Goal: Task Accomplishment & Management: Manage account settings

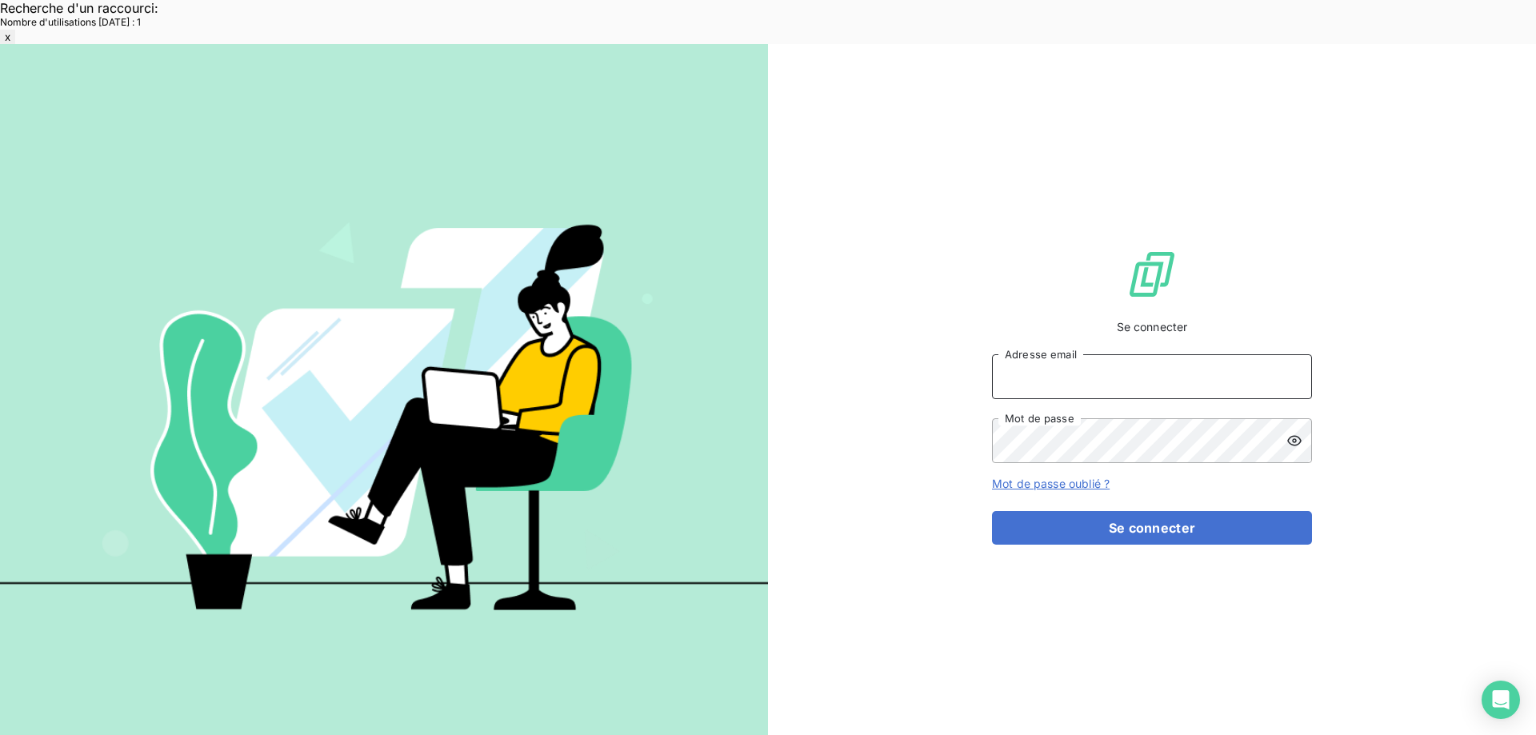
type input "[EMAIL_ADDRESS][DOMAIN_NAME]"
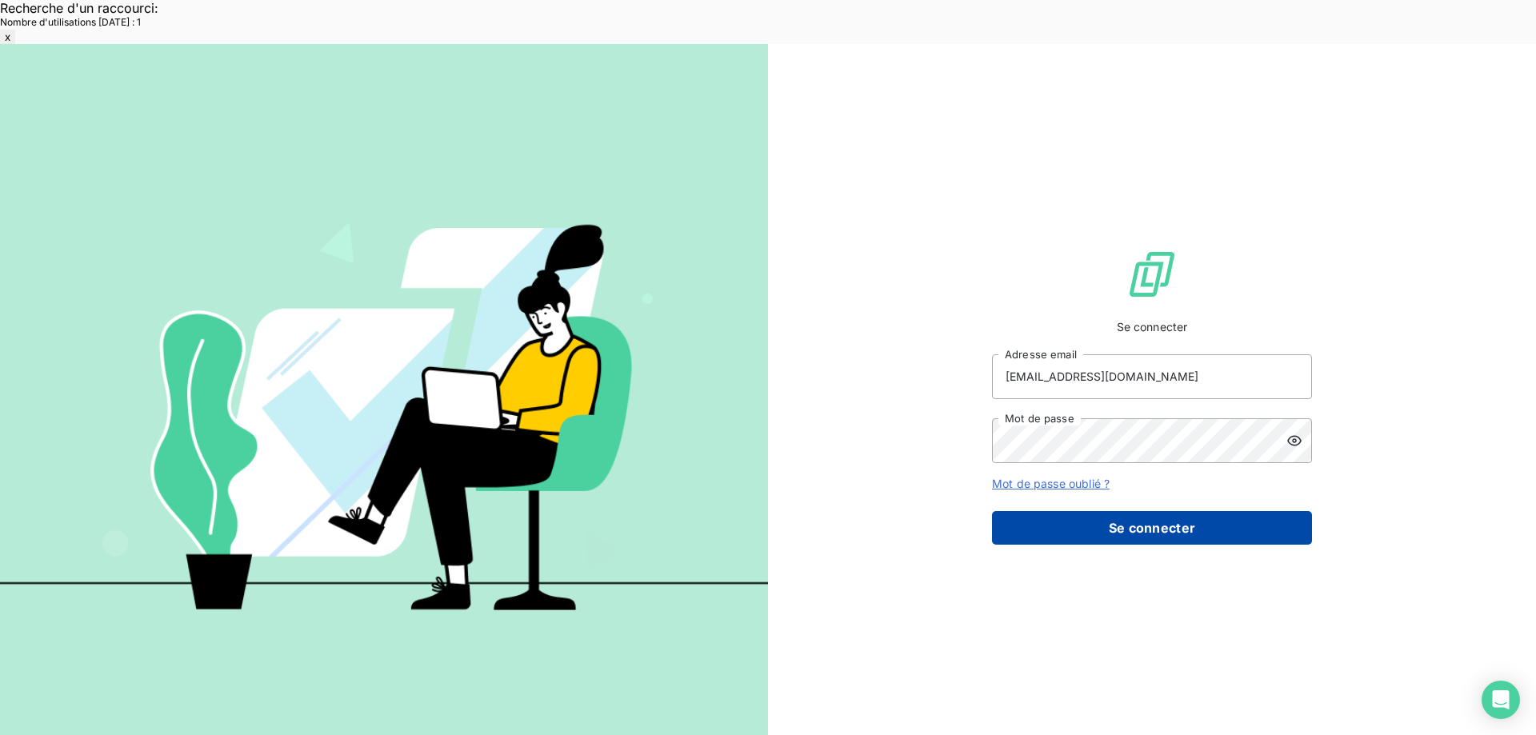
click at [1093, 511] on button "Se connecter" at bounding box center [1152, 528] width 320 height 34
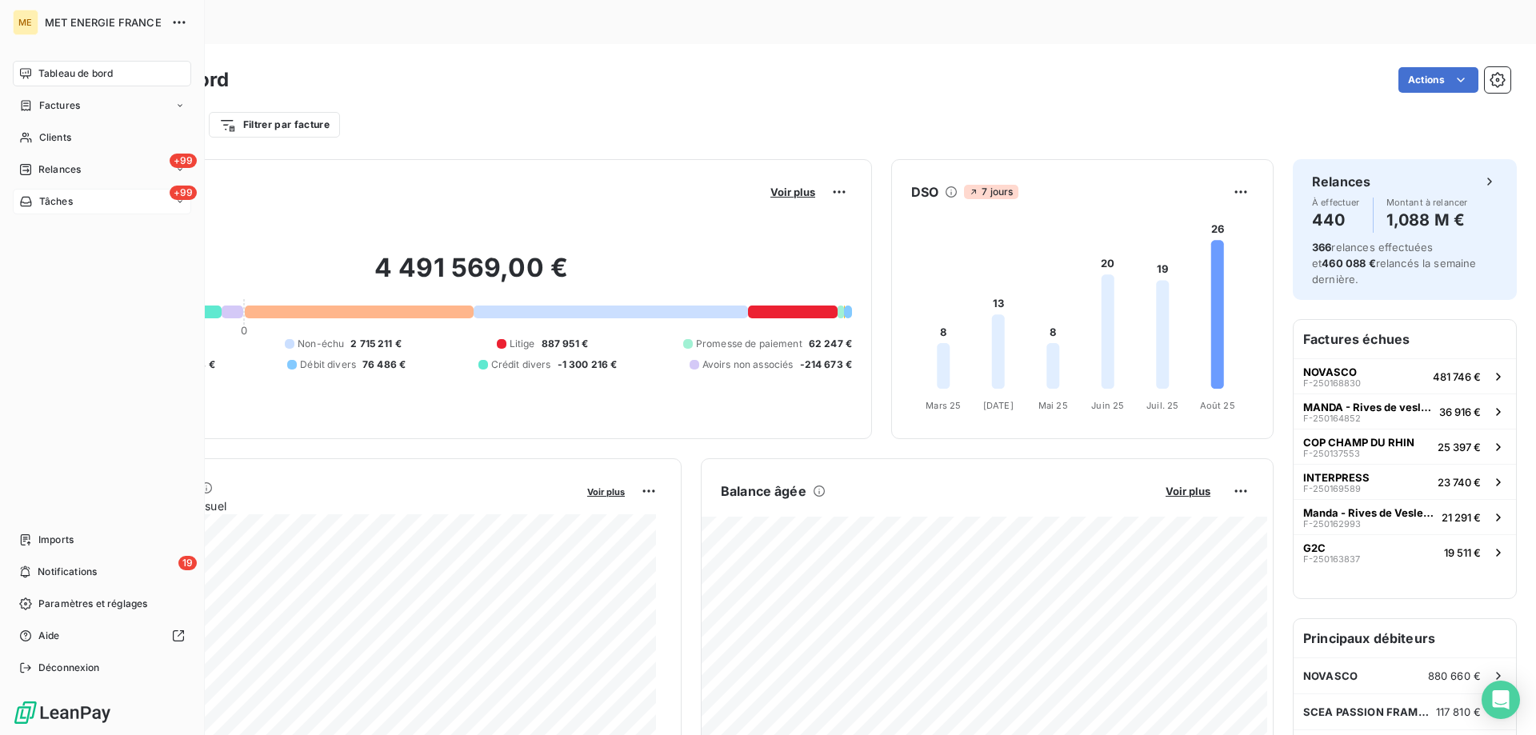
click at [81, 199] on div "+99 Tâches" at bounding box center [102, 202] width 178 height 26
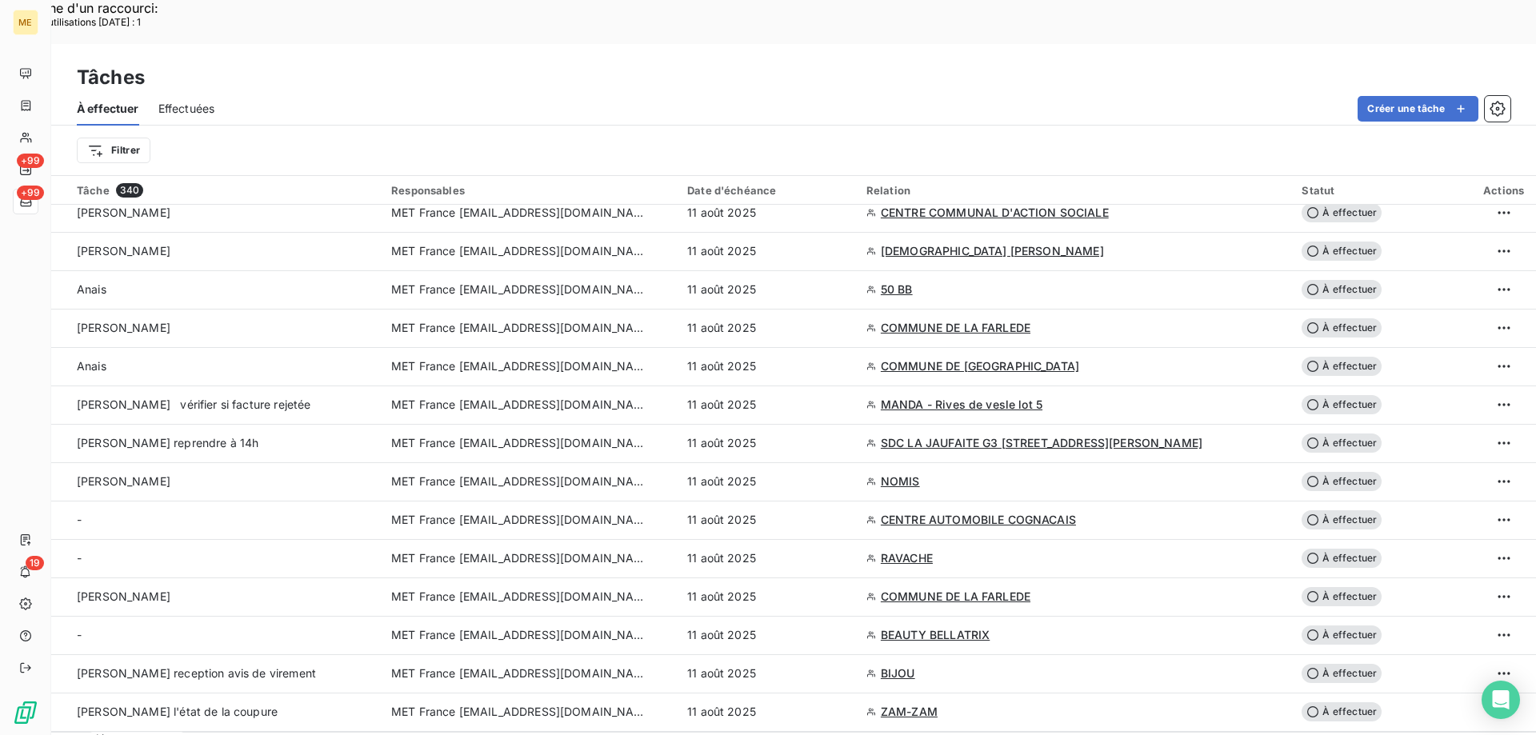
scroll to position [2319, 0]
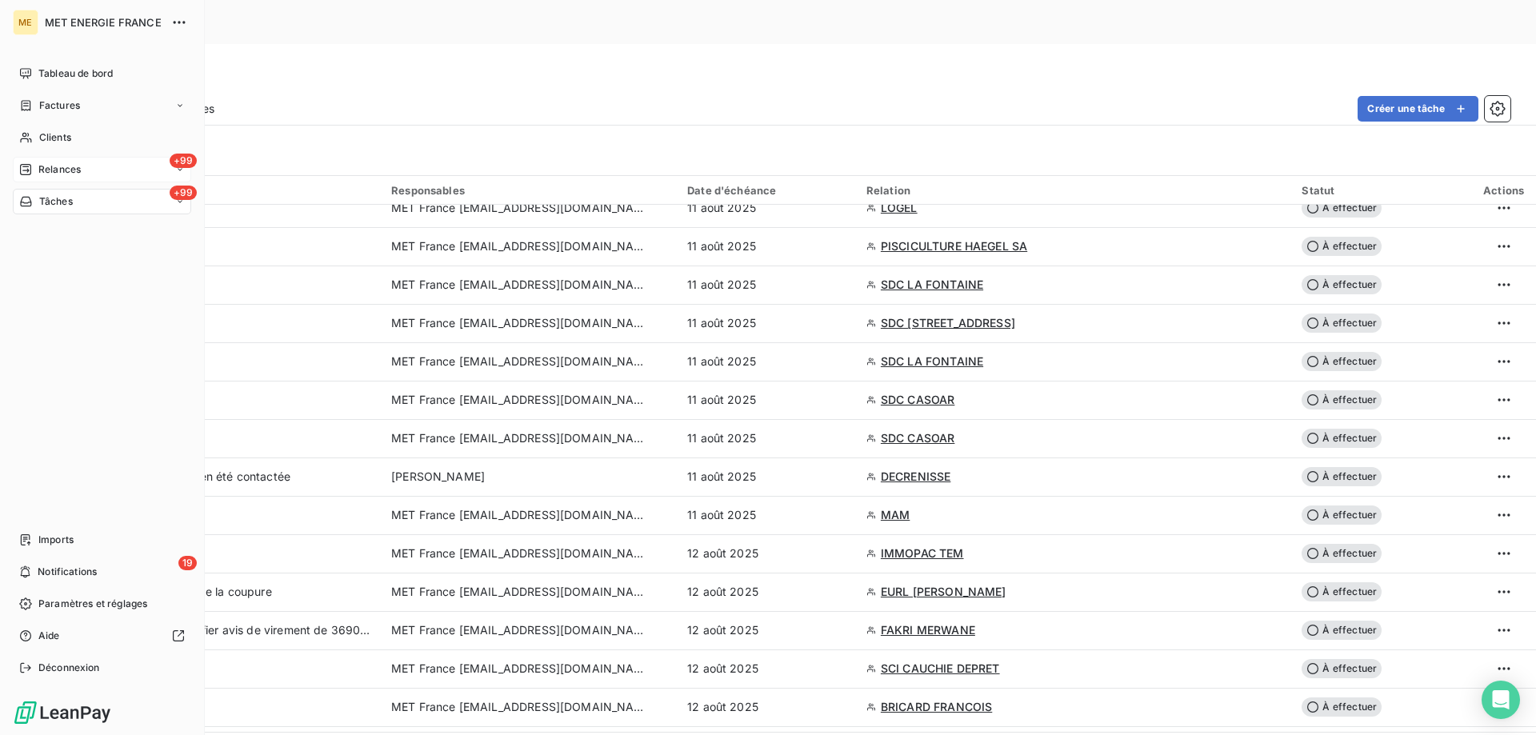
click at [82, 175] on div "+99 Relances" at bounding box center [102, 170] width 178 height 26
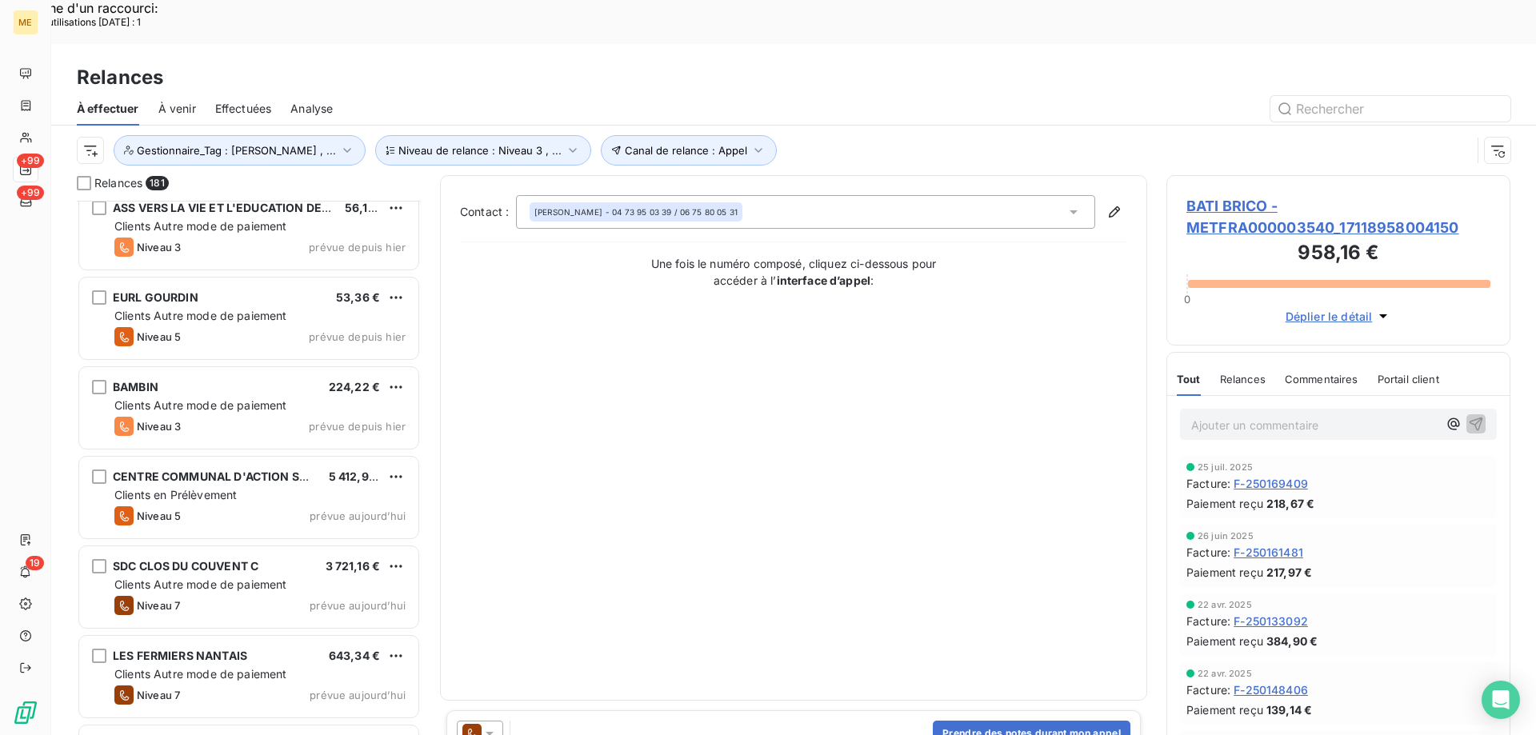
scroll to position [13956, 0]
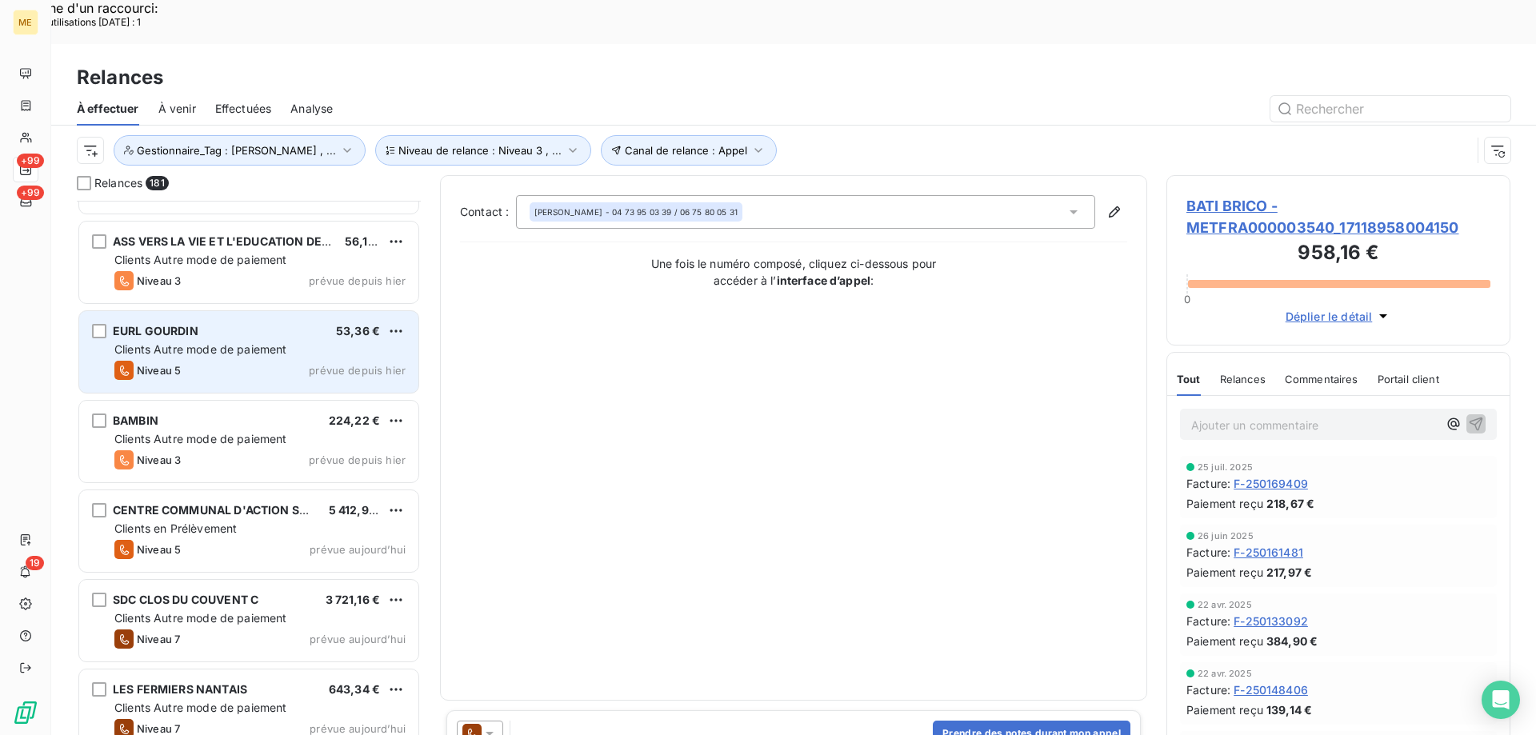
click at [338, 342] on div "Clients Autre mode de paiement" at bounding box center [259, 350] width 291 height 16
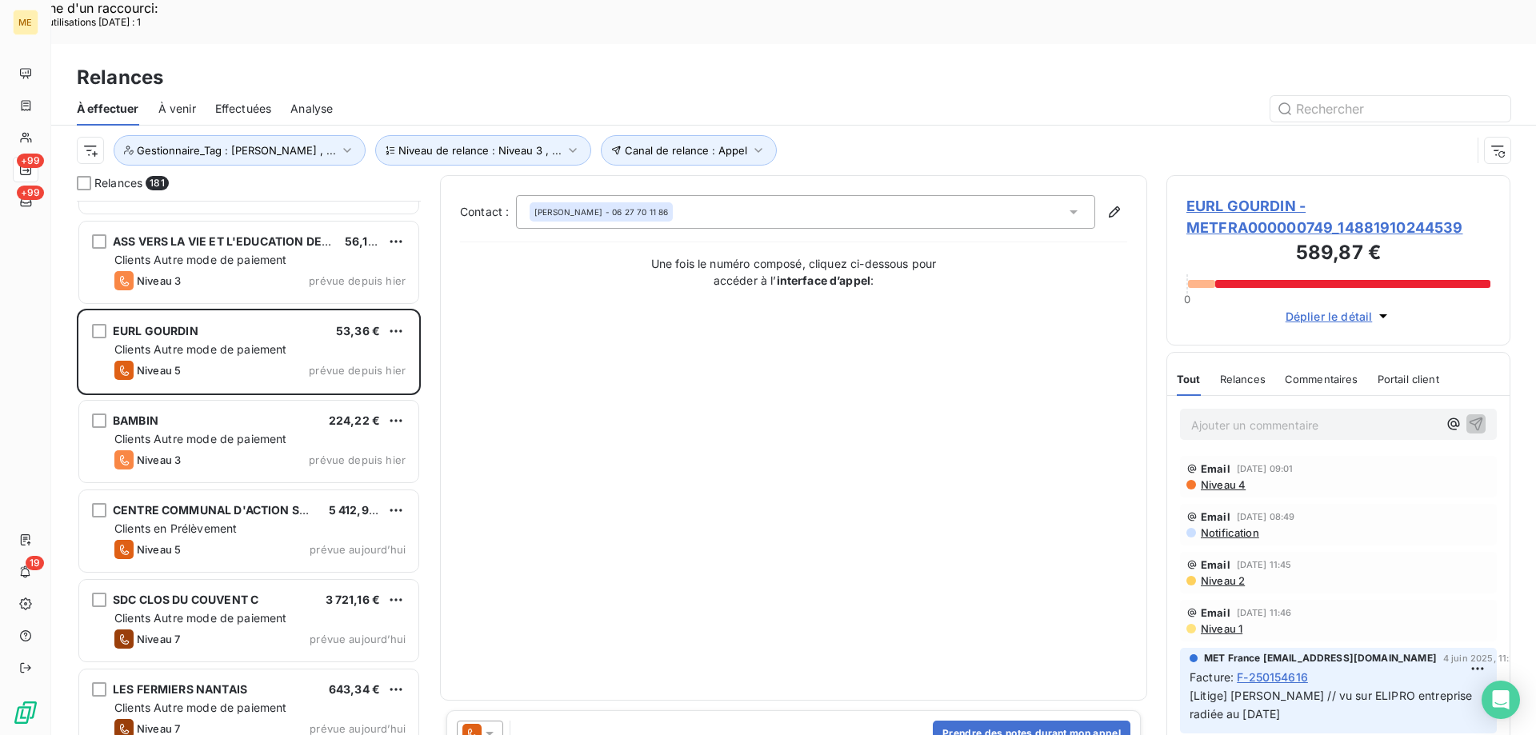
click at [489, 732] on icon at bounding box center [489, 734] width 8 height 4
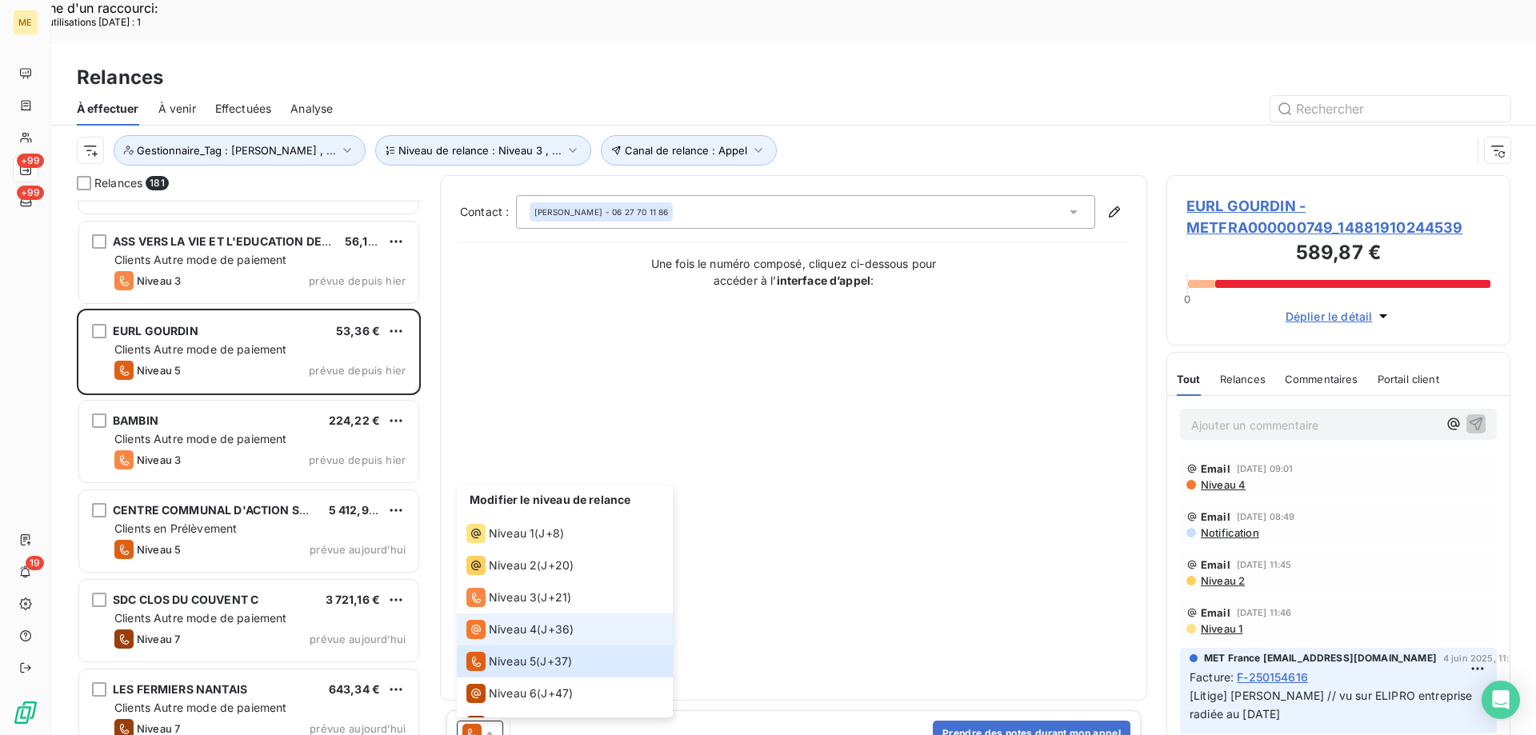
click at [514, 621] on span "Niveau 4" at bounding box center [513, 629] width 48 height 16
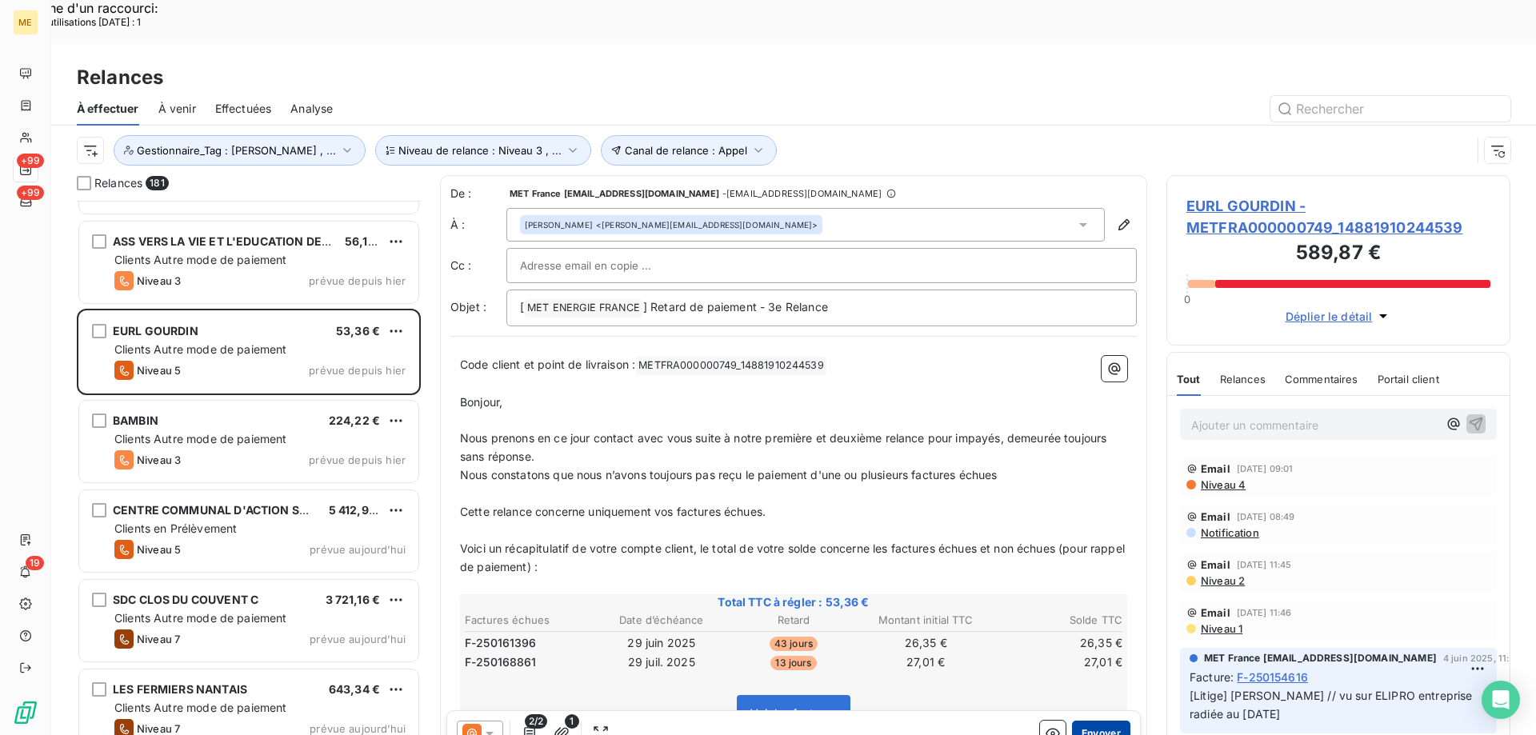
click at [1105, 721] on button "Envoyer" at bounding box center [1101, 734] width 58 height 26
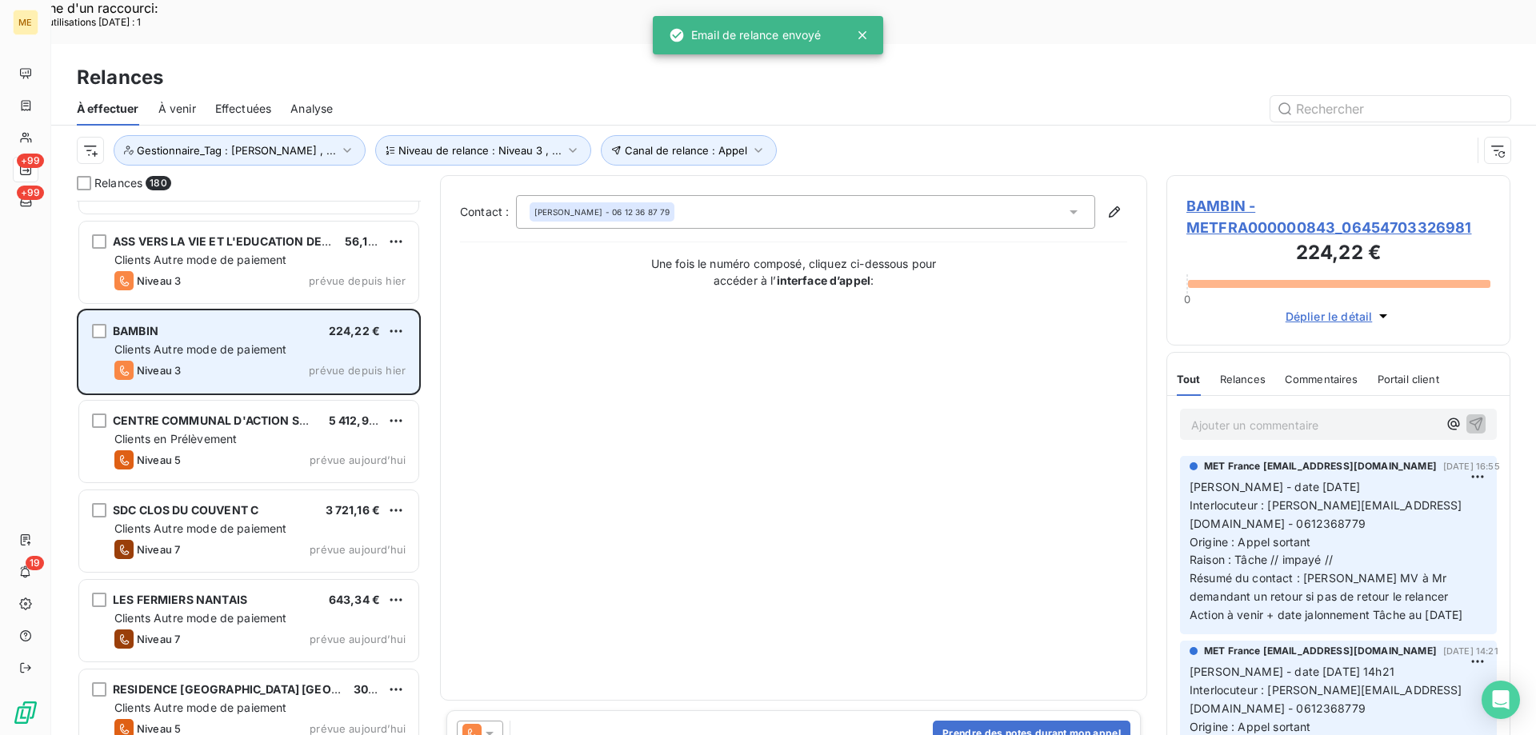
click at [354, 364] on span "prévue depuis hier" at bounding box center [357, 370] width 97 height 13
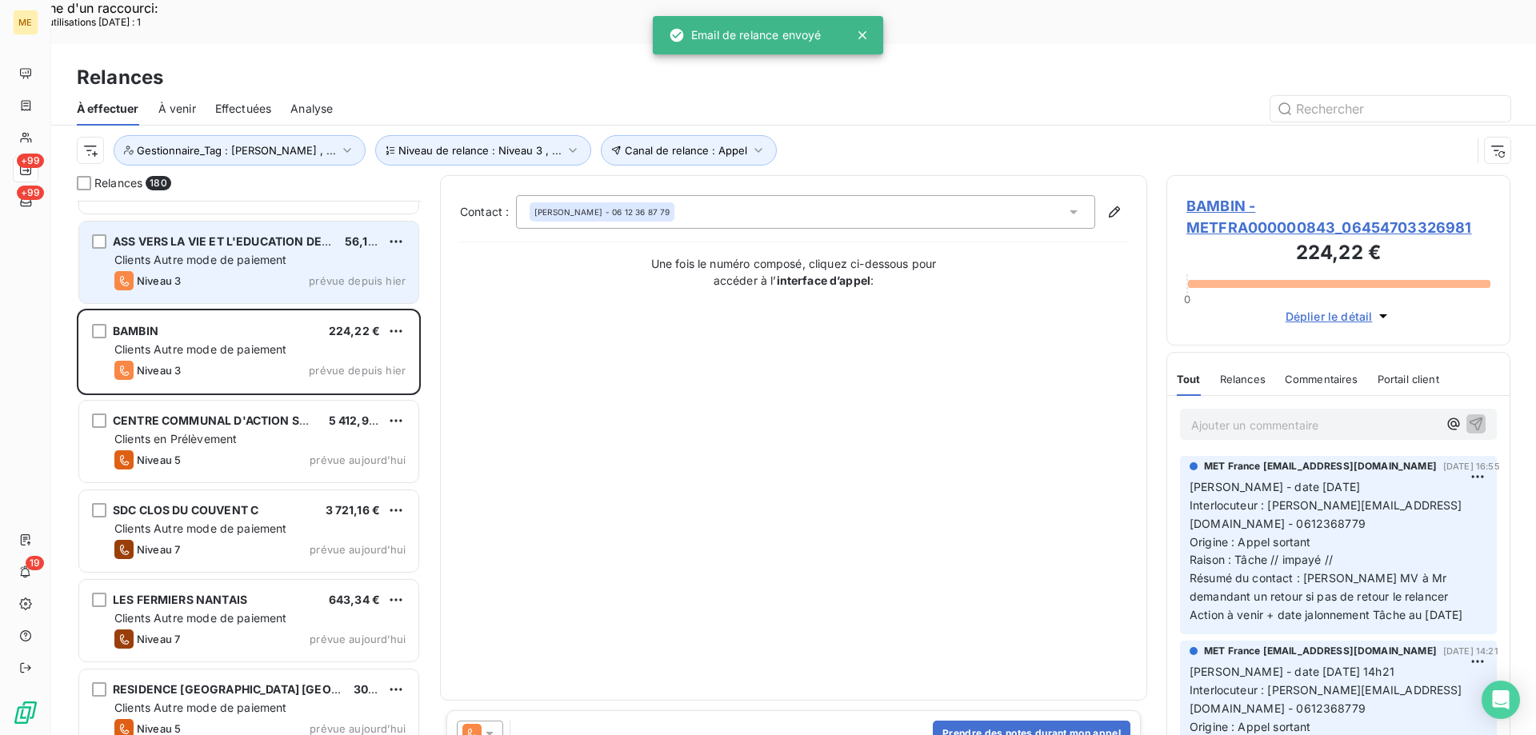
click at [342, 274] on span "prévue depuis hier" at bounding box center [357, 280] width 97 height 13
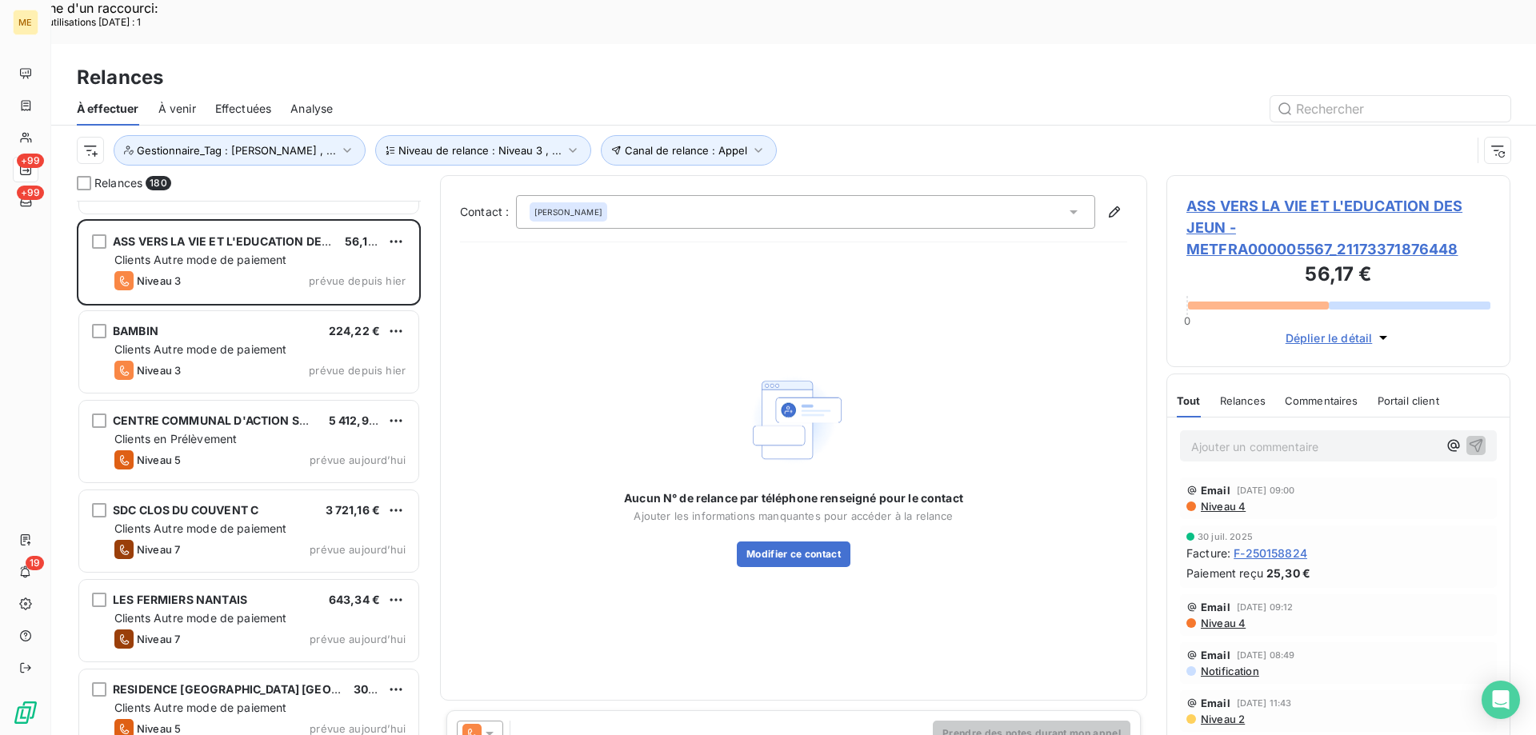
click at [497, 721] on div at bounding box center [480, 734] width 46 height 26
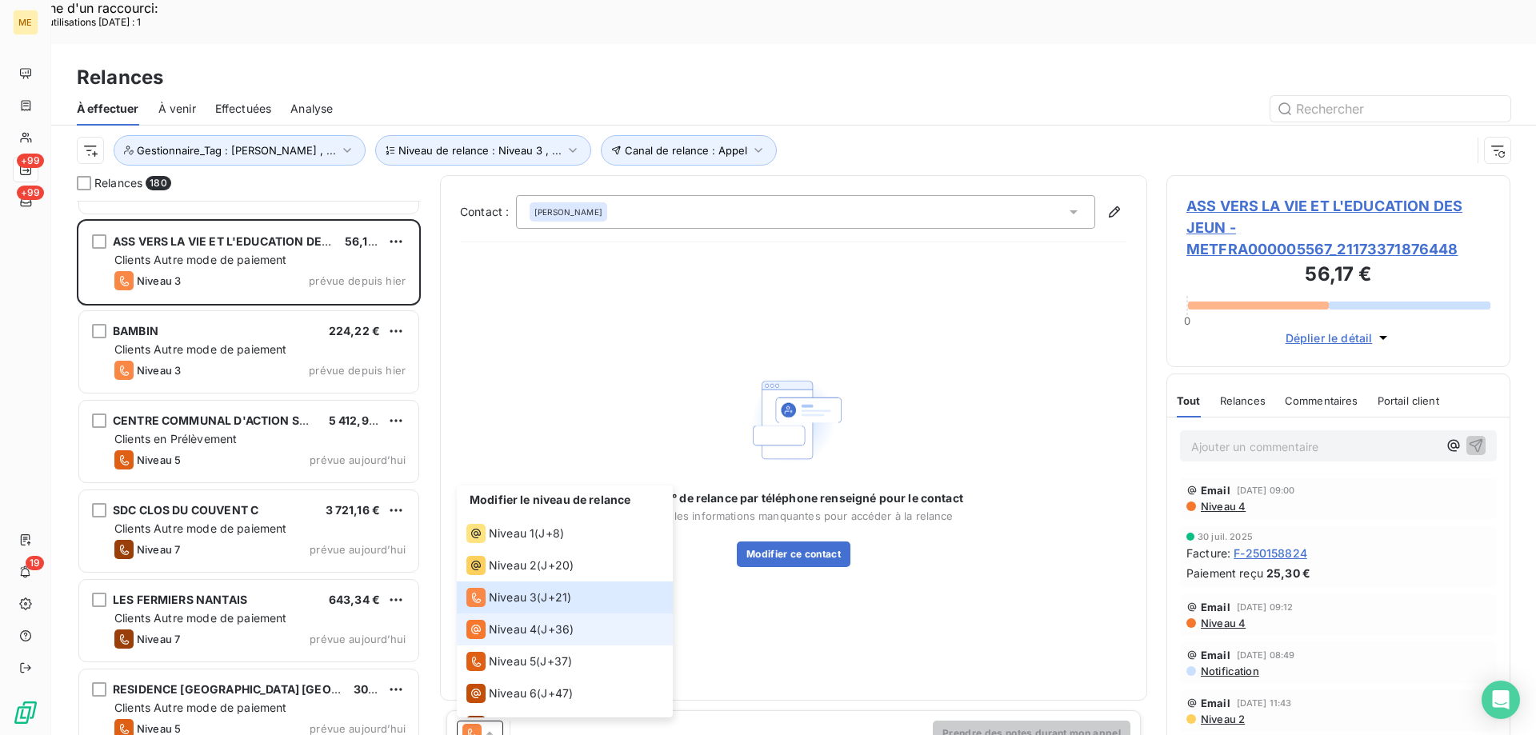
click at [509, 621] on span "Niveau 4" at bounding box center [513, 629] width 48 height 16
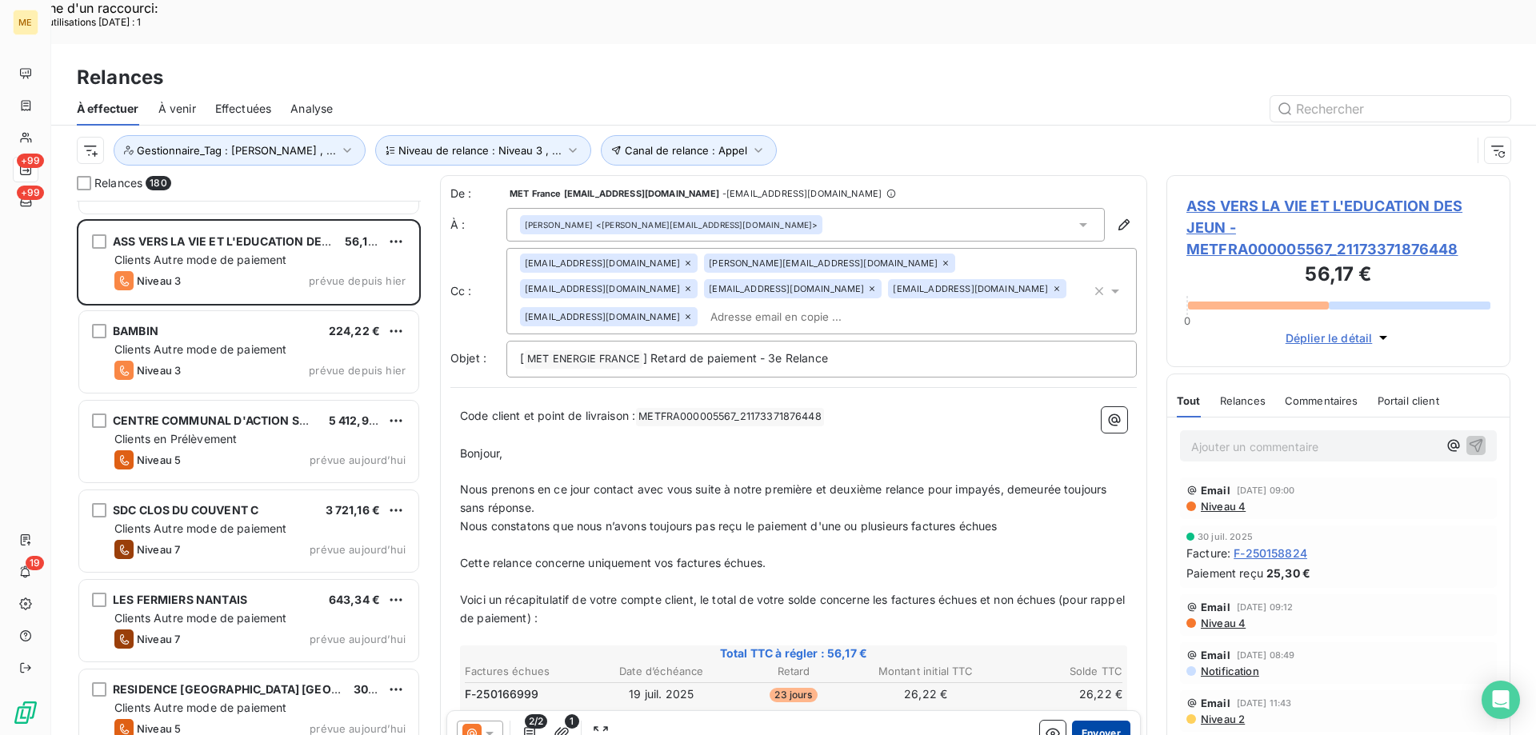
click at [1096, 721] on button "Envoyer" at bounding box center [1101, 734] width 58 height 26
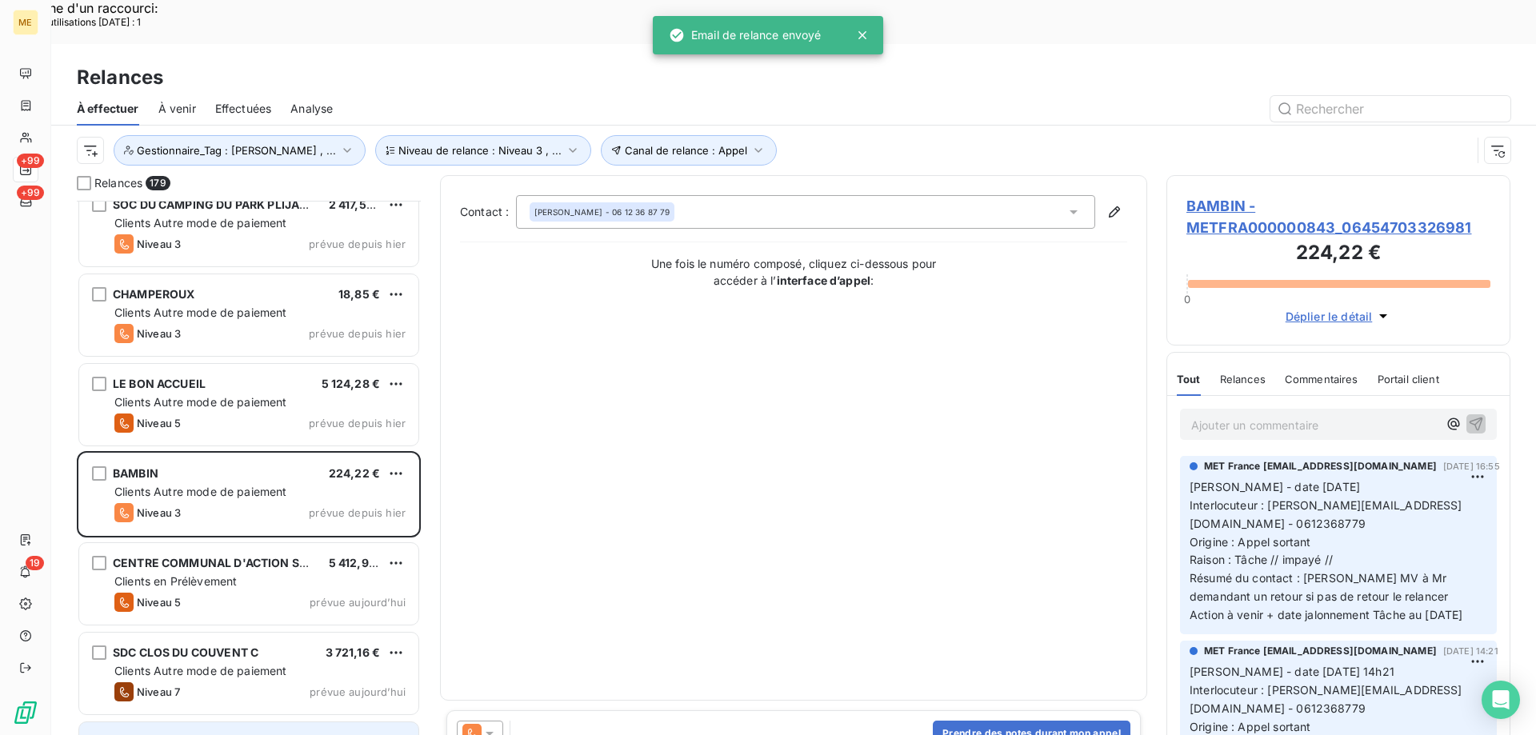
scroll to position [13716, 0]
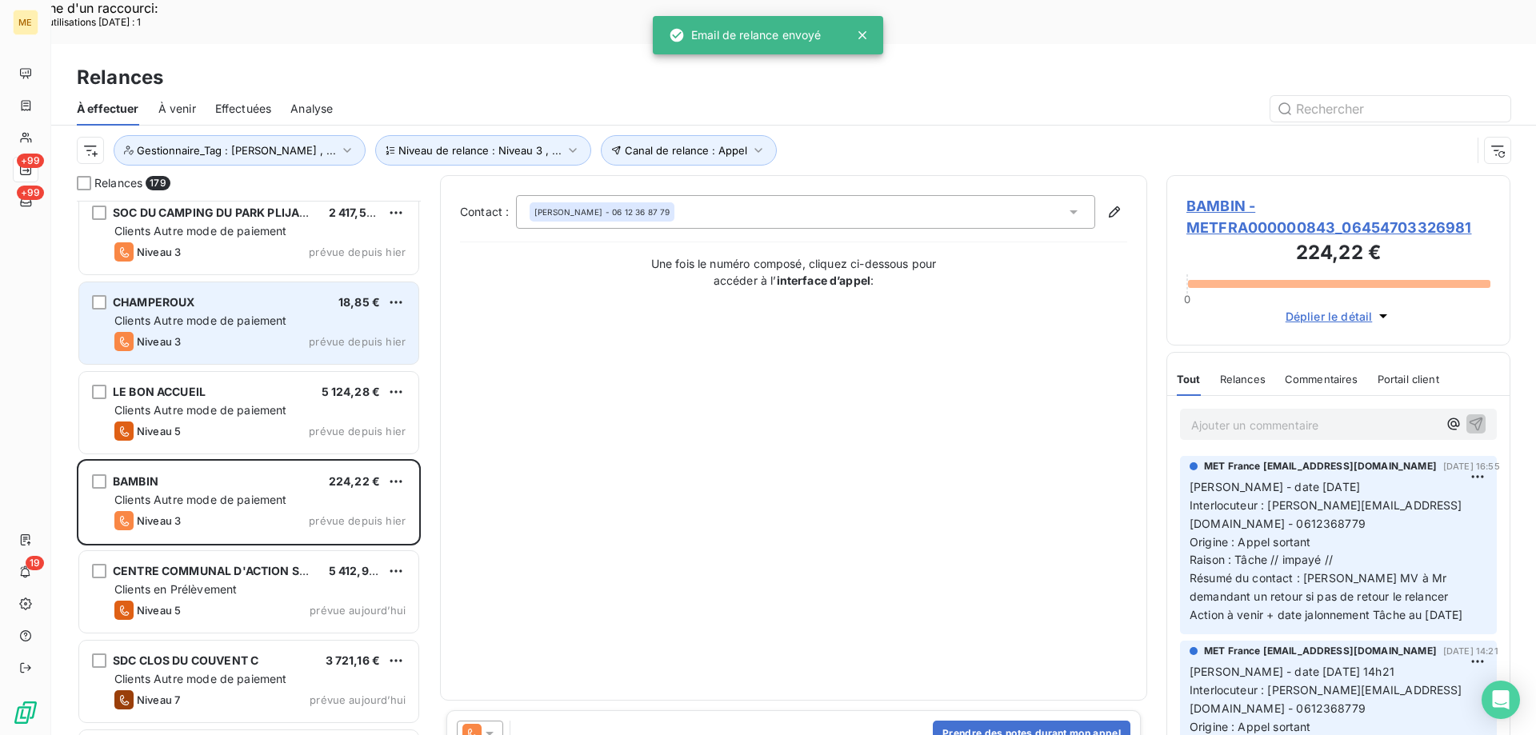
click at [300, 313] on div "Clients Autre mode de paiement" at bounding box center [259, 321] width 291 height 16
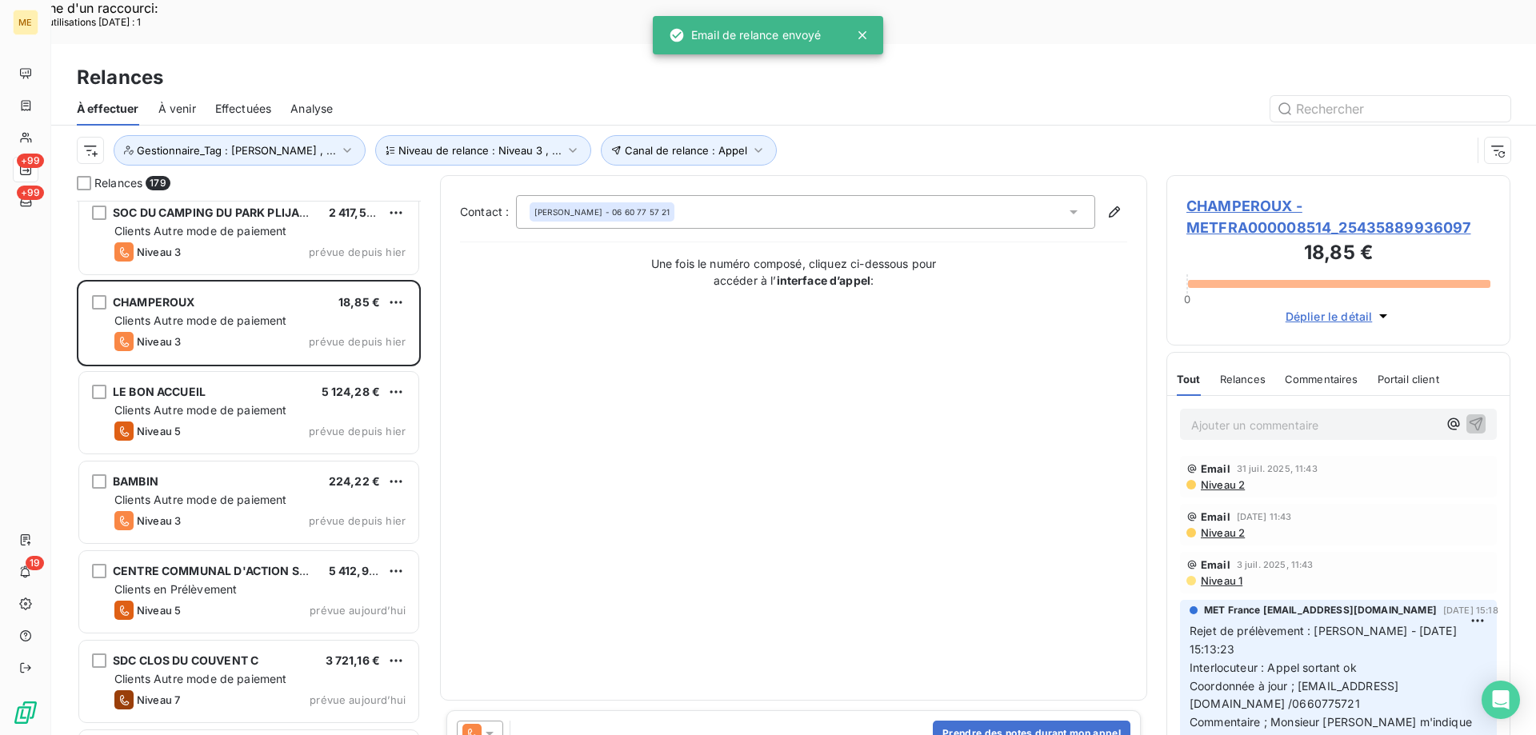
click at [490, 732] on icon at bounding box center [489, 734] width 8 height 4
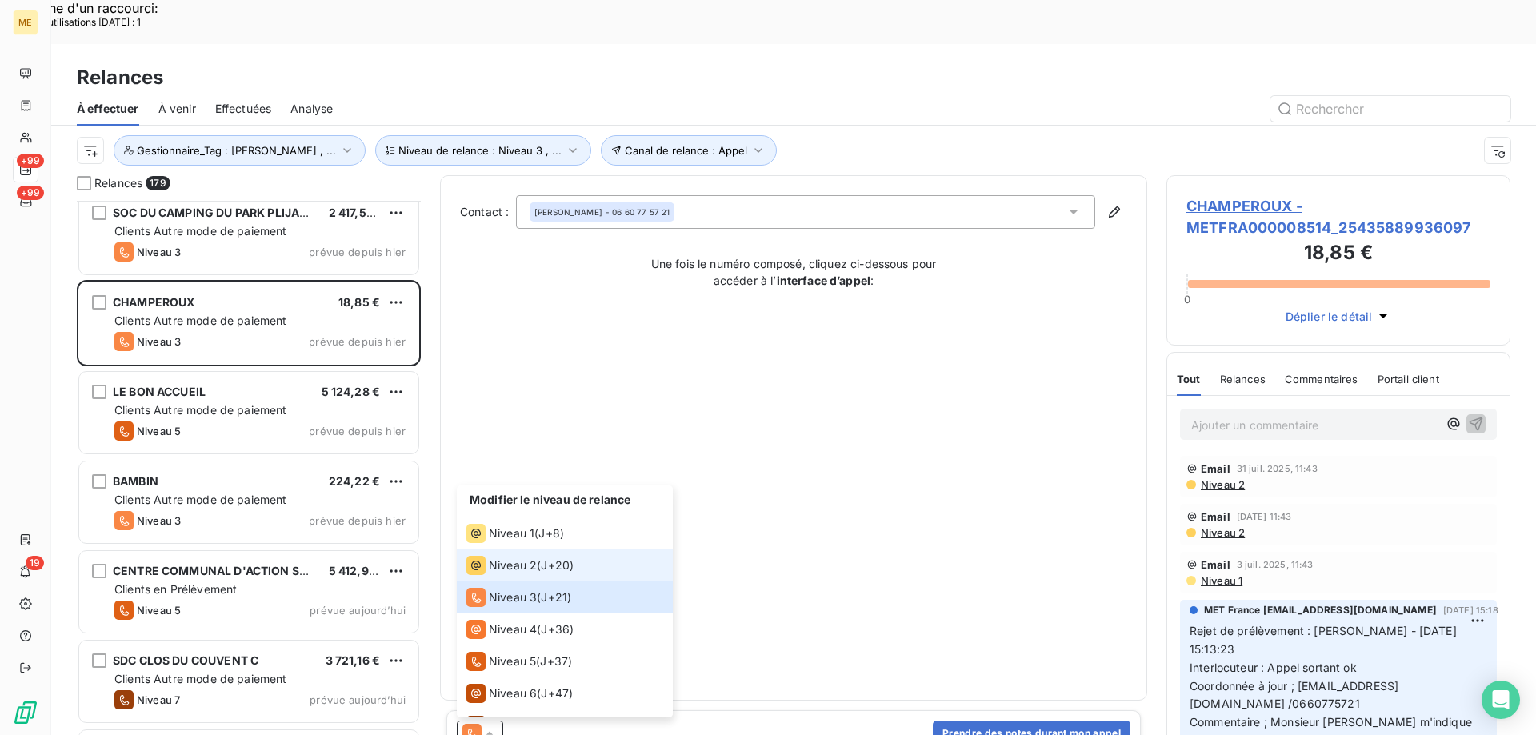
click at [527, 557] on span "Niveau 2" at bounding box center [513, 565] width 48 height 16
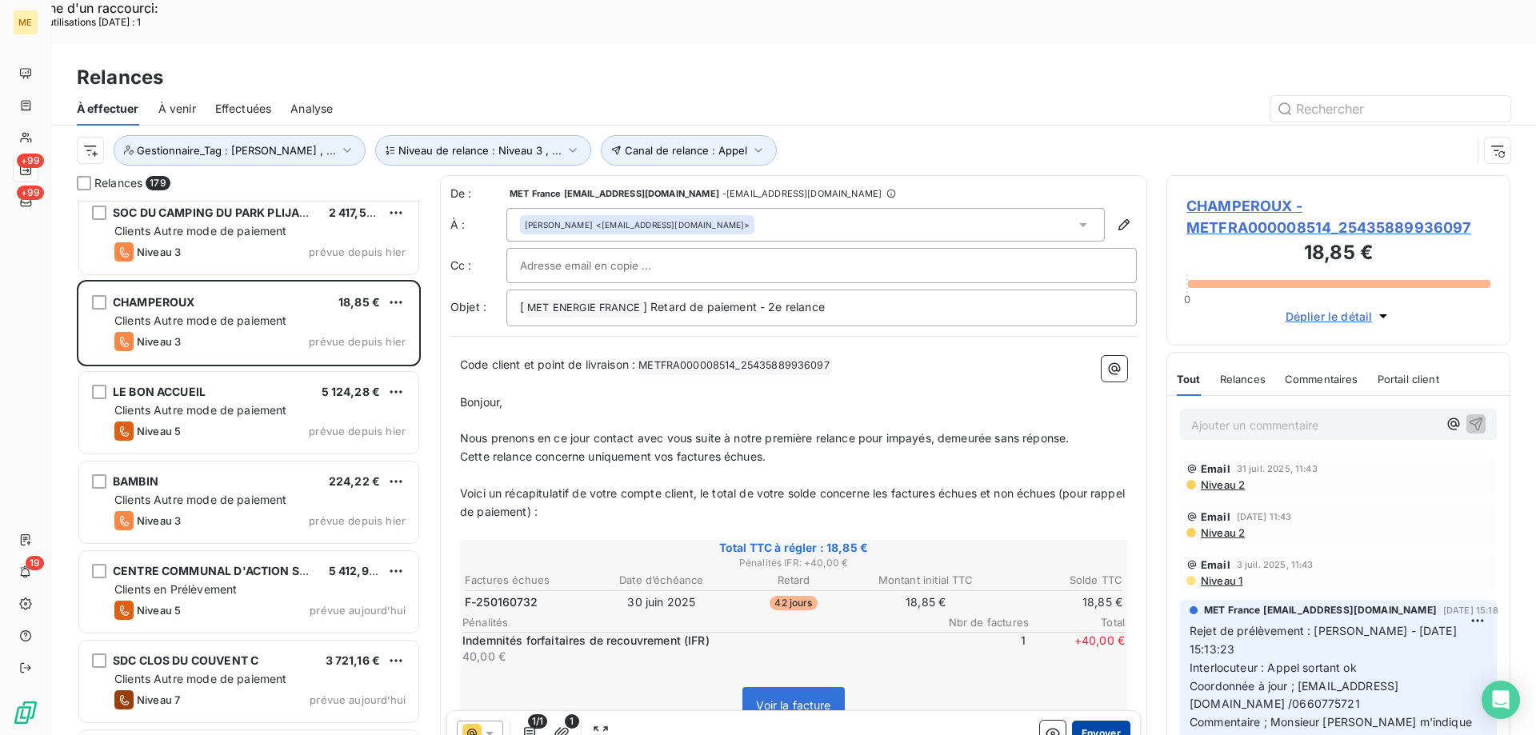
click at [1096, 721] on button "Envoyer" at bounding box center [1101, 734] width 58 height 26
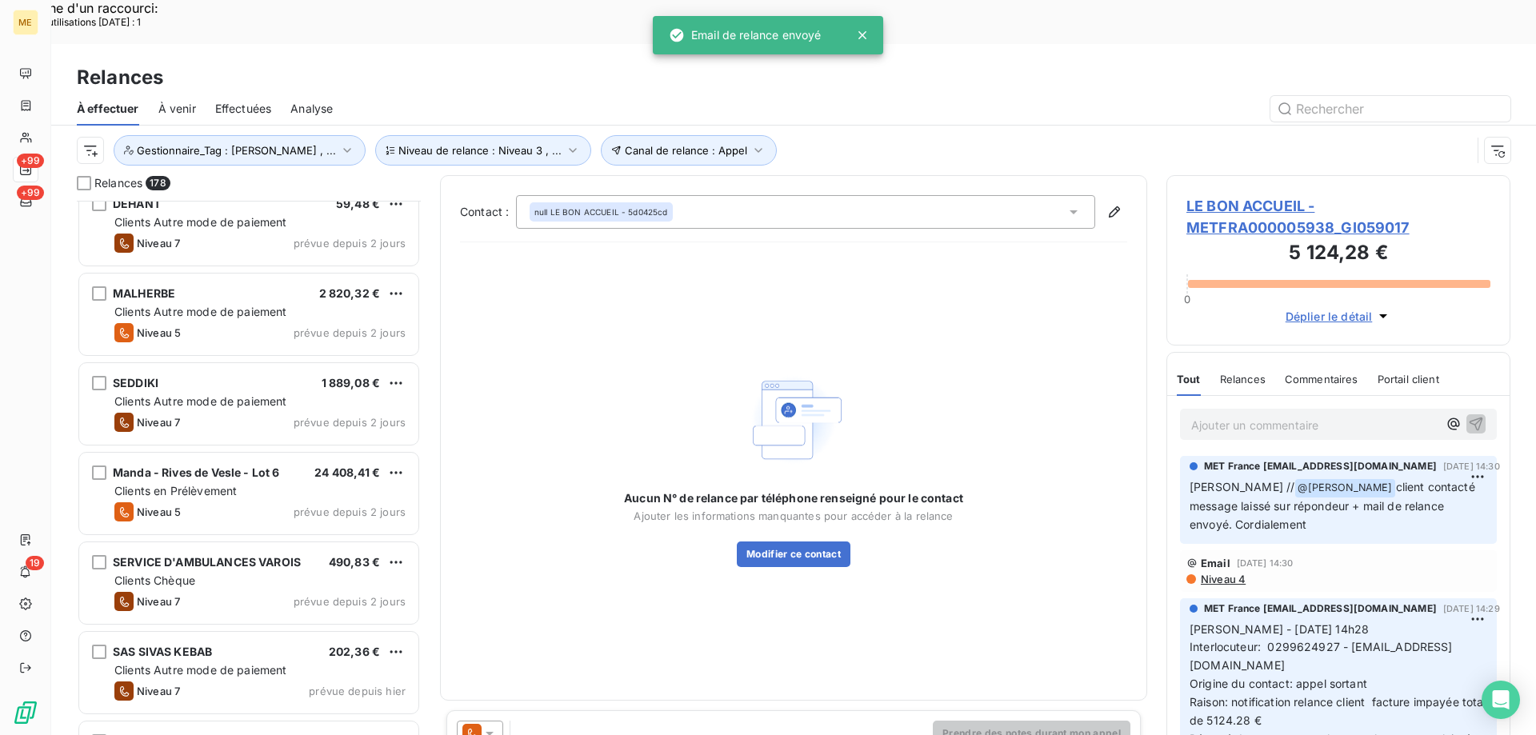
scroll to position [13156, 0]
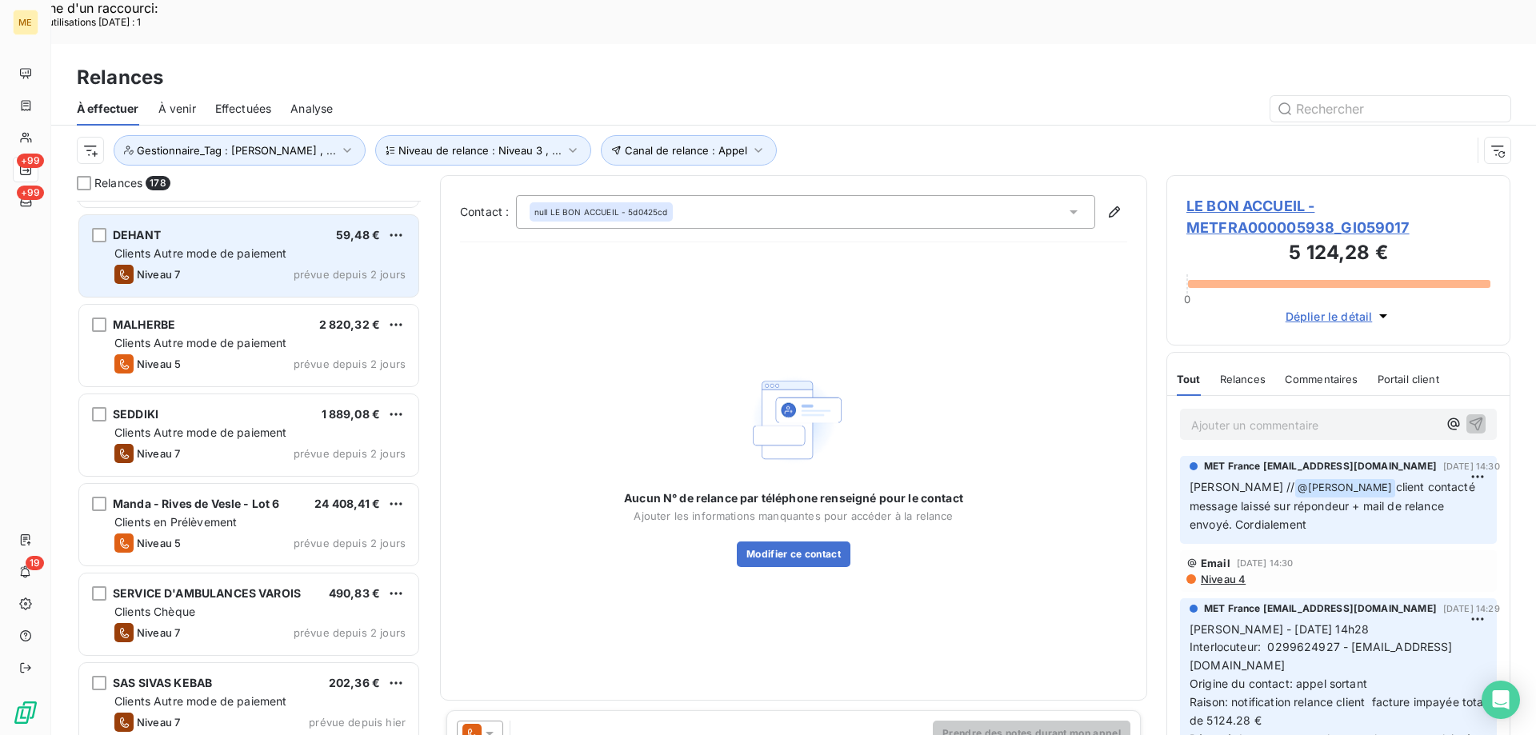
click at [288, 246] on div "Clients Autre mode de paiement" at bounding box center [259, 254] width 291 height 16
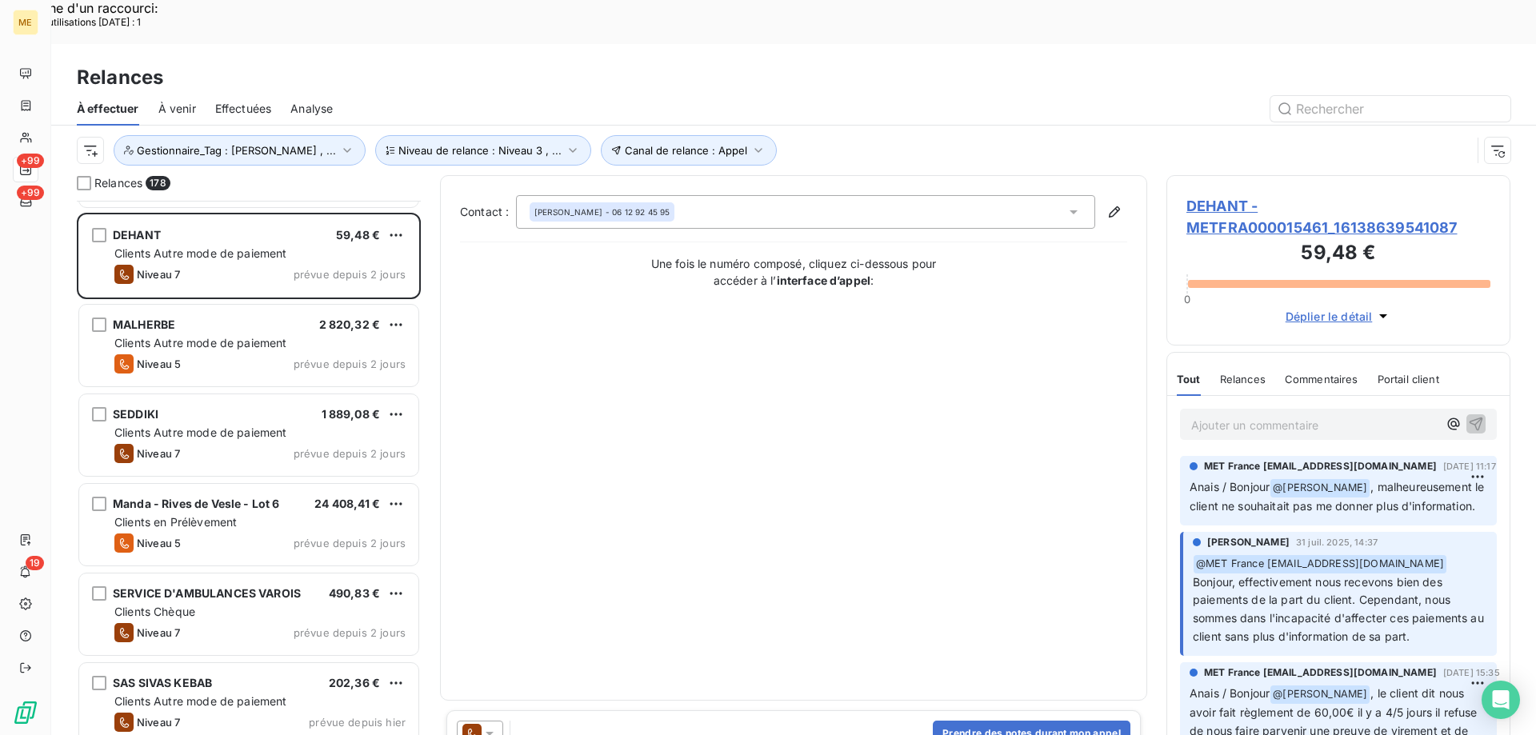
click at [489, 725] on icon at bounding box center [489, 733] width 16 height 16
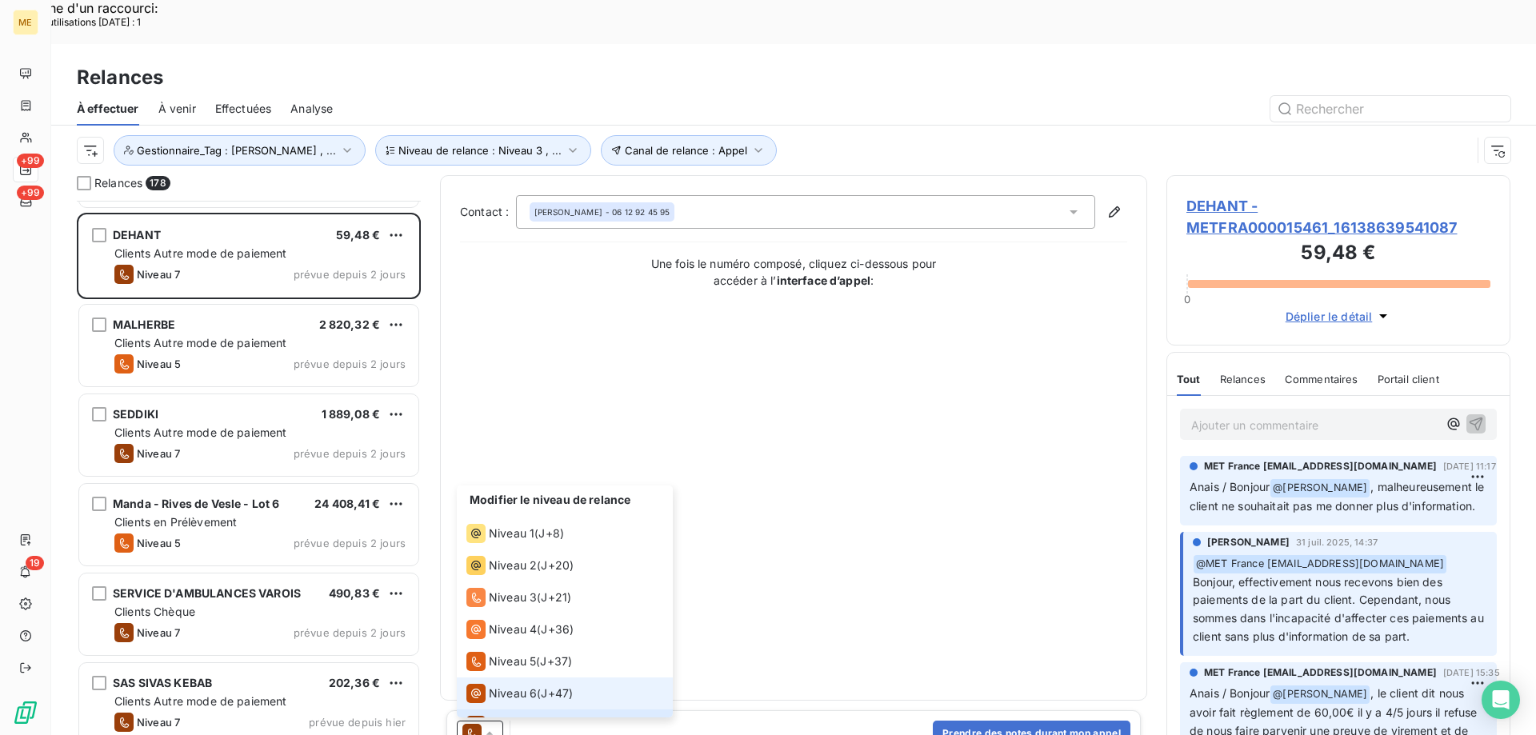
scroll to position [24, 0]
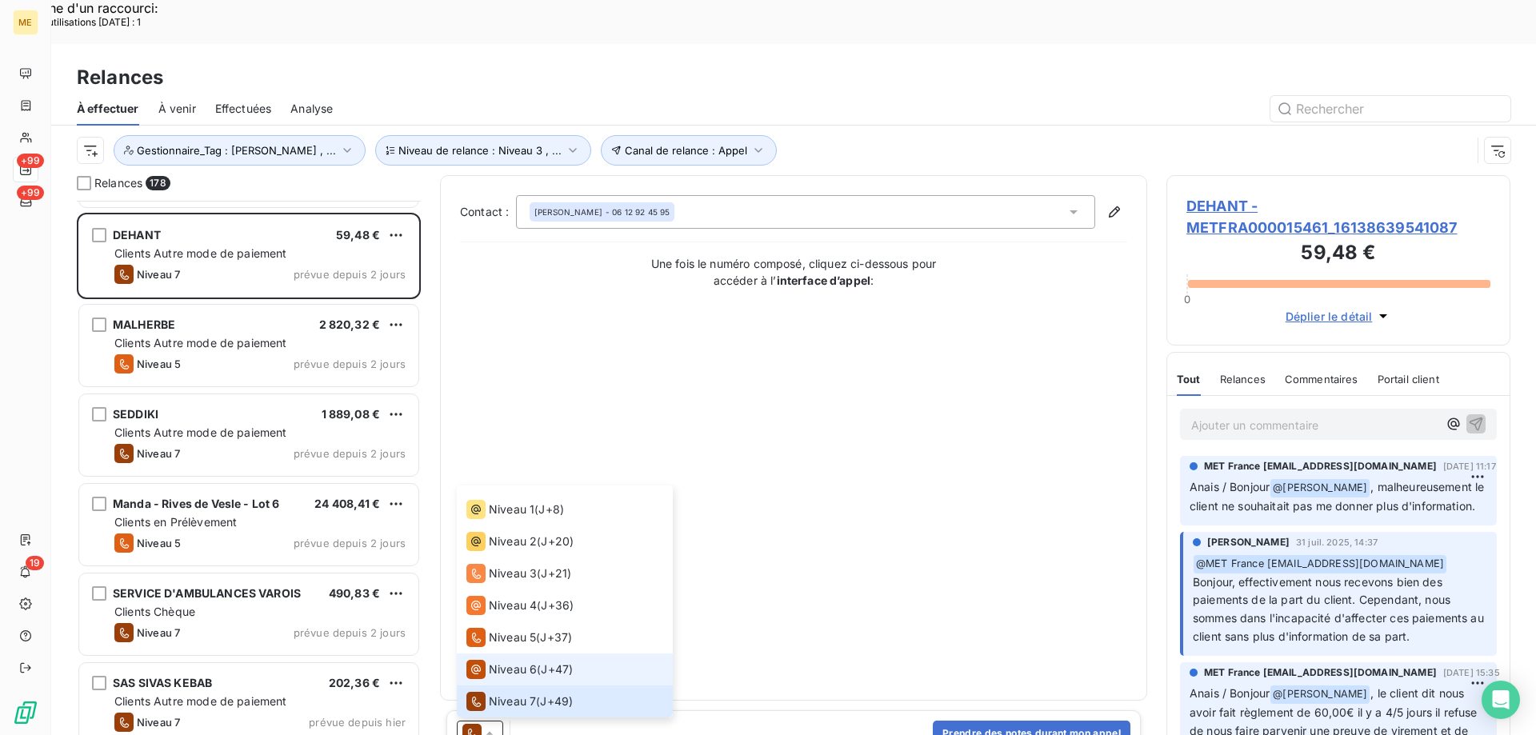
click at [514, 661] on span "Niveau 6" at bounding box center [513, 669] width 48 height 16
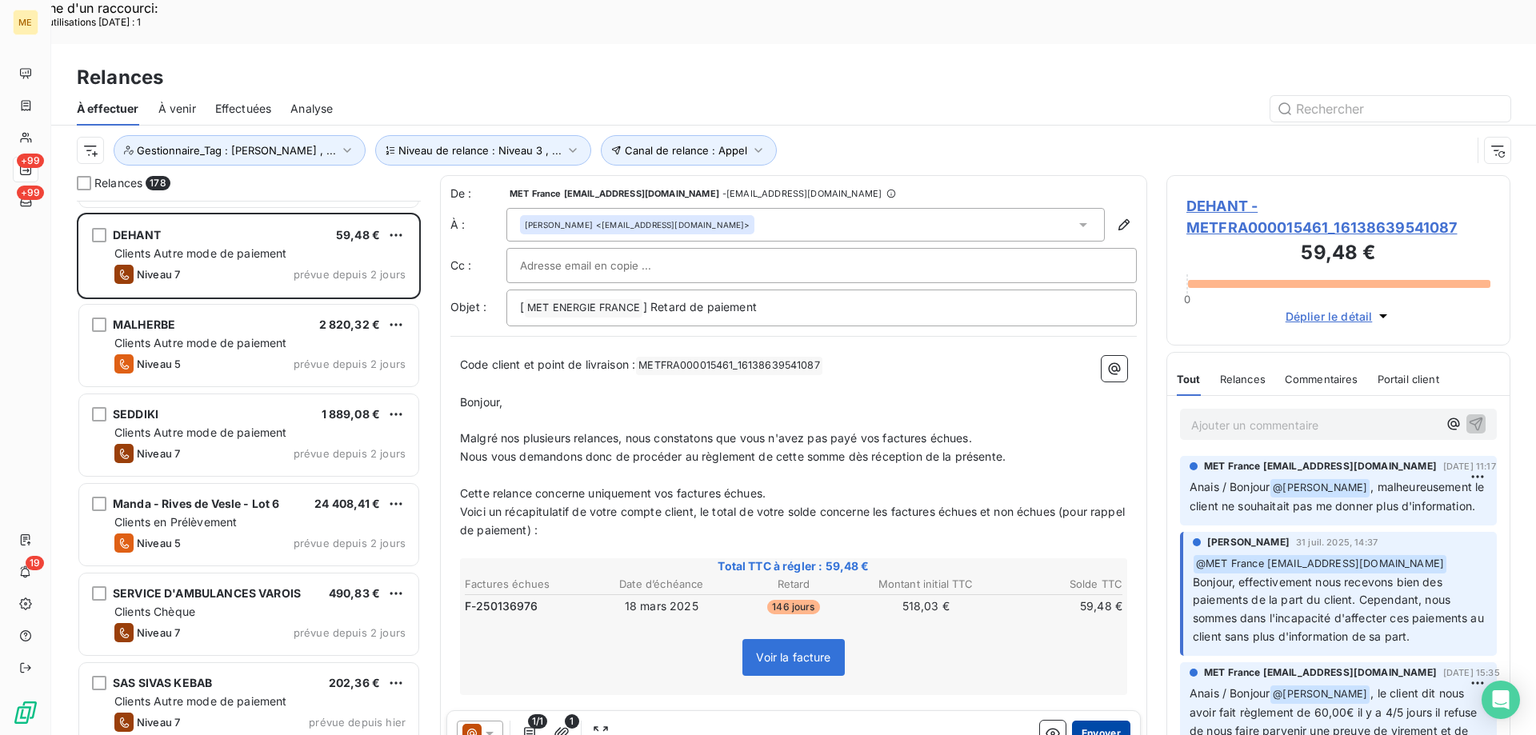
click at [1101, 721] on button "Envoyer" at bounding box center [1101, 734] width 58 height 26
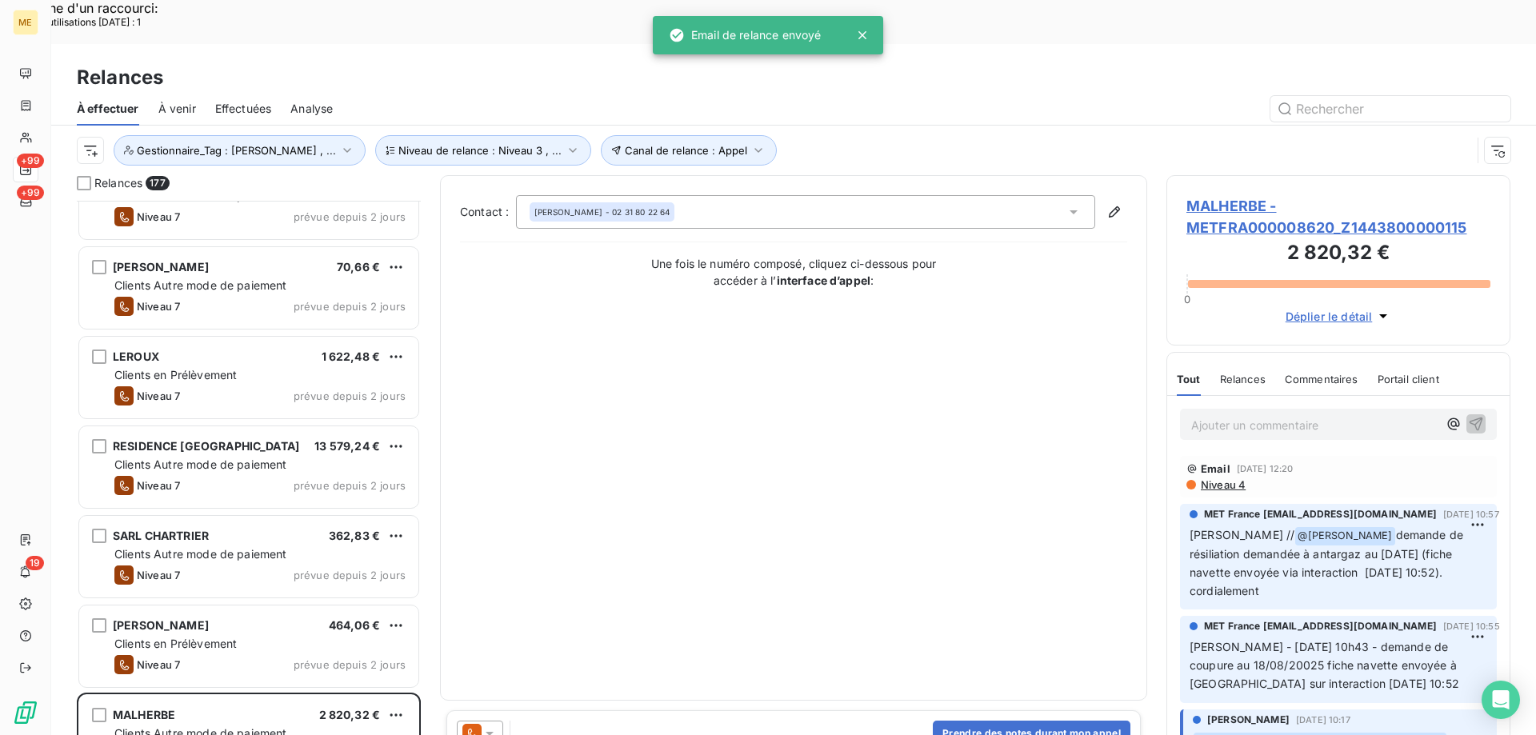
scroll to position [12517, 0]
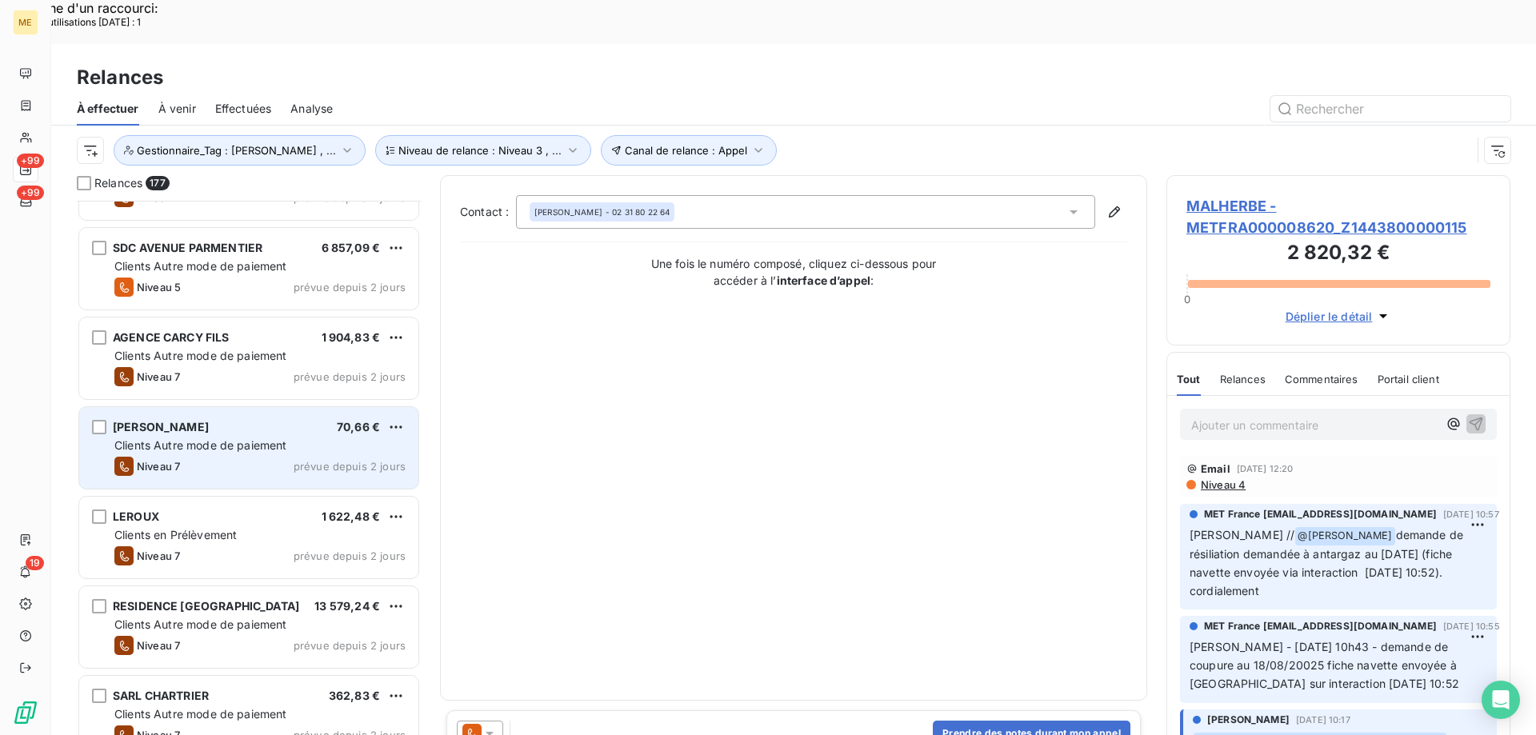
click at [305, 437] on div "Clients Autre mode de paiement" at bounding box center [259, 445] width 291 height 16
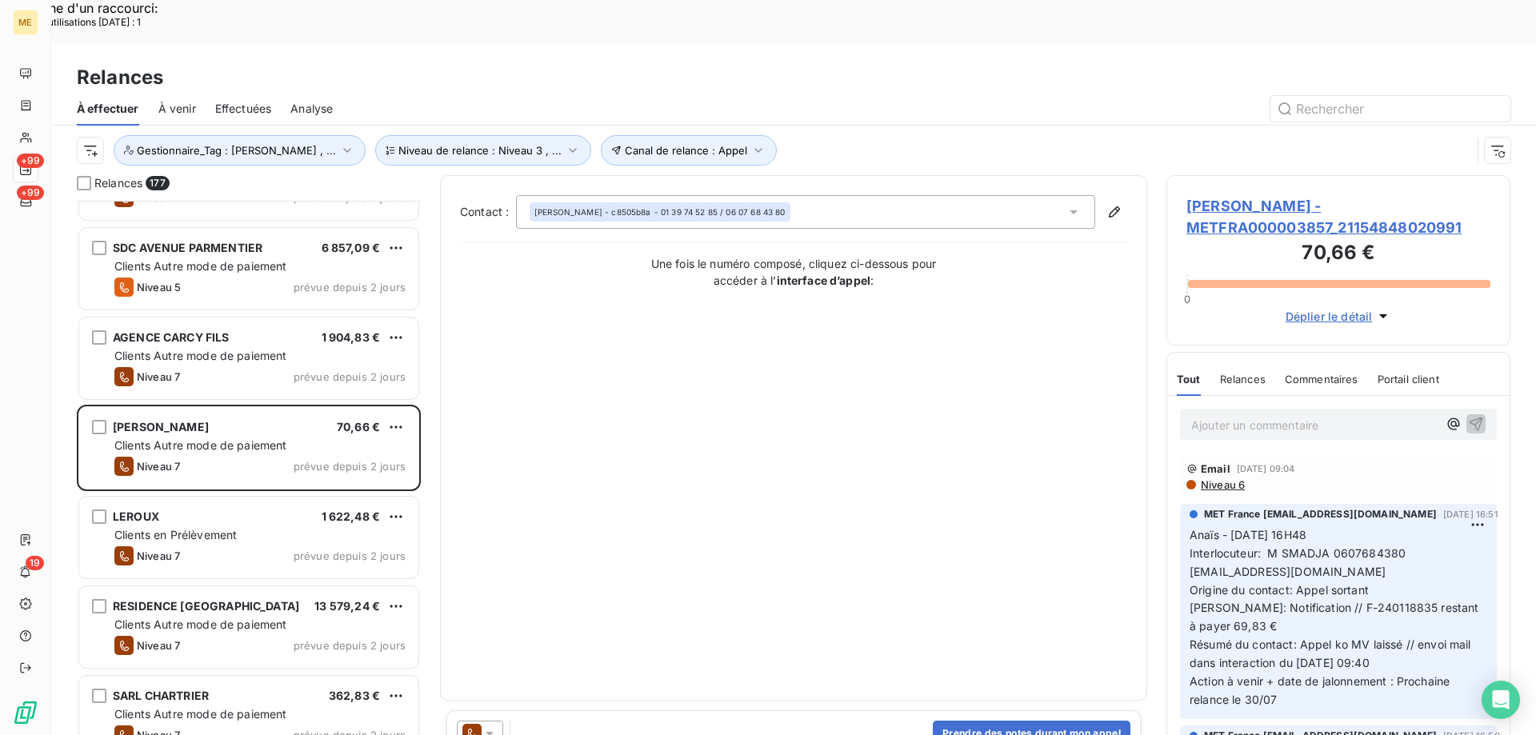
click at [501, 721] on div at bounding box center [480, 734] width 46 height 26
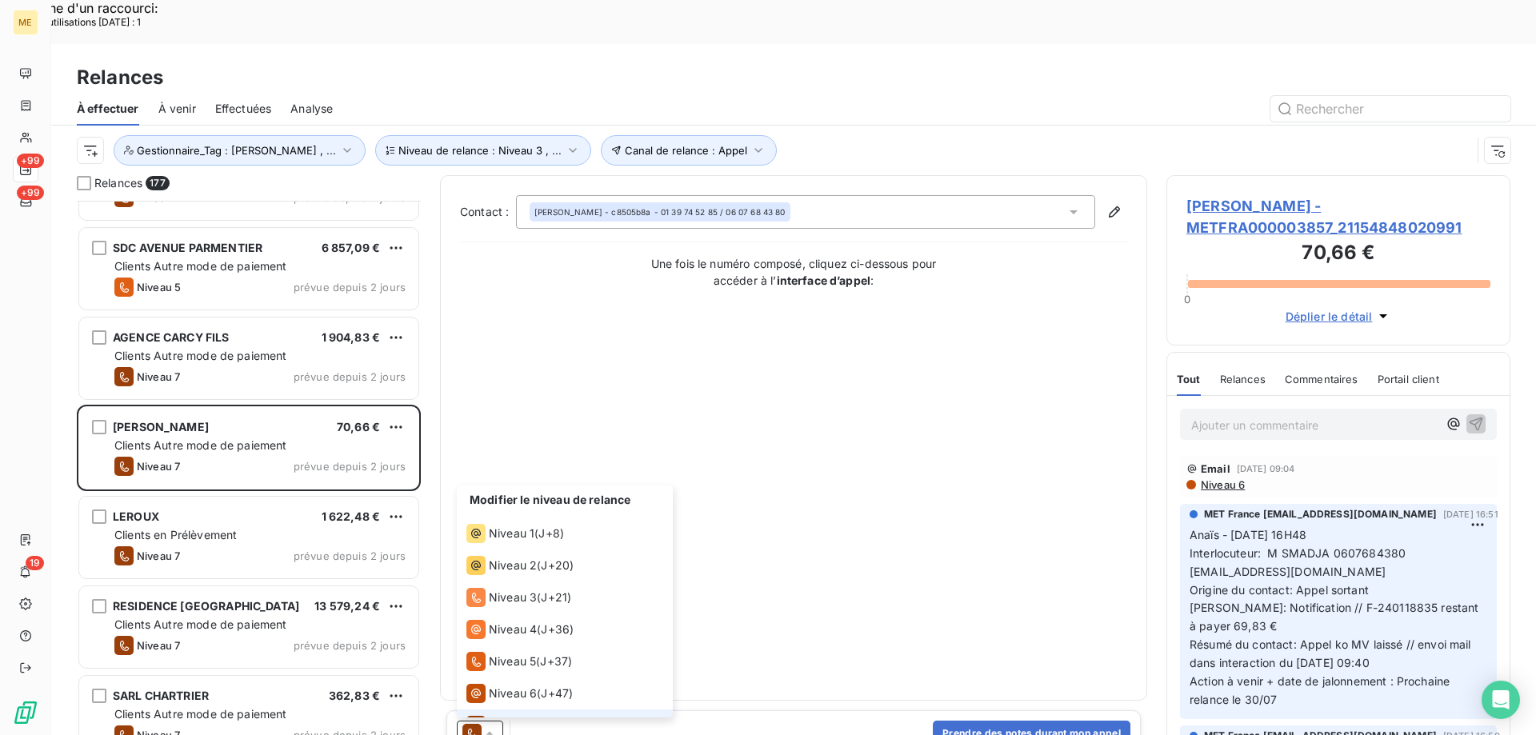
scroll to position [24, 0]
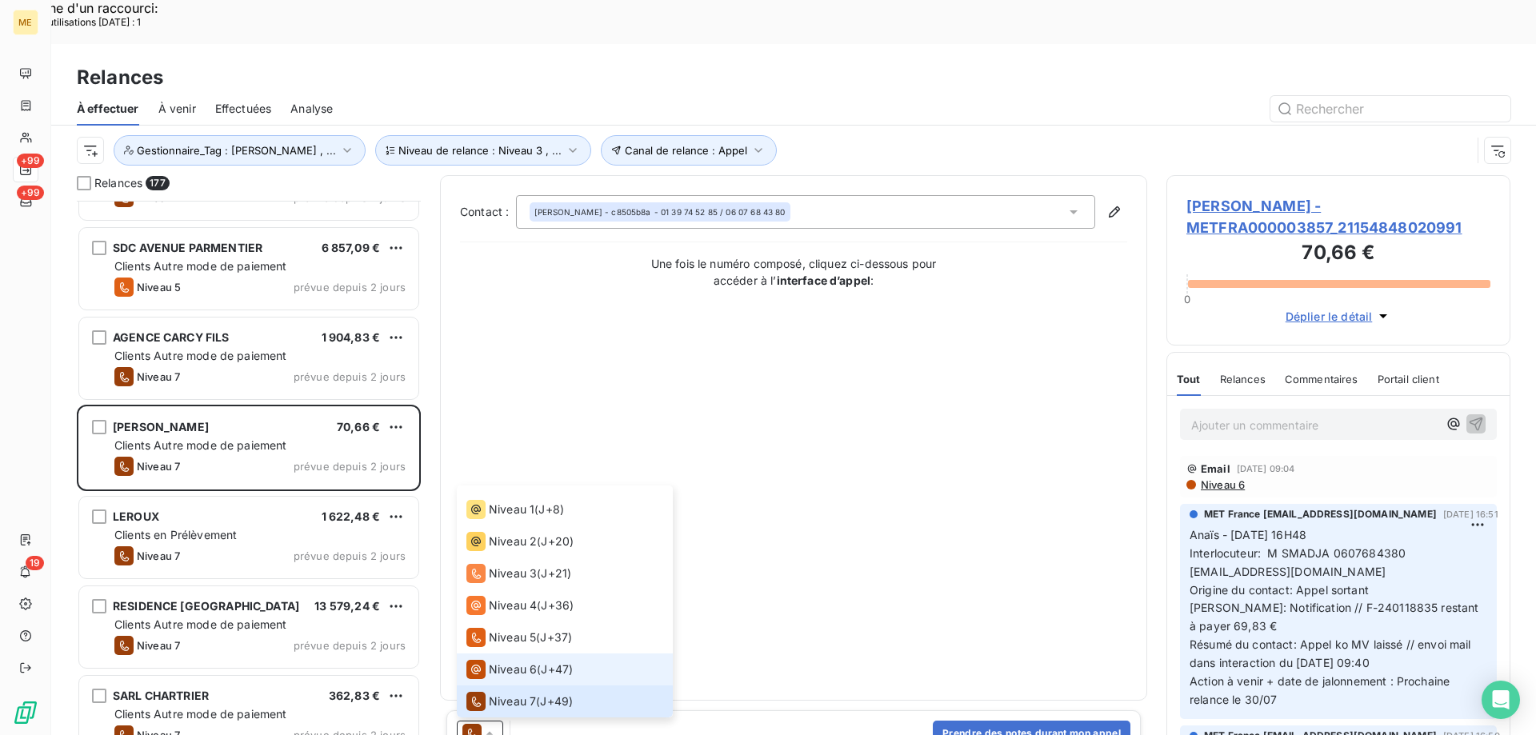
click at [530, 661] on span "Niveau 6" at bounding box center [513, 669] width 48 height 16
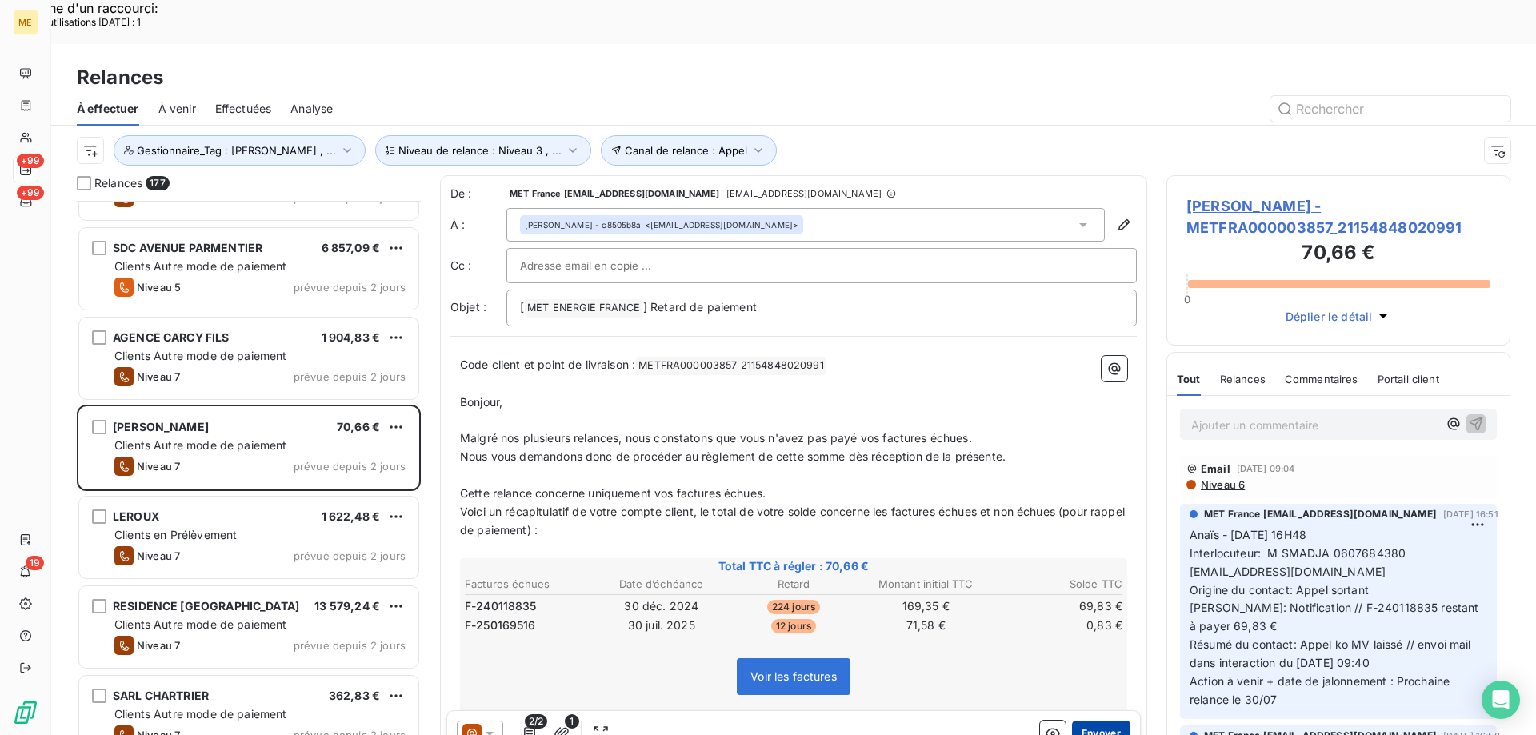
click at [1097, 721] on button "Envoyer" at bounding box center [1101, 734] width 58 height 26
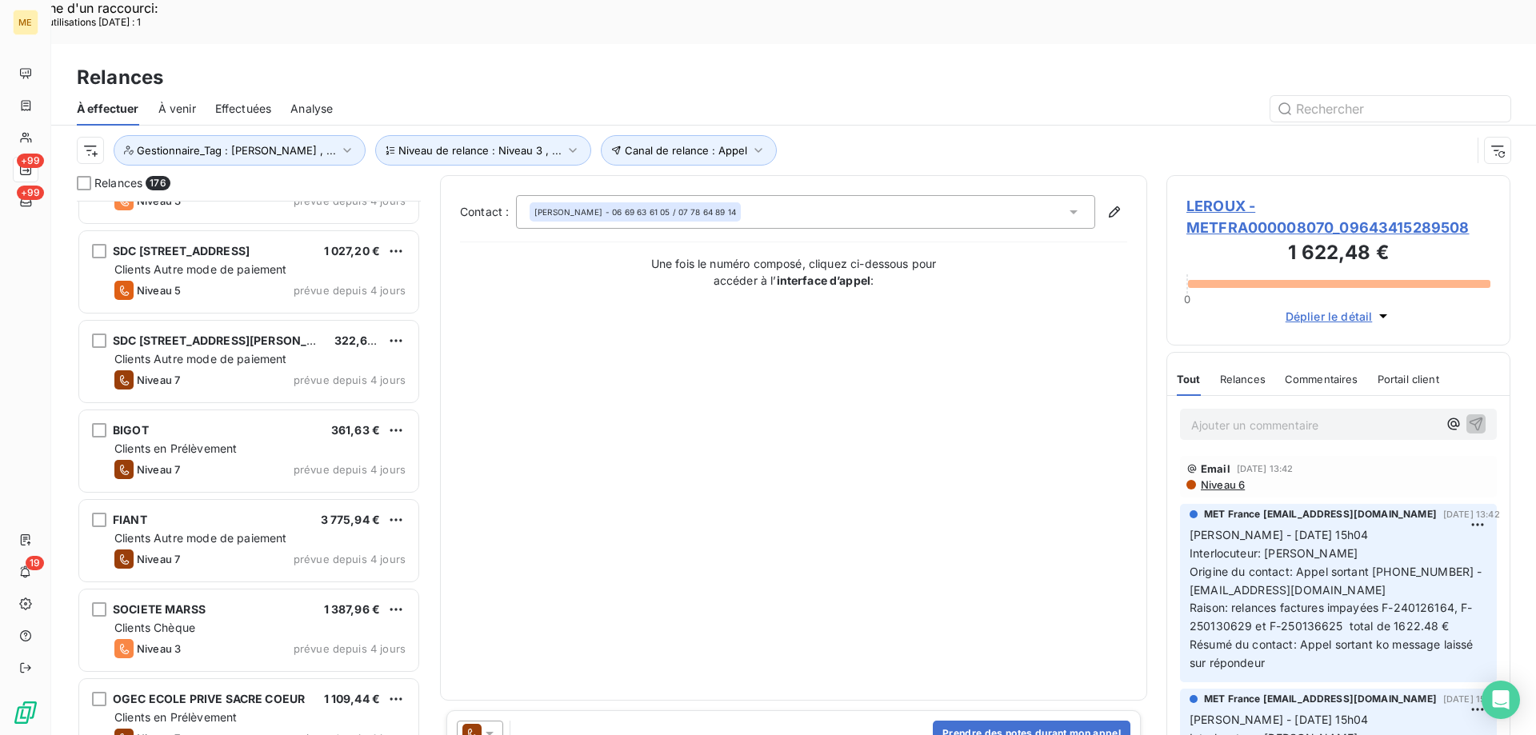
scroll to position [9477, 0]
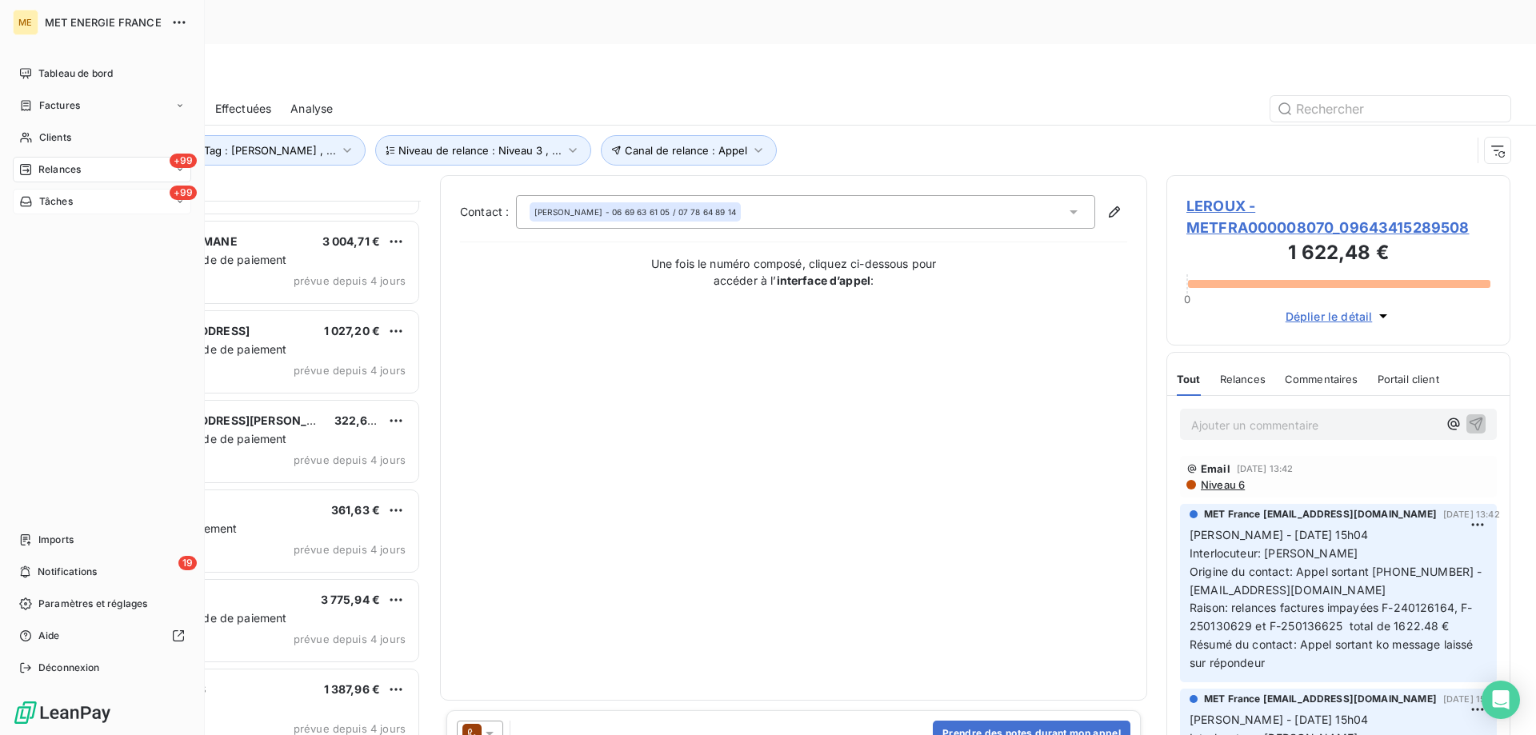
click at [59, 202] on span "Tâches" at bounding box center [56, 201] width 34 height 14
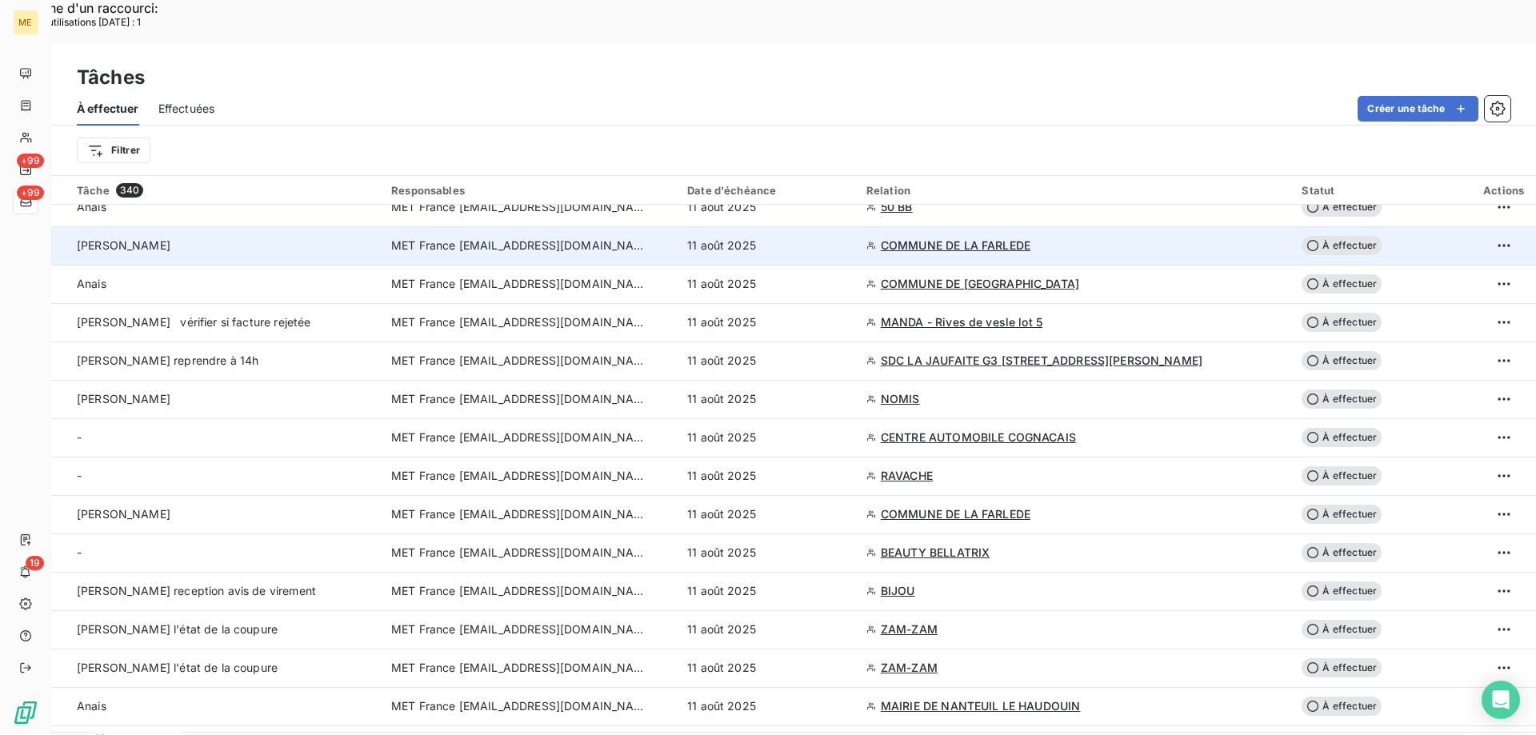
scroll to position [320, 0]
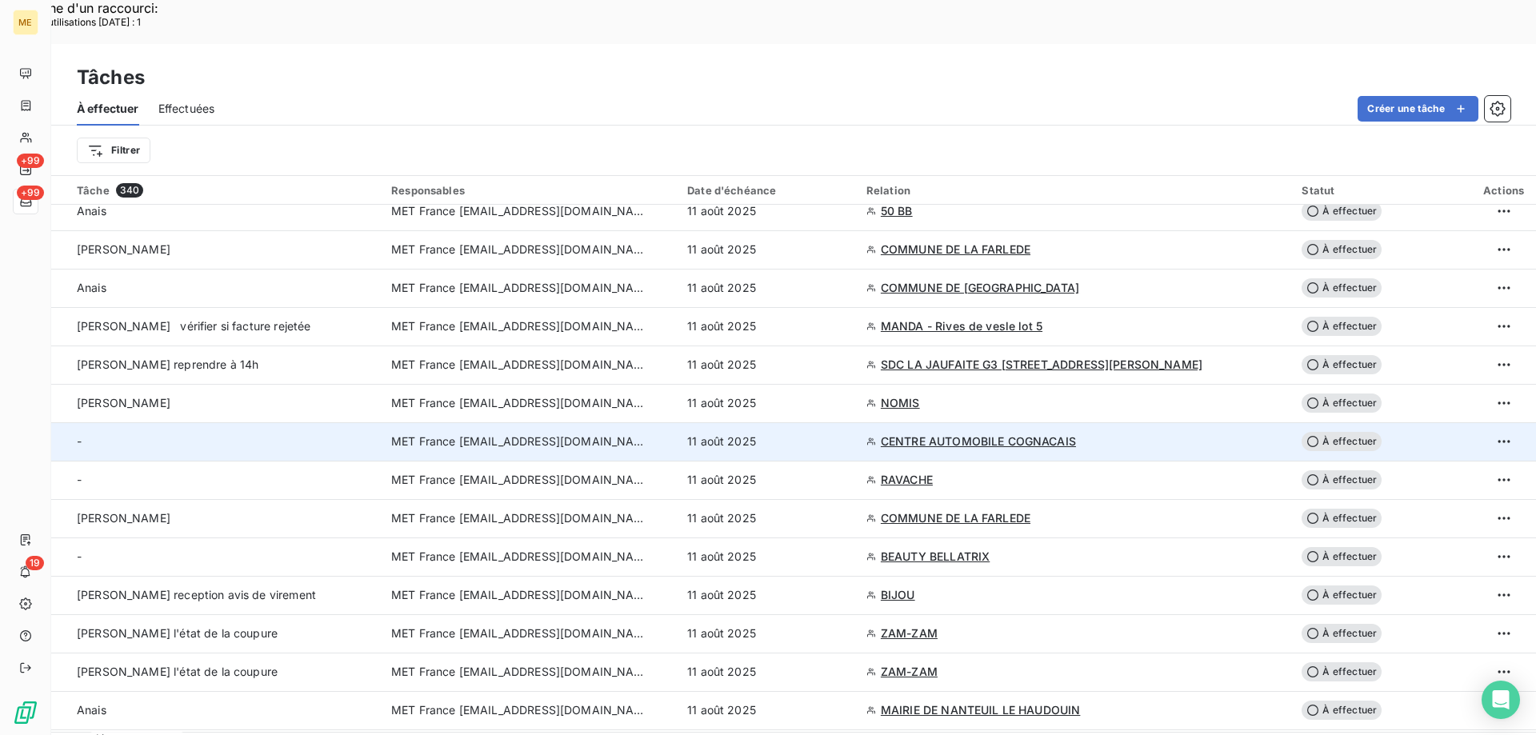
click at [857, 422] on td "11 août 2025" at bounding box center [766, 441] width 179 height 38
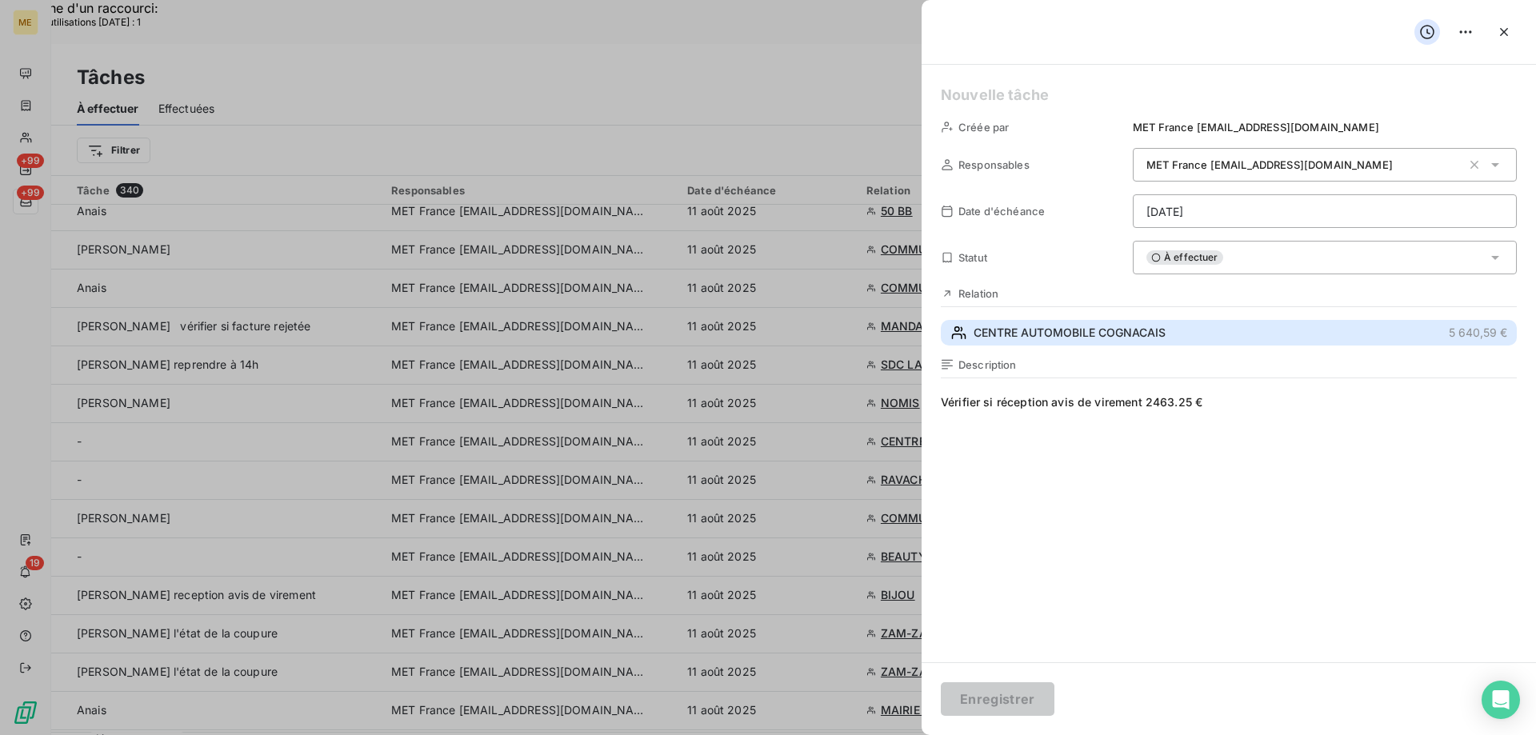
click at [1260, 335] on button "CENTRE AUTOMOBILE COGNACAIS 5 640,59 €" at bounding box center [1229, 333] width 576 height 26
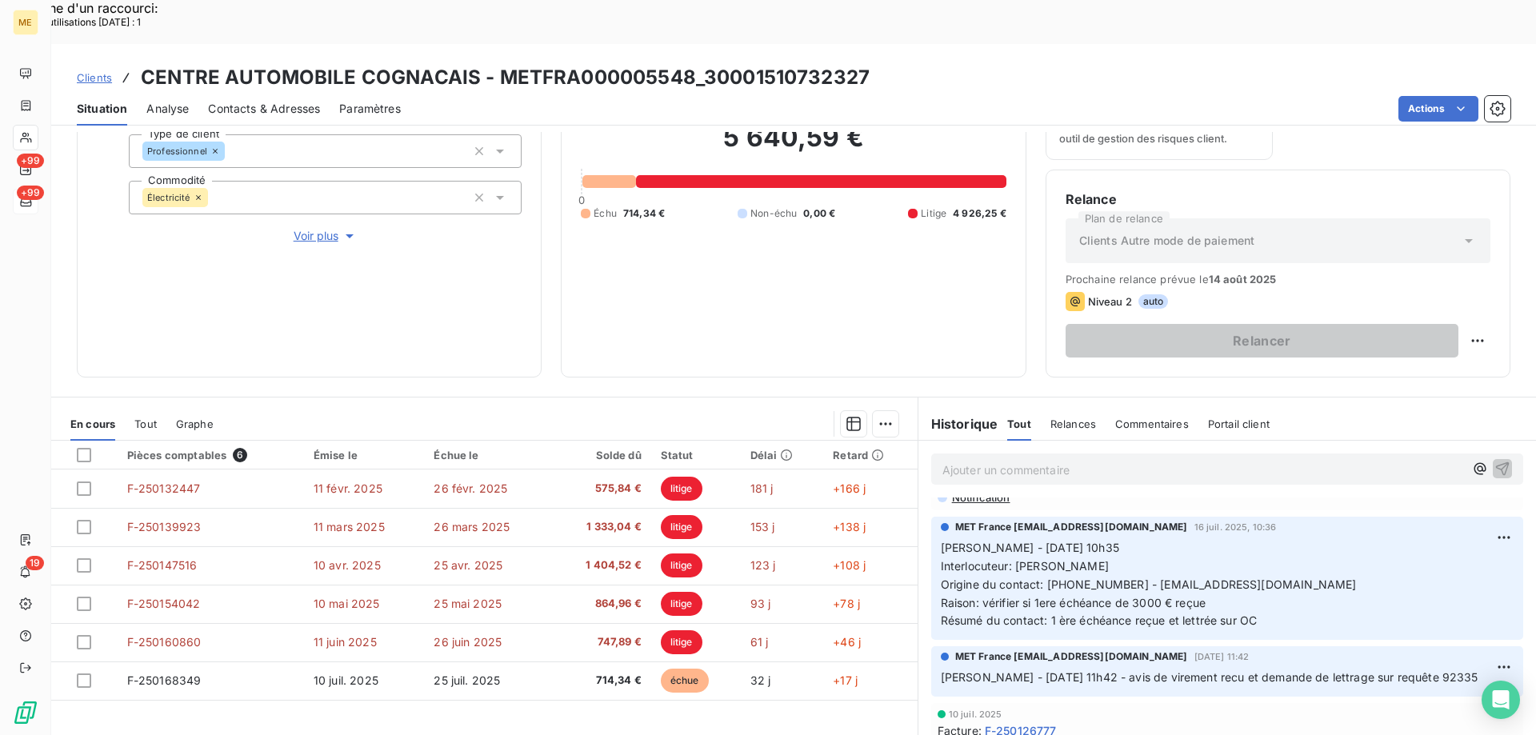
scroll to position [214, 0]
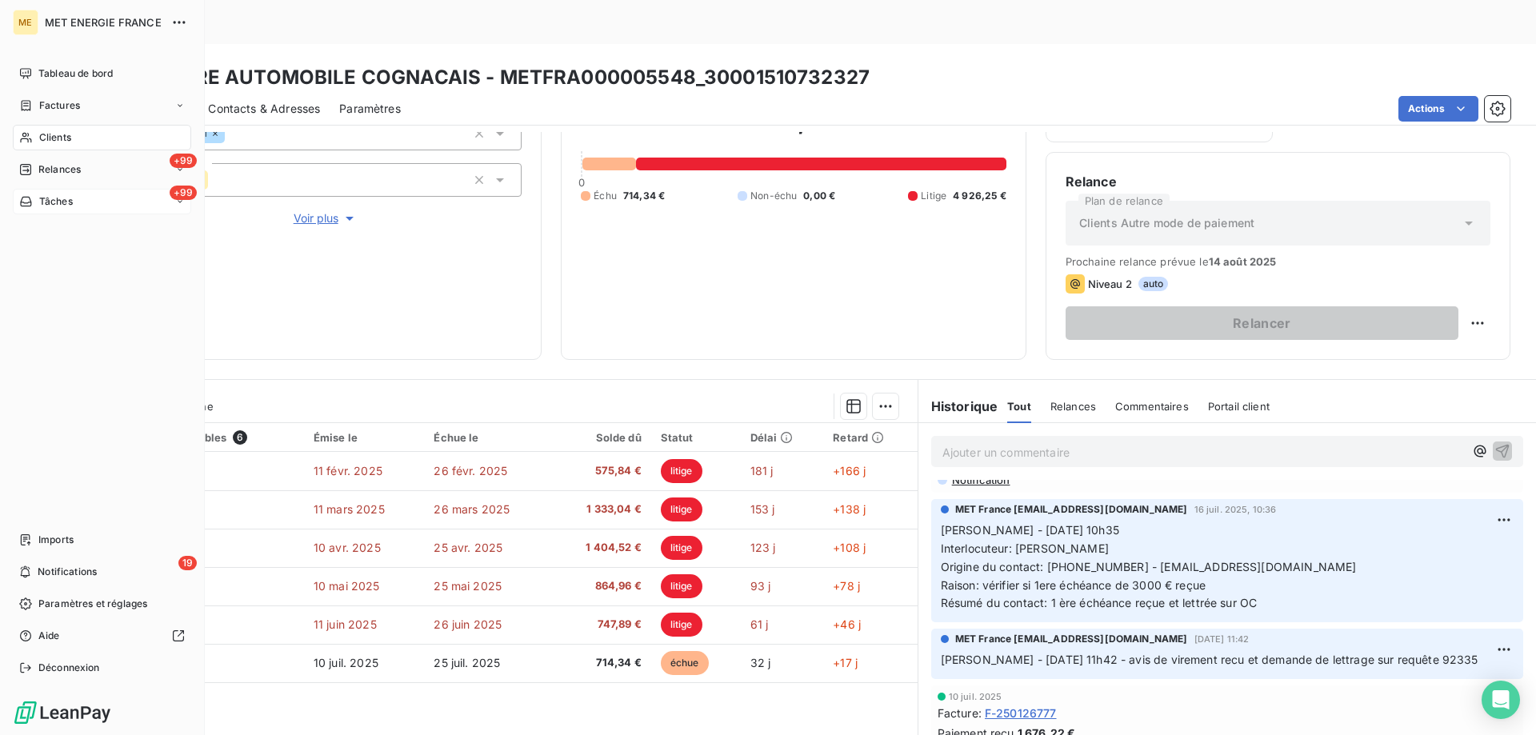
click at [49, 197] on span "Tâches" at bounding box center [56, 201] width 34 height 14
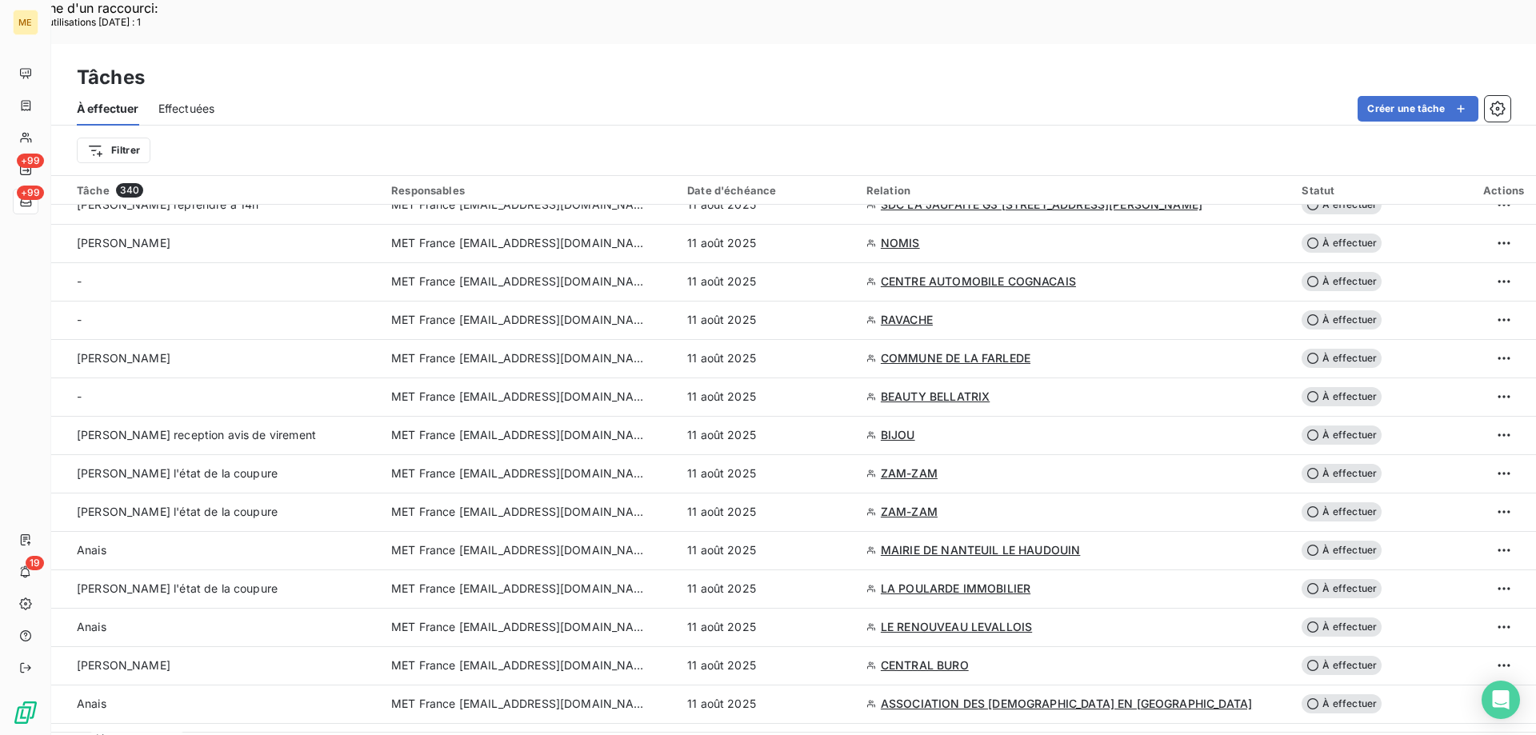
scroll to position [400, 0]
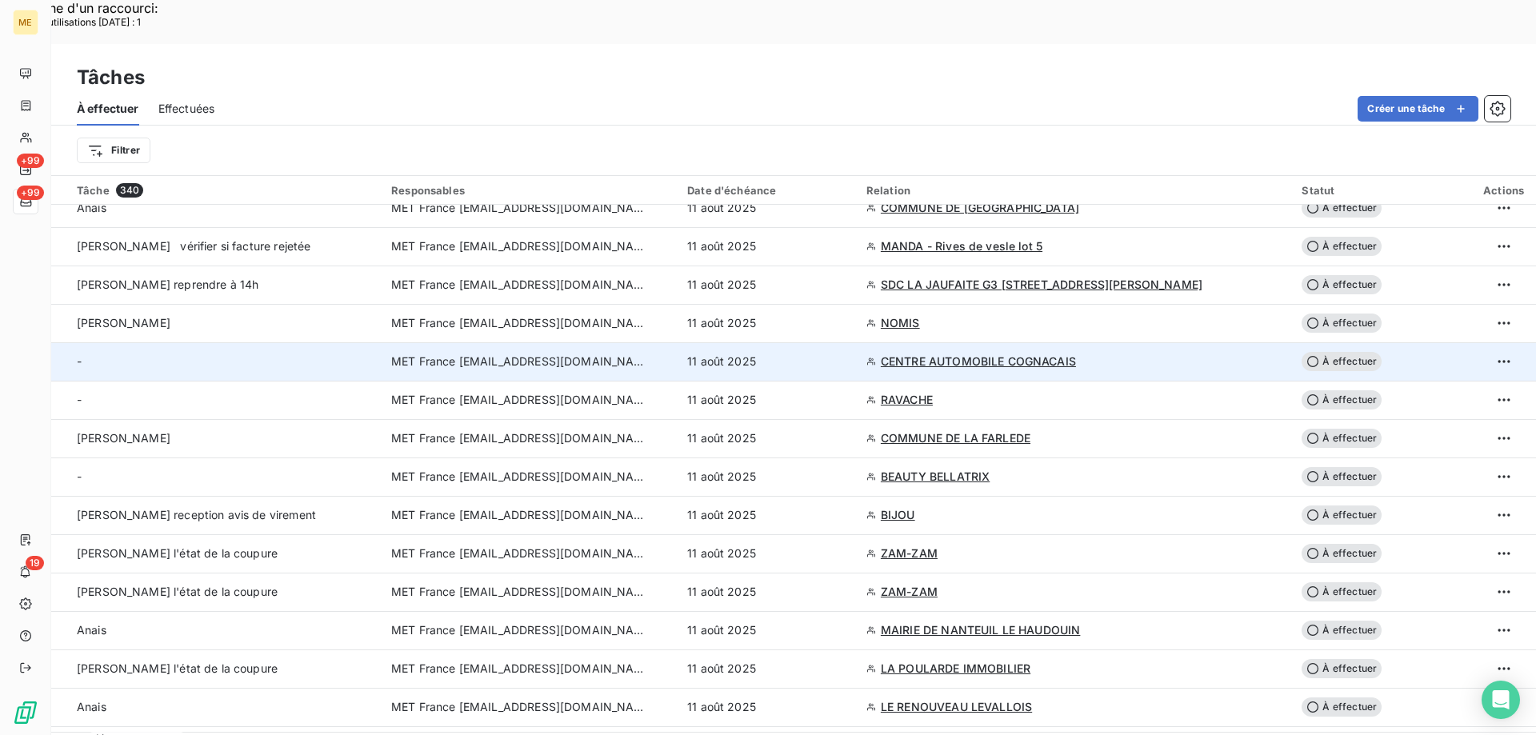
click at [847, 354] on div "11 août 2025" at bounding box center [767, 362] width 160 height 16
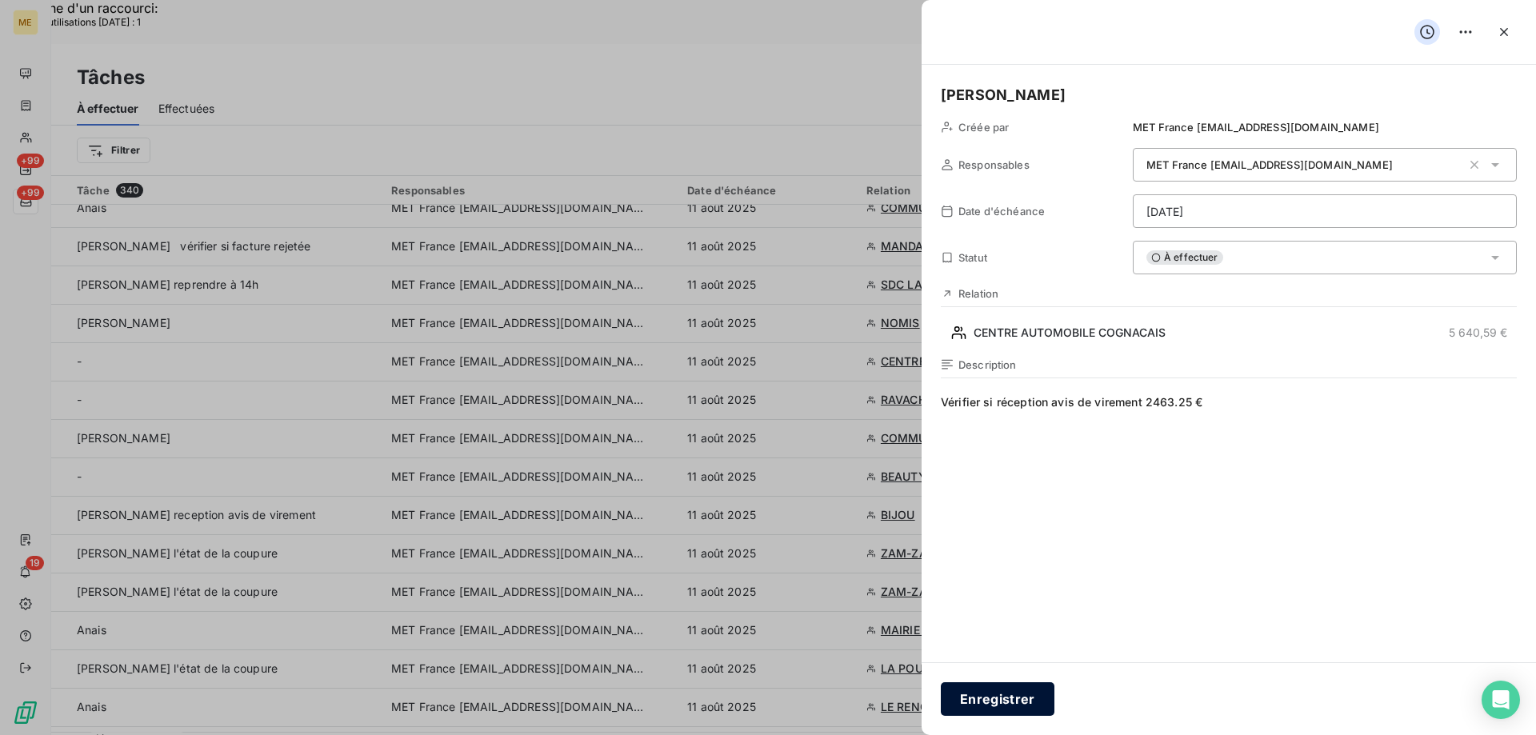
click at [1009, 704] on button "Enregistrer" at bounding box center [998, 699] width 114 height 34
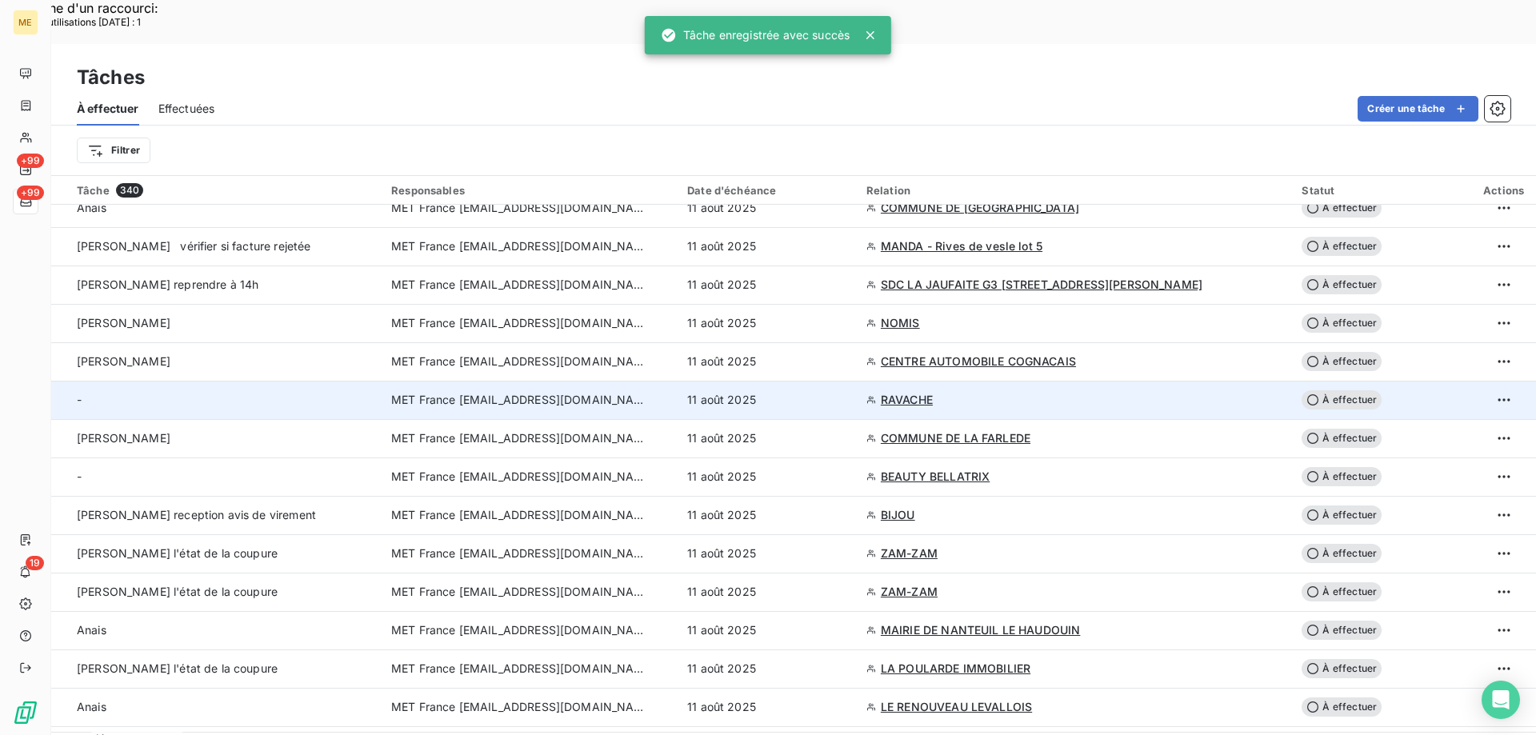
click at [847, 392] on div "11 août 2025" at bounding box center [767, 400] width 160 height 16
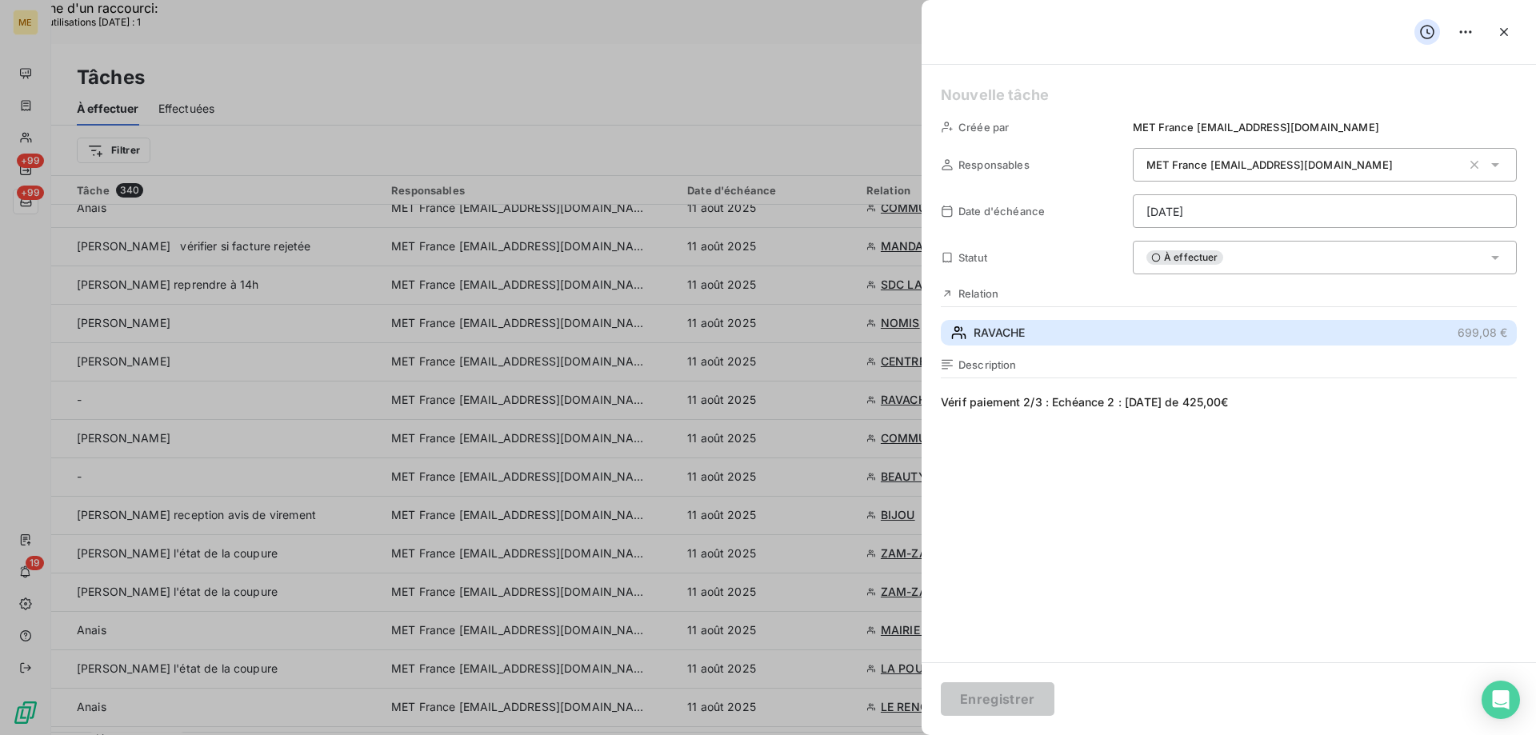
click at [1074, 336] on button "RAVACHE 699,08 €" at bounding box center [1229, 333] width 576 height 26
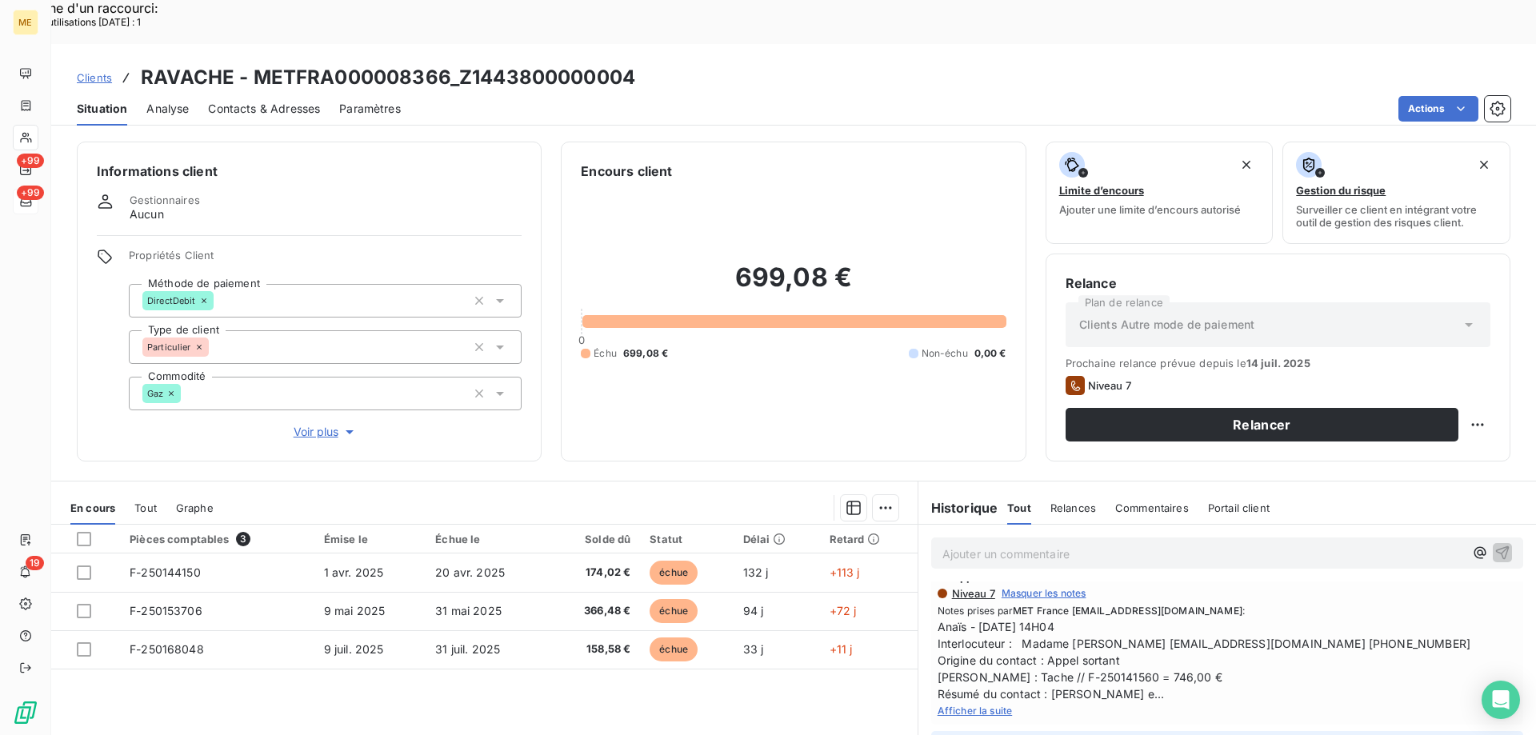
scroll to position [240, 0]
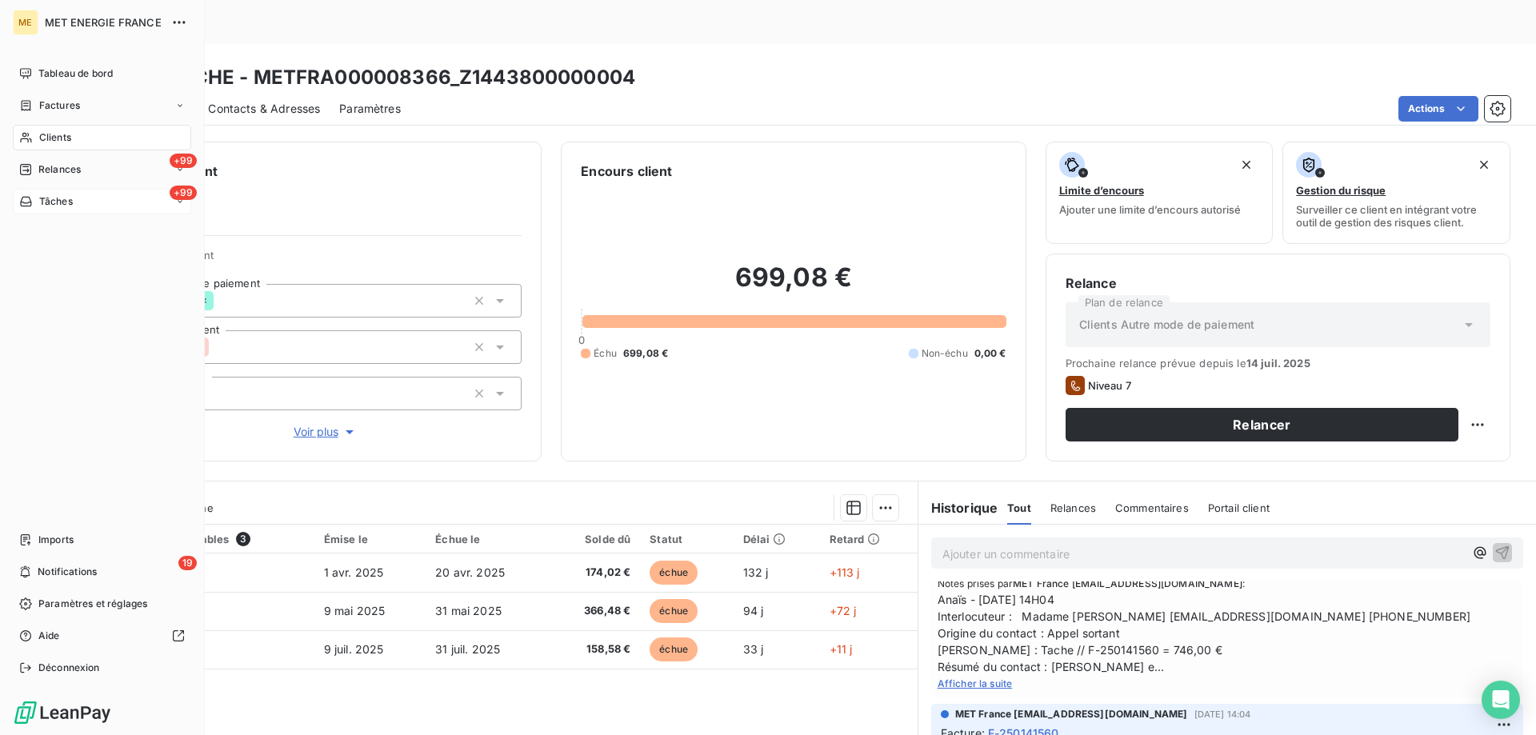
click at [42, 207] on span "Tâches" at bounding box center [56, 201] width 34 height 14
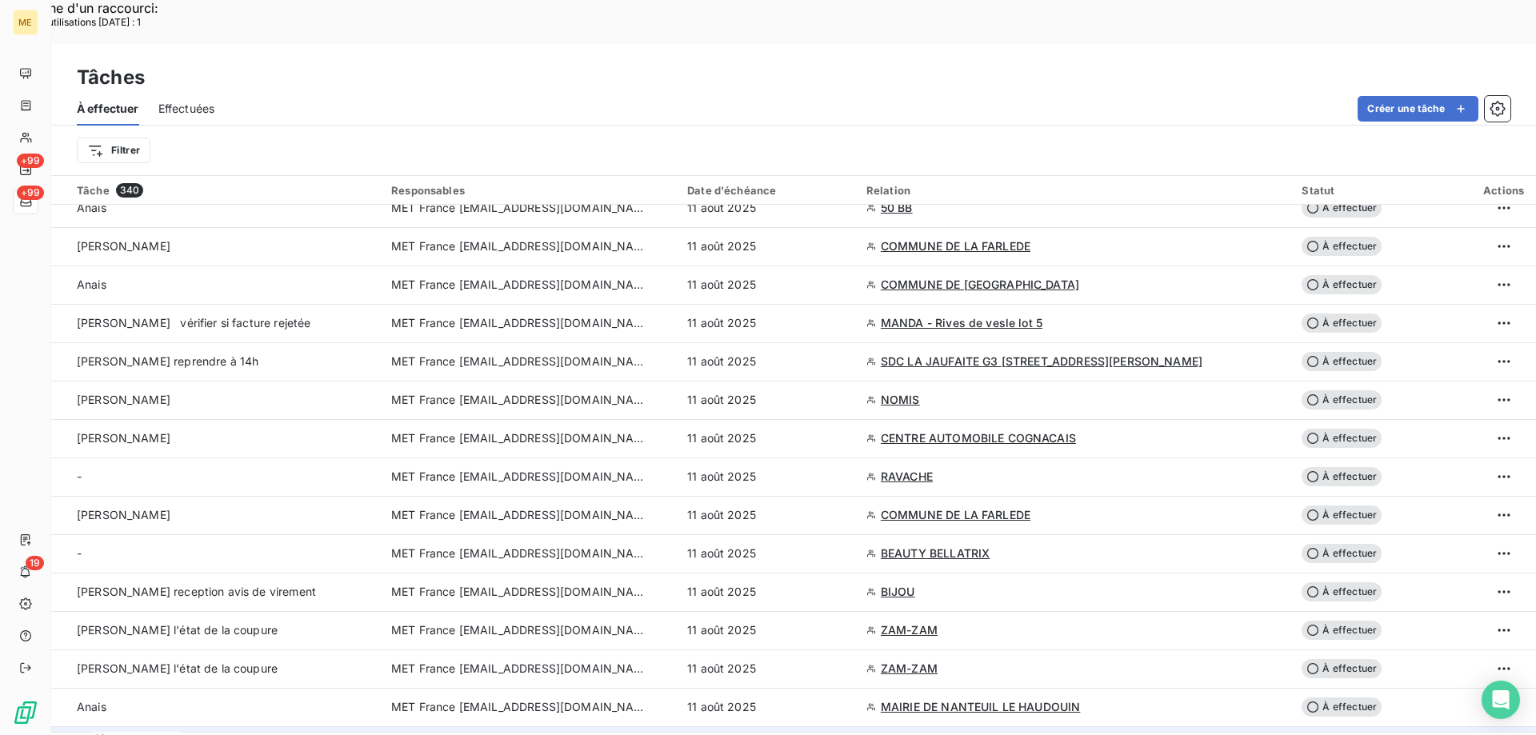
scroll to position [320, 0]
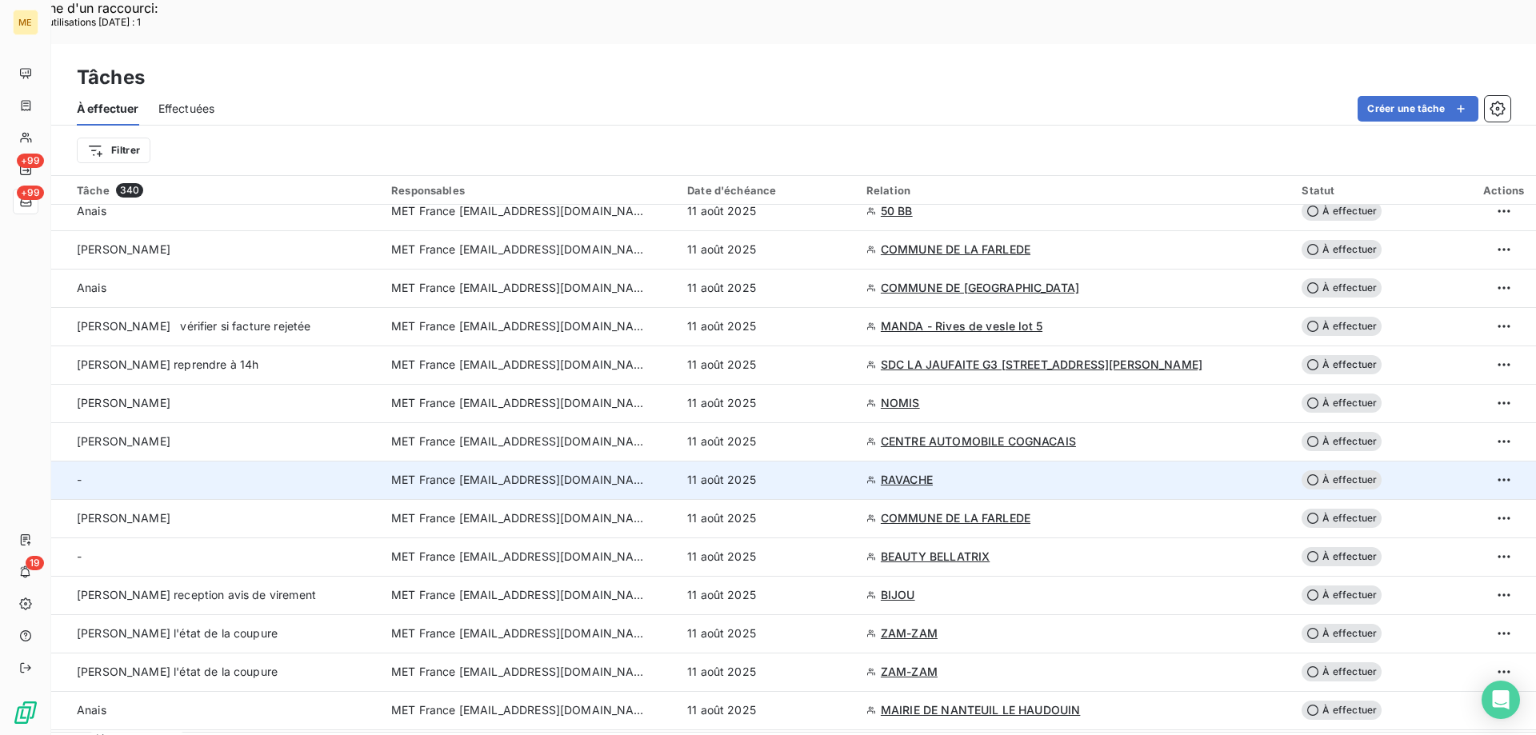
click at [847, 472] on div "11 août 2025" at bounding box center [767, 480] width 160 height 16
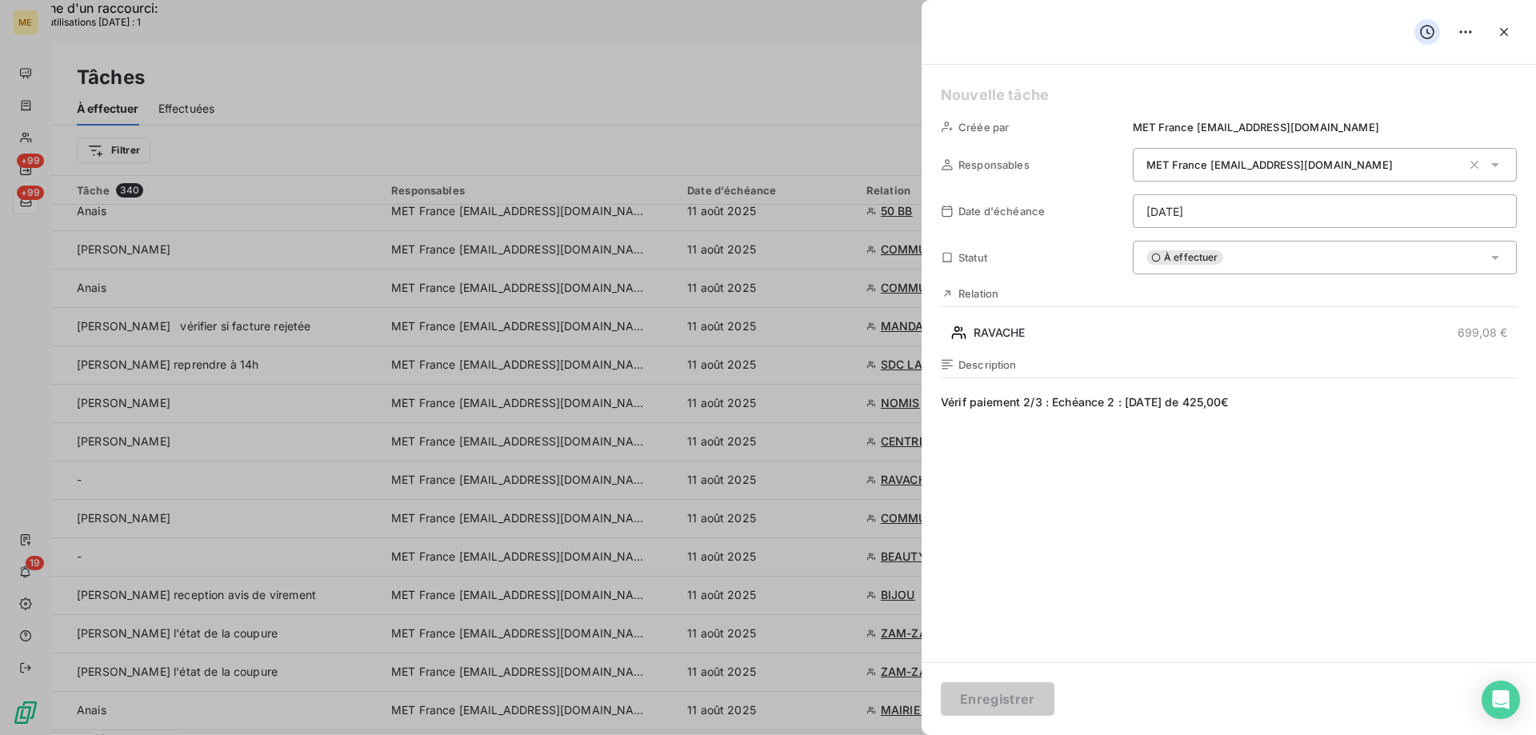
click at [1078, 98] on h5 at bounding box center [1229, 95] width 576 height 22
click at [978, 712] on button "Enregistrer" at bounding box center [998, 699] width 114 height 34
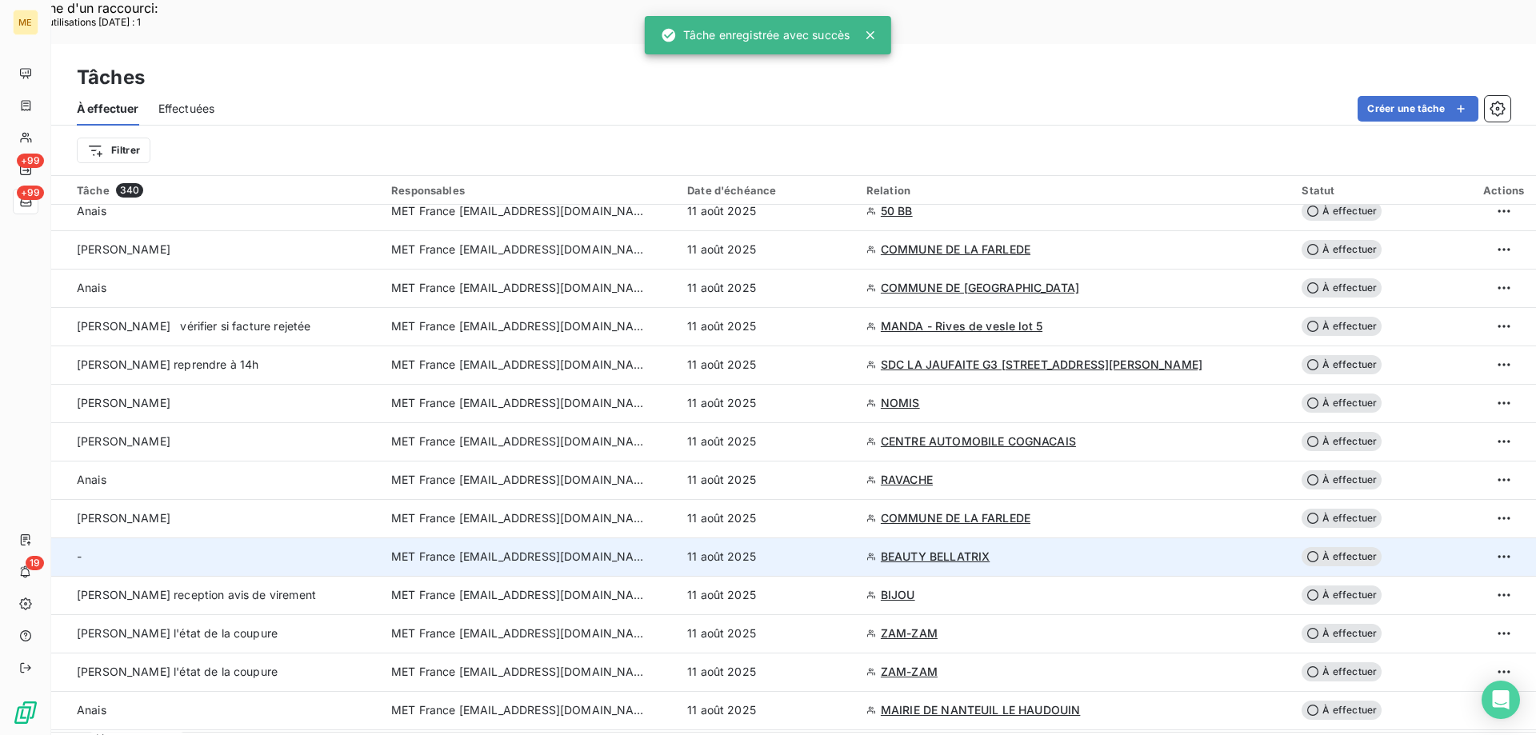
click at [844, 549] on div "11 août 2025" at bounding box center [767, 557] width 160 height 16
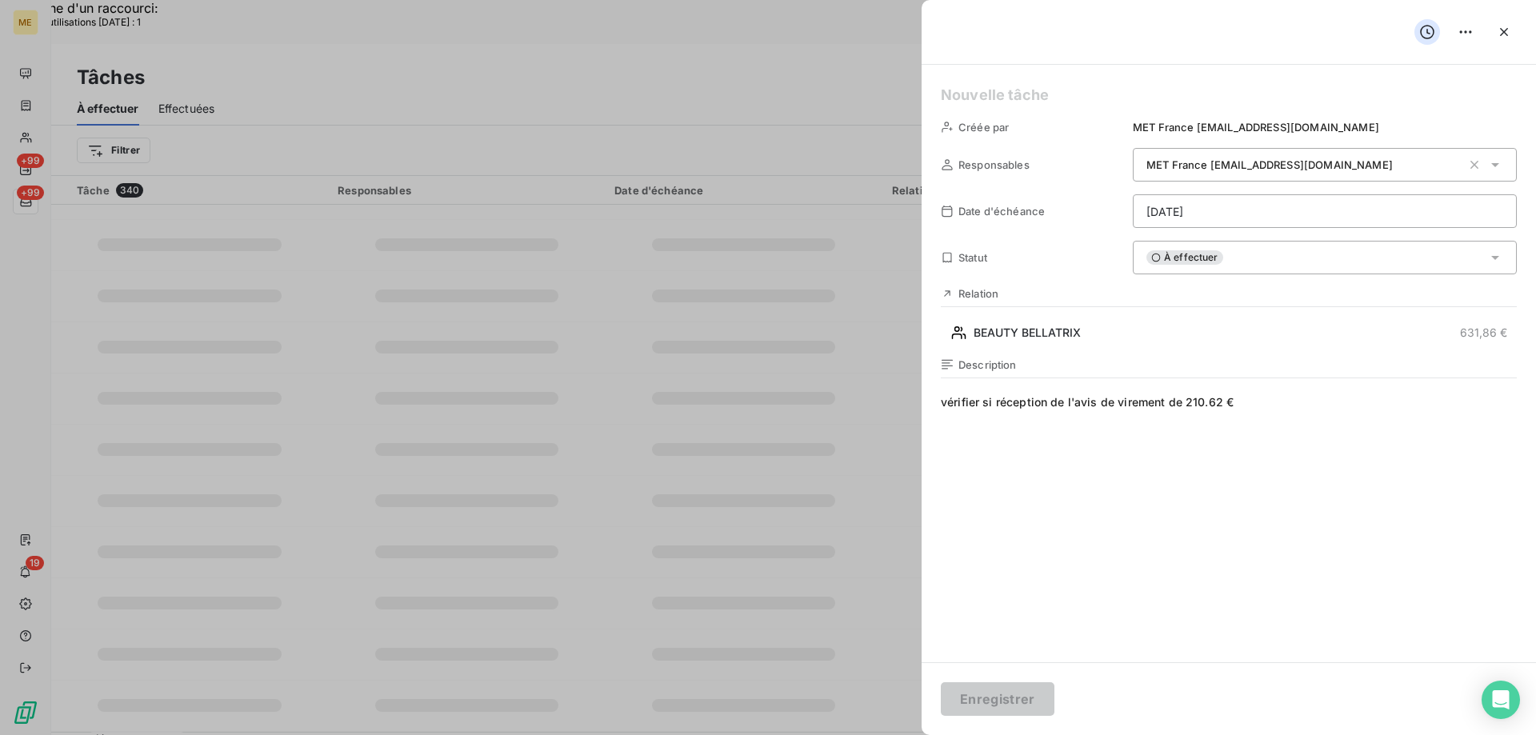
scroll to position [242, 0]
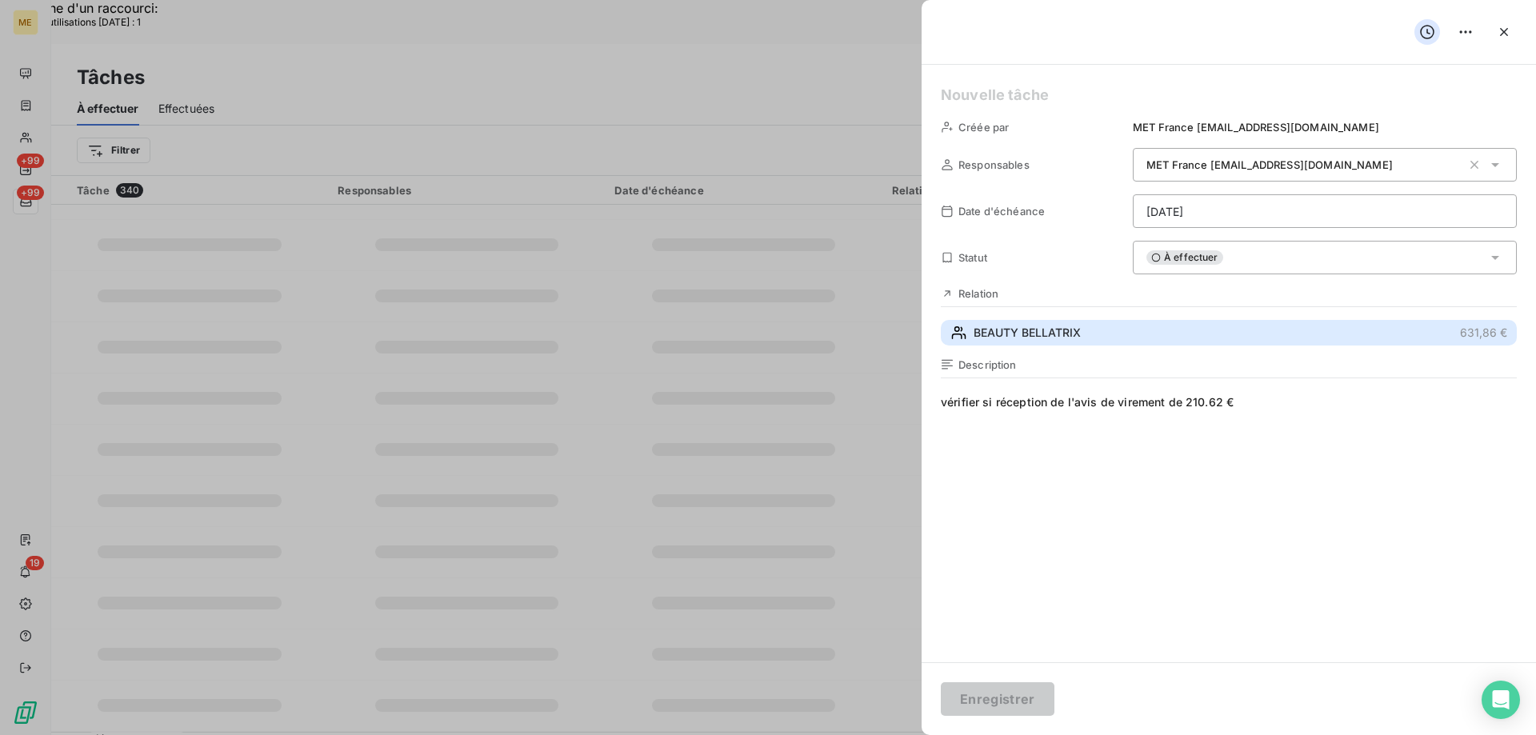
click at [1160, 331] on button "BEAUTY BELLATRIX 631,86 €" at bounding box center [1229, 333] width 576 height 26
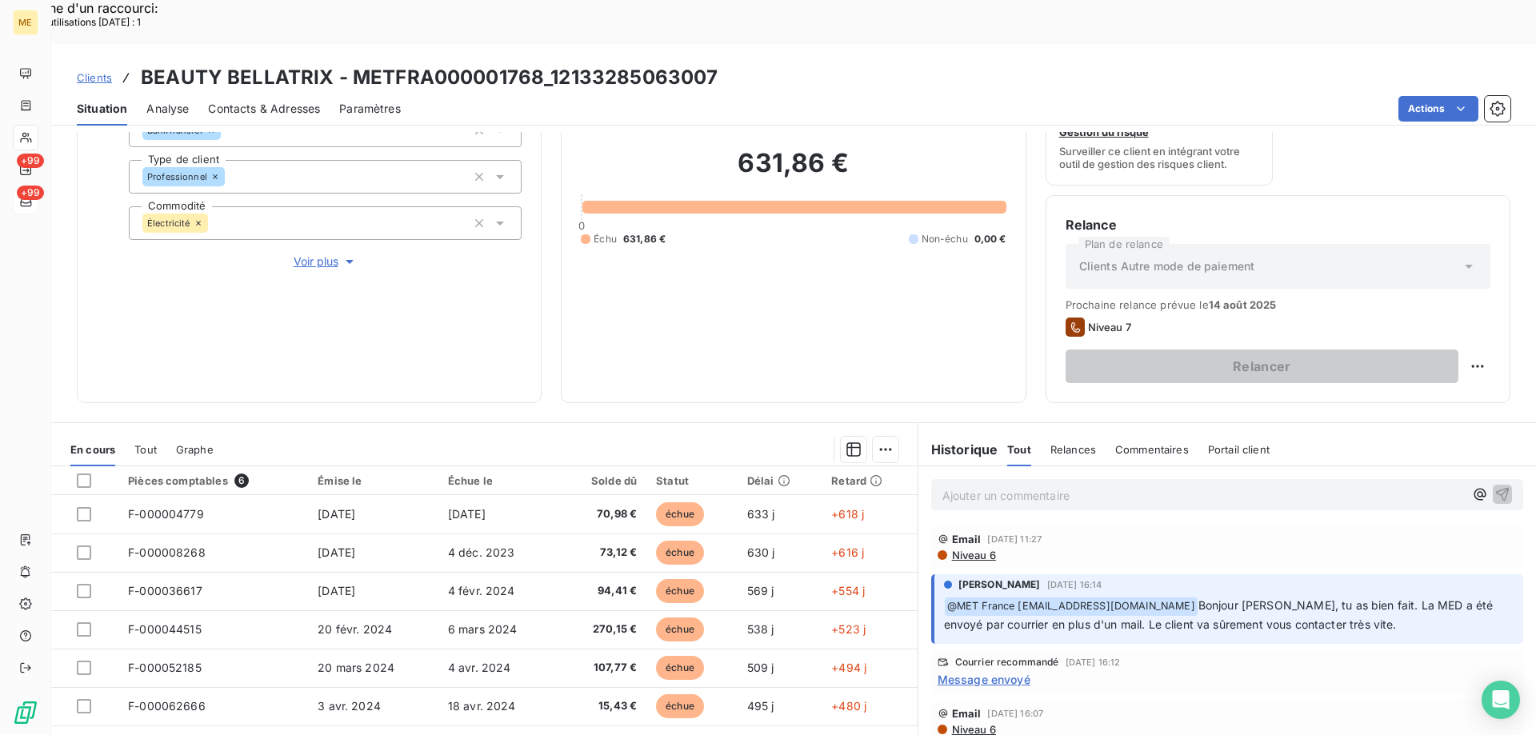
scroll to position [214, 0]
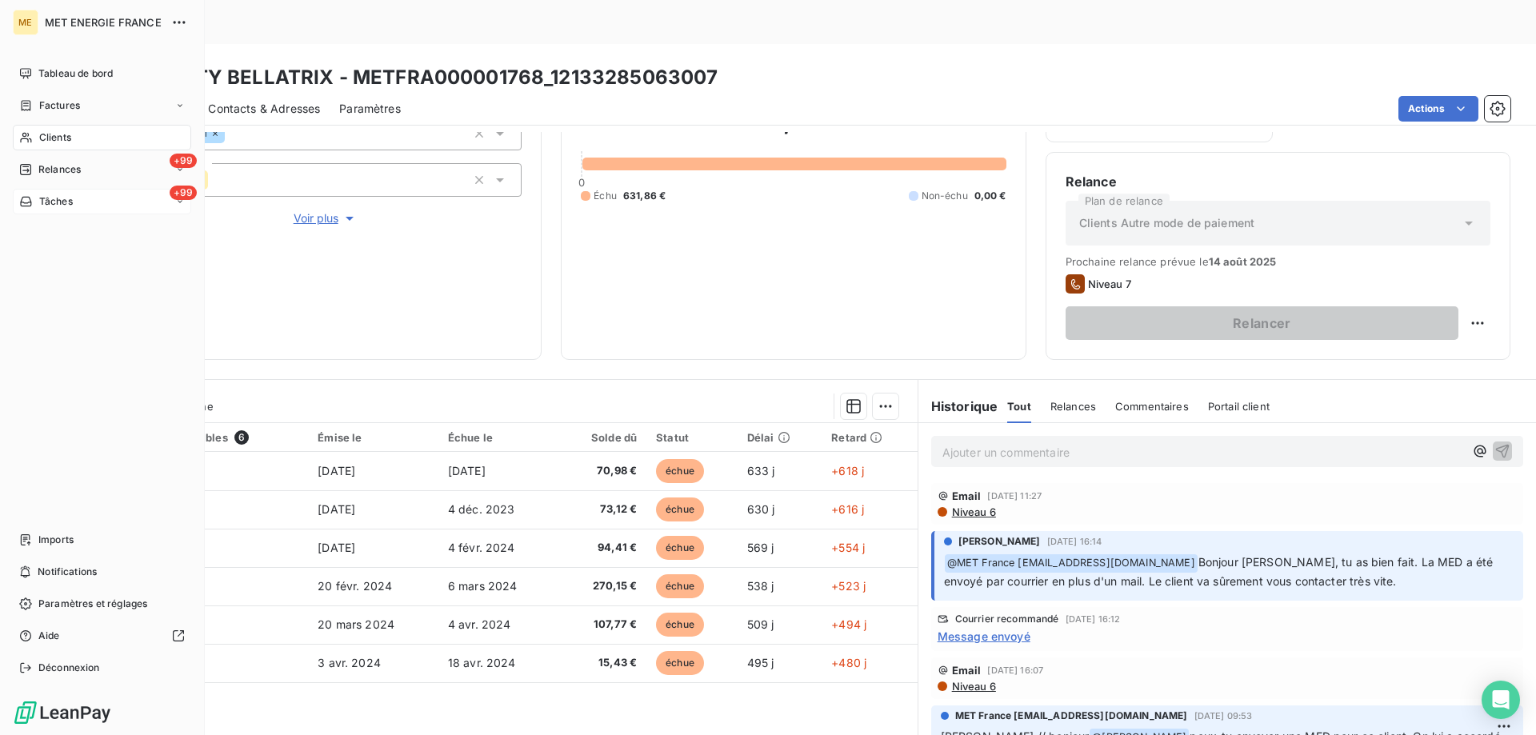
click at [35, 202] on div "Tâches" at bounding box center [46, 201] width 54 height 14
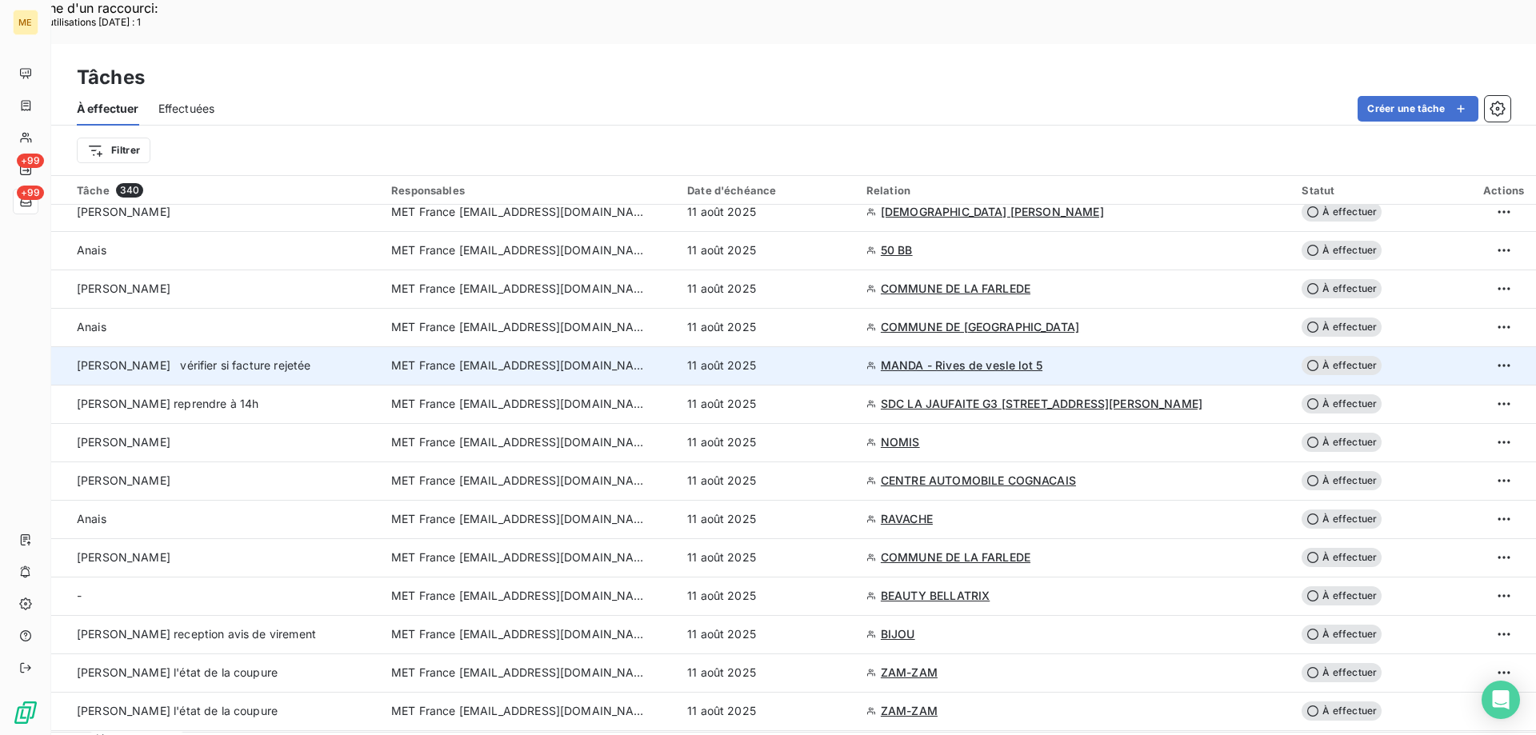
scroll to position [320, 0]
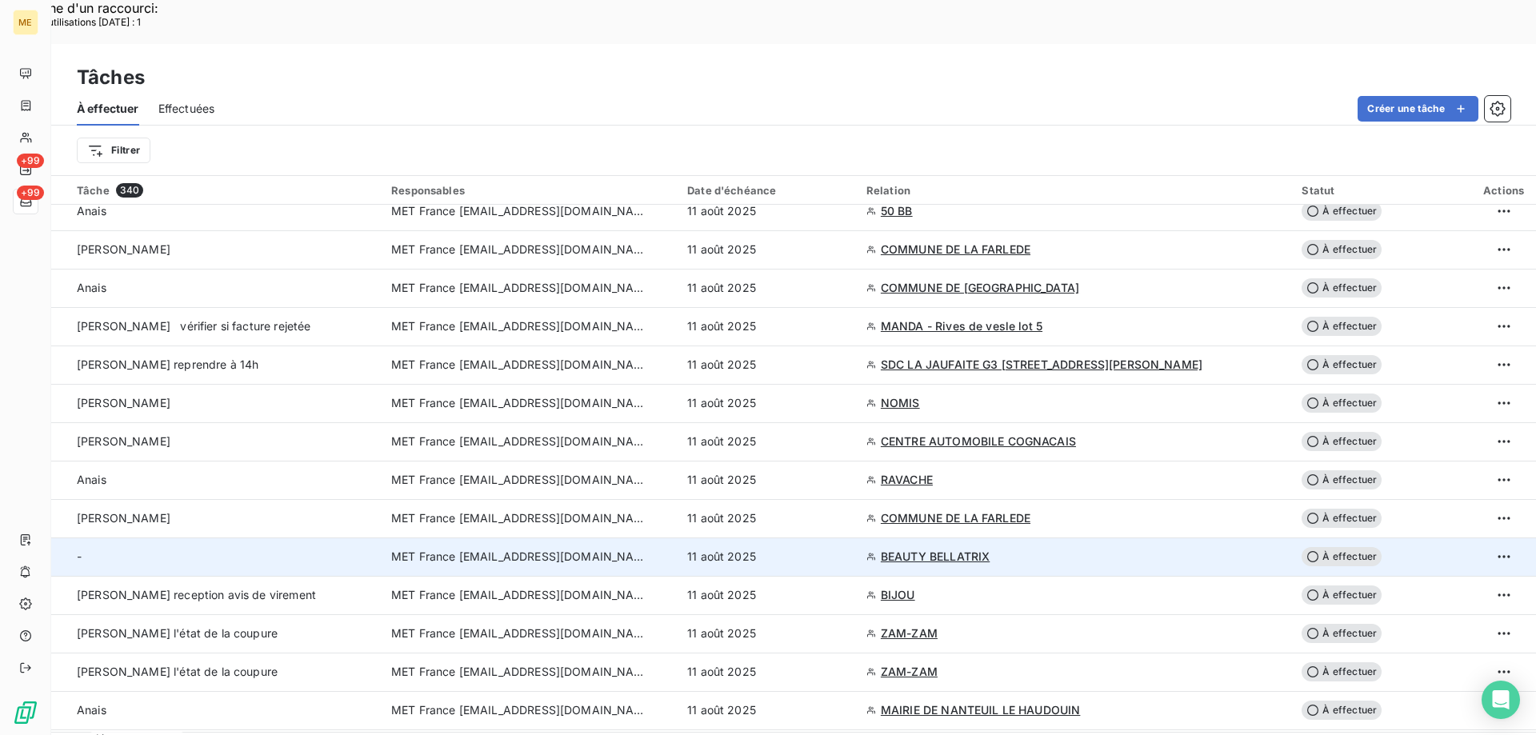
click at [847, 549] on div "11 août 2025" at bounding box center [767, 557] width 160 height 16
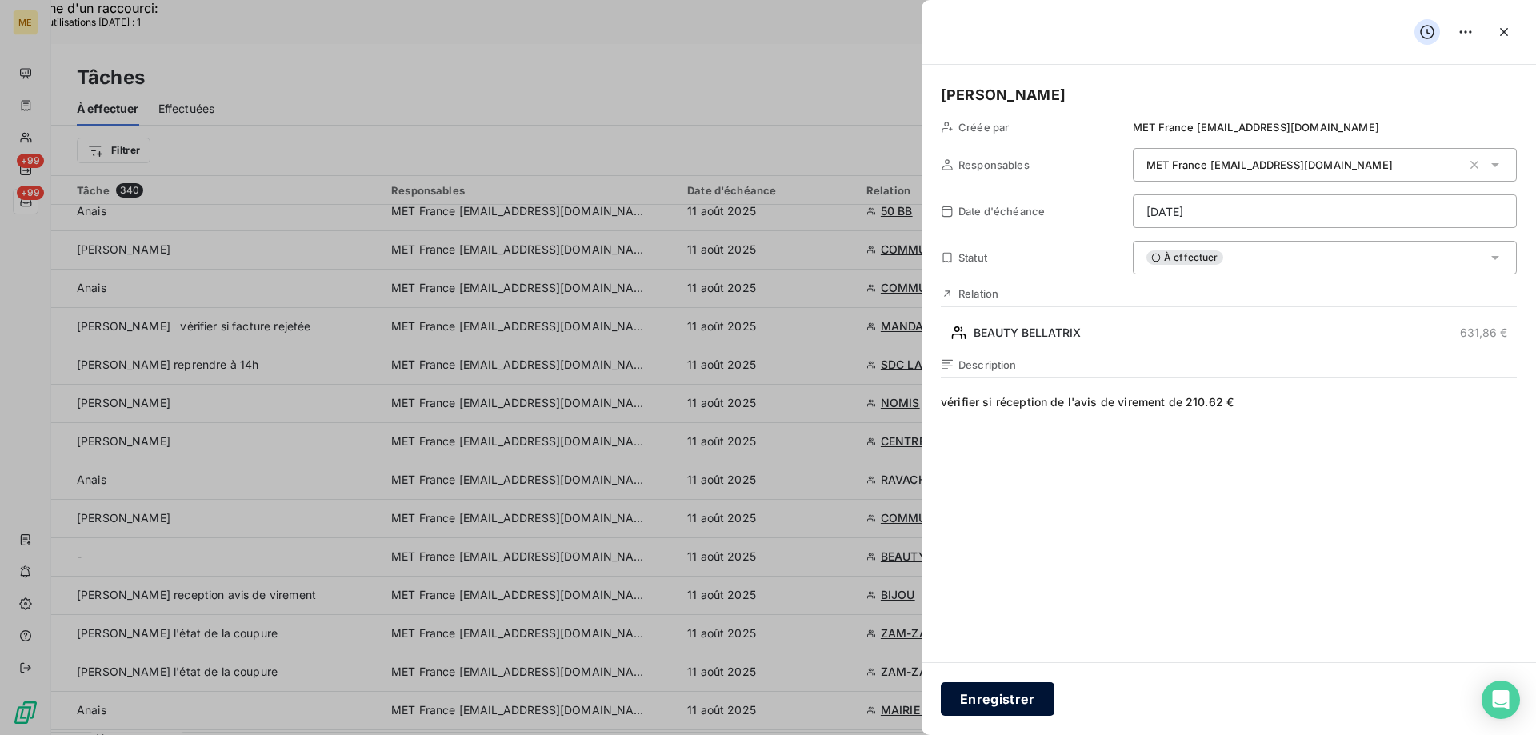
click at [983, 693] on button "Enregistrer" at bounding box center [998, 699] width 114 height 34
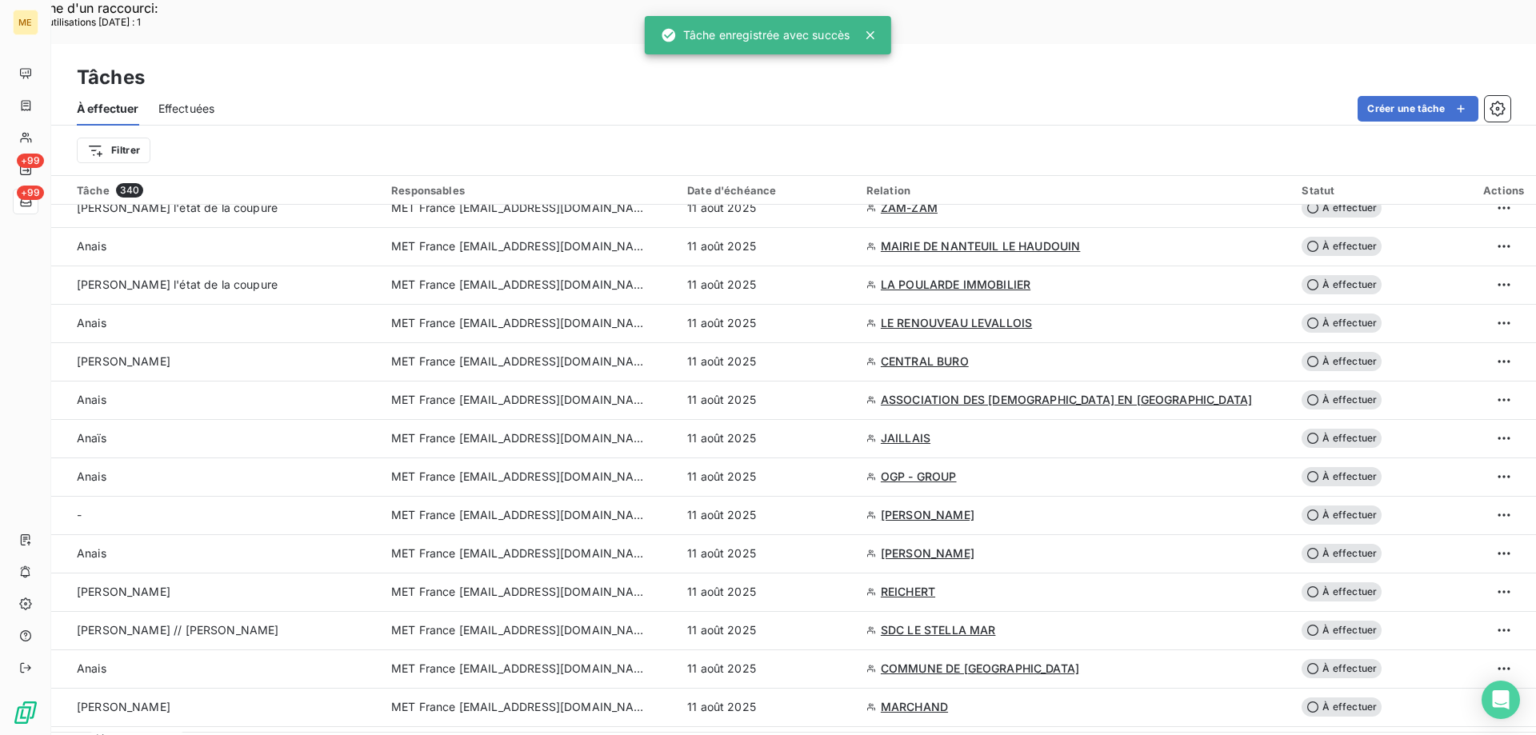
scroll to position [800, 0]
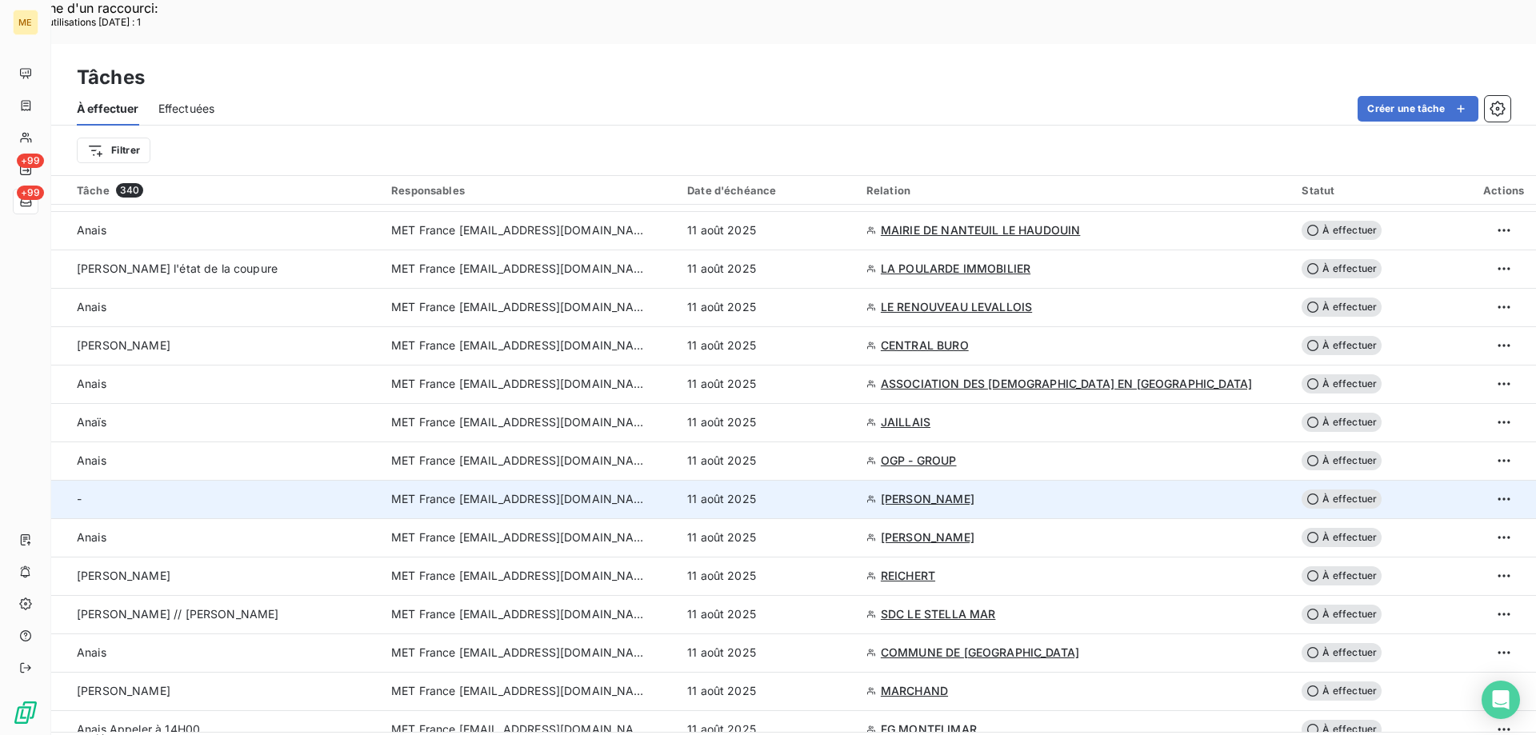
click at [953, 491] on span "[PERSON_NAME]" at bounding box center [928, 499] width 94 height 16
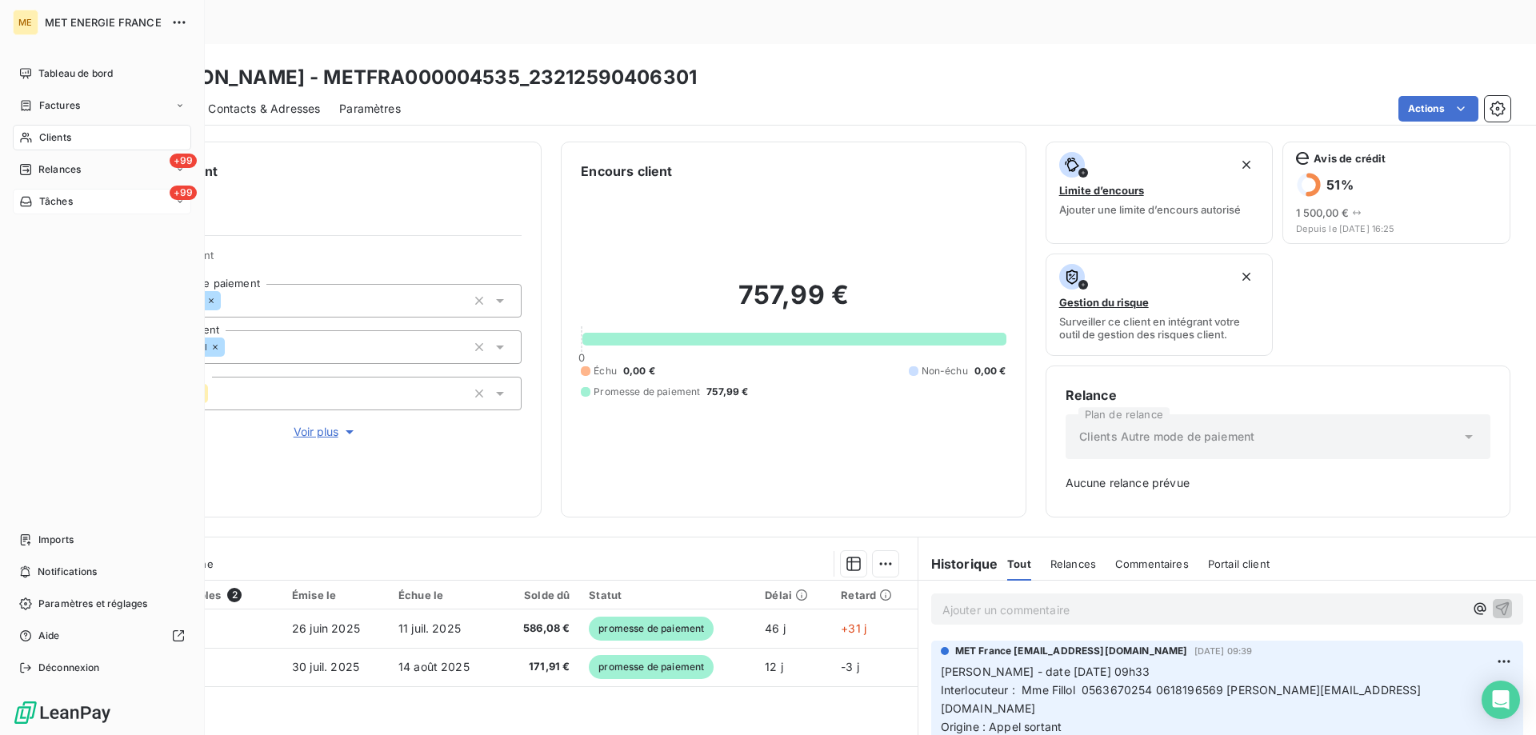
click at [58, 199] on span "Tâches" at bounding box center [56, 201] width 34 height 14
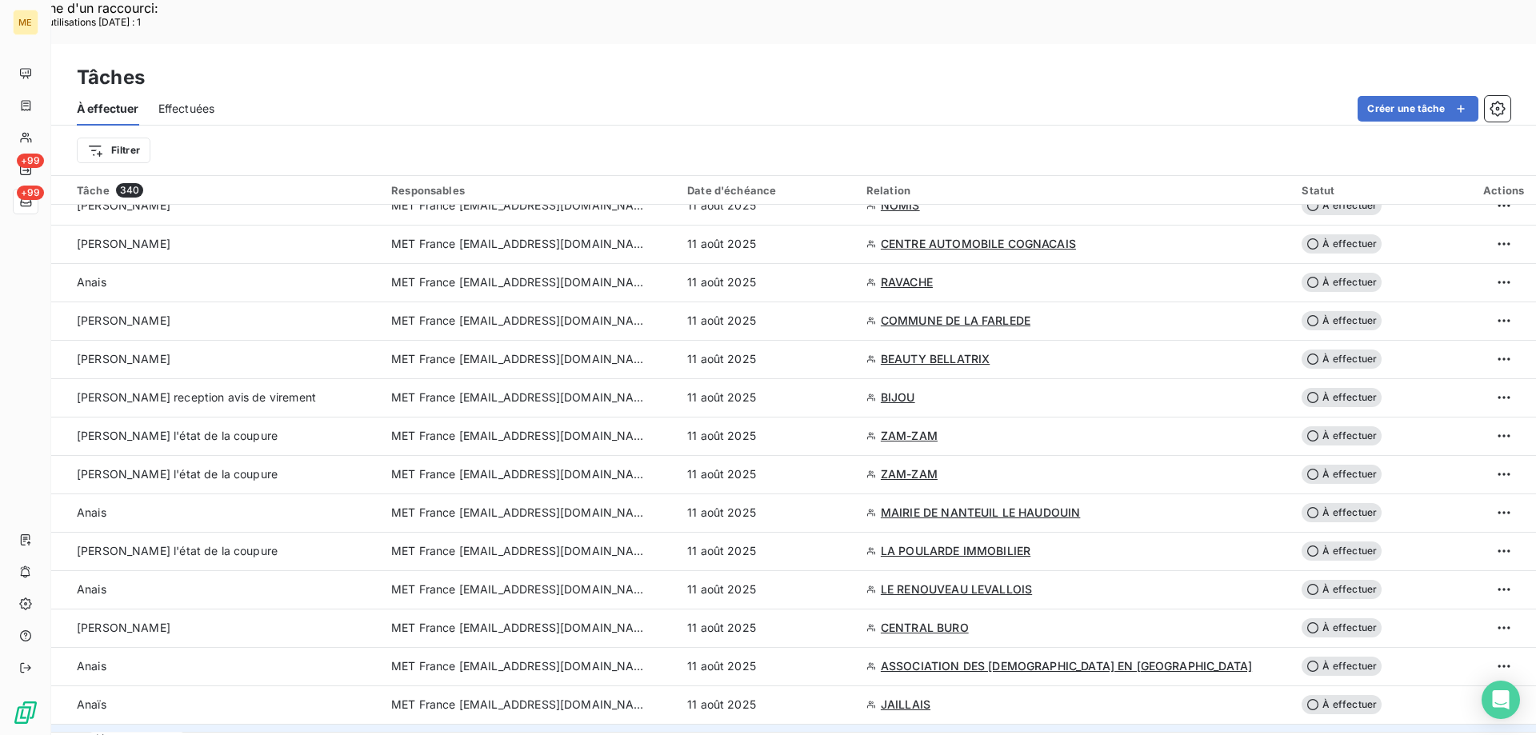
scroll to position [640, 0]
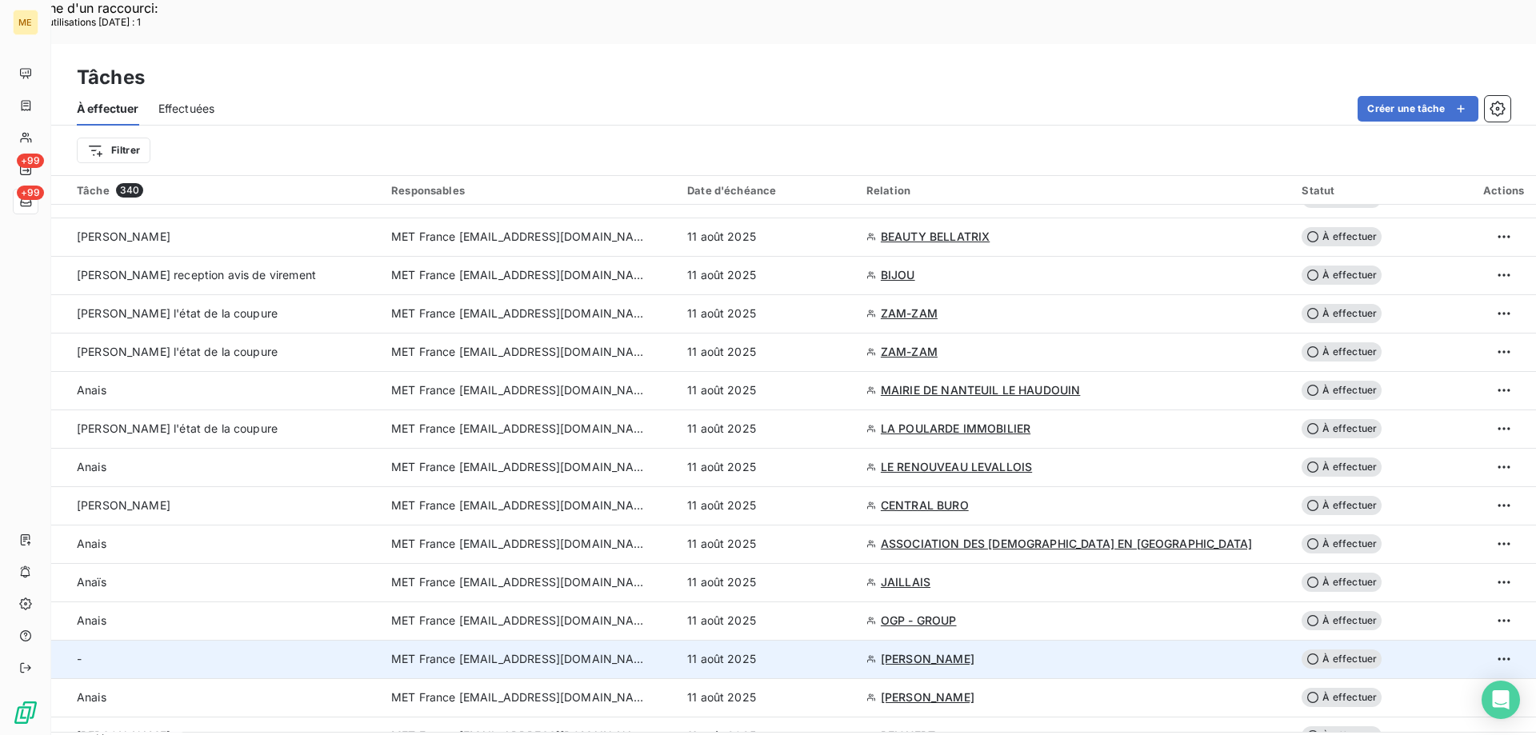
click at [756, 651] on span "11 août 2025" at bounding box center [721, 659] width 69 height 16
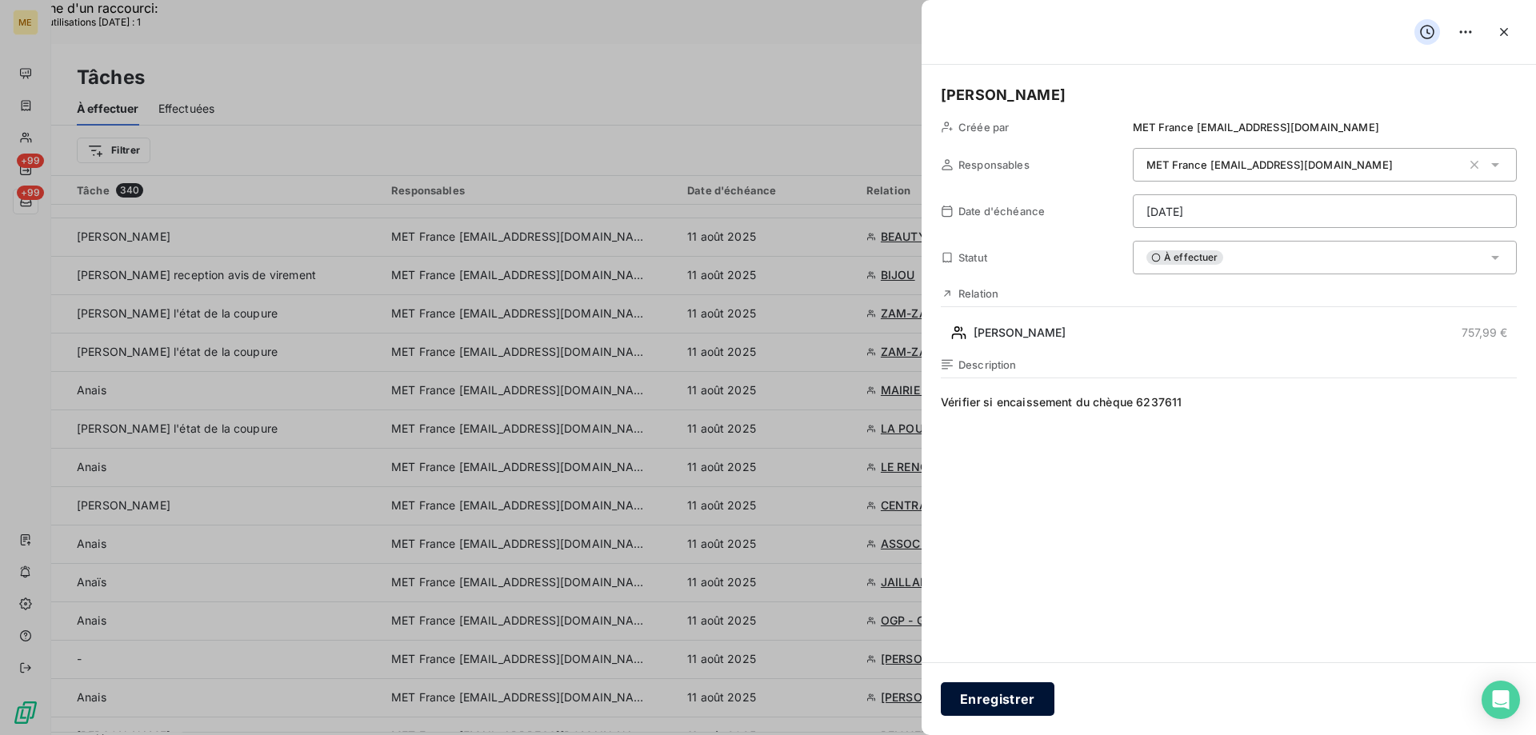
click at [1009, 697] on button "Enregistrer" at bounding box center [998, 699] width 114 height 34
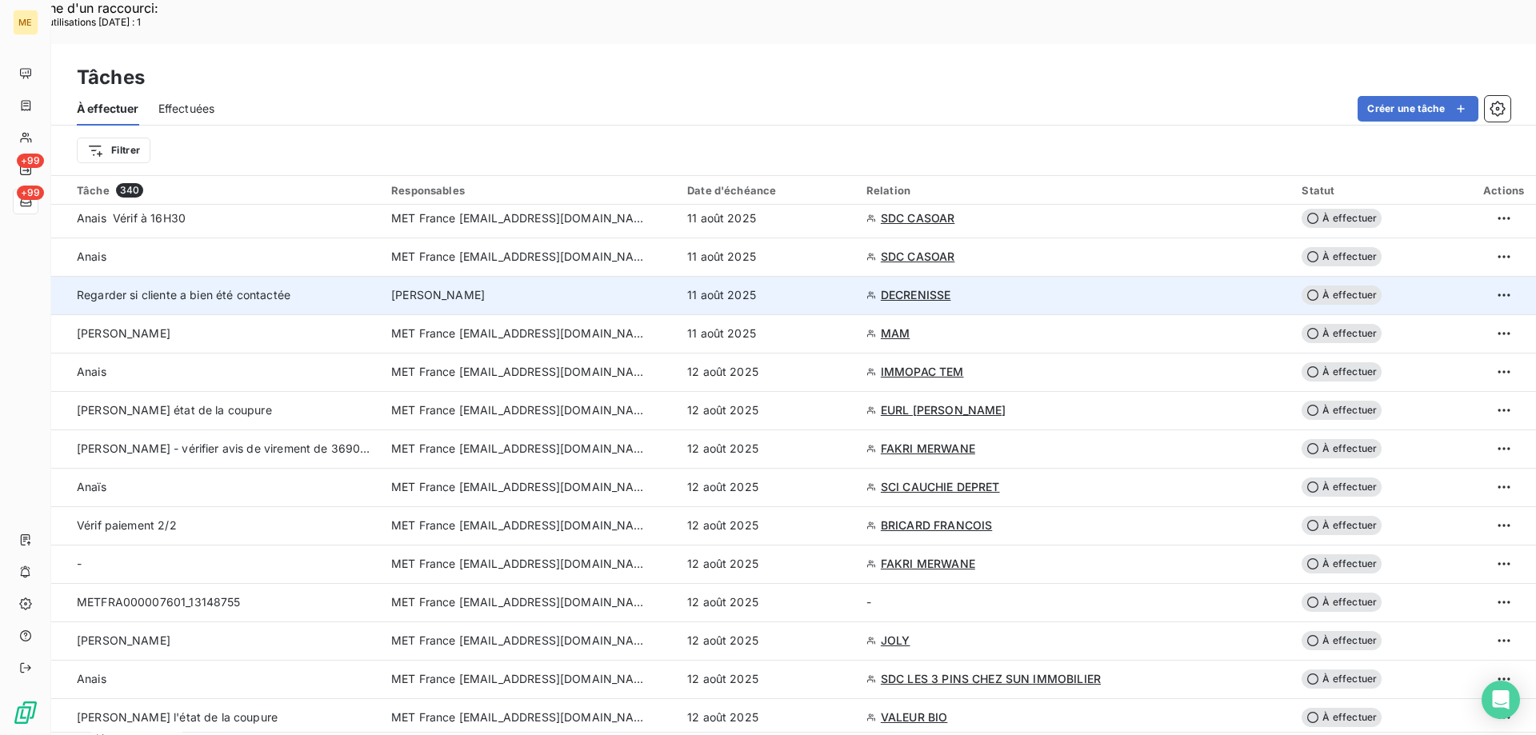
scroll to position [2479, 0]
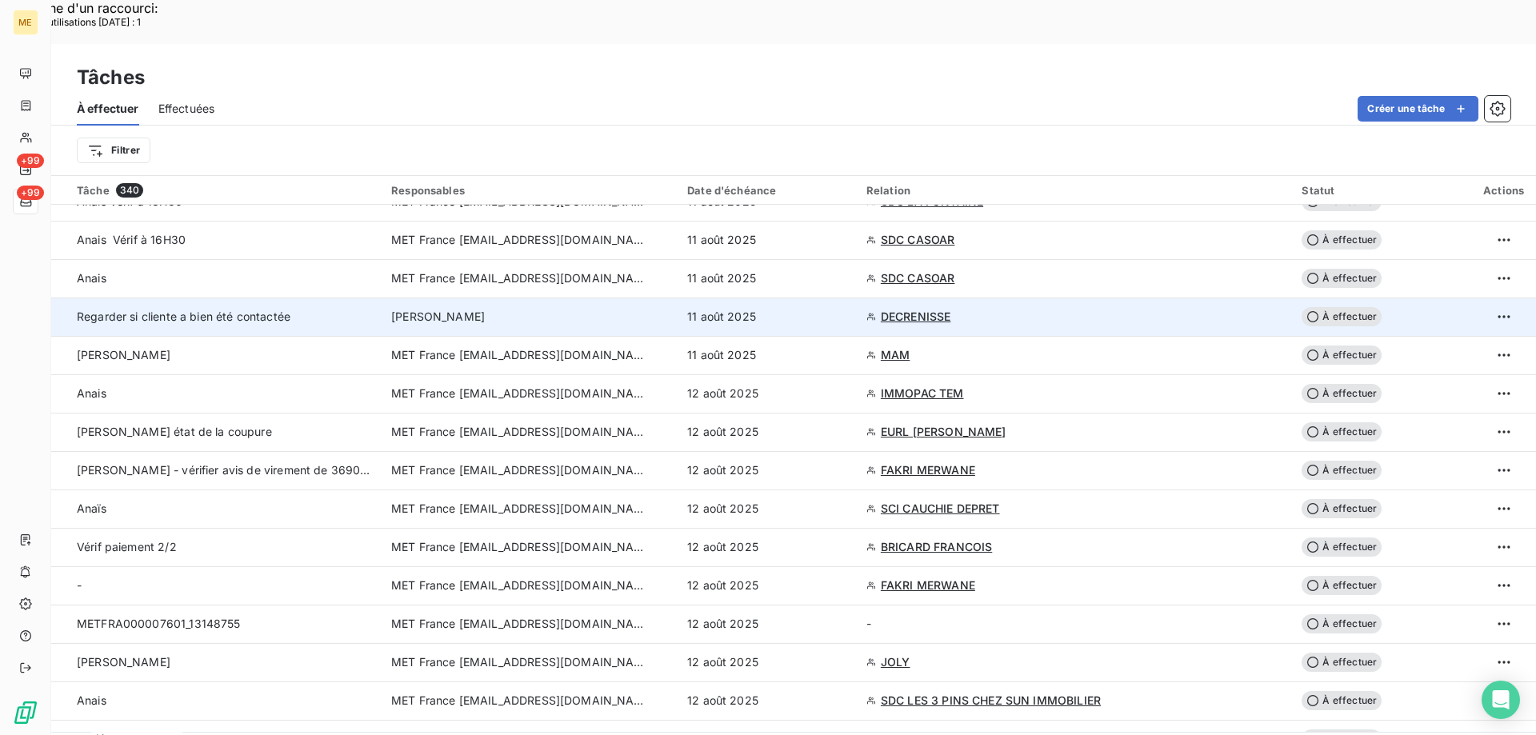
click at [847, 309] on div "11 août 2025" at bounding box center [767, 317] width 160 height 16
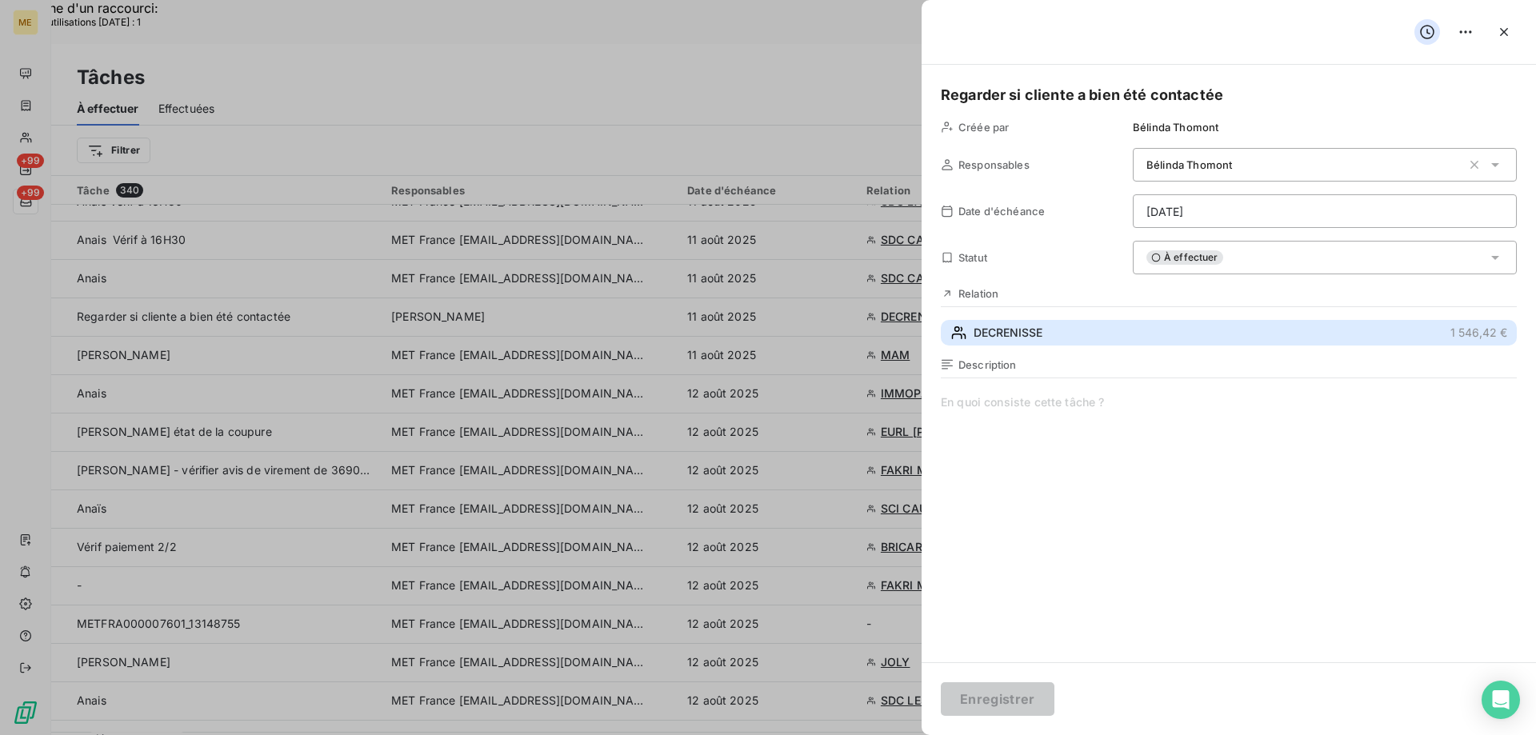
click at [1045, 329] on button "DECRENISSE 1 546,42 €" at bounding box center [1229, 333] width 576 height 26
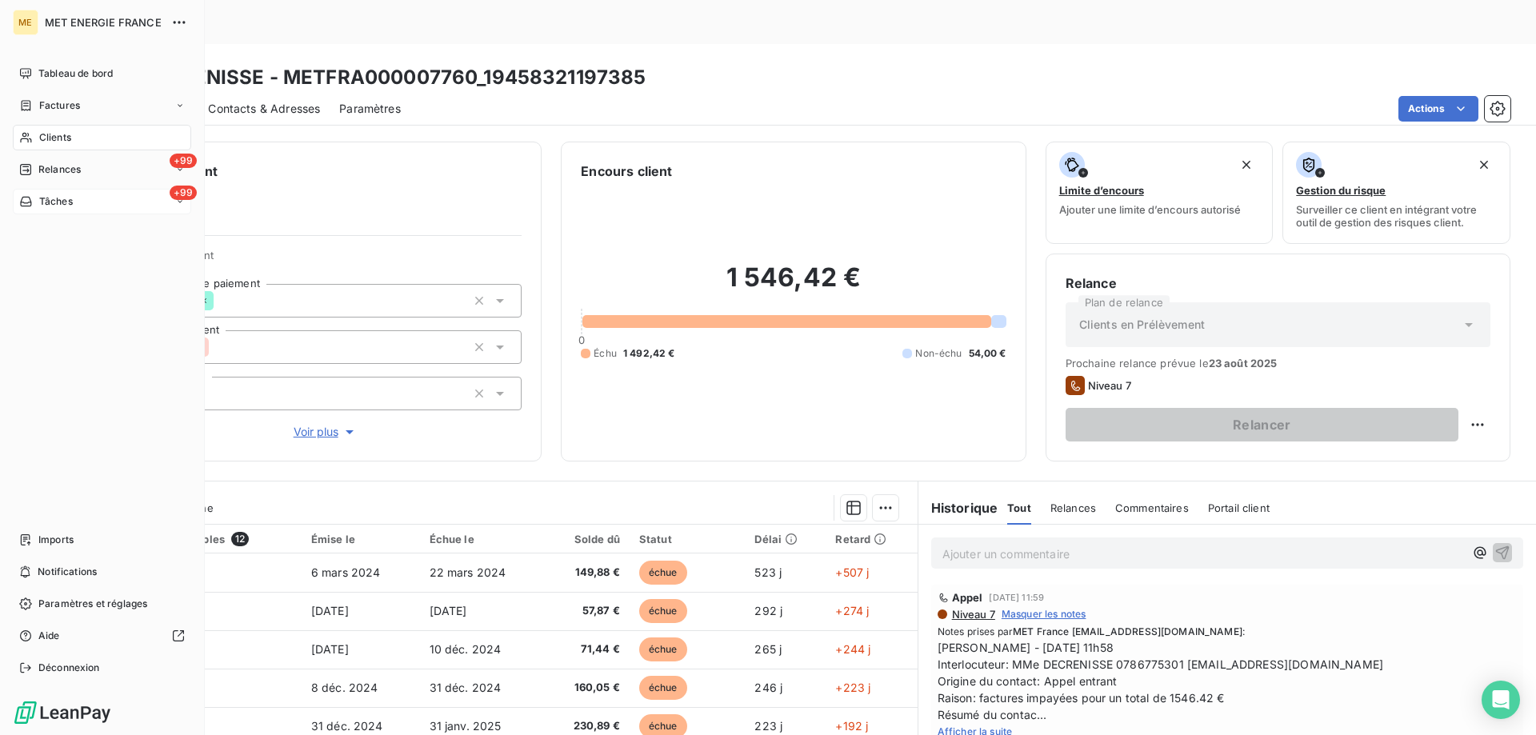
click at [60, 191] on div "+99 Tâches" at bounding box center [102, 202] width 178 height 26
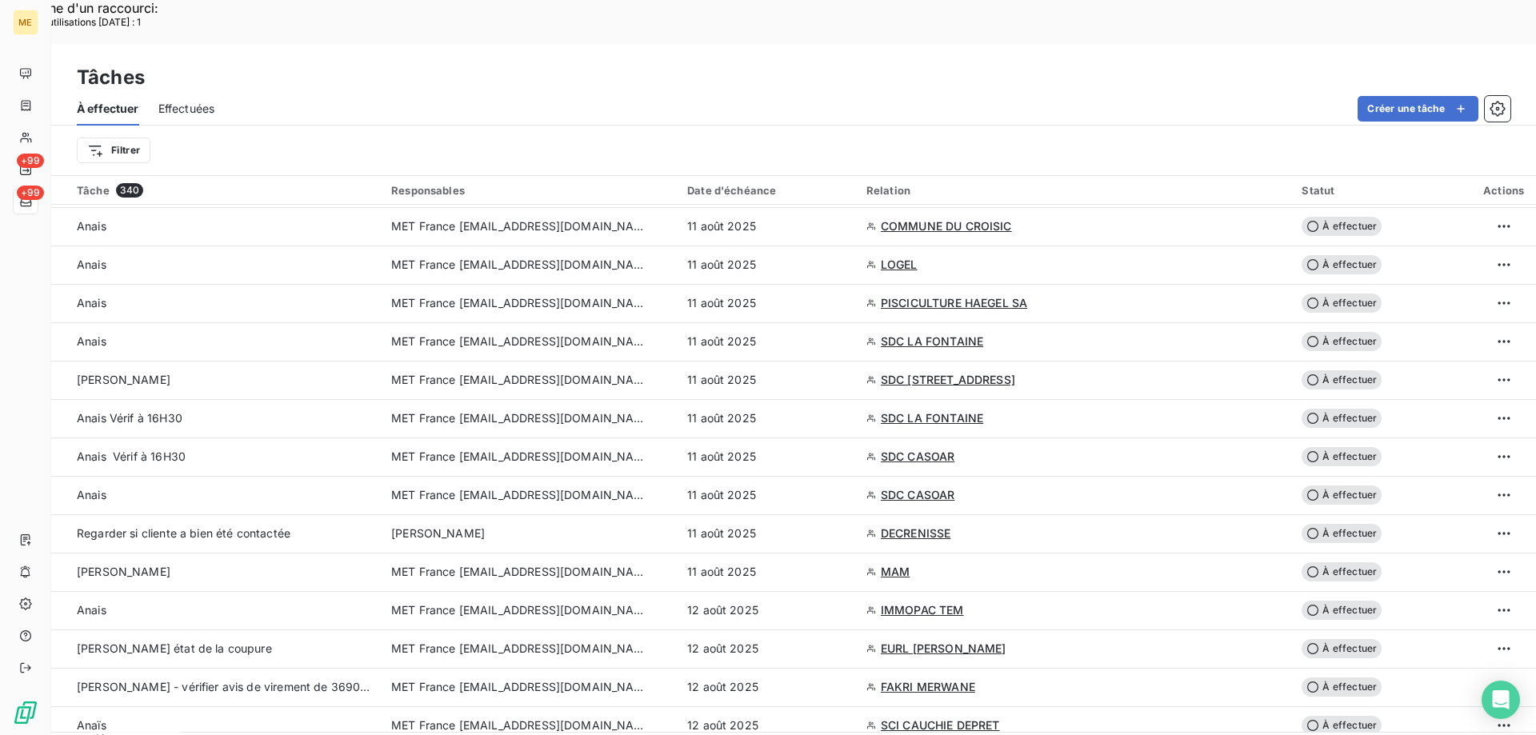
scroll to position [2239, 0]
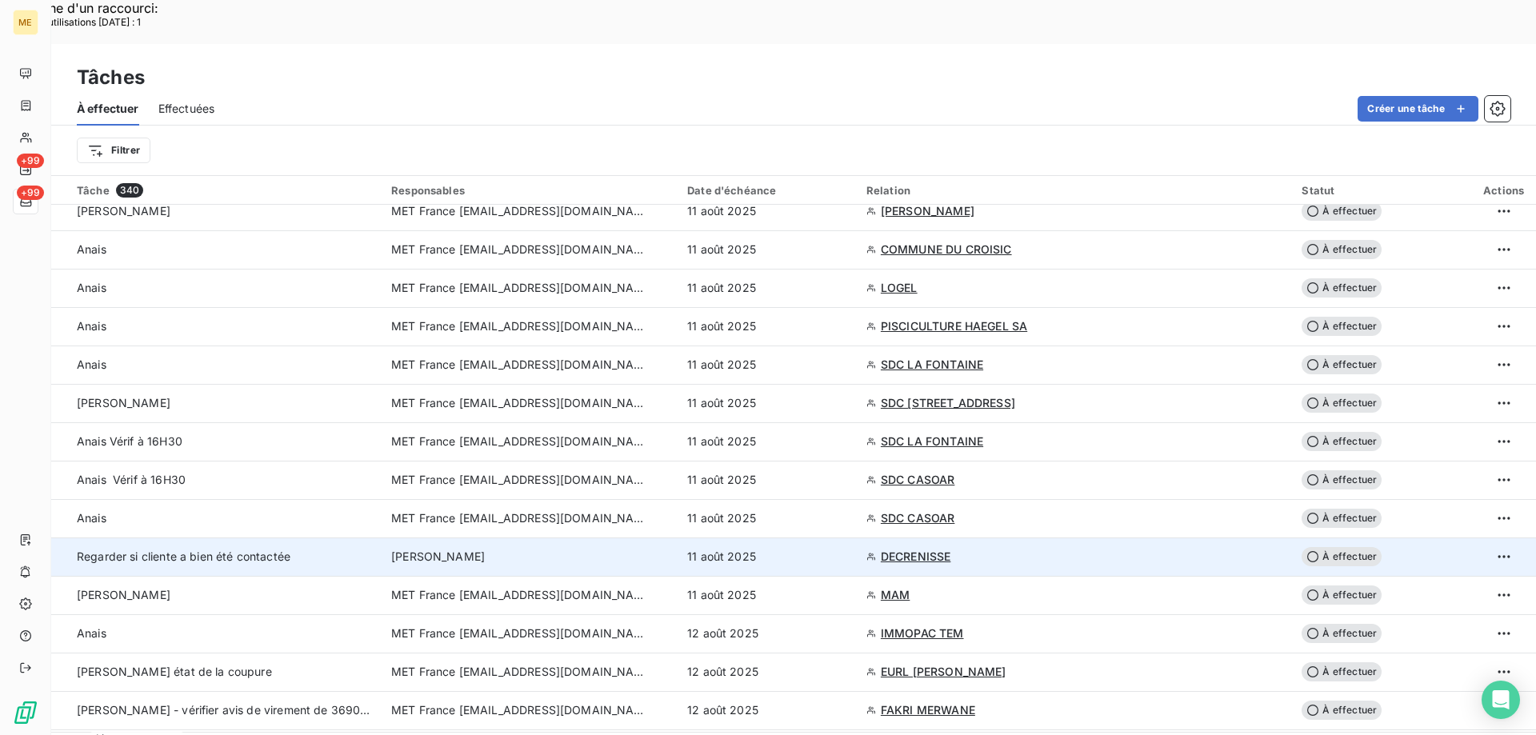
click at [857, 537] on td "11 août 2025" at bounding box center [766, 556] width 179 height 38
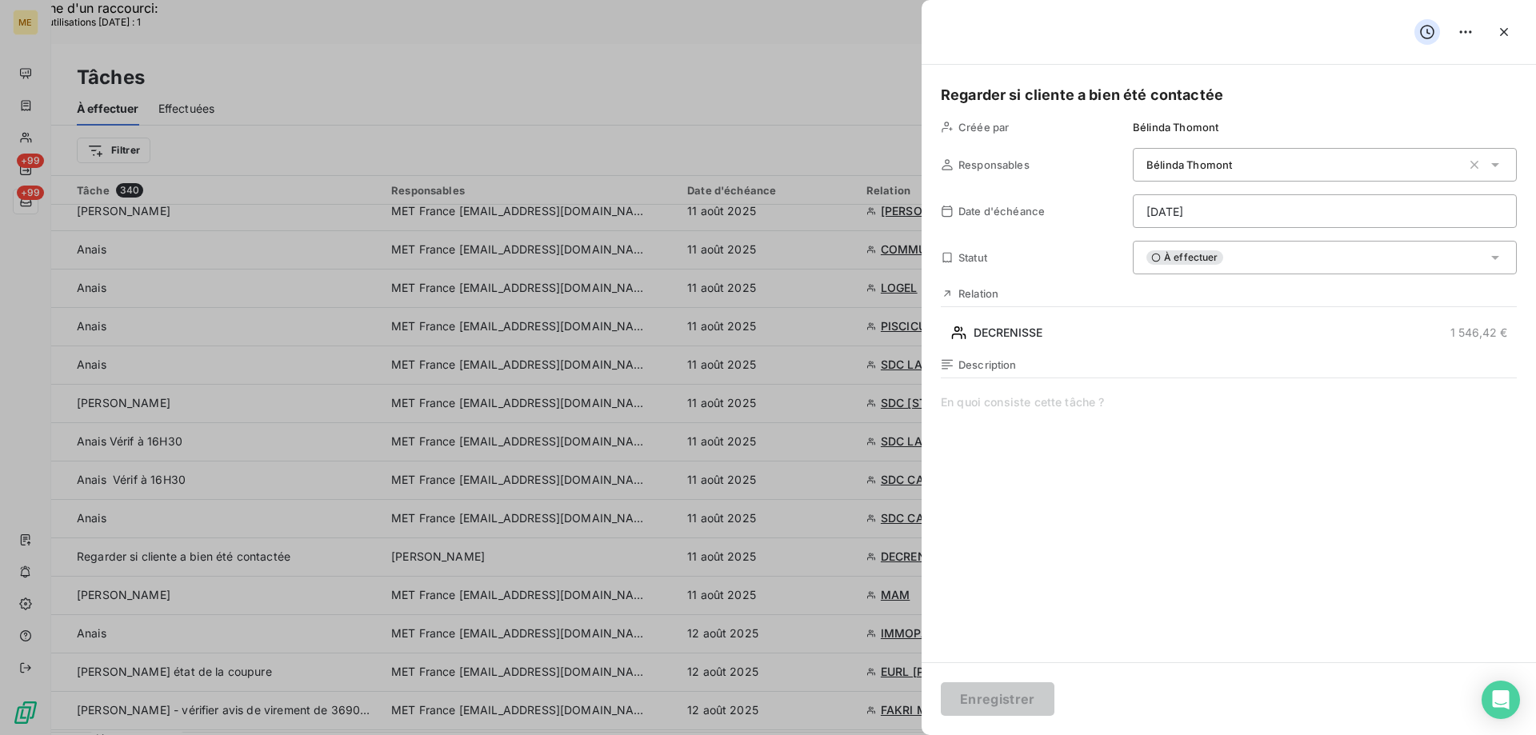
click at [933, 92] on div "Regarder si cliente a bien été contactée Créée par Bélinda Thomont Responsables…" at bounding box center [1228, 363] width 614 height 597
click at [940, 95] on div "Regarder si cliente a bien été contactée Créée par Bélinda Thomont Responsables…" at bounding box center [1228, 363] width 614 height 597
click at [944, 94] on h5 "Regarder si cliente a bien été contactée" at bounding box center [1229, 95] width 576 height 22
click at [1007, 701] on button "Enregistrer" at bounding box center [998, 699] width 114 height 34
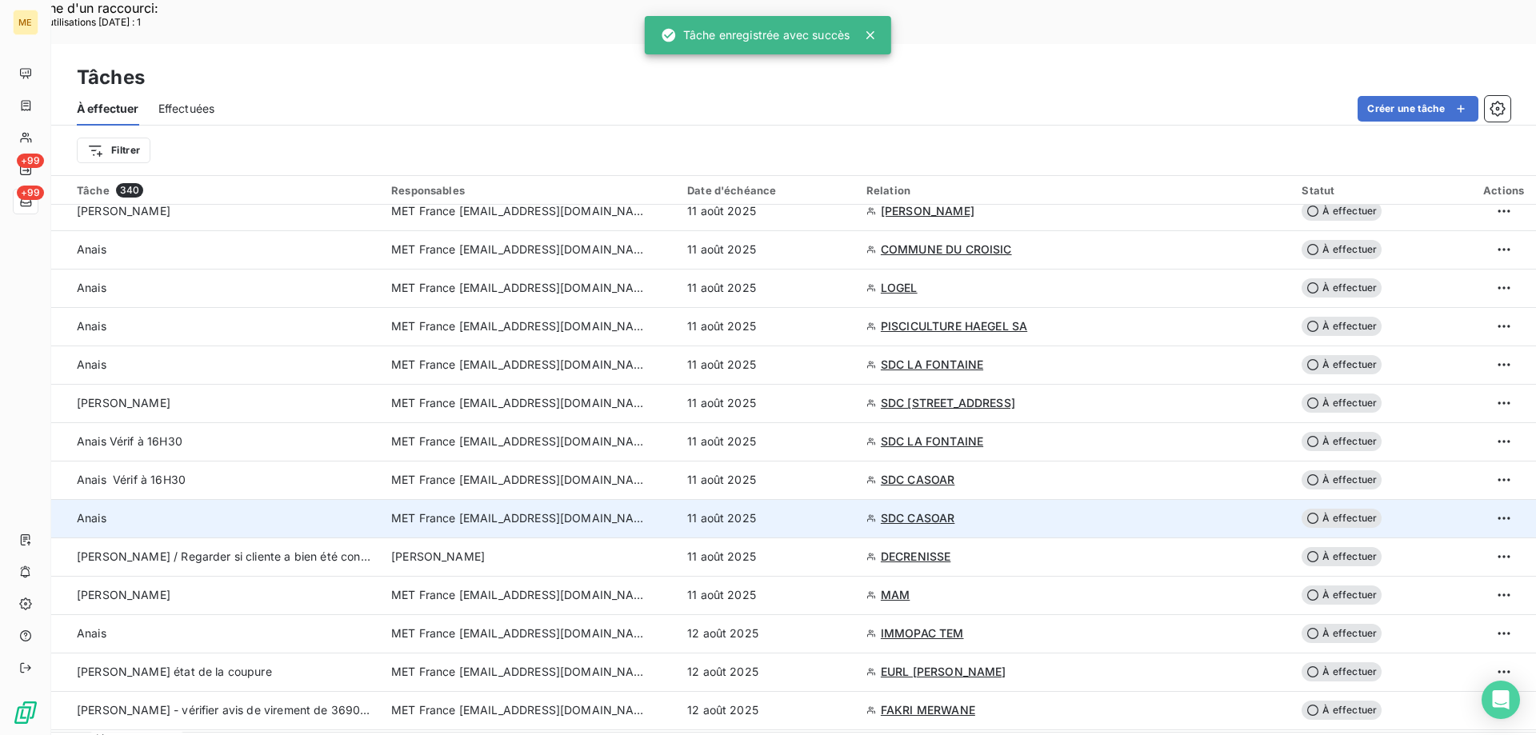
click at [847, 510] on div "11 août 2025" at bounding box center [767, 518] width 160 height 16
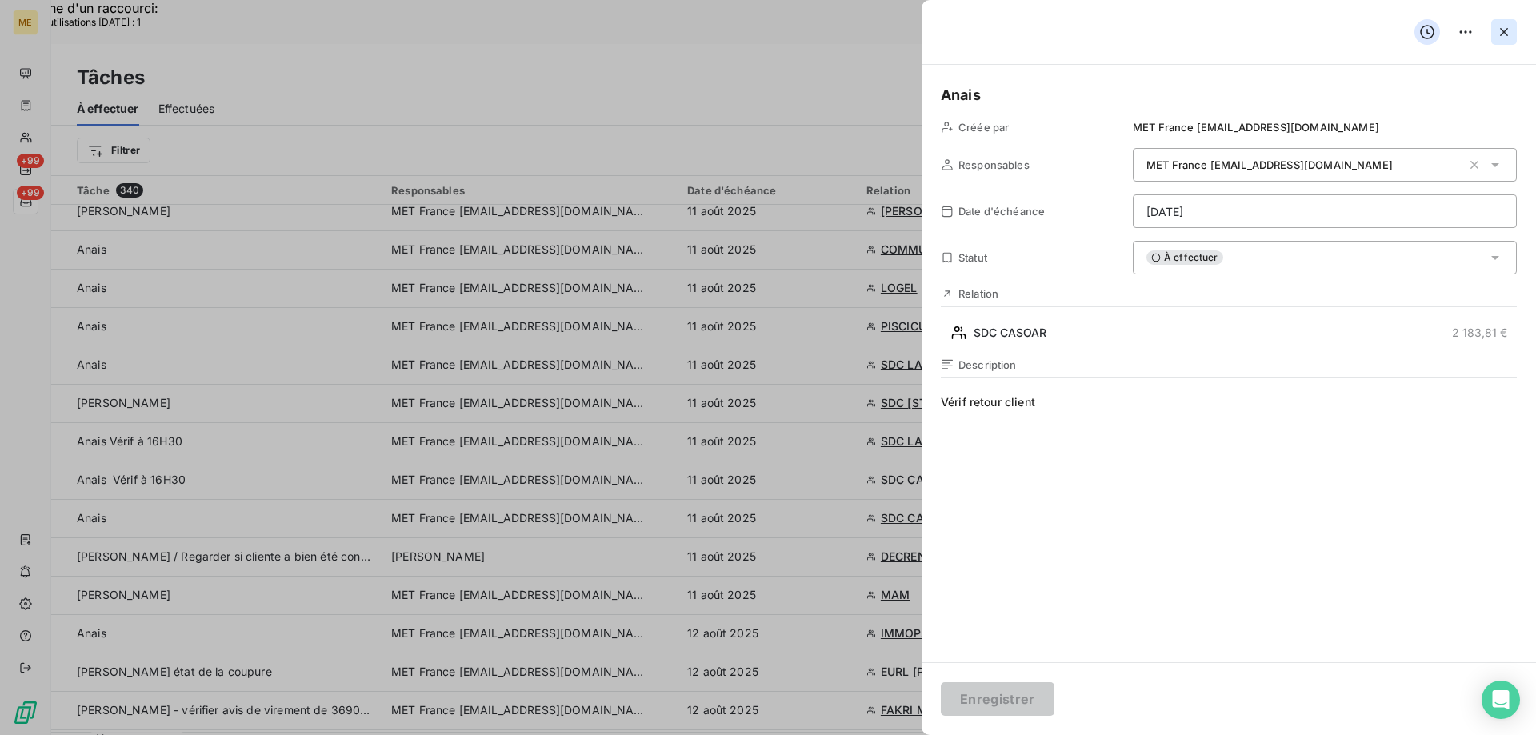
click at [1501, 37] on icon "button" at bounding box center [1504, 32] width 16 height 16
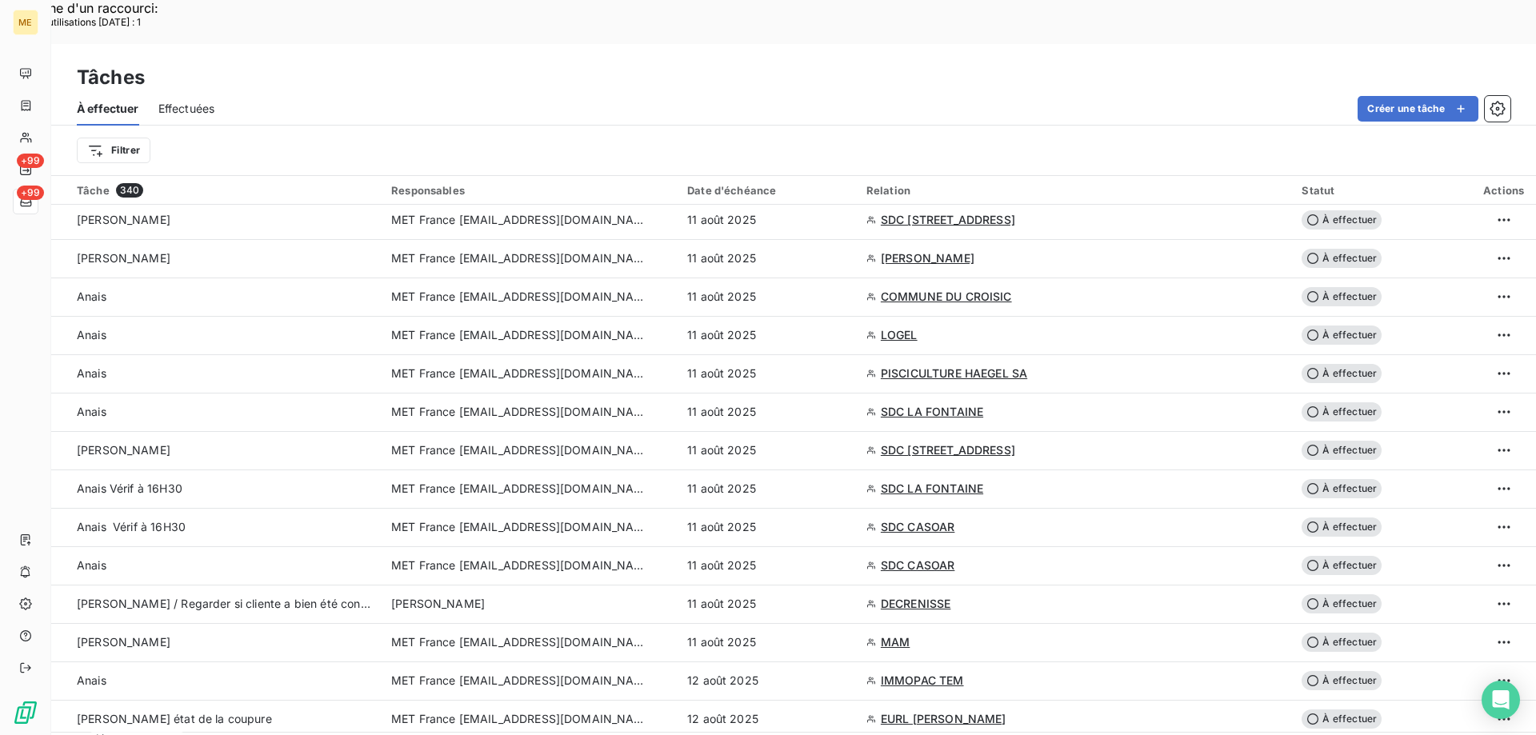
scroll to position [2319, 0]
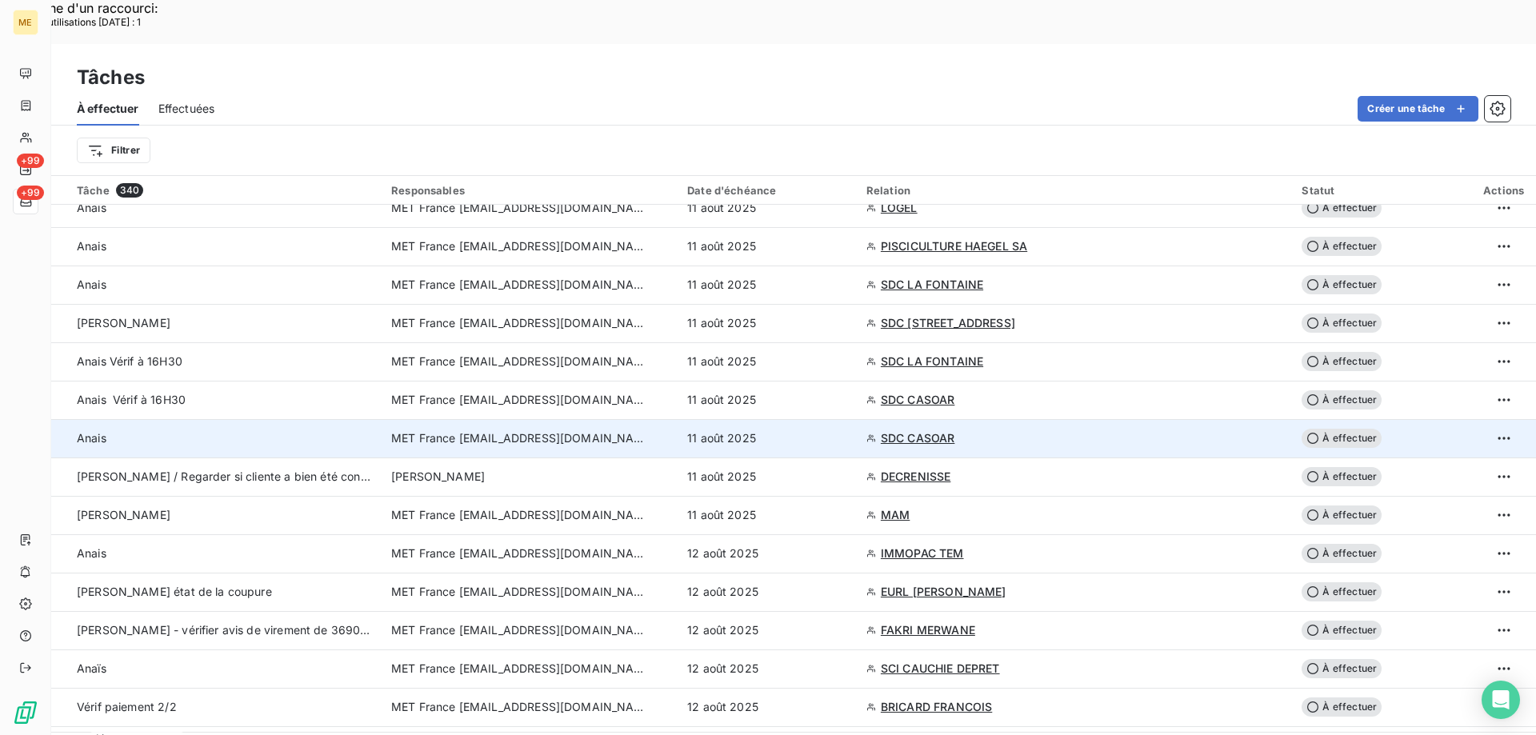
click at [847, 430] on div "11 août 2025" at bounding box center [767, 438] width 160 height 16
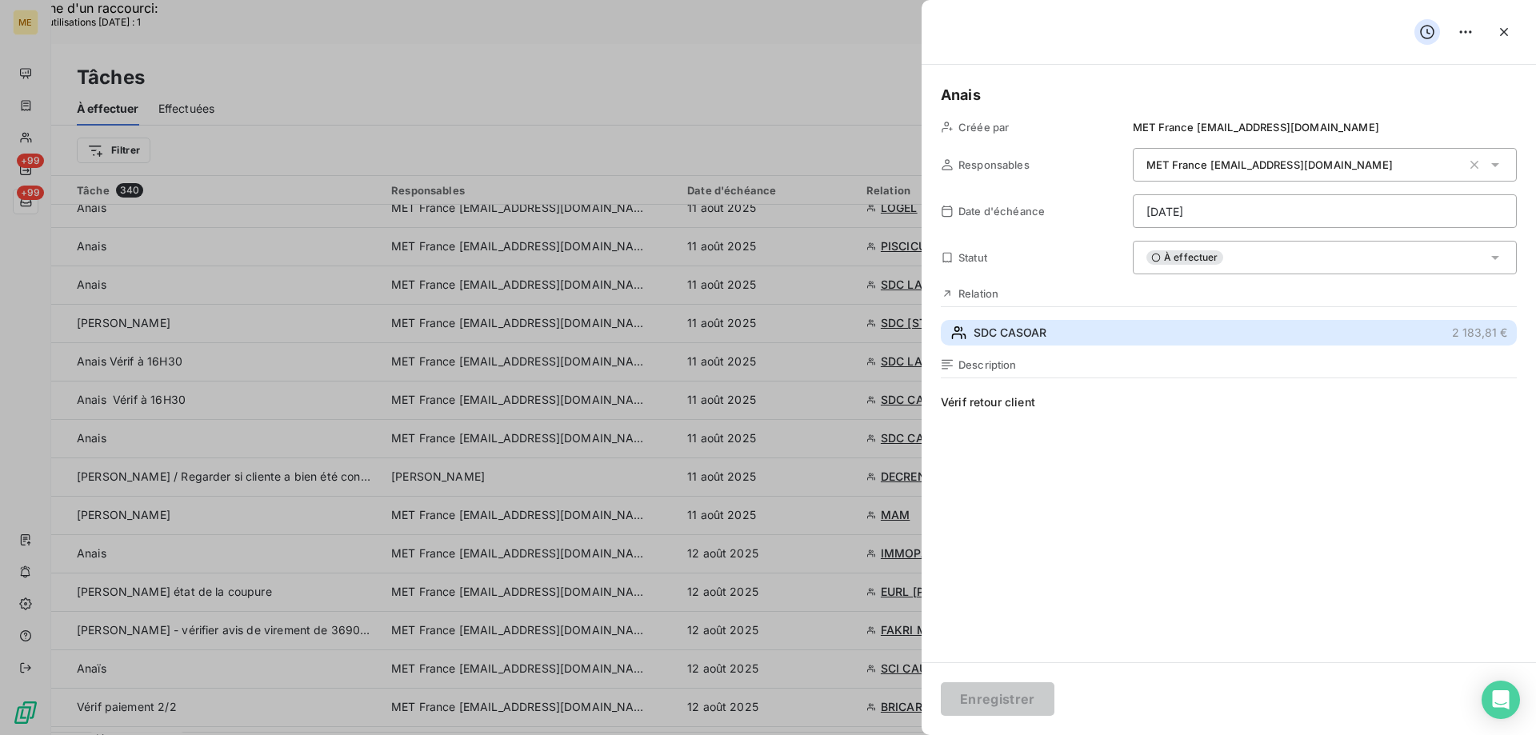
click at [1124, 336] on button "SDC CASOAR 2 183,81 €" at bounding box center [1229, 333] width 576 height 26
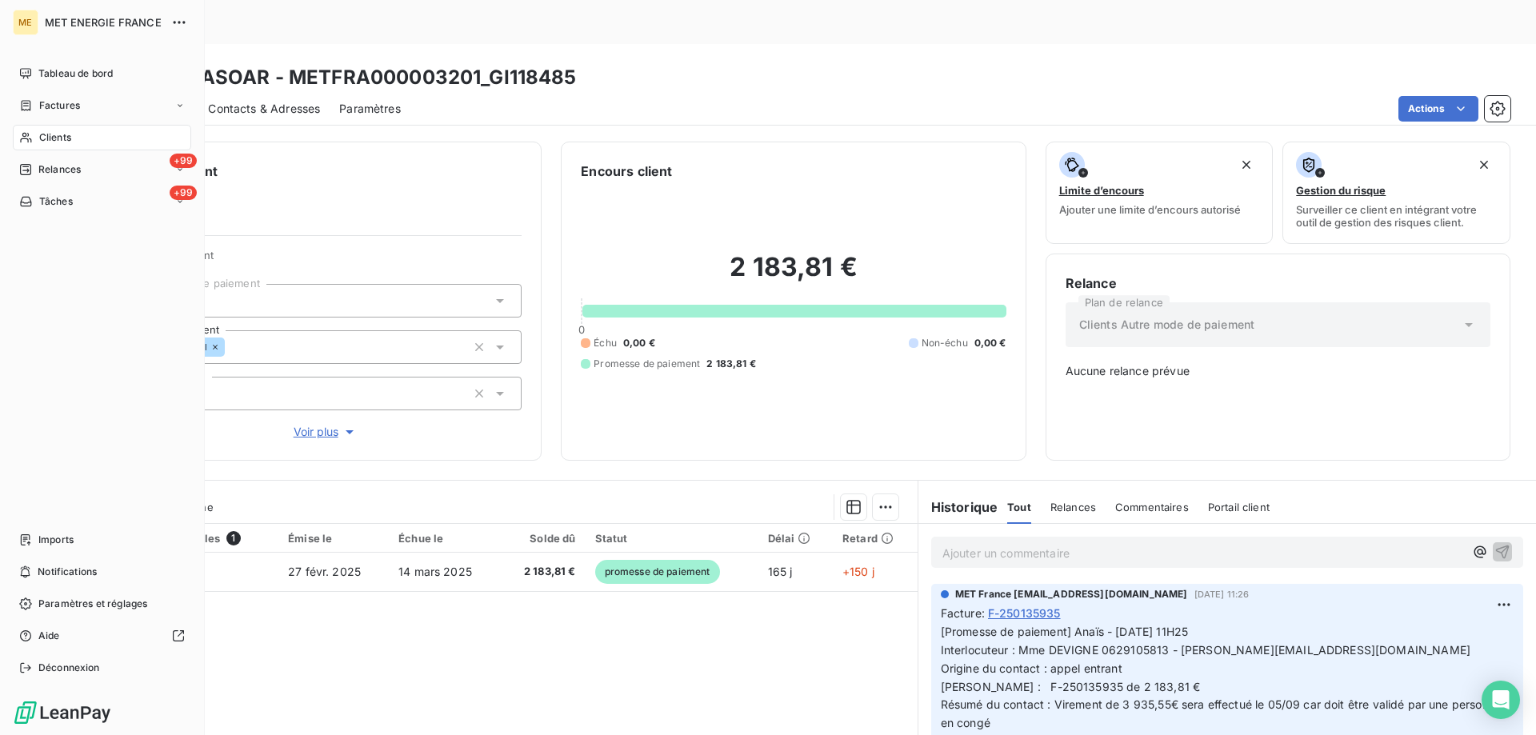
click at [63, 202] on span "Tâches" at bounding box center [56, 201] width 34 height 14
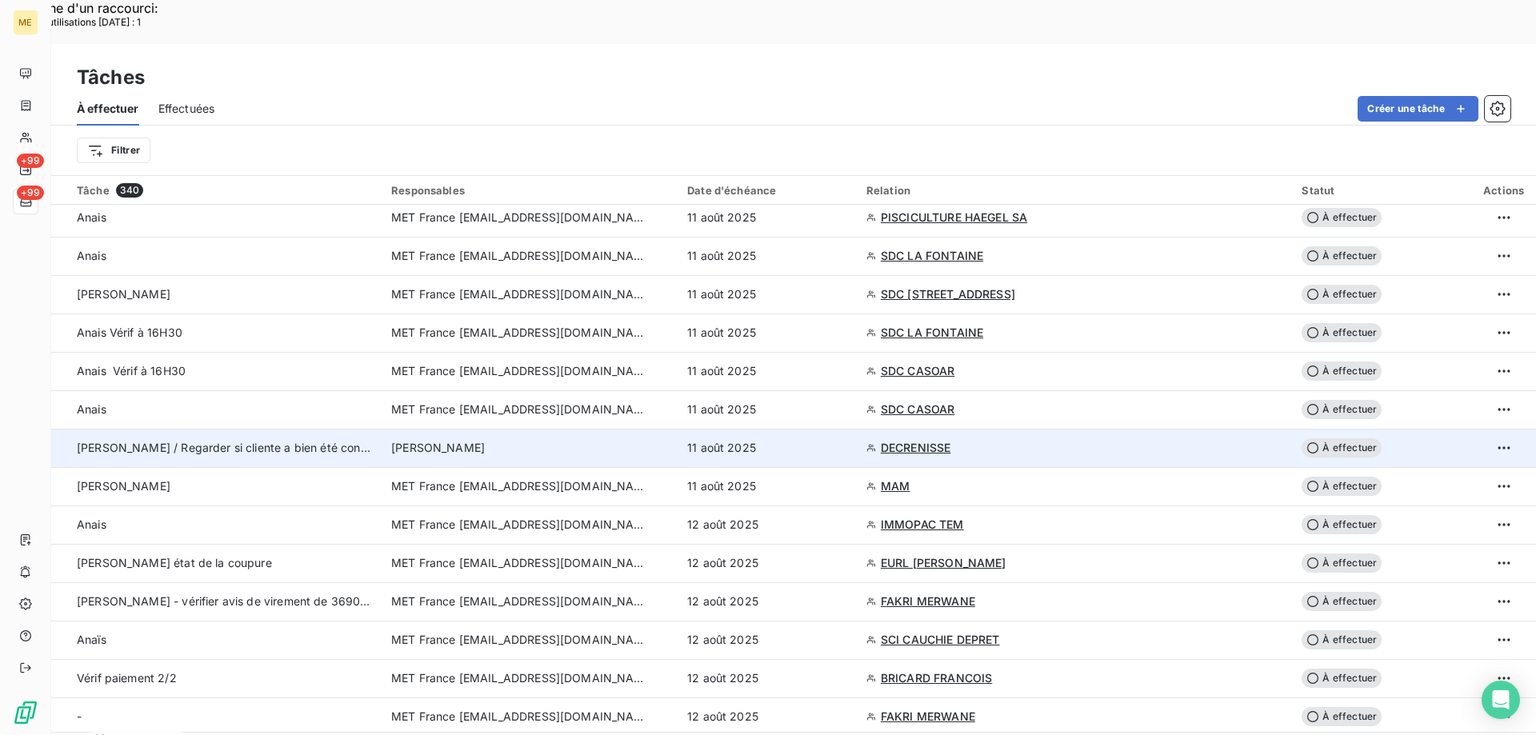
scroll to position [2319, 0]
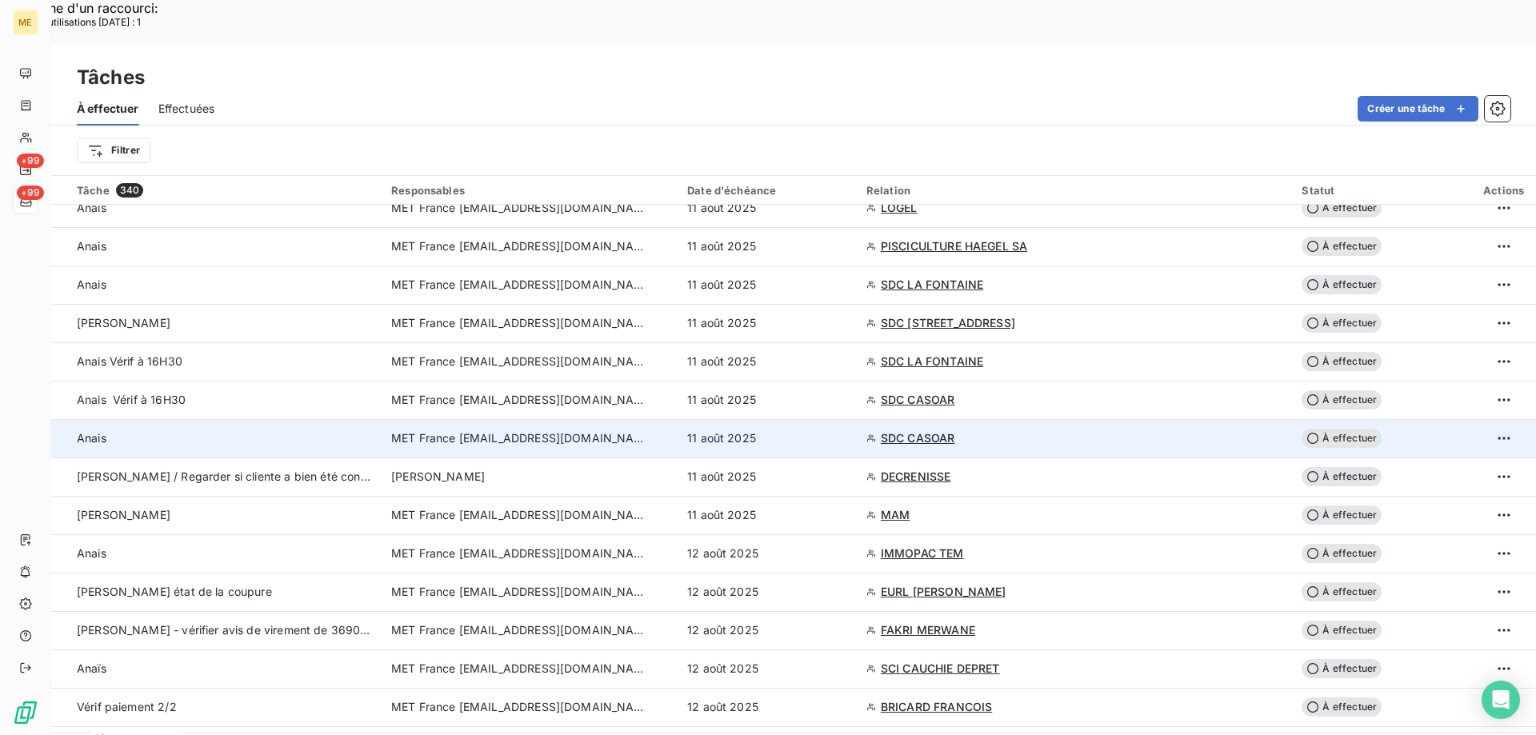
click at [847, 430] on div "11 août 2025" at bounding box center [767, 438] width 160 height 16
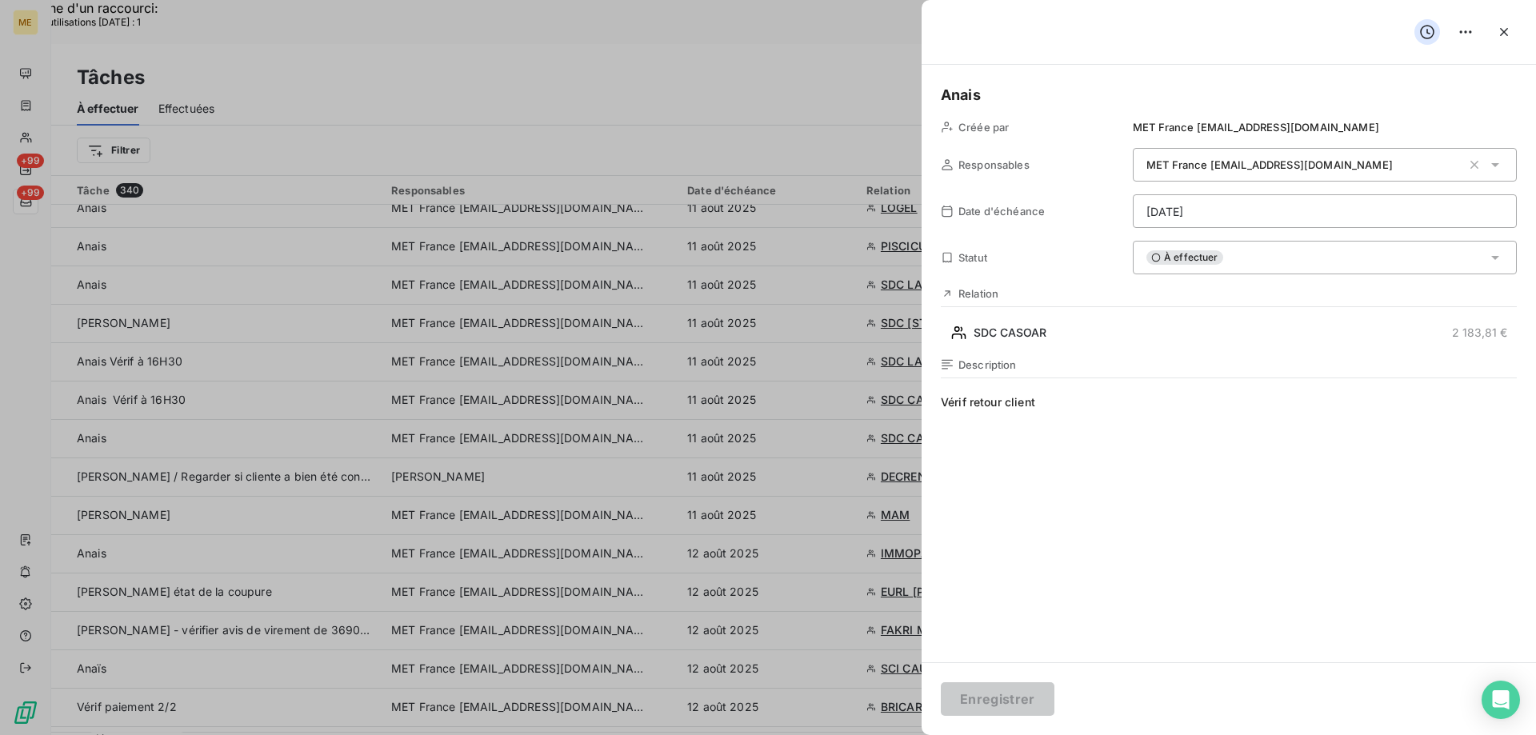
click at [1361, 265] on div "À effectuer" at bounding box center [1324, 258] width 384 height 34
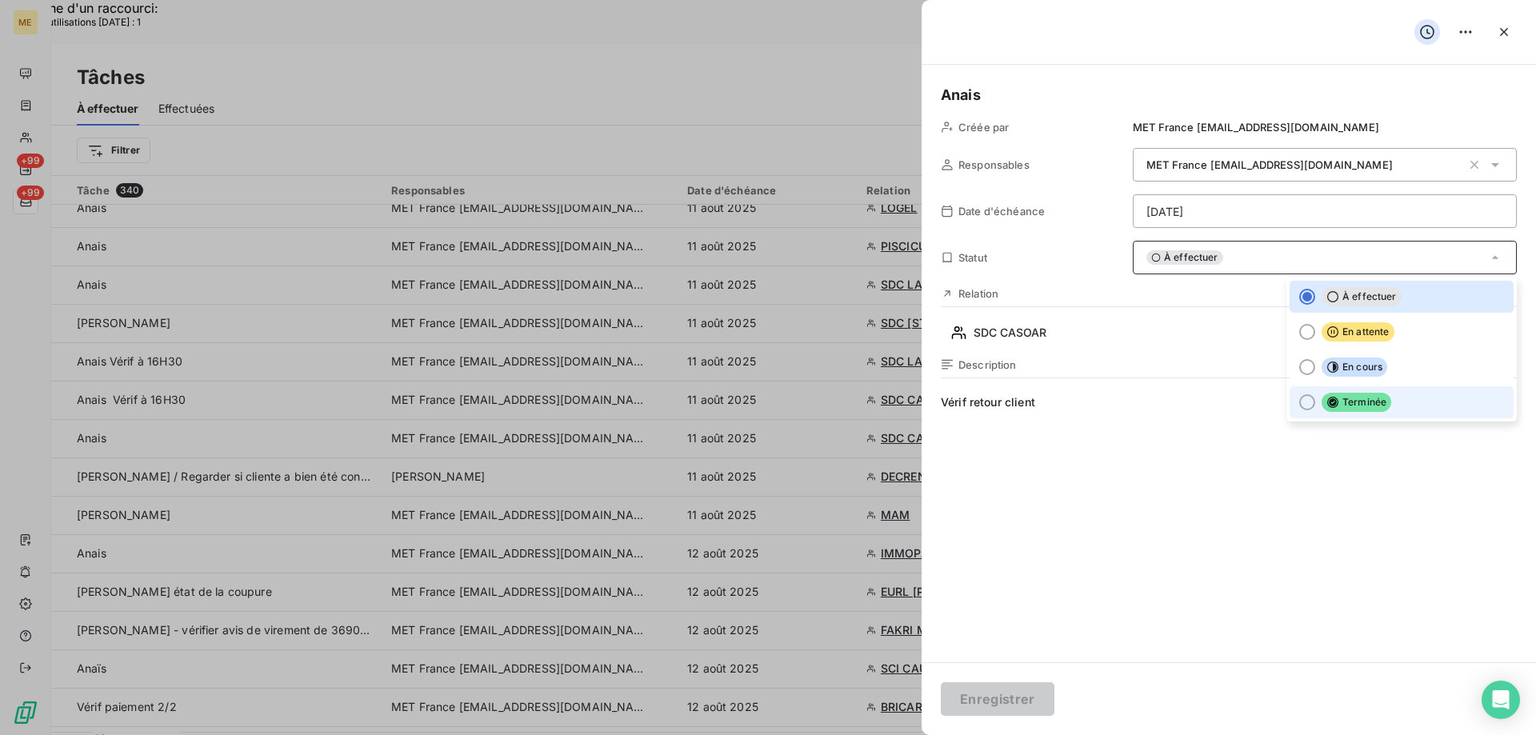
click at [1396, 393] on li "Terminée" at bounding box center [1401, 402] width 224 height 32
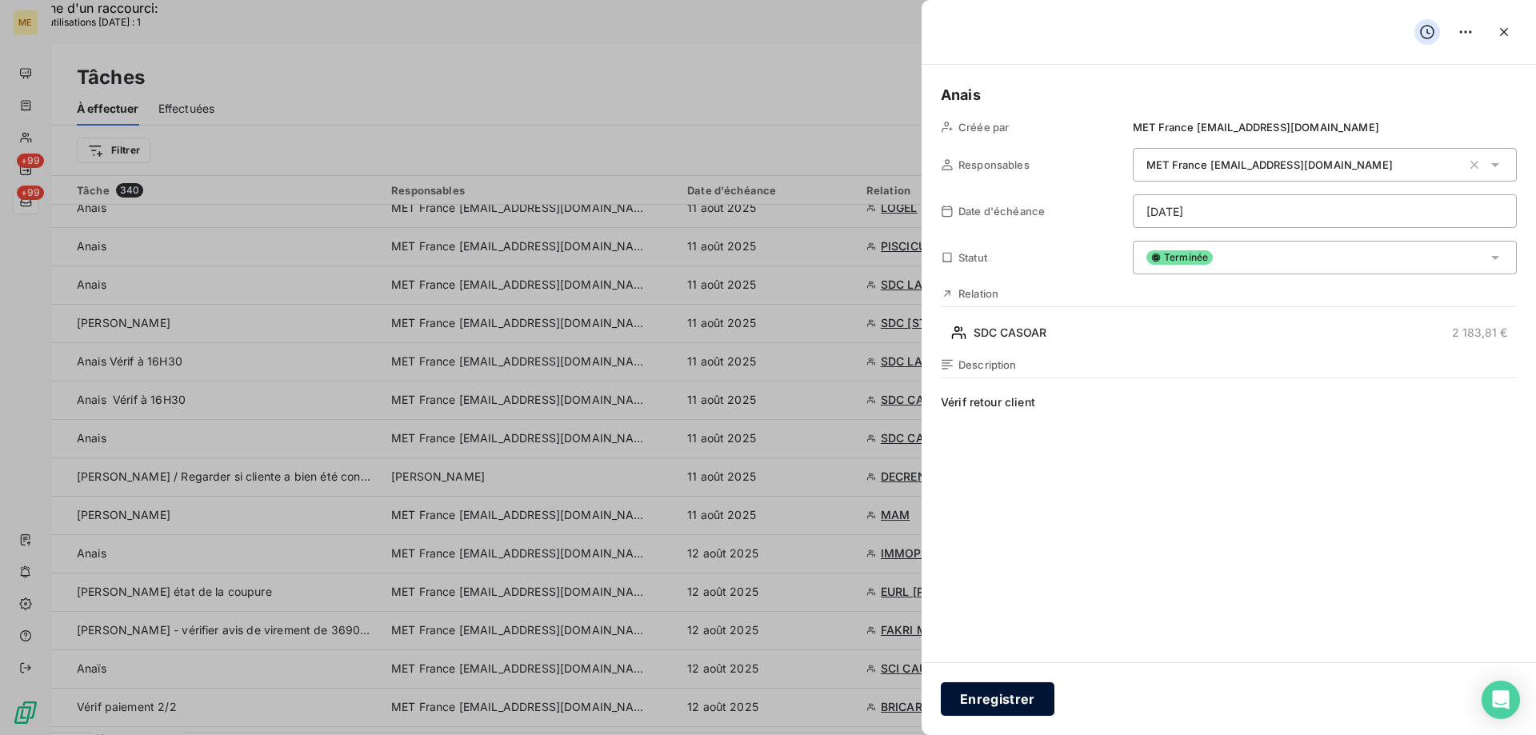
click at [996, 693] on button "Enregistrer" at bounding box center [998, 699] width 114 height 34
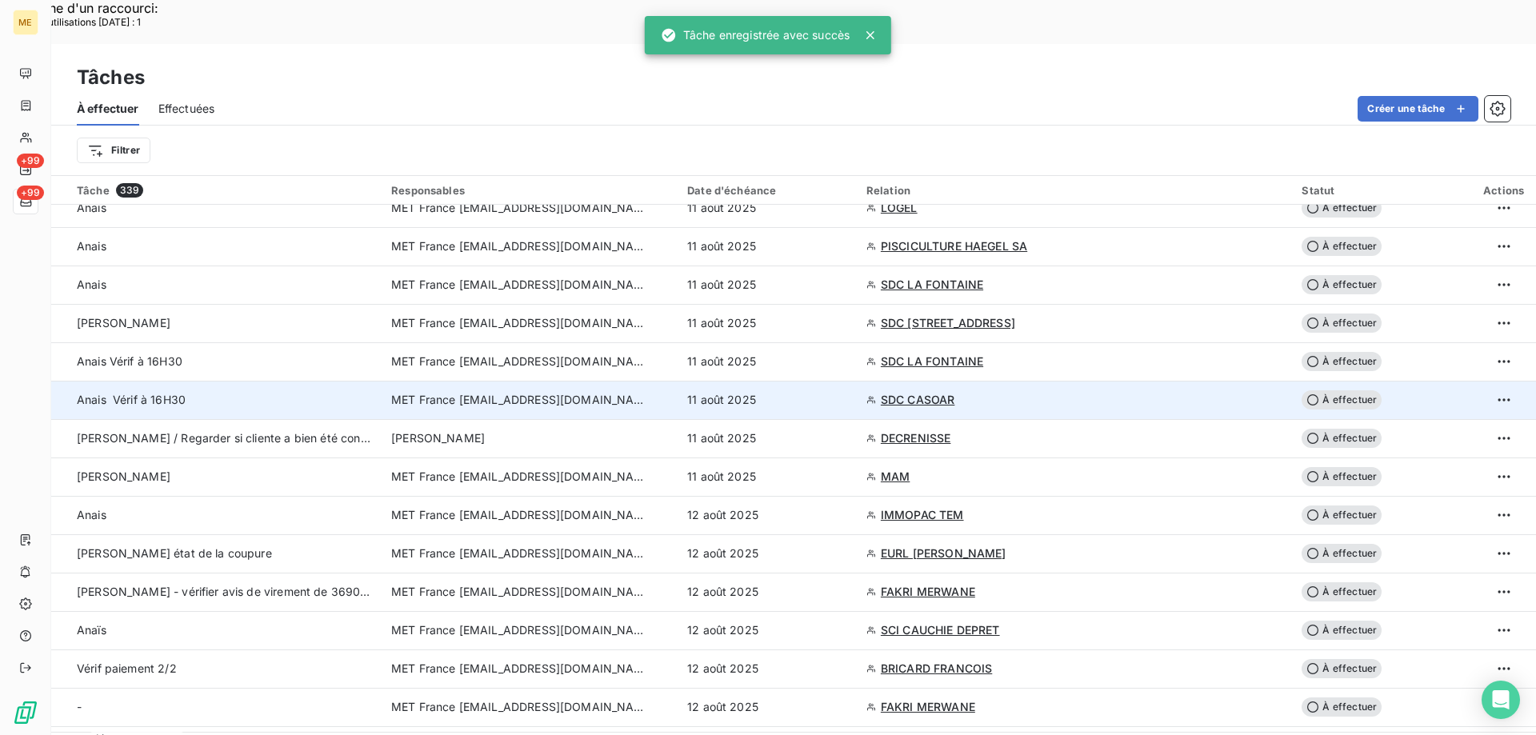
click at [847, 392] on div "11 août 2025" at bounding box center [767, 400] width 160 height 16
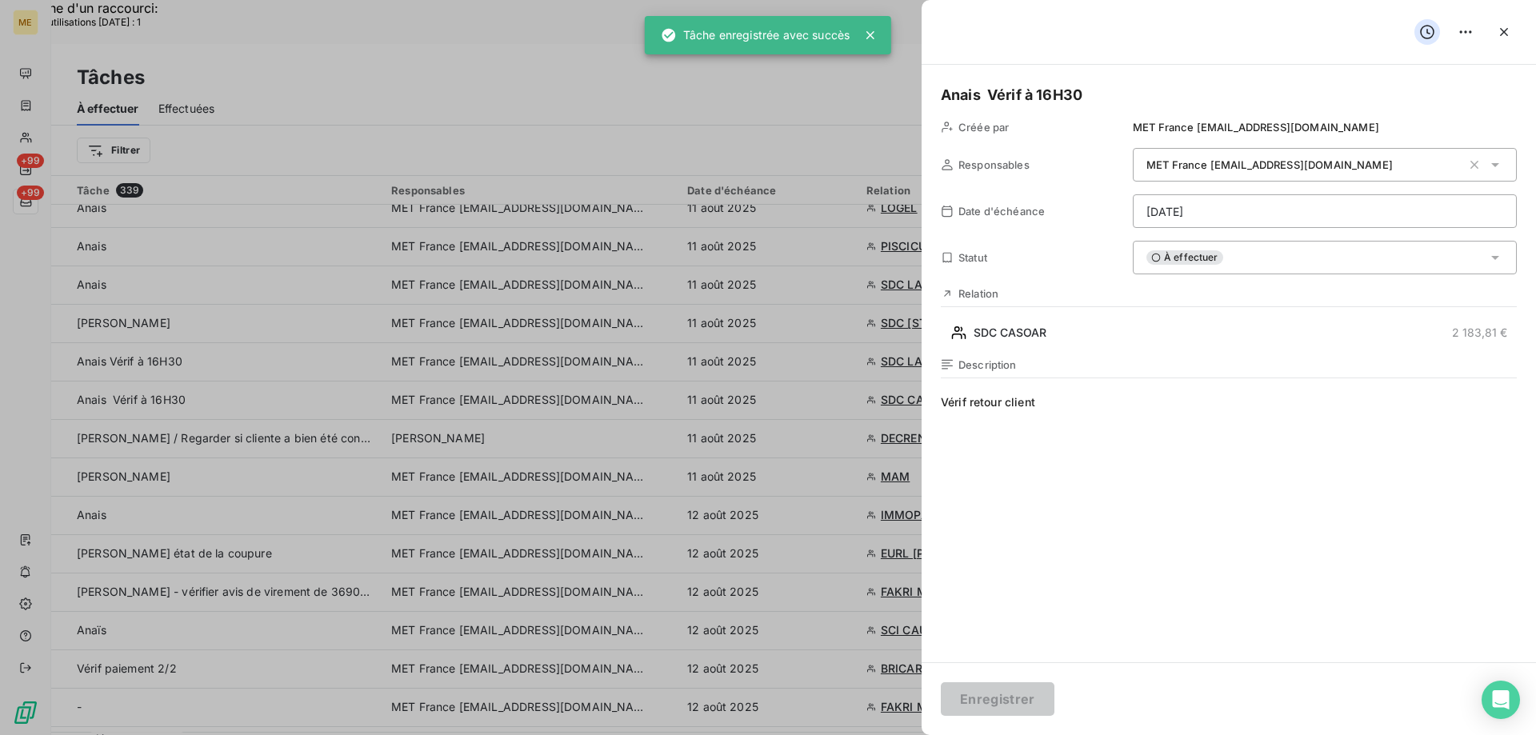
click at [1284, 257] on div "À effectuer" at bounding box center [1324, 258] width 384 height 34
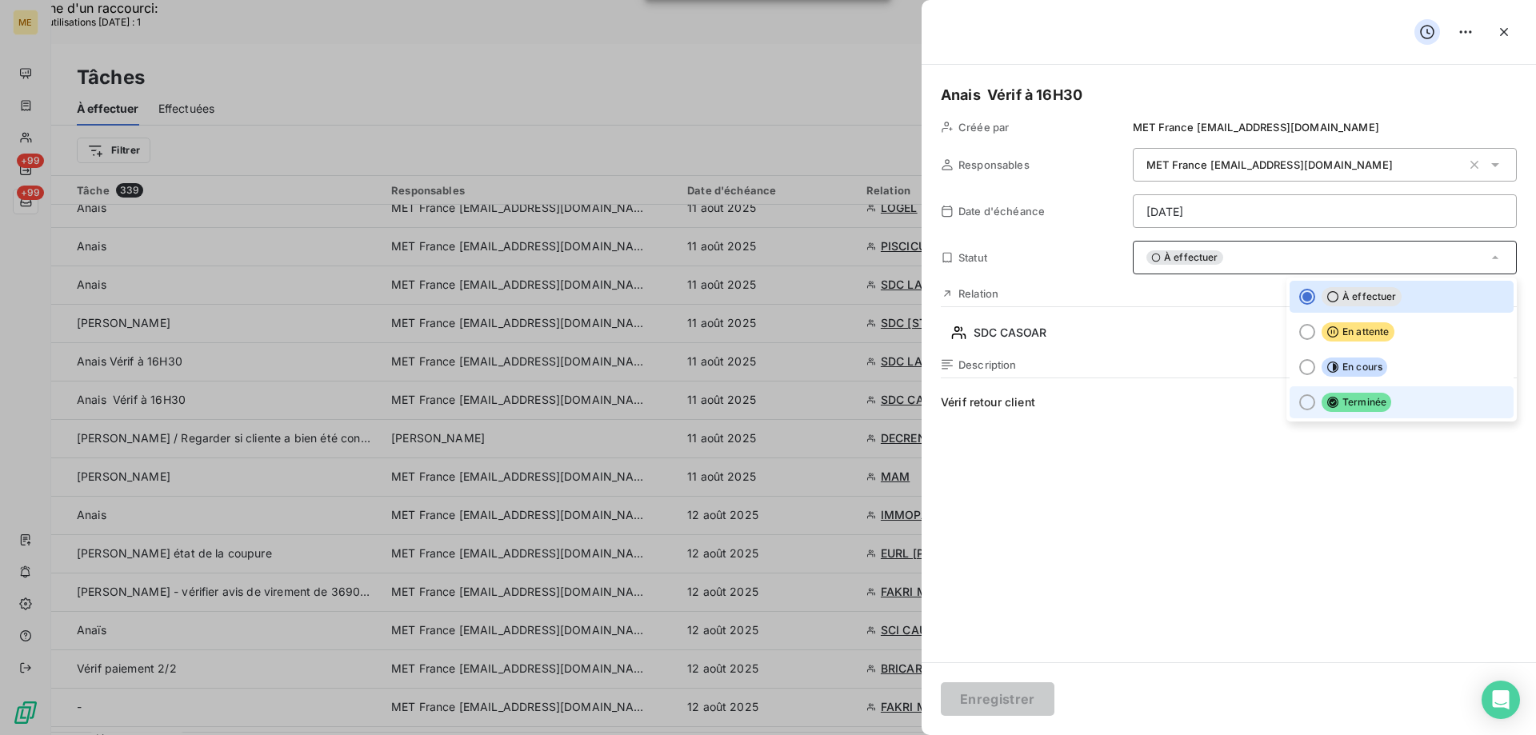
click at [1332, 415] on li "Terminée" at bounding box center [1401, 402] width 224 height 32
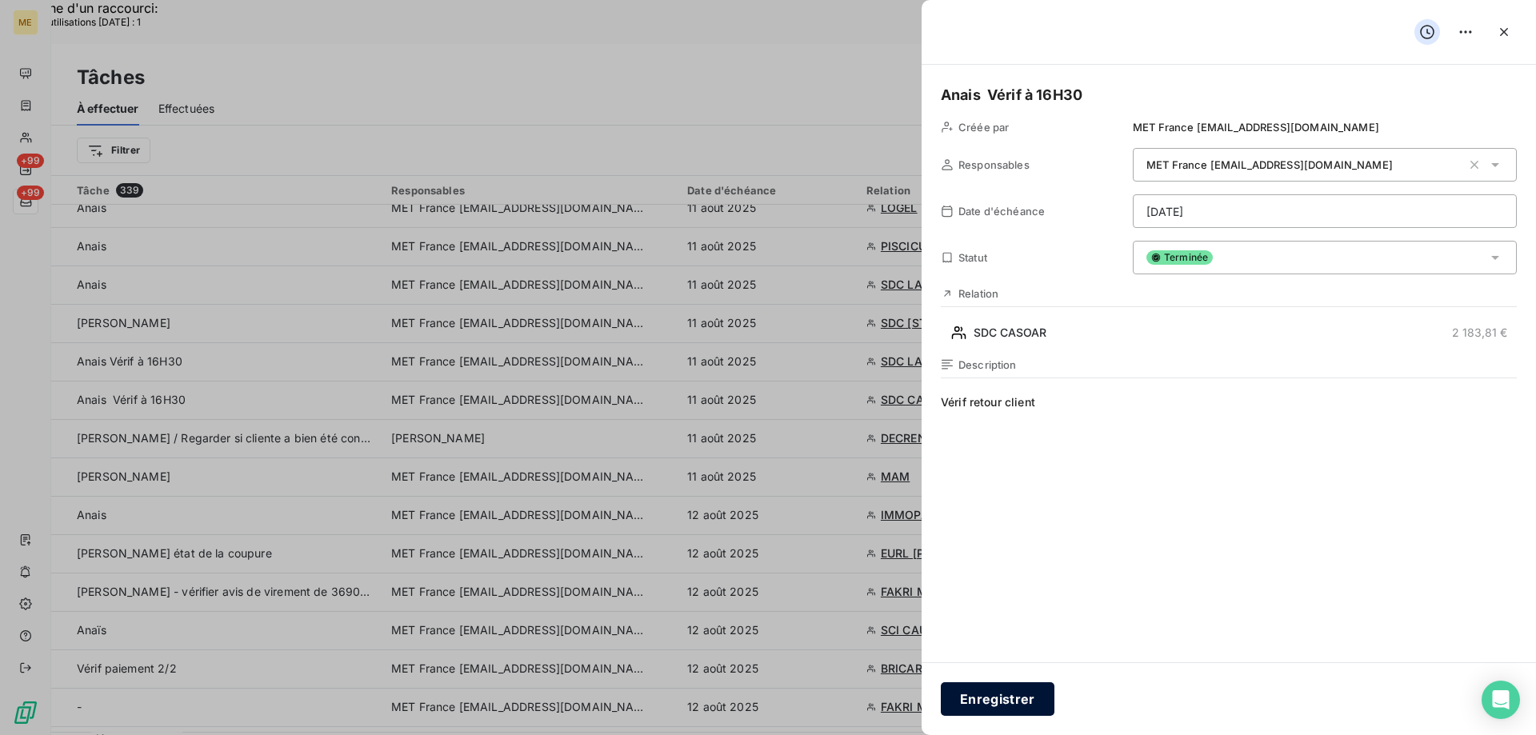
click at [1003, 694] on button "Enregistrer" at bounding box center [998, 699] width 114 height 34
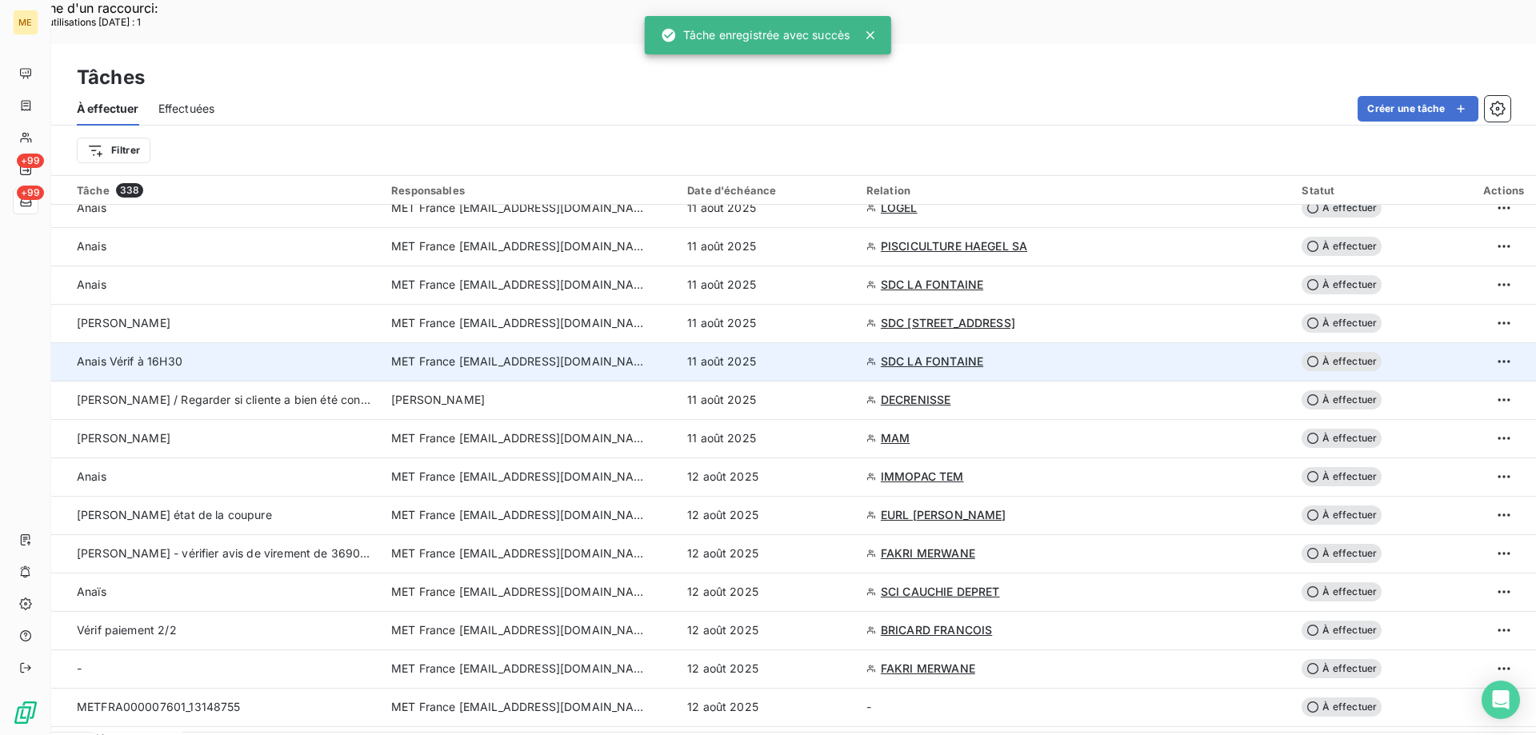
click at [847, 354] on div "11 août 2025" at bounding box center [767, 362] width 160 height 16
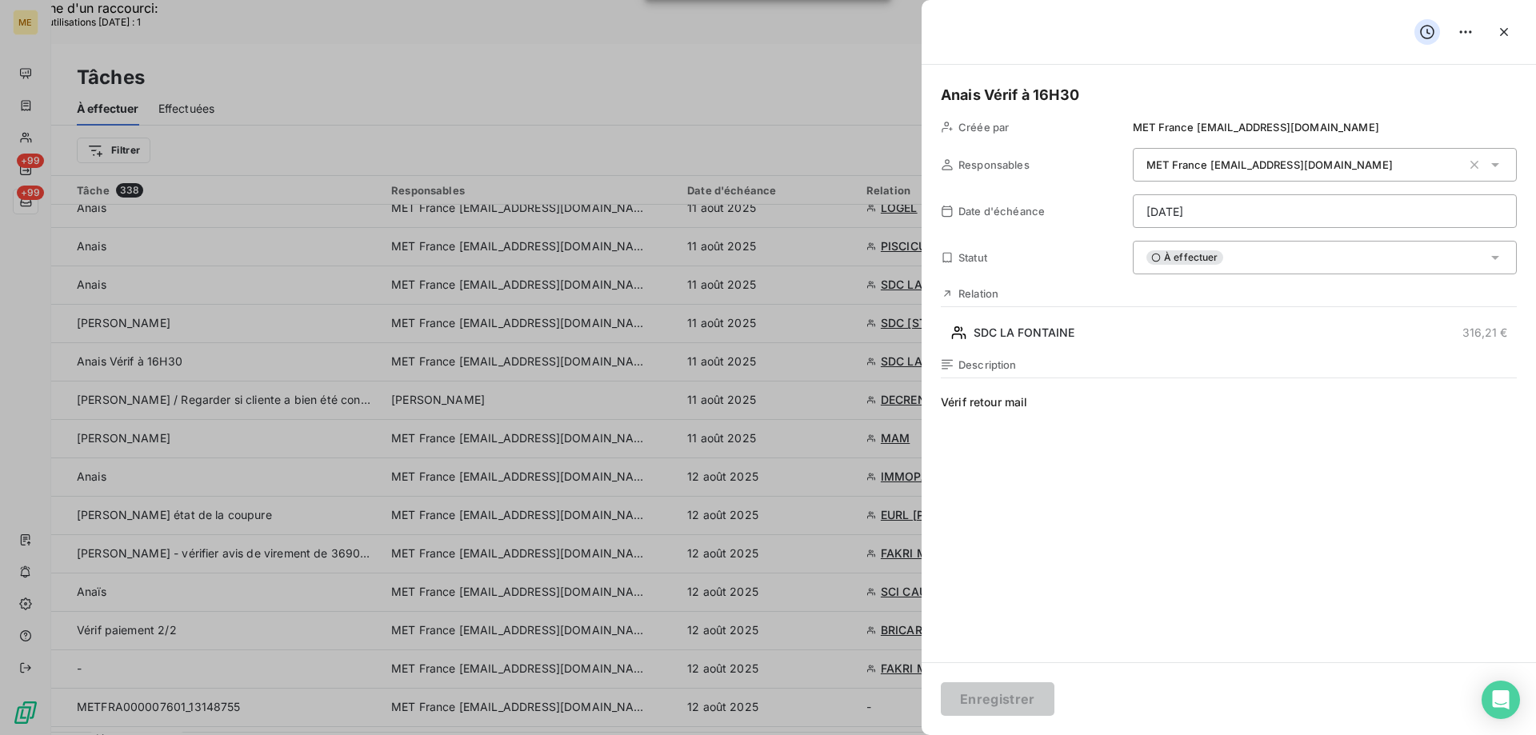
click at [1243, 256] on div "À effectuer" at bounding box center [1324, 258] width 384 height 34
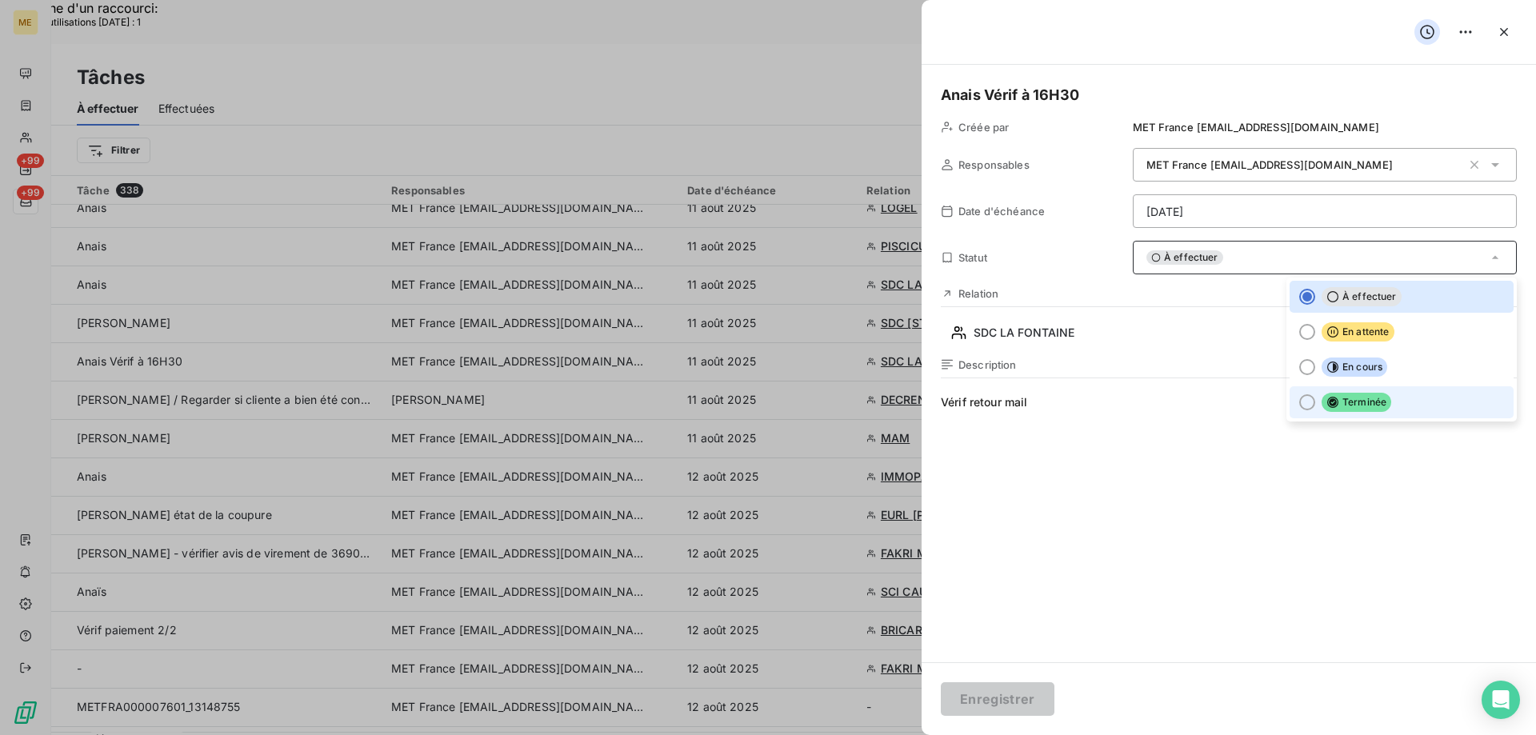
click at [1323, 409] on span "Terminée" at bounding box center [1356, 402] width 70 height 19
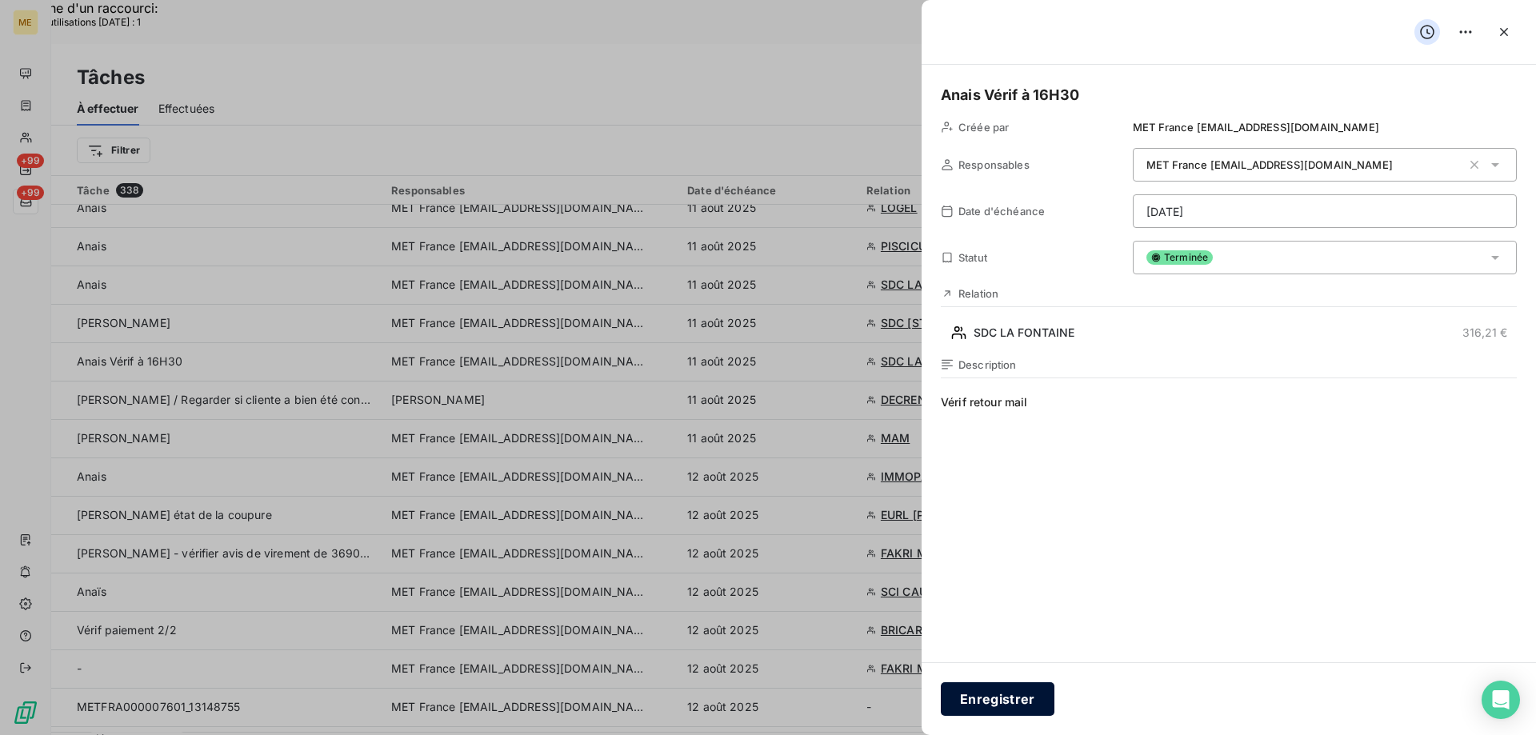
click at [989, 697] on button "Enregistrer" at bounding box center [998, 699] width 114 height 34
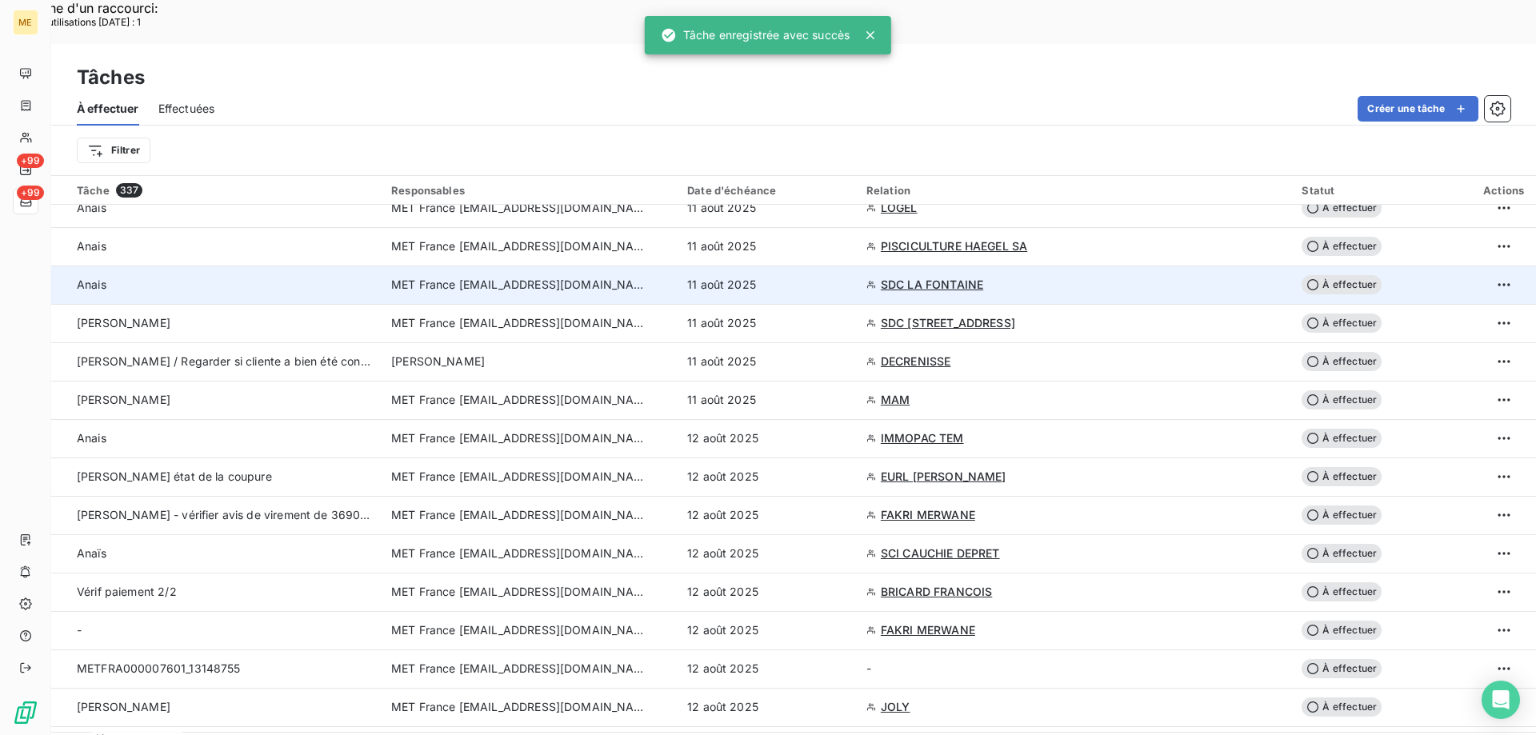
click at [847, 277] on div "11 août 2025" at bounding box center [767, 285] width 160 height 16
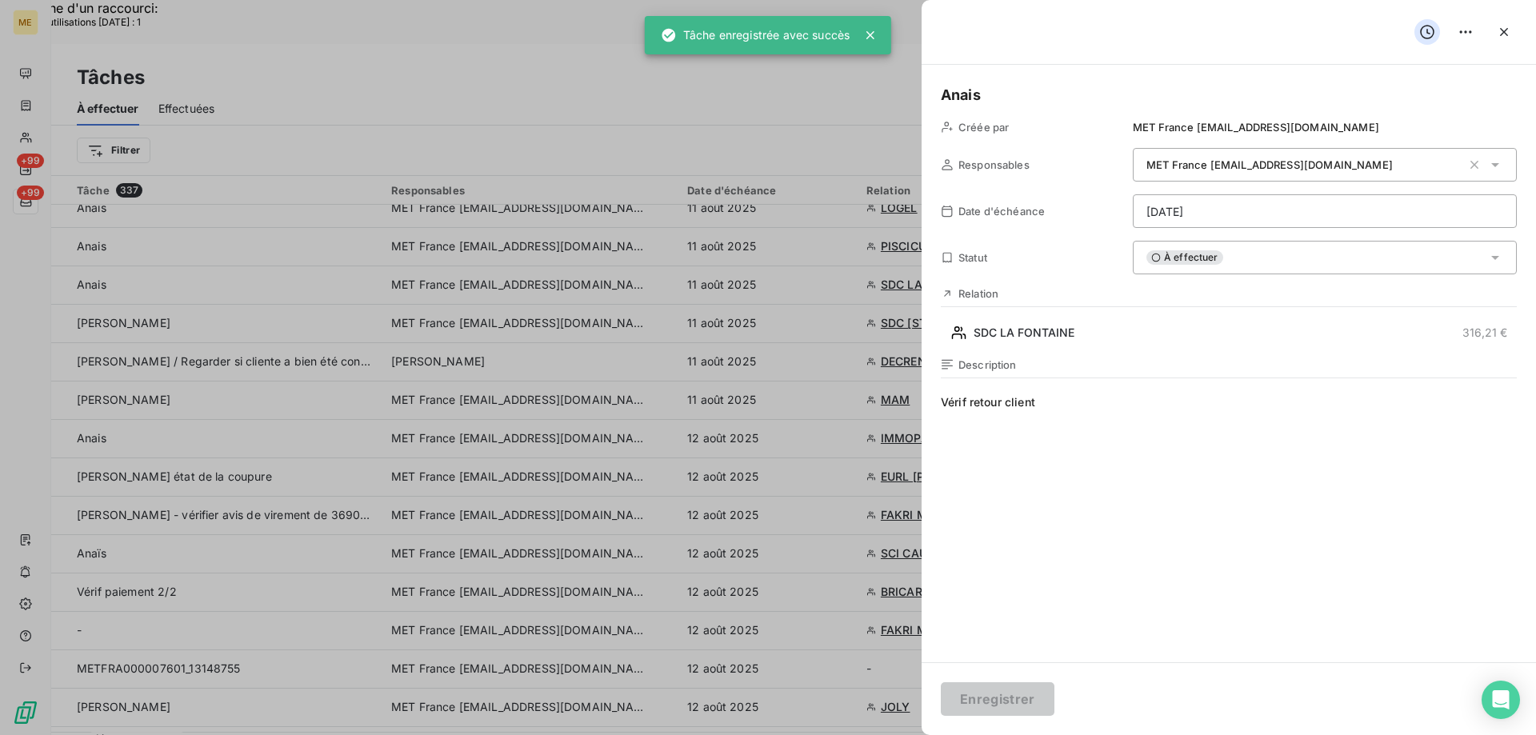
click at [1260, 265] on div "À effectuer" at bounding box center [1324, 258] width 384 height 34
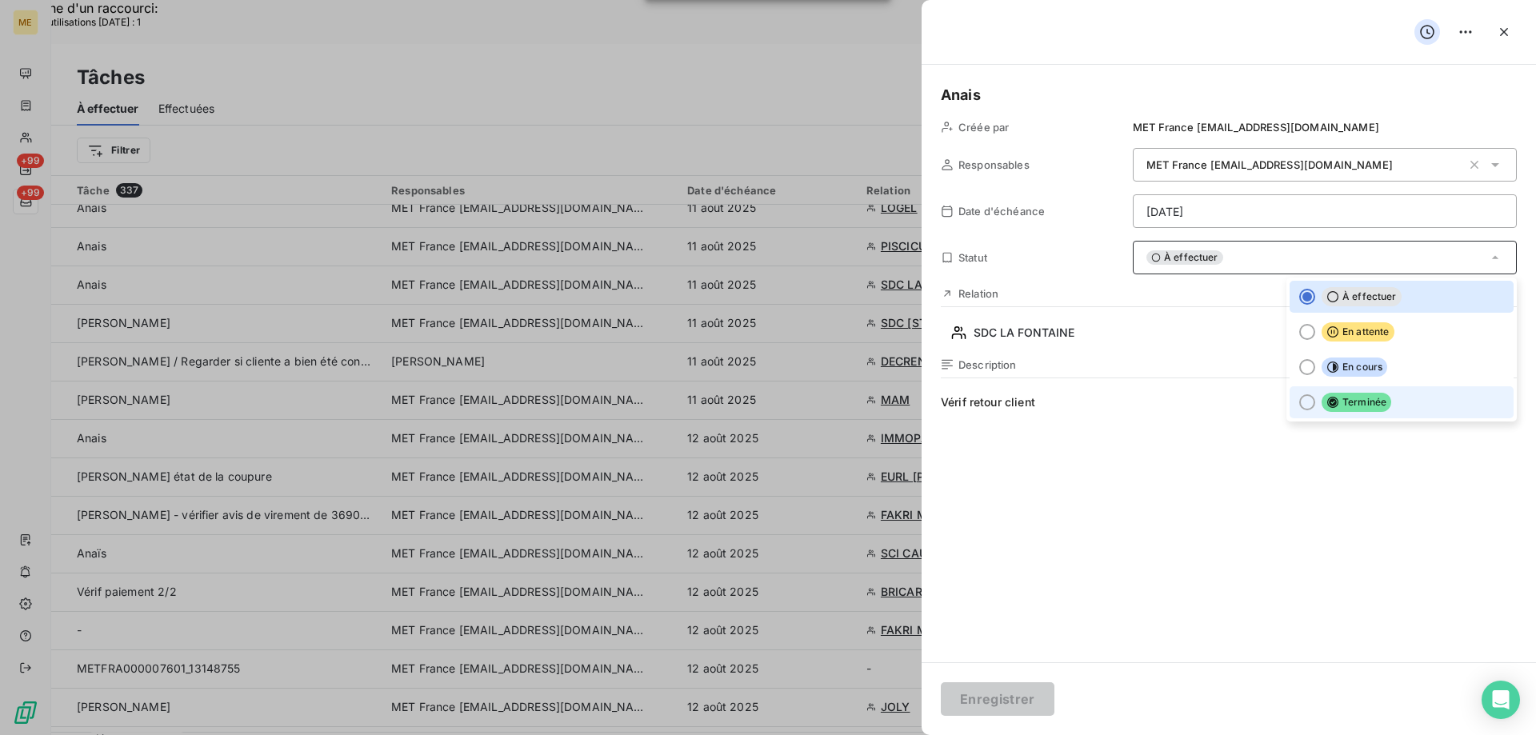
click at [1326, 407] on icon at bounding box center [1332, 402] width 13 height 13
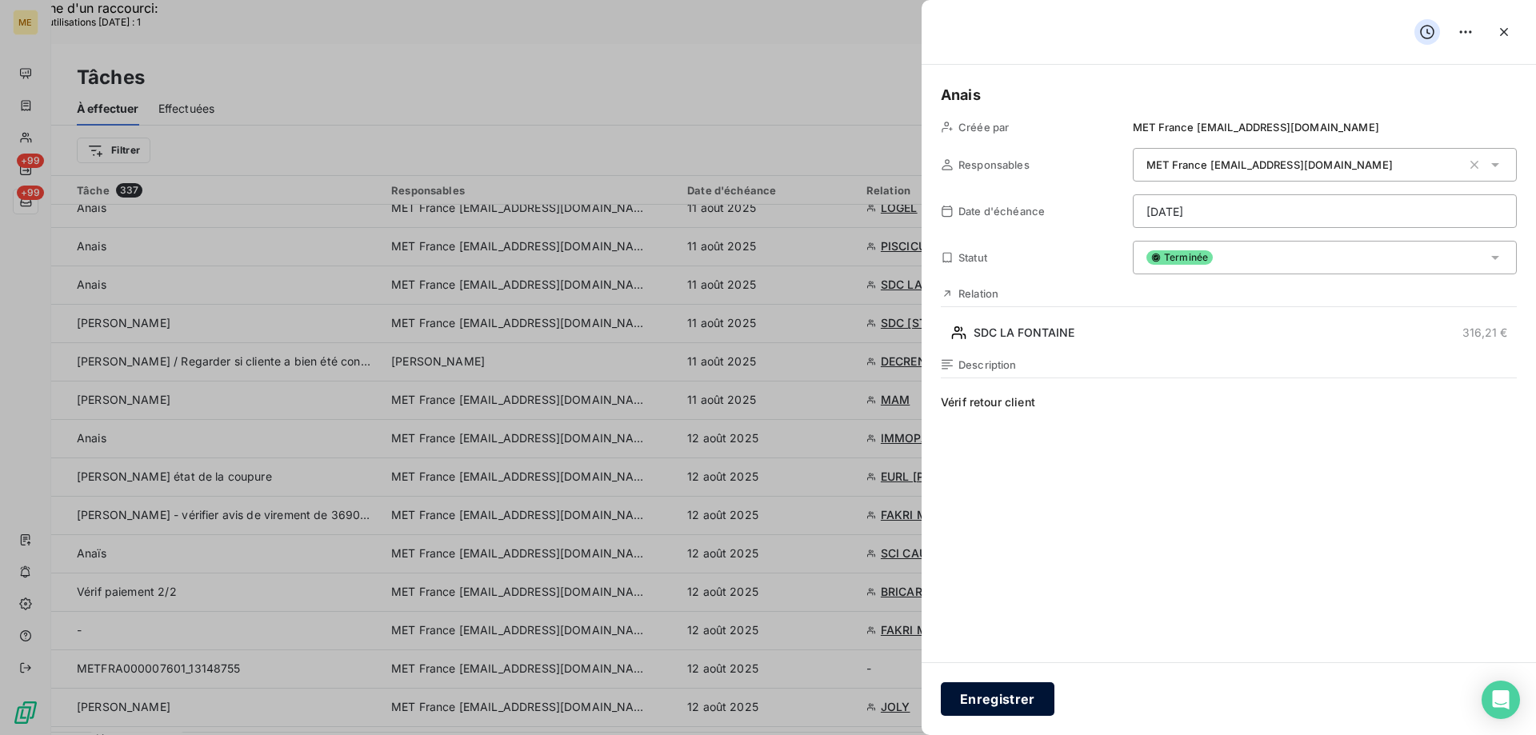
click at [1004, 700] on button "Enregistrer" at bounding box center [998, 699] width 114 height 34
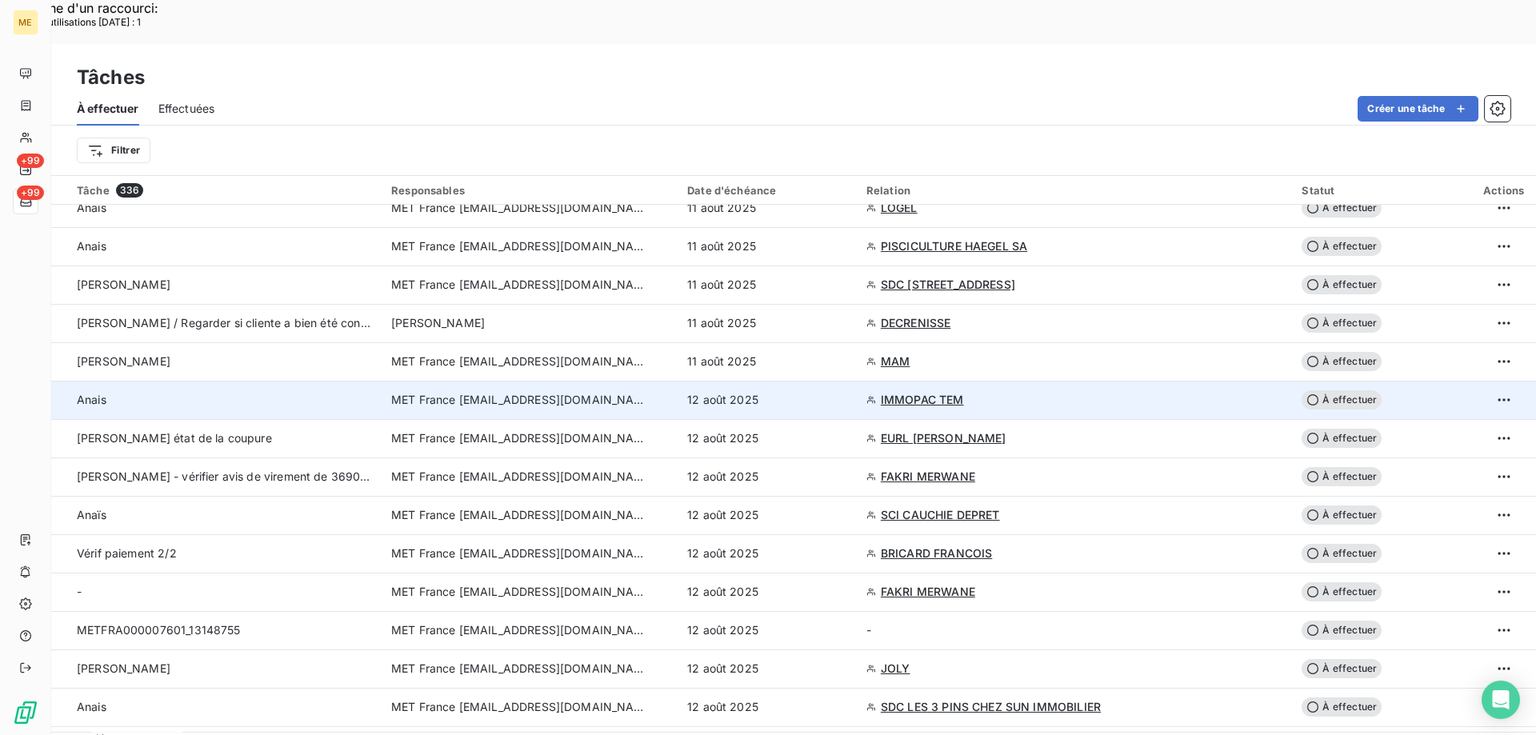
click at [847, 392] on div "12 août 2025" at bounding box center [767, 400] width 160 height 16
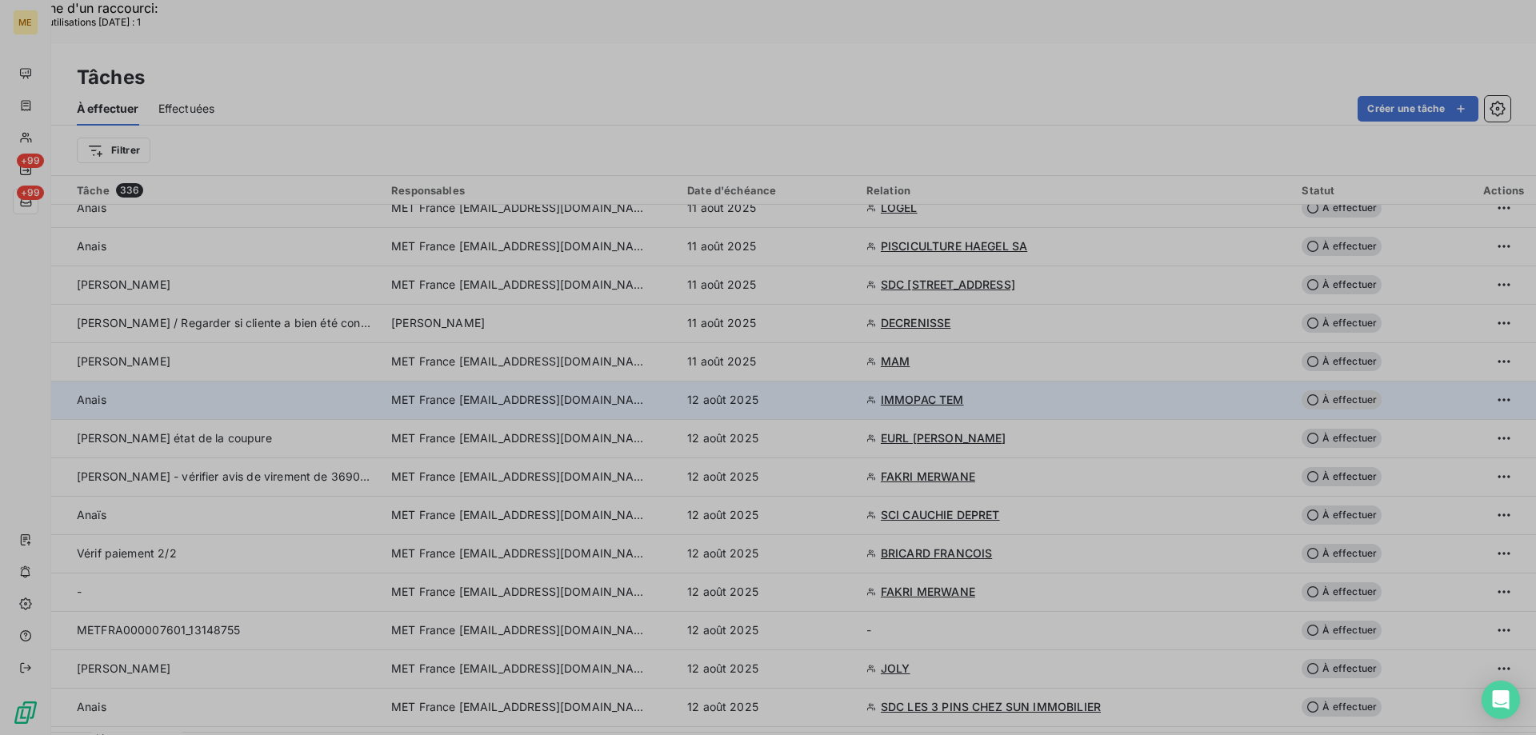
type input "12/08/2025"
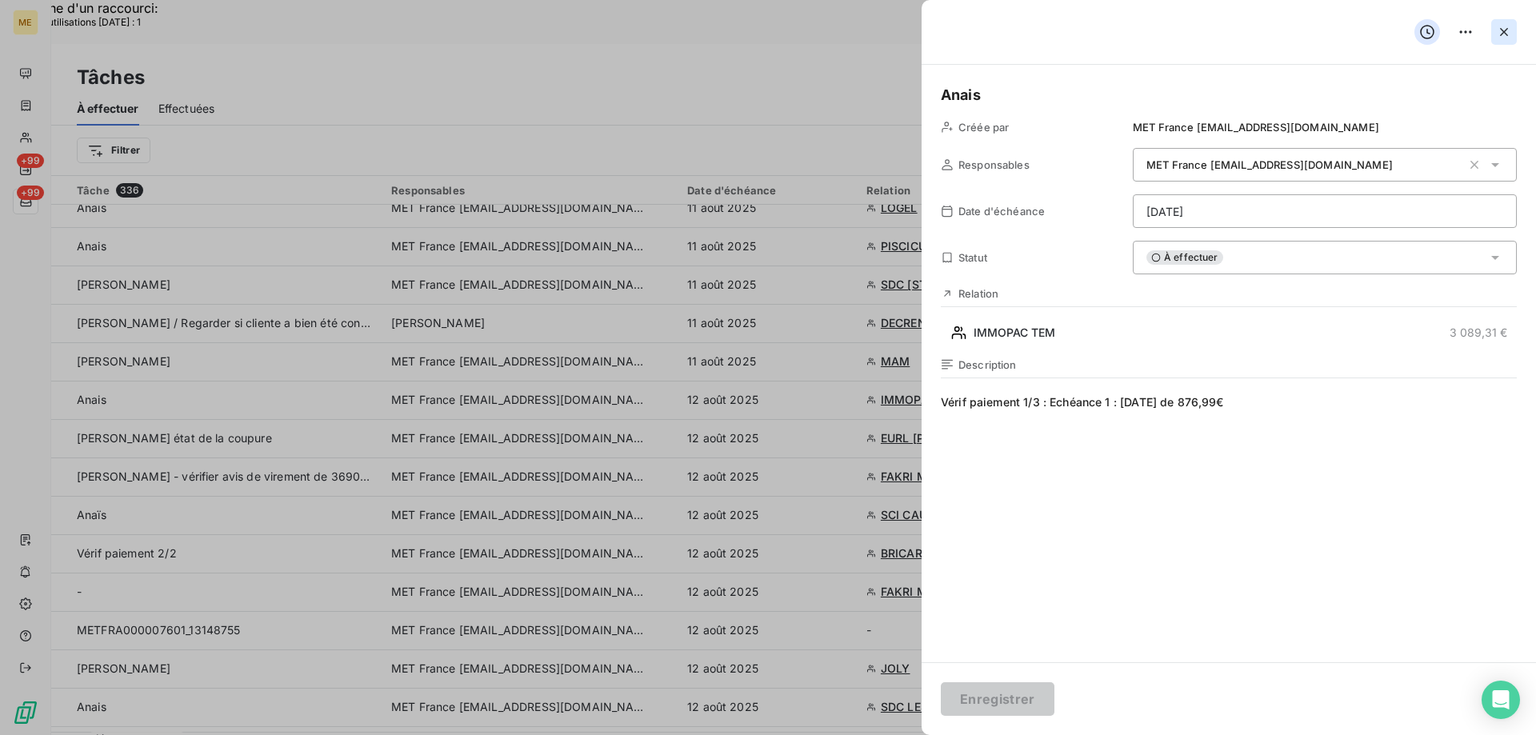
click at [1504, 24] on icon "button" at bounding box center [1504, 32] width 16 height 16
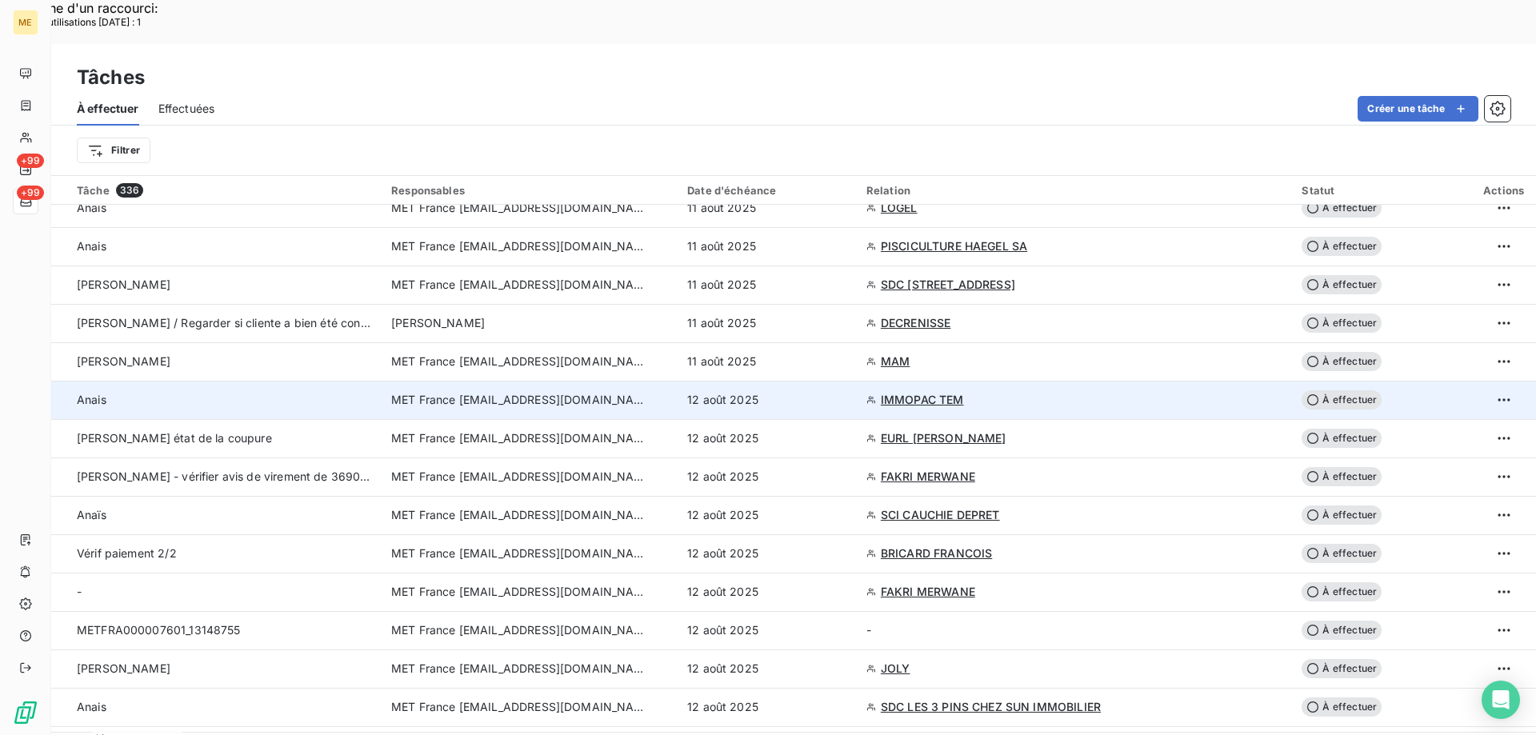
scroll to position [2239, 0]
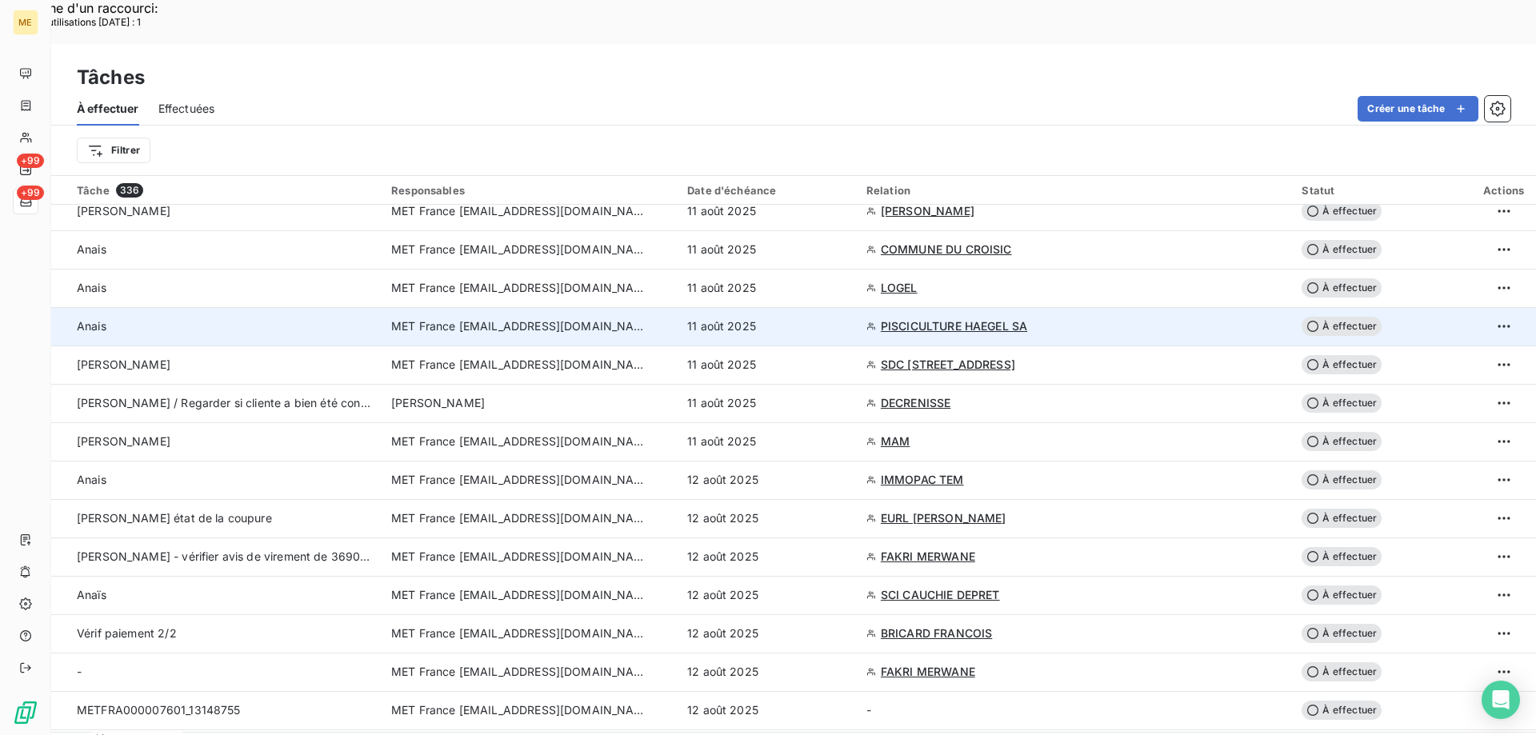
click at [805, 318] on div "11 août 2025" at bounding box center [767, 326] width 160 height 16
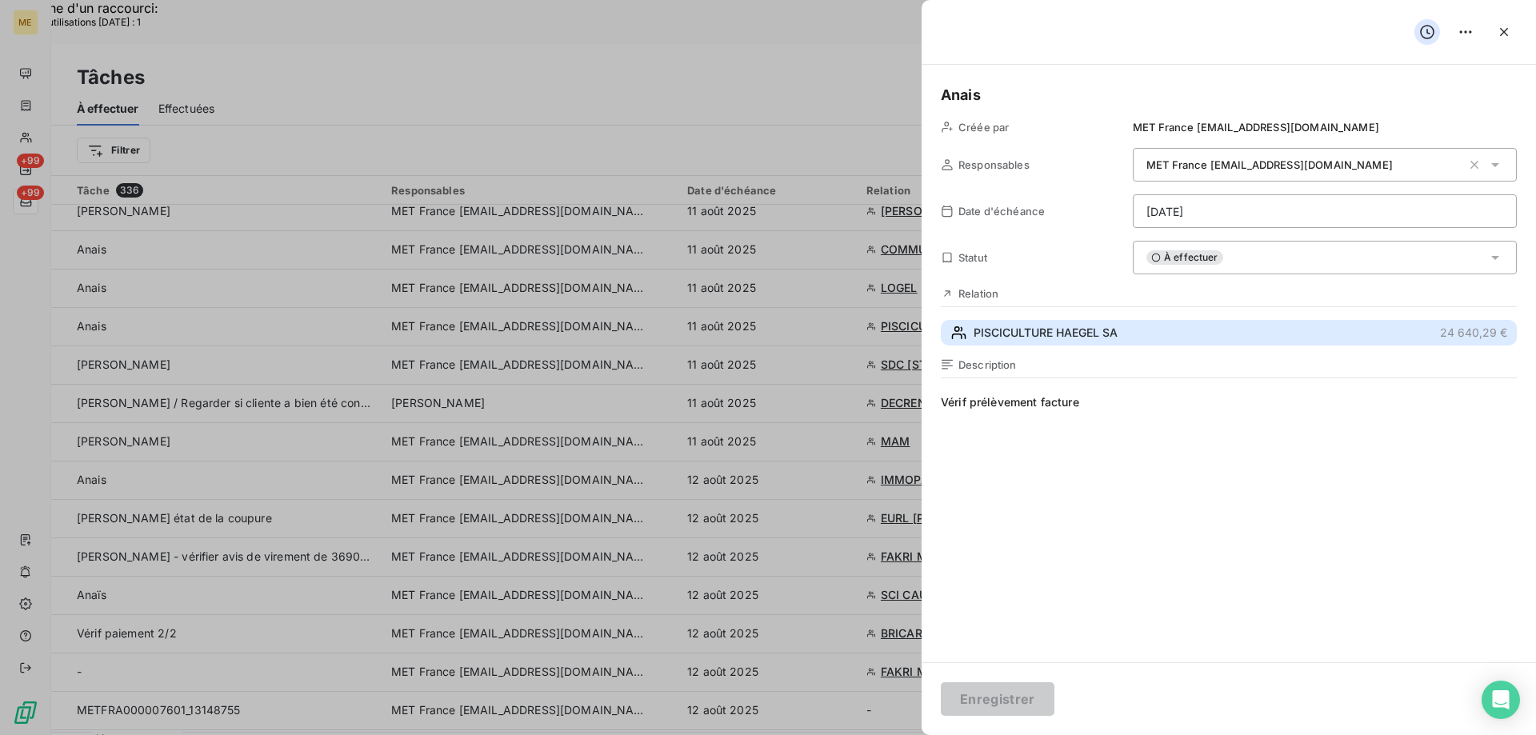
click at [1162, 335] on button "PISCICULTURE HAEGEL SA 24 640,29 €" at bounding box center [1229, 333] width 576 height 26
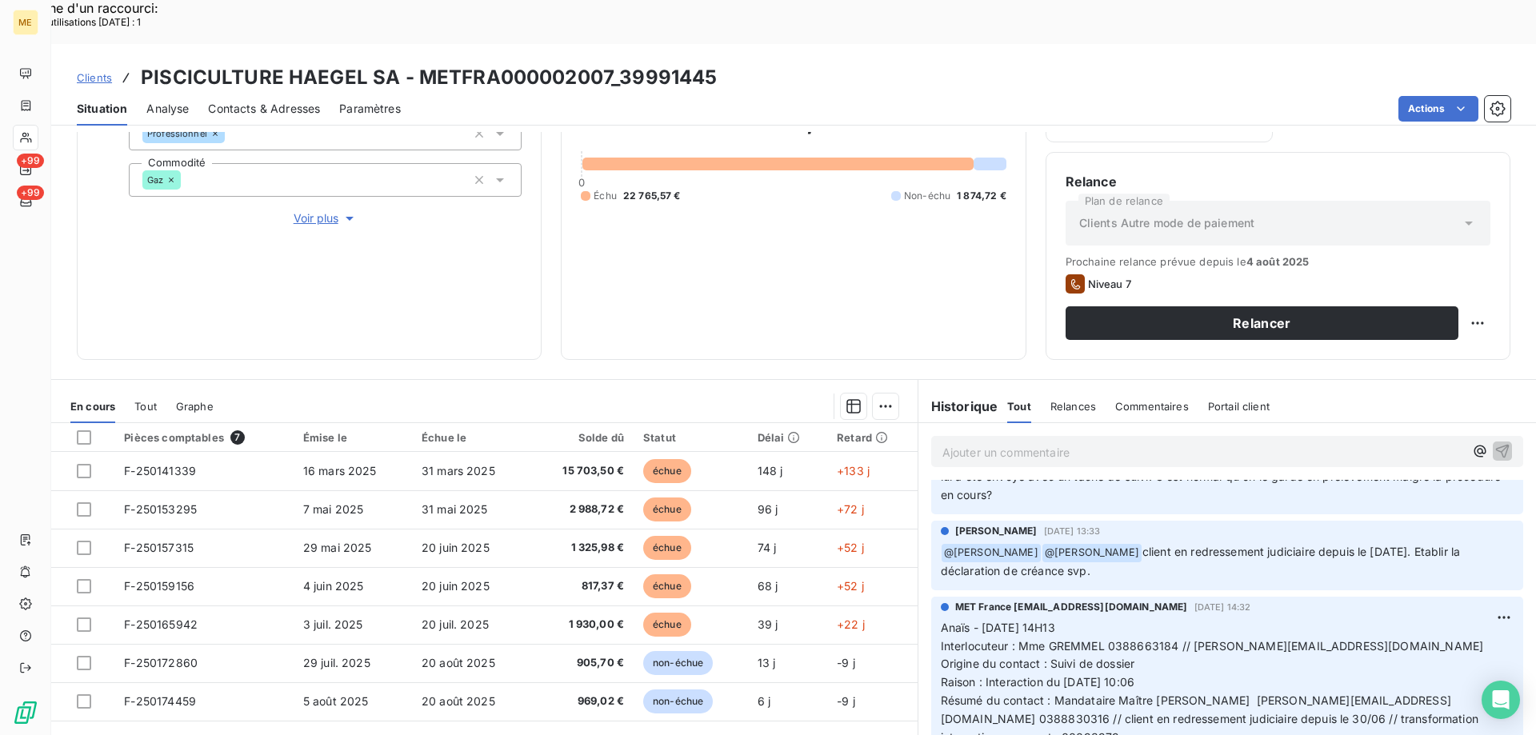
scroll to position [240, 0]
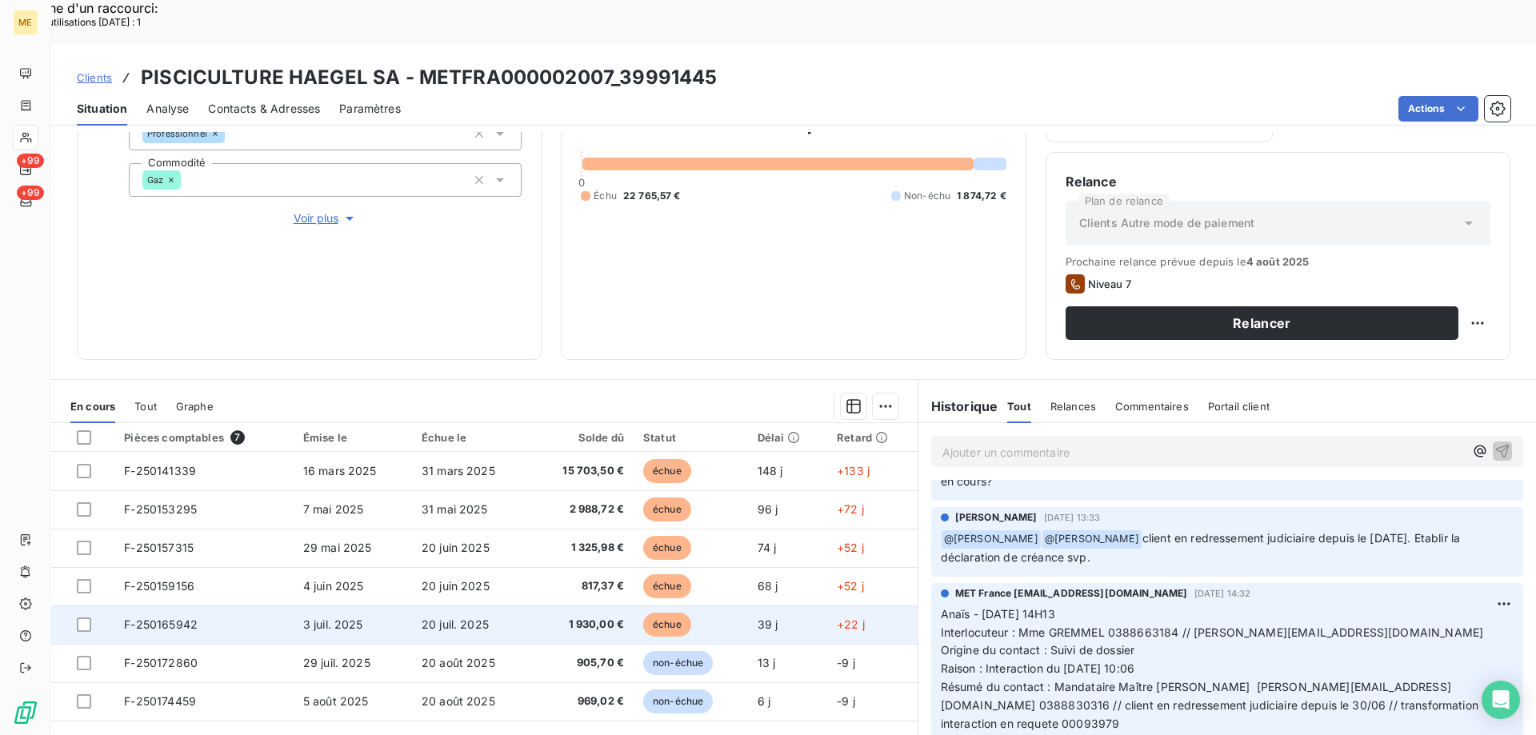
click at [503, 605] on td "20 juil. 2025" at bounding box center [471, 624] width 118 height 38
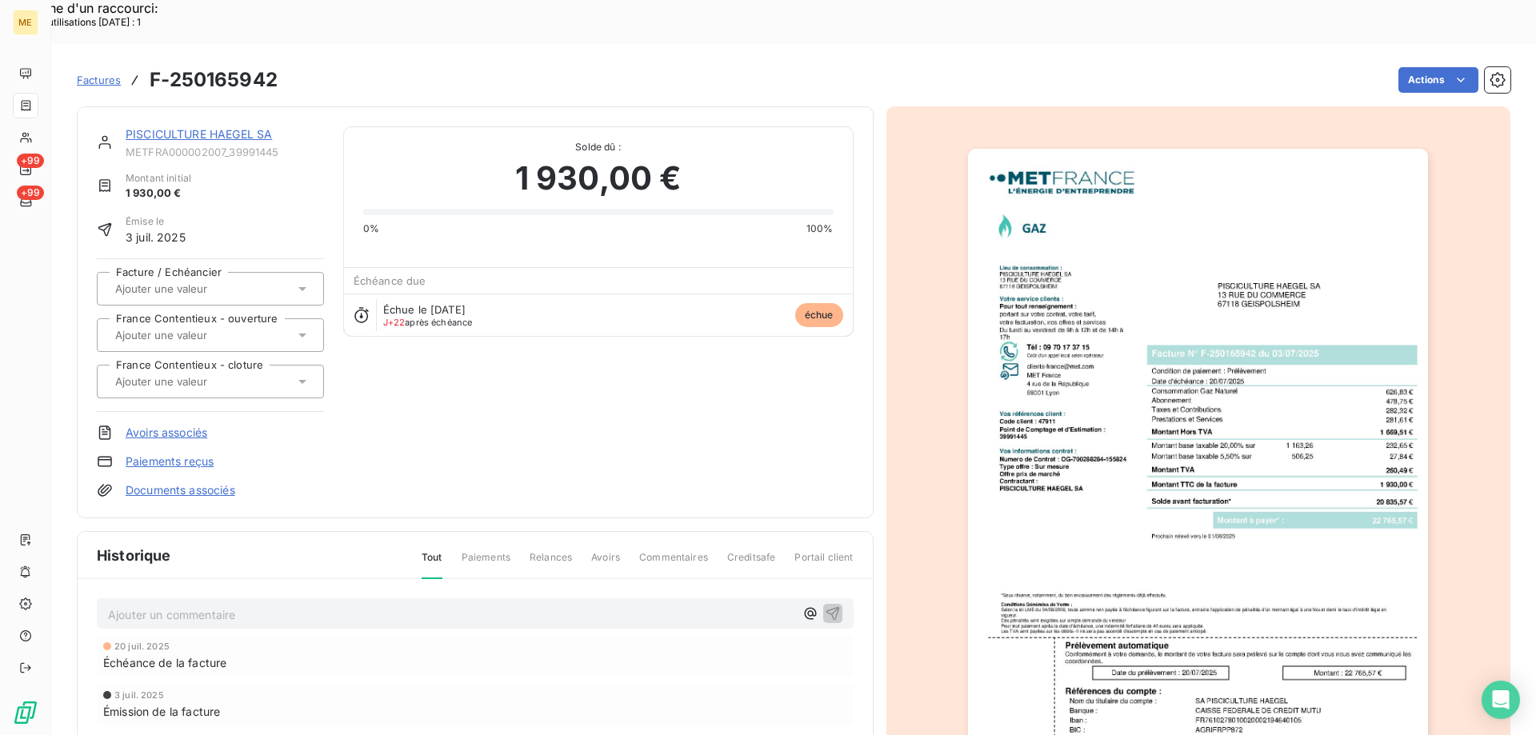
click at [1178, 389] on img "button" at bounding box center [1198, 474] width 460 height 651
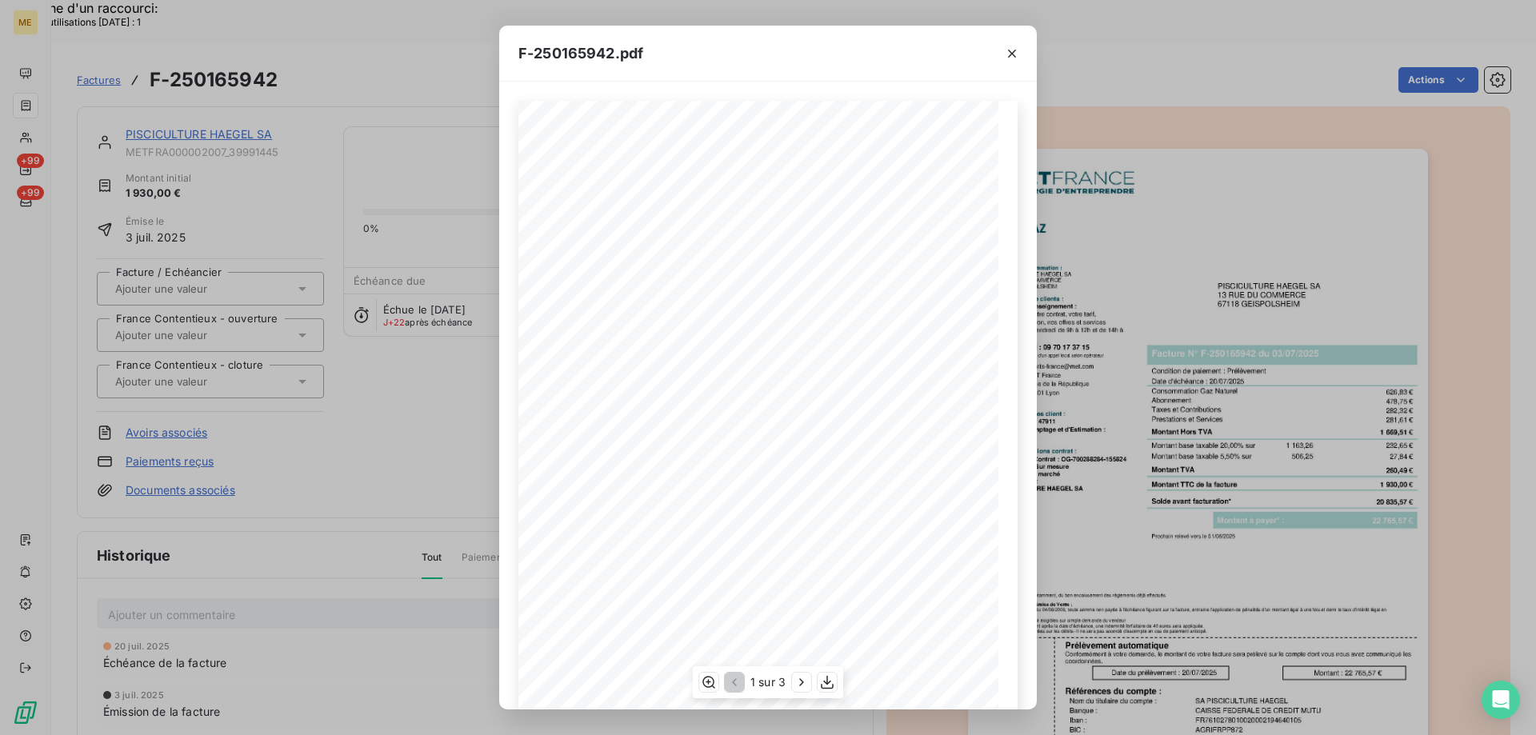
scroll to position [89, 0]
click at [797, 691] on button "button" at bounding box center [801, 682] width 19 height 19
click at [1009, 57] on icon "button" at bounding box center [1012, 54] width 8 height 8
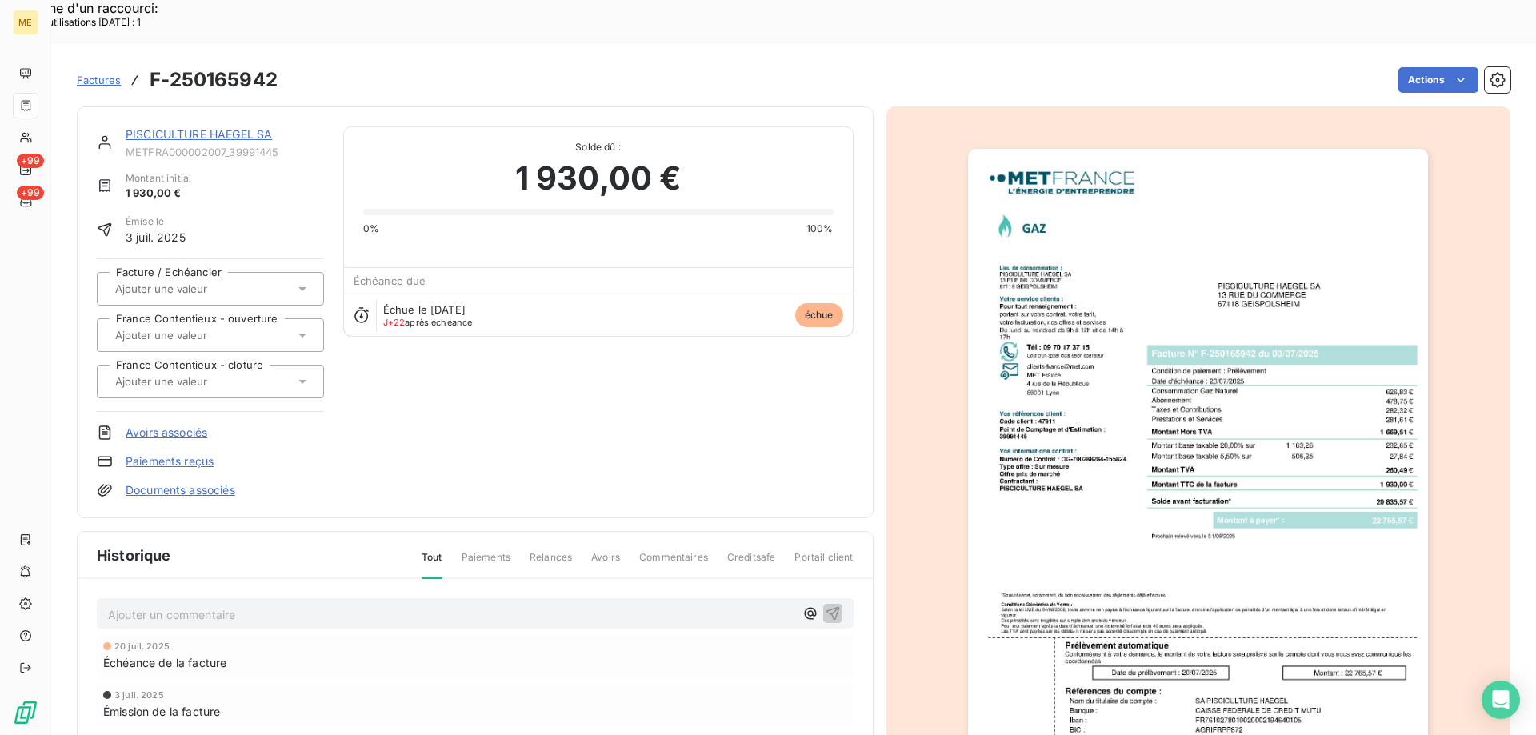
click at [194, 127] on link "PISCICULTURE HAEGEL SA" at bounding box center [199, 134] width 146 height 14
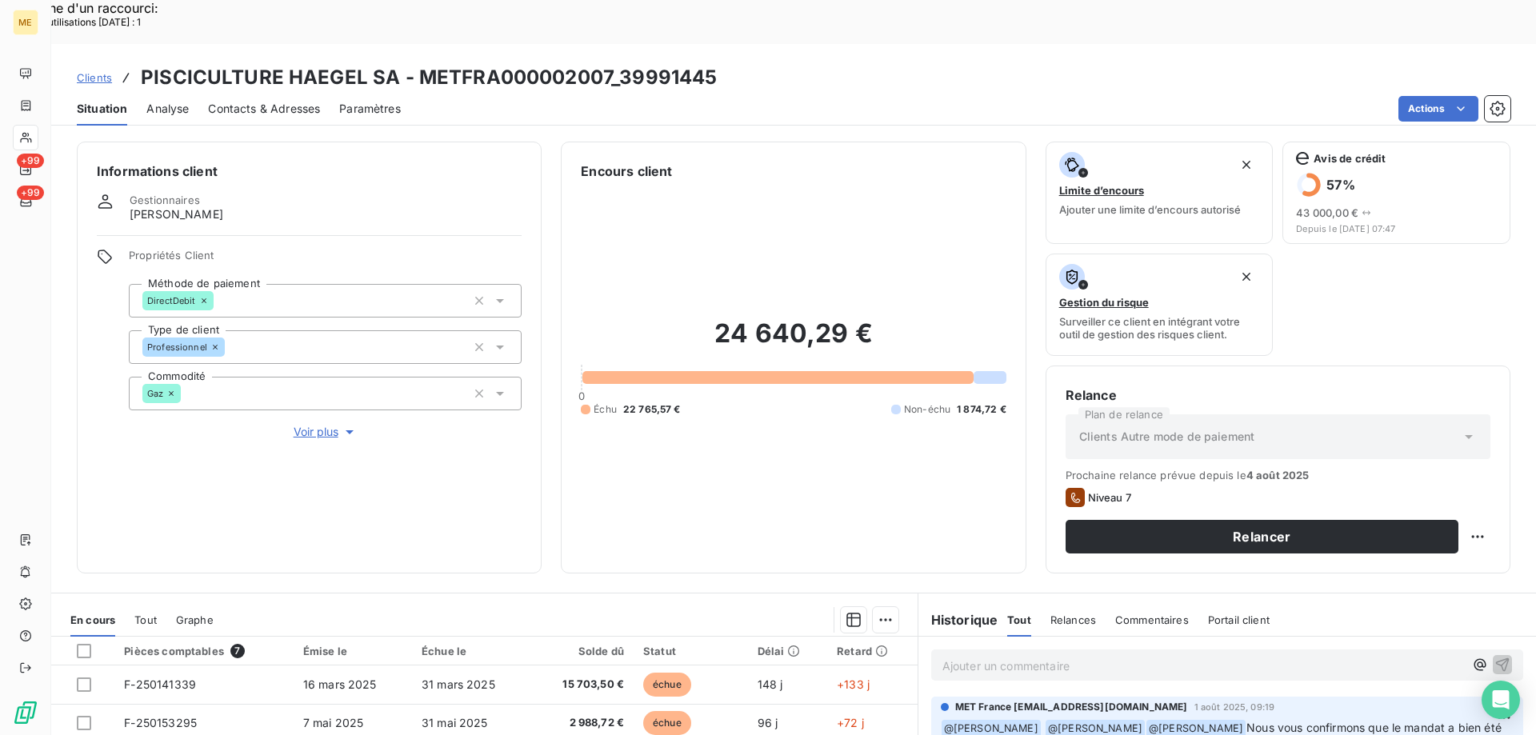
scroll to position [214, 0]
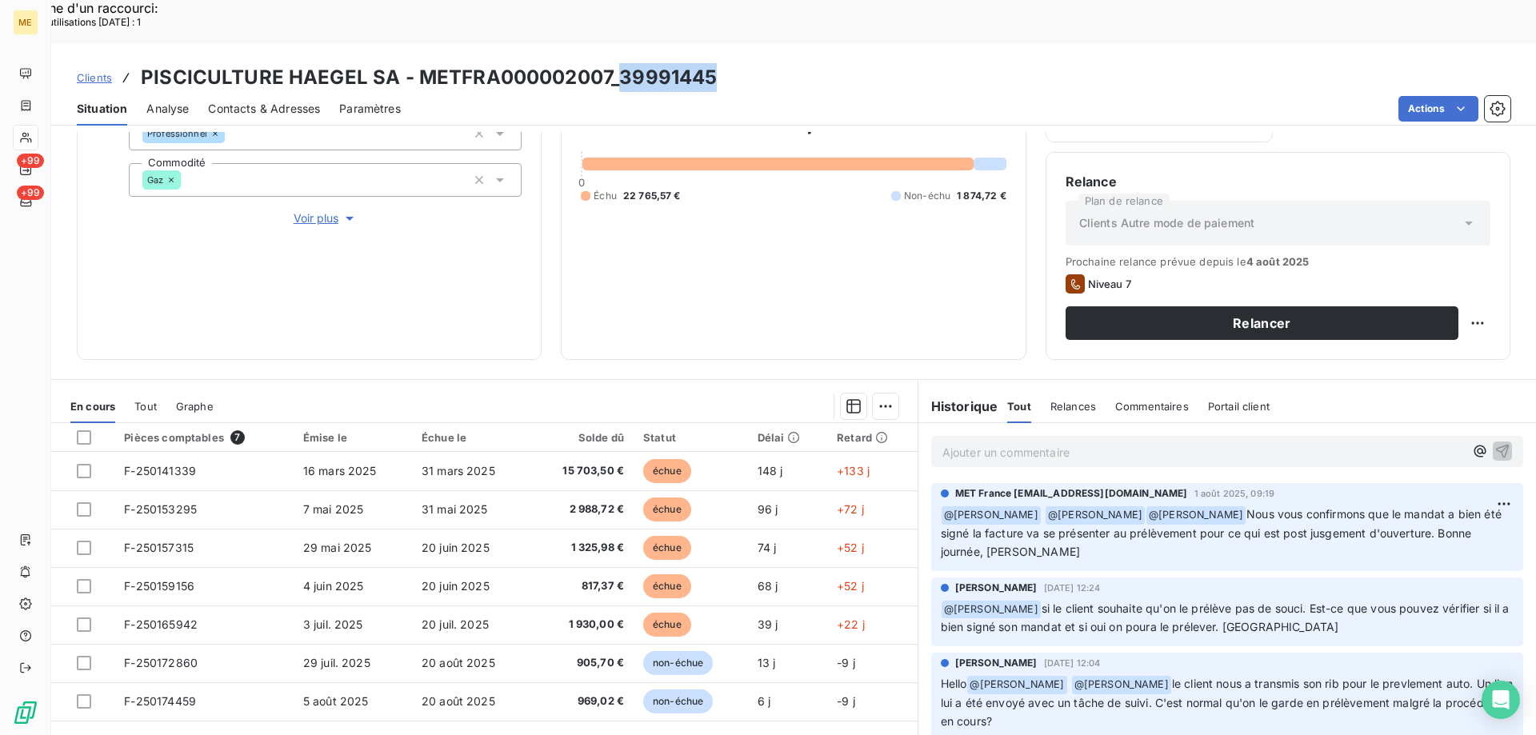
drag, startPoint x: 717, startPoint y: 35, endPoint x: 617, endPoint y: 33, distance: 100.0
click at [616, 63] on div "Clients PISCICULTURE HAEGEL SA - METFRA000002007_39991445" at bounding box center [793, 77] width 1484 height 29
copy h3 "39991445"
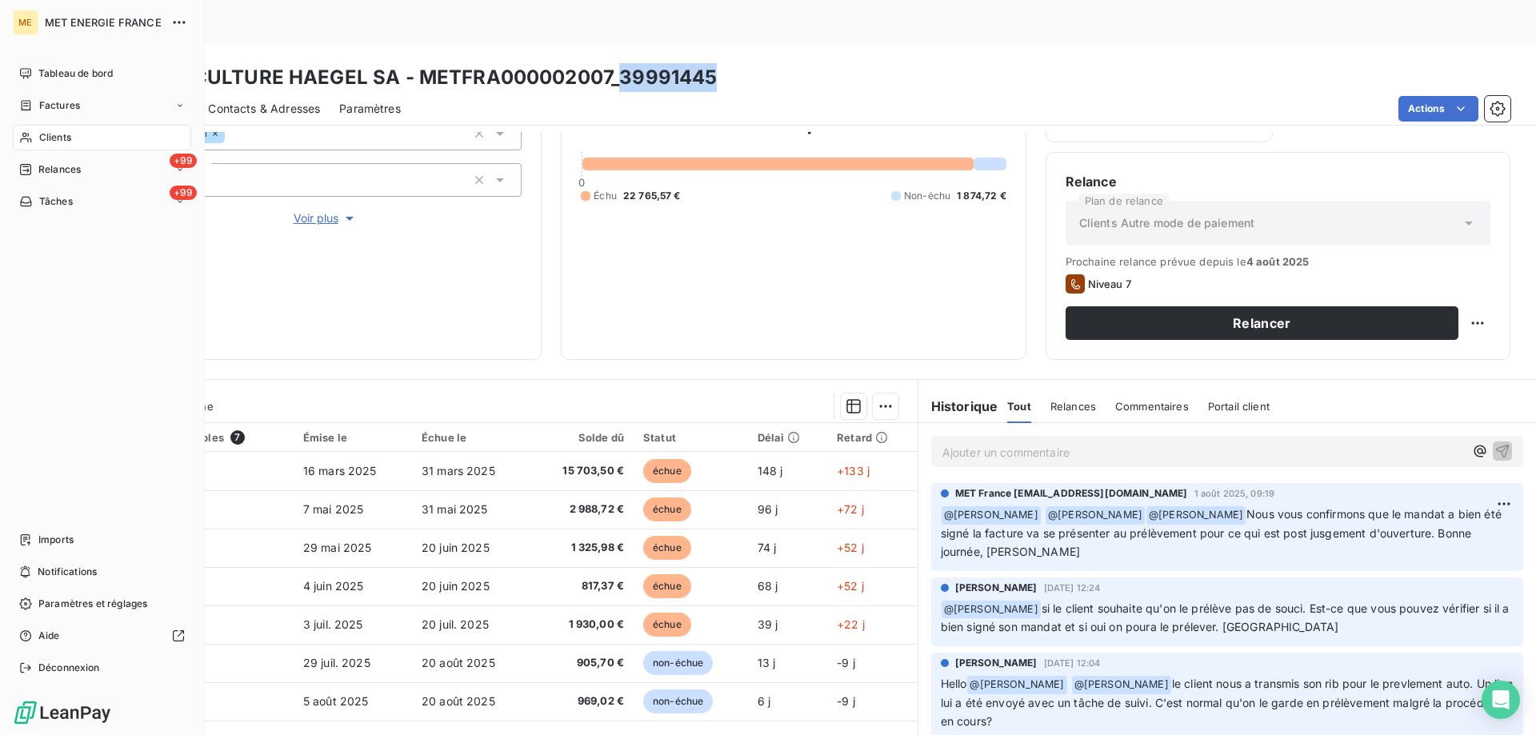
click at [50, 202] on span "Tâches" at bounding box center [56, 201] width 34 height 14
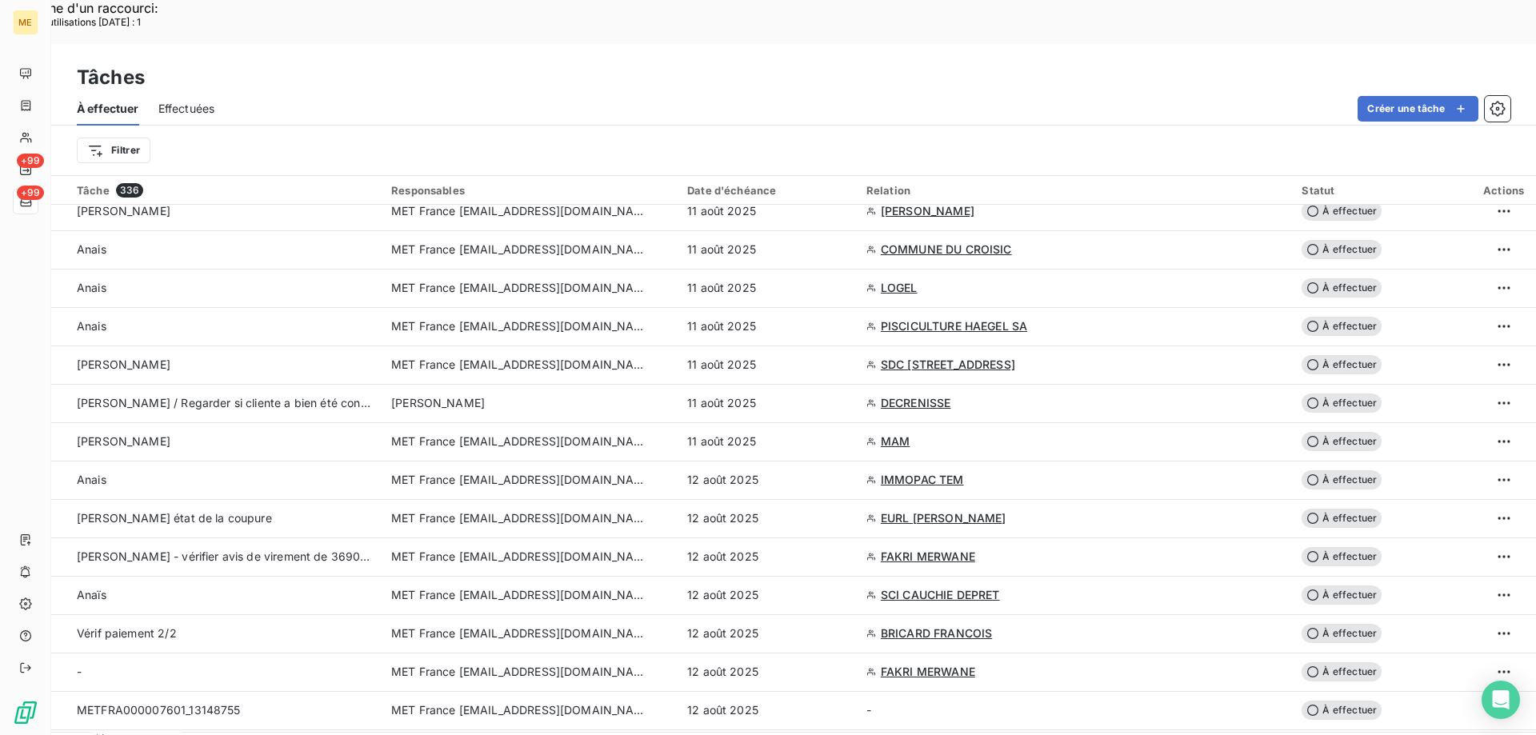
scroll to position [2079, 0]
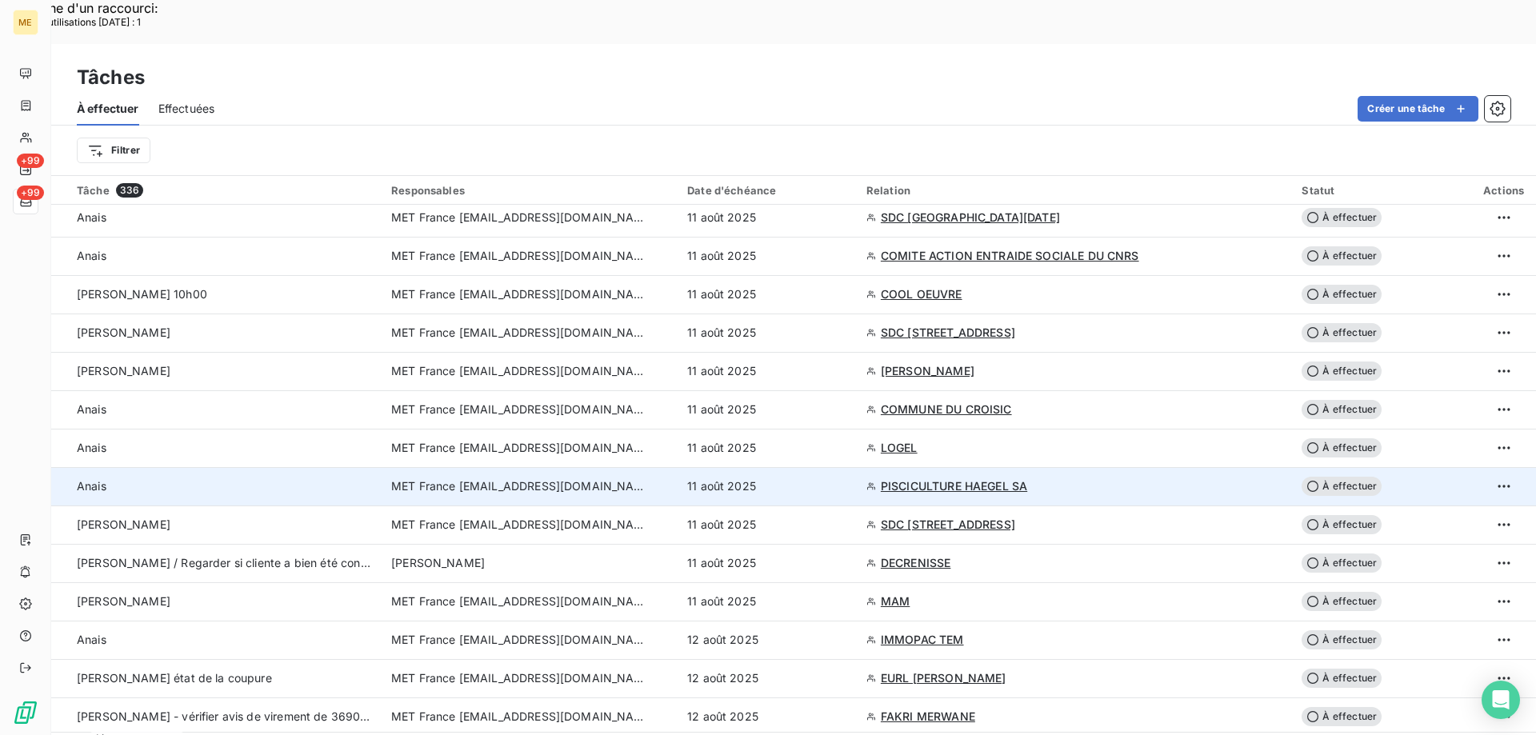
click at [847, 478] on div "11 août 2025" at bounding box center [767, 486] width 160 height 16
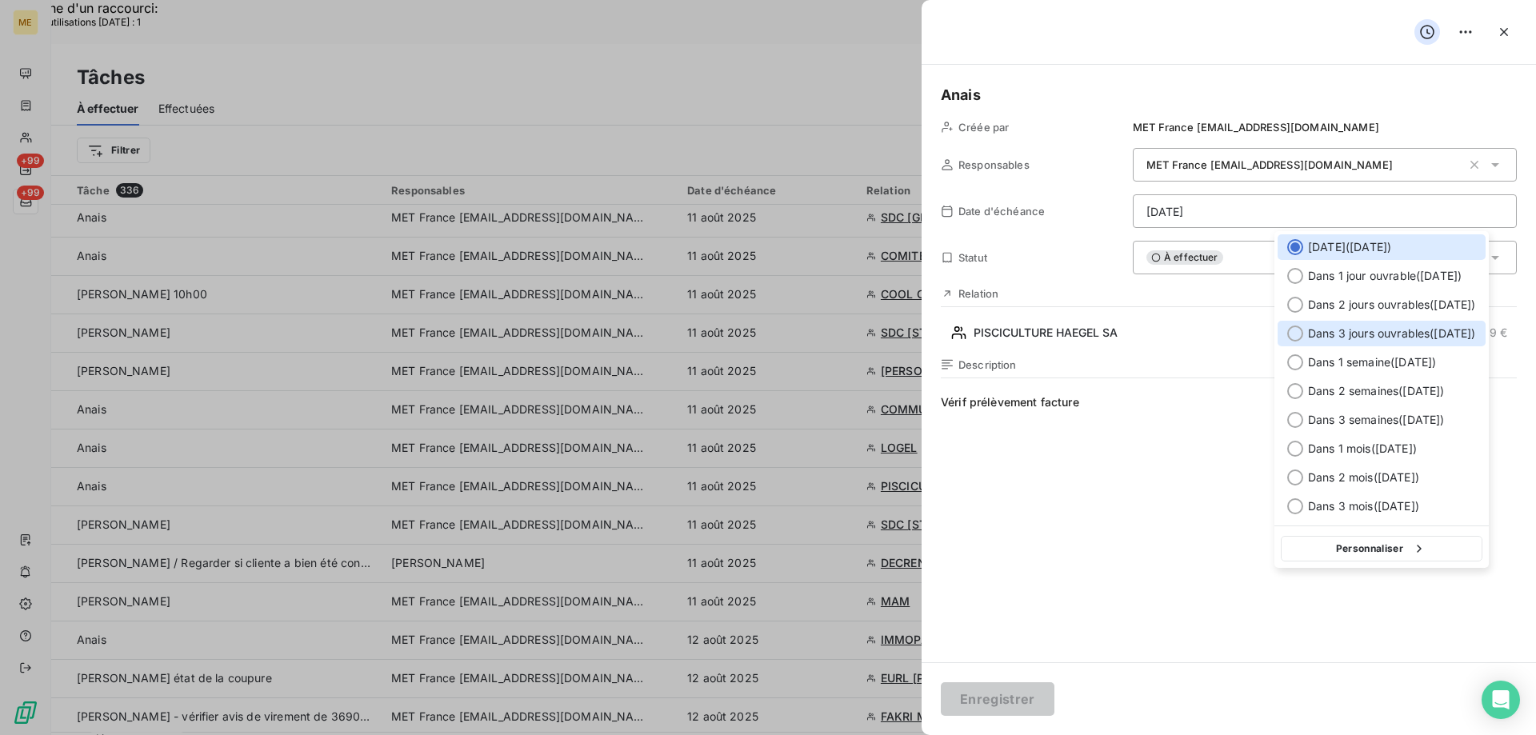
click at [1356, 331] on span "Dans 3 jours ouvrables ( jeudi )" at bounding box center [1392, 334] width 168 height 16
type input "14/08/2025"
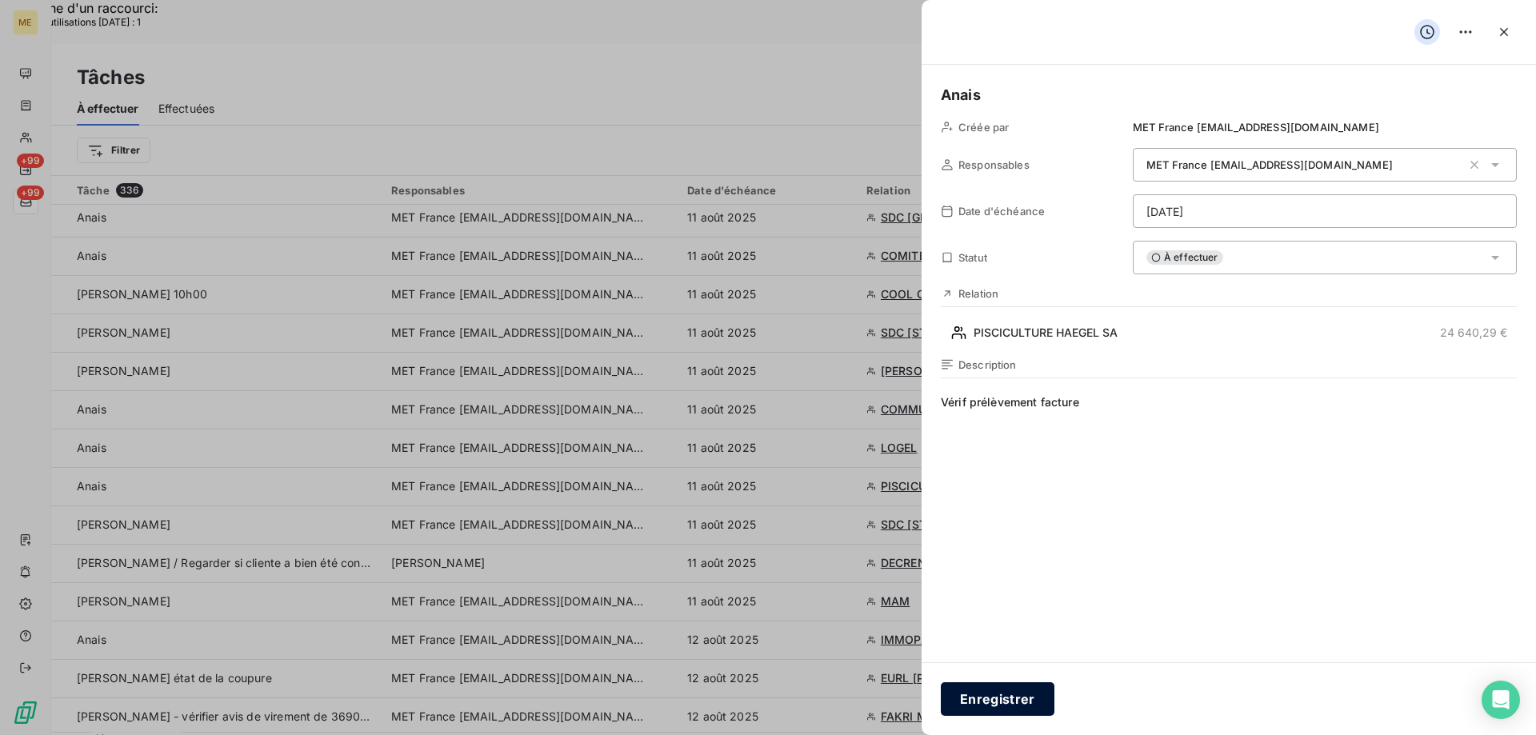
click at [980, 700] on button "Enregistrer" at bounding box center [998, 699] width 114 height 34
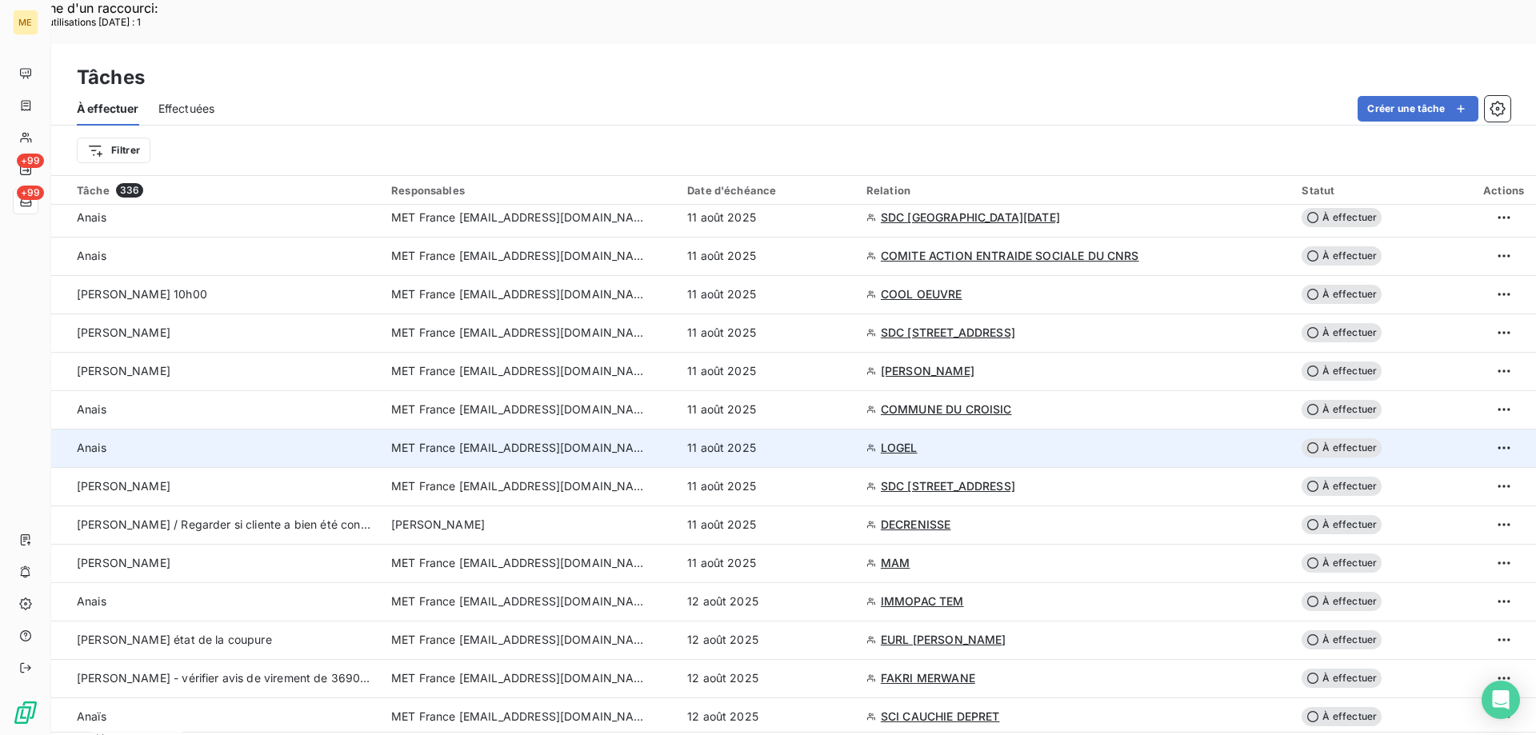
click at [847, 440] on div "11 août 2025" at bounding box center [767, 448] width 160 height 16
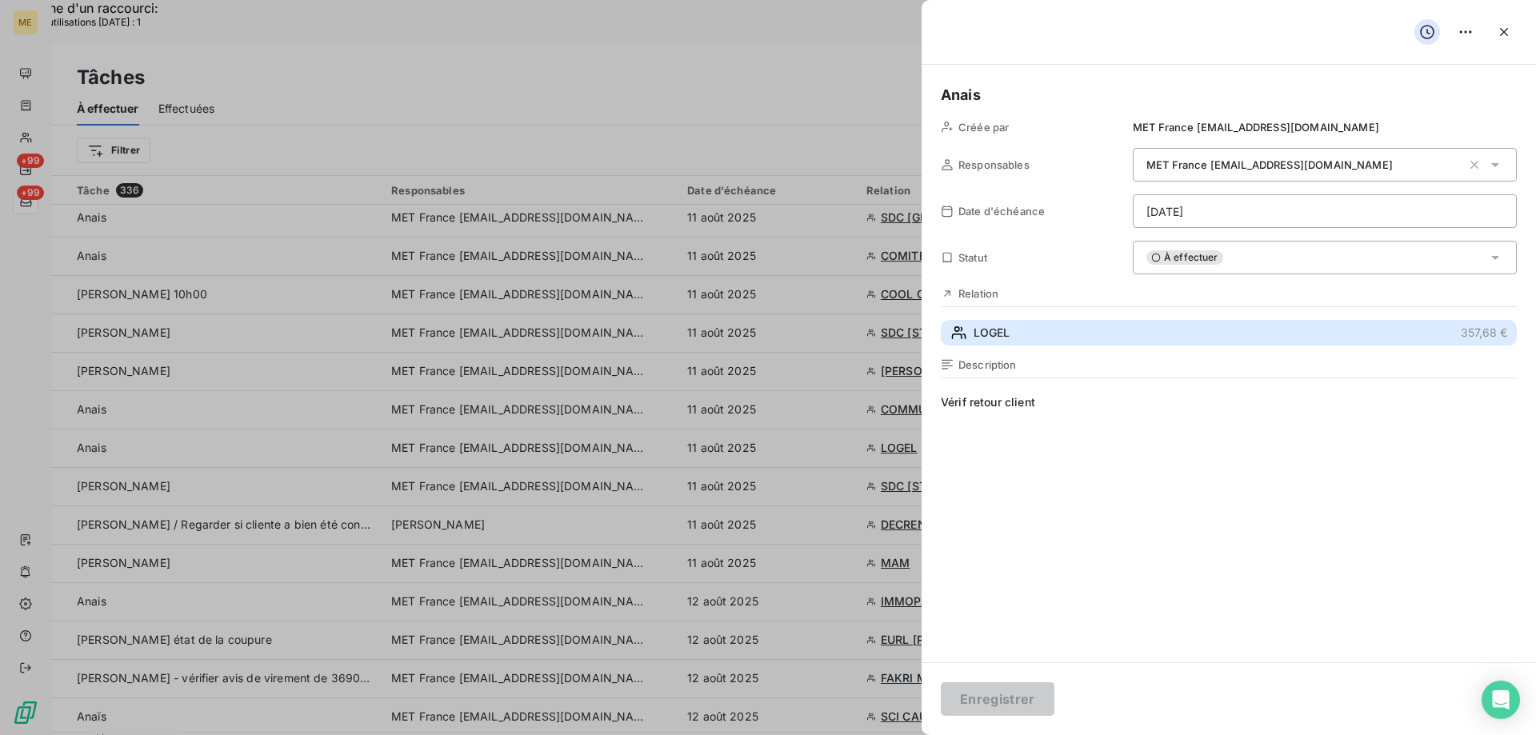
click at [1048, 322] on button "LOGEL 357,68 €" at bounding box center [1229, 333] width 576 height 26
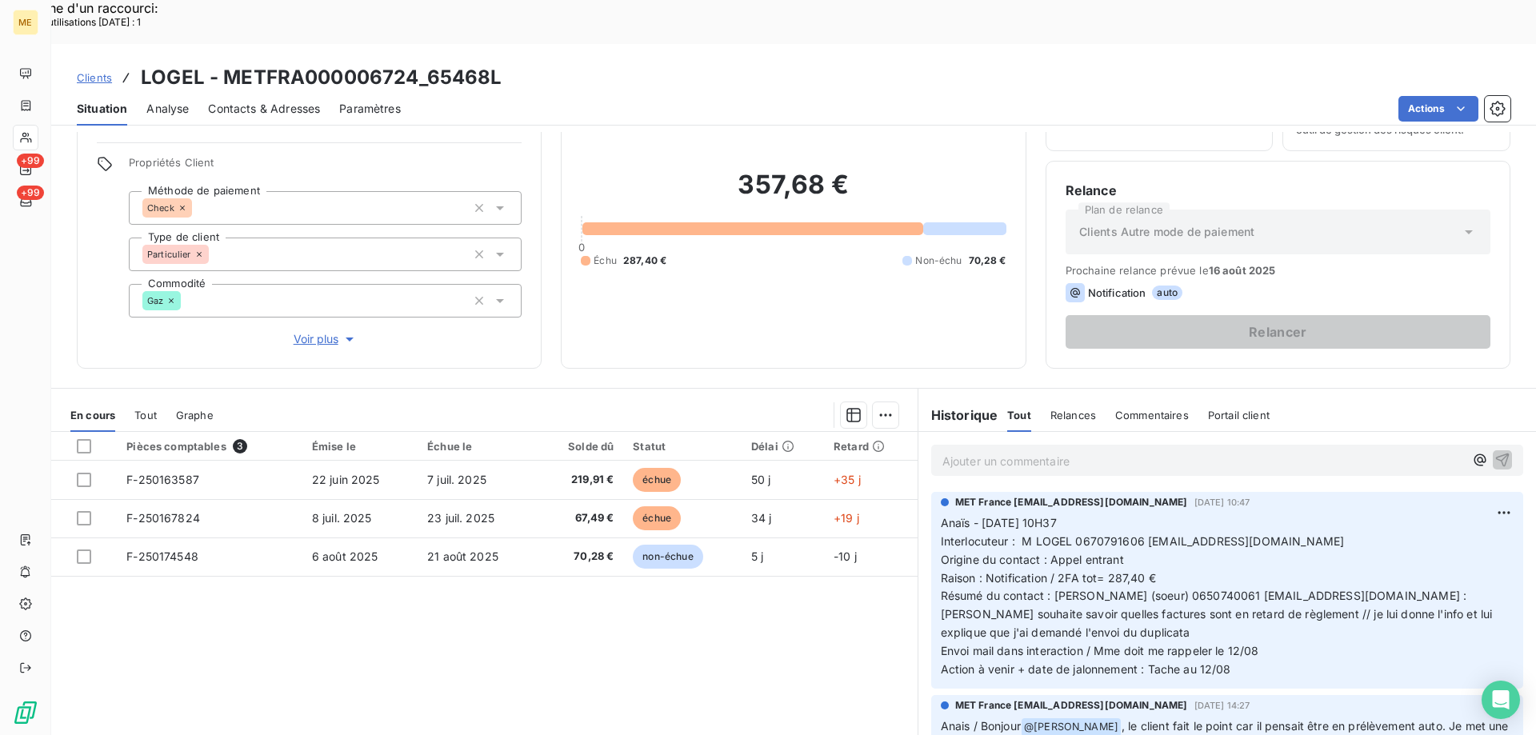
scroll to position [102, 0]
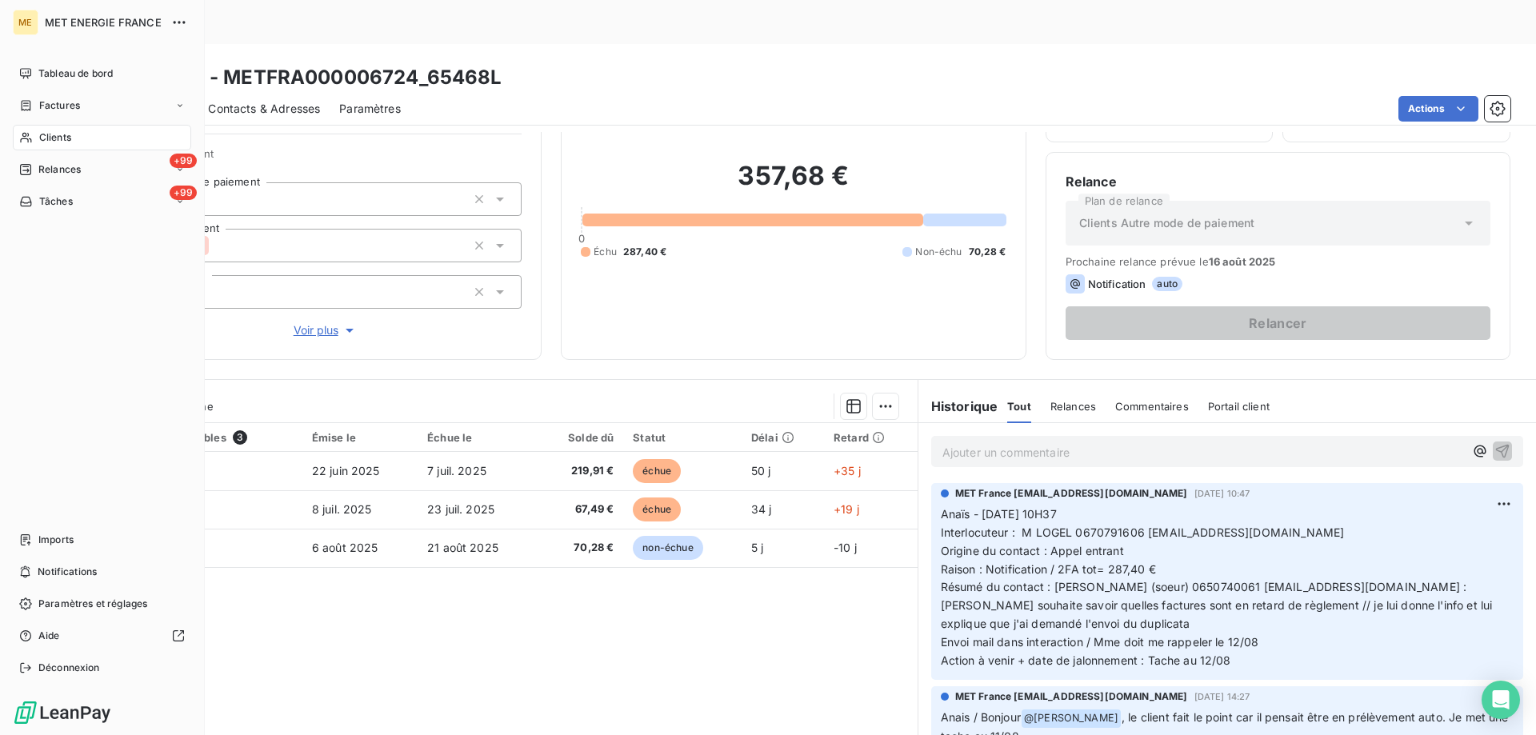
click at [29, 198] on icon at bounding box center [26, 201] width 14 height 13
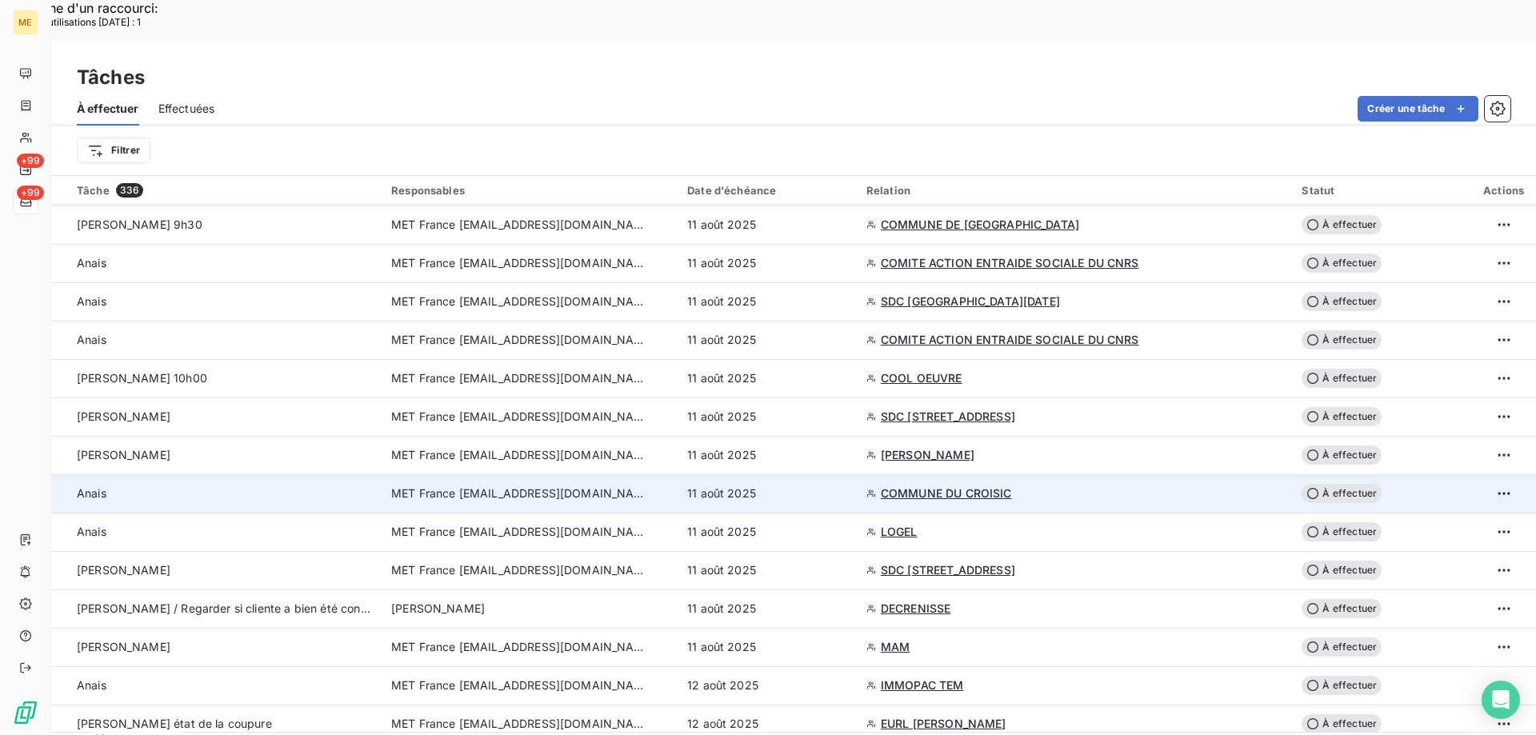
scroll to position [2079, 0]
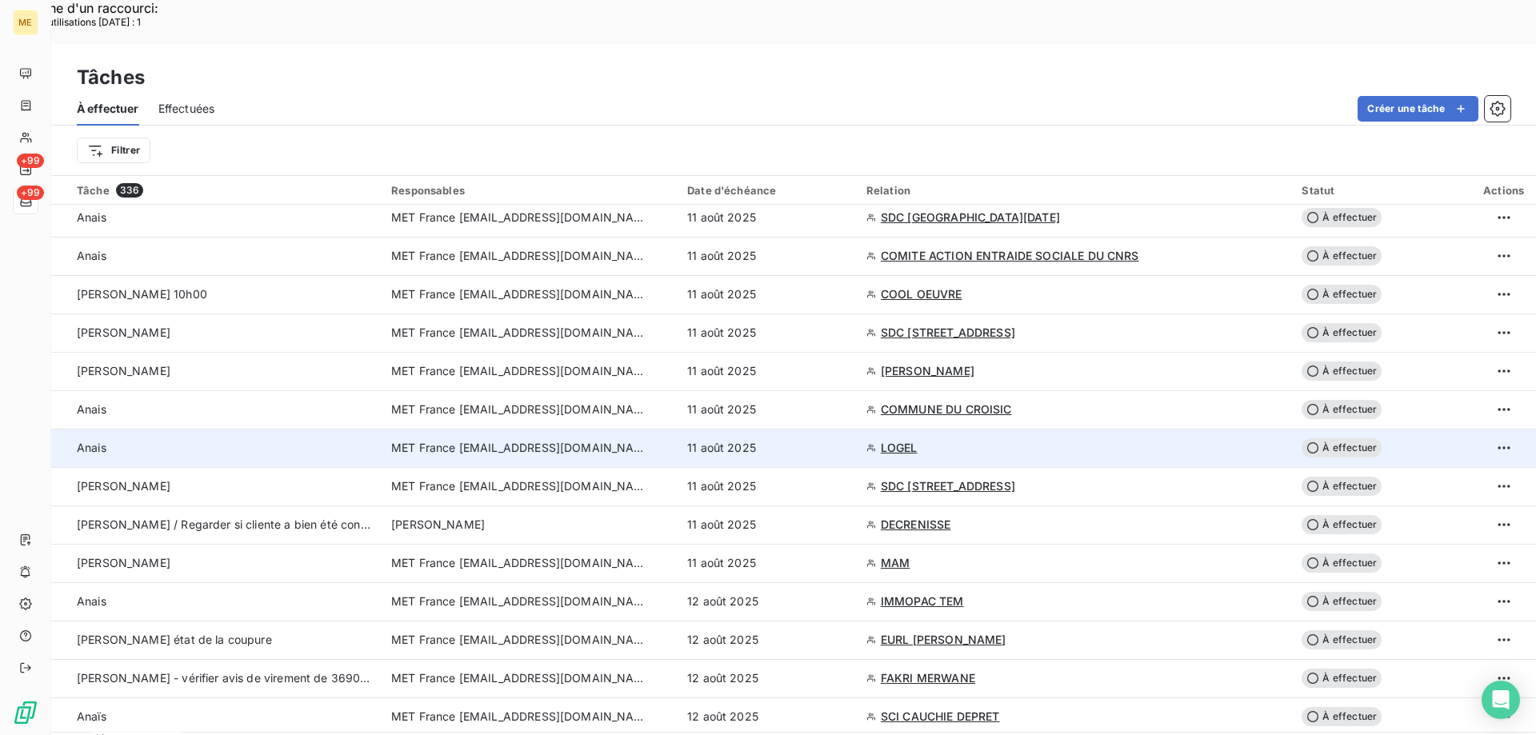
click at [847, 440] on div "11 août 2025" at bounding box center [767, 448] width 160 height 16
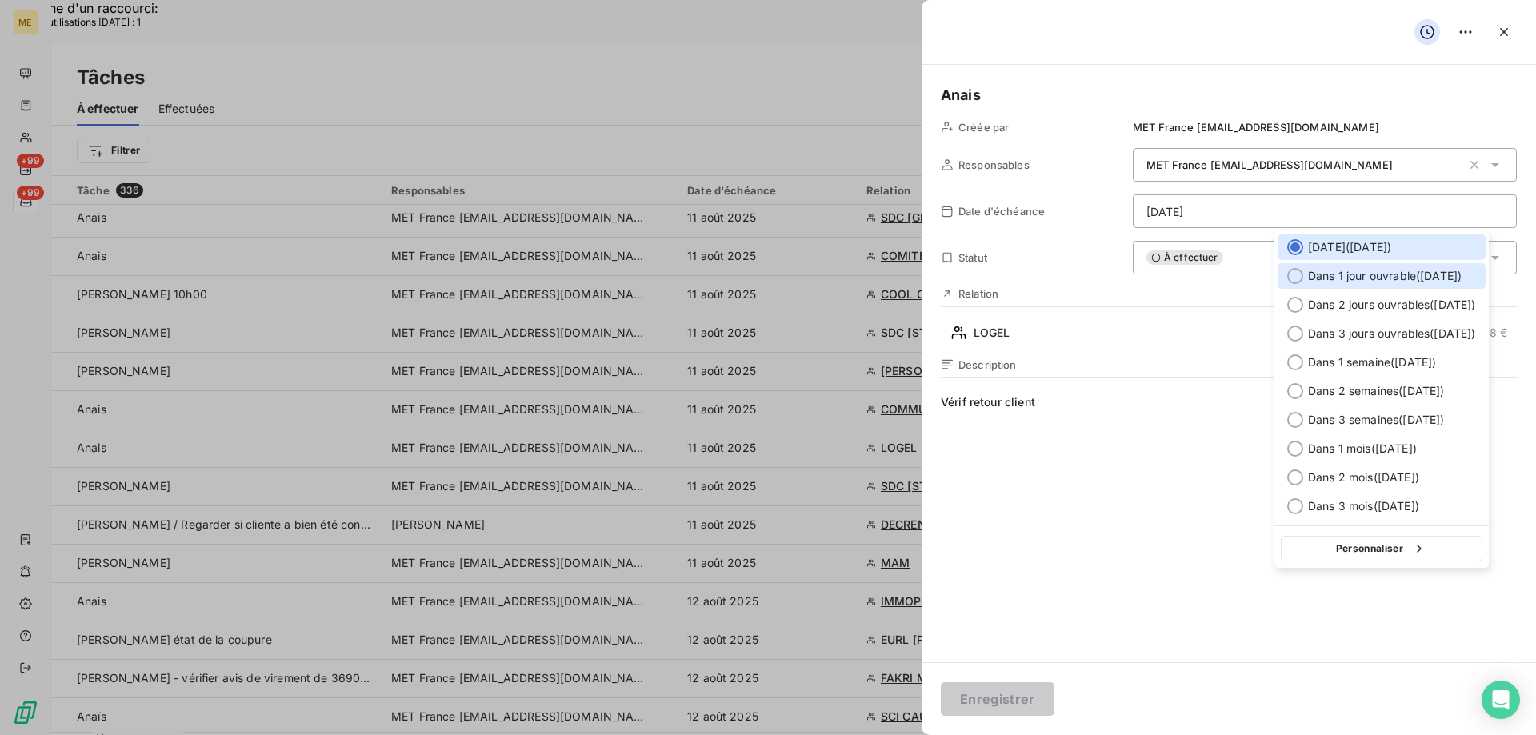
click at [1449, 274] on span "Dans 1 jour ouvrable ( mardi )" at bounding box center [1385, 276] width 154 height 16
type input "12/08/2025"
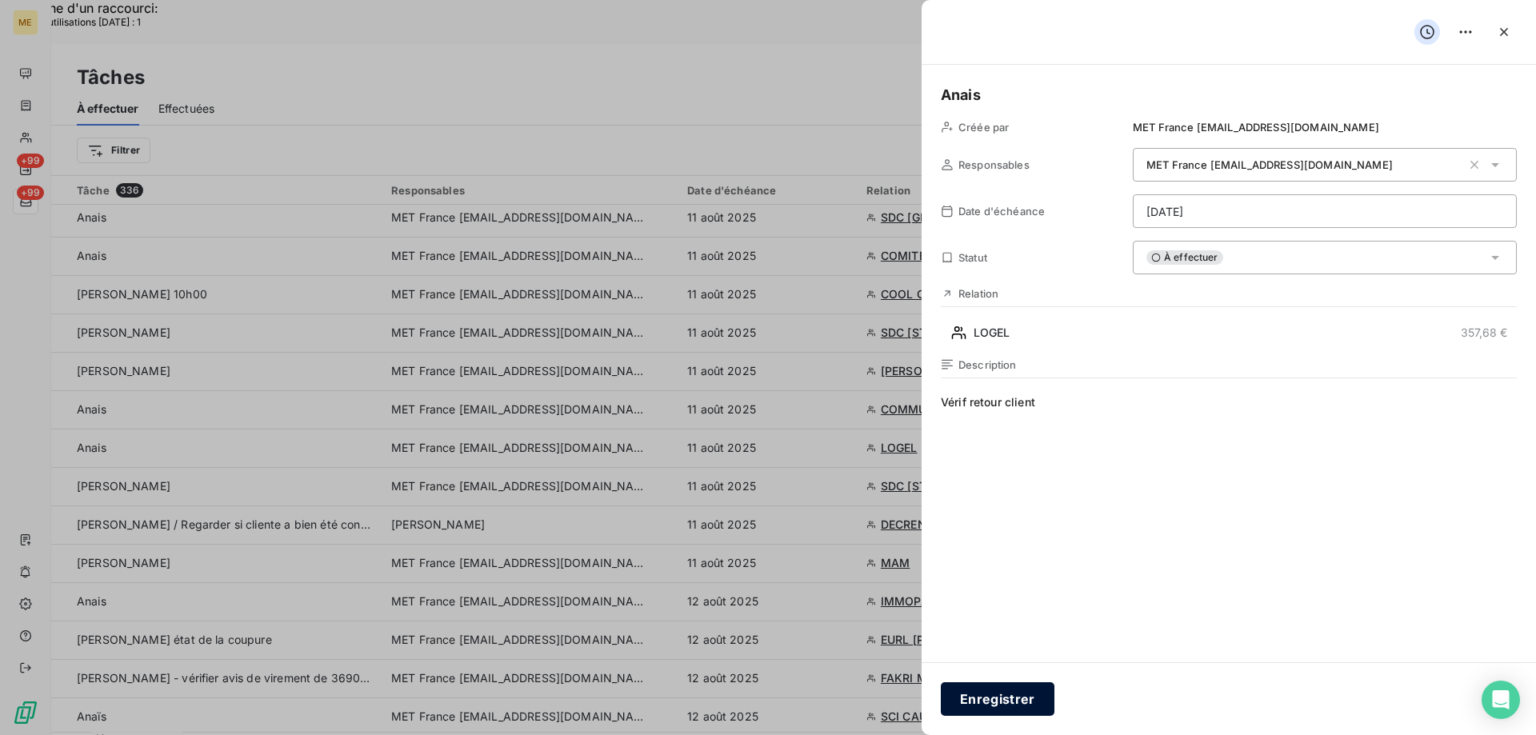
click at [992, 692] on button "Enregistrer" at bounding box center [998, 699] width 114 height 34
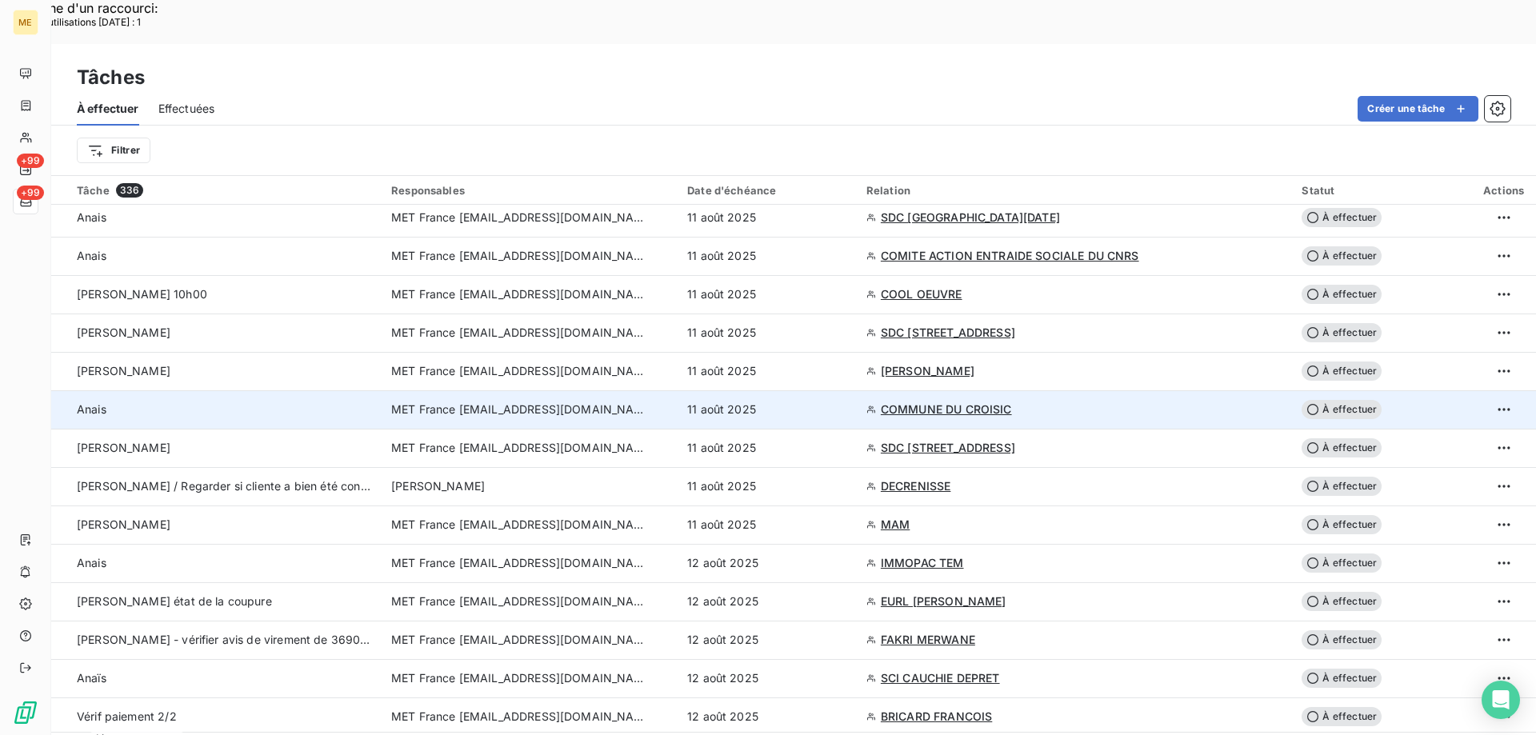
click at [847, 401] on div "11 août 2025" at bounding box center [767, 409] width 160 height 16
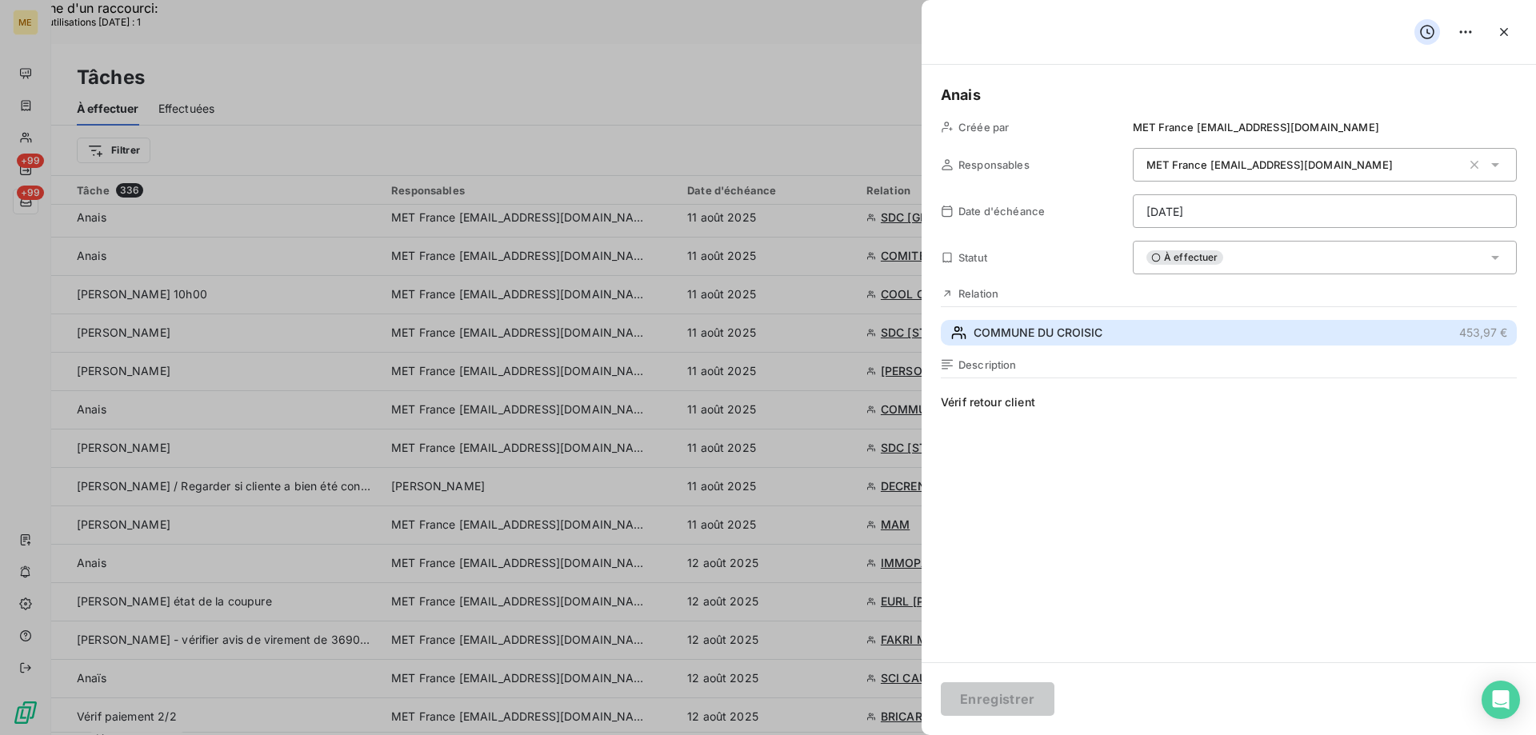
click at [1128, 333] on button "COMMUNE DU CROISIC 453,97 €" at bounding box center [1229, 333] width 576 height 26
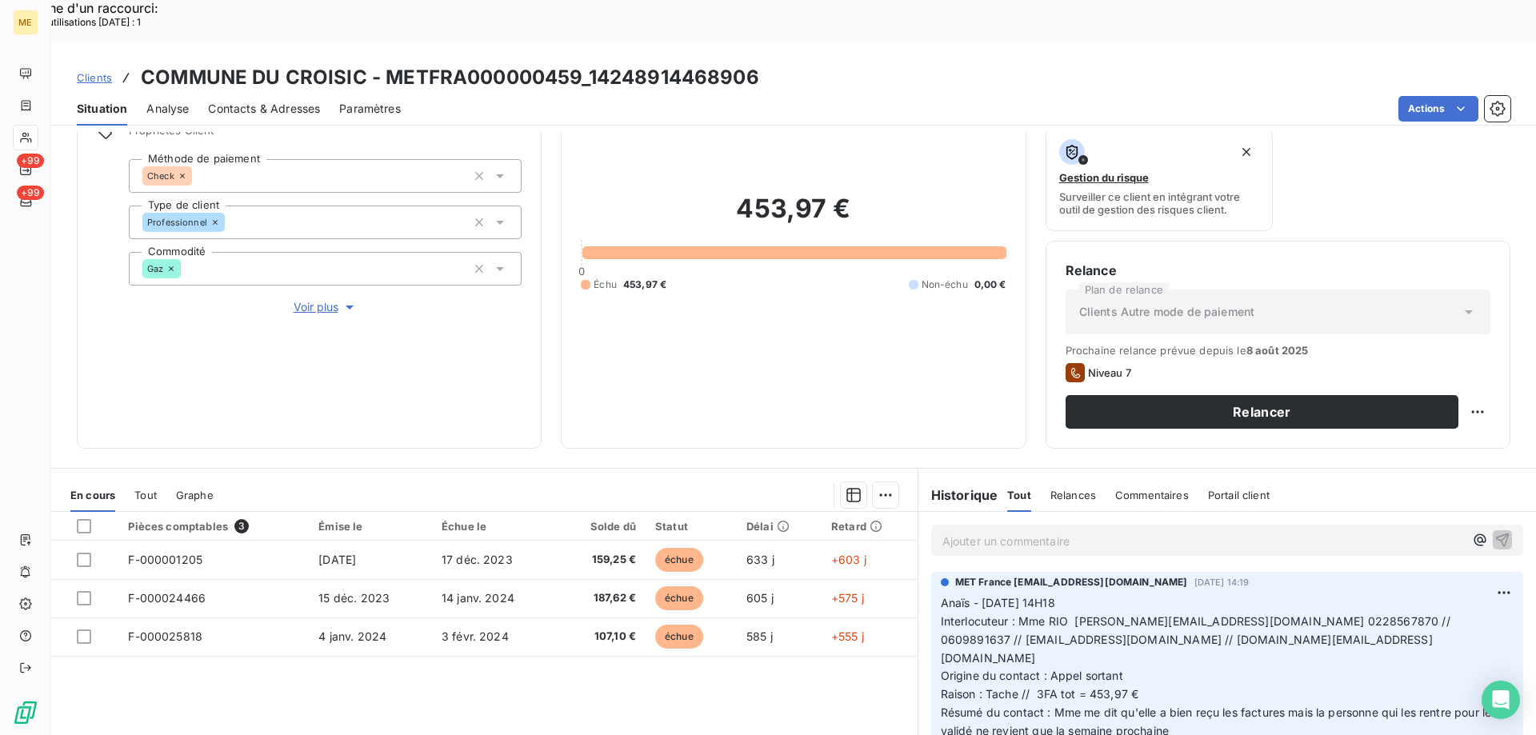
scroll to position [214, 0]
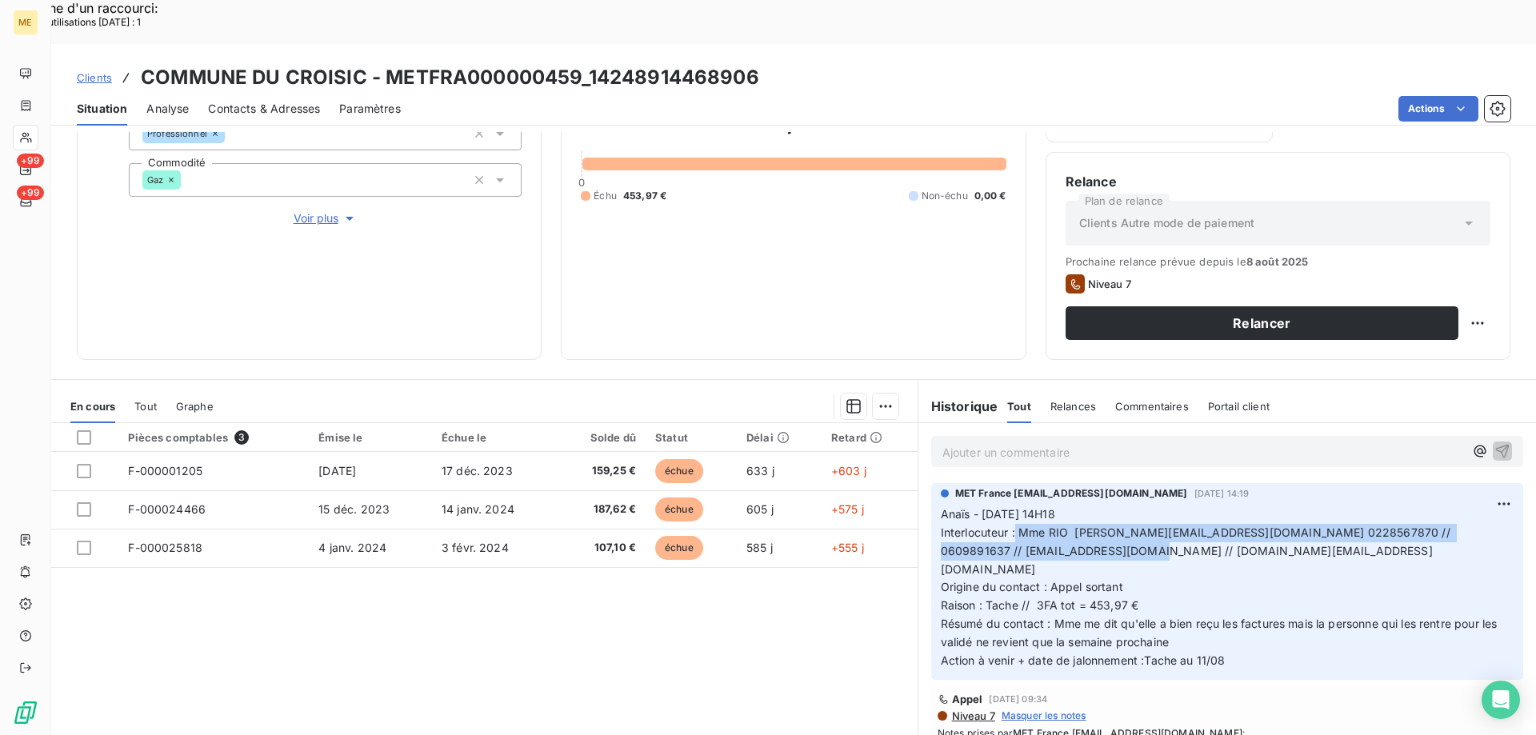
drag, startPoint x: 1010, startPoint y: 489, endPoint x: 1054, endPoint y: 508, distance: 47.7
click at [1054, 508] on p "Anaïs - 04/08/2025 - 14H18 Interlocuteur : Mme RIO s.salmon@lecroisic.fr 022856…" at bounding box center [1227, 587] width 573 height 165
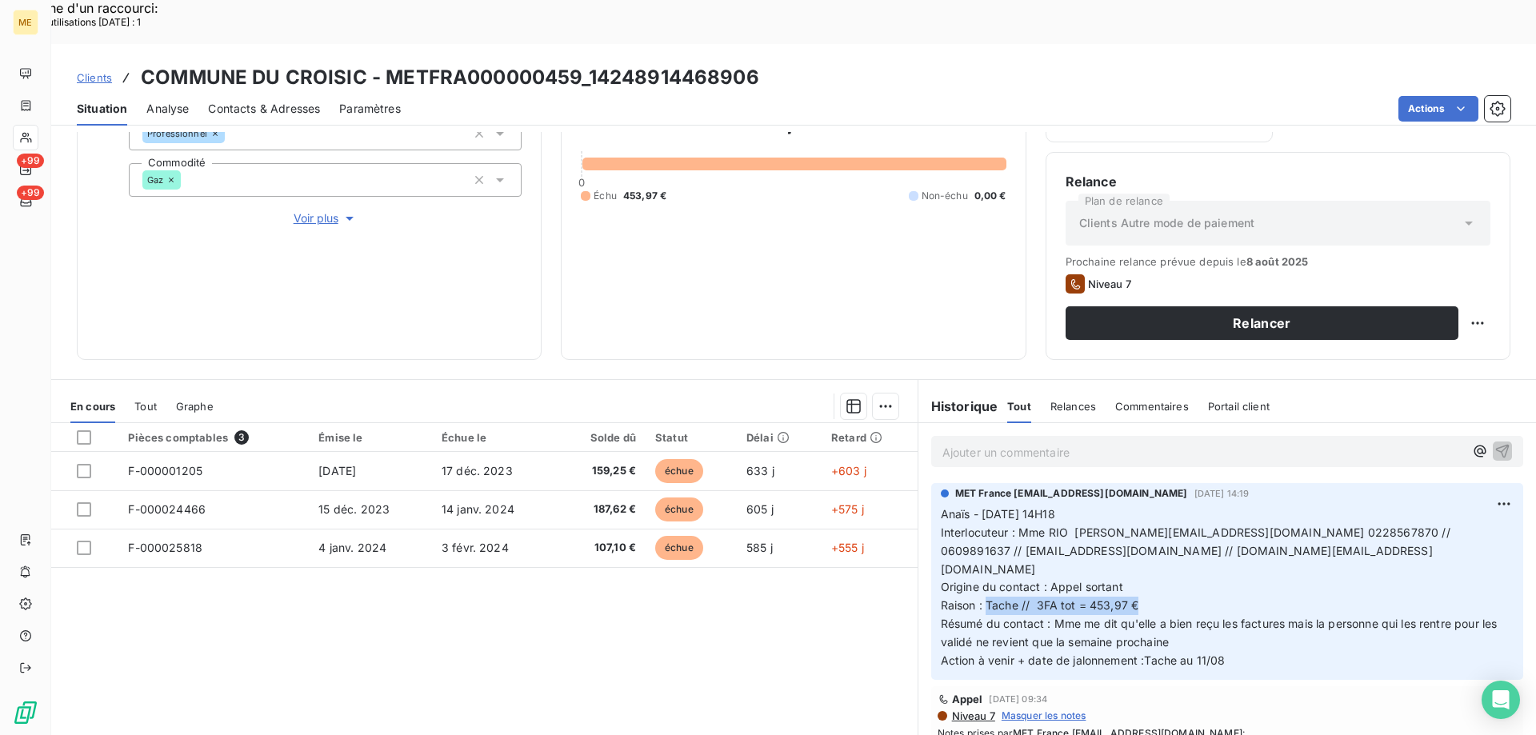
drag, startPoint x: 981, startPoint y: 545, endPoint x: 1161, endPoint y: 543, distance: 180.0
click at [1161, 543] on p "Anaïs - 04/08/2025 - 14H18 Interlocuteur : Mme RIO s.salmon@lecroisic.fr 022856…" at bounding box center [1227, 587] width 573 height 165
copy span "Tache // 3FA tot = 453,97 €"
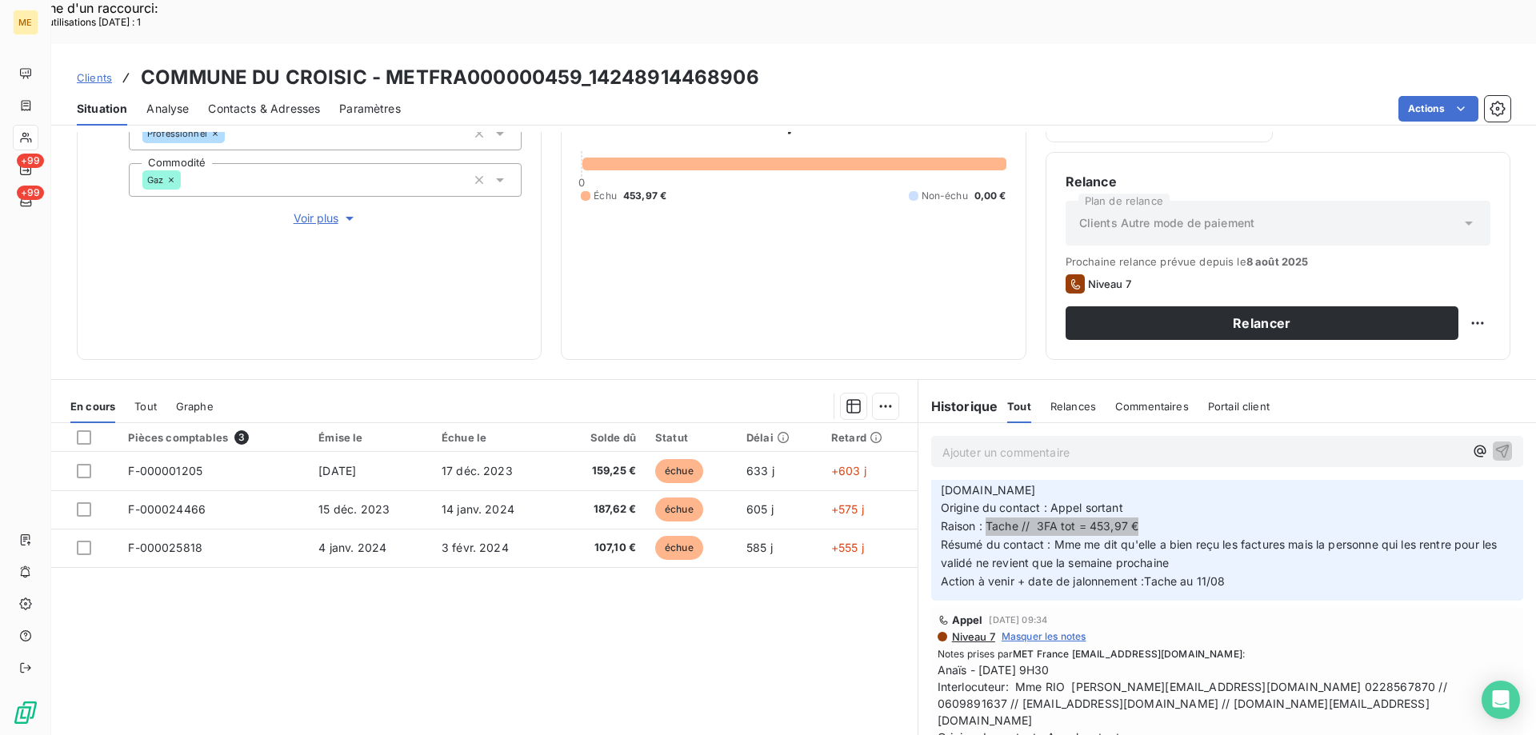
scroll to position [80, 0]
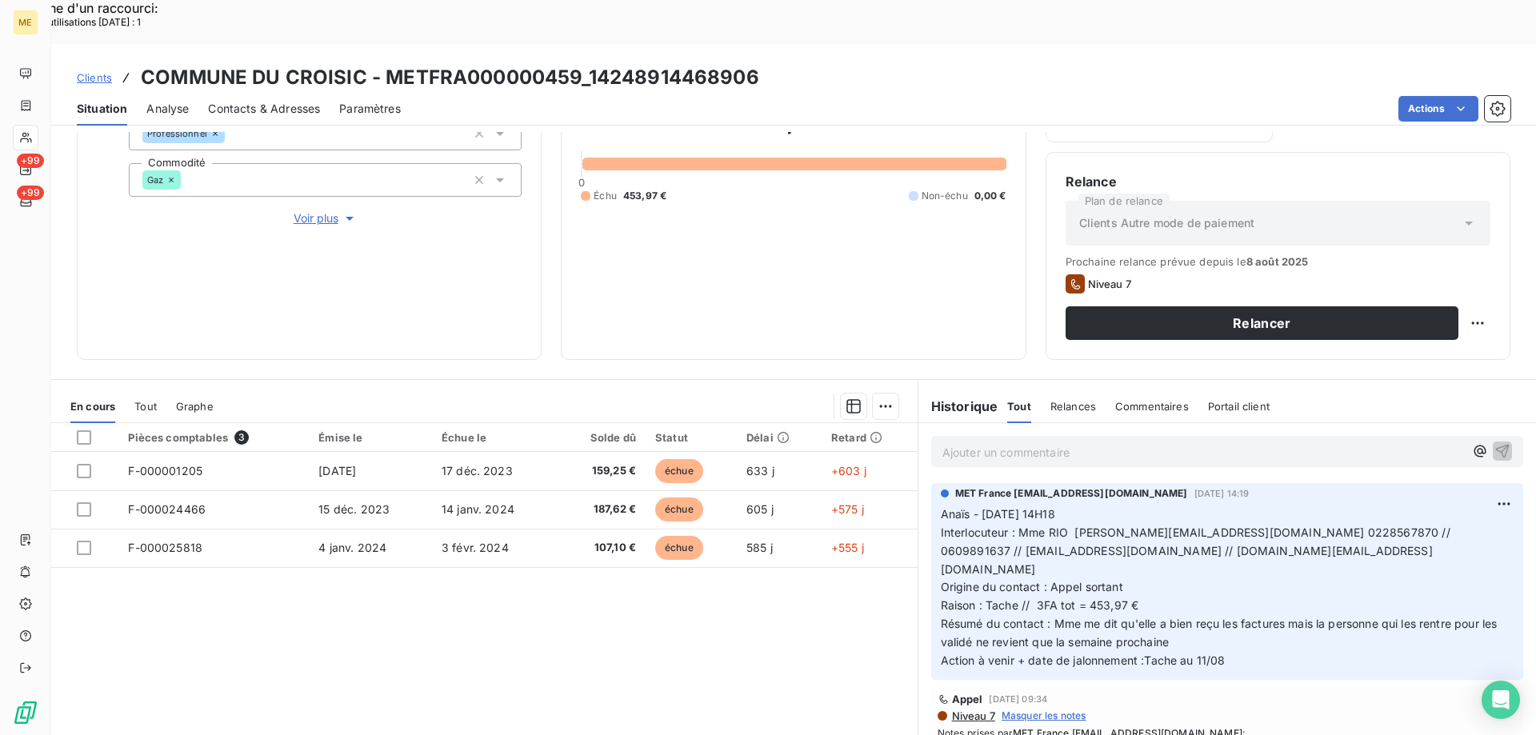
scroll to position [134, 0]
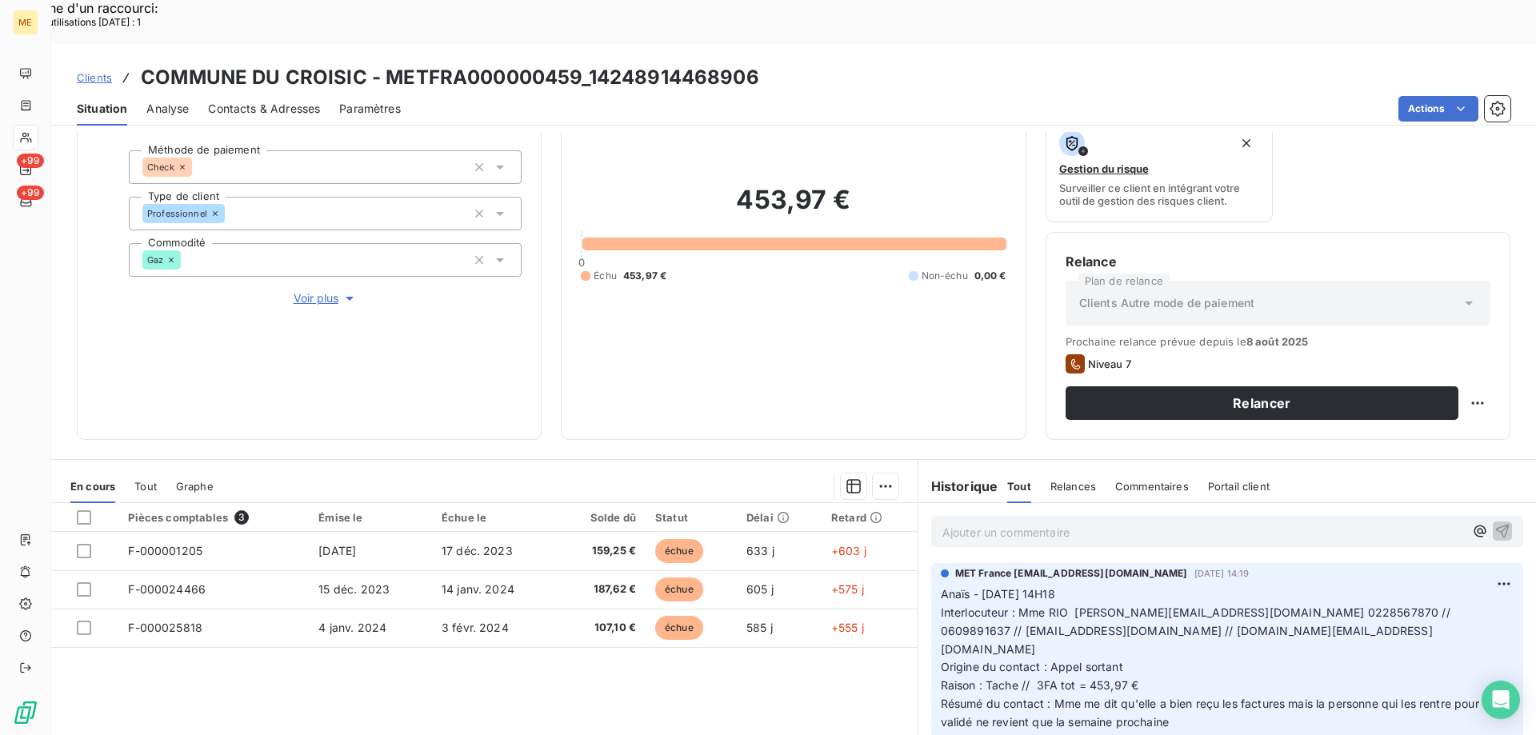
click at [1453, 605] on span "Interlocuteur : Mme RIO s.salmon@lecroisic.fr 0228567870 // 0609891637 // compt…" at bounding box center [1197, 630] width 513 height 50
drag, startPoint x: 578, startPoint y: 30, endPoint x: 384, endPoint y: 32, distance: 194.4
click at [384, 63] on h3 "COMMUNE DU CROISIC - METFRA000000459_14248914468906" at bounding box center [450, 77] width 618 height 29
copy h3 "METFRA000000459"
drag, startPoint x: 1461, startPoint y: 569, endPoint x: 1352, endPoint y: 570, distance: 109.6
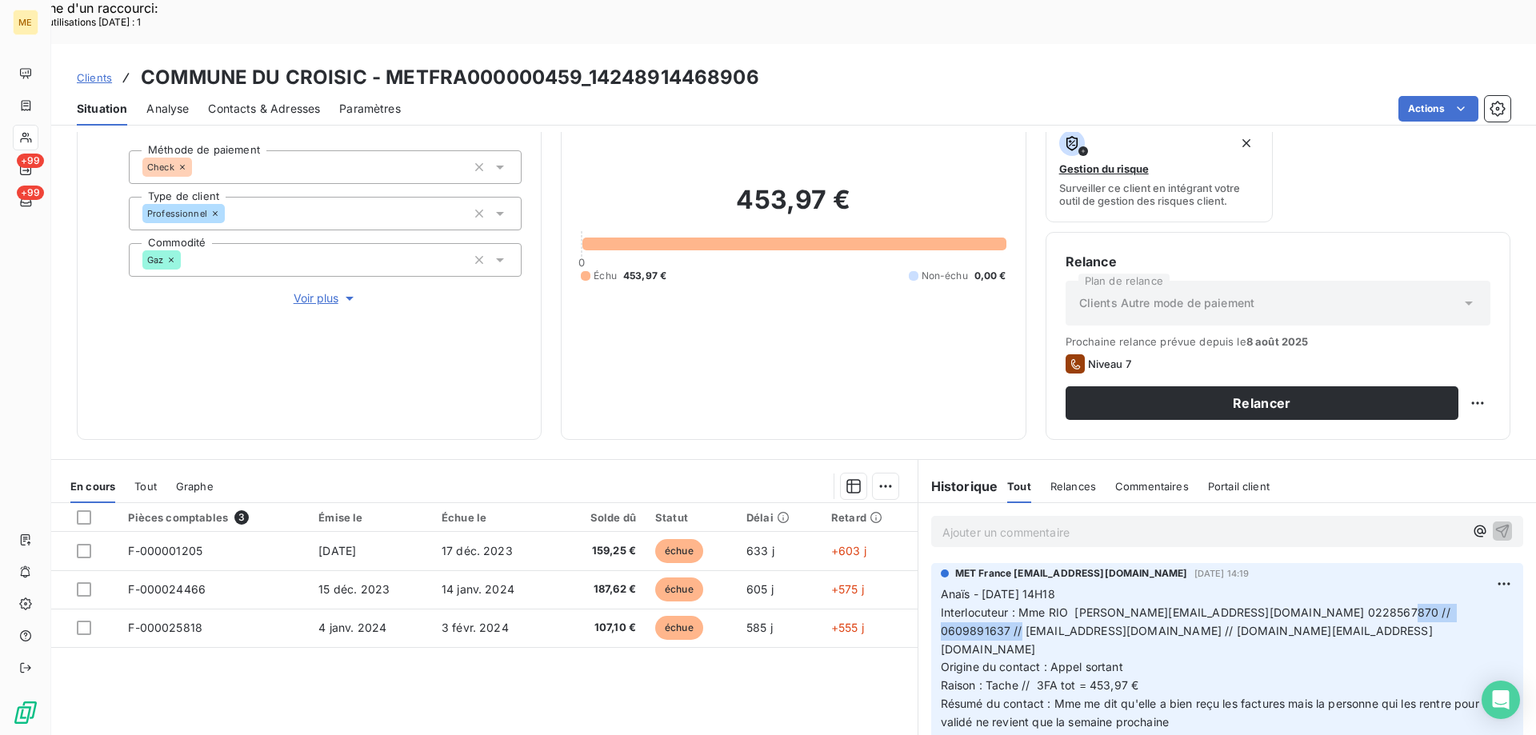
click at [1352, 605] on span "Interlocuteur : Mme RIO s.salmon@lecroisic.fr 0228567870 // 0609891637 // compt…" at bounding box center [1197, 630] width 513 height 50
click at [1373, 605] on span "Interlocuteur : Mme RIO s.salmon@lecroisic.fr 0228567870 // 0609891637 // compt…" at bounding box center [1197, 630] width 513 height 50
click at [1353, 605] on span "Interlocuteur : Mme RIO s.salmon@lecroisic.fr 0228567870 // 0609891637 // compt…" at bounding box center [1197, 630] width 513 height 50
drag, startPoint x: 1353, startPoint y: 569, endPoint x: 1463, endPoint y: 573, distance: 109.6
click at [1453, 605] on span "Interlocuteur : Mme RIO s.salmon@lecroisic.fr 0228567870 // 0609891637 // compt…" at bounding box center [1197, 630] width 513 height 50
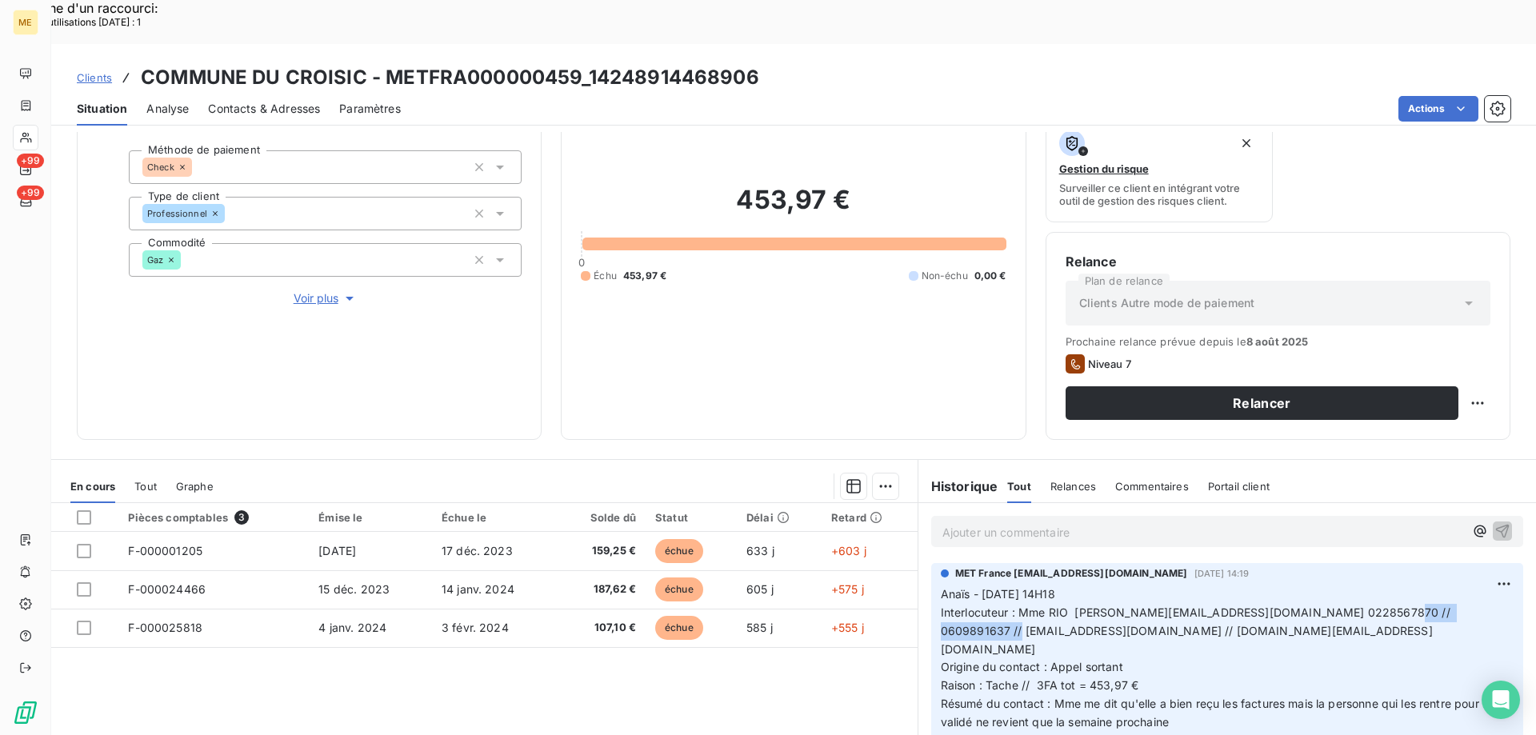
copy span "[EMAIL_ADDRESS][DOMAIN_NAME]"
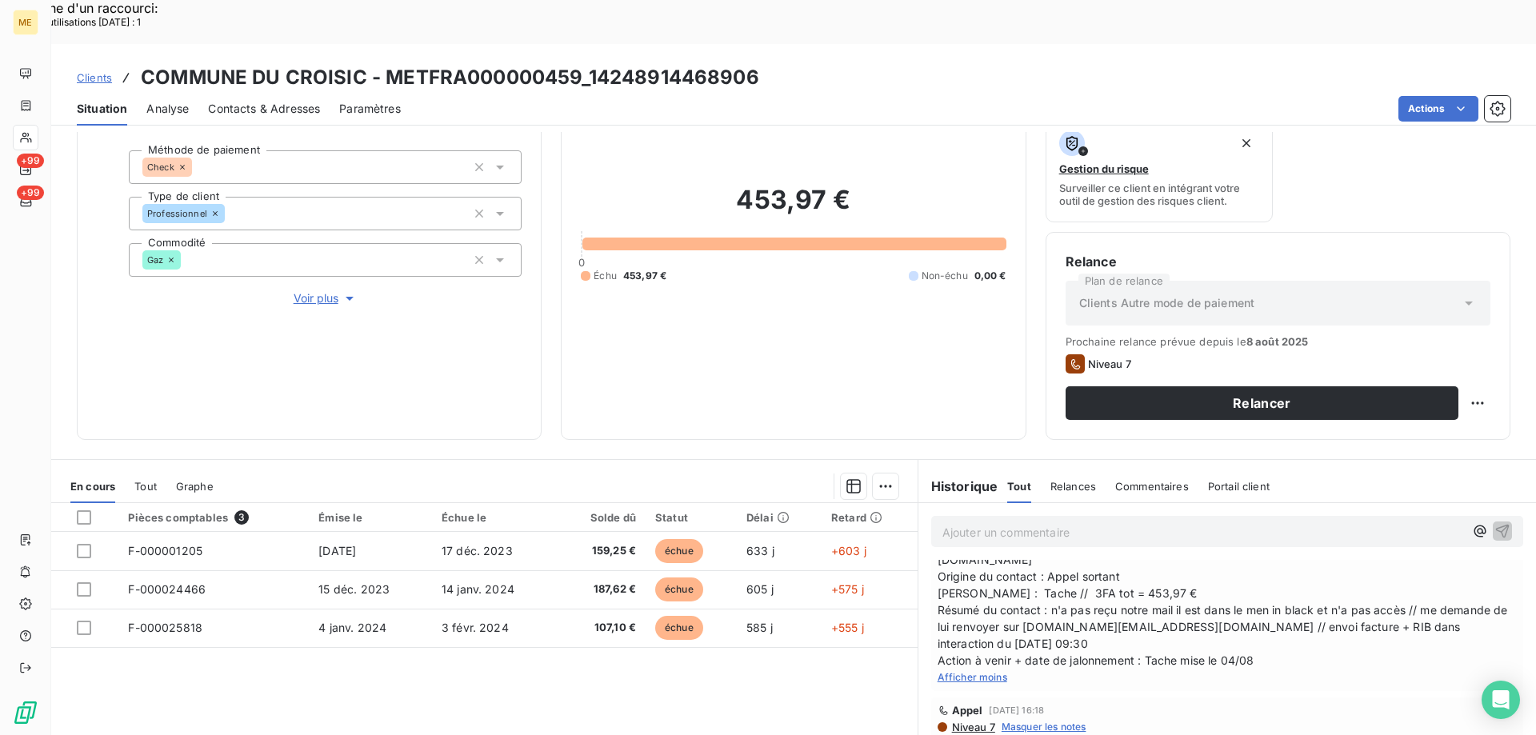
scroll to position [471, 0]
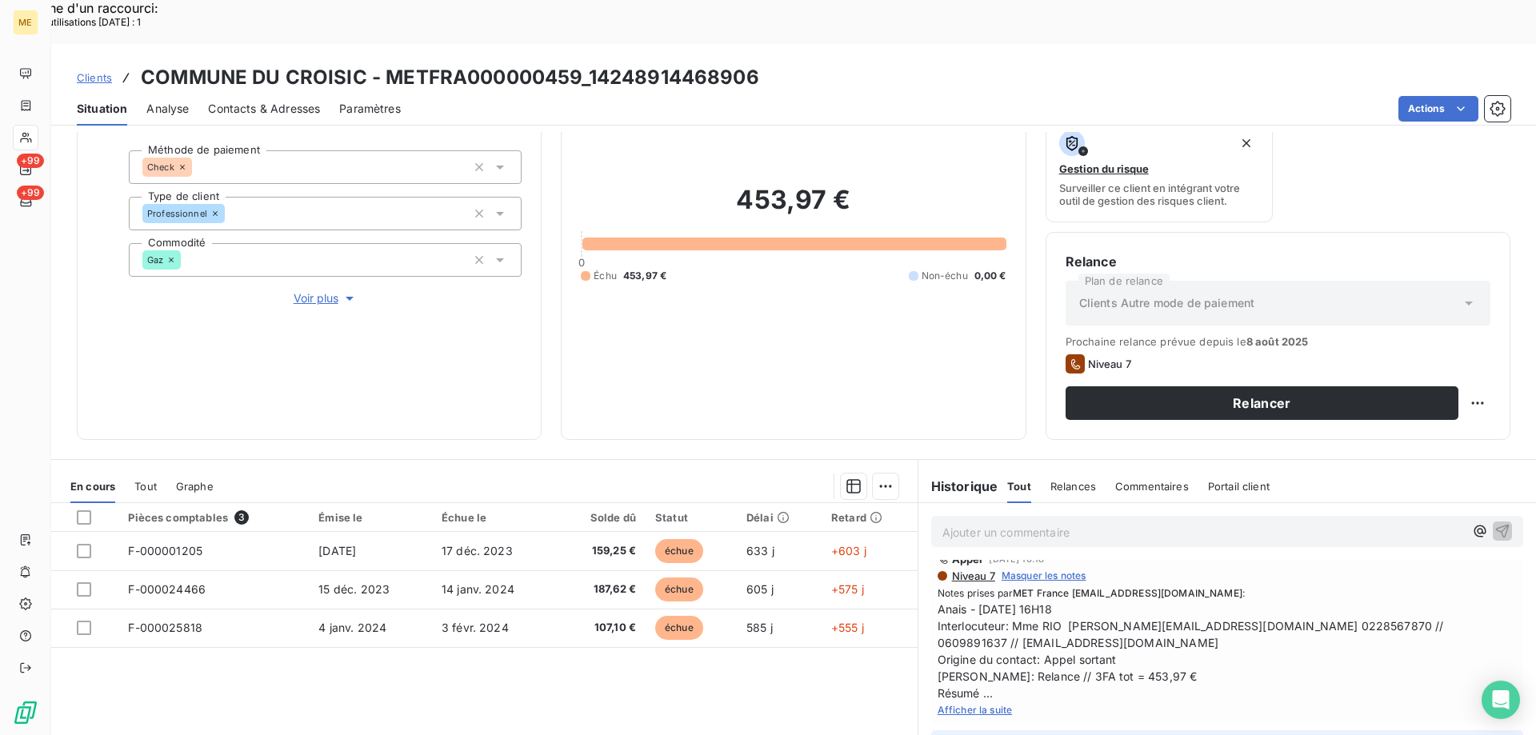
click at [965, 704] on span "Afficher la suite" at bounding box center [974, 710] width 75 height 12
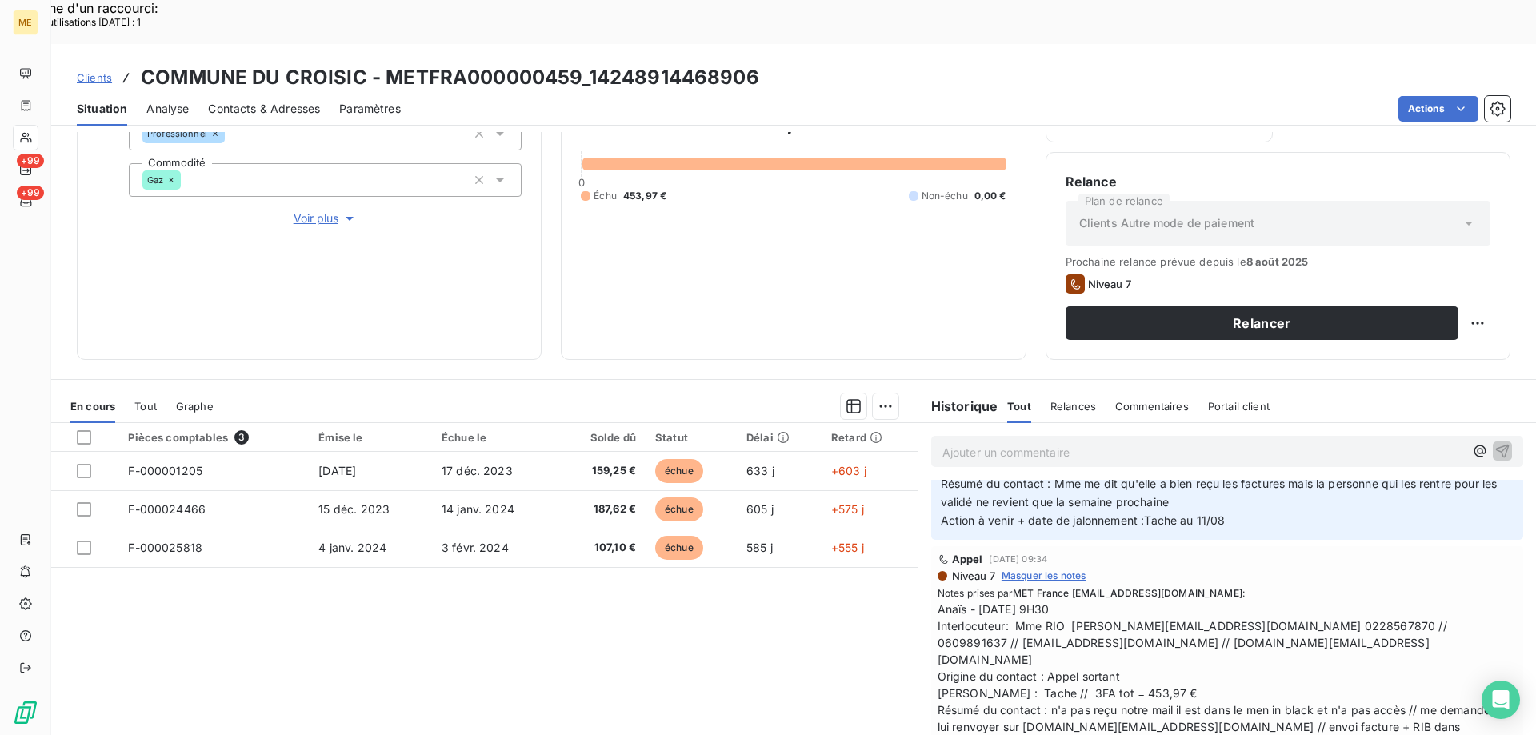
scroll to position [0, 0]
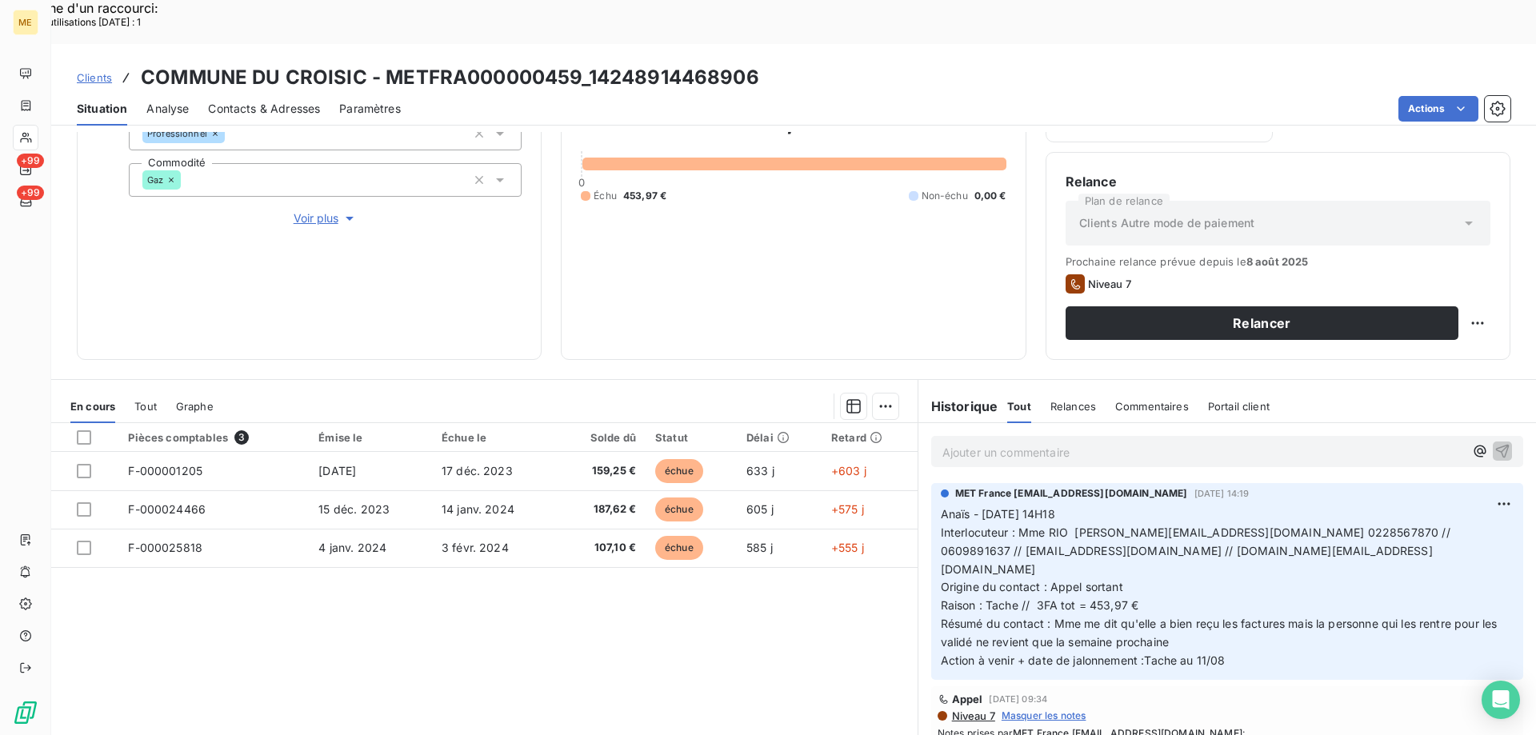
click at [1071, 442] on p "Ajouter un commentaire ﻿" at bounding box center [1202, 452] width 521 height 20
click at [1065, 246] on div "Clients Autre mode de paiement" at bounding box center [1277, 223] width 425 height 45
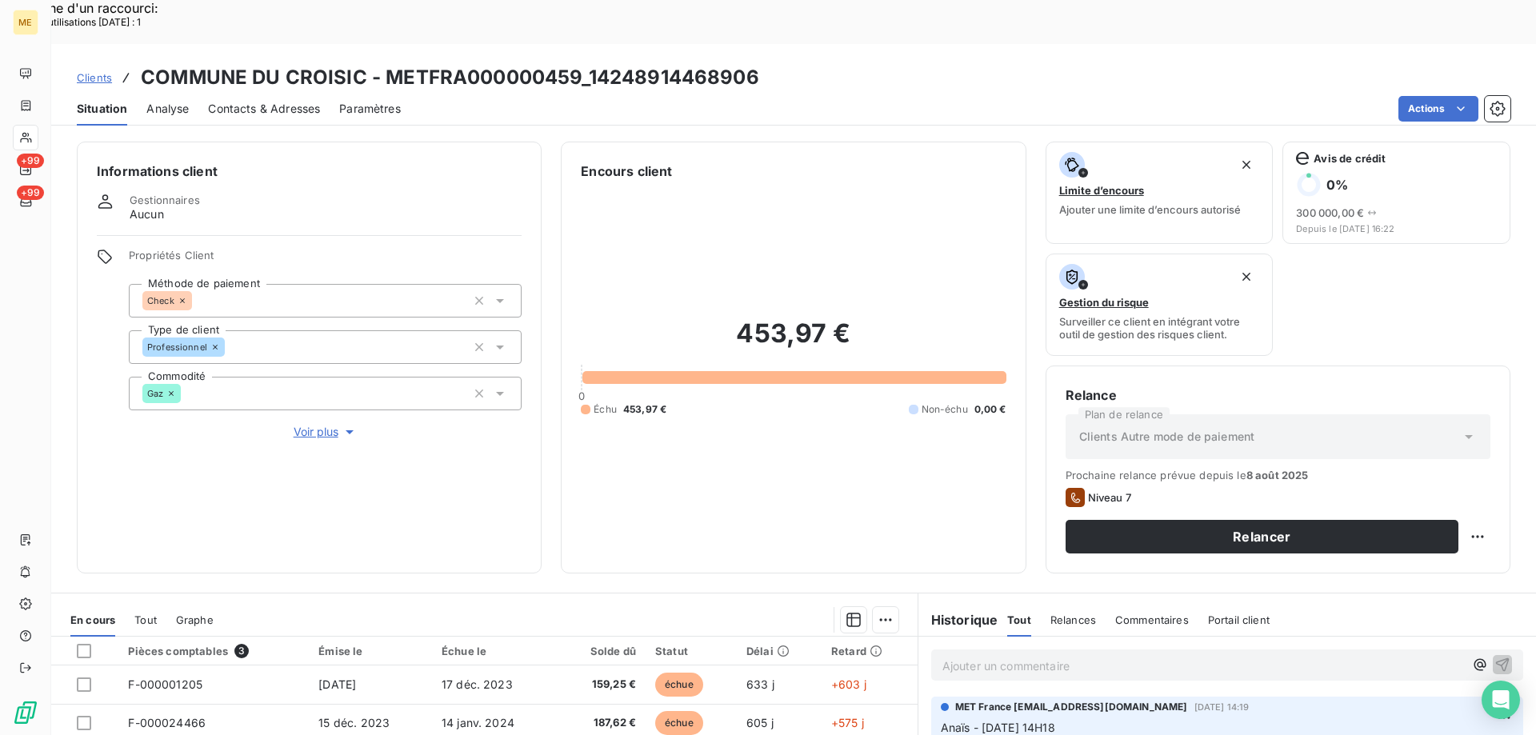
click at [964, 656] on p "Ajouter un commentaire ﻿" at bounding box center [1202, 666] width 521 height 20
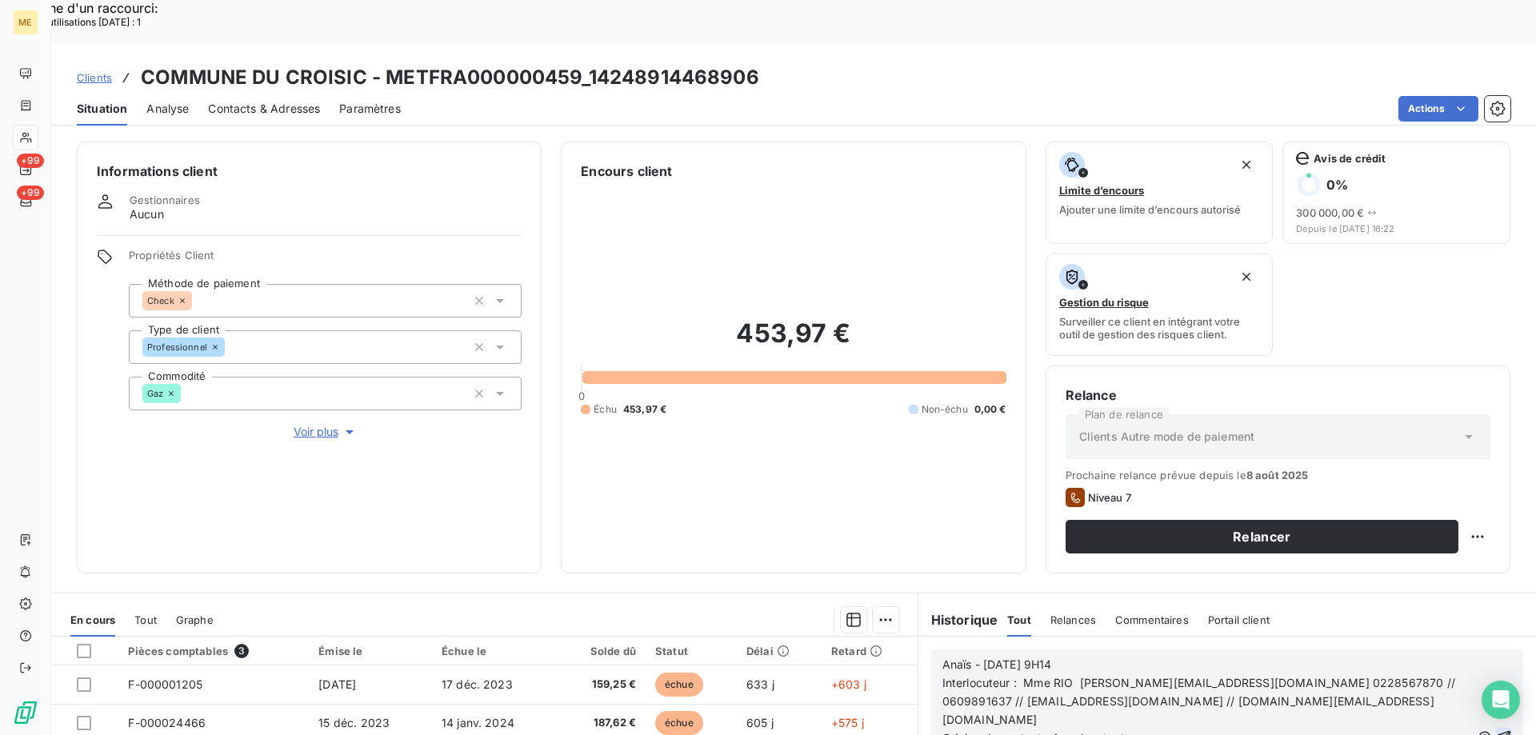
click at [1496, 729] on icon "button" at bounding box center [1504, 737] width 16 height 16
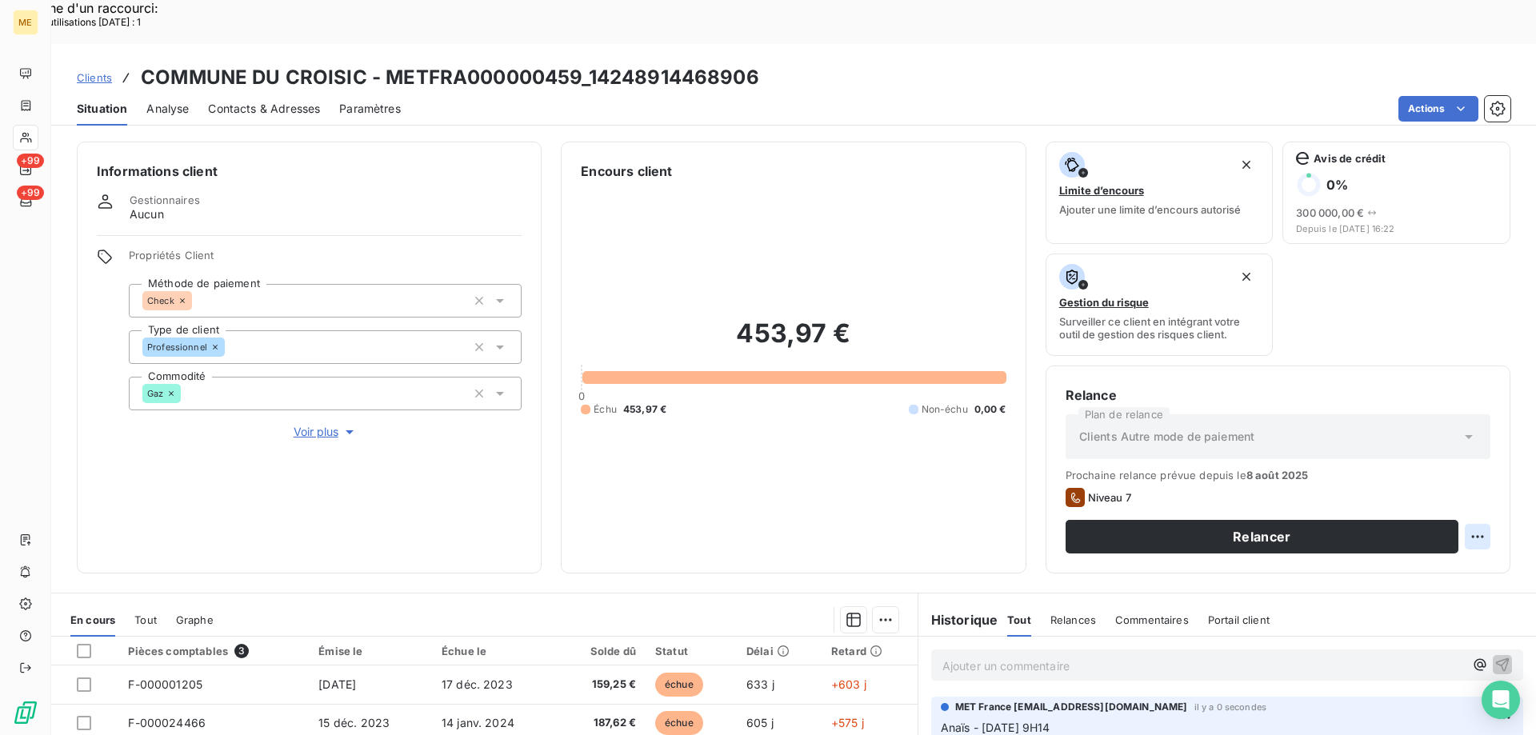
click at [1441, 529] on div "Replanifier cette action" at bounding box center [1399, 528] width 143 height 26
select select "7"
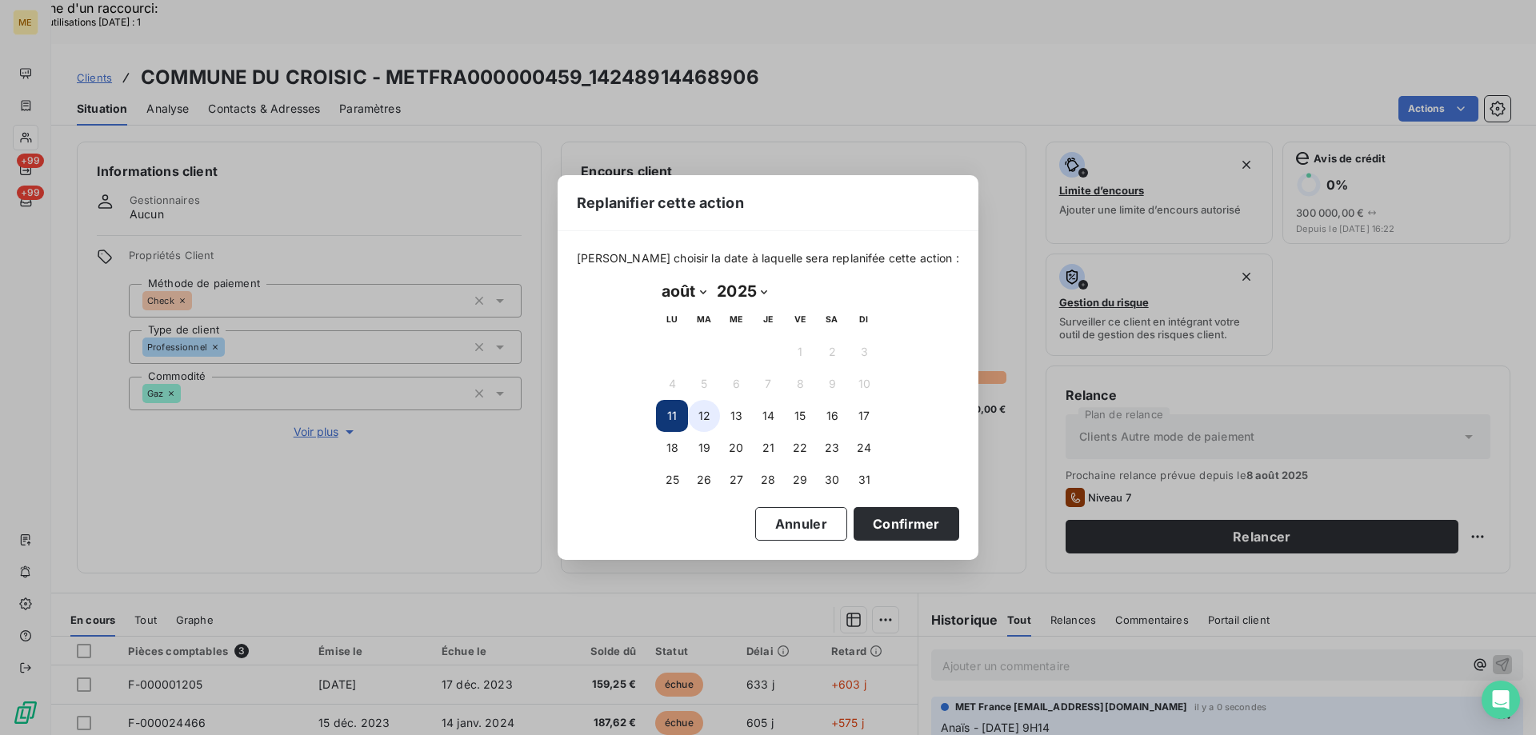
click at [705, 412] on button "12" at bounding box center [704, 416] width 32 height 32
click at [865, 509] on button "Confirmer" at bounding box center [906, 524] width 106 height 34
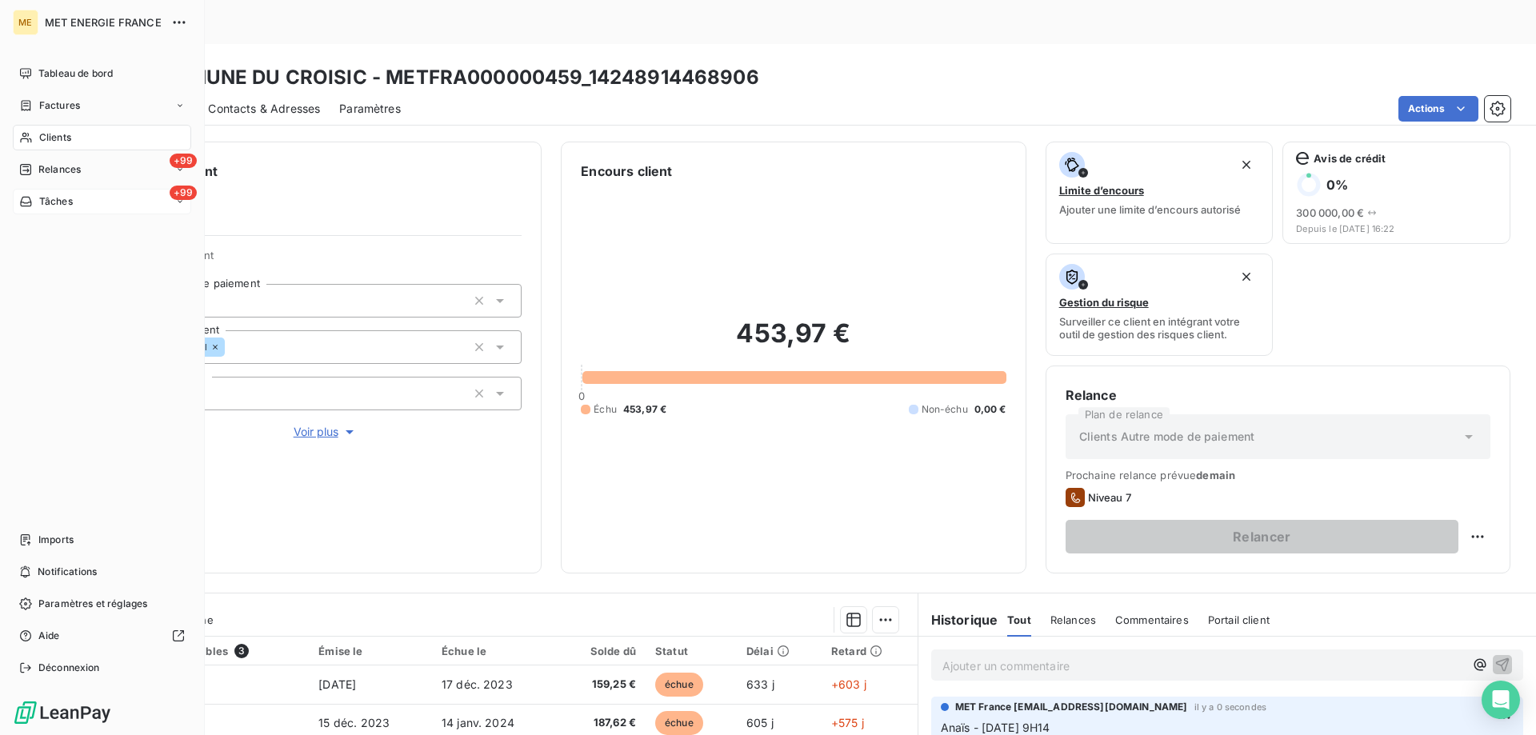
click at [24, 197] on icon at bounding box center [25, 202] width 11 height 10
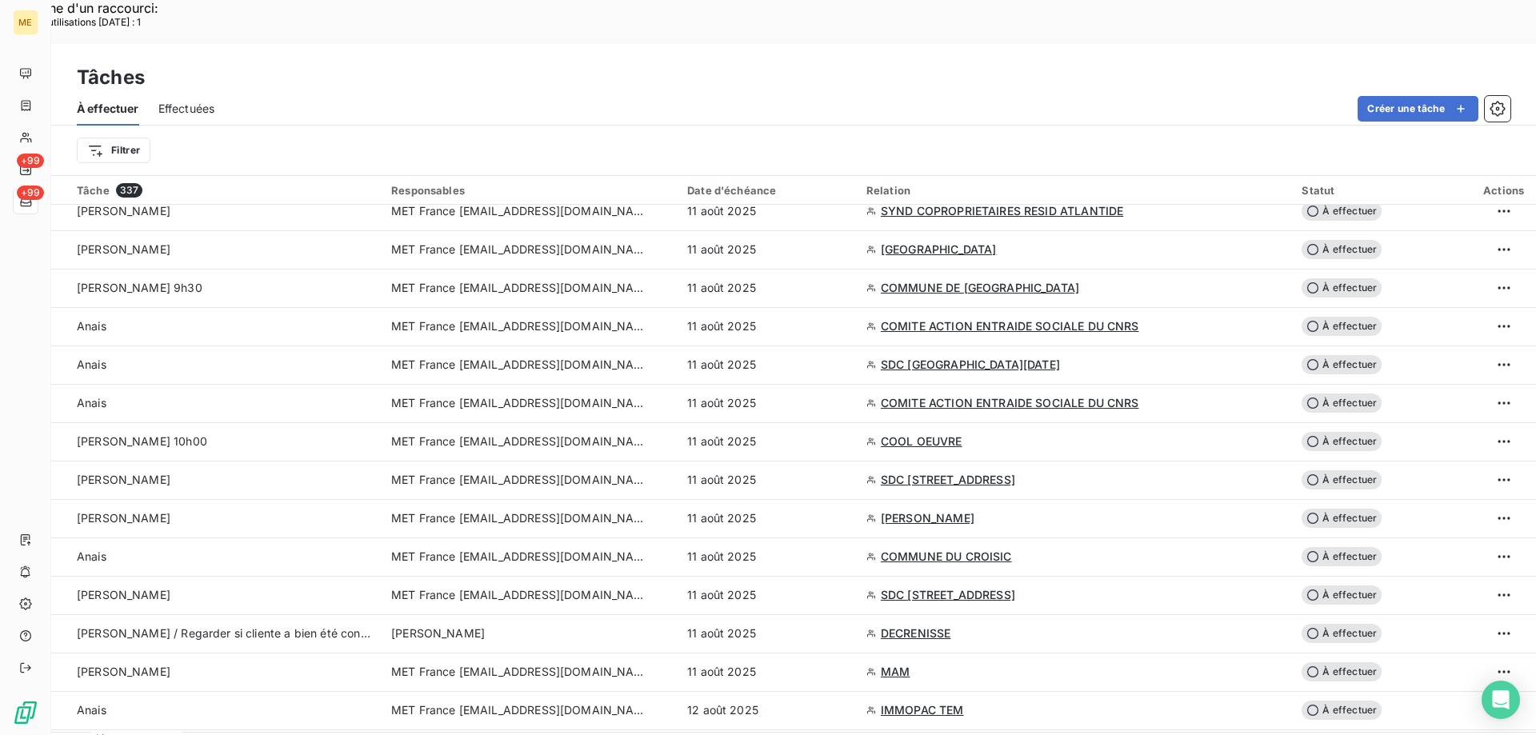
scroll to position [1840, 0]
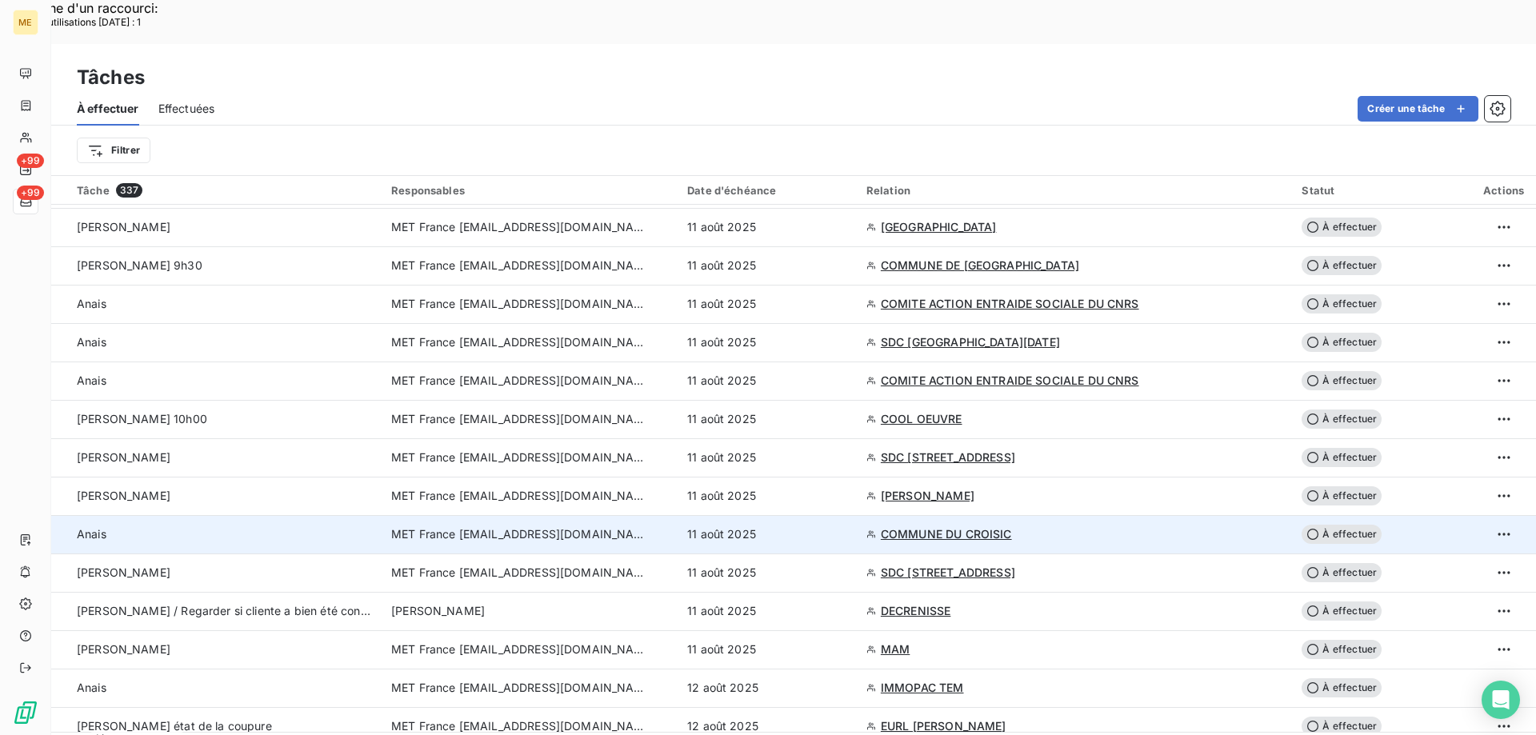
click at [847, 526] on div "11 août 2025" at bounding box center [767, 534] width 160 height 16
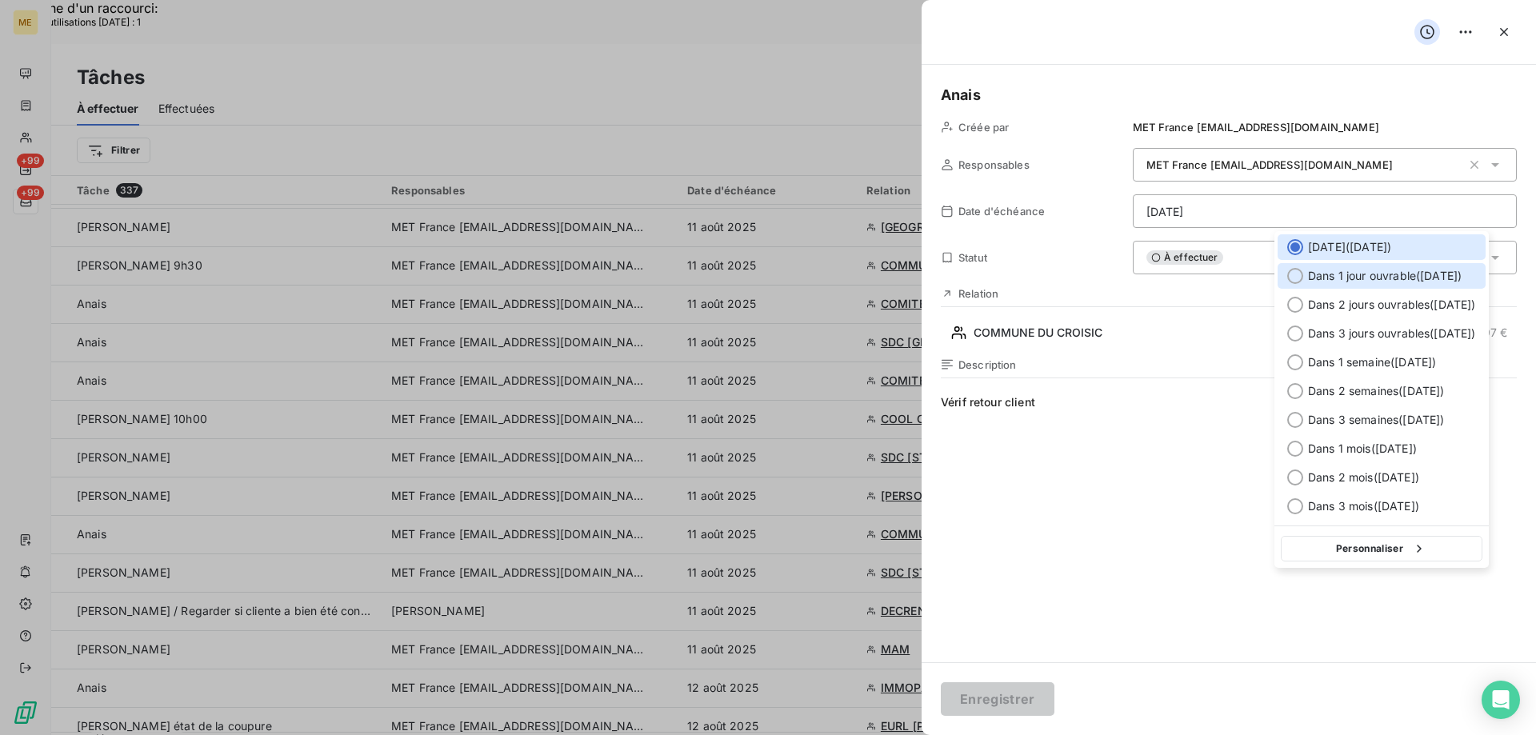
click at [1349, 276] on span "Dans 1 jour ouvrable ( mardi )" at bounding box center [1385, 276] width 154 height 16
type input "12/08/2025"
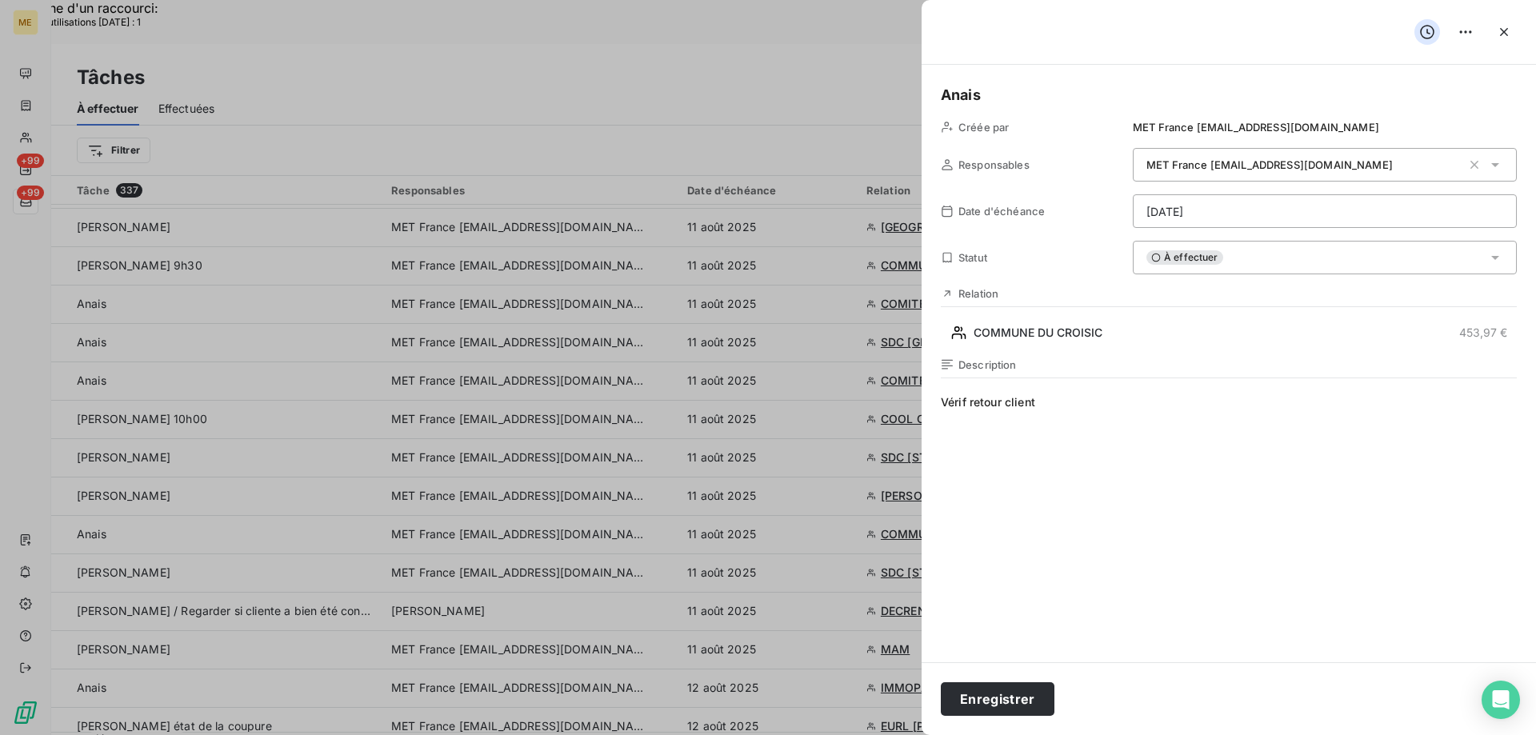
click at [981, 717] on div "Enregistrer" at bounding box center [1228, 698] width 614 height 73
click at [985, 696] on button "Enregistrer" at bounding box center [998, 699] width 114 height 34
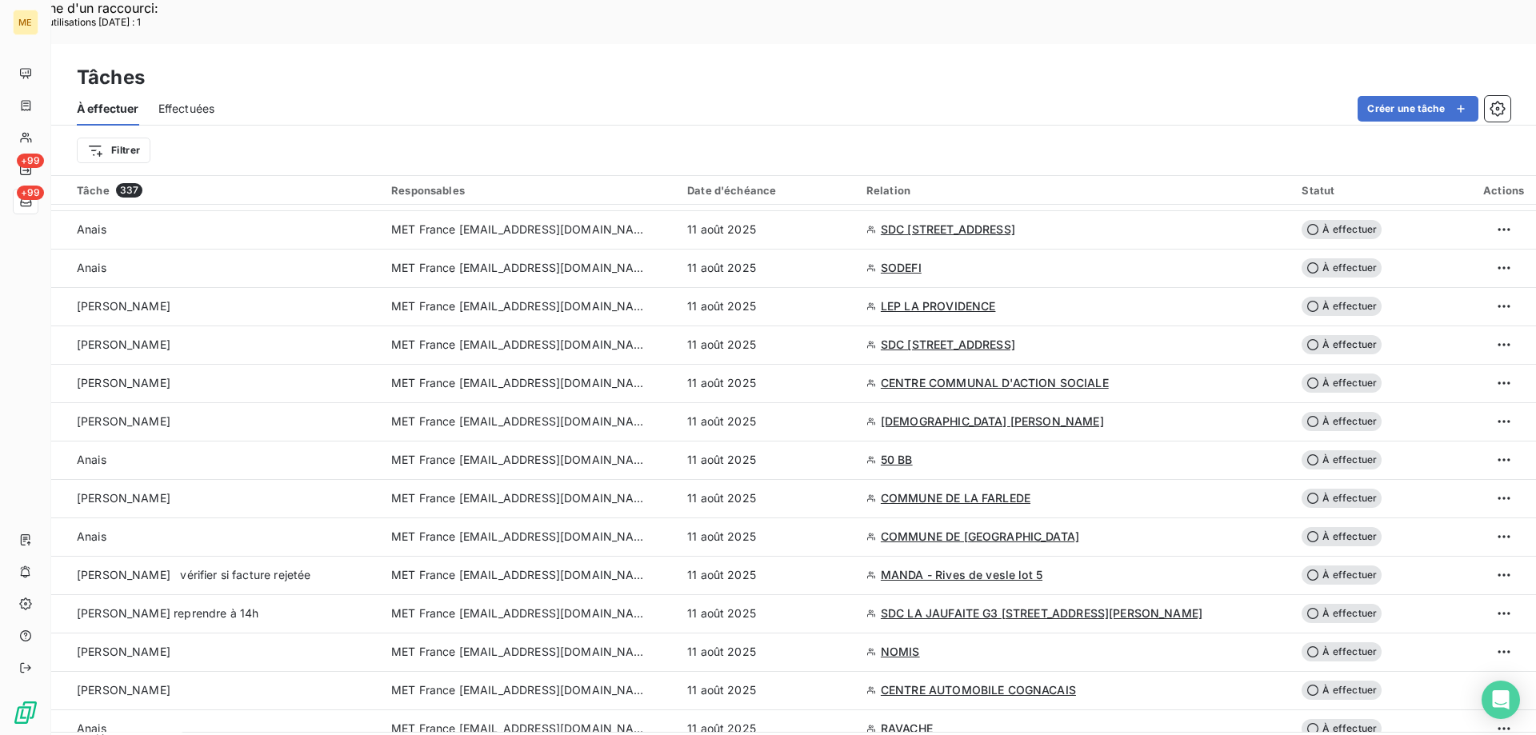
scroll to position [0, 0]
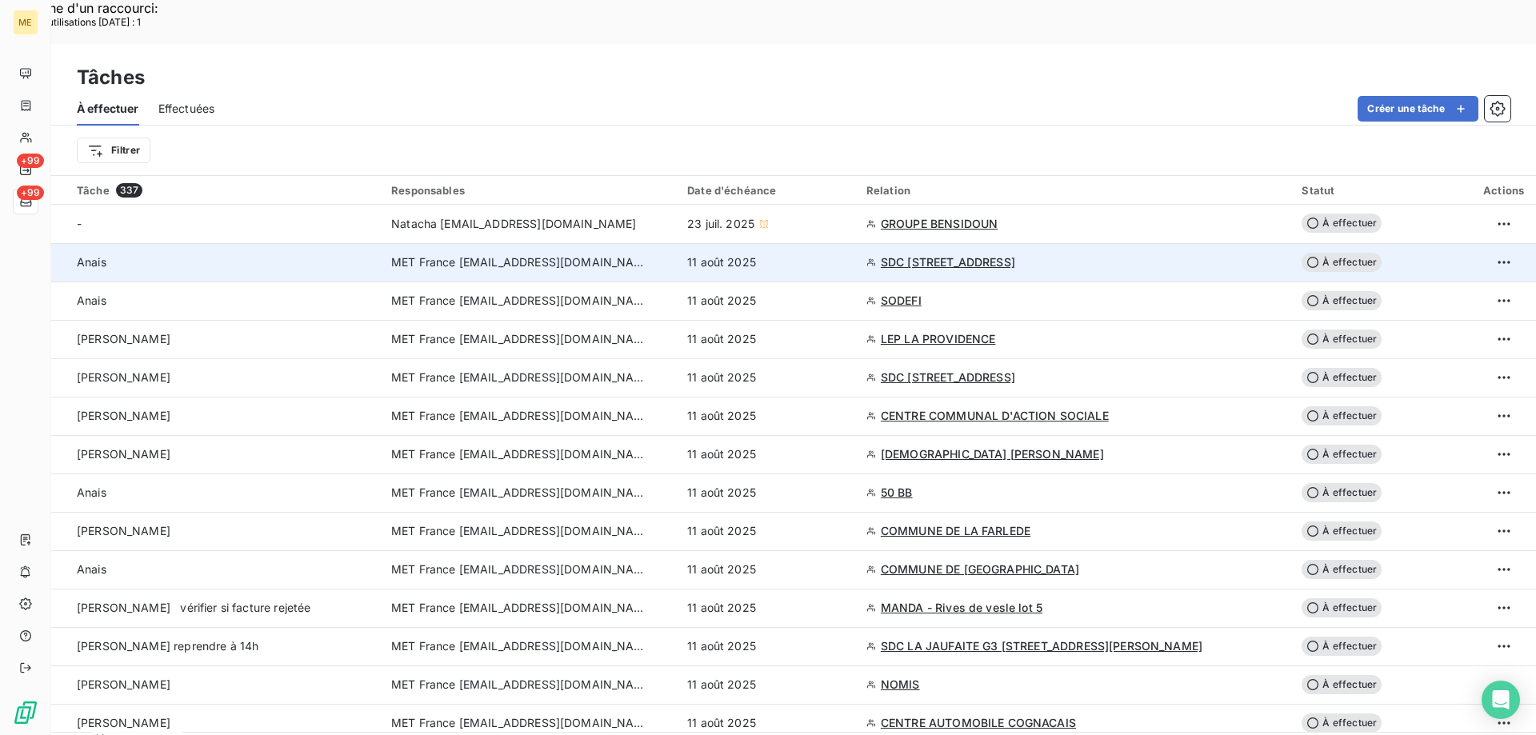
click at [847, 254] on div "11 août 2025" at bounding box center [767, 262] width 160 height 16
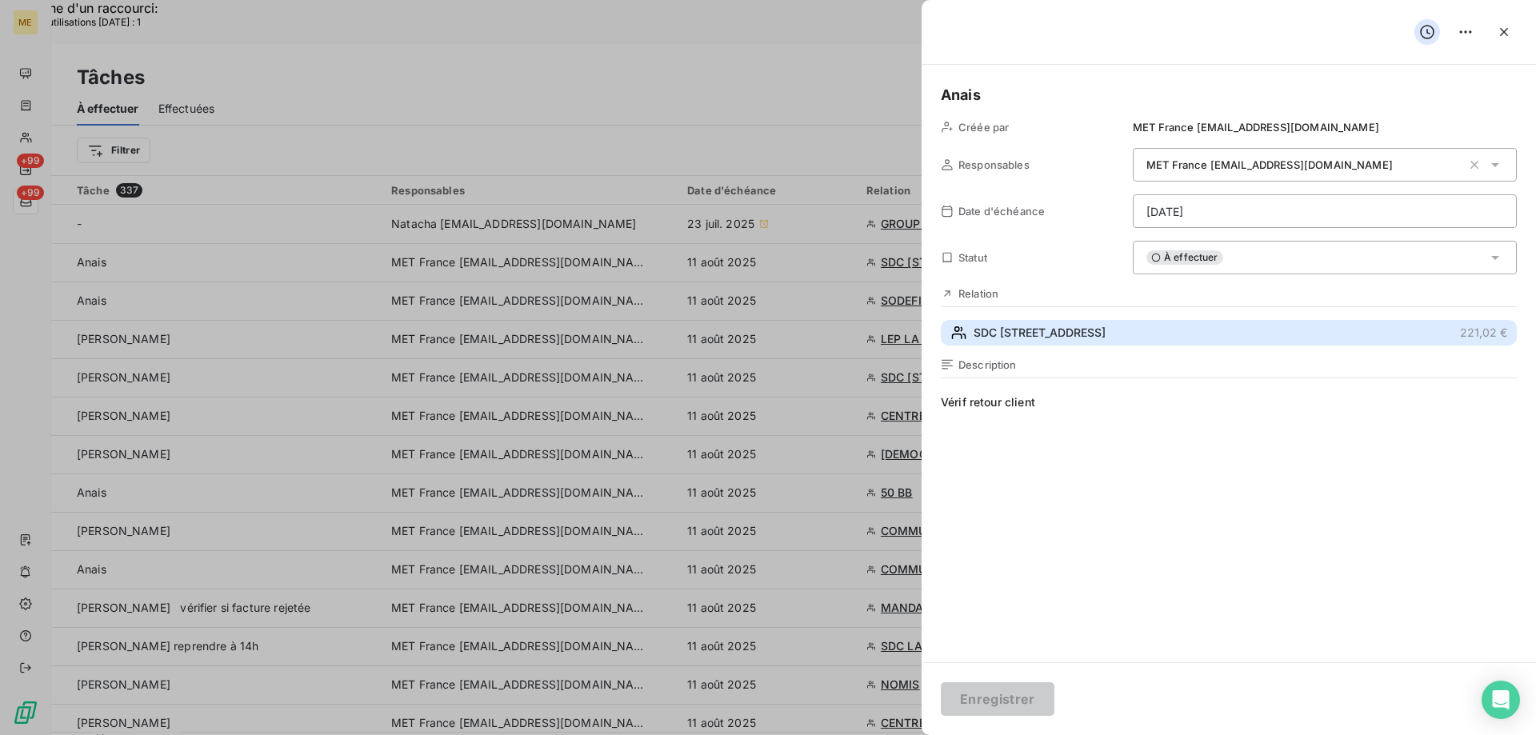
click at [1076, 332] on button "SDC 3 RUE DUPIN 221,02 €" at bounding box center [1229, 333] width 576 height 26
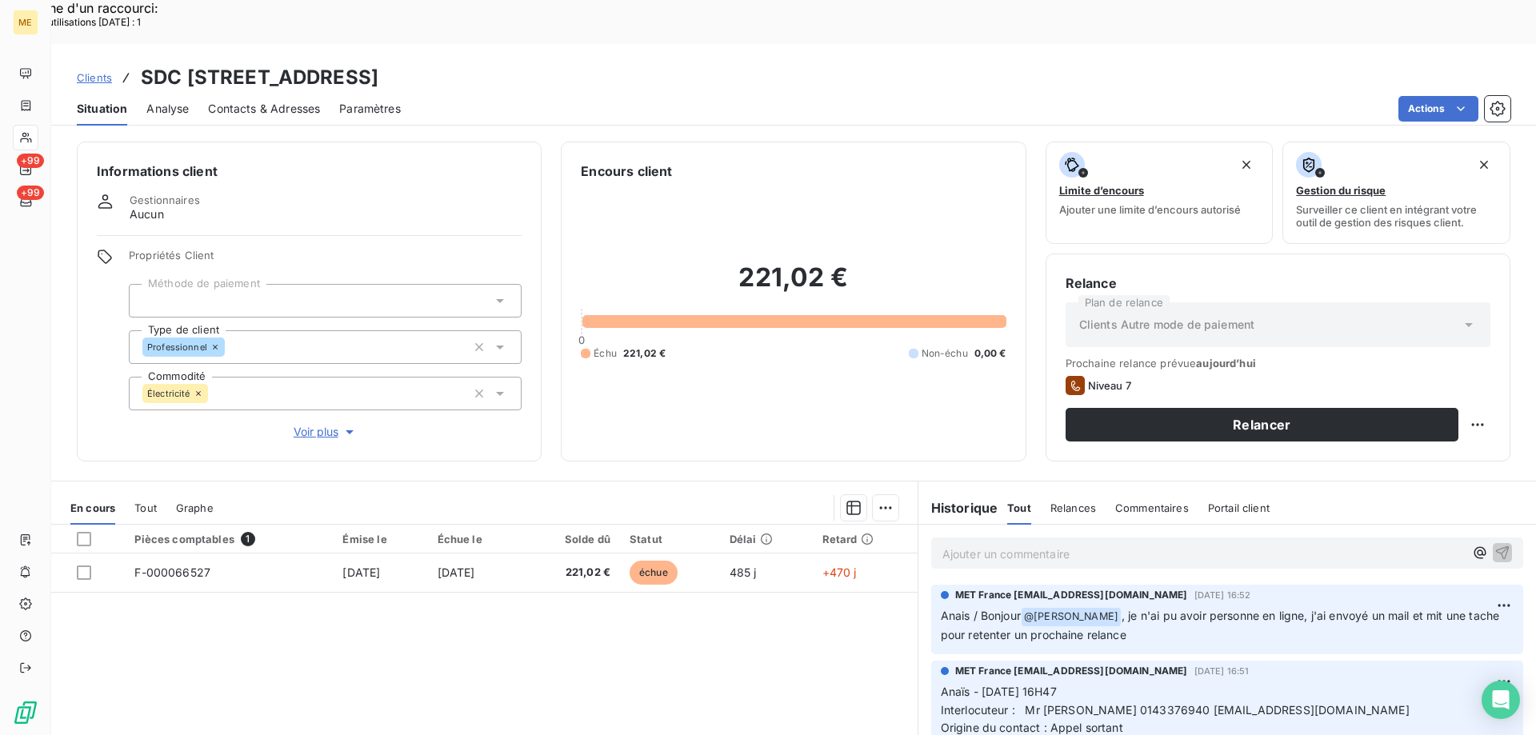
scroll to position [80, 0]
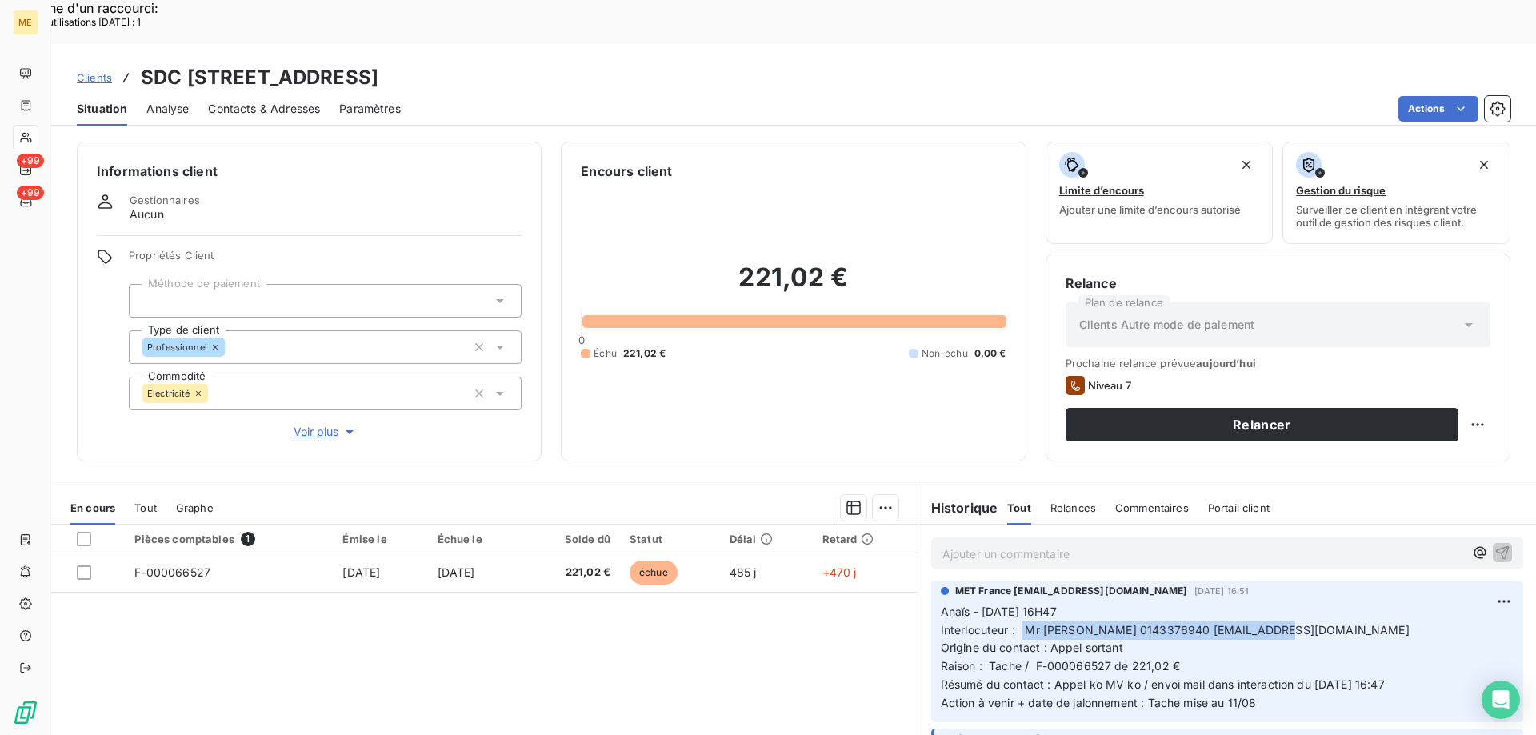
drag, startPoint x: 1017, startPoint y: 588, endPoint x: 1308, endPoint y: 585, distance: 291.9
click at [1307, 603] on p "Anaïs - 05/08/2025 - 16H47 Interlocuteur : Mr HORCHOLLE 0143376940 iherin@nexit…" at bounding box center [1227, 658] width 573 height 110
drag, startPoint x: 985, startPoint y: 621, endPoint x: 1239, endPoint y: 615, distance: 254.4
click at [1239, 615] on p "Anaïs - 05/08/2025 - 16H47 Interlocuteur : Mr HORCHOLLE 0143376940 iherin@nexit…" at bounding box center [1227, 658] width 573 height 110
copy span "Tache / F-000066527 de 221,02 €"
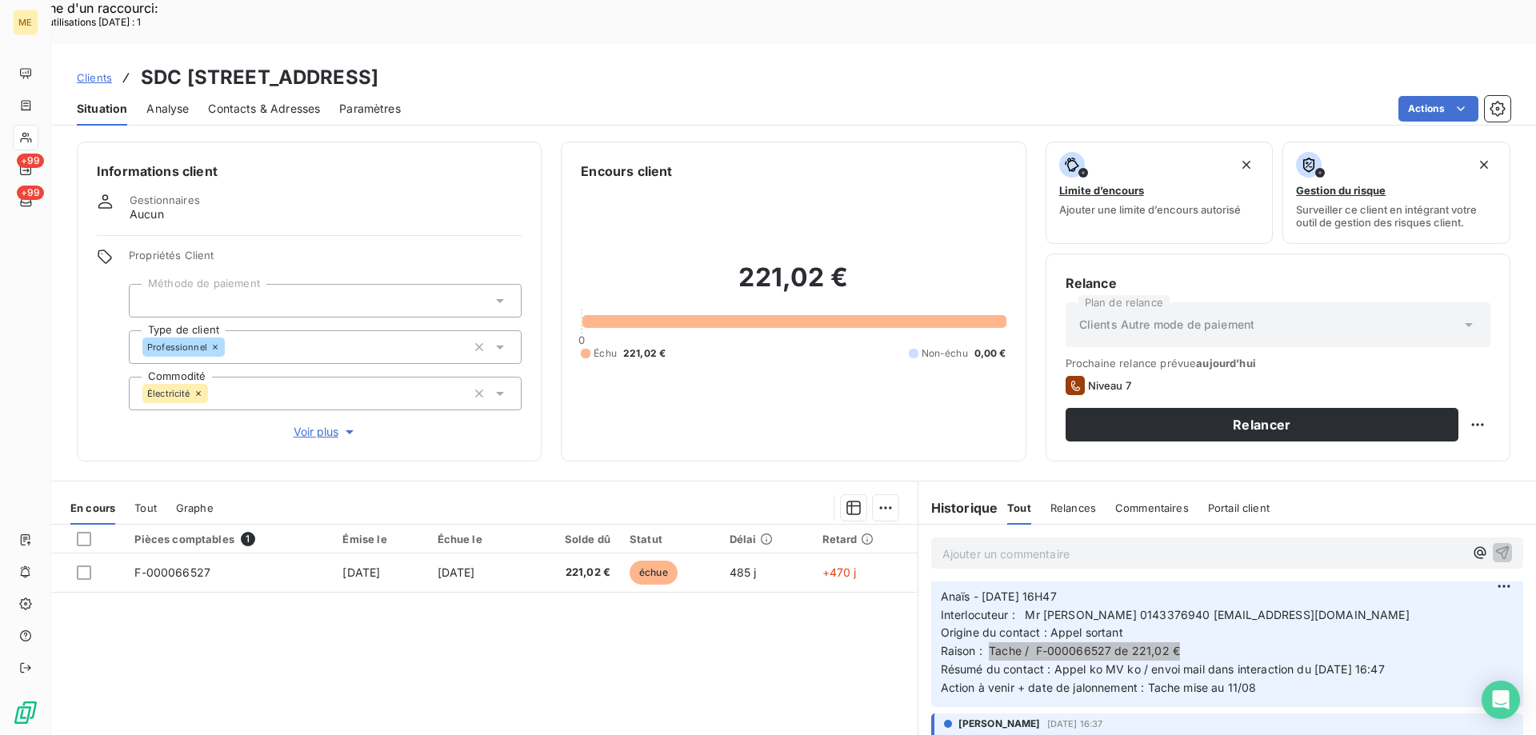
scroll to position [0, 0]
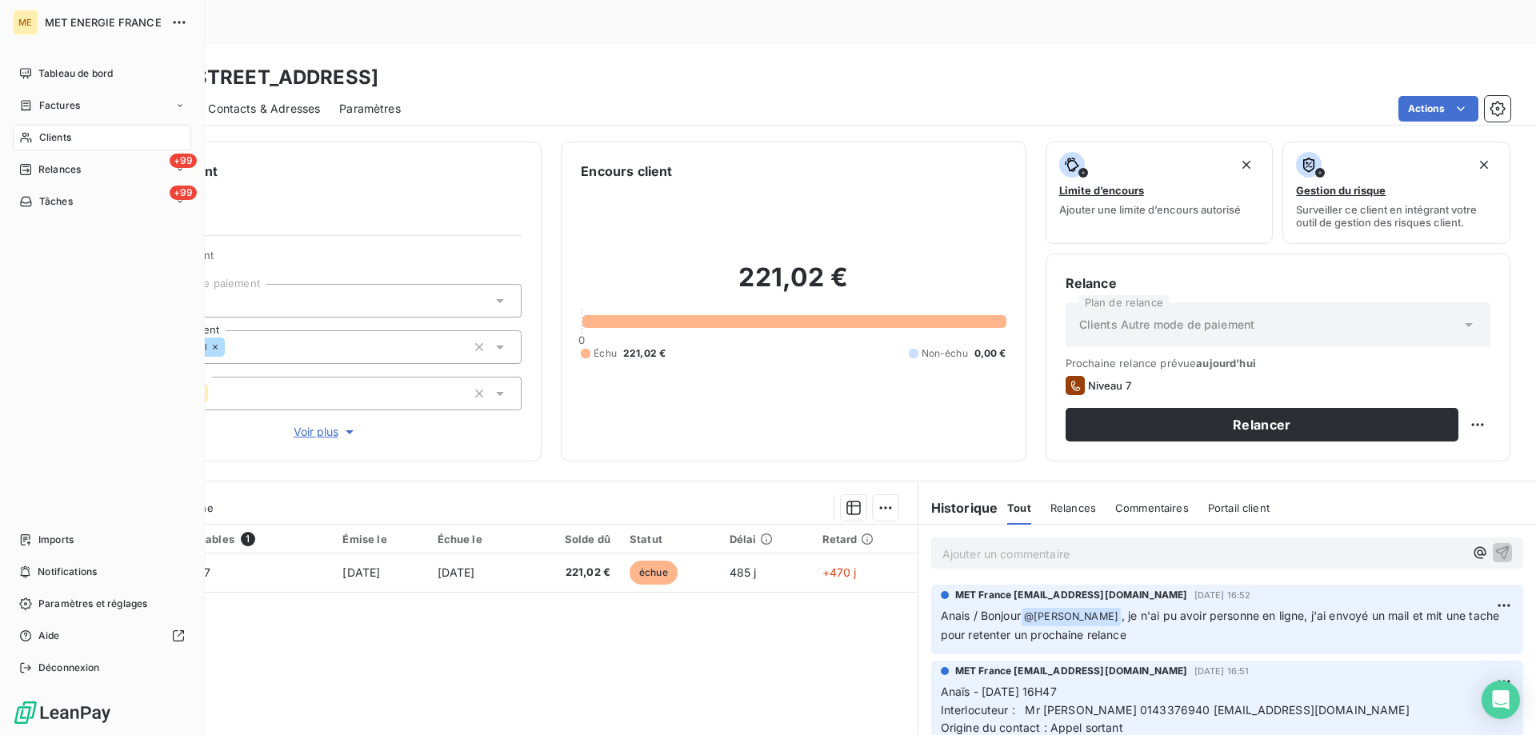
click at [45, 137] on span "Clients" at bounding box center [55, 137] width 32 height 14
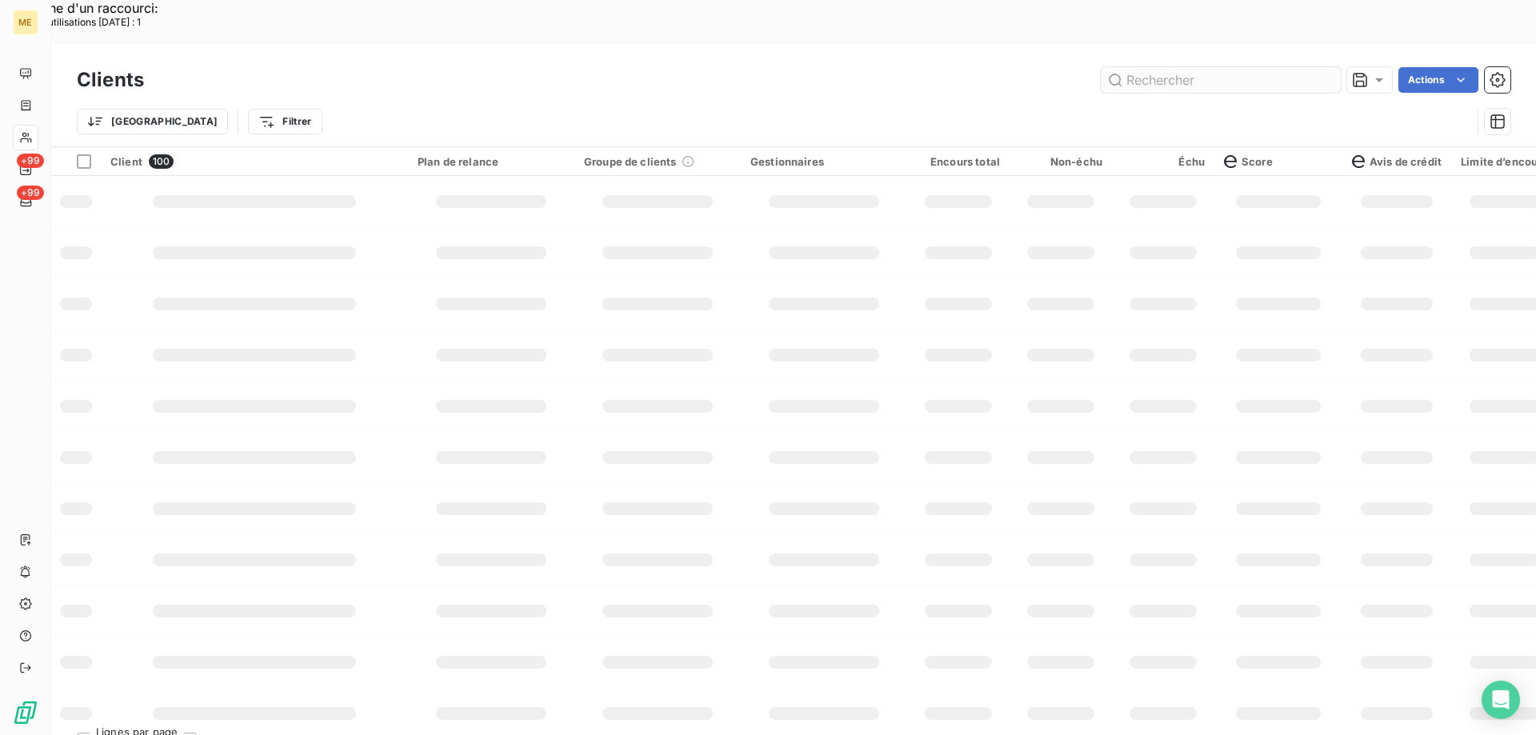
click at [1167, 67] on input "text" at bounding box center [1221, 80] width 240 height 26
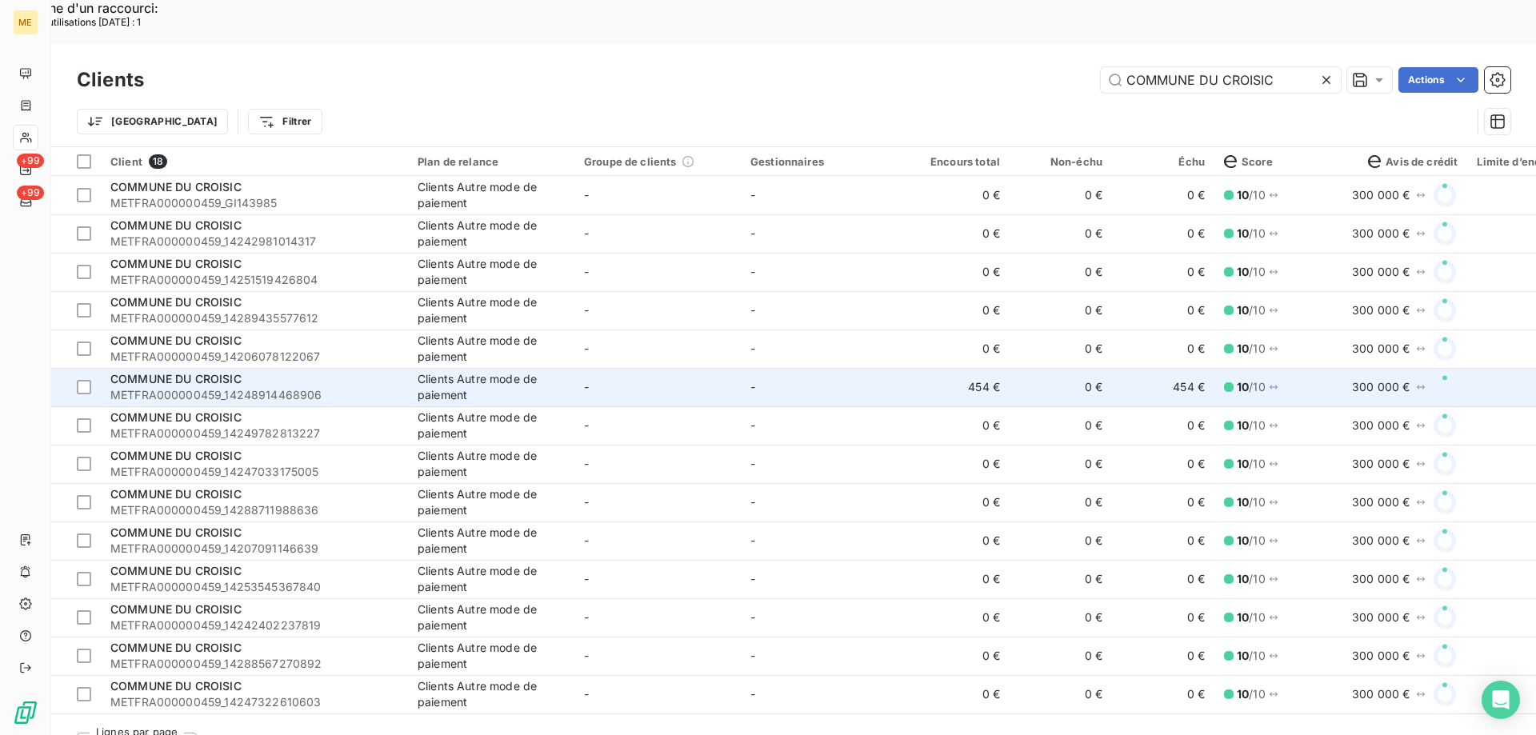
type input "COMMUNE DU CROISIC"
click at [829, 368] on td "-" at bounding box center [824, 387] width 166 height 38
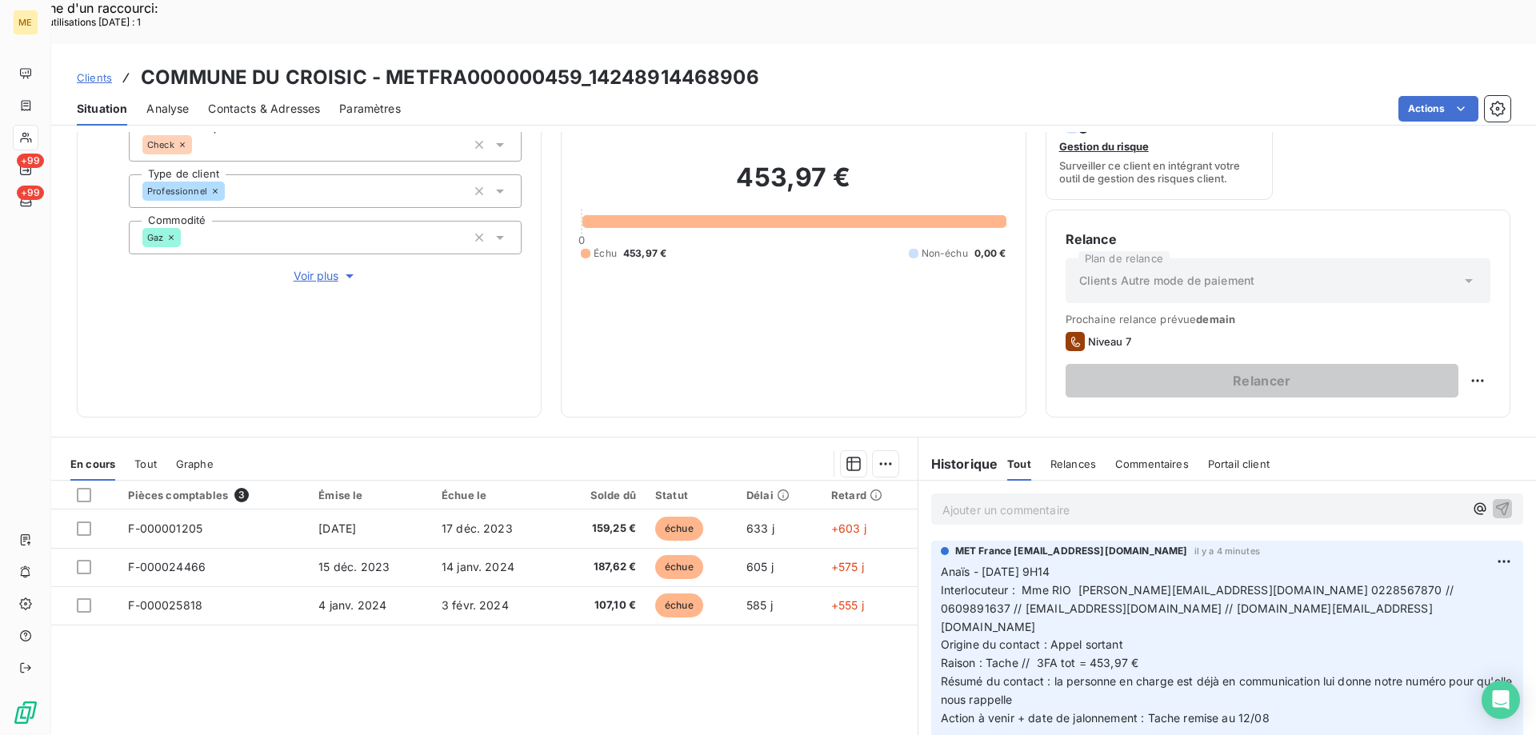
scroll to position [160, 0]
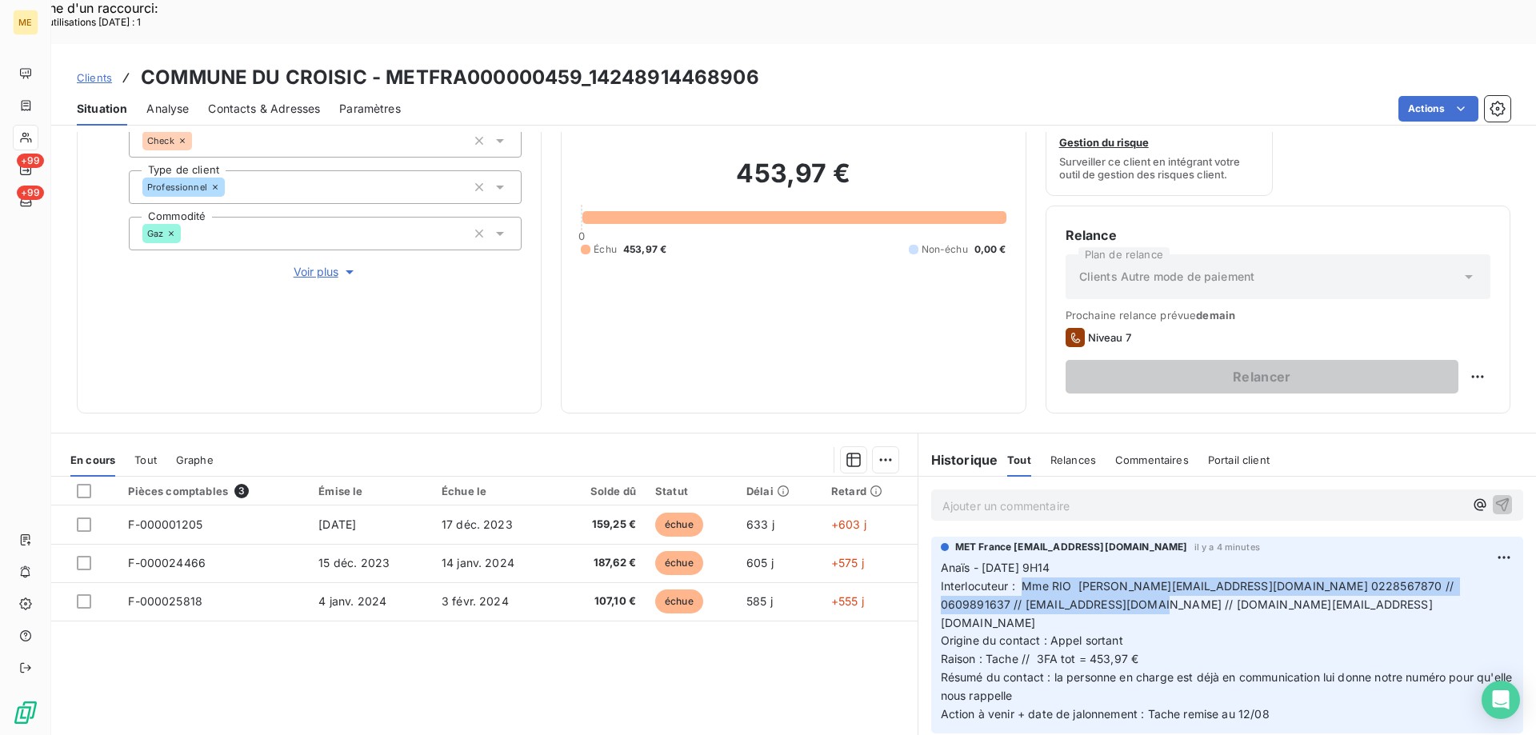
drag, startPoint x: 1014, startPoint y: 545, endPoint x: 1052, endPoint y: 561, distance: 41.2
click at [1052, 561] on p "Anaïs - 11/08/2025 - 9H14 Interlocuteur : Mme RIO s.salmon@lecroisic.fr 0228567…" at bounding box center [1227, 641] width 573 height 165
copy span "Mme RIO s.salmon@lecroisic.fr 0228567870 // 0609891637 // compta@lecroisic.fr /…"
click at [1061, 633] on span "Origine du contact : Appel sortant" at bounding box center [1032, 640] width 182 height 14
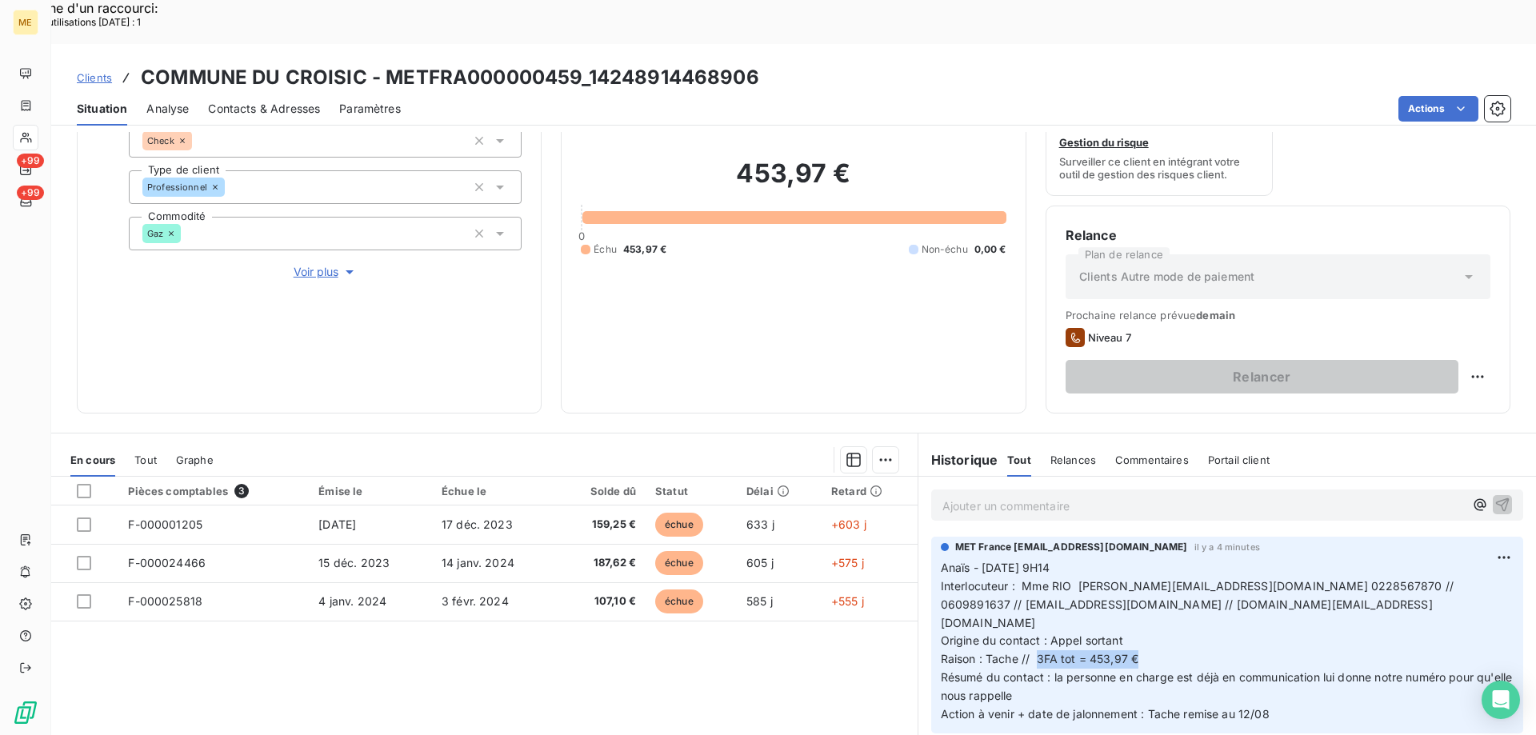
drag, startPoint x: 1029, startPoint y: 595, endPoint x: 1164, endPoint y: 592, distance: 134.4
click at [1164, 592] on p "Anaïs - 11/08/2025 - 9H14 Interlocuteur : Mme RIO s.salmon@lecroisic.fr 0228567…" at bounding box center [1227, 641] width 573 height 165
copy span "3FA tot = 453,97 €"
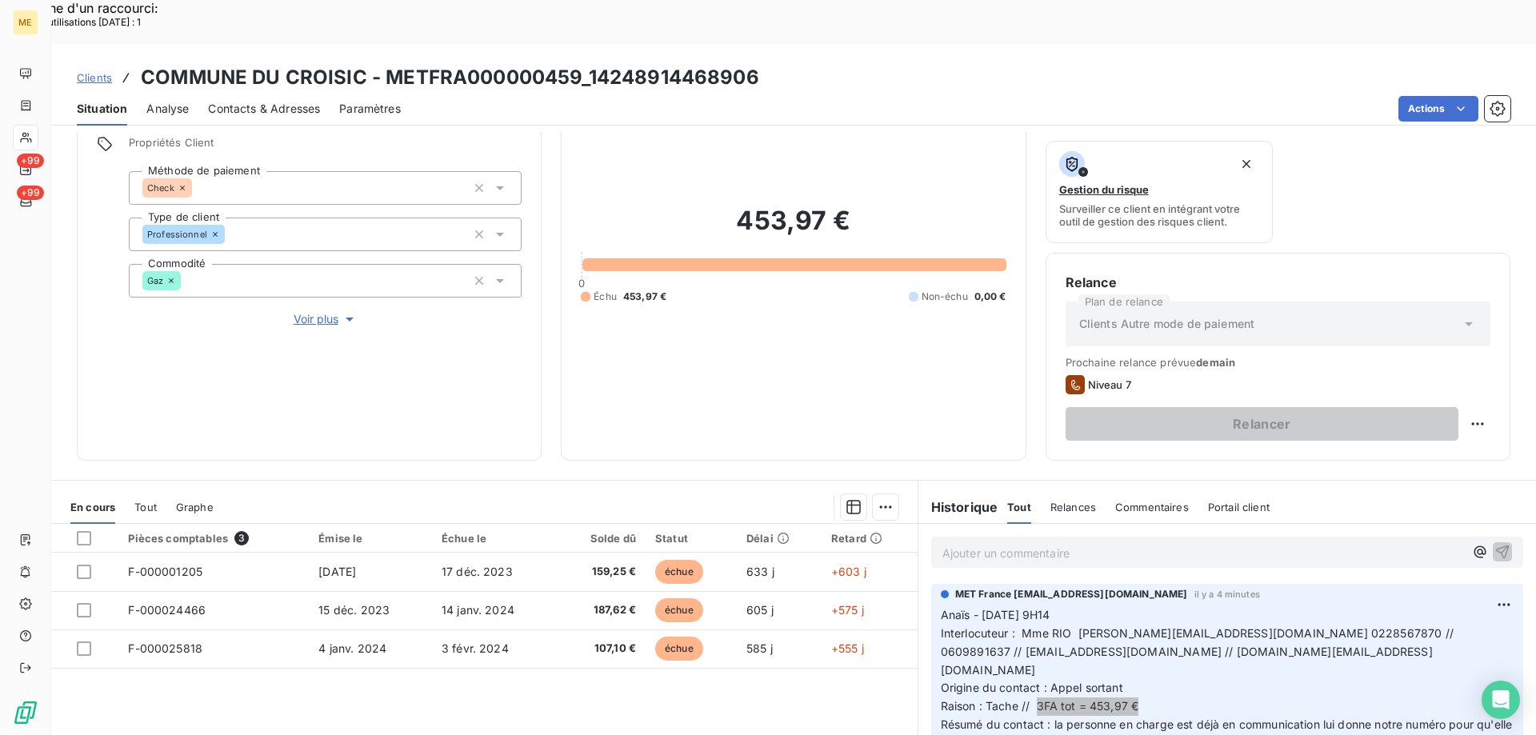
scroll to position [80, 0]
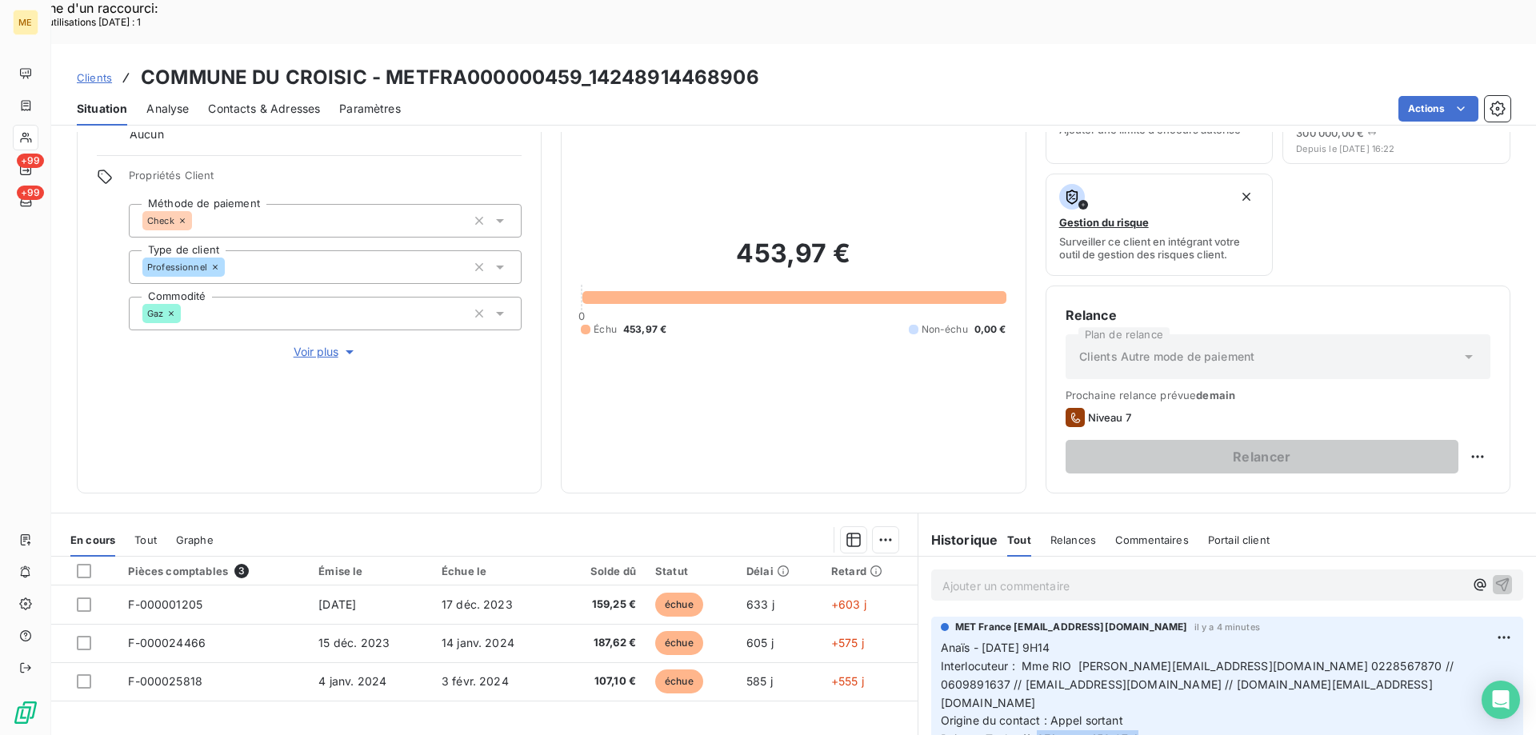
drag, startPoint x: 320, startPoint y: 300, endPoint x: 693, endPoint y: 422, distance: 393.0
click at [319, 344] on span "Voir plus" at bounding box center [326, 352] width 64 height 16
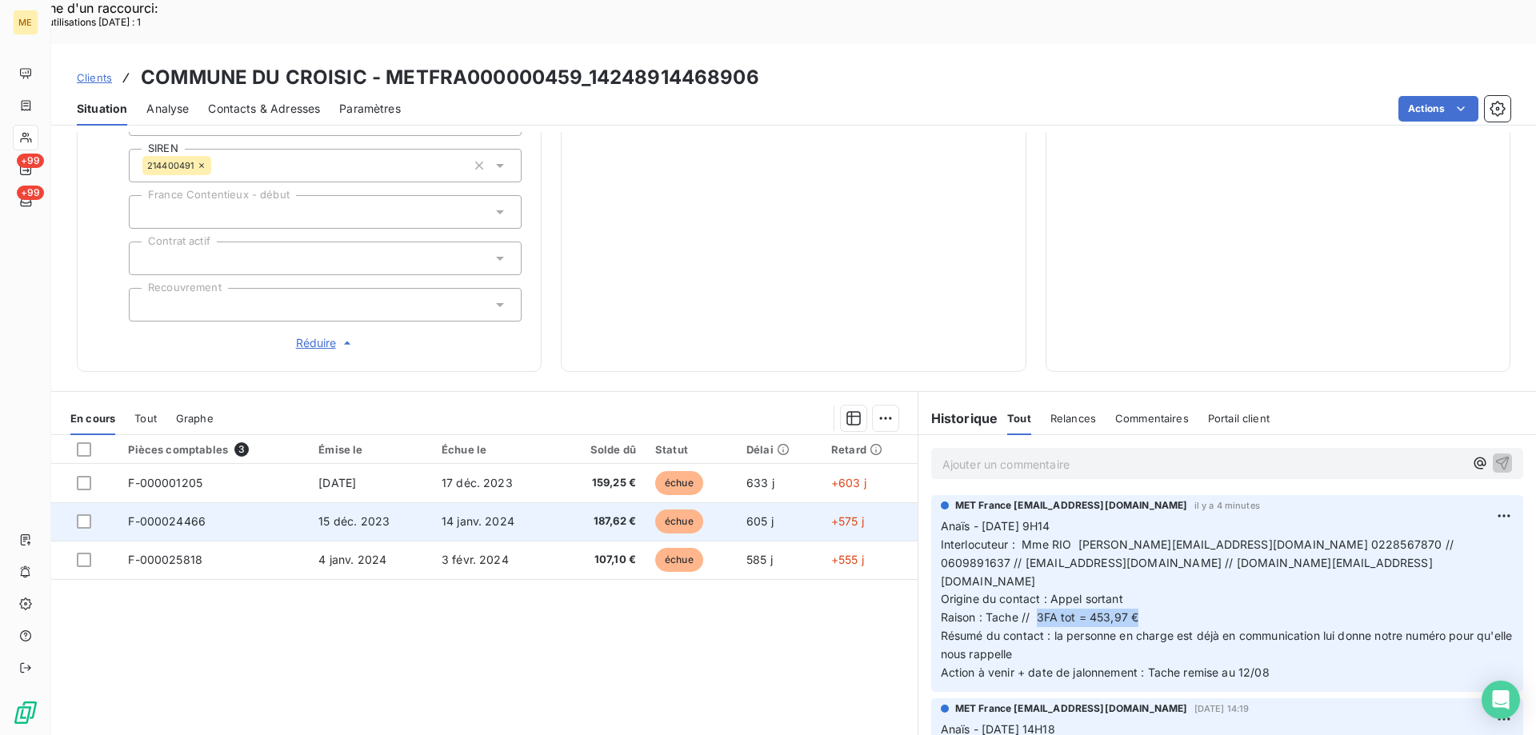
scroll to position [461, 0]
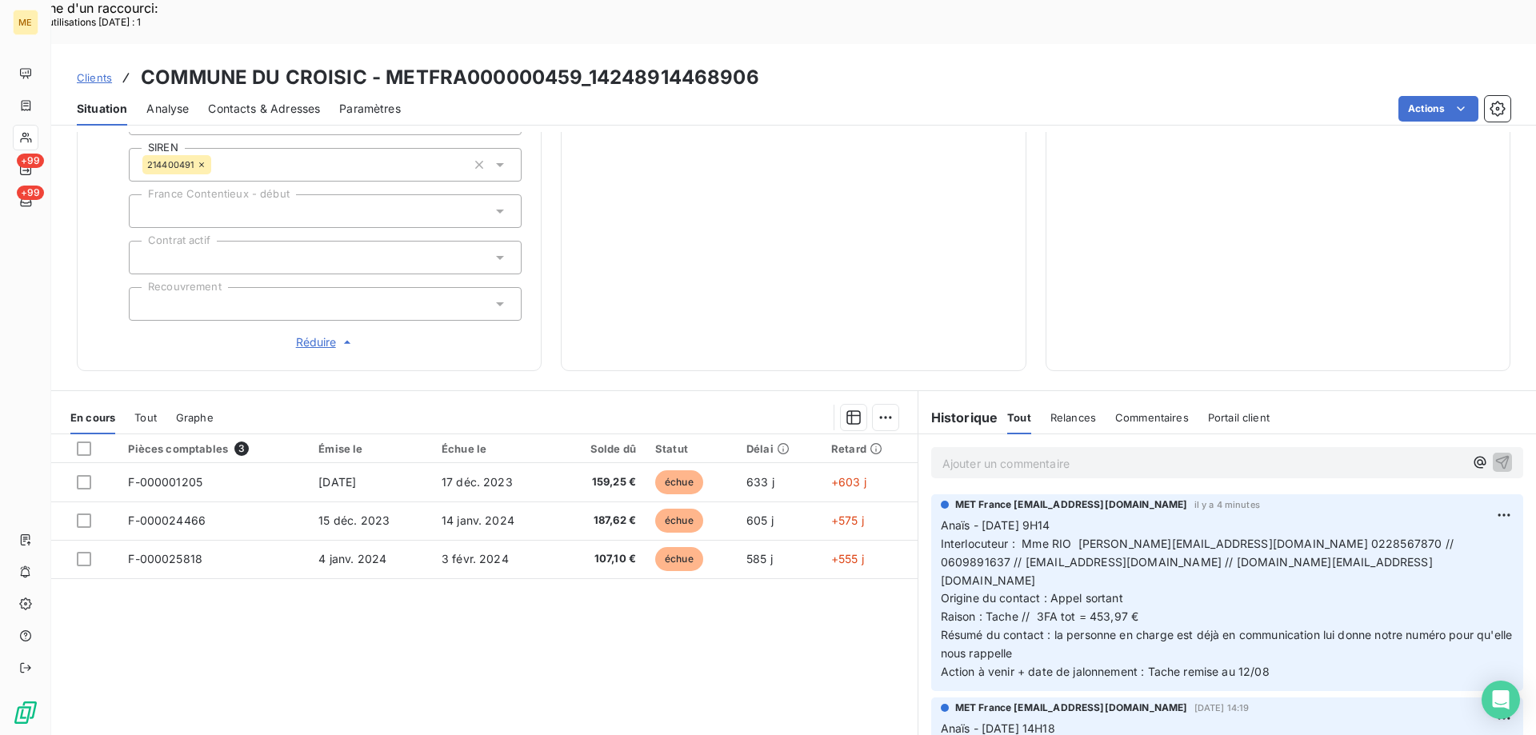
click at [1059, 628] on span "Résumé du contact : la personne en charge est déjà en communication lui donne n…" at bounding box center [1228, 644] width 575 height 32
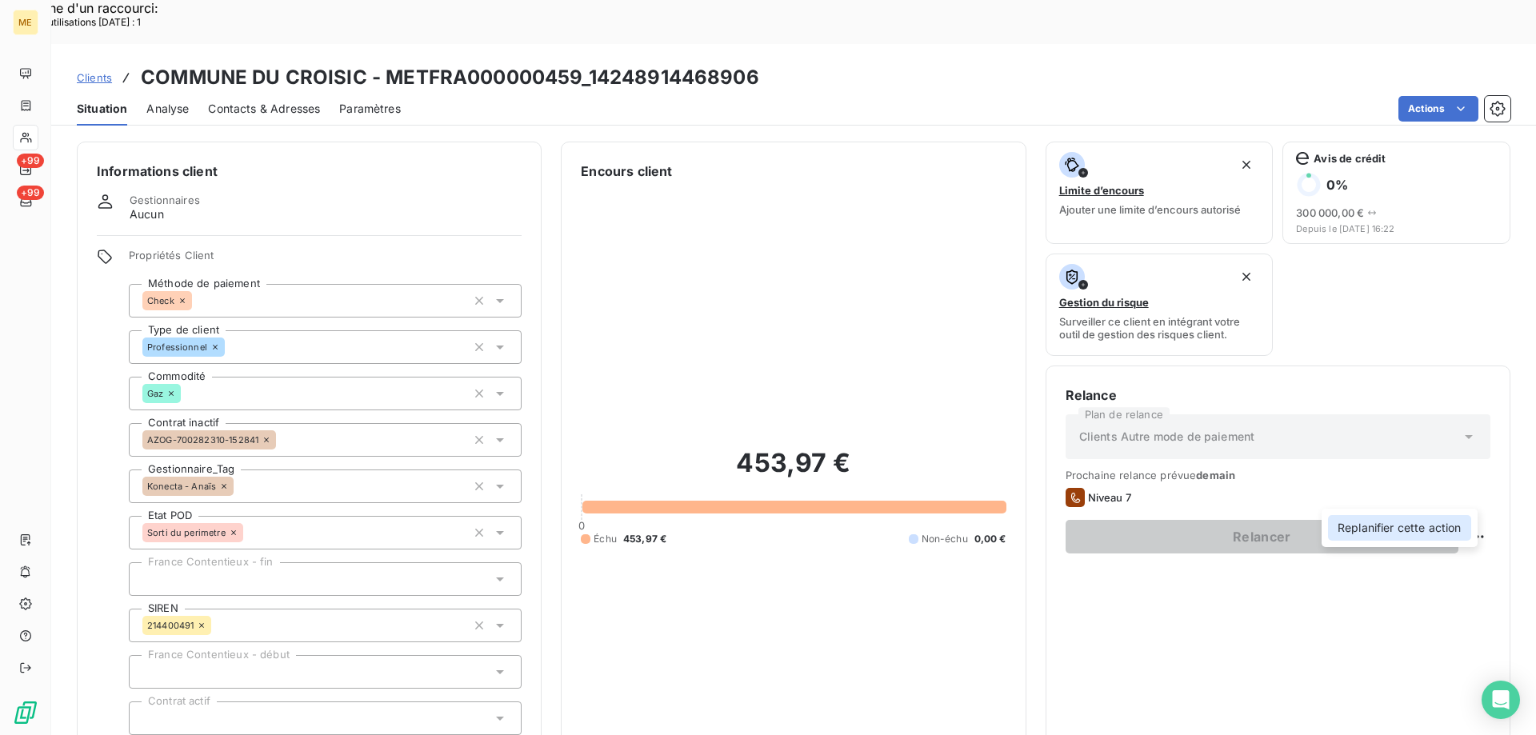
drag, startPoint x: 1356, startPoint y: 526, endPoint x: 1368, endPoint y: 528, distance: 12.1
click at [1357, 526] on div "Replanifier cette action" at bounding box center [1399, 528] width 143 height 26
select select "7"
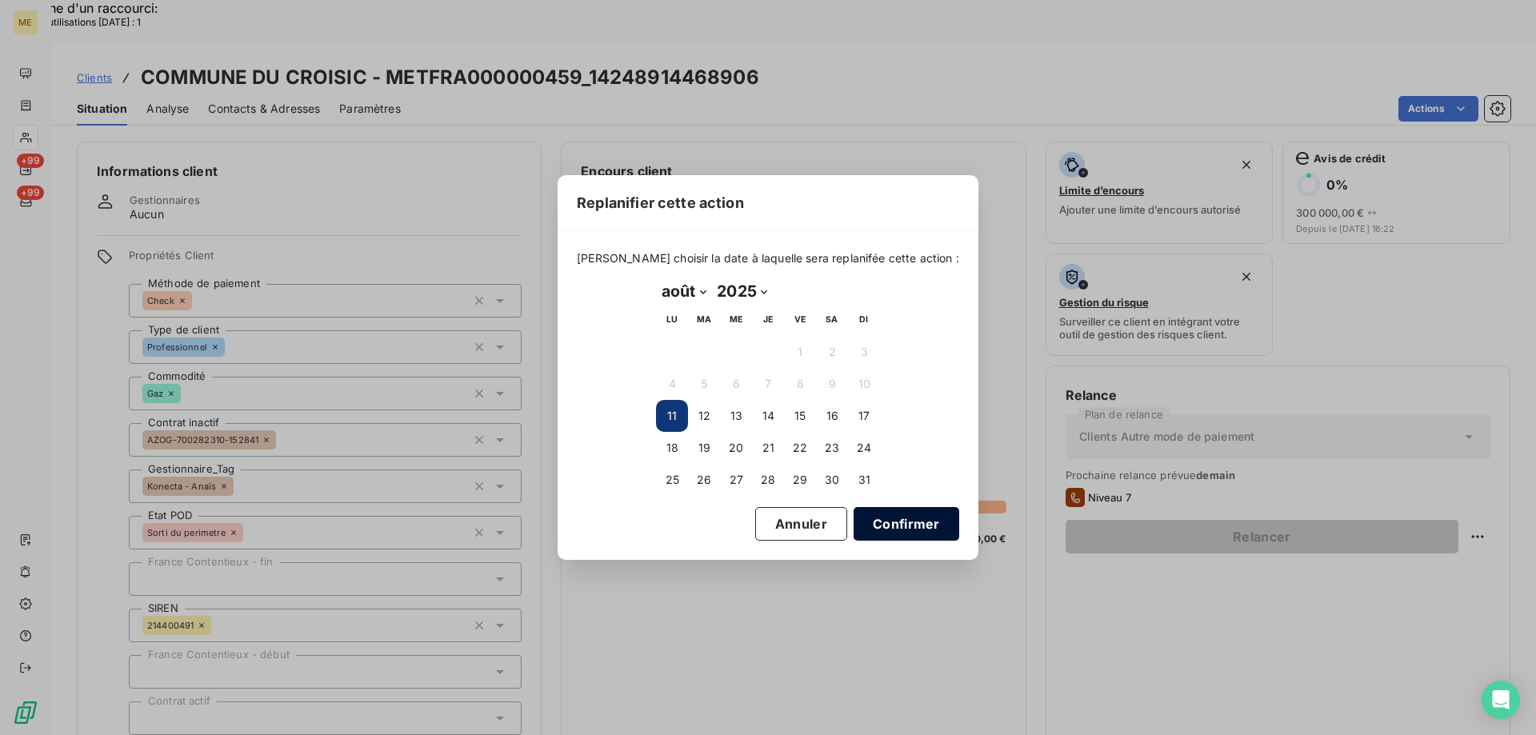
click at [873, 533] on button "Confirmer" at bounding box center [906, 524] width 106 height 34
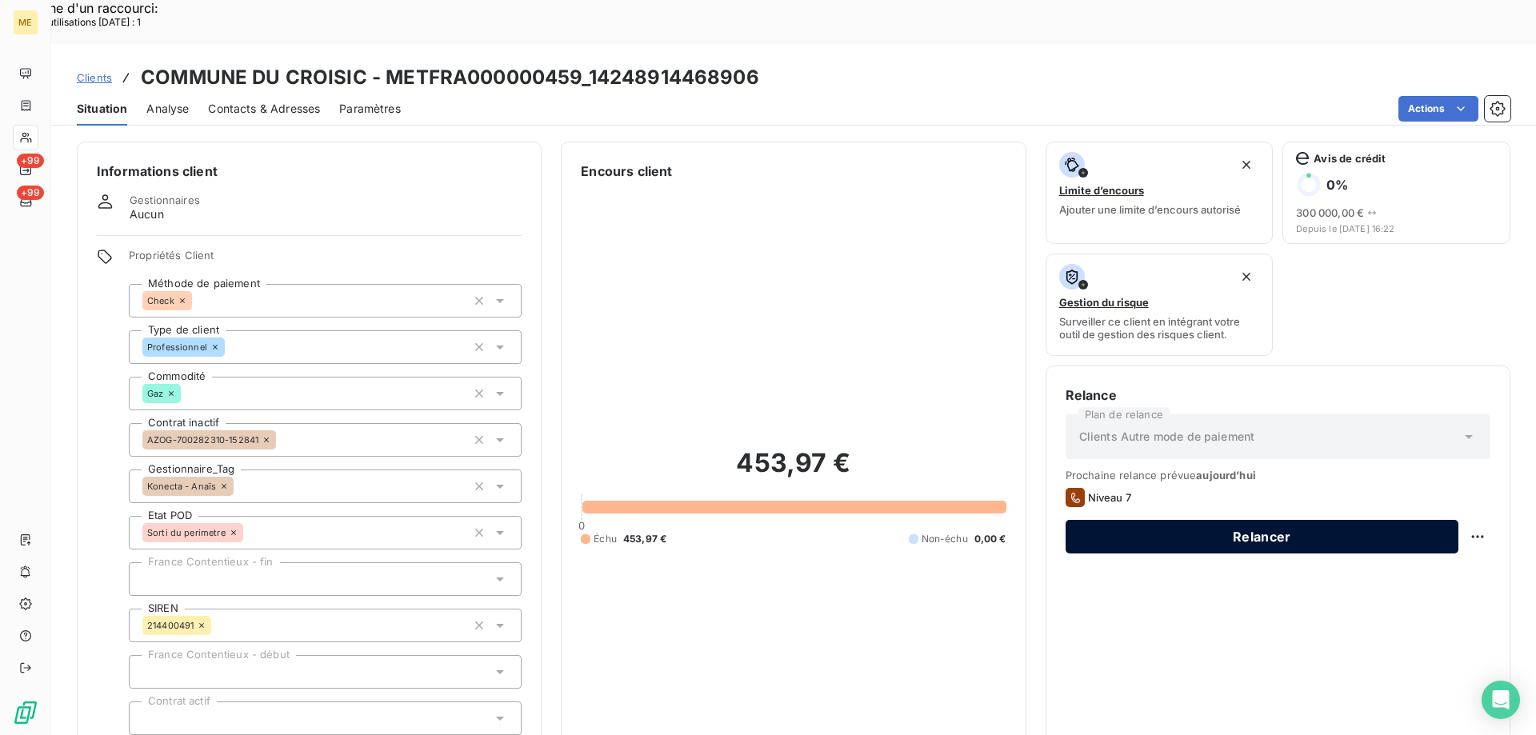
click at [1268, 520] on button "Relancer" at bounding box center [1261, 537] width 393 height 34
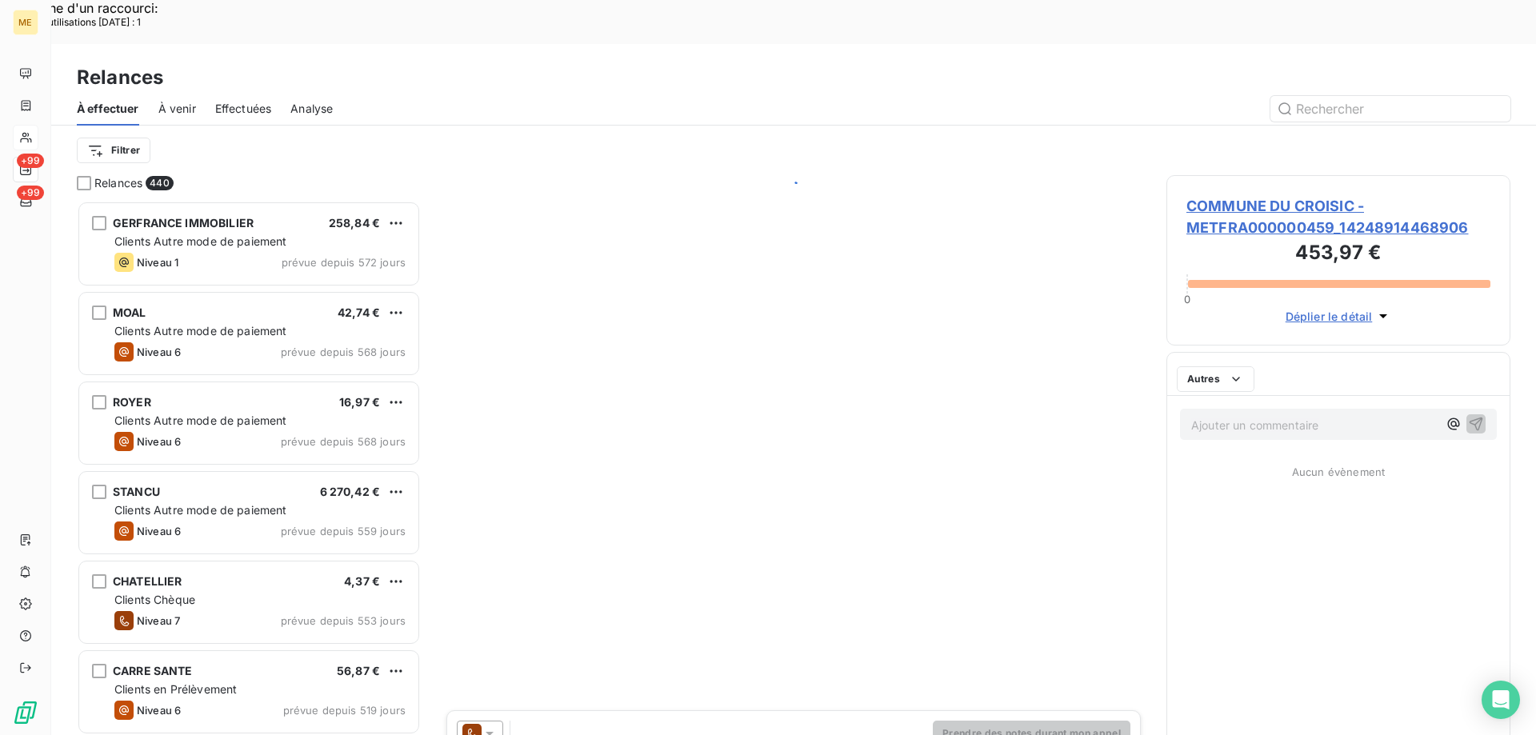
scroll to position [566, 332]
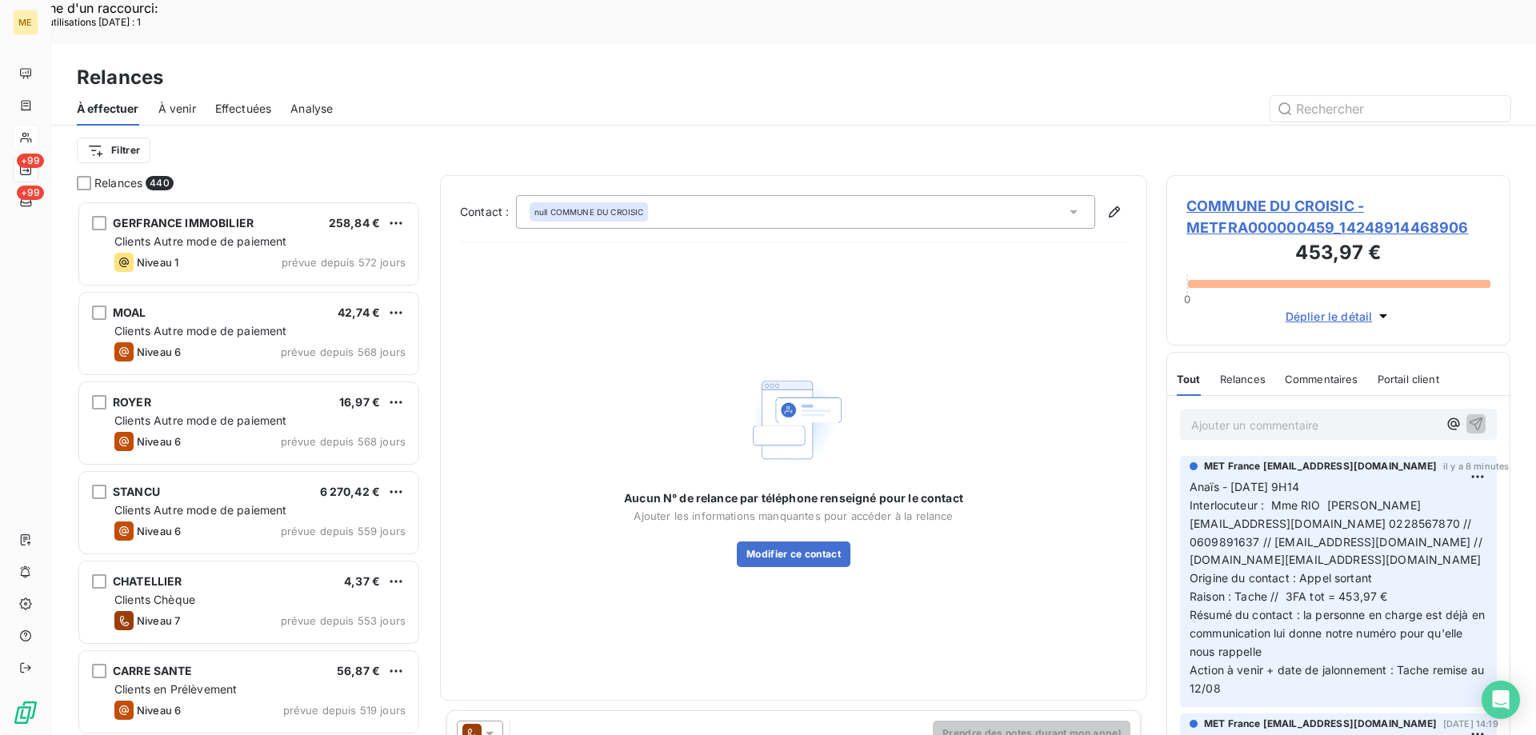
click at [1227, 195] on span "COMMUNE DU CROISIC - METFRA000000459_14248914468906" at bounding box center [1338, 216] width 304 height 43
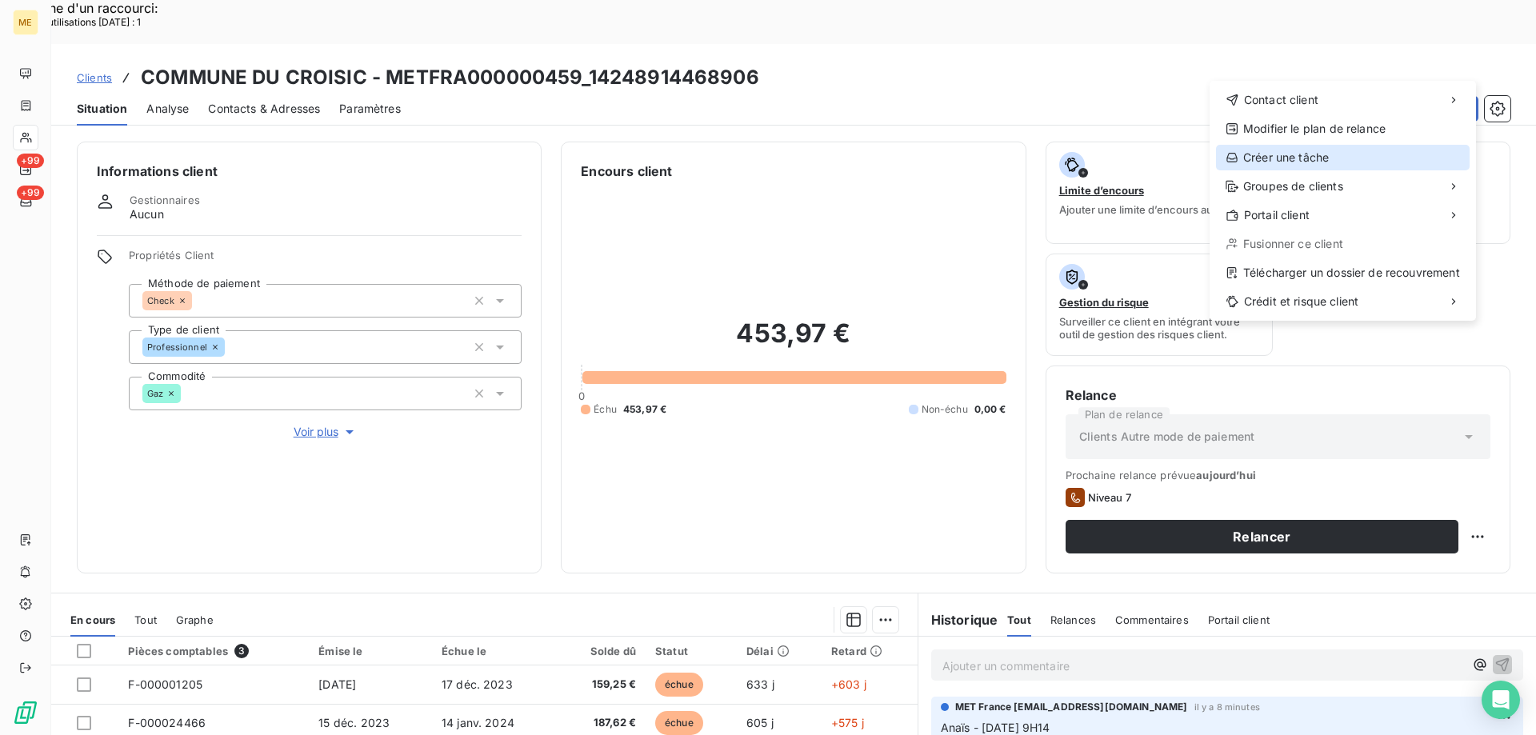
click at [1273, 152] on div "Créer une tâche" at bounding box center [1343, 158] width 254 height 26
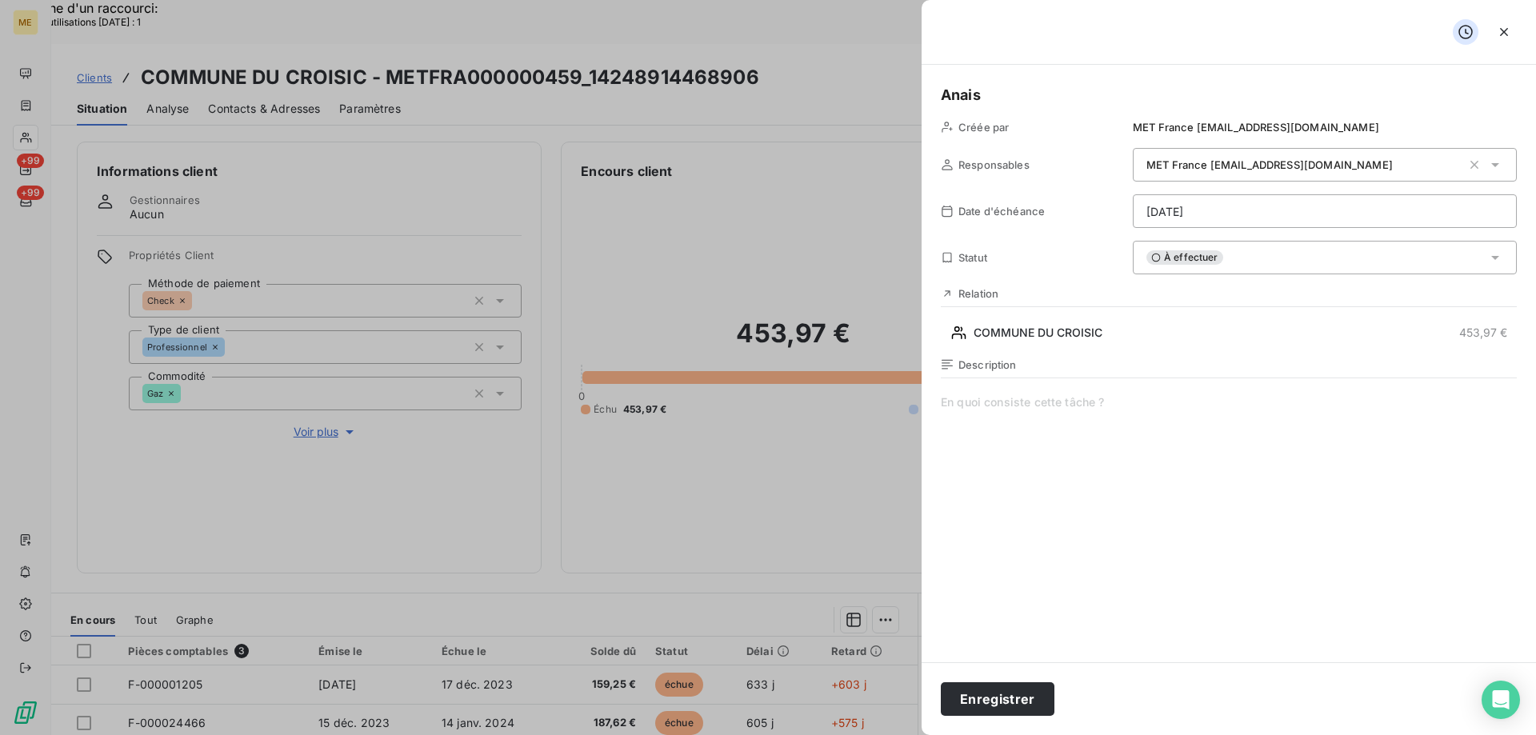
click at [1002, 406] on span at bounding box center [1229, 547] width 576 height 307
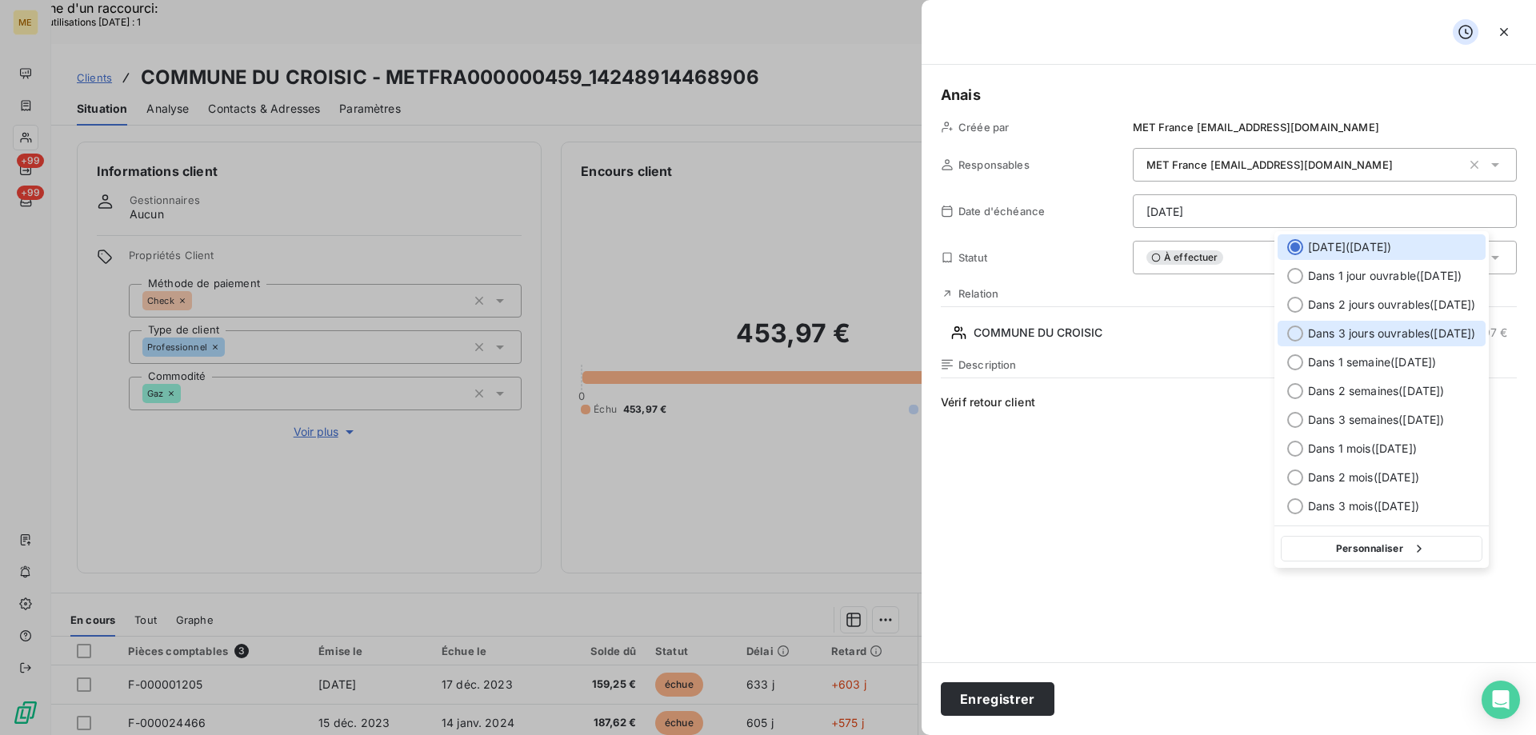
click at [1372, 338] on span "Dans 3 jours ouvrables ( jeudi )" at bounding box center [1392, 334] width 168 height 16
type input "14/08/2025"
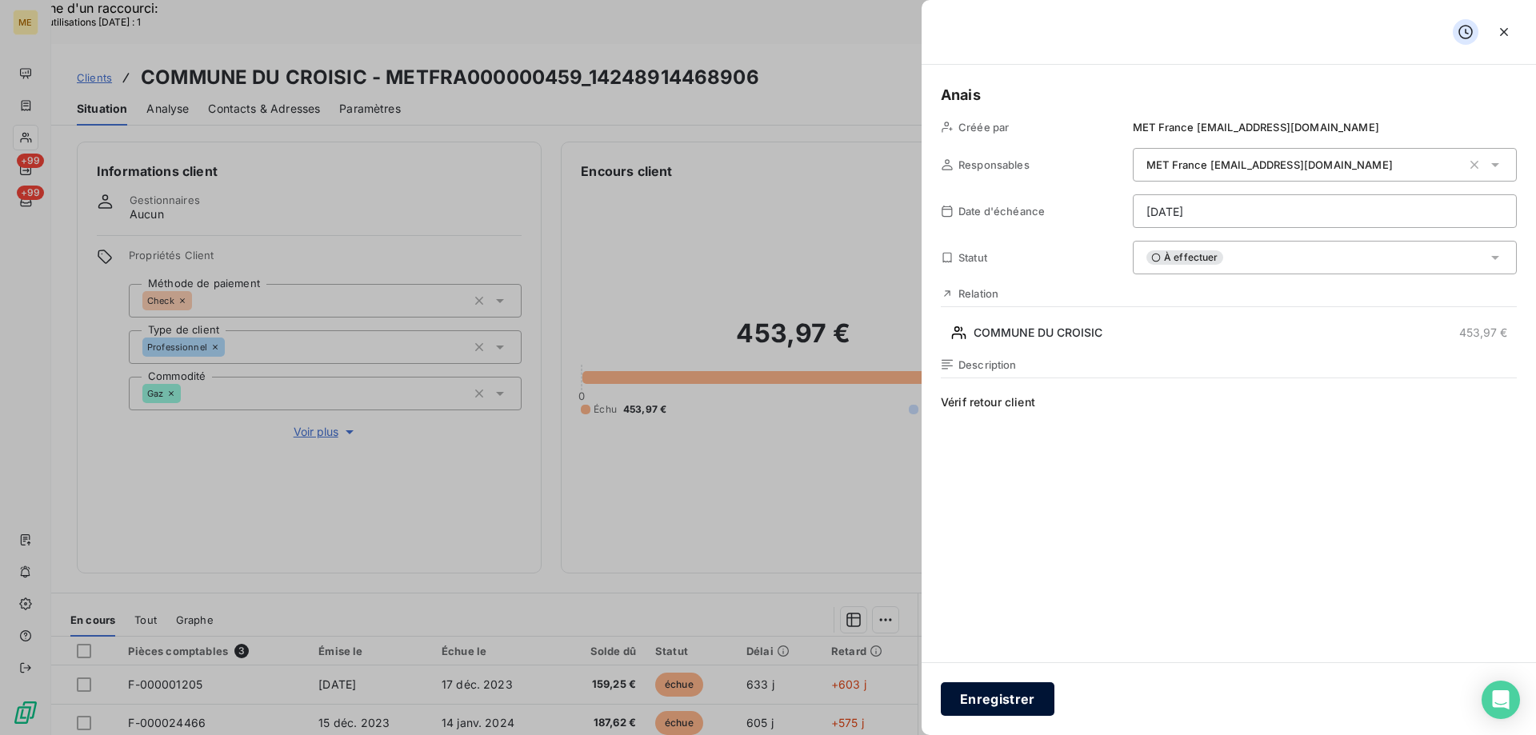
click at [988, 701] on button "Enregistrer" at bounding box center [998, 699] width 114 height 34
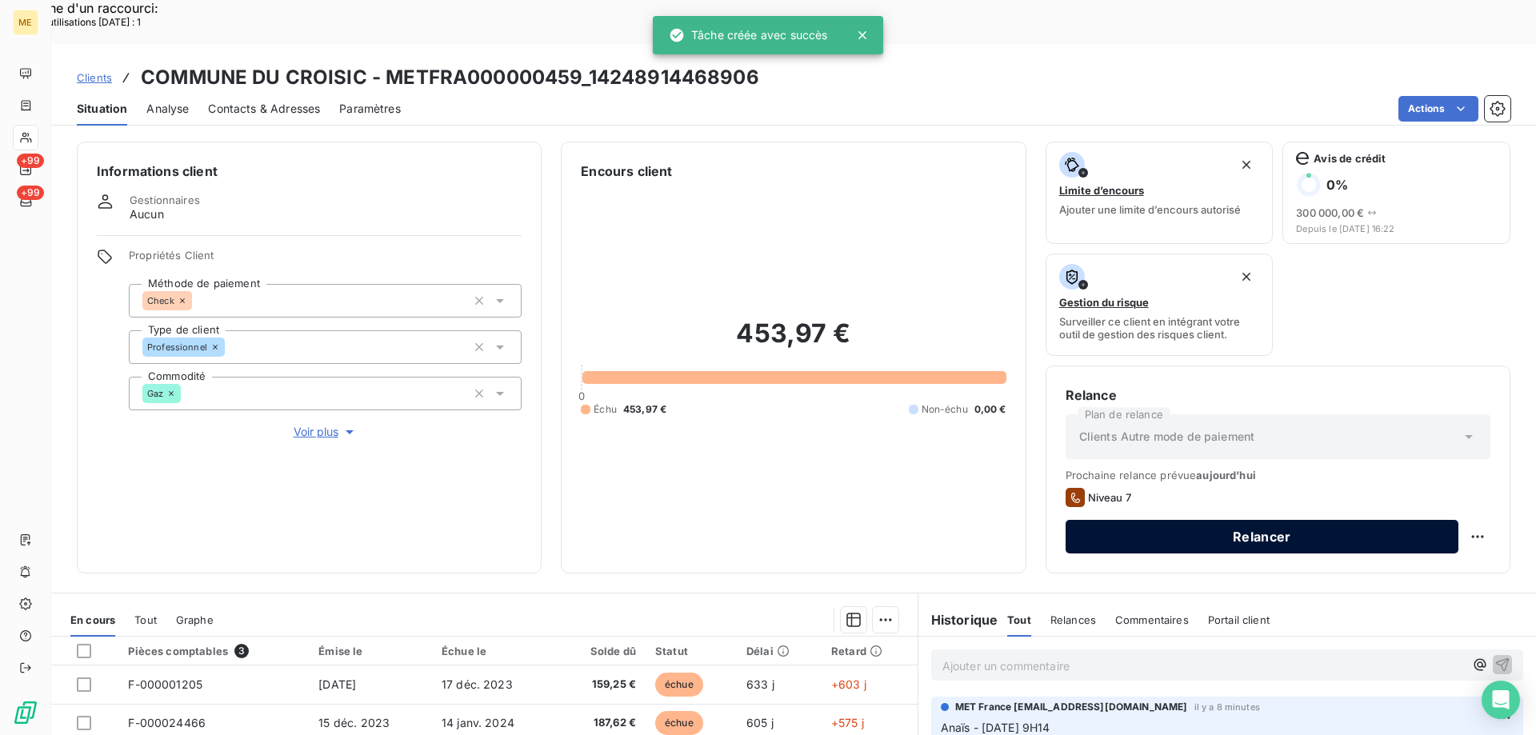
click at [1336, 520] on button "Relancer" at bounding box center [1261, 537] width 393 height 34
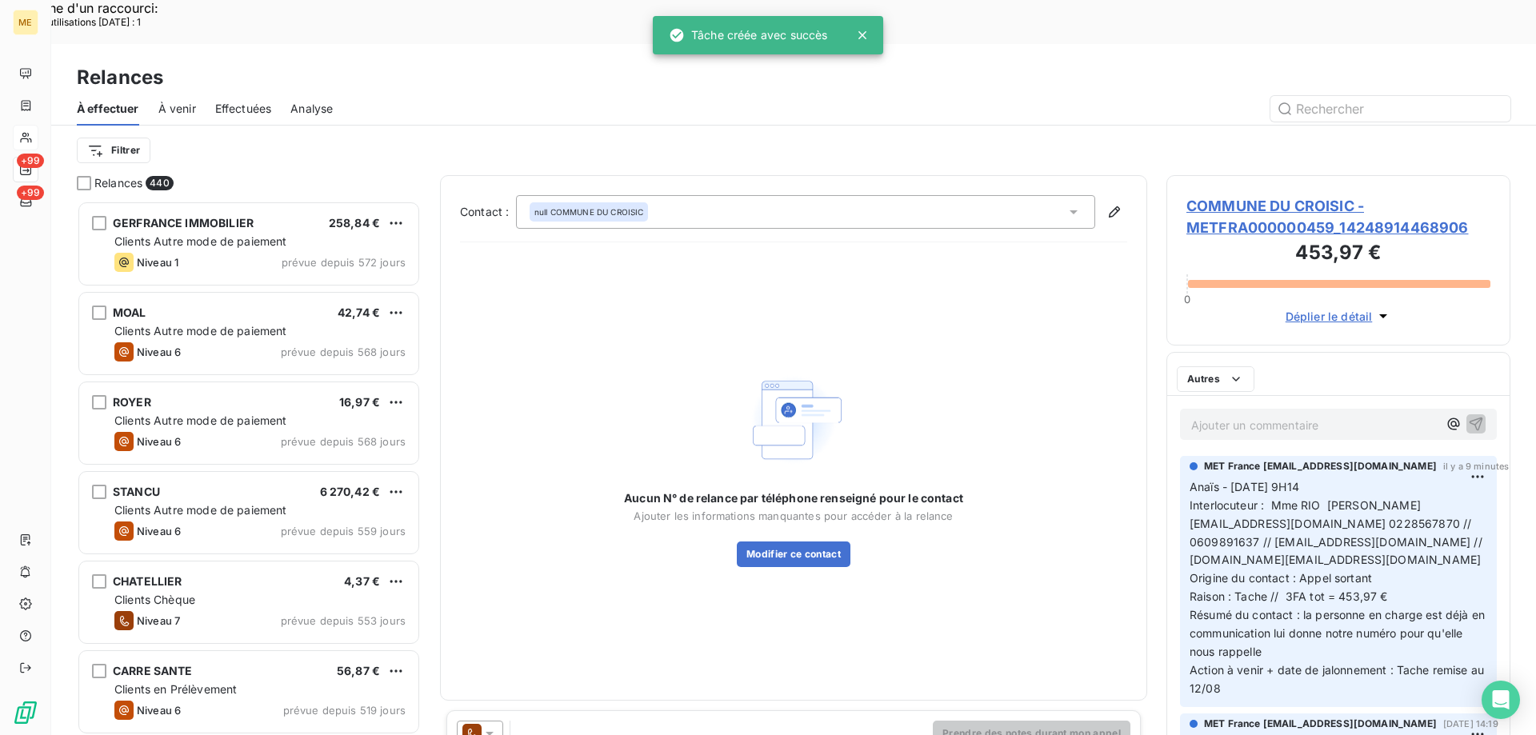
scroll to position [566, 332]
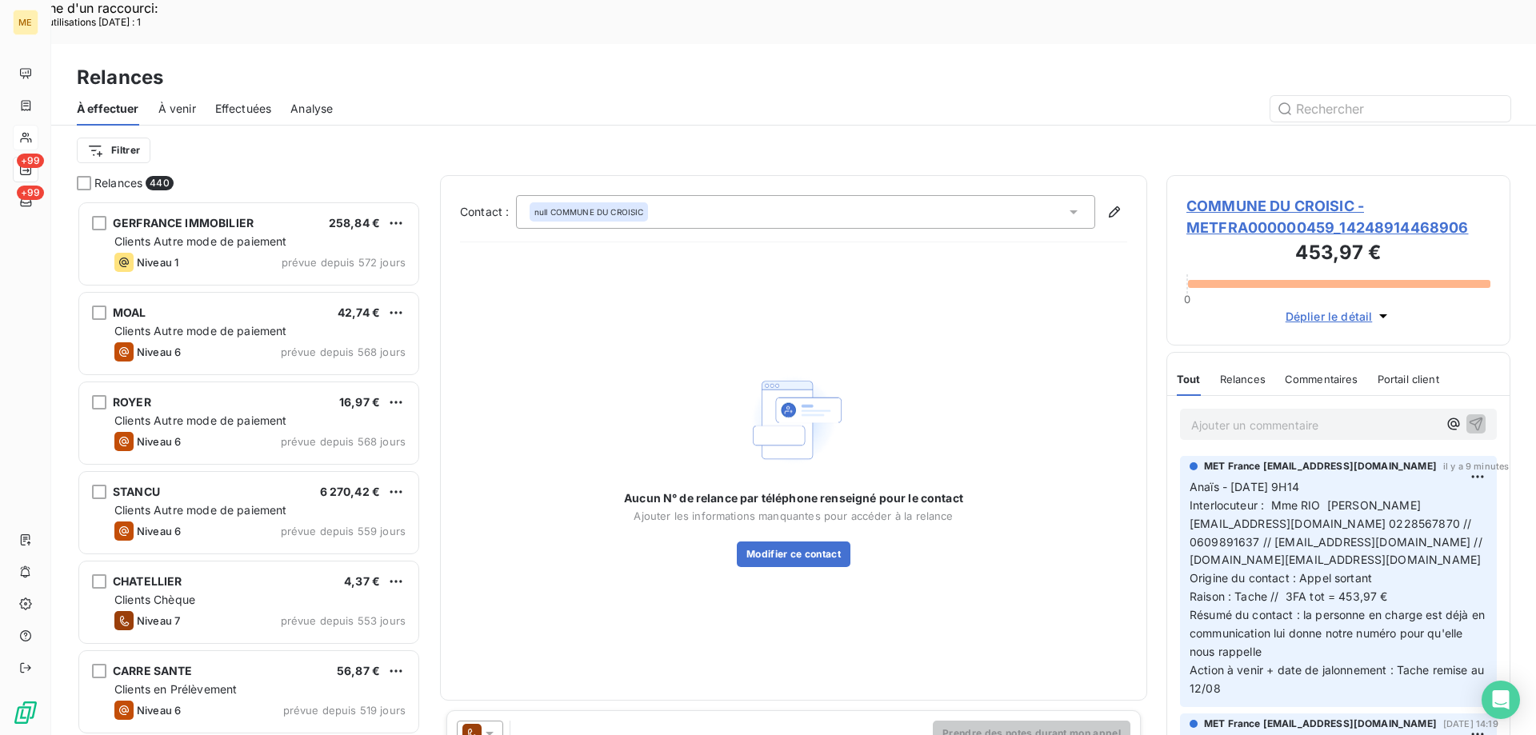
click at [805, 195] on div "null COMMUNE DU CROISIC" at bounding box center [805, 212] width 579 height 34
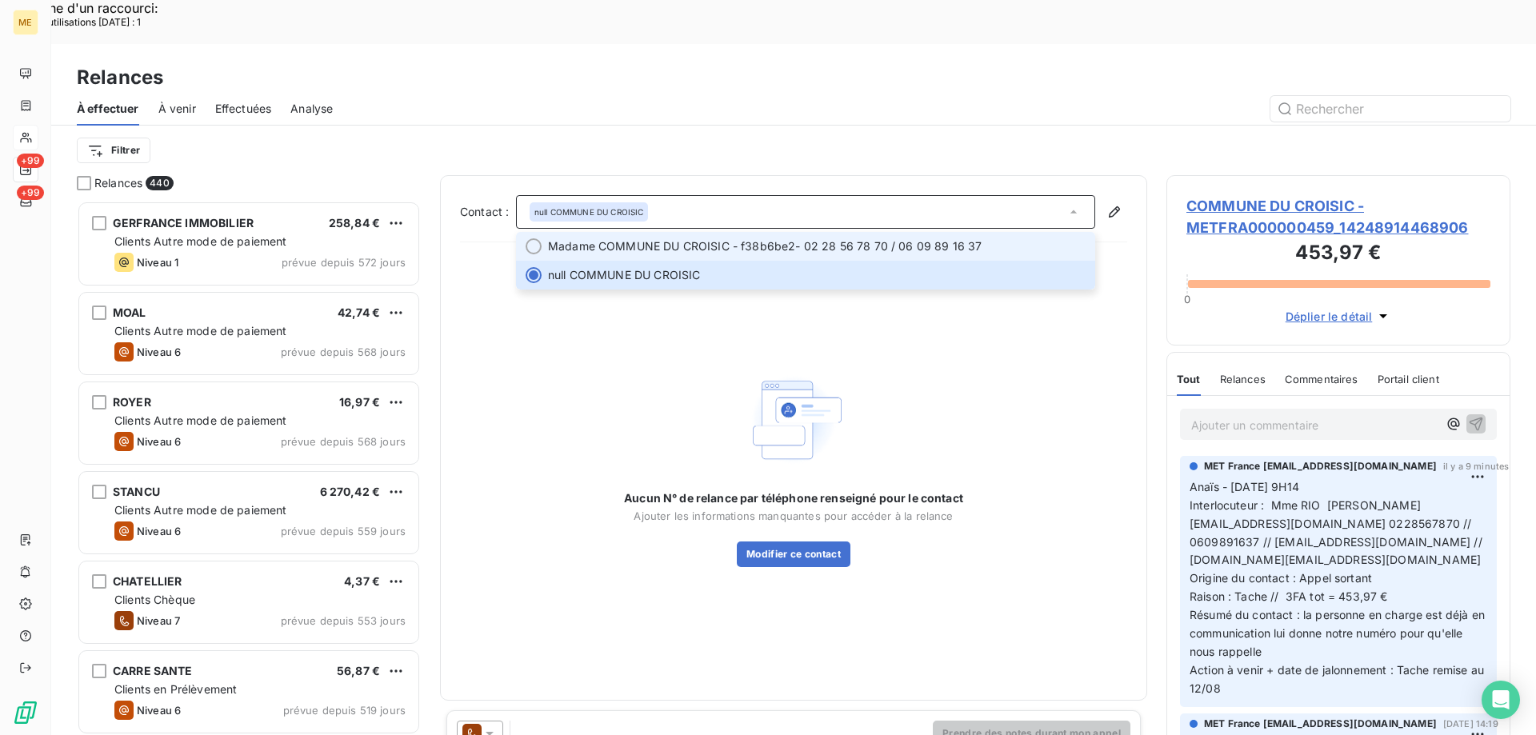
click at [794, 238] on span "Madame COMMUNE DU CROISIC - f38b6be2 - 02 28 56 78 70 / 06 09 89 16 37" at bounding box center [816, 246] width 537 height 16
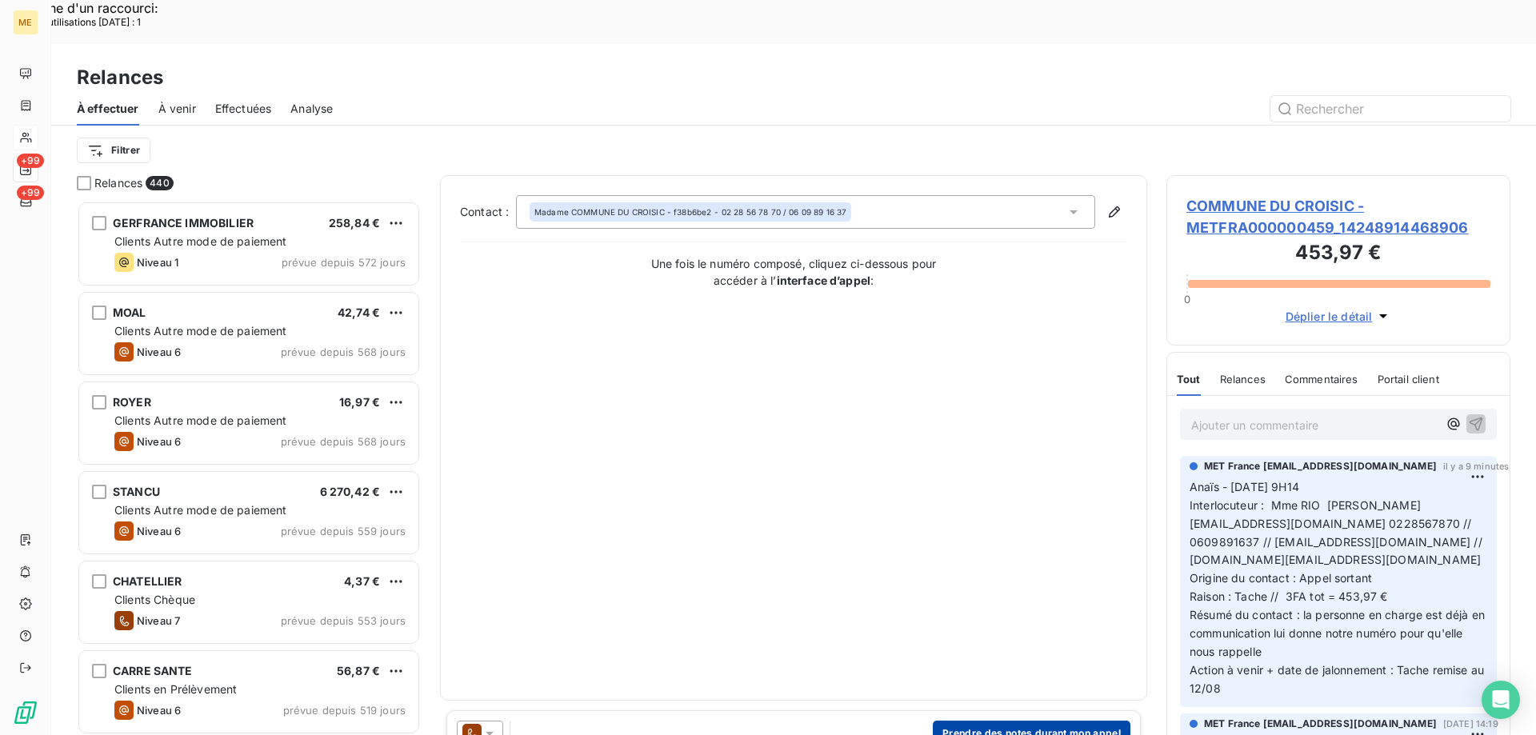
click at [1087, 721] on button "Prendre des notes durant mon appel" at bounding box center [1032, 734] width 198 height 26
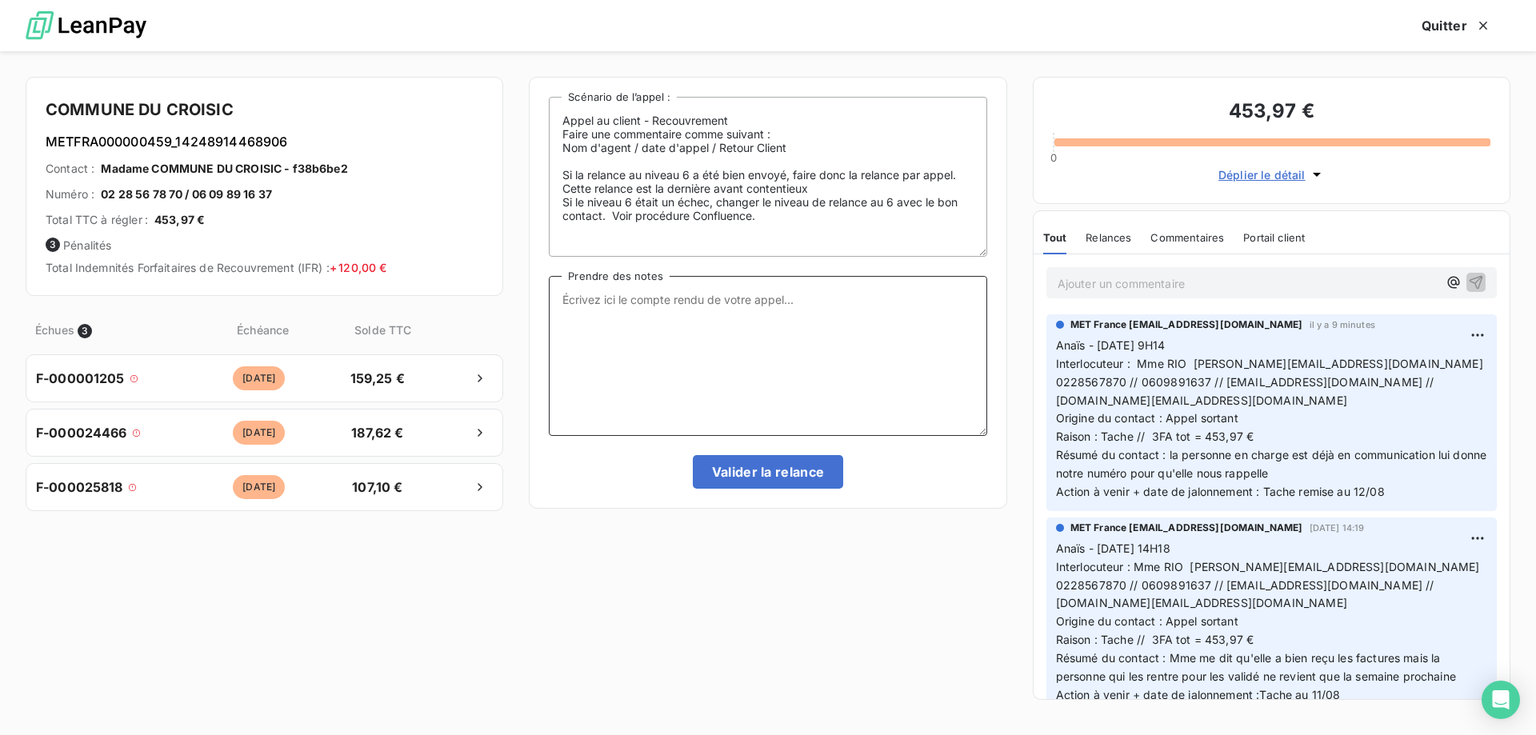
drag, startPoint x: 805, startPoint y: 326, endPoint x: 800, endPoint y: 338, distance: 12.2
click at [805, 326] on textarea "Prendre des notes" at bounding box center [767, 356] width 437 height 160
paste textarea "Anaïs - 11/08/2025 - 9H22 Interlocuteur : Mme RIO s.salmon@lecroisic.fr 0228567…"
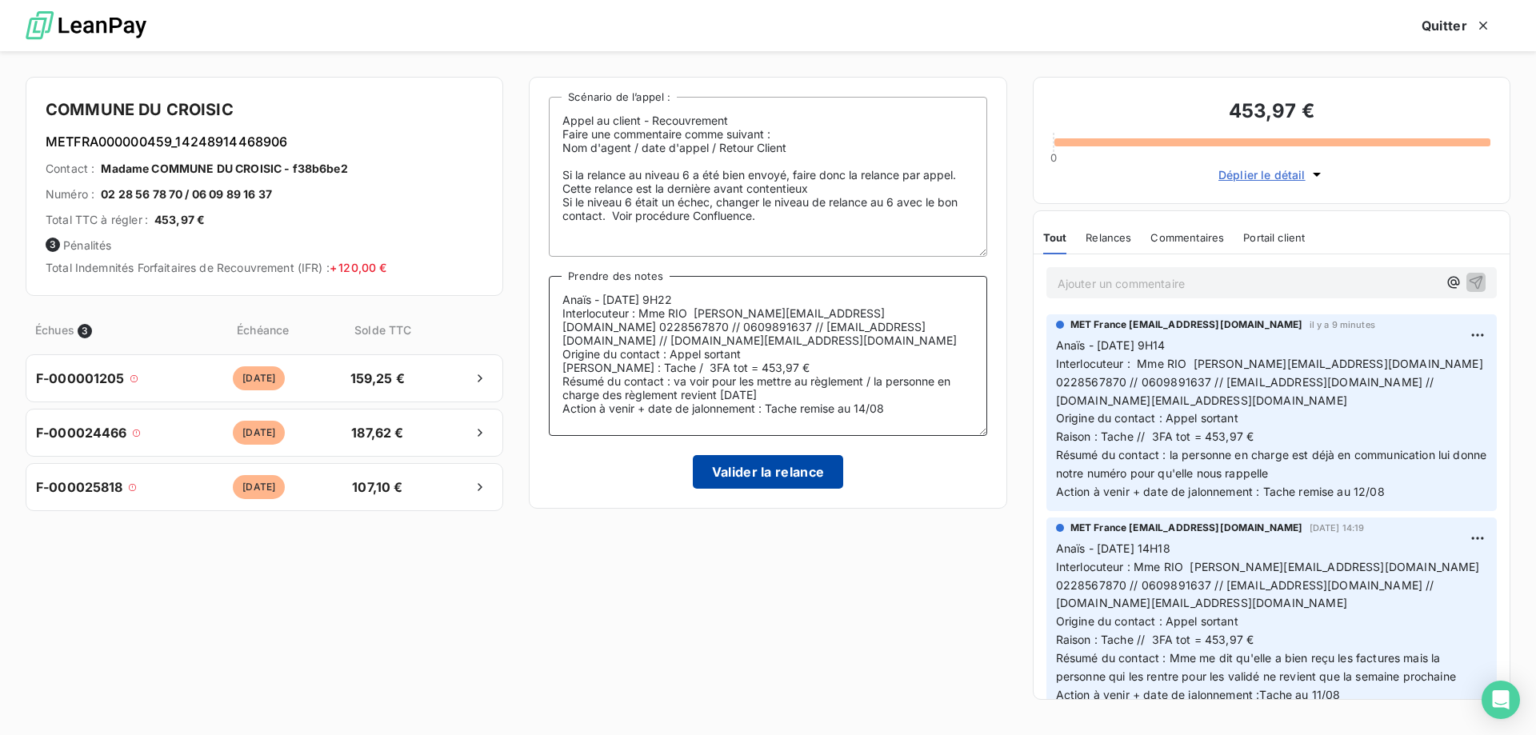
type textarea "Anaïs - 11/08/2025 - 9H22 Interlocuteur : Mme RIO s.salmon@lecroisic.fr 0228567…"
click at [707, 473] on button "Valider la relance" at bounding box center [768, 472] width 151 height 34
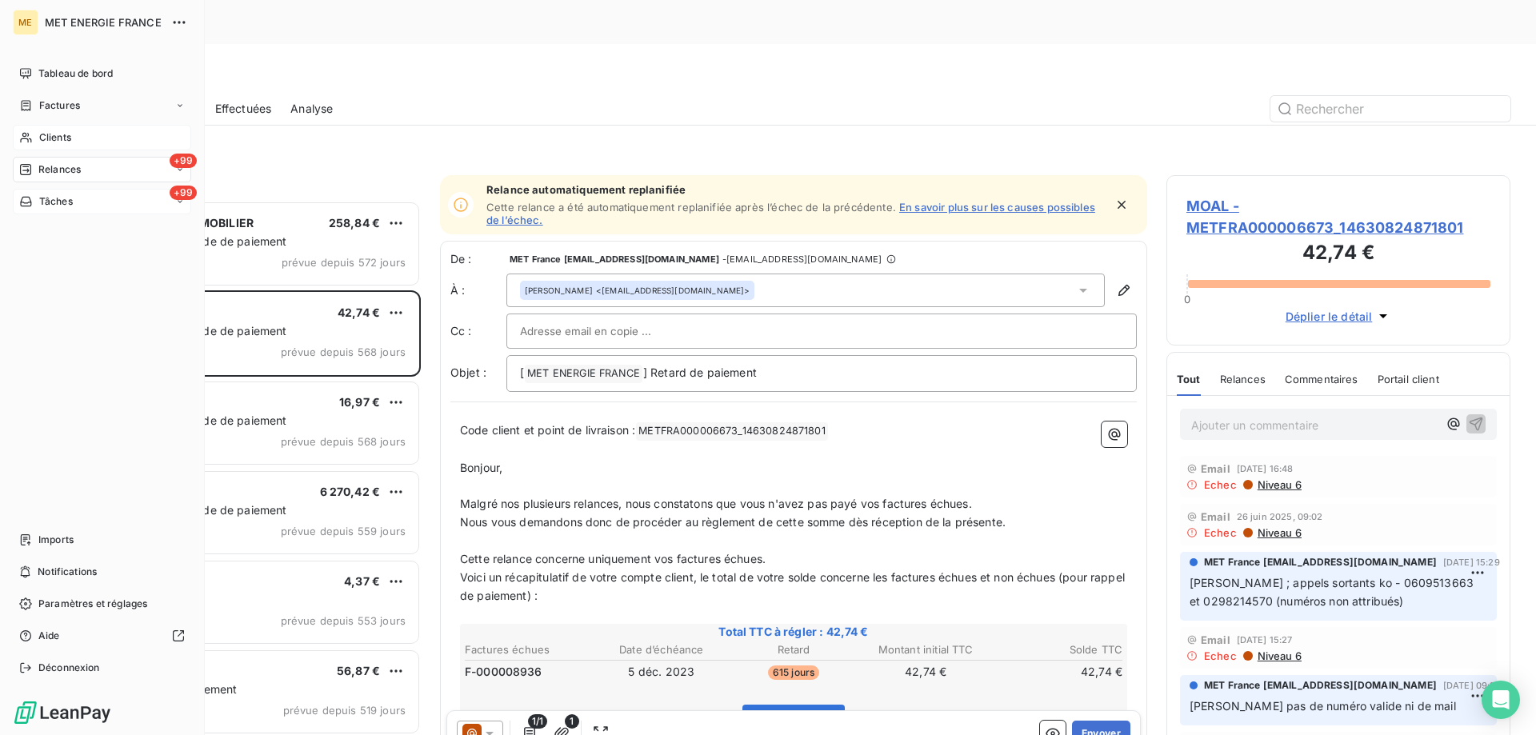
click at [47, 202] on span "Tâches" at bounding box center [56, 201] width 34 height 14
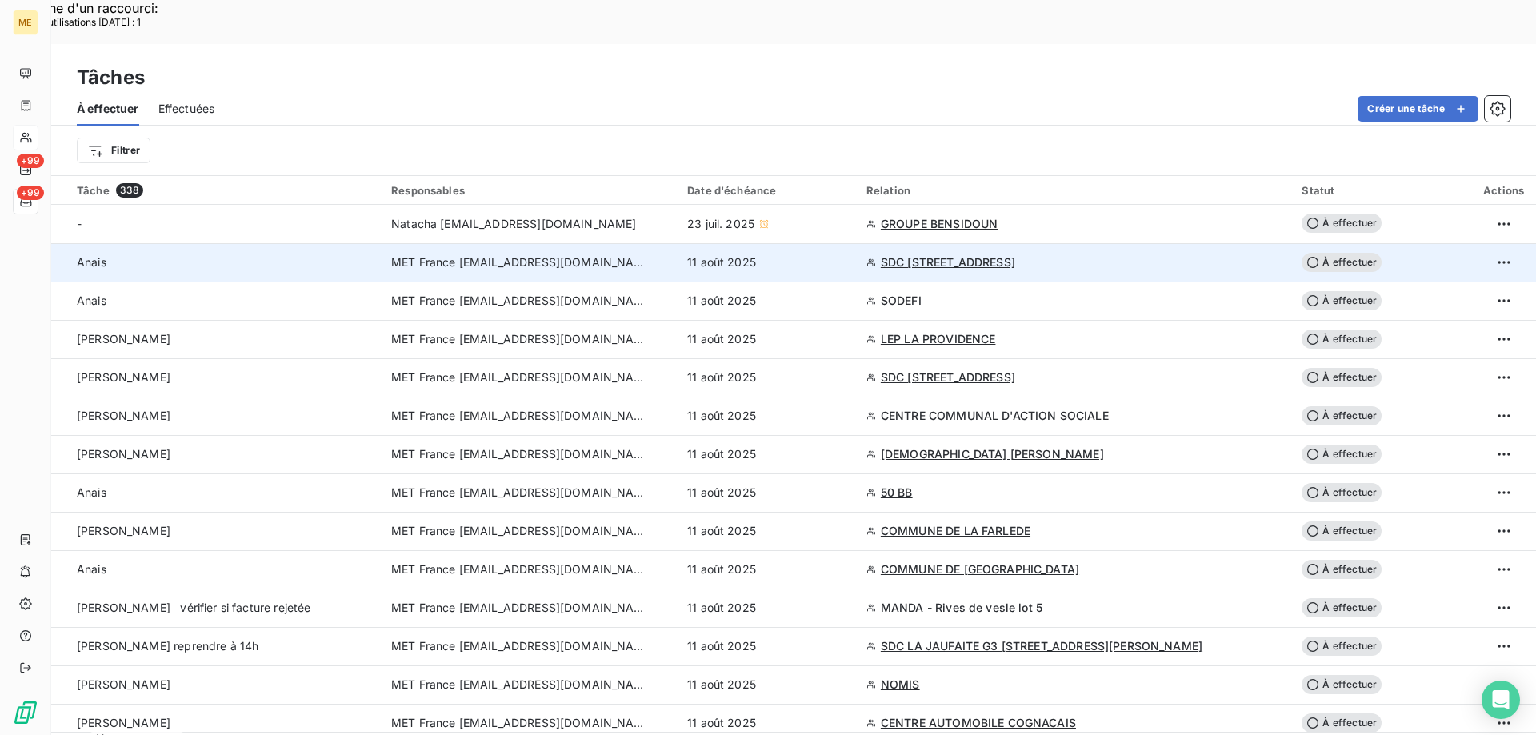
click at [837, 254] on div "11 août 2025" at bounding box center [767, 262] width 160 height 16
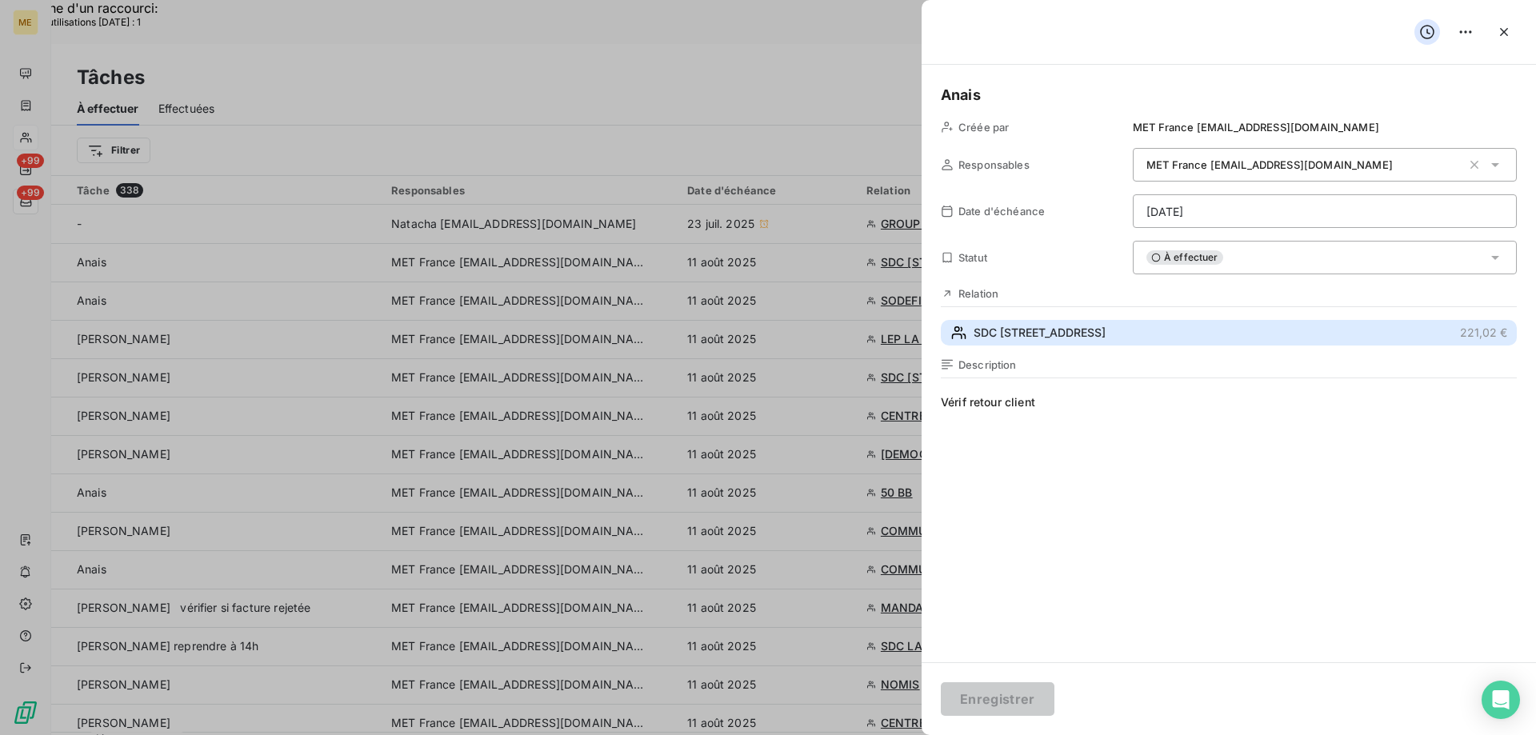
click at [1090, 341] on button "SDC 3 RUE DUPIN 221,02 €" at bounding box center [1229, 333] width 576 height 26
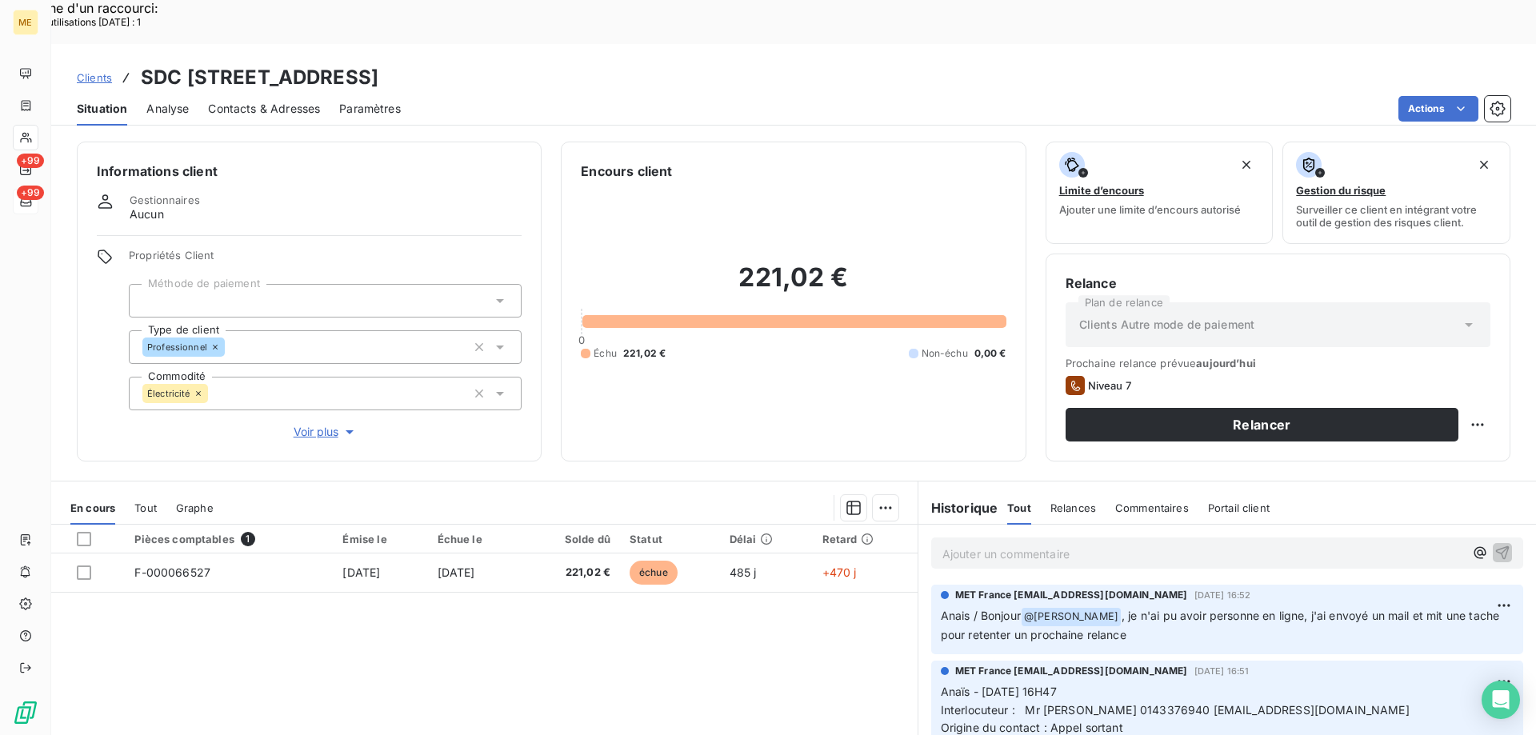
scroll to position [80, 0]
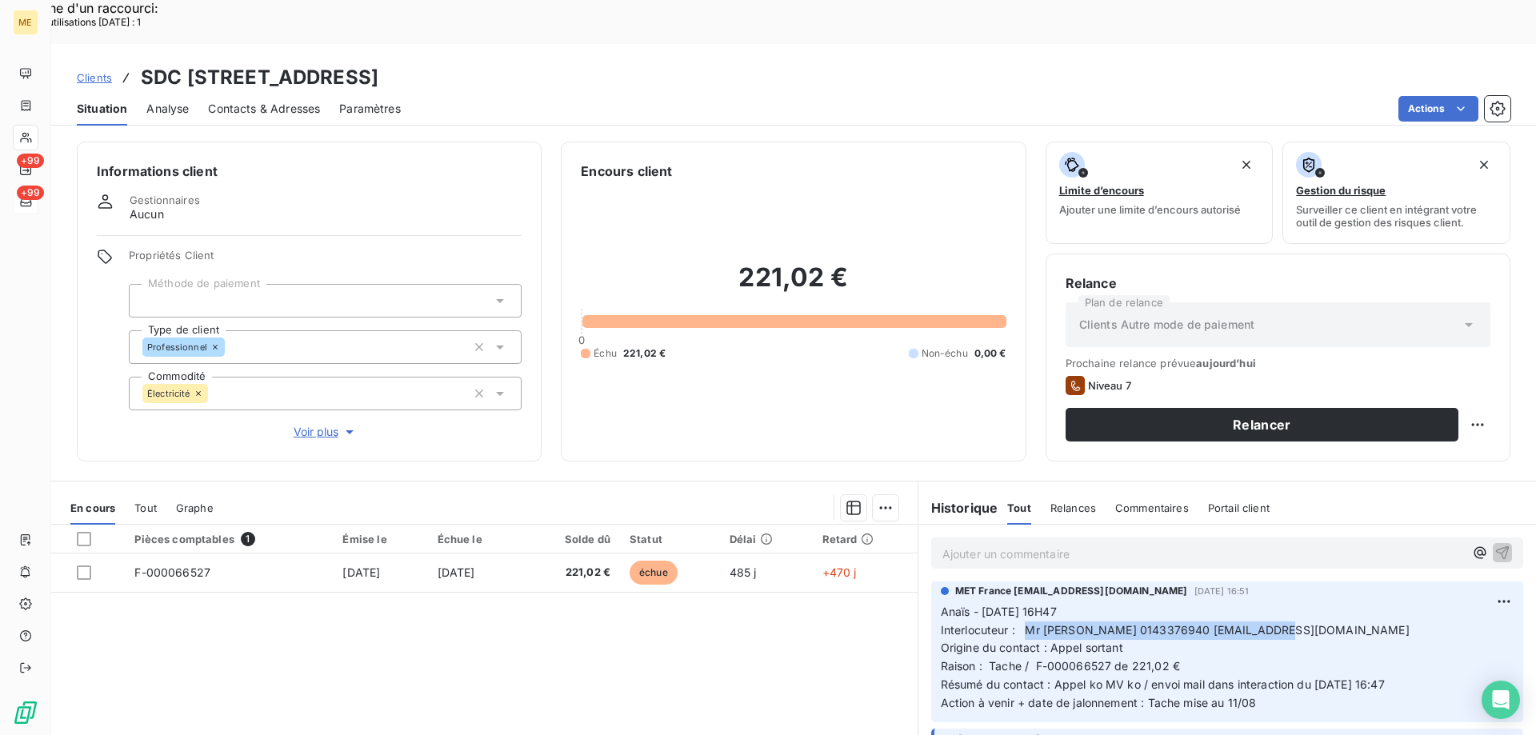
drag, startPoint x: 1018, startPoint y: 589, endPoint x: 1295, endPoint y: 581, distance: 276.9
click at [1295, 603] on p "Anaïs - 05/08/2025 - 16H47 Interlocuteur : Mr HORCHOLLE 0143376940 iherin@nexit…" at bounding box center [1227, 658] width 573 height 110
copy span "Mr HORCHOLLE 0143376940 iherin@nexity.fr"
drag, startPoint x: 1029, startPoint y: 622, endPoint x: 1220, endPoint y: 616, distance: 192.1
click at [1220, 616] on p "Anaïs - 05/08/2025 - 16H47 Interlocuteur : Mr HORCHOLLE 0143376940 iherin@nexit…" at bounding box center [1227, 658] width 573 height 110
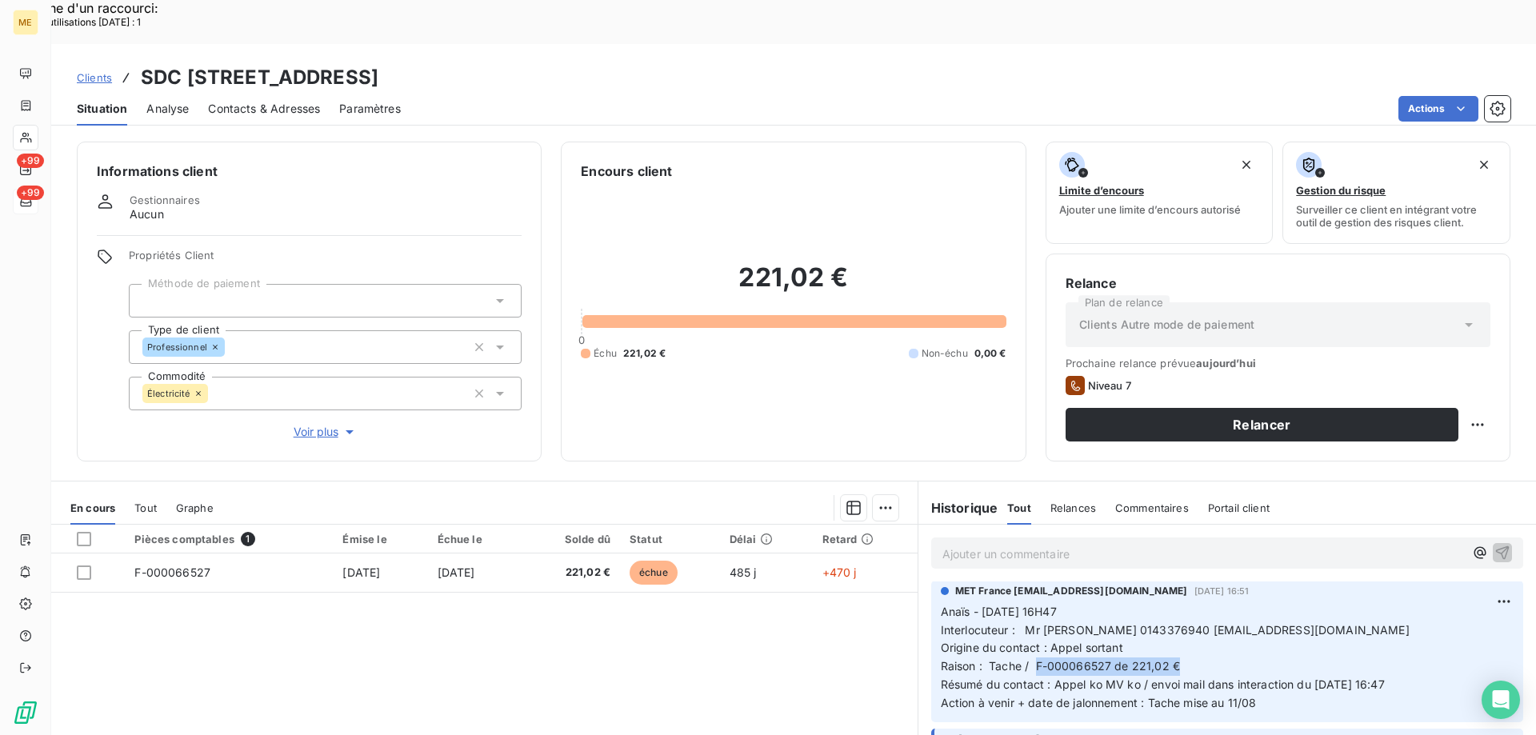
copy span "F-000066527 de 221,02 €"
click at [331, 424] on span "Voir plus" at bounding box center [326, 432] width 64 height 16
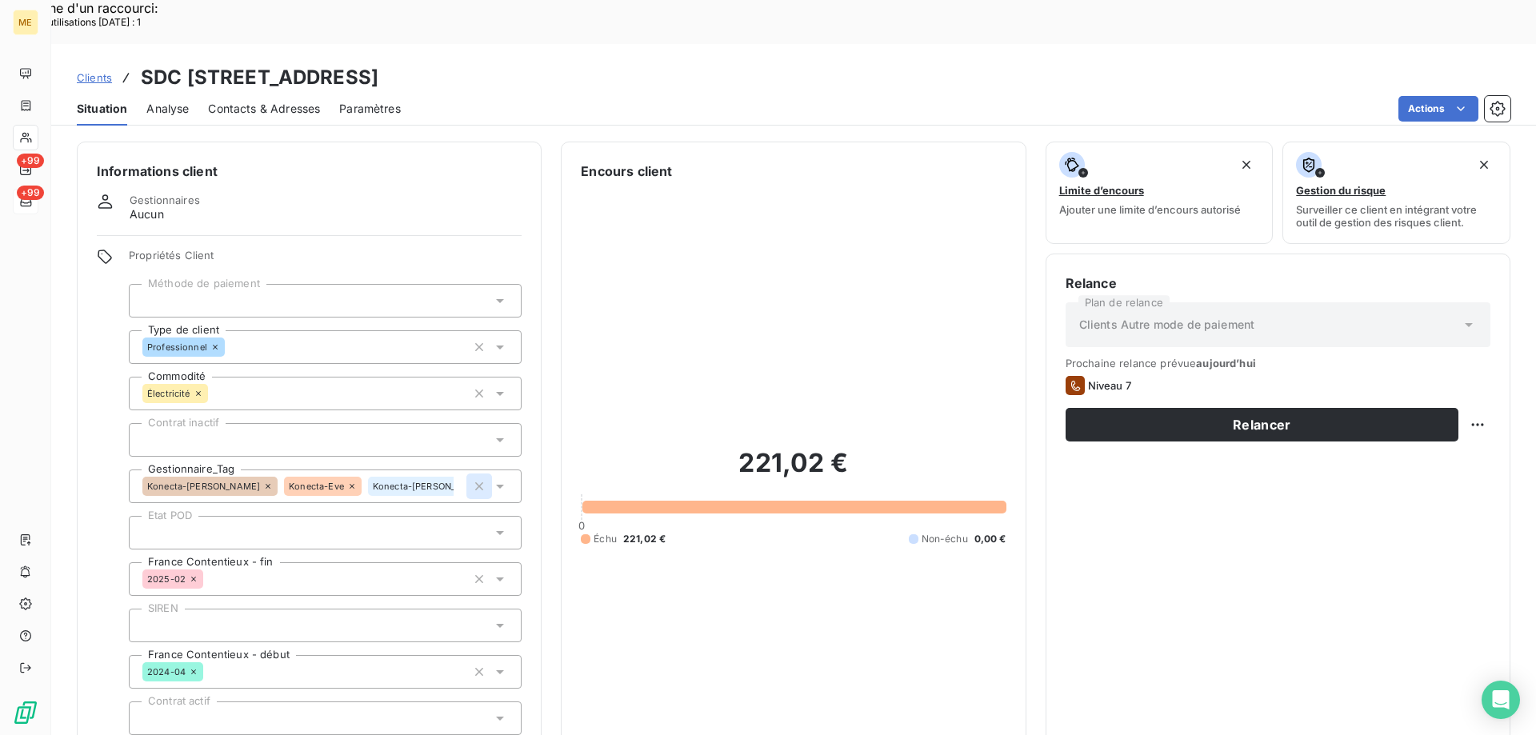
click at [476, 482] on icon "button" at bounding box center [479, 486] width 8 height 8
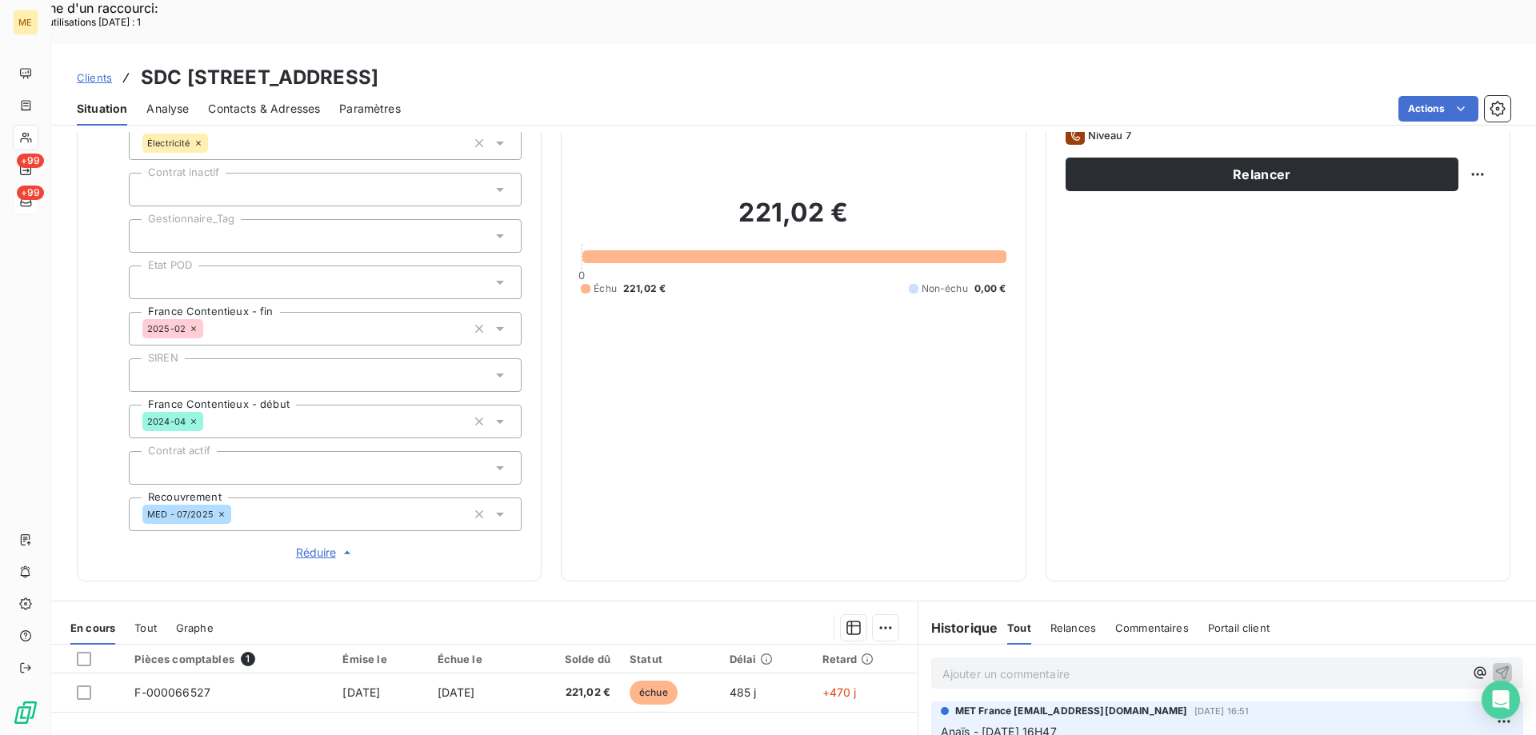
scroll to position [262, 0]
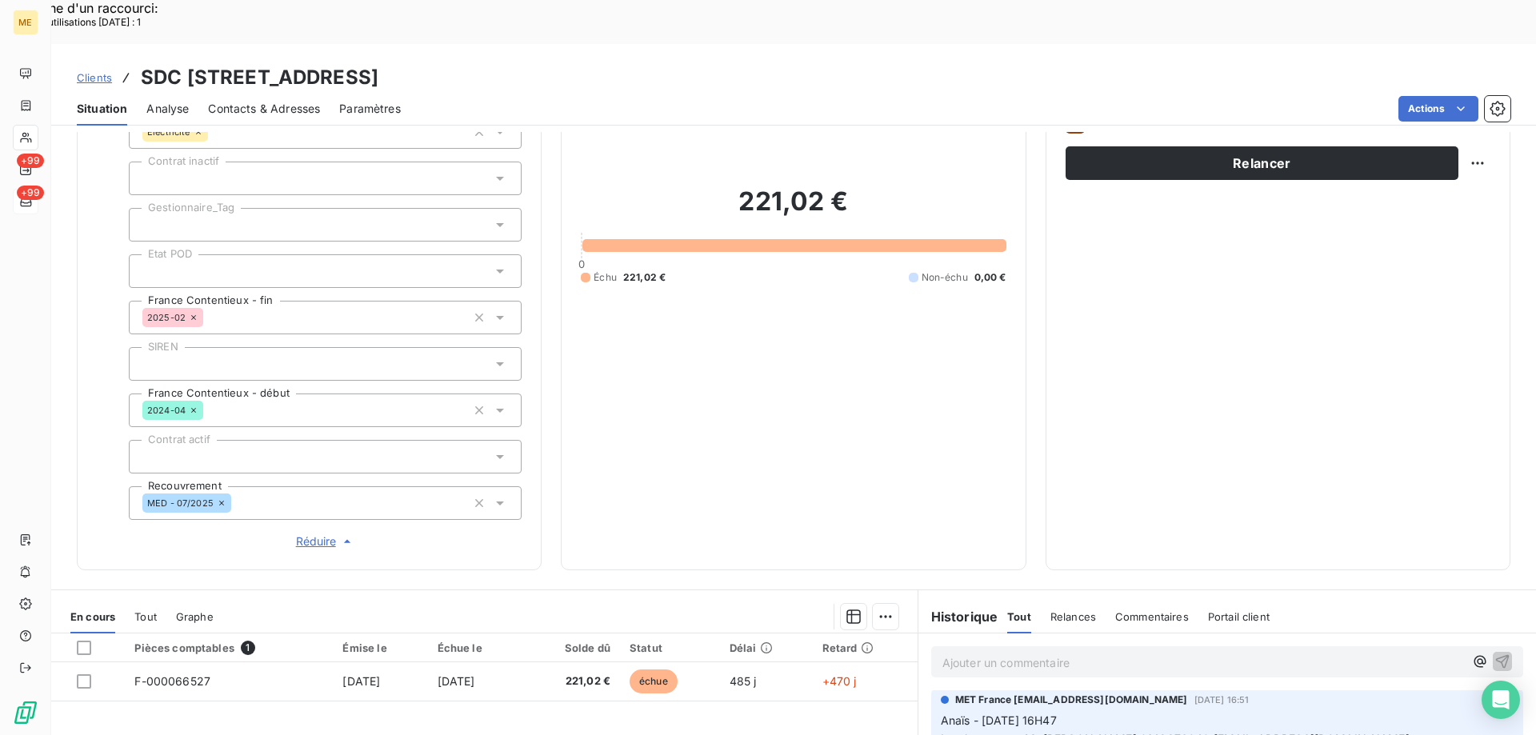
drag, startPoint x: 685, startPoint y: 32, endPoint x: 693, endPoint y: 34, distance: 9.1
click at [378, 63] on h3 "SDC 3 RUE DUPIN - METFRA000004458_07311577359951" at bounding box center [260, 77] width 238 height 29
drag, startPoint x: 697, startPoint y: 32, endPoint x: 533, endPoint y: 39, distance: 164.1
click at [533, 63] on div "Clients SDC 3 RUE DUPIN - METFRA000004458_07311577359951" at bounding box center [793, 77] width 1484 height 29
copy h3 "07311577359951"
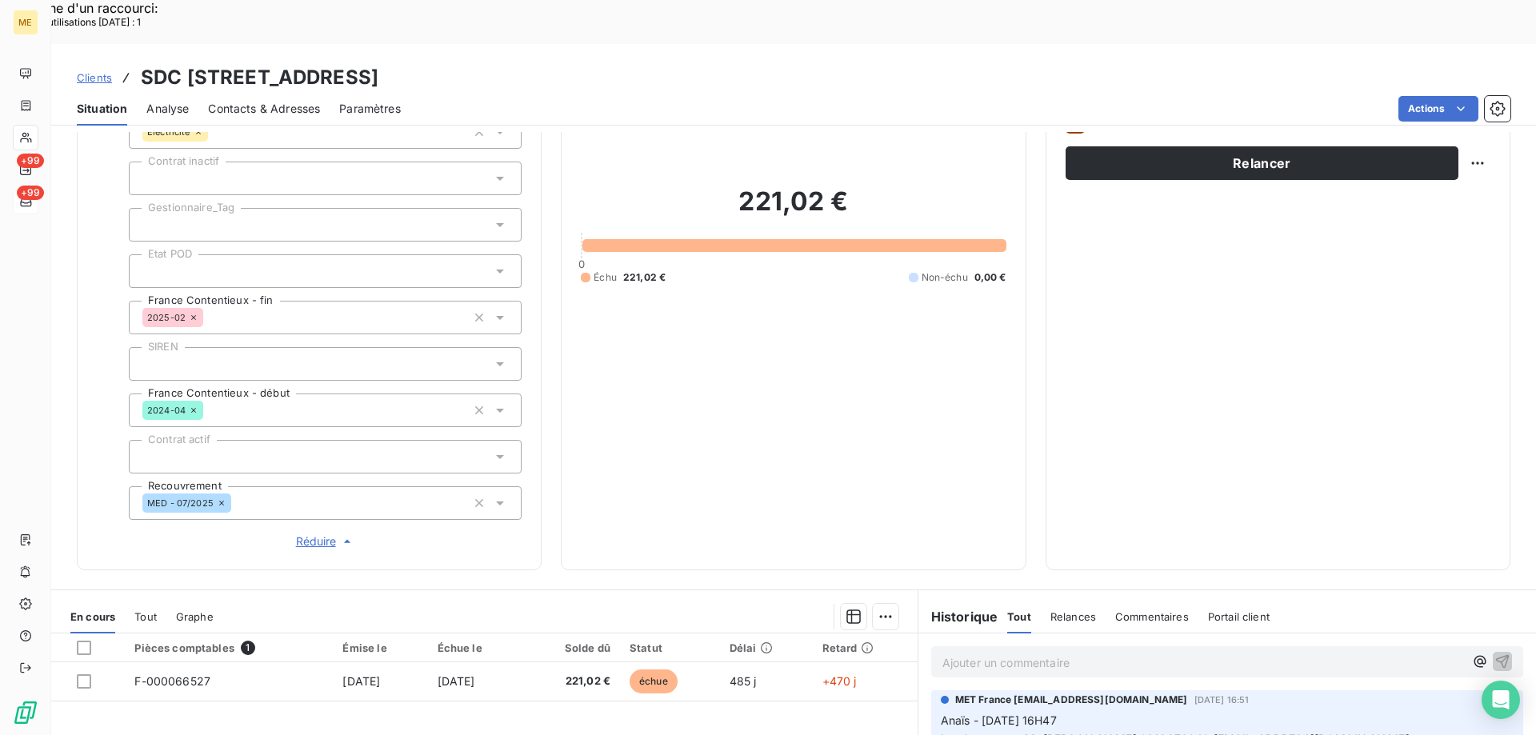
click at [262, 101] on span "Contacts & Adresses" at bounding box center [264, 109] width 112 height 16
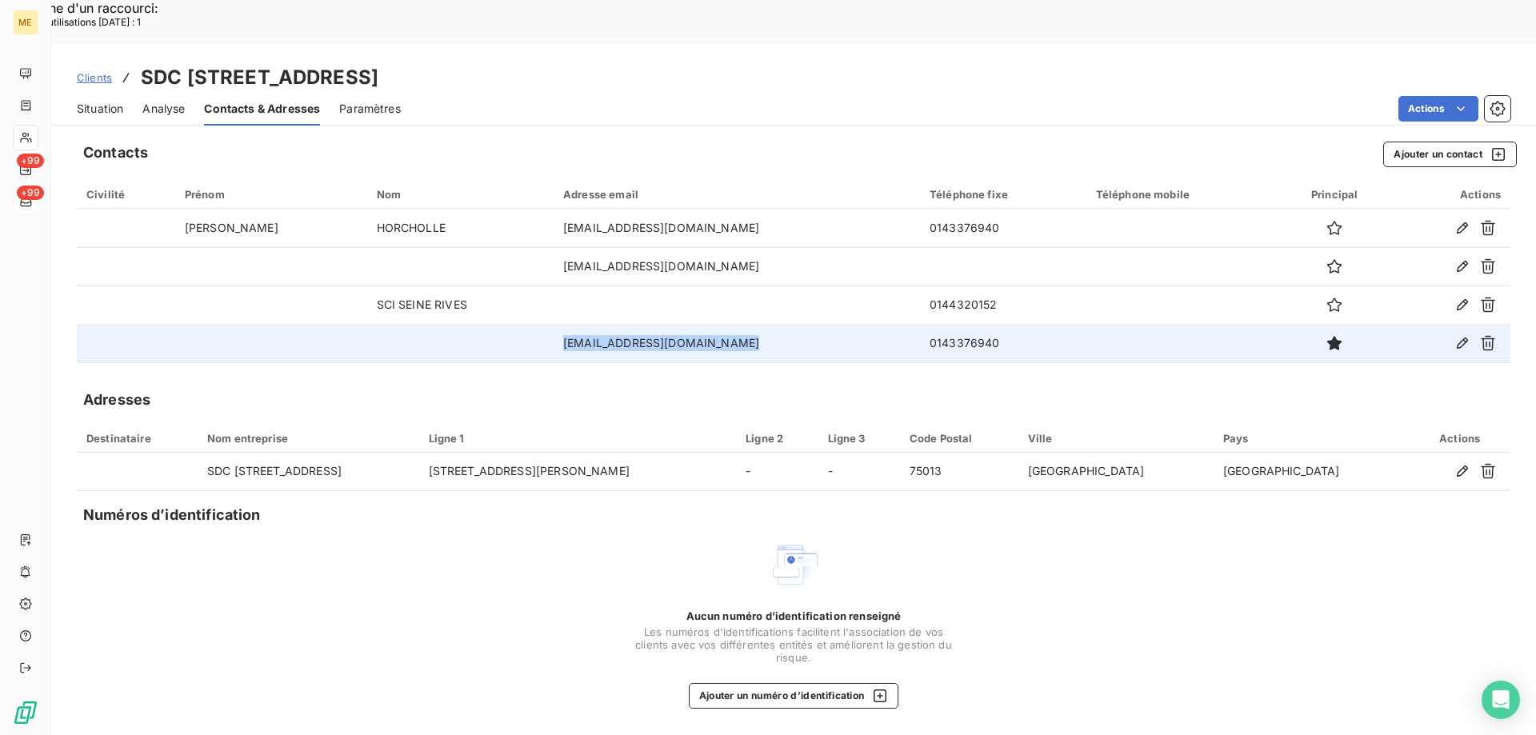
drag, startPoint x: 706, startPoint y: 298, endPoint x: 518, endPoint y: 306, distance: 188.1
click at [553, 324] on td "[EMAIL_ADDRESS][DOMAIN_NAME]" at bounding box center [736, 343] width 366 height 38
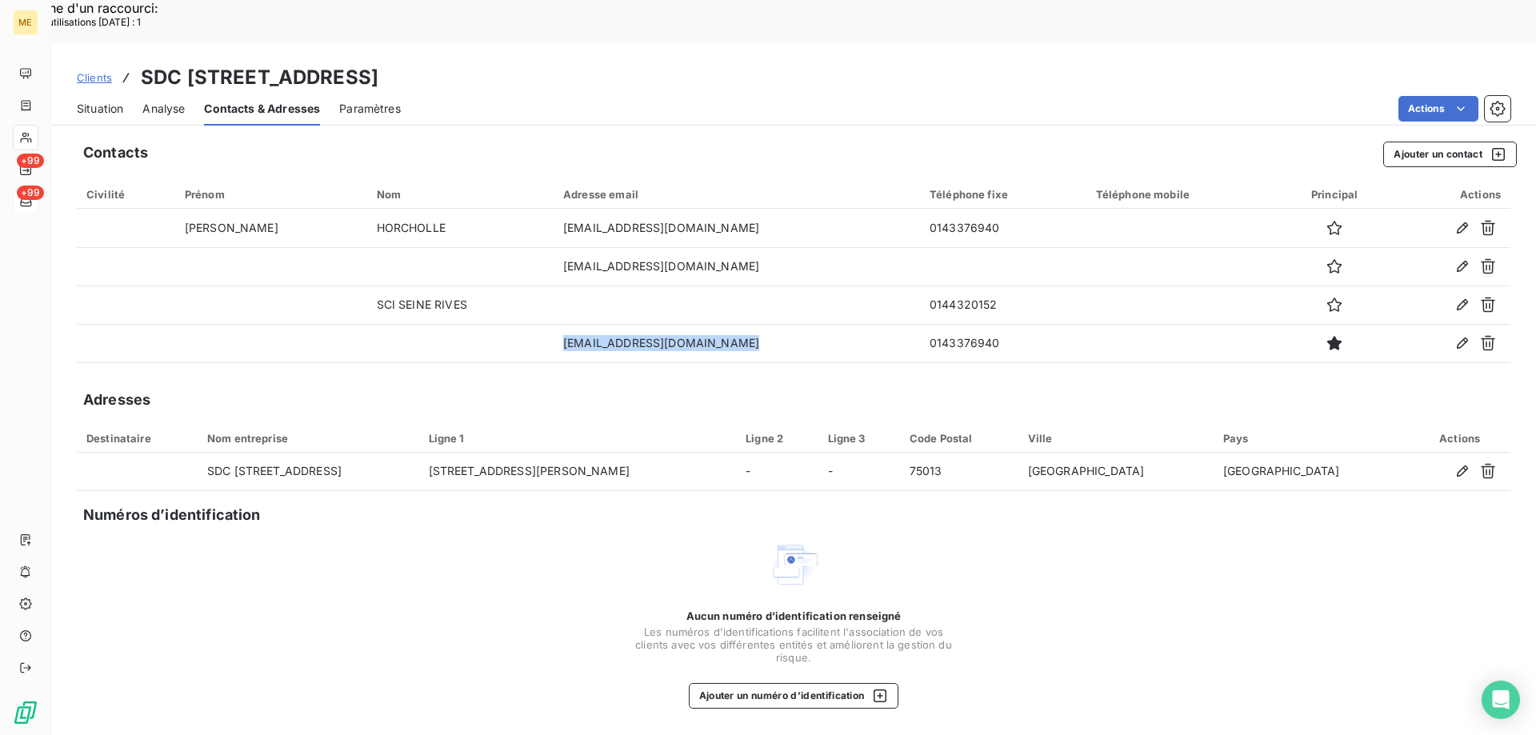
click at [95, 101] on span "Situation" at bounding box center [100, 109] width 46 height 16
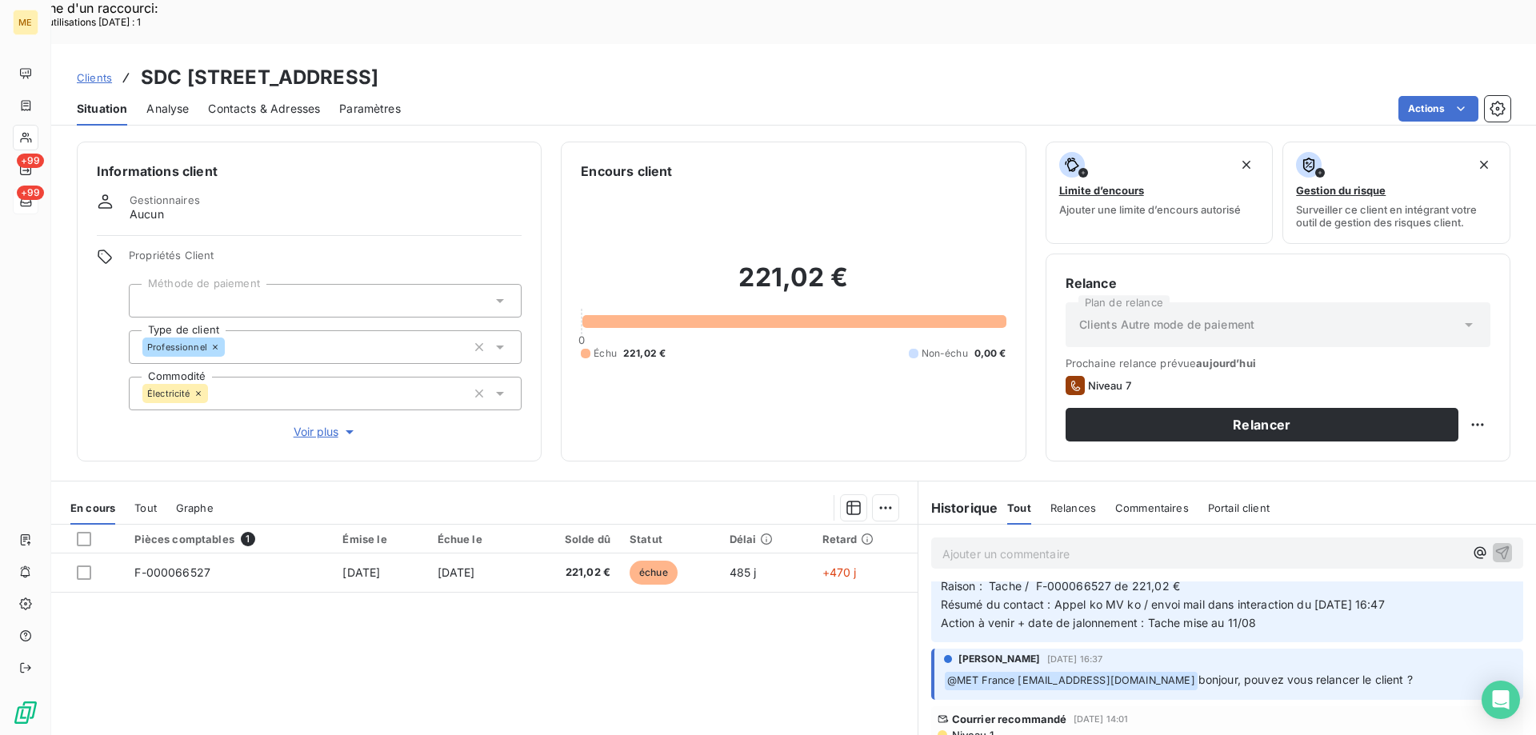
scroll to position [80, 0]
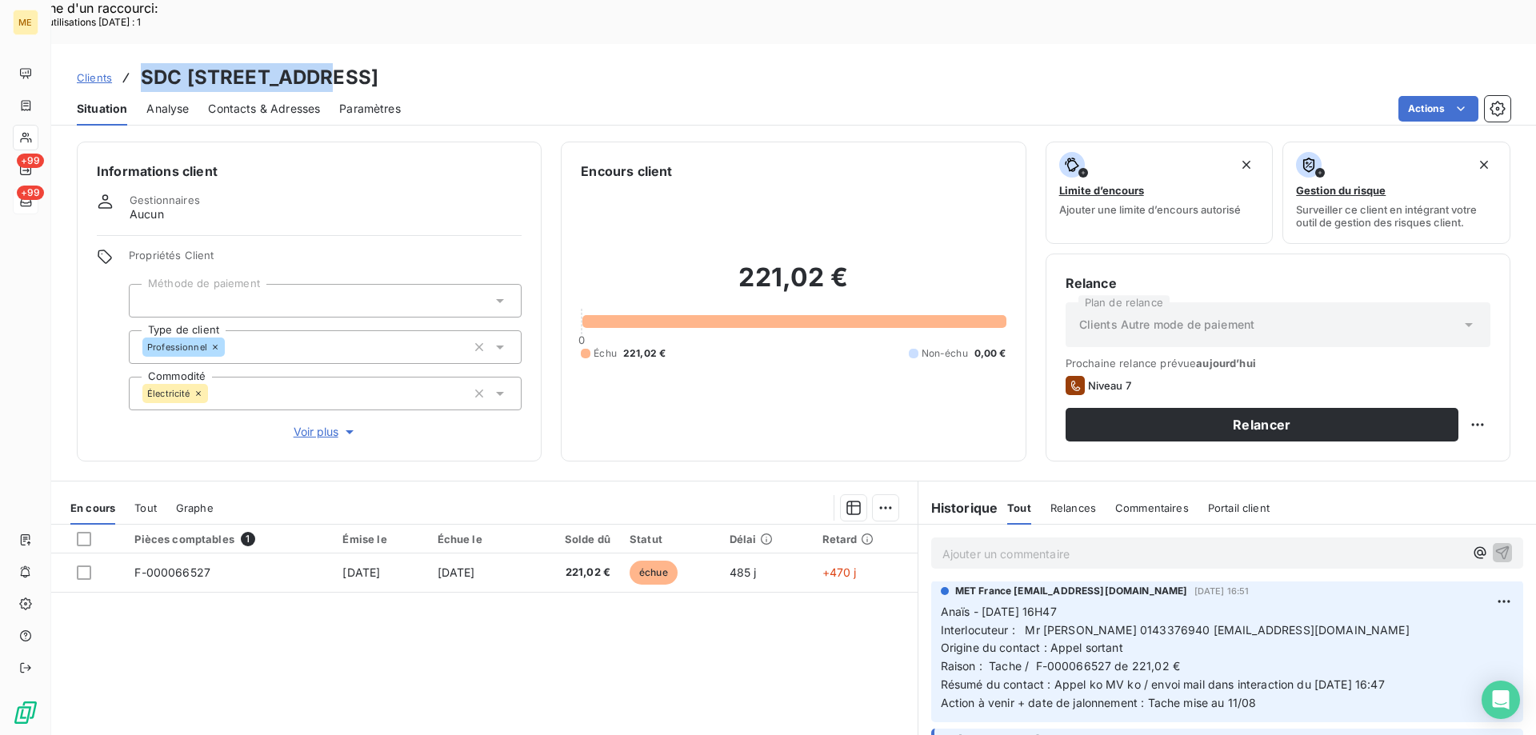
drag, startPoint x: 294, startPoint y: 30, endPoint x: 146, endPoint y: 42, distance: 147.7
click at [146, 63] on h3 "SDC 3 RUE DUPIN - METFRA000004458_07311577359951" at bounding box center [260, 77] width 238 height 29
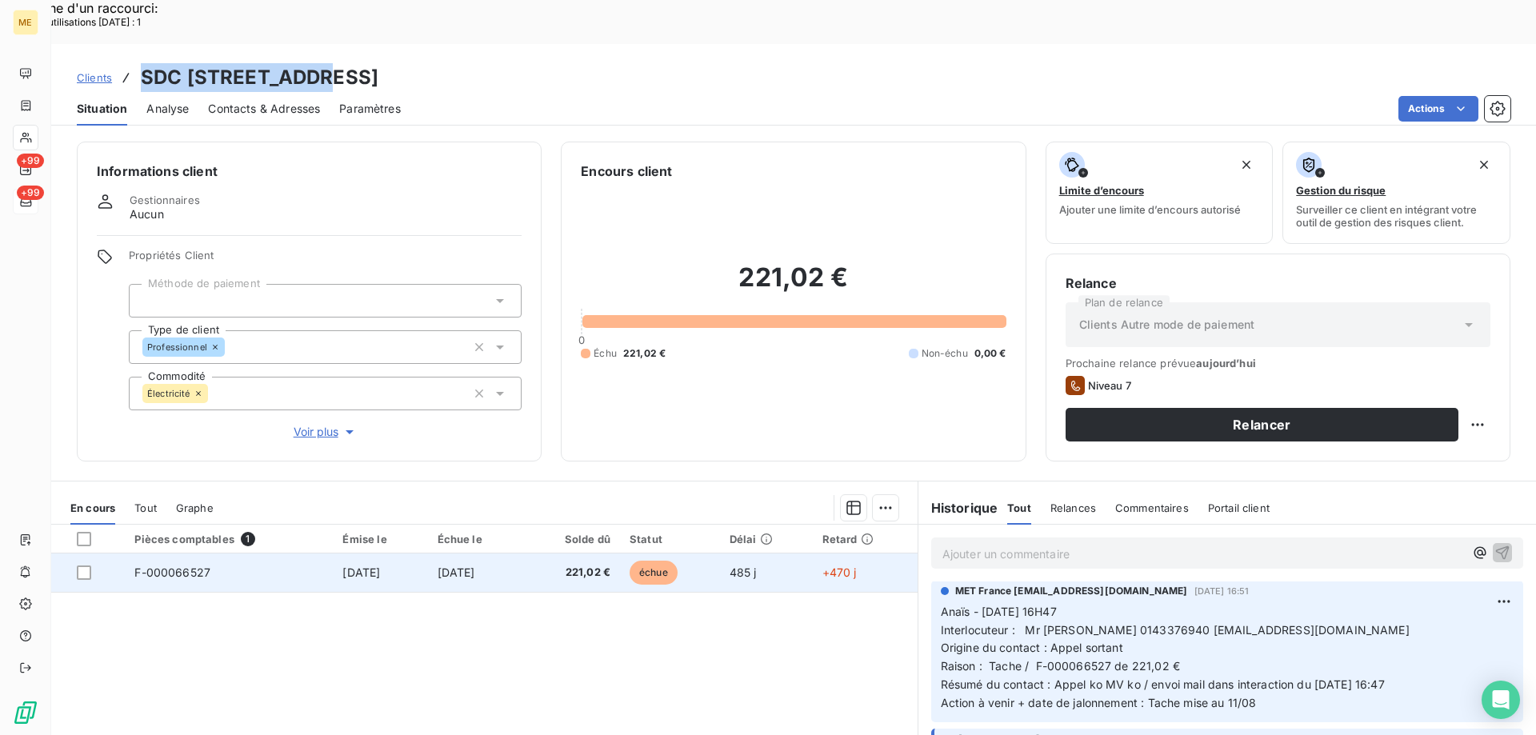
click at [281, 553] on td "F-000066527" at bounding box center [229, 572] width 208 height 38
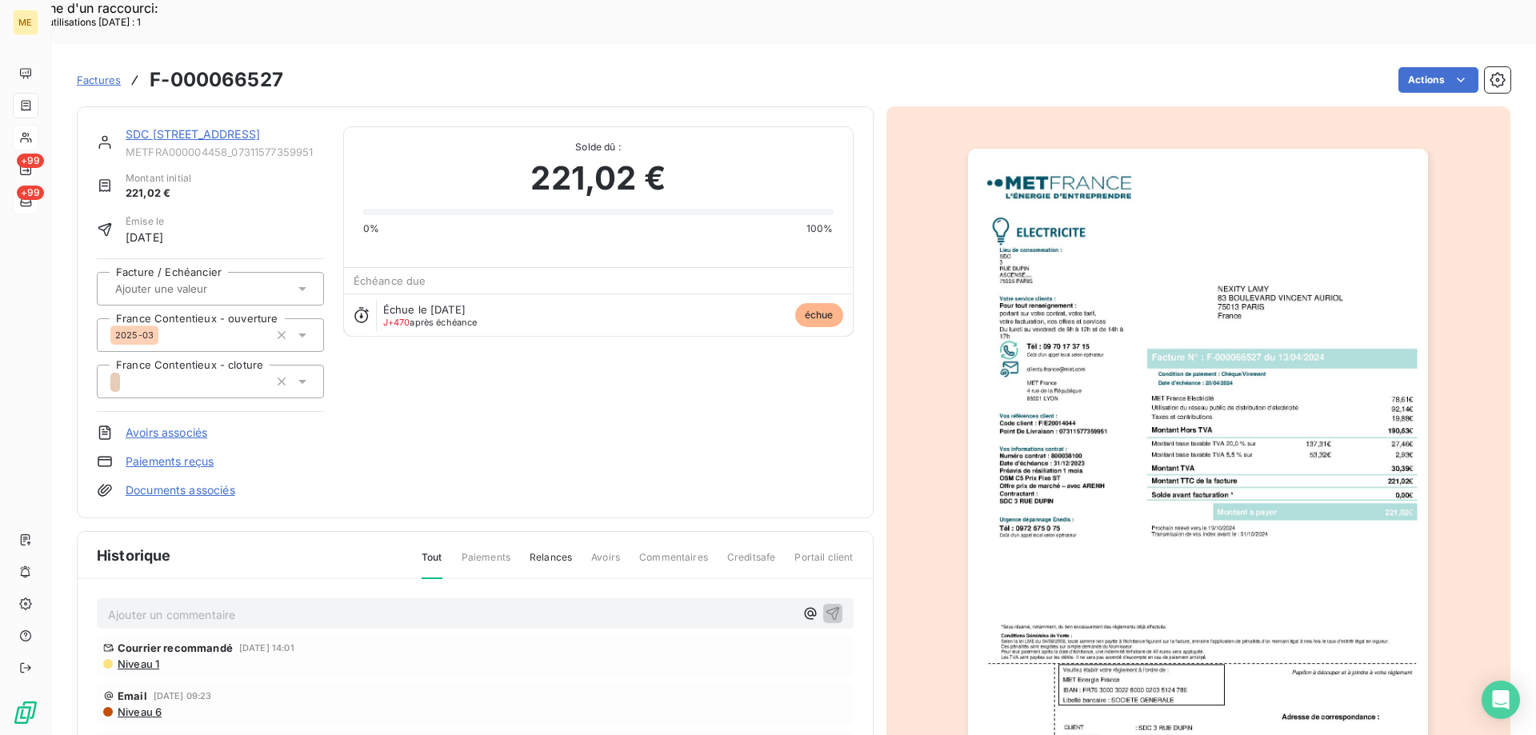
click at [191, 127] on link "SDC [STREET_ADDRESS]" at bounding box center [193, 134] width 134 height 14
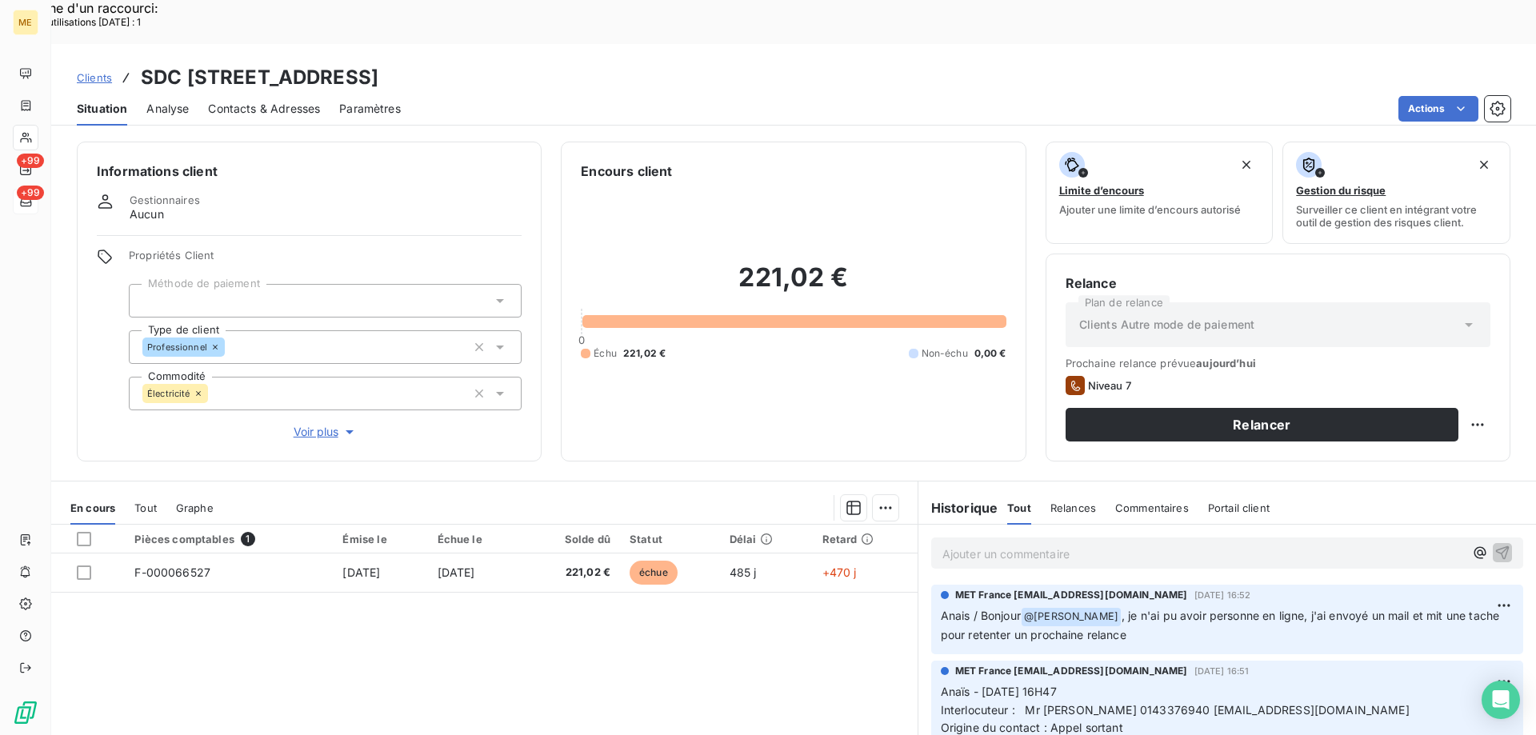
drag, startPoint x: 521, startPoint y: 30, endPoint x: 328, endPoint y: 33, distance: 193.6
click at [328, 63] on h3 "SDC 3 RUE DUPIN - METFRA000004458_07311577359951" at bounding box center [260, 77] width 238 height 29
drag, startPoint x: 690, startPoint y: 34, endPoint x: 533, endPoint y: 37, distance: 156.8
click at [533, 63] on div "Clients SDC 3 RUE DUPIN - METFRA000004458_07311577359951" at bounding box center [793, 77] width 1484 height 29
drag, startPoint x: 205, startPoint y: 531, endPoint x: 162, endPoint y: 628, distance: 106.0
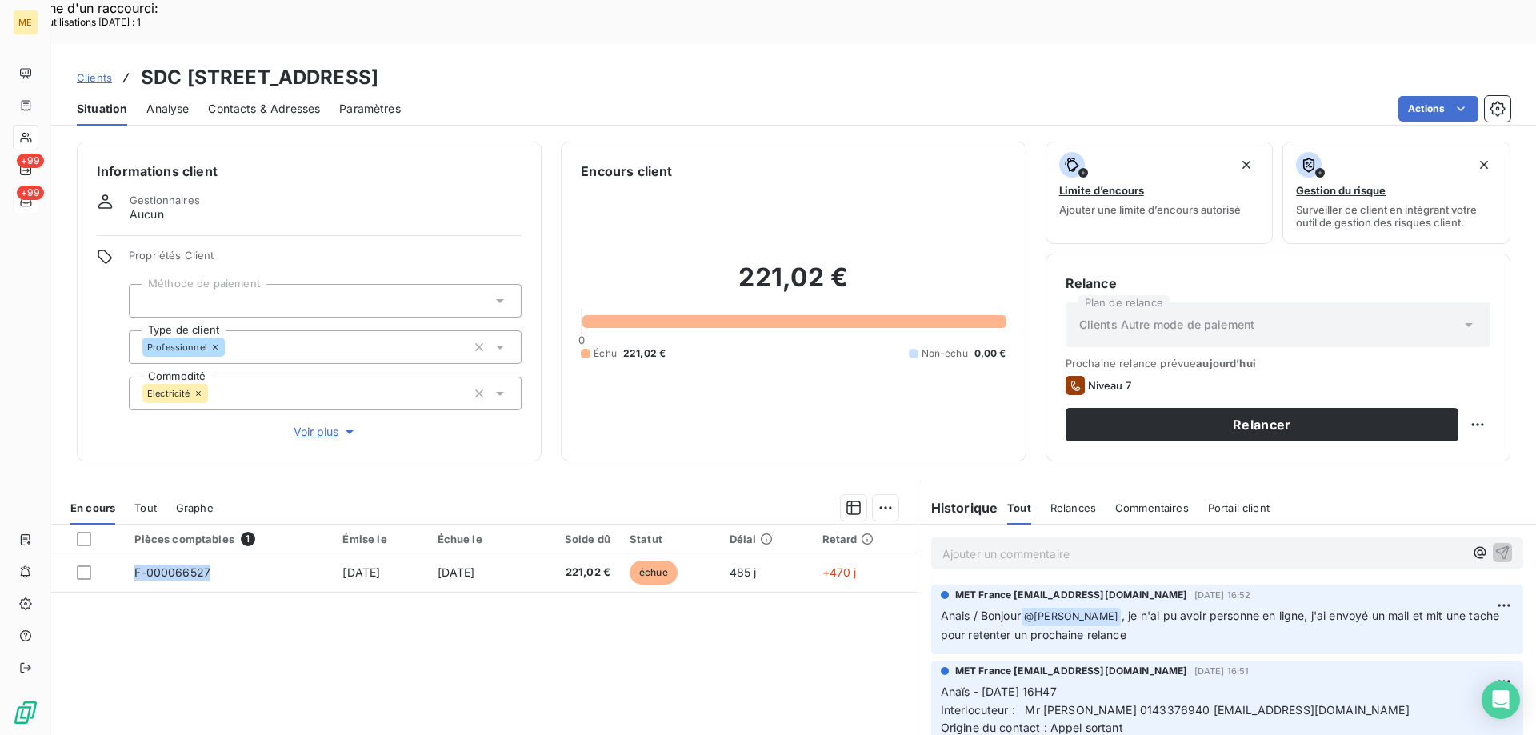
click at [163, 625] on div "Pièces comptables 1 Émise le Échue le Solde dû Statut Délai Retard F-000066527 …" at bounding box center [484, 679] width 866 height 308
click at [178, 584] on div "Pièces comptables 1 Émise le Échue le Solde dû Statut Délai Retard F-000066527 …" at bounding box center [484, 679] width 866 height 308
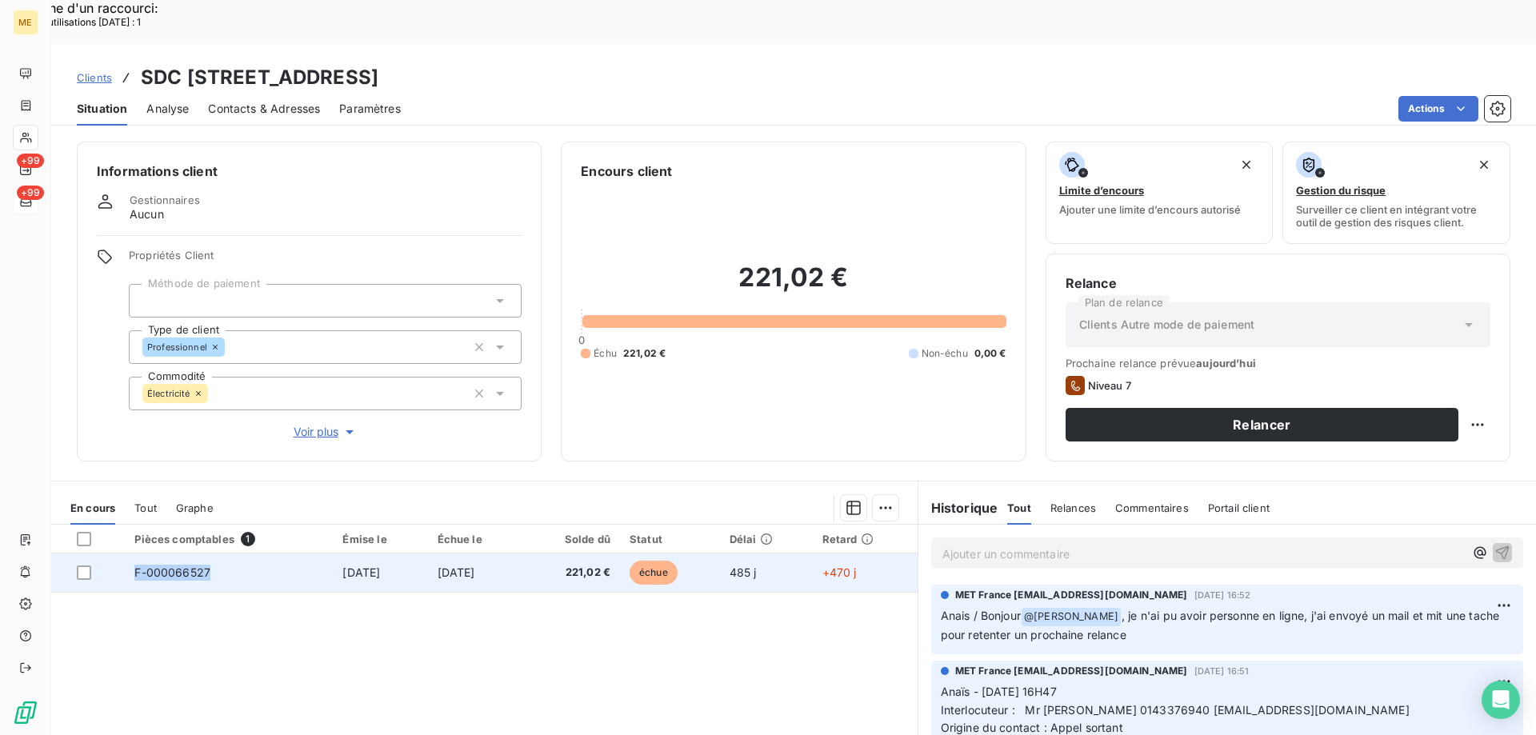
drag, startPoint x: 204, startPoint y: 534, endPoint x: 128, endPoint y: 536, distance: 76.0
click at [128, 553] on td "F-000066527" at bounding box center [229, 572] width 208 height 38
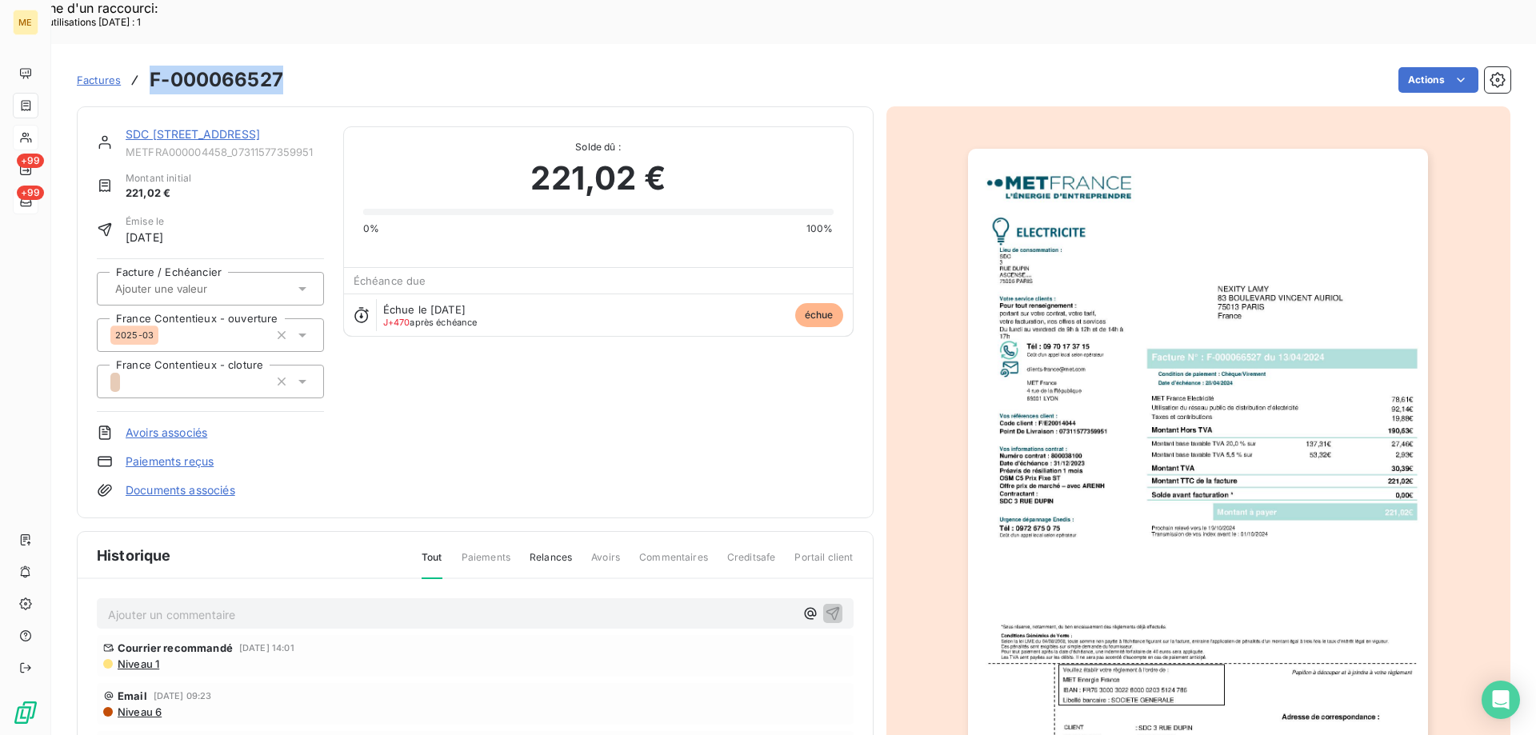
drag, startPoint x: 287, startPoint y: 33, endPoint x: 147, endPoint y: 40, distance: 140.1
click at [147, 63] on div "Factures F-000066527 Actions" at bounding box center [793, 80] width 1433 height 34
click at [168, 127] on link "SDC [STREET_ADDRESS]" at bounding box center [193, 134] width 134 height 14
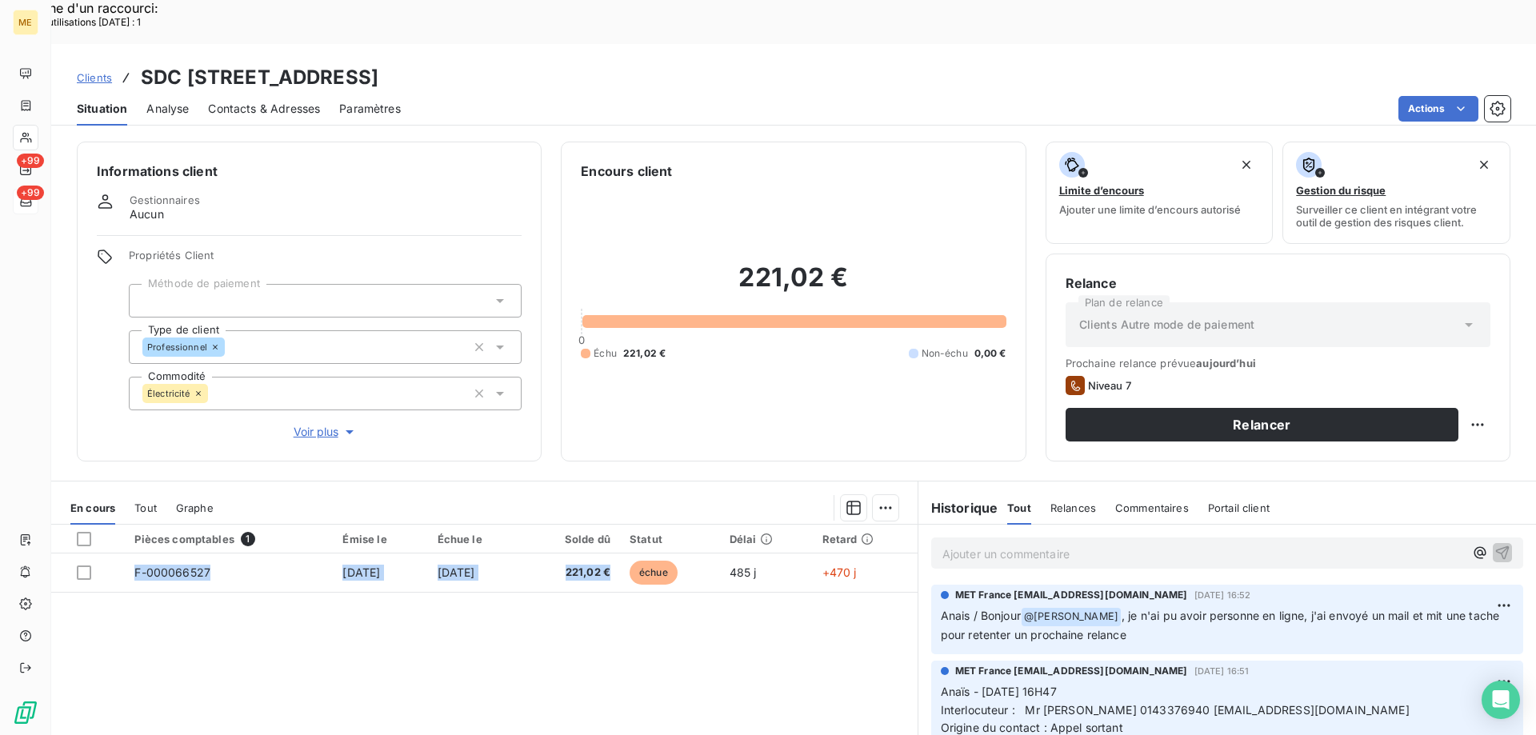
drag, startPoint x: 623, startPoint y: 528, endPoint x: 592, endPoint y: 417, distance: 115.5
click at [590, 421] on div "Informations client Gestionnaires Aucun Propriétés Client Méthode de paiement T…" at bounding box center [793, 455] width 1484 height 647
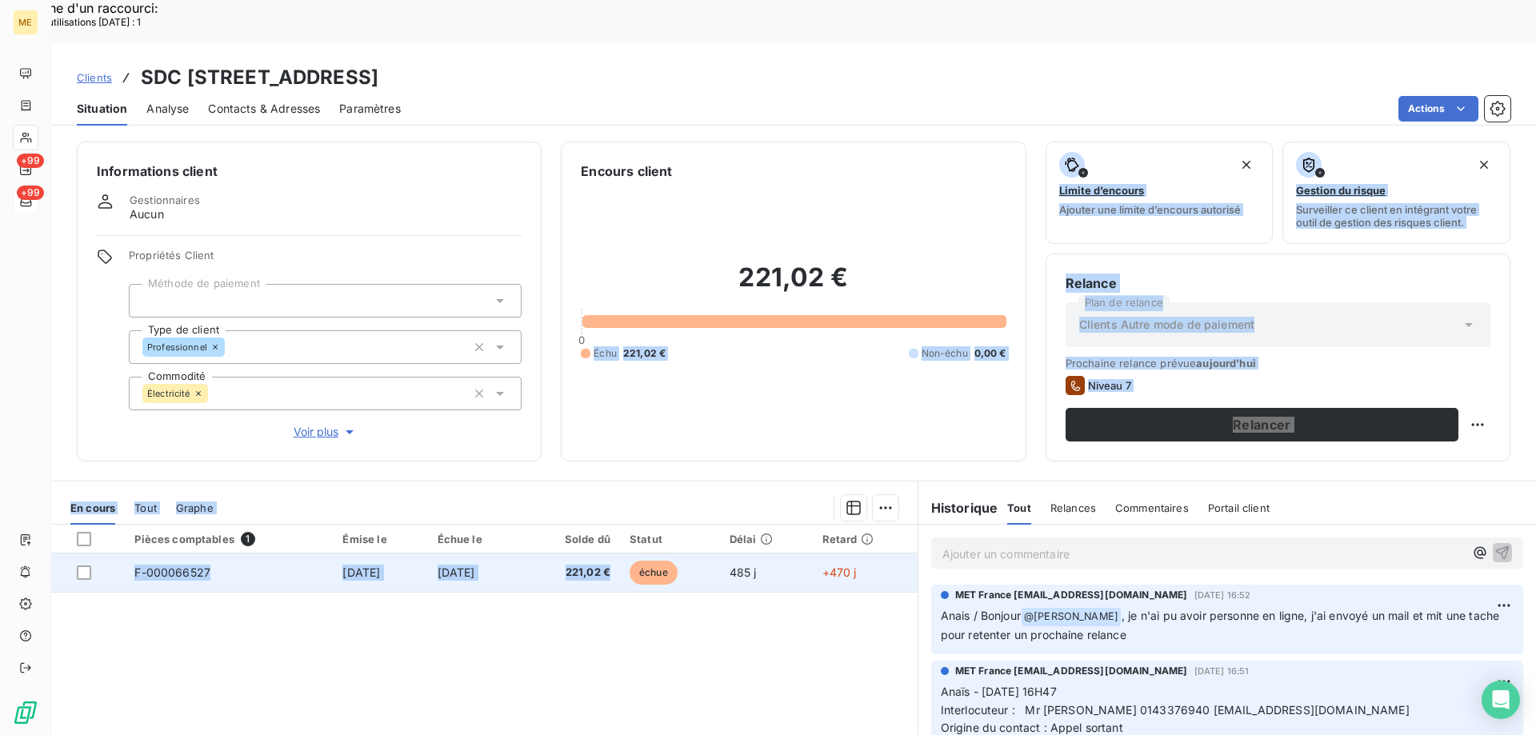
click at [413, 553] on td "13 avr. 2024" at bounding box center [380, 572] width 94 height 38
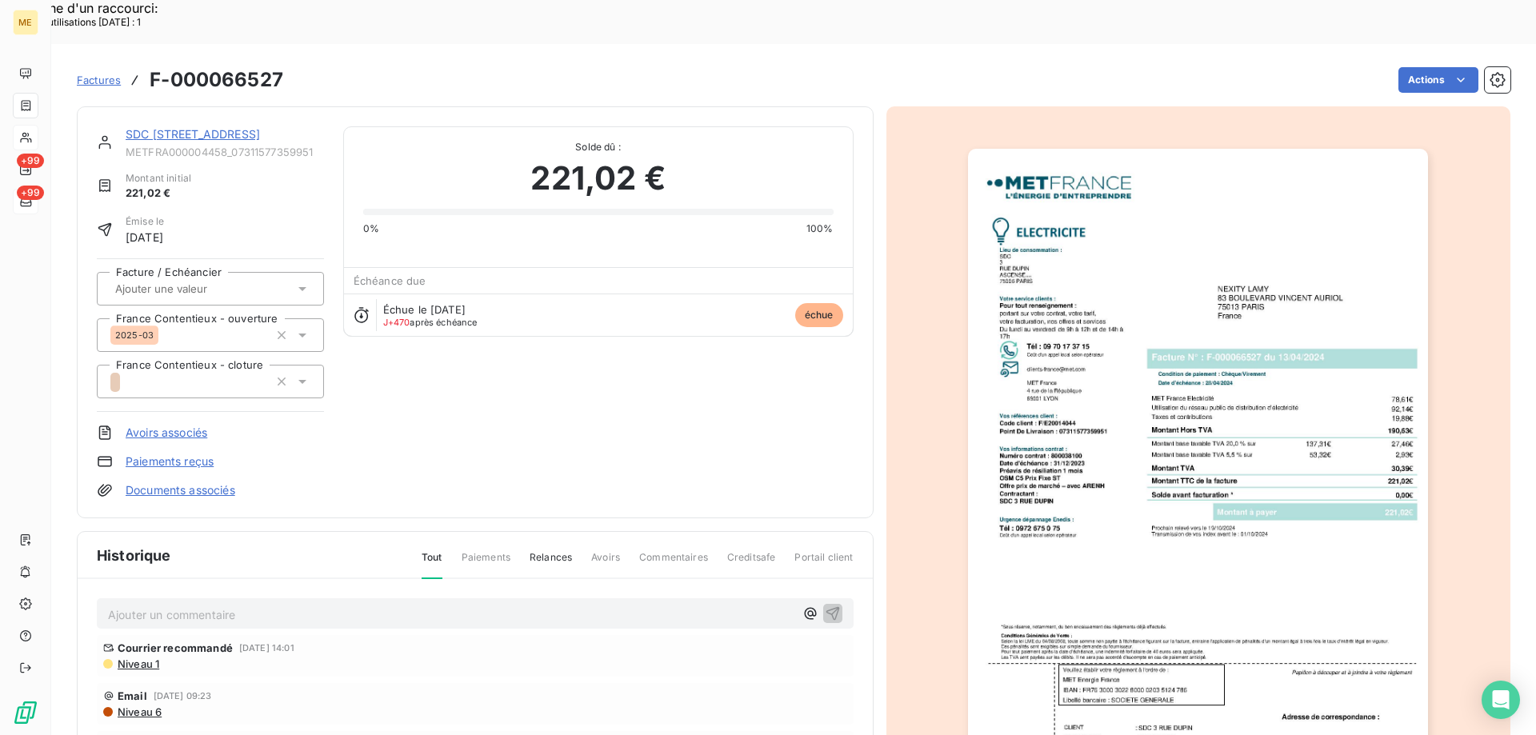
click at [1282, 517] on img "button" at bounding box center [1198, 474] width 460 height 651
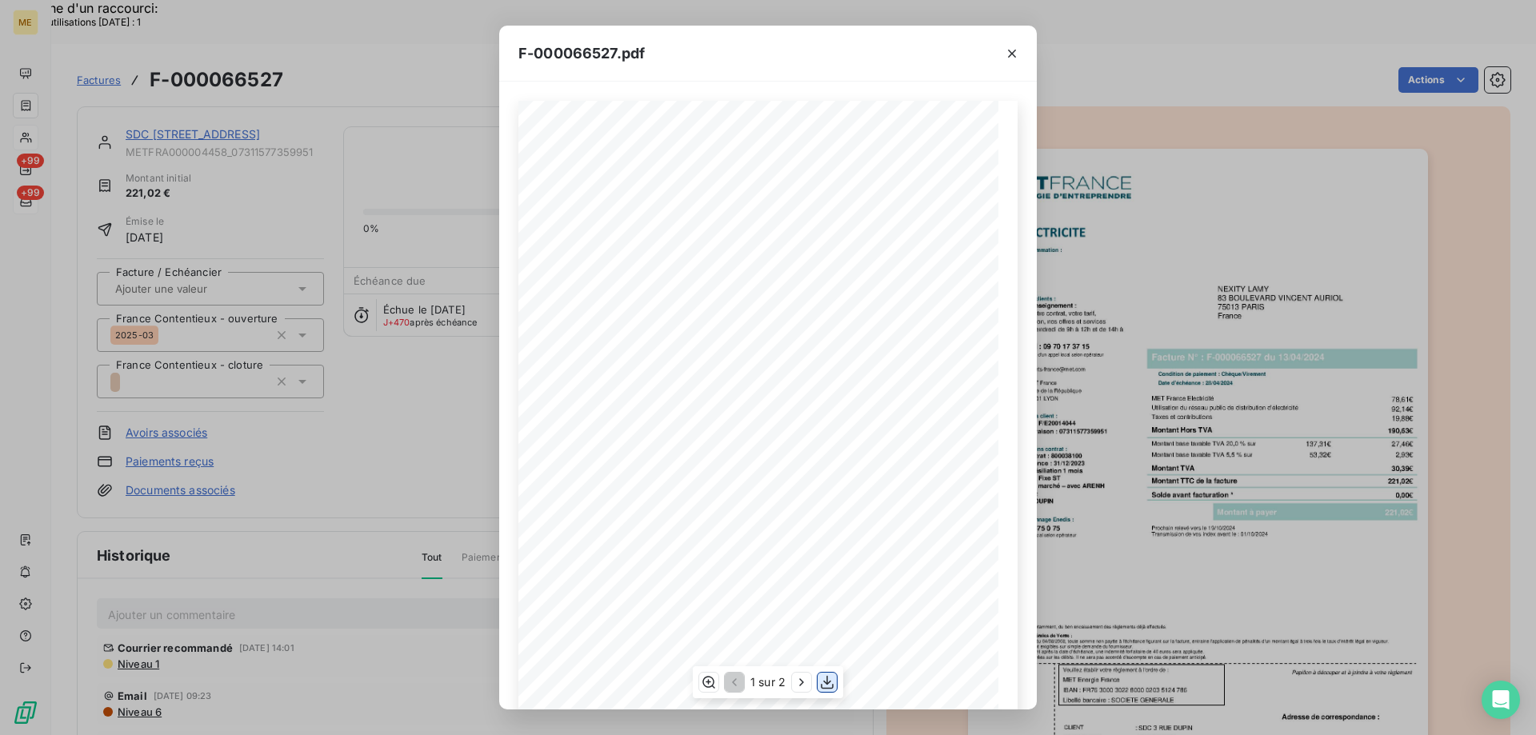
click at [827, 677] on icon "button" at bounding box center [827, 683] width 13 height 14
click at [1011, 52] on icon "button" at bounding box center [1012, 54] width 8 height 8
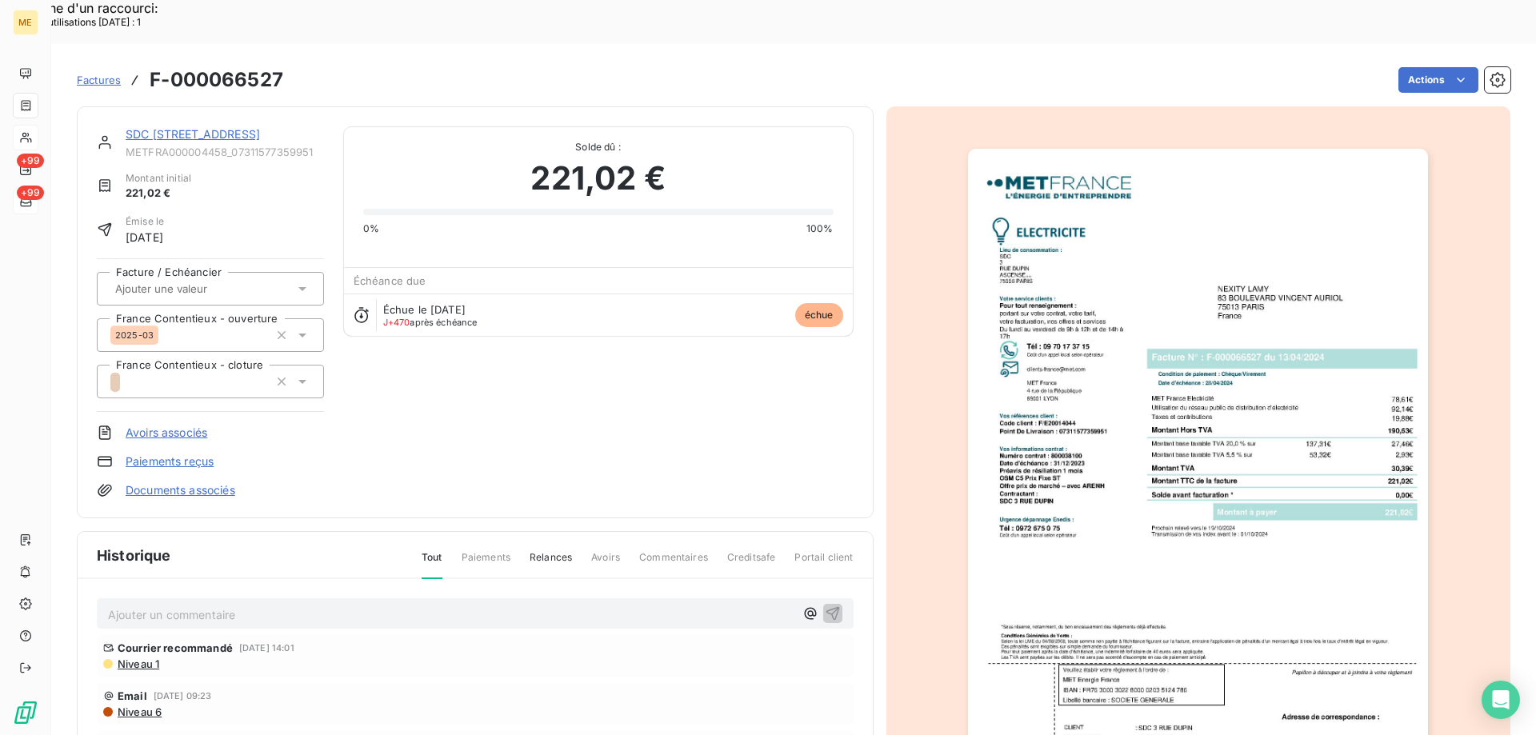
click at [191, 127] on link "SDC [STREET_ADDRESS]" at bounding box center [193, 134] width 134 height 14
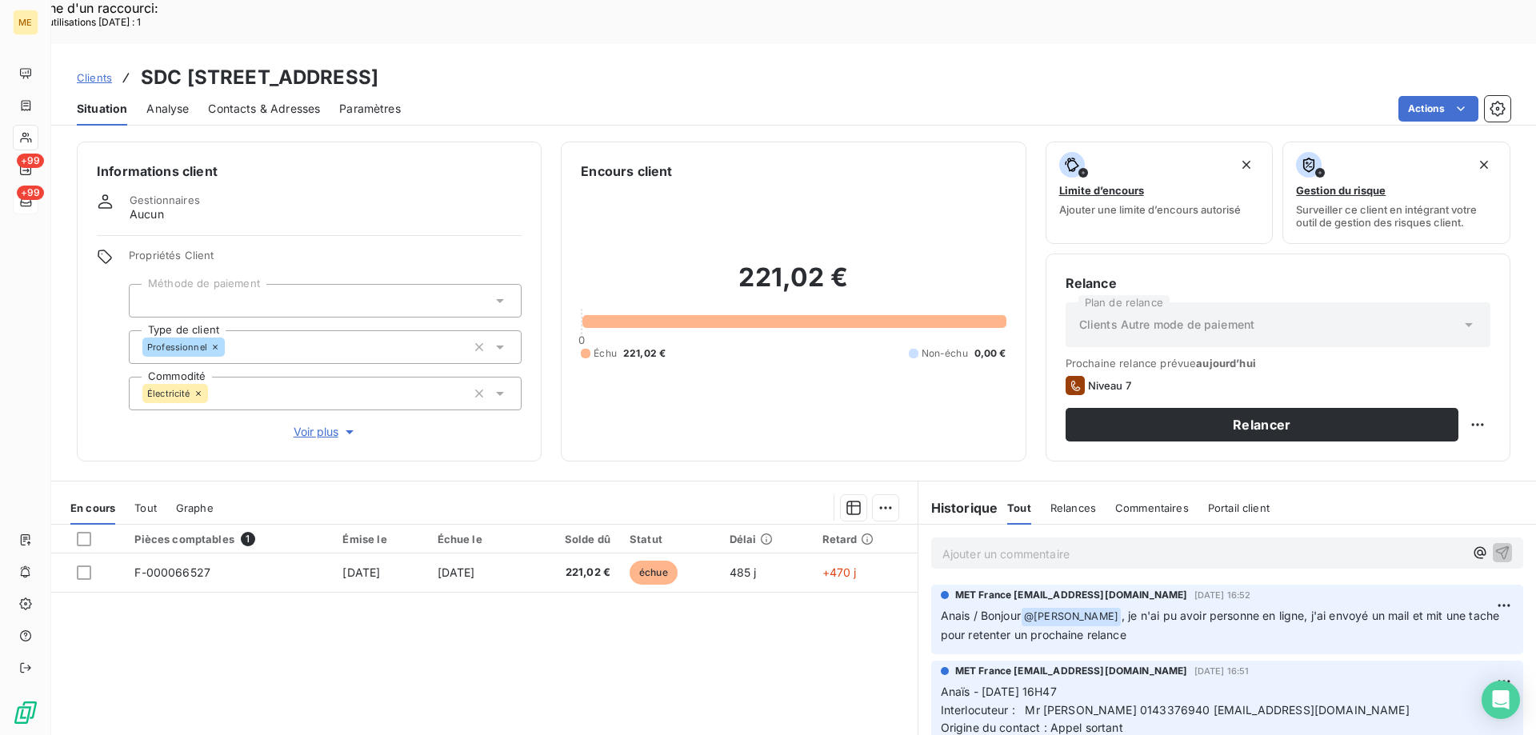
click at [1121, 544] on p "Ajouter un commentaire ﻿" at bounding box center [1202, 554] width 521 height 20
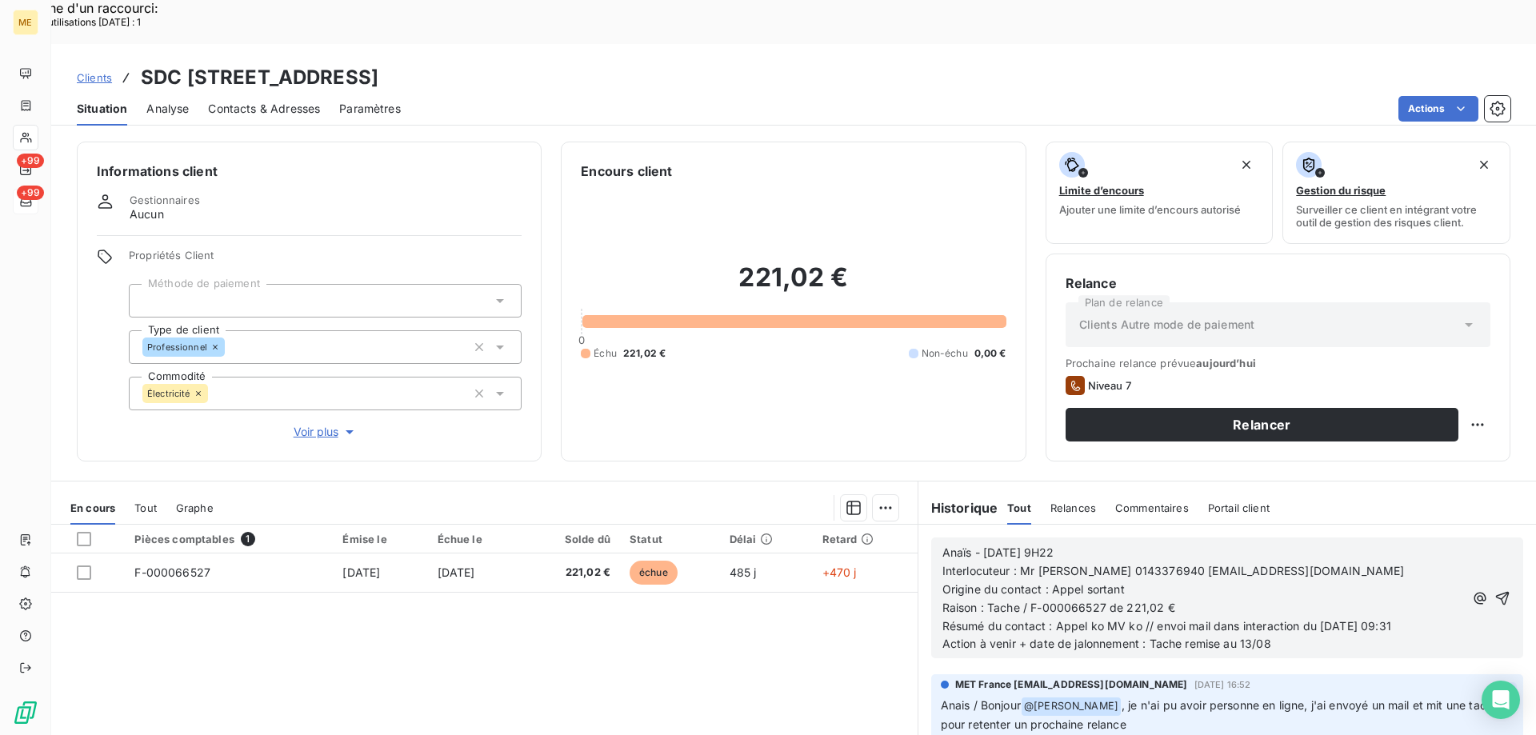
click at [1494, 590] on icon "button" at bounding box center [1502, 598] width 16 height 16
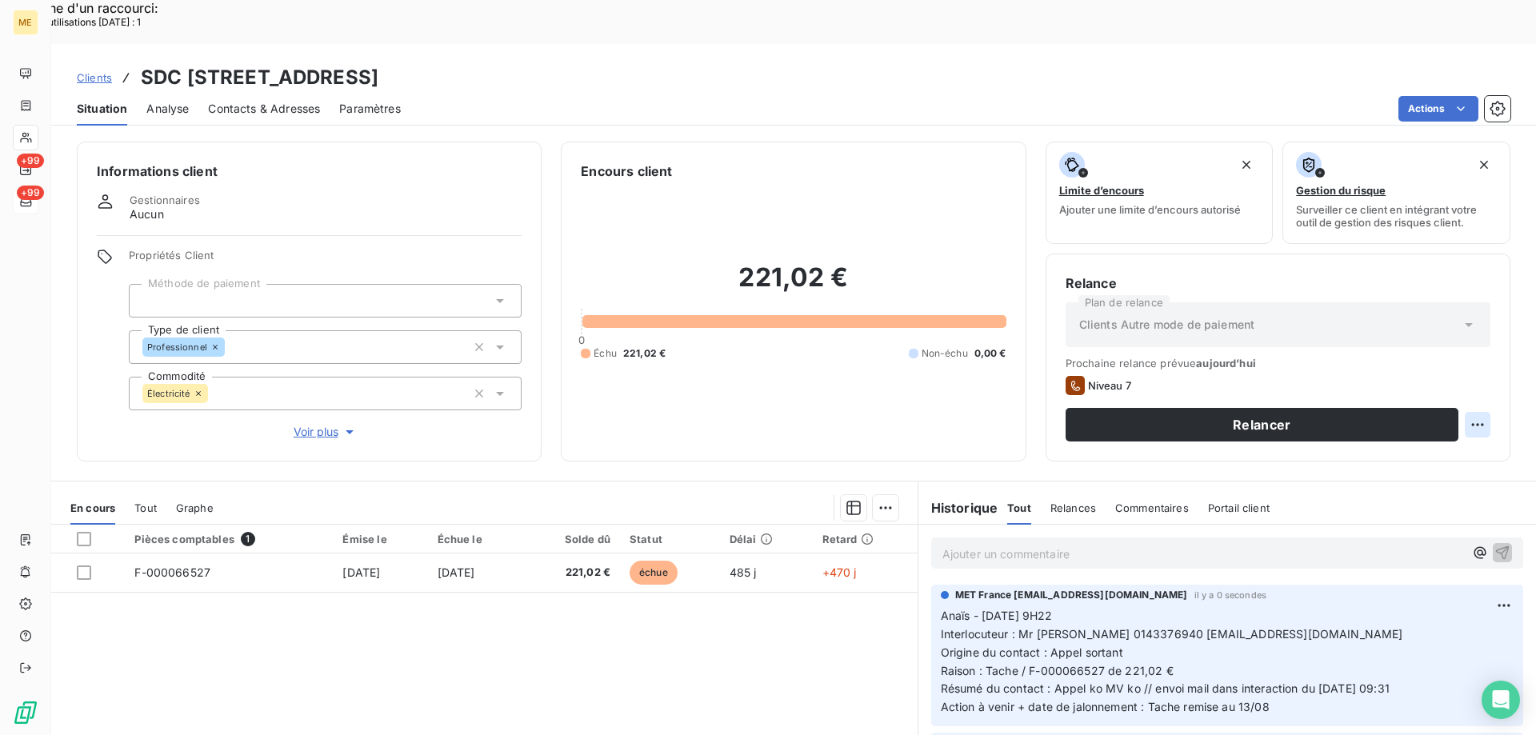
click at [1458, 413] on div "Replanifier cette action" at bounding box center [1399, 416] width 143 height 26
select select "7"
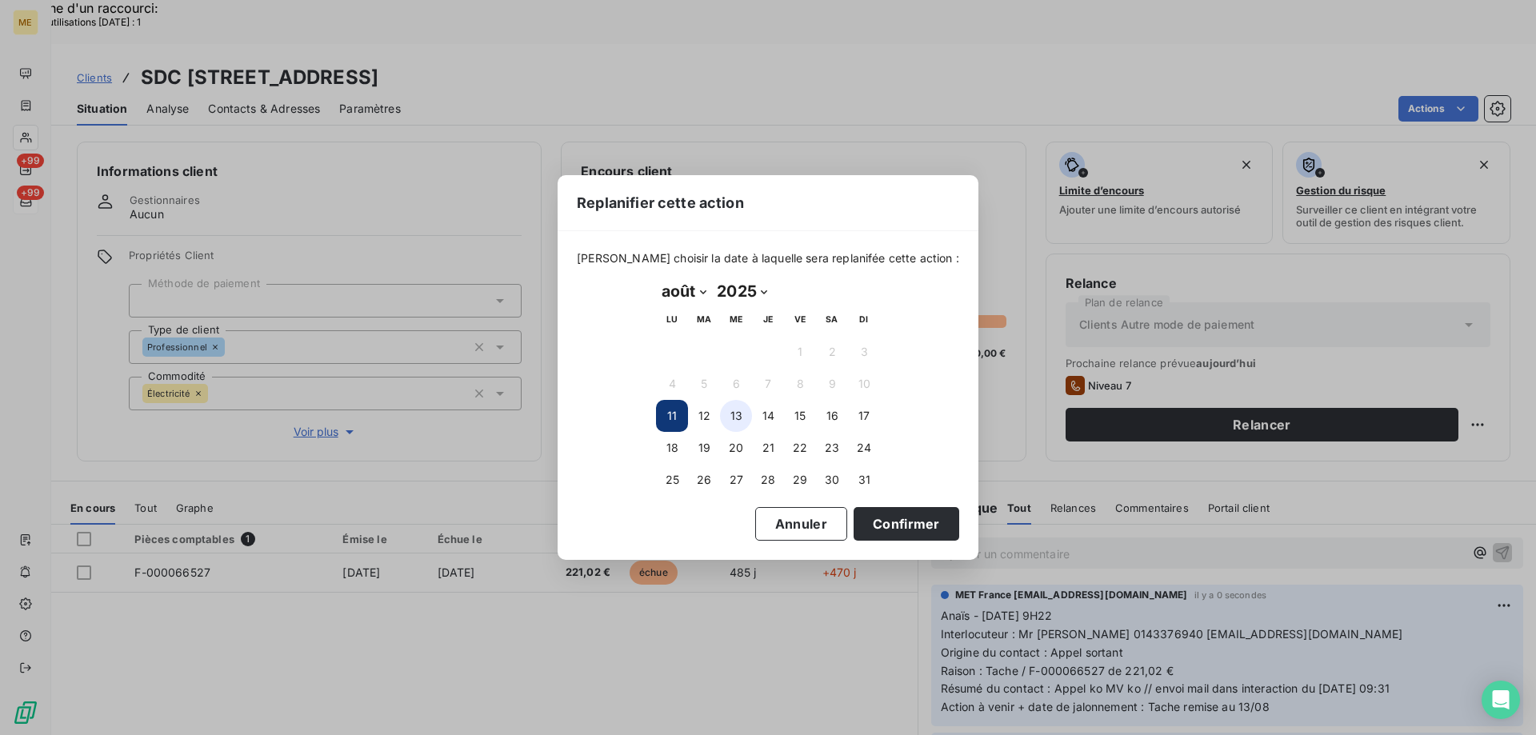
click at [737, 415] on button "13" at bounding box center [736, 416] width 32 height 32
click at [893, 525] on button "Confirmer" at bounding box center [906, 524] width 106 height 34
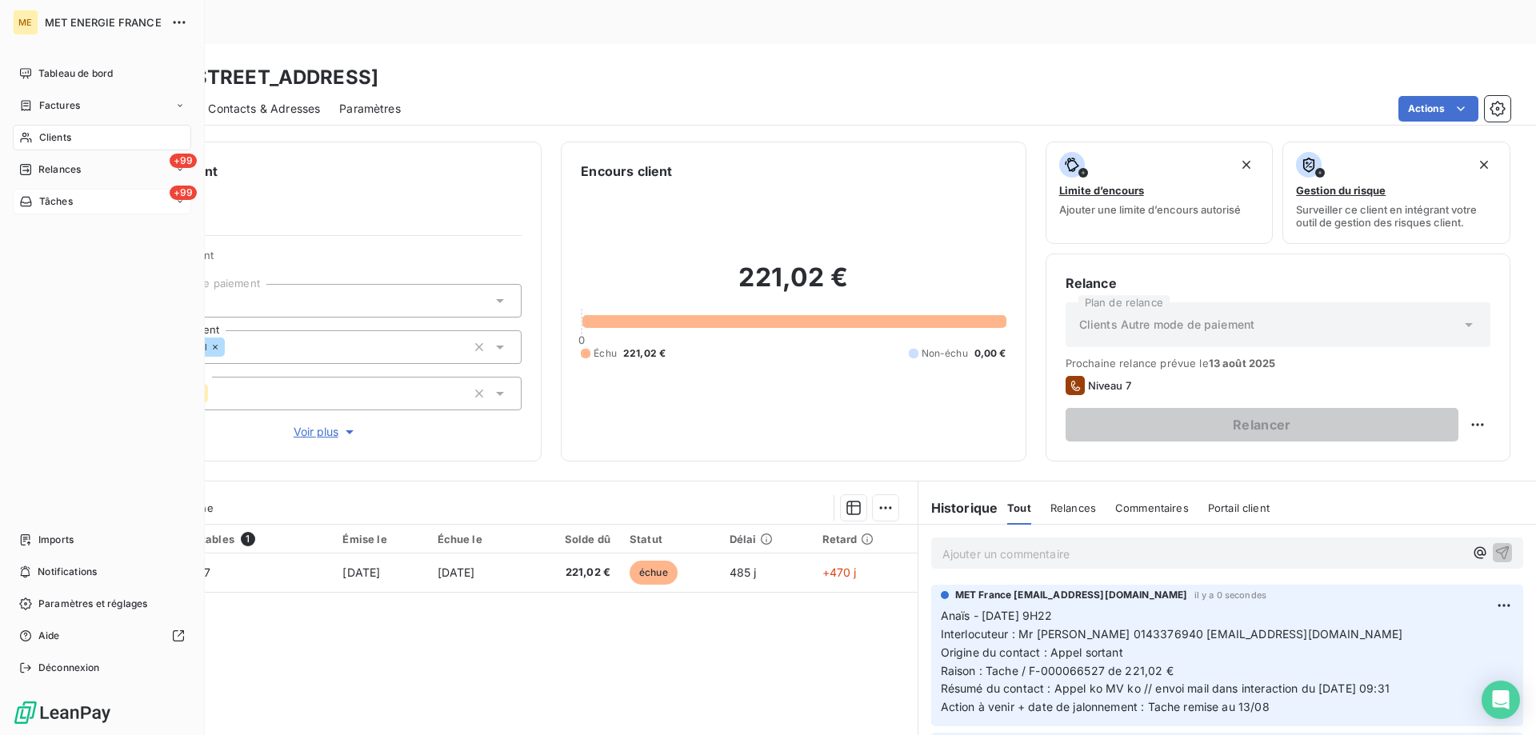
click at [39, 201] on span "Tâches" at bounding box center [56, 201] width 34 height 14
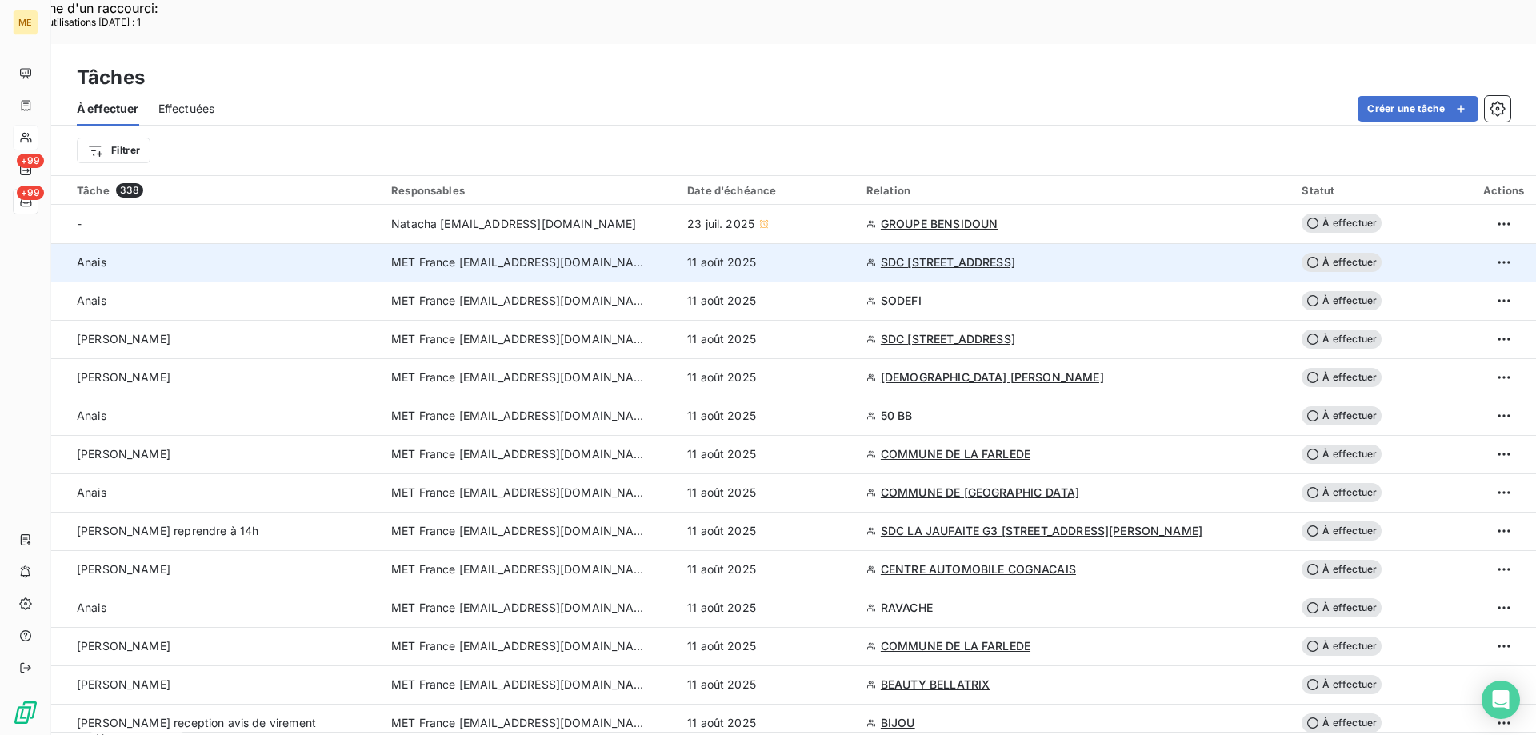
click at [847, 254] on div "11 août 2025" at bounding box center [767, 262] width 160 height 16
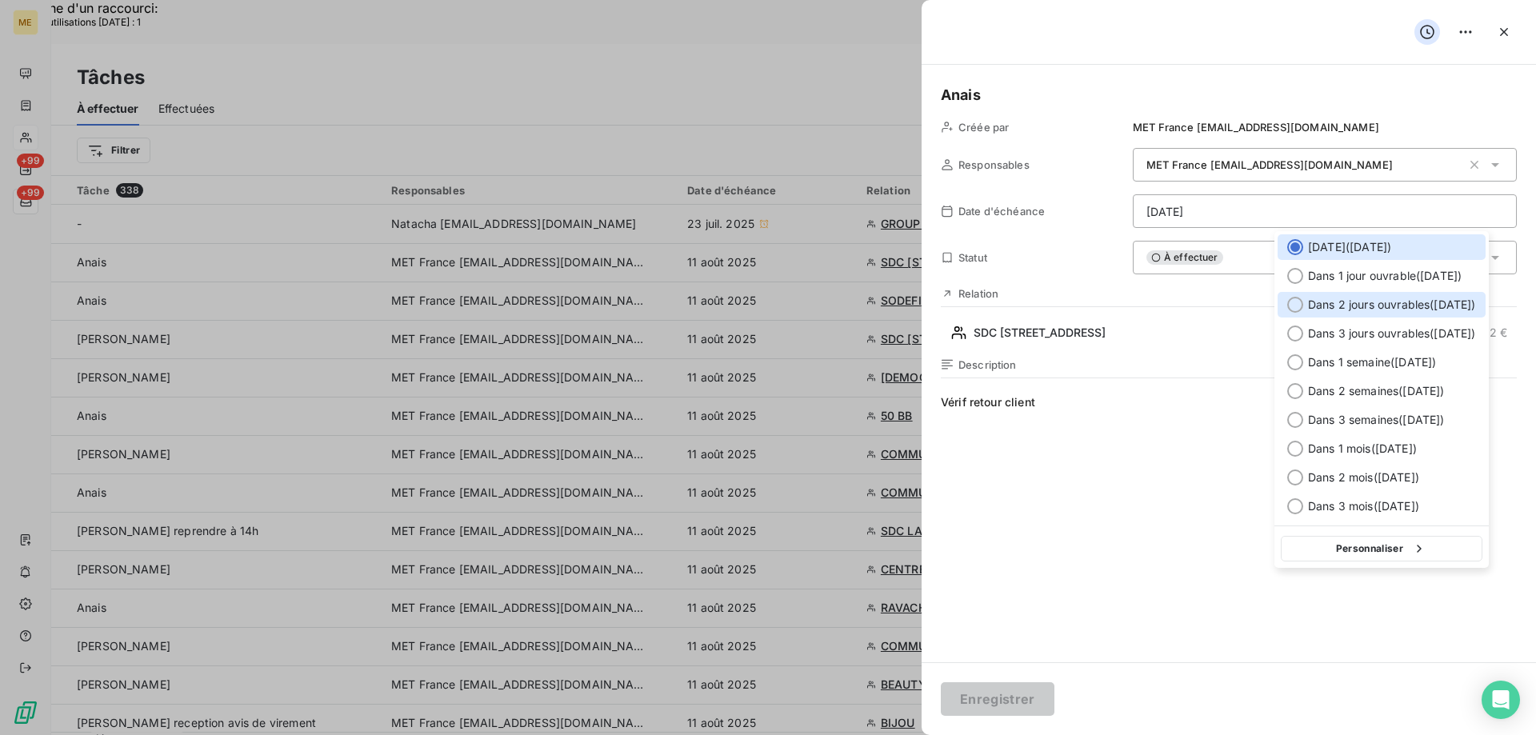
click at [1320, 307] on span "Dans 2 jours ouvrables ( mercredi )" at bounding box center [1392, 305] width 168 height 16
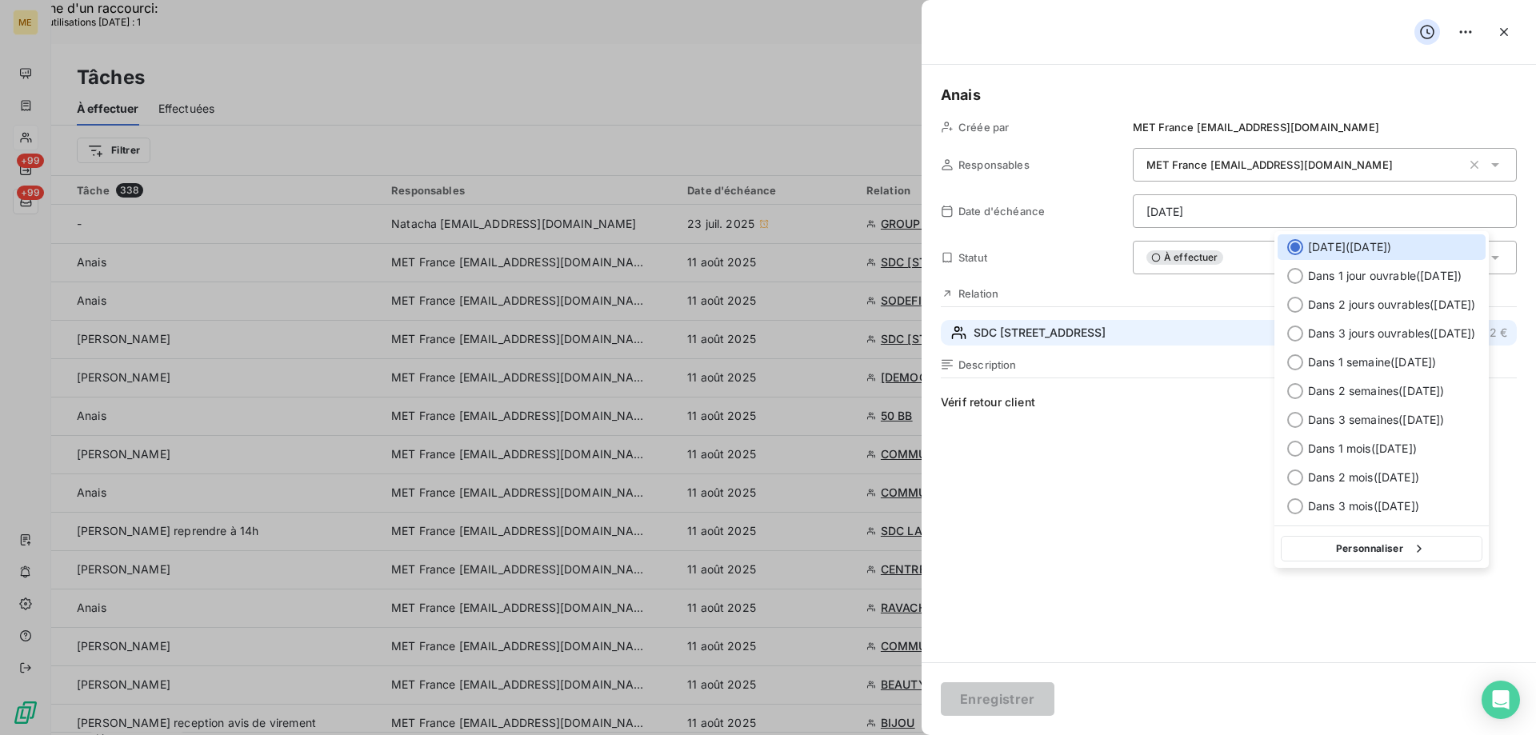
type input "13/08/2025"
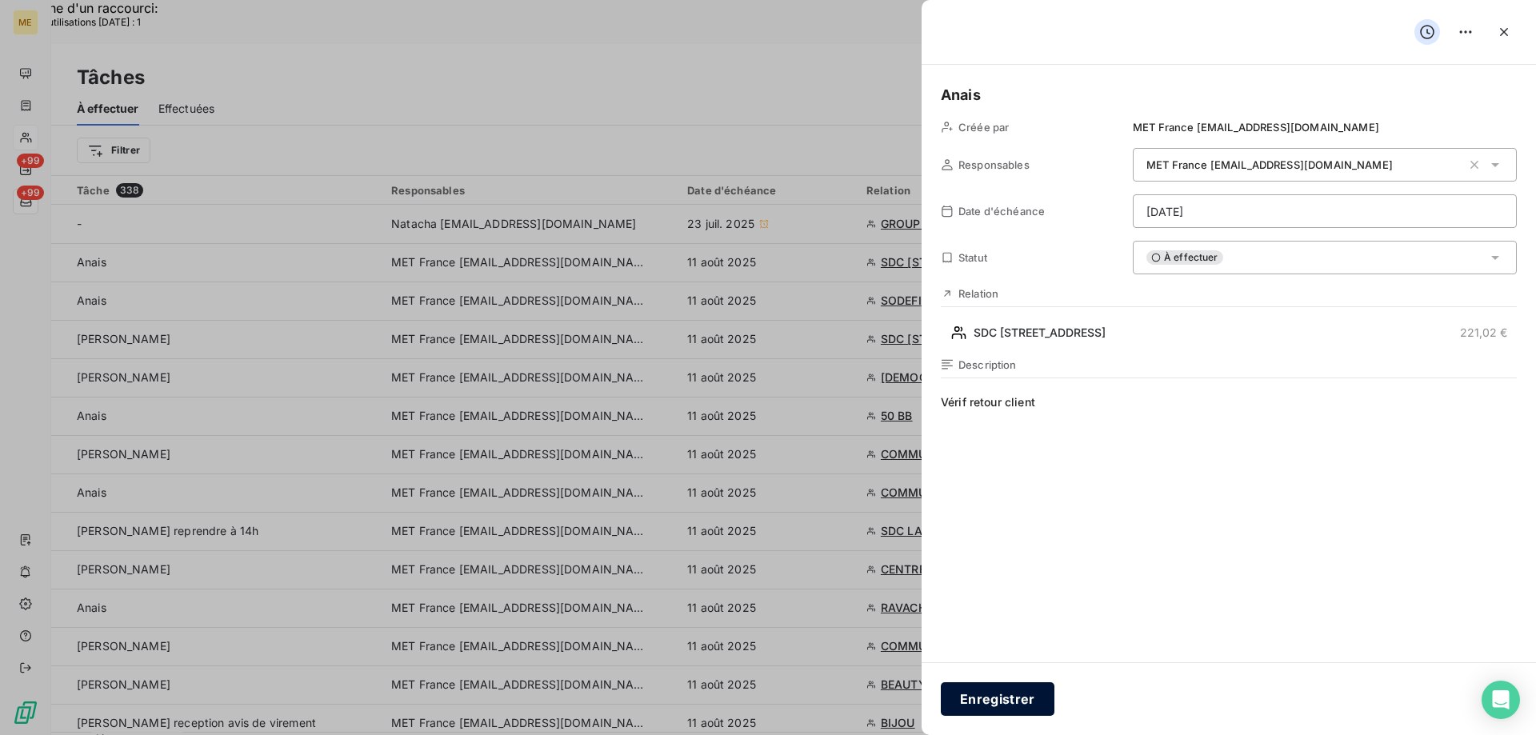
click at [1010, 701] on button "Enregistrer" at bounding box center [998, 699] width 114 height 34
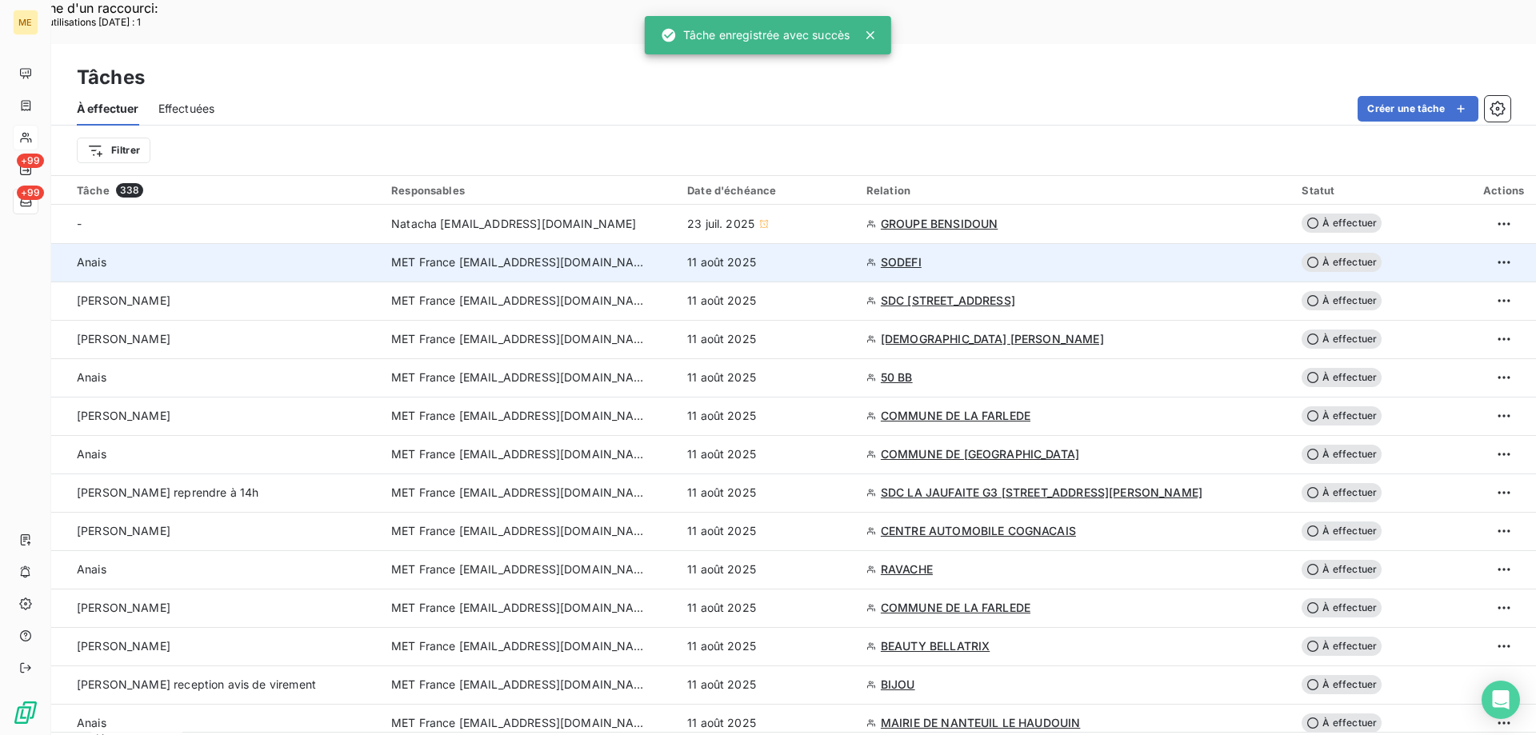
click at [847, 254] on div "11 août 2025" at bounding box center [767, 262] width 160 height 16
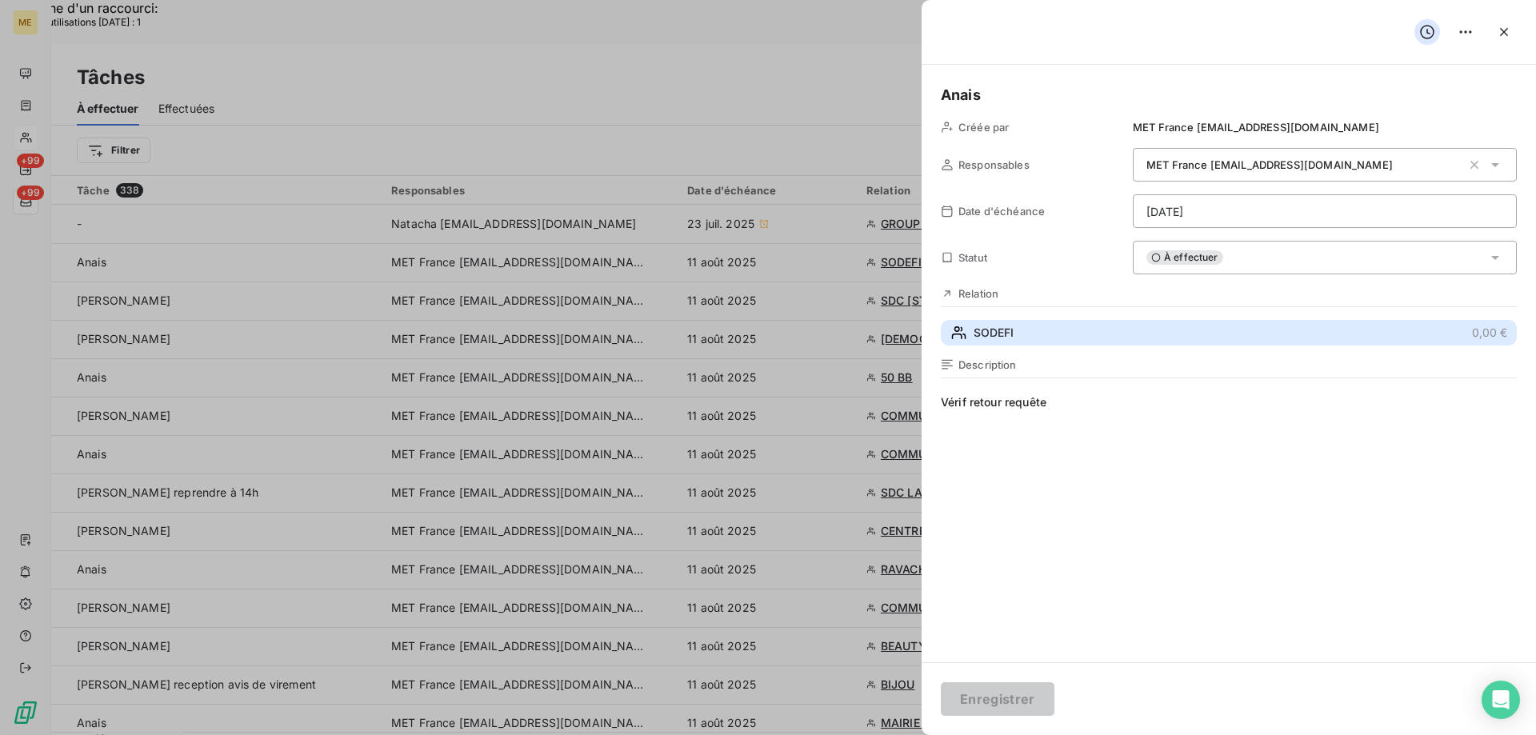
click at [1055, 331] on button "SODEFI 0,00 €" at bounding box center [1229, 333] width 576 height 26
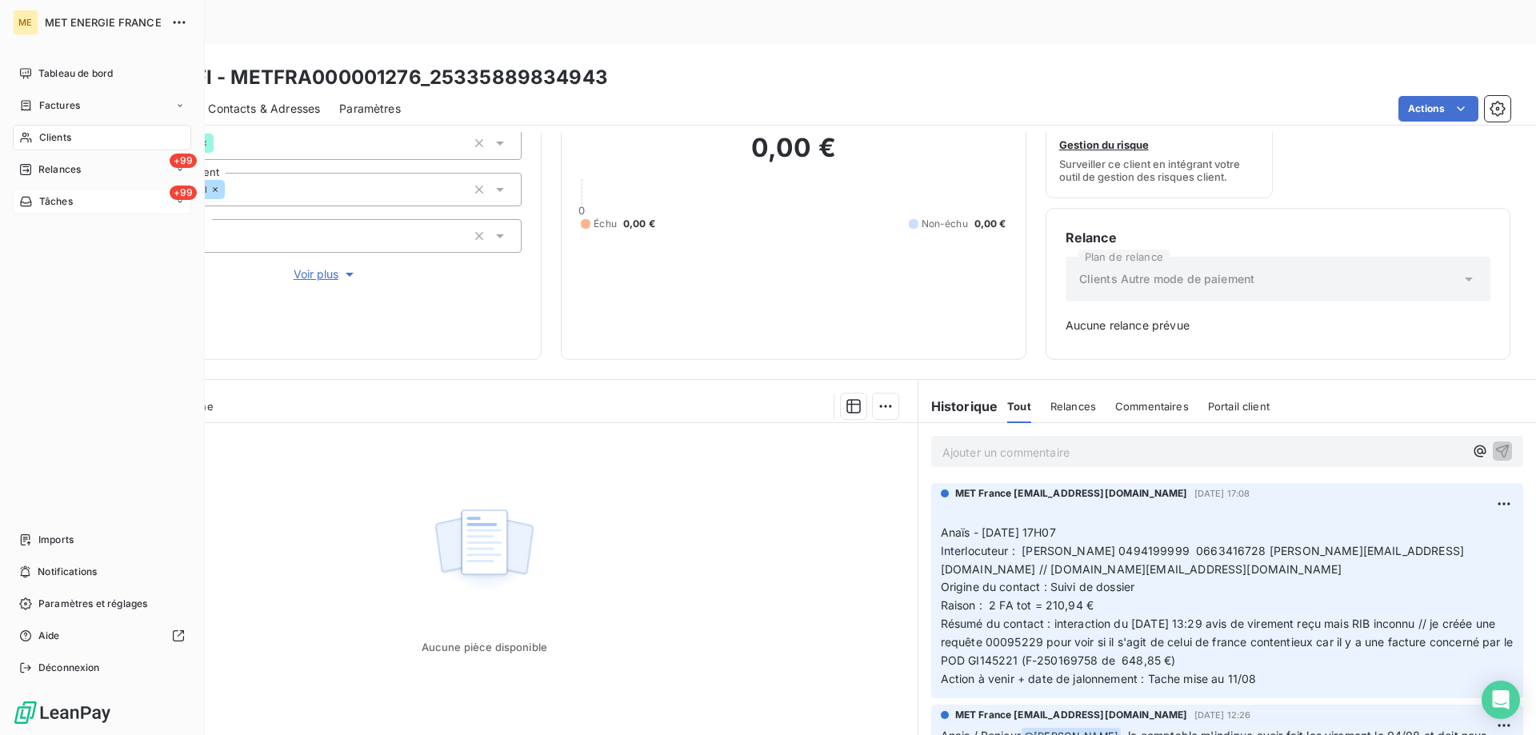
click at [53, 202] on span "Tâches" at bounding box center [56, 201] width 34 height 14
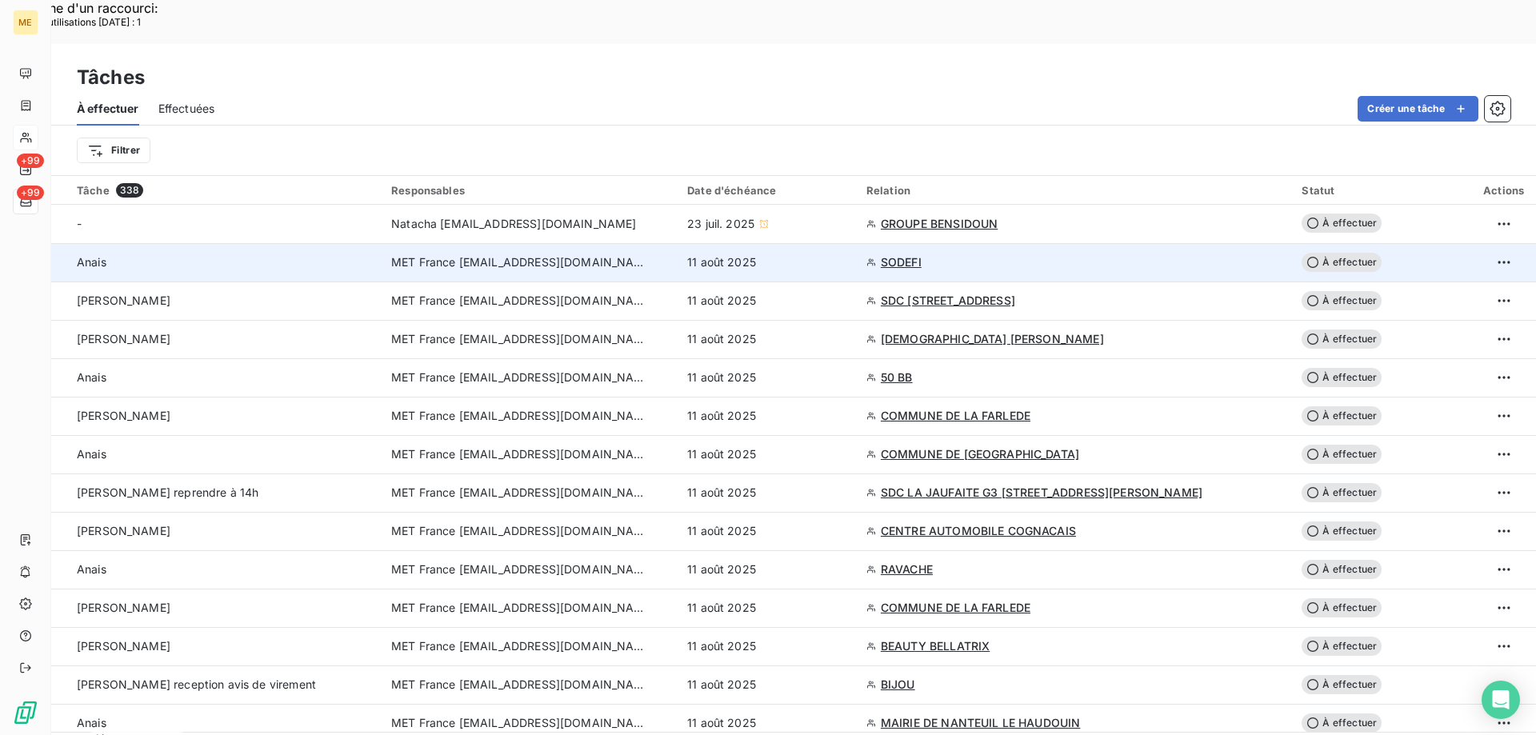
click at [857, 243] on td "11 août 2025" at bounding box center [766, 262] width 179 height 38
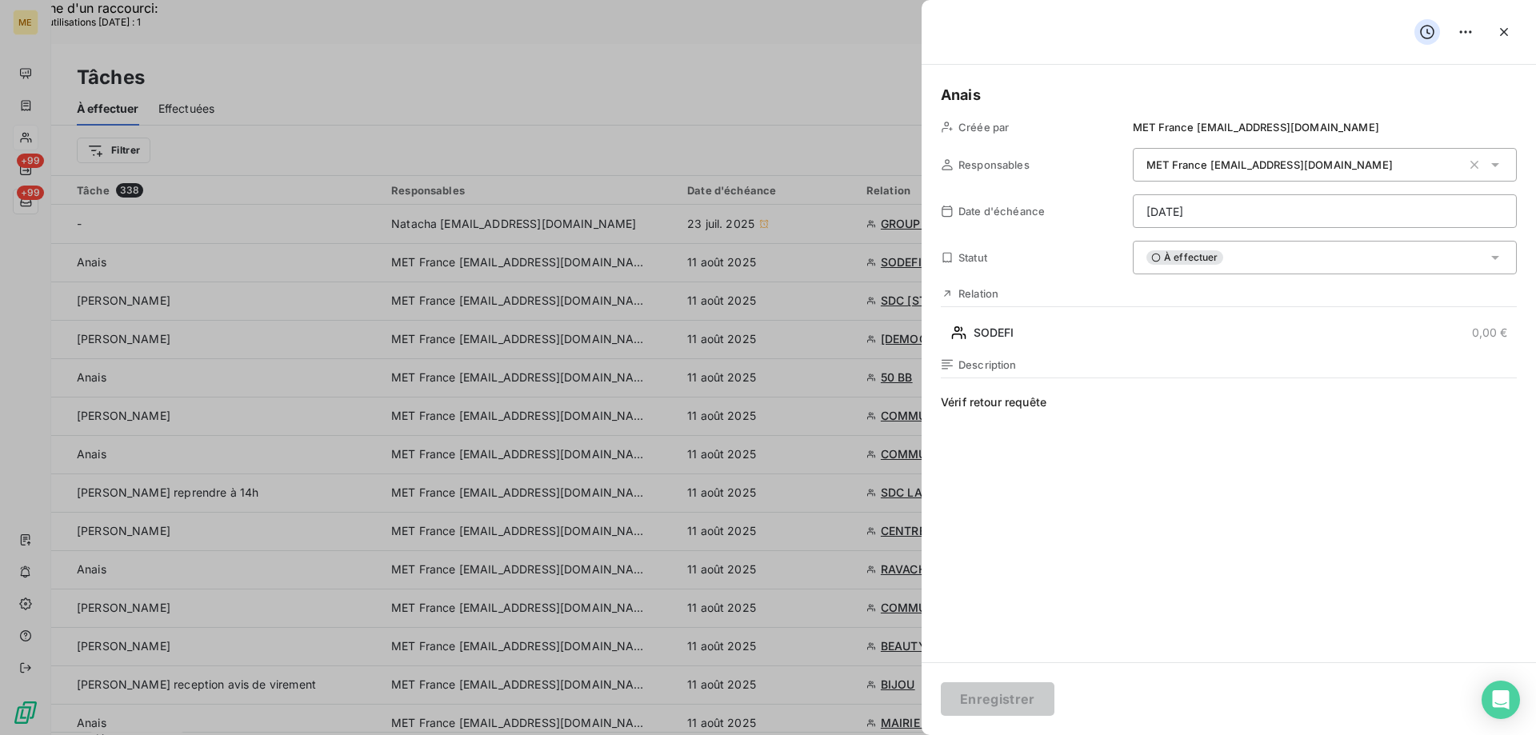
click at [1236, 260] on div "À effectuer" at bounding box center [1324, 258] width 384 height 34
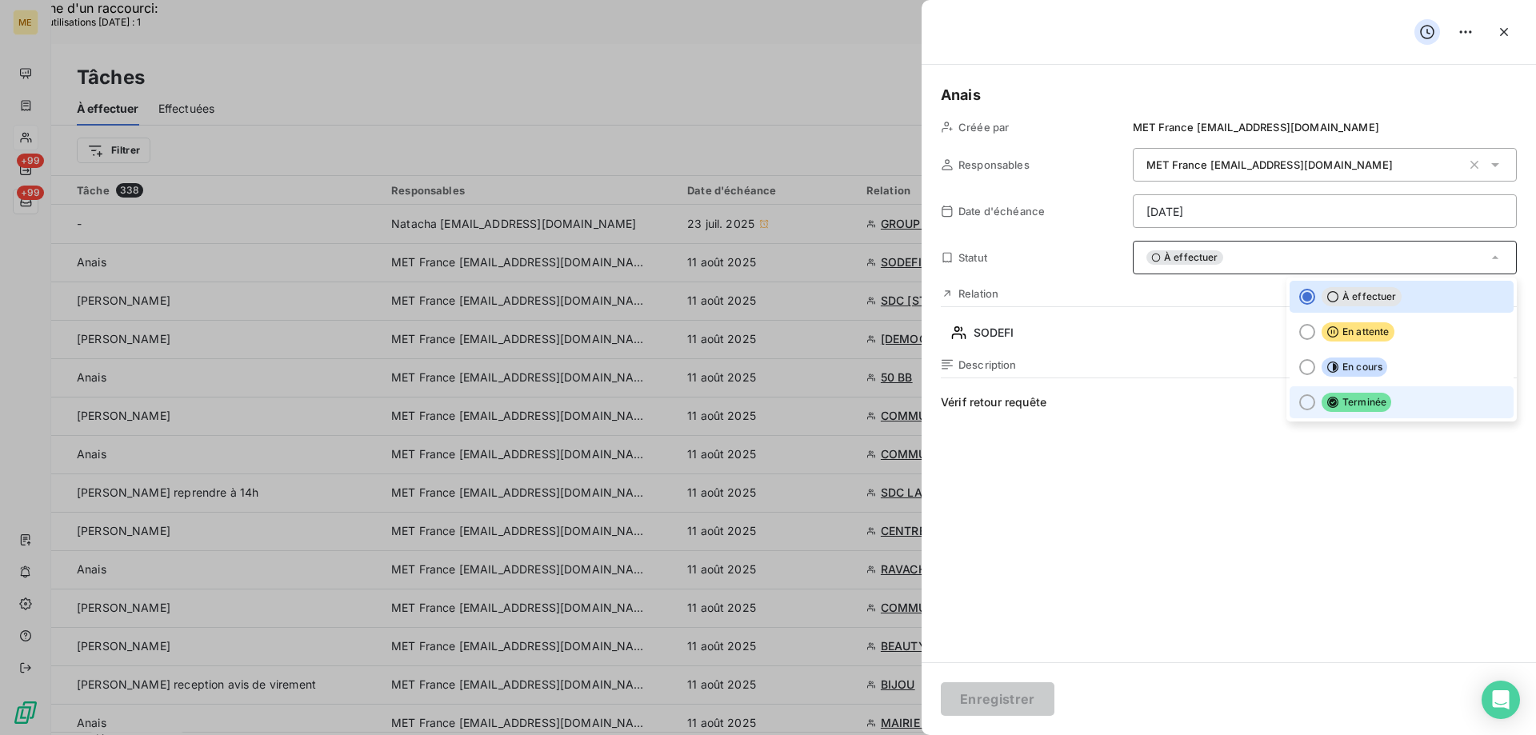
click at [1374, 397] on span "Terminée" at bounding box center [1356, 402] width 70 height 19
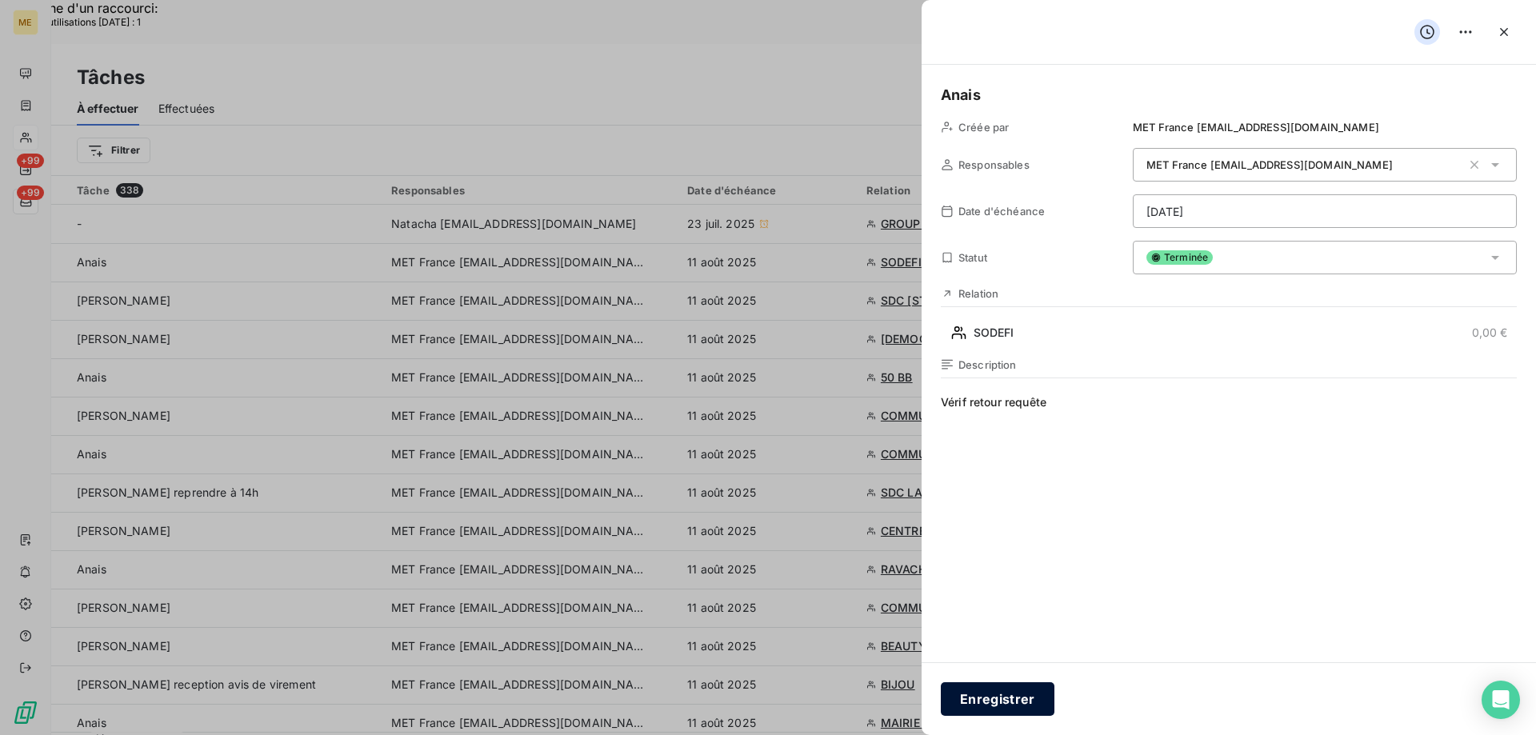
click at [1012, 697] on button "Enregistrer" at bounding box center [998, 699] width 114 height 34
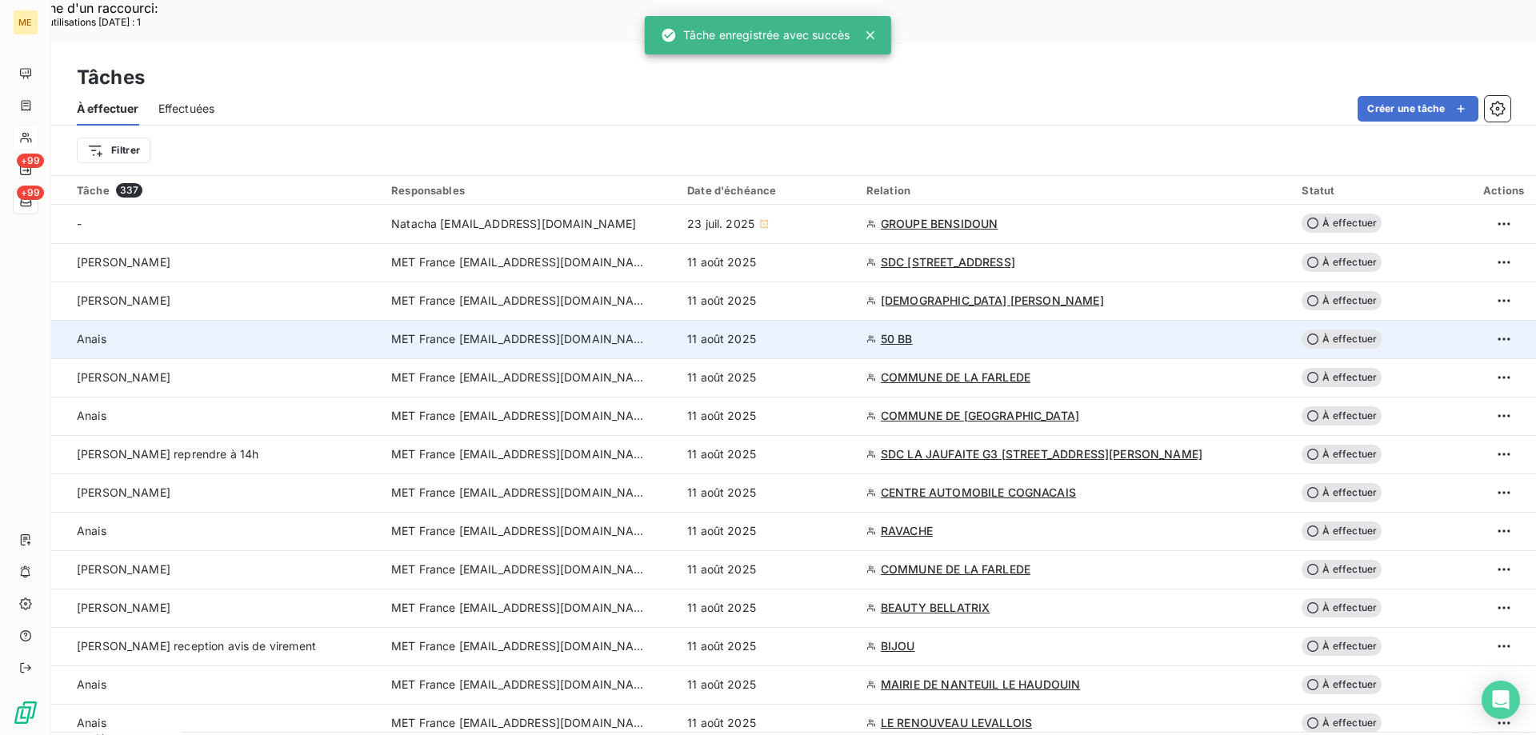
click at [802, 331] on div "11 août 2025" at bounding box center [767, 339] width 160 height 16
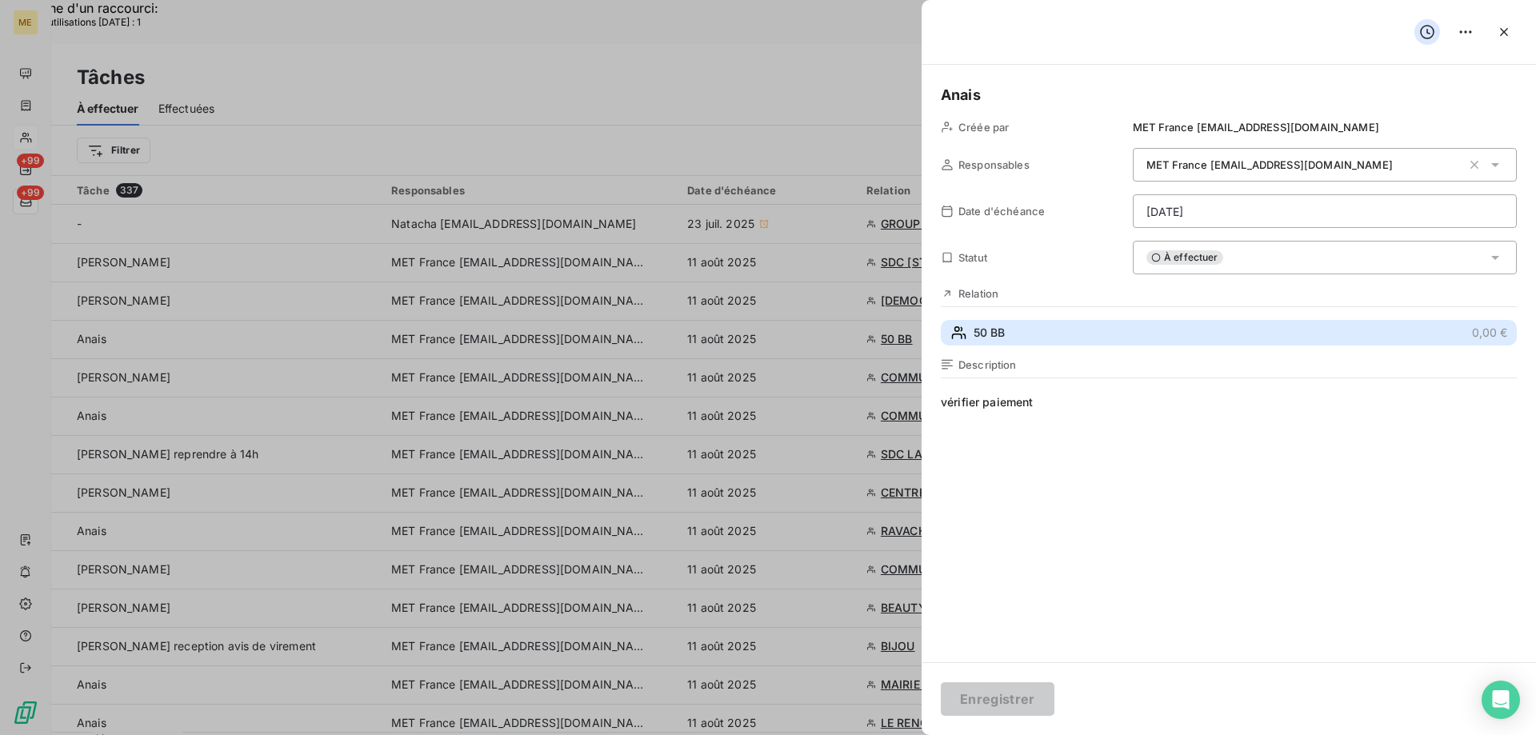
click at [1127, 336] on button "50 BB 0,00 €" at bounding box center [1229, 333] width 576 height 26
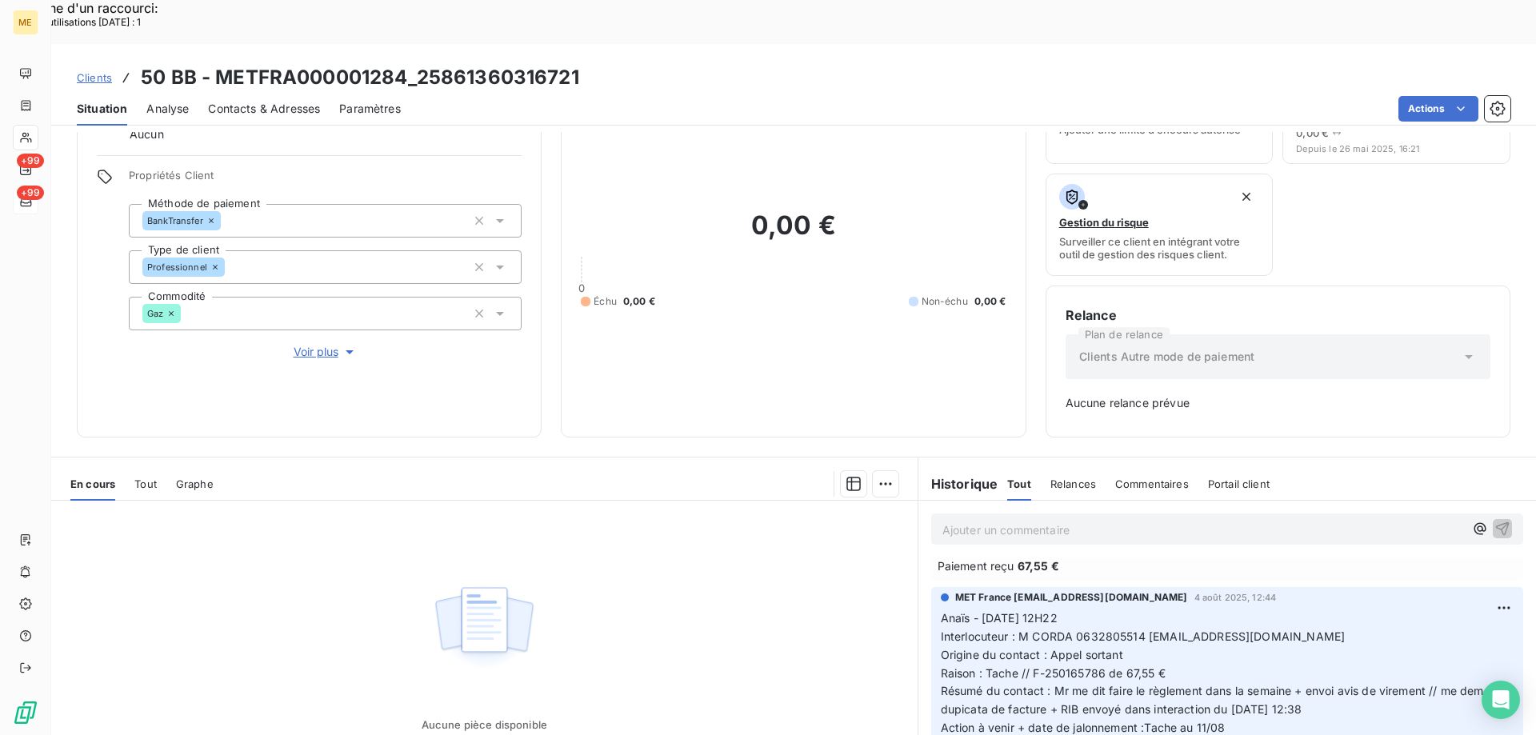
scroll to position [560, 0]
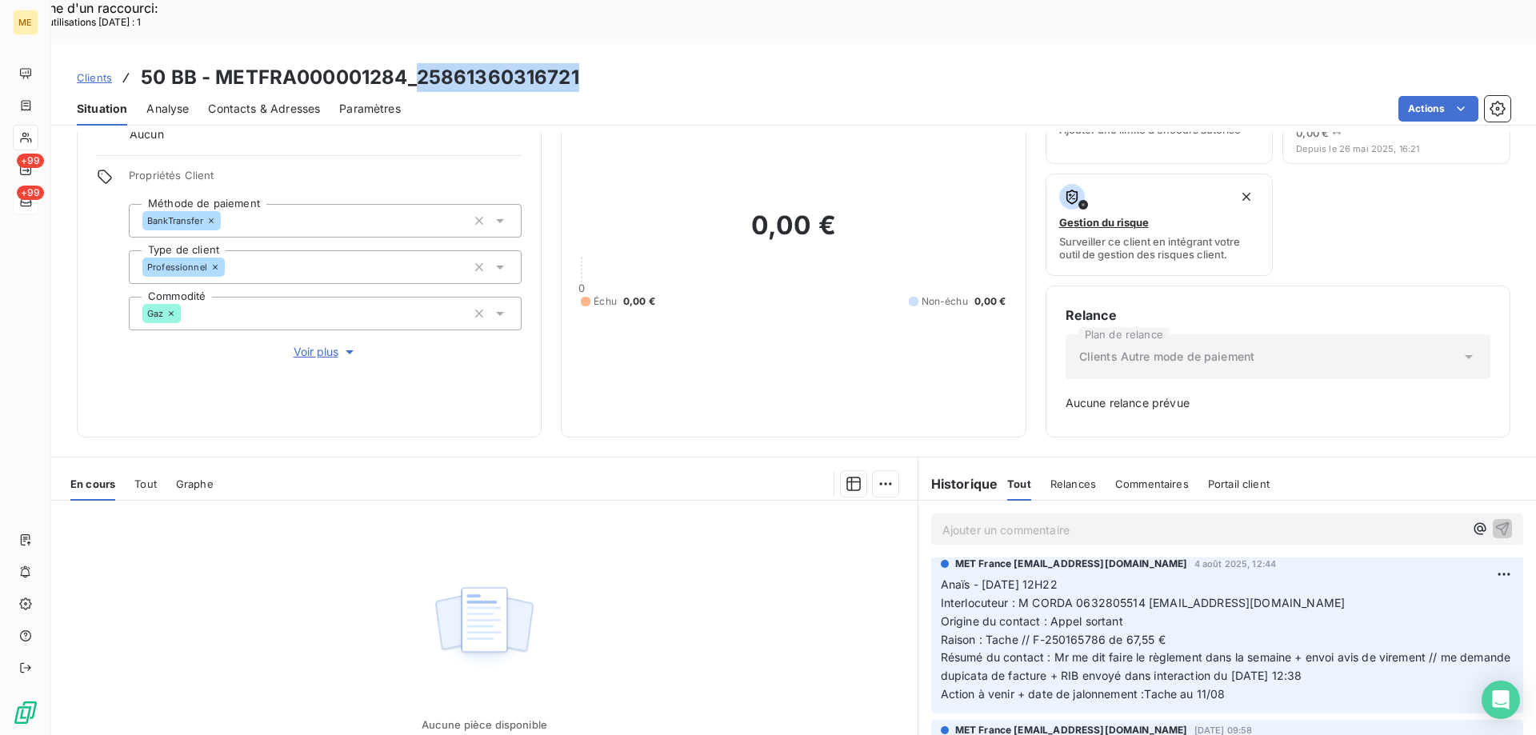
drag, startPoint x: 578, startPoint y: 42, endPoint x: 416, endPoint y: 39, distance: 162.4
click at [416, 63] on div "Clients 50 BB - METFRA000001284_25861360316721" at bounding box center [793, 77] width 1484 height 29
drag, startPoint x: 1013, startPoint y: 559, endPoint x: 1273, endPoint y: 557, distance: 260.7
click at [1273, 576] on p "Anaïs - 04/08/2025 - 12H22 Interlocuteur : M CORDA 0632805514 LBA1@WANADOO.FR O…" at bounding box center [1227, 640] width 573 height 128
drag, startPoint x: 1026, startPoint y: 593, endPoint x: 1204, endPoint y: 593, distance: 178.4
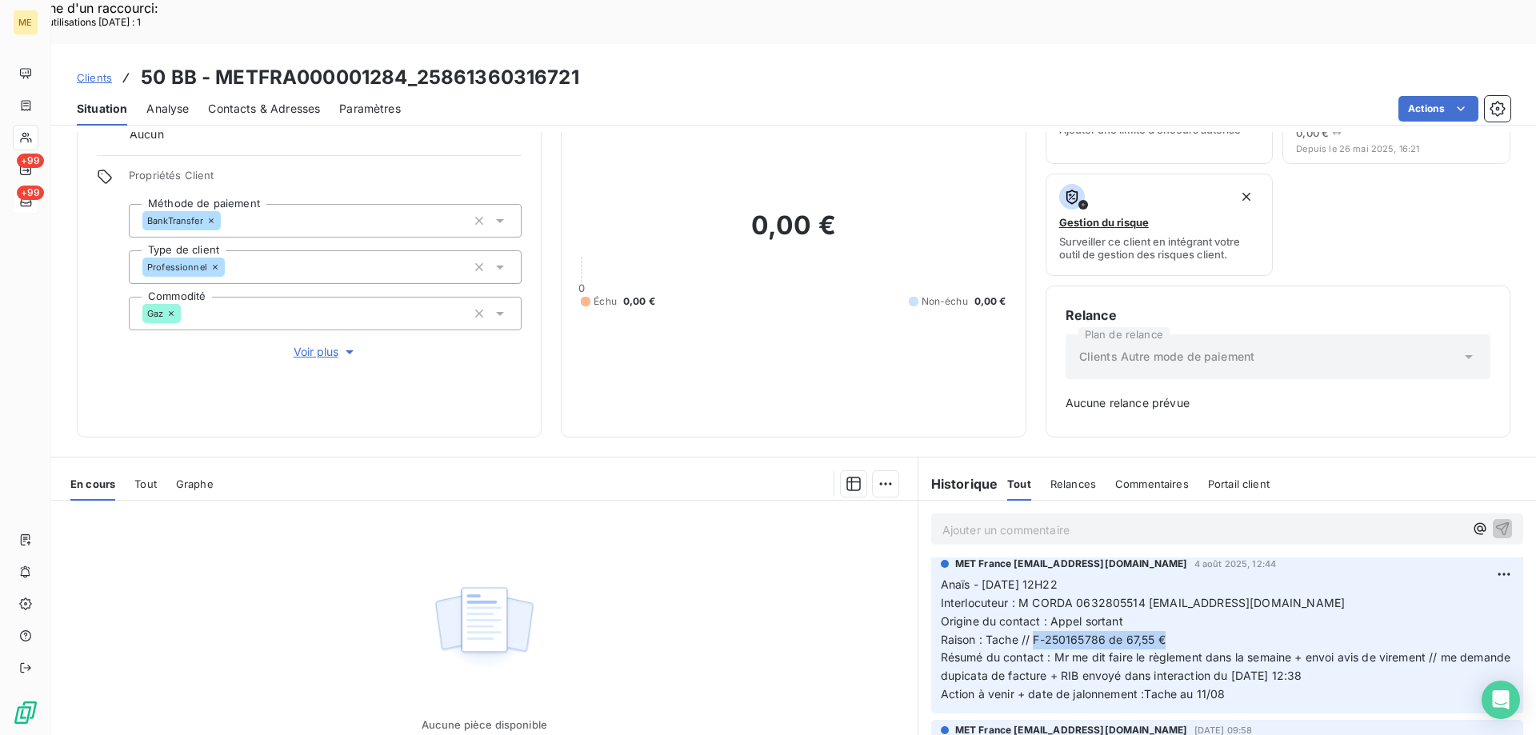
click at [1204, 593] on p "Anaïs - 04/08/2025 - 12H22 Interlocuteur : M CORDA 0632805514 LBA1@WANADOO.FR O…" at bounding box center [1227, 640] width 573 height 128
click at [1109, 520] on p "Ajouter un commentaire ﻿" at bounding box center [1202, 530] width 521 height 20
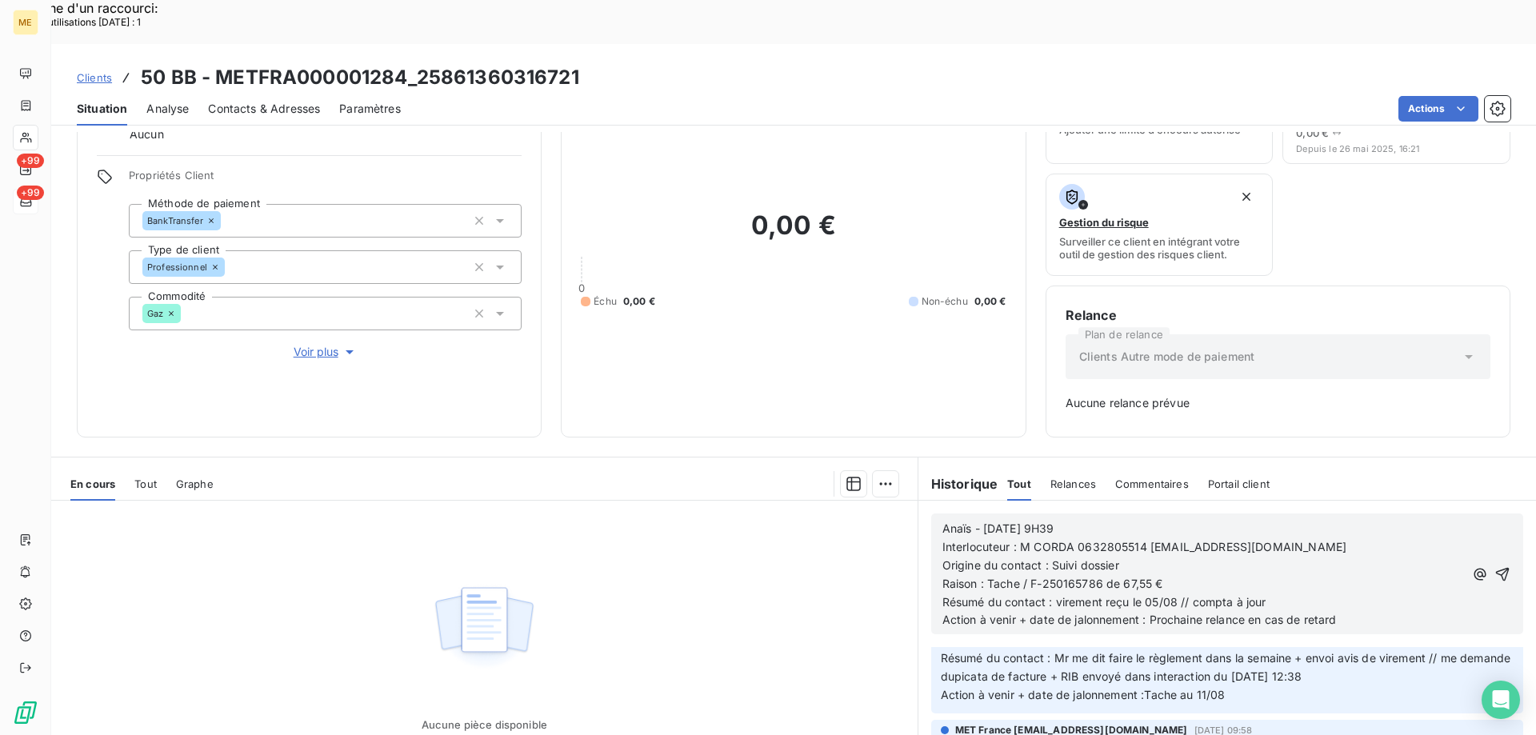
drag, startPoint x: 1481, startPoint y: 525, endPoint x: 813, endPoint y: 560, distance: 668.7
click at [1494, 566] on icon "button" at bounding box center [1502, 574] width 16 height 16
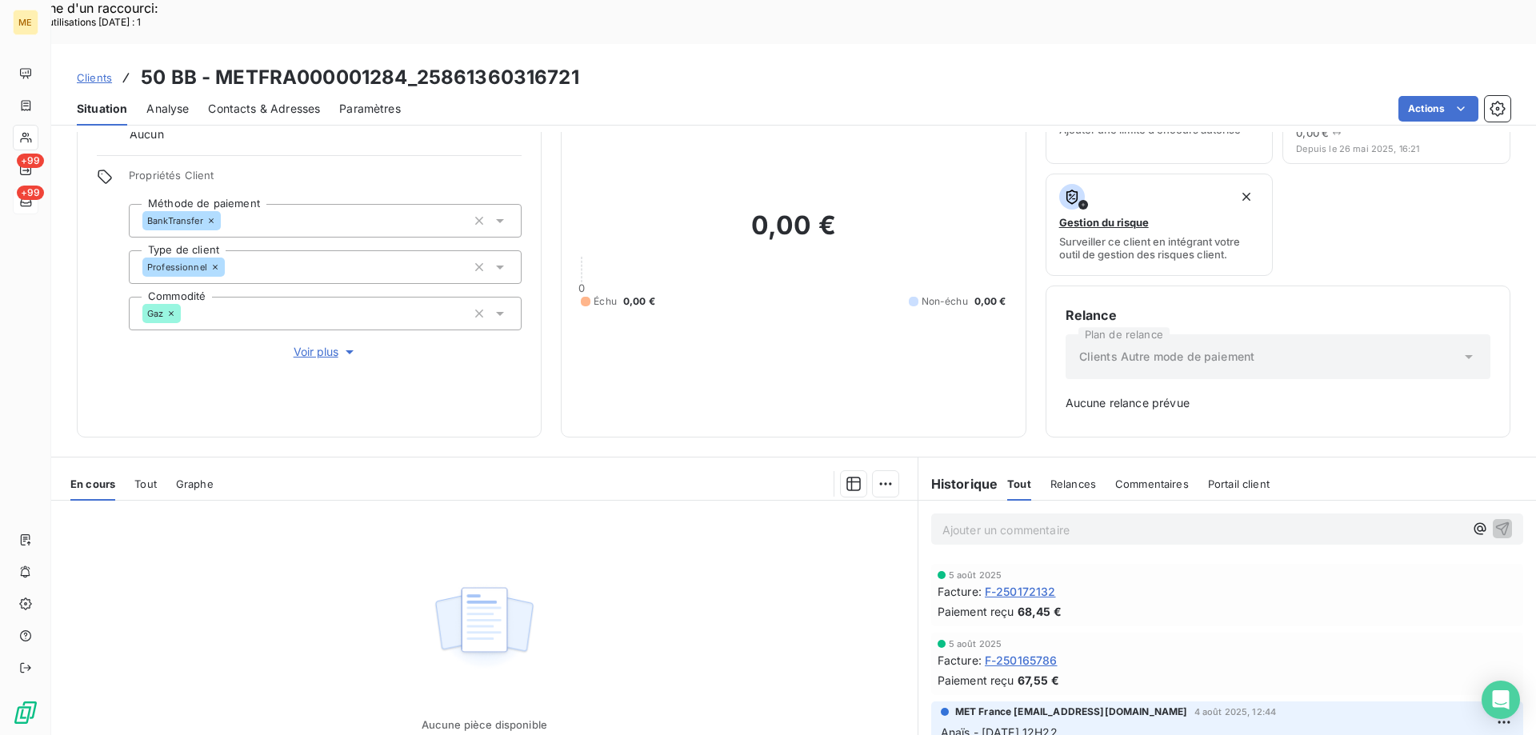
scroll to position [708, 0]
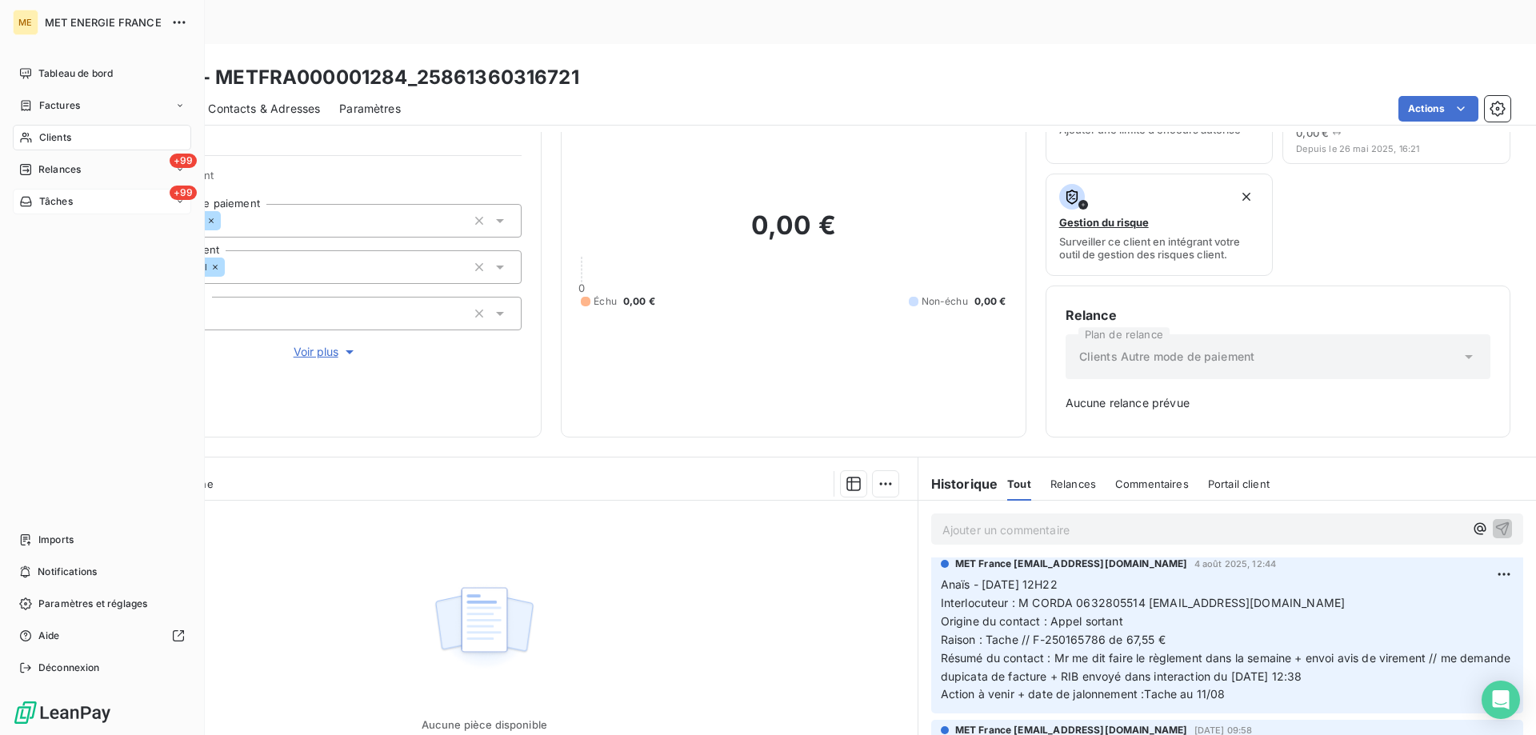
click at [34, 210] on div "+99 Tâches" at bounding box center [102, 202] width 178 height 26
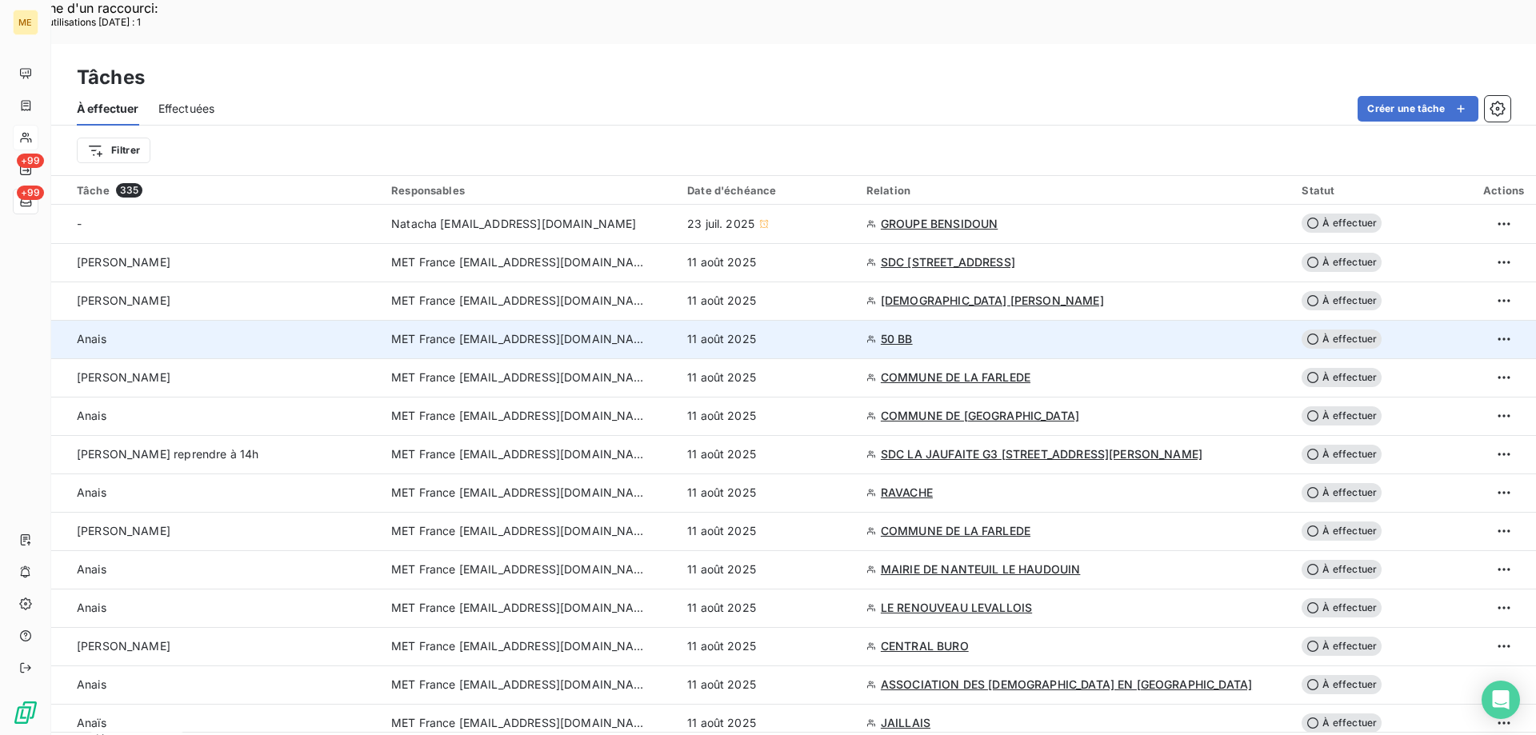
click at [847, 331] on div "11 août 2025" at bounding box center [767, 339] width 160 height 16
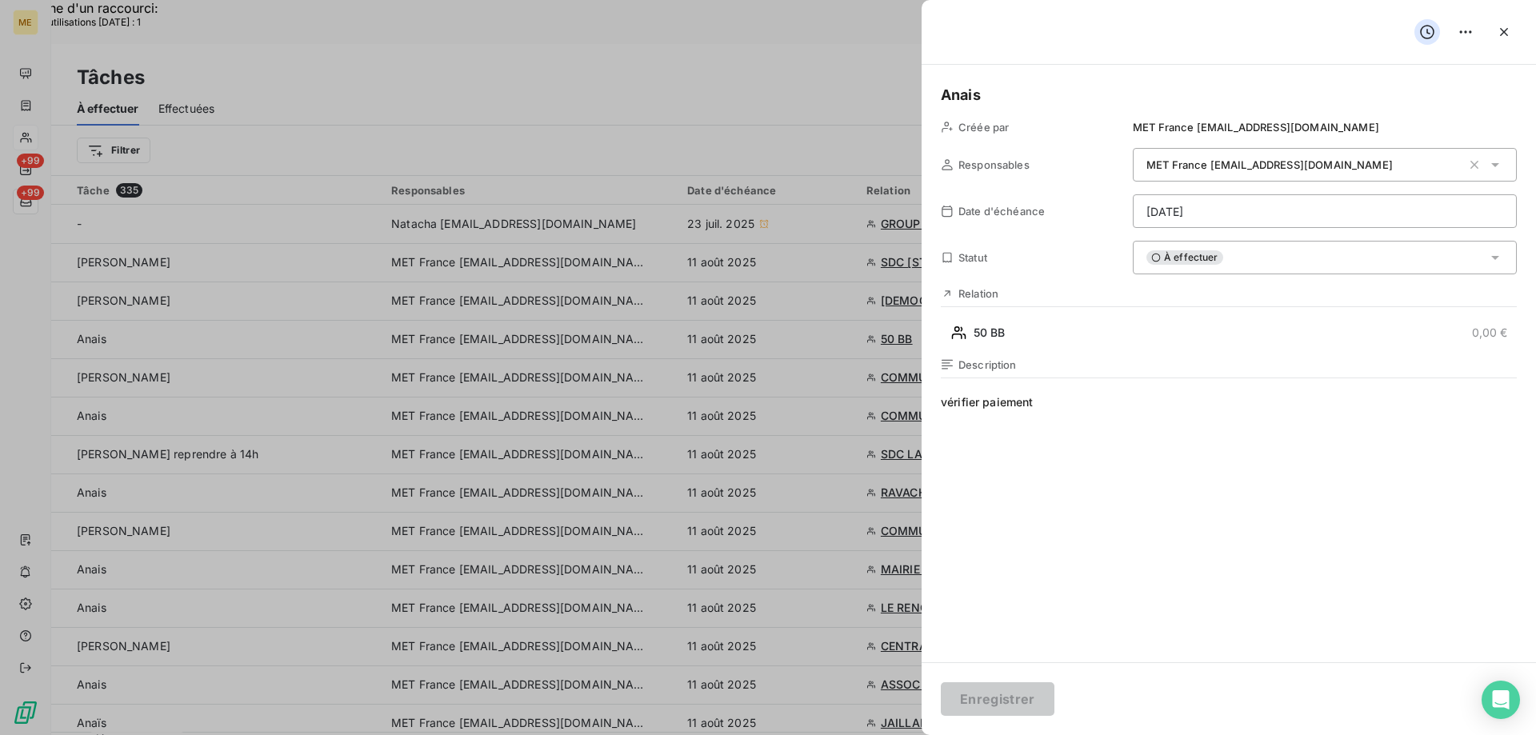
click at [1236, 262] on div "À effectuer" at bounding box center [1324, 258] width 384 height 34
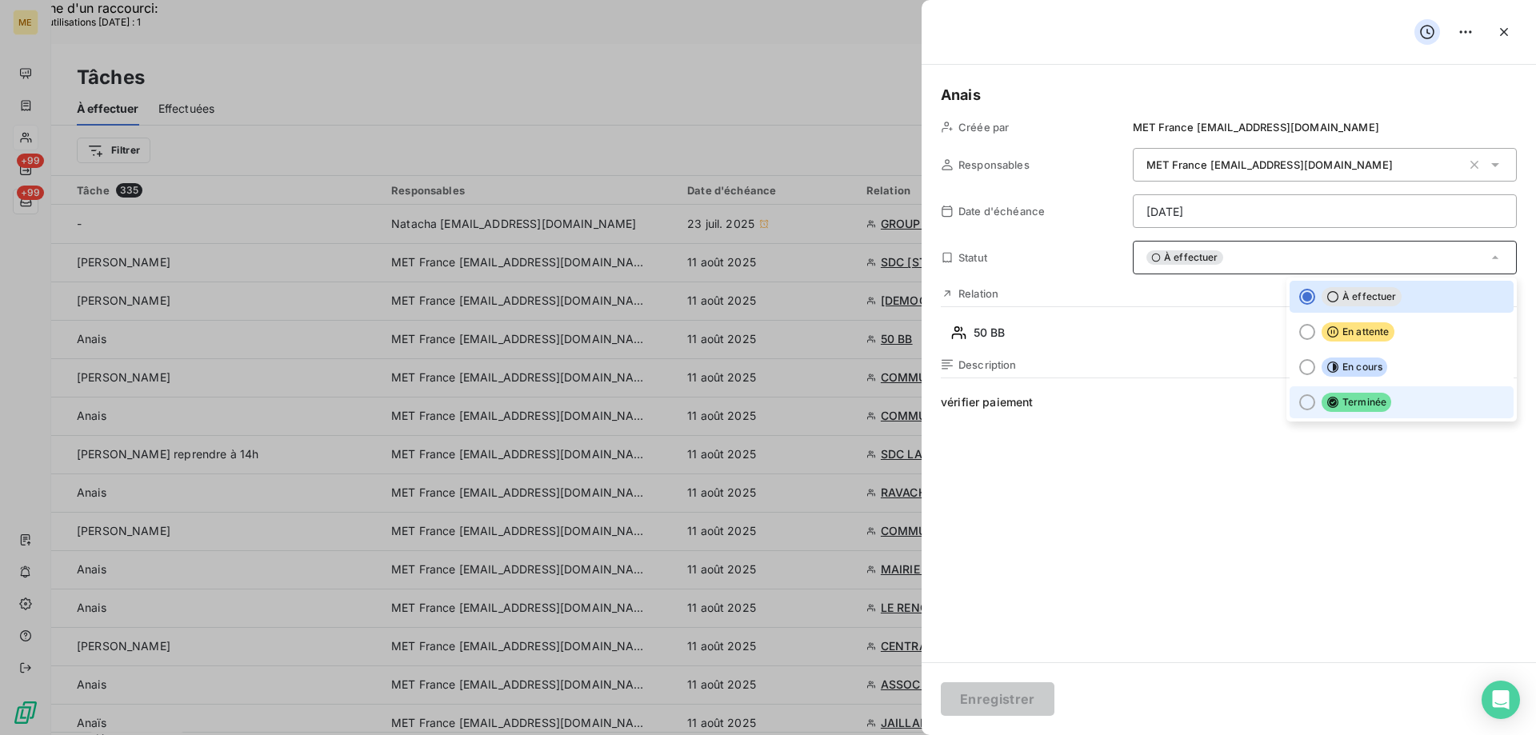
click at [1374, 405] on span "Terminée" at bounding box center [1356, 402] width 70 height 19
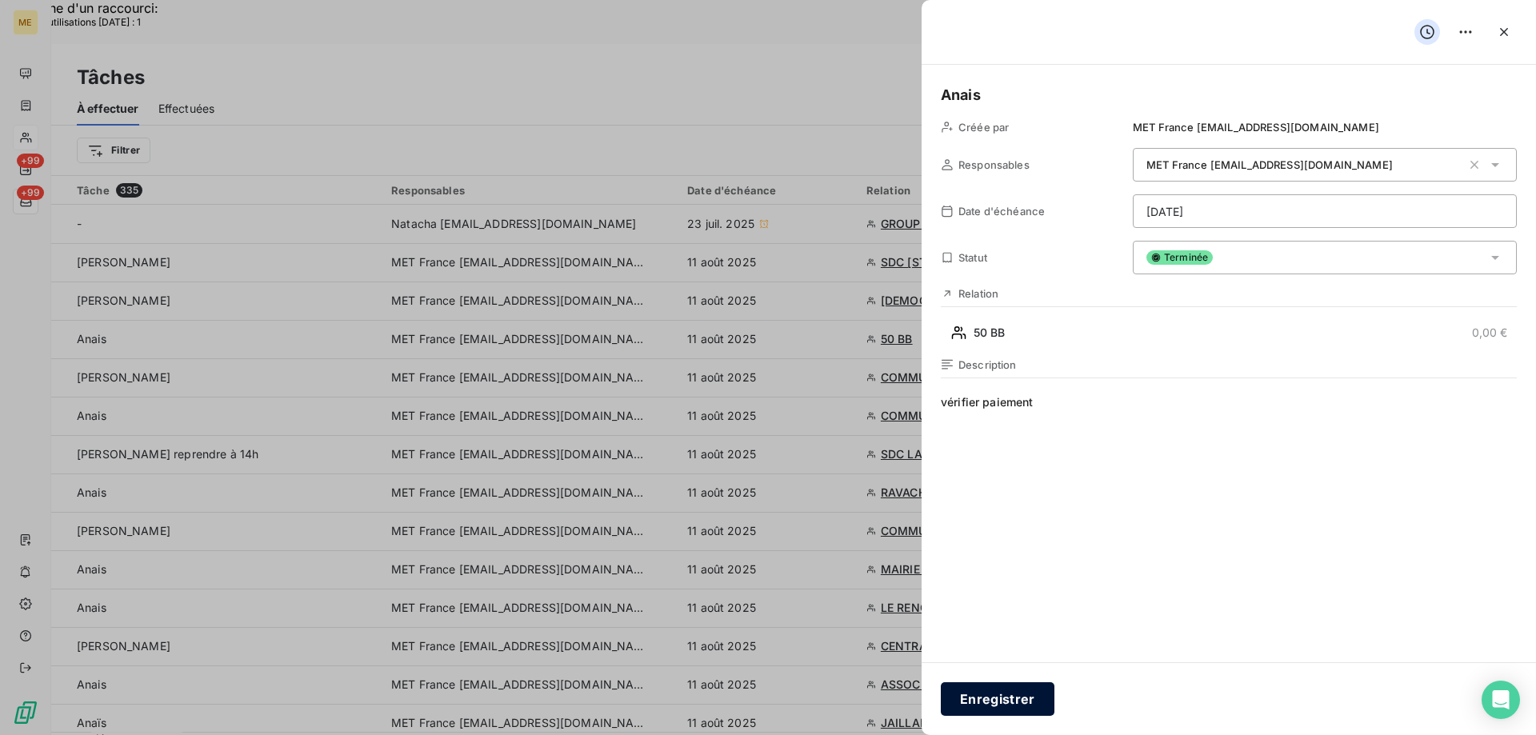
click at [970, 705] on button "Enregistrer" at bounding box center [998, 699] width 114 height 34
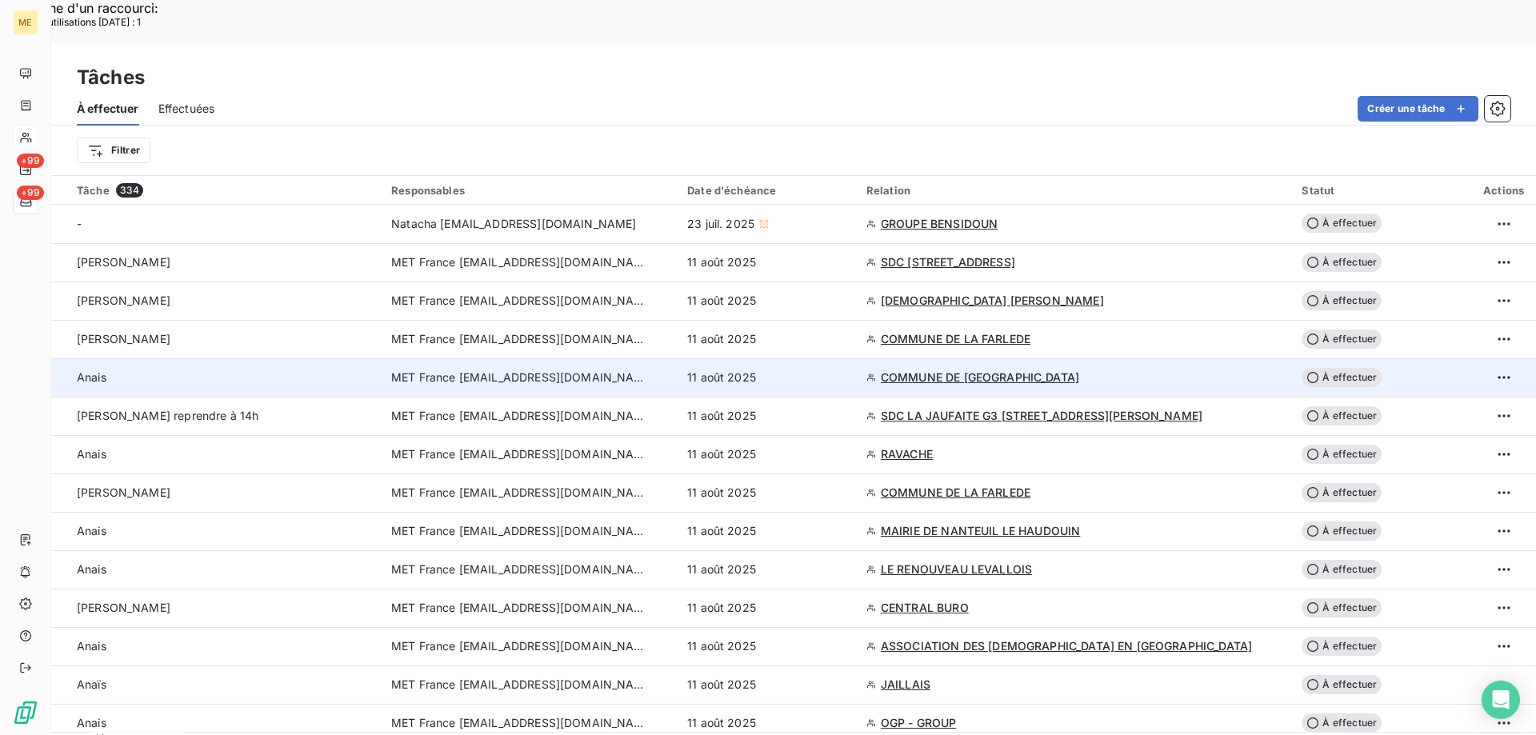
click at [847, 370] on div "11 août 2025" at bounding box center [767, 378] width 160 height 16
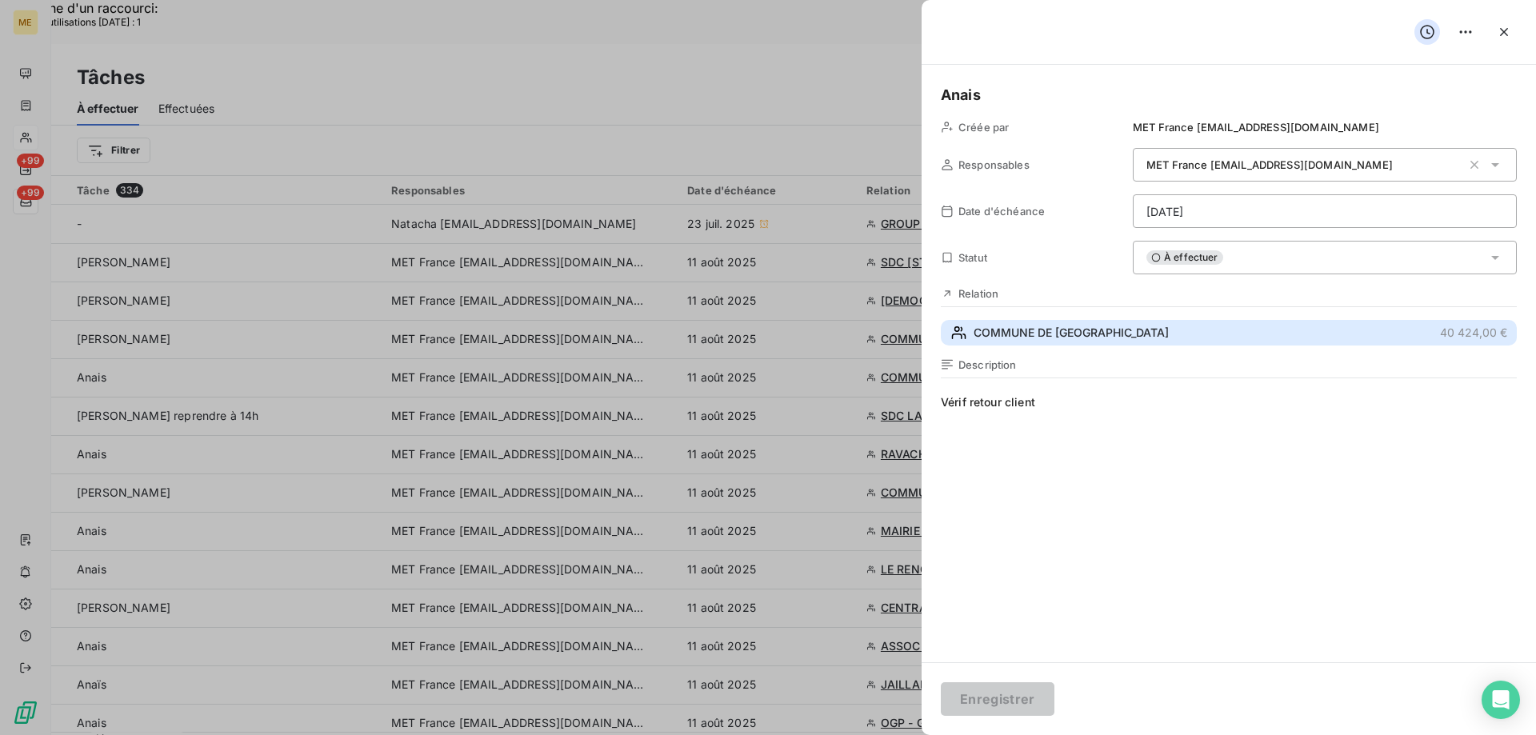
click at [1113, 320] on button "COMMUNE DE MONTFORT LE GESNOIS 40 424,00 €" at bounding box center [1229, 333] width 576 height 26
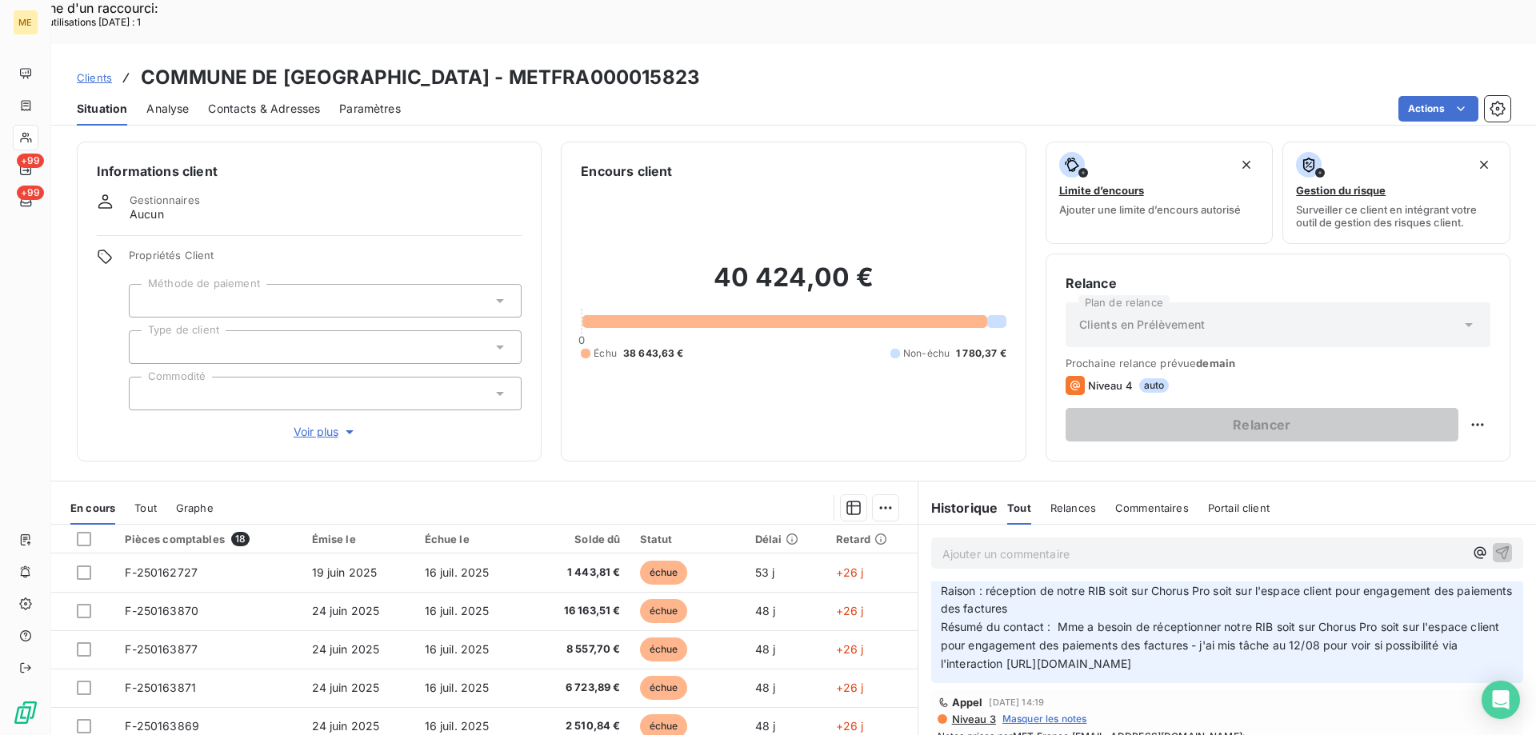
scroll to position [0, 58]
drag, startPoint x: 933, startPoint y: 621, endPoint x: 1360, endPoint y: 545, distance: 433.8
click at [1523, 619] on div "Informations client Gestionnaires Aucun Propriétés Client Méthode de paiement T…" at bounding box center [793, 455] width 1484 height 647
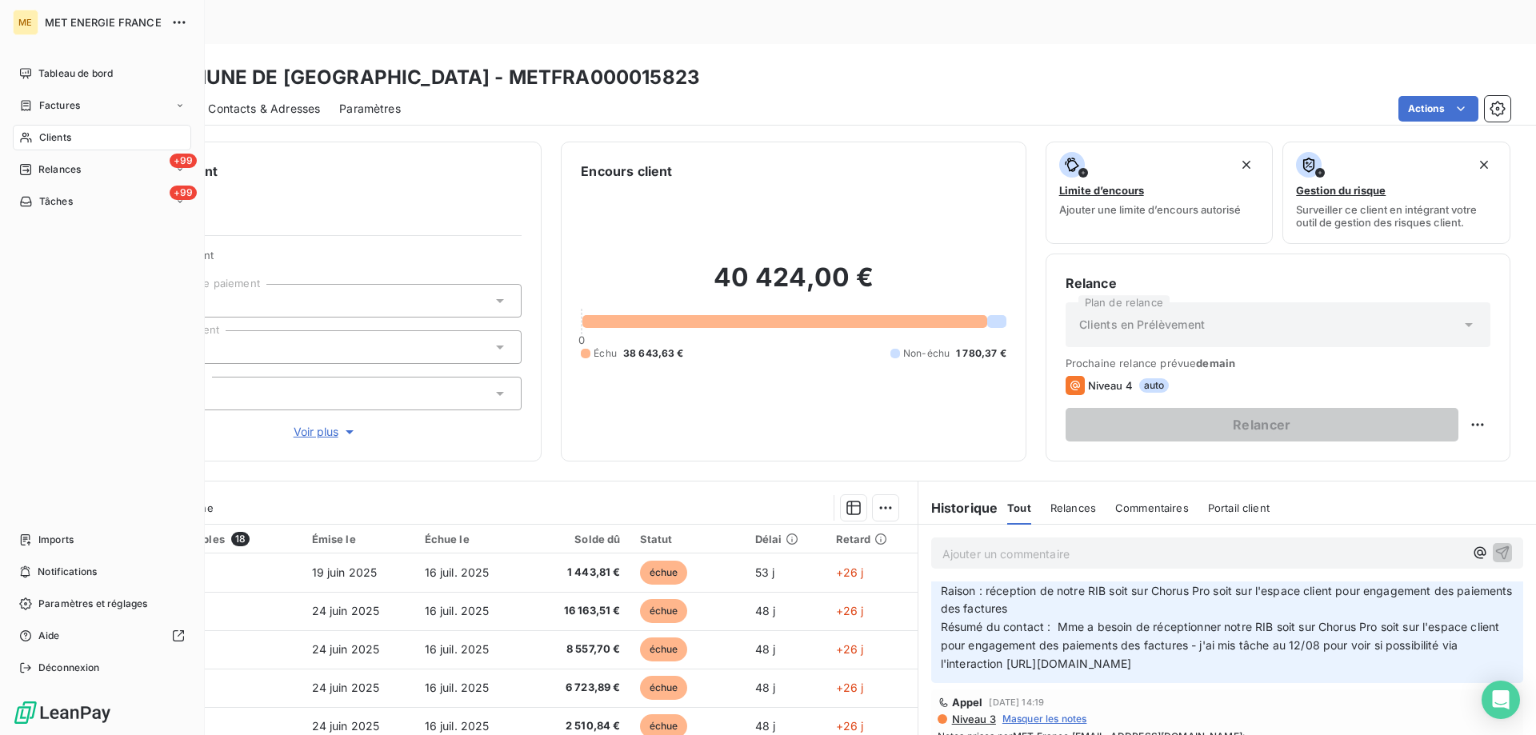
click at [42, 198] on span "Tâches" at bounding box center [56, 201] width 34 height 14
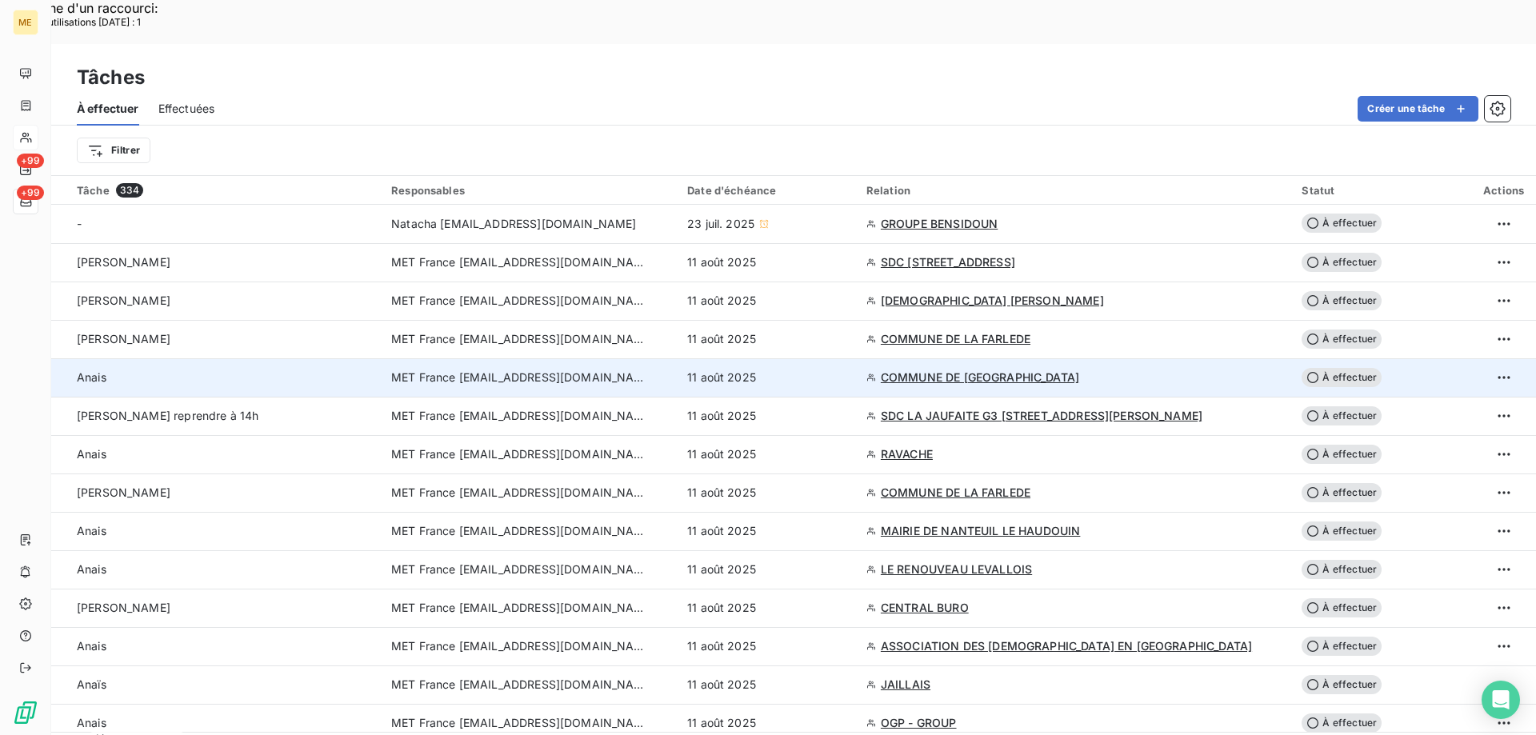
click at [832, 370] on div "11 août 2025" at bounding box center [767, 378] width 160 height 16
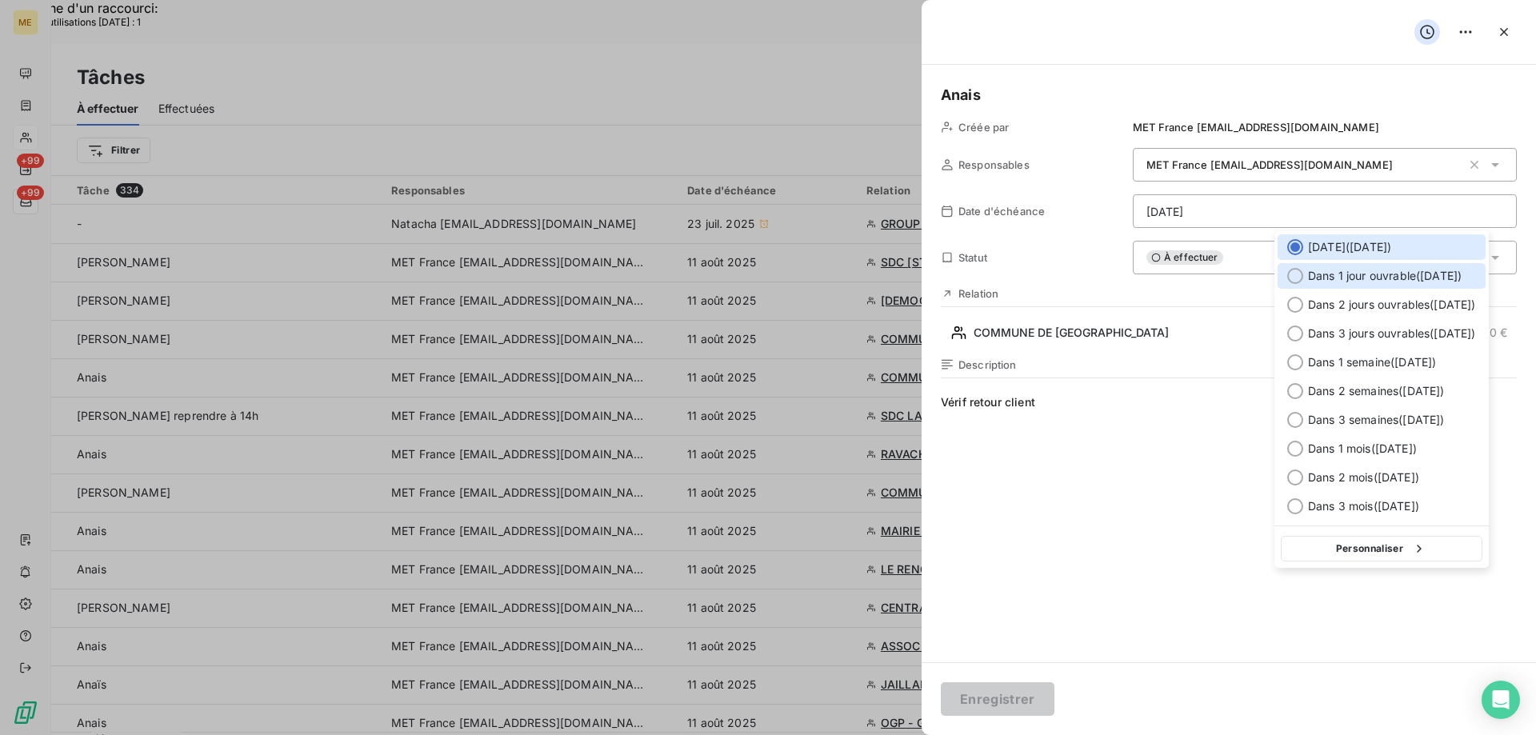
drag, startPoint x: 1332, startPoint y: 281, endPoint x: 1336, endPoint y: 317, distance: 36.1
click at [1334, 281] on span "Dans 1 jour ouvrable ( mardi )" at bounding box center [1385, 276] width 154 height 16
type input "12/08/2025"
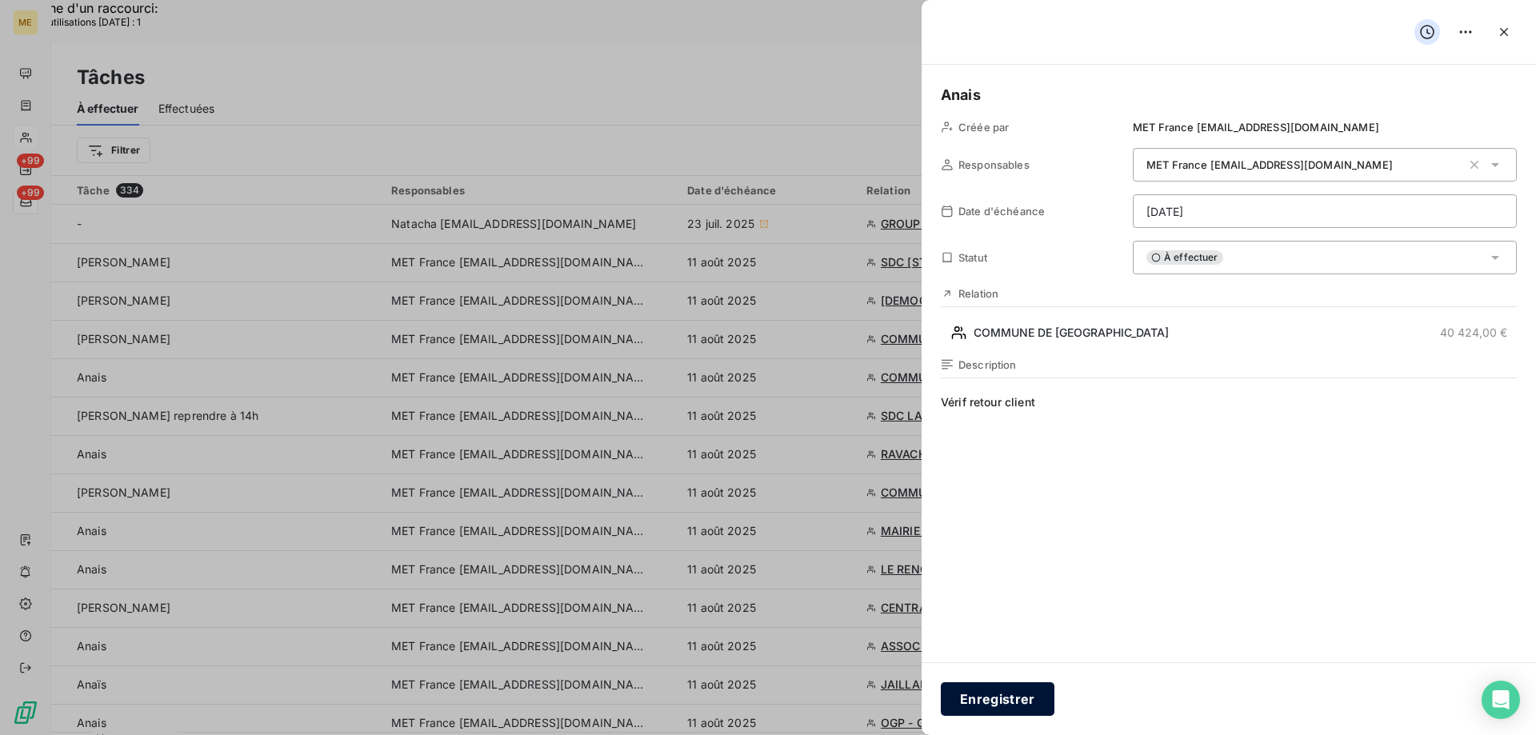
click at [1005, 708] on button "Enregistrer" at bounding box center [998, 699] width 114 height 34
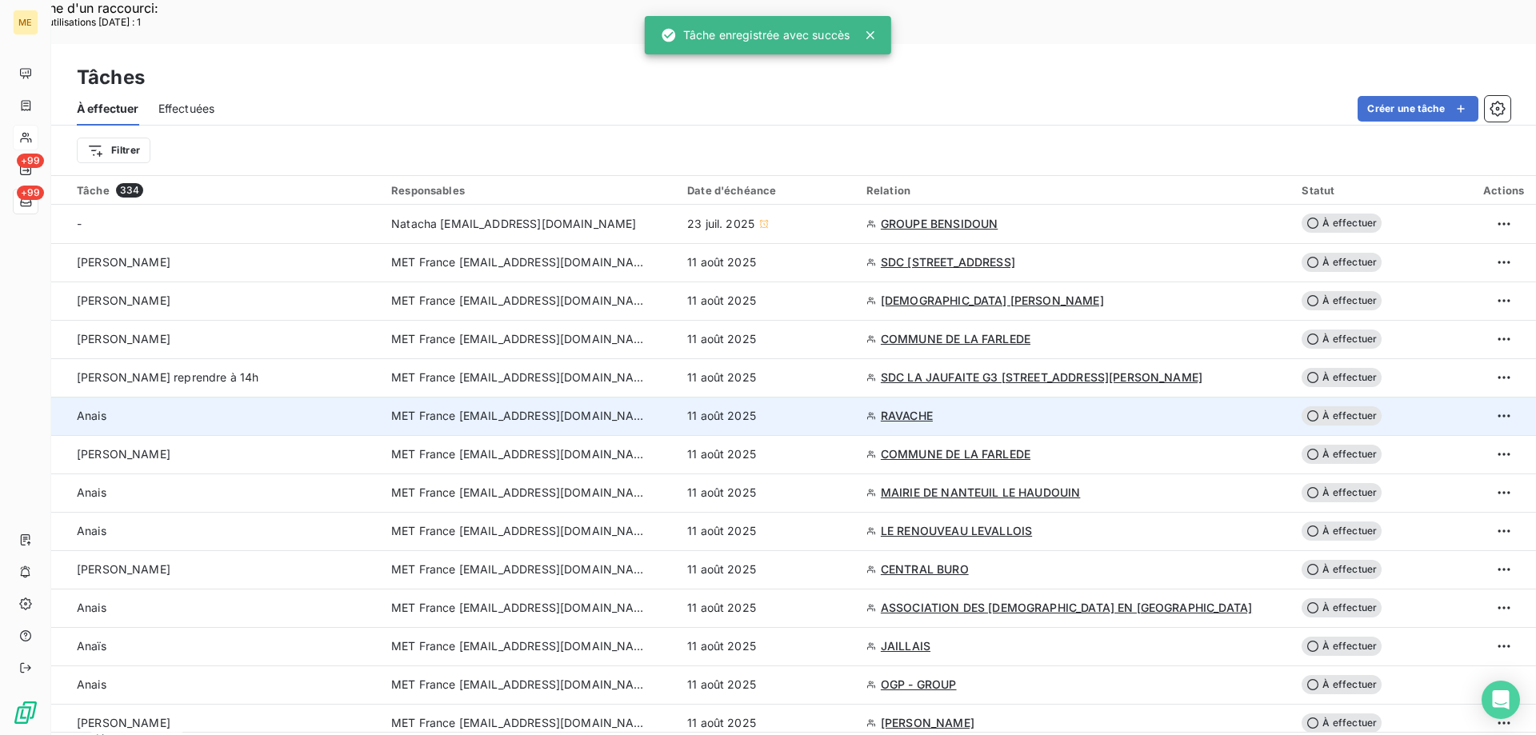
click at [831, 397] on td "11 août 2025" at bounding box center [766, 416] width 179 height 38
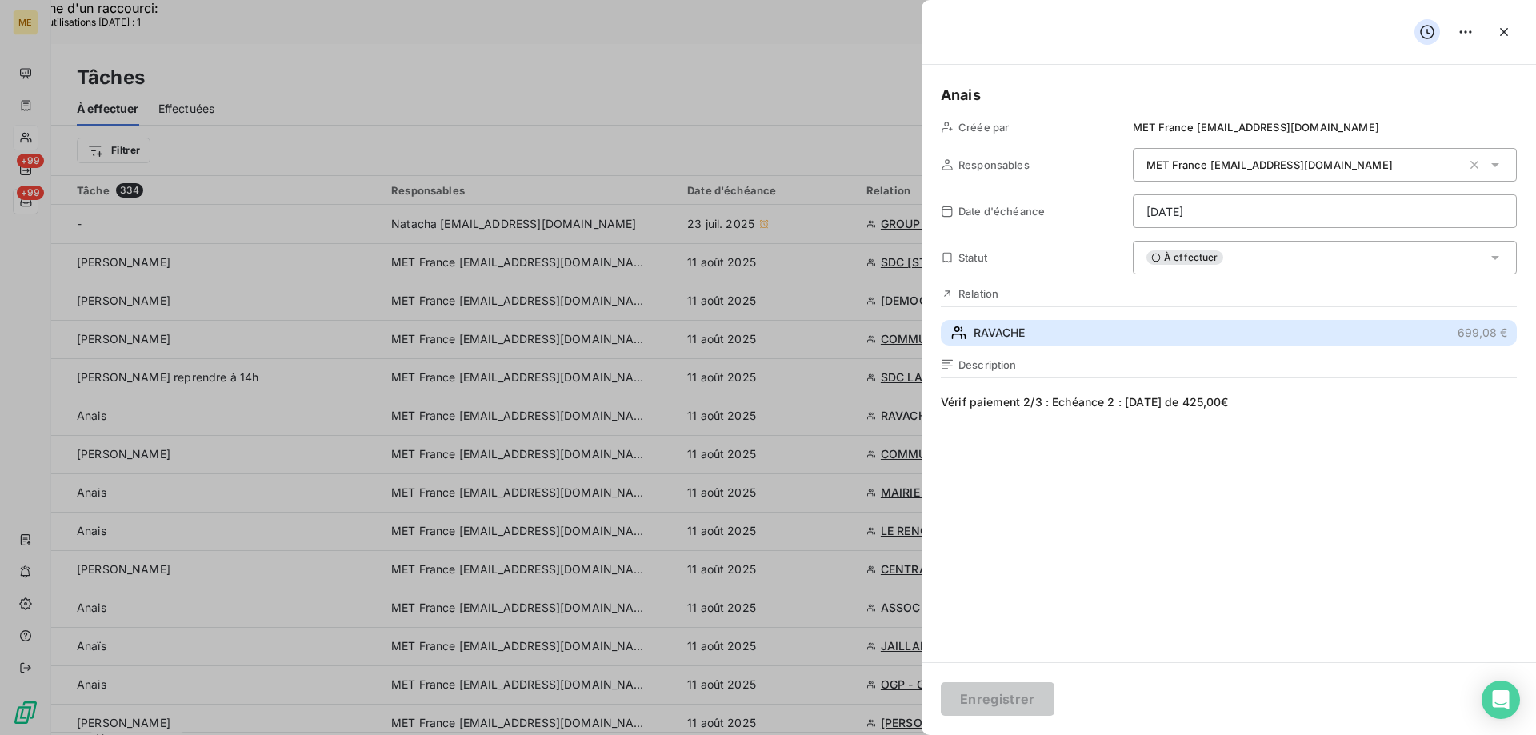
click at [1067, 330] on button "RAVACHE 699,08 €" at bounding box center [1229, 333] width 576 height 26
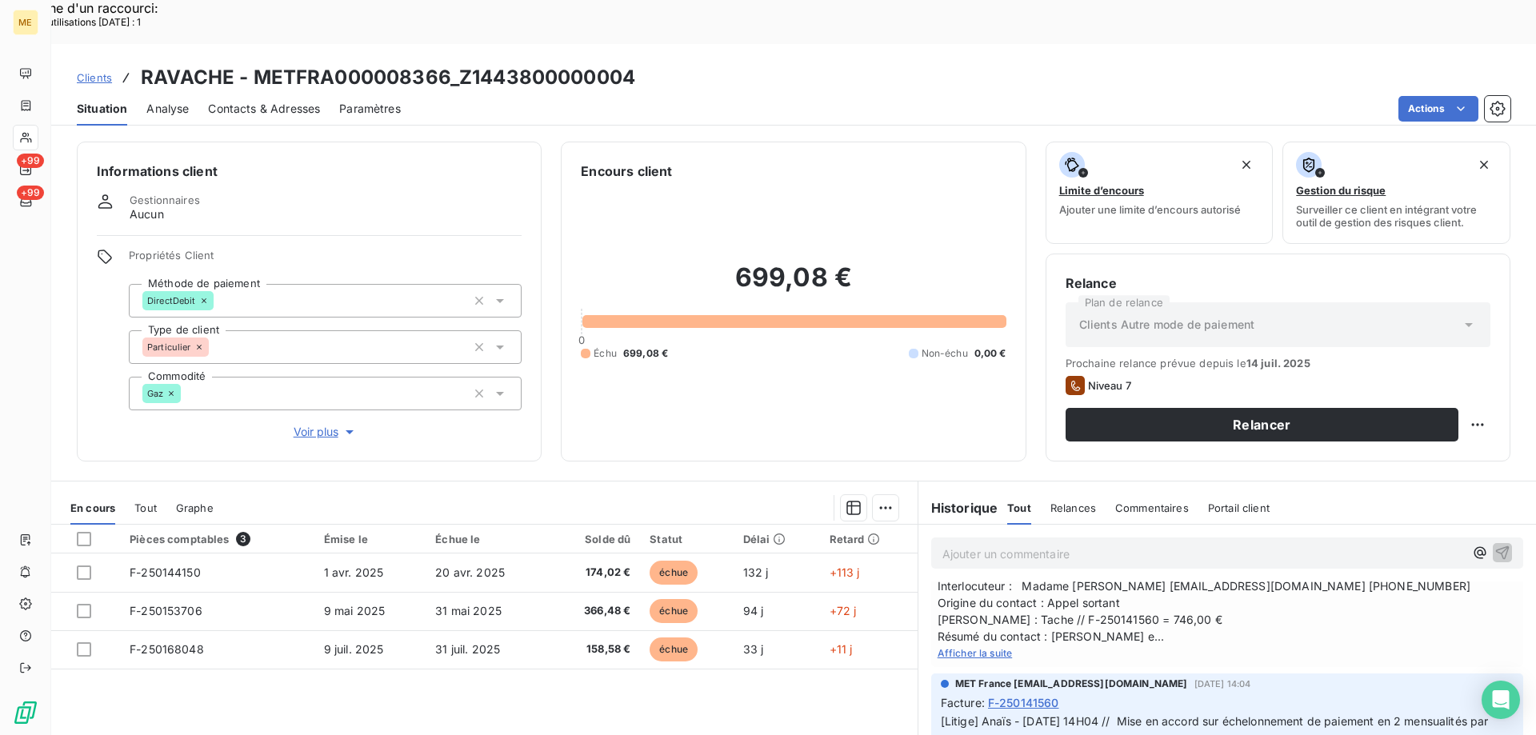
scroll to position [240, 0]
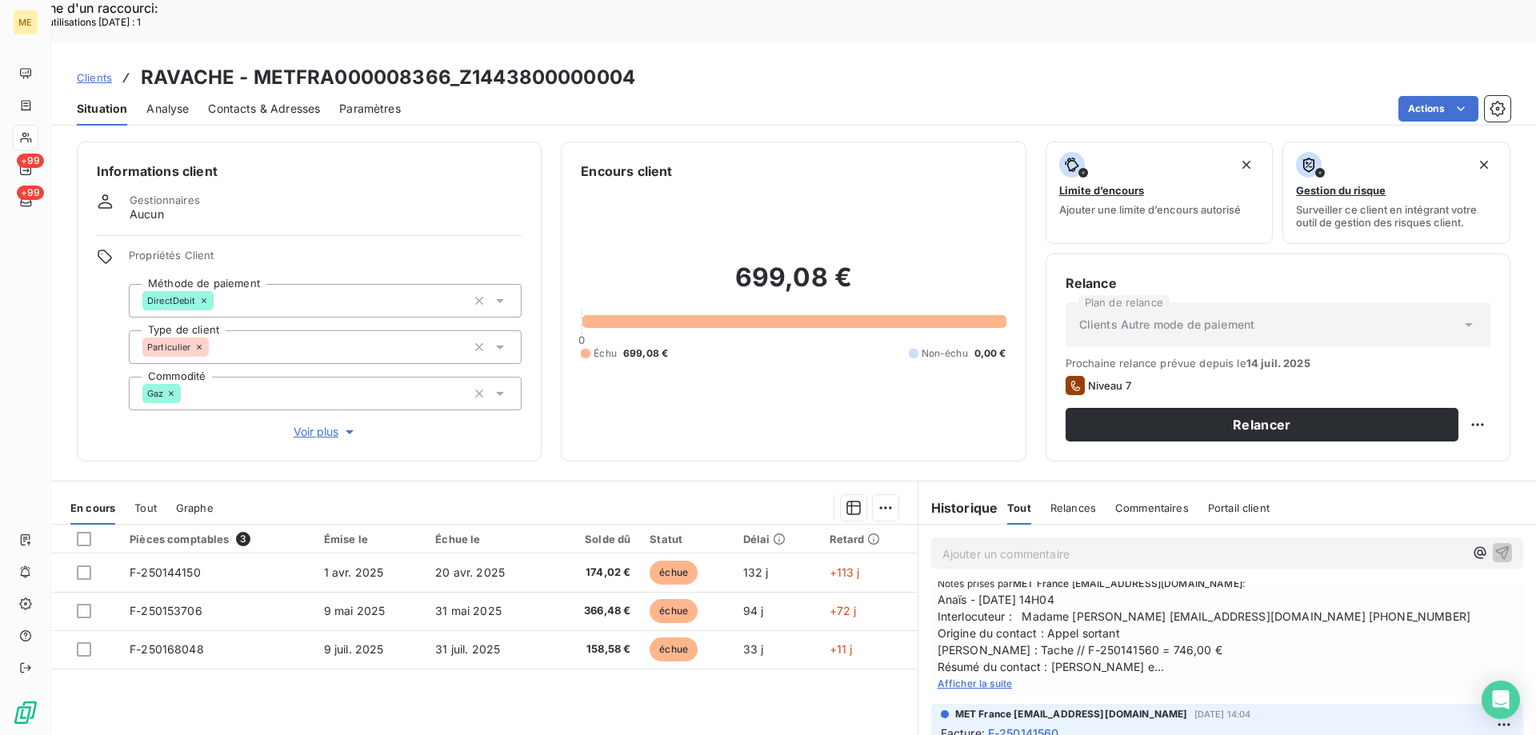
click at [958, 677] on span "Afficher la suite" at bounding box center [974, 683] width 75 height 12
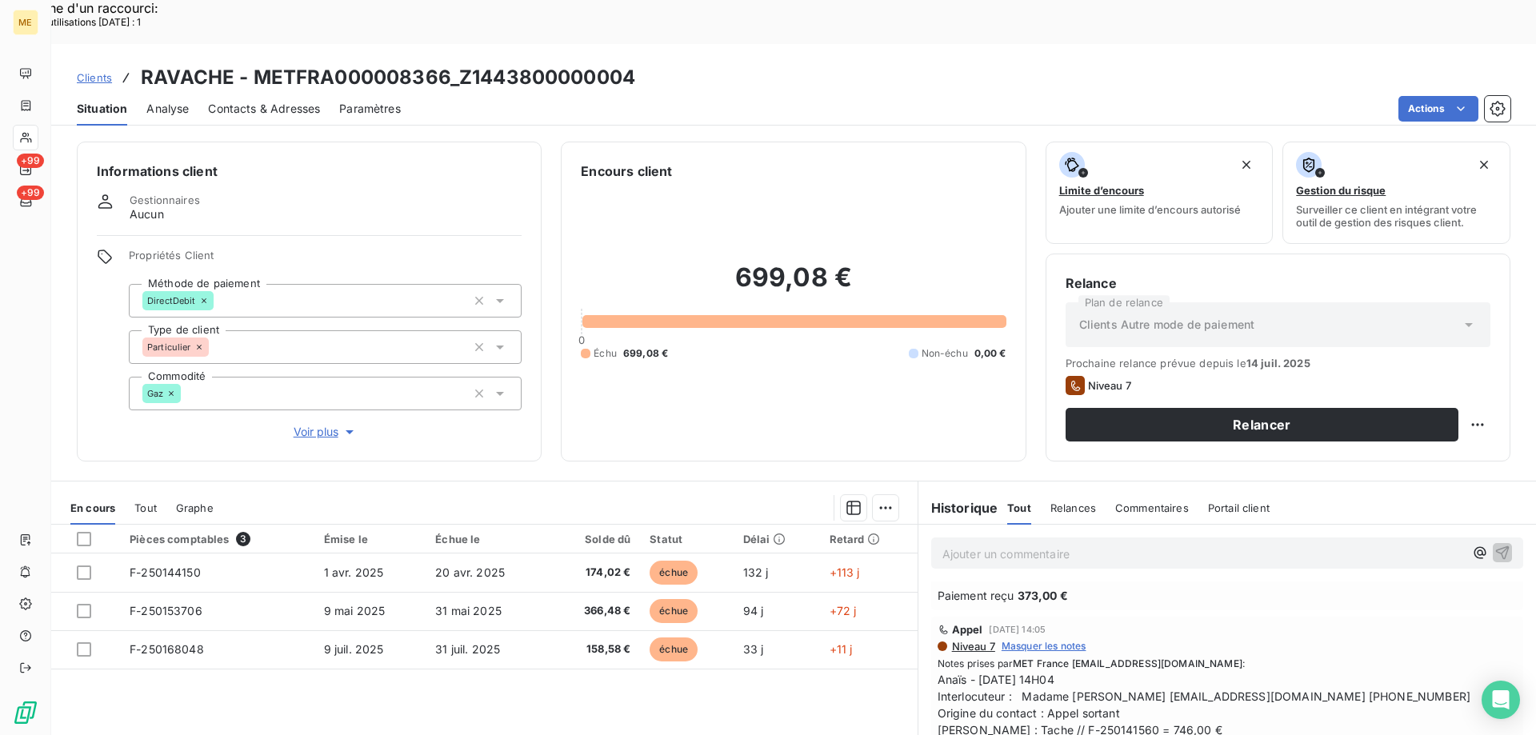
scroll to position [320, 0]
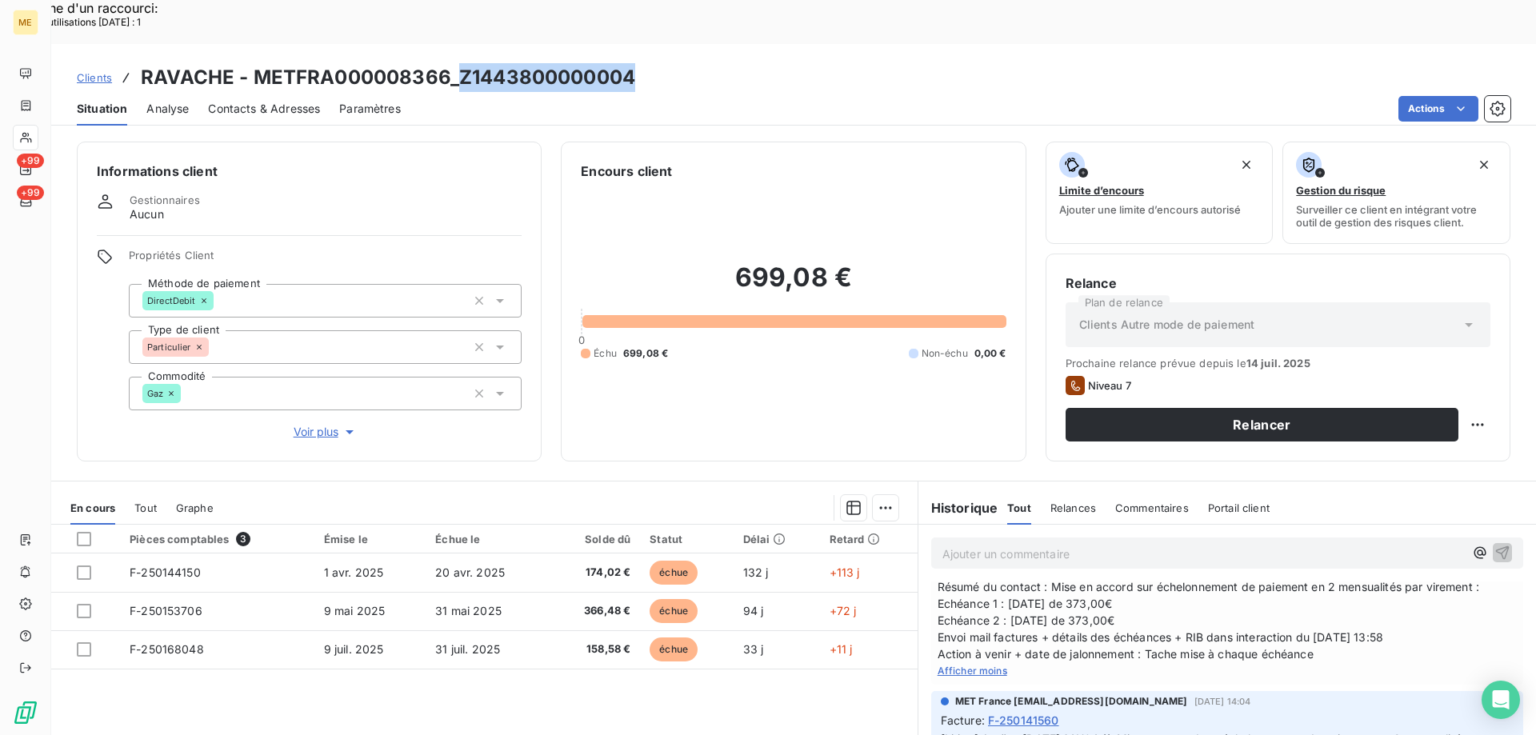
drag, startPoint x: 617, startPoint y: 33, endPoint x: 457, endPoint y: 35, distance: 159.2
click at [457, 63] on div "Clients RAVACHE - METFRA000008366_Z1443800000004" at bounding box center [793, 77] width 1484 height 29
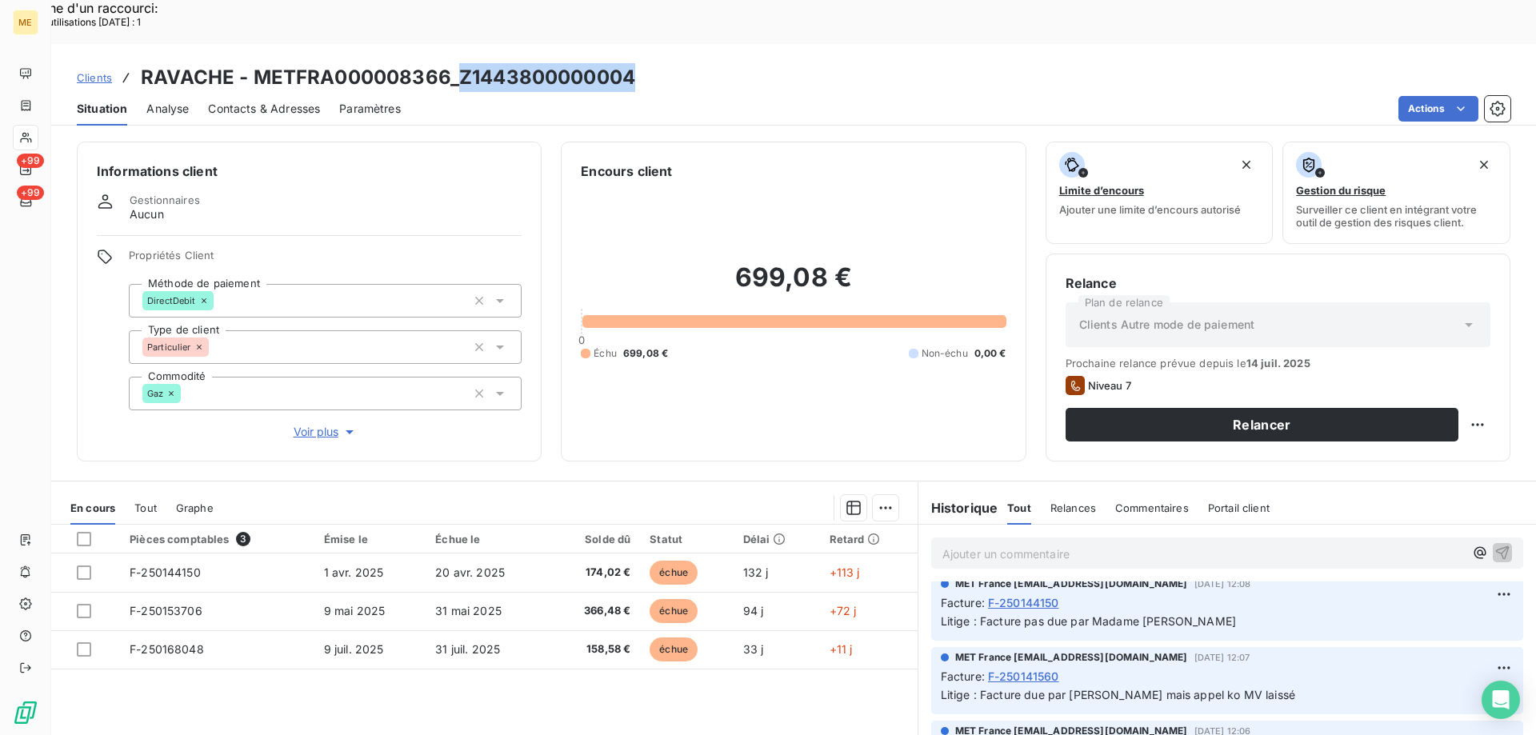
scroll to position [640, 0]
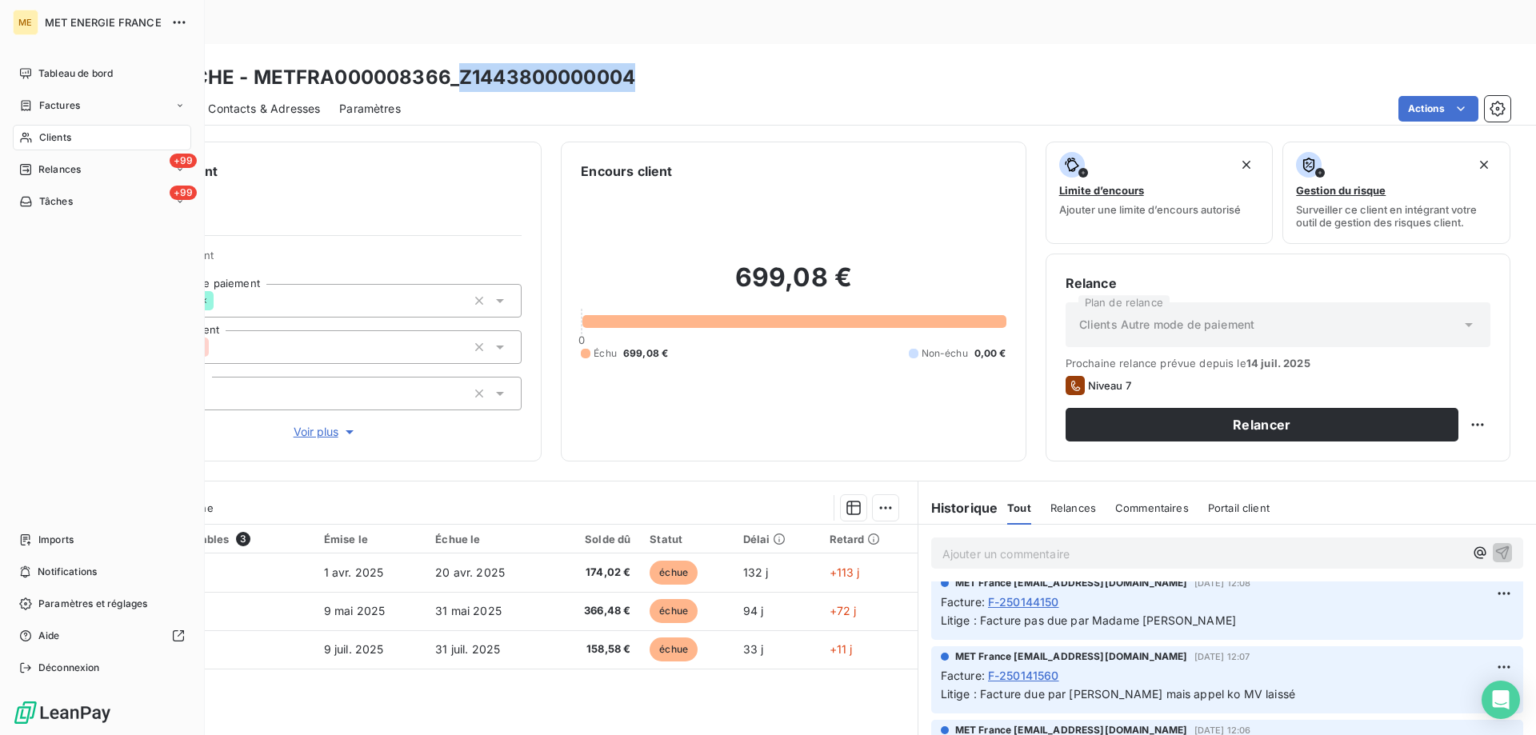
click at [40, 197] on span "Tâches" at bounding box center [56, 201] width 34 height 14
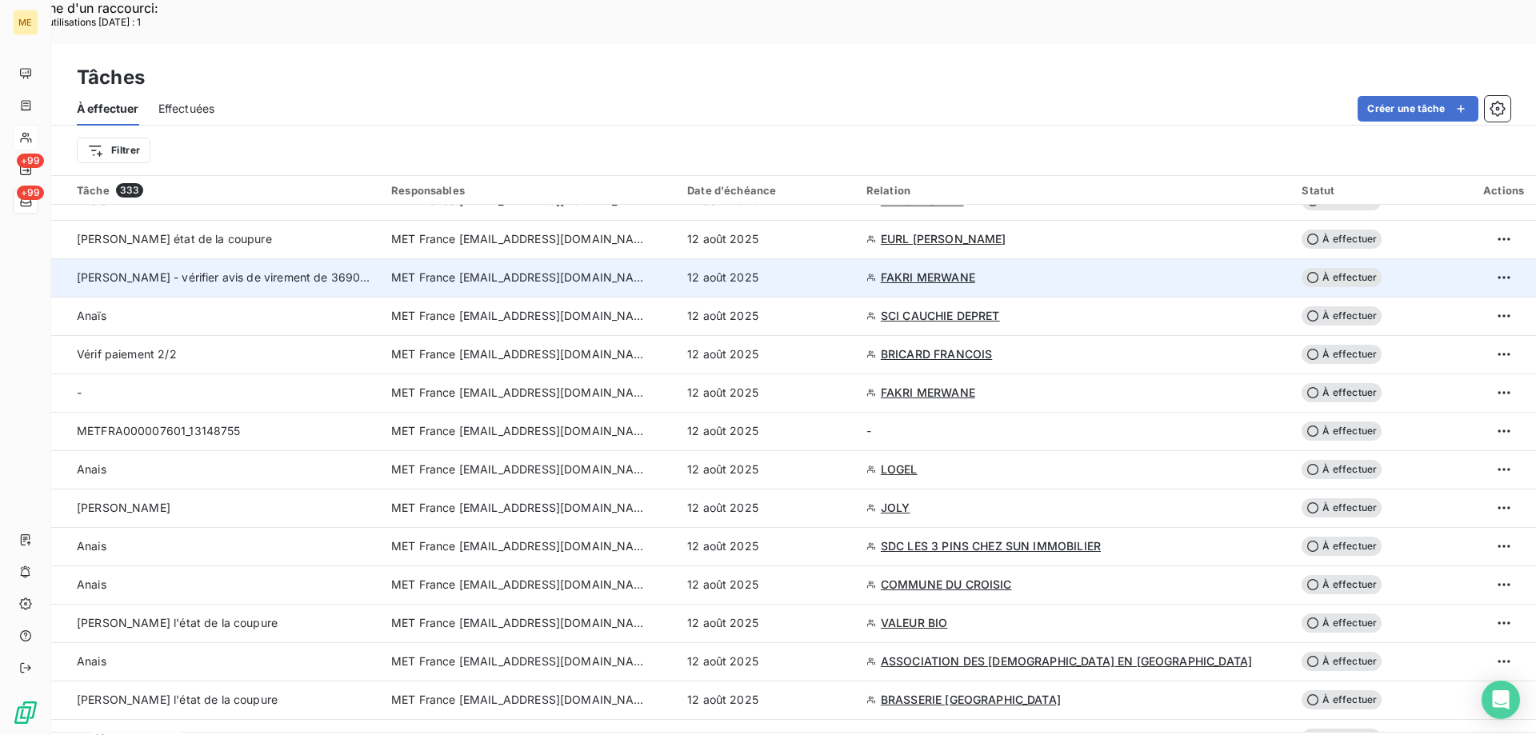
scroll to position [1760, 0]
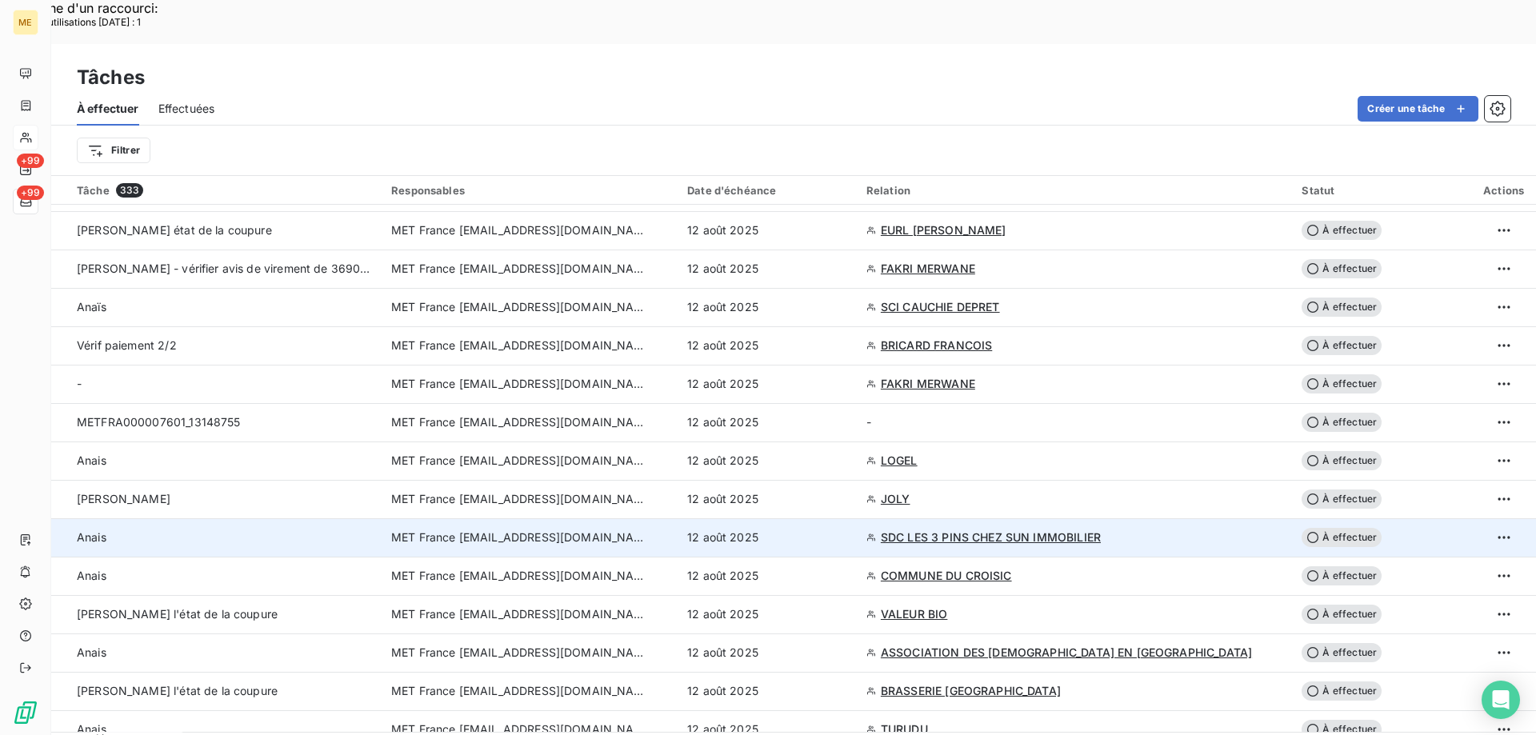
click at [847, 529] on div "12 août 2025" at bounding box center [767, 537] width 160 height 16
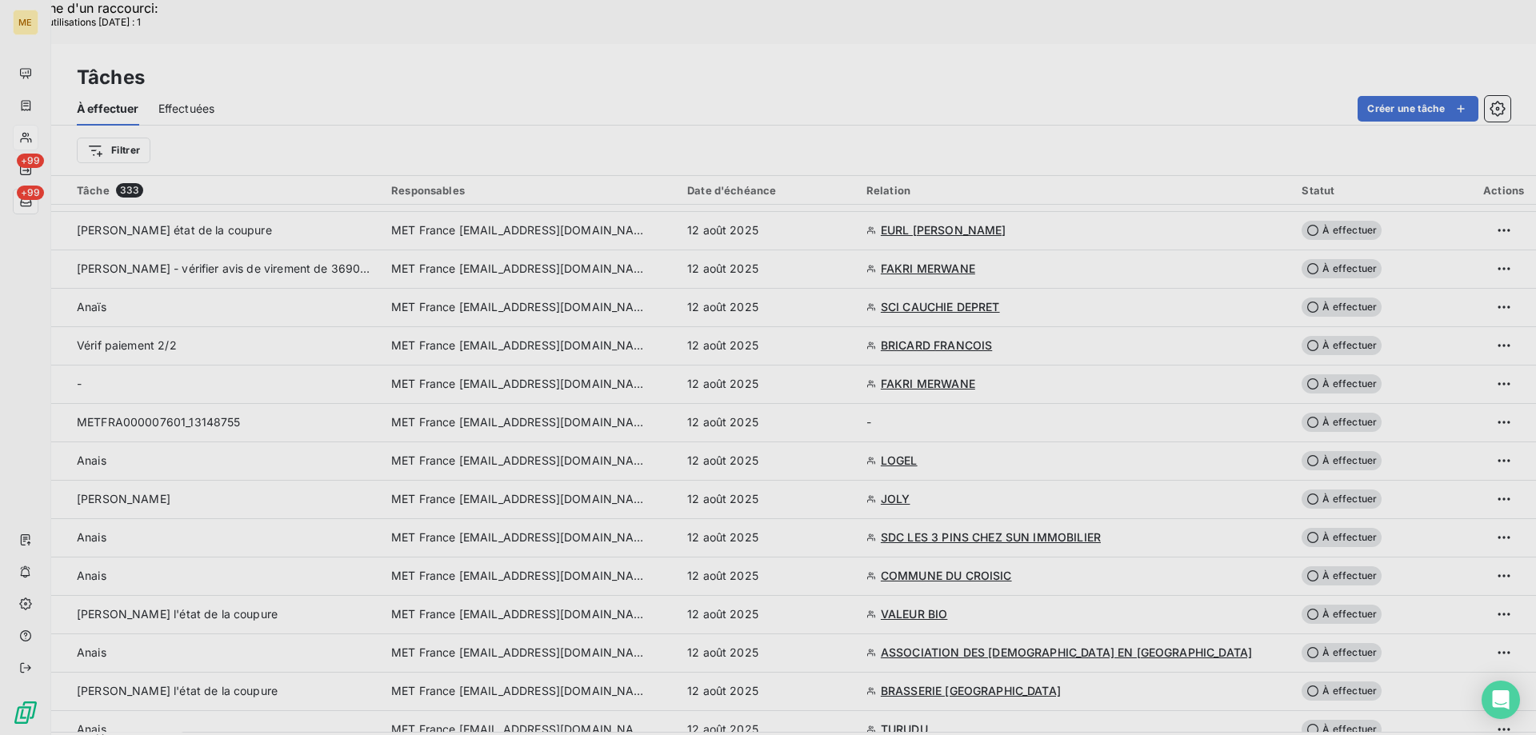
type input "12/08/2025"
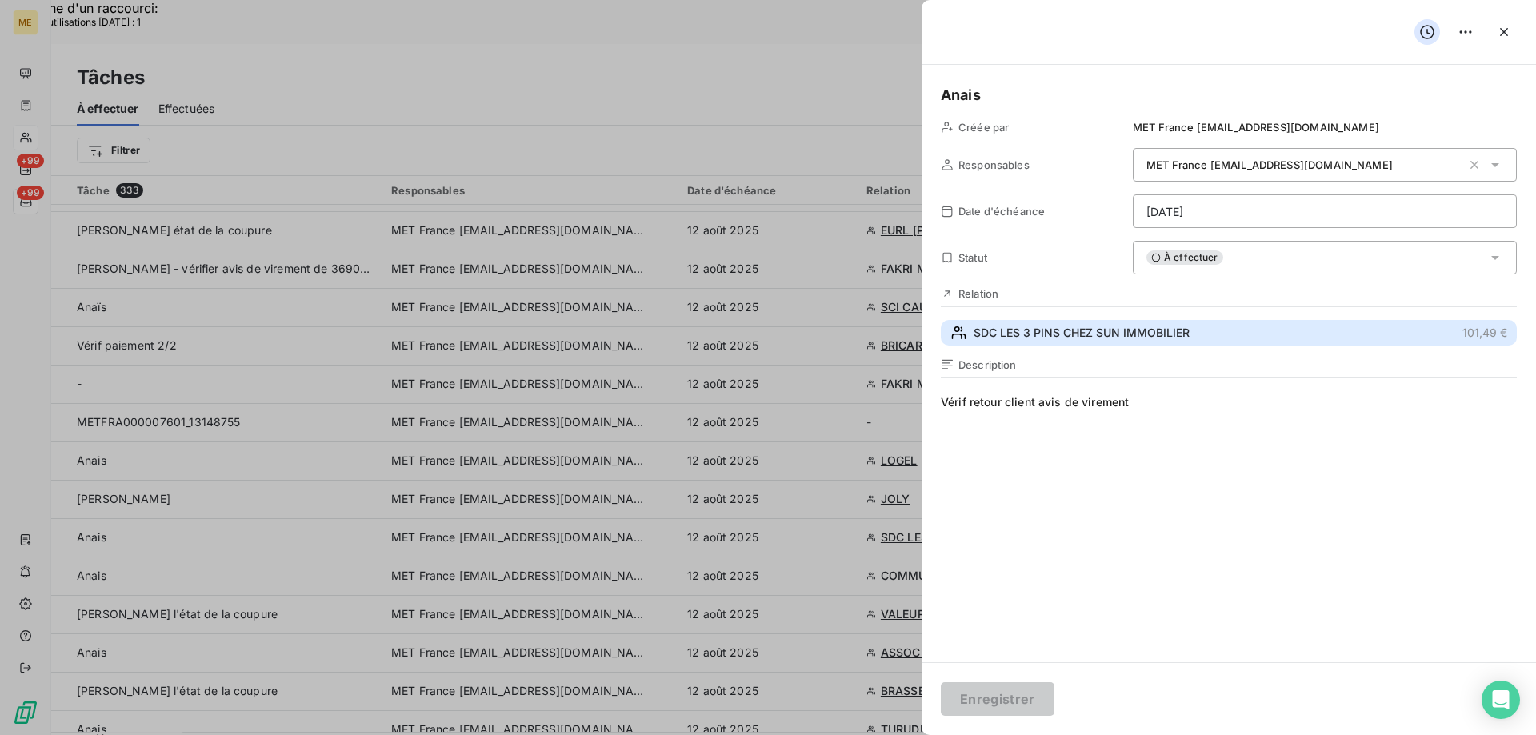
click at [1019, 328] on span "SDC LES 3 PINS CHEZ SUN IMMOBILIER" at bounding box center [1081, 333] width 216 height 16
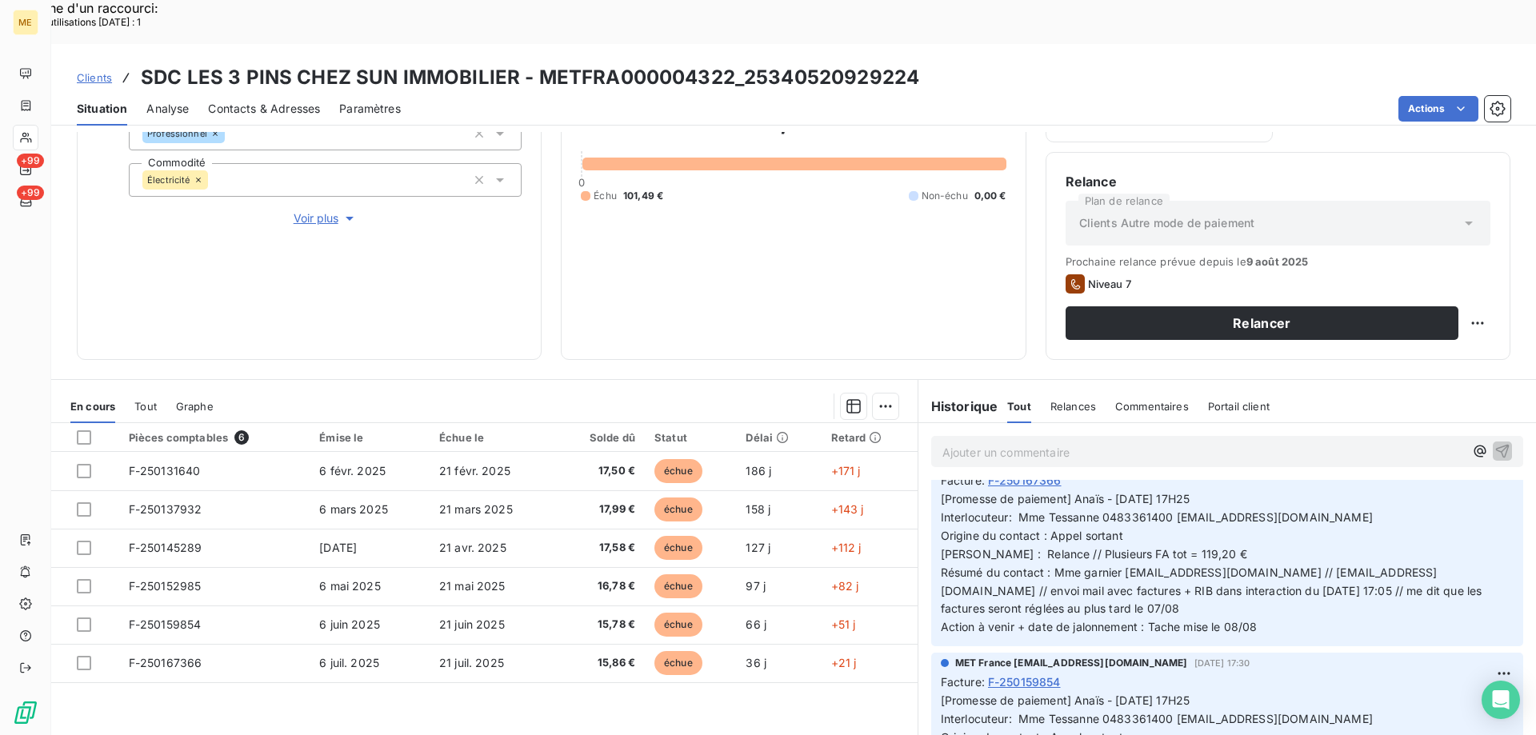
scroll to position [320, 0]
drag, startPoint x: 1219, startPoint y: 564, endPoint x: 1184, endPoint y: 561, distance: 34.5
click at [1184, 561] on p "[Promesse de paiement] Anaïs - 28/07/2025 - 17H25 Interlocuteur: Mme Tessanne 0…" at bounding box center [1227, 561] width 573 height 146
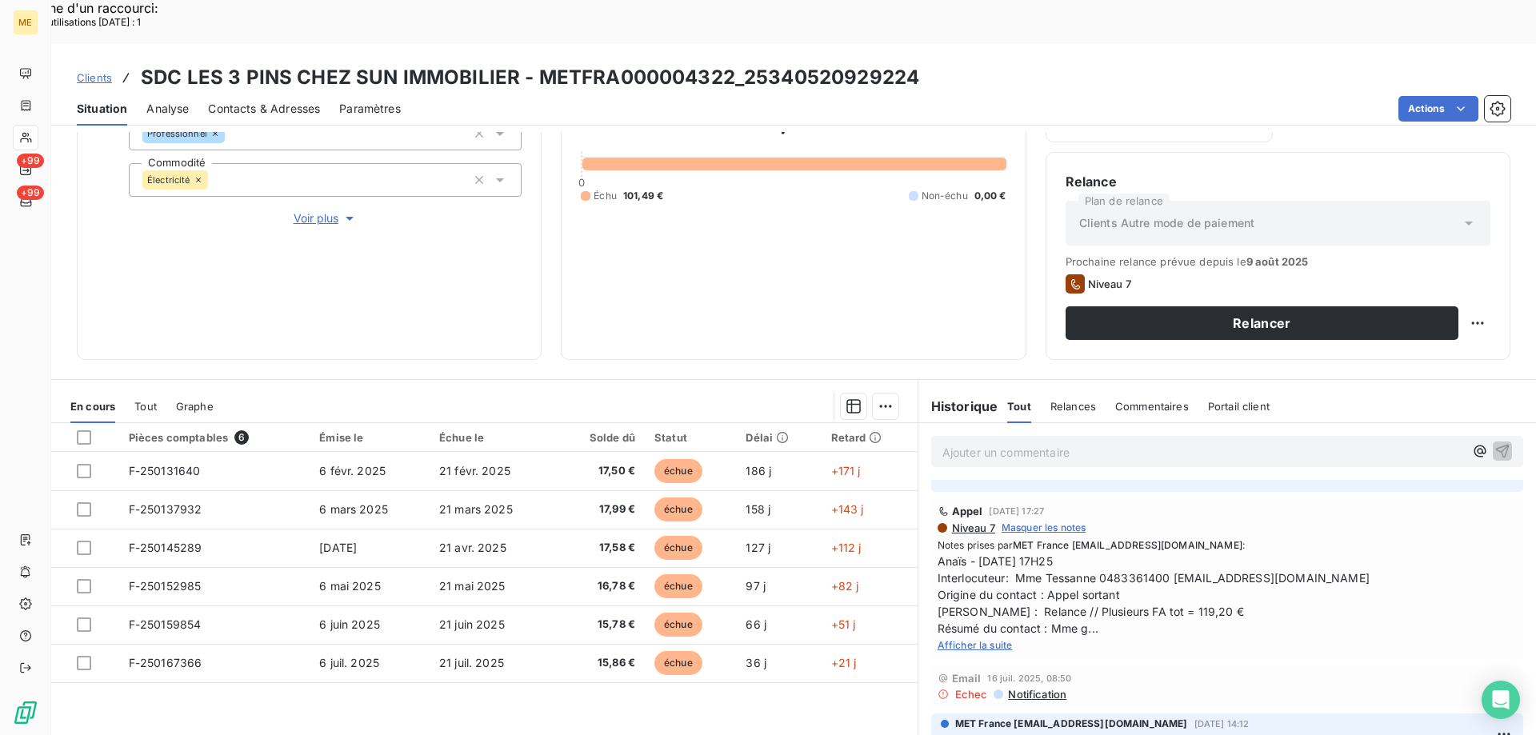
scroll to position [1680, 0]
click at [948, 641] on span "Afficher la suite" at bounding box center [974, 647] width 75 height 12
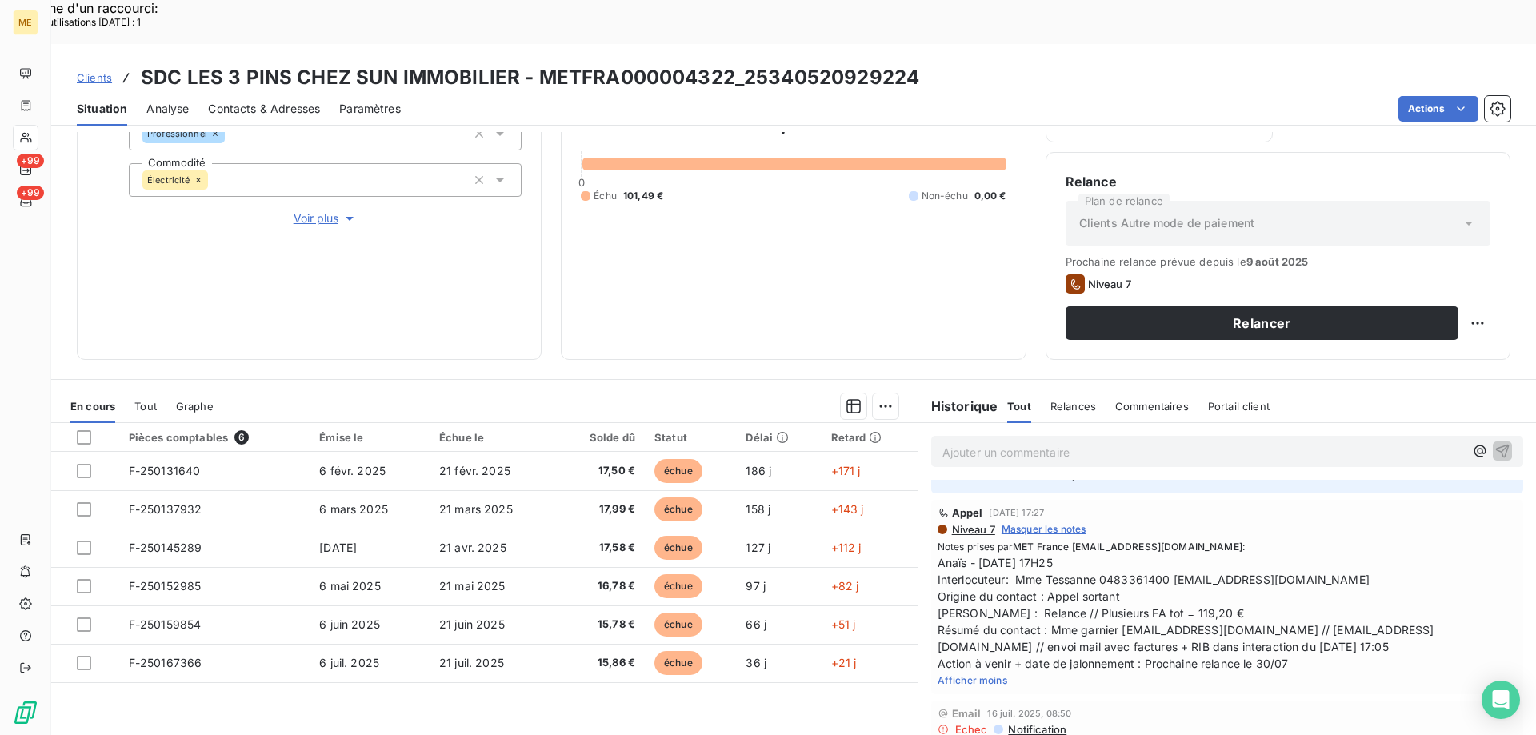
click at [972, 674] on span "Afficher moins" at bounding box center [972, 680] width 70 height 12
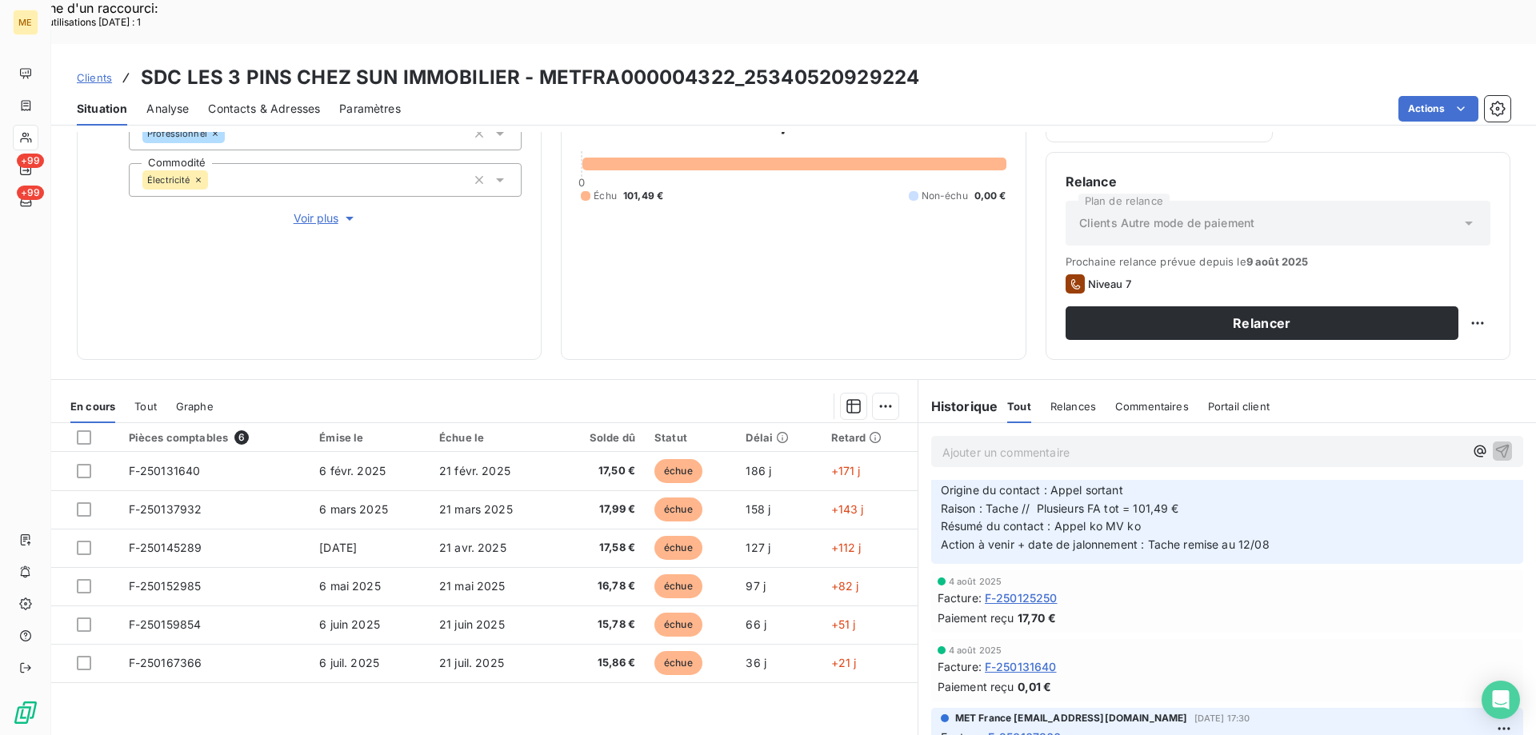
scroll to position [0, 0]
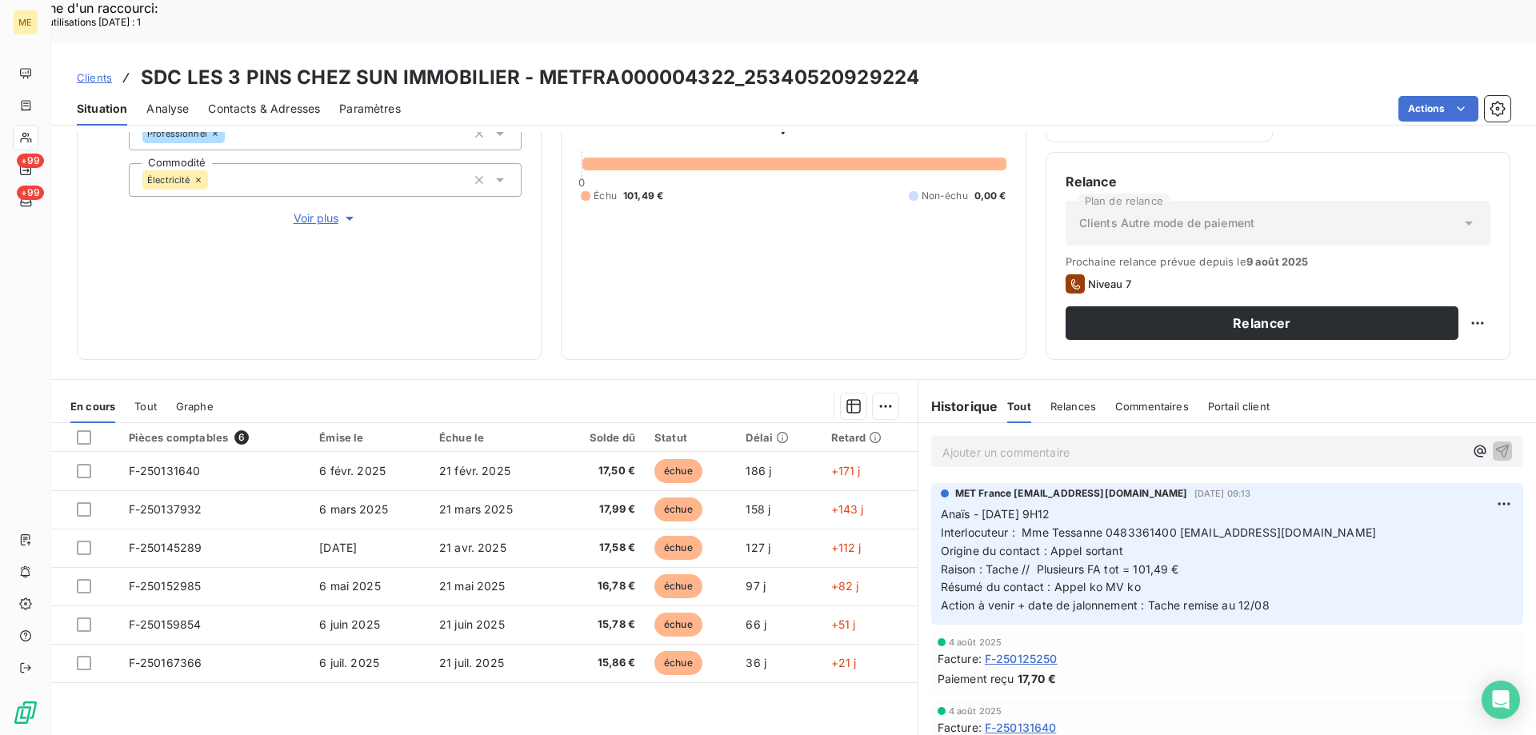
drag, startPoint x: 1148, startPoint y: 541, endPoint x: 1041, endPoint y: 535, distance: 107.4
click at [1045, 537] on p "Anaïs - 08/08/2025 - 9H12 Interlocuteur : Mme Tessanne 0483361400 celiatessane@…" at bounding box center [1227, 560] width 573 height 110
click at [1215, 525] on p "Anaïs - 08/08/2025 - 9H12 Interlocuteur : Mme Tessanne 0483361400 celiatessane@…" at bounding box center [1227, 560] width 573 height 110
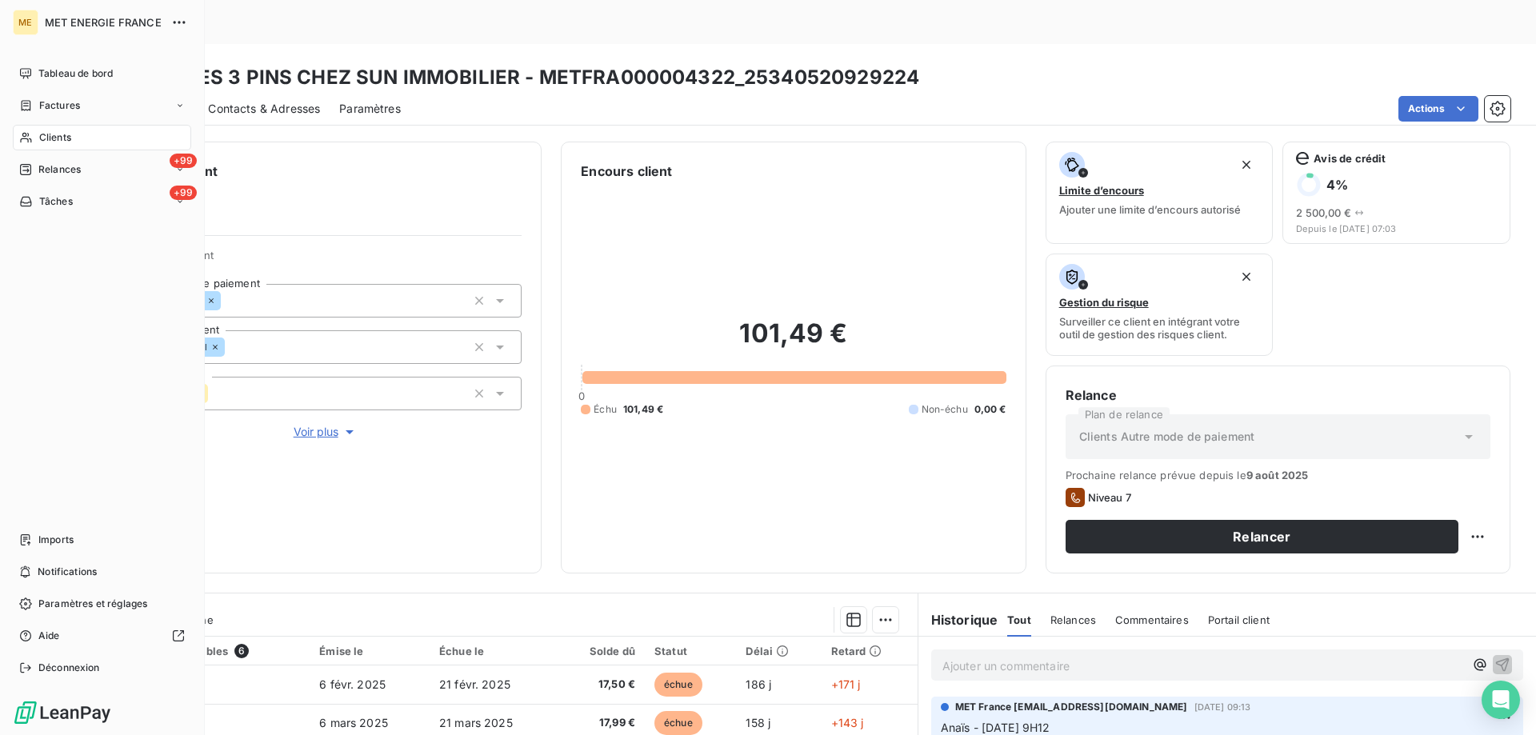
click at [50, 200] on span "Tâches" at bounding box center [56, 201] width 34 height 14
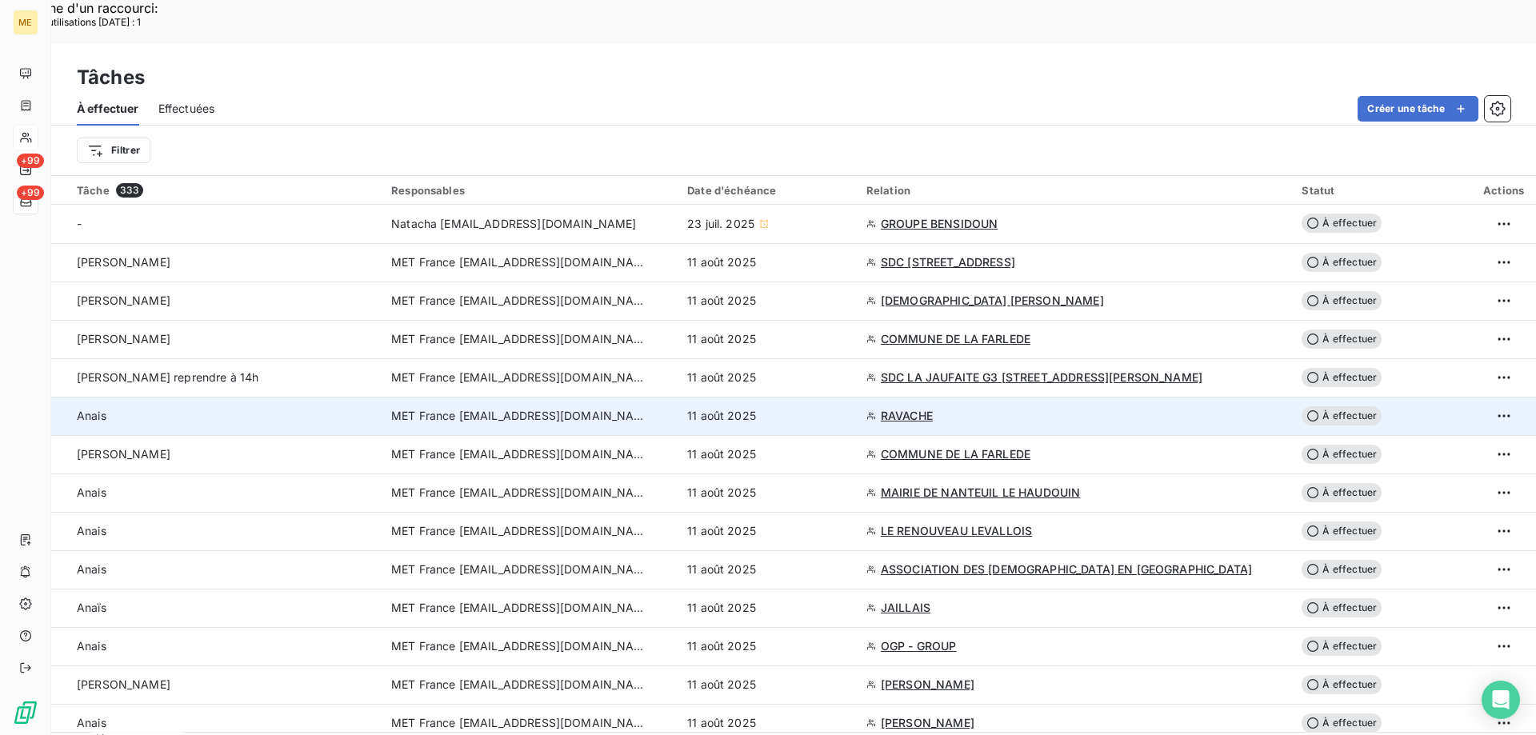
click at [847, 408] on div "11 août 2025" at bounding box center [767, 416] width 160 height 16
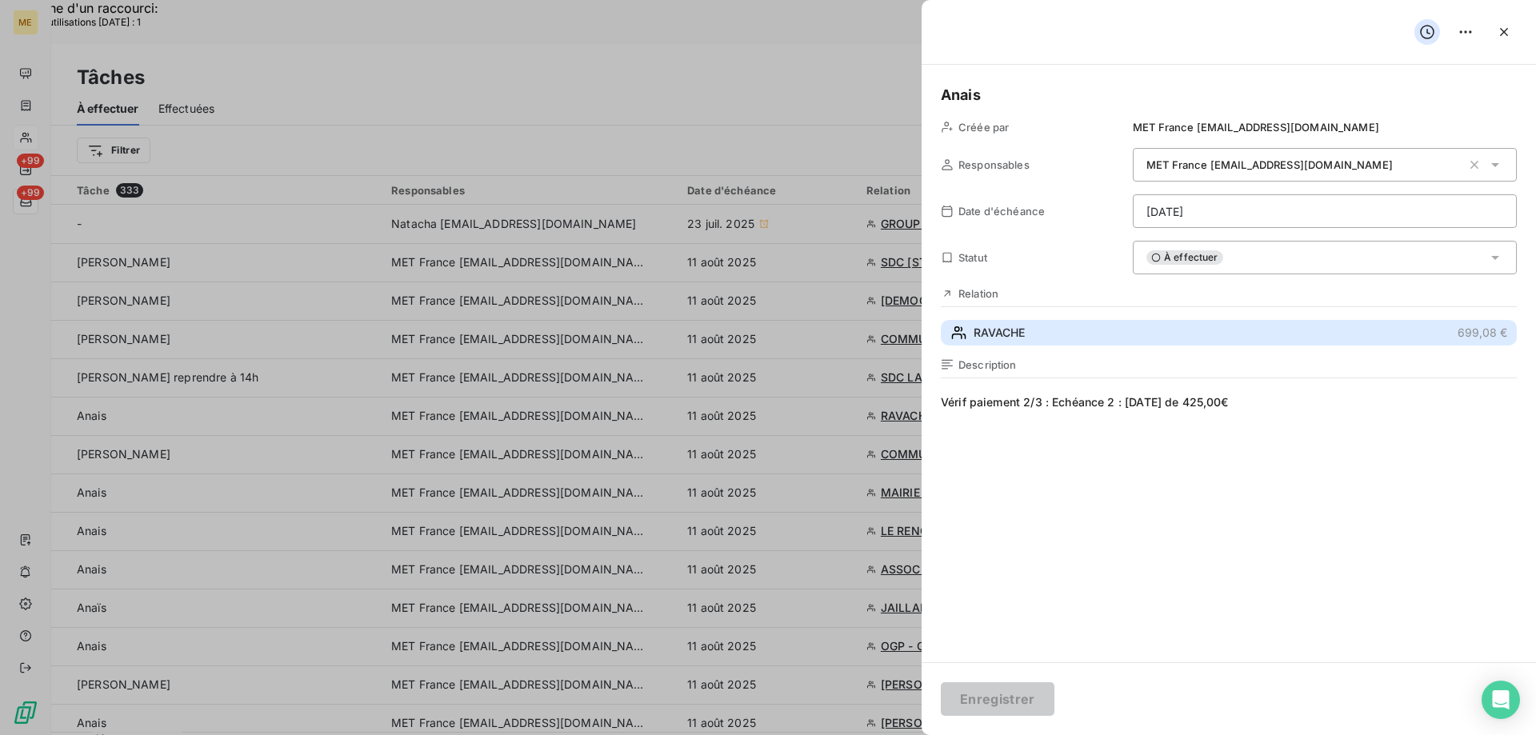
click at [1110, 334] on button "RAVACHE 699,08 €" at bounding box center [1229, 333] width 576 height 26
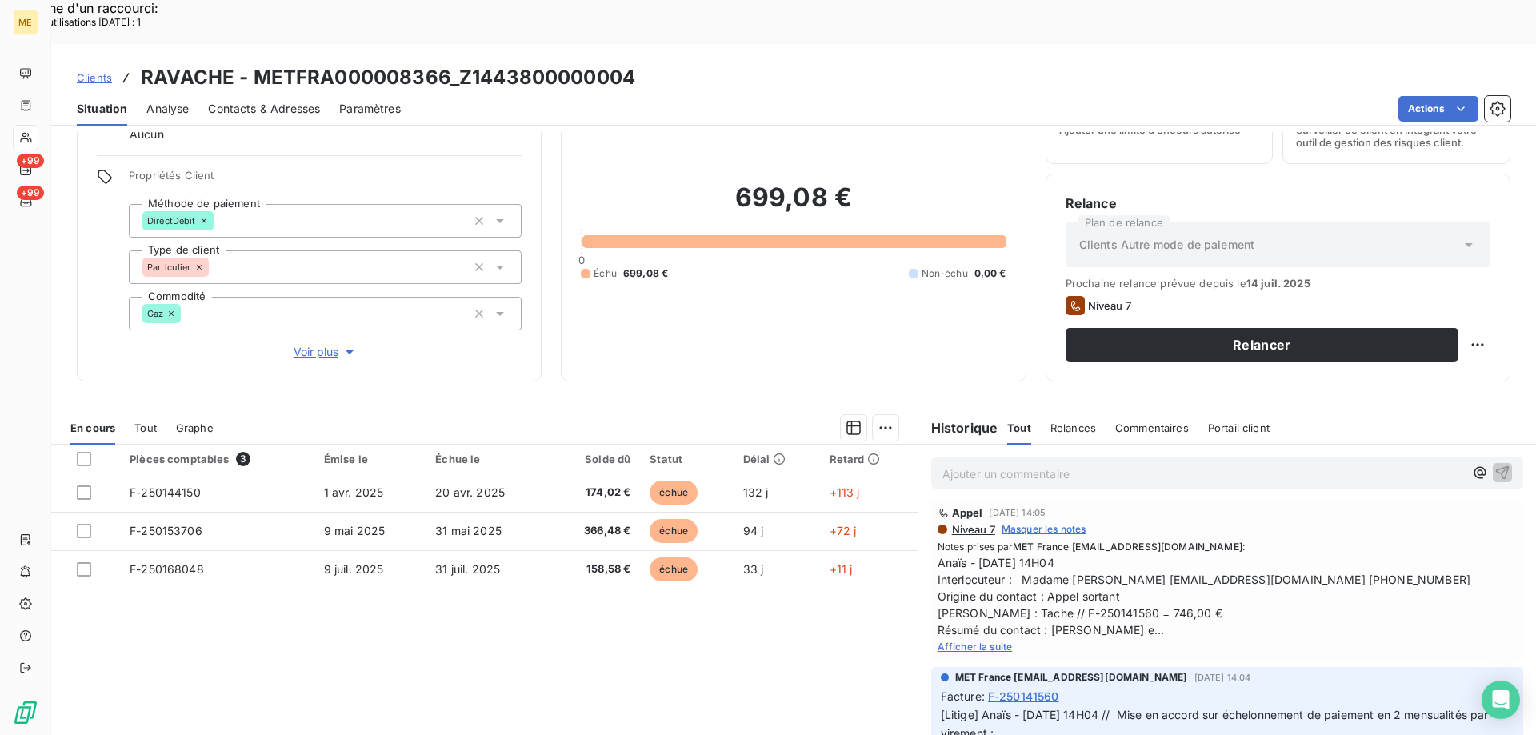
scroll to position [240, 0]
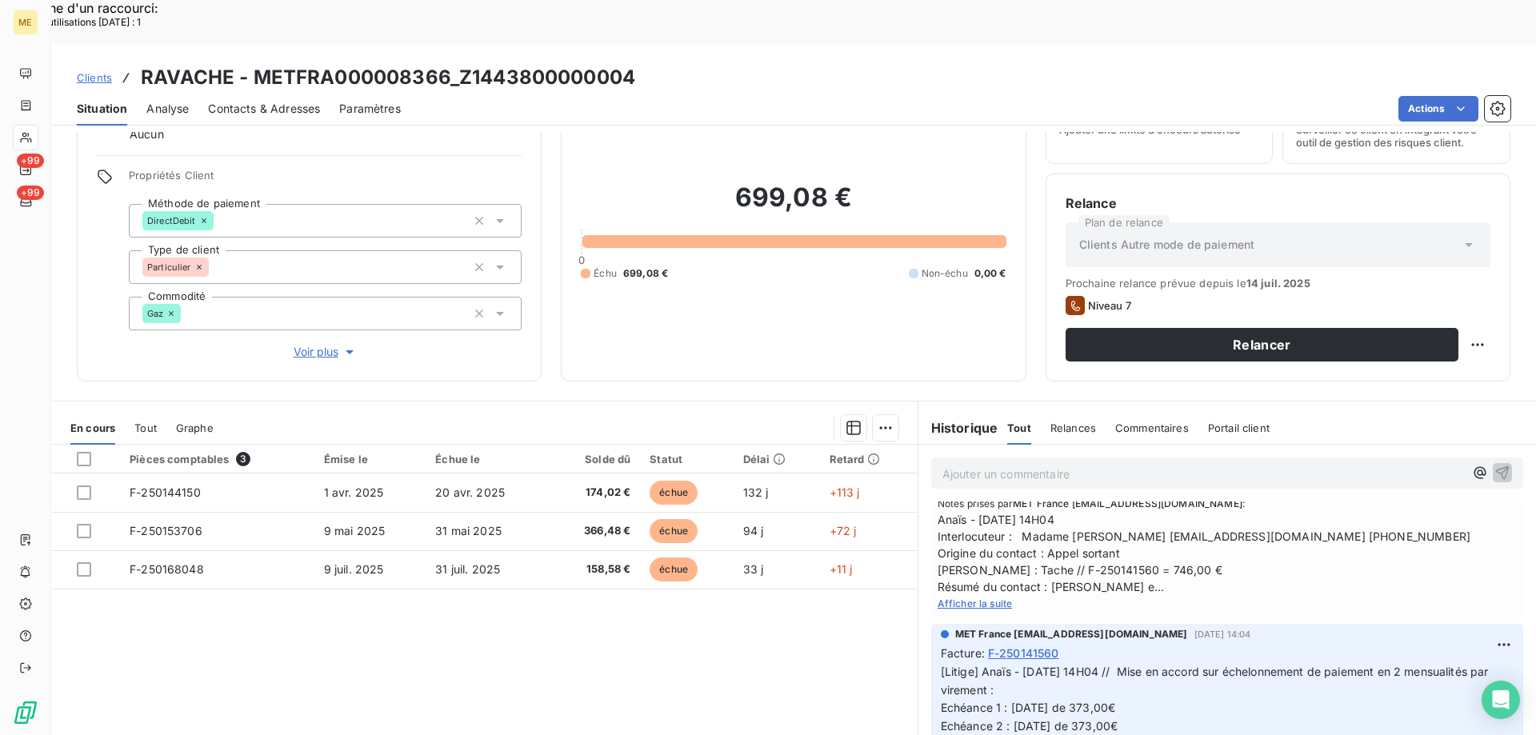
click at [951, 597] on span "Afficher la suite" at bounding box center [974, 603] width 75 height 12
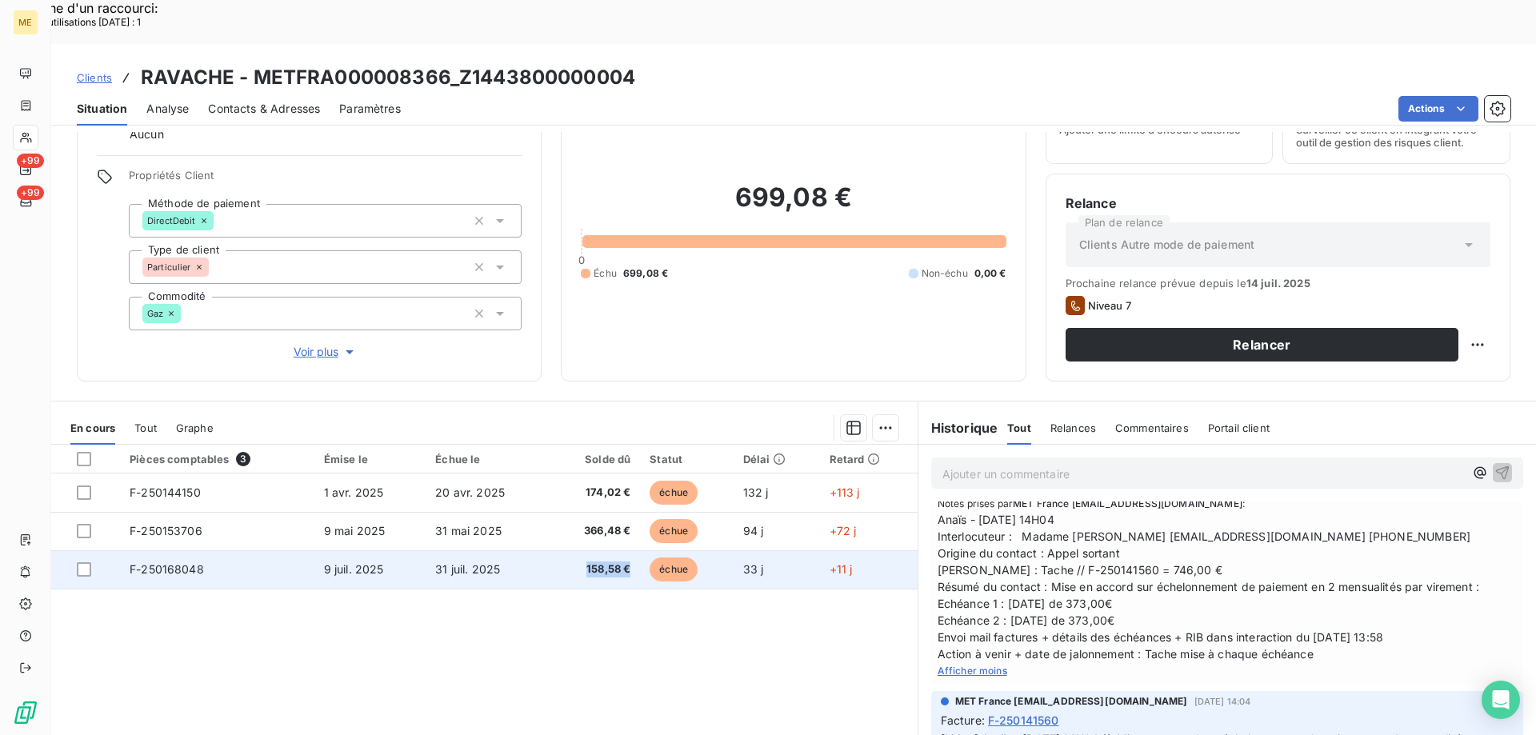
drag, startPoint x: 559, startPoint y: 526, endPoint x: 625, endPoint y: 534, distance: 66.9
click at [625, 550] on td "158,58 €" at bounding box center [594, 569] width 91 height 38
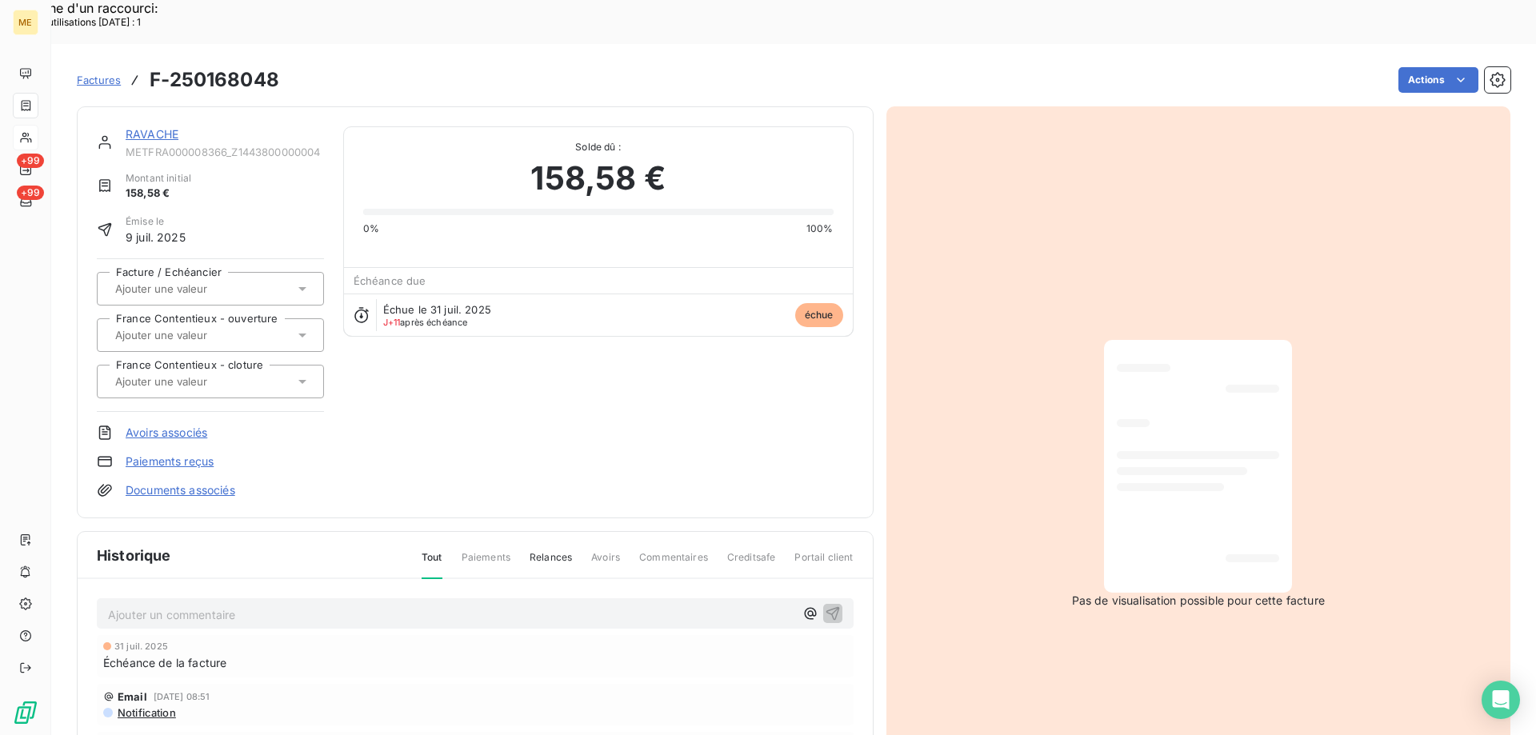
click at [658, 684] on div "Email 26 juil. 2025, 08:51 Notification" at bounding box center [475, 705] width 757 height 42
click at [150, 127] on link "RAVACHE" at bounding box center [152, 134] width 53 height 14
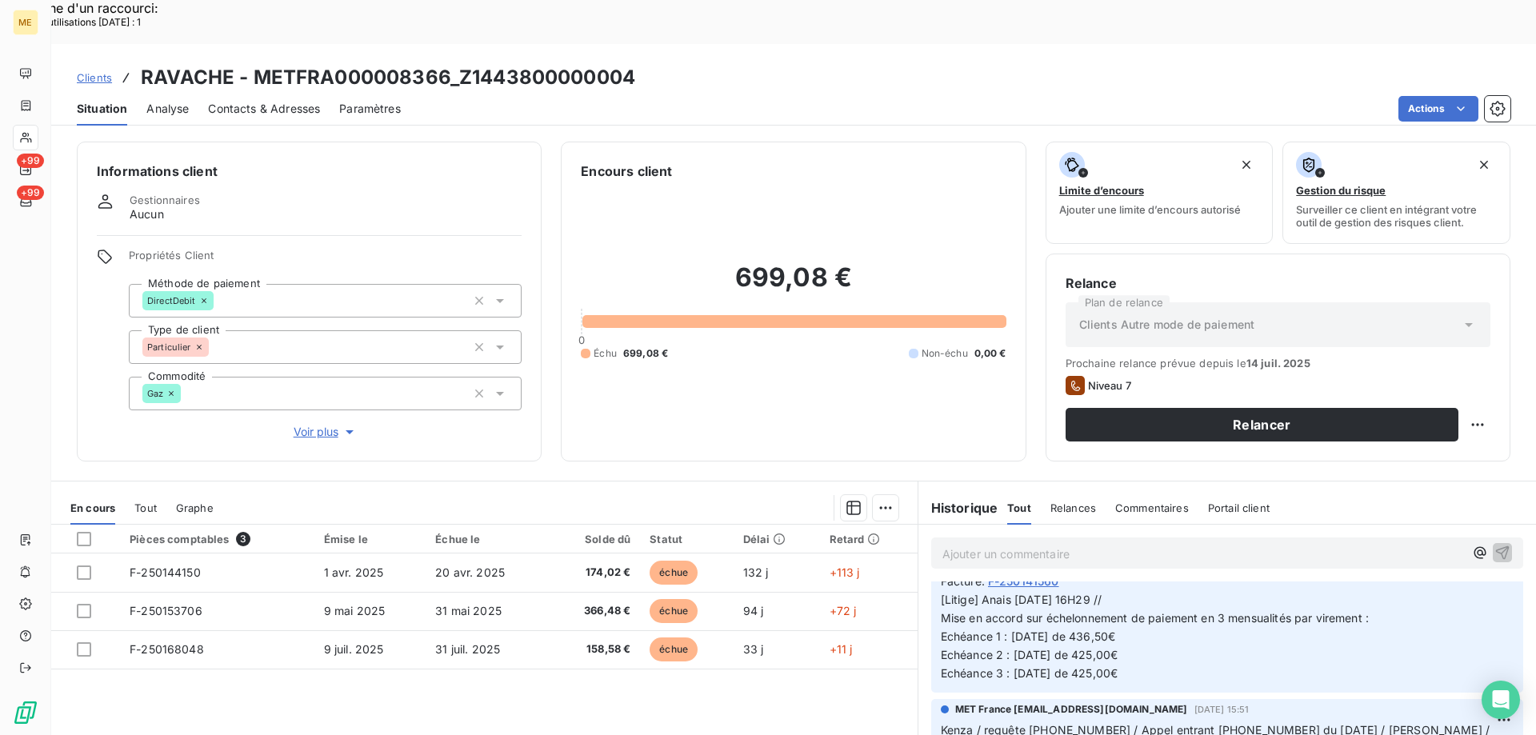
scroll to position [1520, 0]
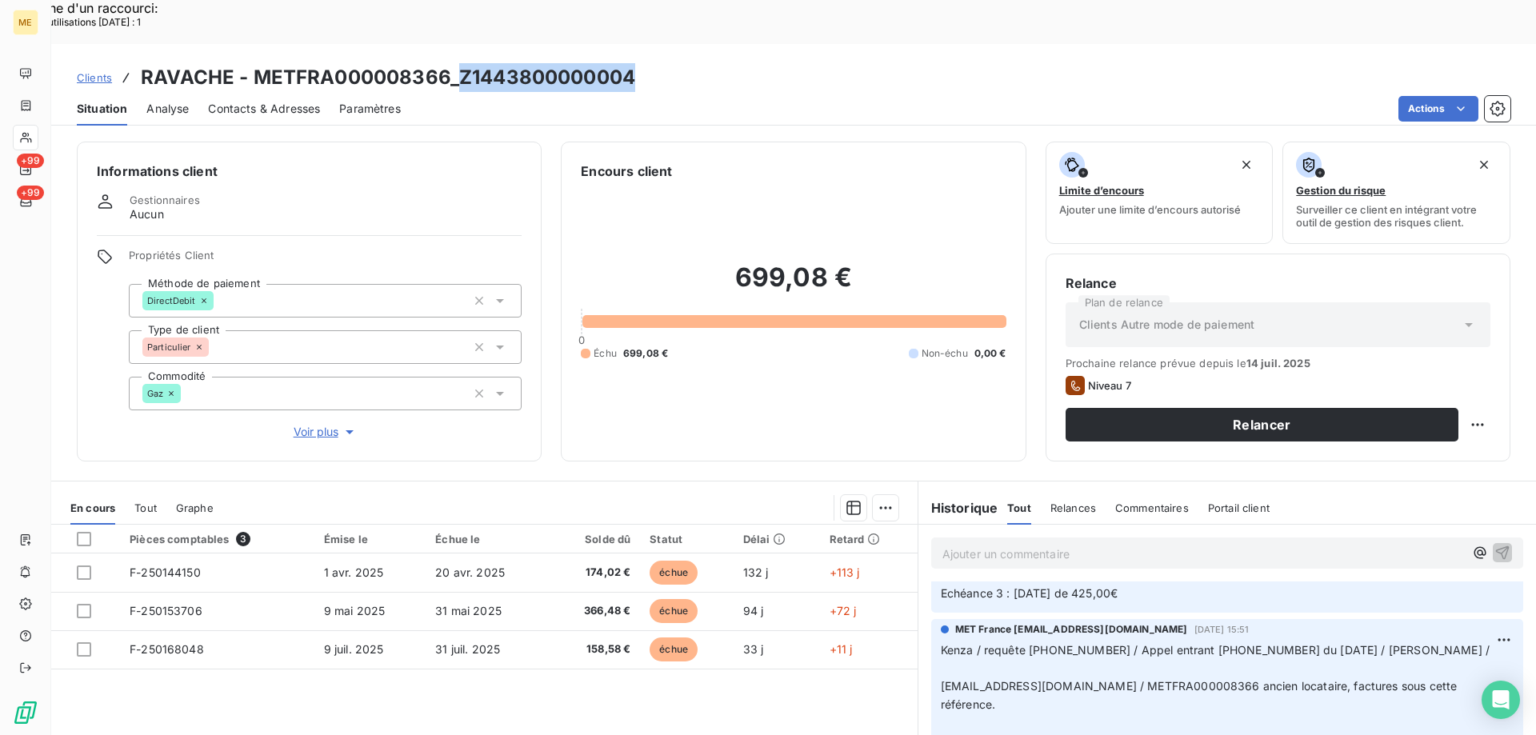
drag, startPoint x: 640, startPoint y: 37, endPoint x: 458, endPoint y: 40, distance: 181.6
click at [458, 63] on div "Clients RAVACHE - METFRA000008366_Z1443800000004" at bounding box center [793, 77] width 1484 height 29
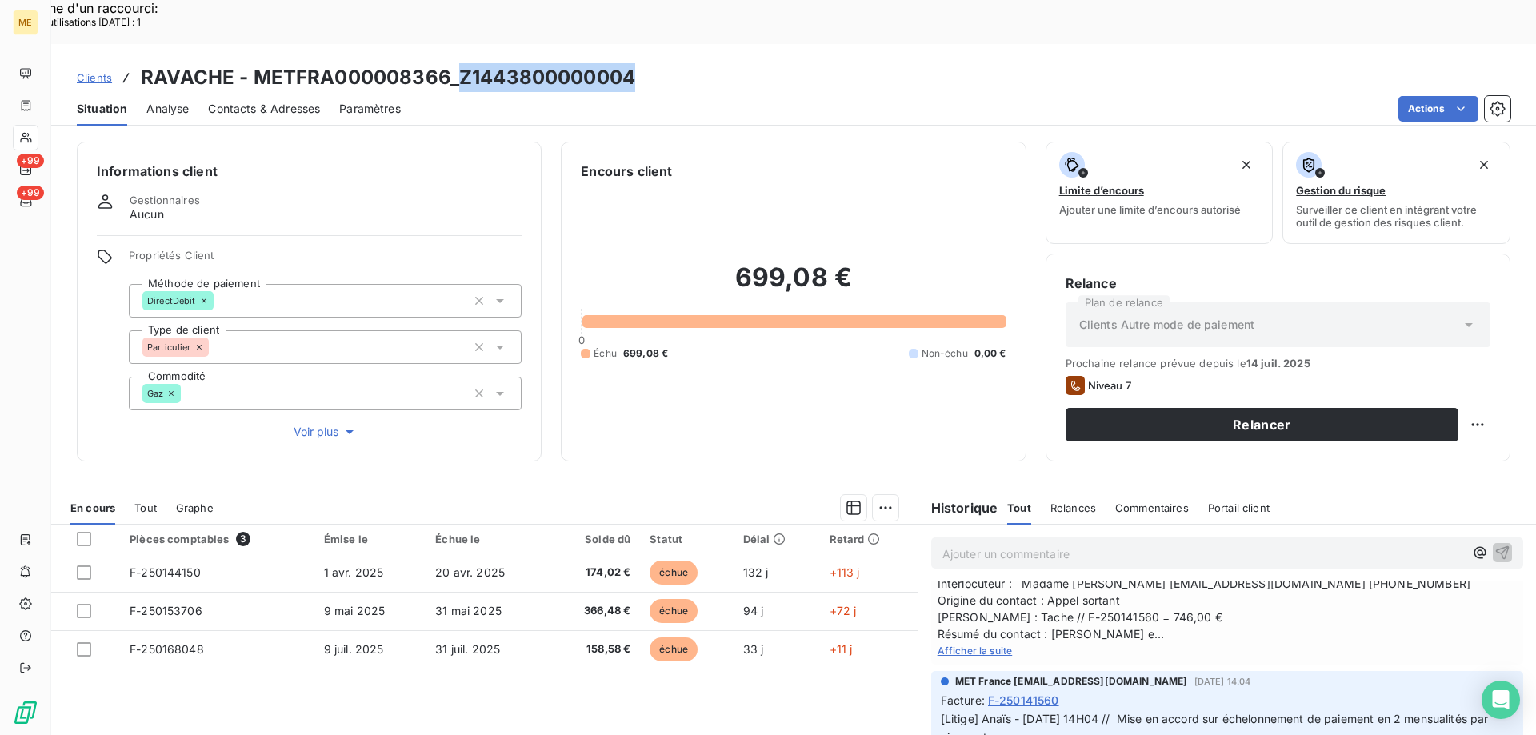
scroll to position [240, 0]
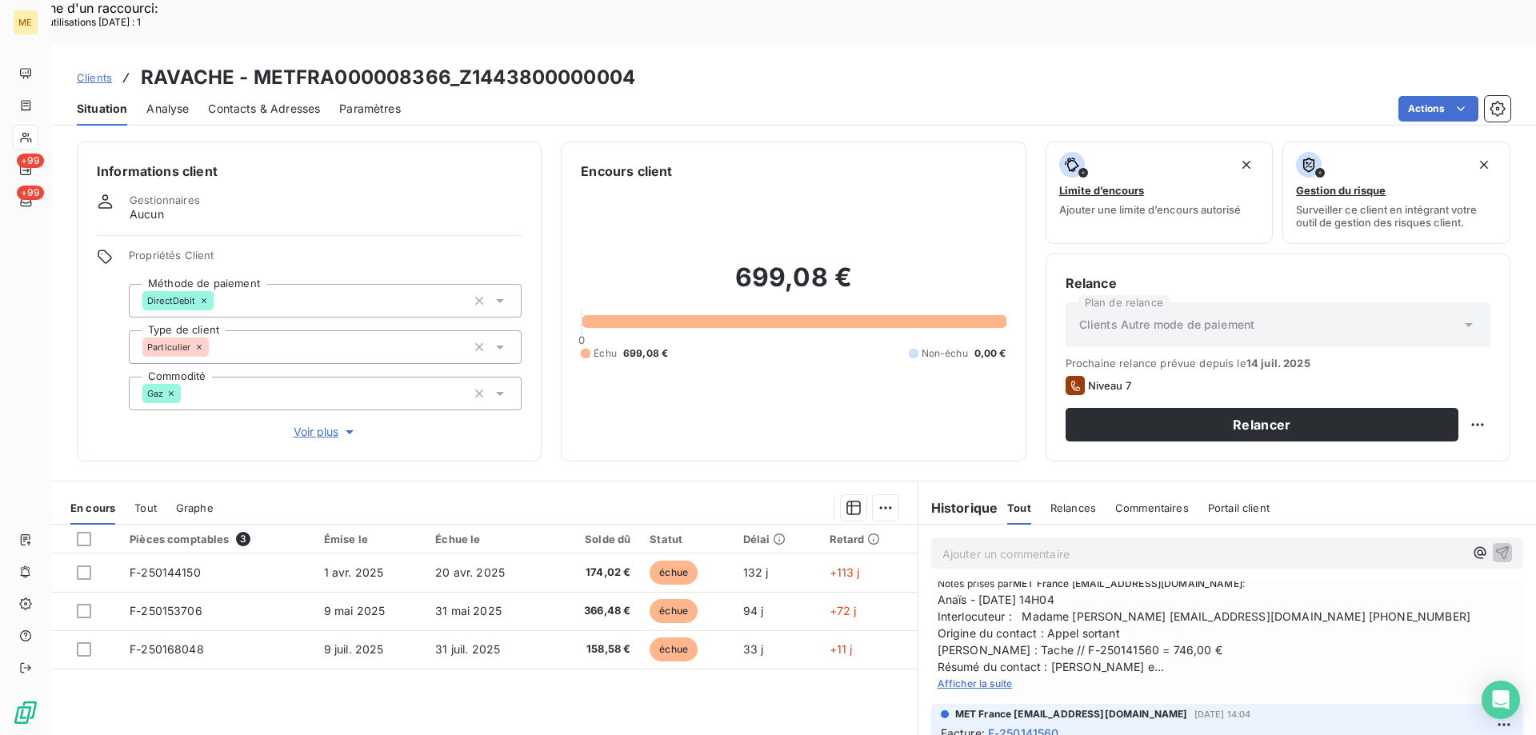
click at [983, 677] on span "Afficher la suite" at bounding box center [974, 683] width 75 height 12
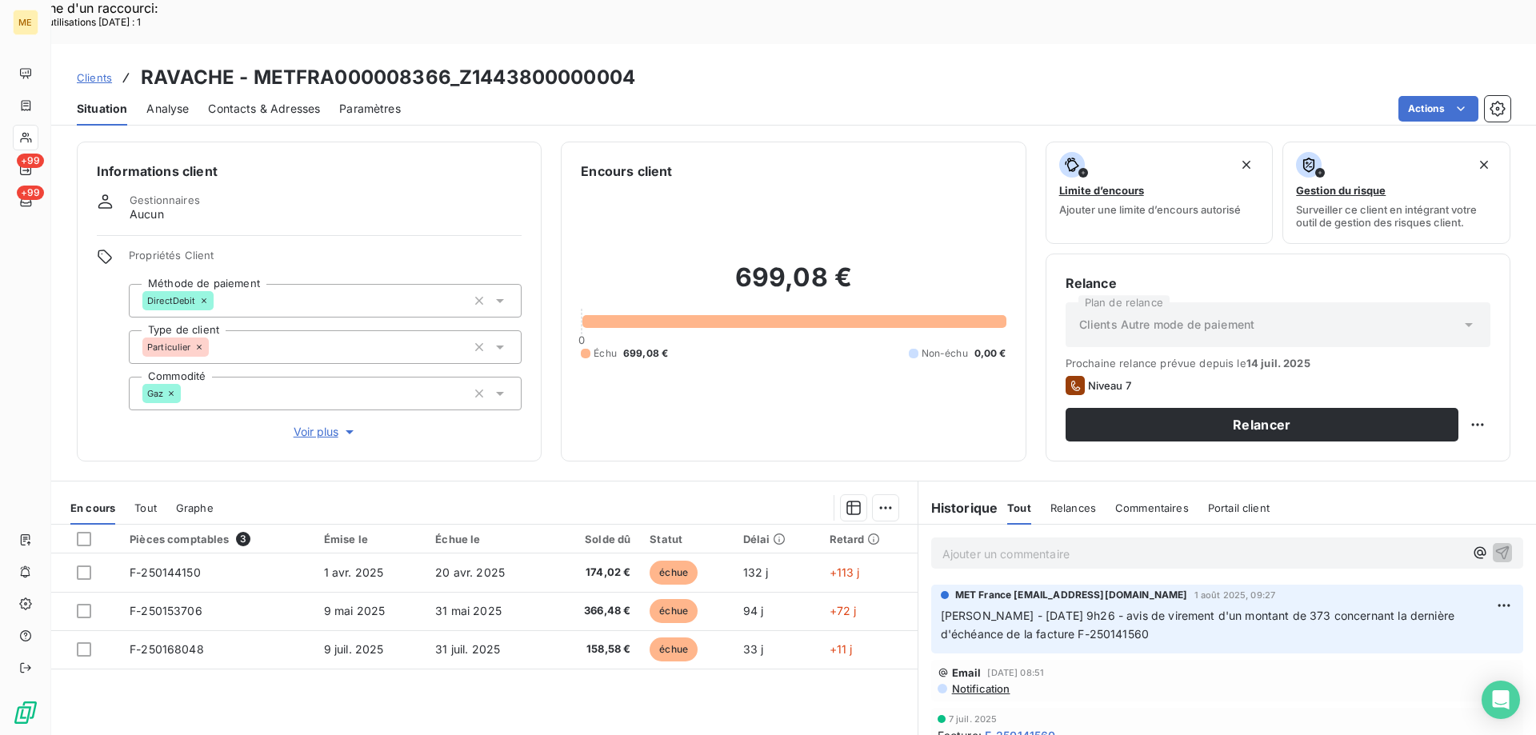
scroll to position [102, 0]
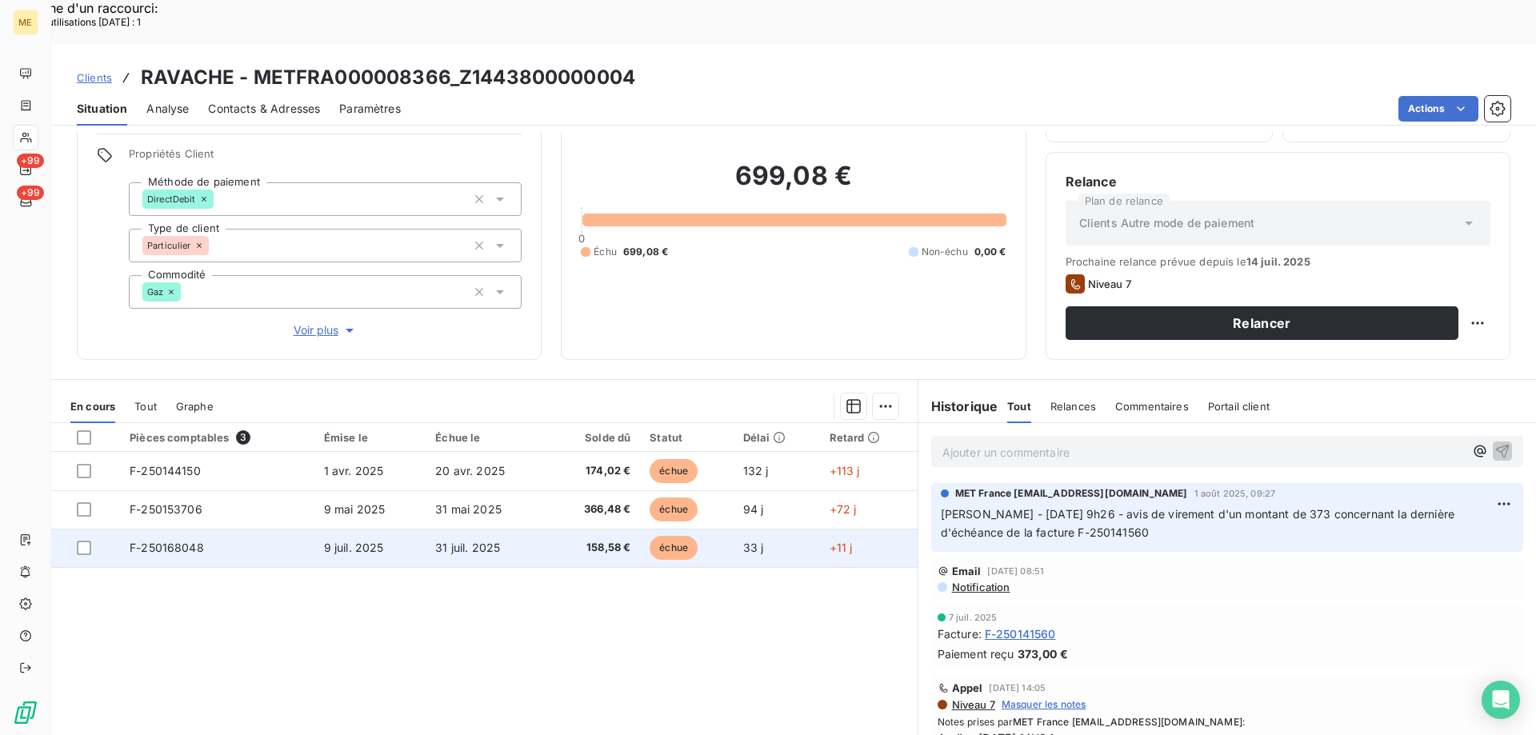
click at [469, 541] on span "31 juil. 2025" at bounding box center [467, 548] width 65 height 14
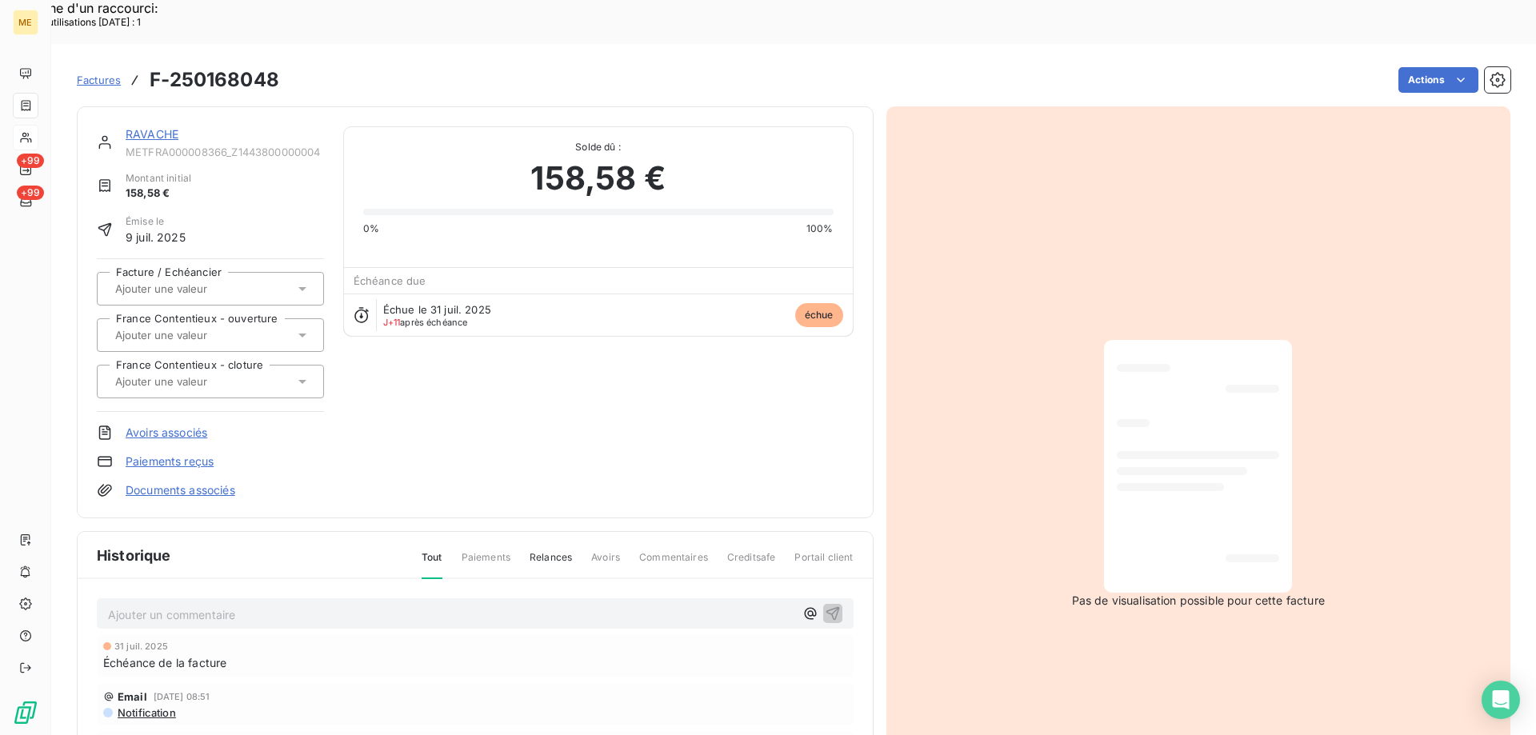
click at [140, 127] on link "RAVACHE" at bounding box center [152, 134] width 53 height 14
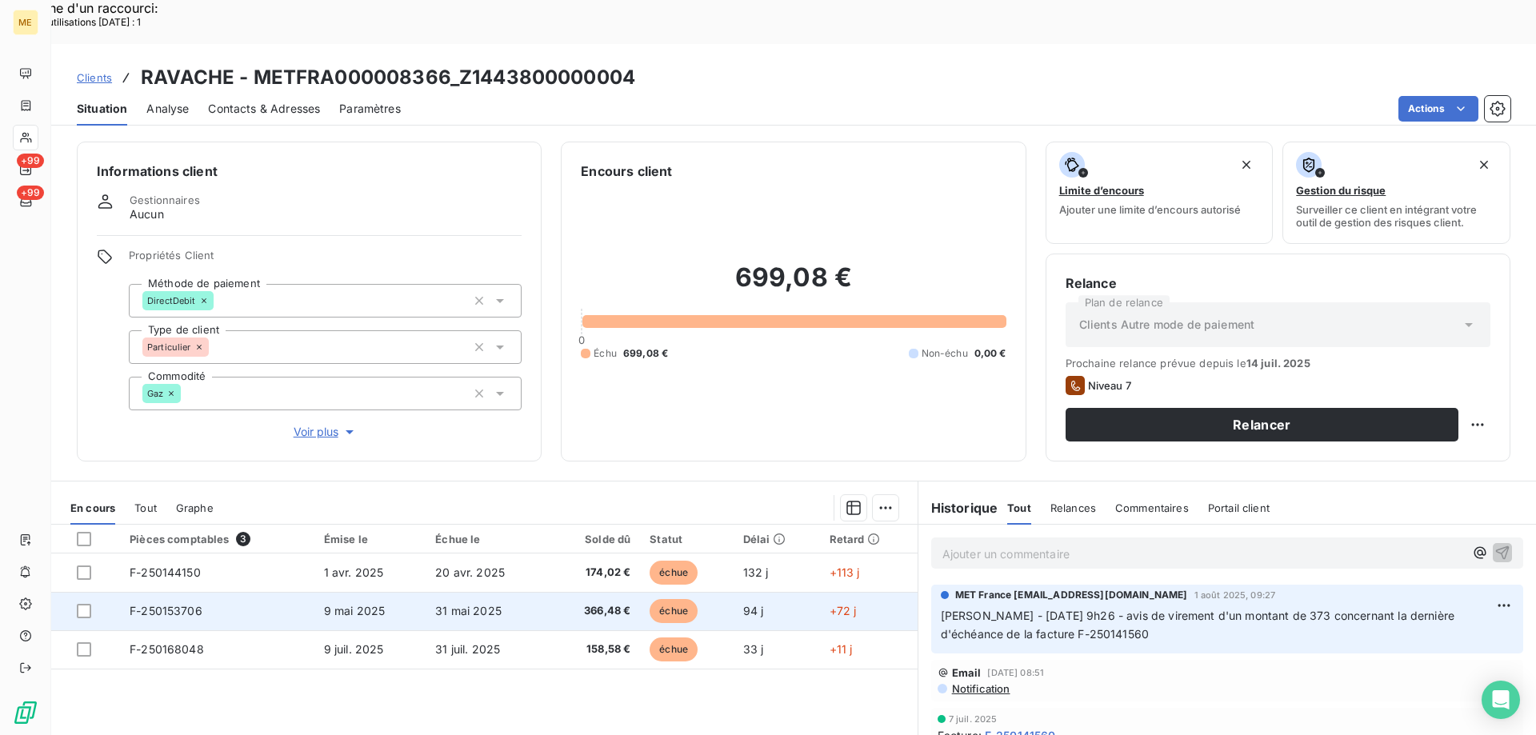
click at [526, 592] on td "31 mai 2025" at bounding box center [486, 611] width 123 height 38
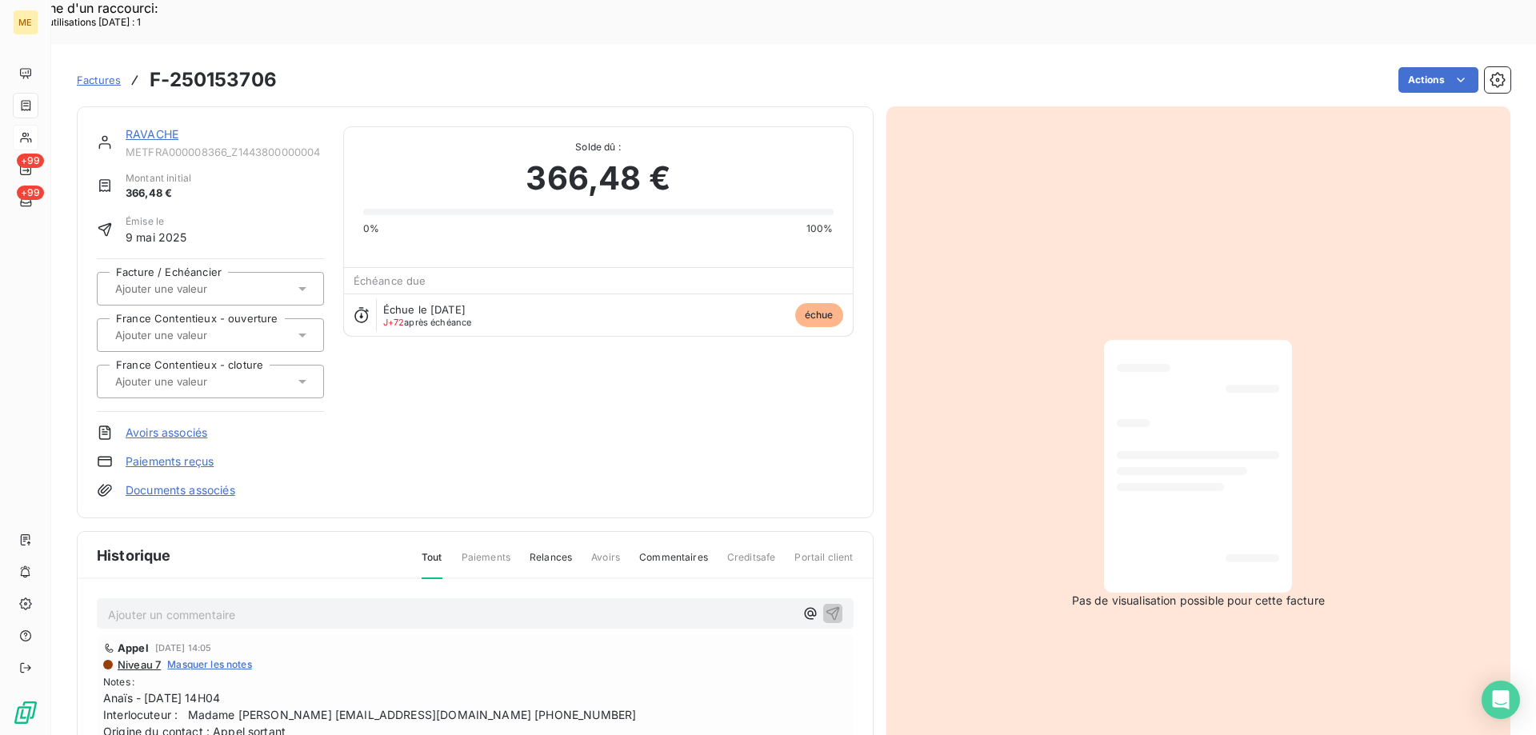
click at [133, 127] on link "RAVACHE" at bounding box center [152, 134] width 53 height 14
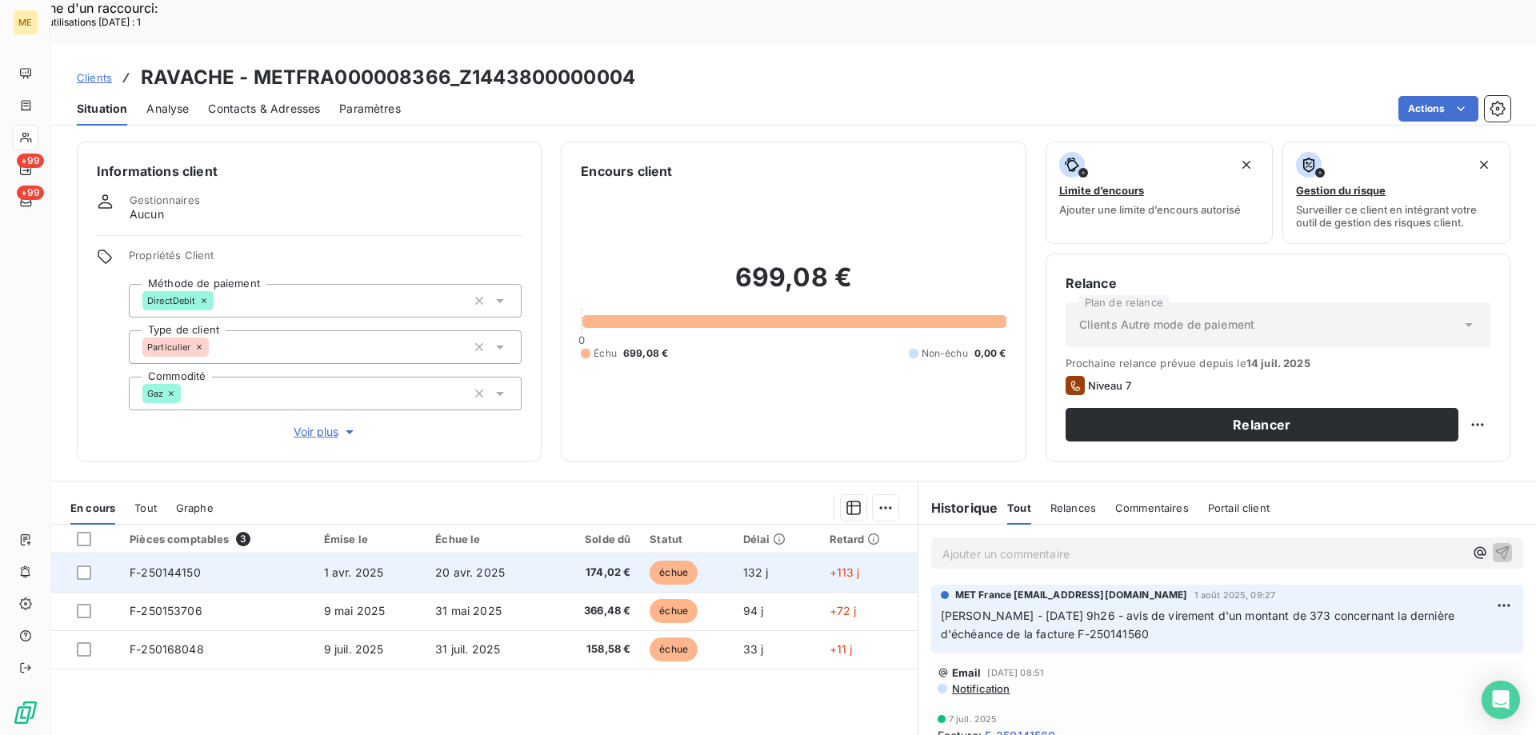
click at [364, 565] on span "1 avr. 2025" at bounding box center [354, 572] width 60 height 14
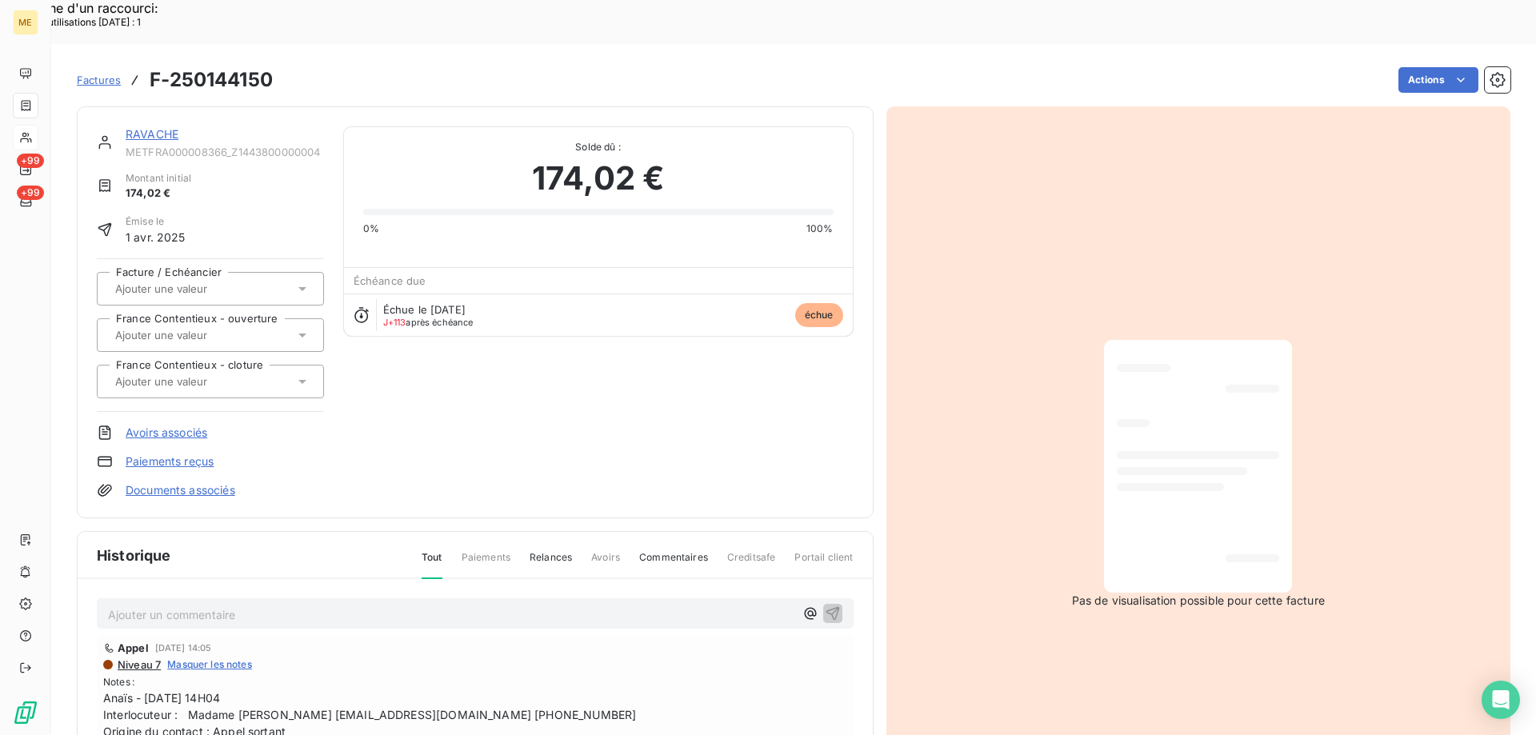
click at [168, 127] on link "RAVACHE" at bounding box center [152, 134] width 53 height 14
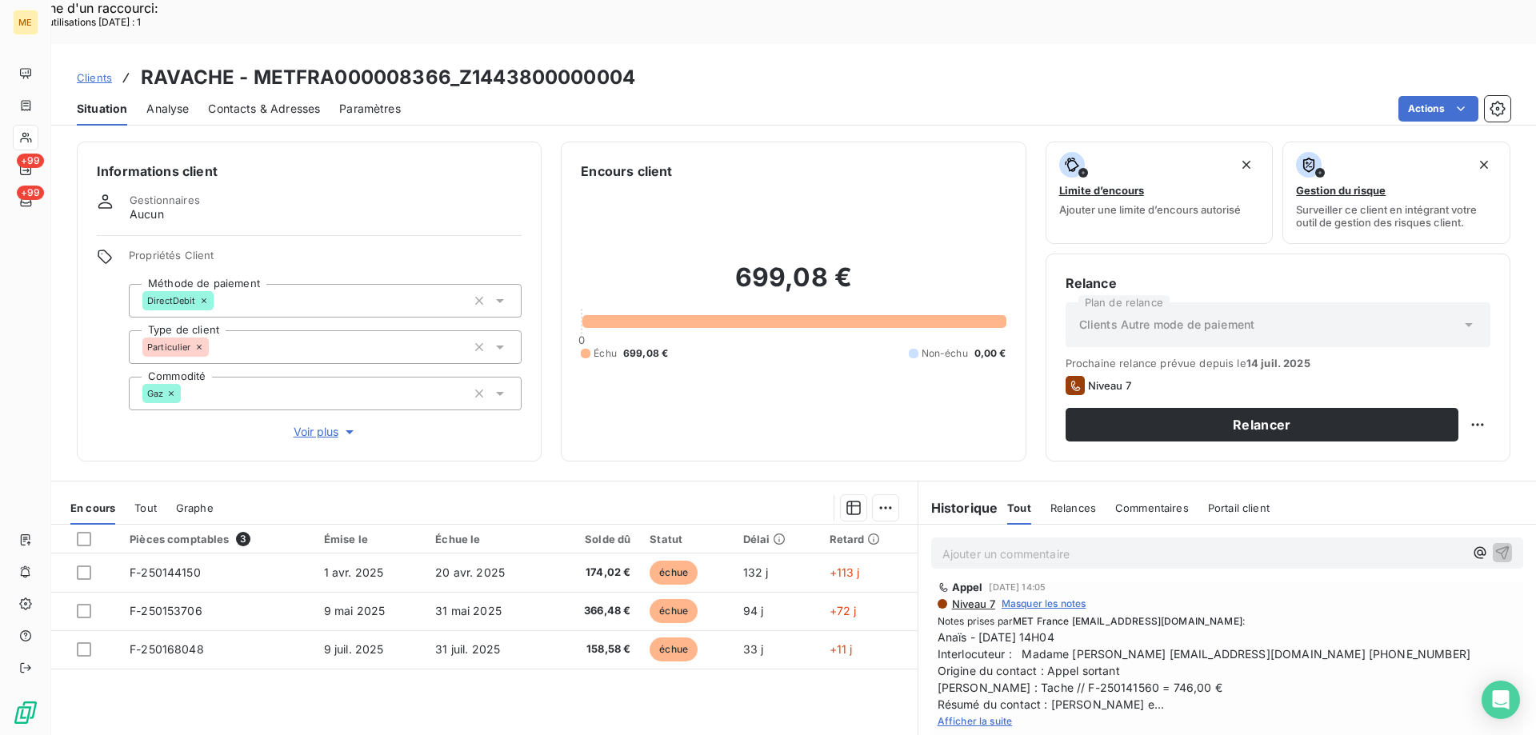
scroll to position [240, 0]
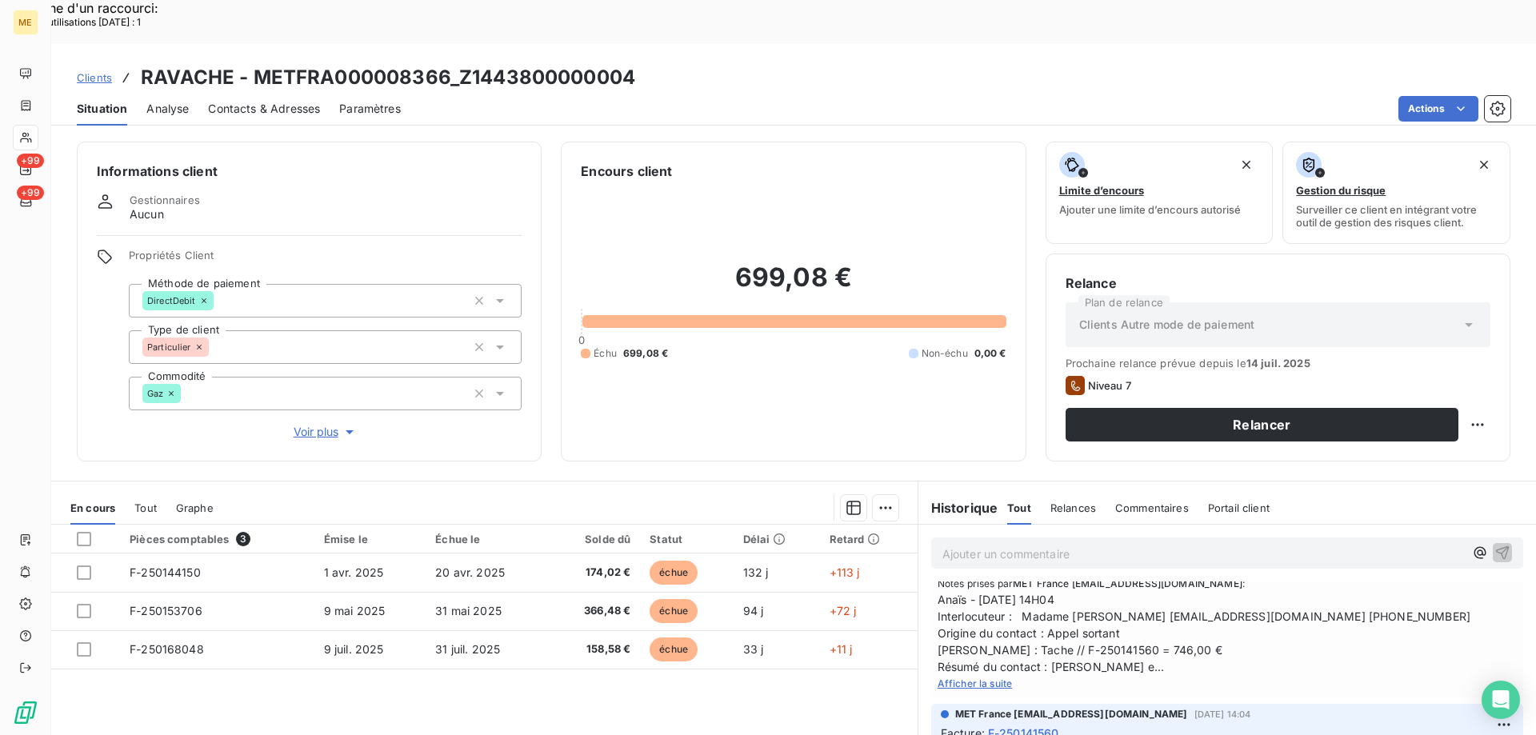
click at [956, 677] on span "Afficher la suite" at bounding box center [974, 683] width 75 height 12
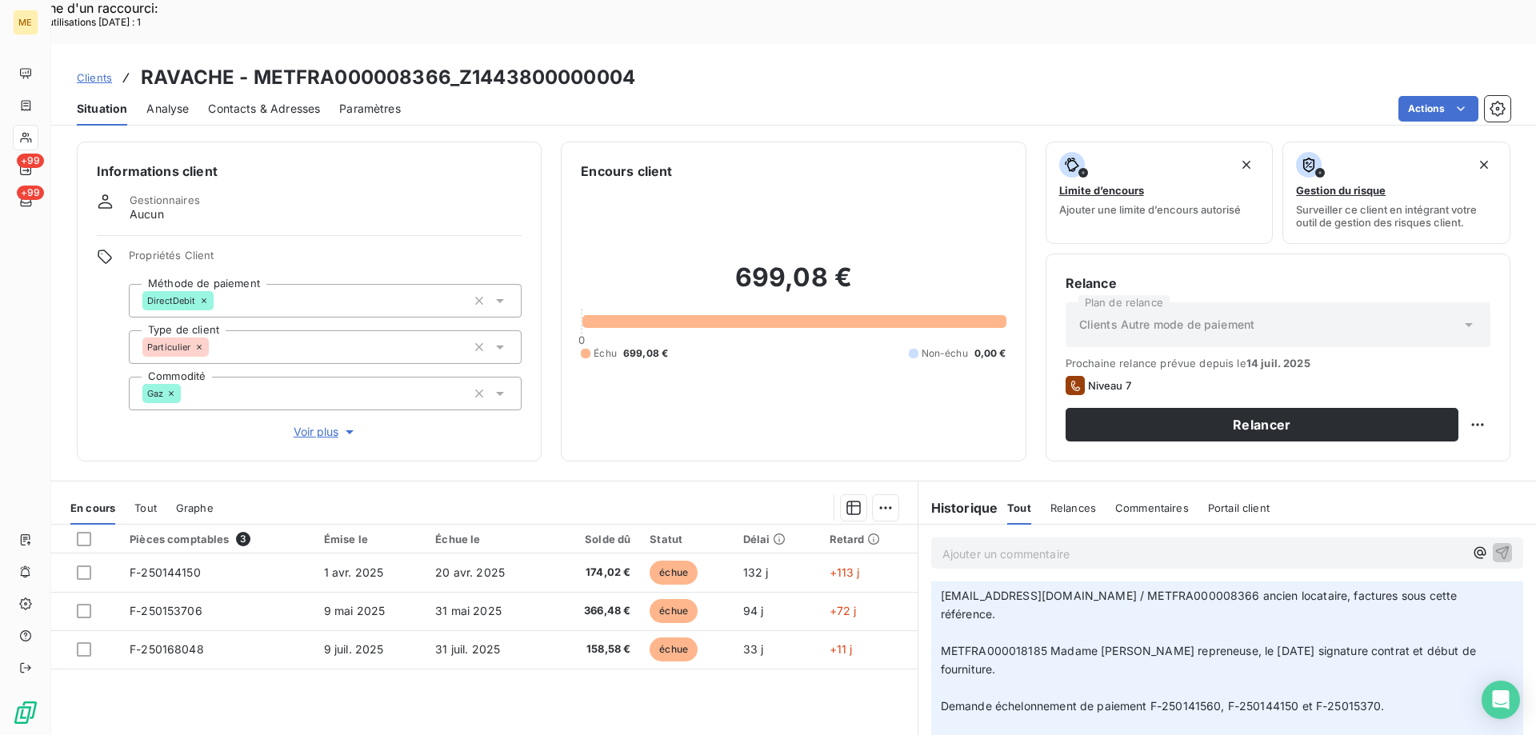
scroll to position [1680, 0]
drag, startPoint x: 640, startPoint y: 22, endPoint x: 461, endPoint y: 20, distance: 179.2
click at [461, 63] on div "Clients RAVACHE - METFRA000008366_Z1443800000004" at bounding box center [793, 77] width 1484 height 29
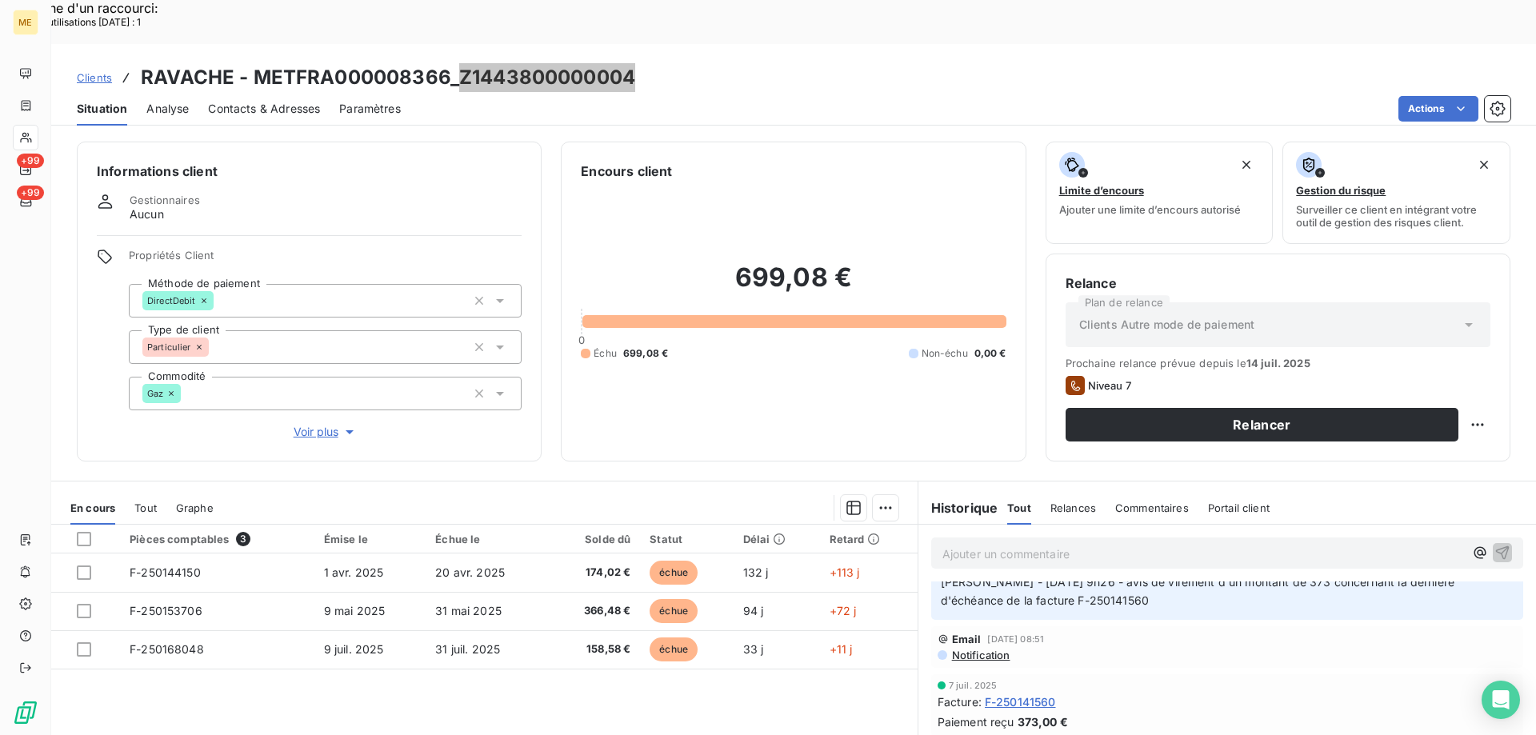
scroll to position [0, 0]
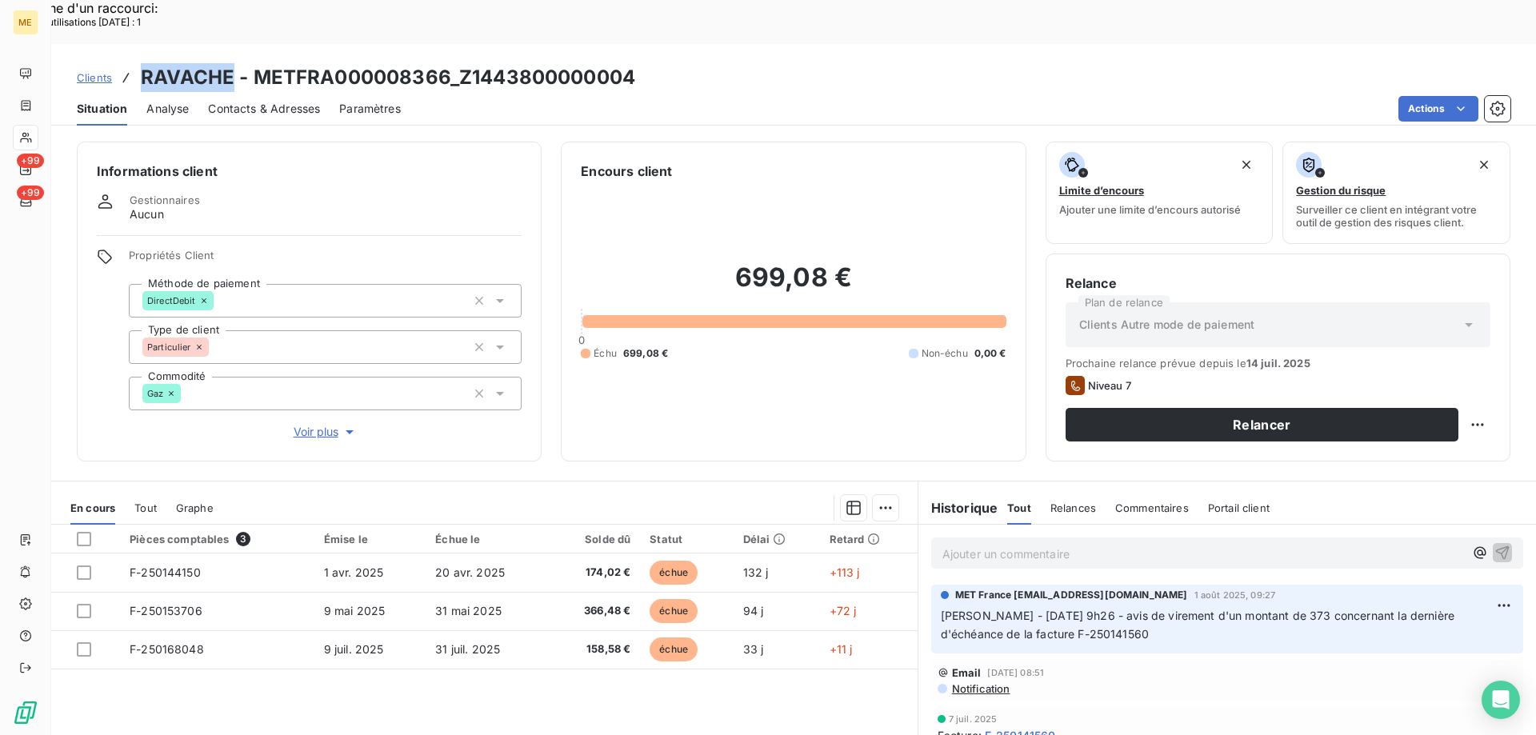
drag, startPoint x: 133, startPoint y: 32, endPoint x: 234, endPoint y: 30, distance: 100.8
click at [234, 63] on div "Clients RAVACHE - METFRA000008366_Z1443800000004" at bounding box center [356, 77] width 558 height 29
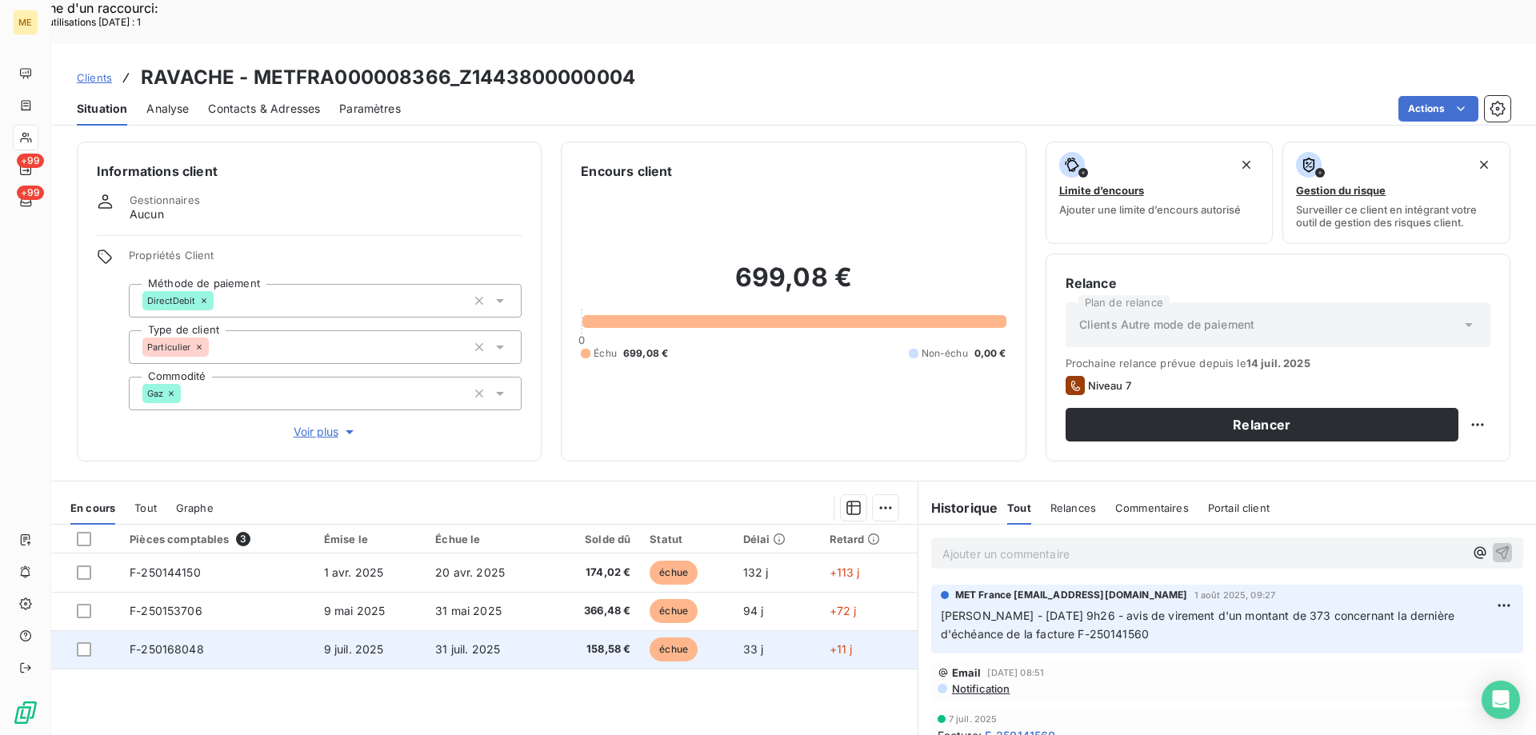
click at [528, 630] on td "31 juil. 2025" at bounding box center [486, 649] width 123 height 38
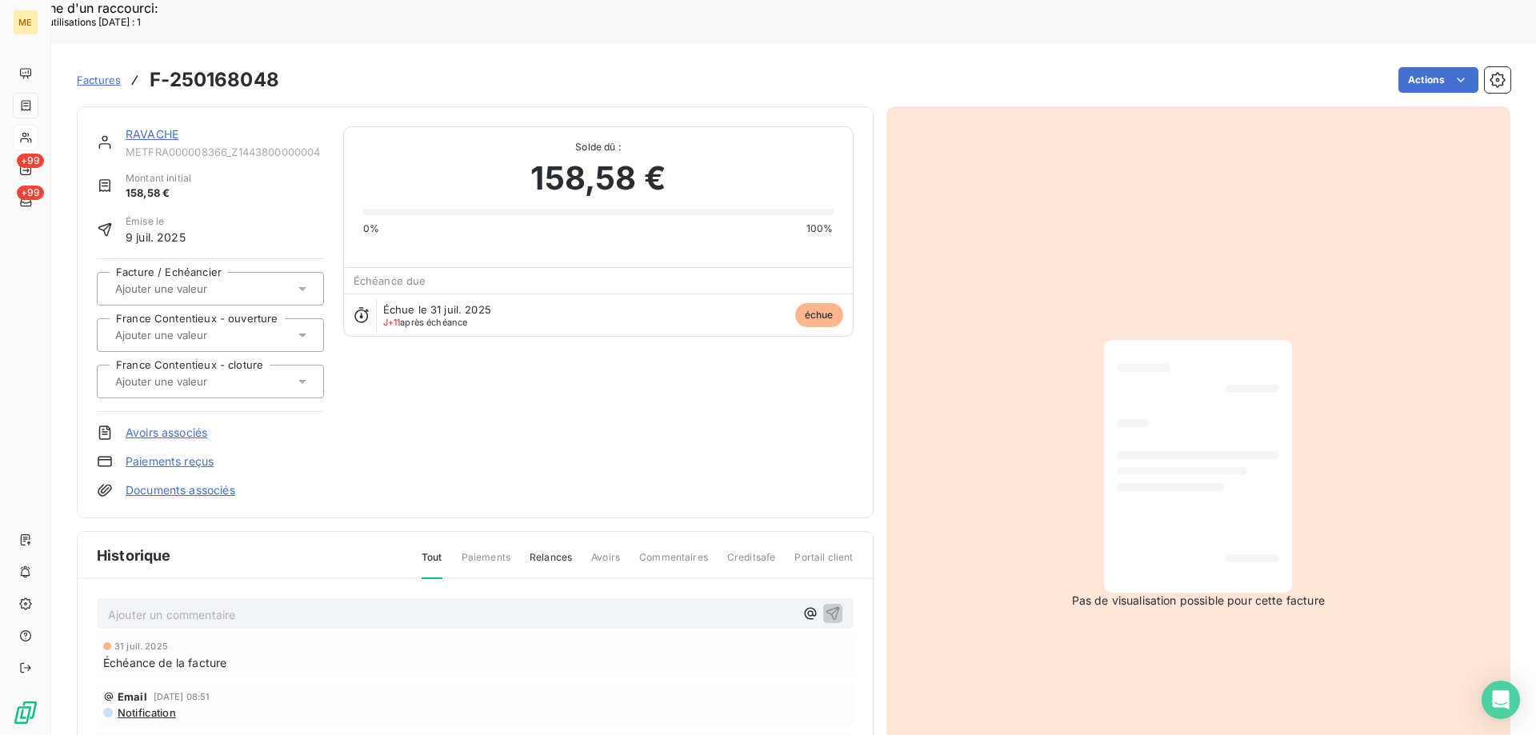
click at [142, 127] on link "RAVACHE" at bounding box center [152, 134] width 53 height 14
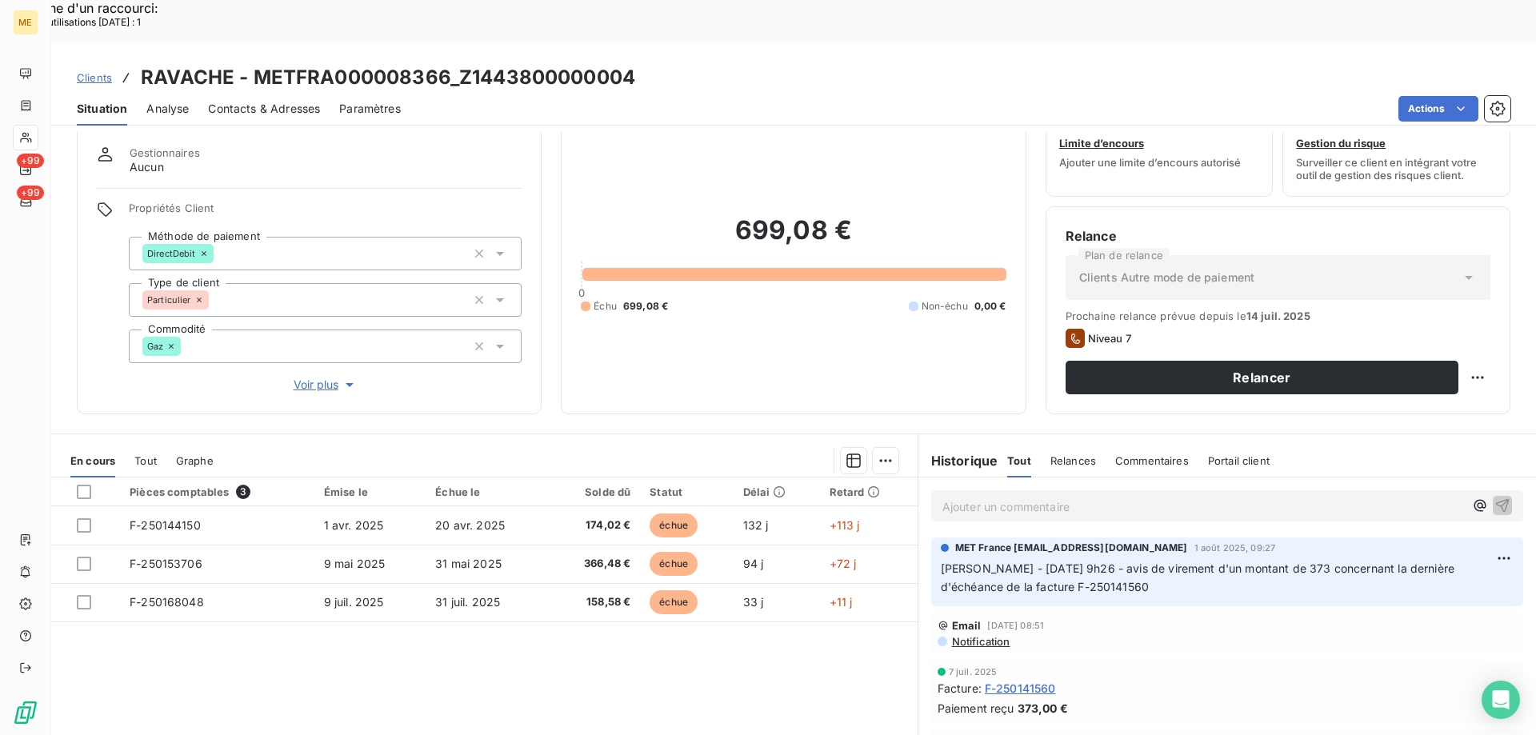
scroll to position [80, 0]
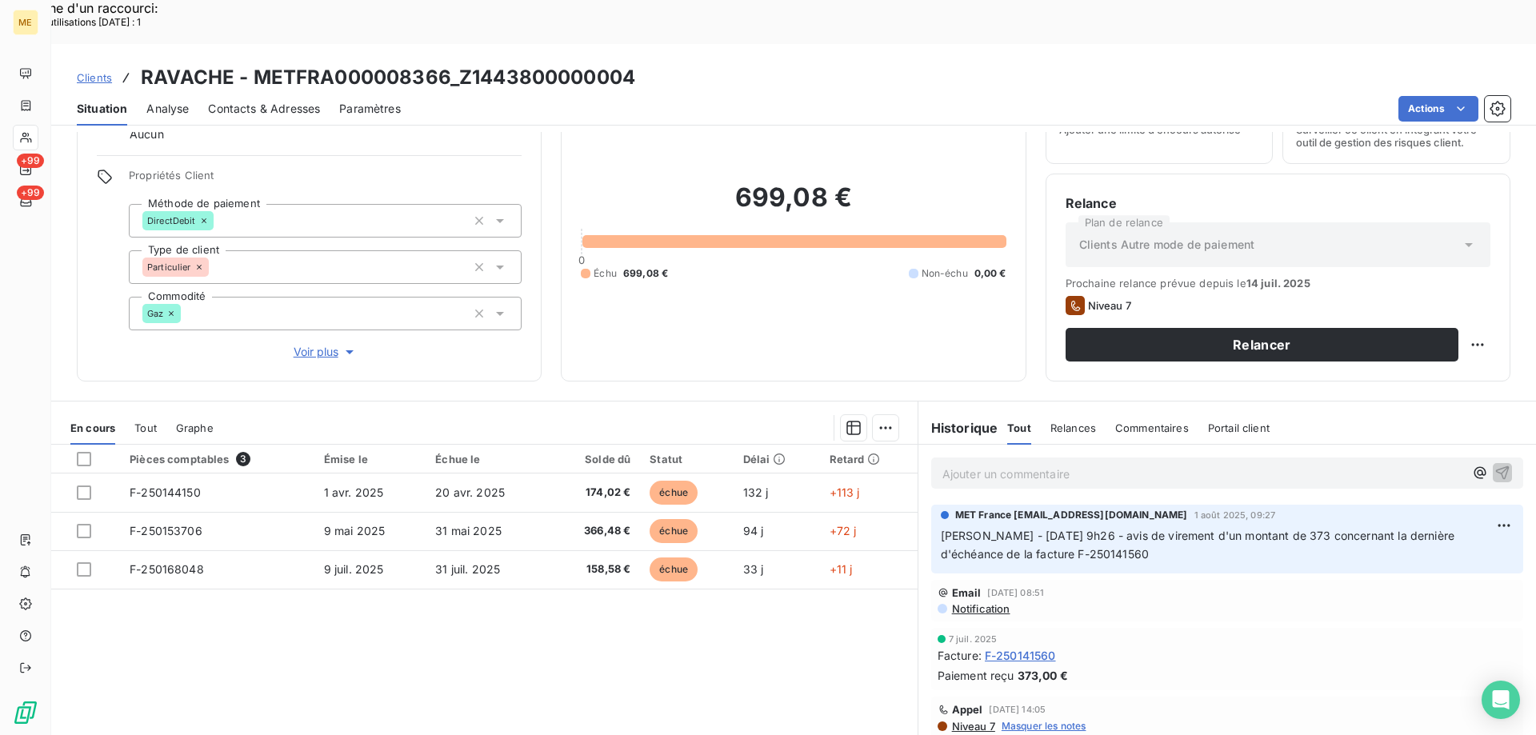
click at [1121, 464] on p "Ajouter un commentaire ﻿" at bounding box center [1202, 474] width 521 height 20
click at [84, 452] on div at bounding box center [84, 459] width 14 height 14
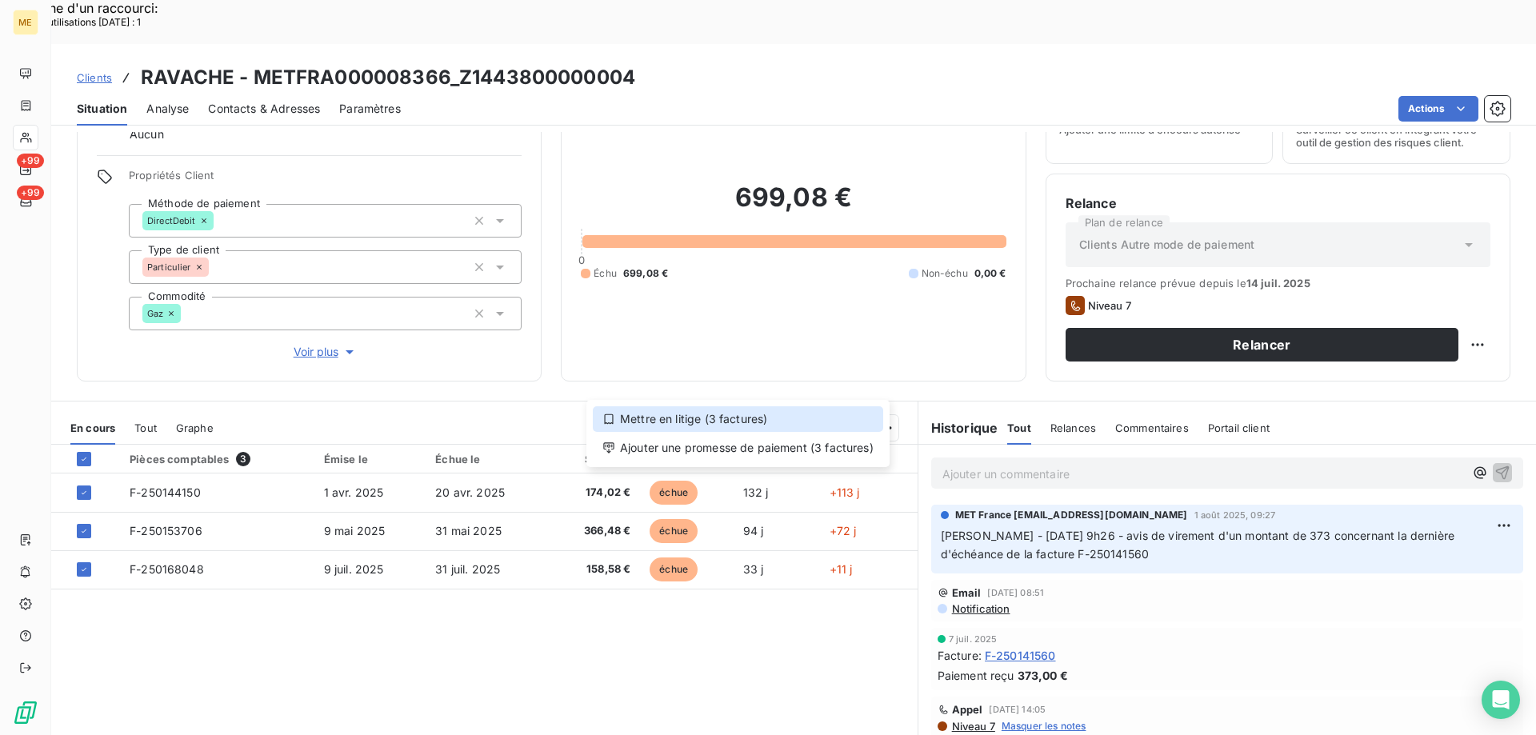
click at [782, 420] on div "Mettre en litige (3 factures)" at bounding box center [738, 419] width 290 height 26
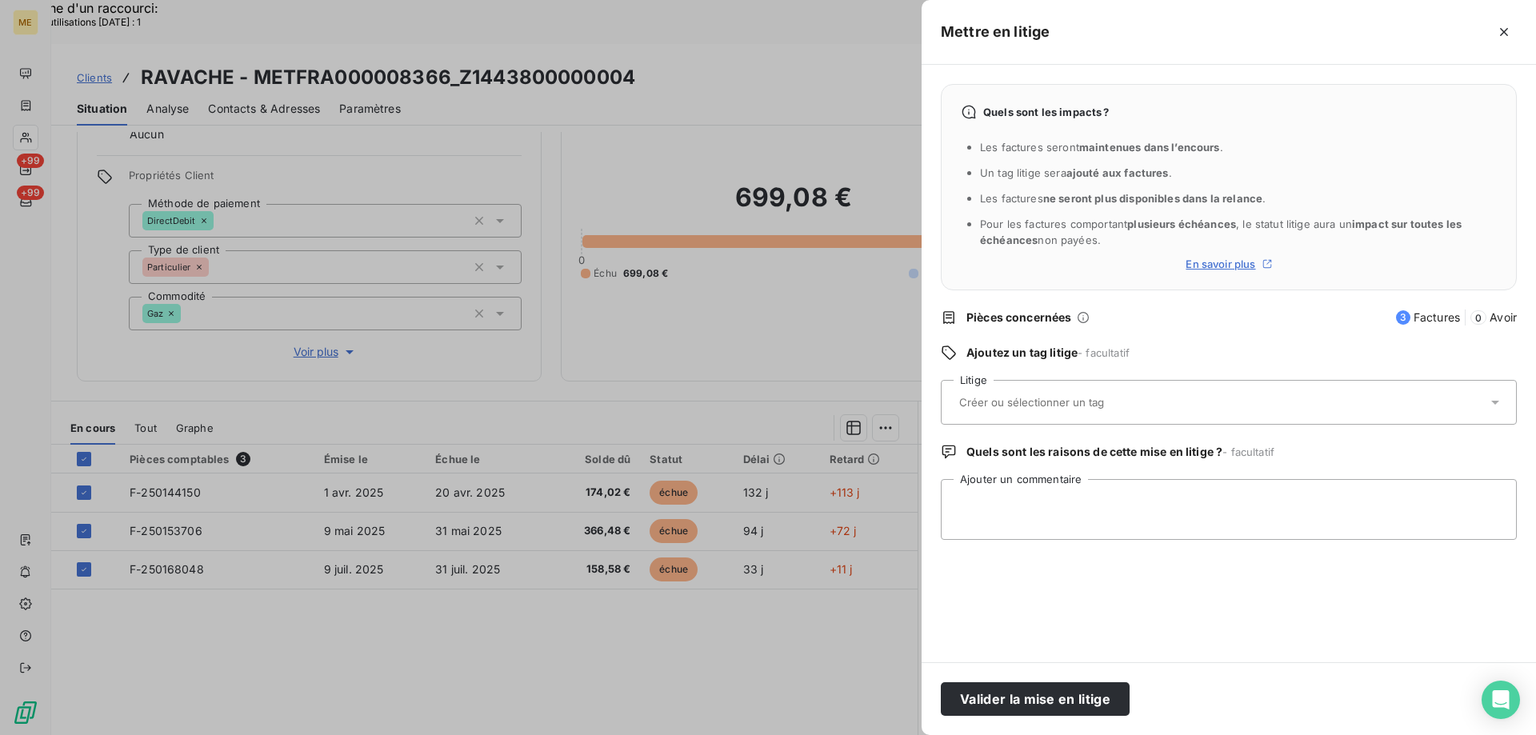
click at [1152, 401] on div at bounding box center [1220, 402] width 533 height 34
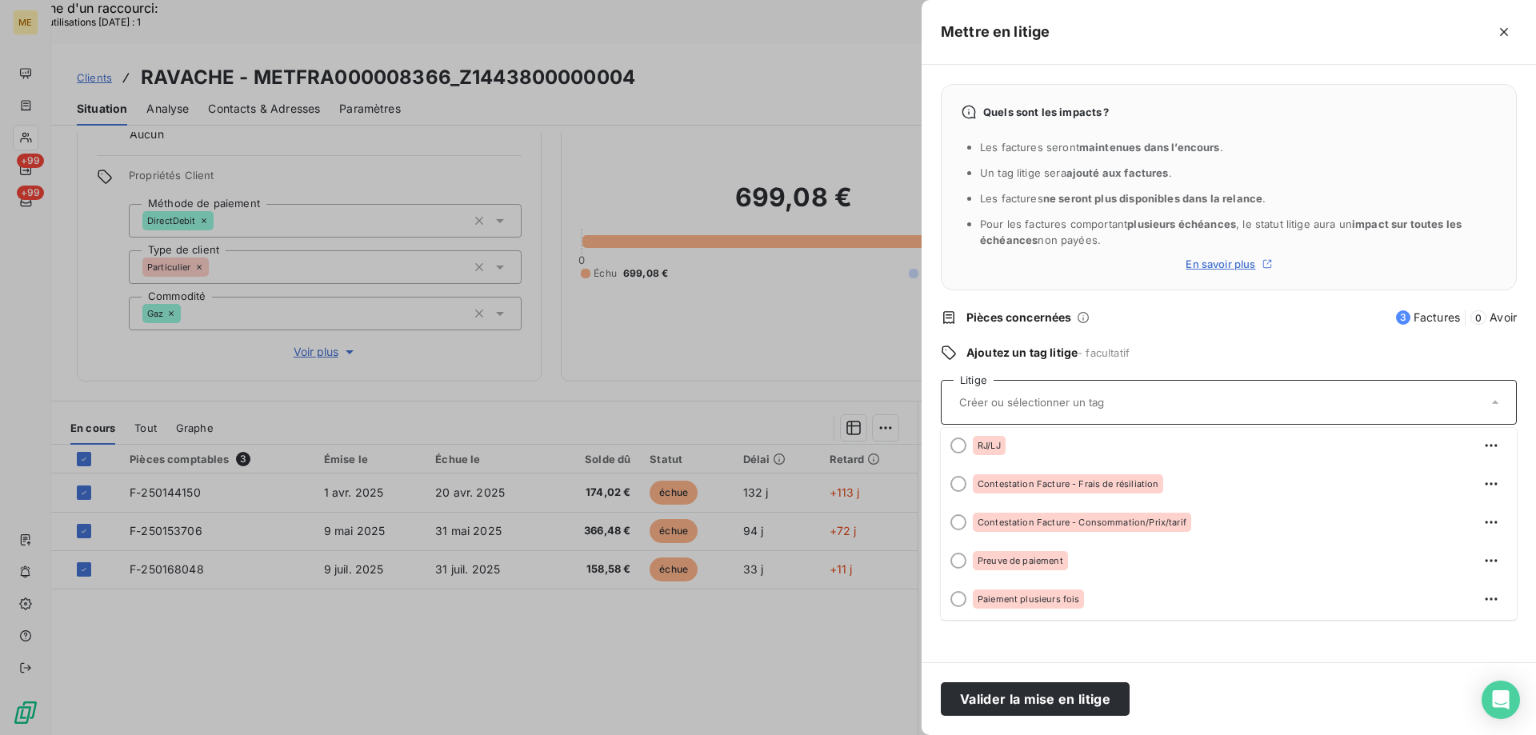
scroll to position [0, 0]
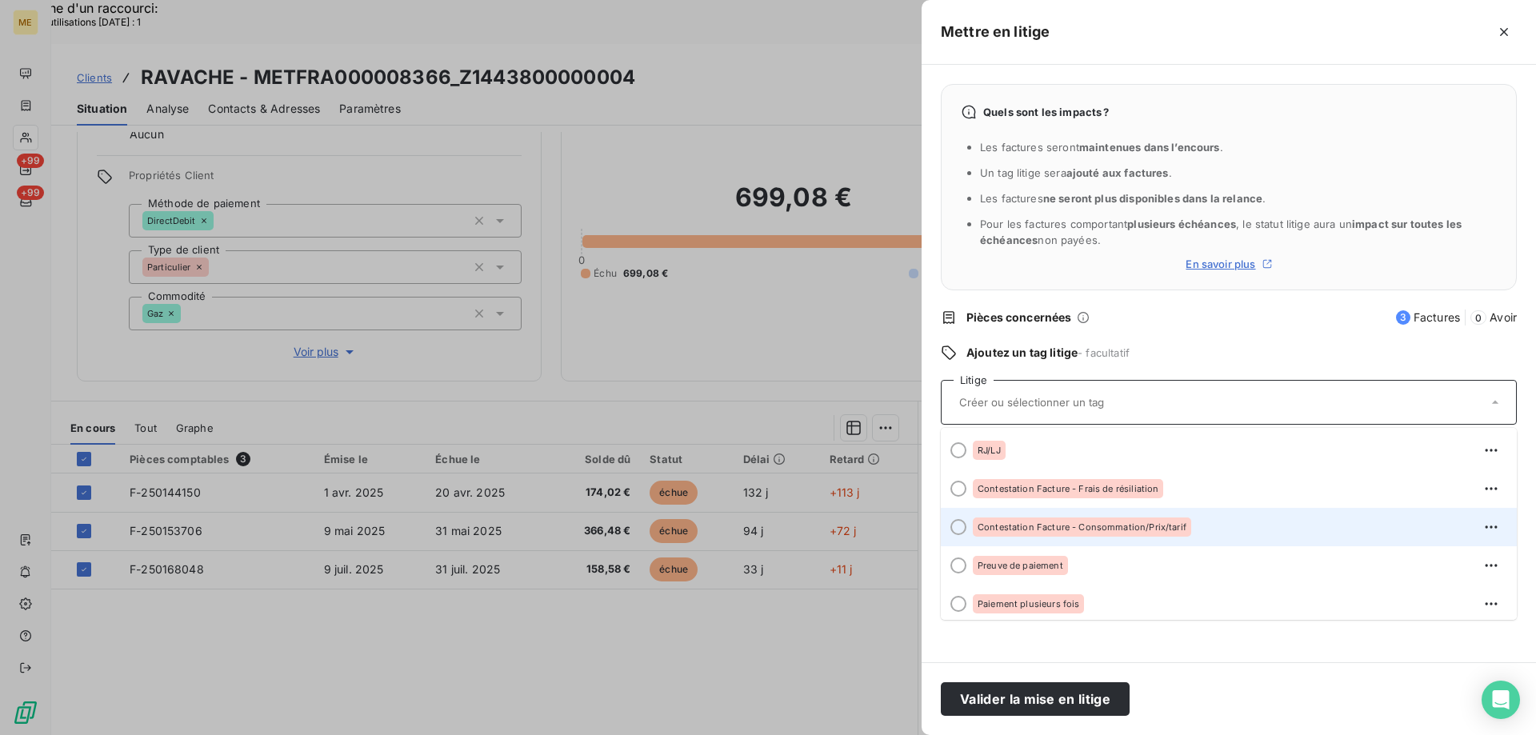
click at [1196, 529] on div "Contestation Facture - Consommation/Prix/tarif" at bounding box center [1238, 527] width 531 height 26
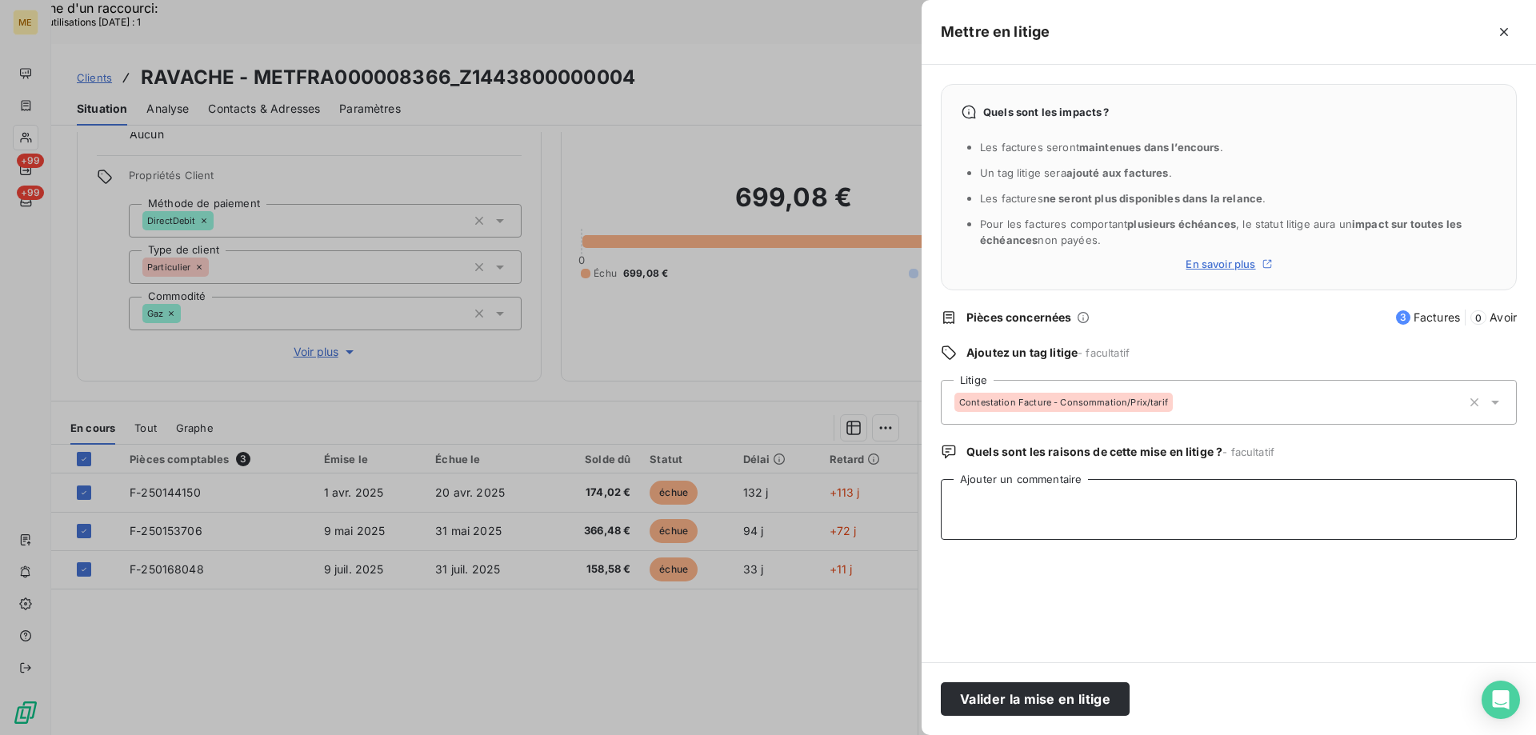
click at [1188, 494] on textarea "Ajouter un commentaire" at bounding box center [1229, 509] width 576 height 61
paste textarea "Anaïs - 11/08/2025 - 9H59 Interlocuteur : M CORDA 0632805514 LBA1@WANADOO.FR Or…"
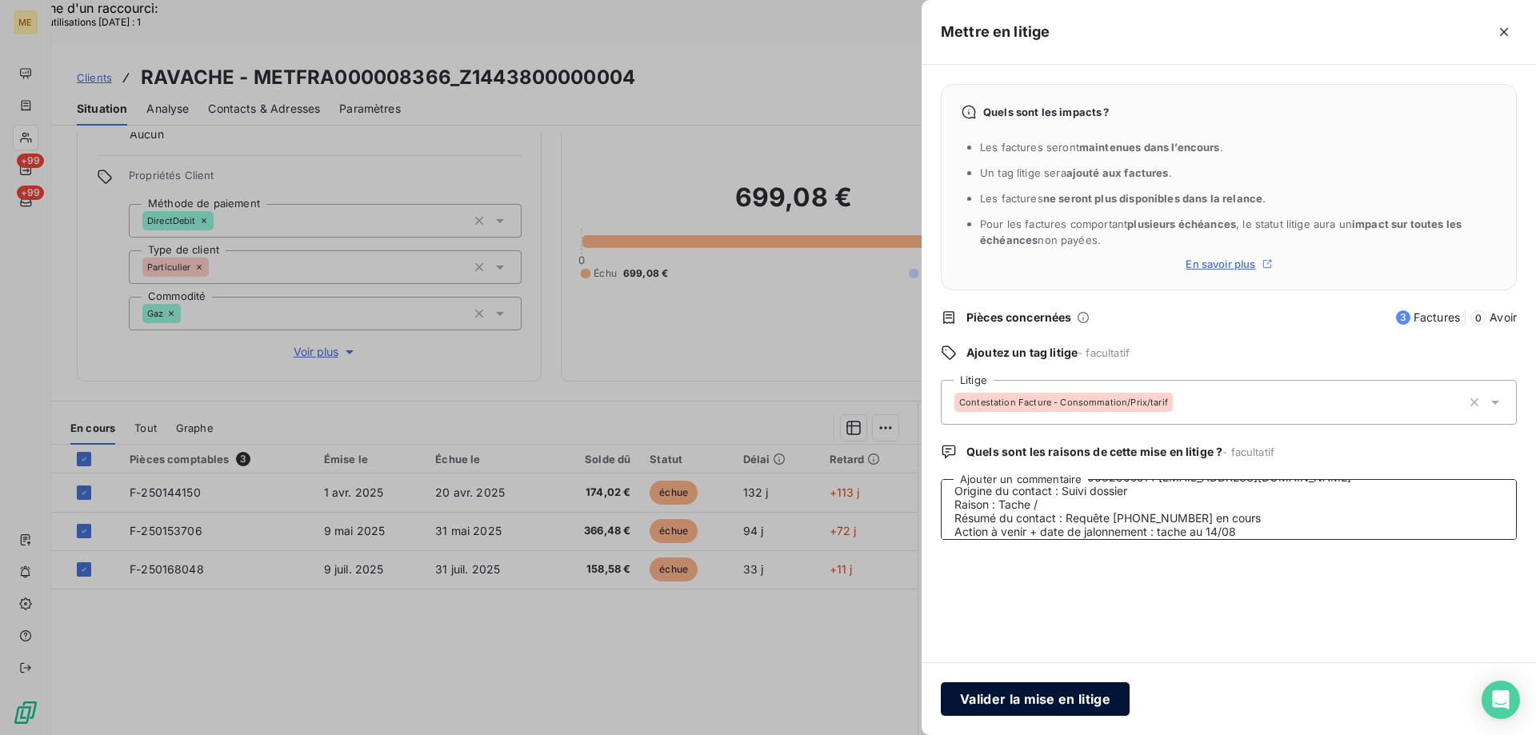
type textarea "Anaïs - 11/08/2025 - 9H59 Interlocuteur : M CORDA 0632805514 LBA1@WANADOO.FR Or…"
click at [1094, 704] on button "Valider la mise en litige" at bounding box center [1035, 699] width 189 height 34
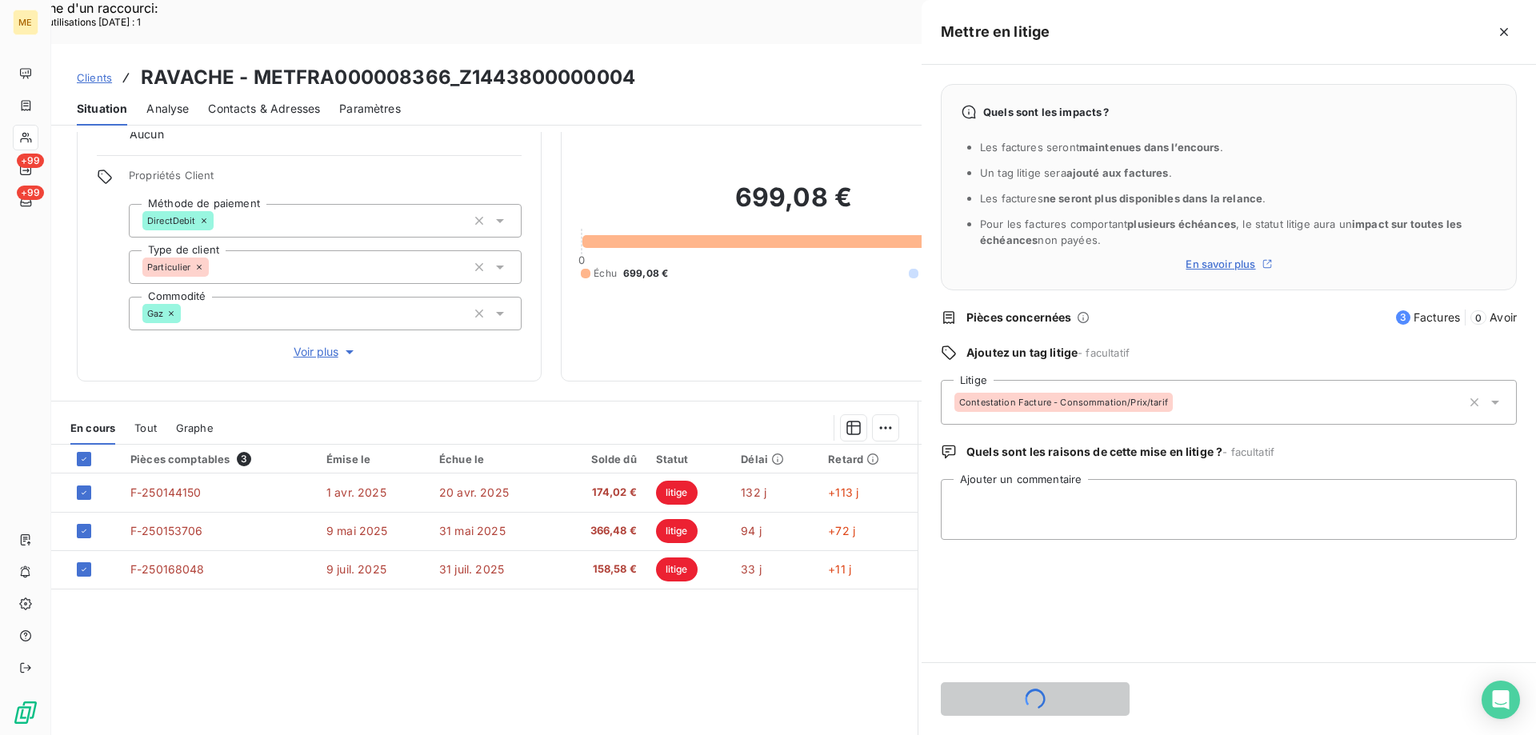
scroll to position [0, 0]
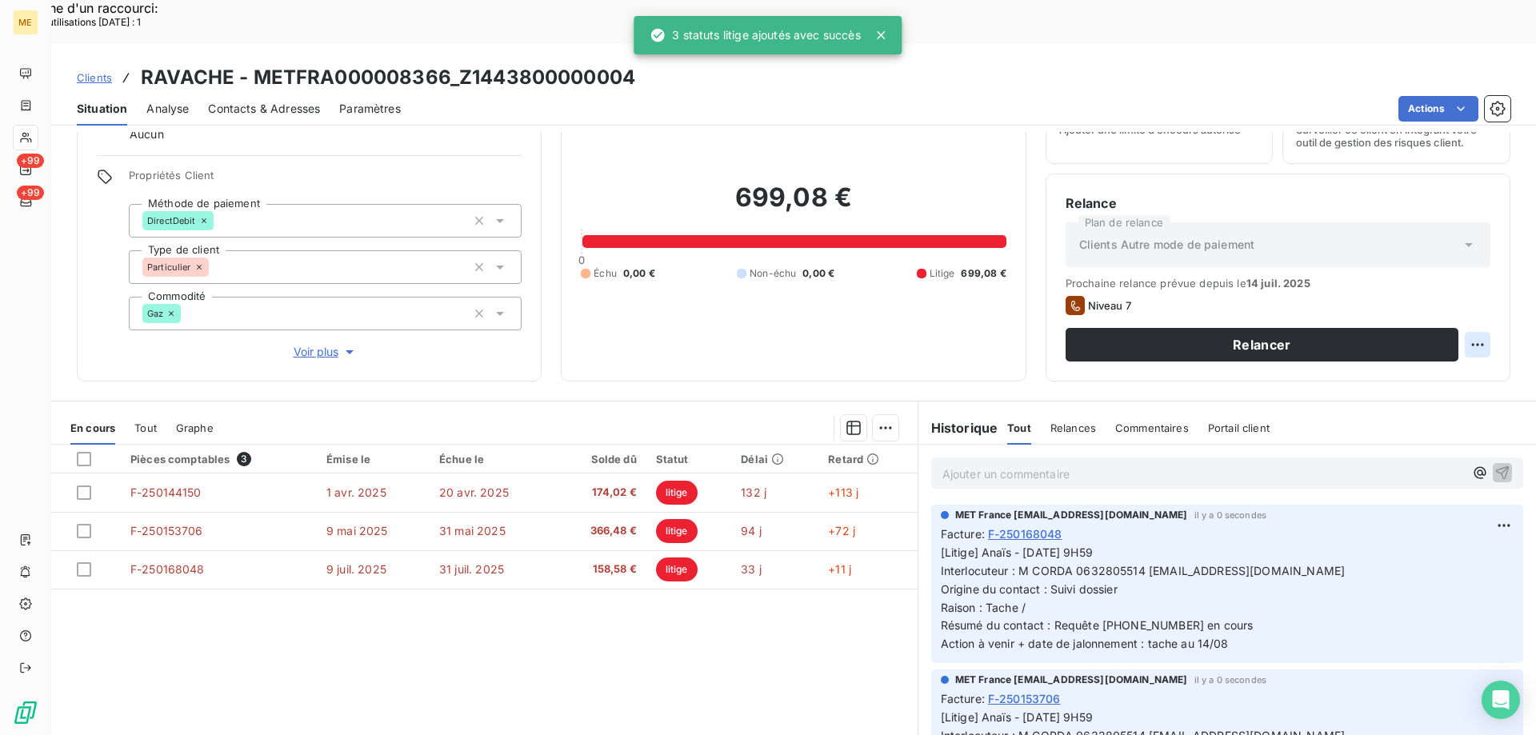
click at [1458, 341] on div "Replanifier cette action" at bounding box center [1399, 336] width 143 height 26
select select "7"
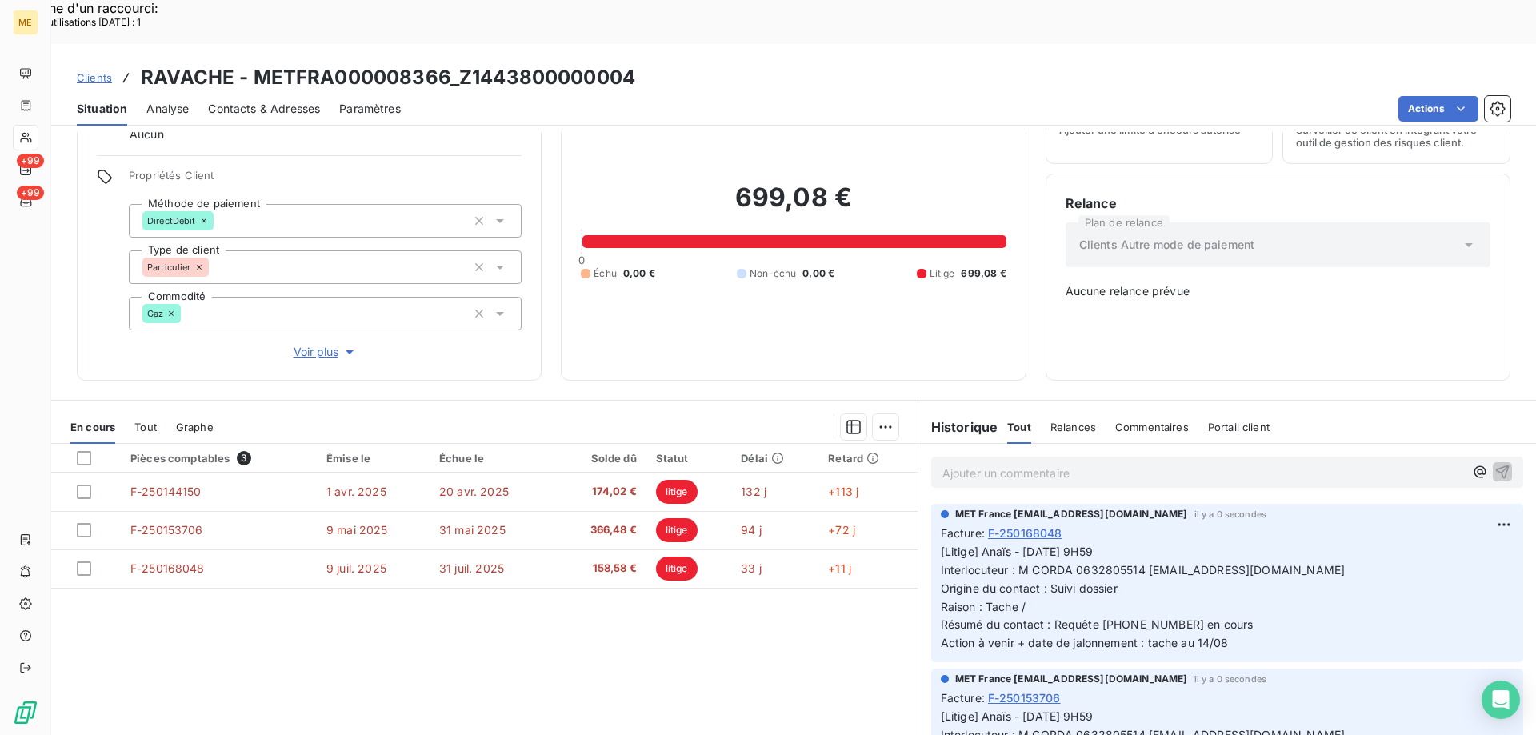
click at [1202, 282] on div "Relance Plan de relance Clients Autre mode de paiement Aucune relance prévue" at bounding box center [1277, 277] width 425 height 167
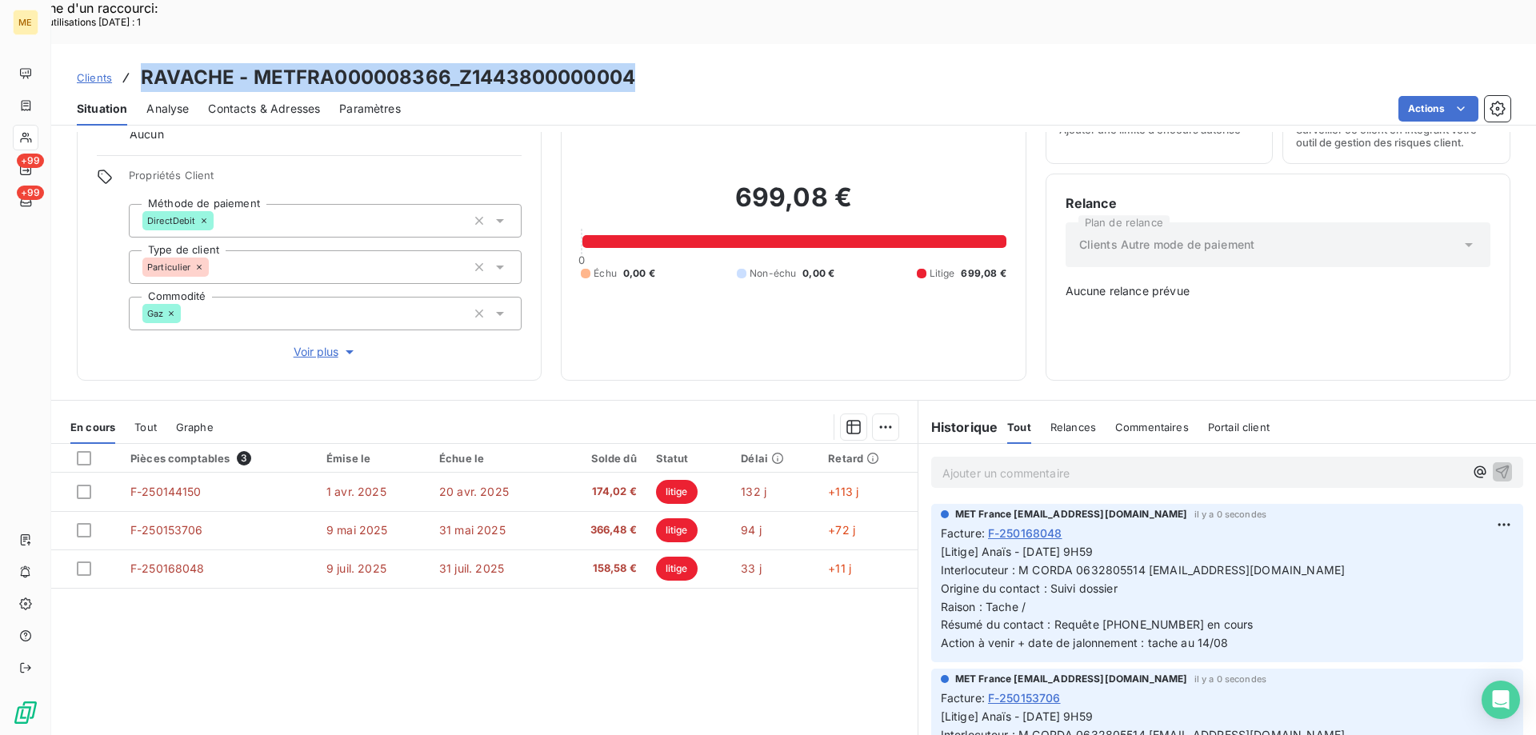
drag, startPoint x: 651, startPoint y: 24, endPoint x: 117, endPoint y: 37, distance: 534.4
click at [117, 63] on div "Clients RAVACHE - METFRA000008366_Z1443800000004" at bounding box center [793, 77] width 1484 height 29
click at [23, 202] on icon at bounding box center [25, 202] width 11 height 10
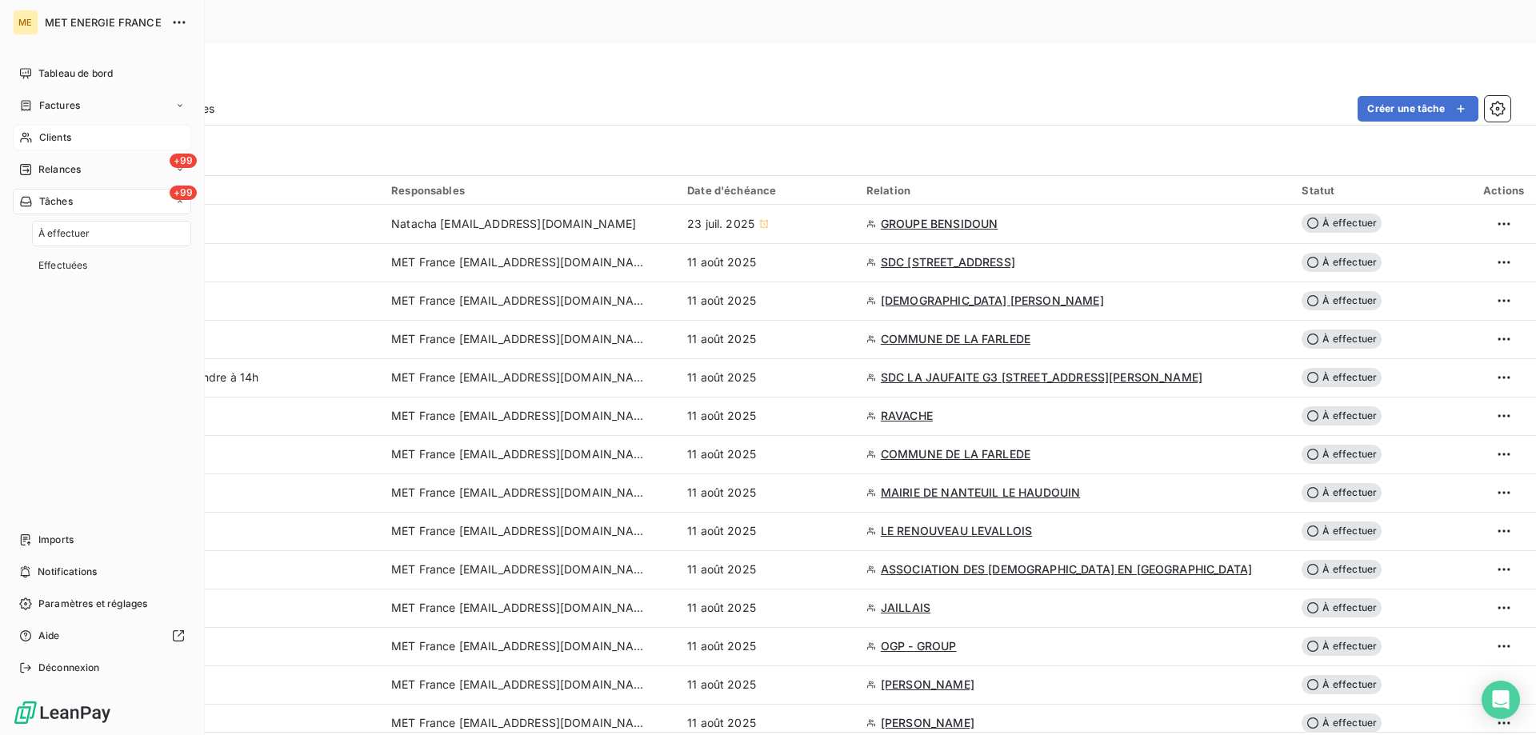
click at [46, 194] on div "+99 Tâches" at bounding box center [102, 202] width 178 height 26
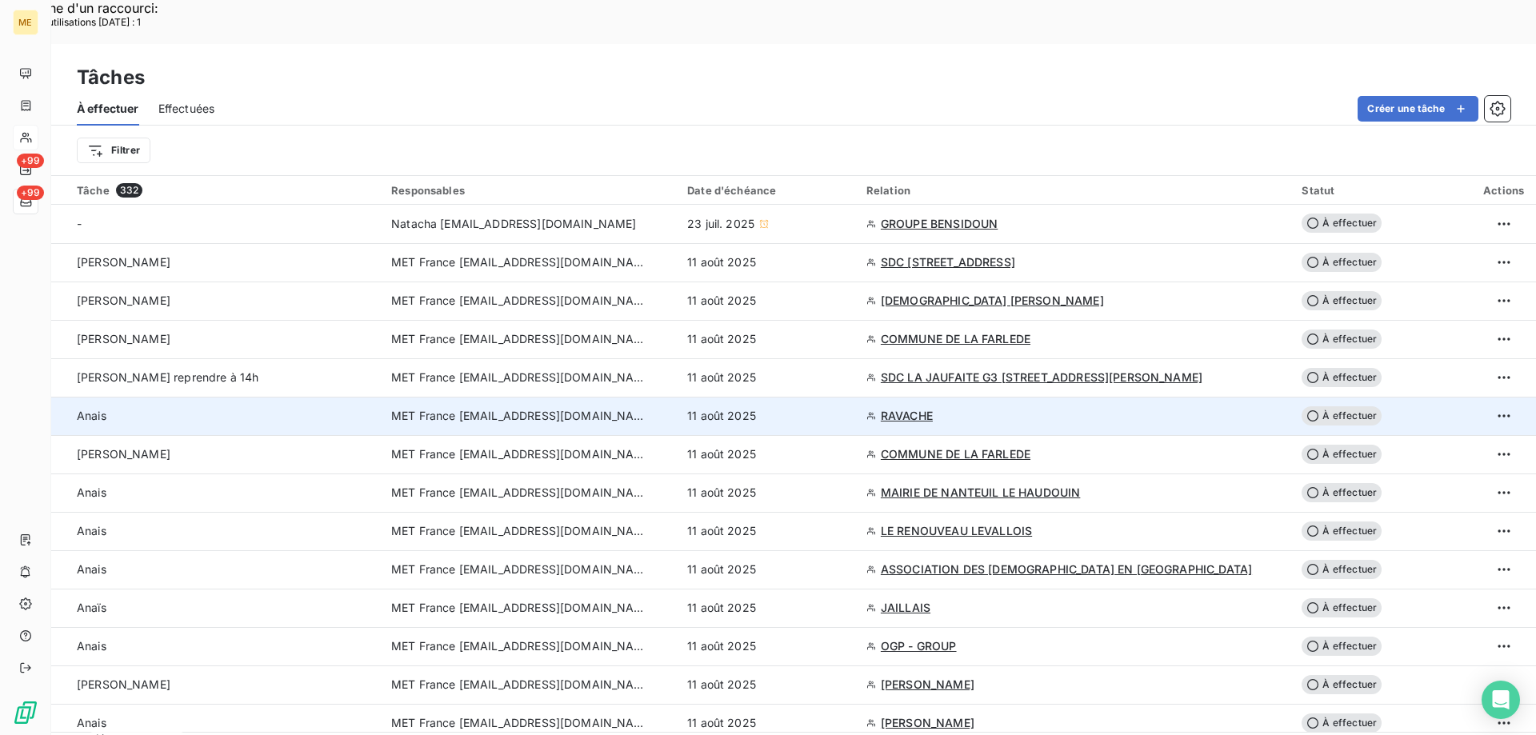
click at [756, 408] on span "11 août 2025" at bounding box center [721, 416] width 69 height 16
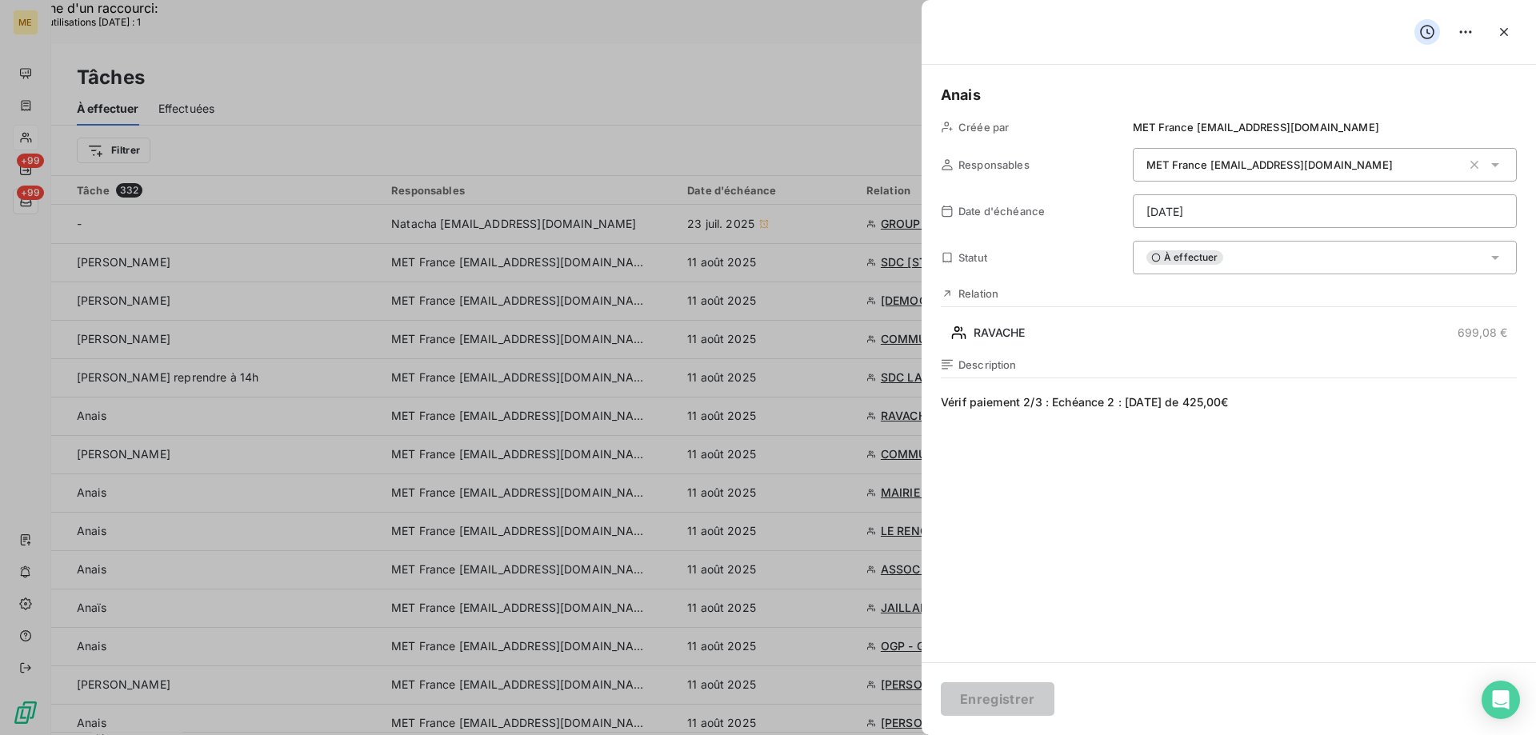
click at [1276, 262] on div "À effectuer" at bounding box center [1324, 258] width 384 height 34
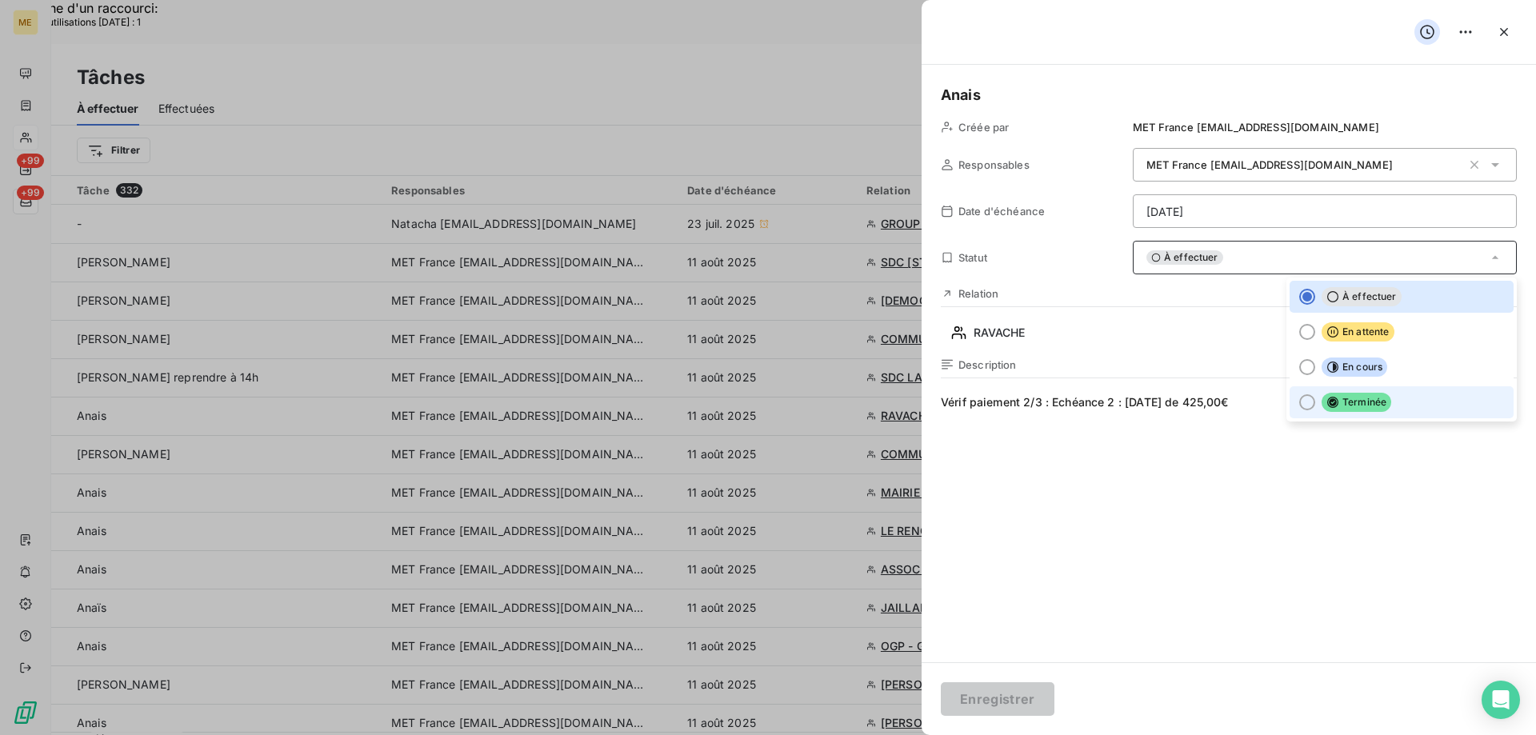
click at [1354, 408] on span "Terminée" at bounding box center [1356, 402] width 70 height 19
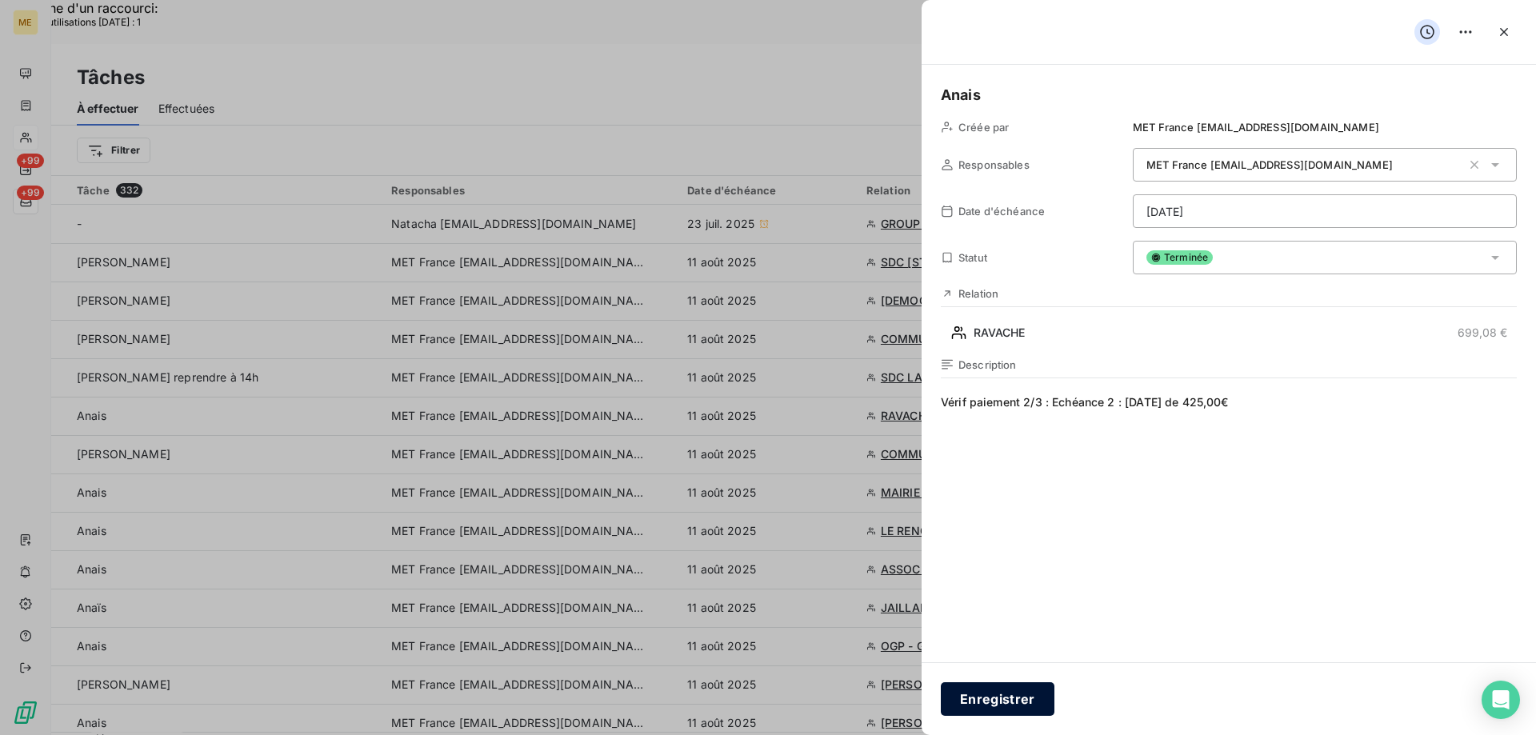
click at [1026, 705] on button "Enregistrer" at bounding box center [998, 699] width 114 height 34
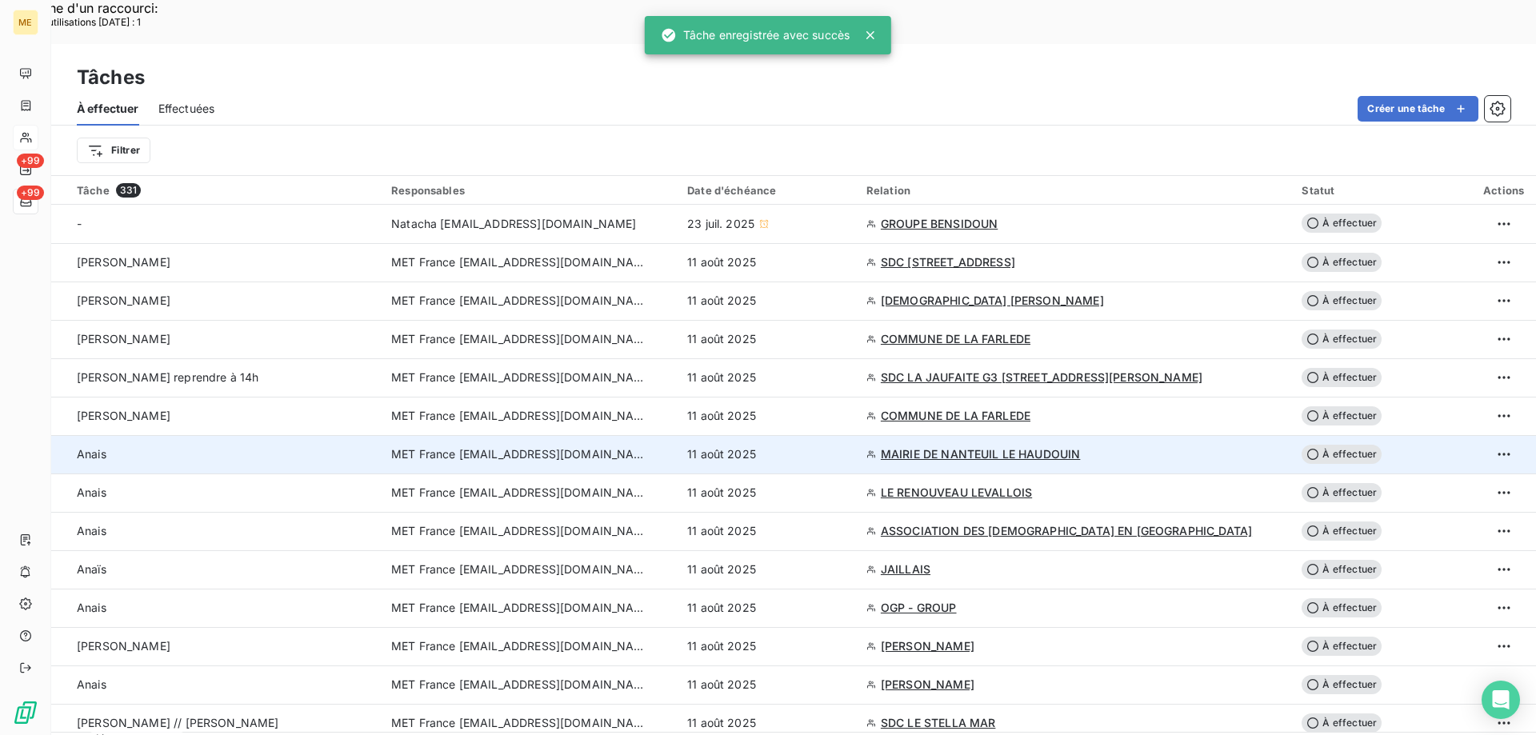
click at [847, 446] on div "11 août 2025" at bounding box center [767, 454] width 160 height 16
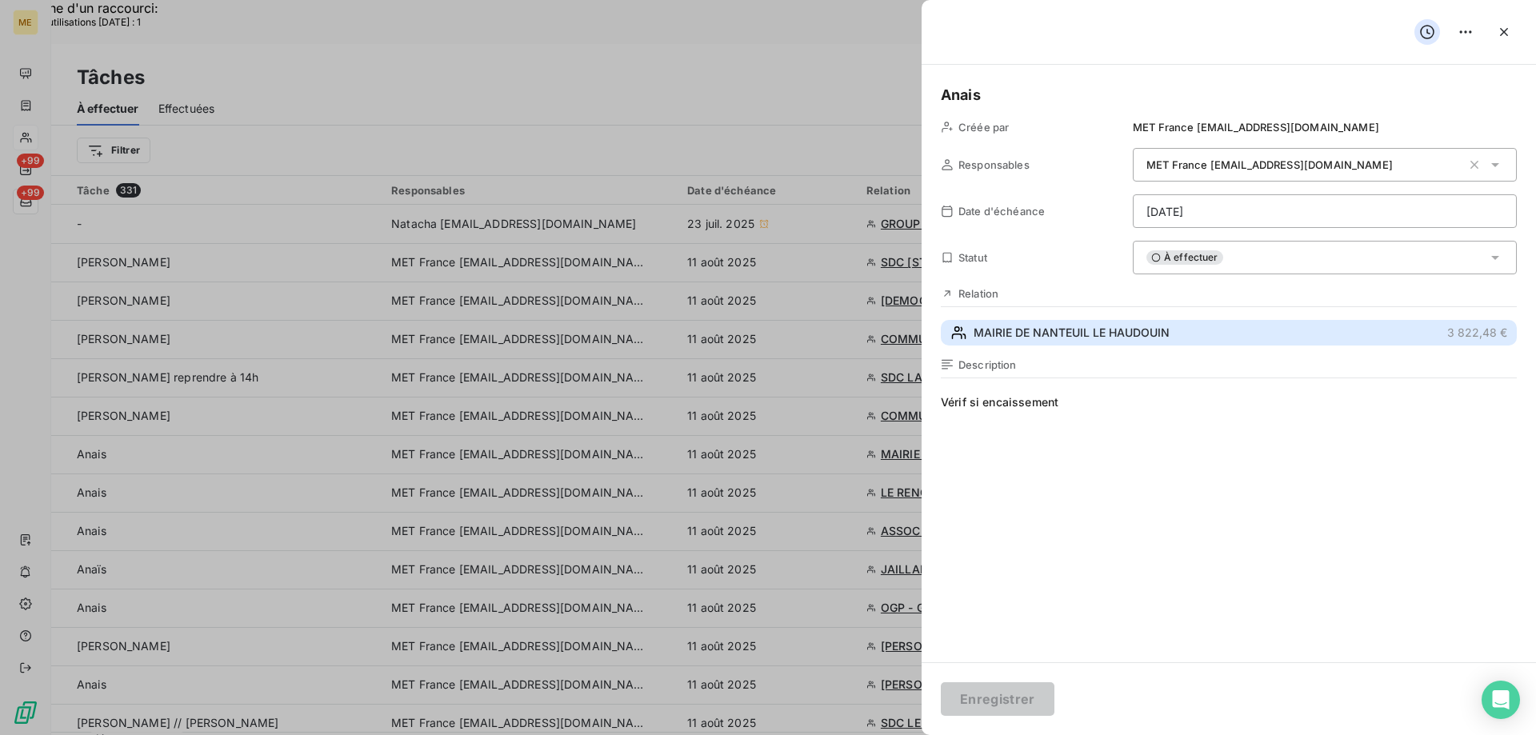
click at [1066, 332] on span "MAIRIE DE NANTEUIL LE HAUDOUIN" at bounding box center [1071, 333] width 196 height 16
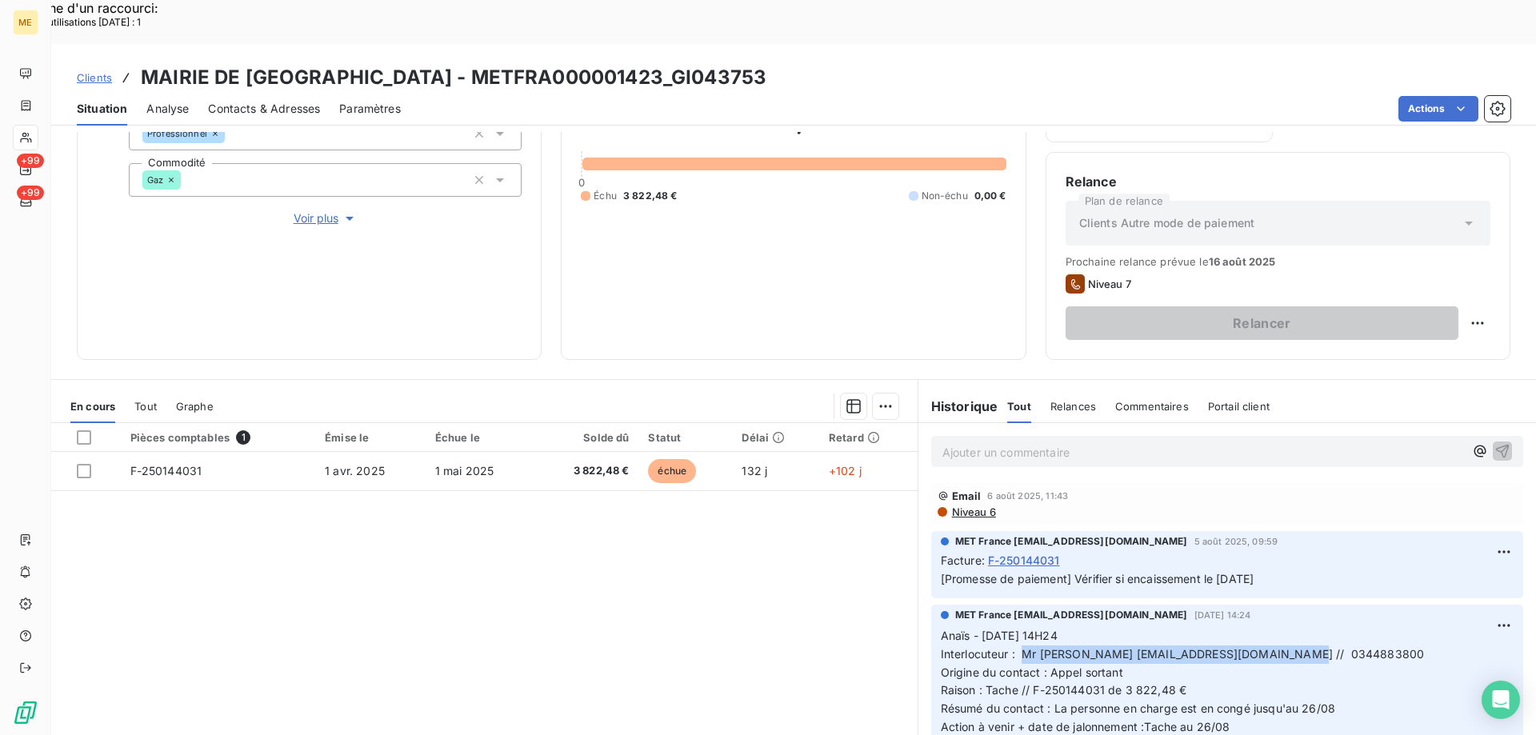
drag, startPoint x: 1014, startPoint y: 611, endPoint x: 1328, endPoint y: 609, distance: 313.5
click at [1328, 627] on p "Anaïs - 04/08/2025 - 14H24 Interlocuteur : Mr GASTINE finances@nlh60.fr // 0344…" at bounding box center [1227, 682] width 573 height 110
drag, startPoint x: 1025, startPoint y: 646, endPoint x: 1260, endPoint y: 641, distance: 234.4
click at [1260, 641] on p "Anaïs - 04/08/2025 - 14H24 Interlocuteur : Mr GASTINE finances@nlh60.fr // 0344…" at bounding box center [1227, 682] width 573 height 110
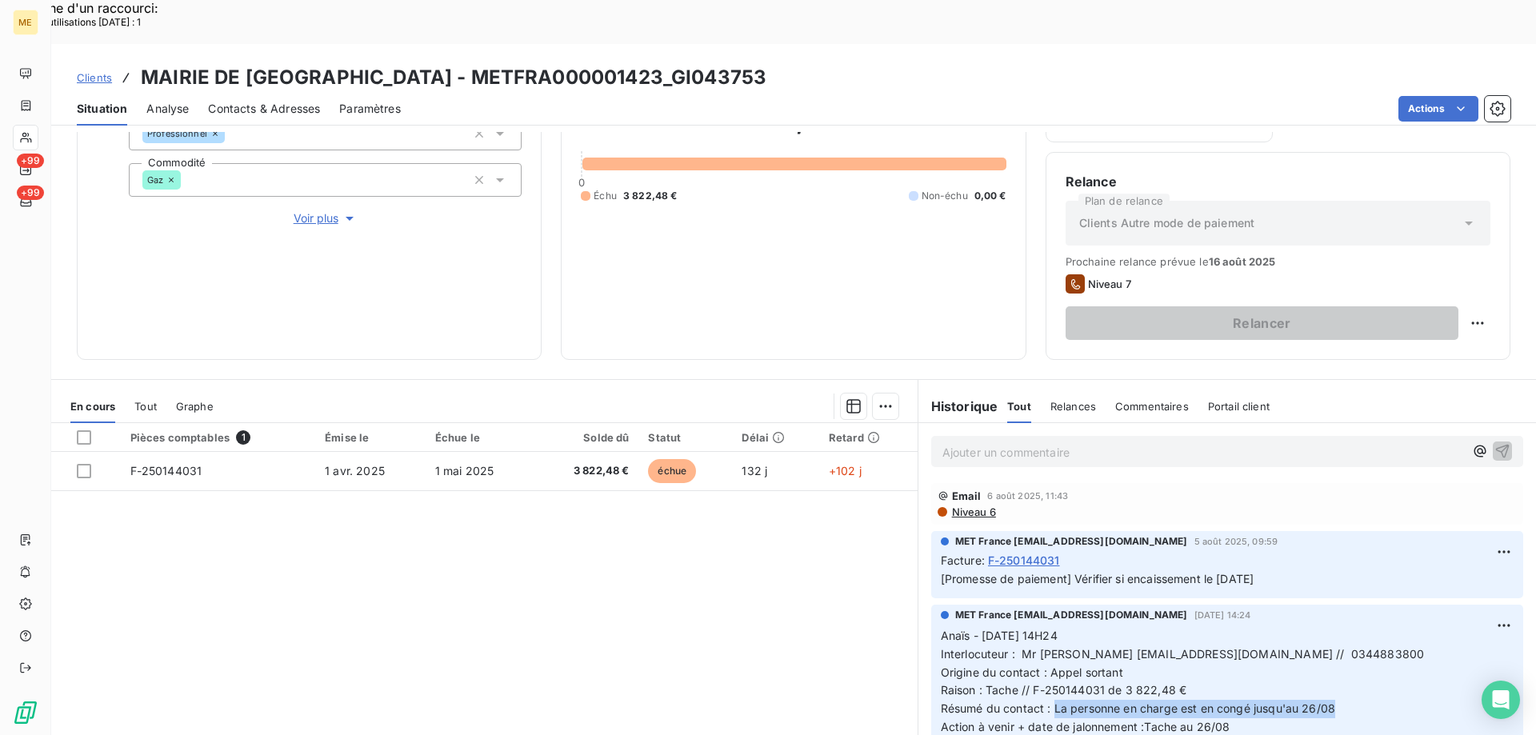
drag, startPoint x: 1048, startPoint y: 666, endPoint x: 1387, endPoint y: 665, distance: 339.1
click at [1387, 665] on p "Anaïs - 04/08/2025 - 14H24 Interlocuteur : Mr GASTINE finances@nlh60.fr // 0344…" at bounding box center [1227, 682] width 573 height 110
drag, startPoint x: 1139, startPoint y: 683, endPoint x: 1252, endPoint y: 682, distance: 112.8
click at [1252, 682] on p "Anaïs - 04/08/2025 - 14H24 Interlocuteur : Mr GASTINE finances@nlh60.fr // 0344…" at bounding box center [1227, 682] width 573 height 110
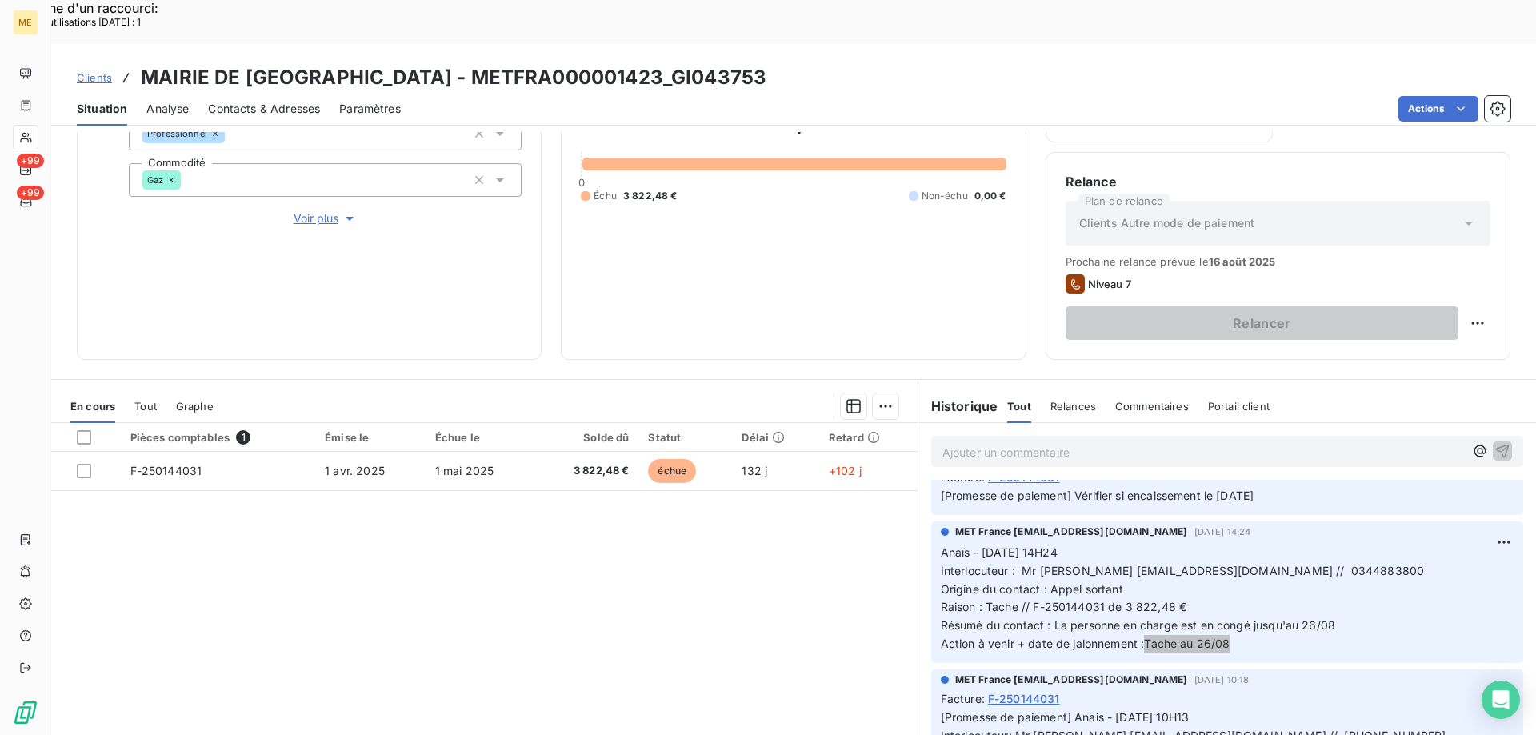
scroll to position [80, 0]
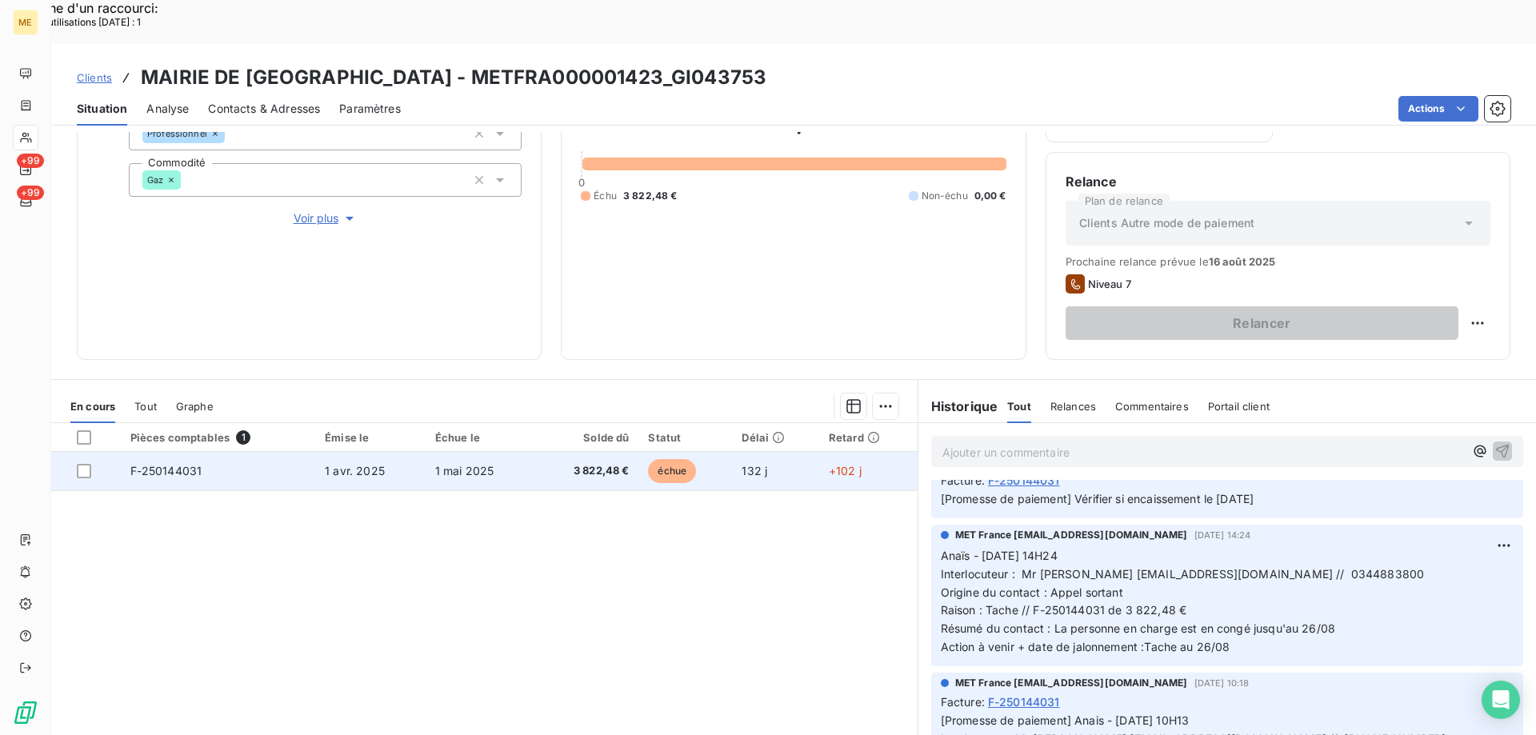
drag, startPoint x: 80, startPoint y: 428, endPoint x: 94, endPoint y: 429, distance: 14.4
click at [81, 464] on div at bounding box center [84, 471] width 14 height 14
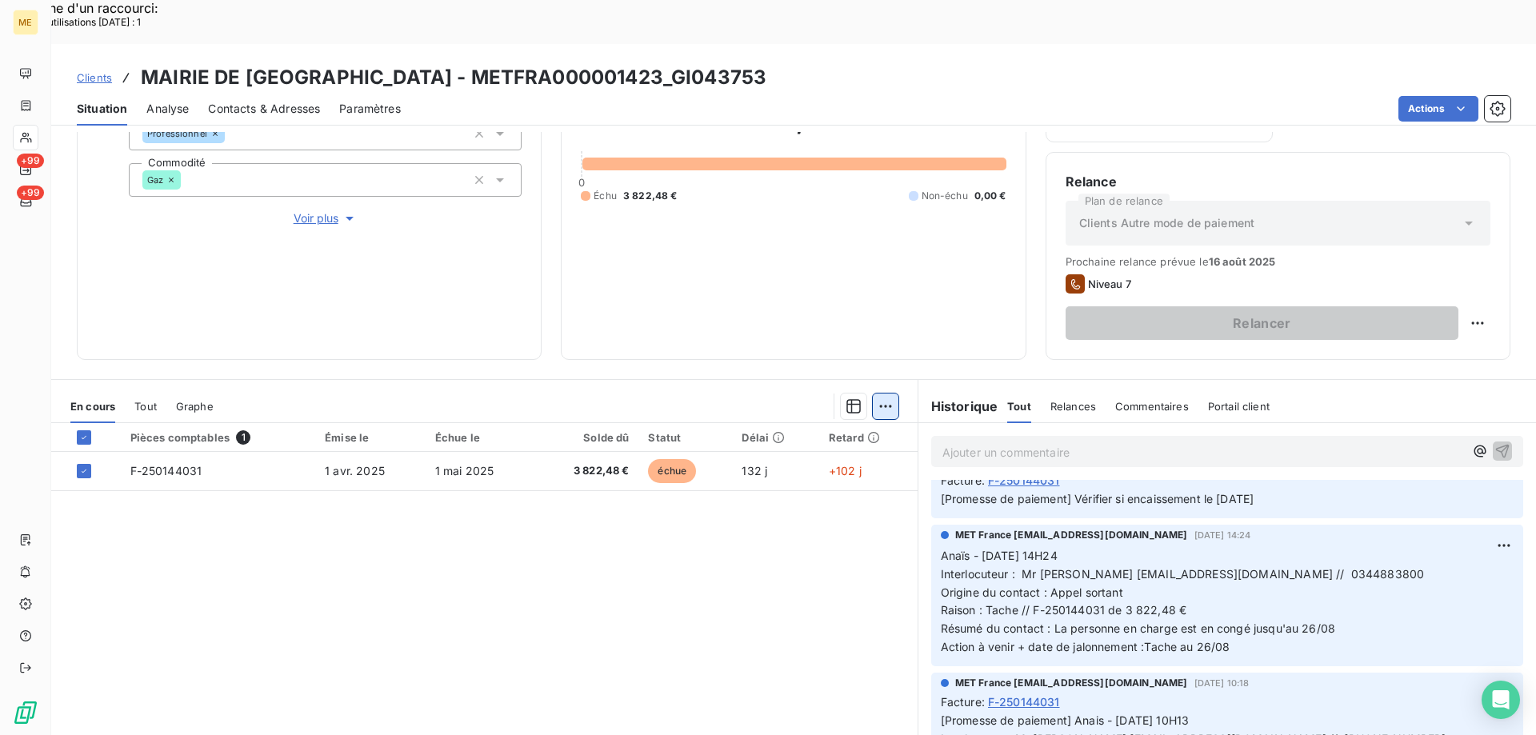
click at [853, 427] on div "Ajouter une promesse de paiement (1 facture)" at bounding box center [742, 426] width 282 height 26
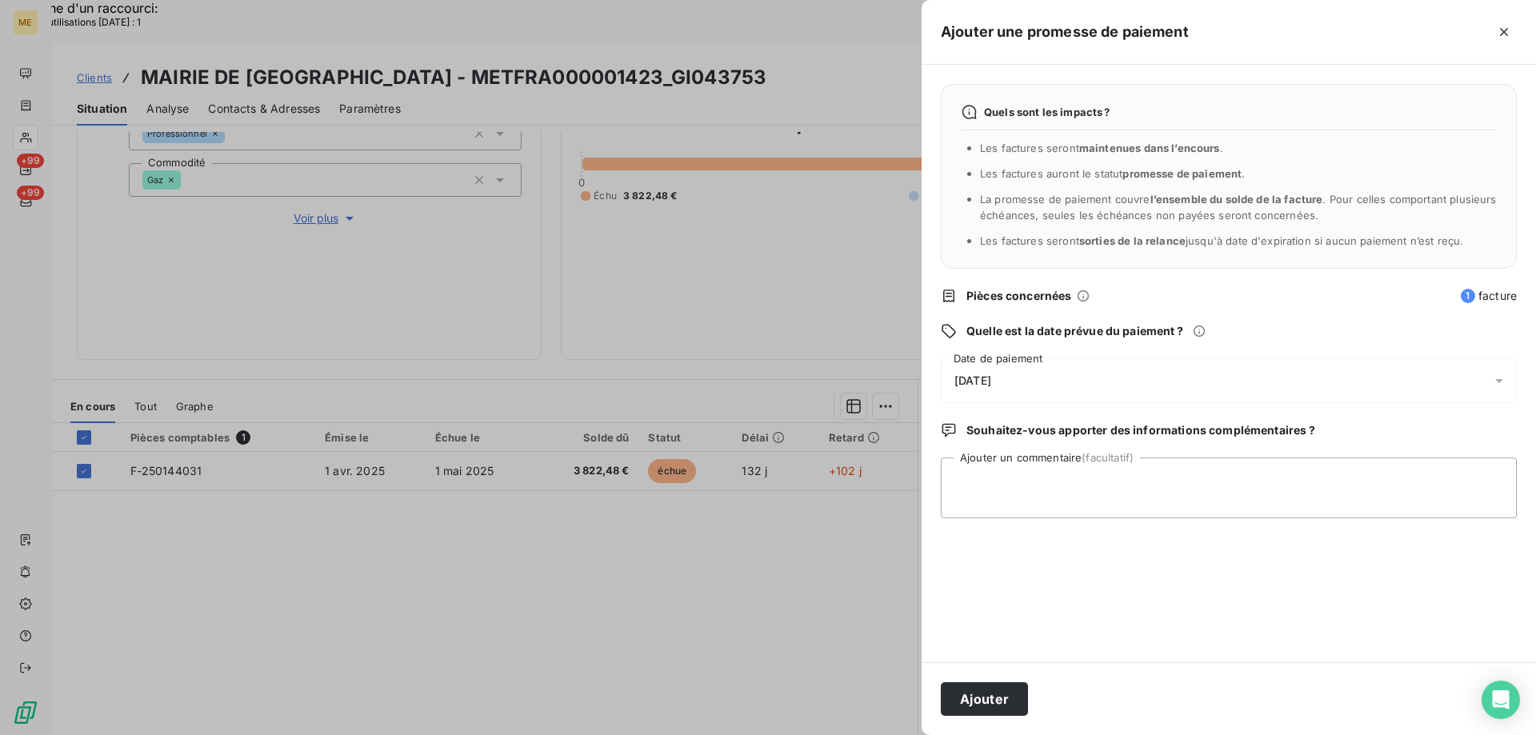
drag, startPoint x: 1148, startPoint y: 374, endPoint x: 1160, endPoint y: 397, distance: 25.8
click at [1148, 375] on div "12/08/2025" at bounding box center [1229, 380] width 576 height 45
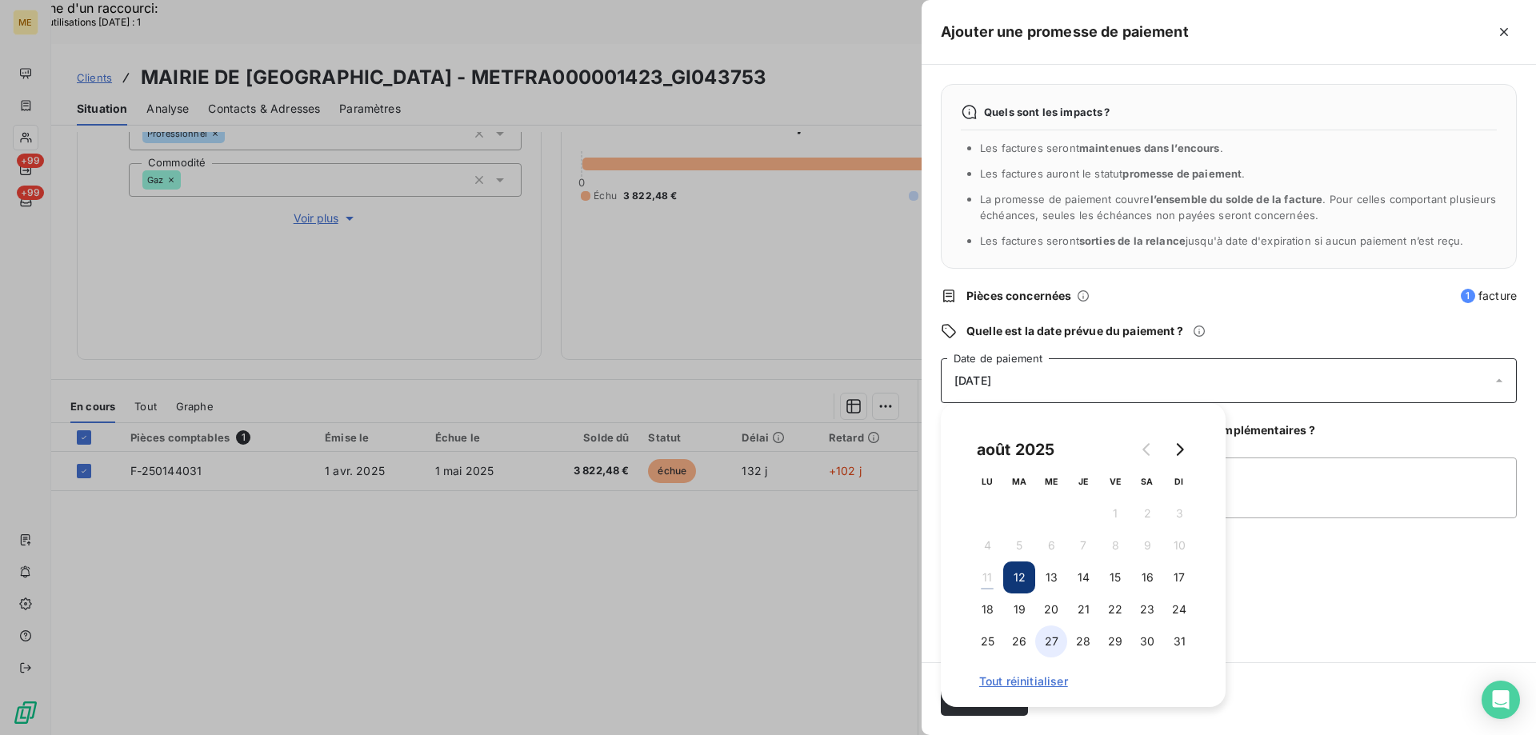
click at [1047, 640] on button "27" at bounding box center [1051, 641] width 32 height 32
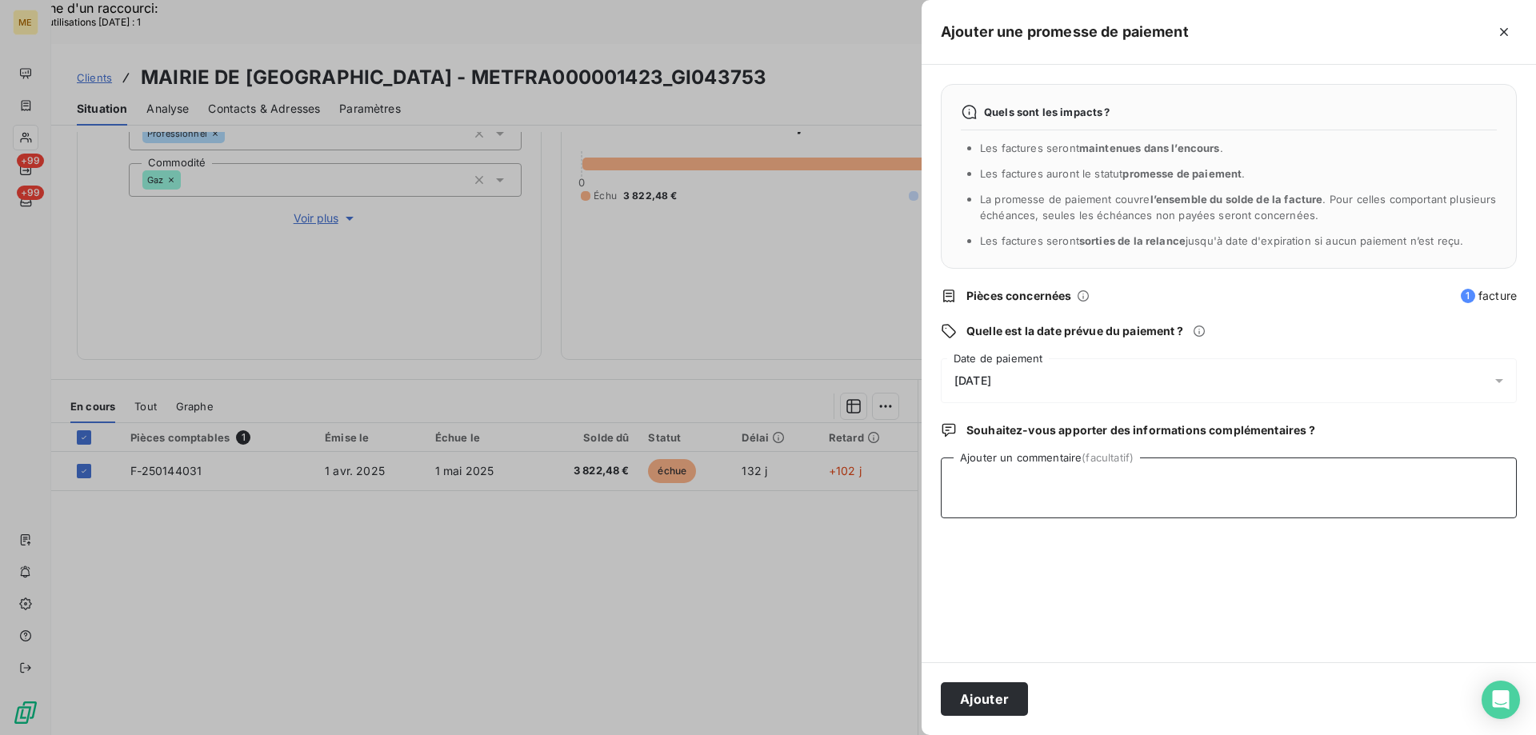
click at [1359, 489] on textarea "Ajouter un commentaire (facultatif)" at bounding box center [1229, 487] width 576 height 61
paste textarea "Anaïs - 11/08/2025 - 9H59 Interlocuteur : Mr GASTINE finances@nlh60.fr // 03448…"
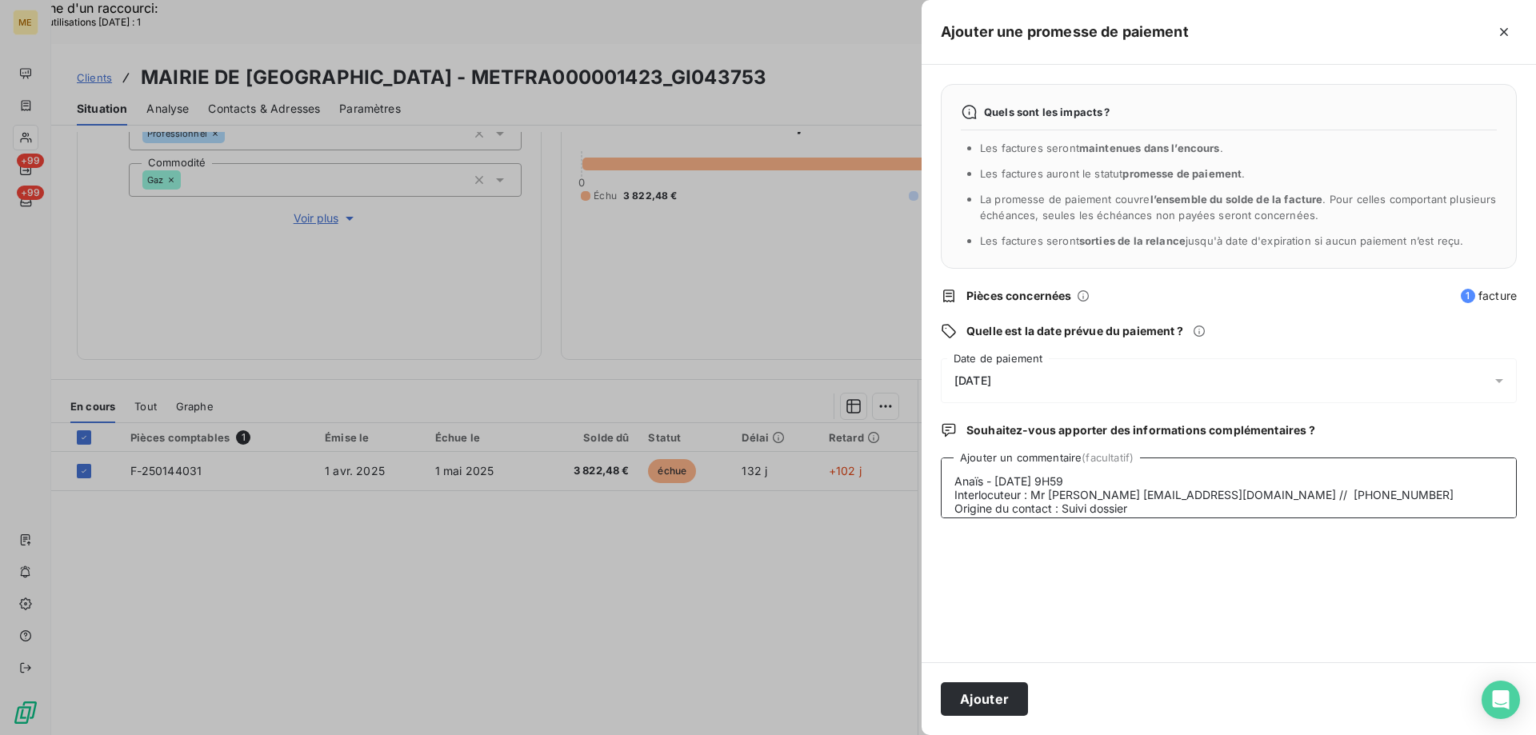
scroll to position [39, 0]
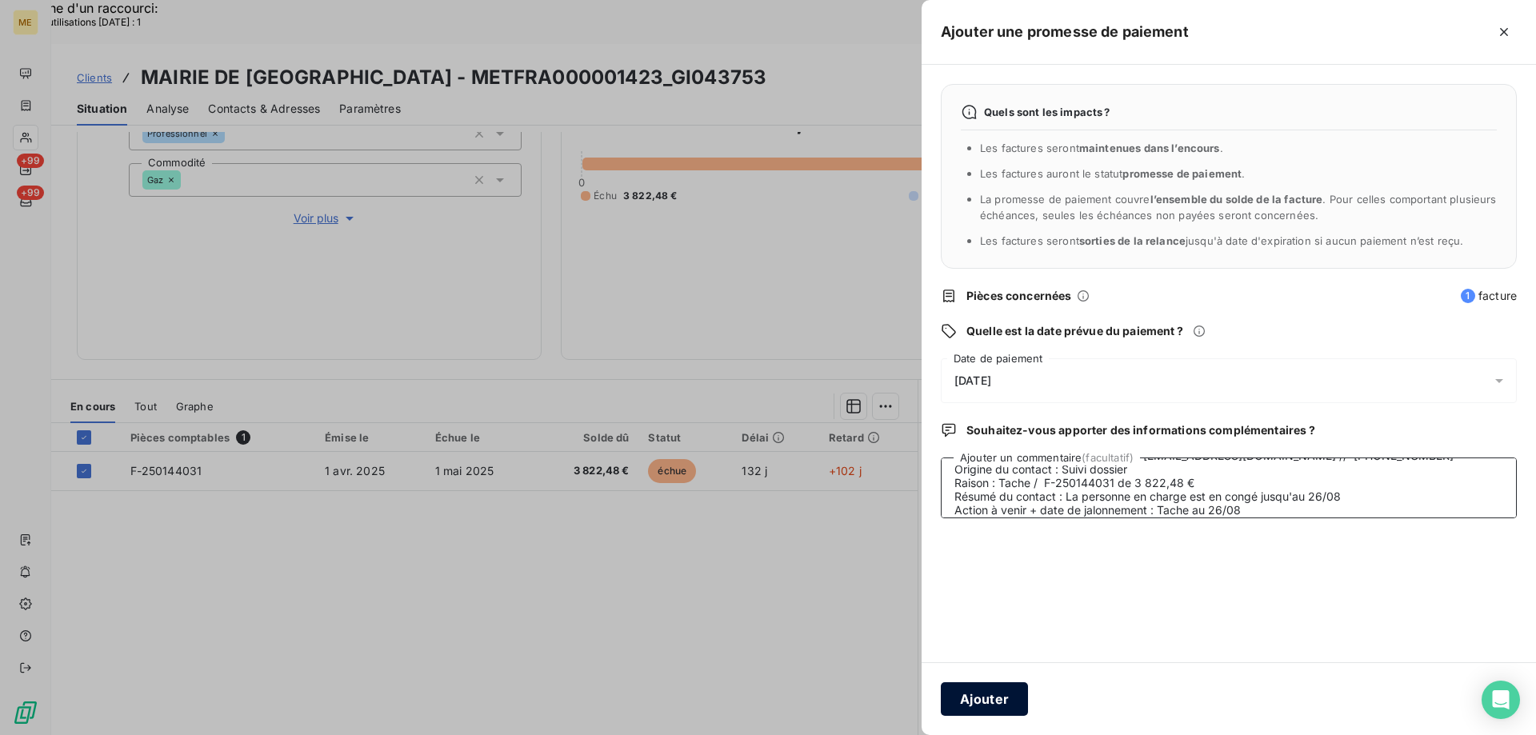
type textarea "Anaïs - 11/08/2025 - 9H59 Interlocuteur : Mr GASTINE finances@nlh60.fr // 03448…"
click at [989, 707] on button "Ajouter" at bounding box center [984, 699] width 87 height 34
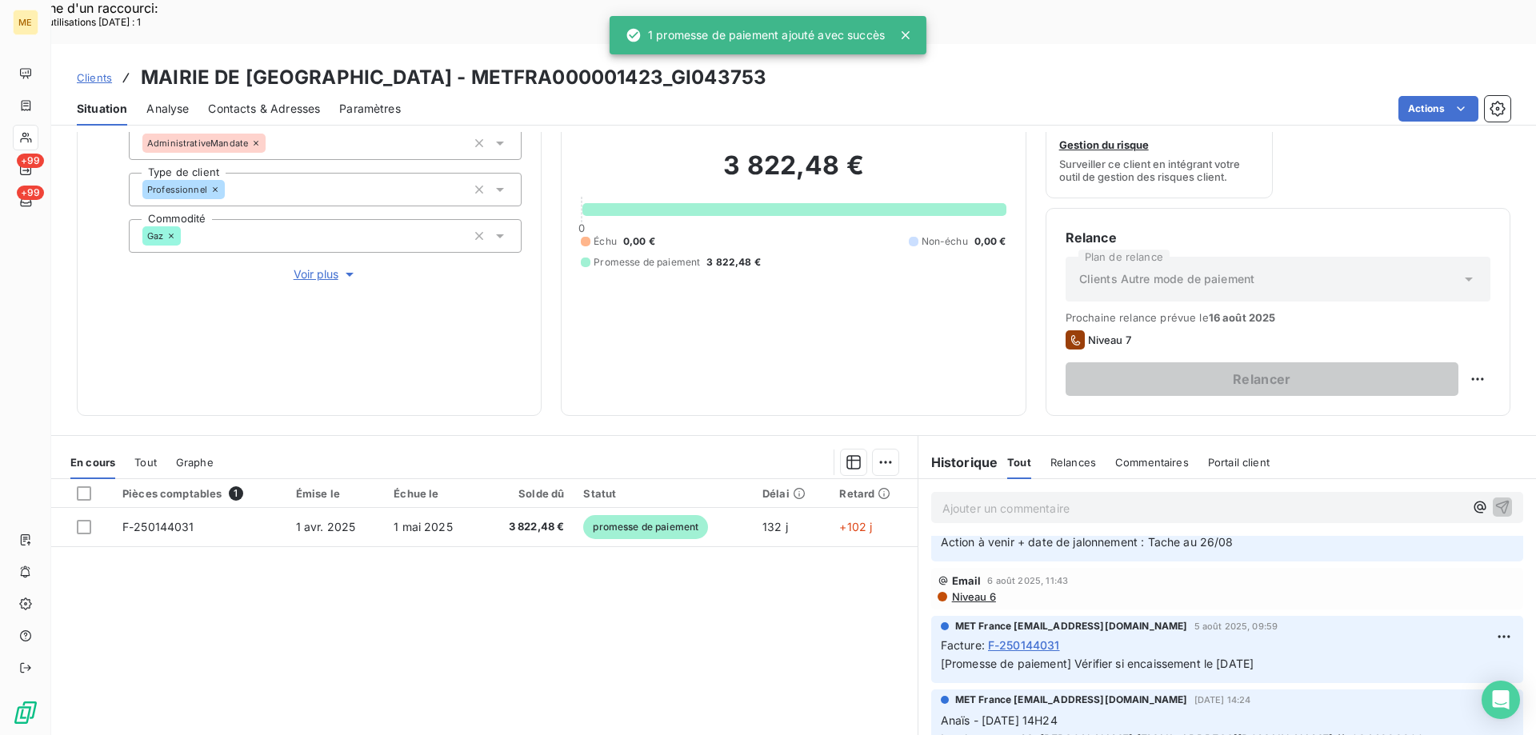
scroll to position [0, 0]
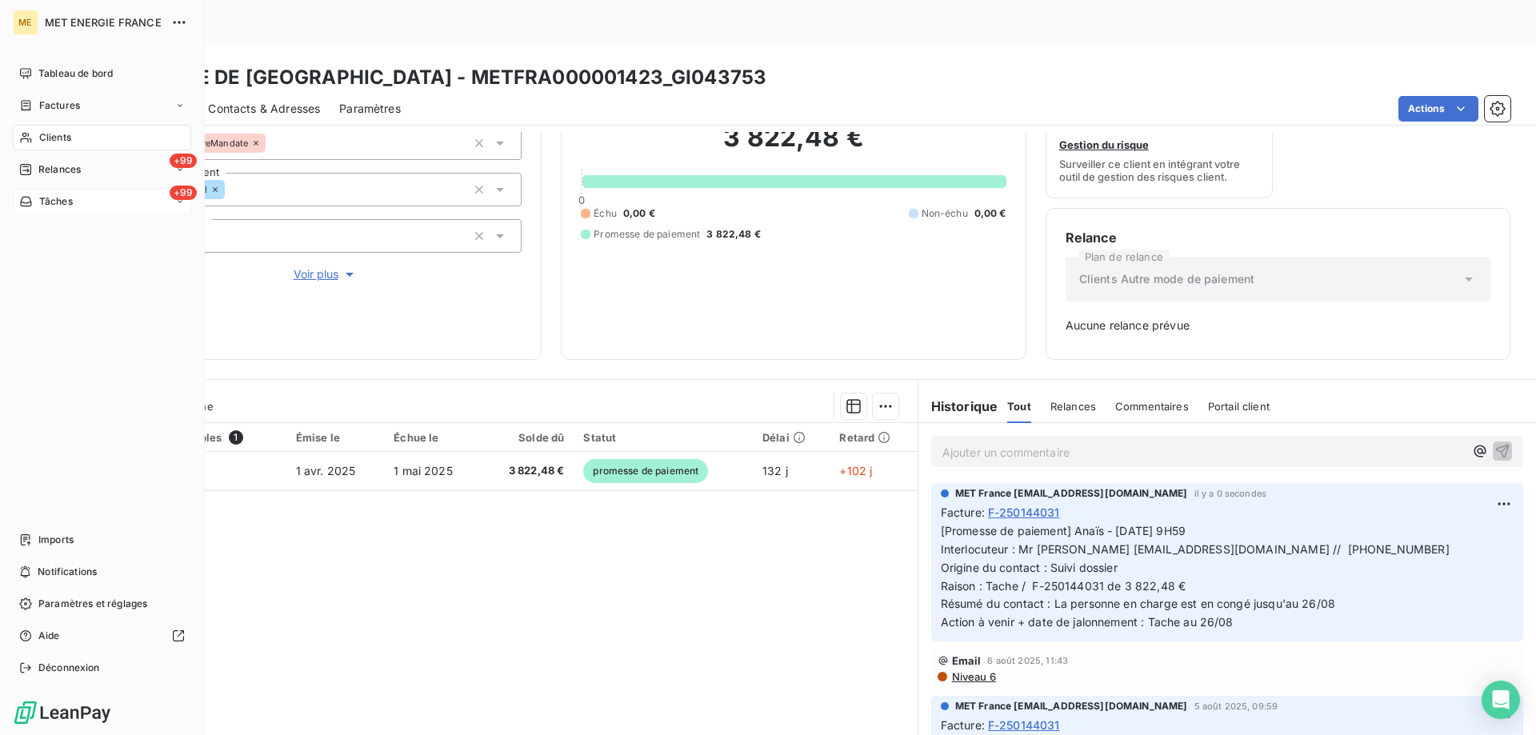
click at [54, 209] on div "+99 Tâches" at bounding box center [102, 202] width 178 height 26
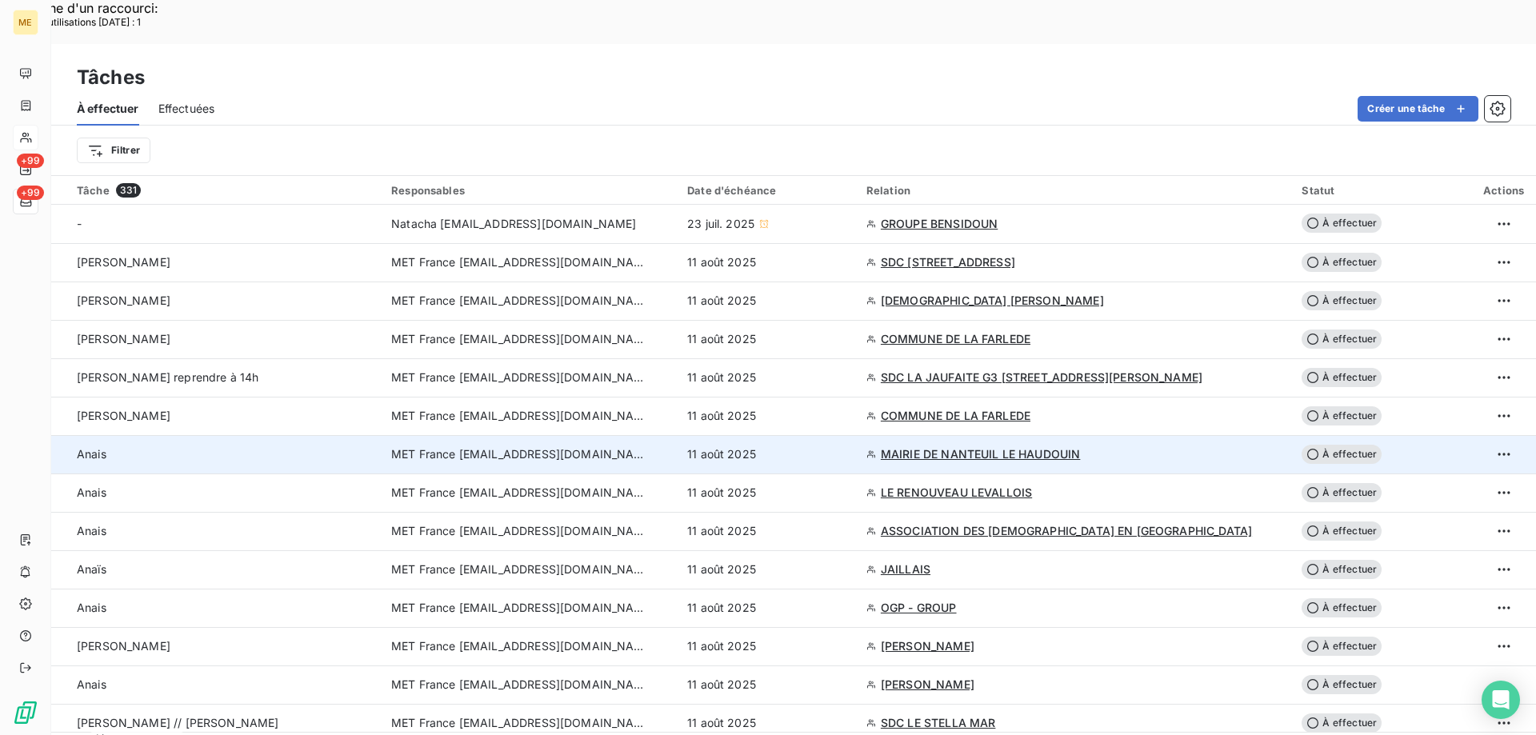
click at [847, 446] on div "11 août 2025" at bounding box center [767, 454] width 160 height 16
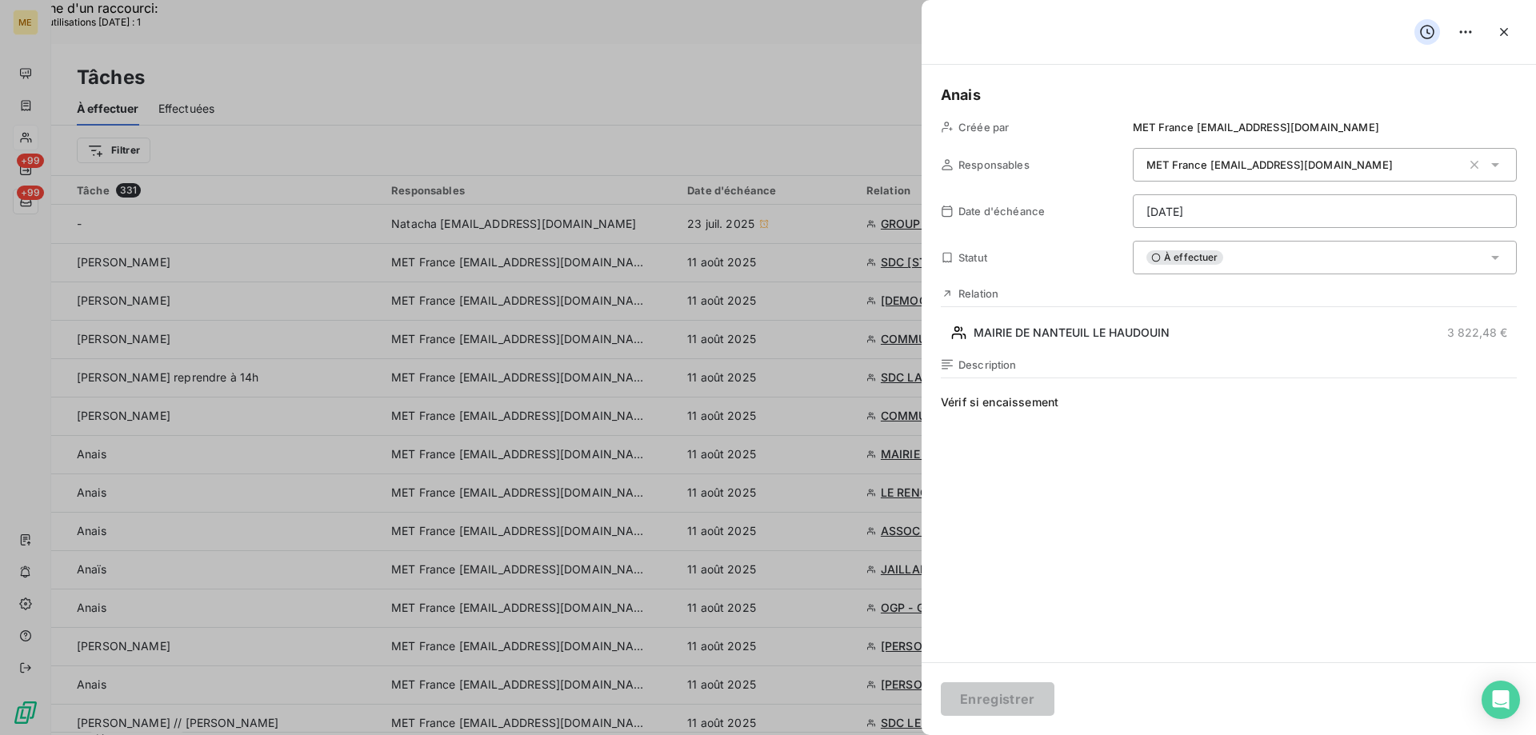
click at [1236, 260] on div "À effectuer" at bounding box center [1324, 258] width 384 height 34
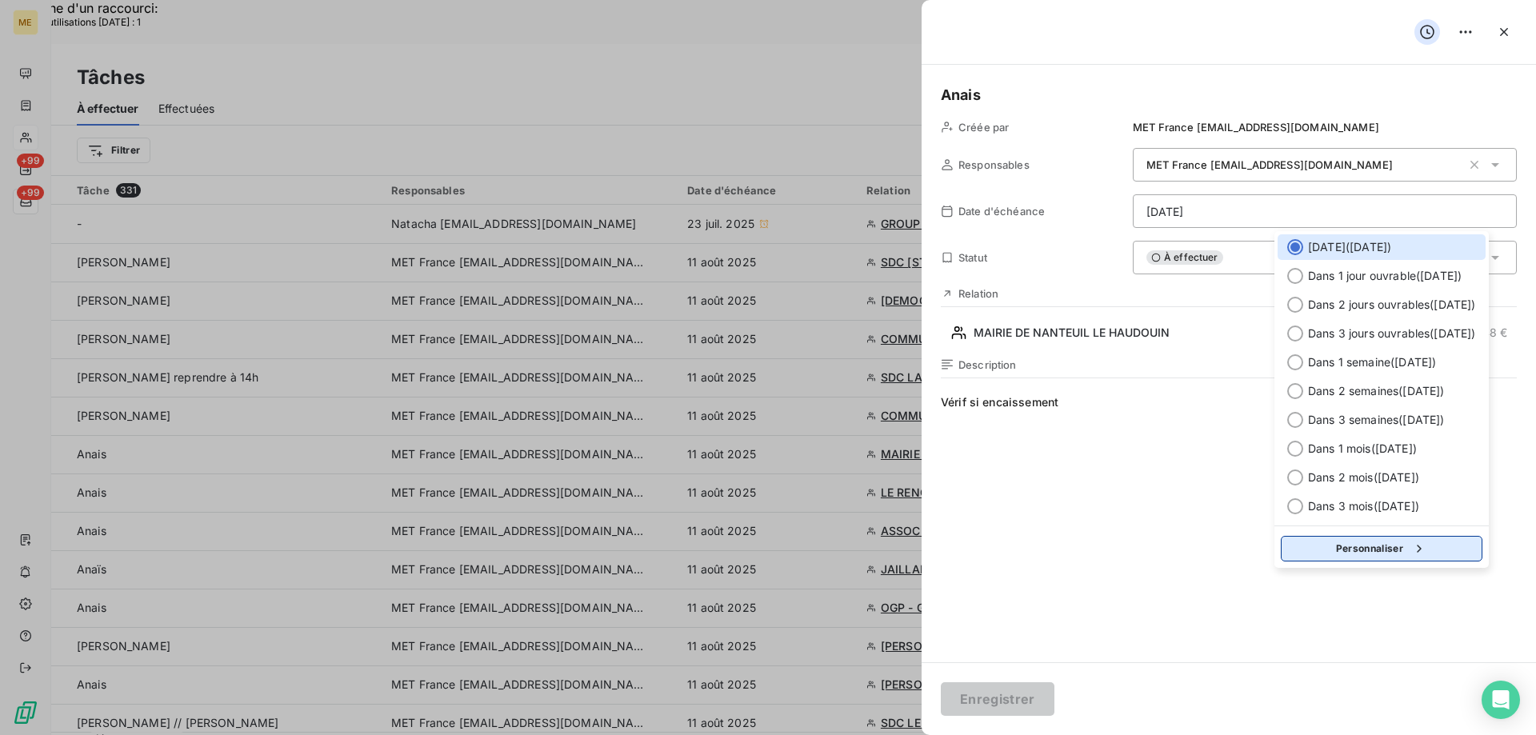
click at [1445, 554] on button "Personnaliser" at bounding box center [1381, 549] width 202 height 26
select select "7"
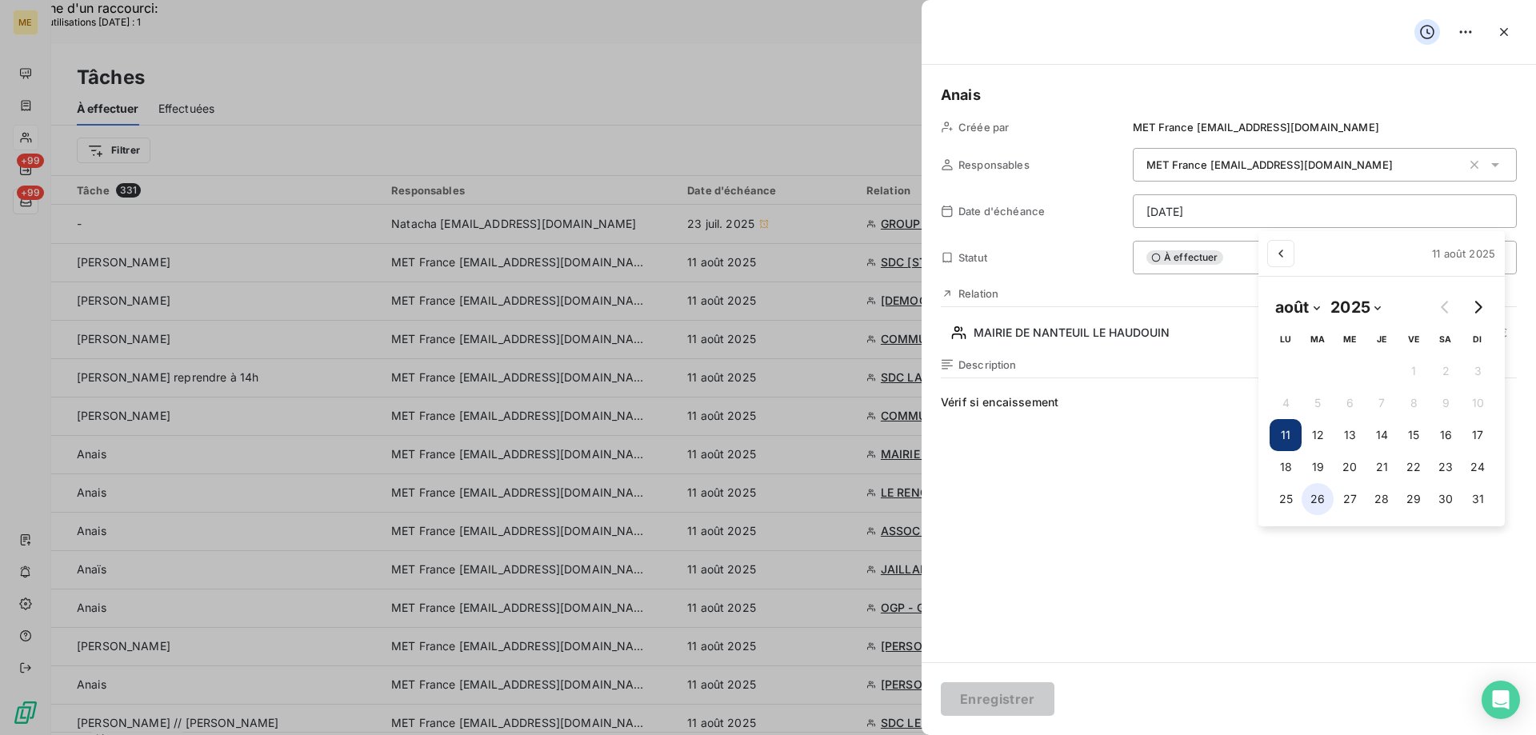
click at [1313, 499] on button "26" at bounding box center [1317, 499] width 32 height 32
type input "26/08/2025"
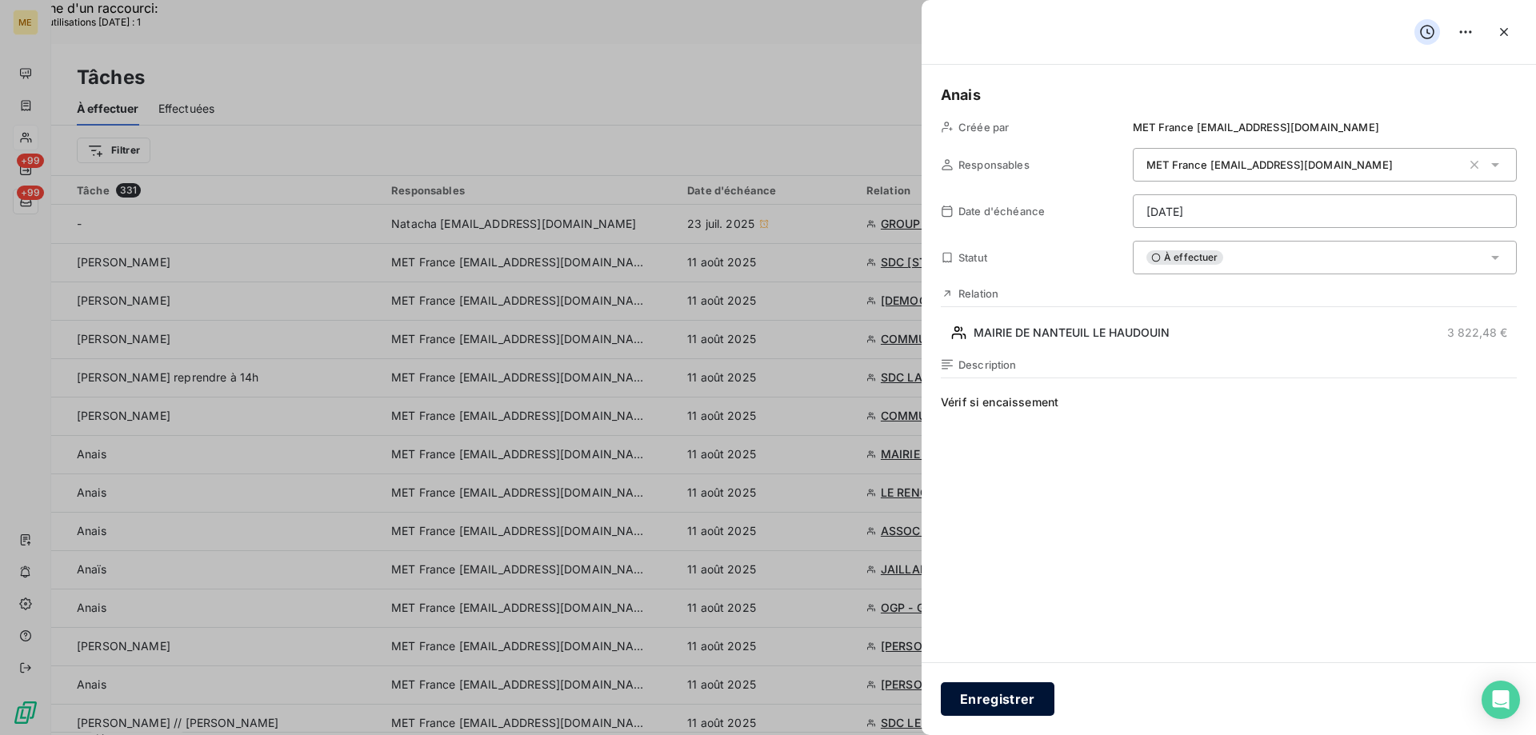
click at [972, 689] on button "Enregistrer" at bounding box center [998, 699] width 114 height 34
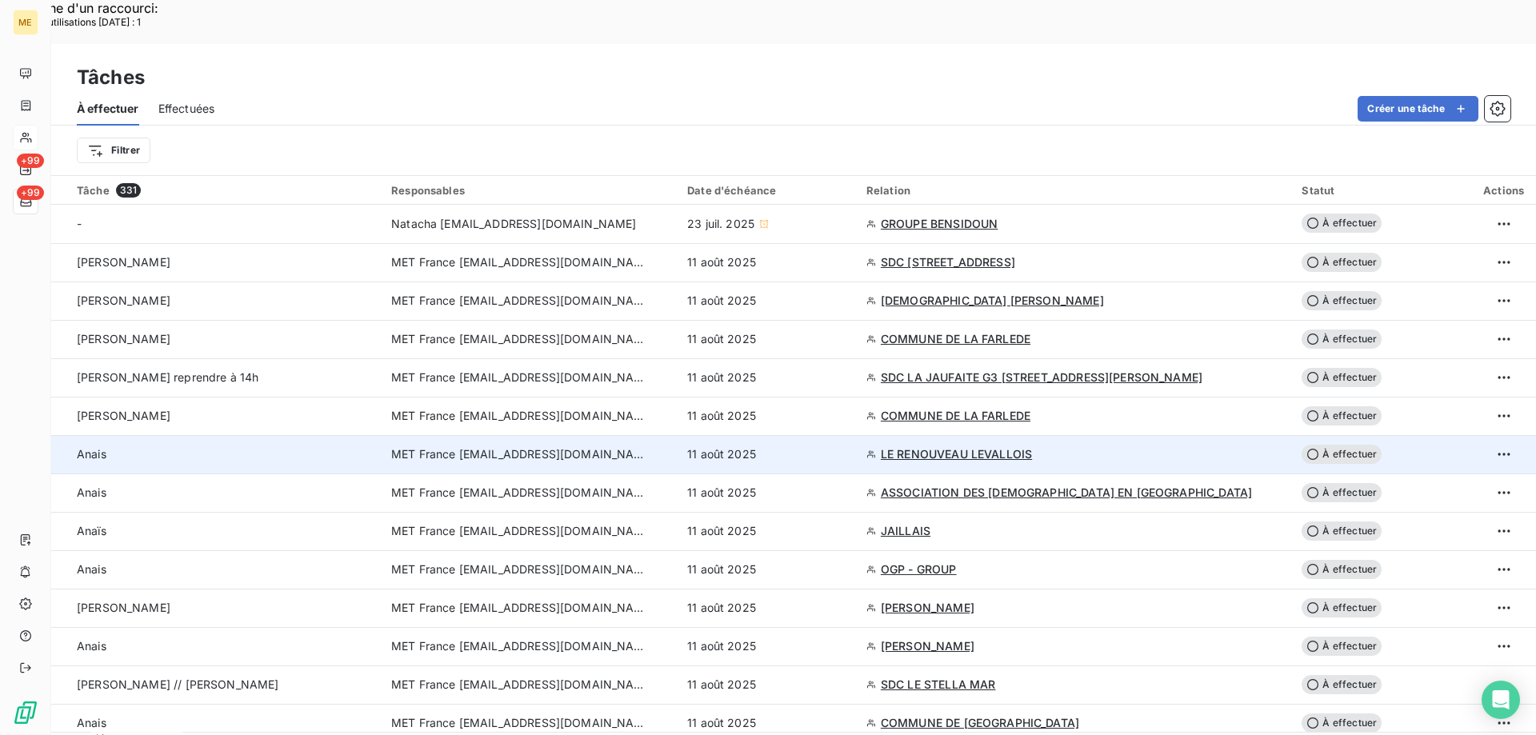
click at [801, 435] on td "11 août 2025" at bounding box center [766, 454] width 179 height 38
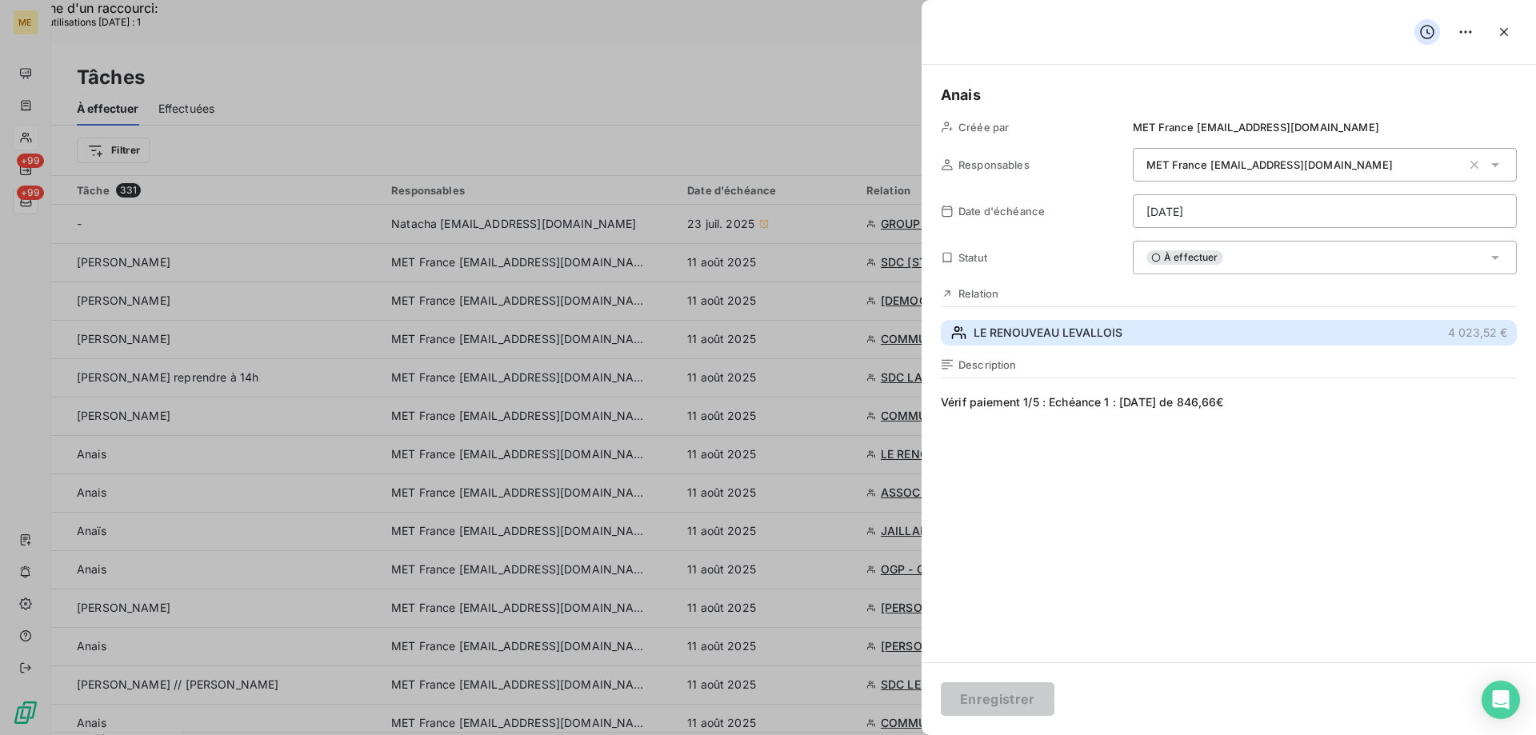
click at [1192, 332] on button "LE RENOUVEAU LEVALLOIS 4 023,52 €" at bounding box center [1229, 333] width 576 height 26
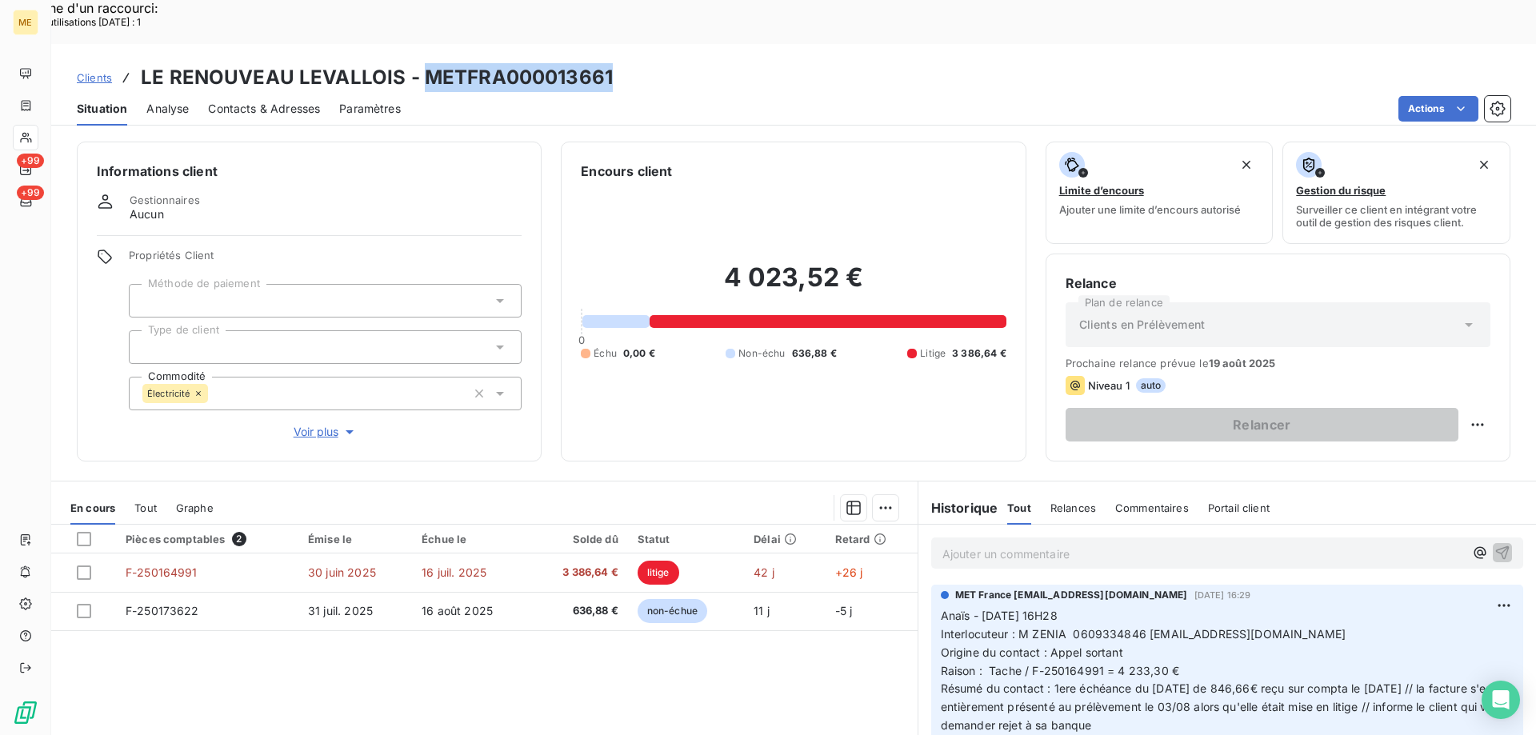
drag, startPoint x: 614, startPoint y: 33, endPoint x: 416, endPoint y: 42, distance: 198.5
click at [416, 63] on div "Clients LE RENOUVEAU LEVALLOIS - METFRA000013661" at bounding box center [793, 77] width 1484 height 29
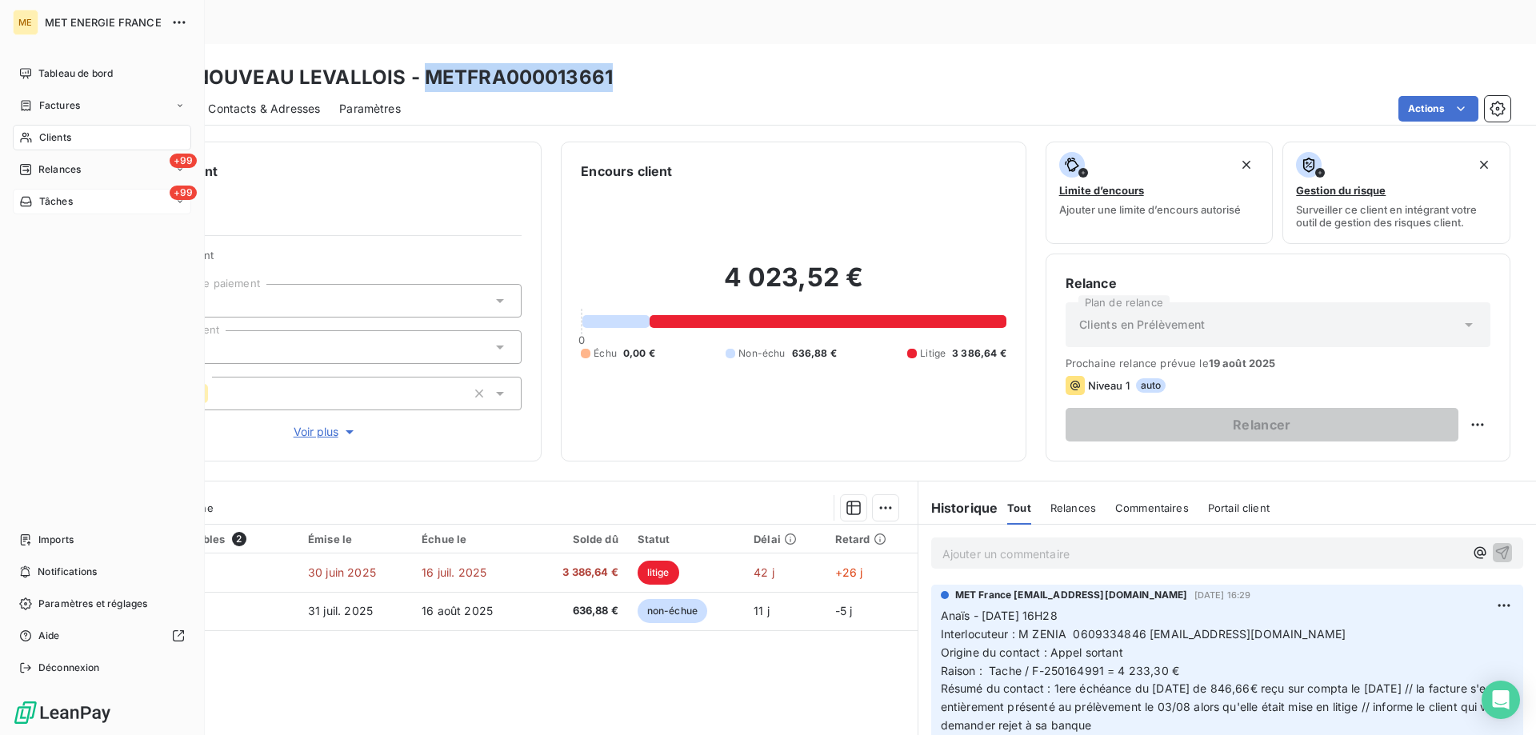
click at [75, 200] on div "+99 Tâches" at bounding box center [102, 202] width 178 height 26
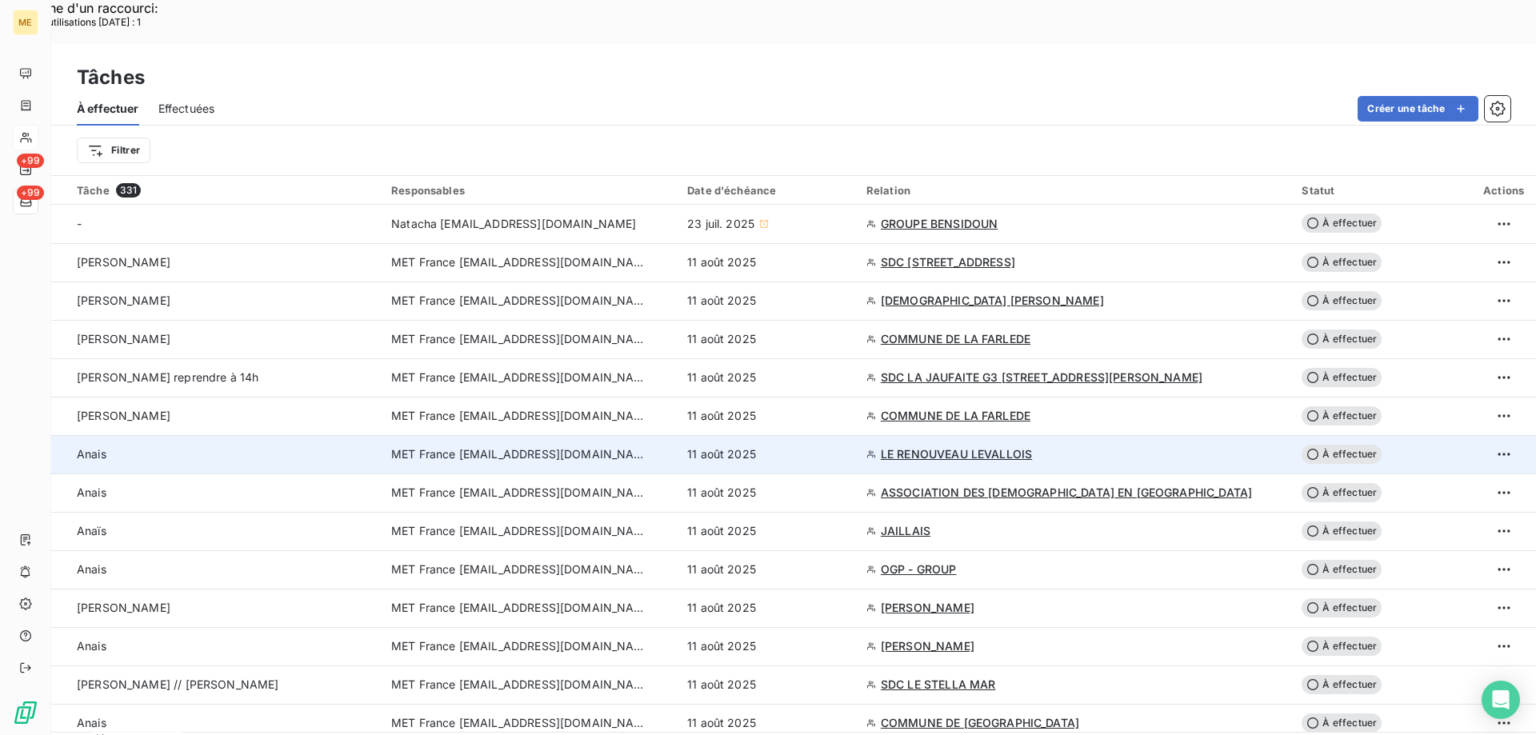
click at [847, 446] on div "11 août 2025" at bounding box center [767, 454] width 160 height 16
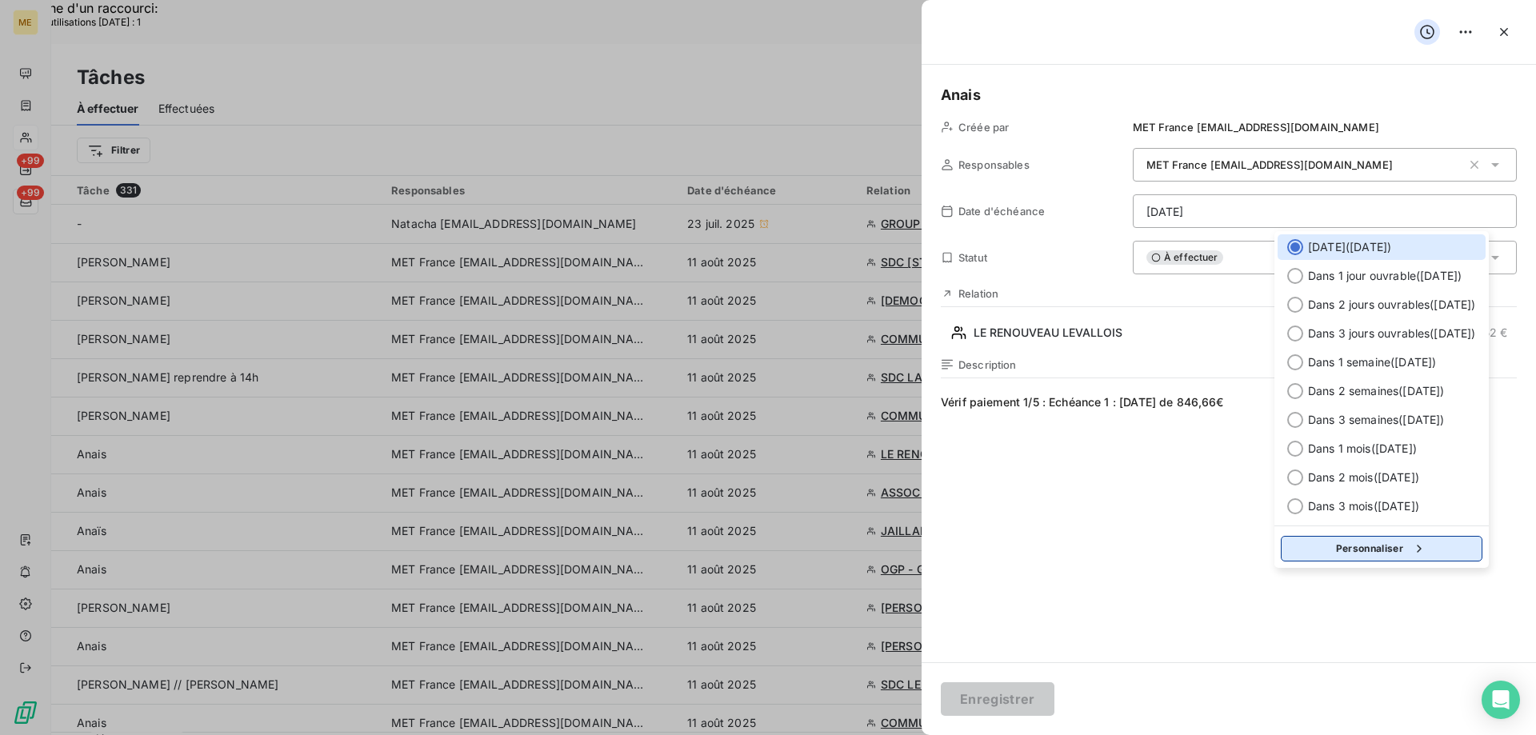
click at [1384, 549] on button "Personnaliser" at bounding box center [1381, 549] width 202 height 26
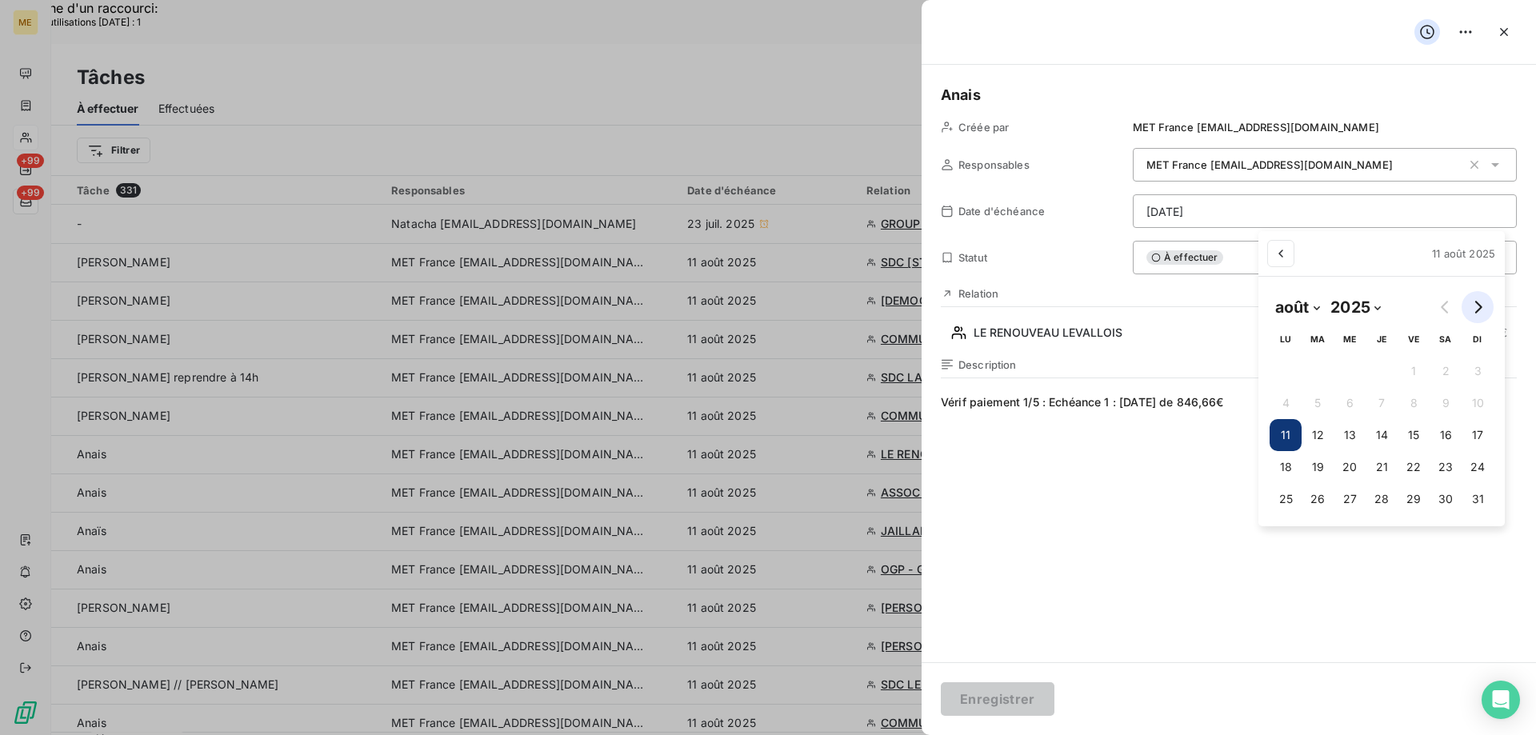
click at [1484, 306] on button "Go to next month" at bounding box center [1477, 307] width 32 height 32
select select "8"
click at [1281, 372] on button "1" at bounding box center [1278, 371] width 32 height 32
type input "01/09/2025"
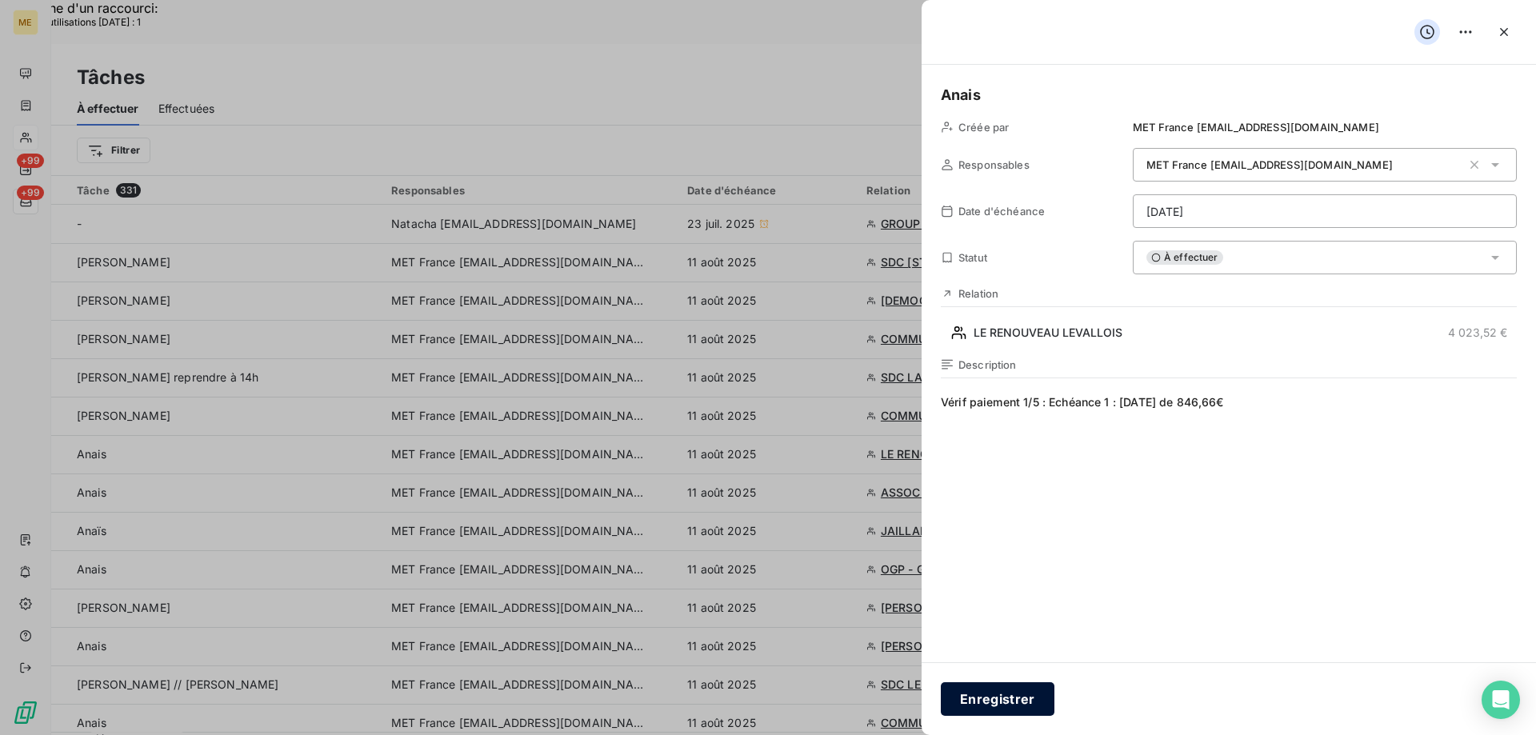
click at [979, 699] on button "Enregistrer" at bounding box center [998, 699] width 114 height 34
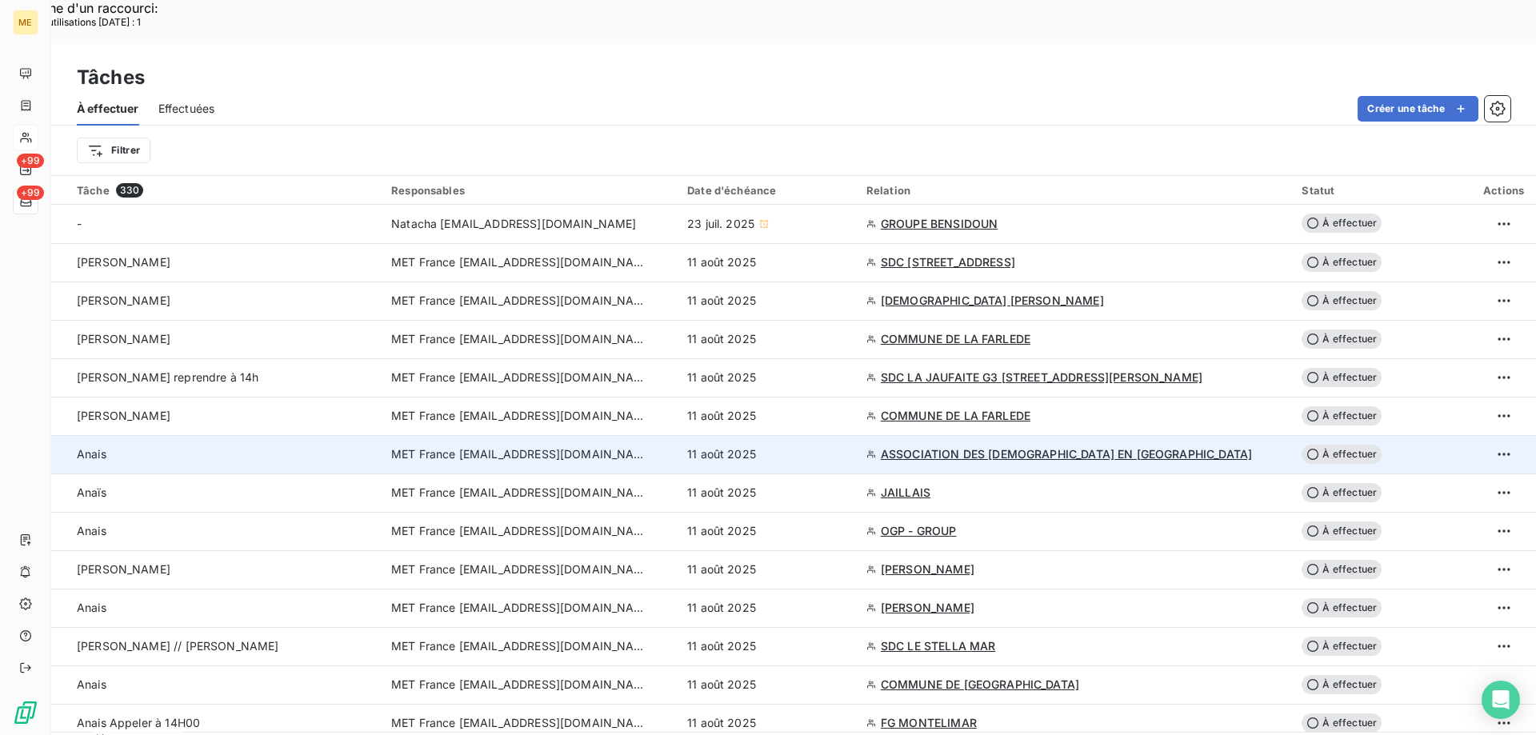
click at [805, 446] on div "11 août 2025" at bounding box center [767, 454] width 160 height 16
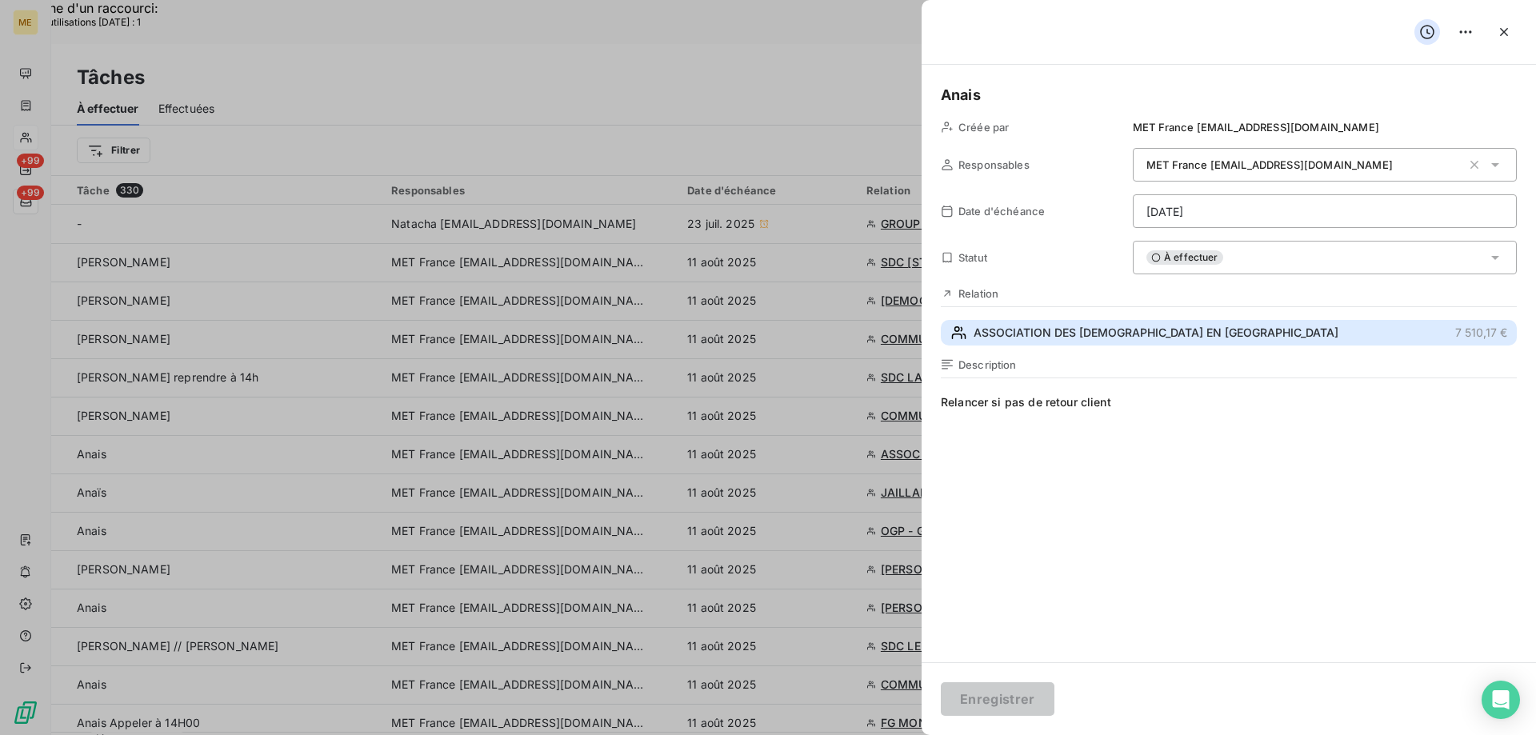
click at [1062, 338] on span "ASSOCIATION DES MUSULMANS EN ALSACE" at bounding box center [1155, 333] width 365 height 16
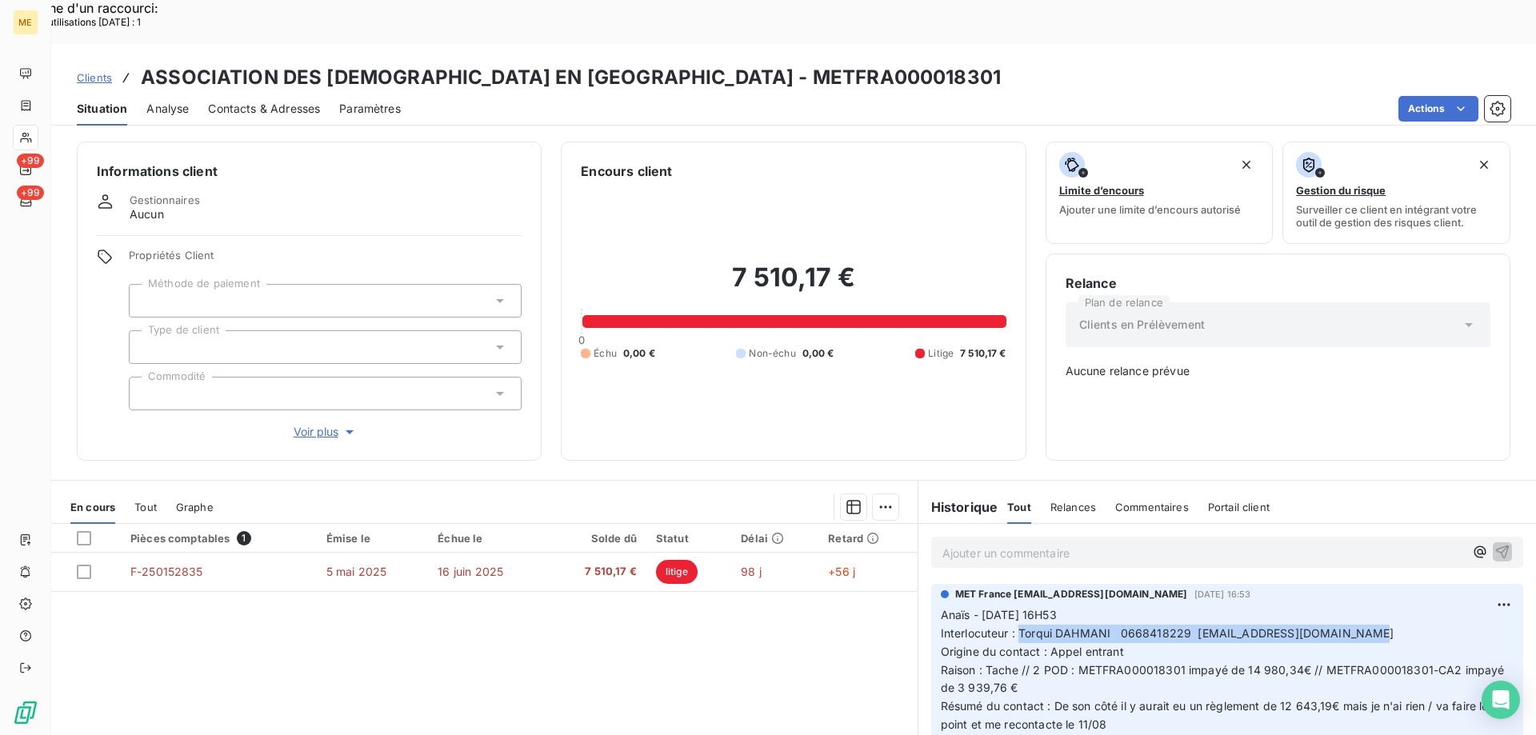
drag, startPoint x: 1013, startPoint y: 575, endPoint x: 1359, endPoint y: 577, distance: 345.5
click at [1359, 606] on p "Anaïs - 08/08/2025 - 16H53 Interlocuteur : Torqui DAHMANI 0668418229 compta@ass…" at bounding box center [1227, 679] width 573 height 146
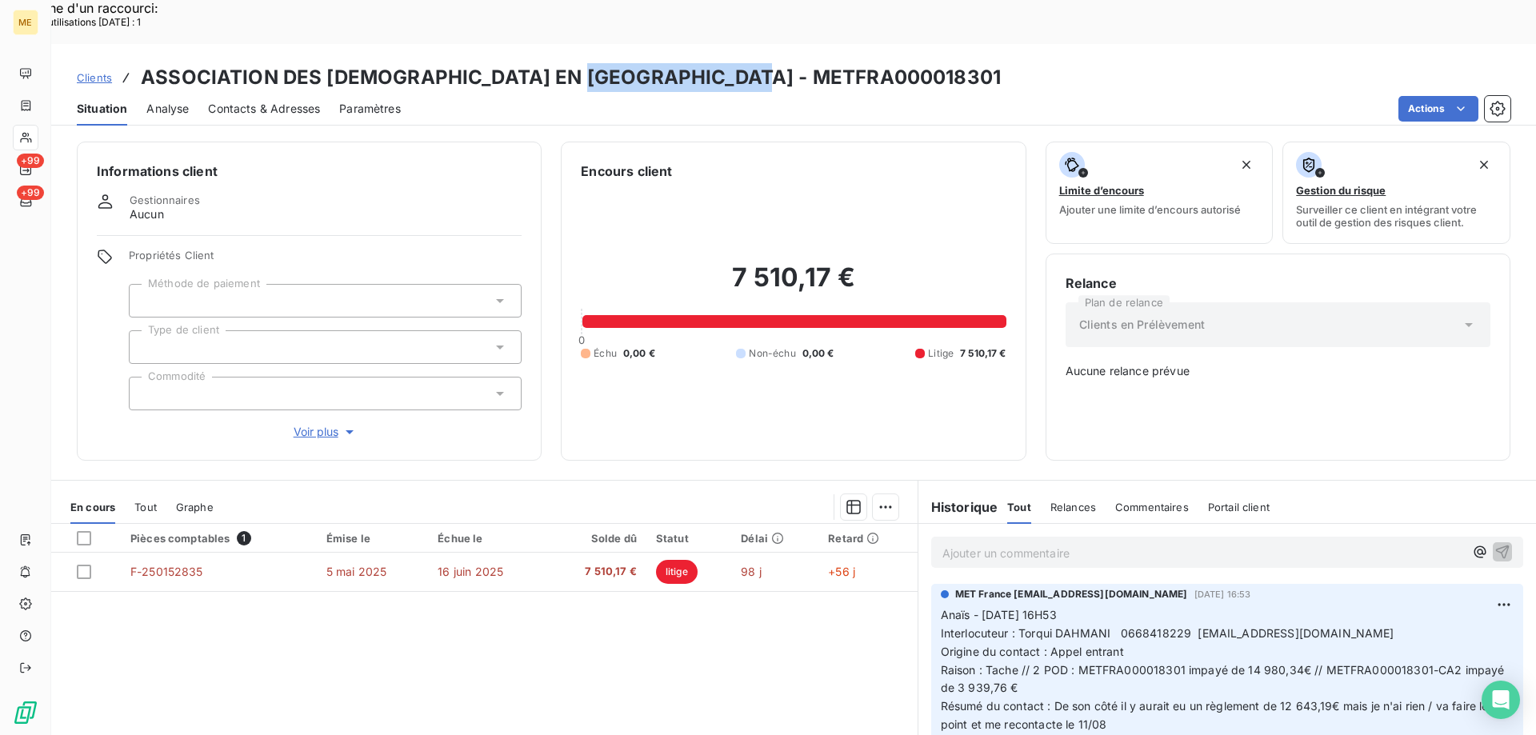
drag, startPoint x: 786, startPoint y: 33, endPoint x: 585, endPoint y: 42, distance: 201.0
click at [585, 63] on div "Clients ASSOCIATION DES MUSULMANS EN ALSACE - METFRA000018301" at bounding box center [793, 77] width 1484 height 29
drag, startPoint x: 736, startPoint y: 46, endPoint x: 744, endPoint y: 44, distance: 8.4
click at [736, 63] on h3 "ASSOCIATION DES MUSULMANS EN ALSACE - METFRA000018301" at bounding box center [571, 77] width 860 height 29
drag, startPoint x: 778, startPoint y: 32, endPoint x: 585, endPoint y: 42, distance: 193.0
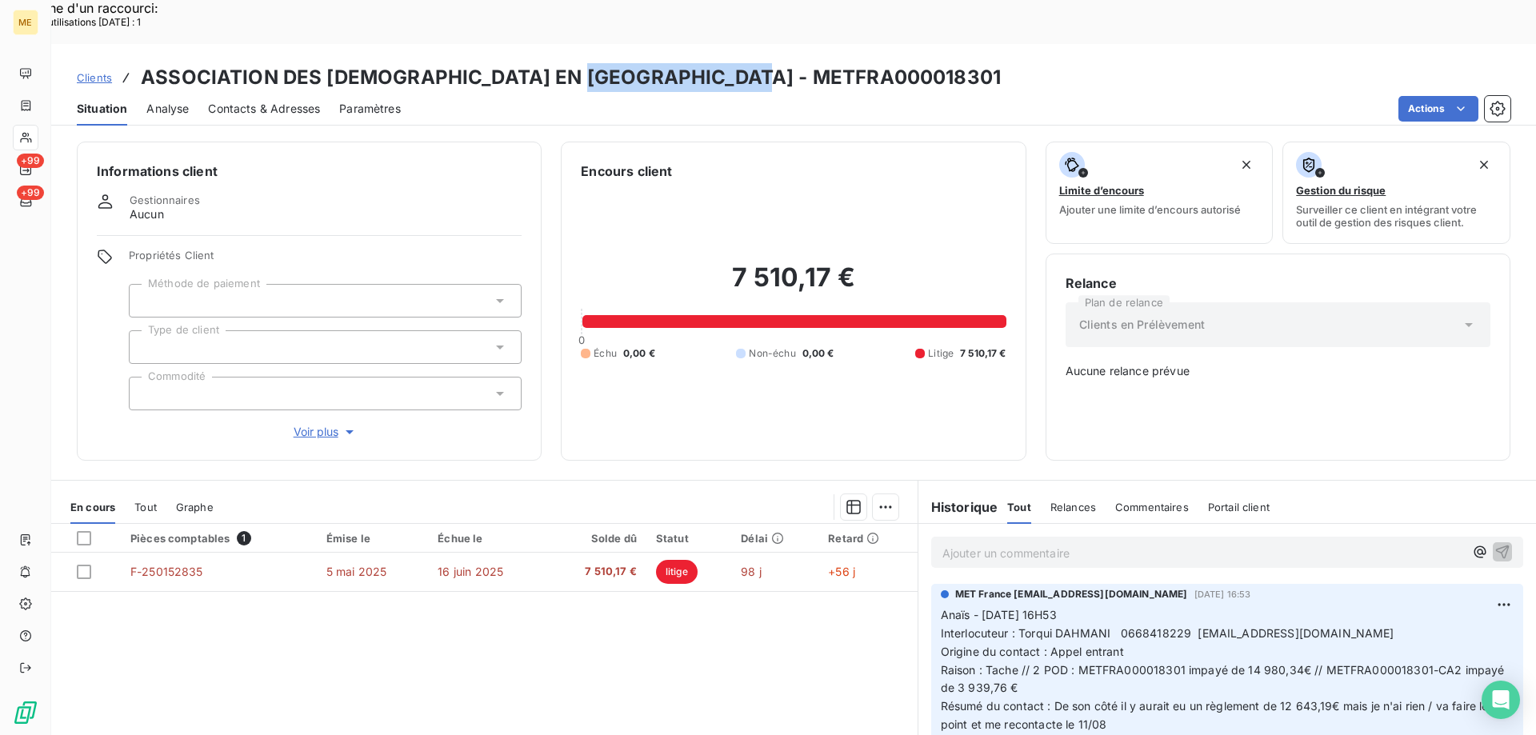
click at [585, 63] on div "Clients ASSOCIATION DES MUSULMANS EN ALSACE - METFRA000018301" at bounding box center [793, 77] width 1484 height 29
click at [104, 71] on span "Clients" at bounding box center [94, 77] width 35 height 13
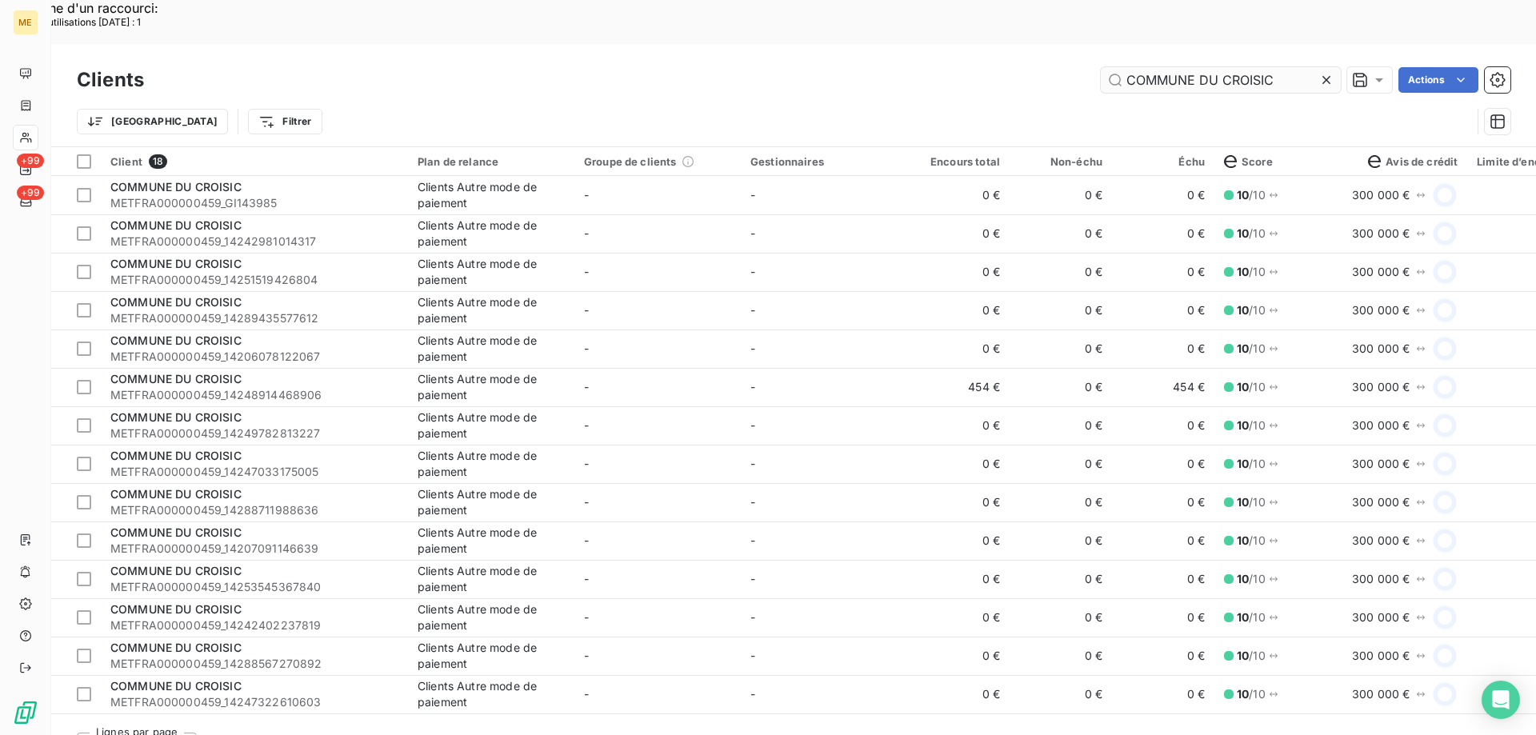
click at [1247, 67] on input "COMMUNE DU CROISIC" at bounding box center [1221, 80] width 240 height 26
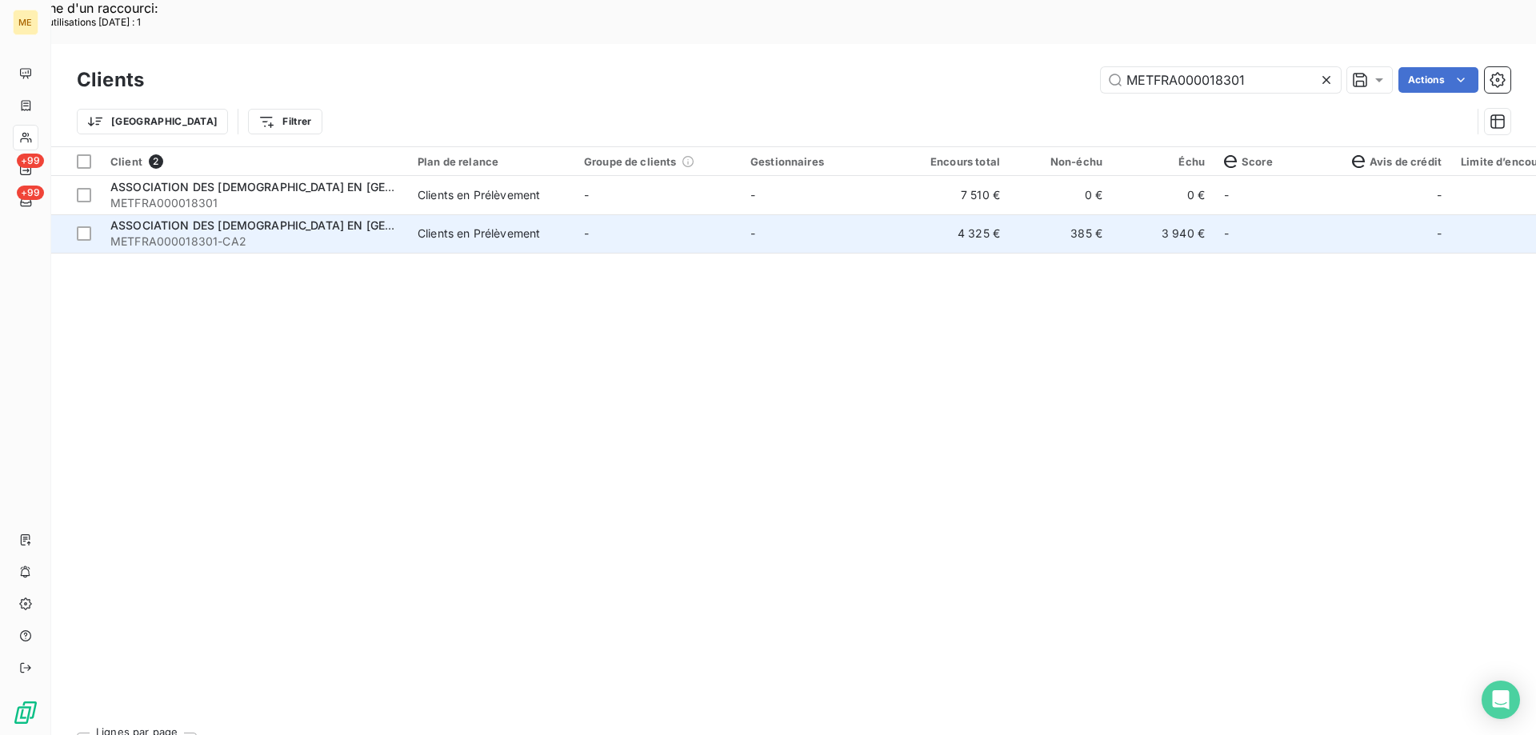
type input "METFRA000018301"
click at [682, 214] on td "-" at bounding box center [657, 233] width 166 height 38
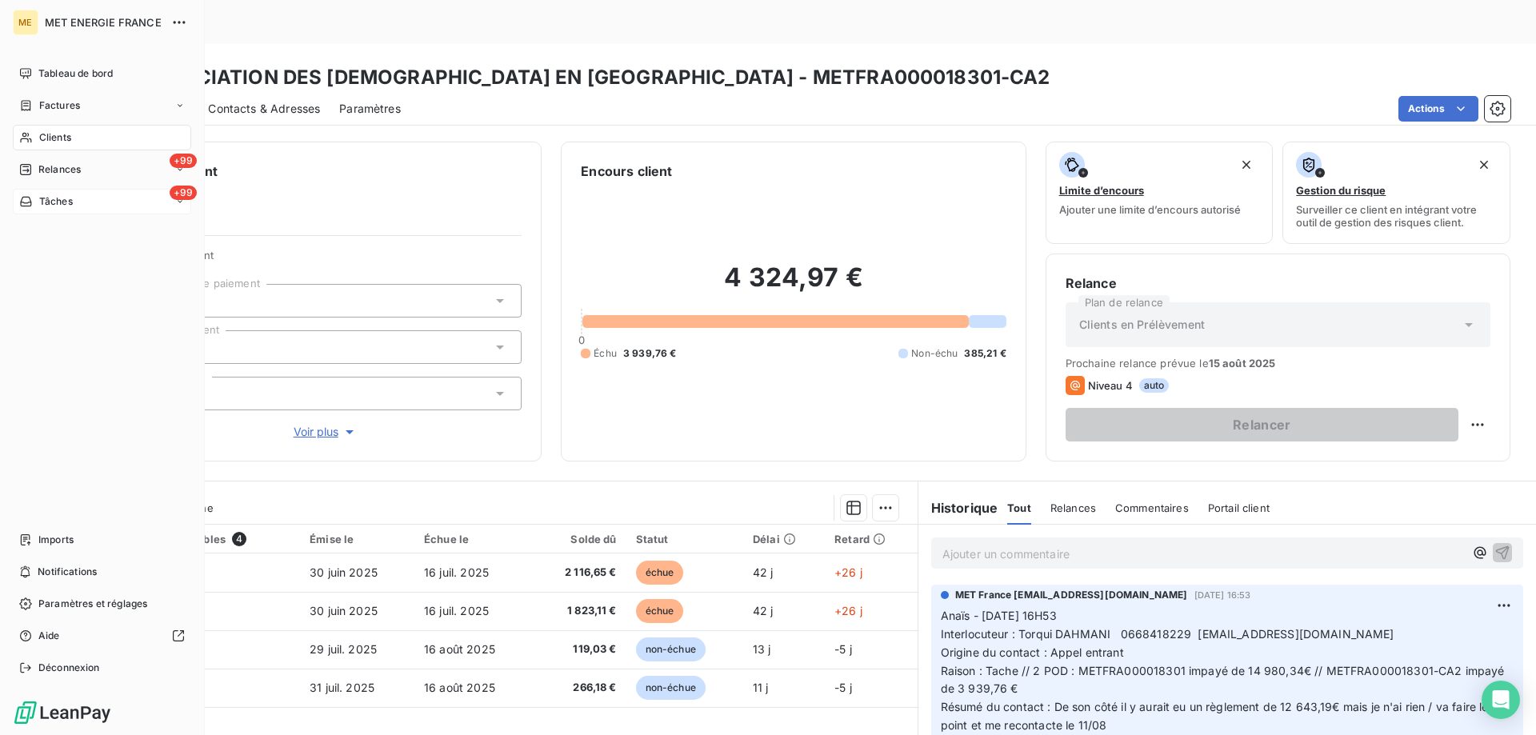
click at [34, 198] on div "Tâches" at bounding box center [46, 201] width 54 height 14
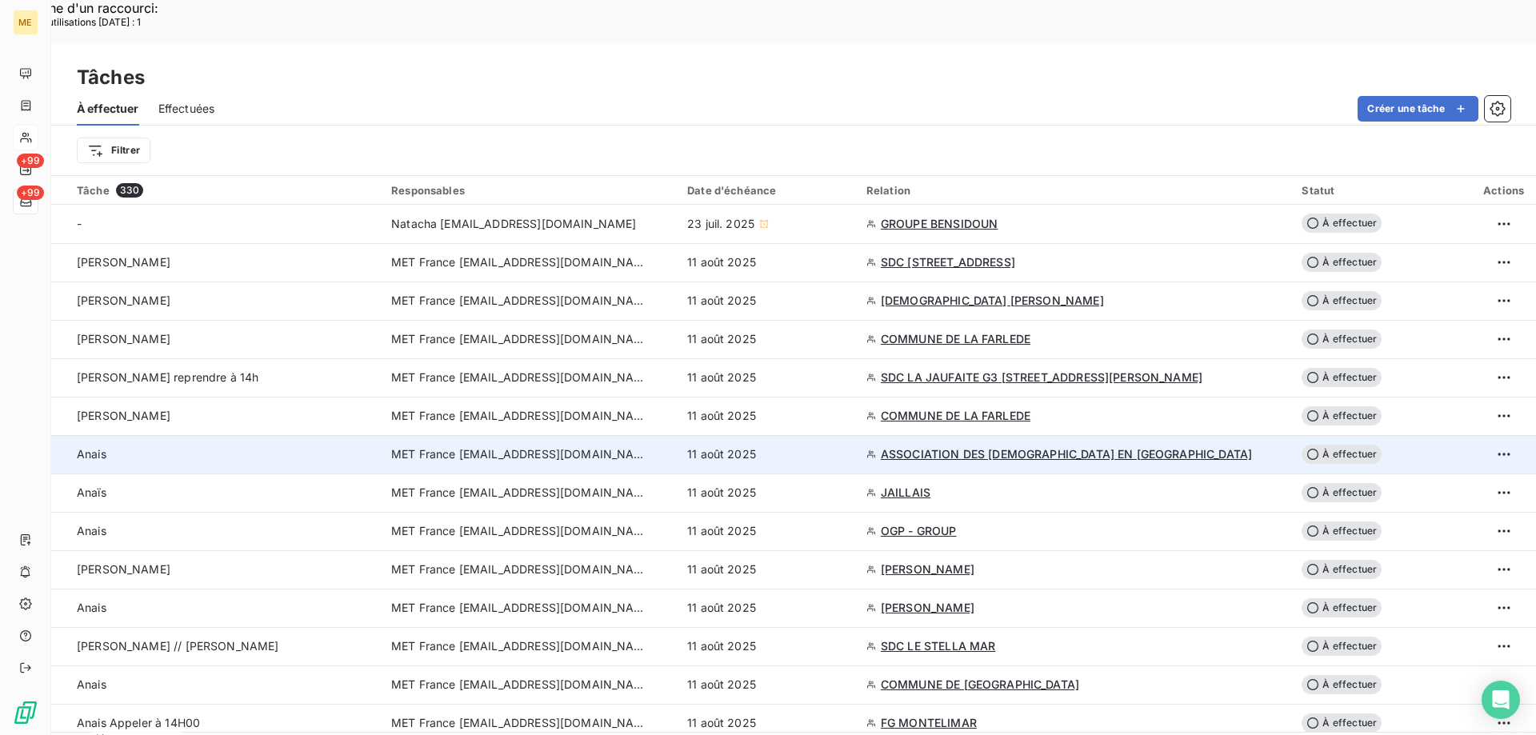
click at [847, 446] on div "11 août 2025" at bounding box center [767, 454] width 160 height 16
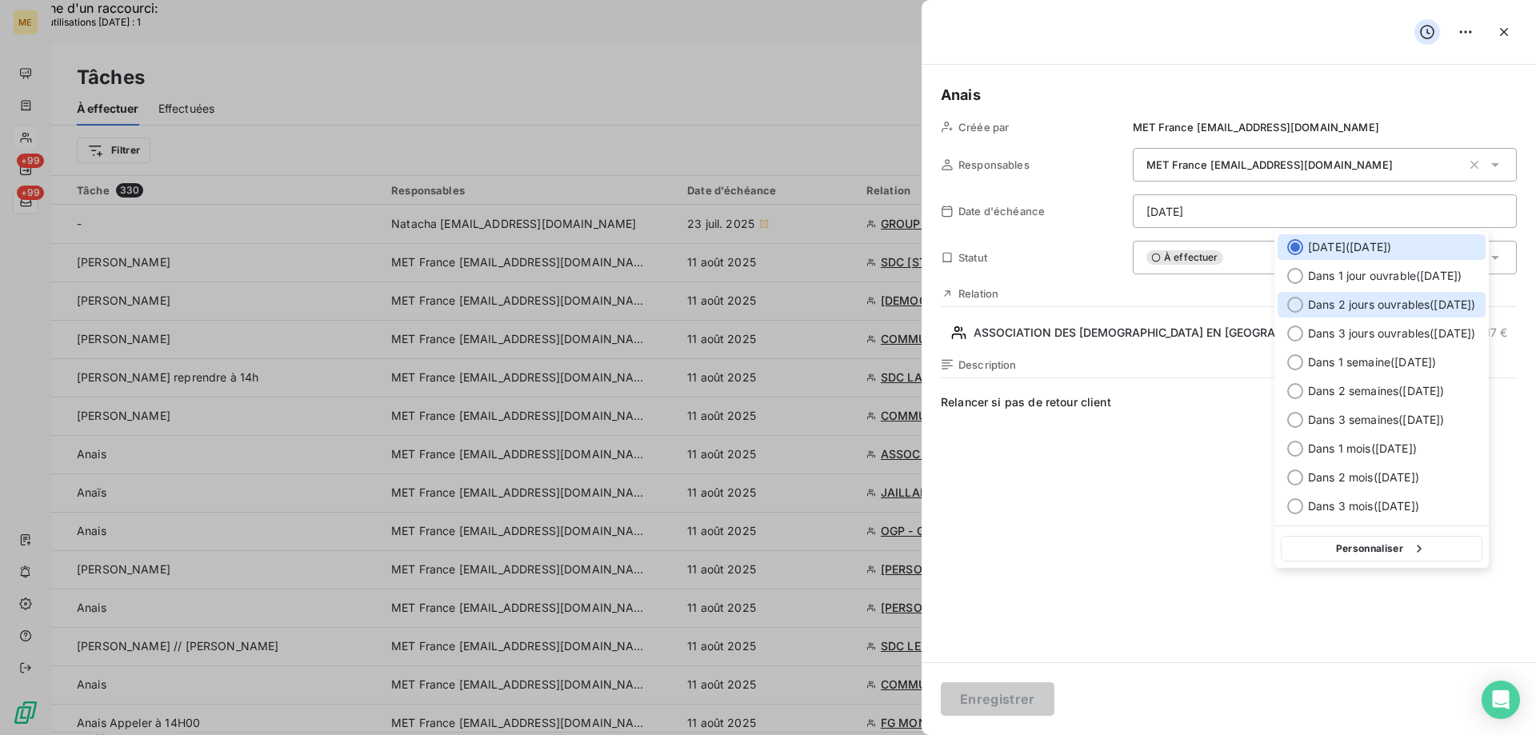
click at [1406, 303] on span "Dans 2 jours ouvrables ( mercredi )" at bounding box center [1392, 305] width 168 height 16
type input "13/08/2025"
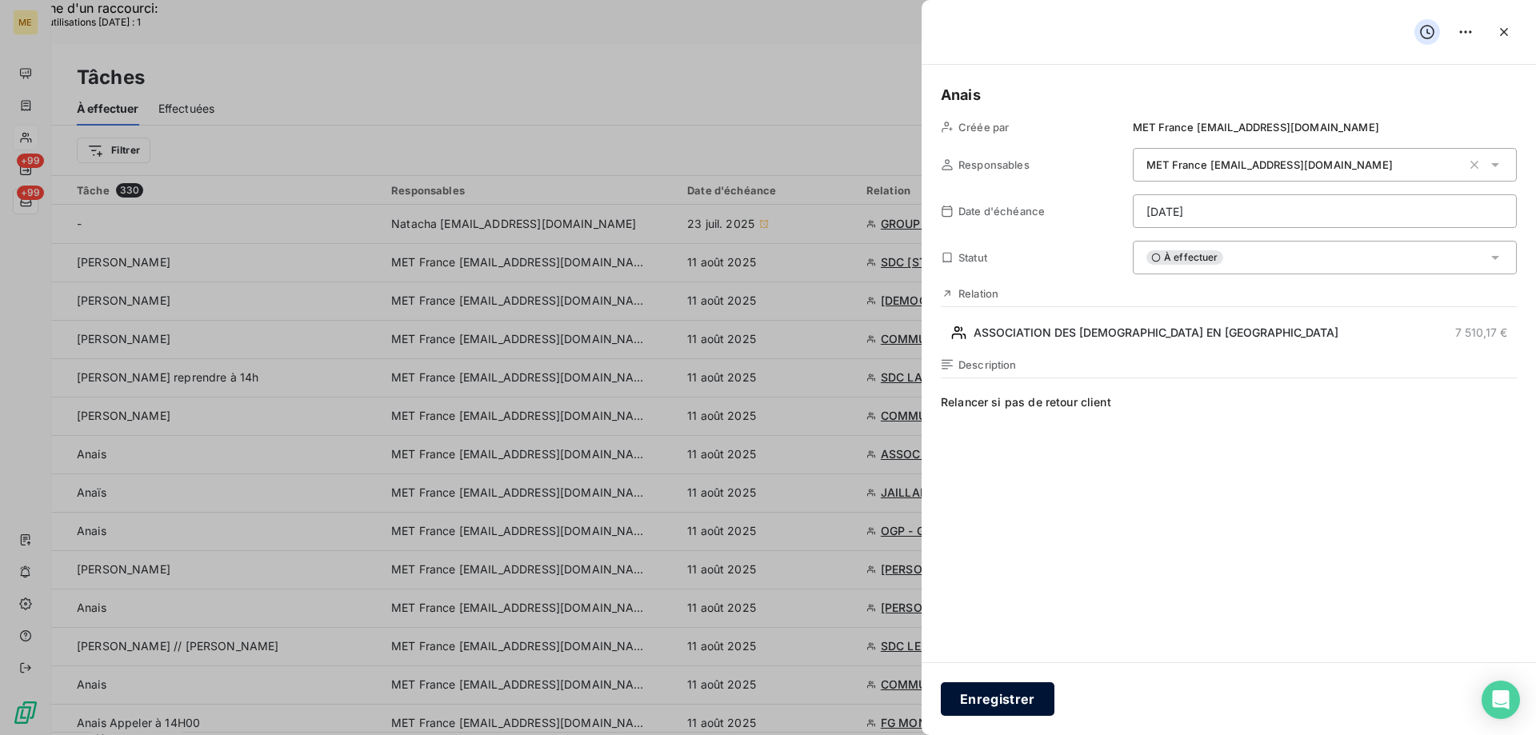
click at [997, 703] on button "Enregistrer" at bounding box center [998, 699] width 114 height 34
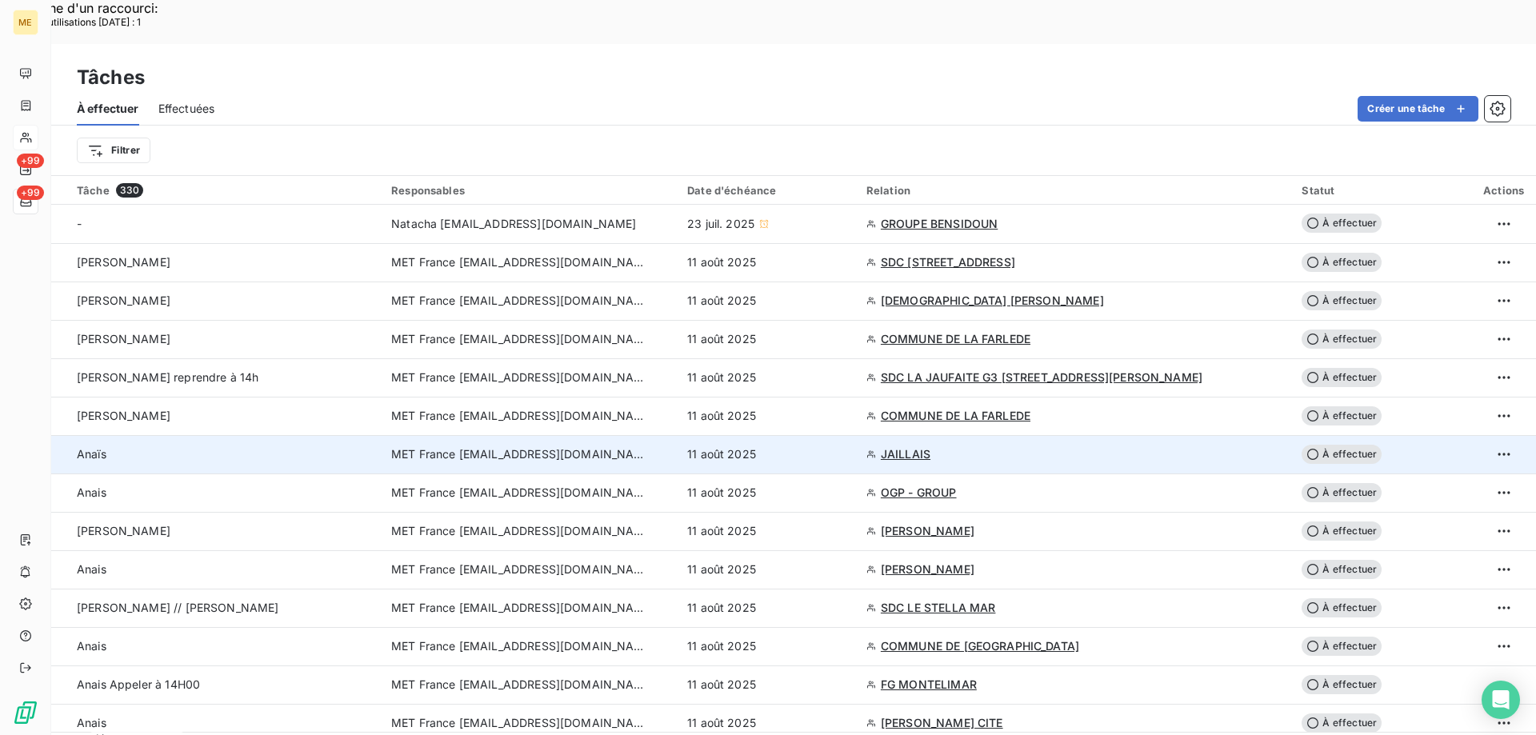
click at [847, 446] on div "11 août 2025" at bounding box center [767, 454] width 160 height 16
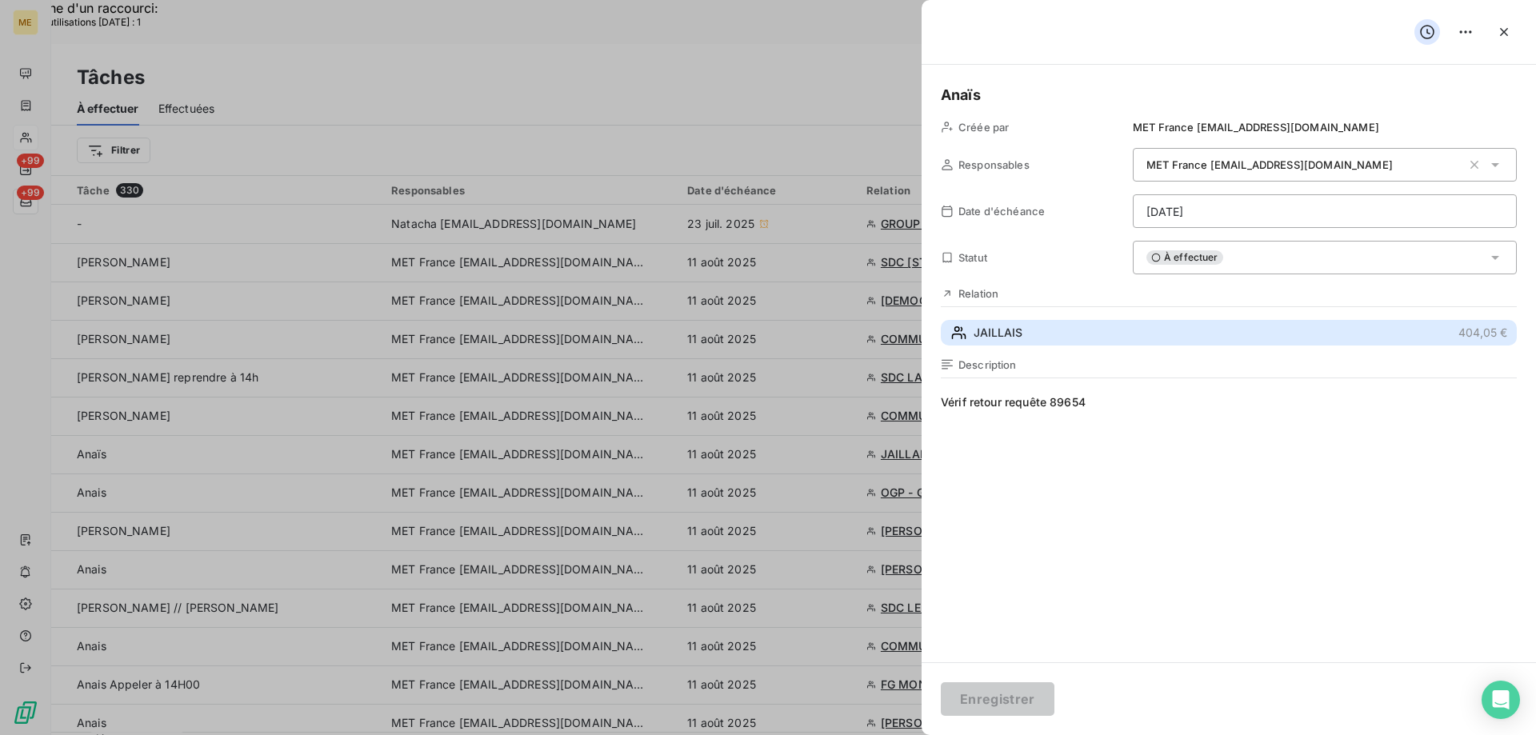
click at [1091, 332] on button "JAILLAIS 404,05 €" at bounding box center [1229, 333] width 576 height 26
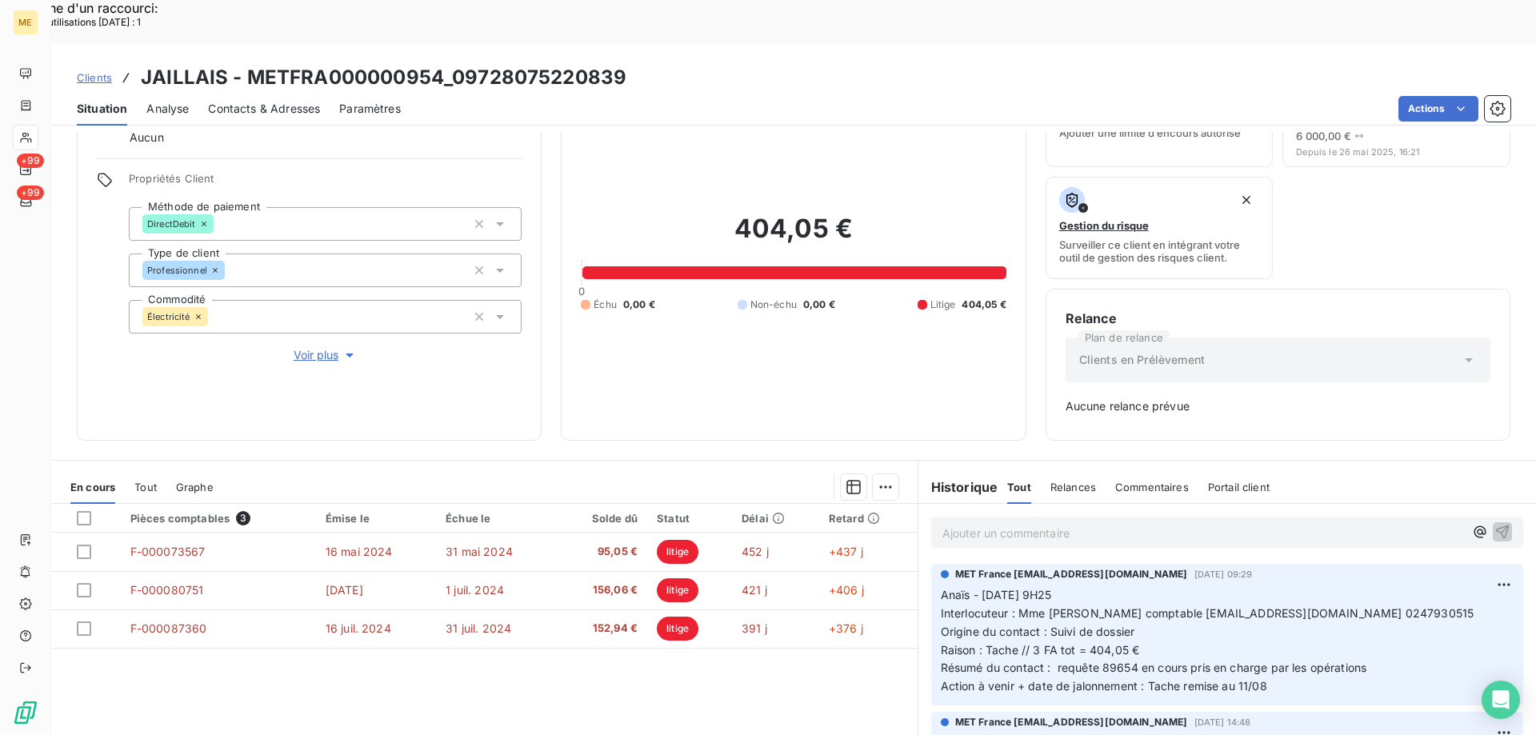
scroll to position [158, 0]
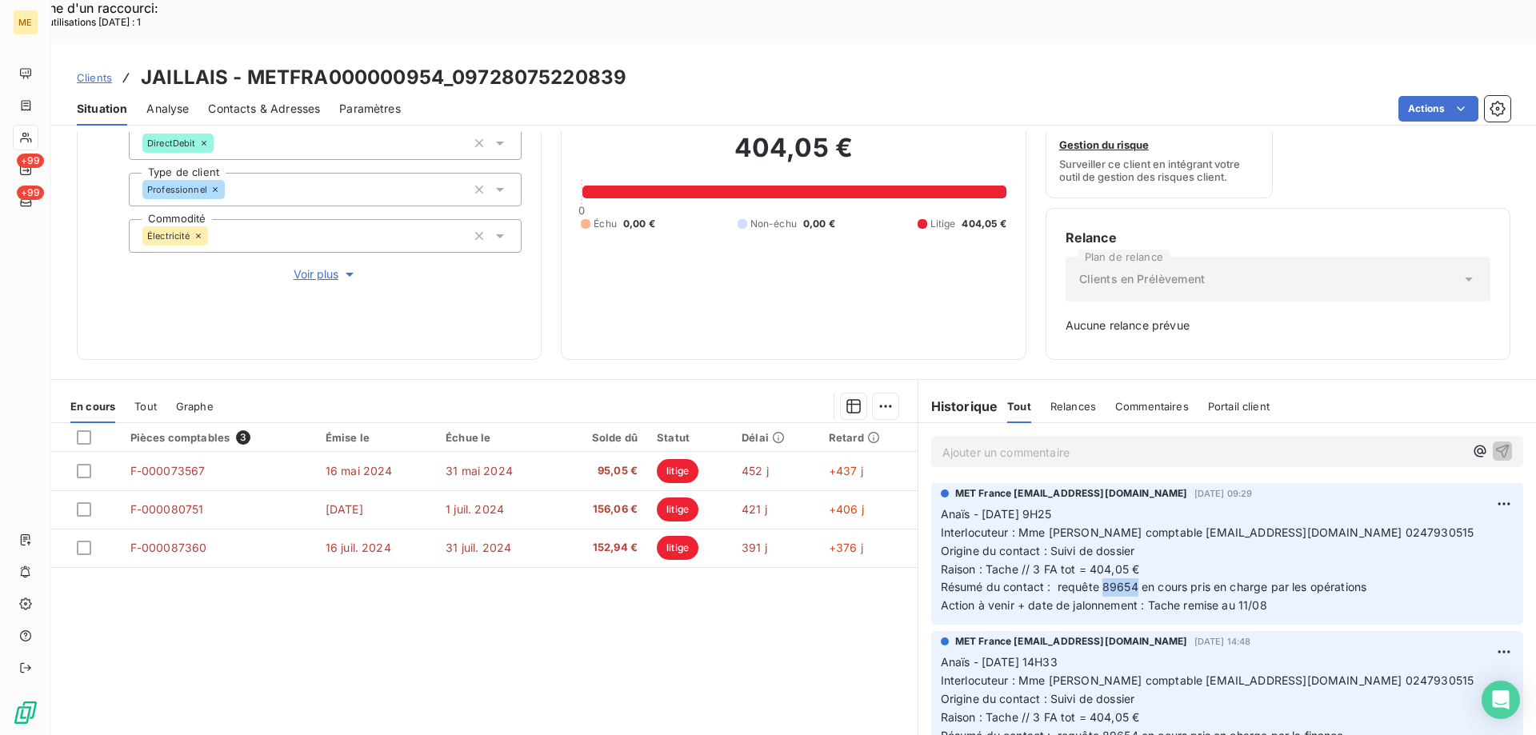
drag, startPoint x: 1128, startPoint y: 542, endPoint x: 1094, endPoint y: 546, distance: 34.6
click at [1094, 580] on span "Résumé du contact : requête 89654 en cours pris en charge par les opérations" at bounding box center [1154, 587] width 426 height 14
click at [1289, 567] on p "Anaïs - 07/08/2025 - 9H25 Interlocuteur : Mme RICHARD comptable crichard@eore.f…" at bounding box center [1227, 560] width 573 height 110
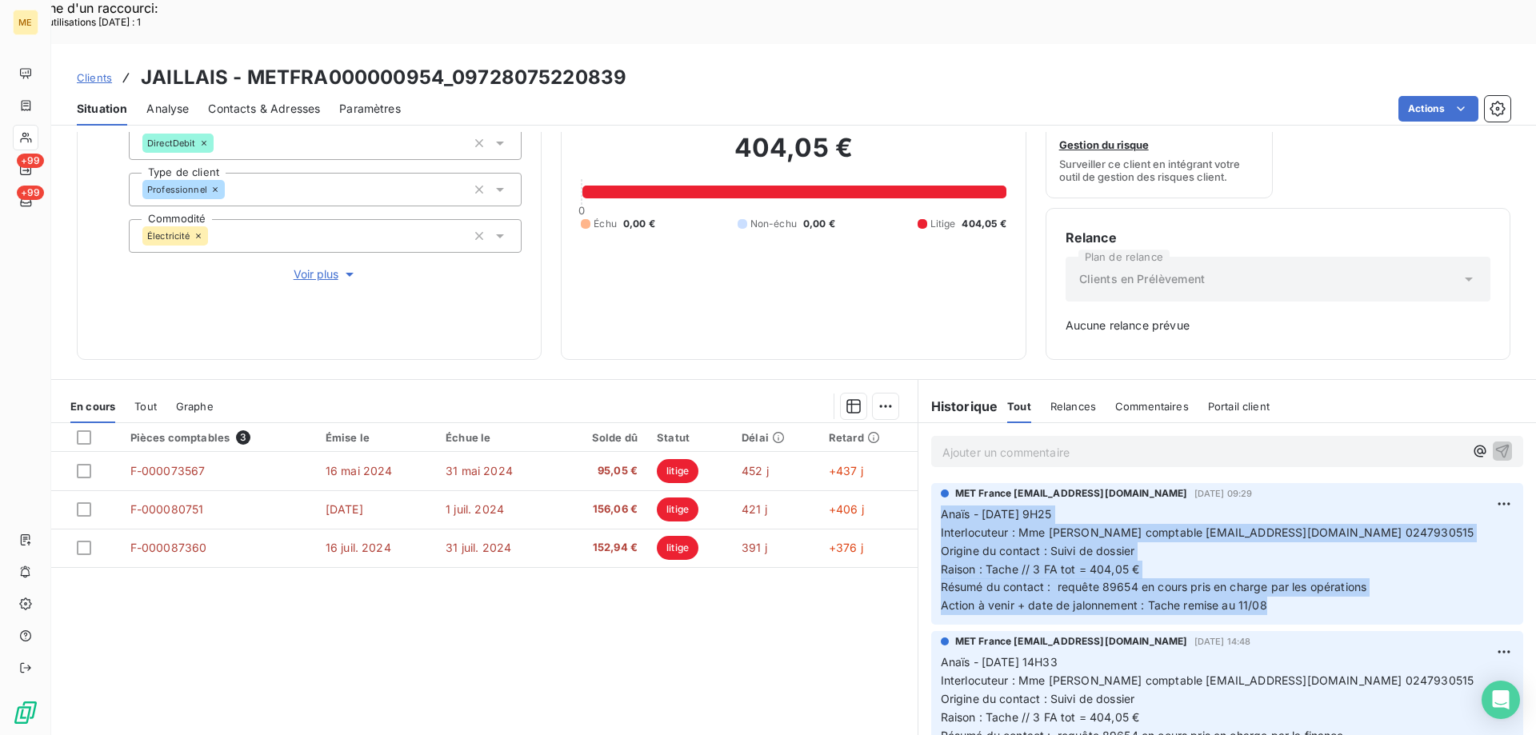
drag, startPoint x: 1268, startPoint y: 559, endPoint x: 932, endPoint y: 466, distance: 348.5
click at [932, 483] on div "MET France met-france@recouvrement.met.com 7 août 2025, 09:29 Anaïs - 07/08/202…" at bounding box center [1227, 554] width 592 height 142
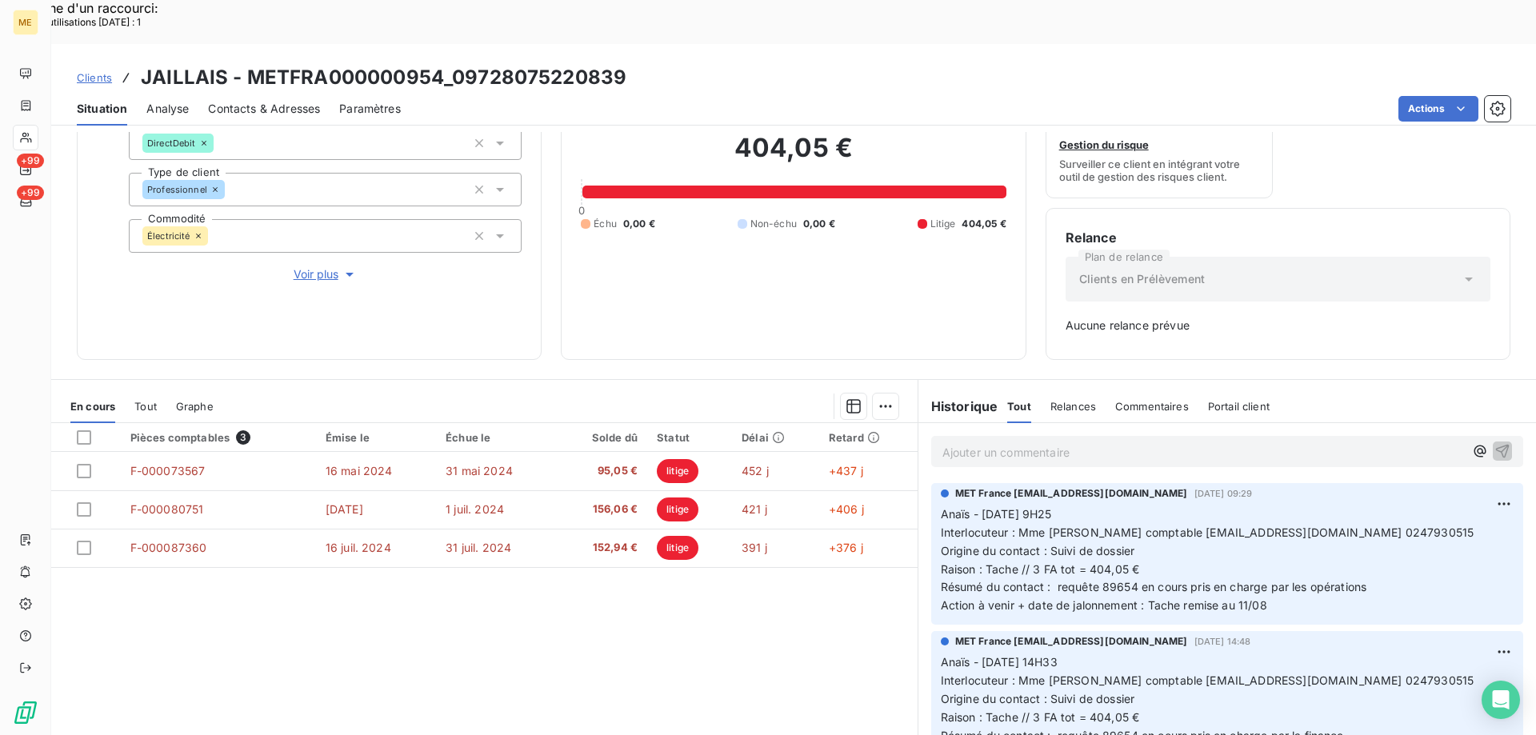
click at [1074, 442] on p "Ajouter un commentaire ﻿" at bounding box center [1202, 452] width 521 height 20
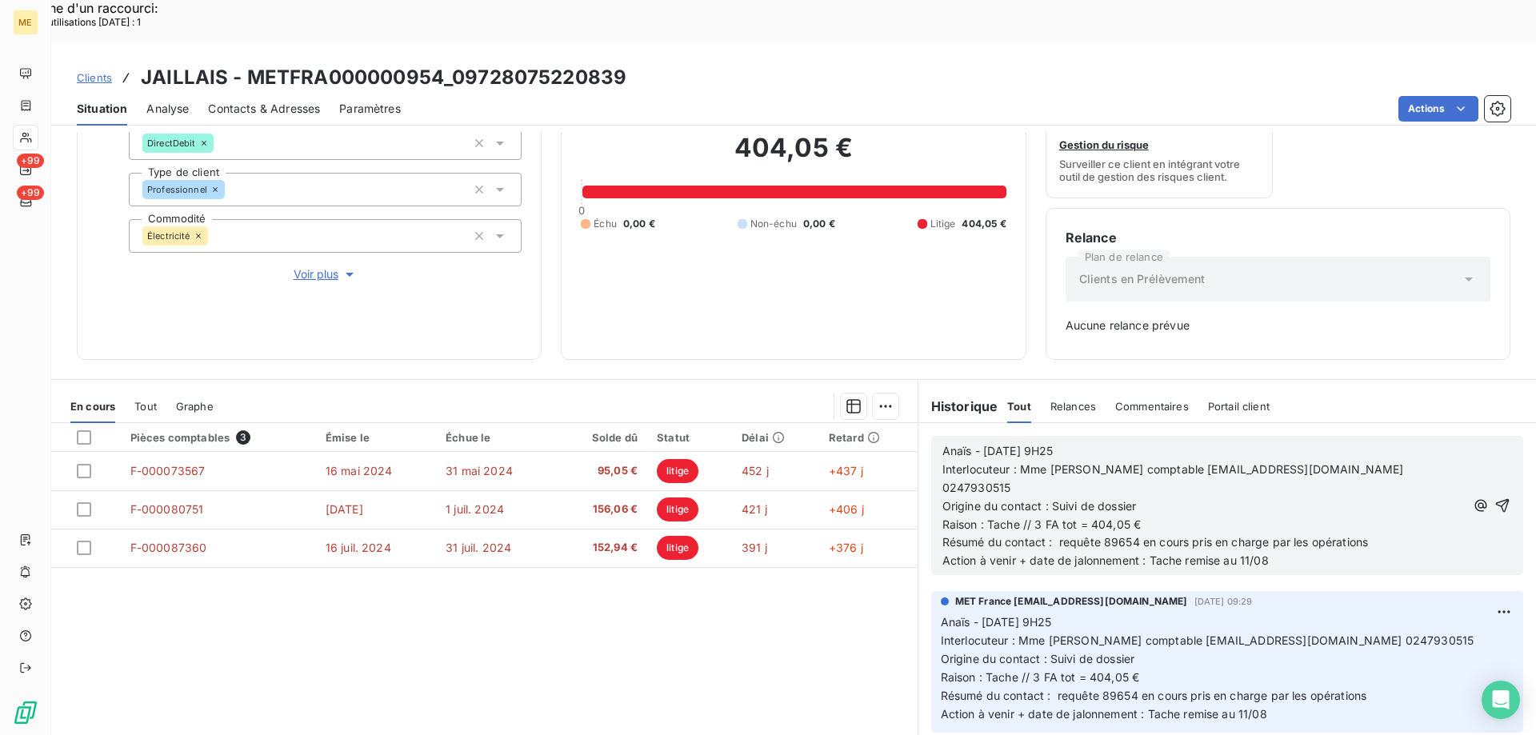
drag, startPoint x: 986, startPoint y: 405, endPoint x: 998, endPoint y: 405, distance: 12.0
click at [989, 444] on span "Anaïs - 07/08/2025 - 9H25" at bounding box center [997, 451] width 111 height 14
drag, startPoint x: 1083, startPoint y: 409, endPoint x: 1047, endPoint y: 405, distance: 36.2
click at [1047, 442] on p "Anaïs - 11/08/2025 - 9H25" at bounding box center [1203, 451] width 522 height 18
click at [1243, 553] on span "Action à venir + date de jalonnement : Tache remise au 11/08" at bounding box center [1105, 560] width 326 height 14
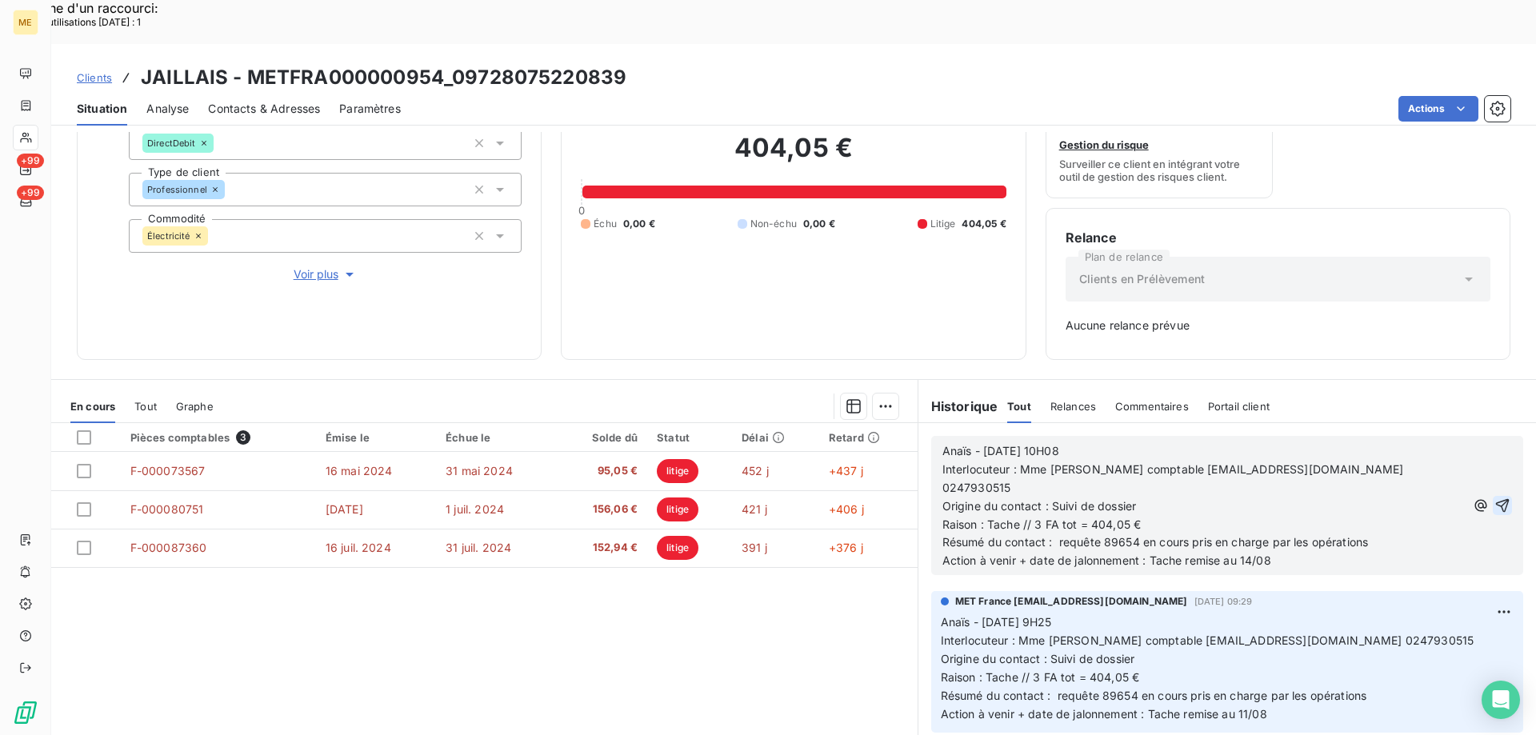
click at [1494, 497] on icon "button" at bounding box center [1502, 505] width 16 height 16
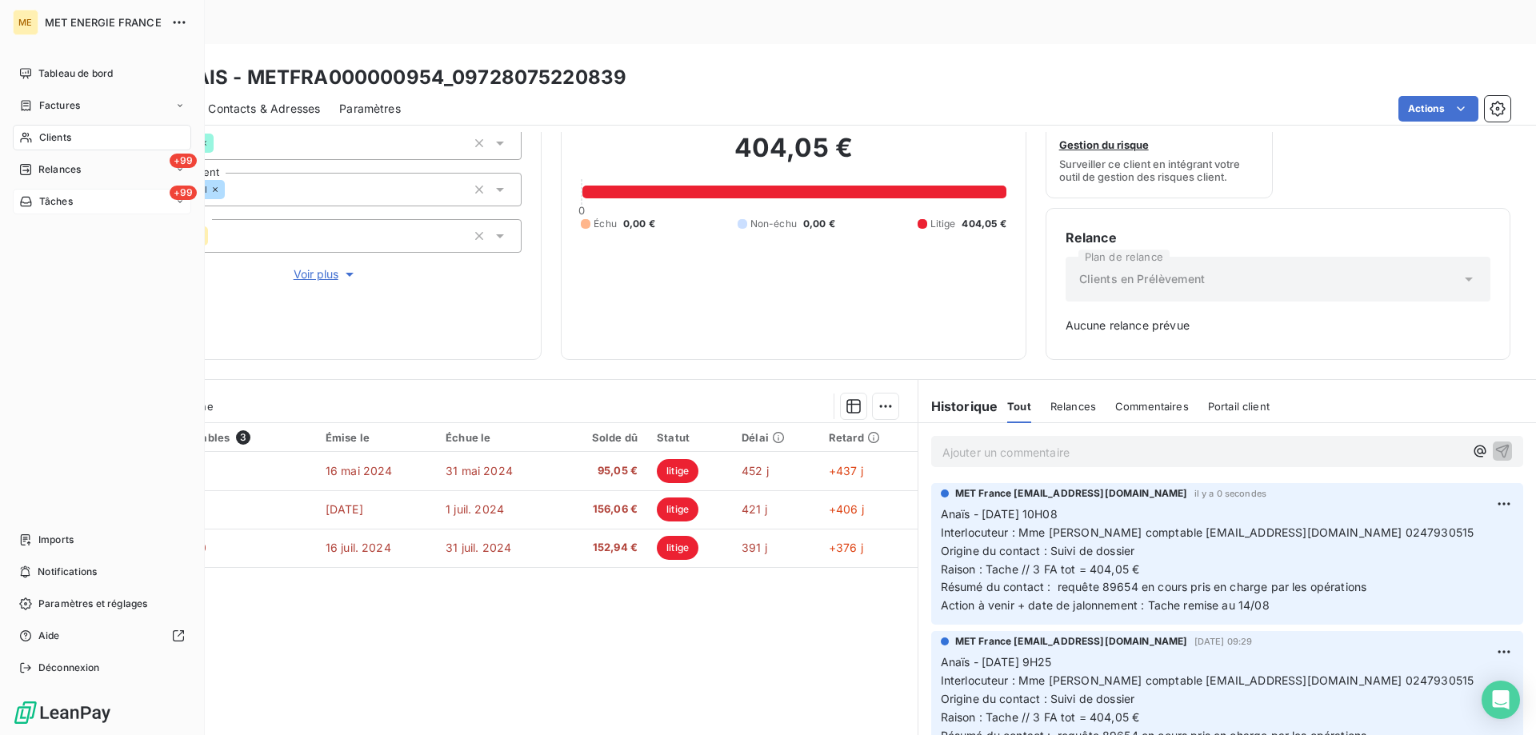
click at [39, 205] on span "Tâches" at bounding box center [56, 201] width 34 height 14
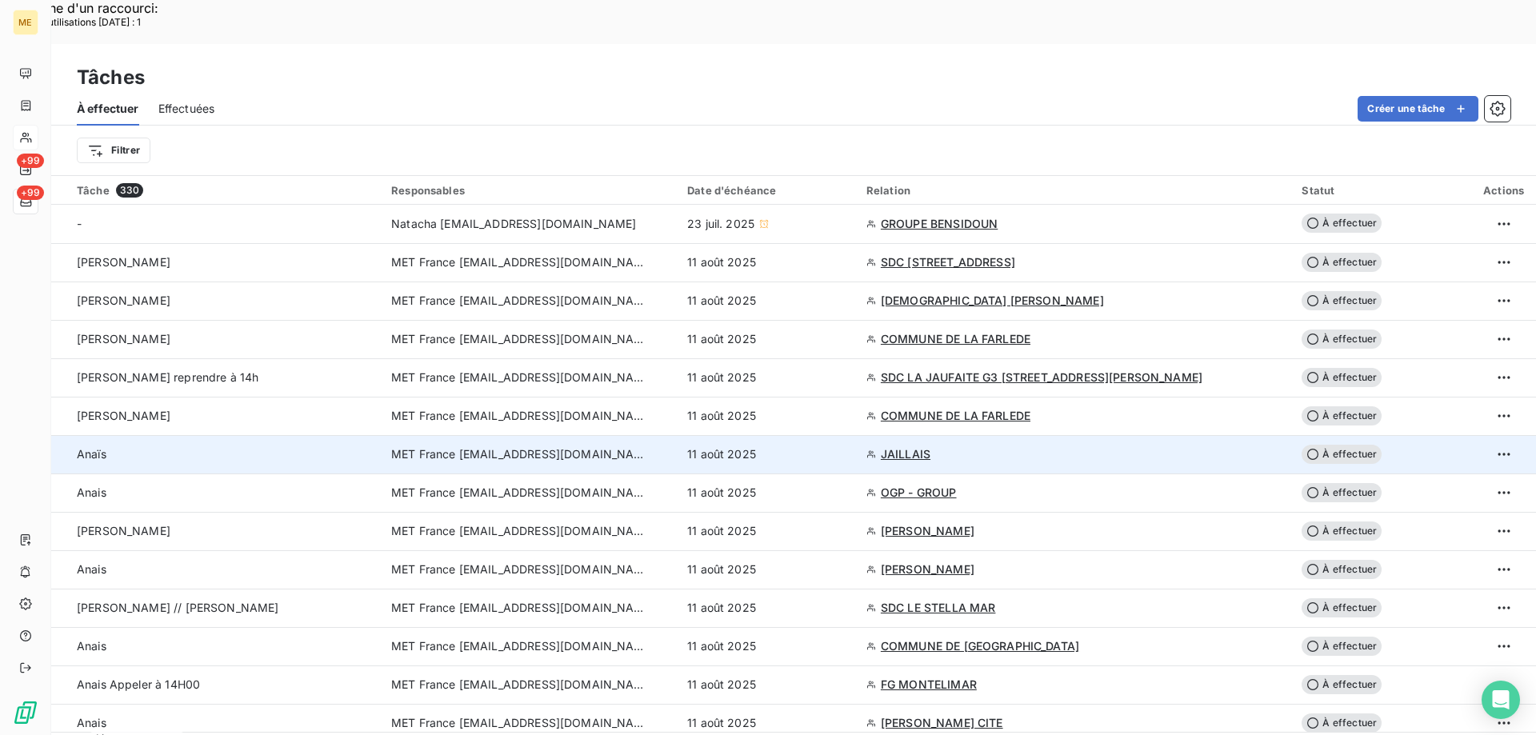
click at [857, 435] on td "11 août 2025" at bounding box center [766, 454] width 179 height 38
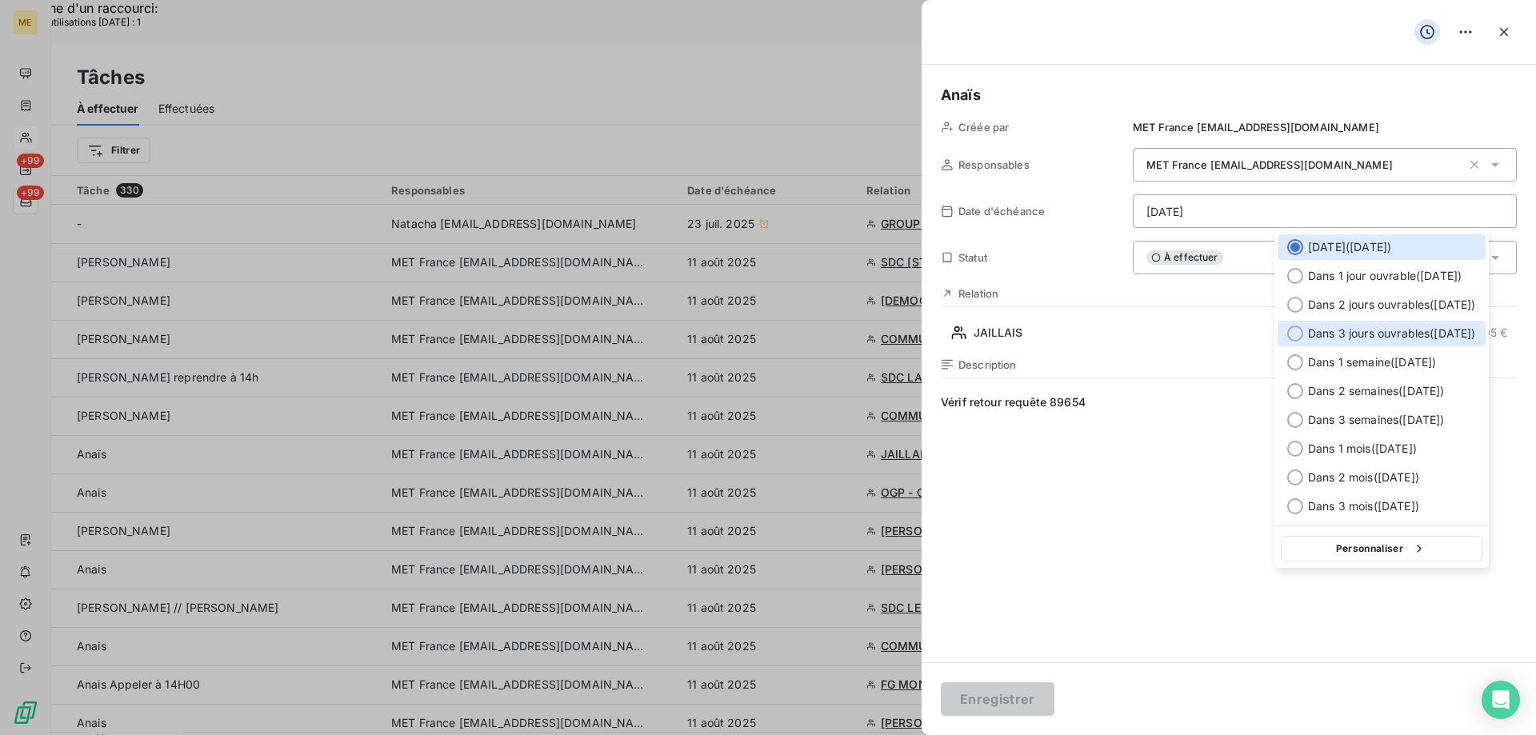
click at [1314, 341] on span "Dans 3 jours ouvrables ( jeudi )" at bounding box center [1392, 334] width 168 height 16
type input "14/08/2025"
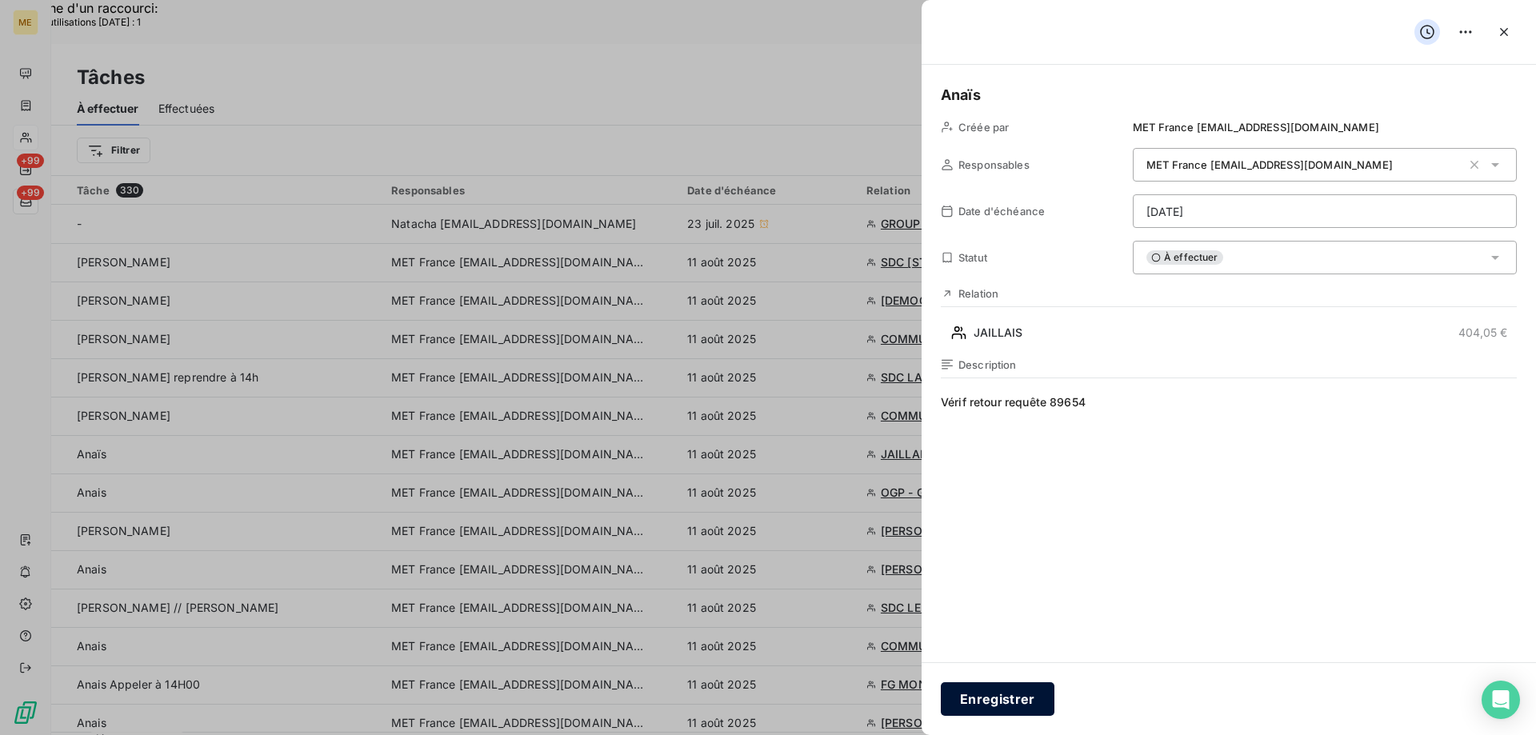
click at [980, 708] on button "Enregistrer" at bounding box center [998, 699] width 114 height 34
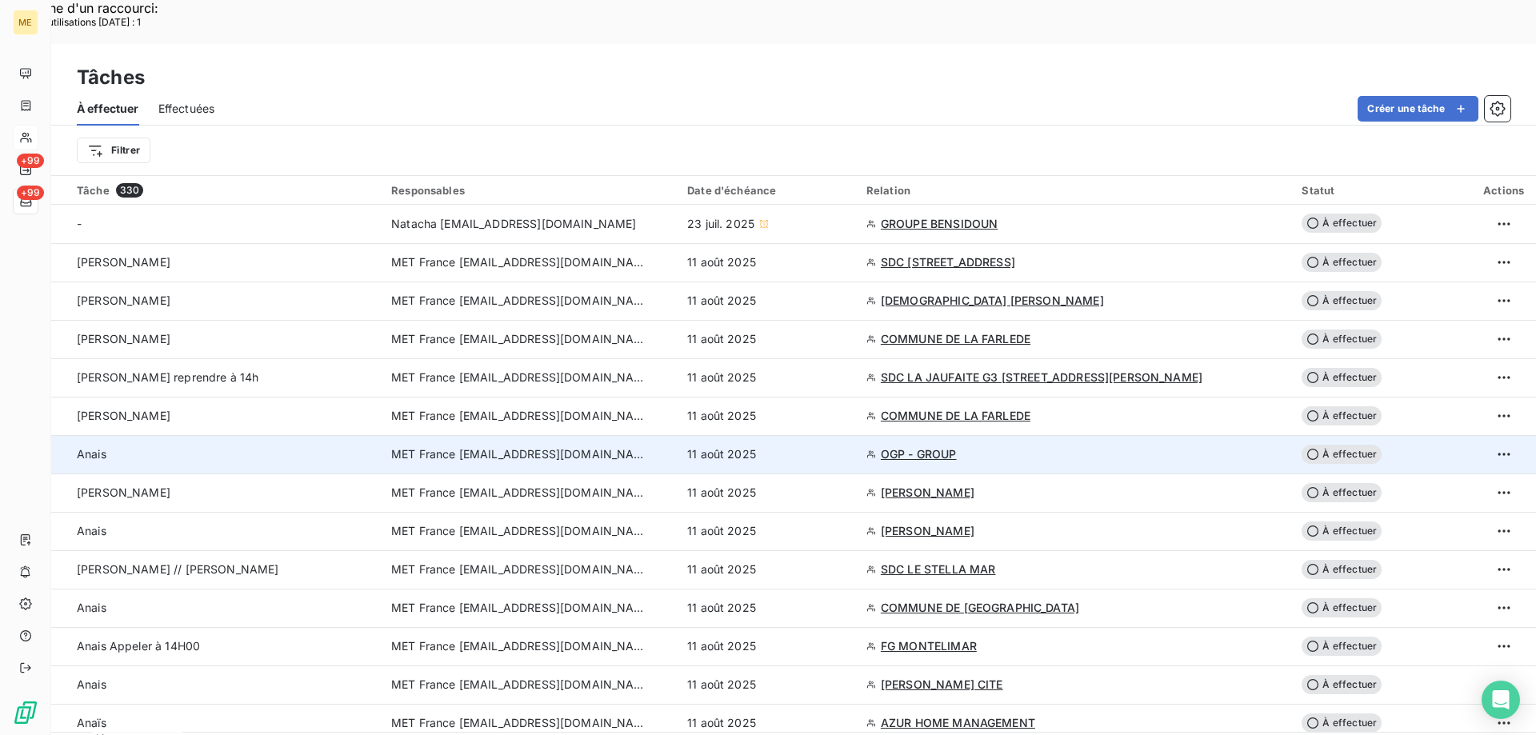
click at [847, 446] on div "11 août 2025" at bounding box center [767, 454] width 160 height 16
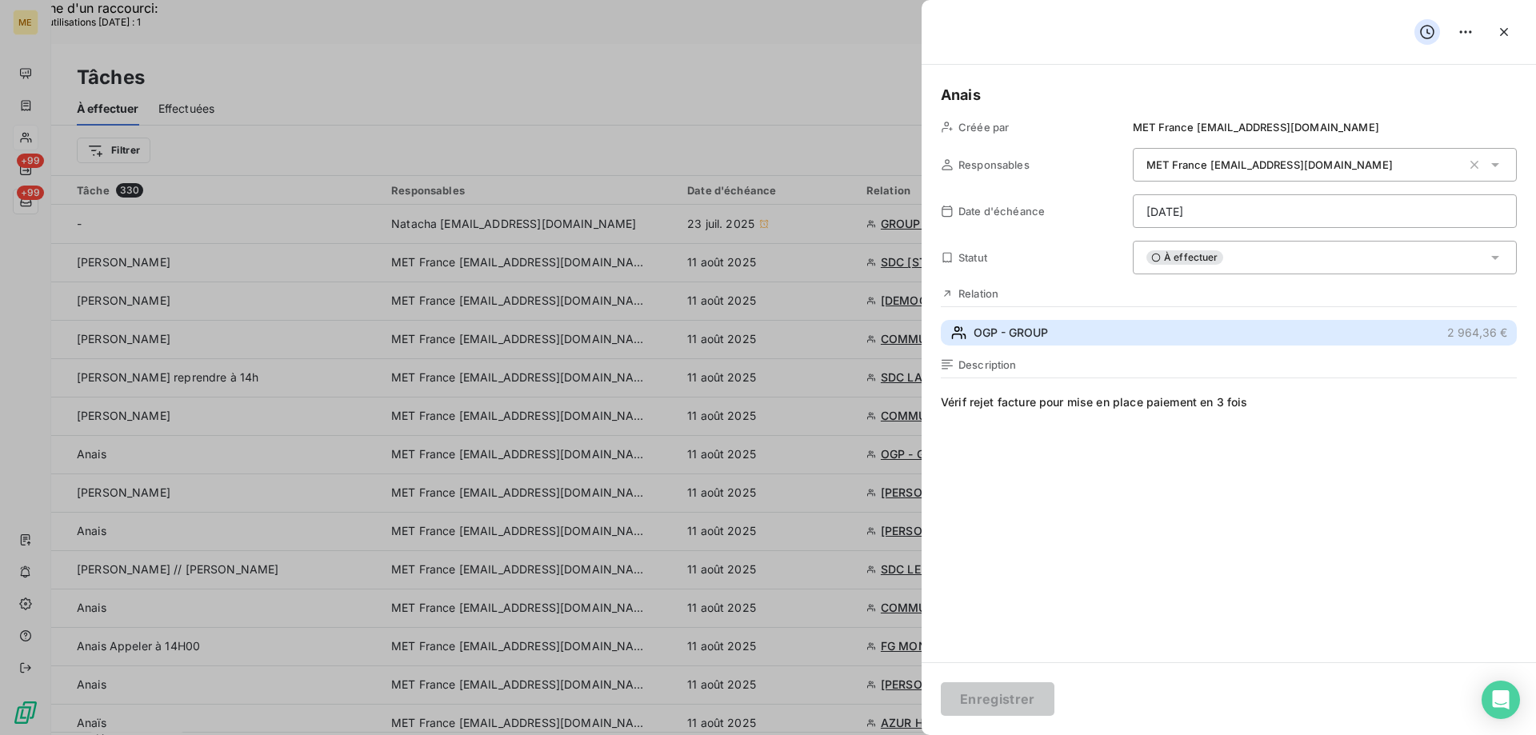
click at [1119, 333] on button "OGP - GROUP 2 964,36 €" at bounding box center [1229, 333] width 576 height 26
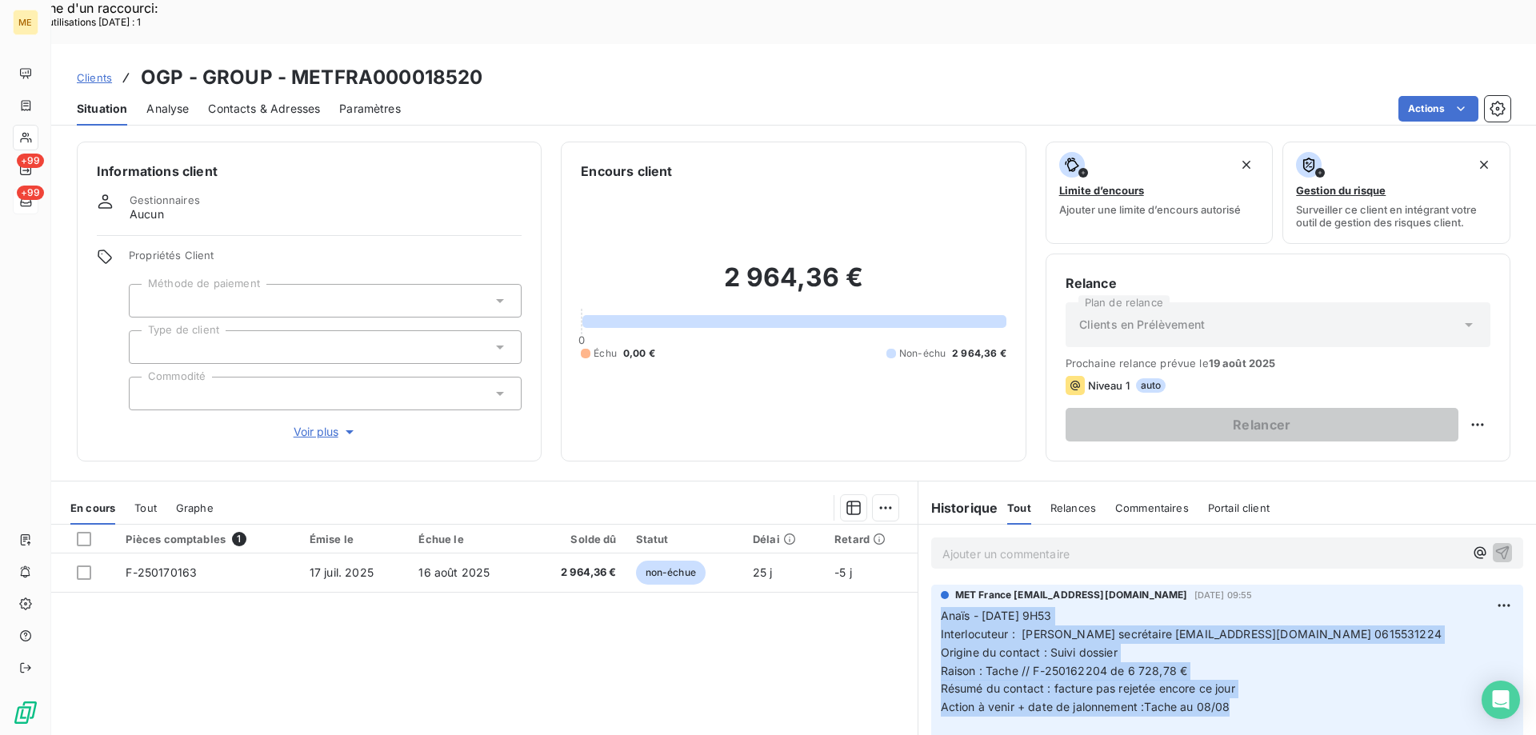
drag, startPoint x: 1231, startPoint y: 665, endPoint x: 923, endPoint y: 564, distance: 324.2
click at [931, 585] on div "MET France met-france@recouvrement.met.com 7 août 2025, 09:55 Anaïs - 07/08/202…" at bounding box center [1227, 665] width 592 height 160
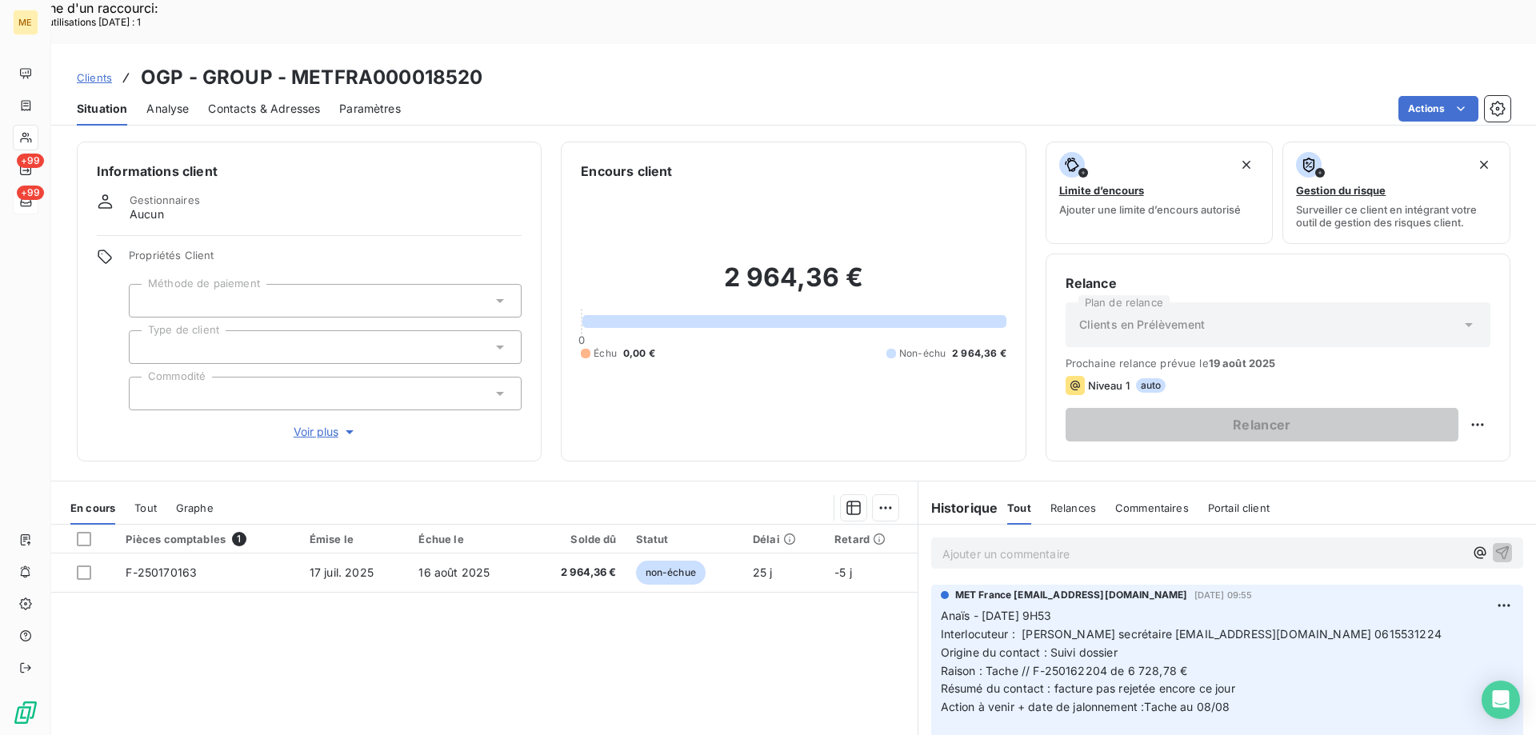
click at [1198, 544] on p "Ajouter un commentaire ﻿" at bounding box center [1202, 554] width 521 height 20
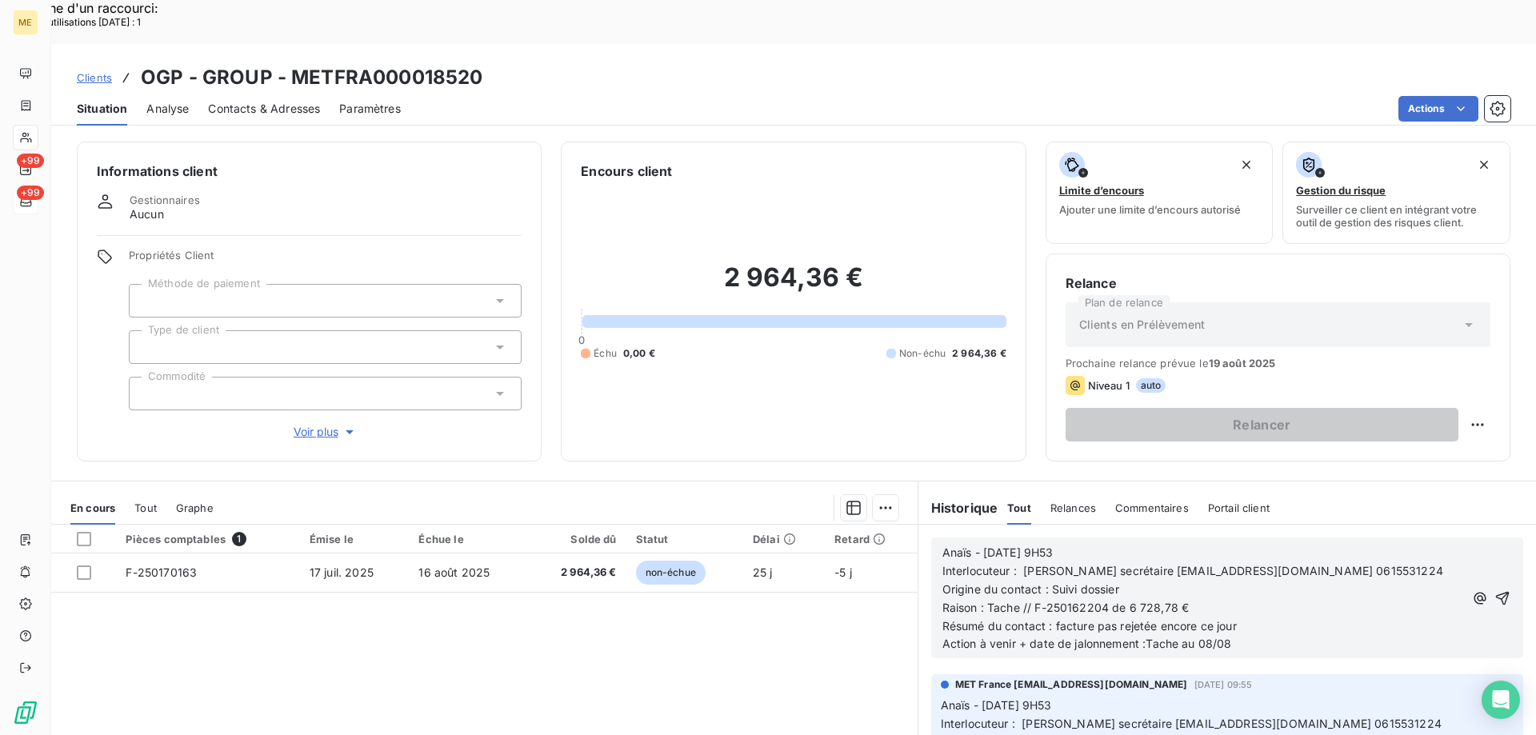
click at [989, 545] on span "Anaïs - 07/08/2025 - 9H53" at bounding box center [997, 552] width 111 height 14
click at [1082, 544] on p "Anaïs - 11/08/2025 - 9H53" at bounding box center [1202, 553] width 521 height 18
drag, startPoint x: 1082, startPoint y: 510, endPoint x: 1050, endPoint y: 508, distance: 32.1
click at [1050, 544] on p "Anaïs - 11/08/2025 - 9H53" at bounding box center [1202, 553] width 521 height 18
click at [1205, 637] on span "Action à venir + date de jalonnement :Tache au 08/08" at bounding box center [1087, 644] width 290 height 14
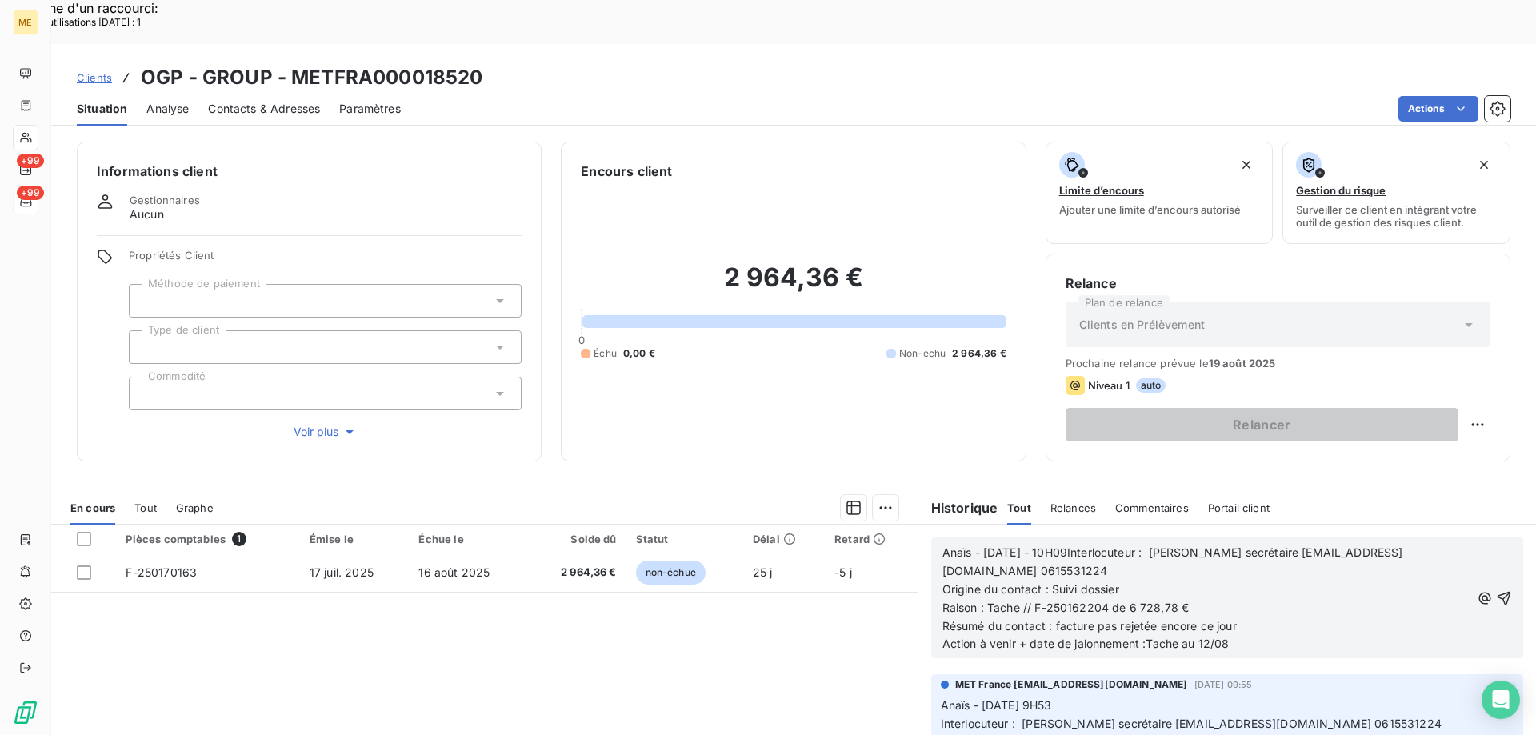
click at [1496, 590] on icon "button" at bounding box center [1504, 598] width 16 height 16
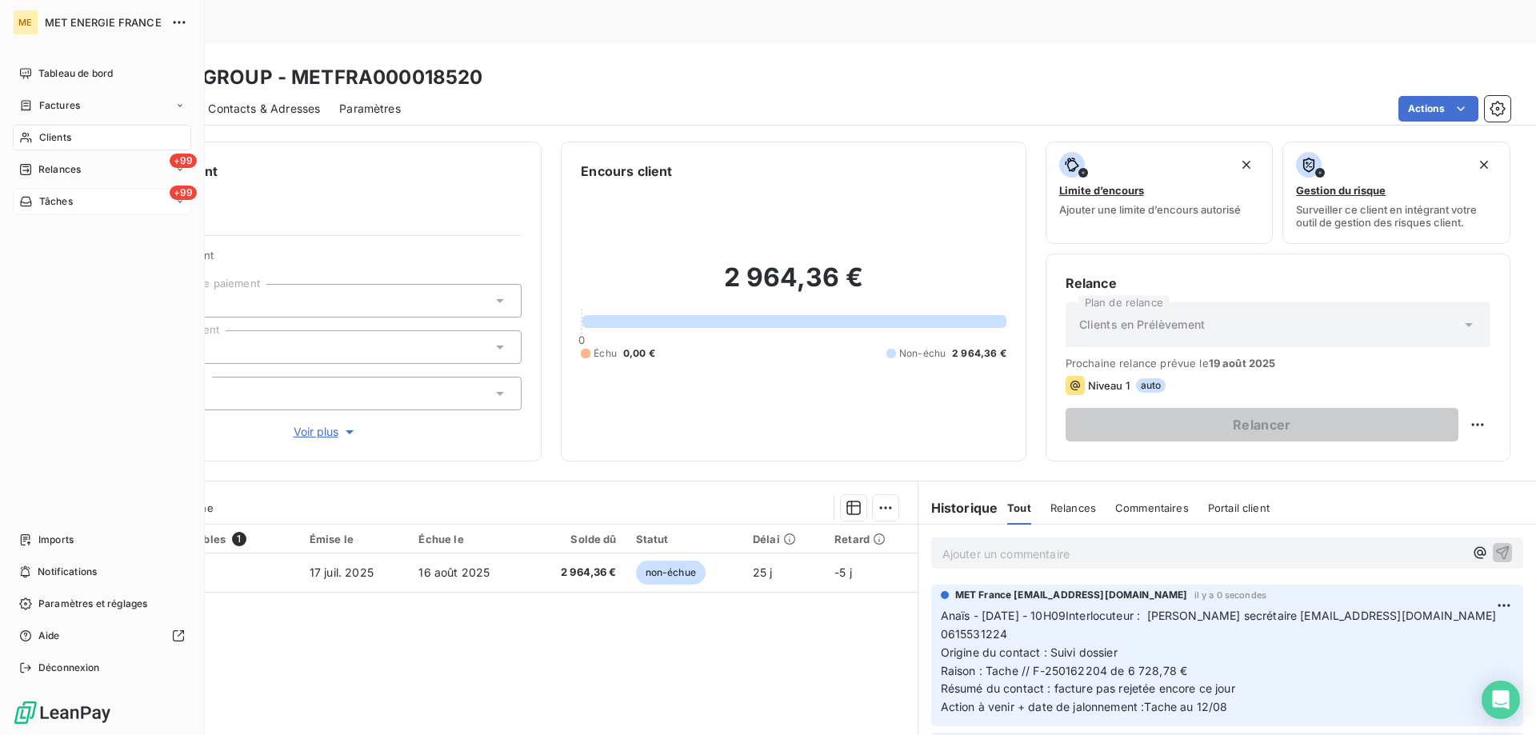
click at [38, 199] on div "Tâches" at bounding box center [46, 201] width 54 height 14
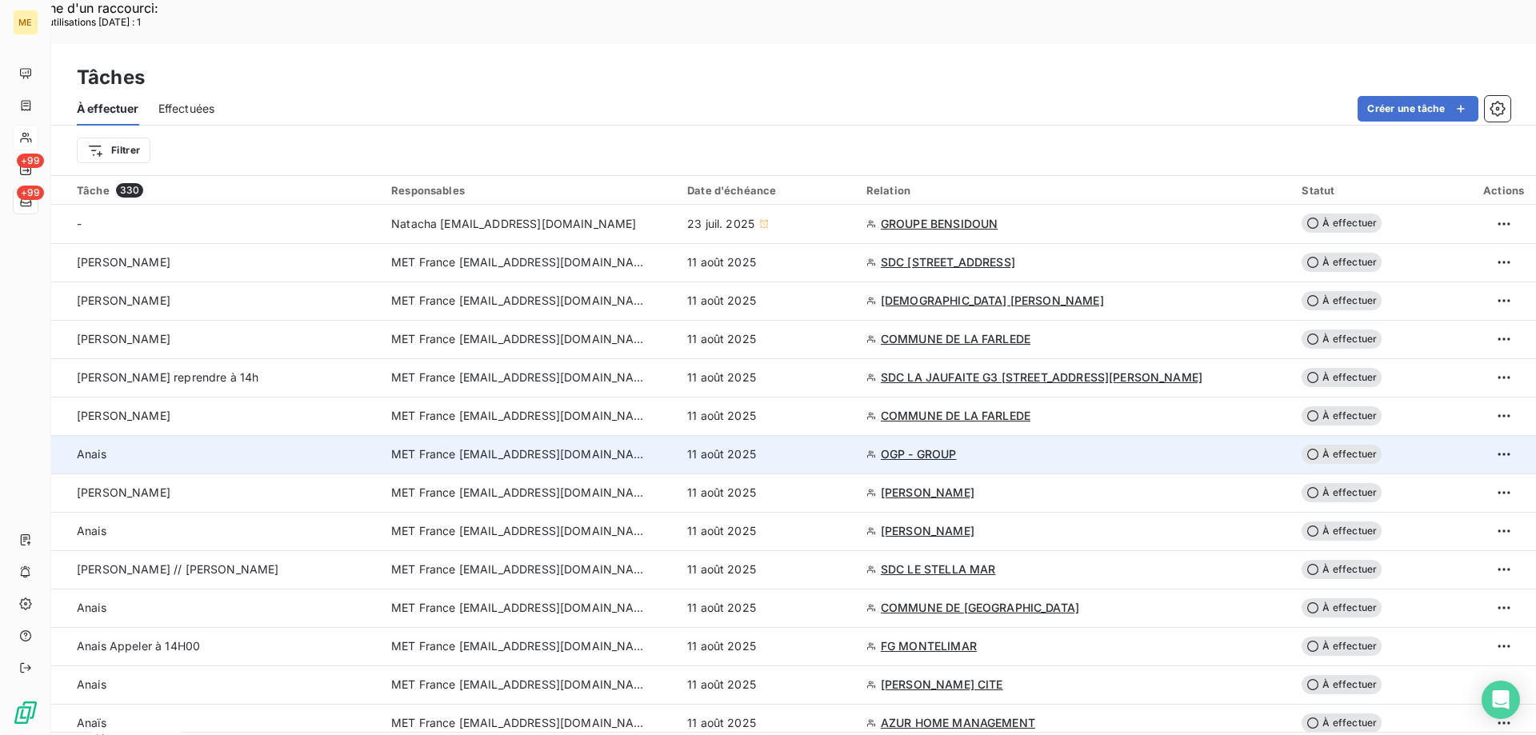
click at [857, 435] on td "11 août 2025" at bounding box center [766, 454] width 179 height 38
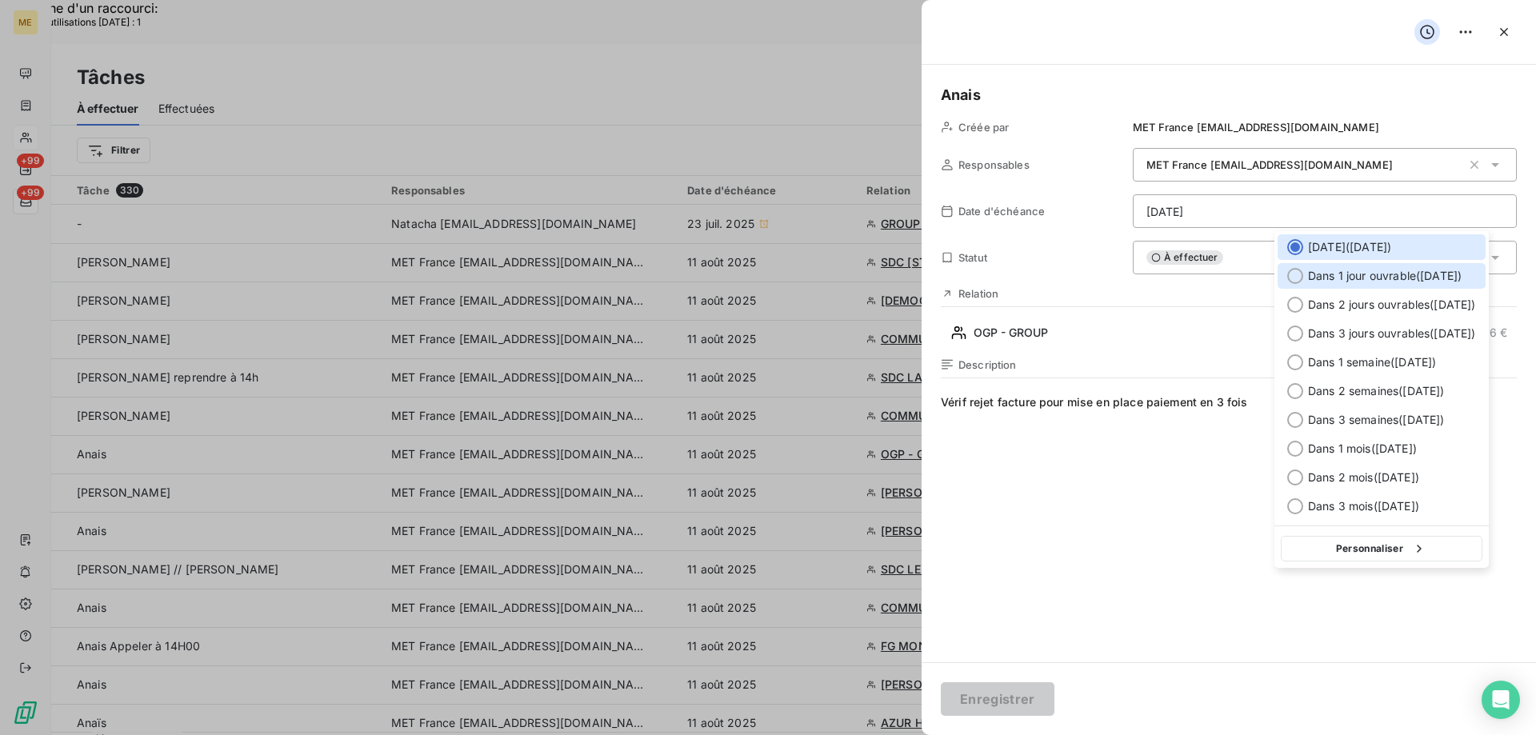
click at [1361, 280] on span "Dans 1 jour ouvrable ( mardi )" at bounding box center [1385, 276] width 154 height 16
type input "12/08/2025"
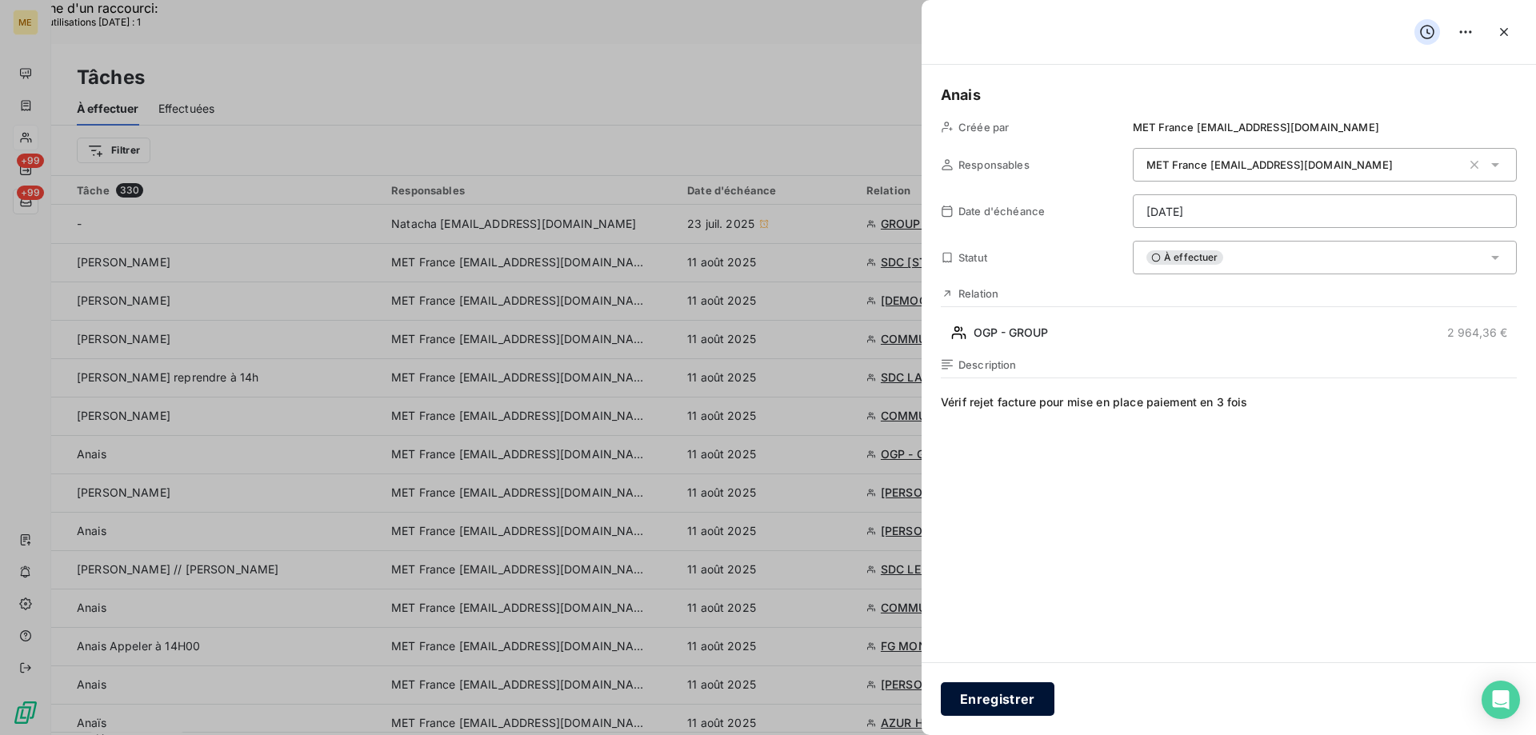
click at [1001, 696] on button "Enregistrer" at bounding box center [998, 699] width 114 height 34
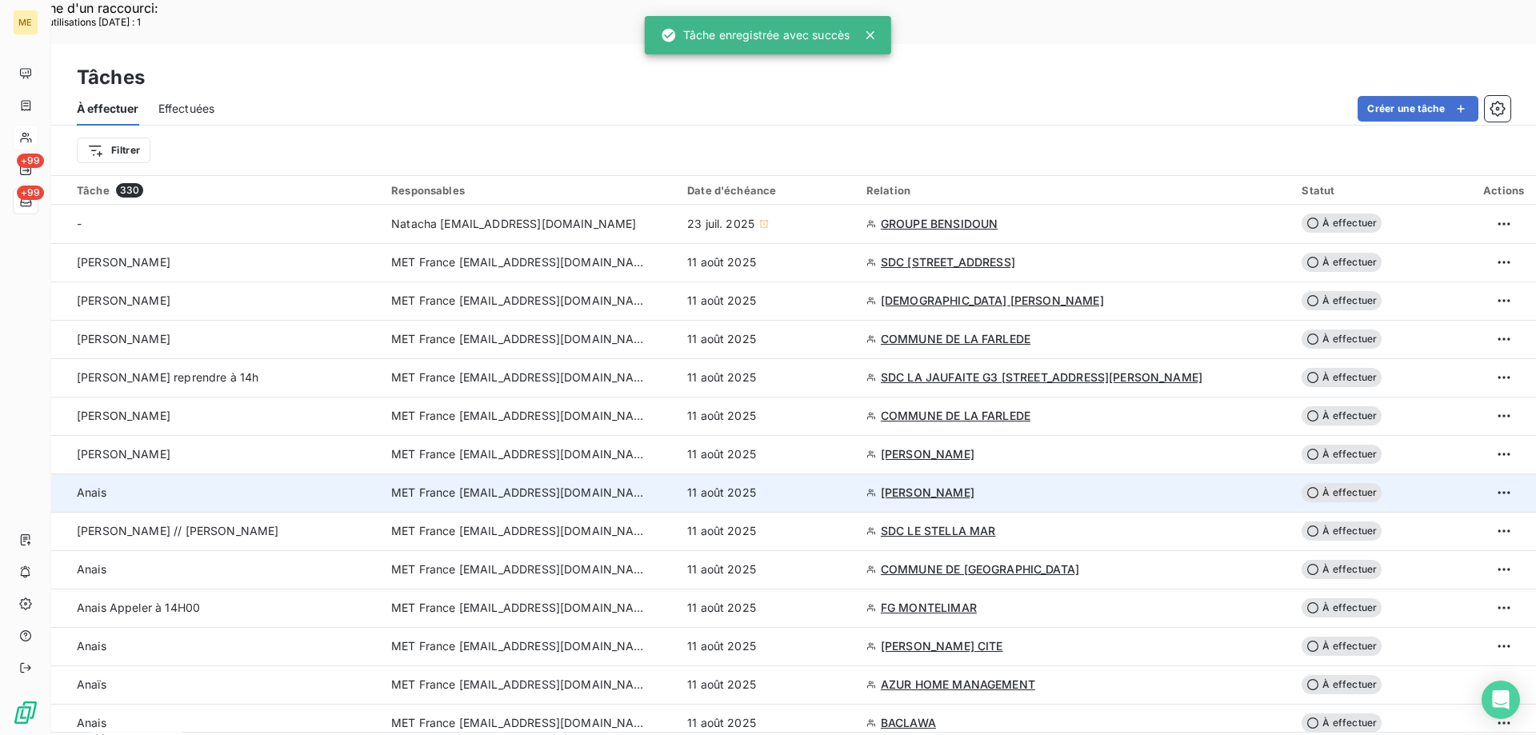
click at [844, 485] on div "11 août 2025" at bounding box center [767, 493] width 160 height 16
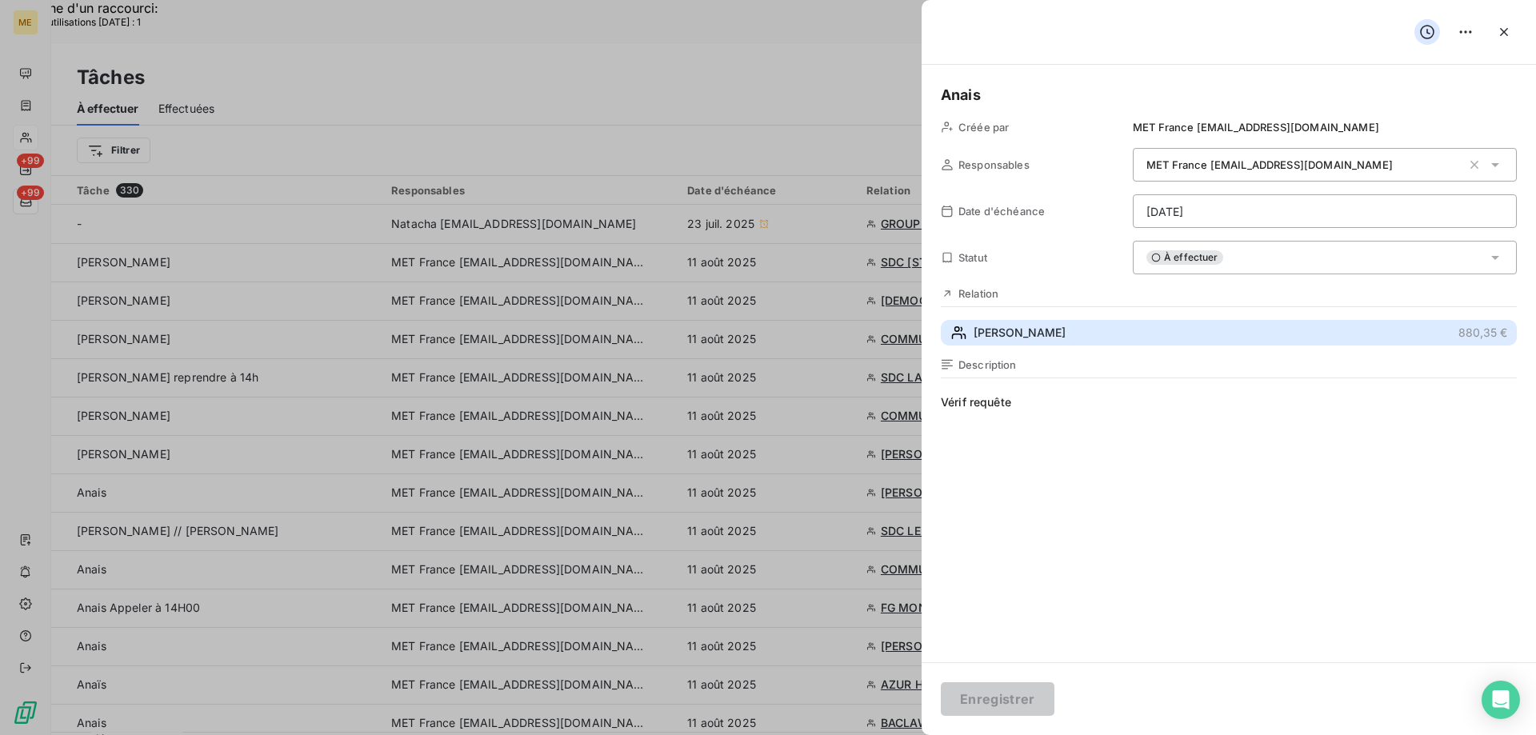
click at [1129, 333] on button "BEAUCHENE RENE 880,35 €" at bounding box center [1229, 333] width 576 height 26
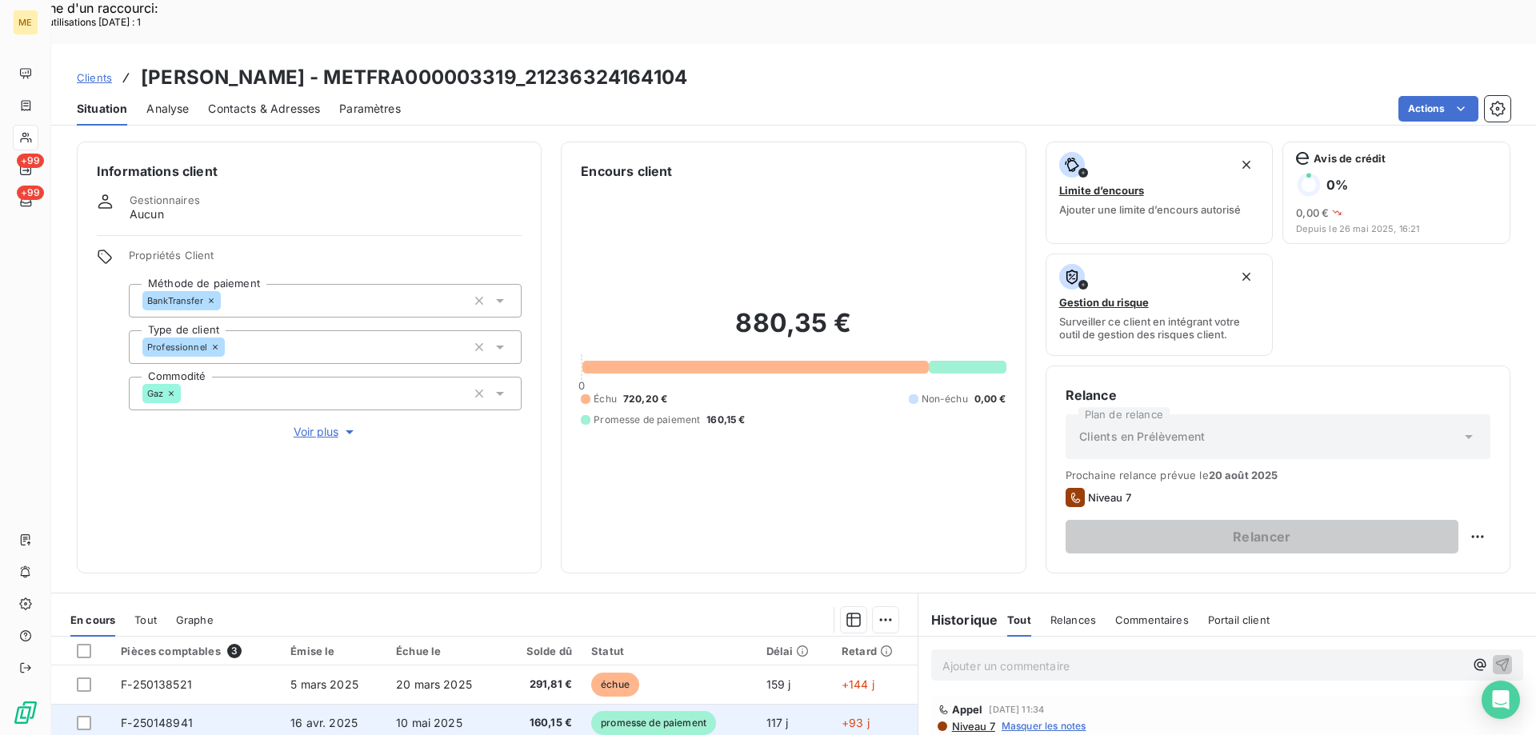
scroll to position [214, 0]
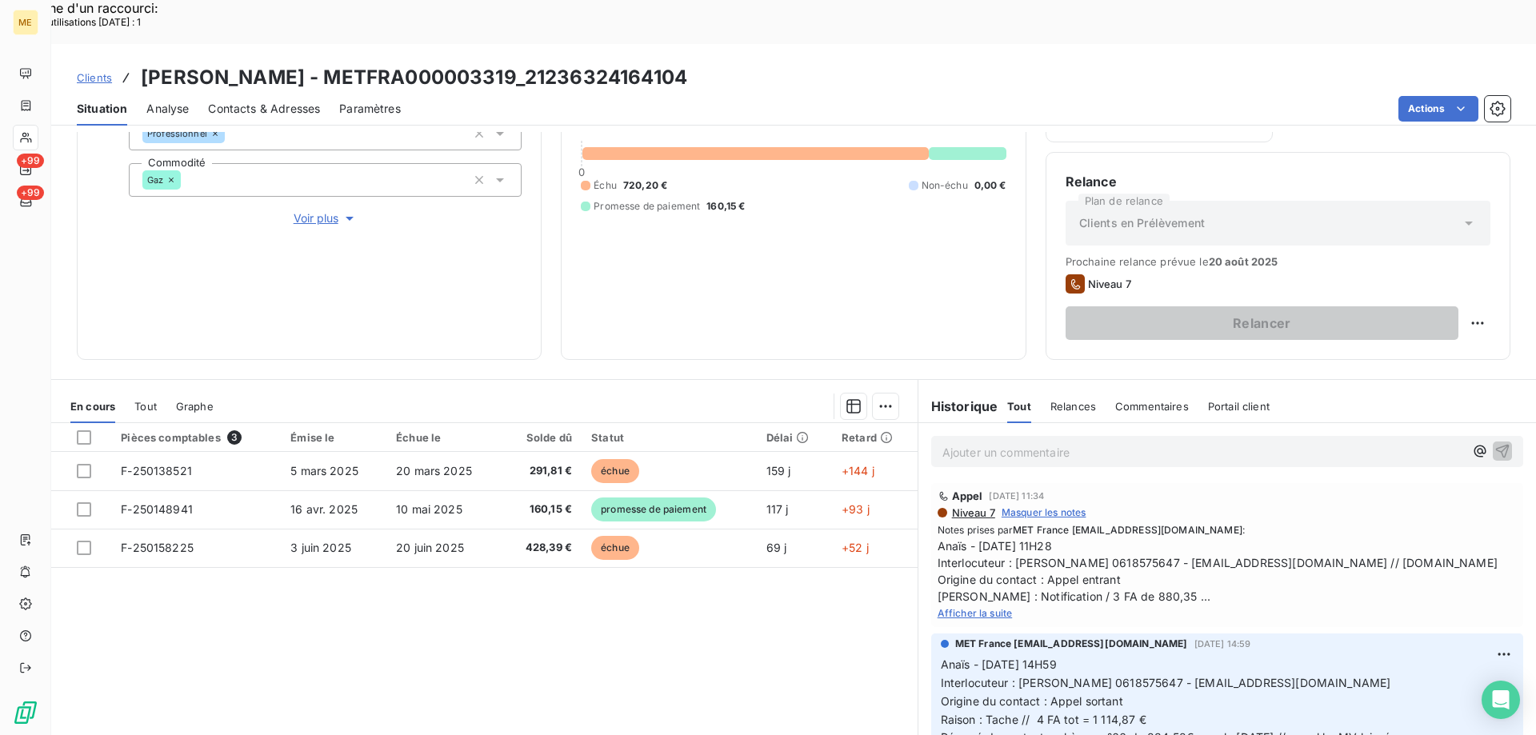
click at [954, 607] on span "Afficher la suite" at bounding box center [974, 613] width 75 height 12
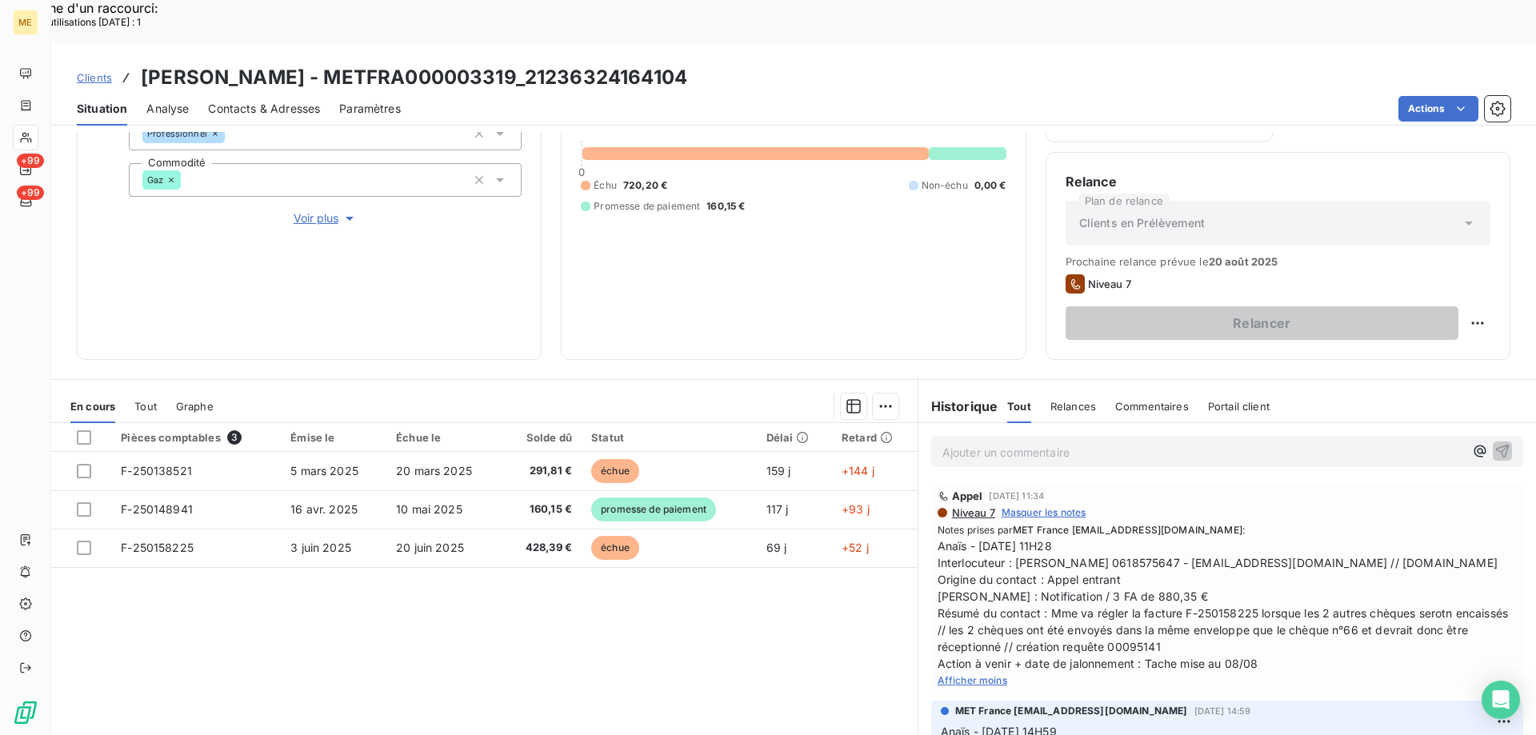
click at [950, 674] on span "Afficher moins" at bounding box center [972, 680] width 70 height 12
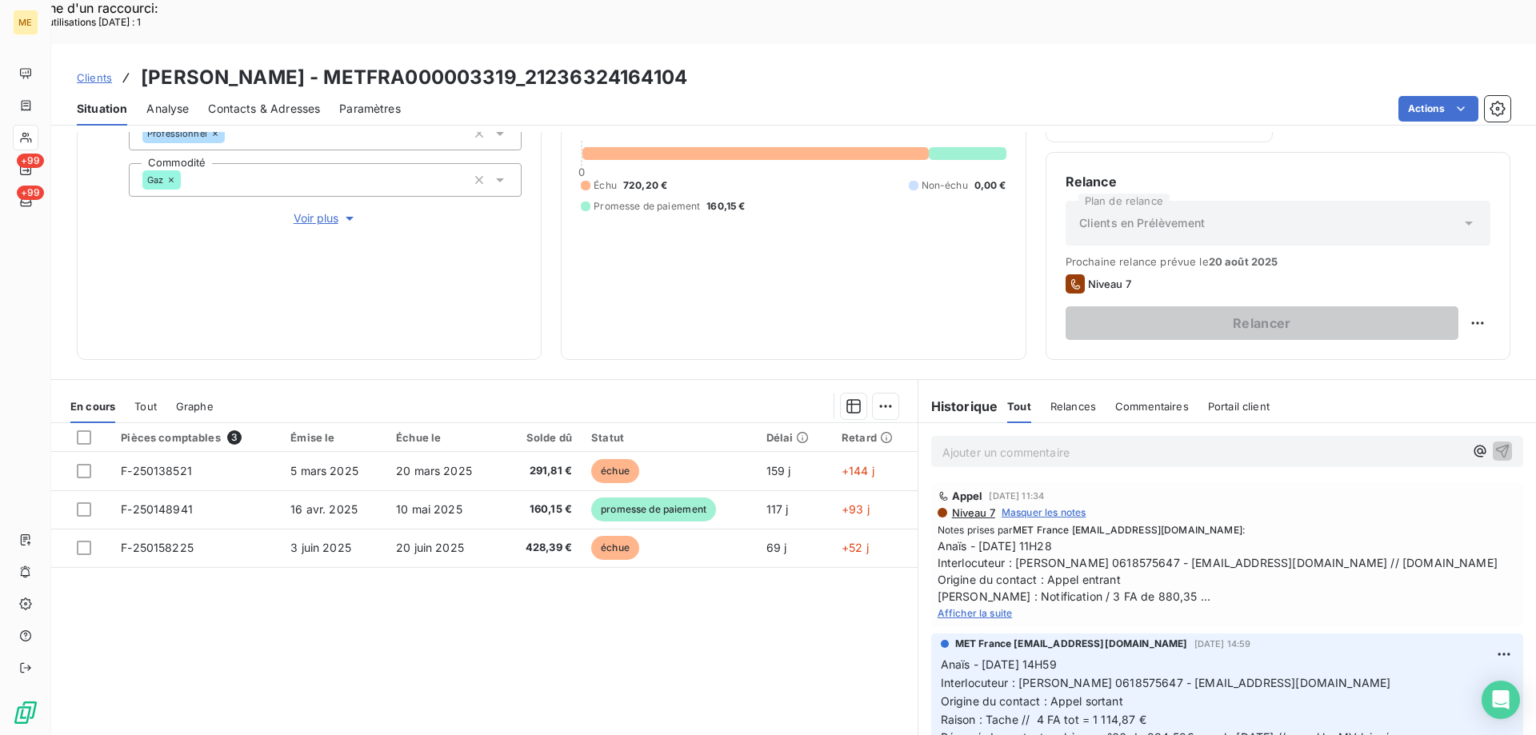
click at [967, 607] on span "Afficher la suite" at bounding box center [974, 613] width 75 height 12
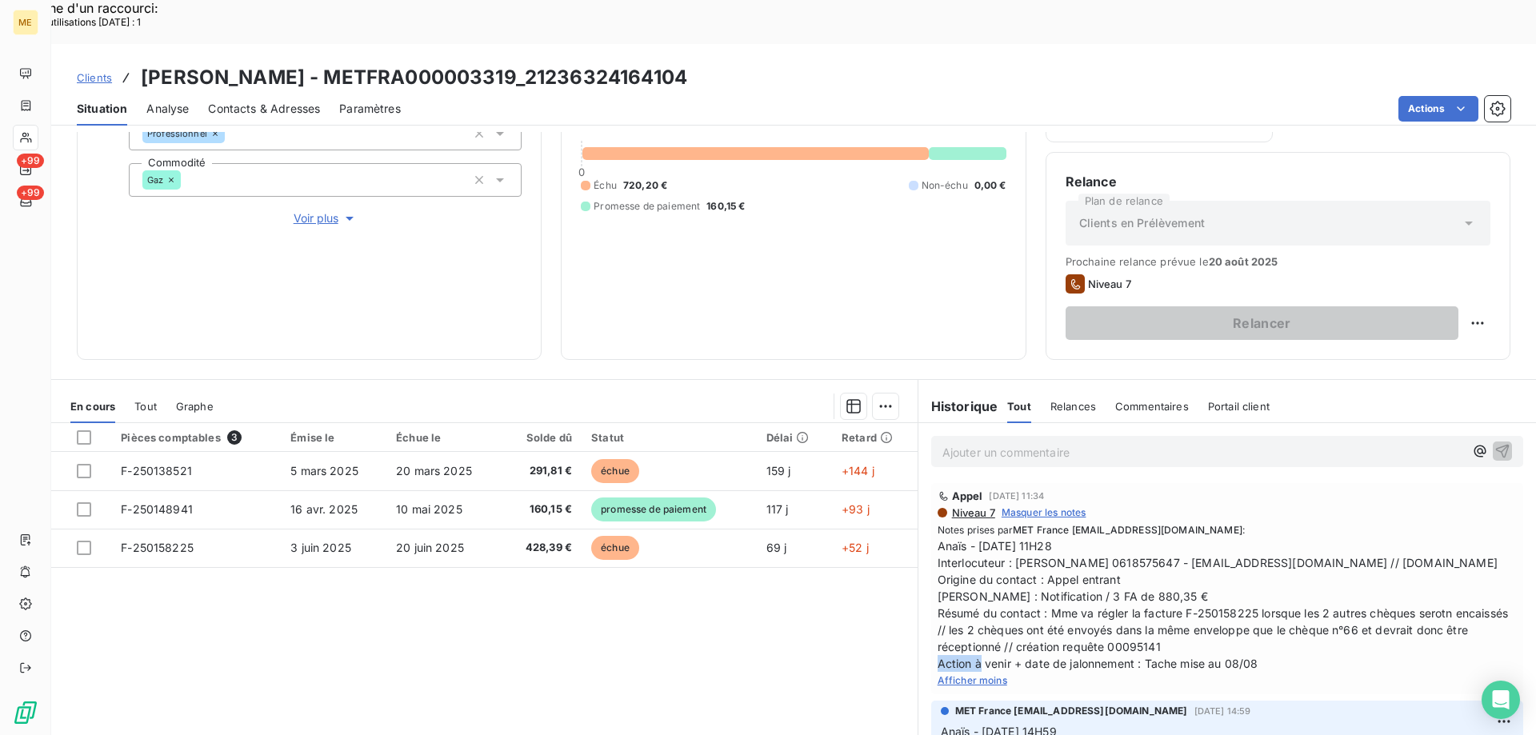
drag, startPoint x: 1209, startPoint y: 620, endPoint x: 1158, endPoint y: 618, distance: 51.2
click at [1158, 618] on span "Anaïs - 05/08/2025 - 11H28 Interlocuteur : Mme BEAUCHENE 0618575647 - CHRISTINE…" at bounding box center [1226, 604] width 579 height 134
click at [1253, 621] on span "Anaïs - 05/08/2025 - 11H28 Interlocuteur : Mme BEAUCHENE 0618575647 - CHRISTINE…" at bounding box center [1226, 604] width 579 height 134
click at [547, 579] on div "Pièces comptables 3 Émise le Échue le Solde dû Statut Délai Retard F-250138521 …" at bounding box center [484, 577] width 866 height 308
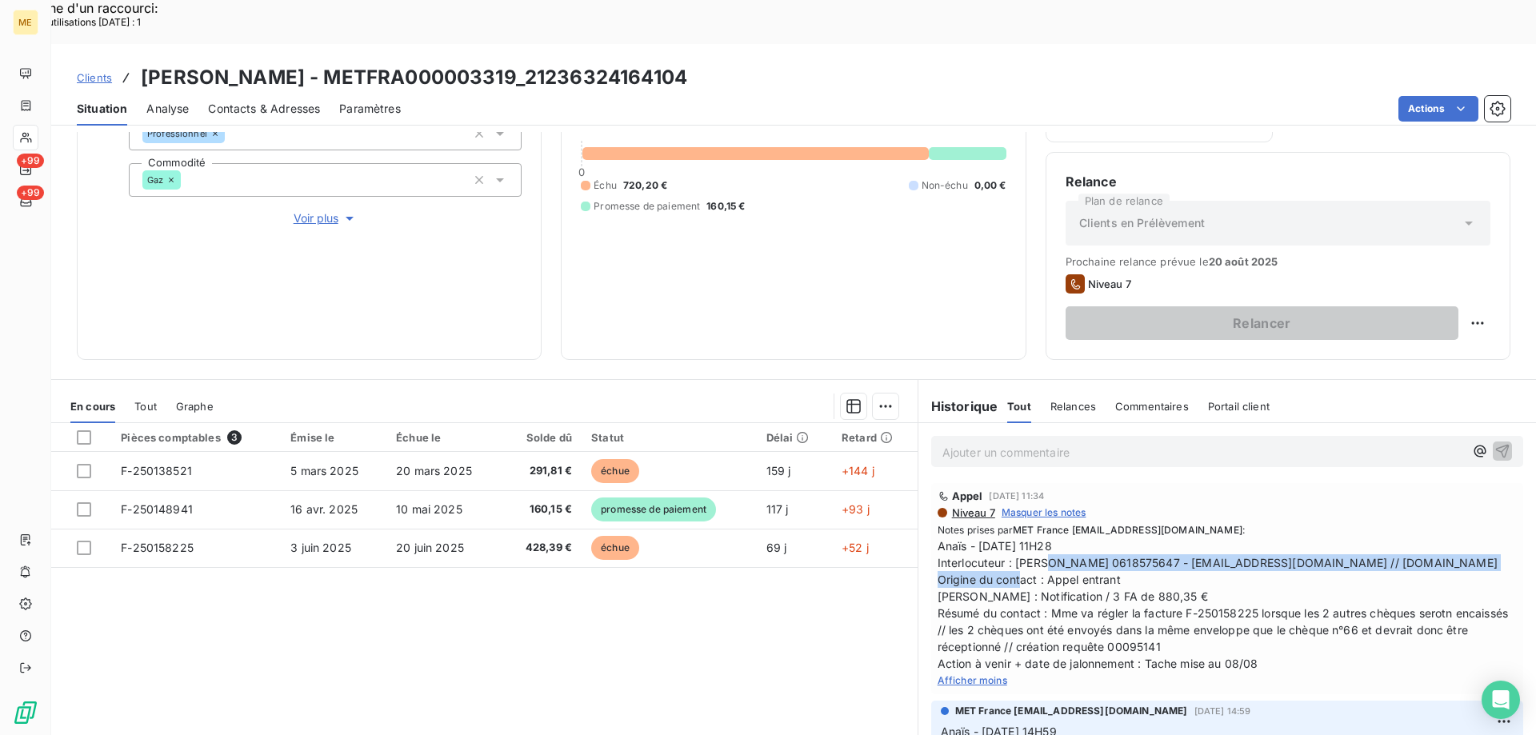
drag, startPoint x: 1005, startPoint y: 516, endPoint x: 1121, endPoint y: 535, distance: 117.5
click at [1121, 537] on span "Anaïs - 05/08/2025 - 11H28 Interlocuteur : Mme BEAUCHENE 0618575647 - CHRISTINE…" at bounding box center [1226, 604] width 579 height 134
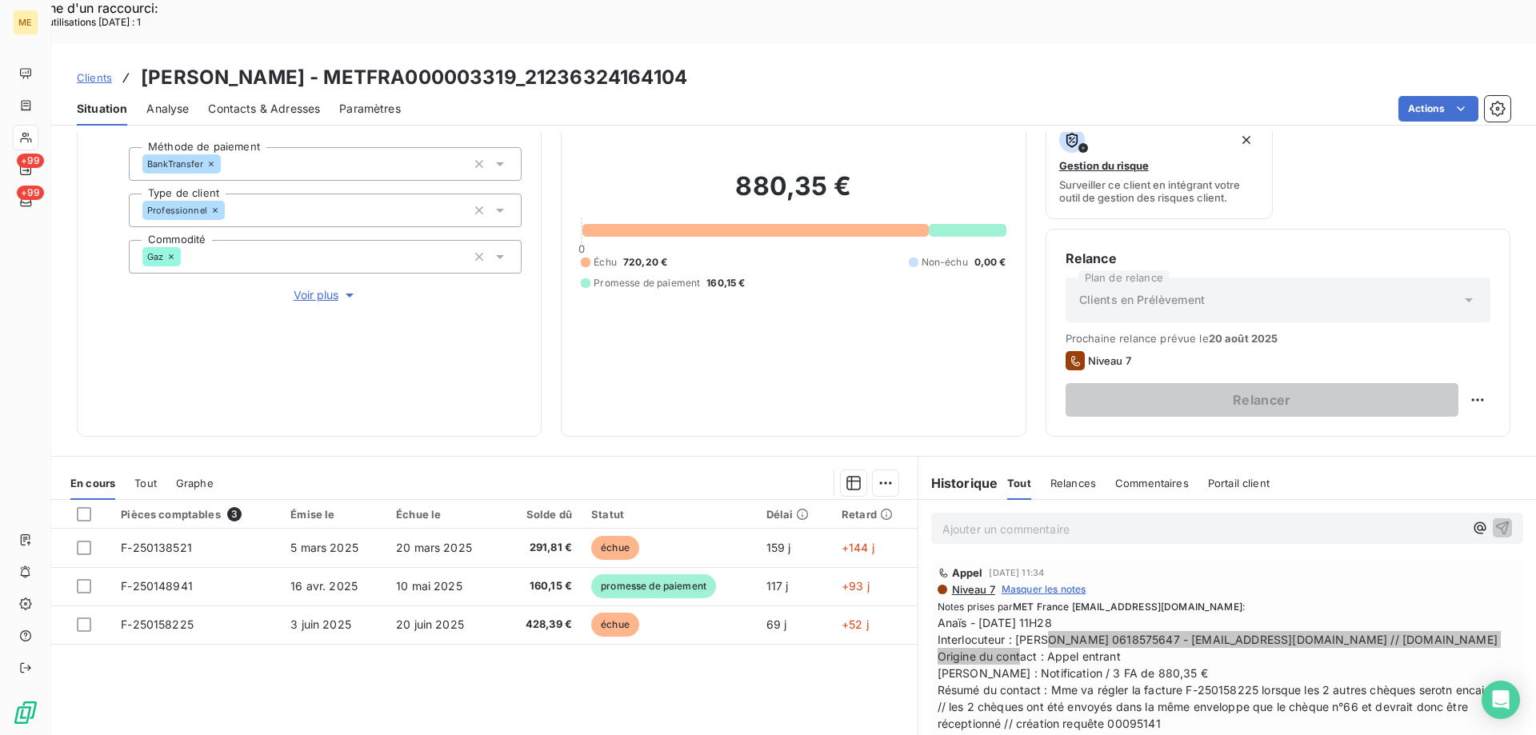
scroll to position [54, 0]
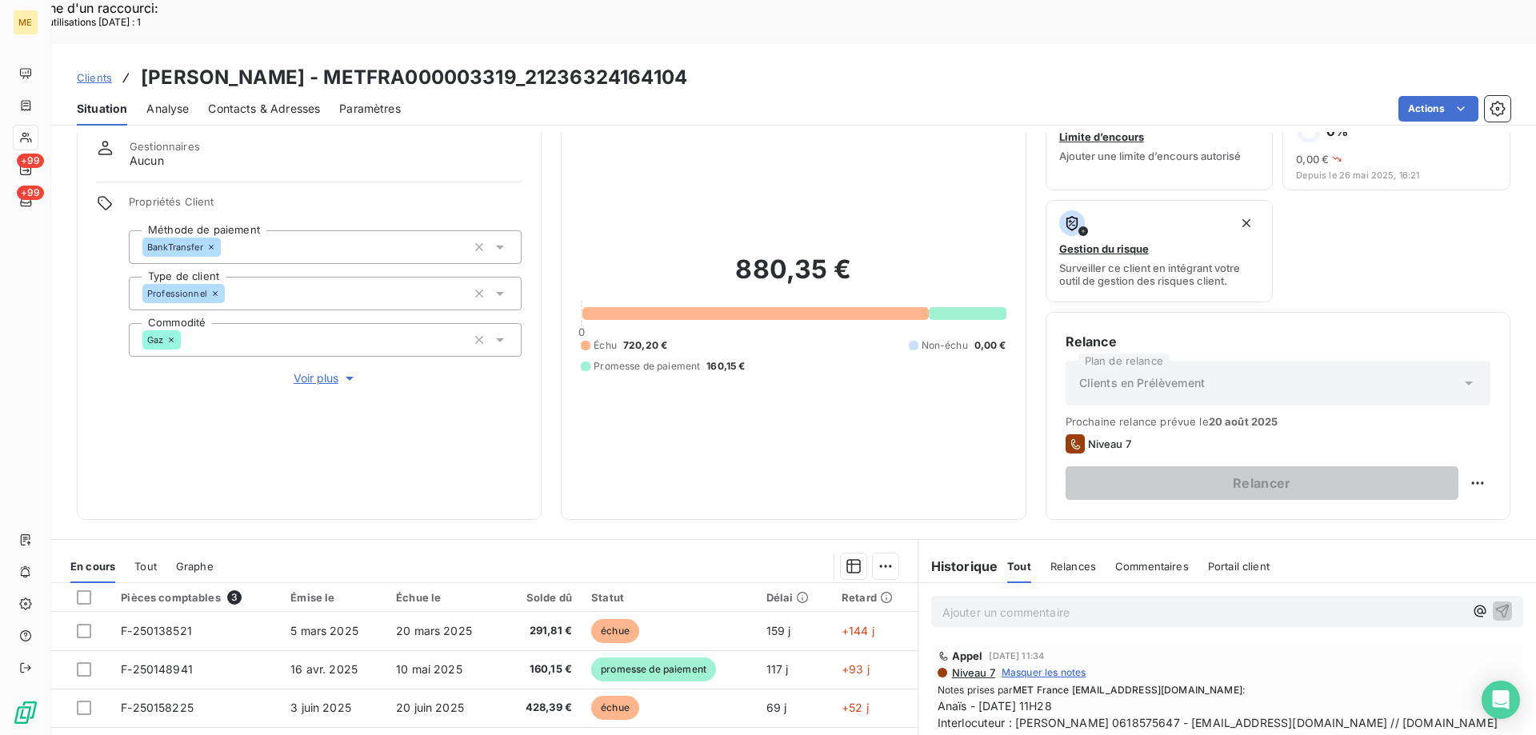
click at [310, 333] on div "Informations client Gestionnaires Aucun Propriétés Client Méthode de paiement B…" at bounding box center [309, 304] width 465 height 432
click at [314, 370] on span "Voir plus" at bounding box center [326, 378] width 64 height 16
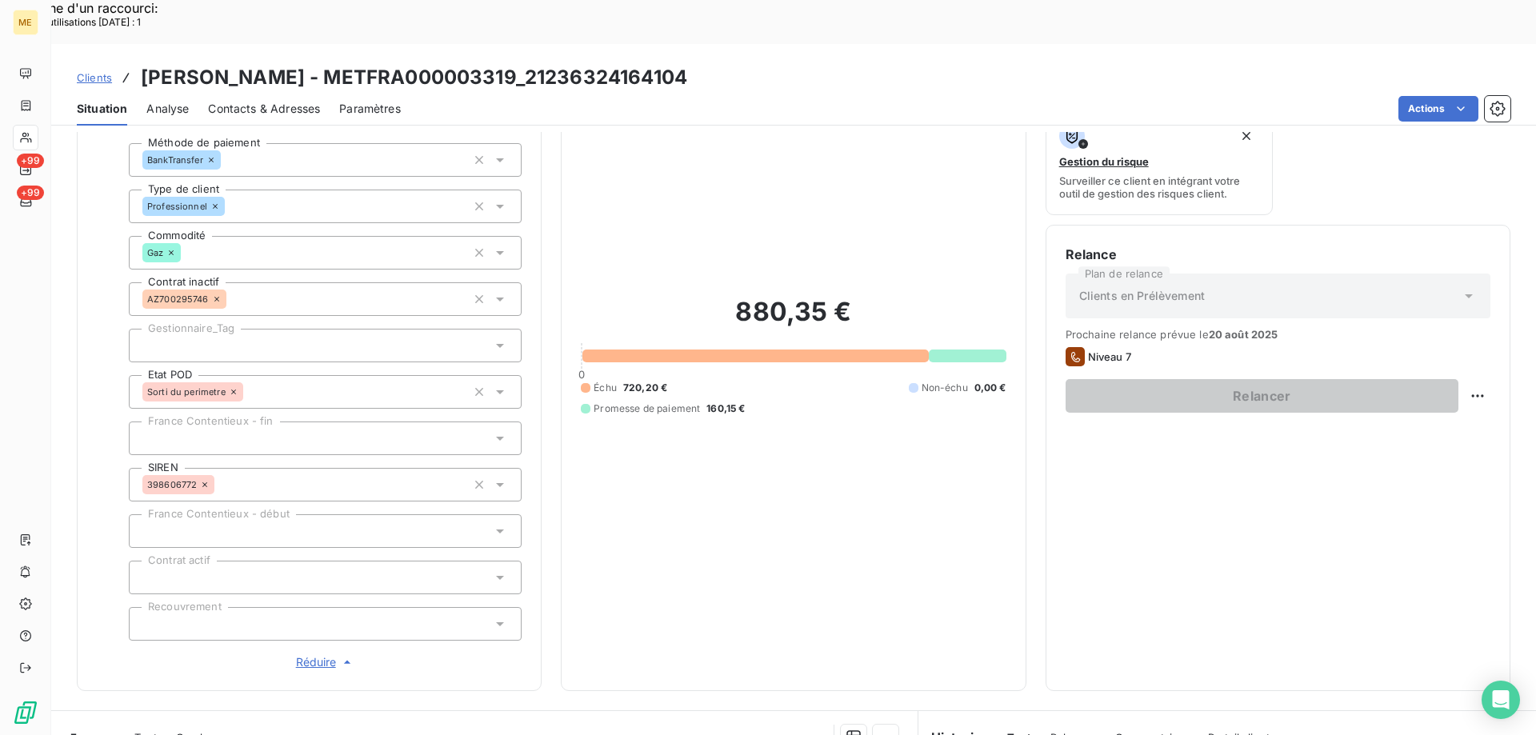
scroll to position [221, 0]
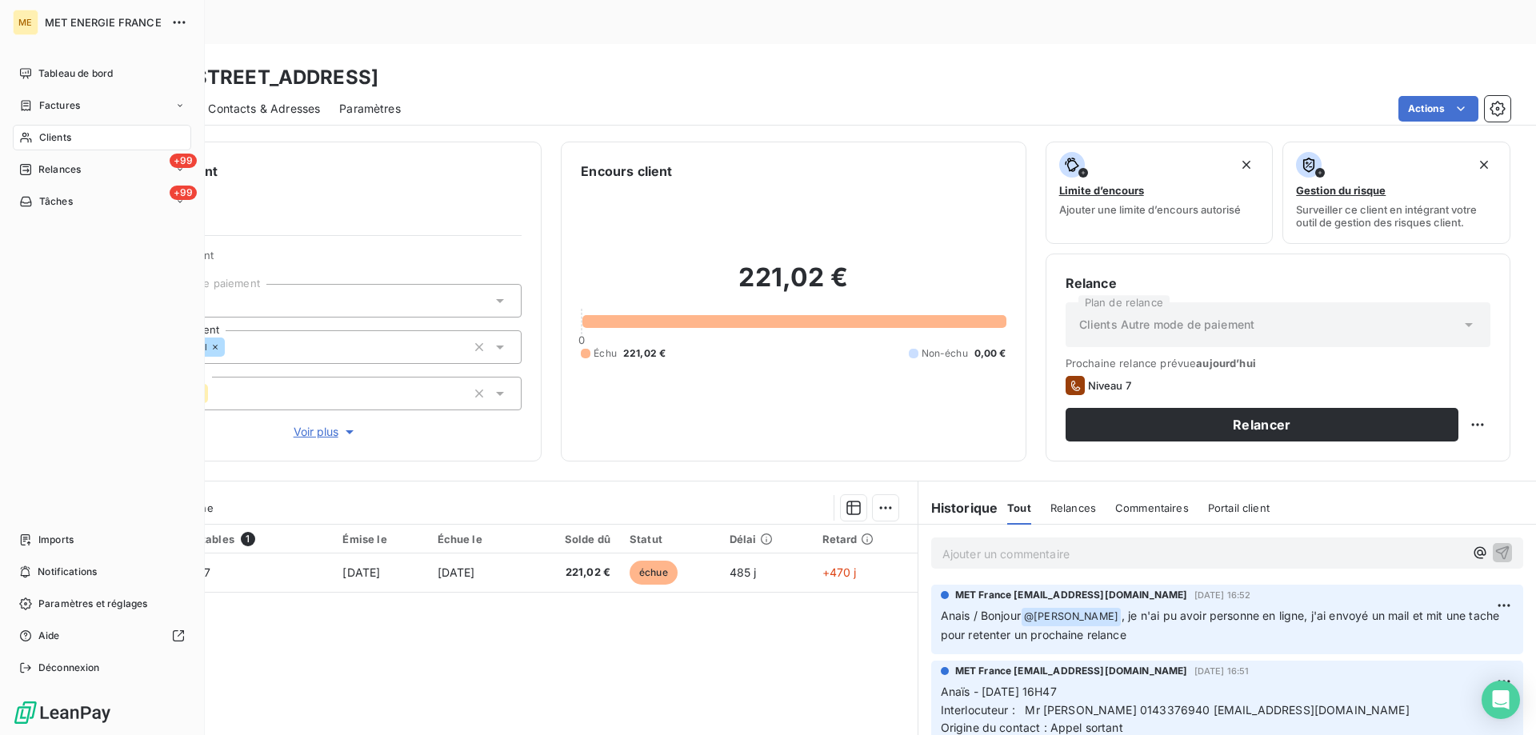
click at [48, 132] on span "Clients" at bounding box center [55, 137] width 32 height 14
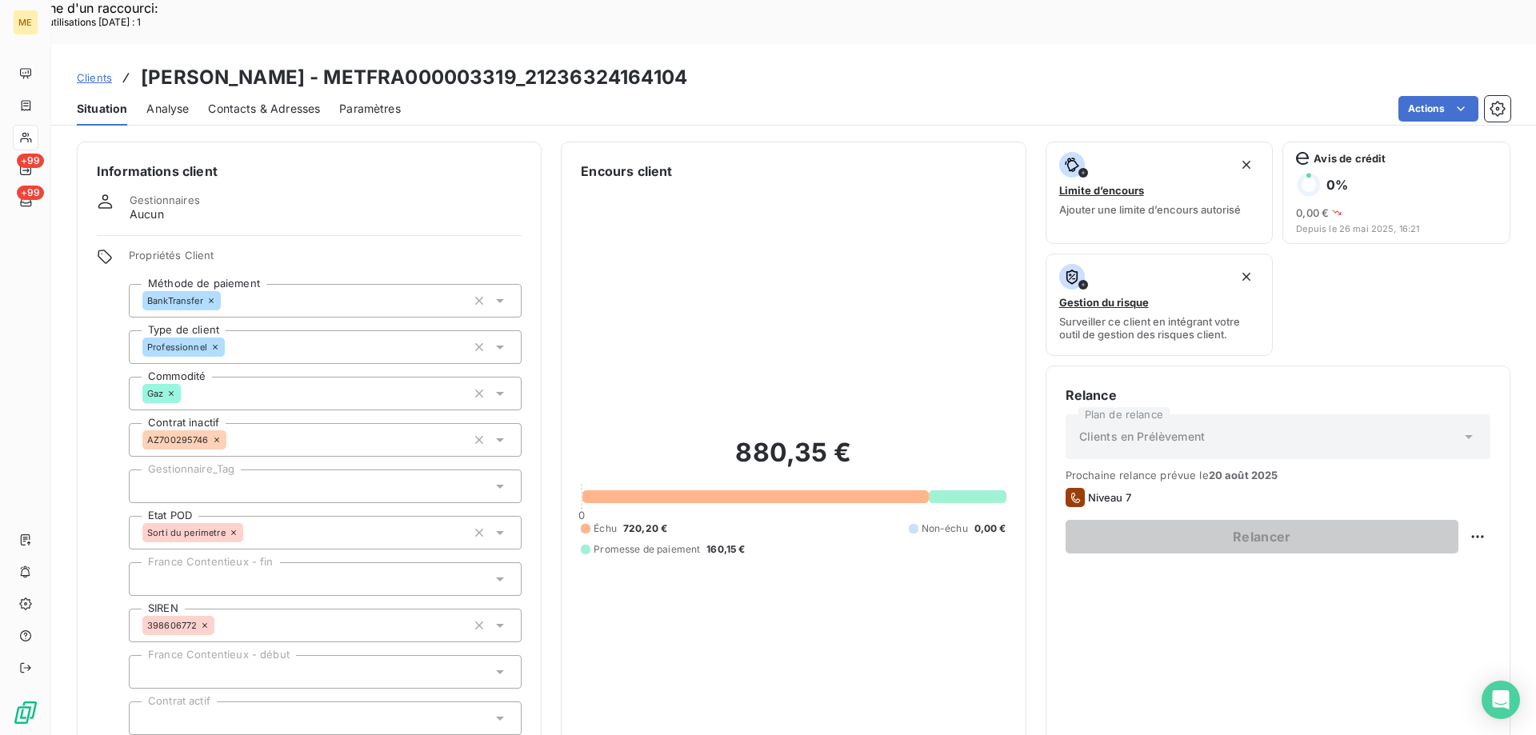
scroll to position [221, 0]
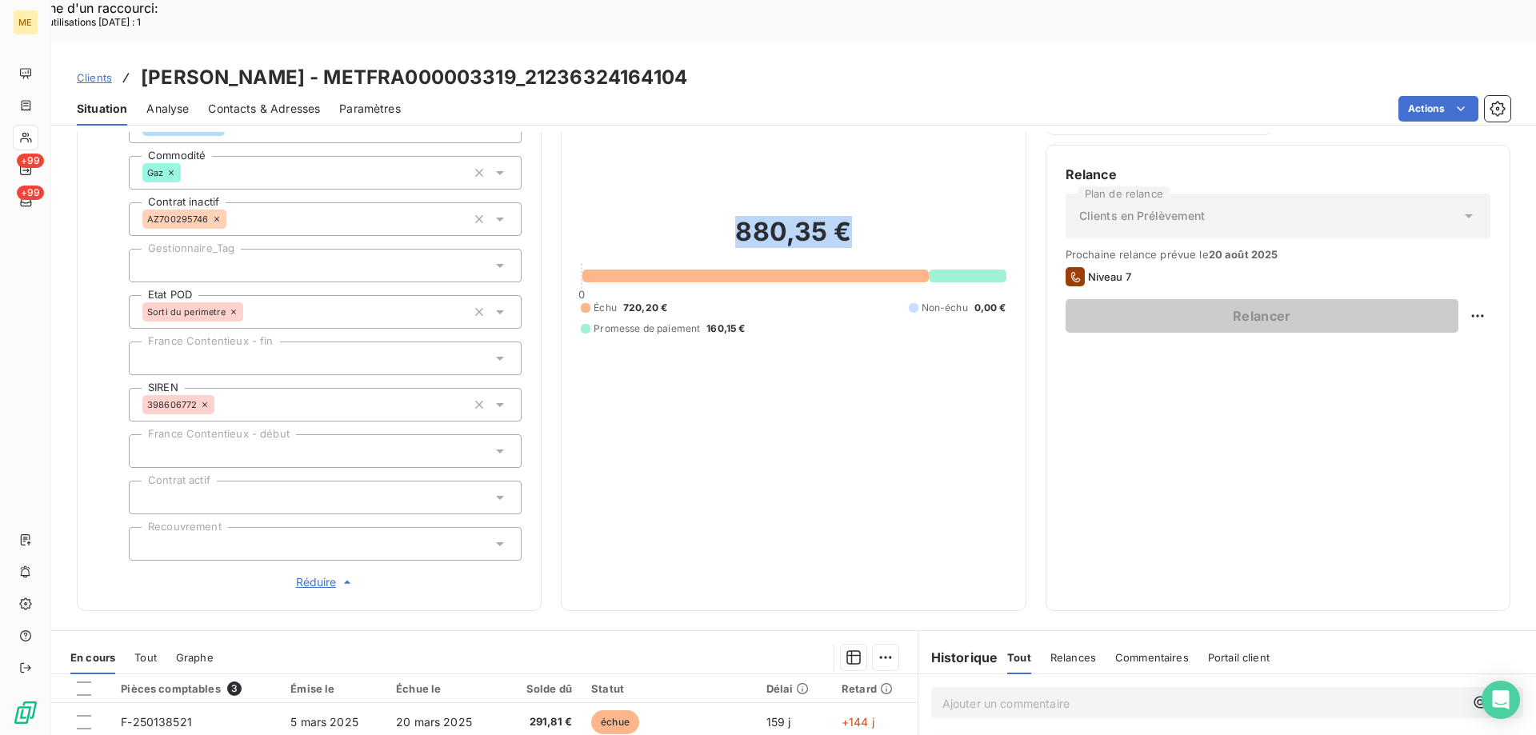
drag, startPoint x: 849, startPoint y: 187, endPoint x: 712, endPoint y: 190, distance: 136.8
click at [711, 216] on h2 "880,35 €" at bounding box center [793, 240] width 425 height 48
copy h2 "880,35 €"
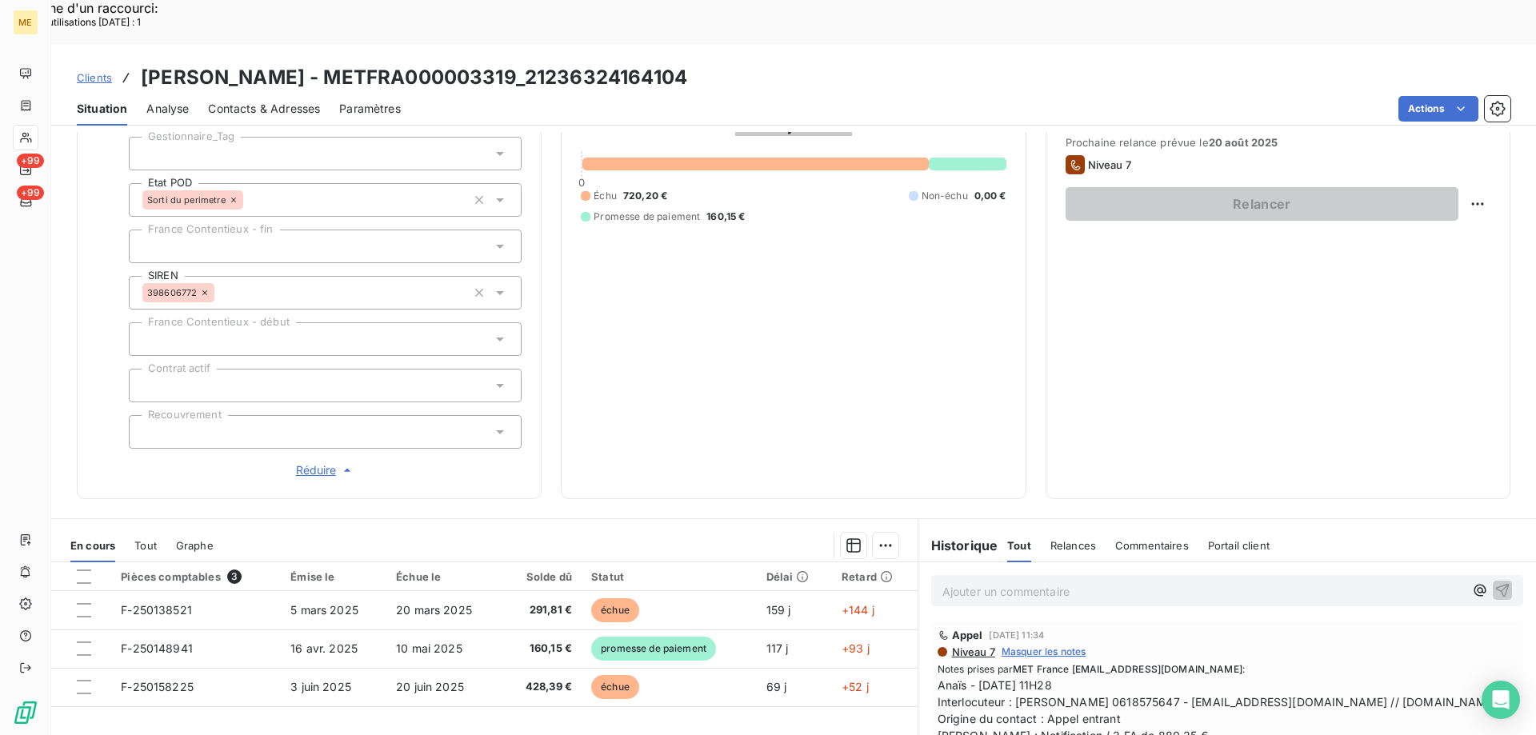
scroll to position [461, 0]
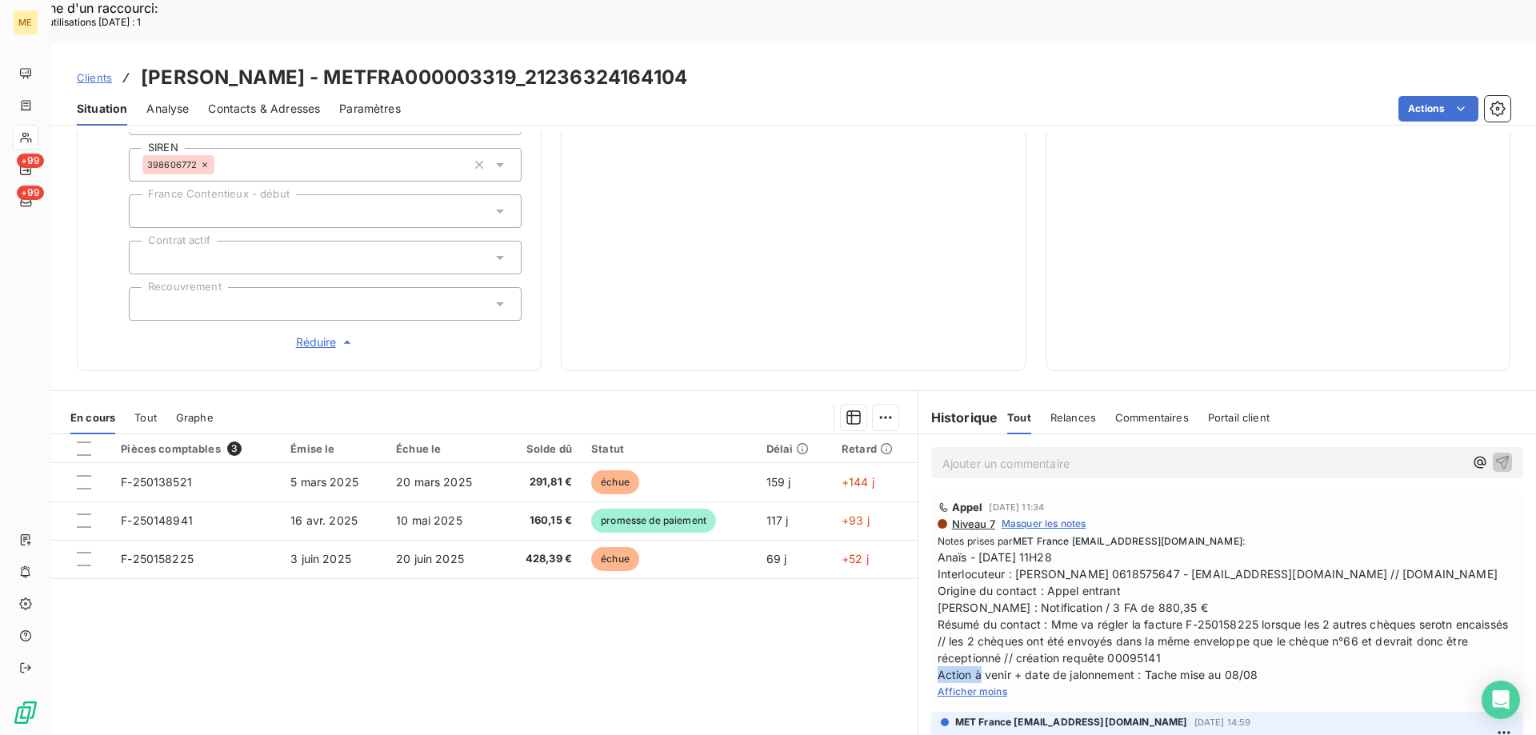
drag, startPoint x: 1211, startPoint y: 618, endPoint x: 1155, endPoint y: 619, distance: 56.0
click at [1155, 619] on span "Anaïs - [DATE] 11H28 Interlocuteur : [PERSON_NAME] 0618575647 - [EMAIL_ADDRESS]…" at bounding box center [1226, 616] width 579 height 134
copy span "00095141"
drag, startPoint x: 973, startPoint y: 652, endPoint x: 985, endPoint y: 652, distance: 12.8
click at [973, 685] on span "Afficher moins" at bounding box center [972, 691] width 70 height 12
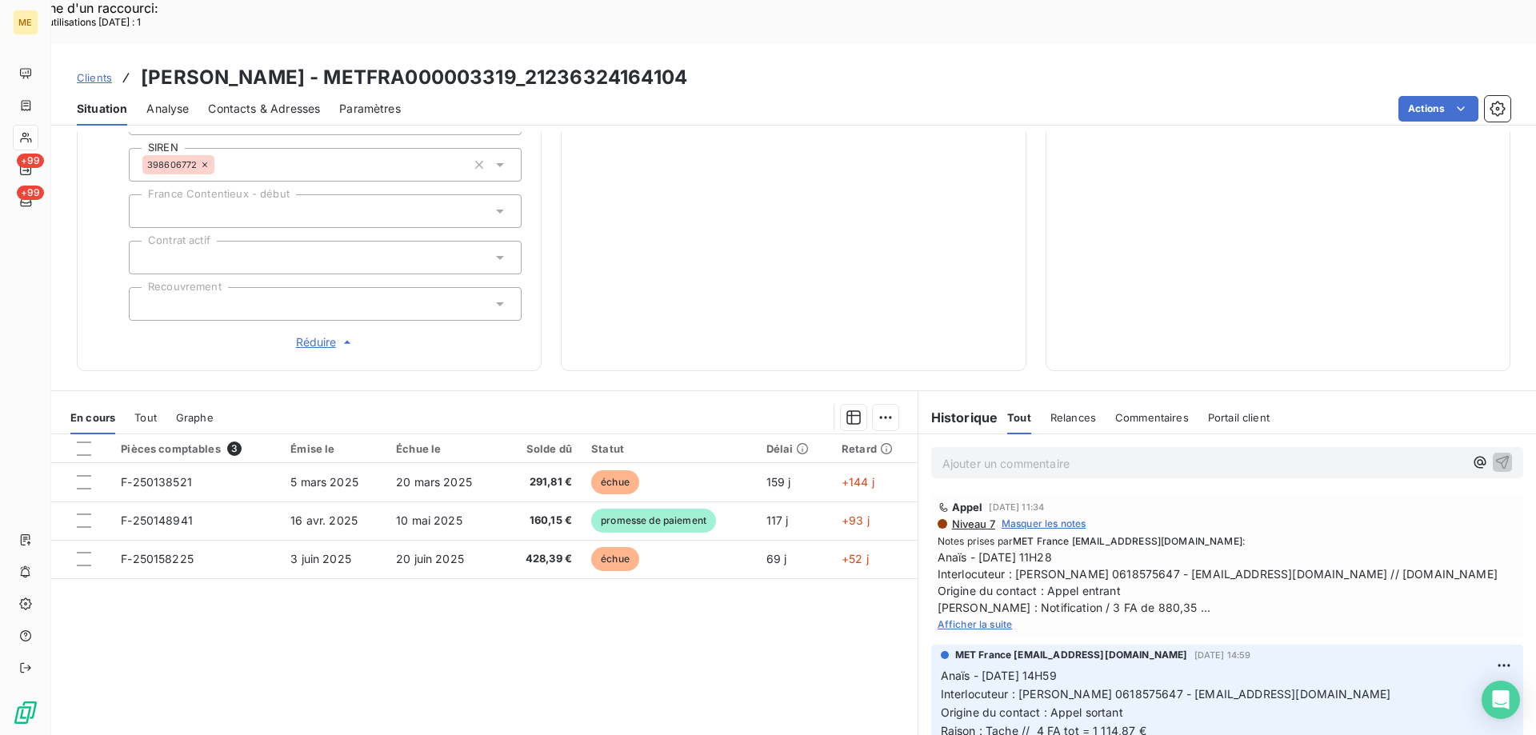
click at [971, 618] on span "Afficher la suite" at bounding box center [974, 624] width 75 height 12
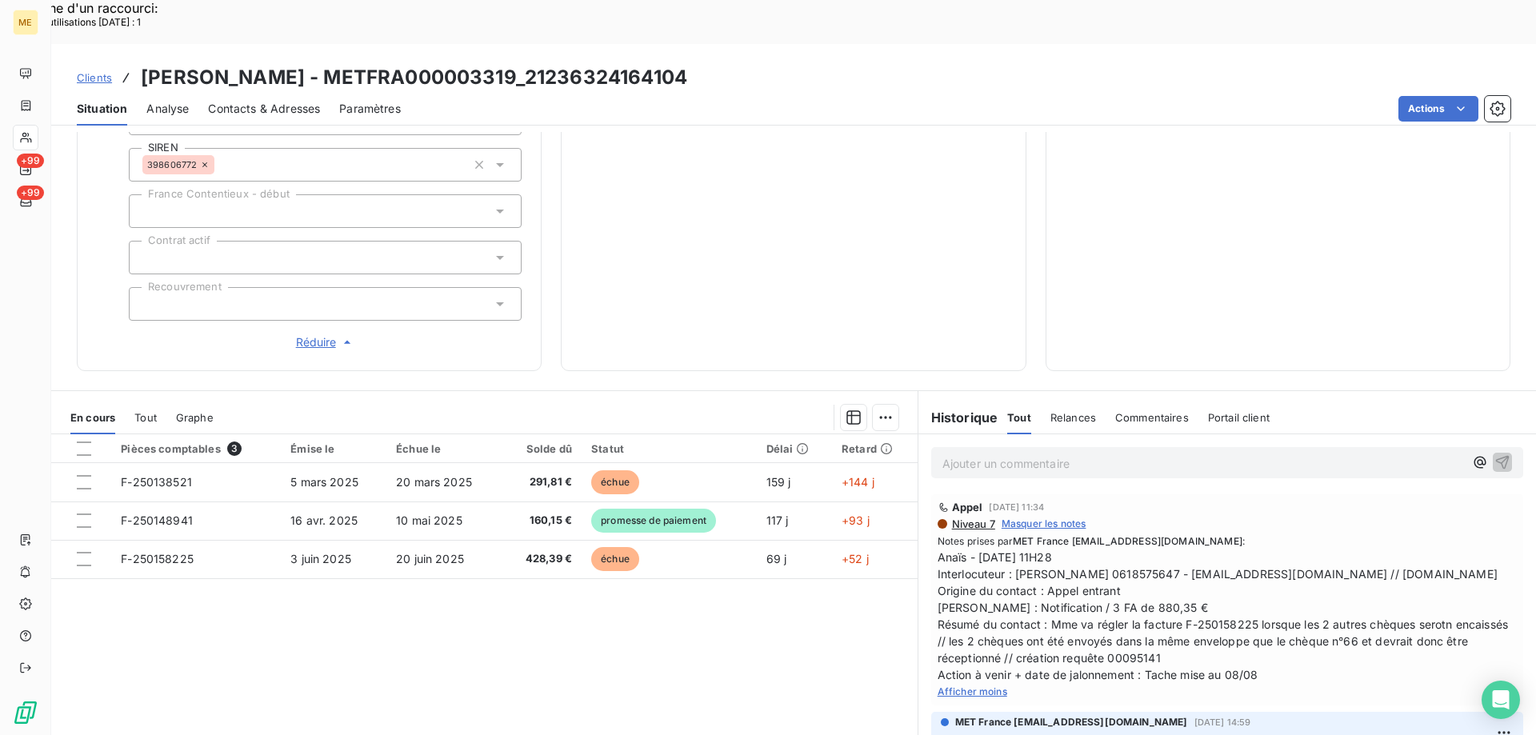
click at [1054, 453] on p "Ajouter un commentaire ﻿" at bounding box center [1202, 463] width 521 height 20
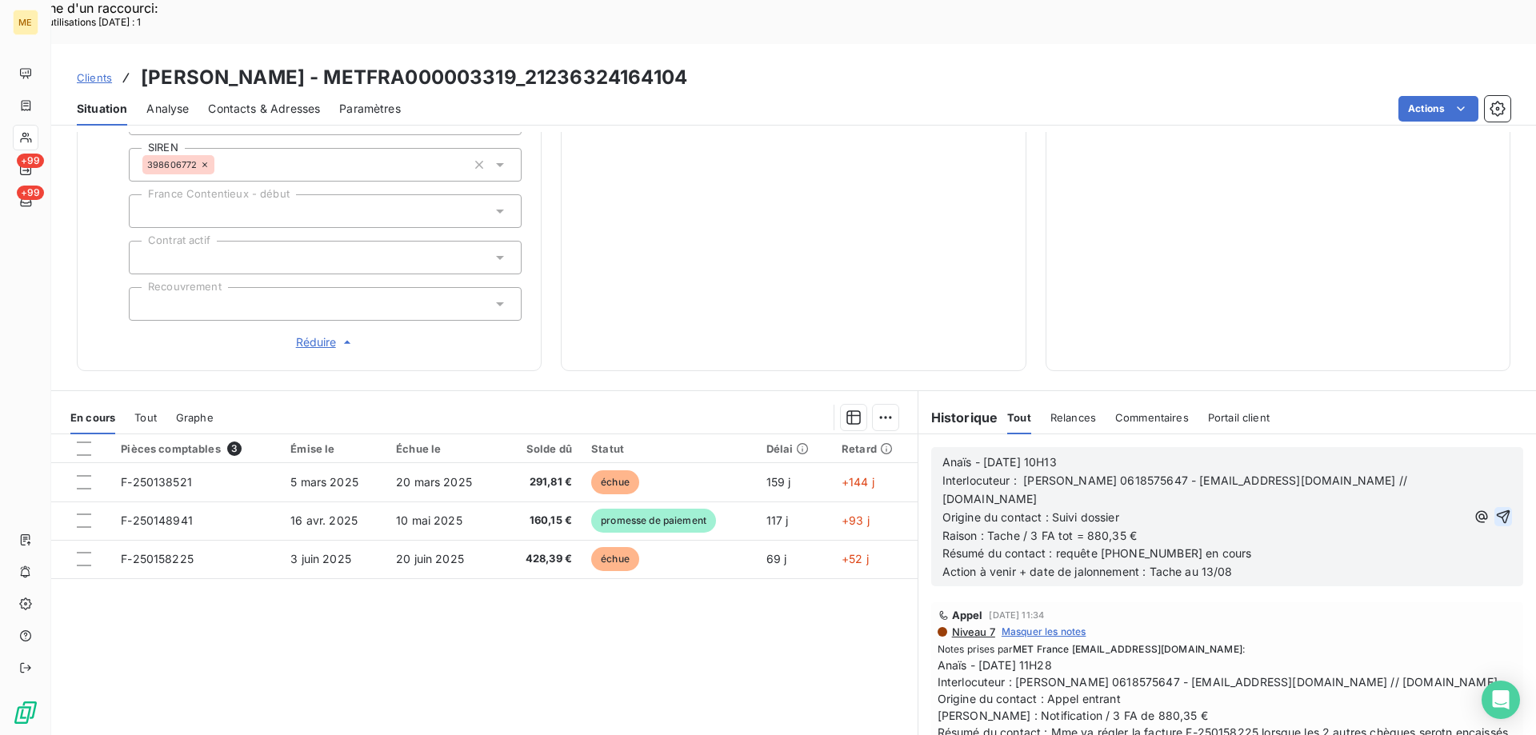
click at [1496, 510] on icon "button" at bounding box center [1503, 517] width 14 height 14
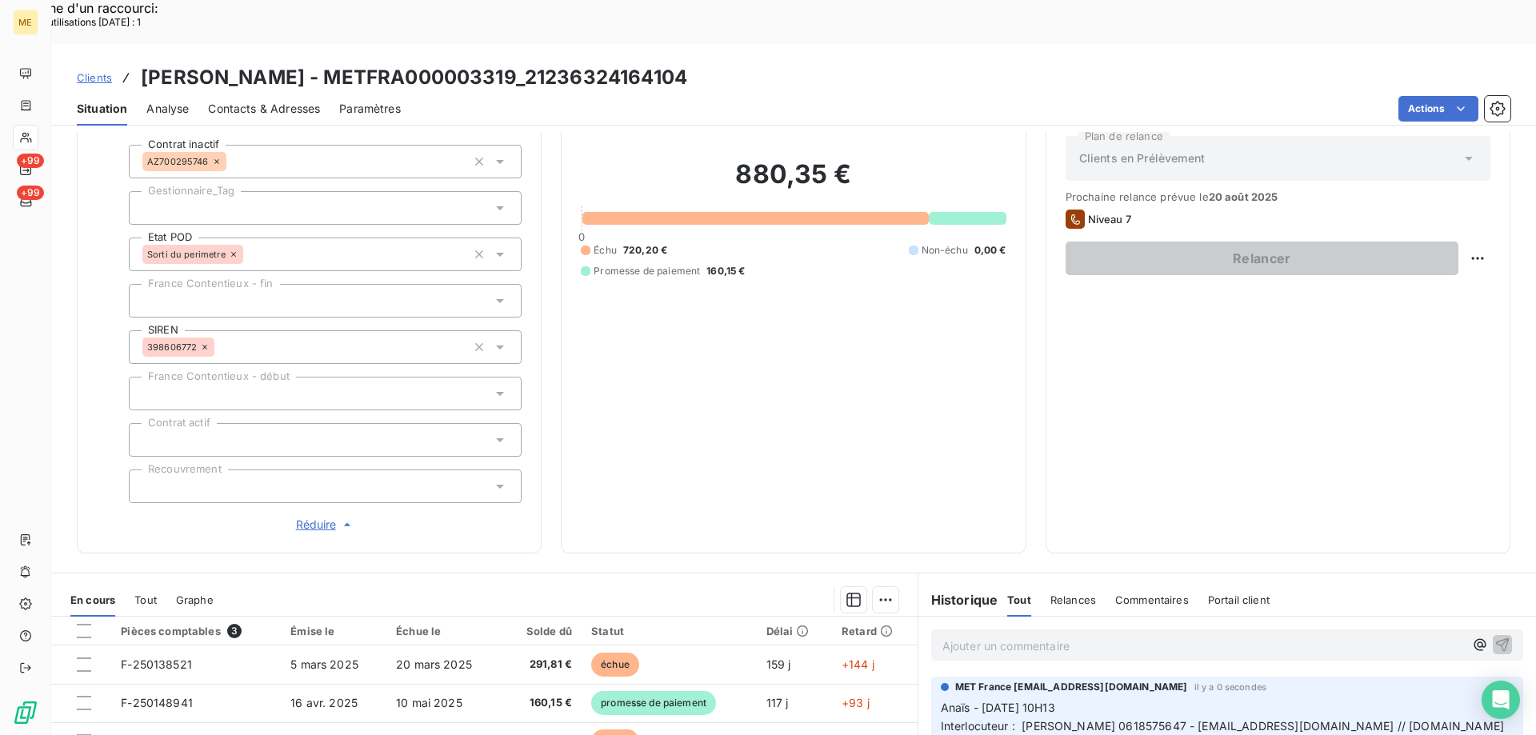
scroll to position [61, 0]
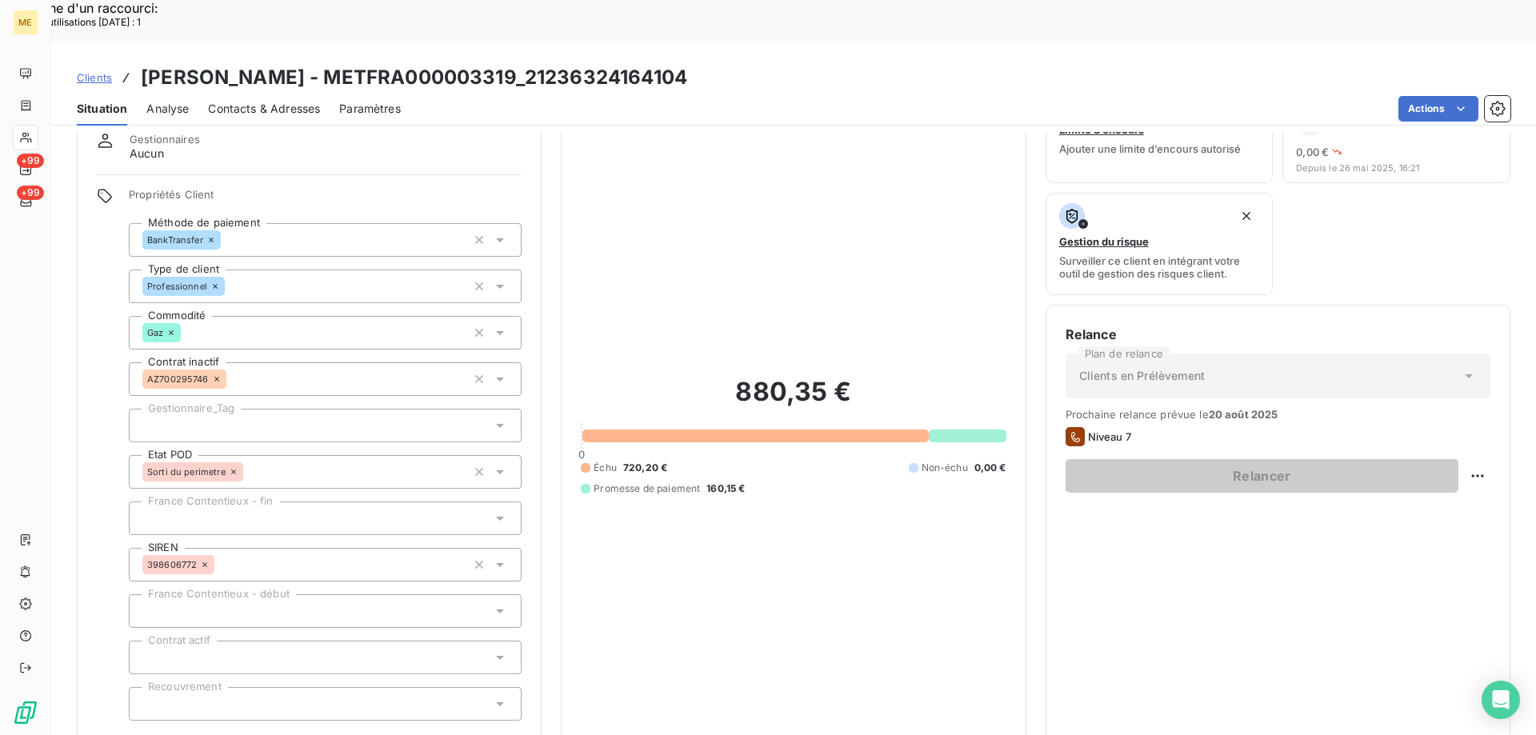
drag, startPoint x: 706, startPoint y: 40, endPoint x: 536, endPoint y: 22, distance: 171.3
click at [536, 63] on div "Clients BEAUCHENE RENE - METFRA000003319_21236324164104" at bounding box center [793, 77] width 1484 height 29
copy h3 "21236324164104"
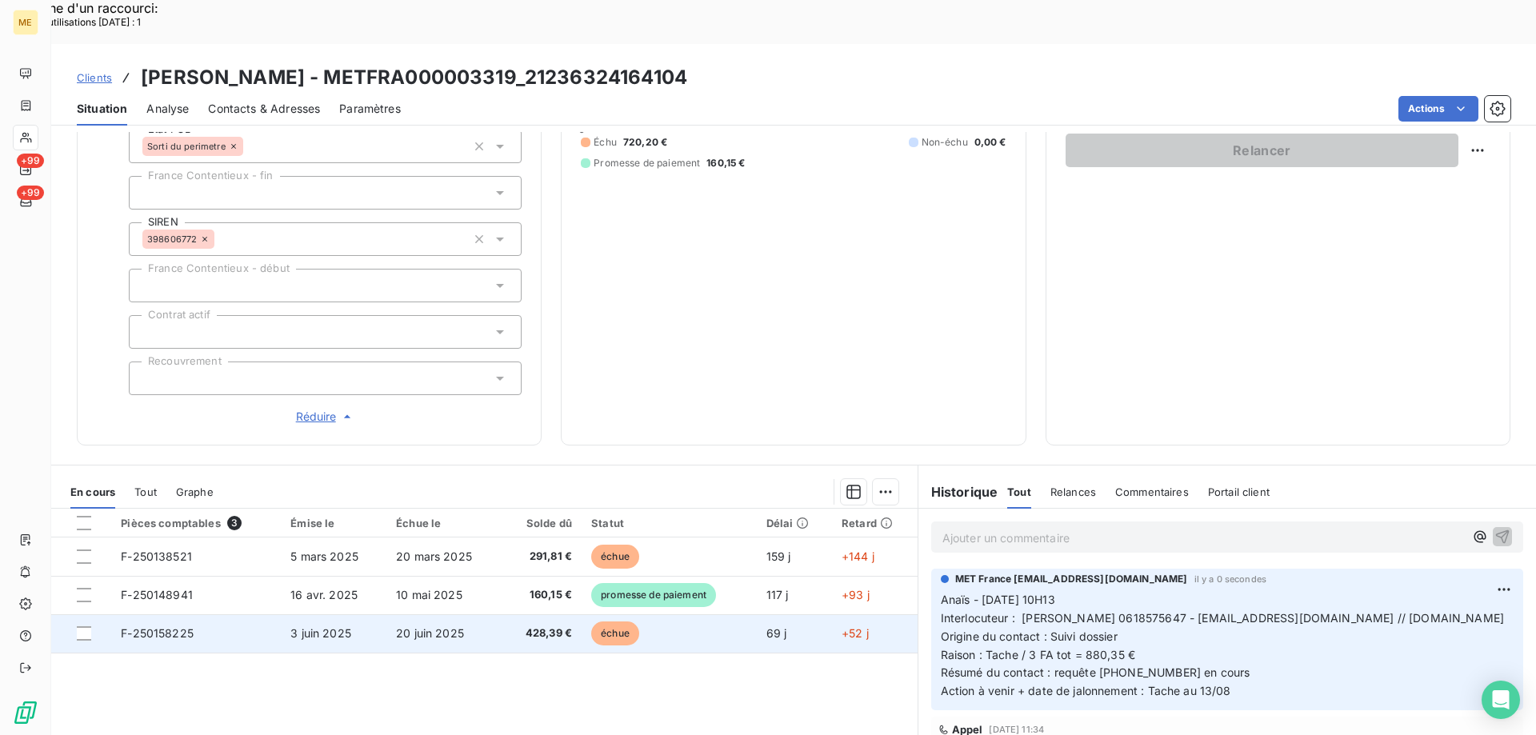
scroll to position [461, 0]
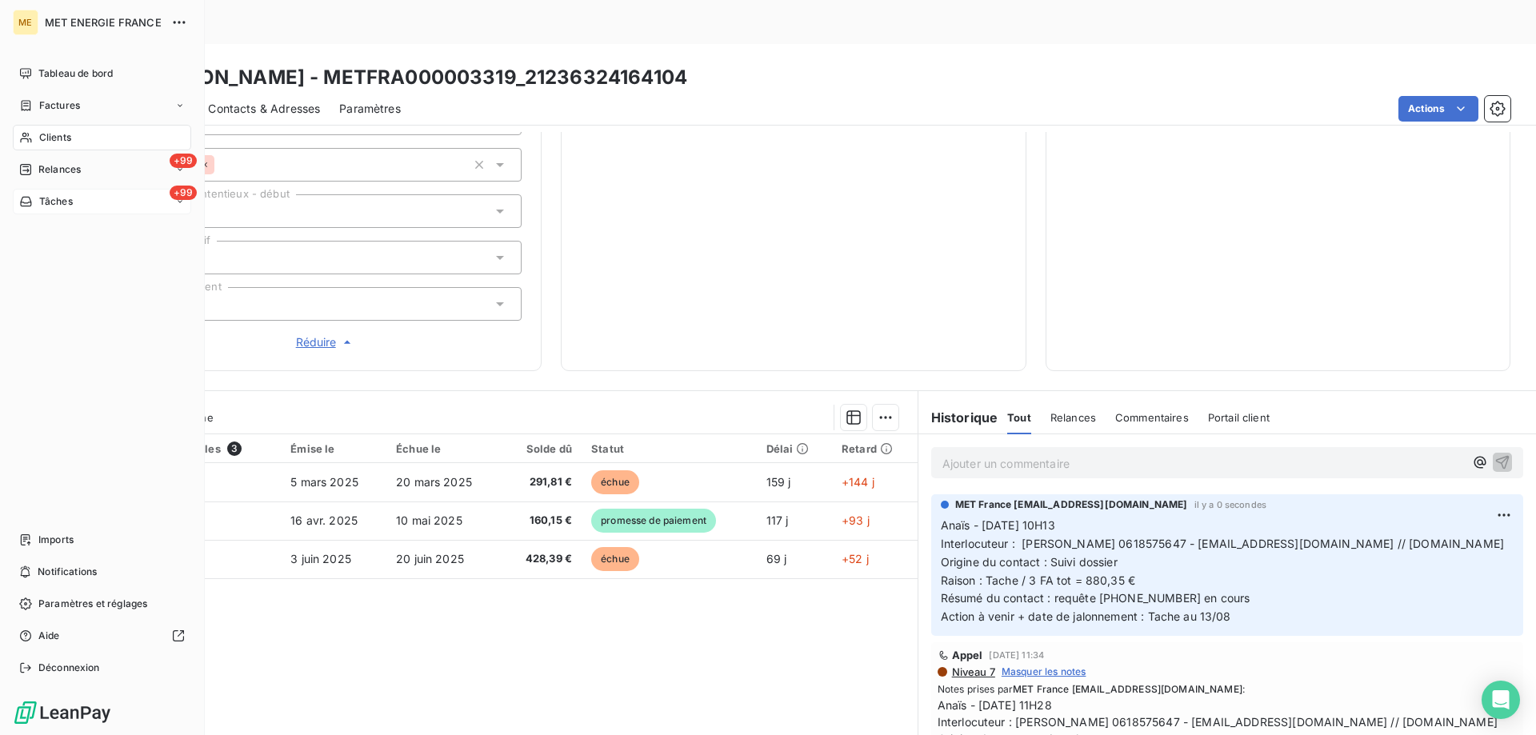
click at [40, 201] on span "Tâches" at bounding box center [56, 201] width 34 height 14
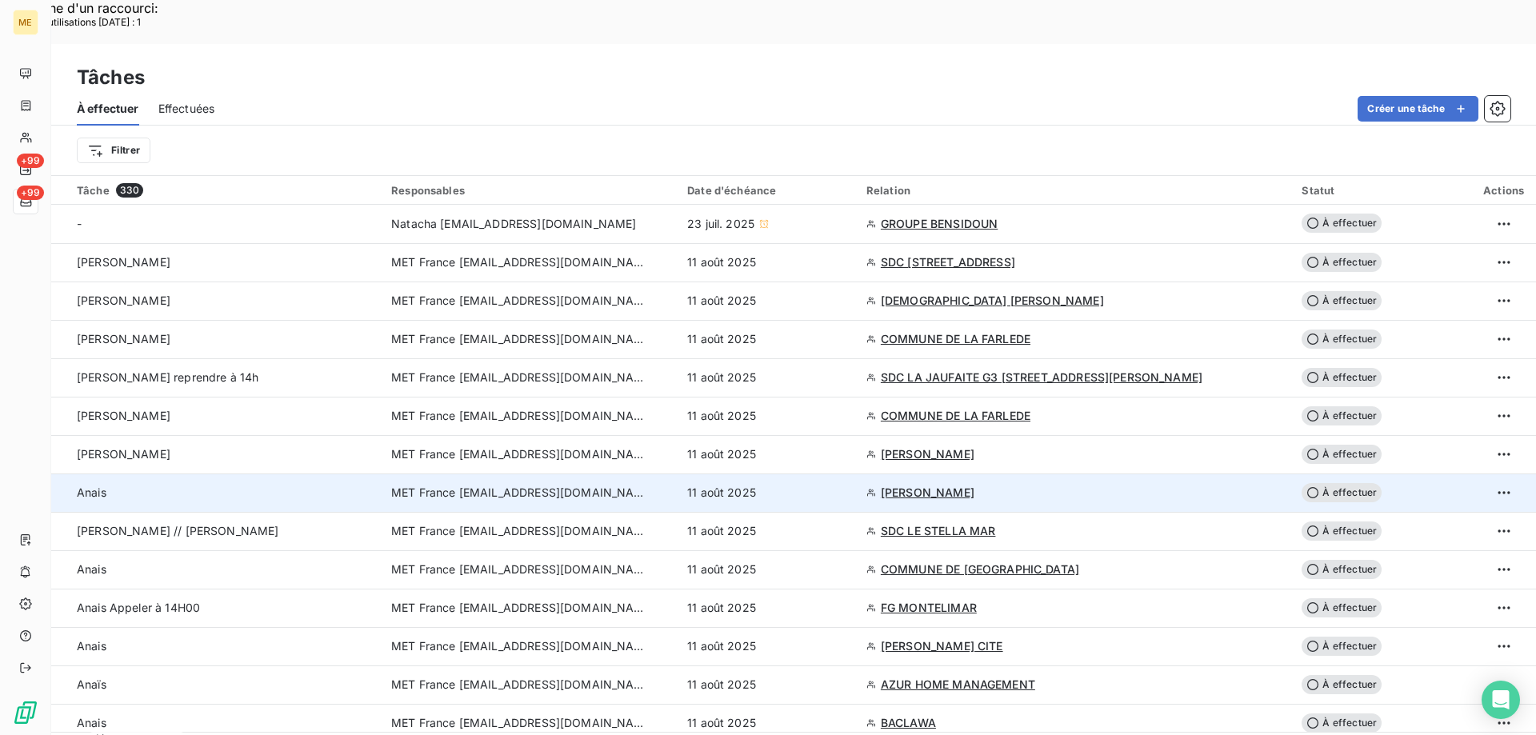
click at [847, 485] on div "11 août 2025" at bounding box center [767, 493] width 160 height 16
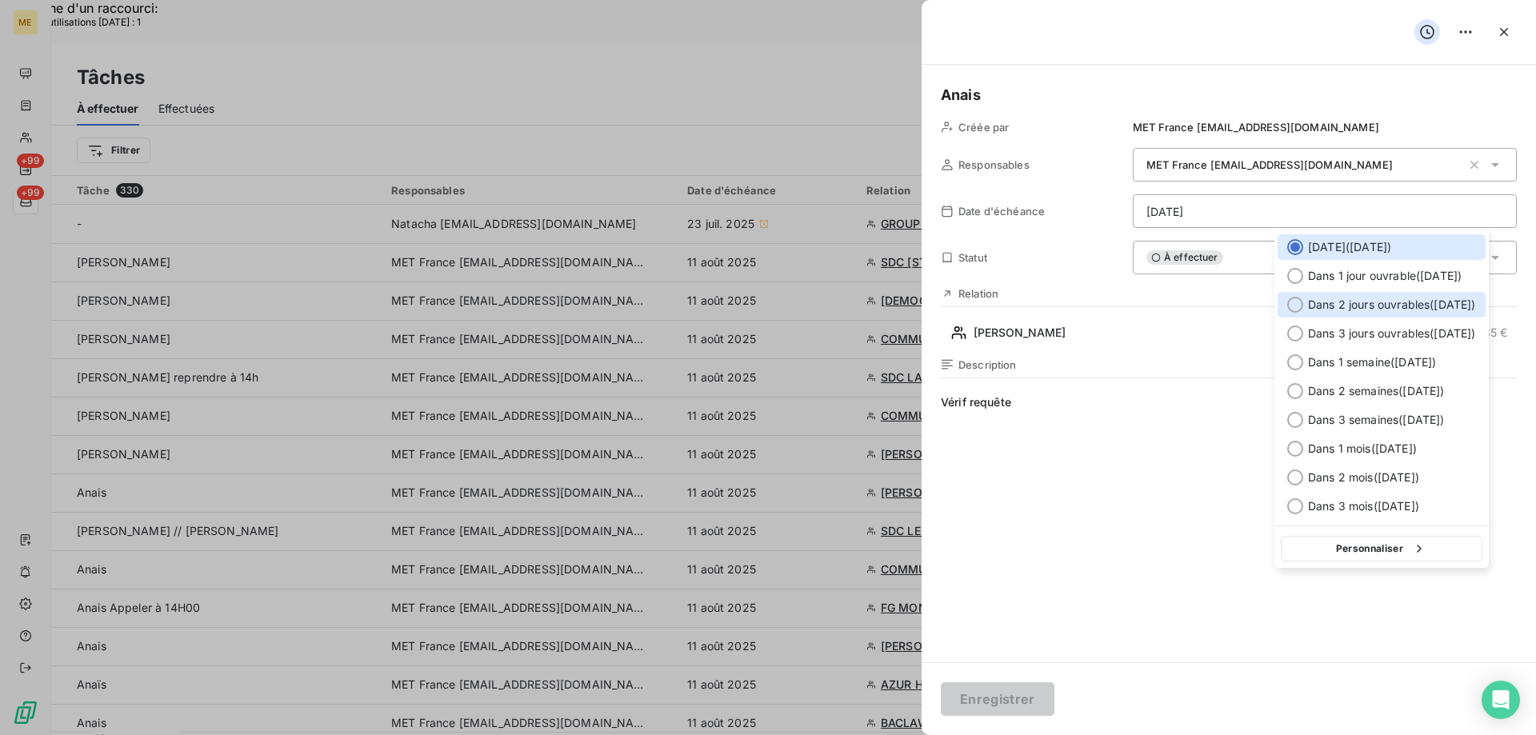
click at [1428, 309] on span "Dans 2 jours ouvrables ( mercredi )" at bounding box center [1392, 305] width 168 height 16
type input "13/08/2025"
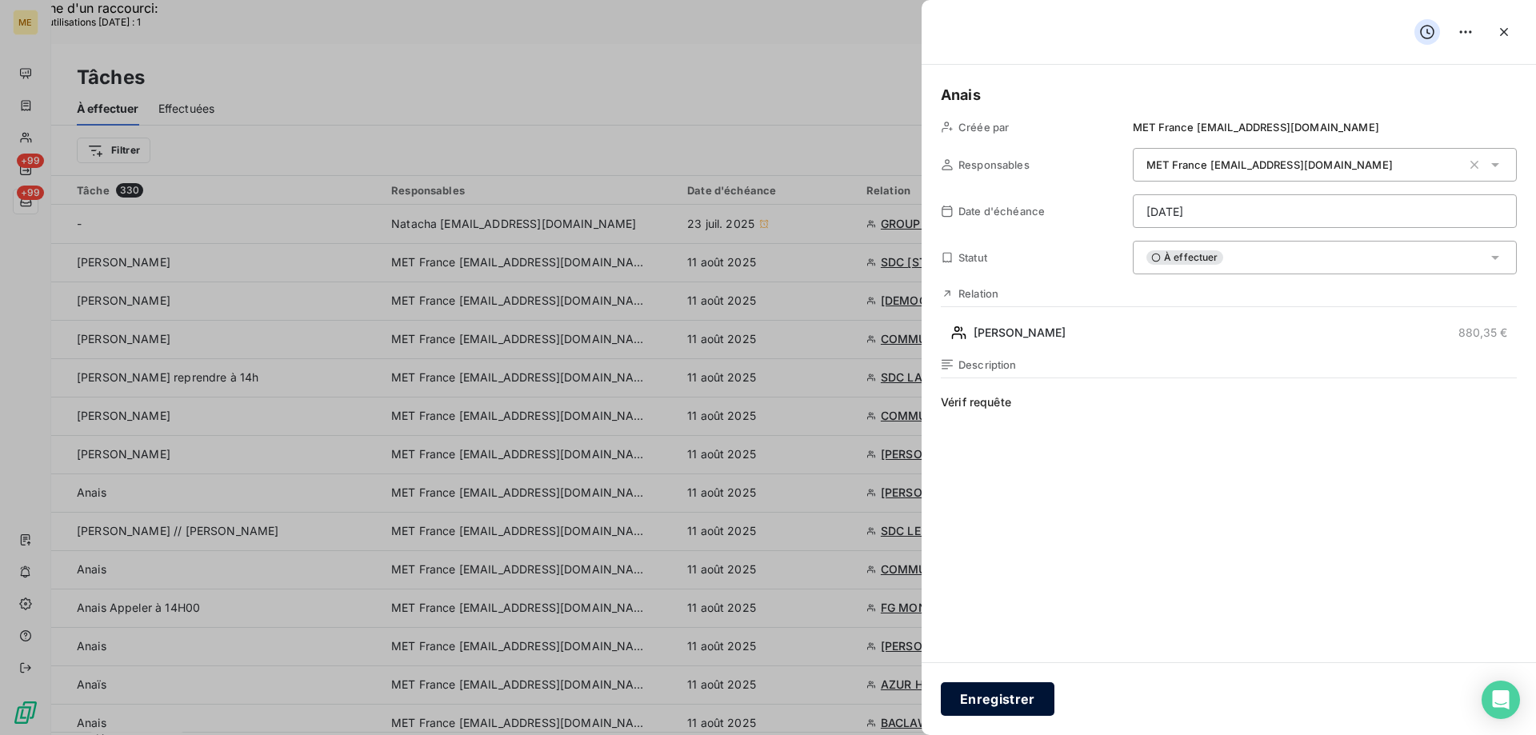
drag, startPoint x: 994, startPoint y: 699, endPoint x: 1023, endPoint y: 690, distance: 30.1
click at [992, 699] on button "Enregistrer" at bounding box center [998, 699] width 114 height 34
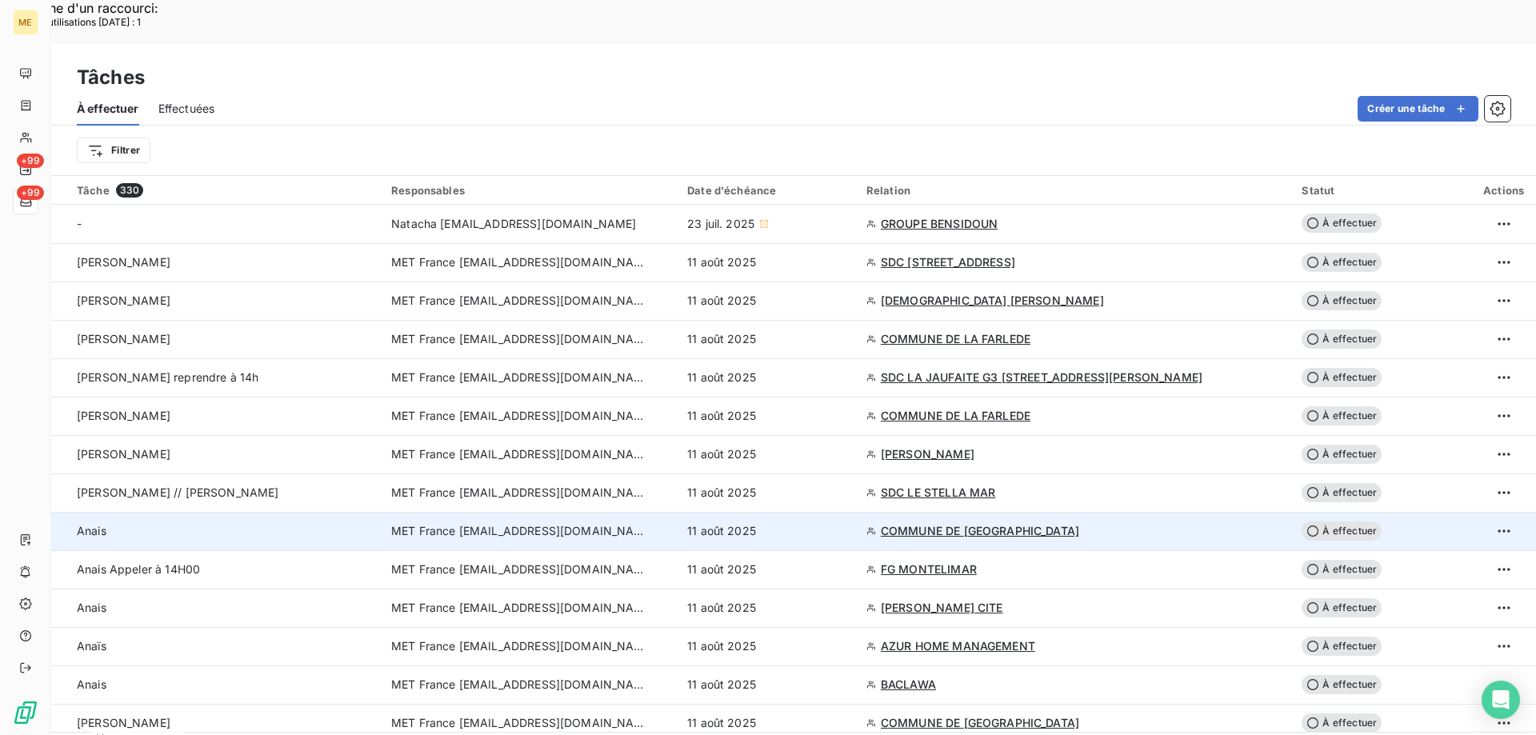
click at [815, 523] on div "11 août 2025" at bounding box center [767, 531] width 160 height 16
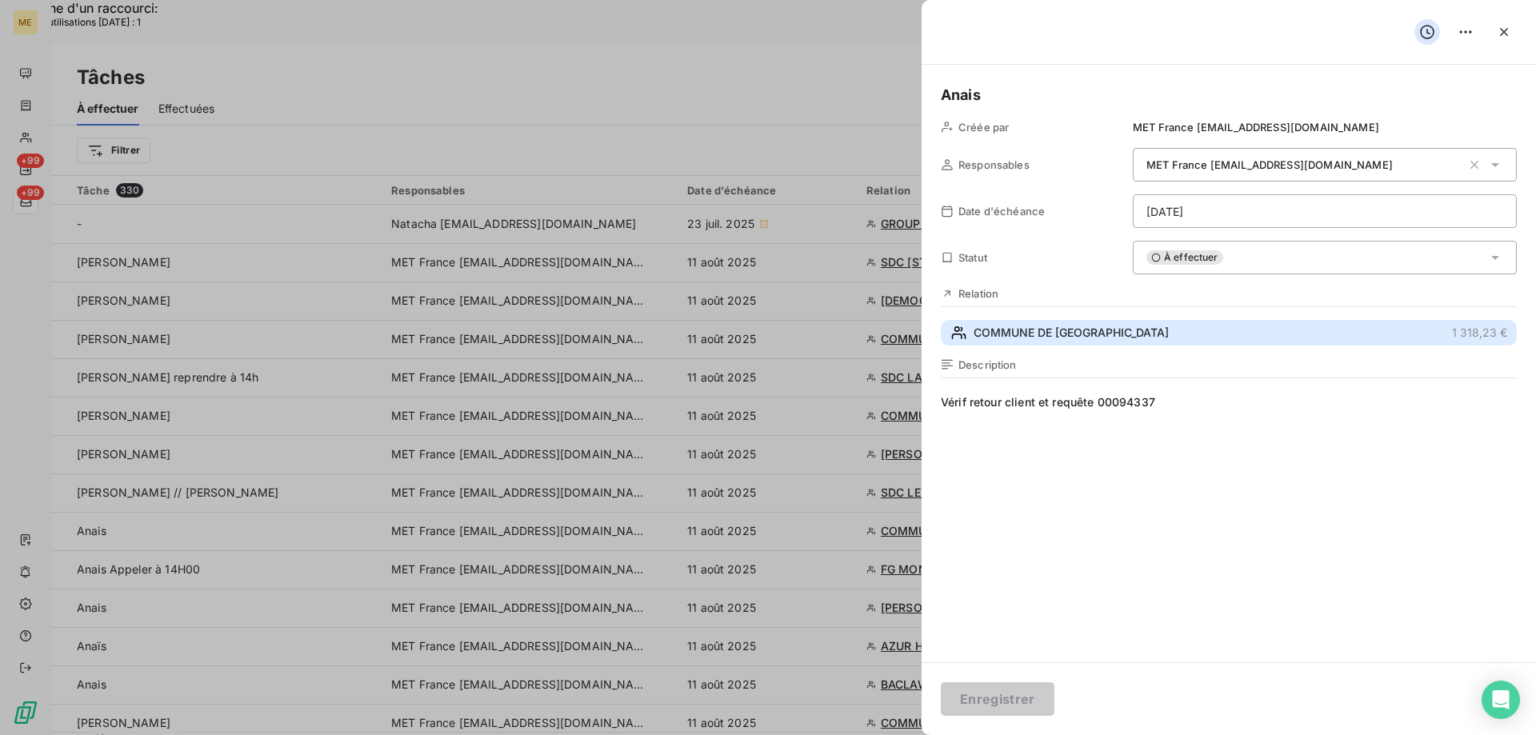
click at [1026, 335] on span "COMMUNE DE DOGNEVILLE" at bounding box center [1070, 333] width 195 height 16
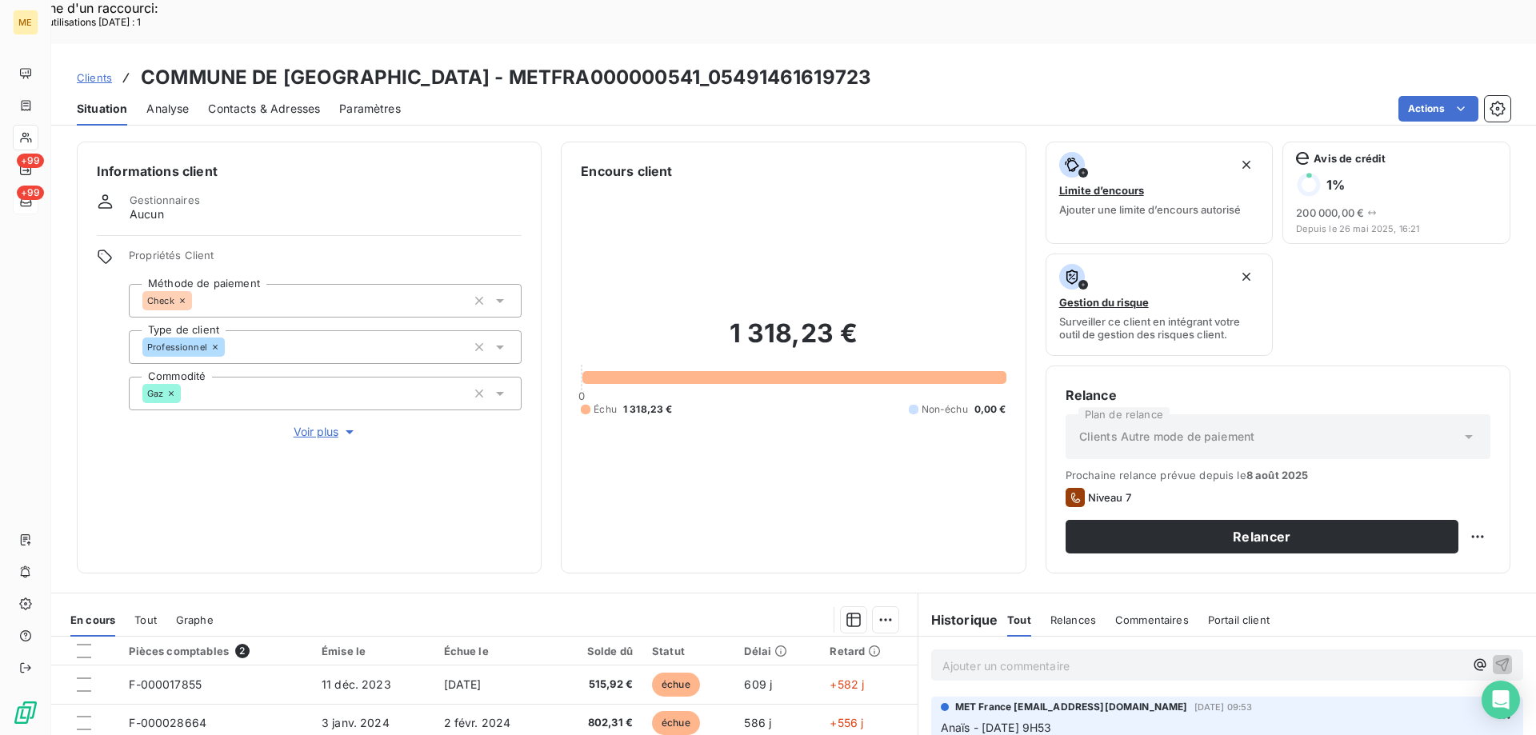
scroll to position [214, 0]
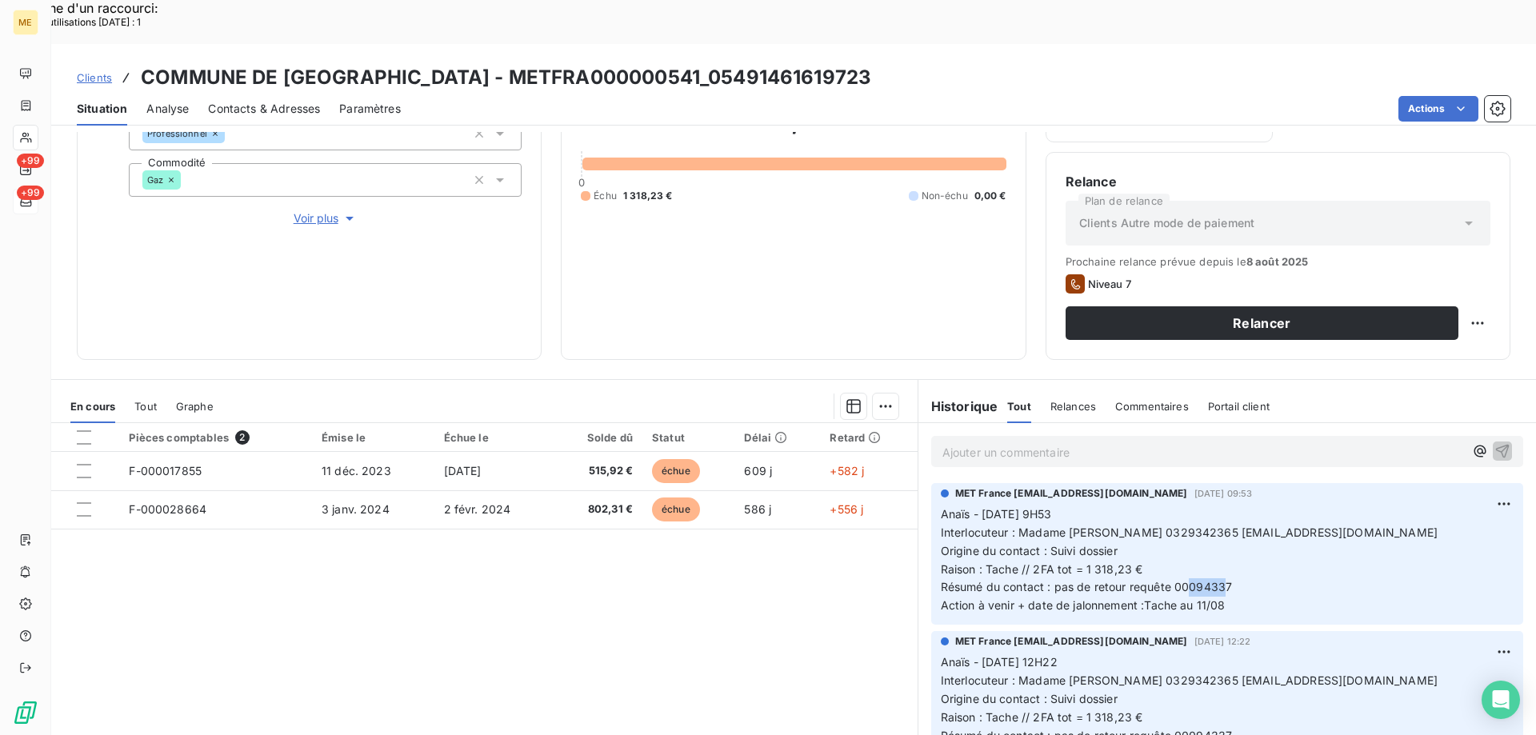
drag, startPoint x: 1220, startPoint y: 543, endPoint x: 1212, endPoint y: 544, distance: 8.8
click at [1180, 580] on span "Résumé du contact : pas de retour requête 00094337" at bounding box center [1087, 587] width 292 height 14
drag, startPoint x: 1218, startPoint y: 543, endPoint x: 1169, endPoint y: 540, distance: 48.9
click at [1169, 580] on span "Résumé du contact : pas de retour requête 00094337" at bounding box center [1087, 587] width 292 height 14
copy span "00094337"
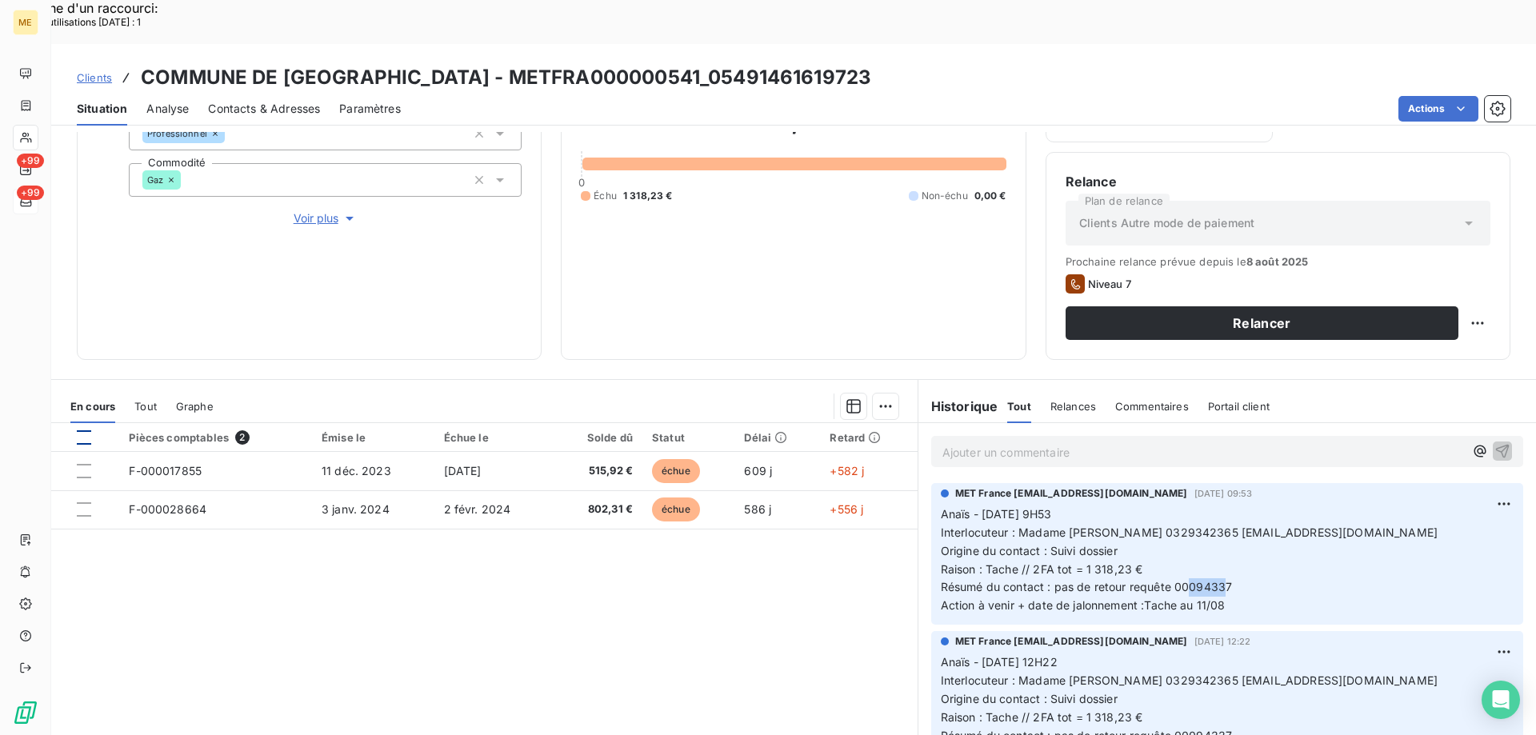
click at [77, 430] on div at bounding box center [84, 437] width 14 height 14
click at [1236, 564] on p "Anaïs - 07/08/2025 - 9H53 Interlocuteur : Madame ARNOLD 0329342365 mairie@dogne…" at bounding box center [1227, 560] width 573 height 110
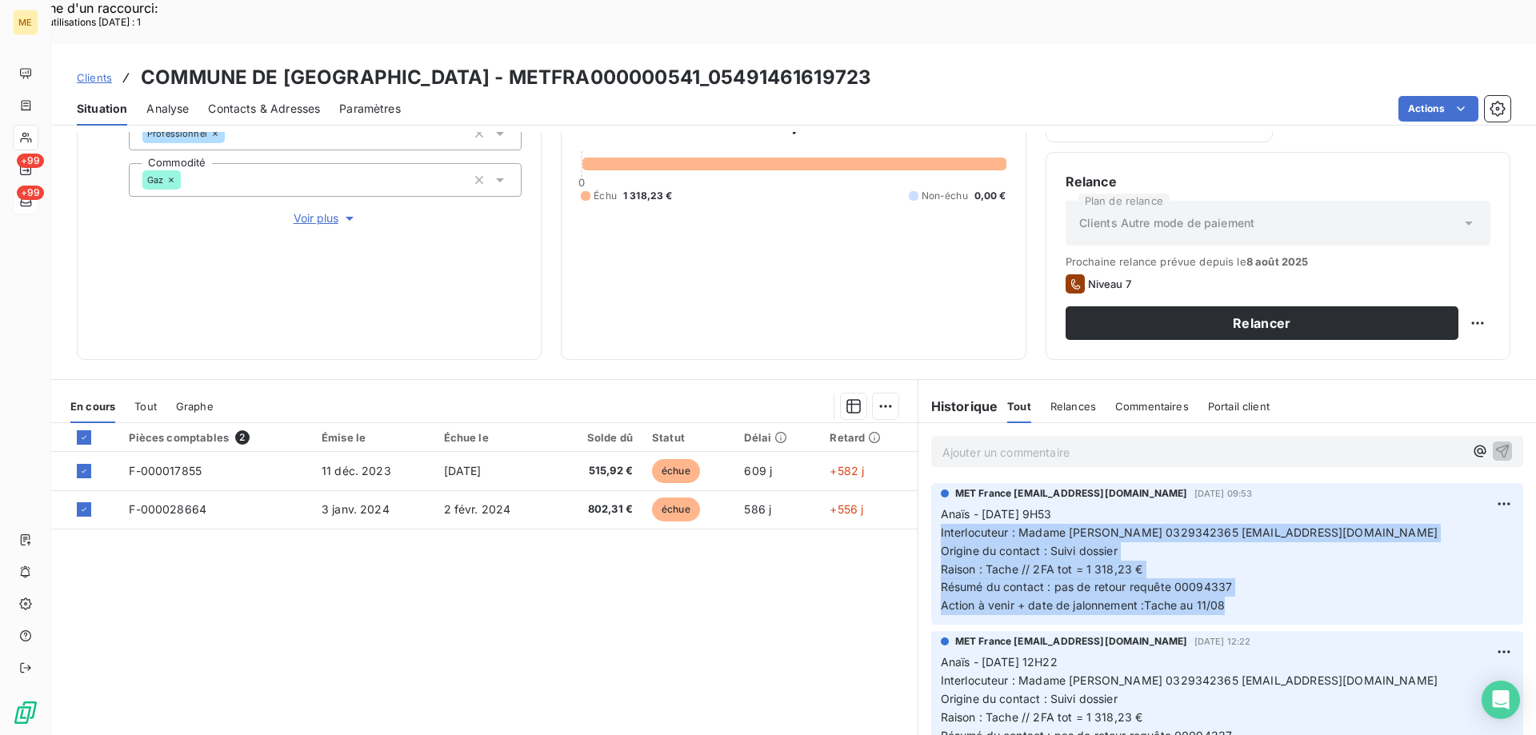
drag, startPoint x: 1232, startPoint y: 563, endPoint x: 918, endPoint y: 488, distance: 323.2
click at [918, 488] on div "MET France met-france@recouvrement.met.com 7 août 2025, 09:53 Anaïs - 07/08/202…" at bounding box center [1226, 554] width 617 height 148
copy p "Interlocuteur : Madame ARNOLD 0329342365 mairie@dogneville.fr Origine du contac…"
click at [781, 393] on div "Mettre en litige (2 factures)" at bounding box center [738, 398] width 290 height 26
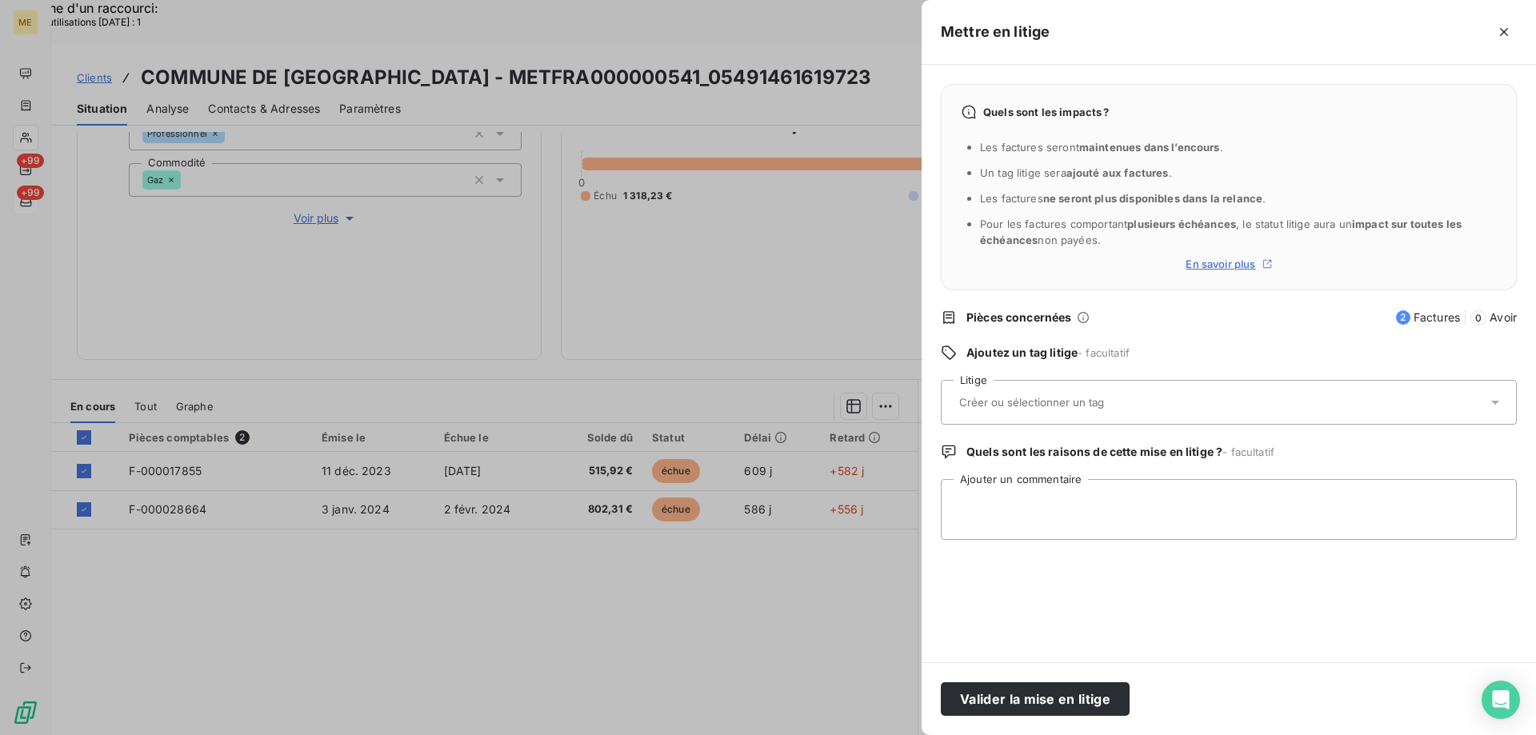
click at [1139, 410] on div at bounding box center [1220, 402] width 533 height 34
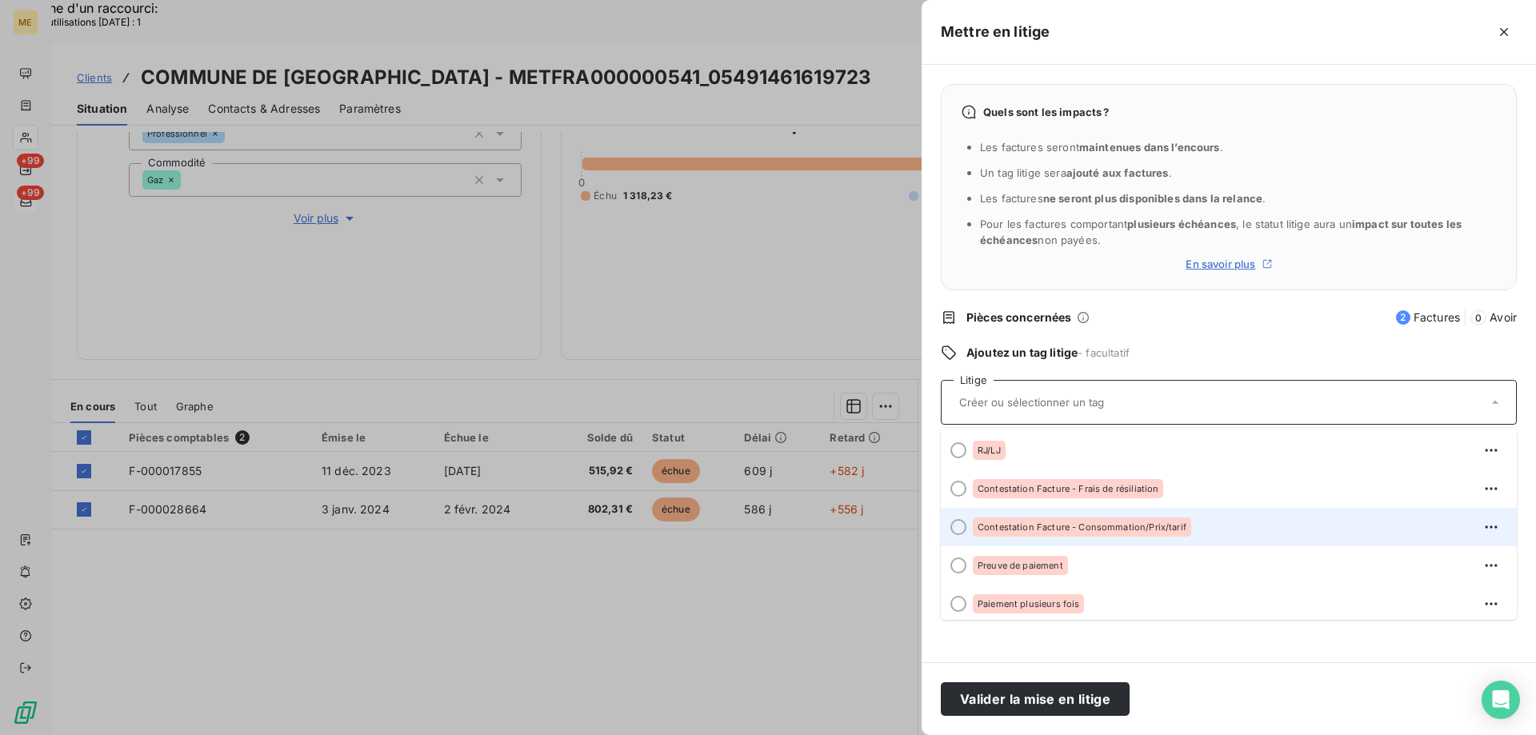
click at [1207, 523] on div "Contestation Facture - Consommation/Prix/tarif" at bounding box center [1238, 527] width 531 height 26
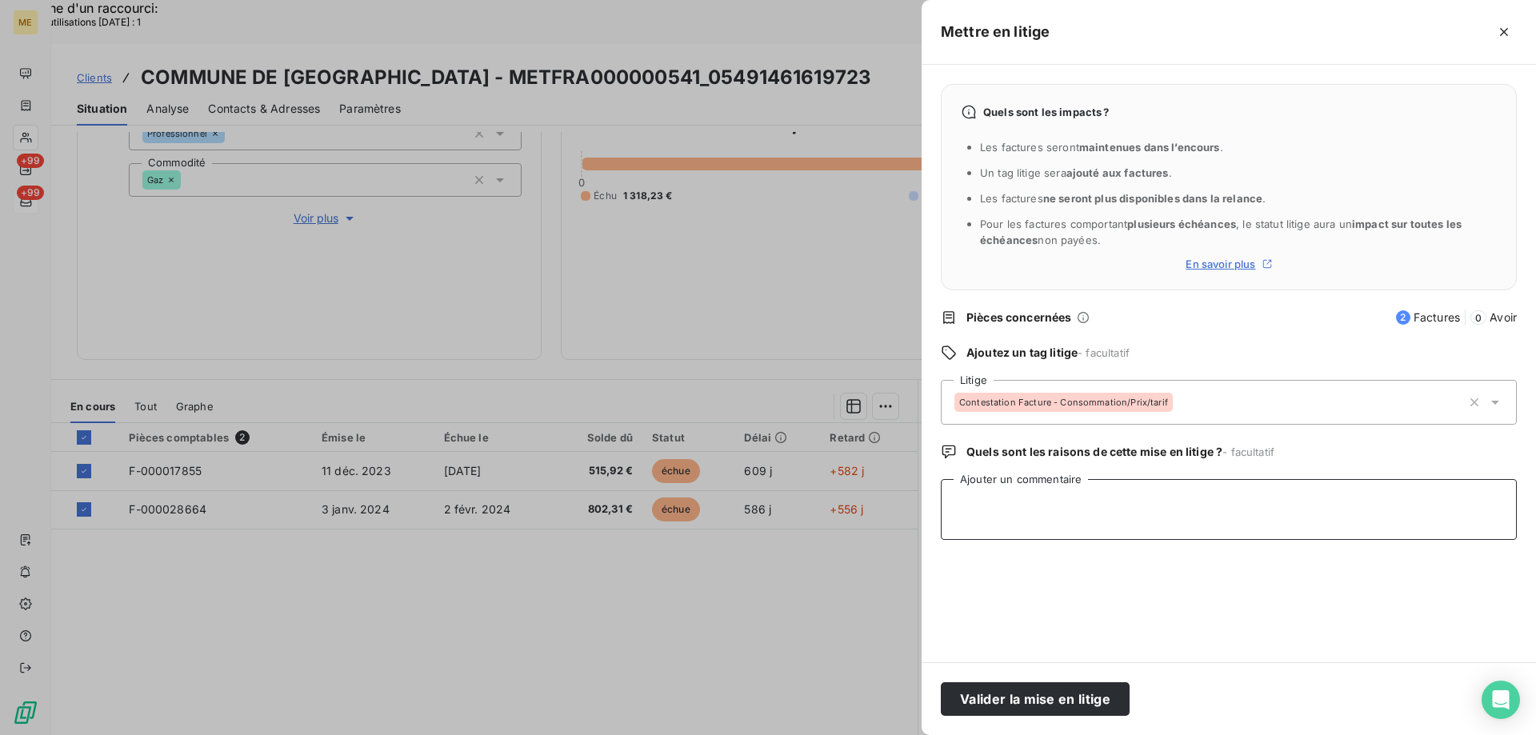
click at [1128, 495] on textarea "Ajouter un commentaire" at bounding box center [1229, 509] width 576 height 61
paste textarea "Anaïs - 11/08/2025 - 10H13 Interlocuteur : Madame ARNOLD 0329342365 mairie@dogn…"
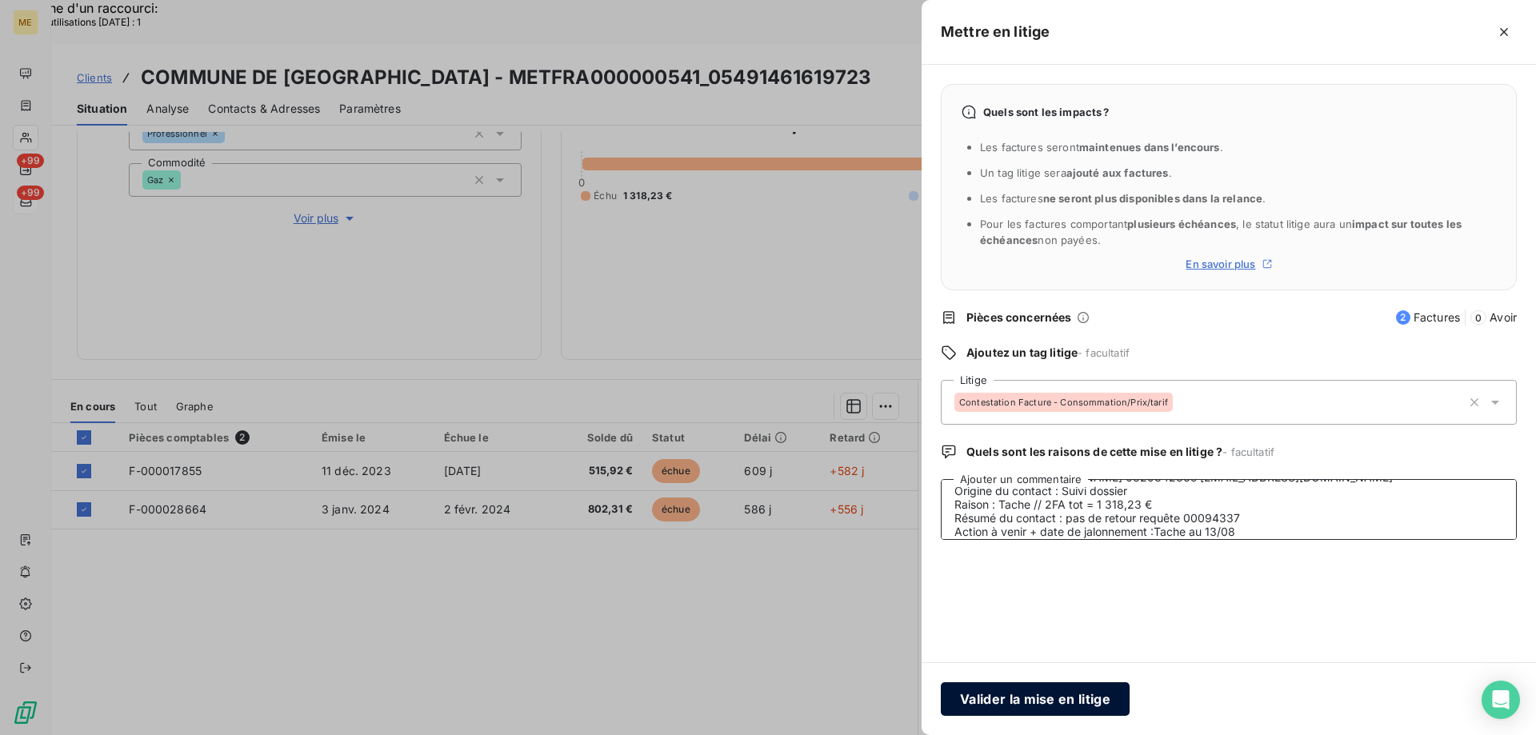
type textarea "Anaïs - 11/08/2025 - 10H13 Interlocuteur : Madame ARNOLD 0329342365 mairie@dogn…"
click at [1036, 691] on button "Valider la mise en litige" at bounding box center [1035, 699] width 189 height 34
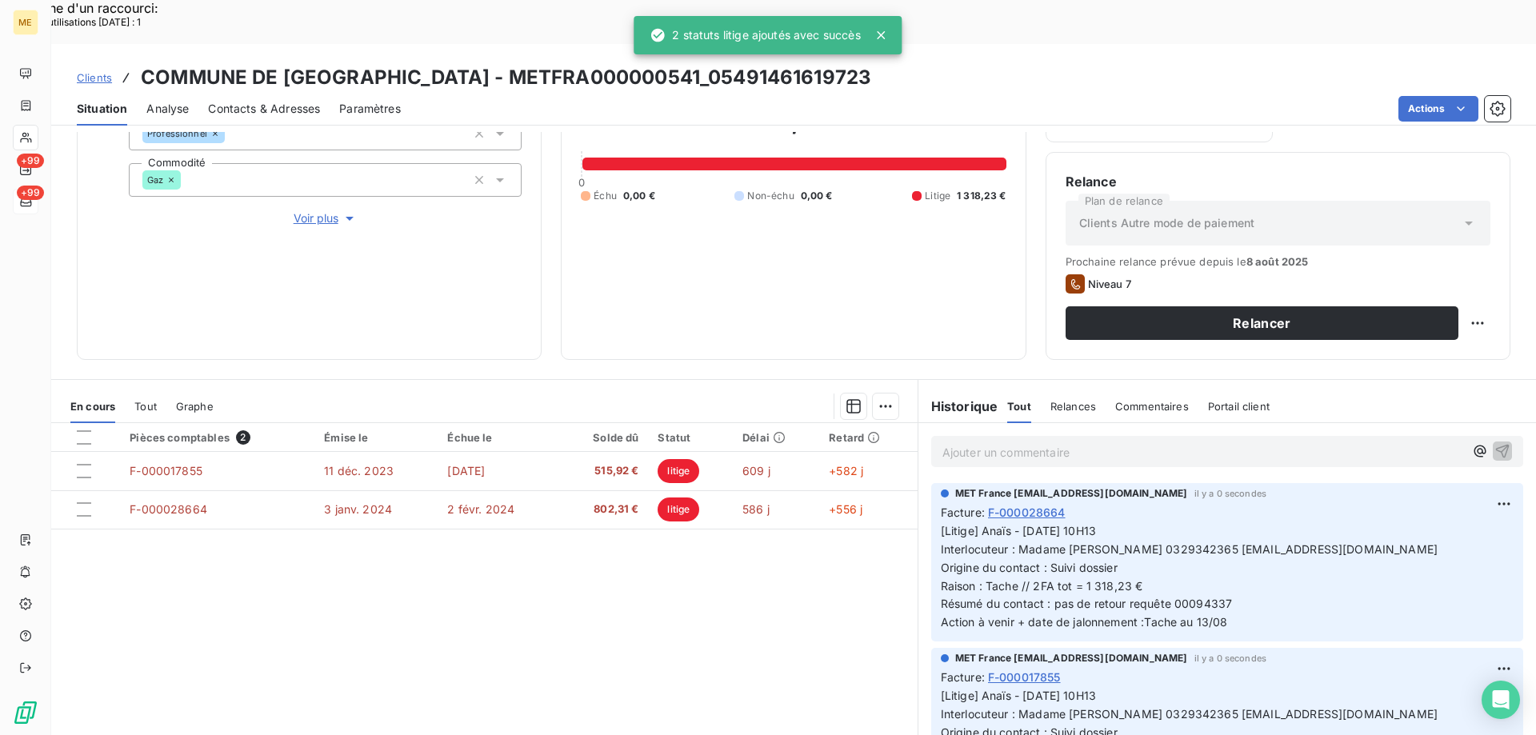
scroll to position [158, 0]
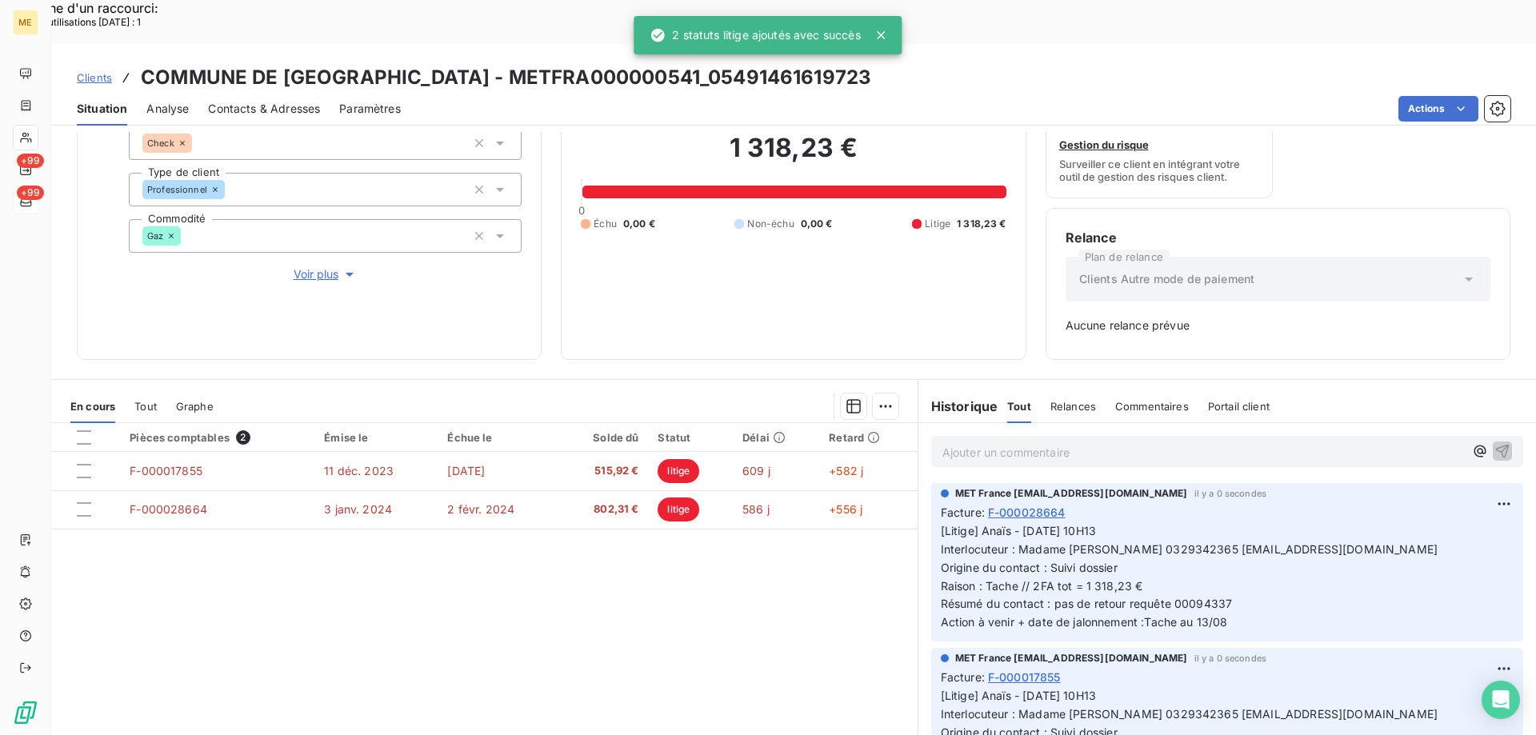
click at [30, 198] on span "+99" at bounding box center [30, 193] width 27 height 14
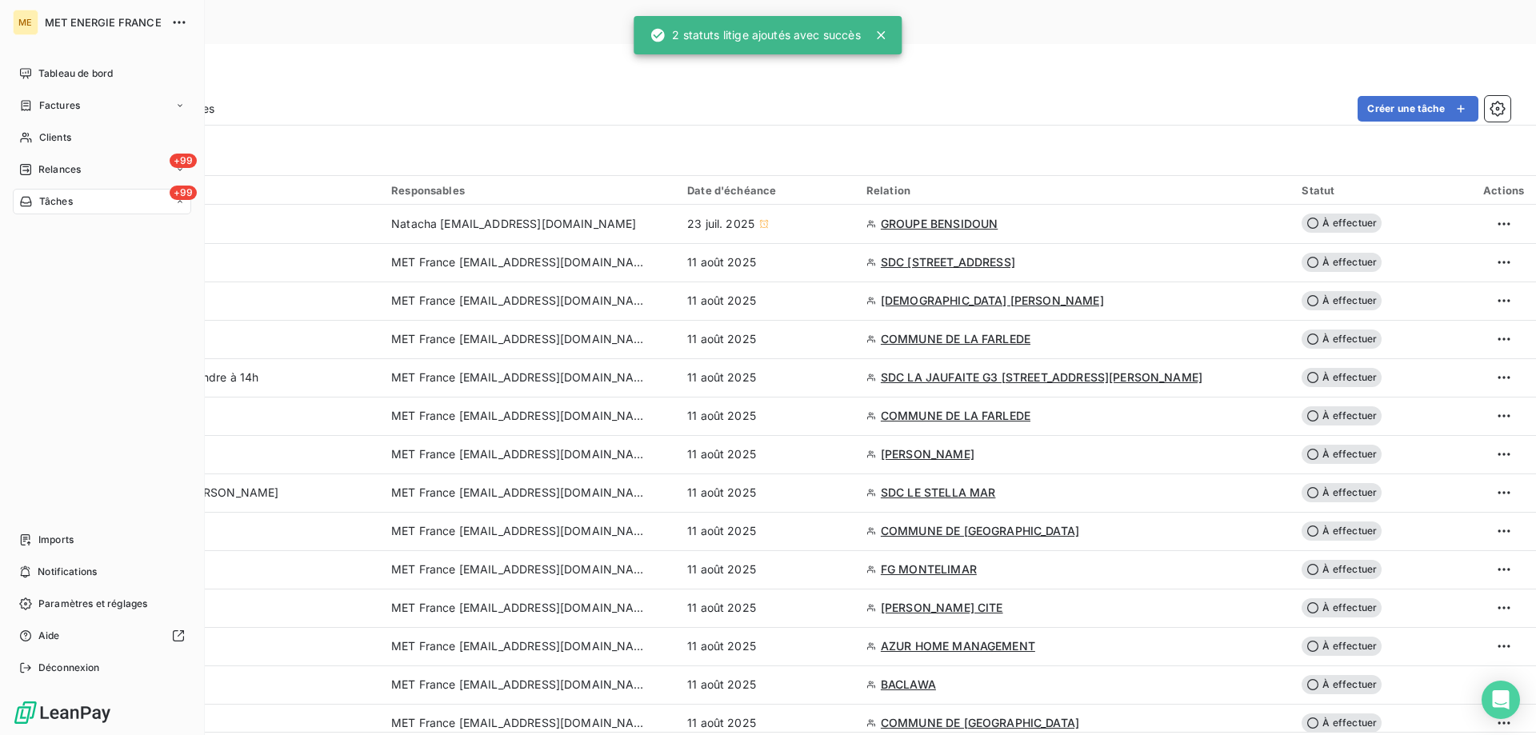
click at [31, 199] on icon at bounding box center [26, 201] width 14 height 13
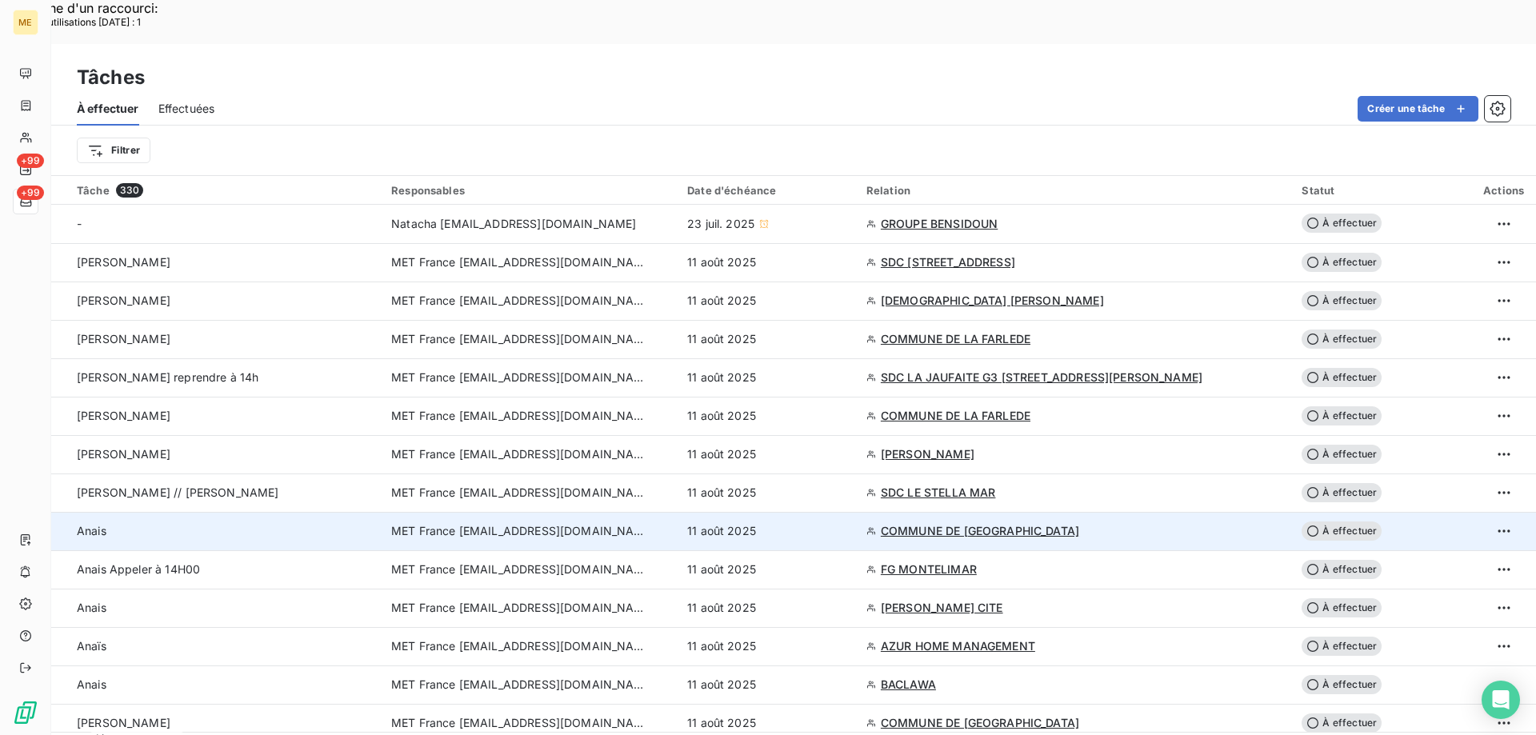
click at [847, 523] on div "11 août 2025" at bounding box center [767, 531] width 160 height 16
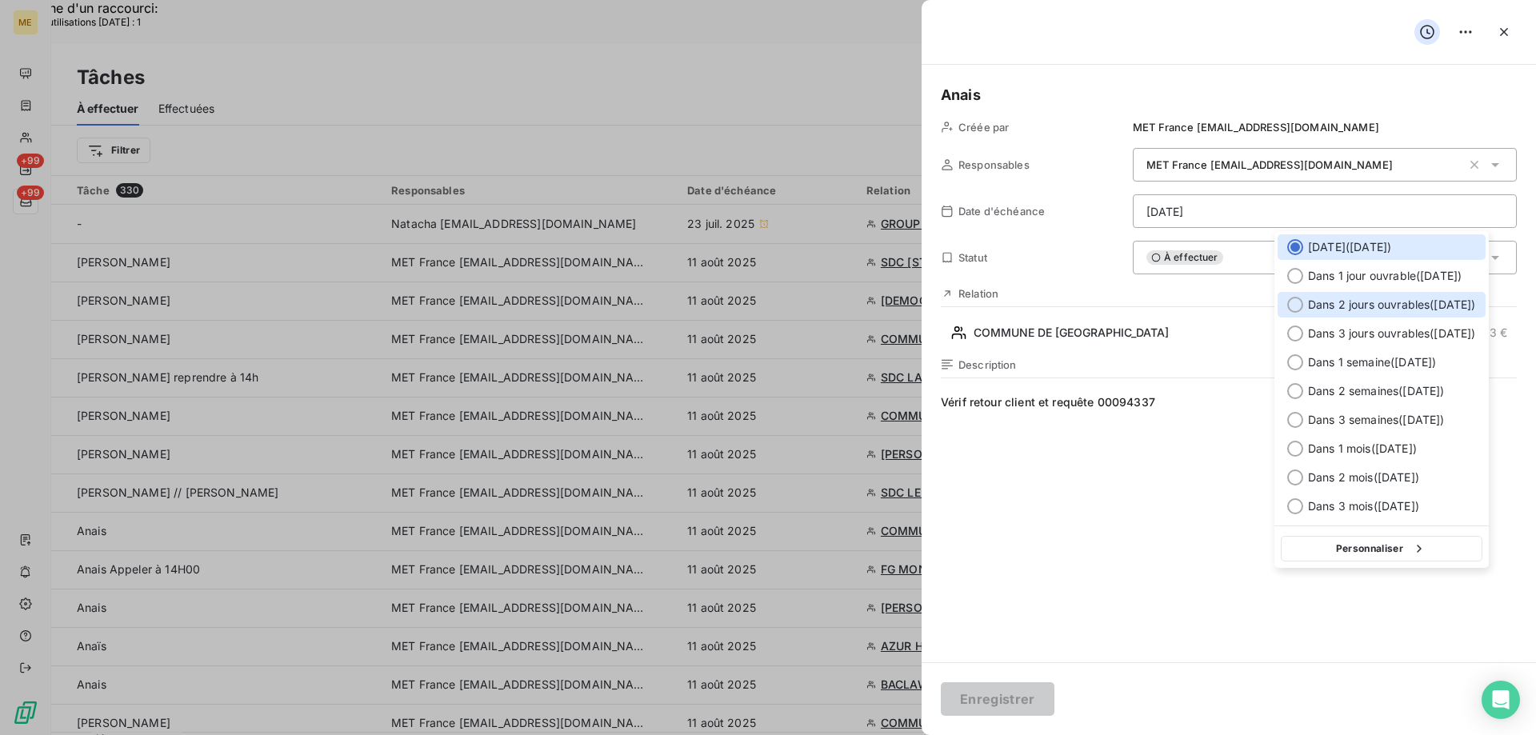
drag, startPoint x: 1384, startPoint y: 307, endPoint x: 1351, endPoint y: 350, distance: 54.1
click at [1384, 308] on span "Dans 2 jours ouvrables ( [DATE] )" at bounding box center [1392, 305] width 168 height 16
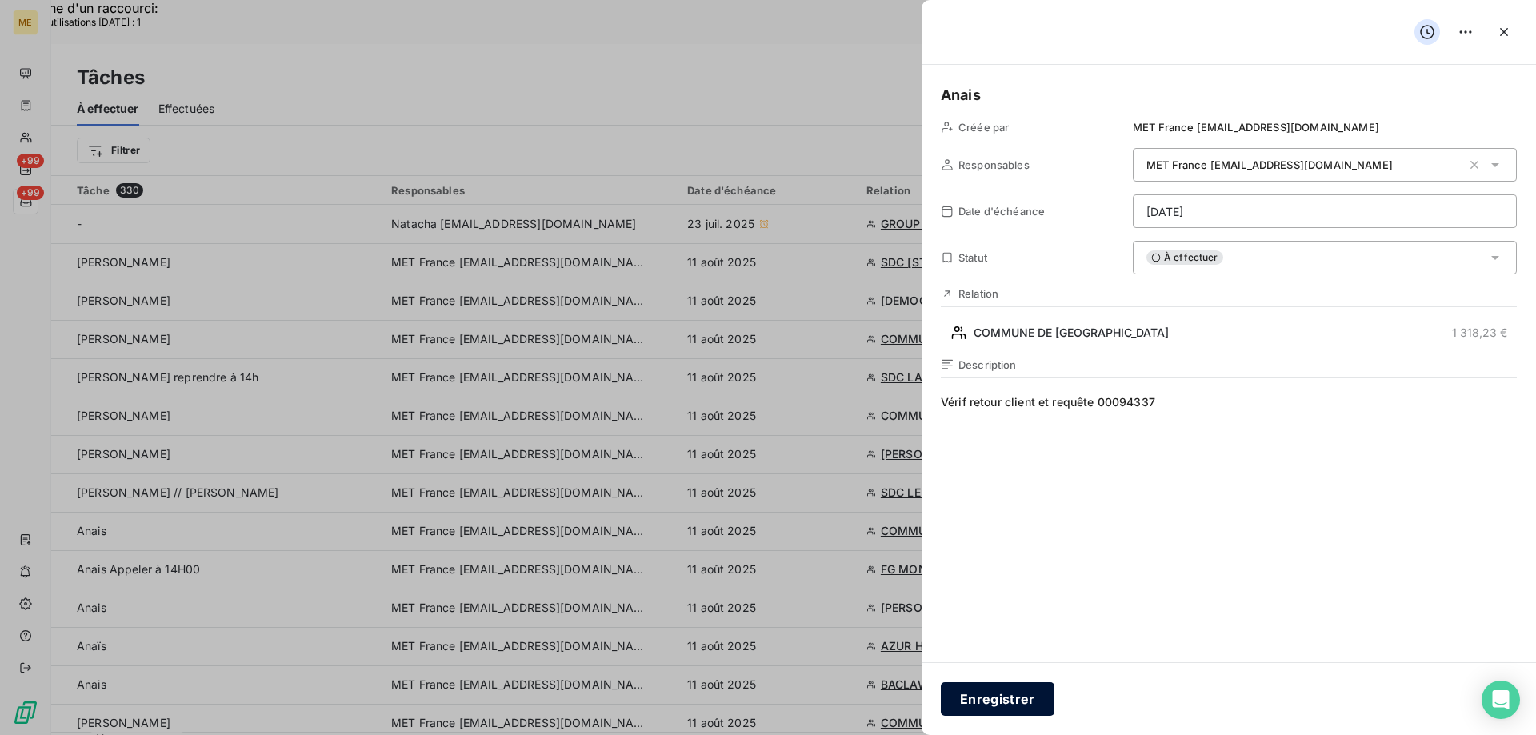
click at [956, 695] on button "Enregistrer" at bounding box center [998, 699] width 114 height 34
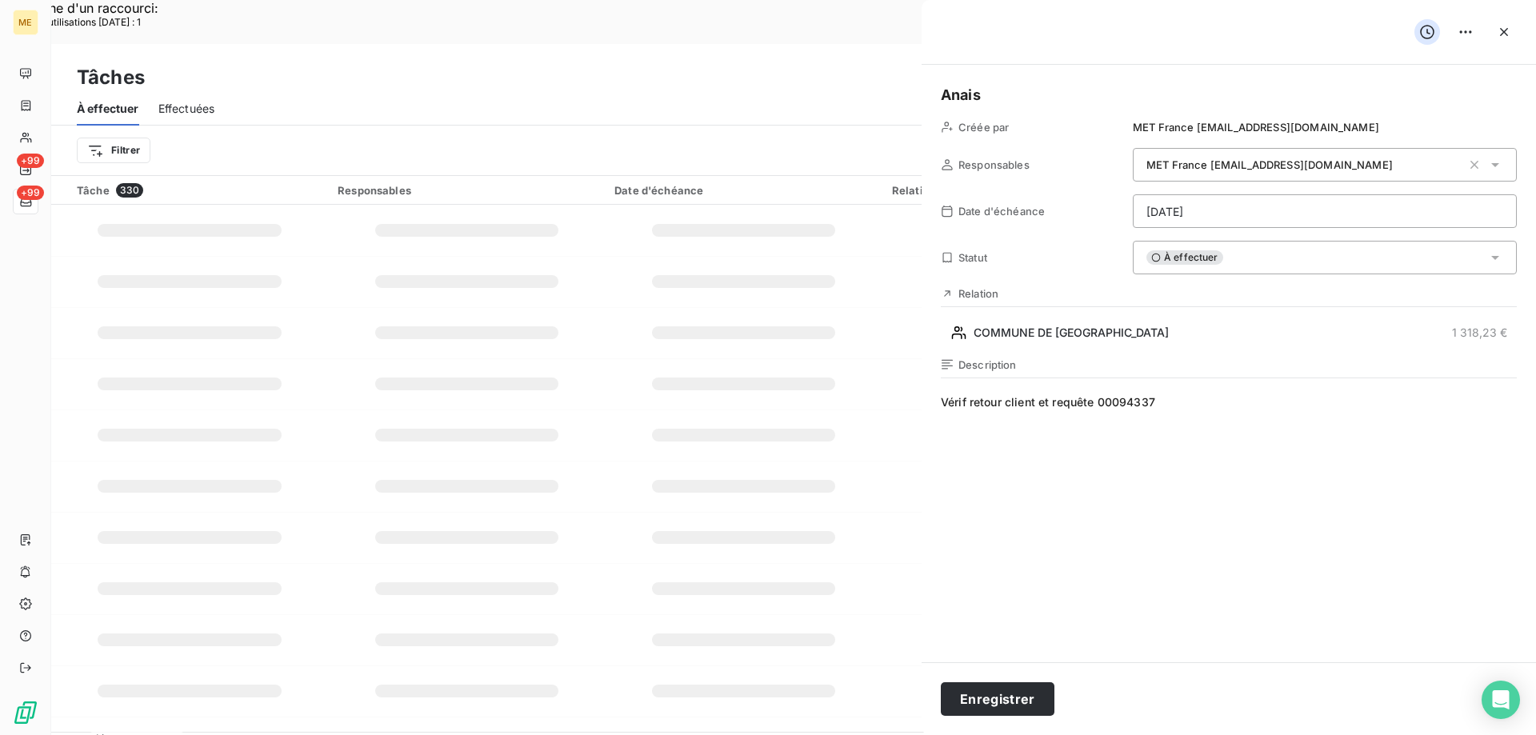
type input "[DATE]"
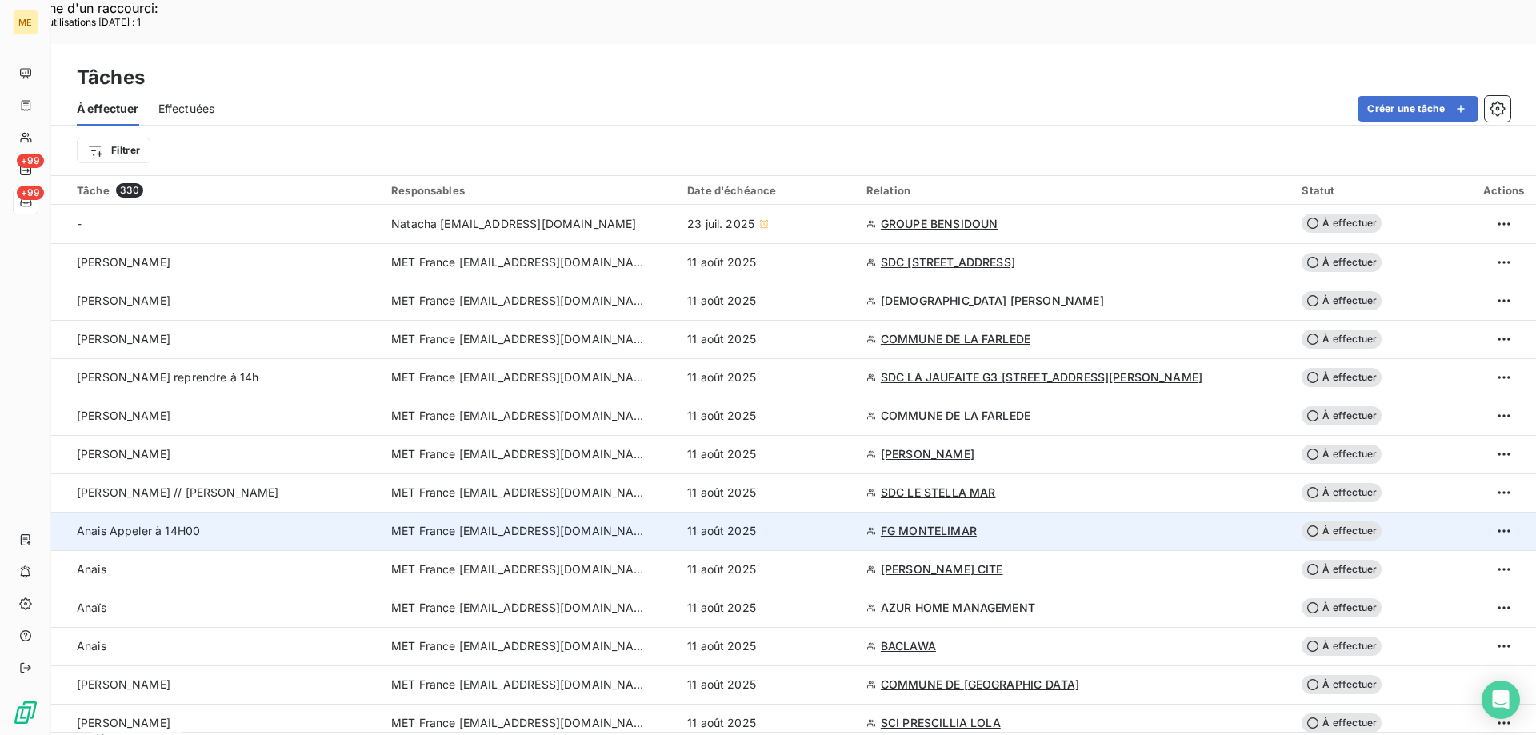
click at [847, 523] on div "11 août 2025" at bounding box center [767, 531] width 160 height 16
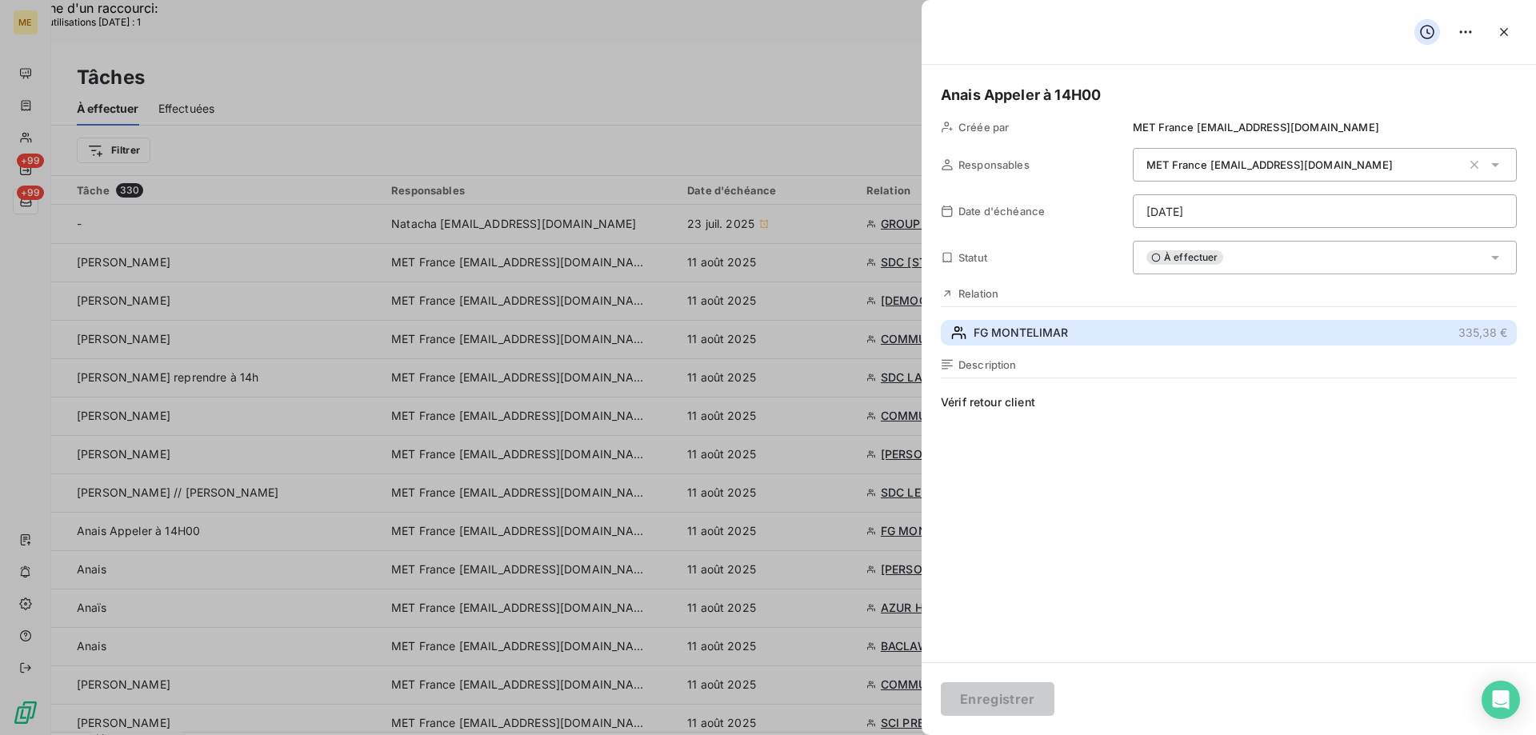
click at [1118, 332] on button "FG MONTELIMAR 335,38 €" at bounding box center [1229, 333] width 576 height 26
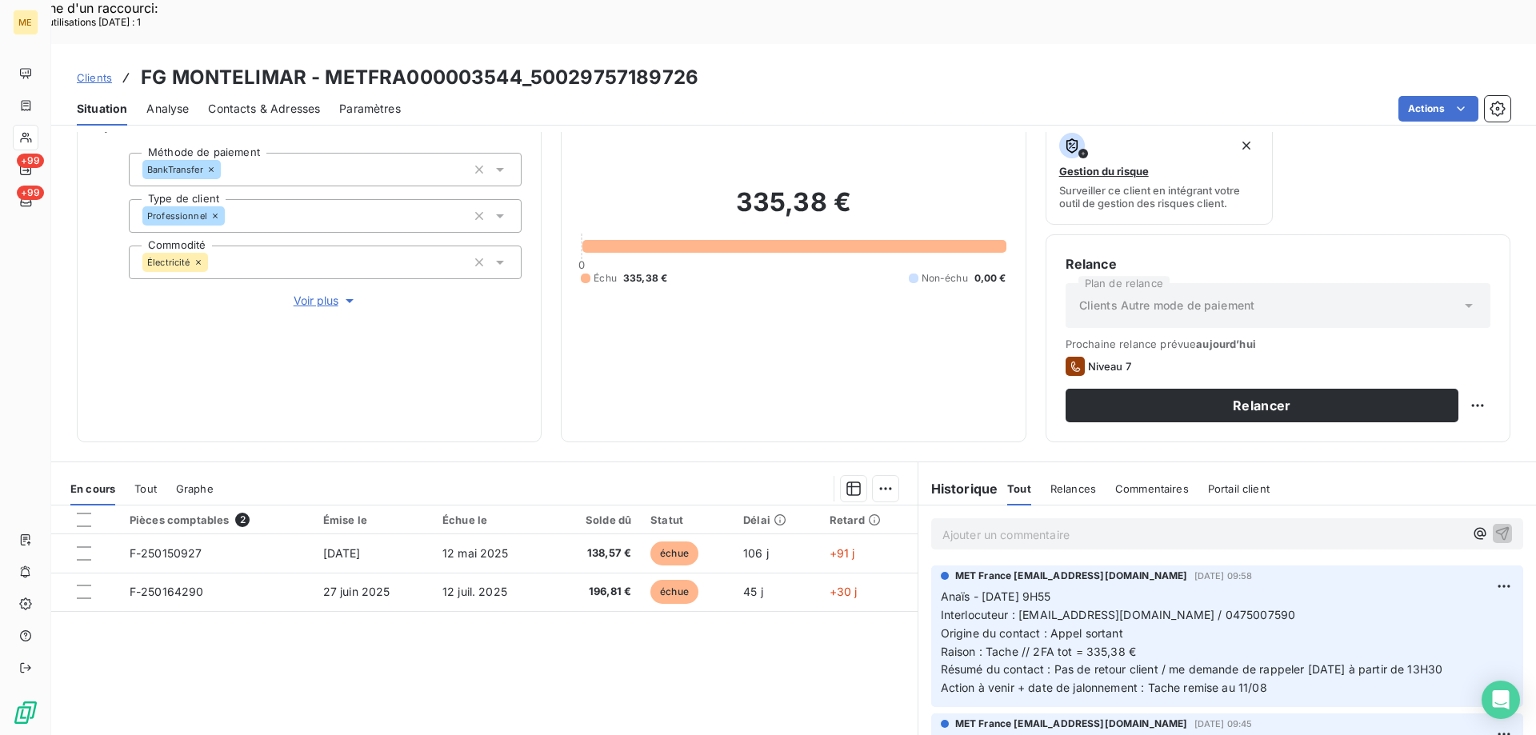
scroll to position [214, 0]
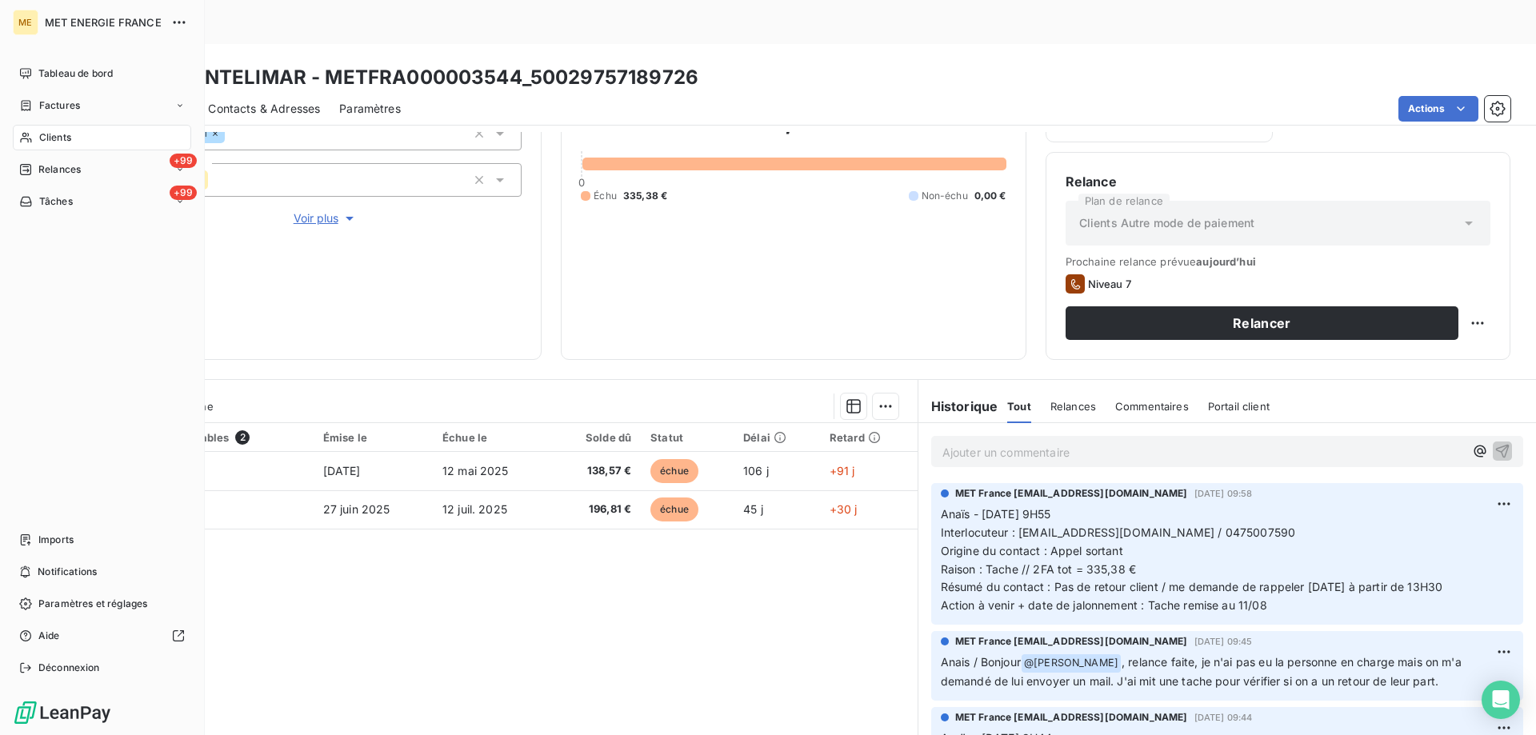
click at [53, 199] on span "Tâches" at bounding box center [56, 201] width 34 height 14
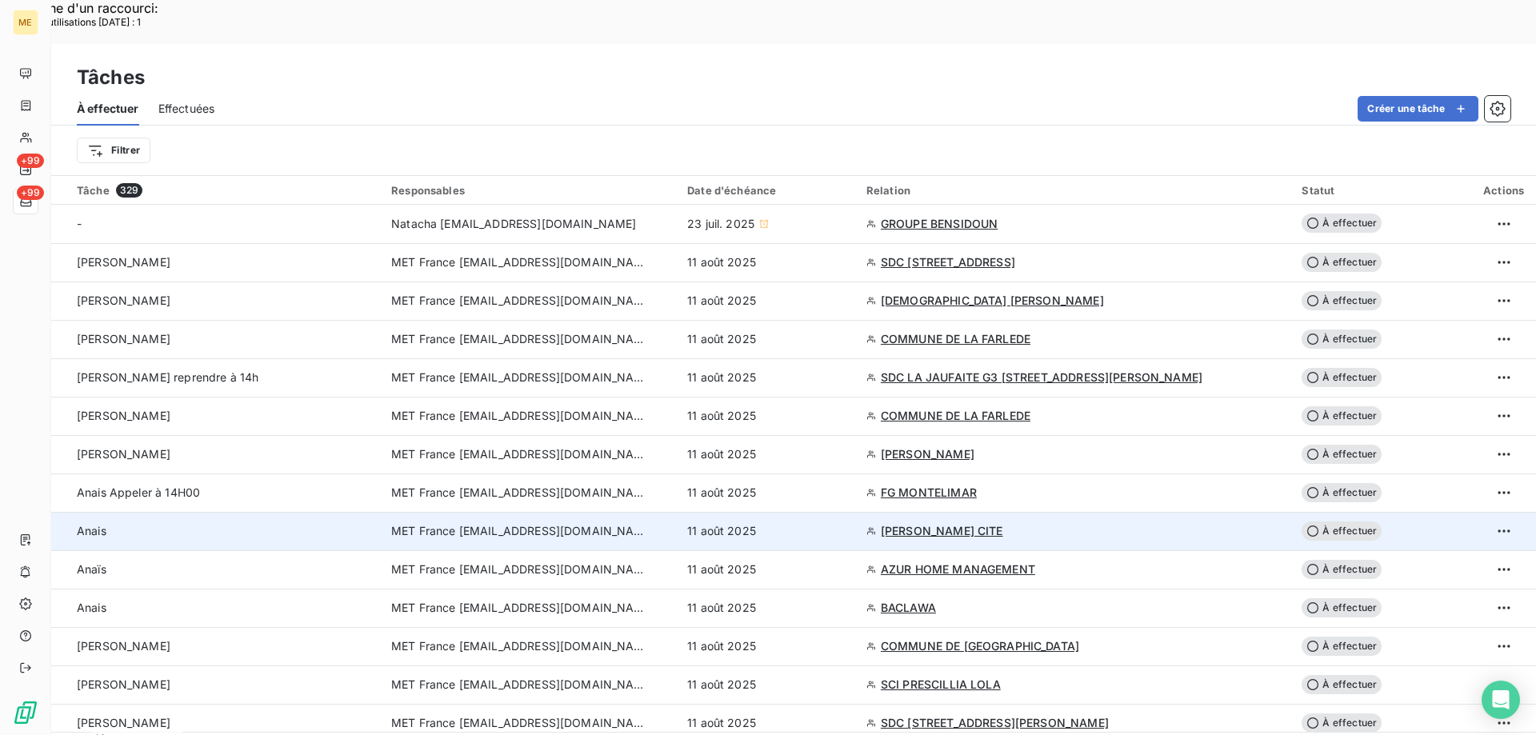
click at [847, 523] on div "11 août 2025" at bounding box center [767, 531] width 160 height 16
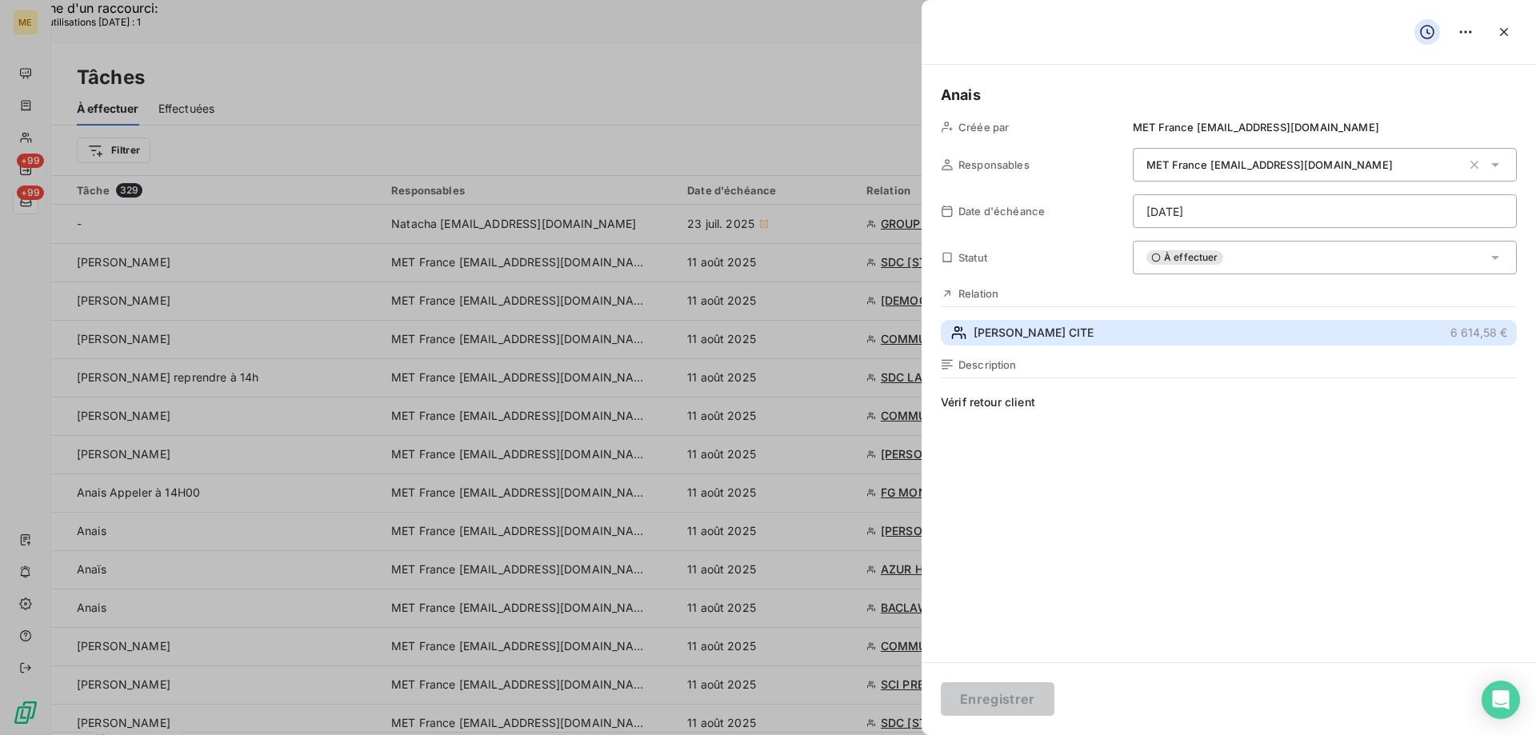
click at [1081, 335] on button "MENOZZI CITE 6 614,58 €" at bounding box center [1229, 333] width 576 height 26
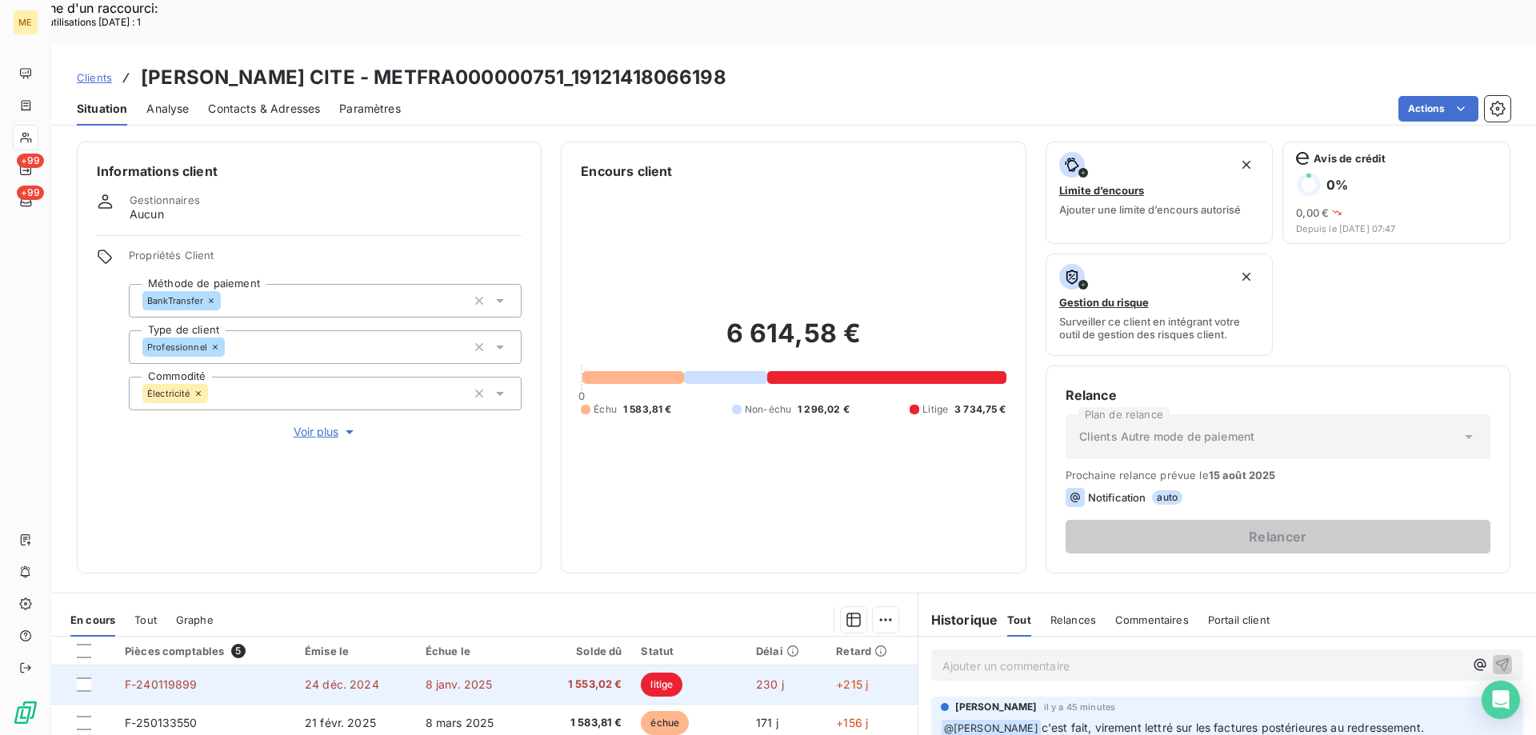
scroll to position [214, 0]
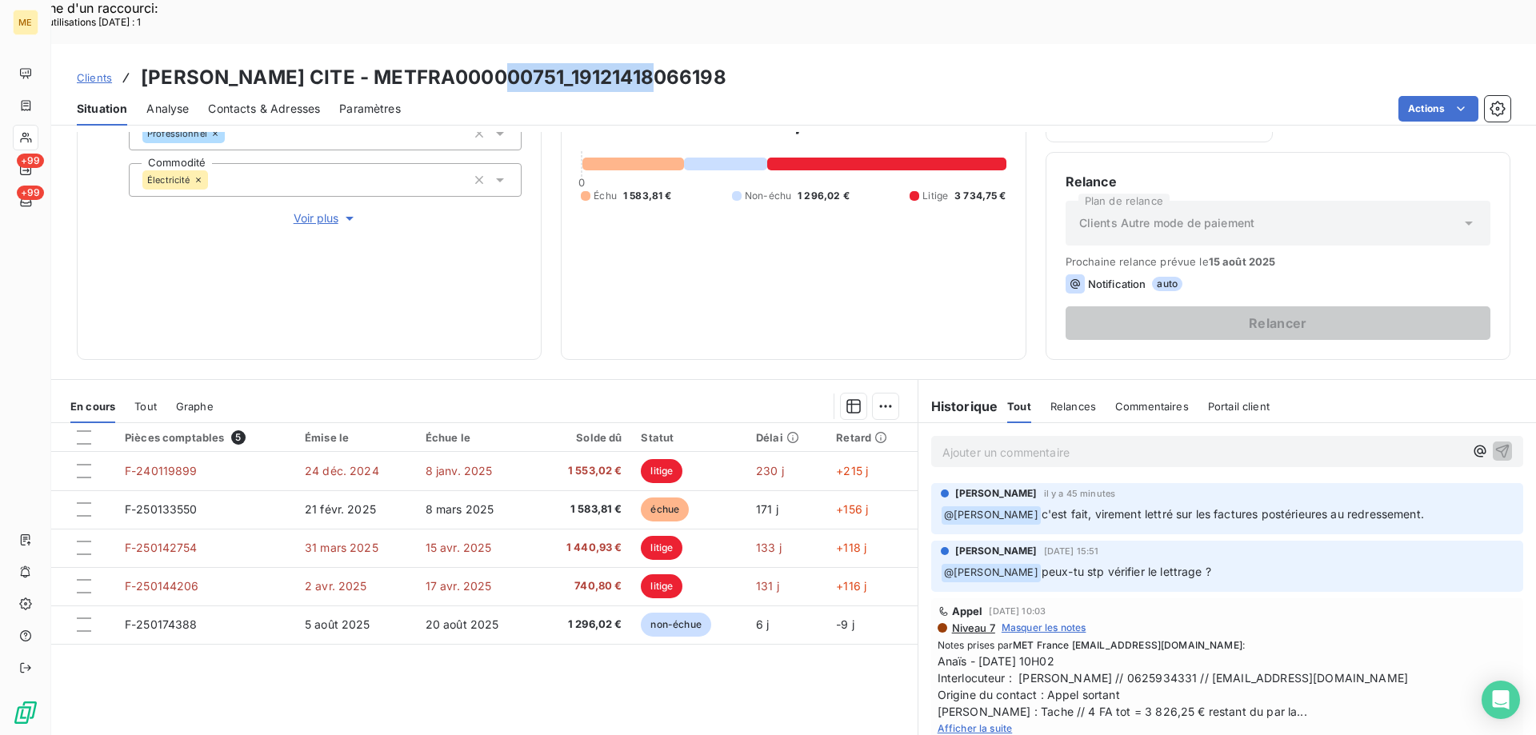
drag, startPoint x: 661, startPoint y: 35, endPoint x: 497, endPoint y: 32, distance: 164.0
click at [497, 63] on div "Clients MENOZZI CITE - METFRA000000751_19121418066198" at bounding box center [793, 77] width 1484 height 29
copy h3 "19121418066198"
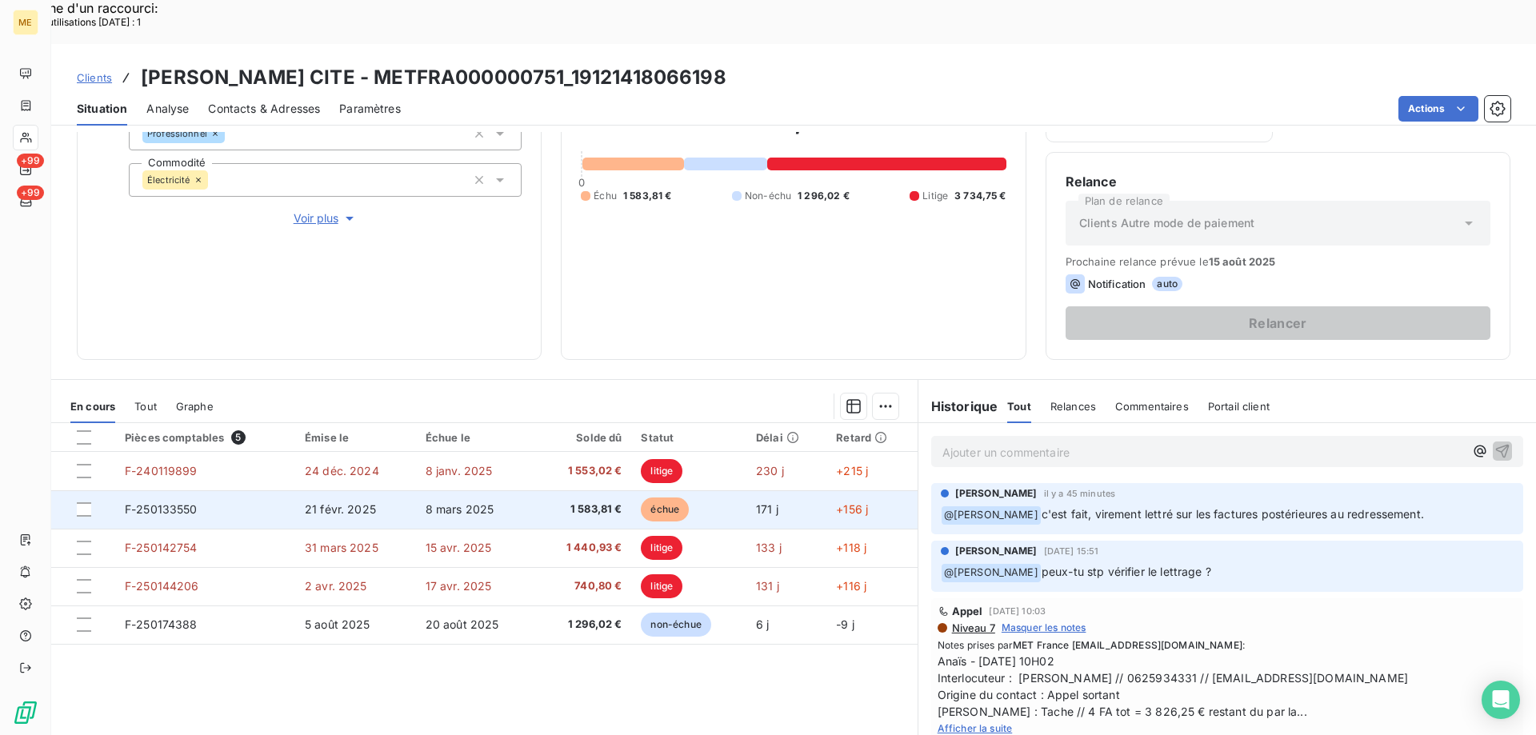
click at [553, 501] on span "1 583,81 €" at bounding box center [584, 509] width 78 height 16
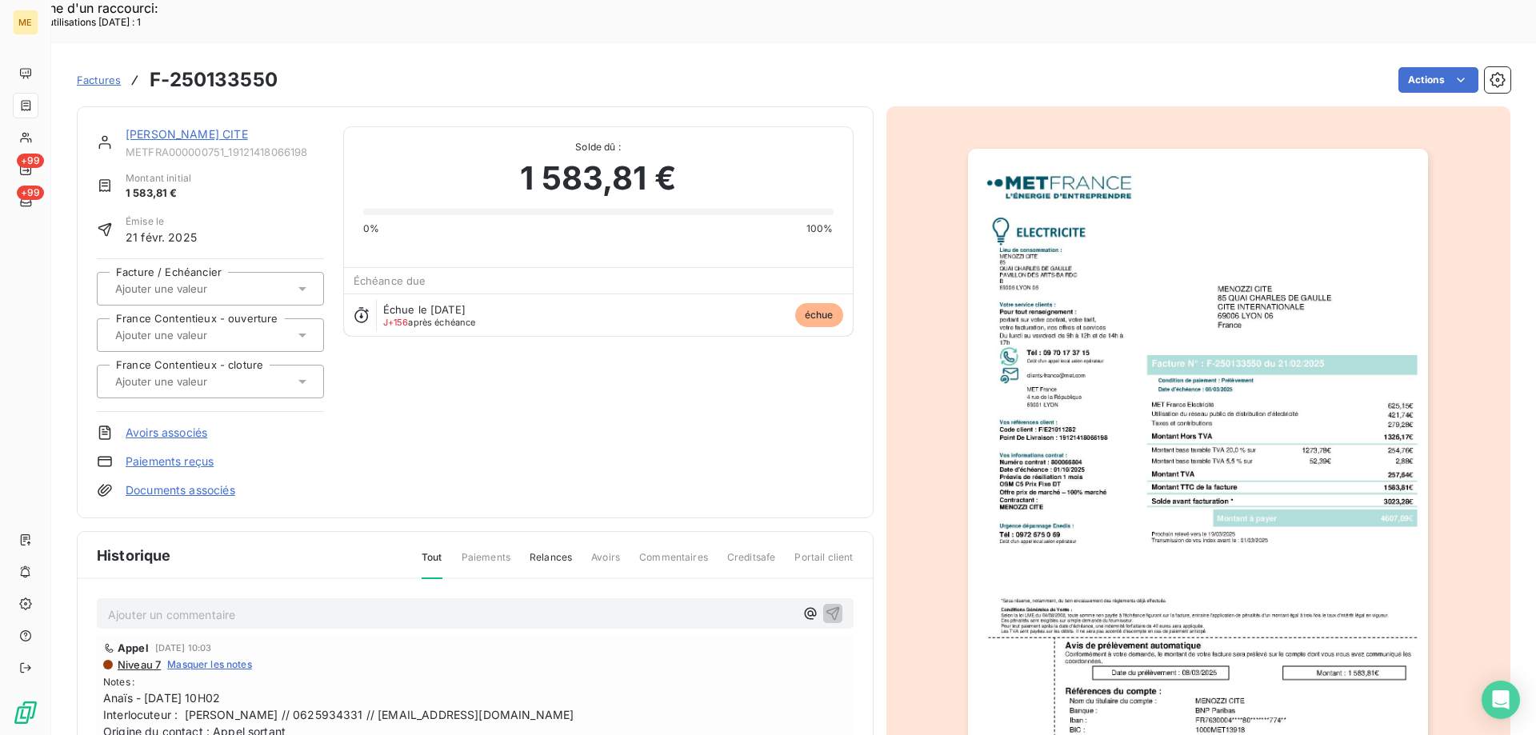
click at [1282, 437] on img "button" at bounding box center [1198, 474] width 460 height 651
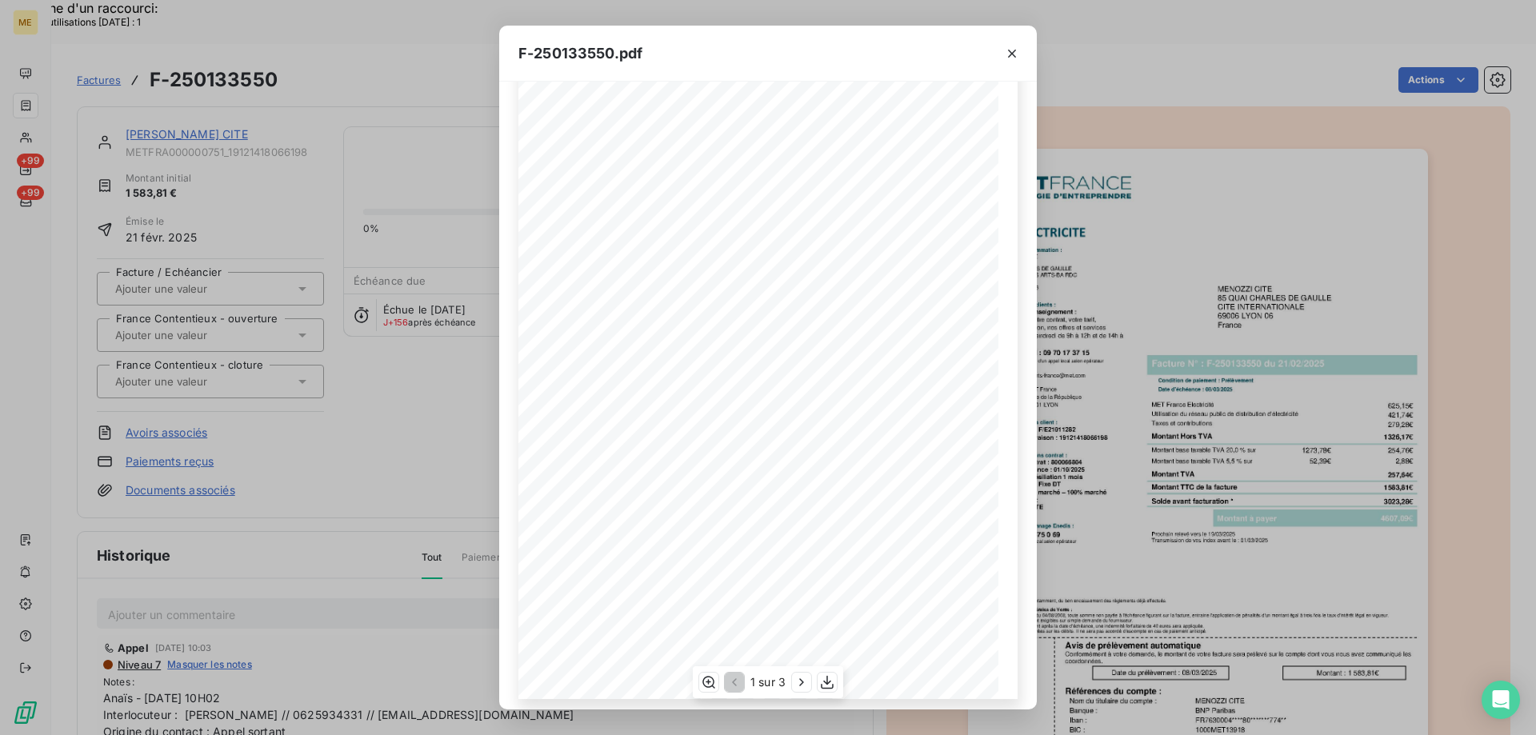
scroll to position [89, 0]
click at [802, 680] on icon "button" at bounding box center [801, 682] width 16 height 16
click at [703, 680] on icon "button" at bounding box center [707, 682] width 16 height 16
click at [1016, 50] on icon "button" at bounding box center [1012, 54] width 16 height 16
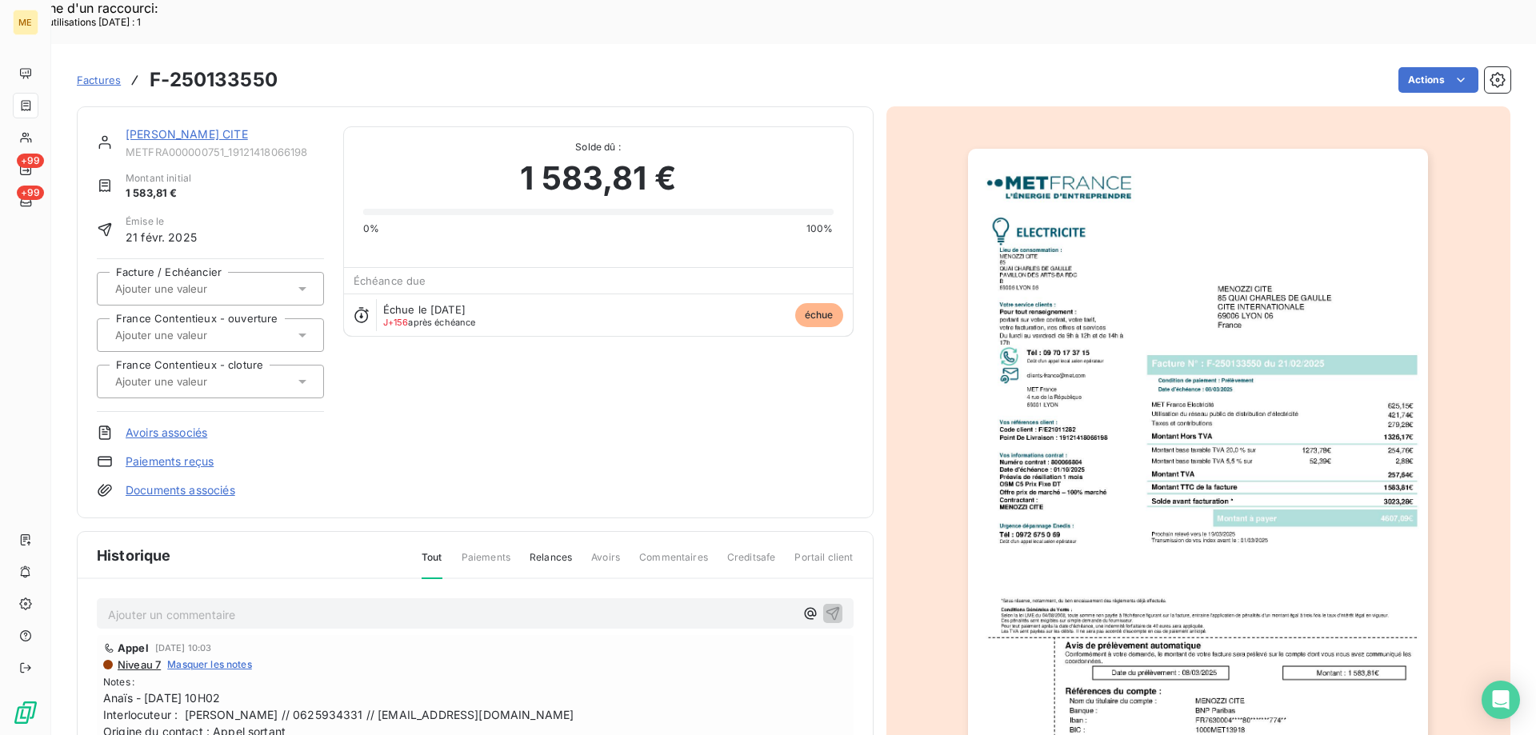
click at [176, 127] on link "MENOZZI CITE" at bounding box center [187, 134] width 122 height 14
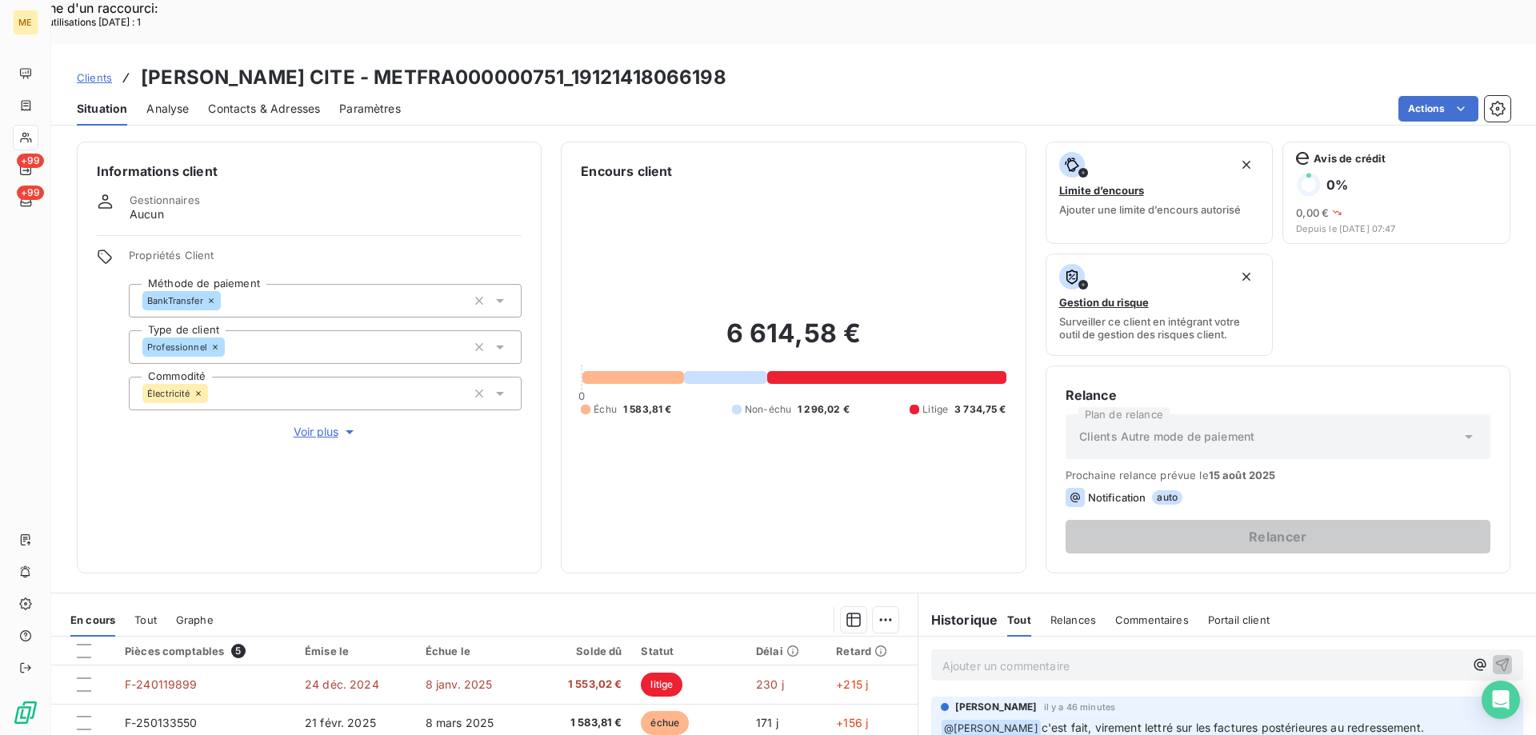
scroll to position [214, 0]
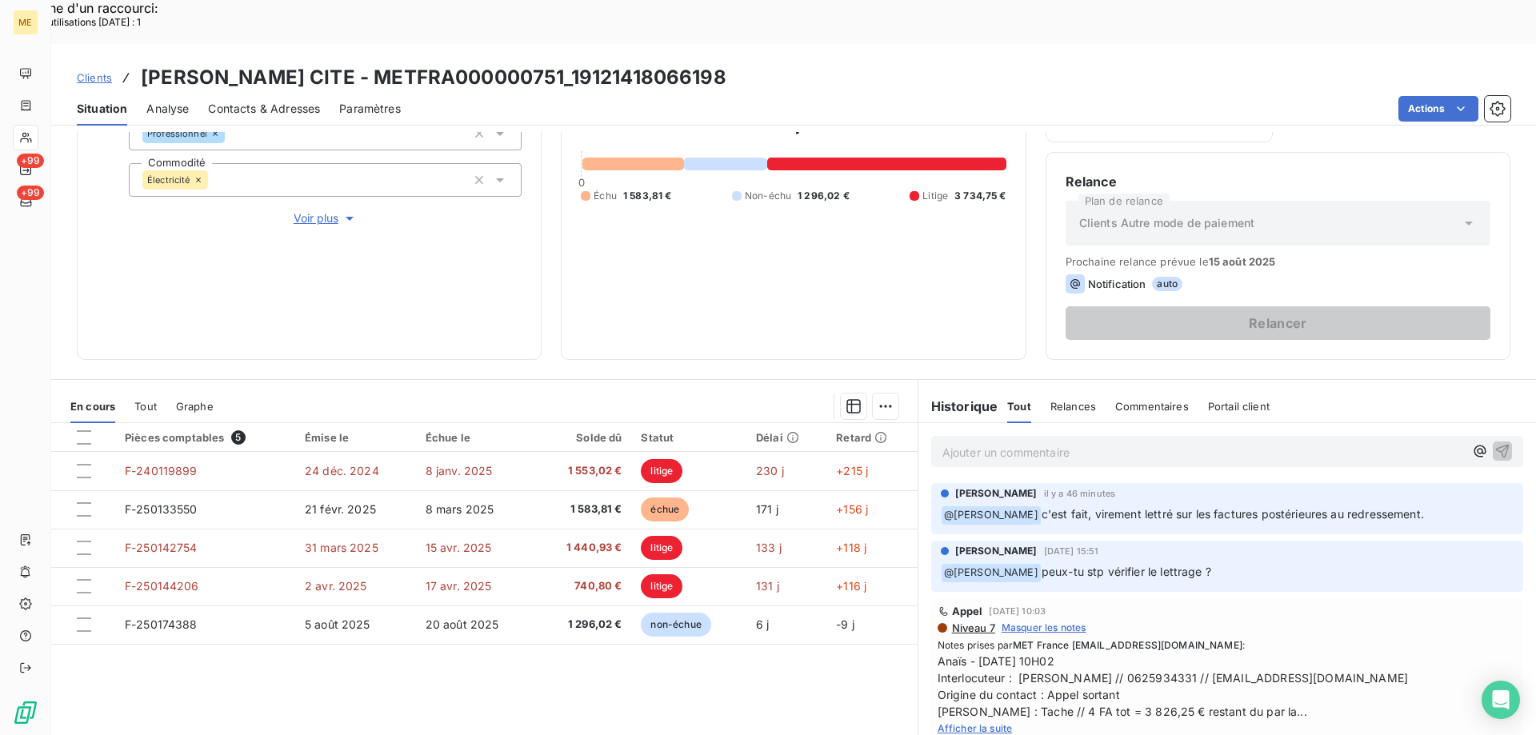
click at [973, 722] on span "Afficher la suite" at bounding box center [974, 728] width 75 height 12
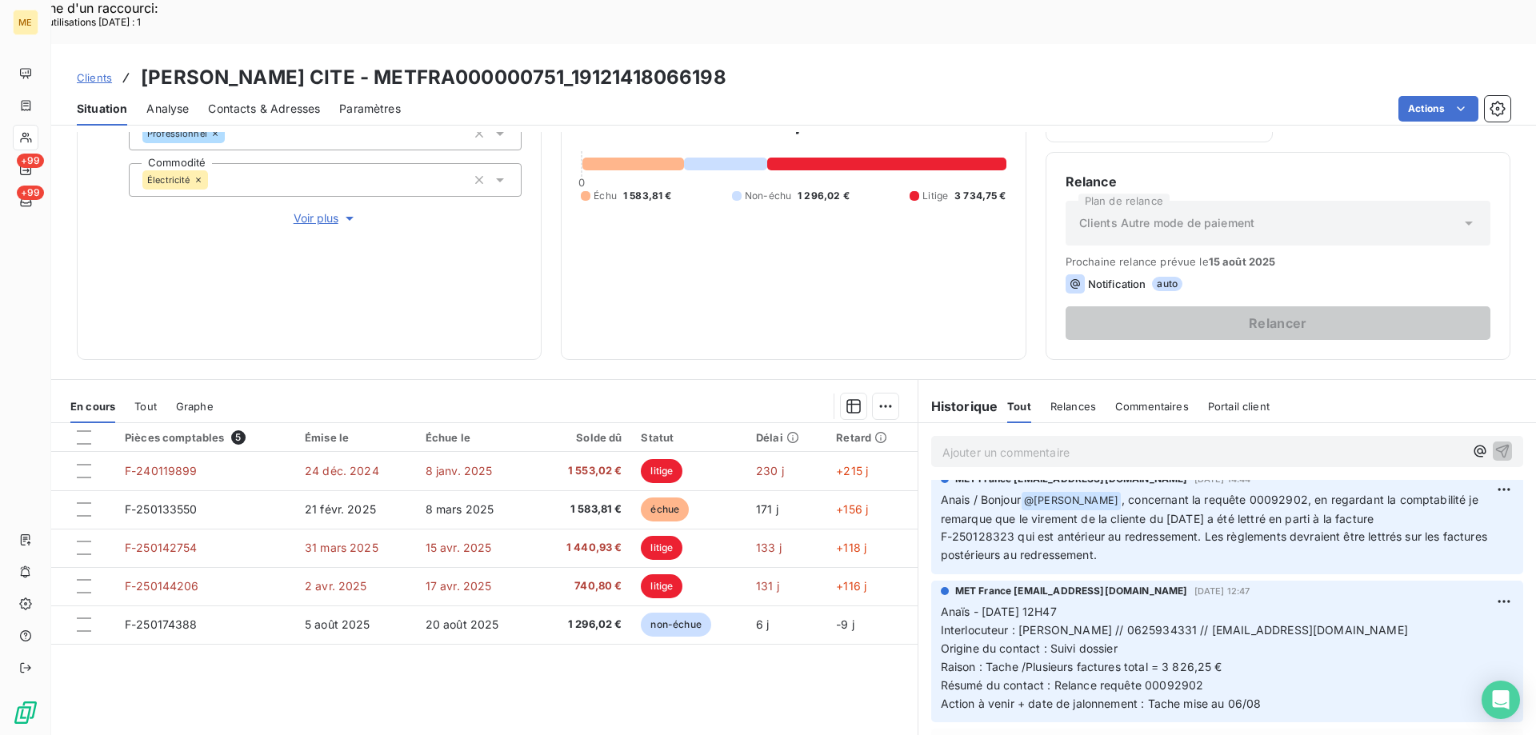
scroll to position [0, 0]
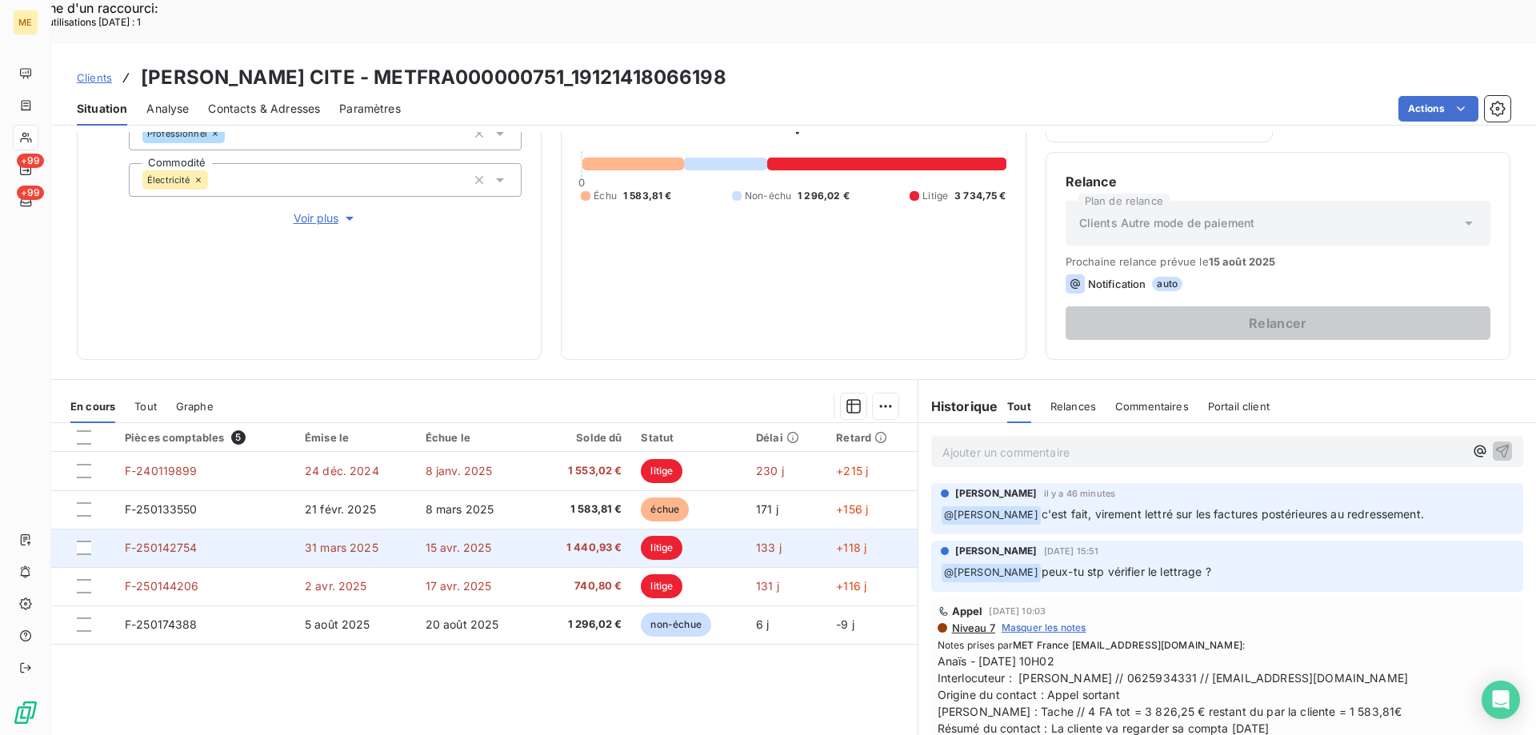
click at [535, 529] on td "1 440,93 €" at bounding box center [583, 548] width 97 height 38
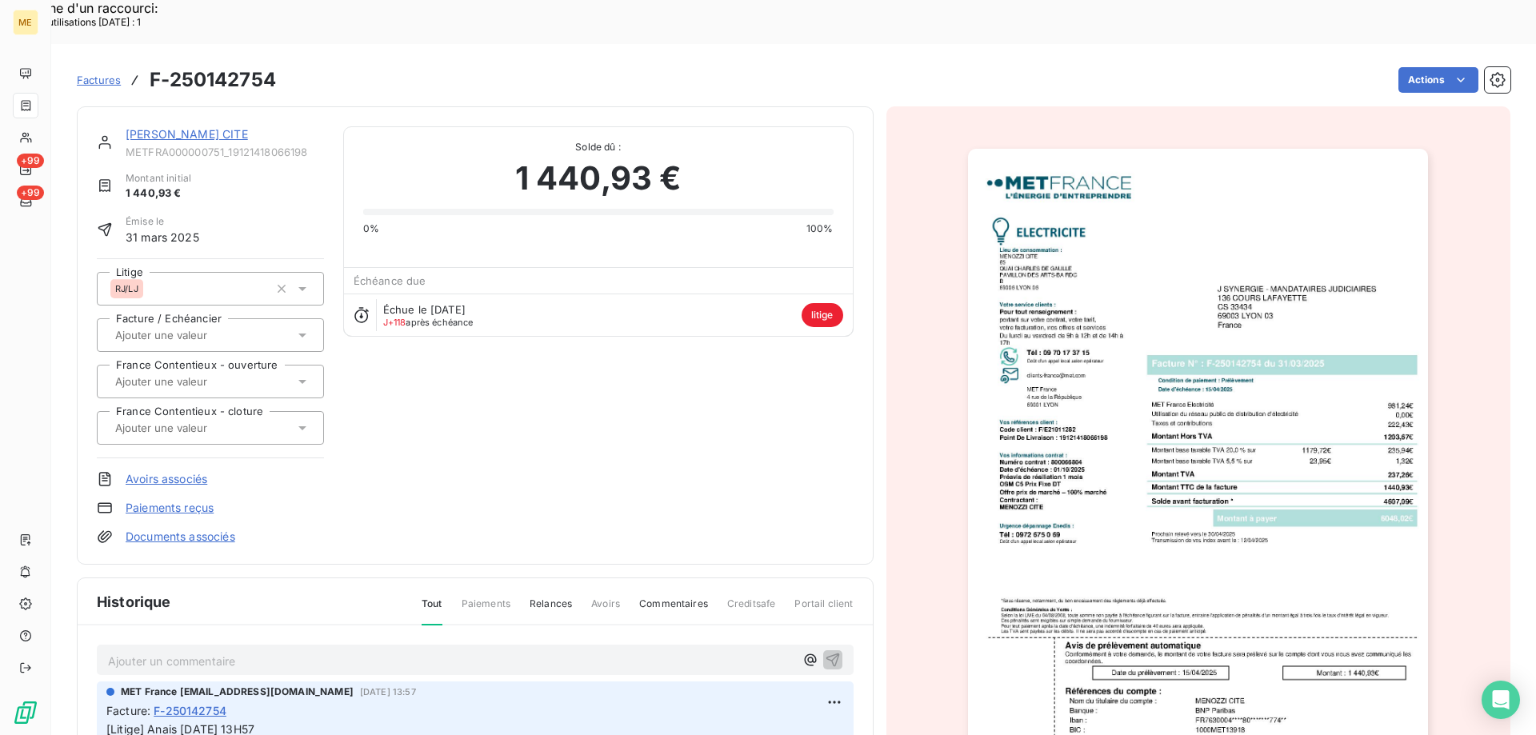
click at [1236, 496] on img "button" at bounding box center [1198, 474] width 460 height 651
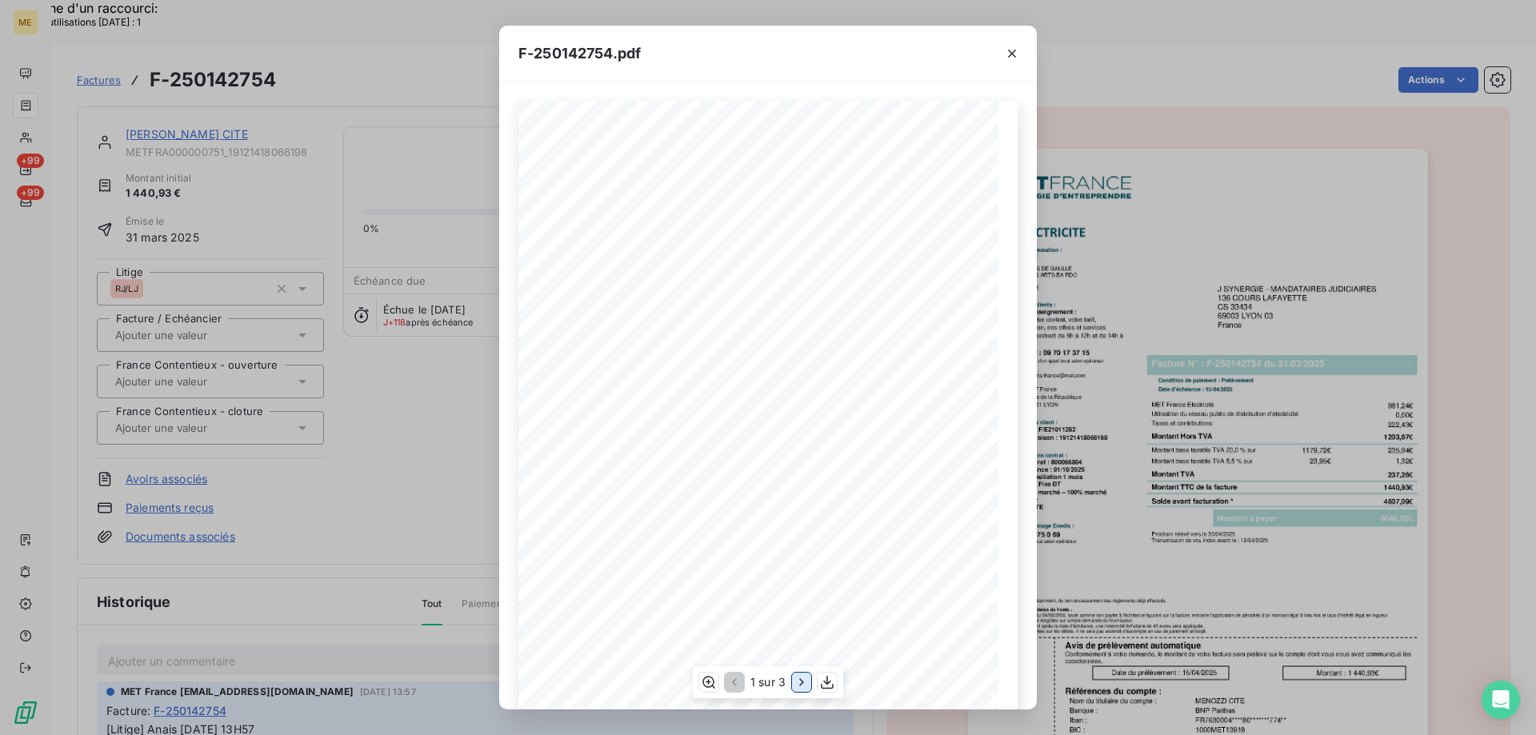
click at [797, 683] on icon "button" at bounding box center [801, 682] width 16 height 16
click at [1014, 54] on icon "button" at bounding box center [1012, 54] width 16 height 16
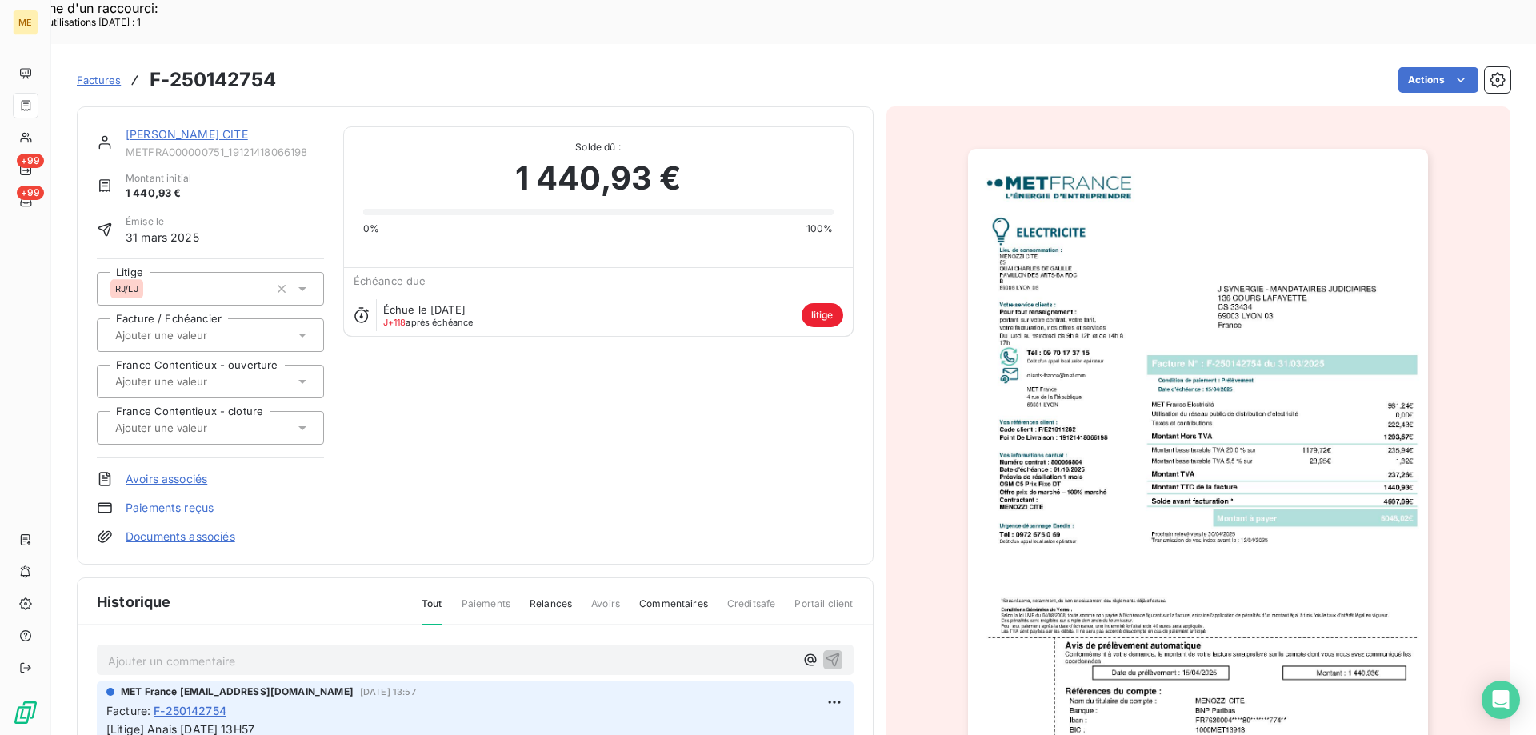
click at [183, 127] on link "MENOZZI CITE" at bounding box center [187, 134] width 122 height 14
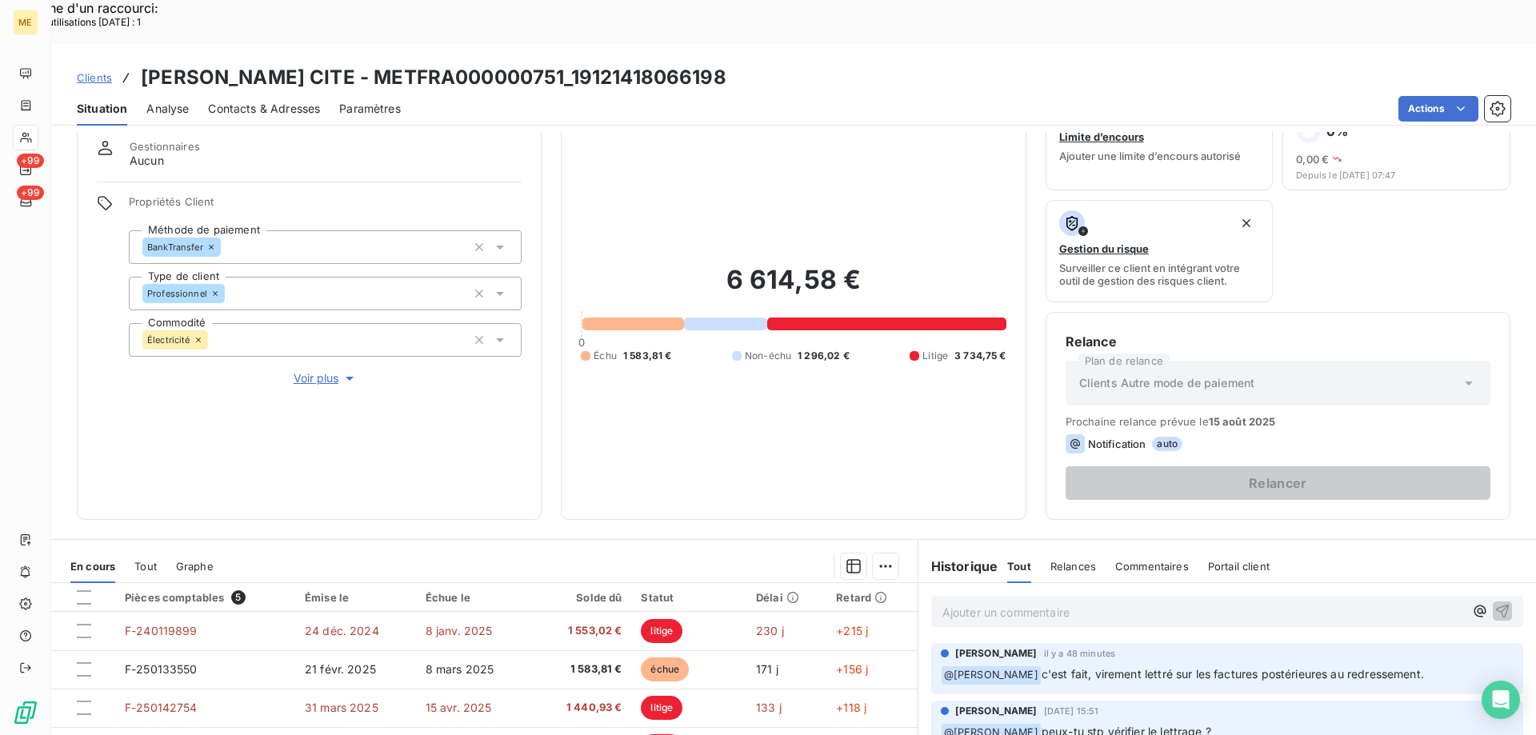
scroll to position [214, 0]
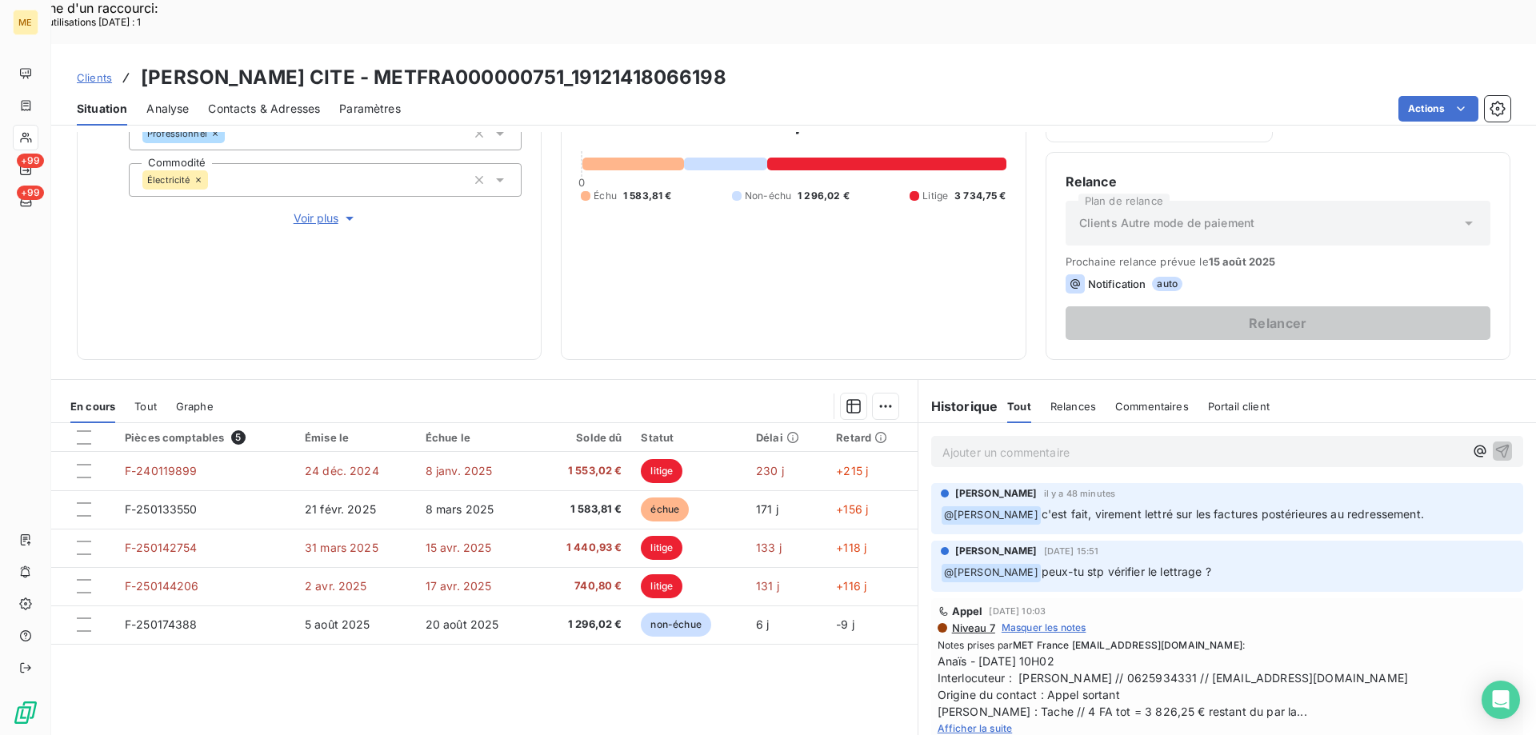
click at [948, 722] on span "Afficher la suite" at bounding box center [974, 728] width 75 height 12
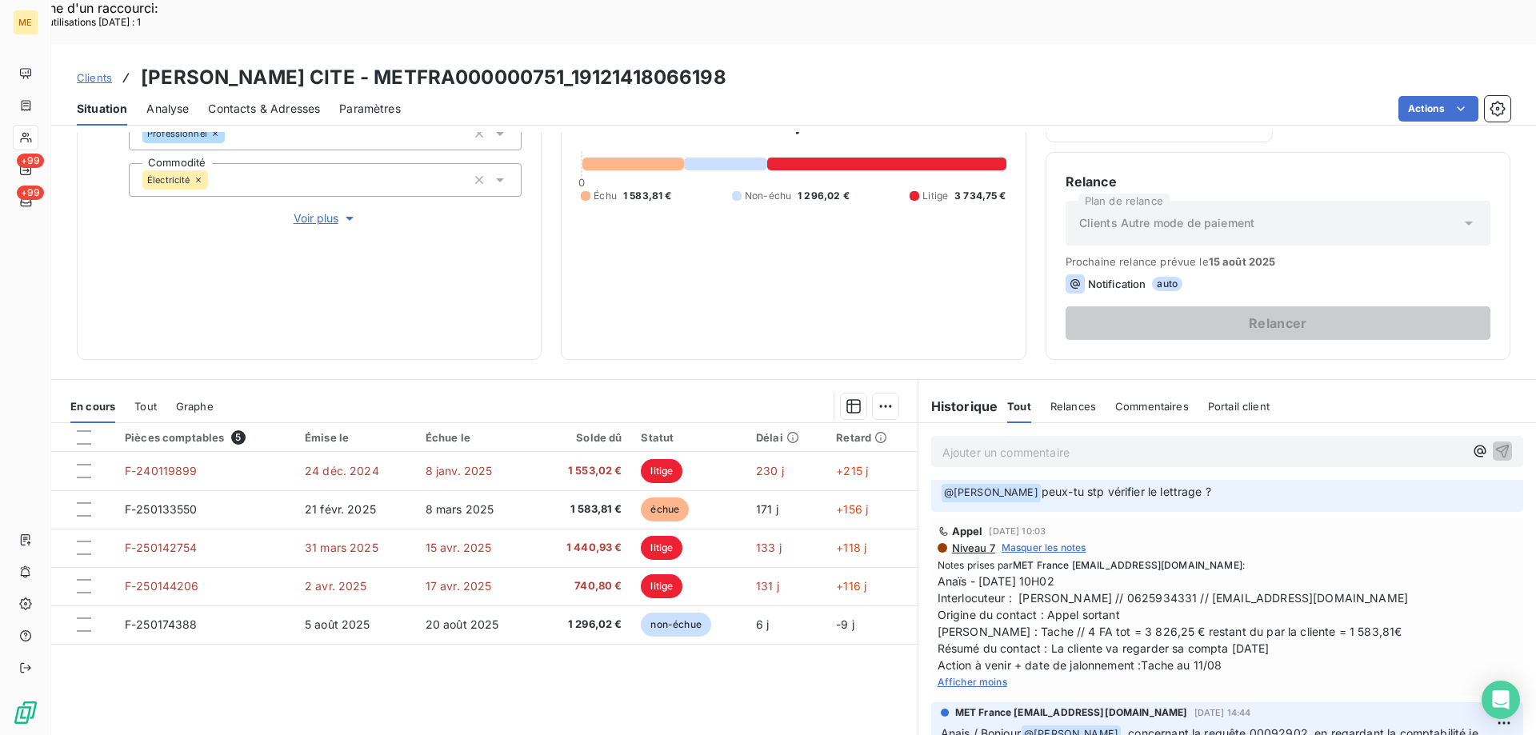
scroll to position [0, 0]
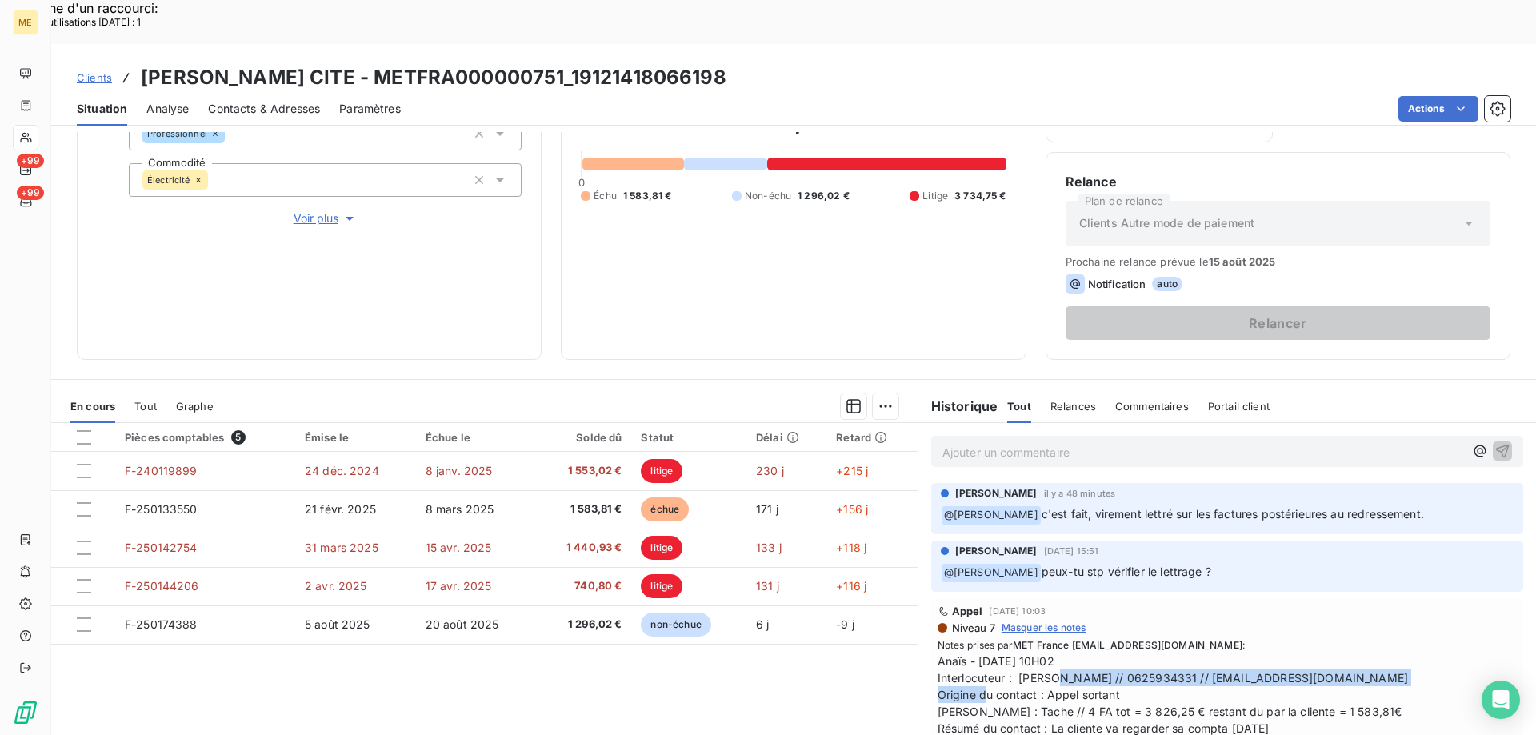
drag, startPoint x: 1011, startPoint y: 632, endPoint x: 1423, endPoint y: 633, distance: 411.9
click at [1423, 653] on span "Anaïs - 07/08/2025 - 10H02 Interlocuteur : Mme Crozat // 0625934331 // administ…" at bounding box center [1226, 703] width 579 height 101
copy span "[PERSON_NAME] // 0625934331 // [EMAIL_ADDRESS][DOMAIN_NAME]"
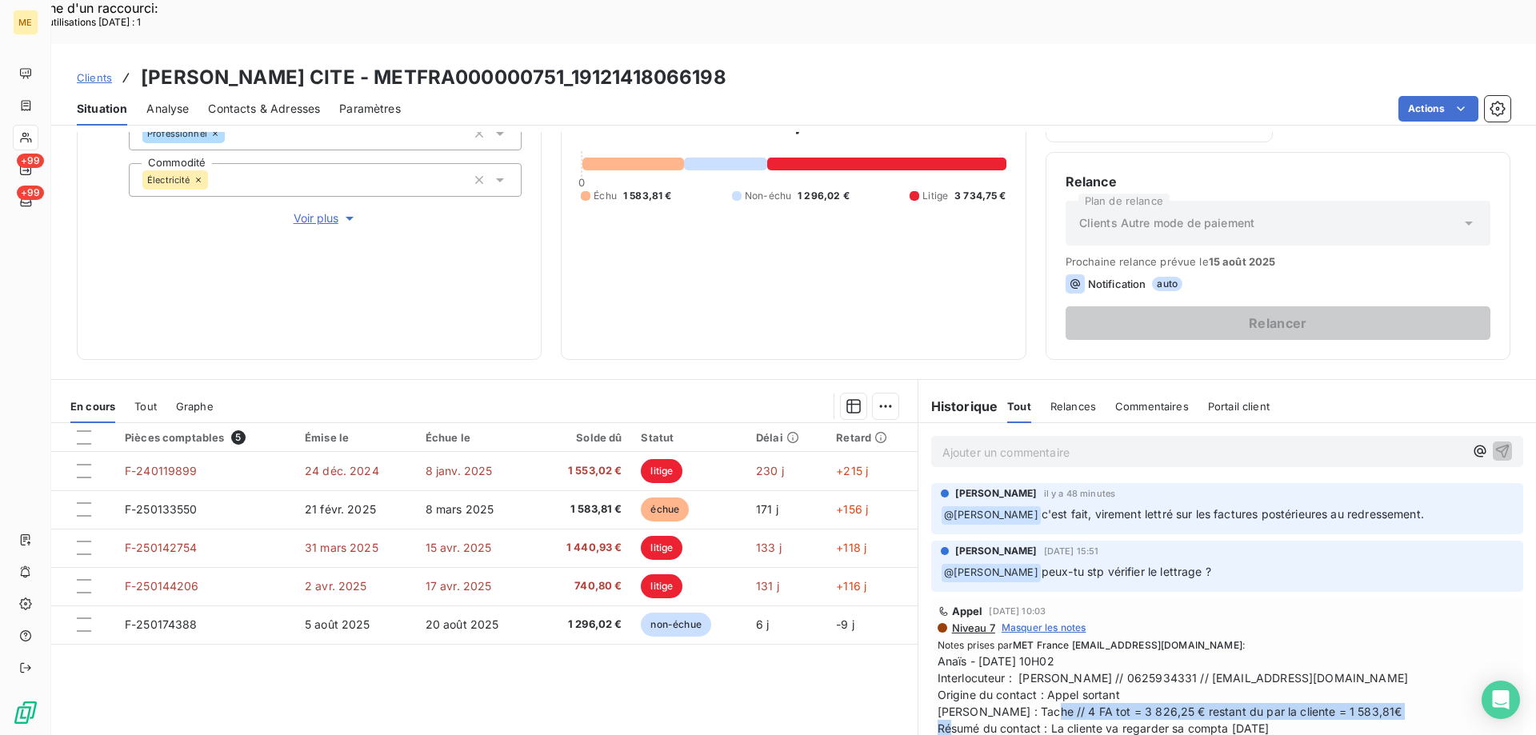
drag, startPoint x: 975, startPoint y: 667, endPoint x: 1374, endPoint y: 665, distance: 399.1
click at [1374, 665] on span "Anaïs - 07/08/2025 - 10H02 Interlocuteur : Mme Crozat // 0625934331 // administ…" at bounding box center [1226, 703] width 579 height 101
copy span "Tache // 4 FA tot = 3 826,25 € restant du par la cliente = 1 583,81€"
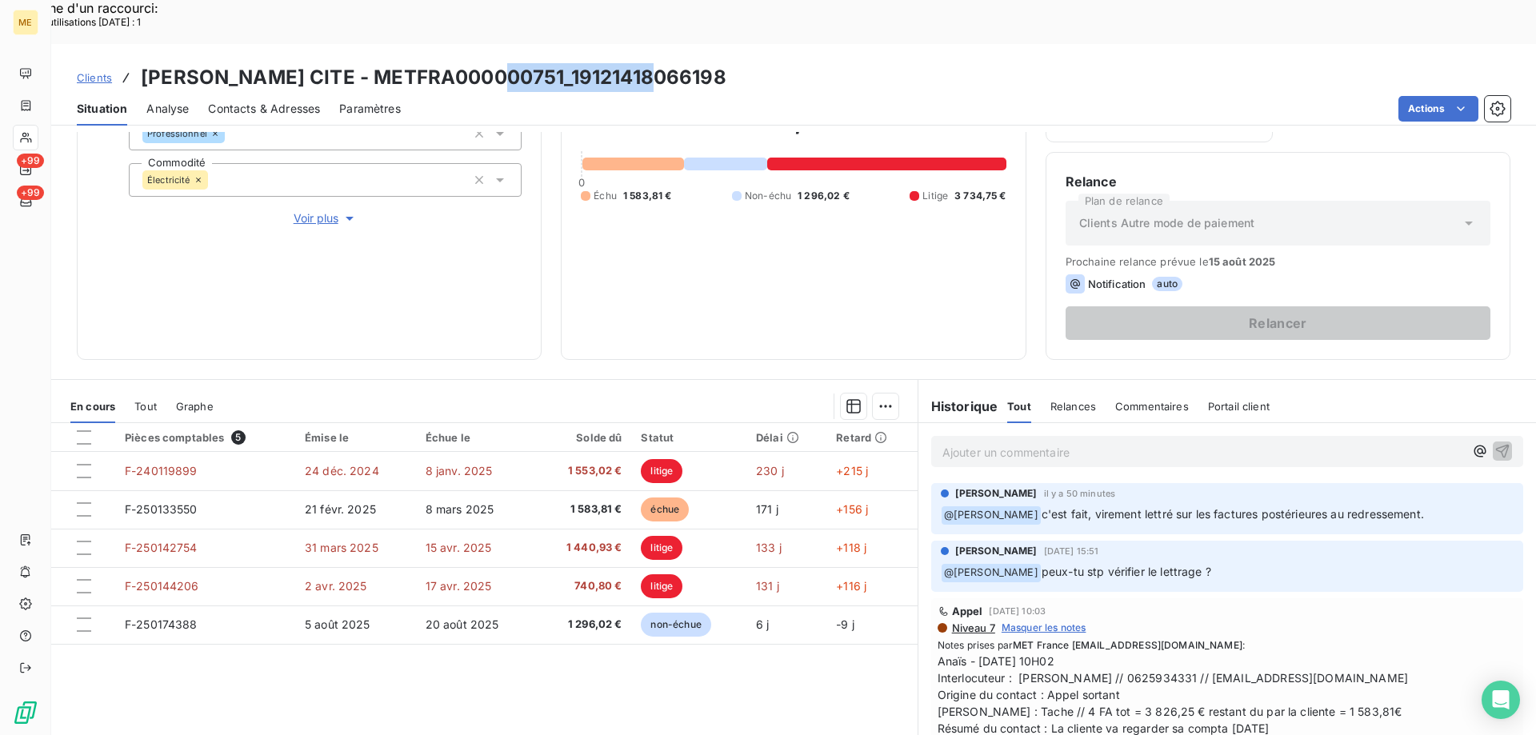
drag, startPoint x: 656, startPoint y: 32, endPoint x: 498, endPoint y: 37, distance: 157.6
click at [498, 63] on div "Clients MENOZZI CITE - METFRA000000751_19121418066198" at bounding box center [793, 77] width 1484 height 29
click at [1336, 665] on span "Anaïs - 07/08/2025 - 10H02 Interlocuteur : Mme Crozat // 0625934331 // administ…" at bounding box center [1226, 703] width 579 height 101
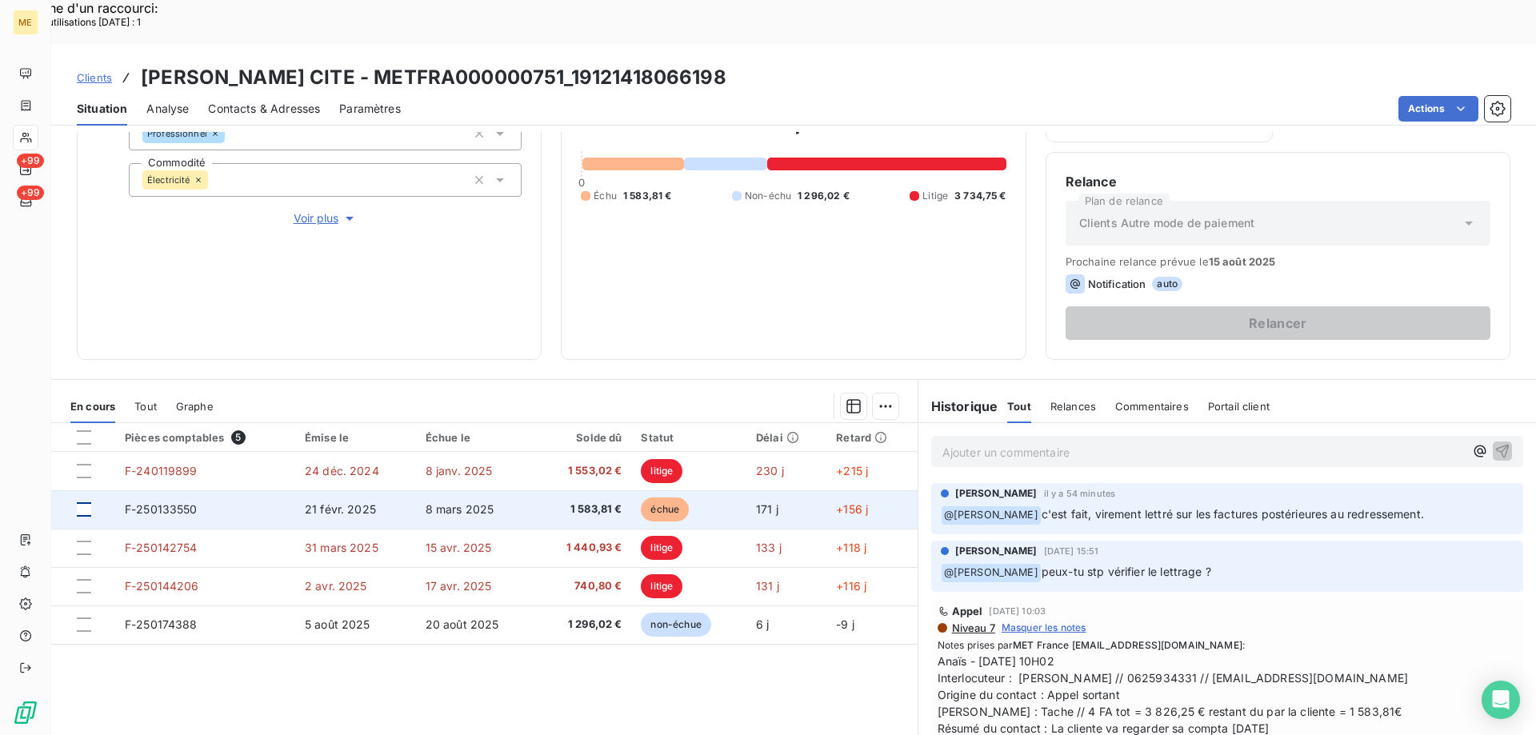
click at [86, 502] on div at bounding box center [84, 509] width 14 height 14
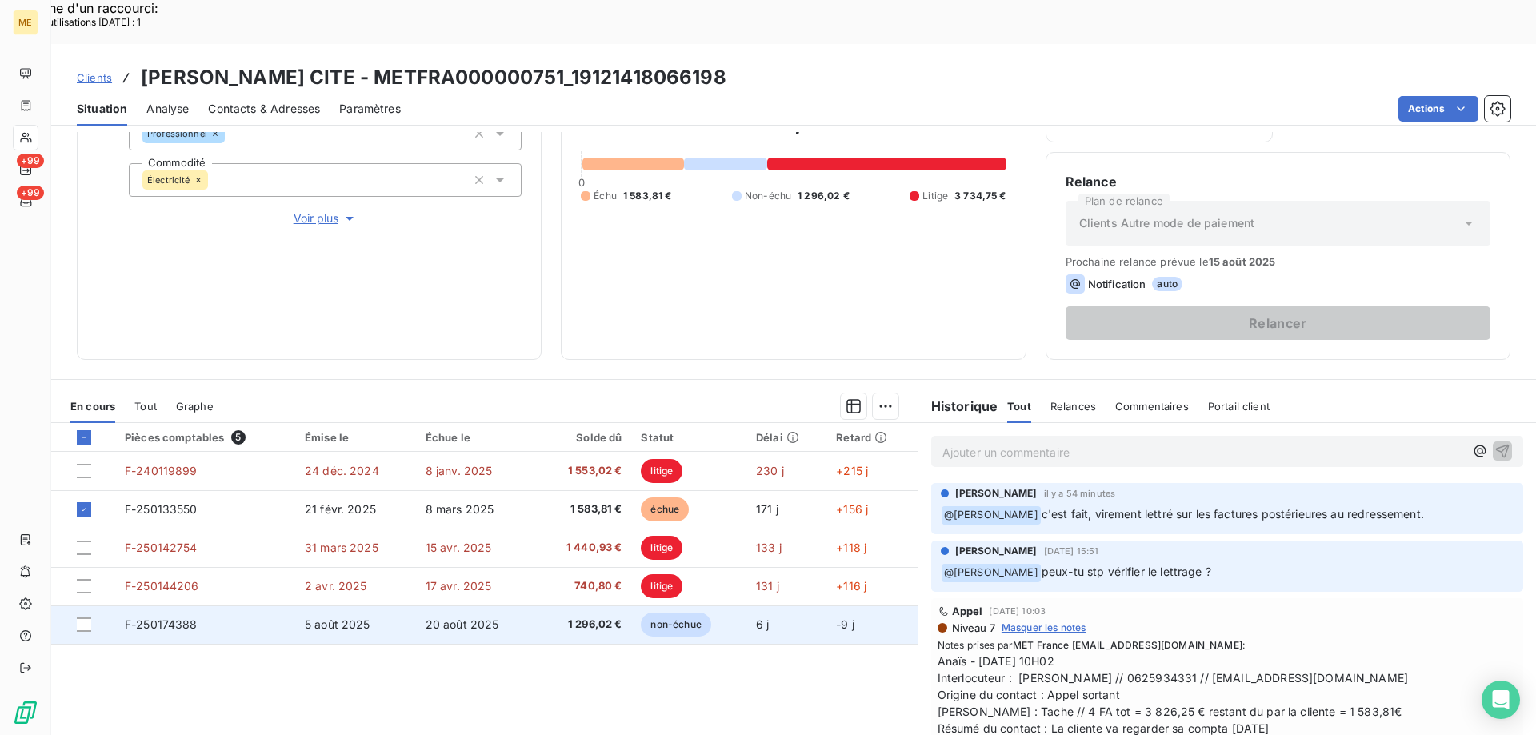
click at [83, 605] on td at bounding box center [83, 624] width 64 height 38
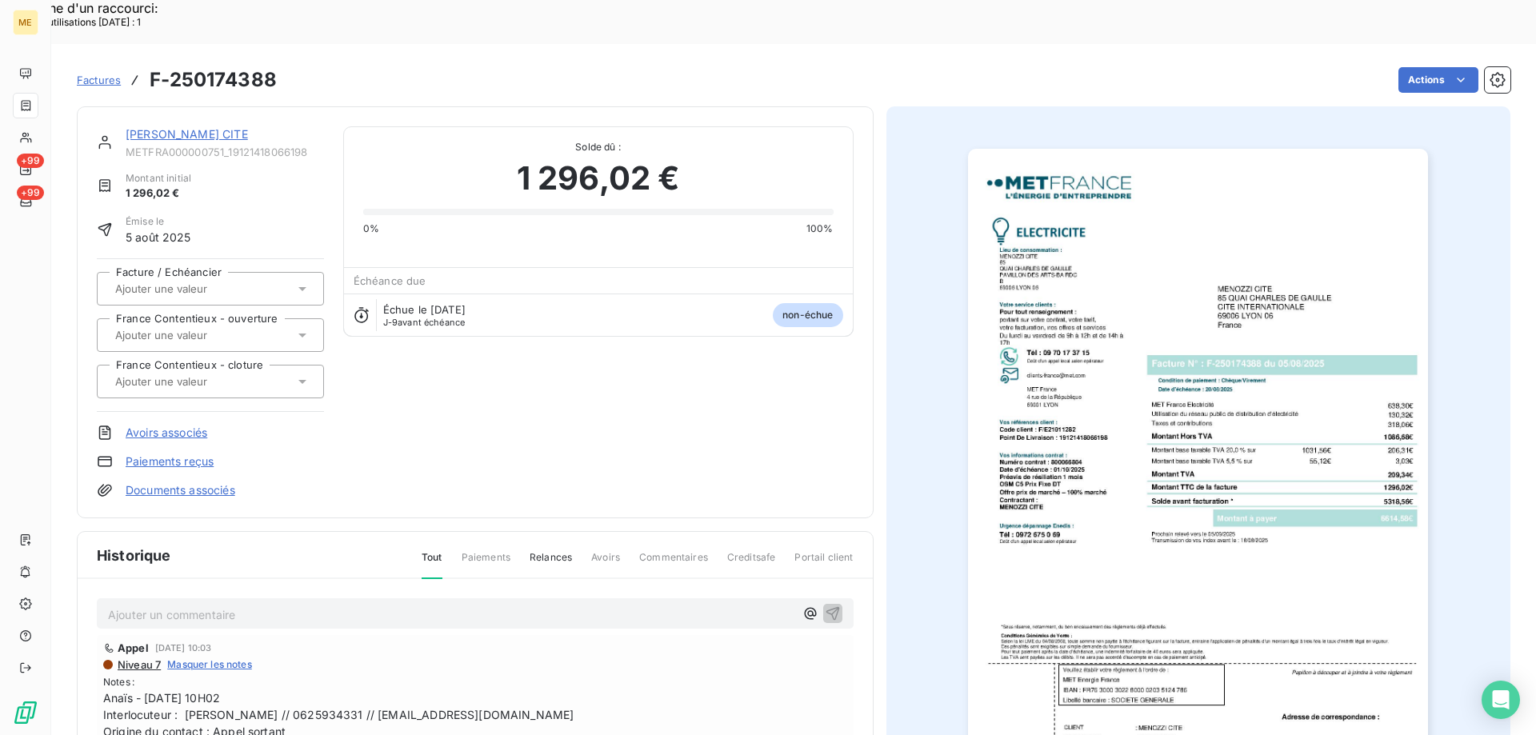
click at [166, 127] on link "MENOZZI CITE" at bounding box center [187, 134] width 122 height 14
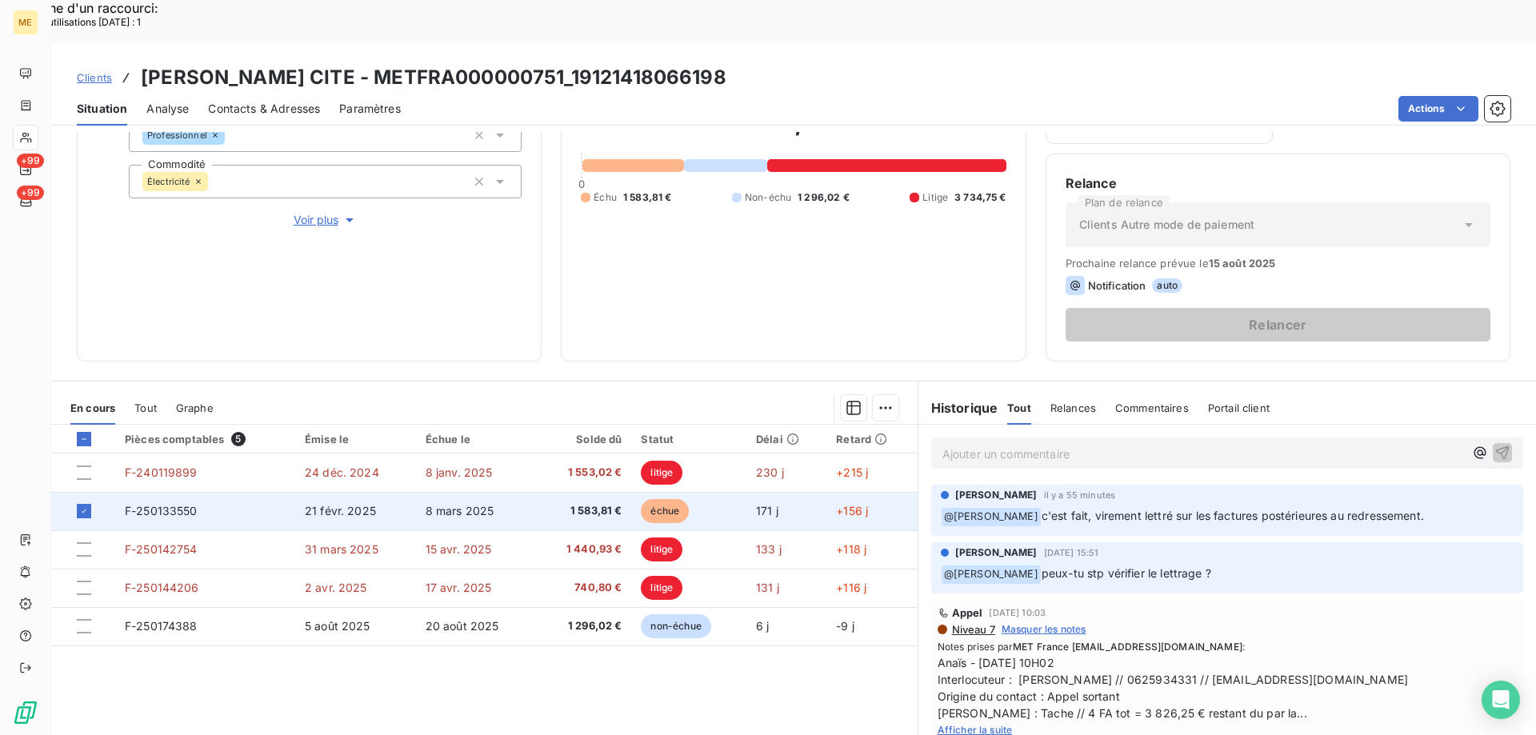
scroll to position [214, 0]
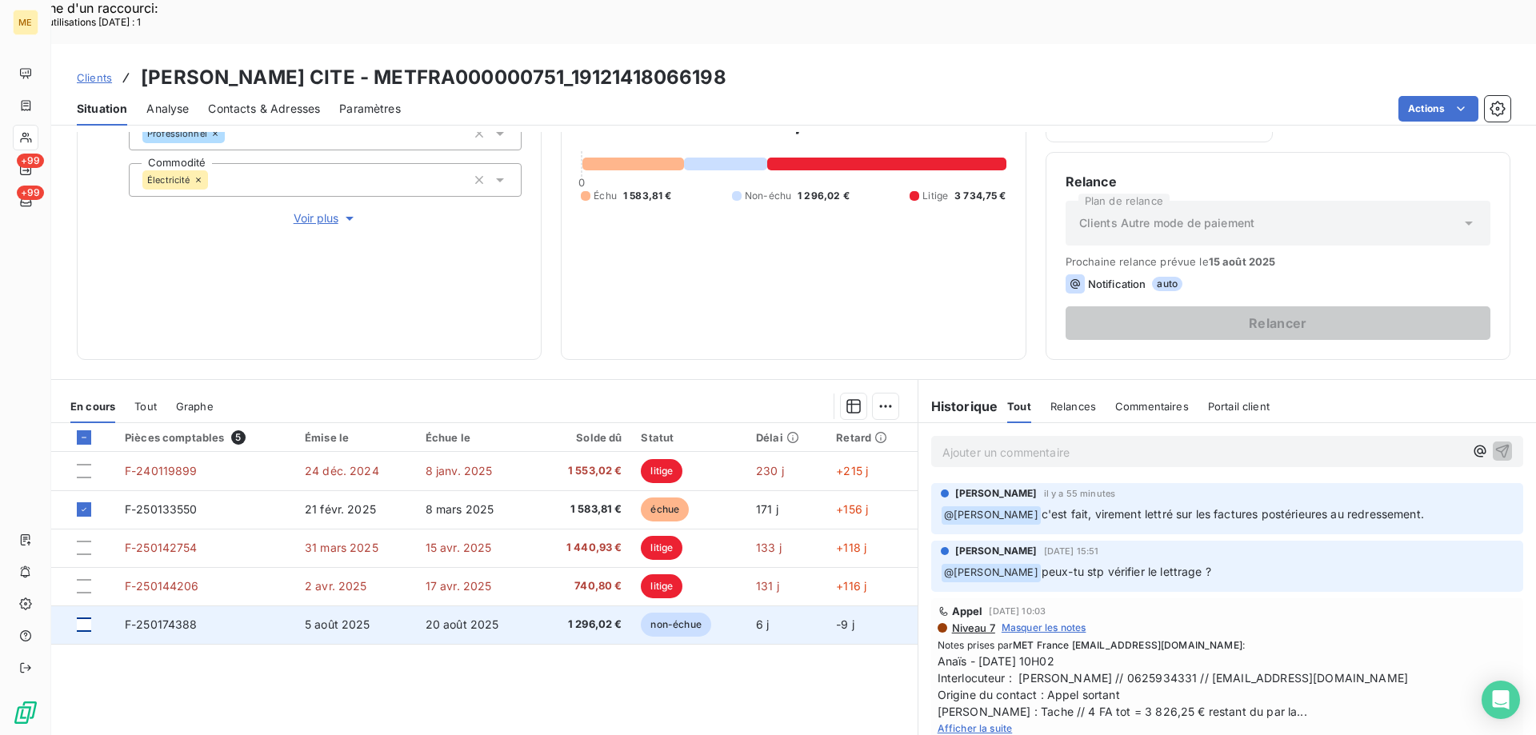
click at [83, 617] on div at bounding box center [84, 624] width 14 height 14
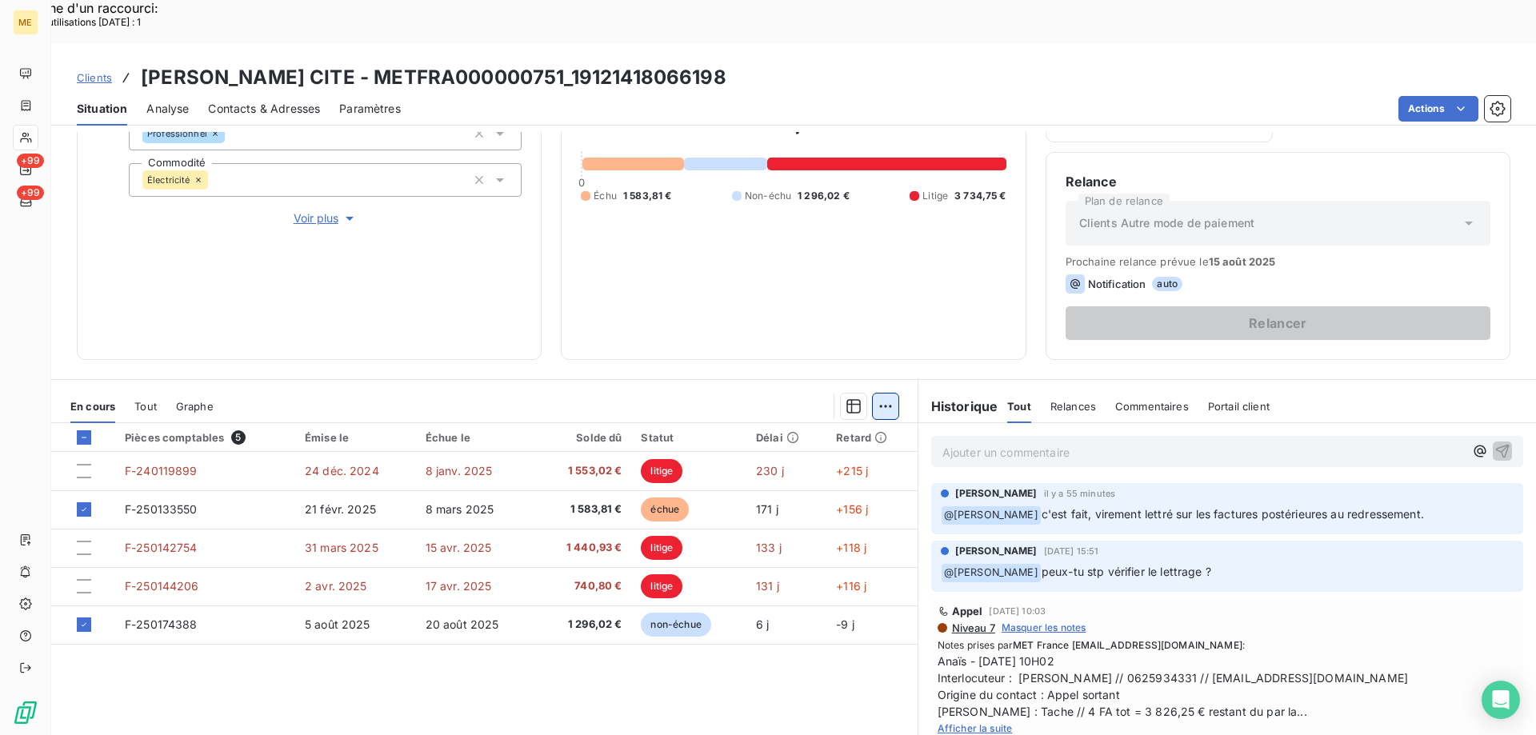
click at [746, 433] on div "Ajouter une promesse de paiement (2 factures)" at bounding box center [738, 426] width 290 height 26
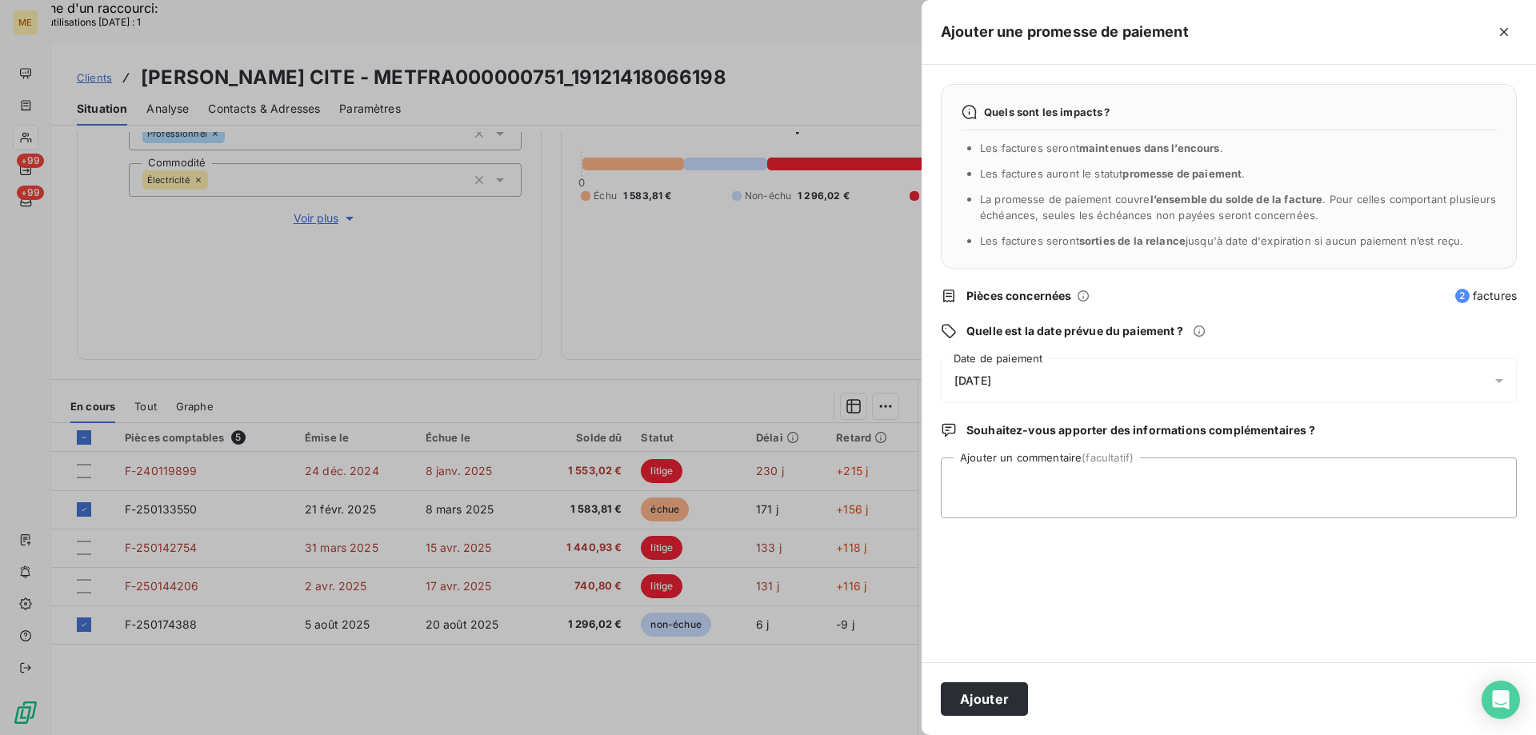
click at [1077, 379] on div "12/08/2025" at bounding box center [1229, 380] width 576 height 45
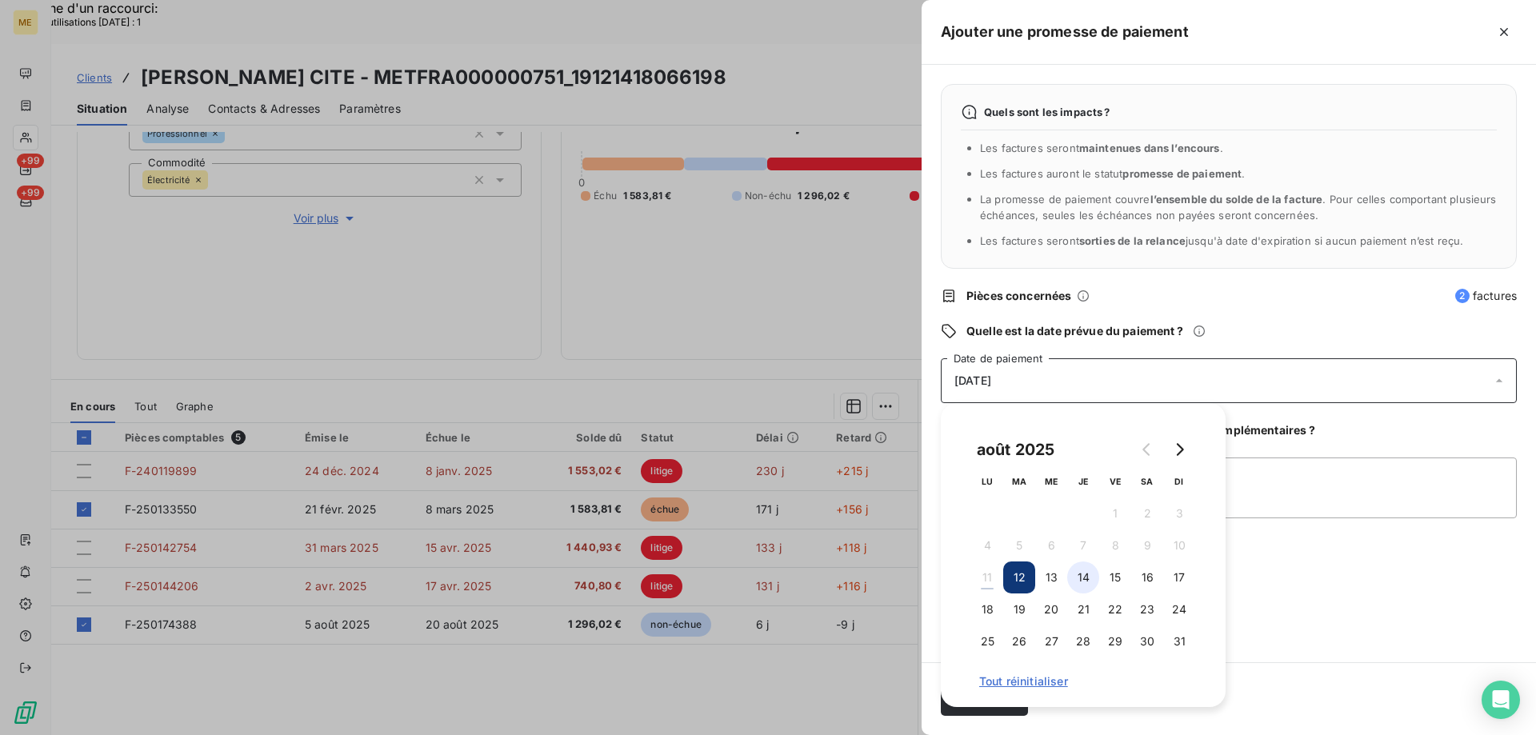
click at [1091, 574] on button "14" at bounding box center [1083, 577] width 32 height 32
click at [1323, 486] on textarea "Ajouter un commentaire (facultatif)" at bounding box center [1229, 487] width 576 height 61
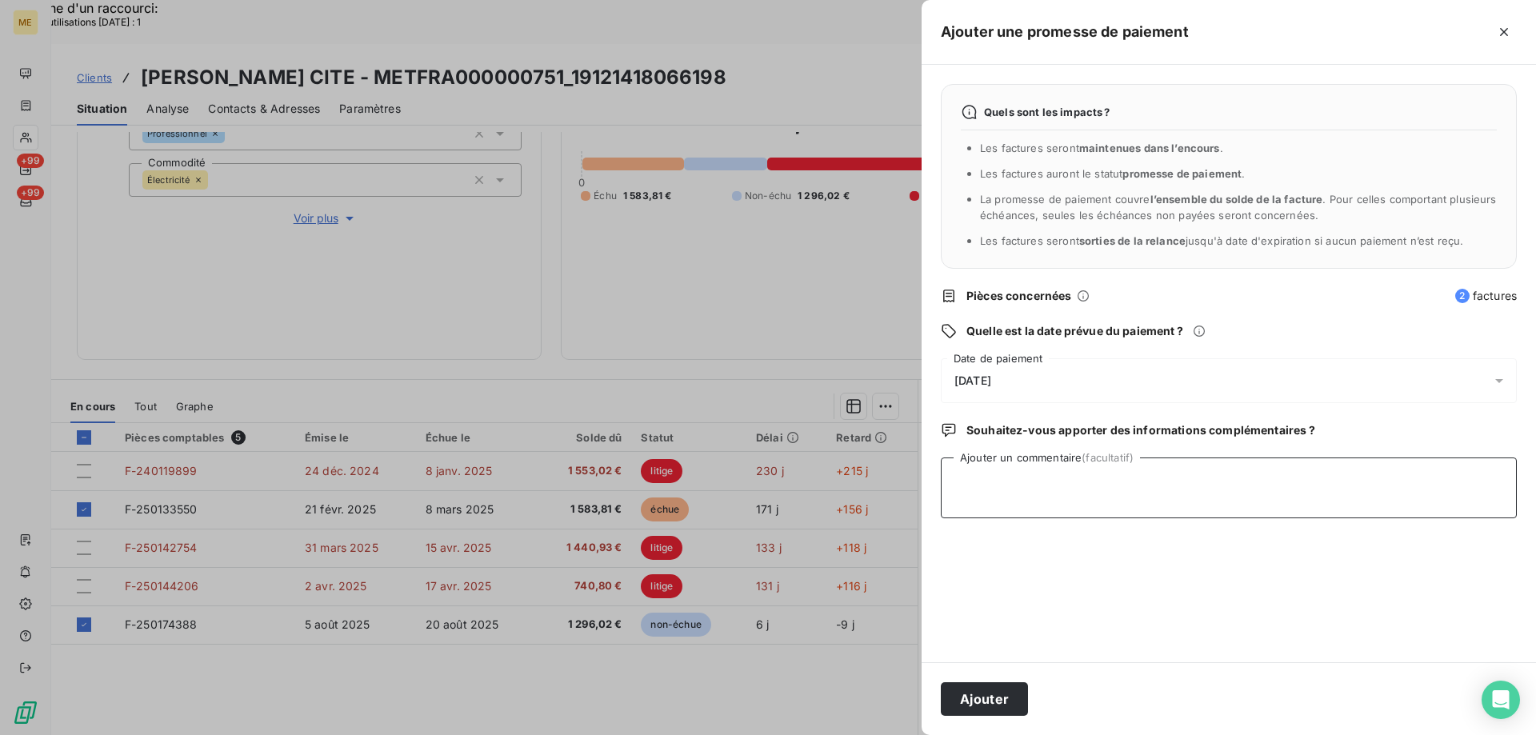
paste textarea "Anaïs - 11/08/2025 - 10H26 Interlocuteur : Mme Crozat // 0625934331 // administ…"
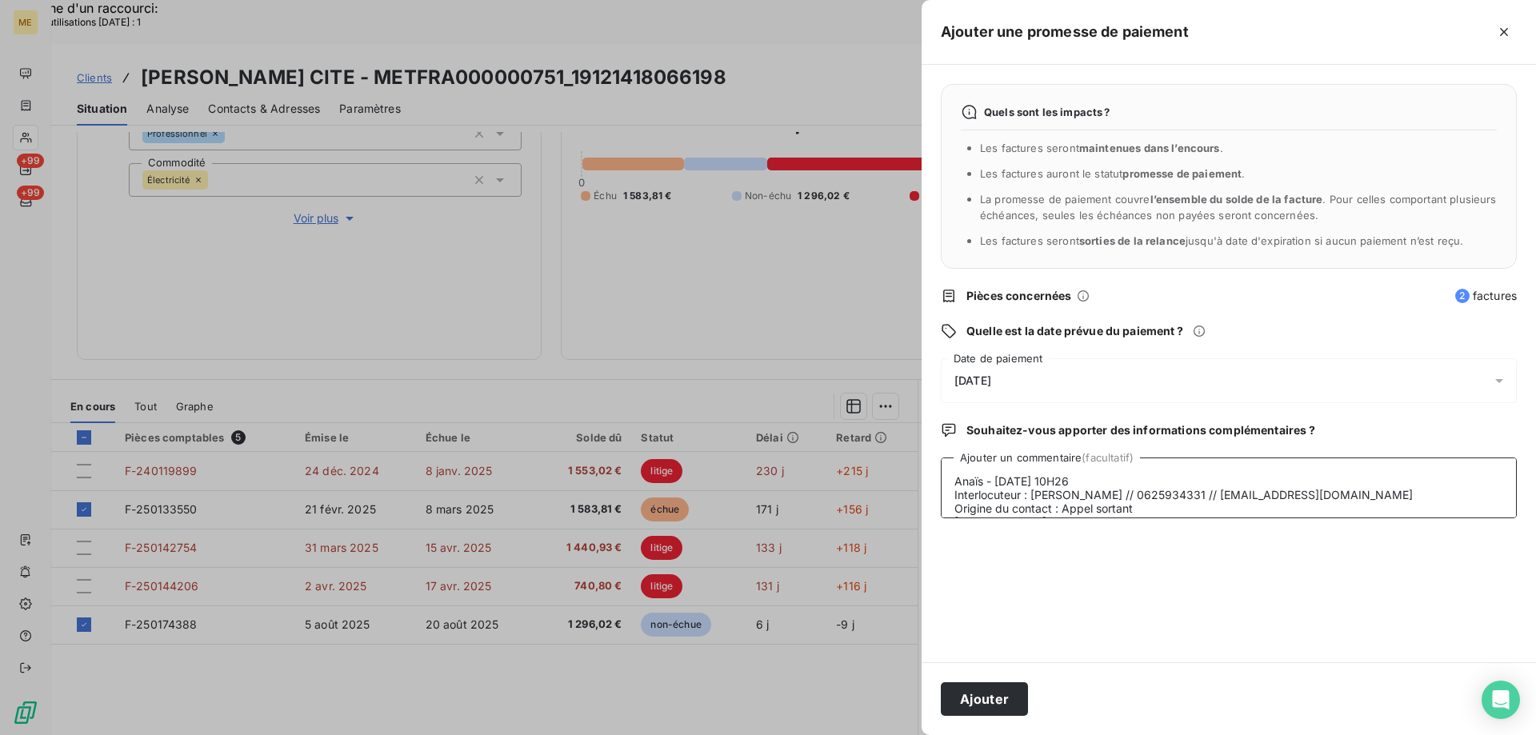
scroll to position [66, 0]
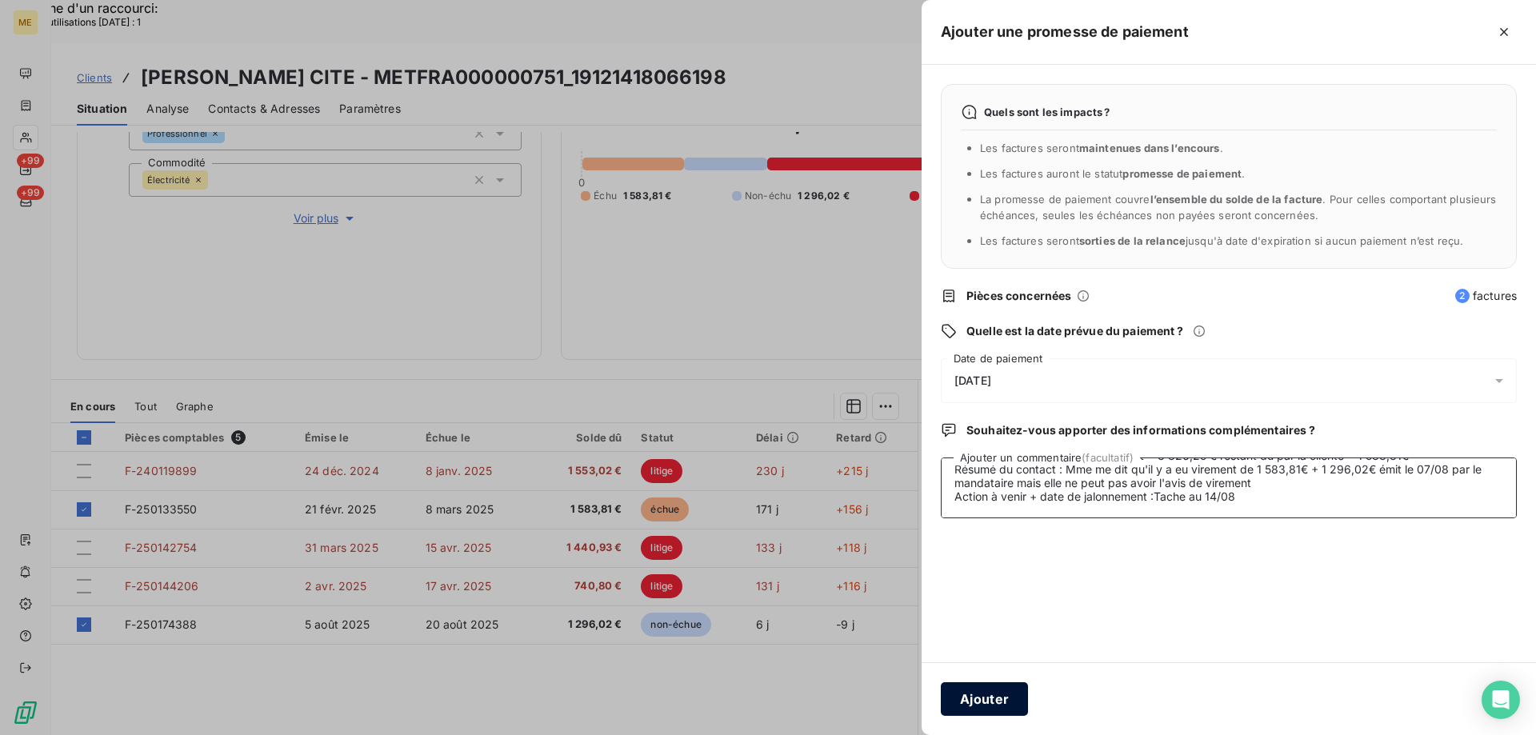
type textarea "Anaïs - 11/08/2025 - 10H26 Interlocuteur : Mme Crozat // 0625934331 // administ…"
click at [982, 700] on button "Ajouter" at bounding box center [984, 699] width 87 height 34
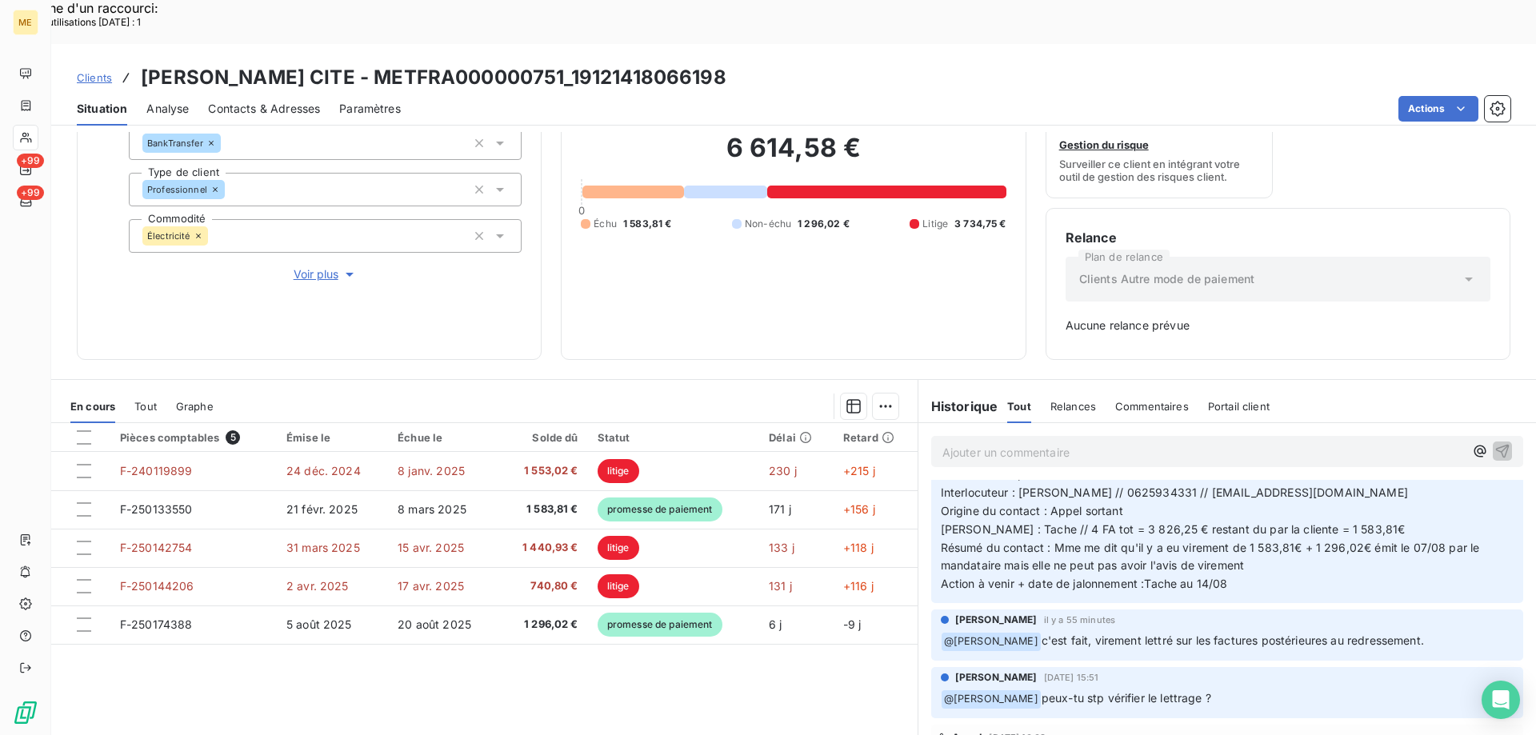
scroll to position [0, 0]
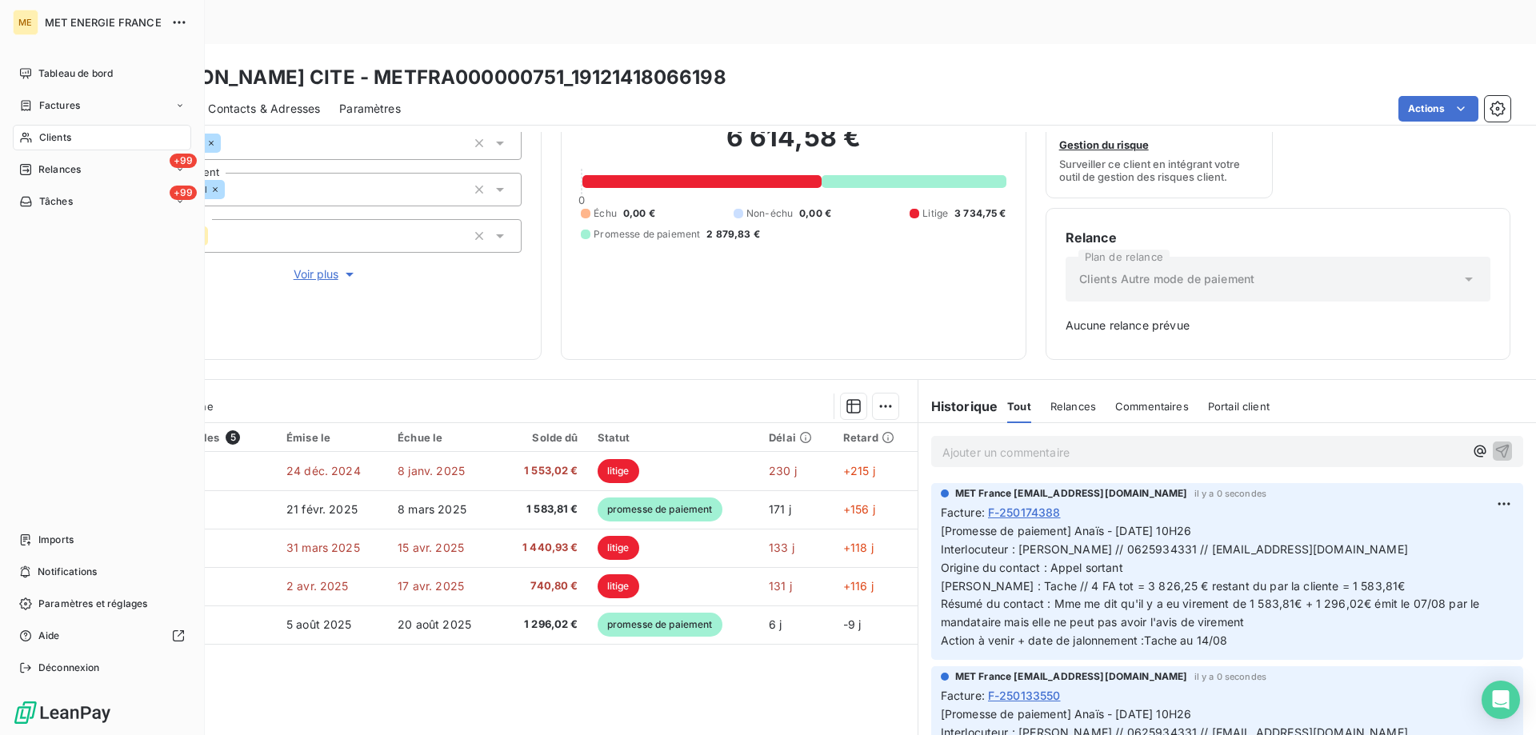
click at [70, 207] on span "Tâches" at bounding box center [56, 201] width 34 height 14
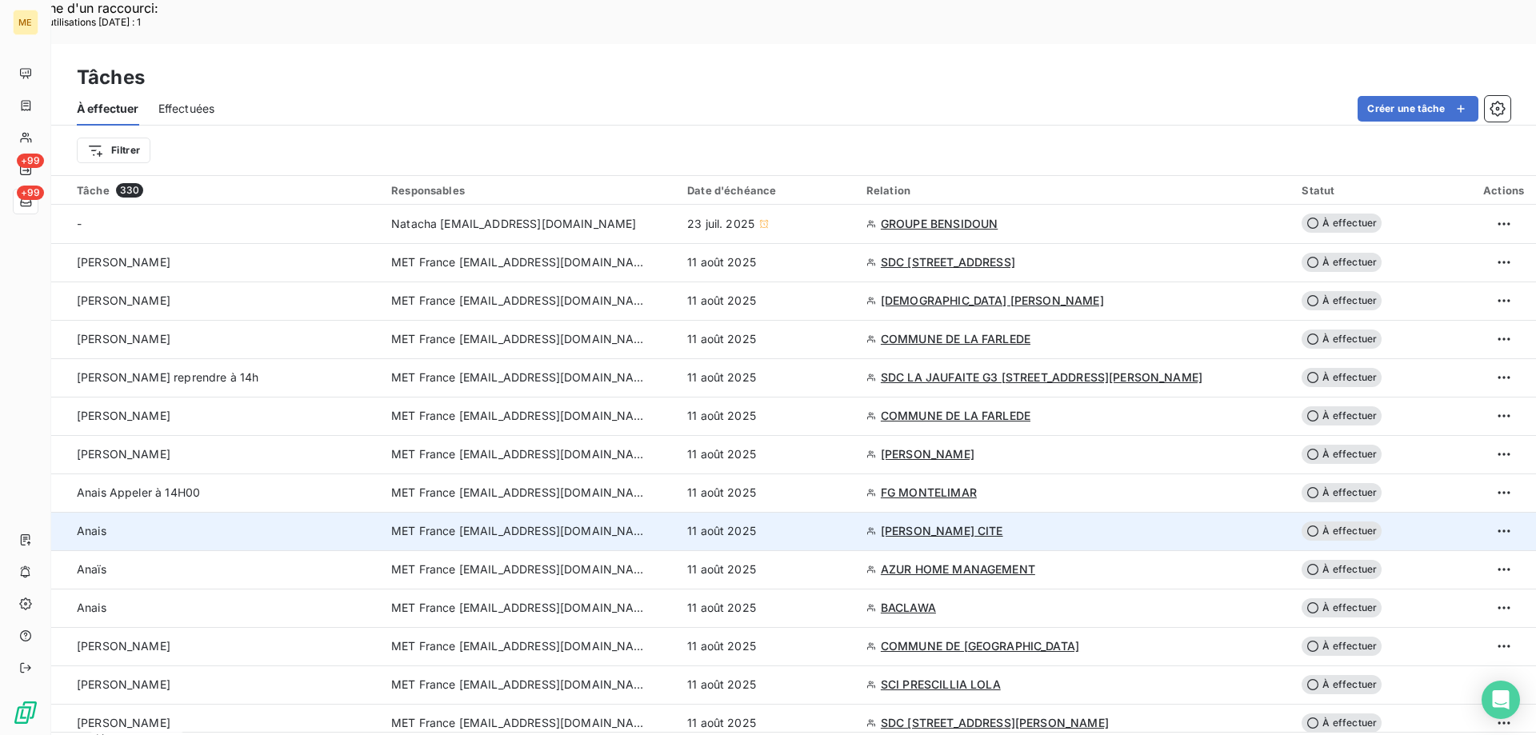
click at [857, 512] on td "11 août 2025" at bounding box center [766, 531] width 179 height 38
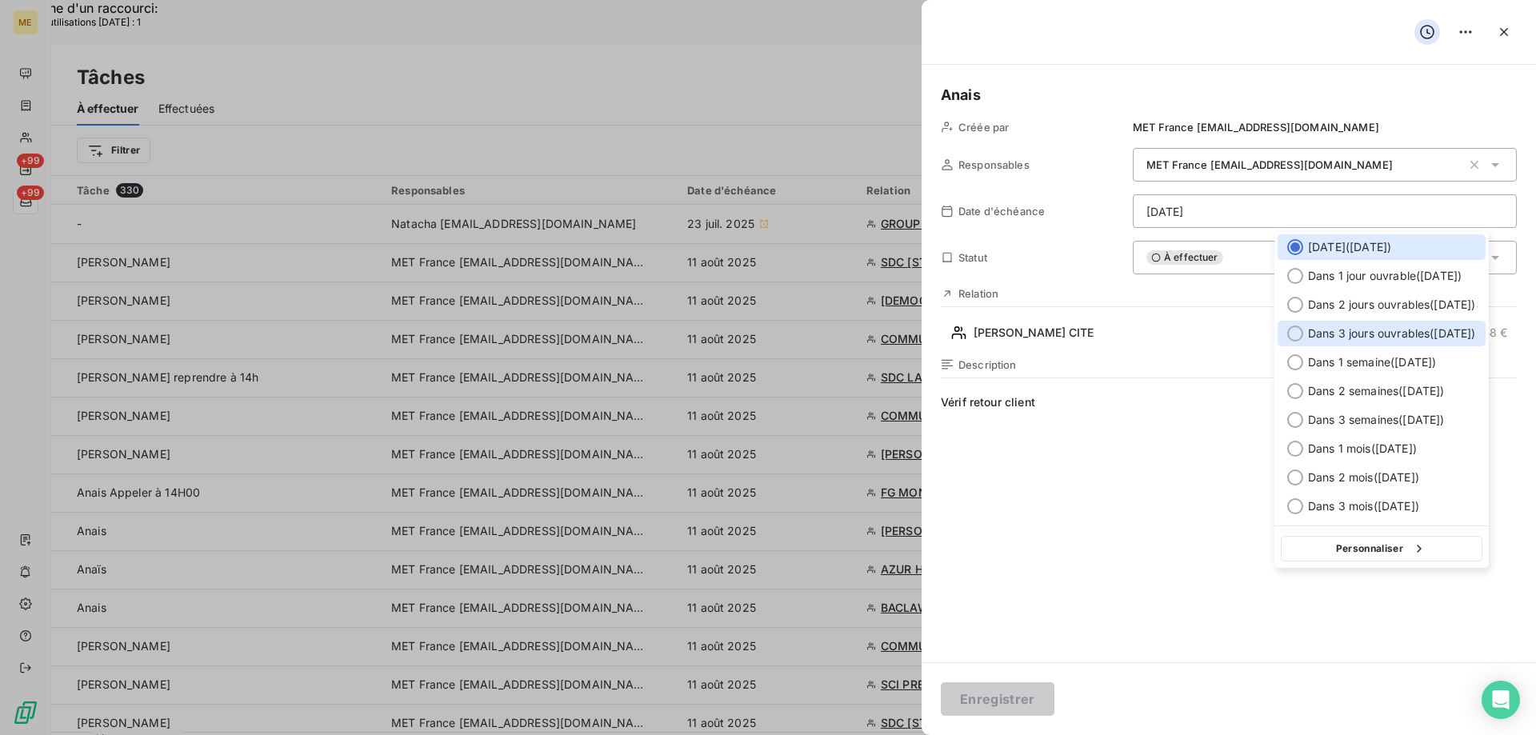
click at [1366, 326] on span "Dans 3 jours ouvrables ( jeudi )" at bounding box center [1392, 334] width 168 height 16
type input "14/08/2025"
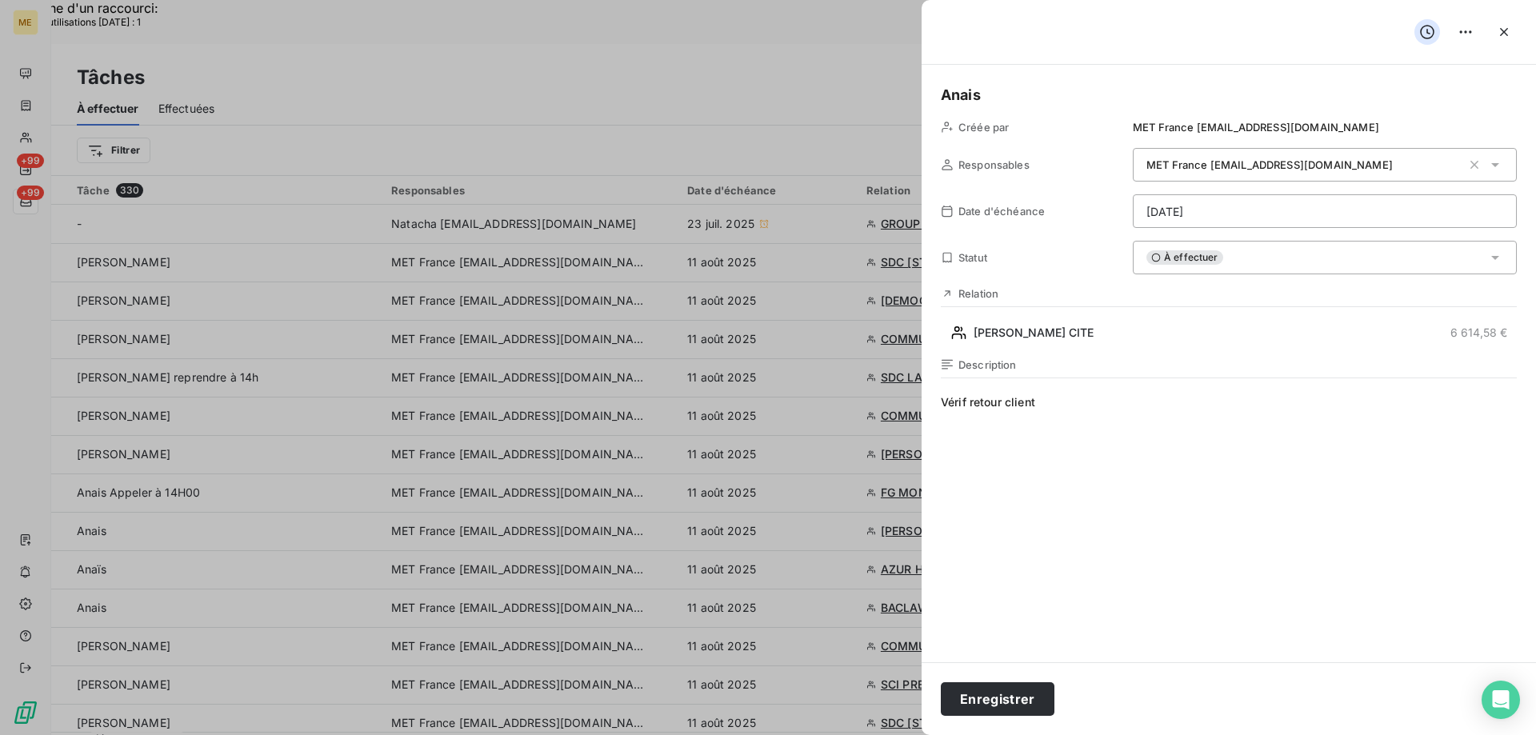
click at [1224, 489] on span "Vérif retour client" at bounding box center [1229, 547] width 576 height 307
drag, startPoint x: 1040, startPoint y: 401, endPoint x: 971, endPoint y: 412, distance: 69.7
click at [968, 410] on span "Vérif retour client" at bounding box center [1229, 547] width 576 height 307
click at [1012, 703] on button "Enregistrer" at bounding box center [998, 699] width 114 height 34
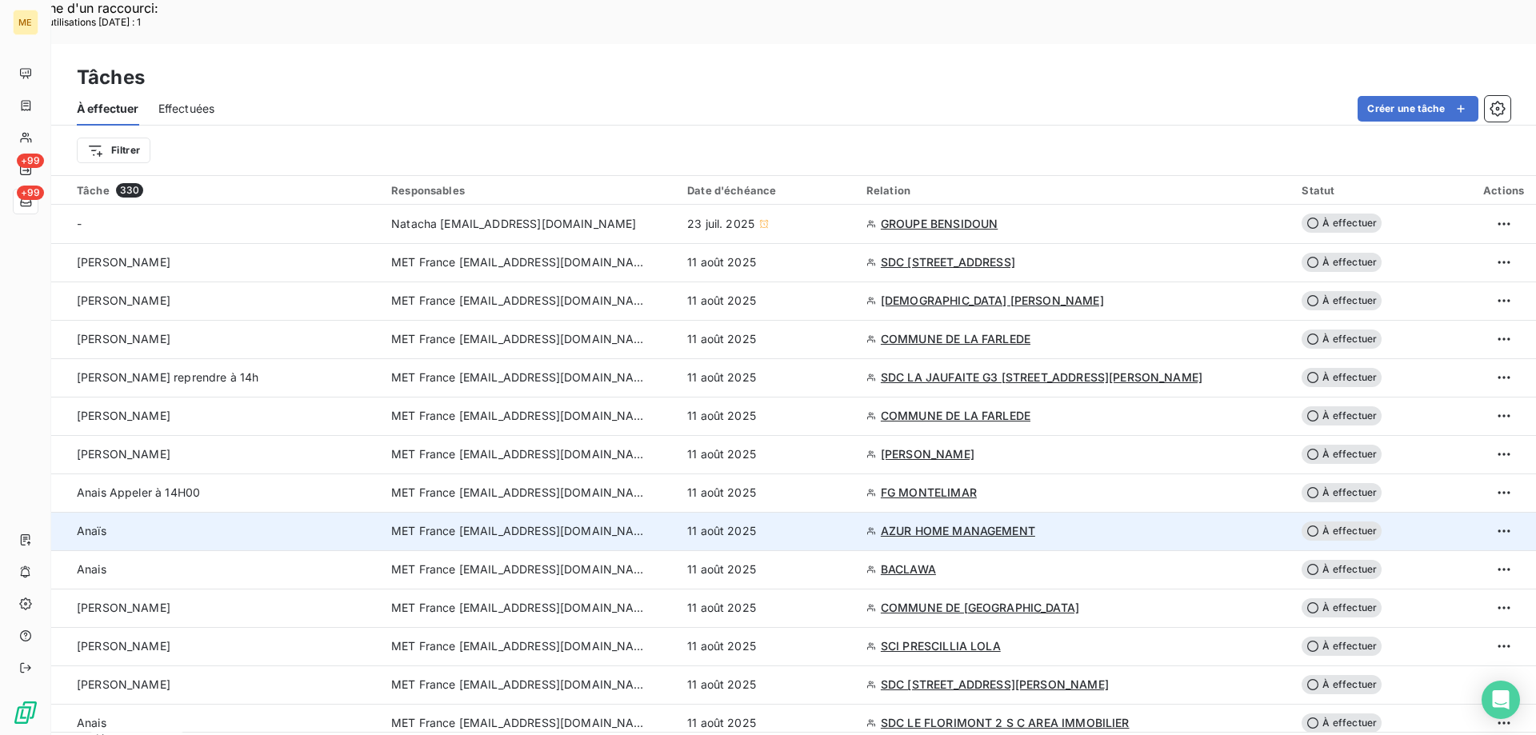
click at [822, 523] on div "11 août 2025" at bounding box center [767, 531] width 160 height 16
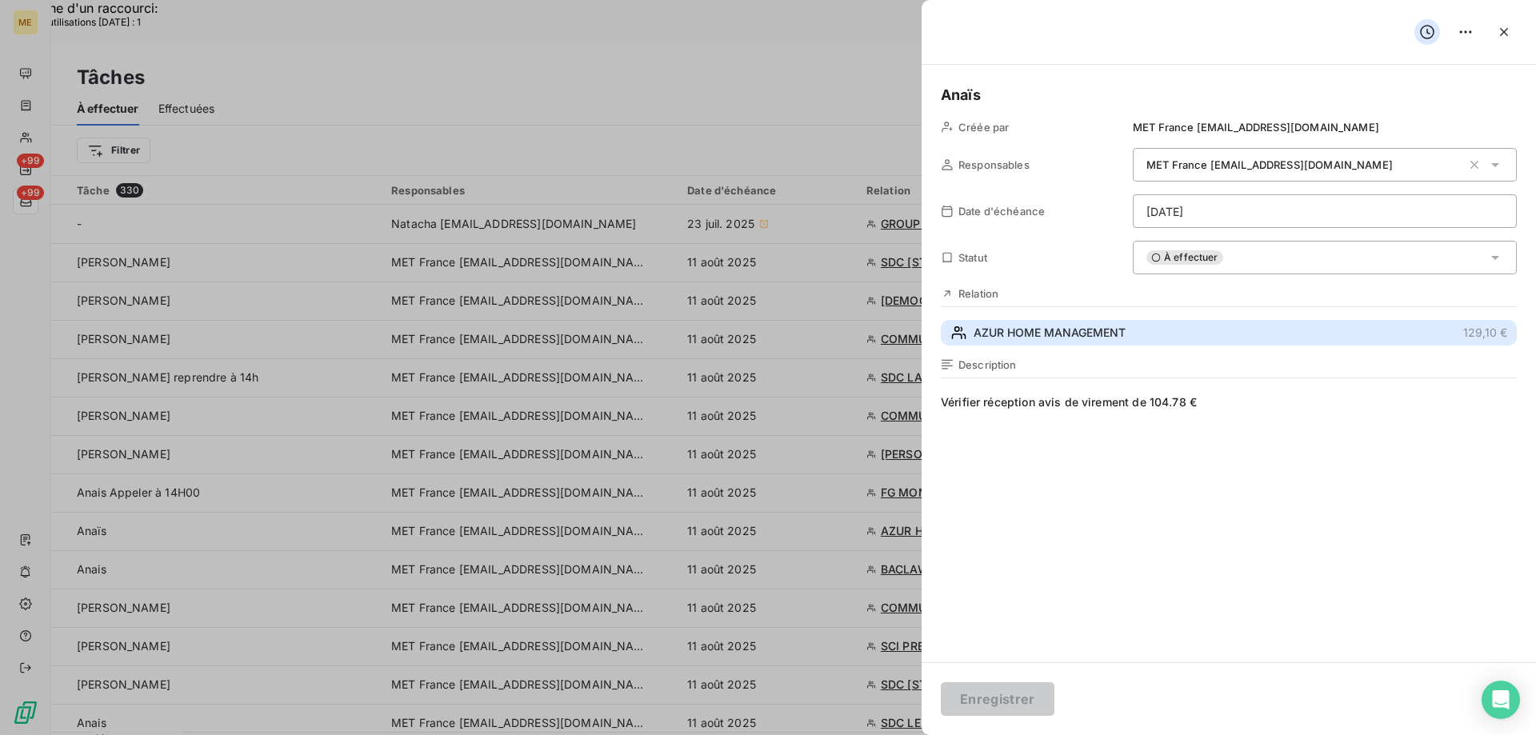
click at [1132, 336] on button "AZUR HOME MANAGEMENT 129,10 €" at bounding box center [1229, 333] width 576 height 26
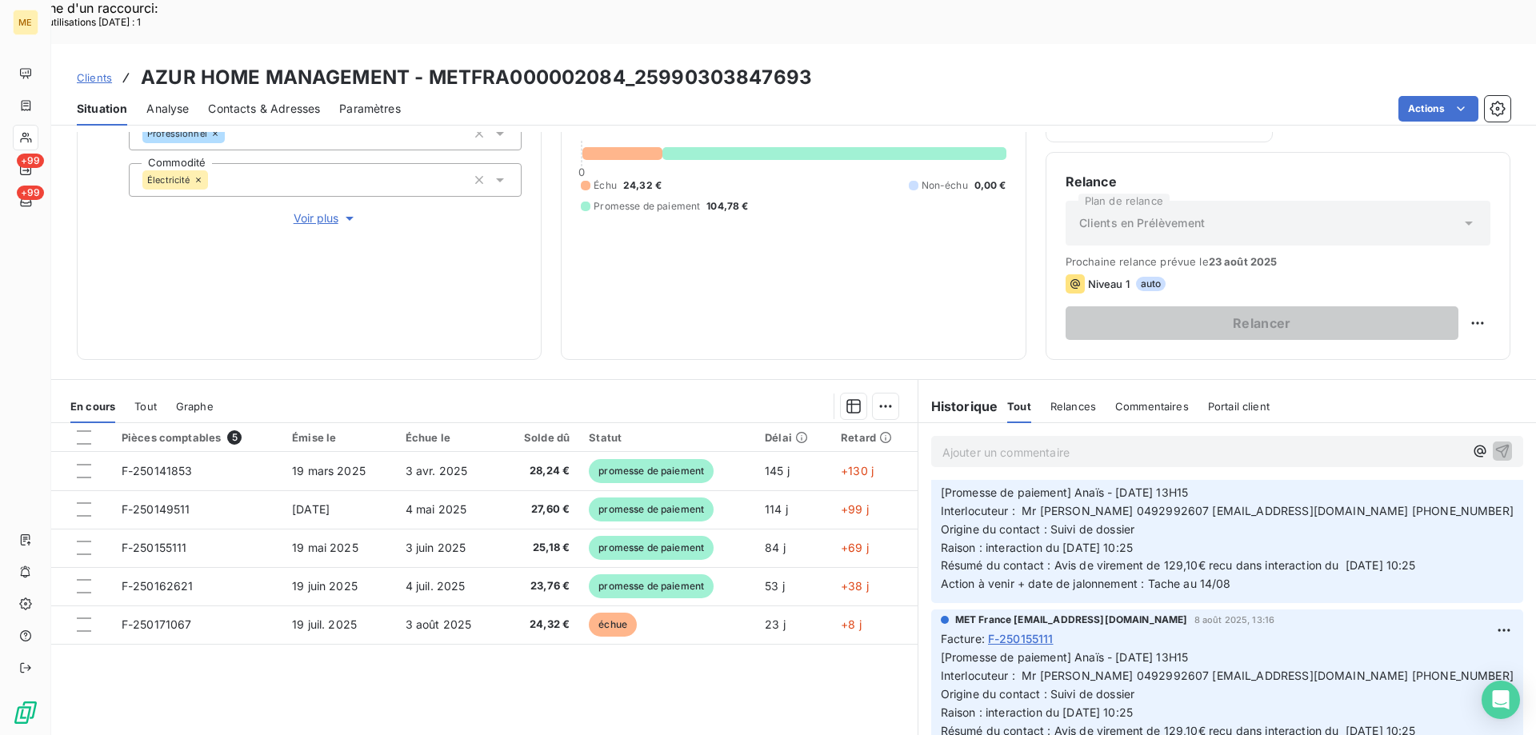
scroll to position [80, 0]
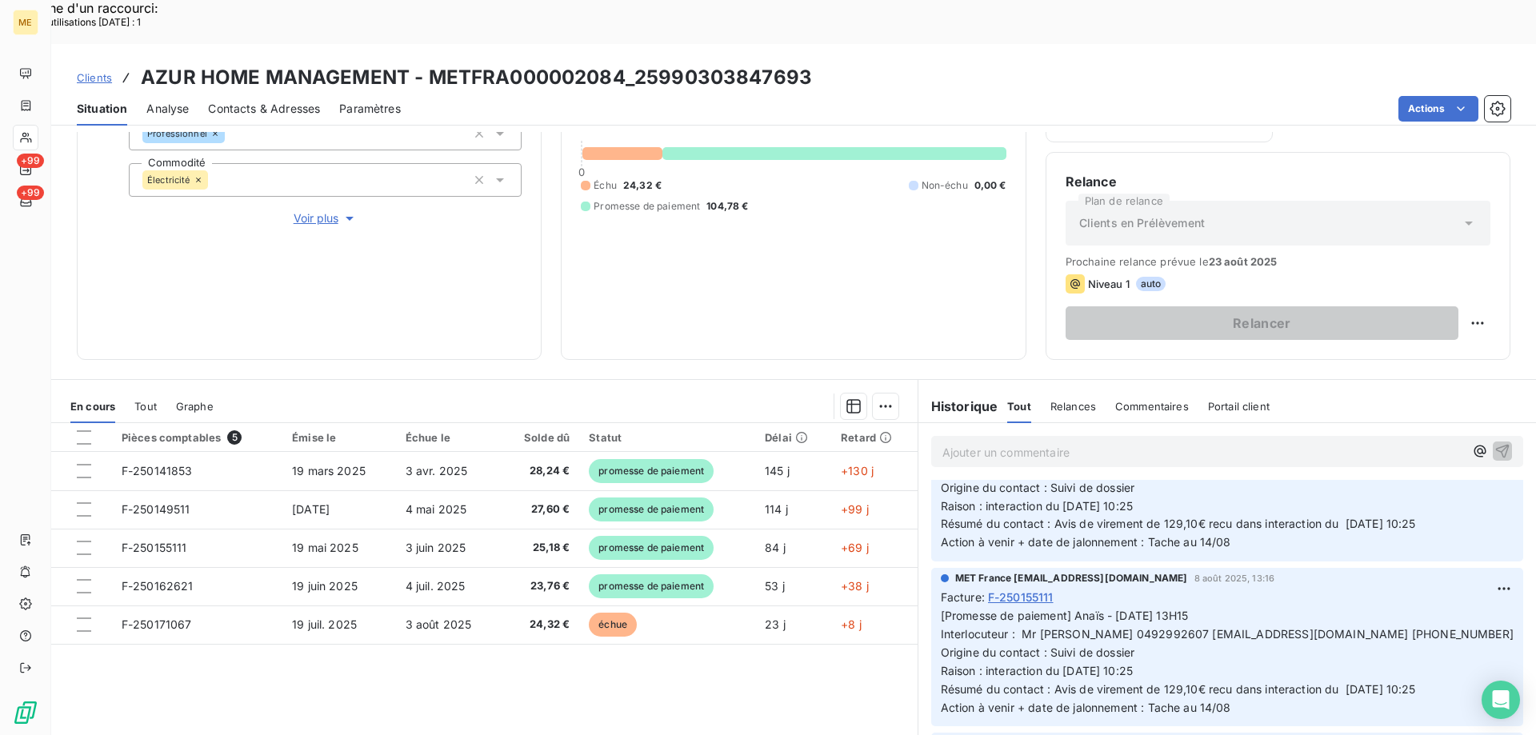
click at [1227, 497] on span "[Promesse de paiement] Anaïs - 08/08/2025 - 13H15 Interlocuteur : Mr BALLANSAT …" at bounding box center [1227, 496] width 573 height 105
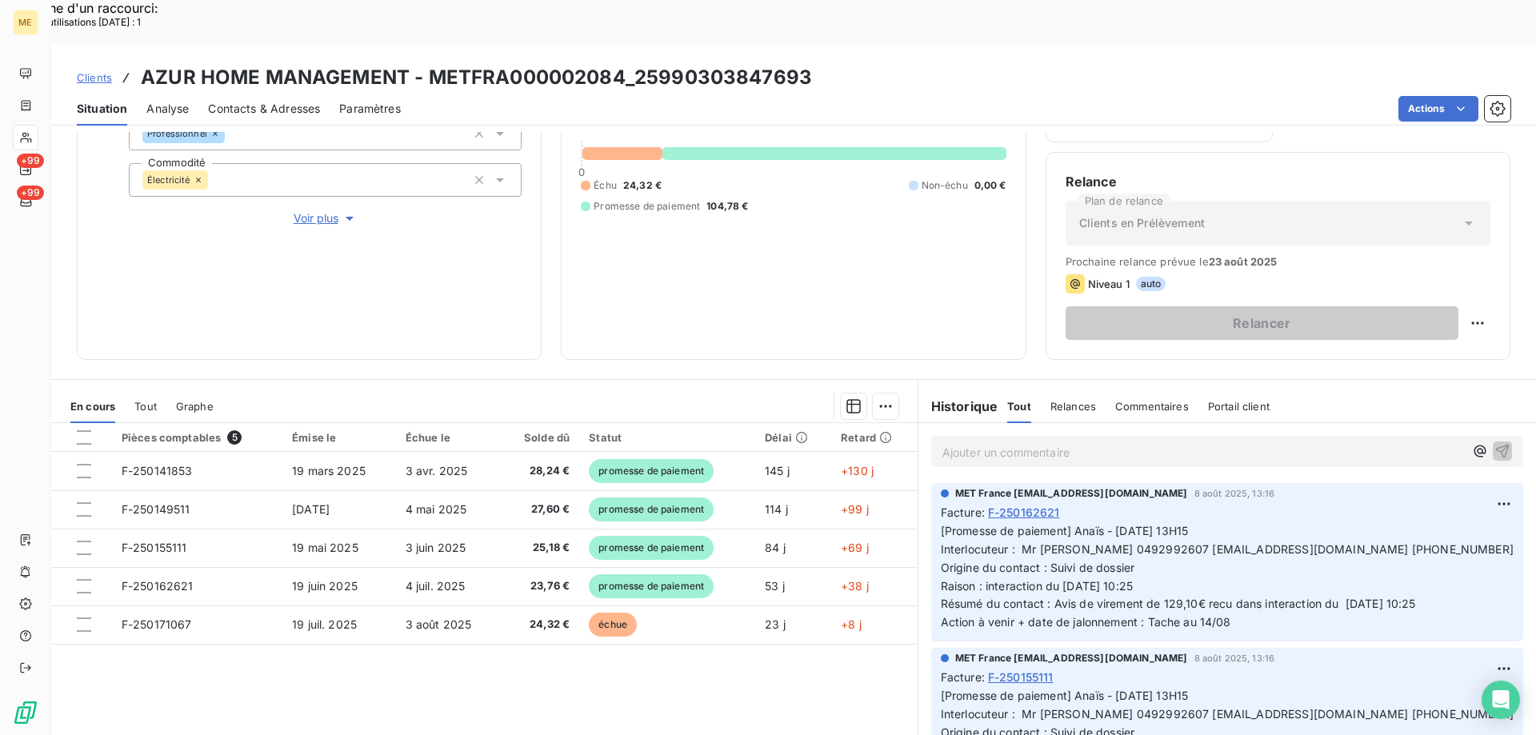
drag, startPoint x: 1227, startPoint y: 497, endPoint x: 1070, endPoint y: 484, distance: 157.3
click at [1070, 524] on span "[Promesse de paiement] Anaïs - 08/08/2025 - 13H15 Interlocuteur : Mr BALLANSAT …" at bounding box center [1227, 576] width 573 height 105
copy span "Anaïs - [DATE] 13H15 Interlocuteur : Mr [PERSON_NAME] 0492992607 [EMAIL_ADDRESS…"
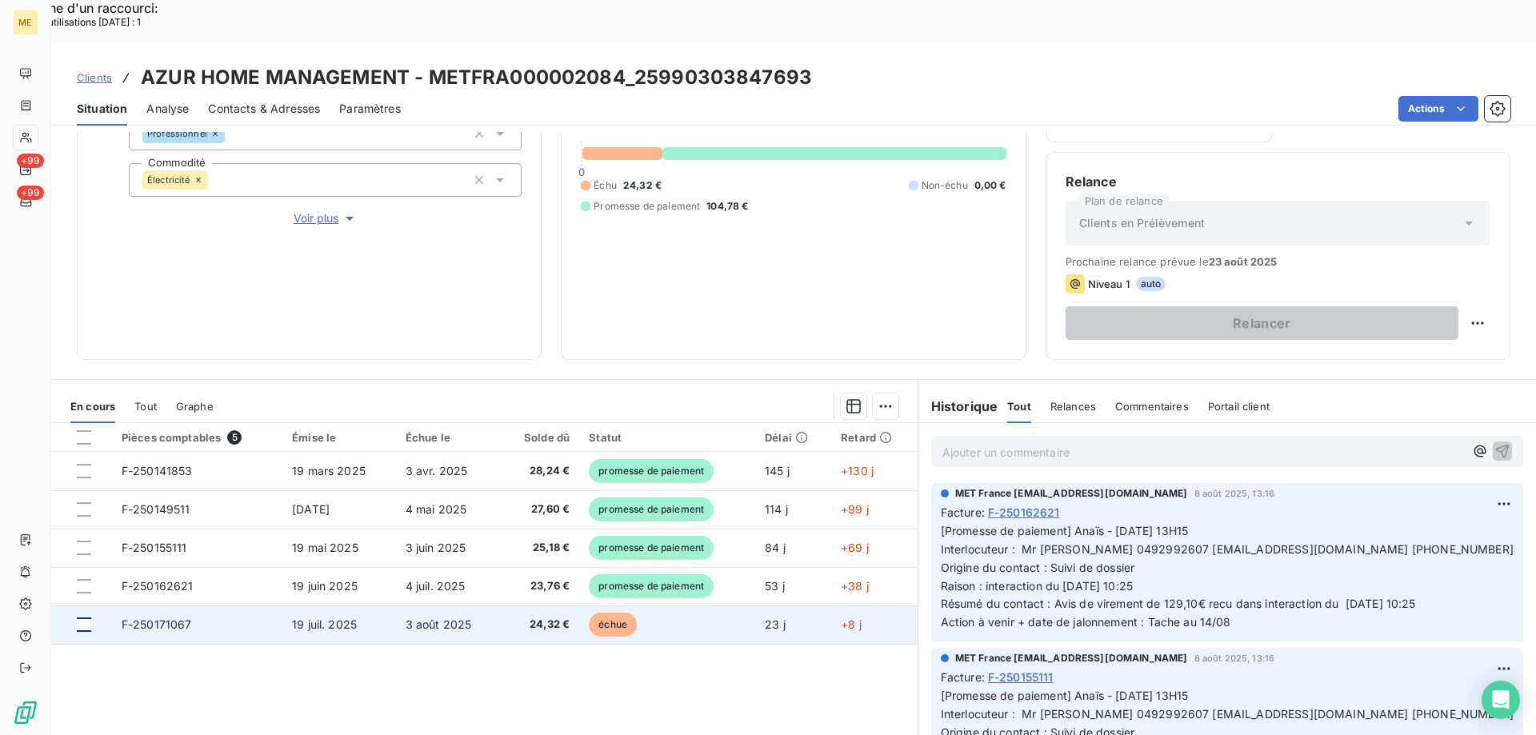
click at [77, 617] on div at bounding box center [84, 624] width 14 height 14
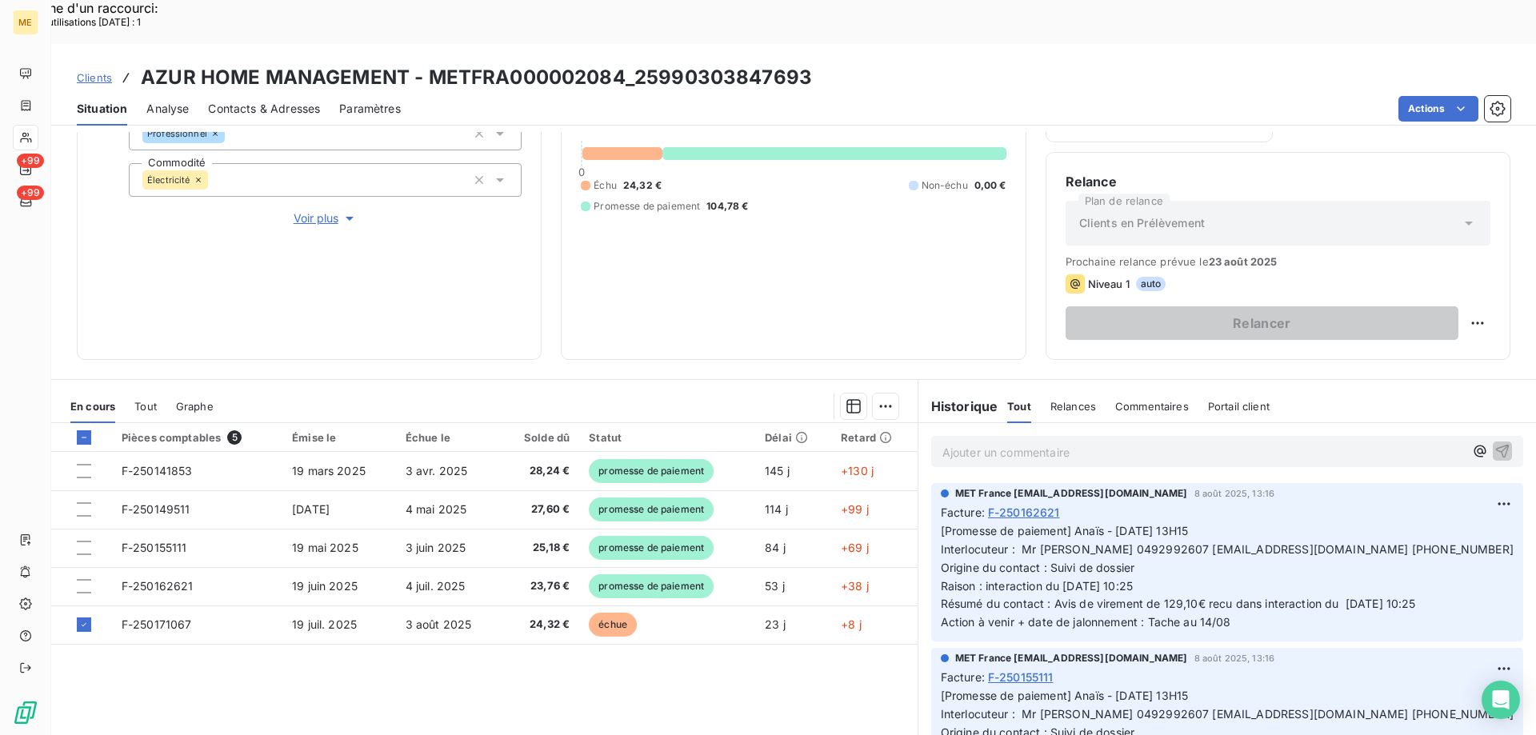
click at [836, 426] on div "Ajouter une promesse de paiement (1 facture)" at bounding box center [742, 426] width 282 height 26
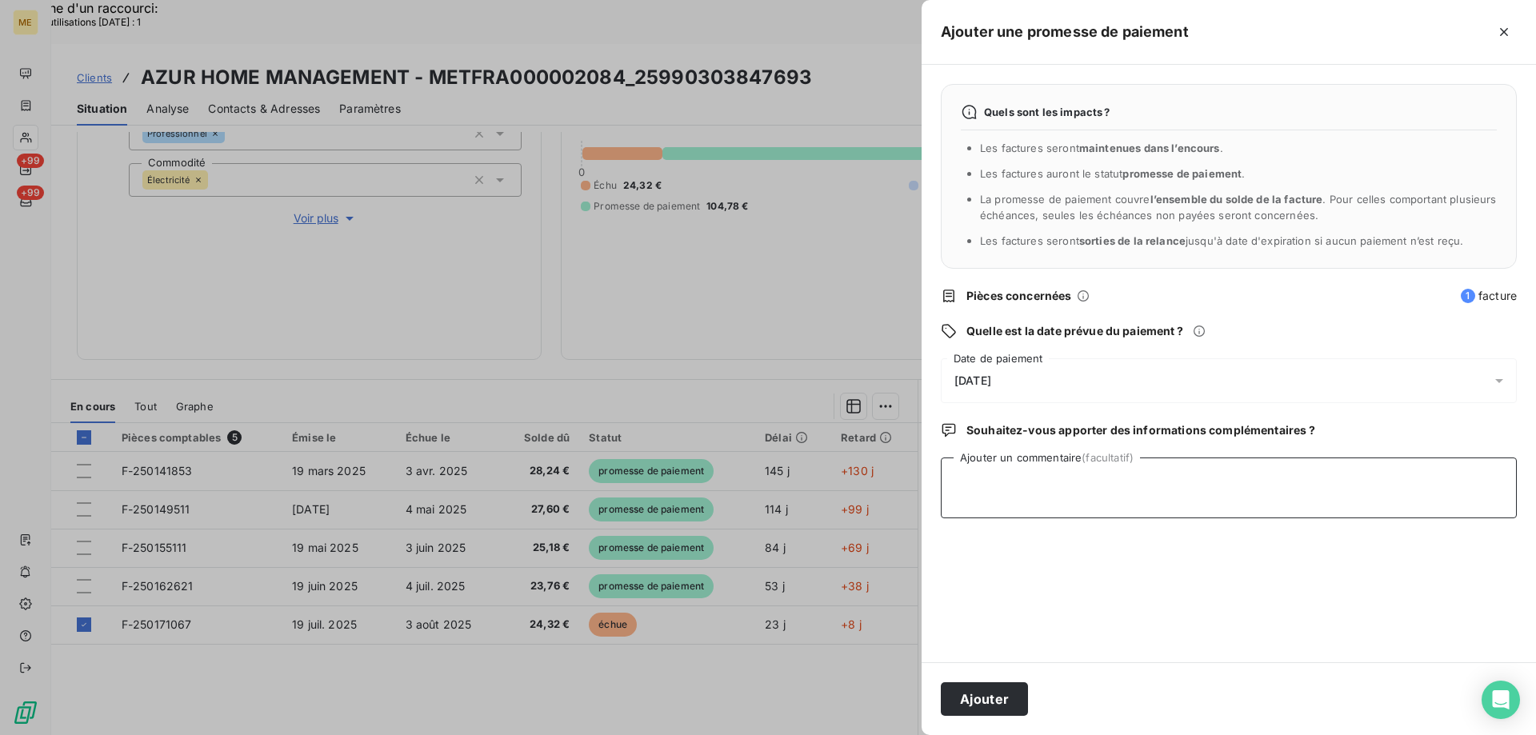
click at [1068, 482] on textarea "Ajouter un commentaire (facultatif)" at bounding box center [1229, 487] width 576 height 61
paste textarea "Anaïs - [DATE] 13H15 Interlocuteur : Mr [PERSON_NAME] 0492992607 [EMAIL_ADDRESS…"
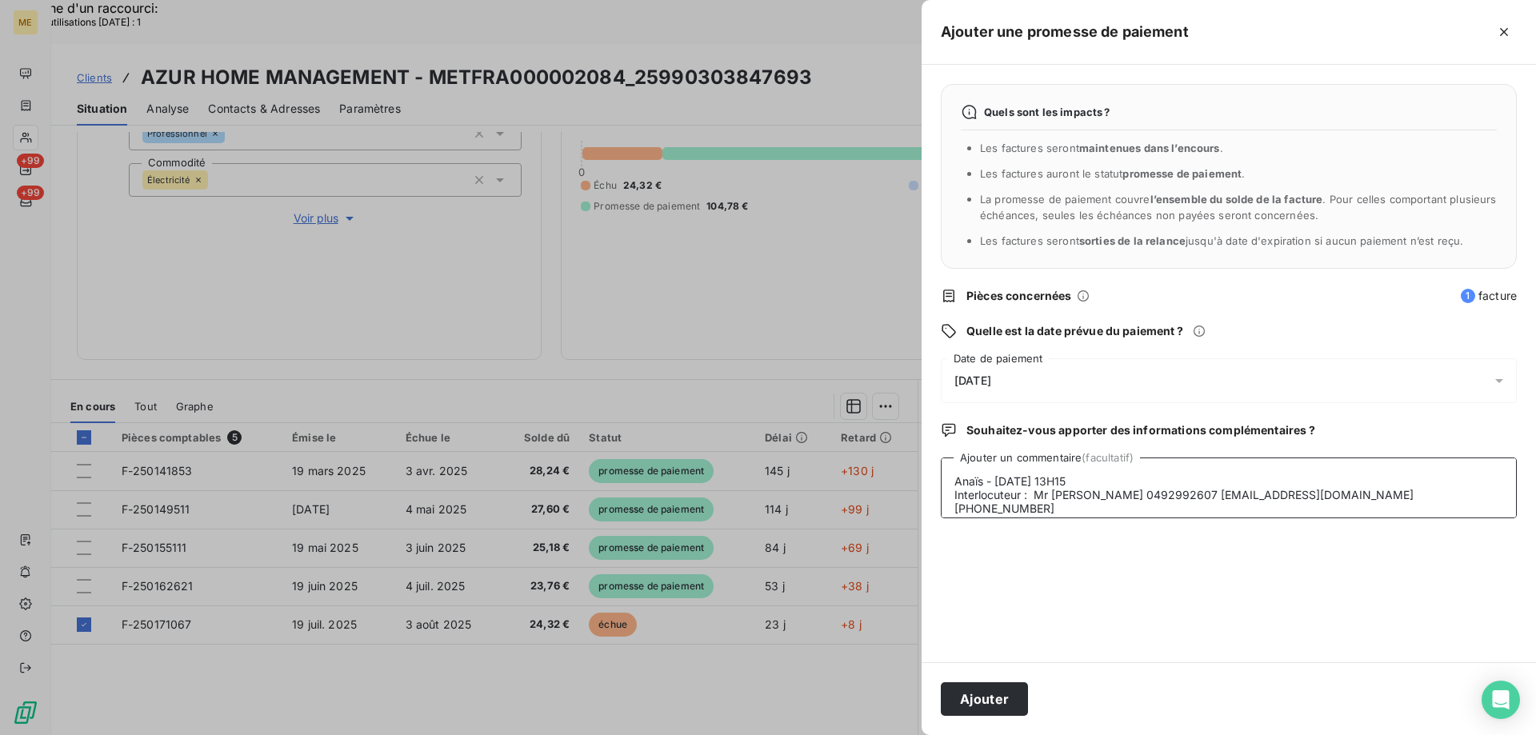
scroll to position [39, 0]
type textarea "Anaïs - [DATE] 13H15 Interlocuteur : Mr [PERSON_NAME] 0492992607 [EMAIL_ADDRESS…"
click at [1050, 377] on div "12/08/2025" at bounding box center [1229, 380] width 576 height 45
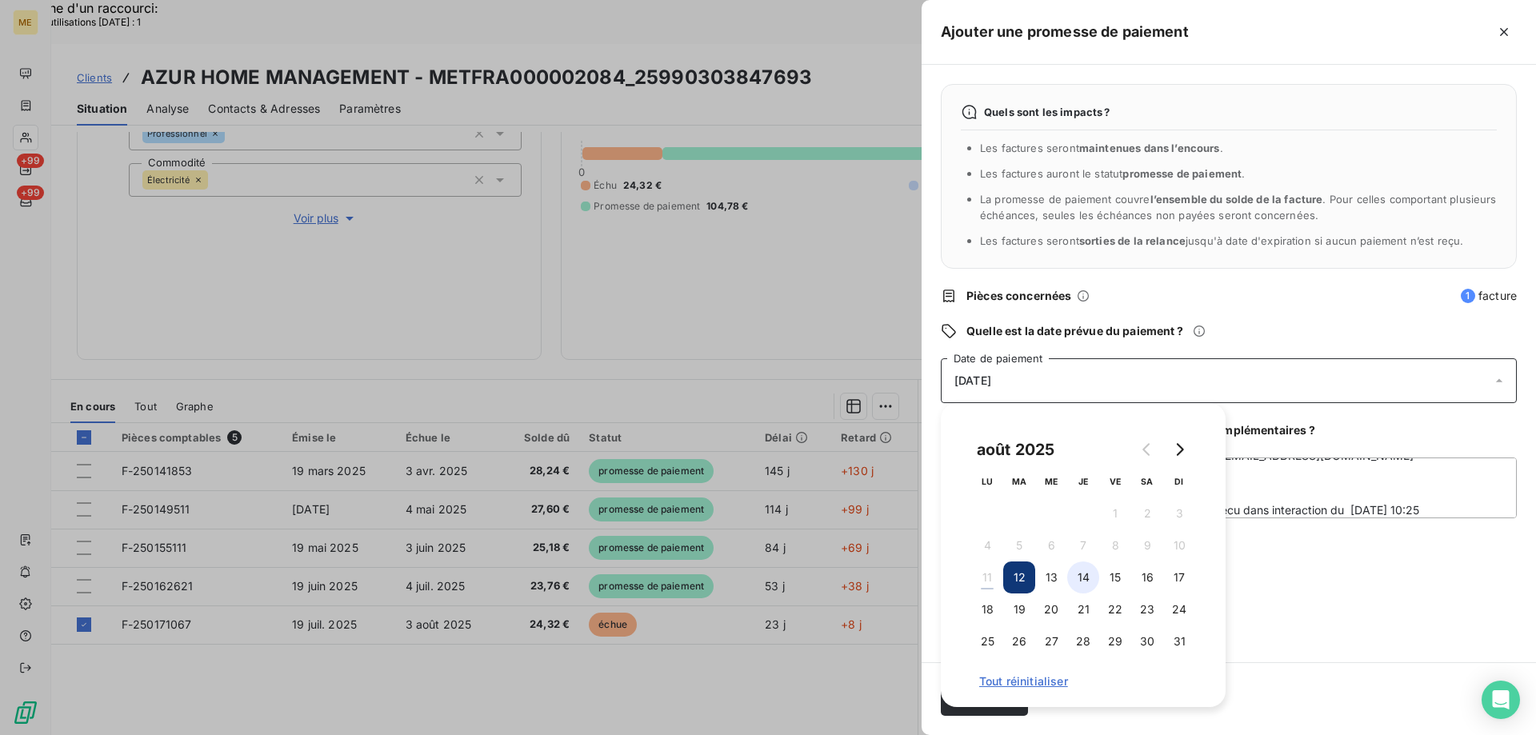
click at [1088, 581] on button "14" at bounding box center [1083, 577] width 32 height 32
click at [1344, 560] on div "Quels sont les impacts ? Les factures seront maintenues dans l’encours . Les fa…" at bounding box center [1228, 363] width 614 height 597
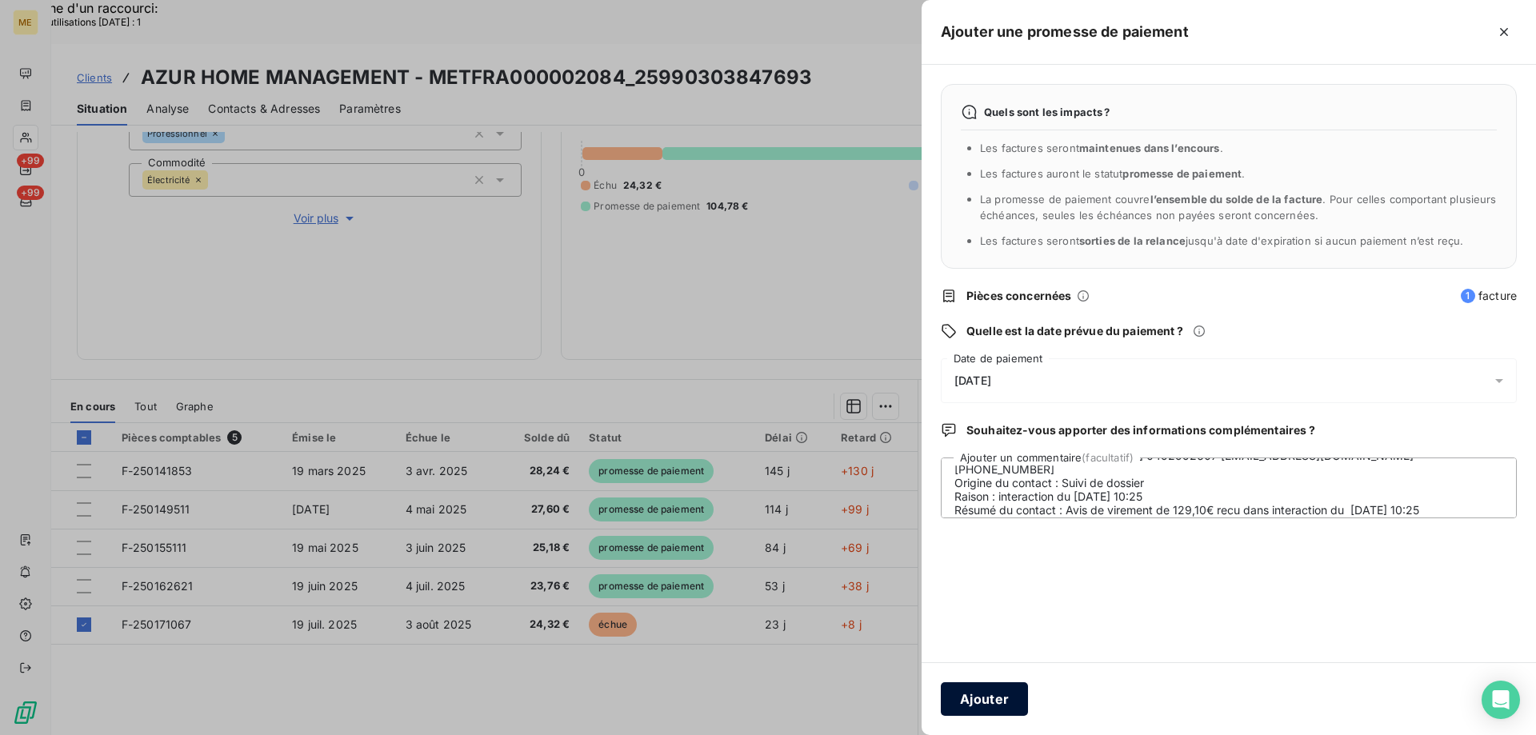
click at [947, 697] on button "Ajouter" at bounding box center [984, 699] width 87 height 34
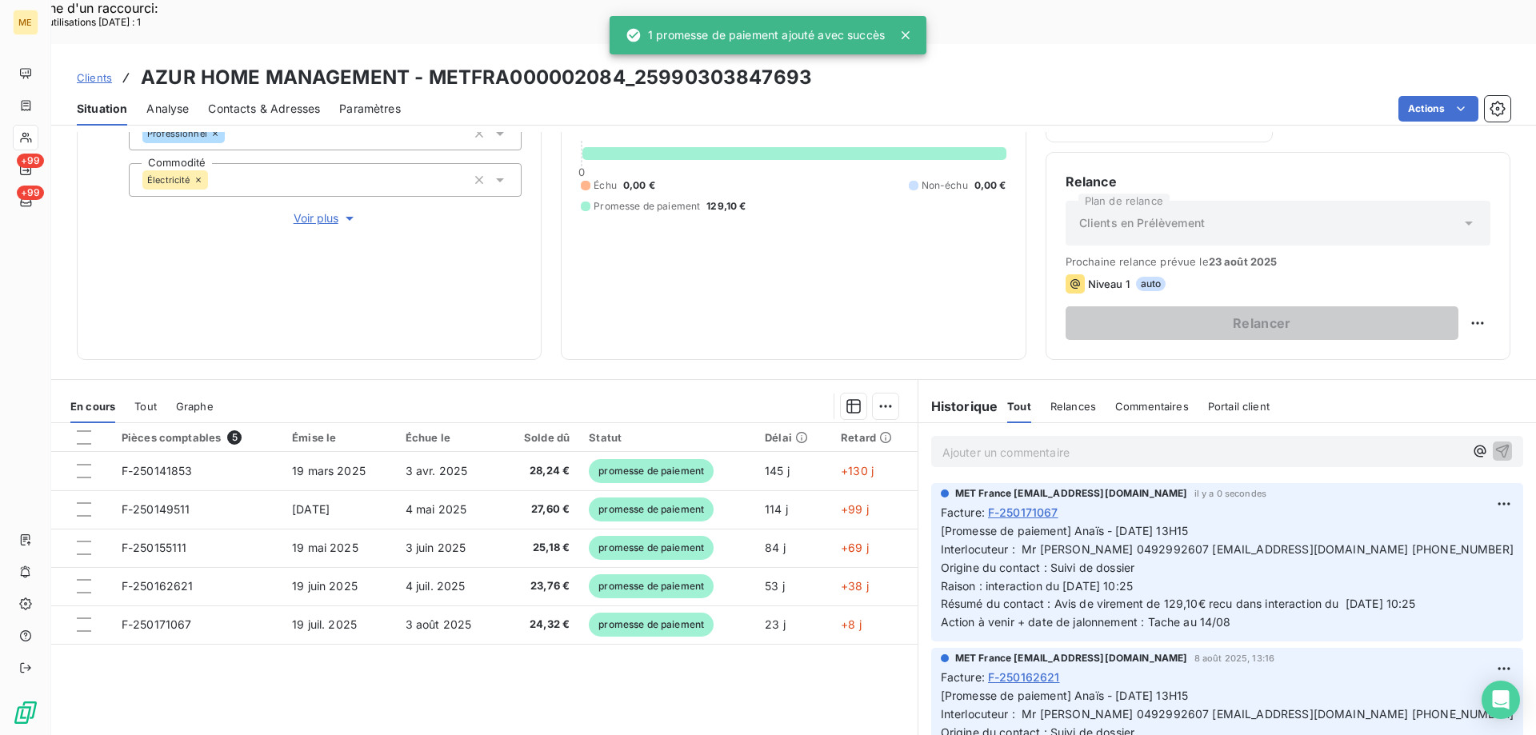
scroll to position [80, 0]
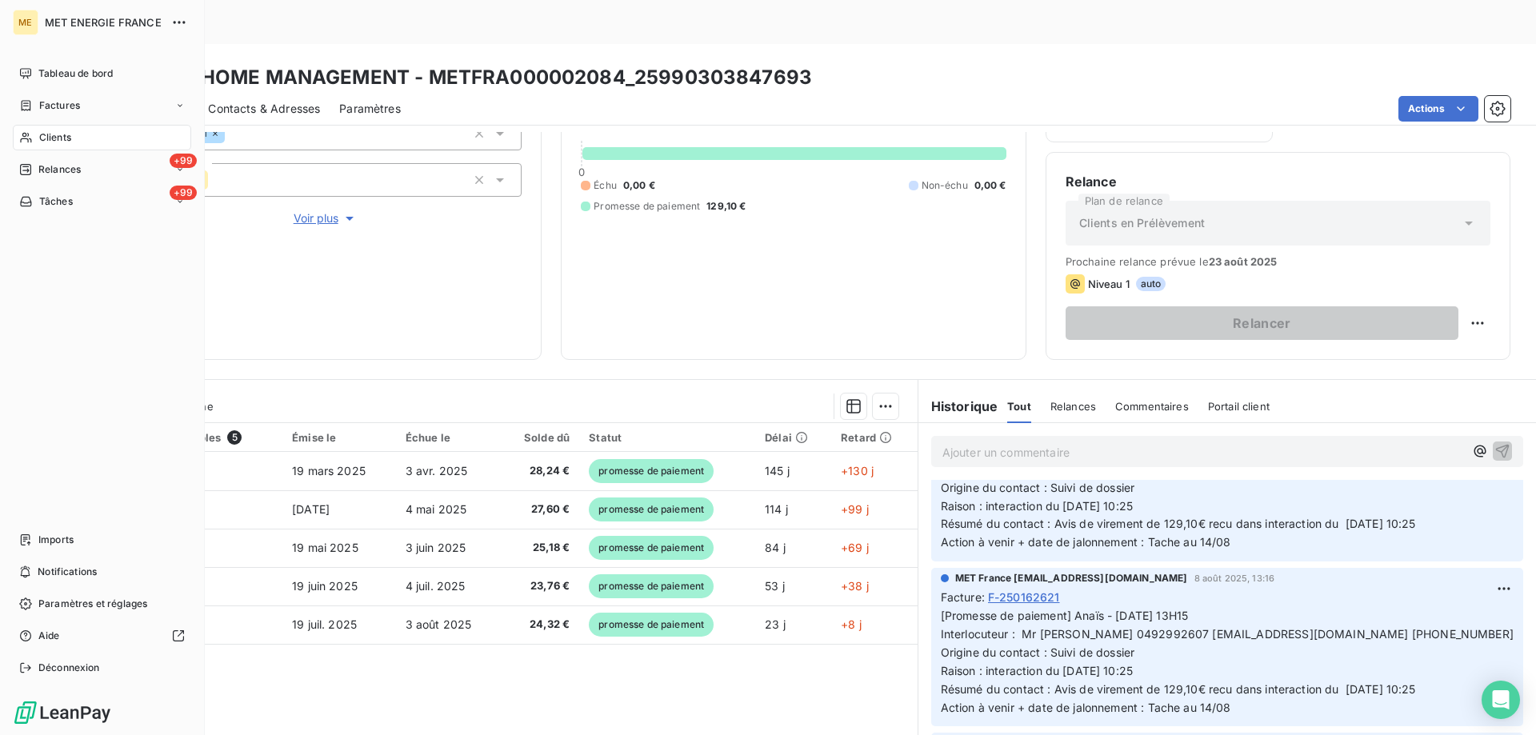
click at [45, 196] on span "Tâches" at bounding box center [56, 201] width 34 height 14
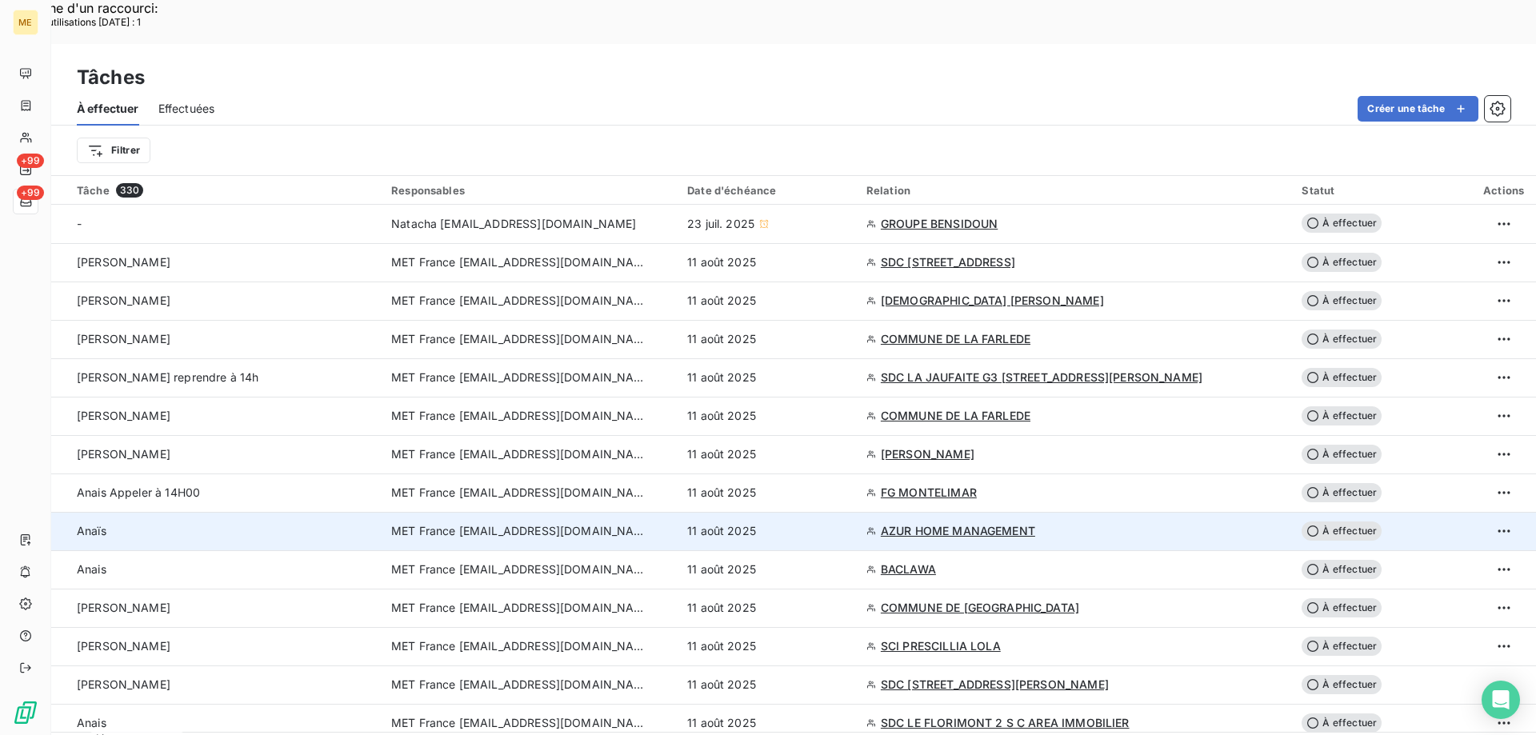
click at [847, 523] on div "11 août 2025" at bounding box center [767, 531] width 160 height 16
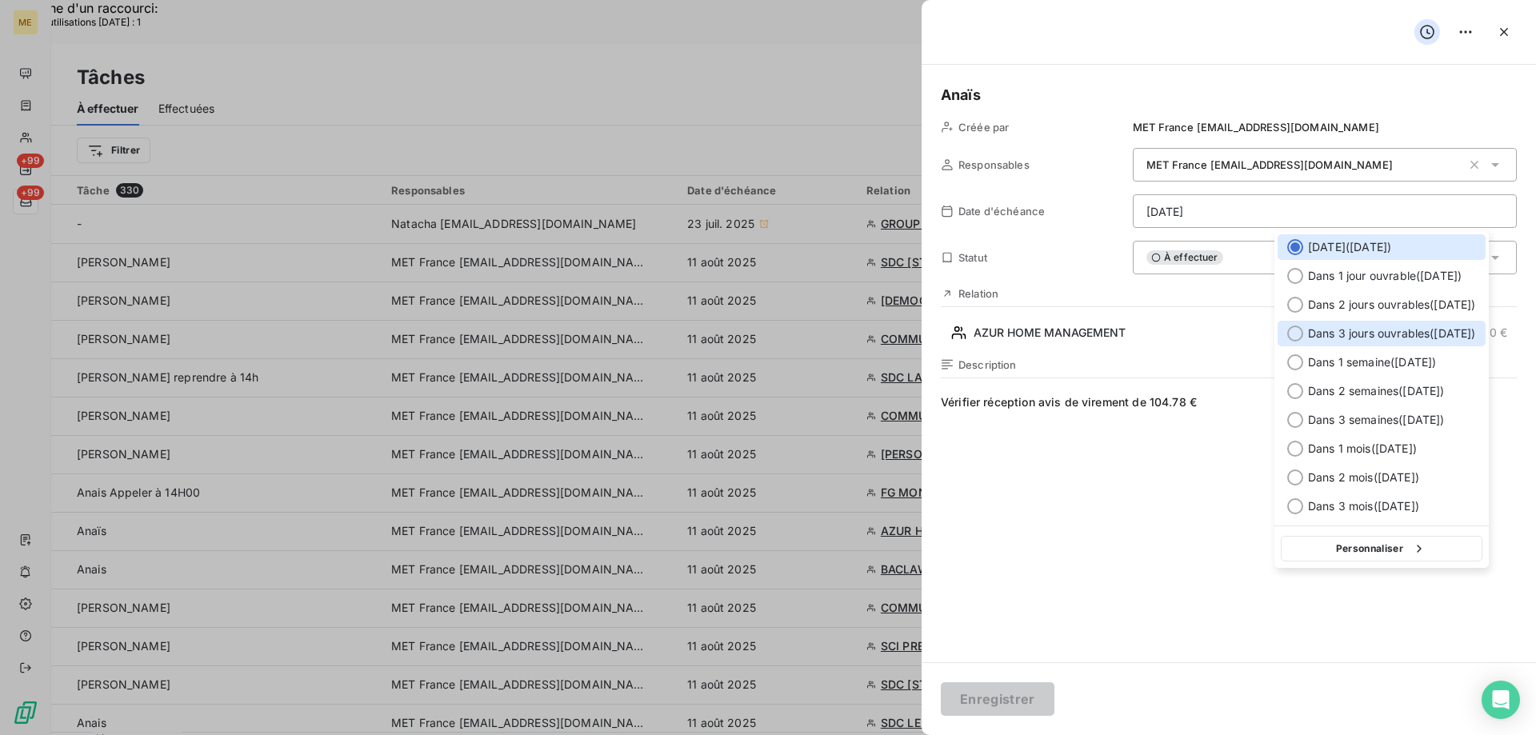
click at [1408, 332] on span "Dans 3 jours ouvrables ( jeudi )" at bounding box center [1392, 334] width 168 height 16
type input "14/08/2025"
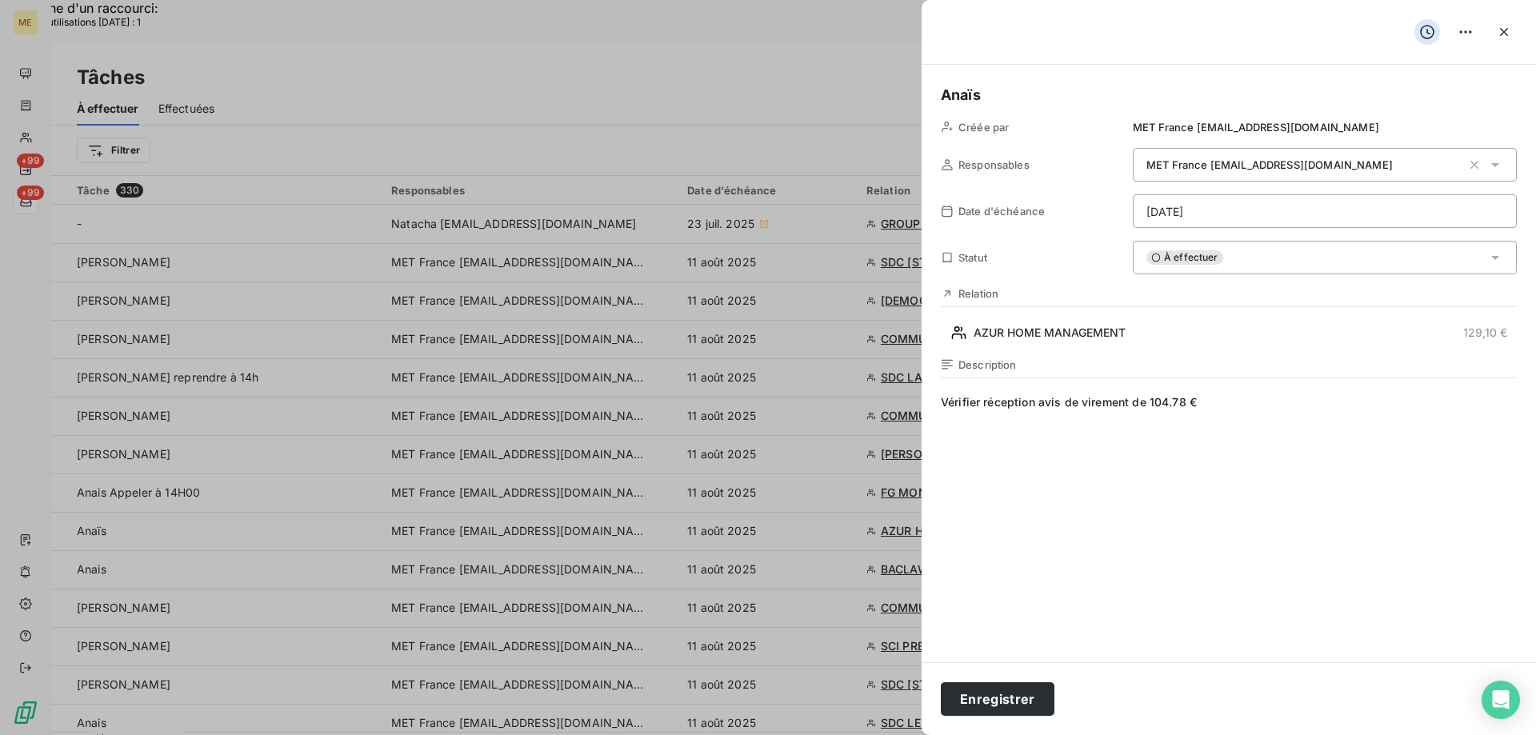
drag, startPoint x: 1228, startPoint y: 263, endPoint x: 1250, endPoint y: 278, distance: 26.6
click at [1228, 264] on div "À effectuer" at bounding box center [1324, 258] width 384 height 34
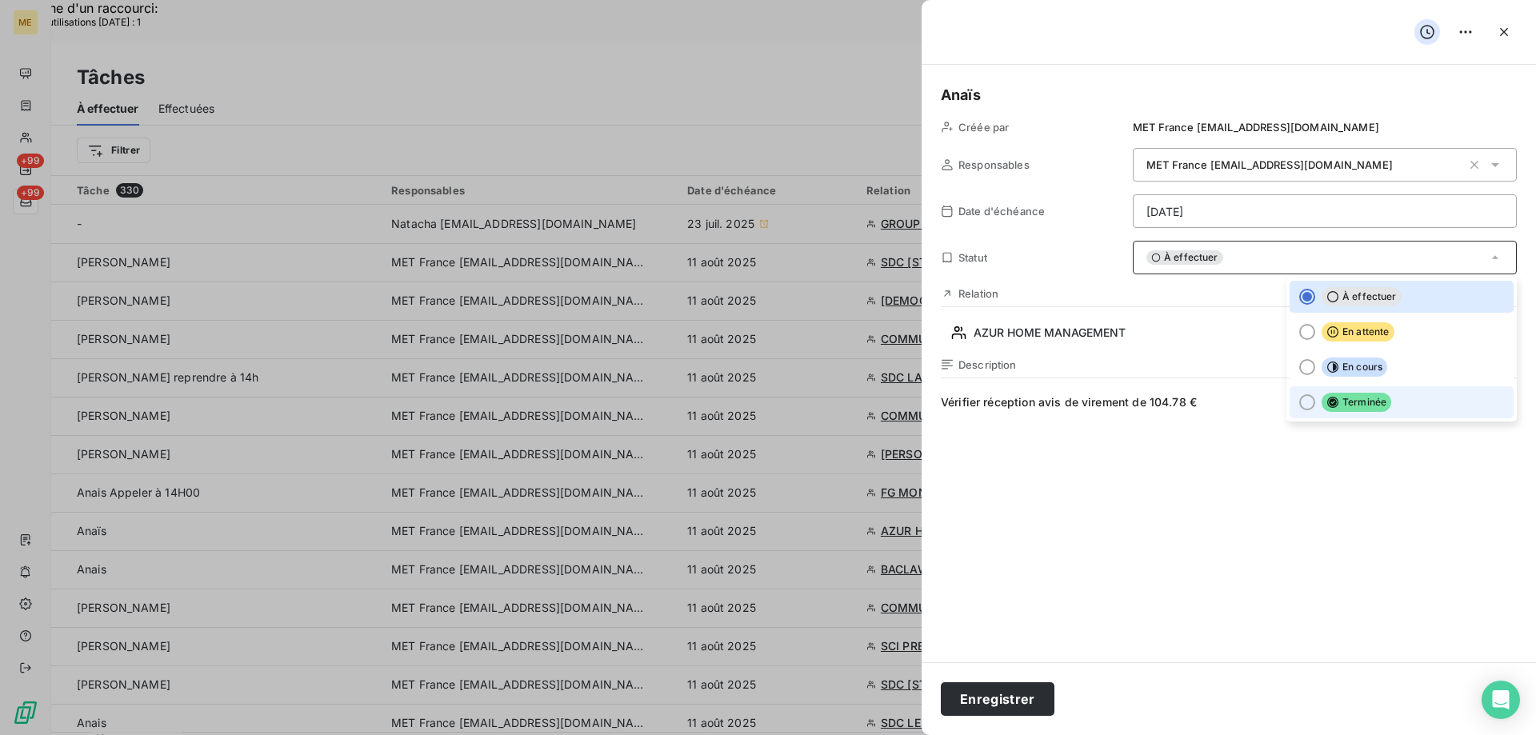
click at [1326, 396] on icon at bounding box center [1332, 402] width 13 height 13
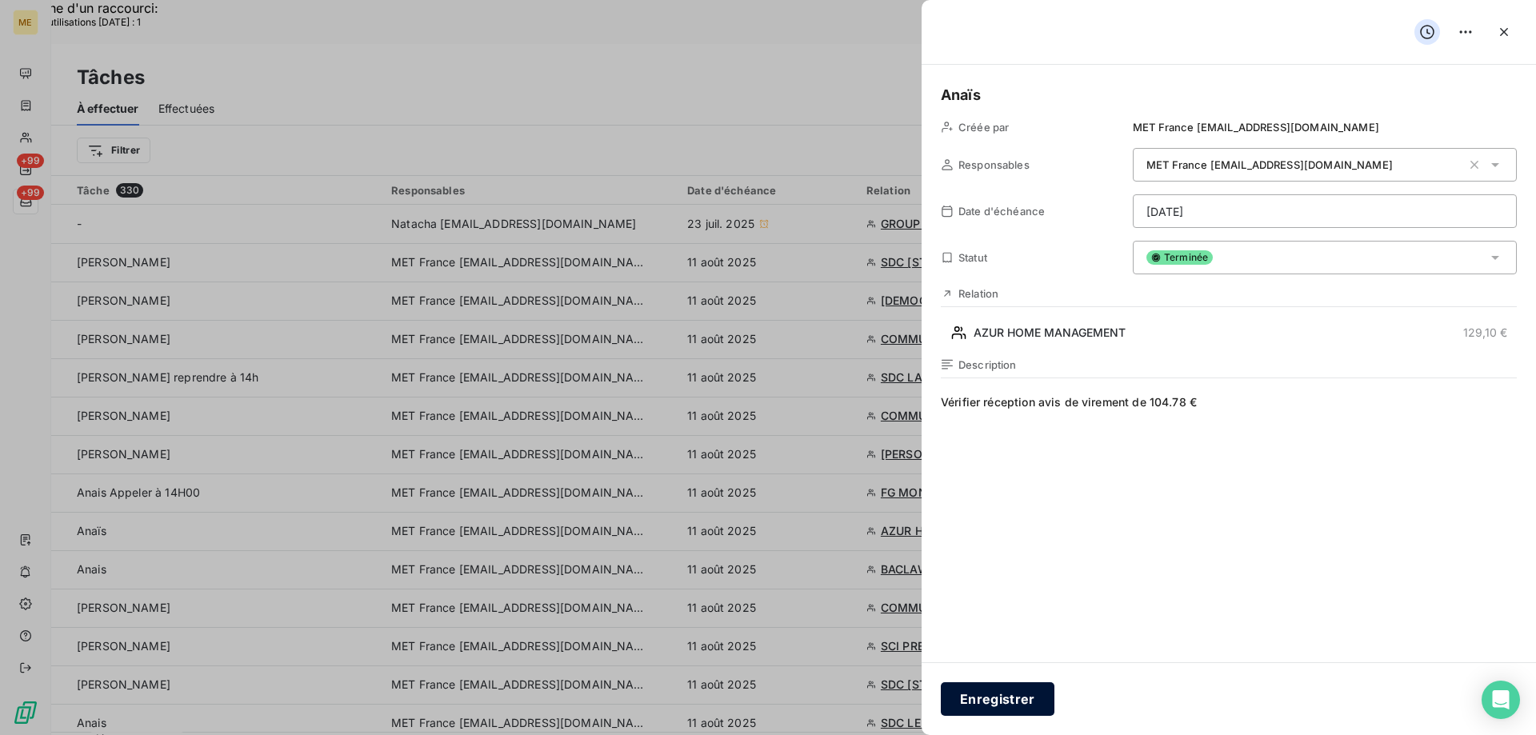
click at [985, 712] on button "Enregistrer" at bounding box center [998, 699] width 114 height 34
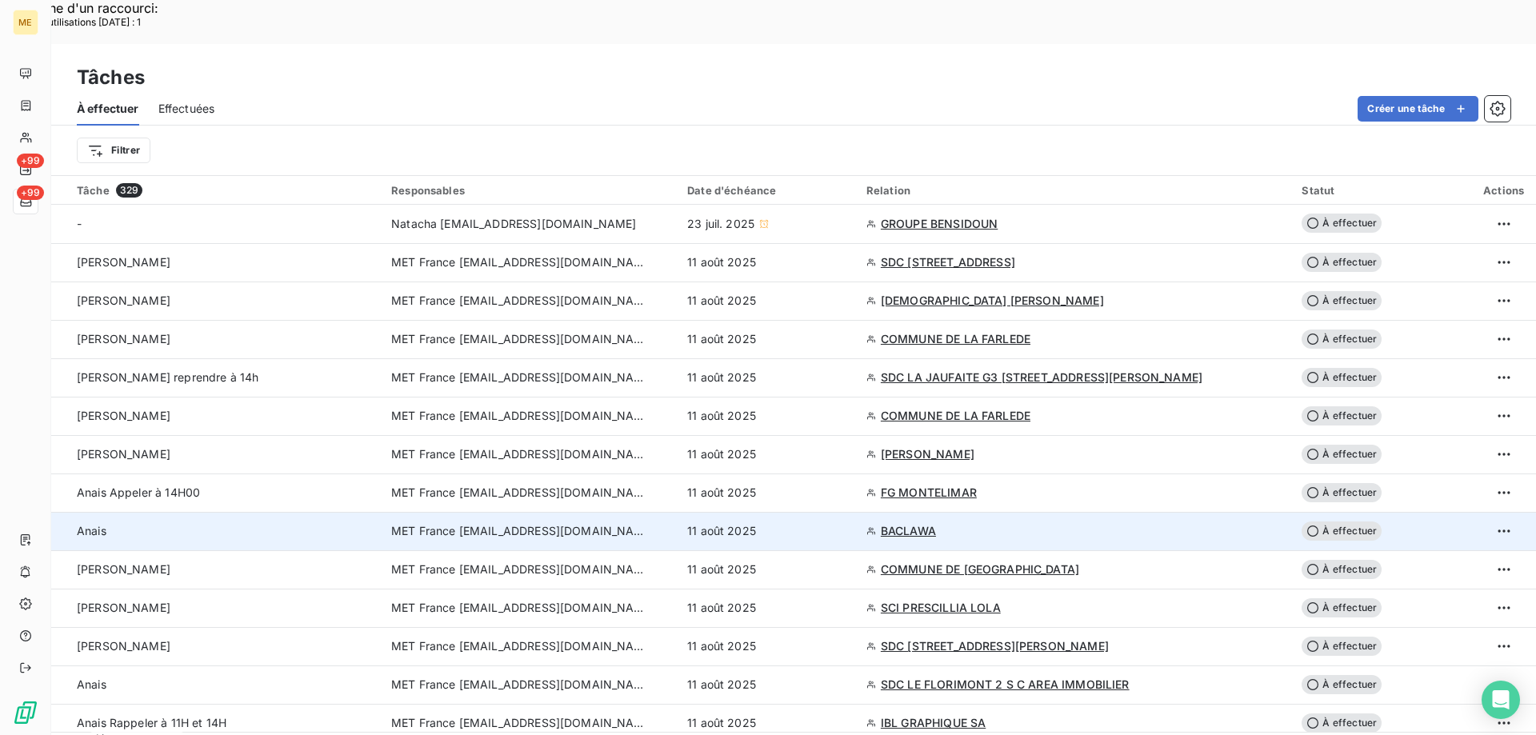
click at [271, 523] on div "Anais" at bounding box center [224, 531] width 295 height 16
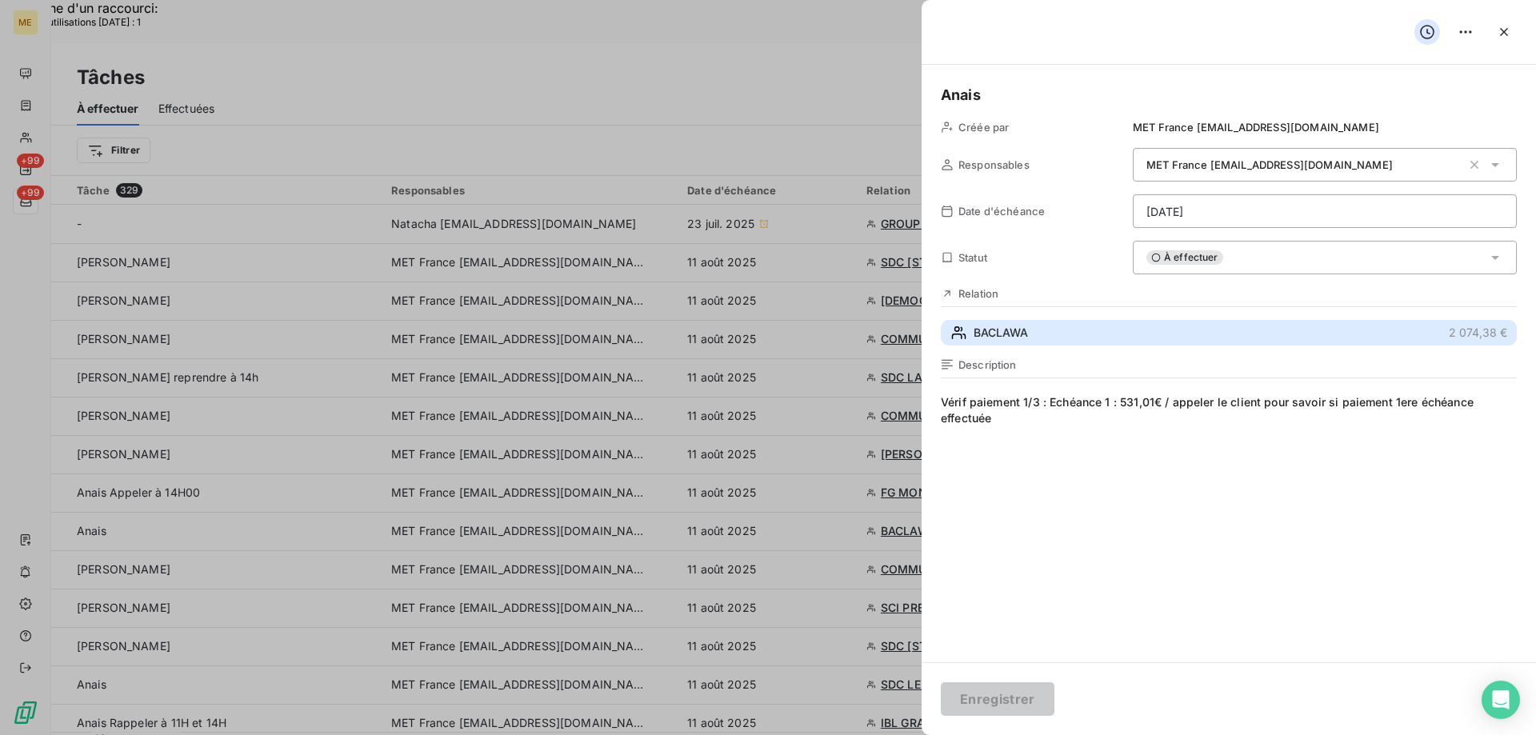
click at [1102, 333] on button "BACLAWA 2 074,38 €" at bounding box center [1229, 333] width 576 height 26
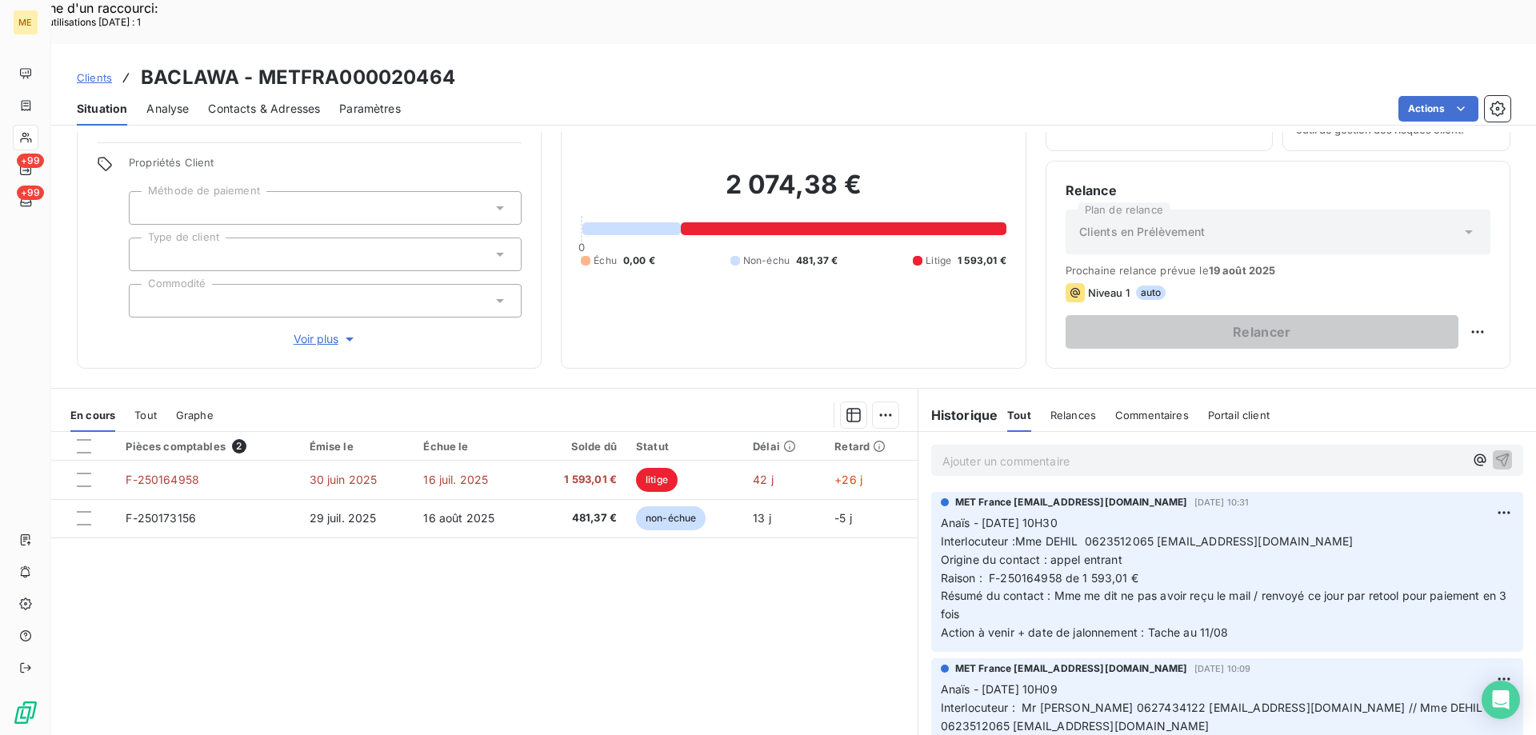
scroll to position [102, 0]
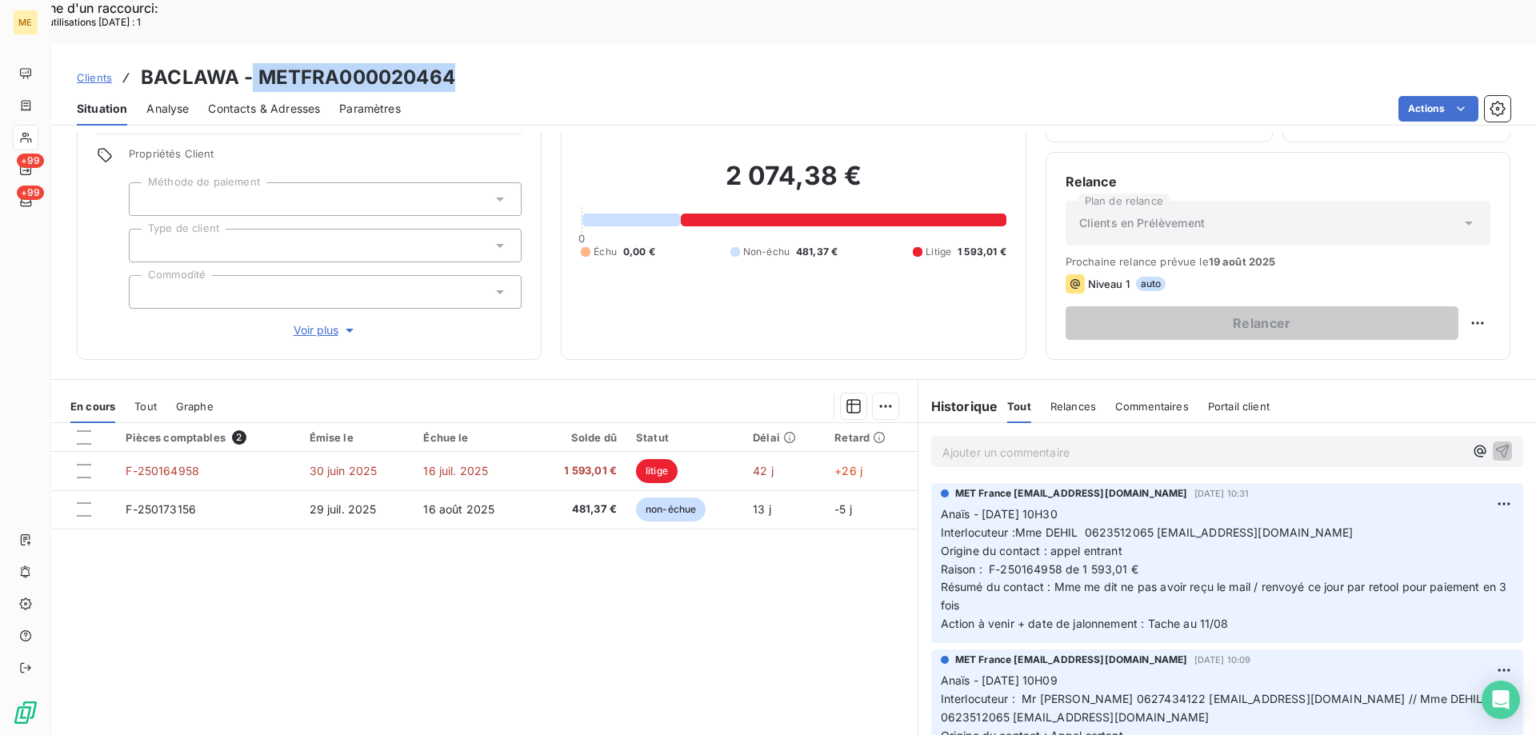
drag, startPoint x: 473, startPoint y: 32, endPoint x: 254, endPoint y: 35, distance: 219.2
click at [254, 63] on div "Clients BACLAWA - METFRA000020464" at bounding box center [793, 77] width 1484 height 29
click at [258, 63] on h3 "BACLAWA - METFRA000020464" at bounding box center [298, 77] width 314 height 29
drag, startPoint x: 254, startPoint y: 34, endPoint x: 465, endPoint y: 26, distance: 211.3
click at [465, 63] on div "Clients BACLAWA - METFRA000020464" at bounding box center [793, 77] width 1484 height 29
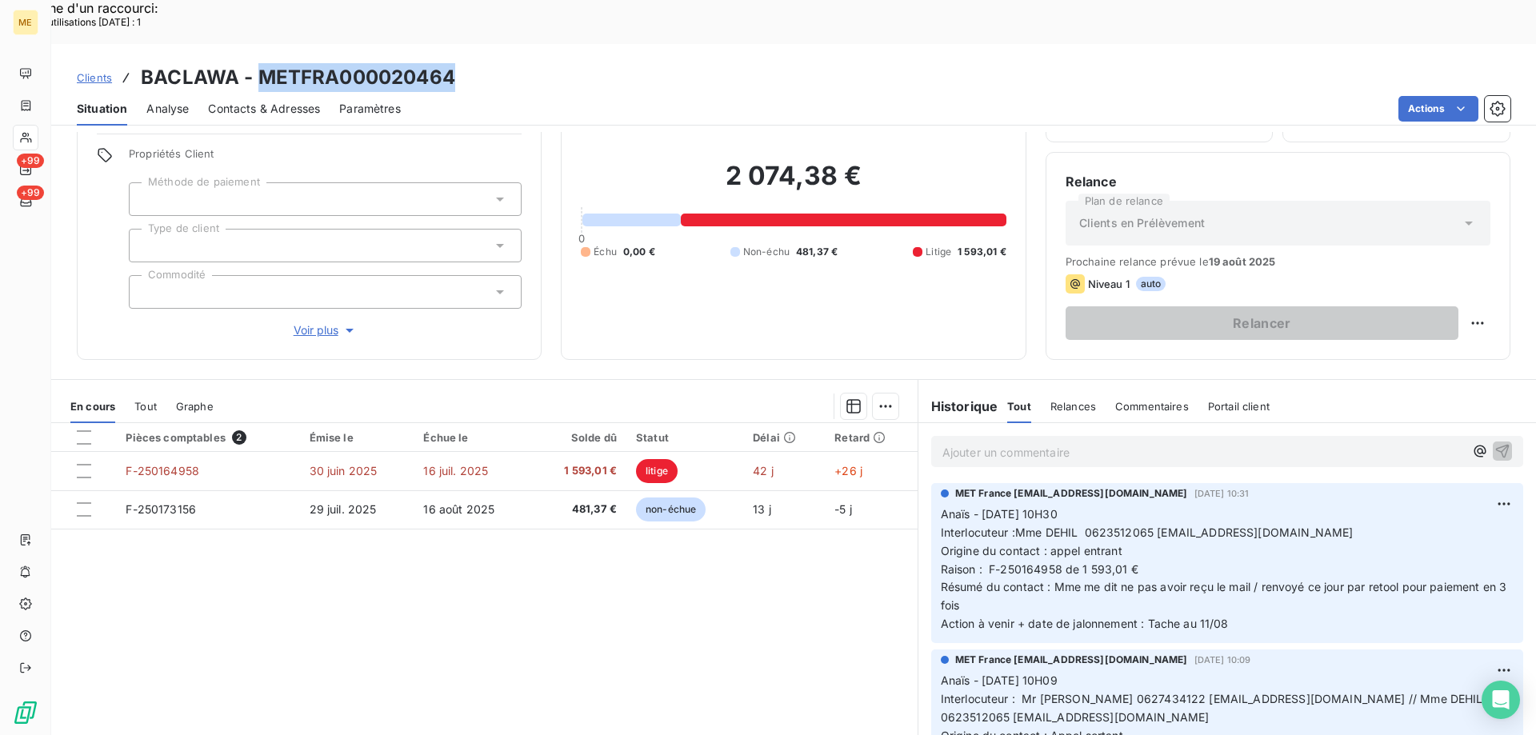
copy h3 "METFRA000020464"
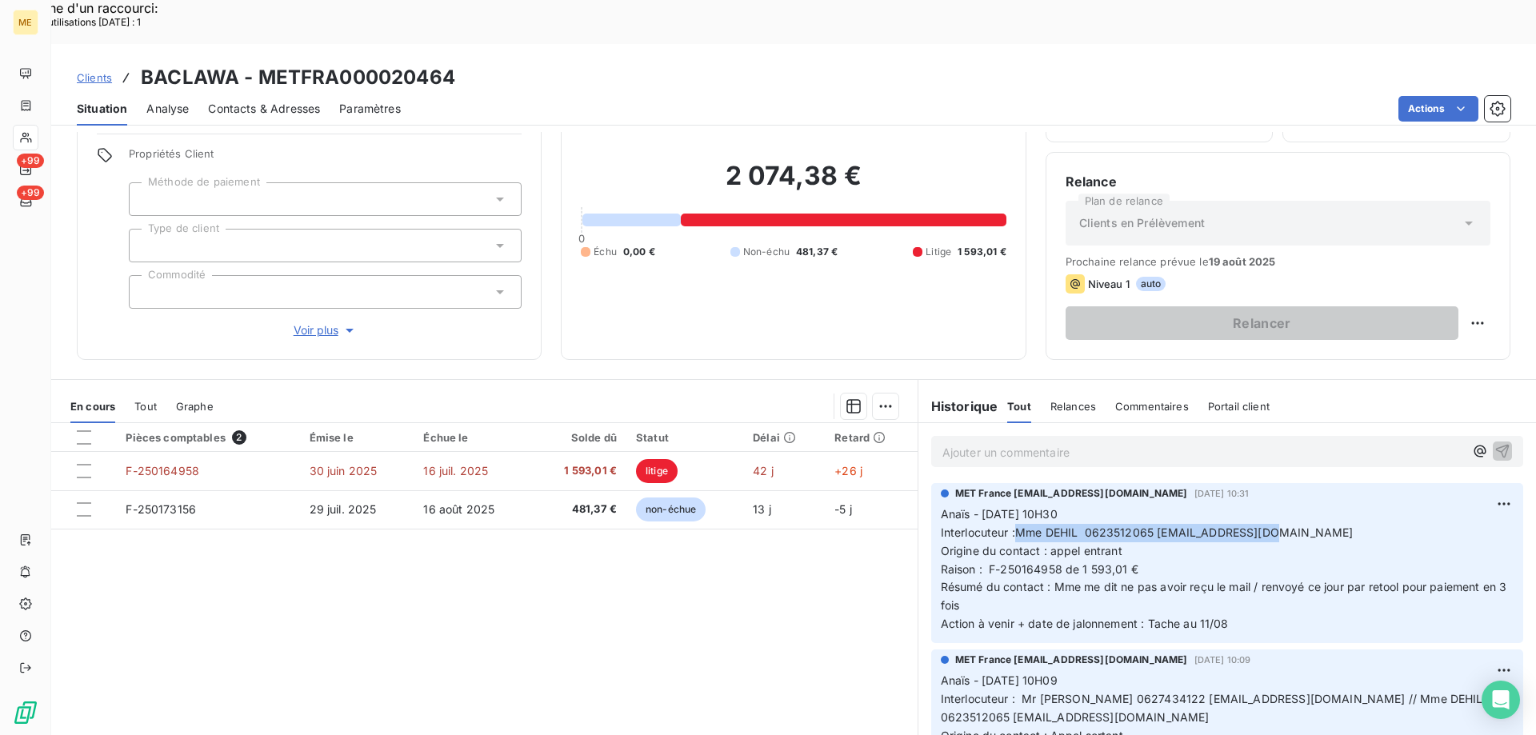
drag, startPoint x: 1010, startPoint y: 487, endPoint x: 1325, endPoint y: 480, distance: 315.2
click at [1325, 505] on p "Anaïs - 07/08/2025 - 10H30 Interlocuteur :Mme DEHIL 0623512065 dehil_fer@yahoo.…" at bounding box center [1227, 569] width 573 height 128
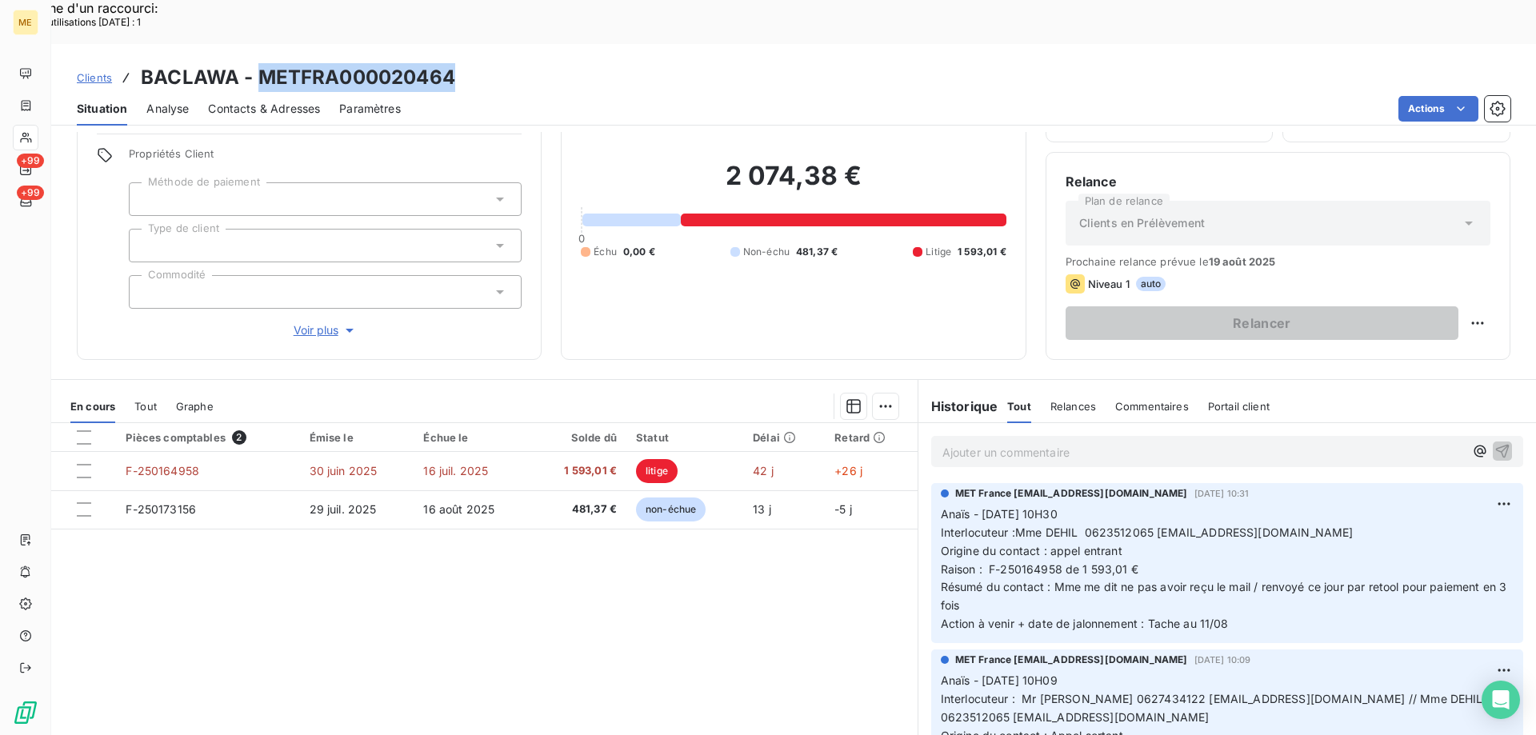
drag, startPoint x: 454, startPoint y: 39, endPoint x: 258, endPoint y: 38, distance: 196.8
click at [258, 63] on div "Clients BACLAWA - METFRA000020464" at bounding box center [793, 77] width 1484 height 29
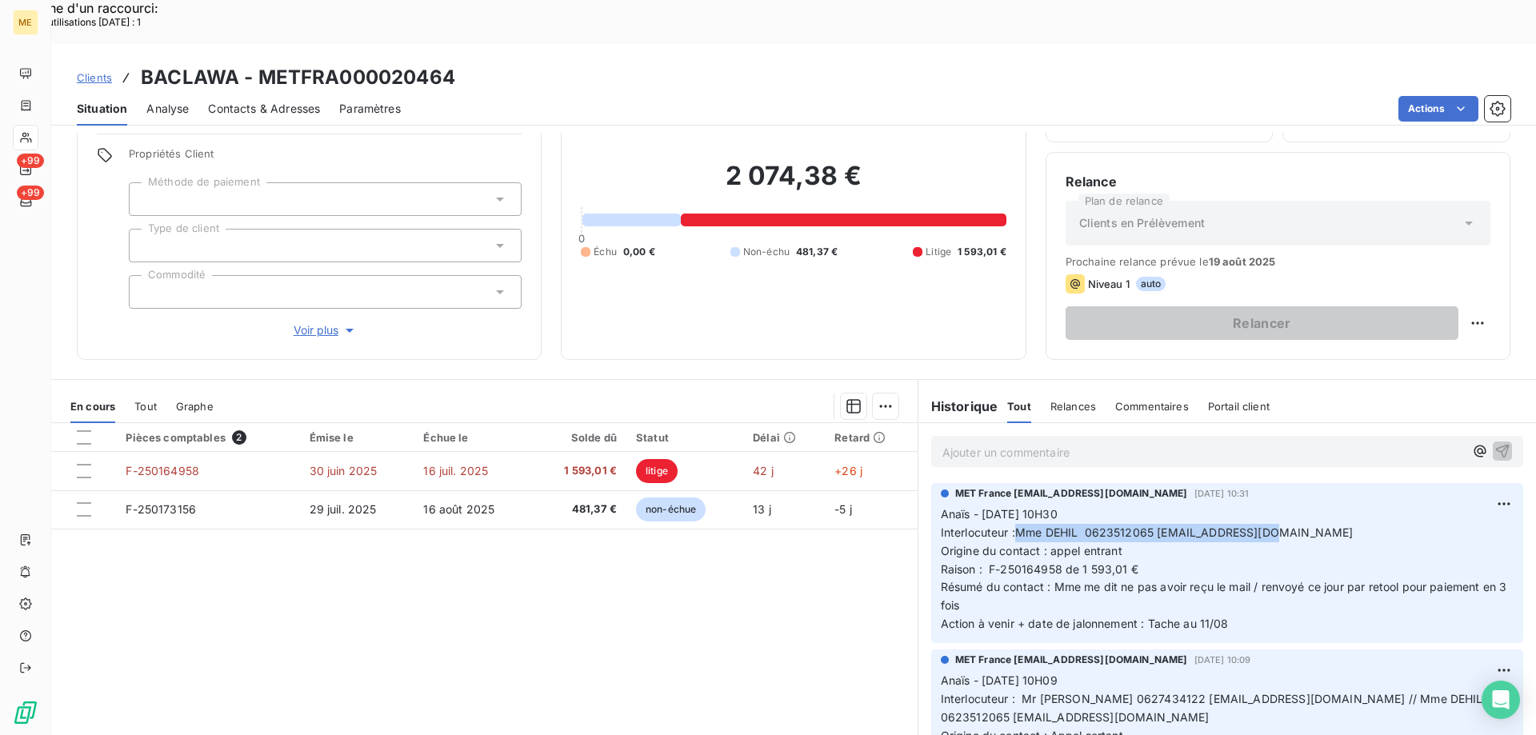
drag, startPoint x: 1009, startPoint y: 490, endPoint x: 1289, endPoint y: 492, distance: 280.7
click at [1289, 505] on p "Anaïs - 07/08/2025 - 10H30 Interlocuteur :Mme DEHIL 0623512065 dehil_fer@yahoo.…" at bounding box center [1227, 569] width 573 height 128
drag, startPoint x: 981, startPoint y: 527, endPoint x: 1166, endPoint y: 529, distance: 185.6
click at [1166, 529] on p "Anaïs - 07/08/2025 - 10H30 Interlocuteur :Mme DEHIL 0623512065 dehil_fer@yahoo.…" at bounding box center [1227, 569] width 573 height 128
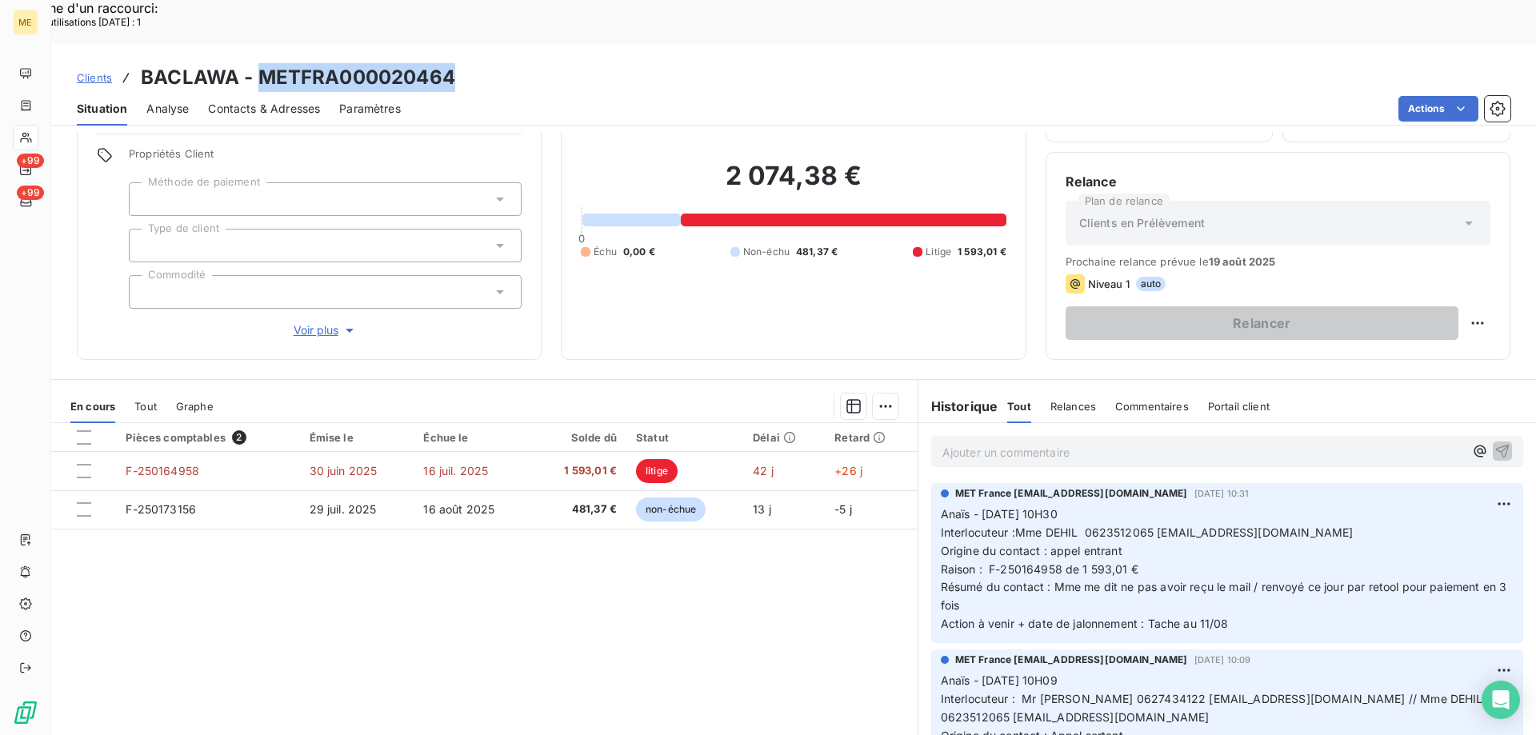
drag, startPoint x: 462, startPoint y: 34, endPoint x: 255, endPoint y: 42, distance: 207.3
click at [255, 63] on div "Clients BACLAWA - METFRA000020464" at bounding box center [793, 77] width 1484 height 29
drag, startPoint x: 983, startPoint y: 527, endPoint x: 1136, endPoint y: 525, distance: 152.8
click at [1136, 525] on p "Anaïs - 07/08/2025 - 10H30 Interlocuteur :Mme DEHIL 0623512065 dehil_fer@yahoo.…" at bounding box center [1227, 569] width 573 height 128
click at [1182, 521] on p "Anaïs - 07/08/2025 - 10H30 Interlocuteur :Mme DEHIL 0623512065 dehil_fer@yahoo.…" at bounding box center [1227, 569] width 573 height 128
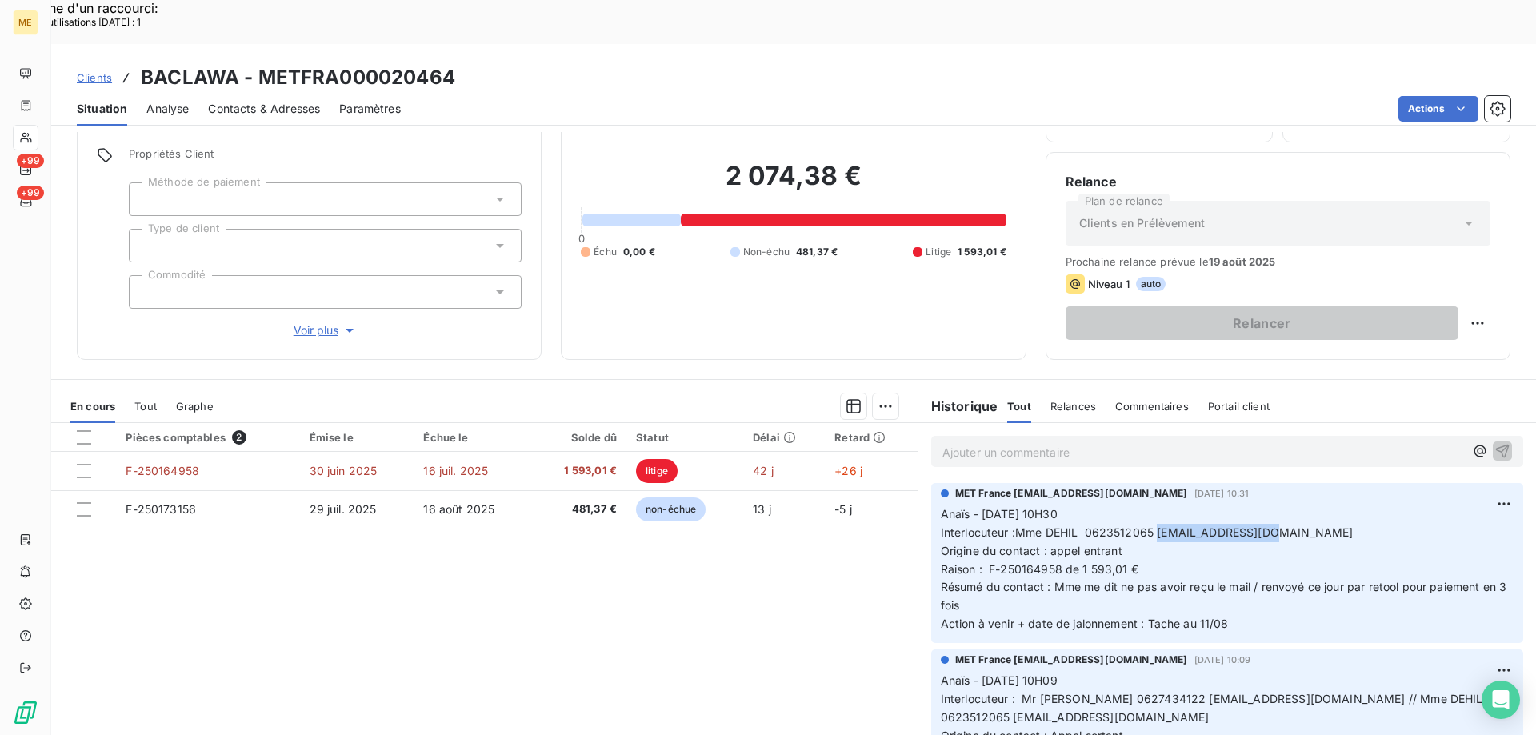
drag, startPoint x: 1248, startPoint y: 488, endPoint x: 1152, endPoint y: 496, distance: 97.1
click at [1152, 505] on p "Anaïs - 07/08/2025 - 10H30 Interlocuteur :Mme DEHIL 0623512065 dehil_fer@yahoo.…" at bounding box center [1227, 569] width 573 height 128
click at [1141, 525] on span "Interlocuteur :Mme DEHIL 0623512065 dehil_fer@yahoo.fr" at bounding box center [1147, 532] width 413 height 14
drag, startPoint x: 1144, startPoint y: 488, endPoint x: 1081, endPoint y: 490, distance: 64.0
click at [1081, 525] on span "Interlocuteur :Mme DEHIL 0623512065 dehil_fer@yahoo.fr" at bounding box center [1147, 532] width 413 height 14
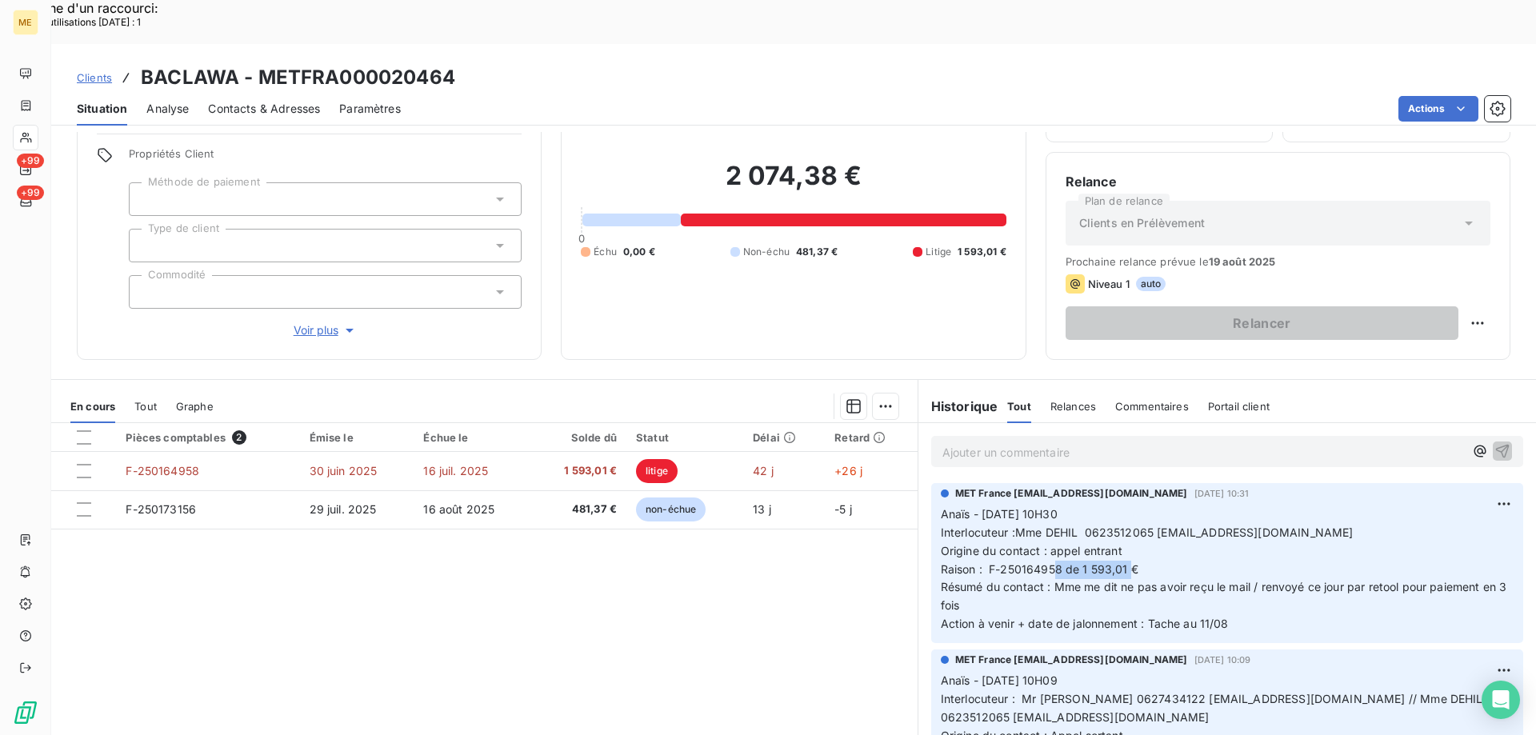
drag, startPoint x: 1125, startPoint y: 522, endPoint x: 1049, endPoint y: 525, distance: 76.8
click at [1049, 562] on span "Raison : F-250164958 de 1 593,01 €" at bounding box center [1040, 569] width 198 height 14
click at [1170, 518] on p "Anaïs - 07/08/2025 - 10H30 Interlocuteur :Mme DEHIL 0623512065 dehil_fer@yahoo.…" at bounding box center [1227, 569] width 573 height 128
click at [1157, 520] on p "Anaïs - 07/08/2025 - 10H30 Interlocuteur :Mme DEHIL 0623512065 dehil_fer@yahoo.…" at bounding box center [1227, 569] width 573 height 128
drag, startPoint x: 1078, startPoint y: 486, endPoint x: 1144, endPoint y: 492, distance: 65.8
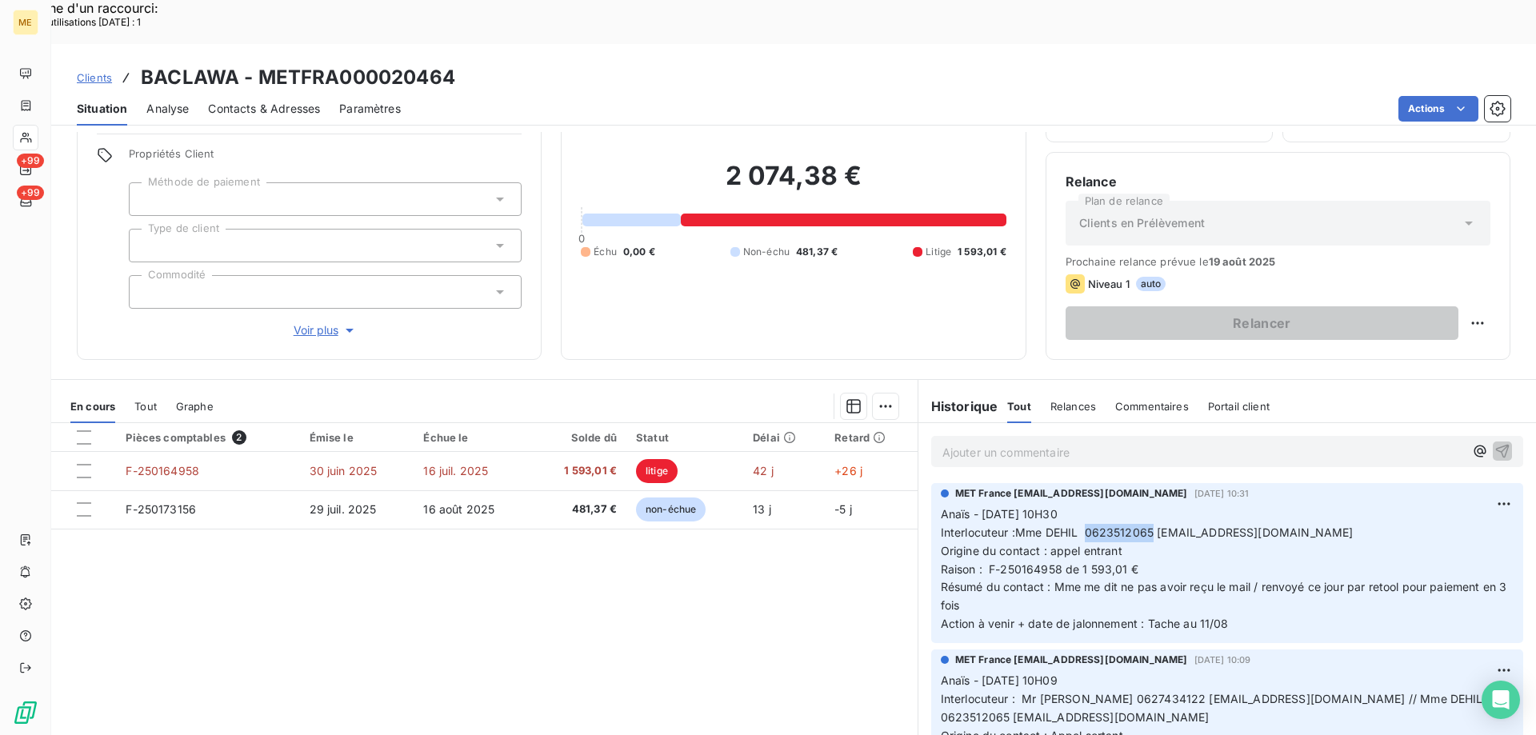
click at [1144, 525] on span "Interlocuteur :Mme DEHIL 0623512065 dehil_fer@yahoo.fr" at bounding box center [1147, 532] width 413 height 14
click at [1147, 512] on p "Anaïs - 07/08/2025 - 10H30 Interlocuteur :Mme DEHIL 0623512065 dehil_fer@yahoo.…" at bounding box center [1227, 569] width 573 height 128
click at [786, 579] on div "Pièces comptables 2 Émise le Échue le Solde dû Statut Délai Retard F-250164958 …" at bounding box center [484, 577] width 866 height 308
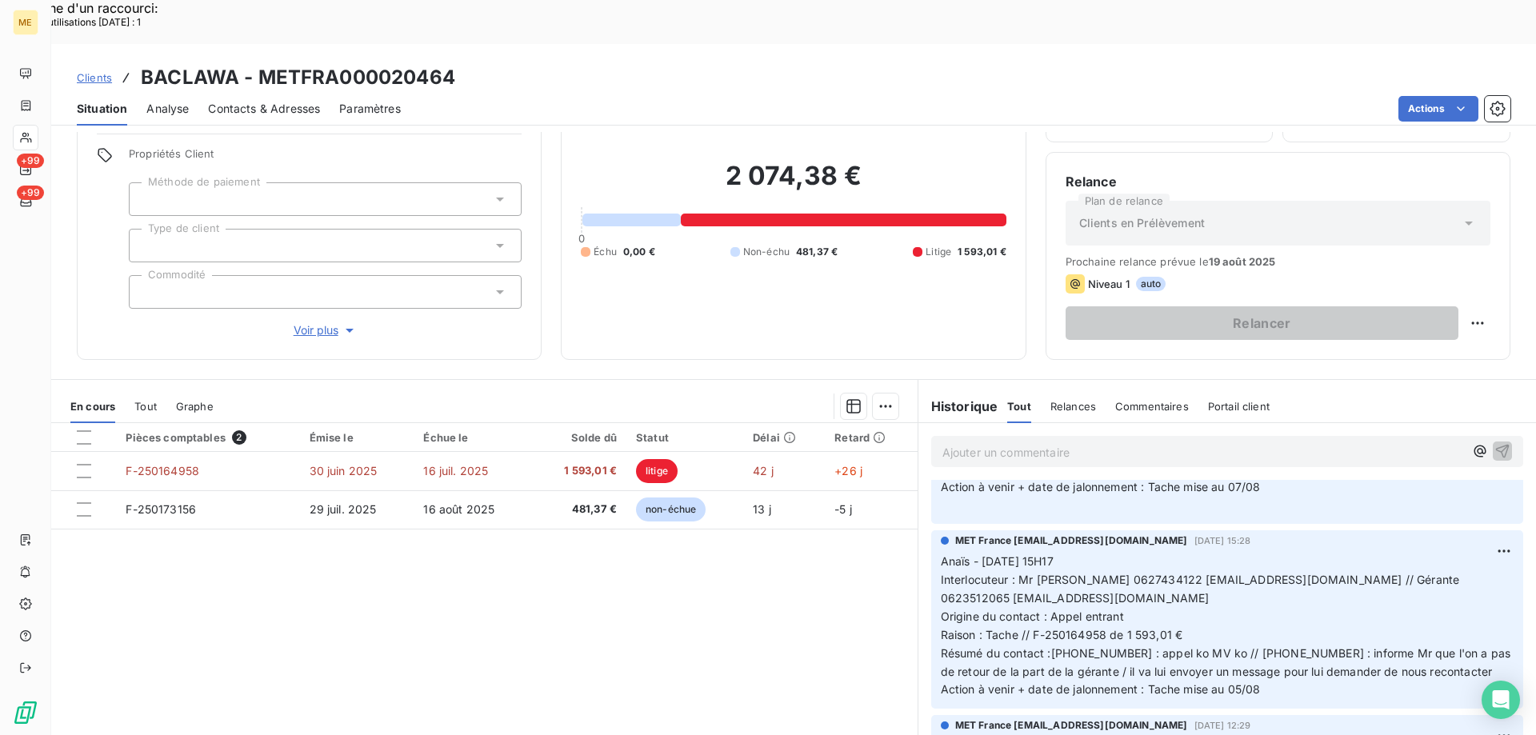
scroll to position [720, 0]
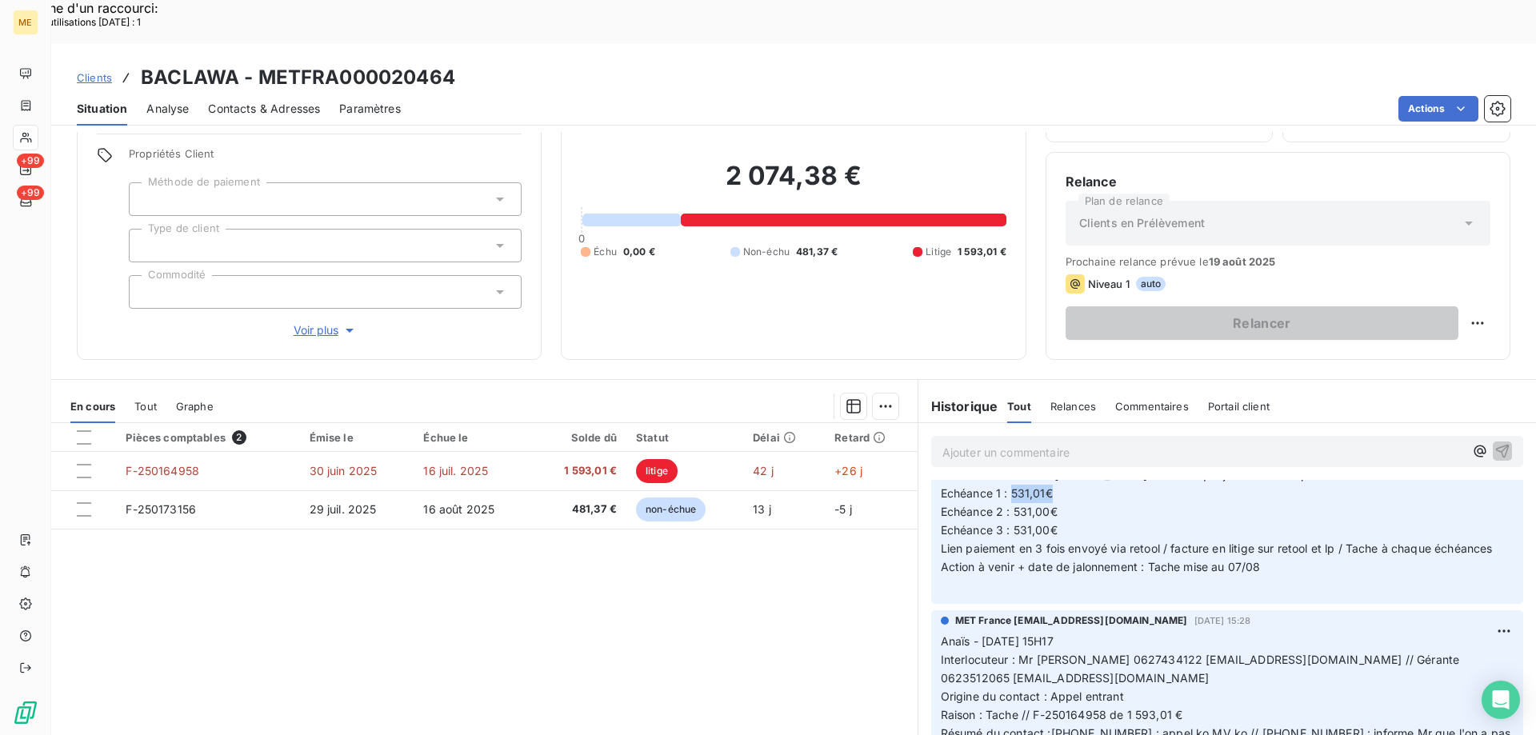
drag, startPoint x: 1046, startPoint y: 485, endPoint x: 1005, endPoint y: 493, distance: 41.6
click at [1005, 493] on p "Anaïs - 05/08/2025 - 14H06 Interlocuteur : Mr El Chamy Salim 0627434122 falafel…" at bounding box center [1227, 485] width 573 height 220
click at [1007, 501] on p "Anaïs - 05/08/2025 - 14H06 Interlocuteur : Mr El Chamy Salim 0627434122 falafel…" at bounding box center [1227, 485] width 573 height 220
drag, startPoint x: 1057, startPoint y: 527, endPoint x: 1007, endPoint y: 528, distance: 49.6
click at [1007, 528] on p "Anaïs - 05/08/2025 - 14H06 Interlocuteur : Mr El Chamy Salim 0627434122 falafel…" at bounding box center [1227, 485] width 573 height 220
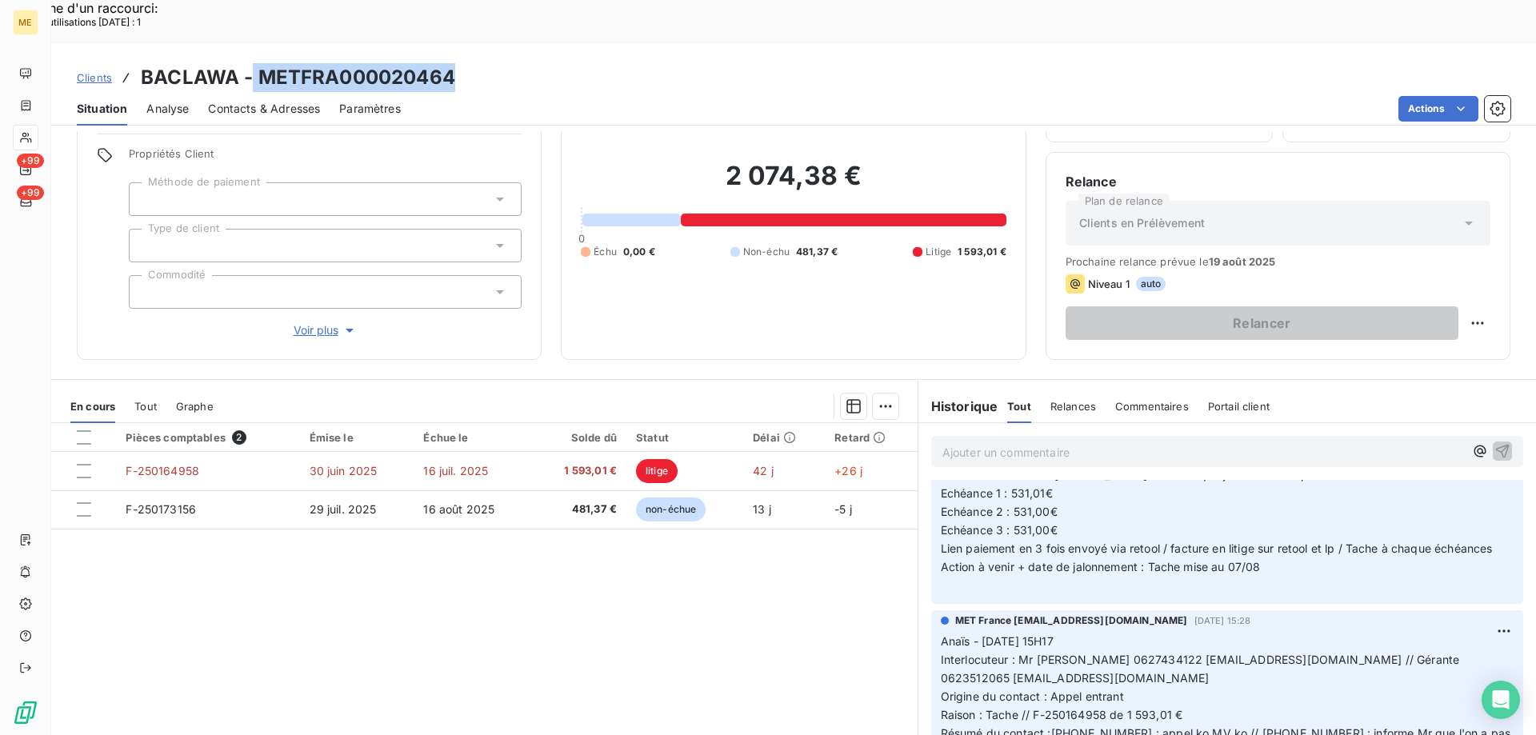
drag, startPoint x: 450, startPoint y: 33, endPoint x: 253, endPoint y: 32, distance: 197.5
click at [253, 63] on div "Clients BACLAWA - METFRA000020464" at bounding box center [793, 77] width 1484 height 29
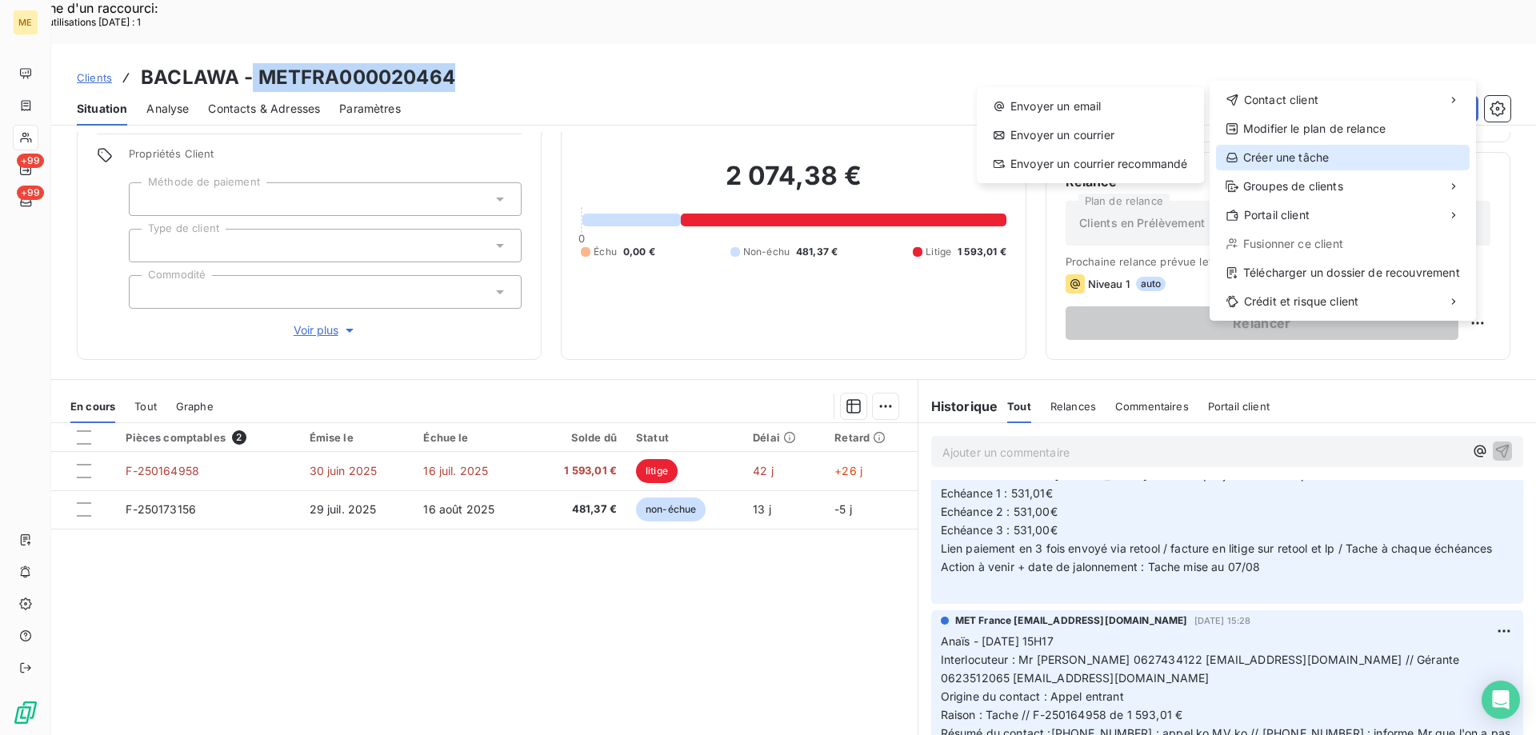
click at [1254, 160] on div "Créer une tâche" at bounding box center [1343, 158] width 254 height 26
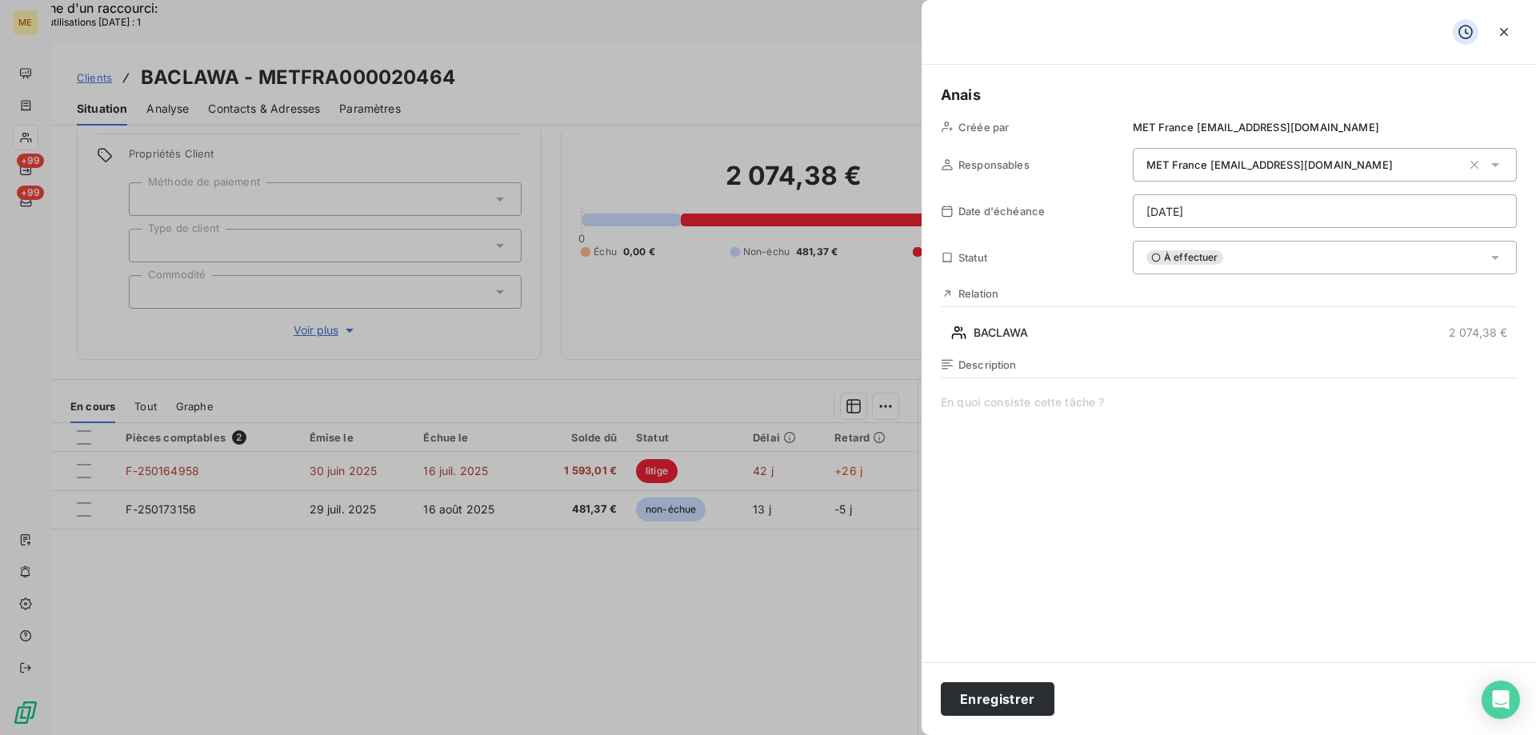
click at [1031, 394] on div "Description" at bounding box center [1229, 529] width 576 height 343
click at [1105, 405] on span "Vérif paiement 1/3 :" at bounding box center [1229, 547] width 576 height 307
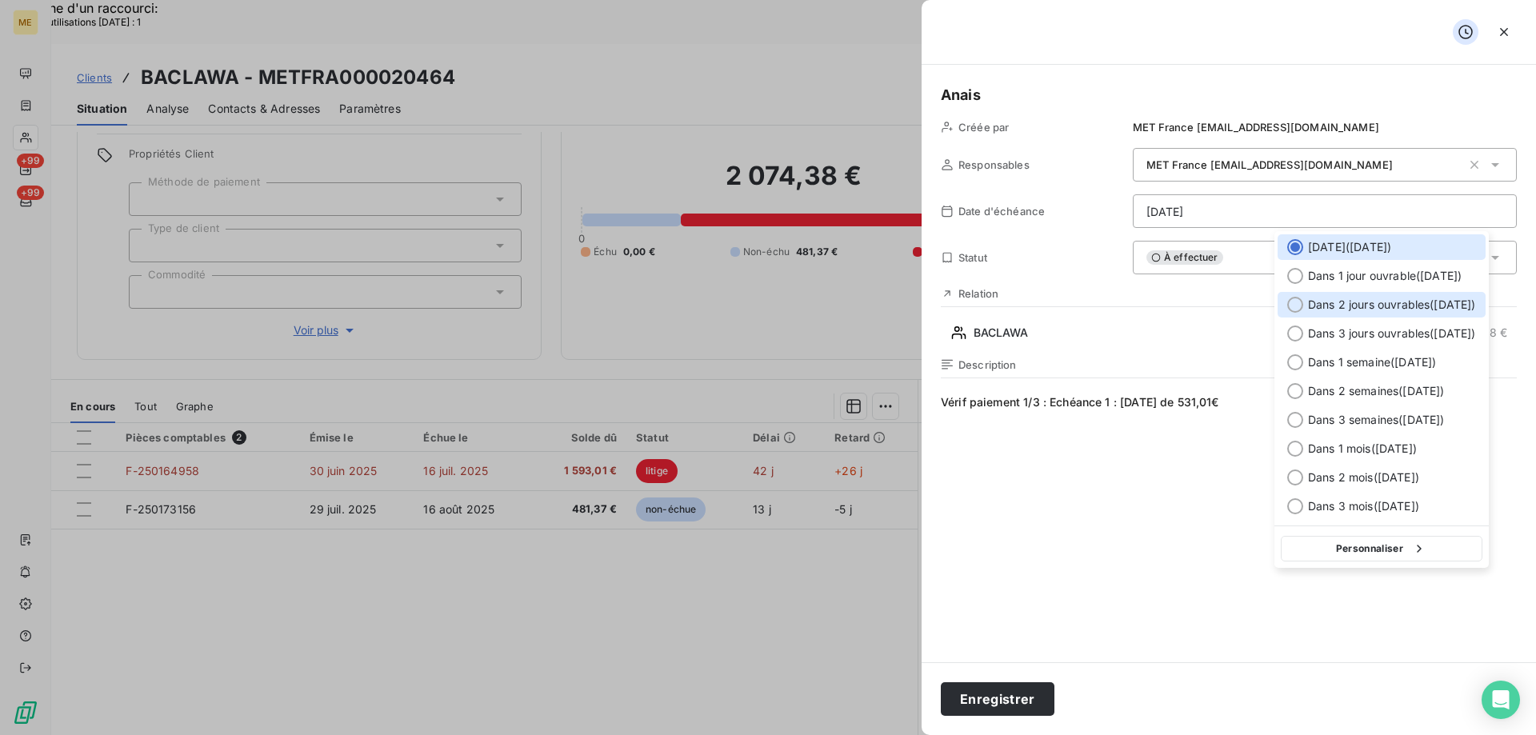
click at [1388, 306] on span "Dans 2 jours ouvrables ( mercredi )" at bounding box center [1392, 305] width 168 height 16
type input "13/08/2025"
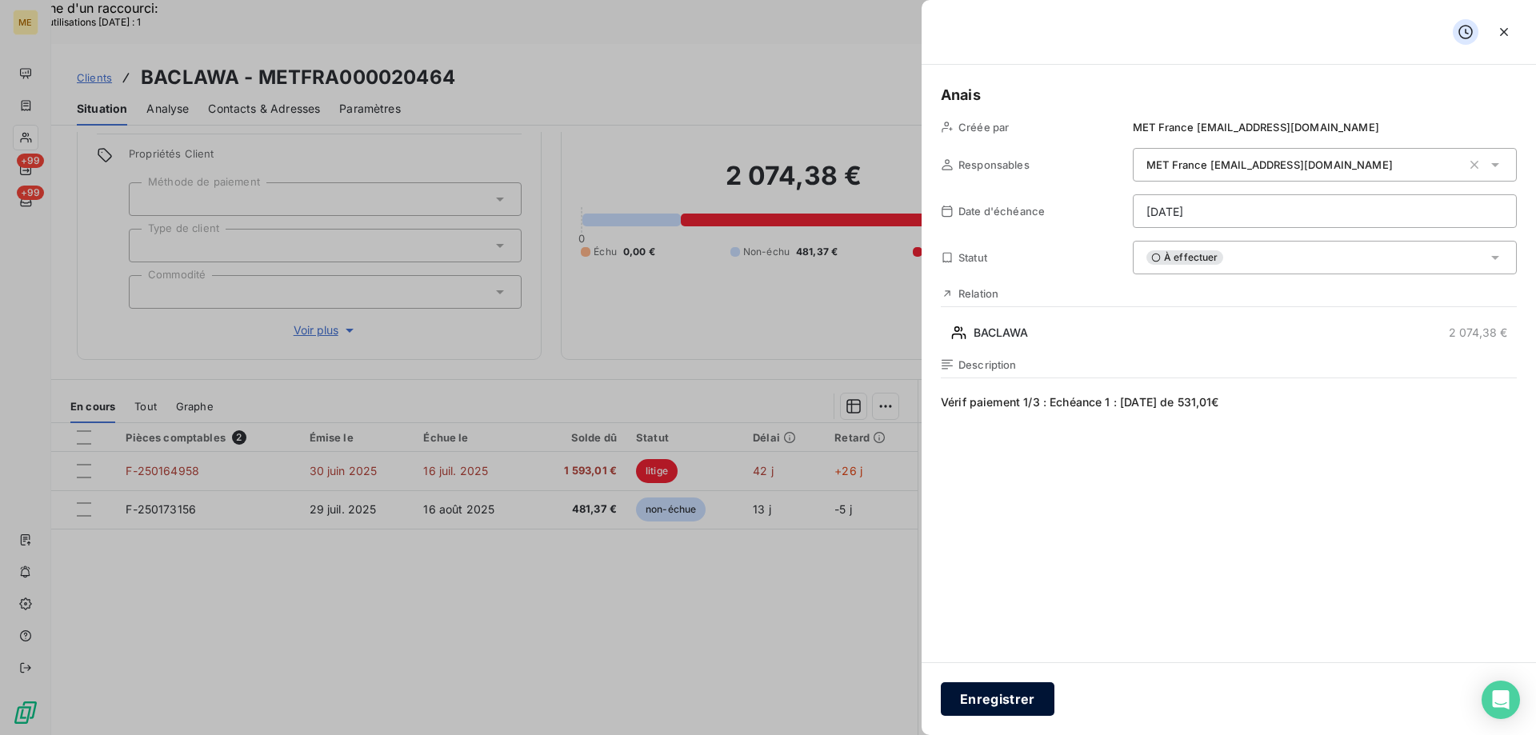
click at [996, 708] on button "Enregistrer" at bounding box center [998, 699] width 114 height 34
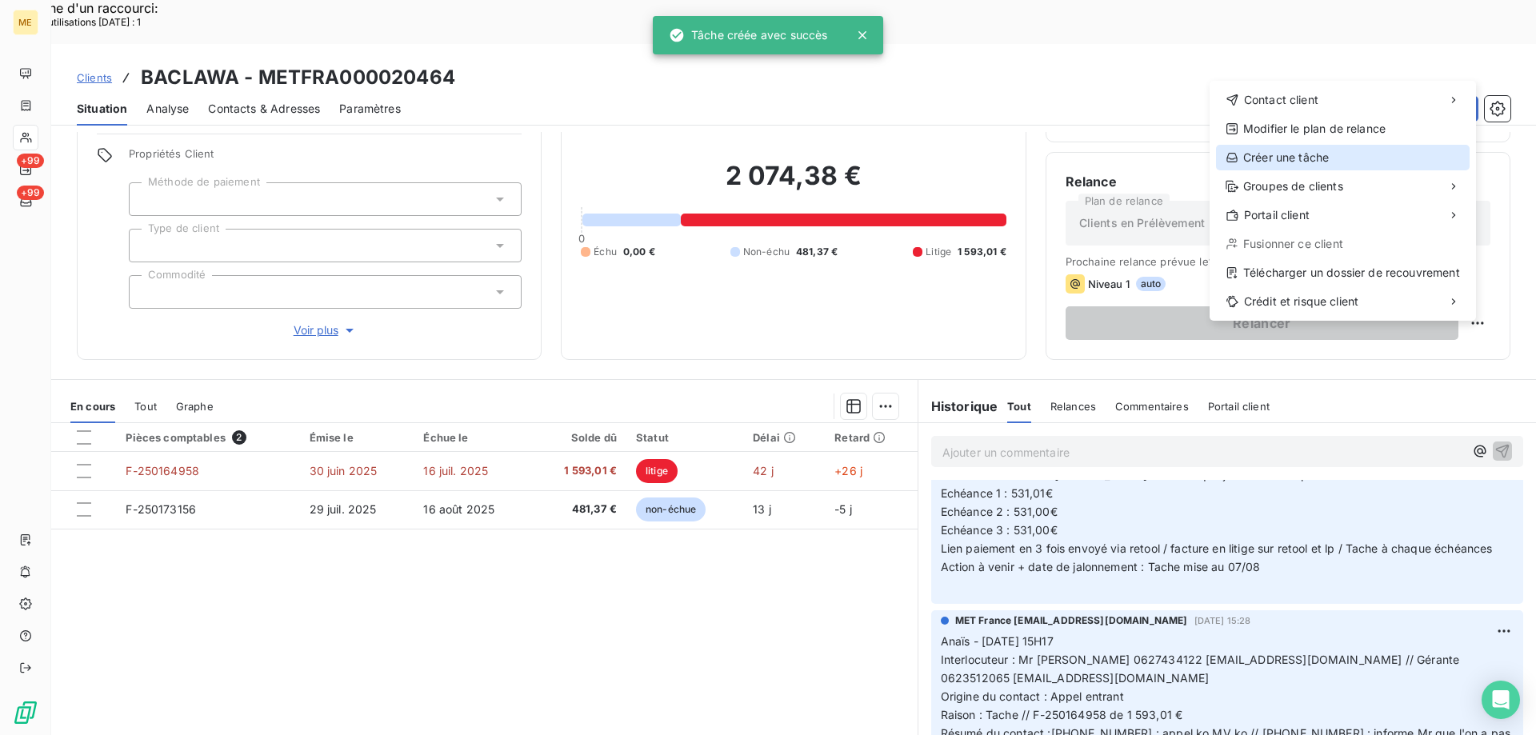
click at [1339, 158] on div "Créer une tâche" at bounding box center [1343, 158] width 254 height 26
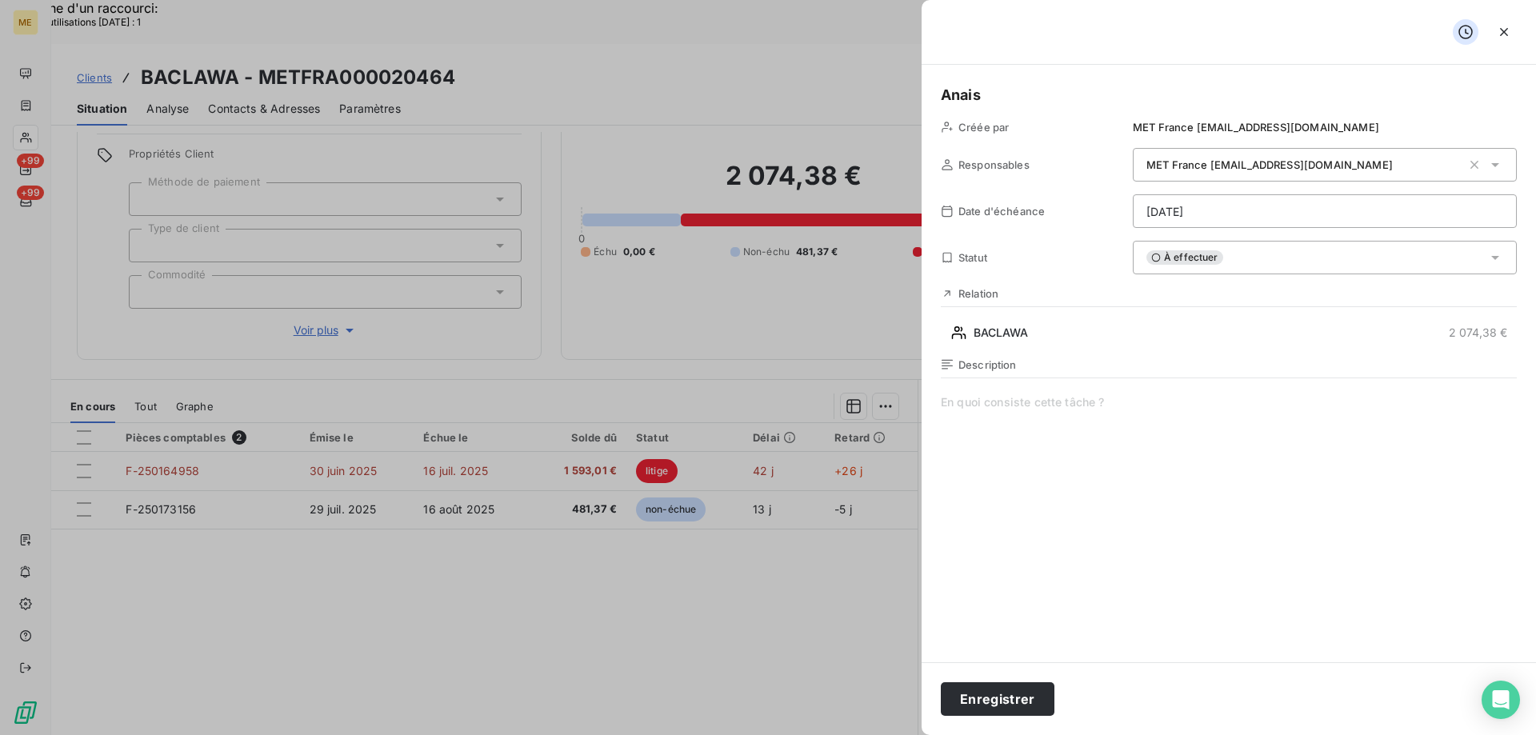
click at [1109, 398] on span at bounding box center [1229, 547] width 576 height 307
click at [1149, 395] on span "Vérif paiement 2/3 :" at bounding box center [1229, 547] width 576 height 307
click at [1032, 703] on button "Enregistrer" at bounding box center [998, 699] width 114 height 34
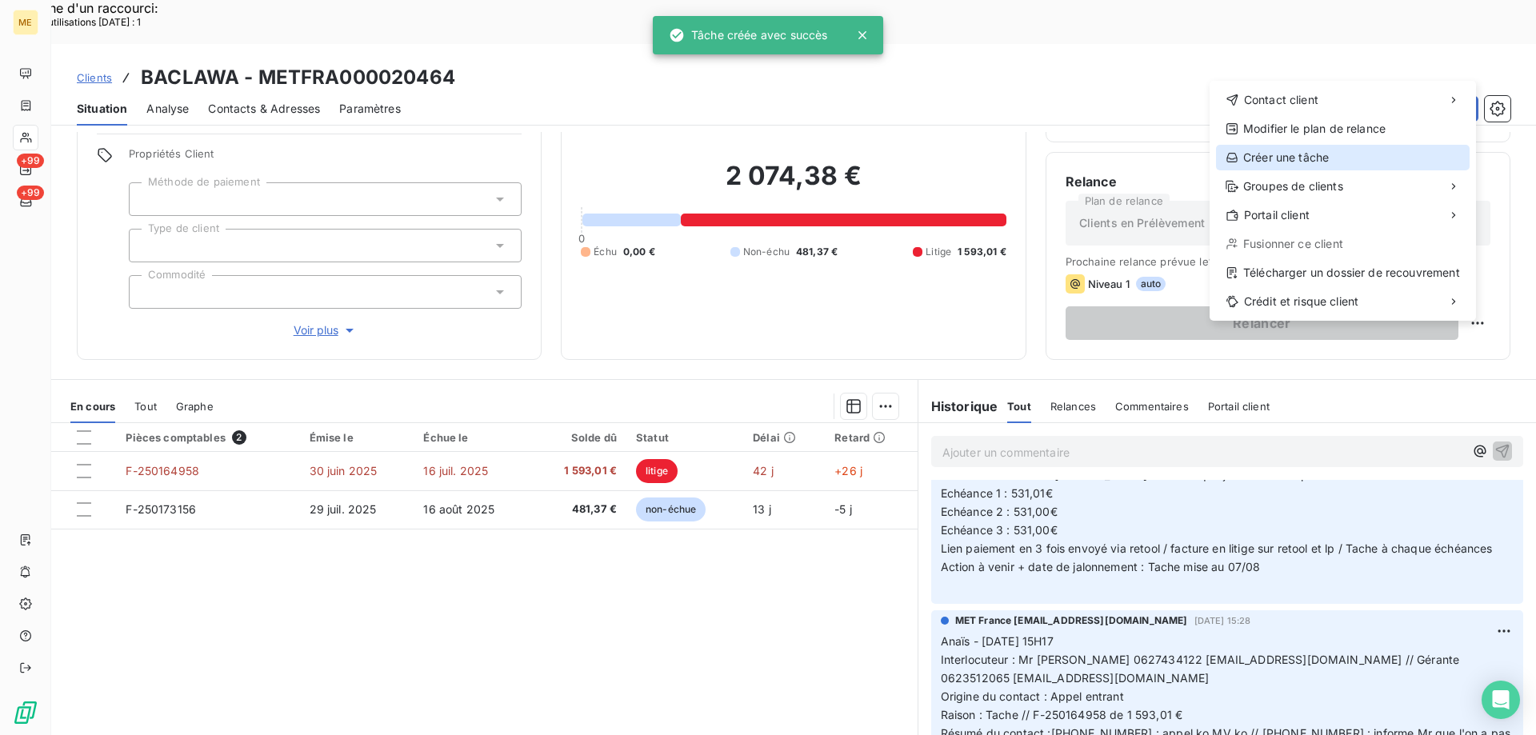
click at [1387, 152] on div "Créer une tâche" at bounding box center [1343, 158] width 254 height 26
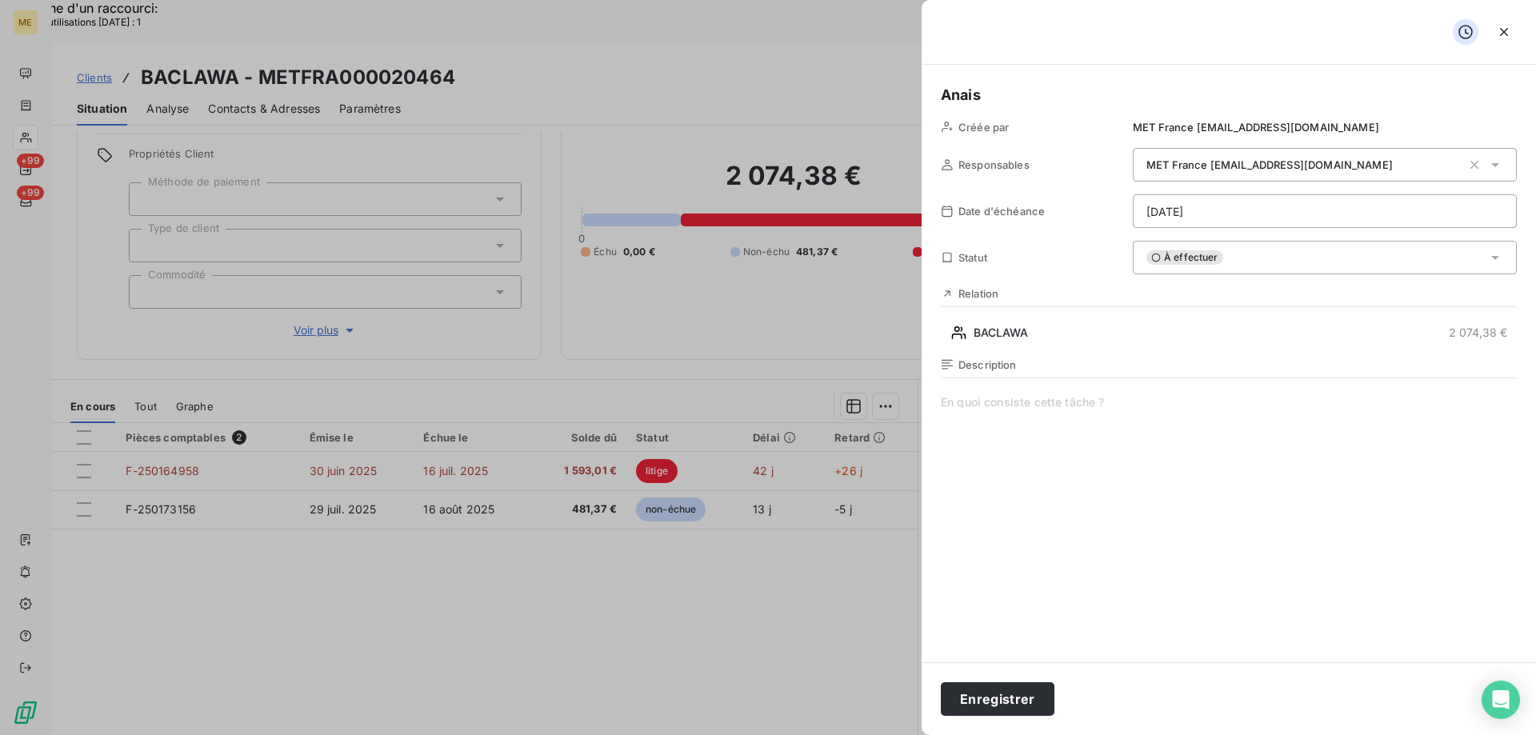
click at [1000, 401] on span at bounding box center [1229, 547] width 576 height 307
click at [1153, 414] on span at bounding box center [1229, 547] width 576 height 307
paste span
click at [1005, 699] on button "Enregistrer" at bounding box center [998, 699] width 114 height 34
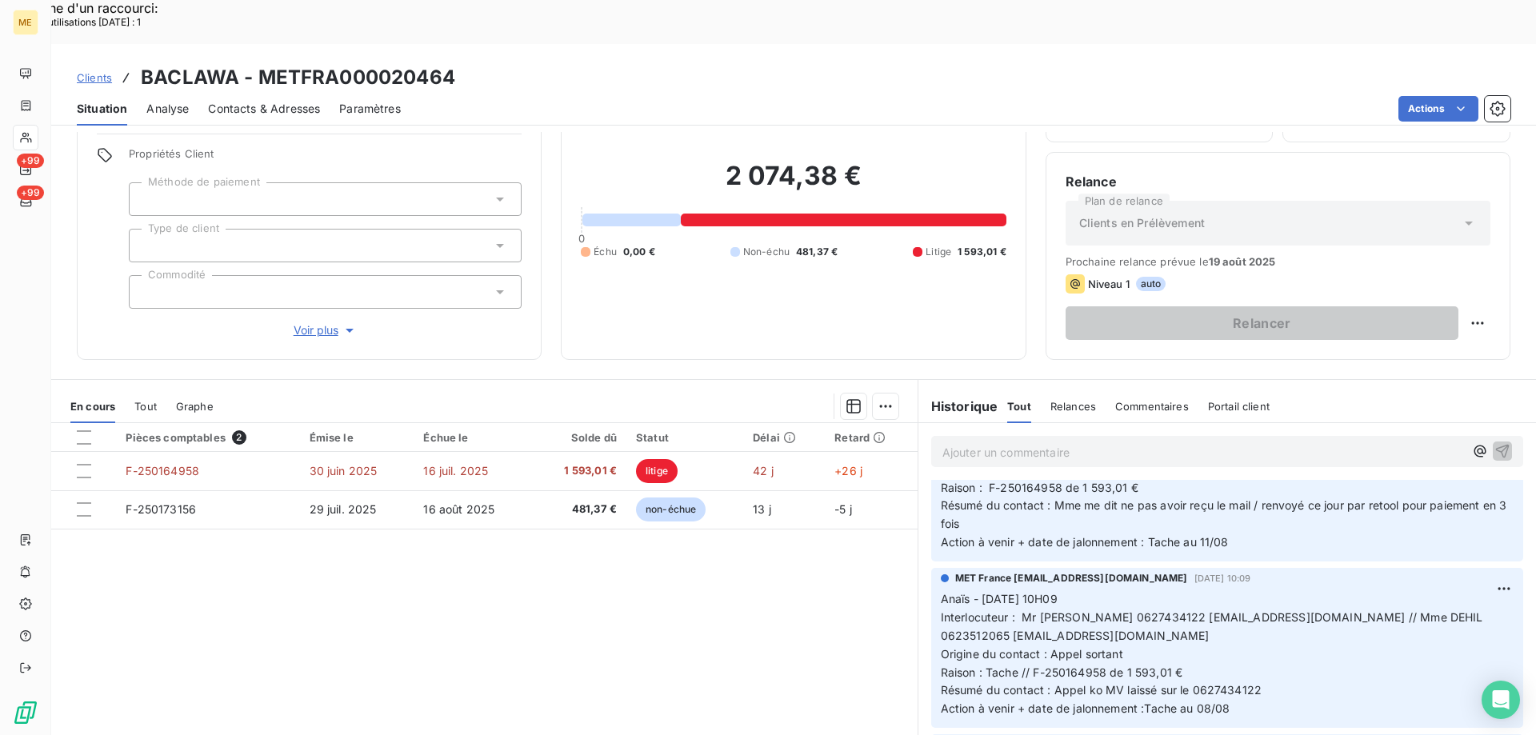
scroll to position [0, 0]
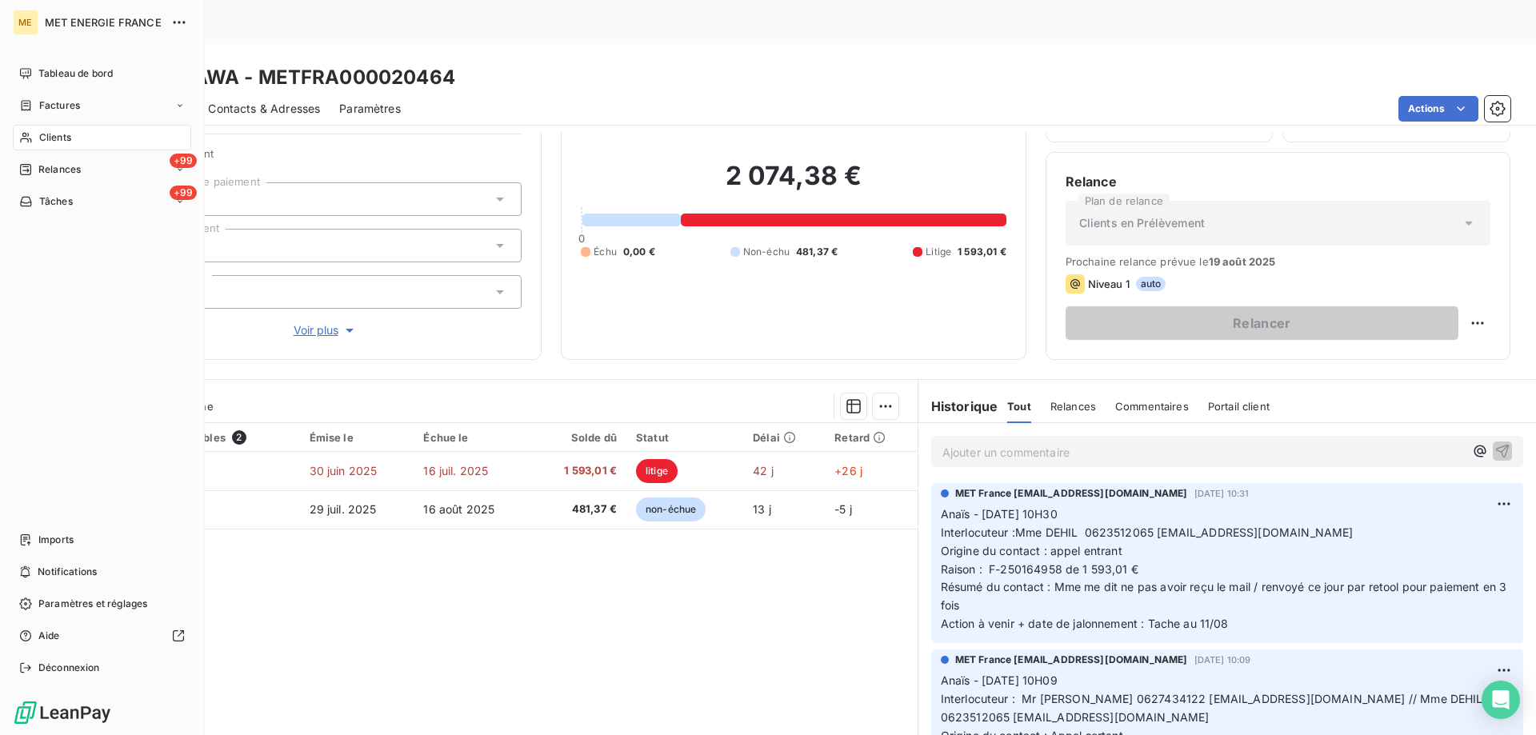
click at [57, 202] on span "Tâches" at bounding box center [56, 201] width 34 height 14
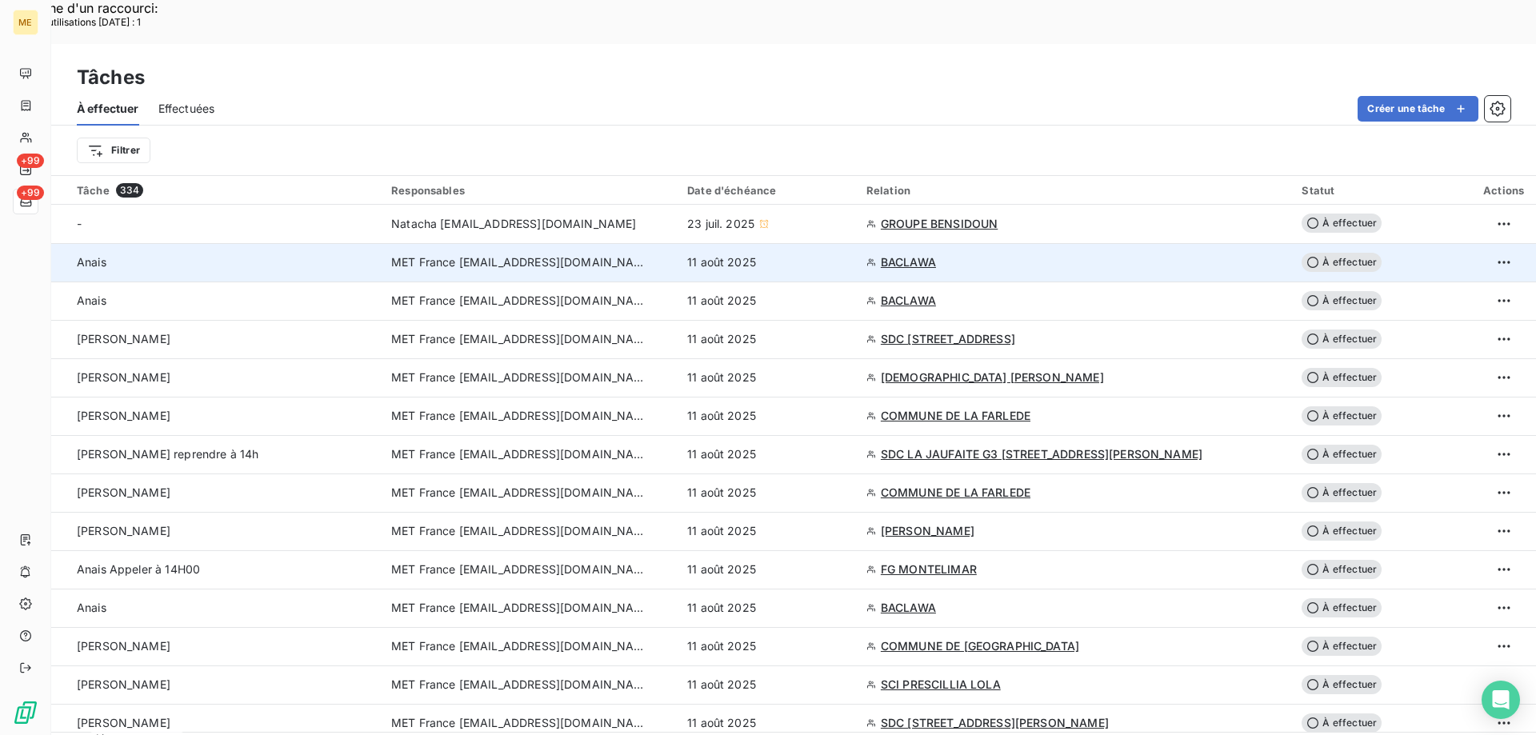
click at [847, 254] on div "11 août 2025" at bounding box center [767, 262] width 160 height 16
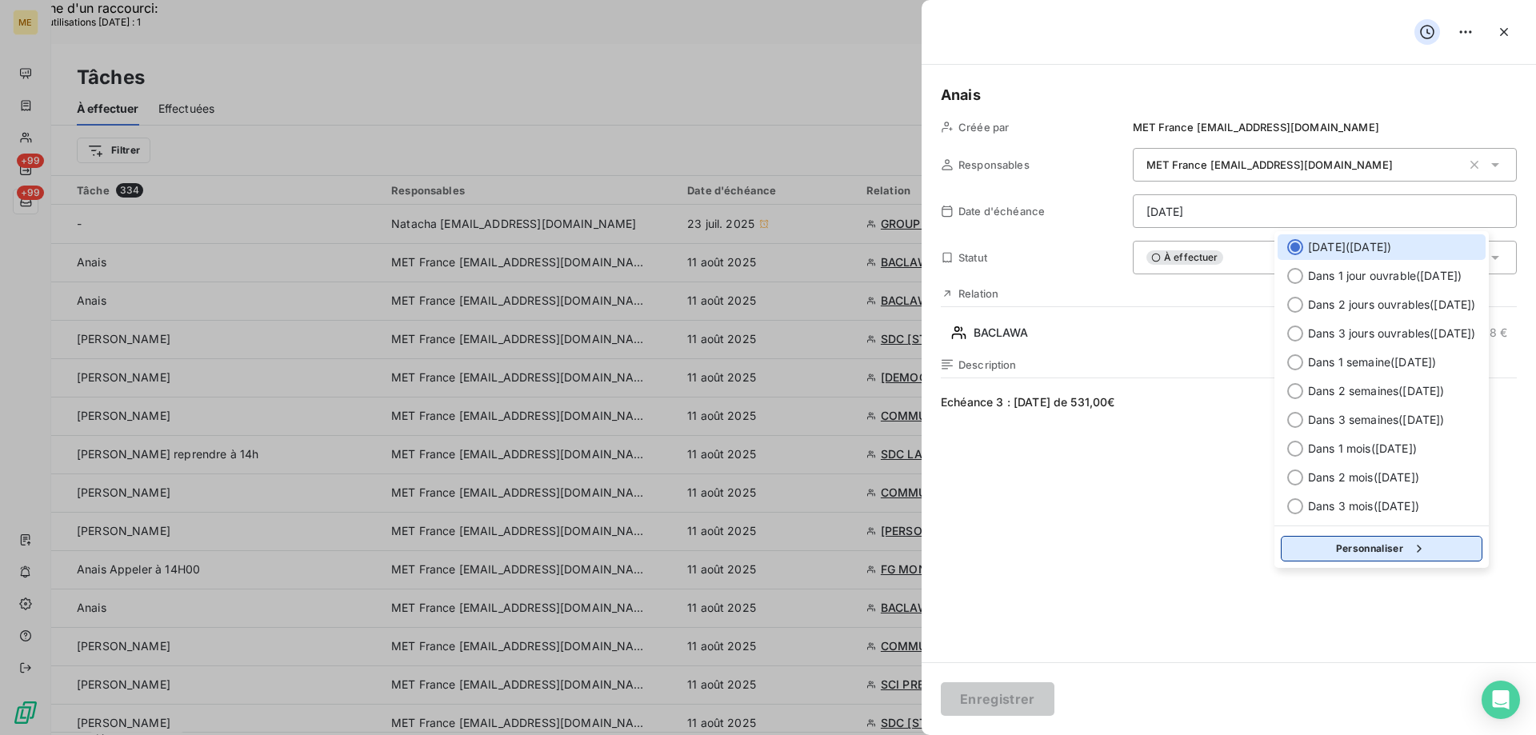
click at [1367, 551] on button "Personnaliser" at bounding box center [1381, 549] width 202 height 26
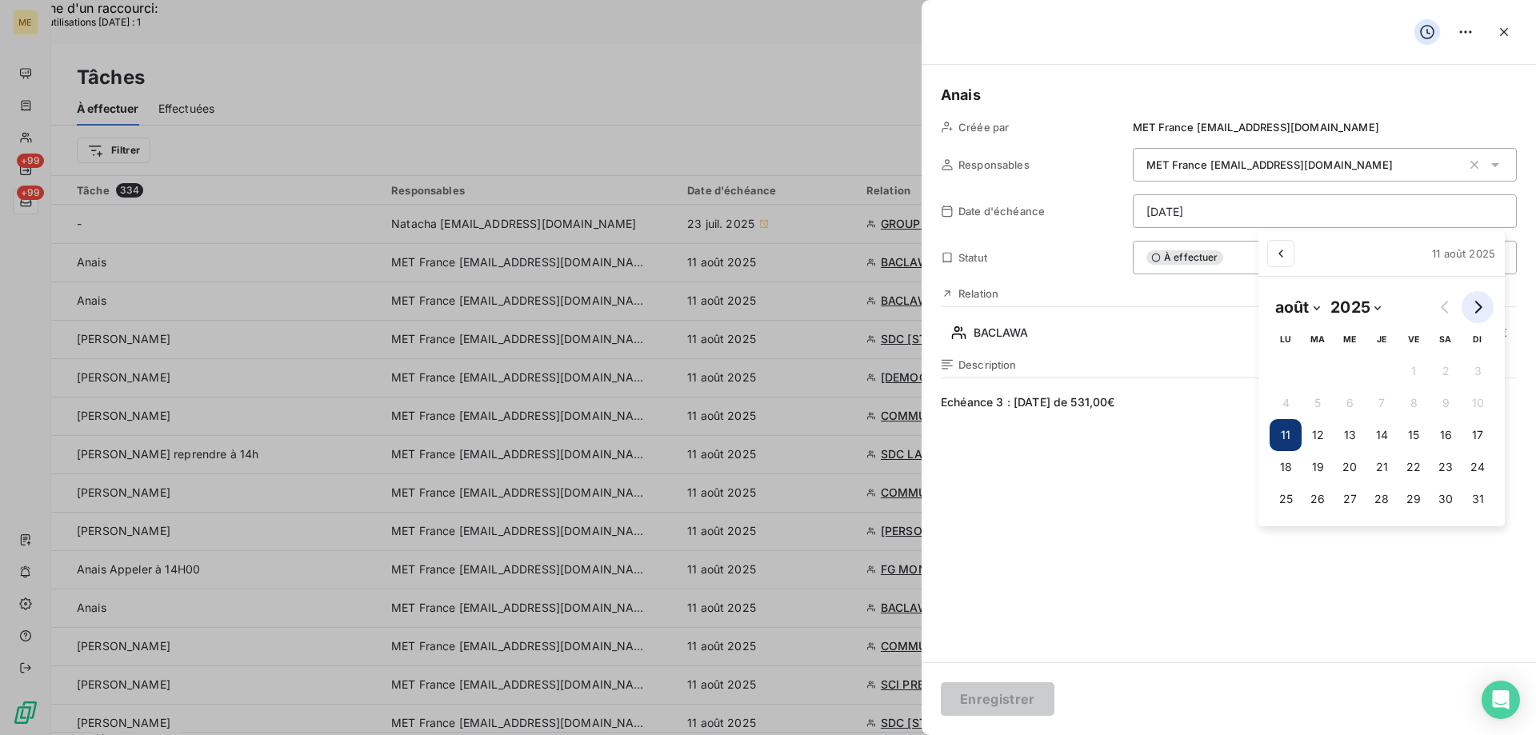
click at [1482, 309] on icon "Go to next month" at bounding box center [1477, 307] width 13 height 13
select select "9"
click at [1290, 443] on button "13" at bounding box center [1285, 435] width 32 height 32
type input "13/10/2025"
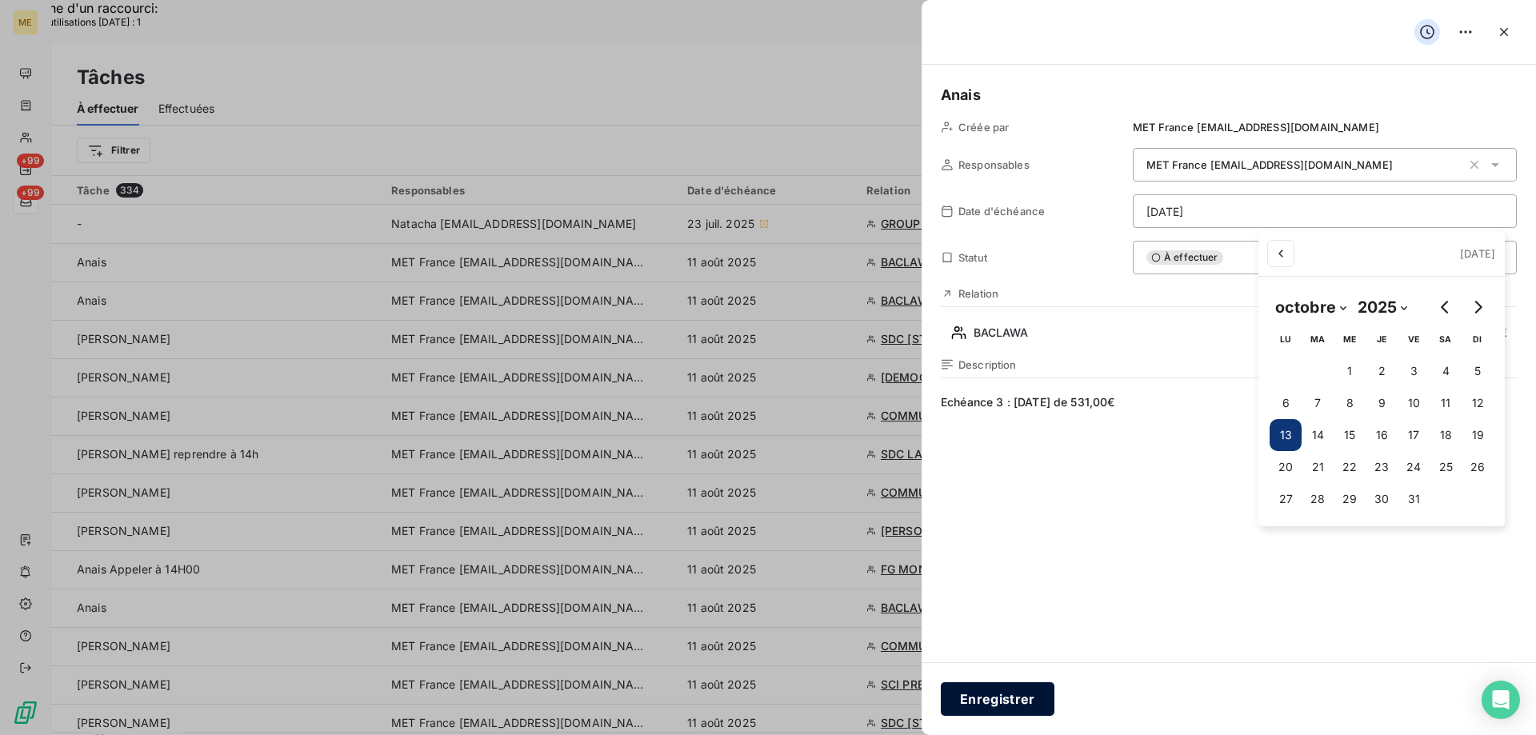
click at [1015, 703] on button "Enregistrer" at bounding box center [998, 699] width 114 height 34
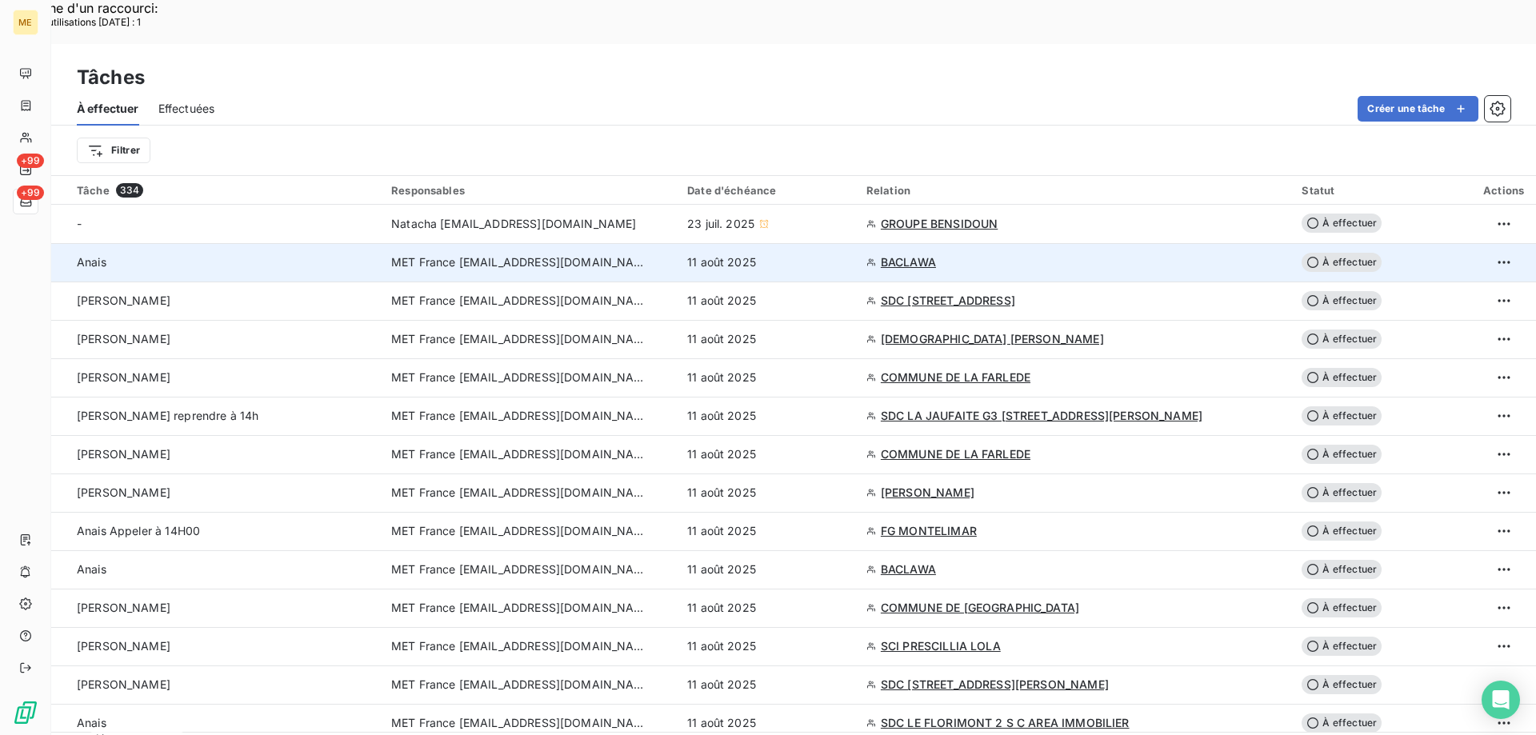
click at [857, 243] on td "11 août 2025" at bounding box center [766, 262] width 179 height 38
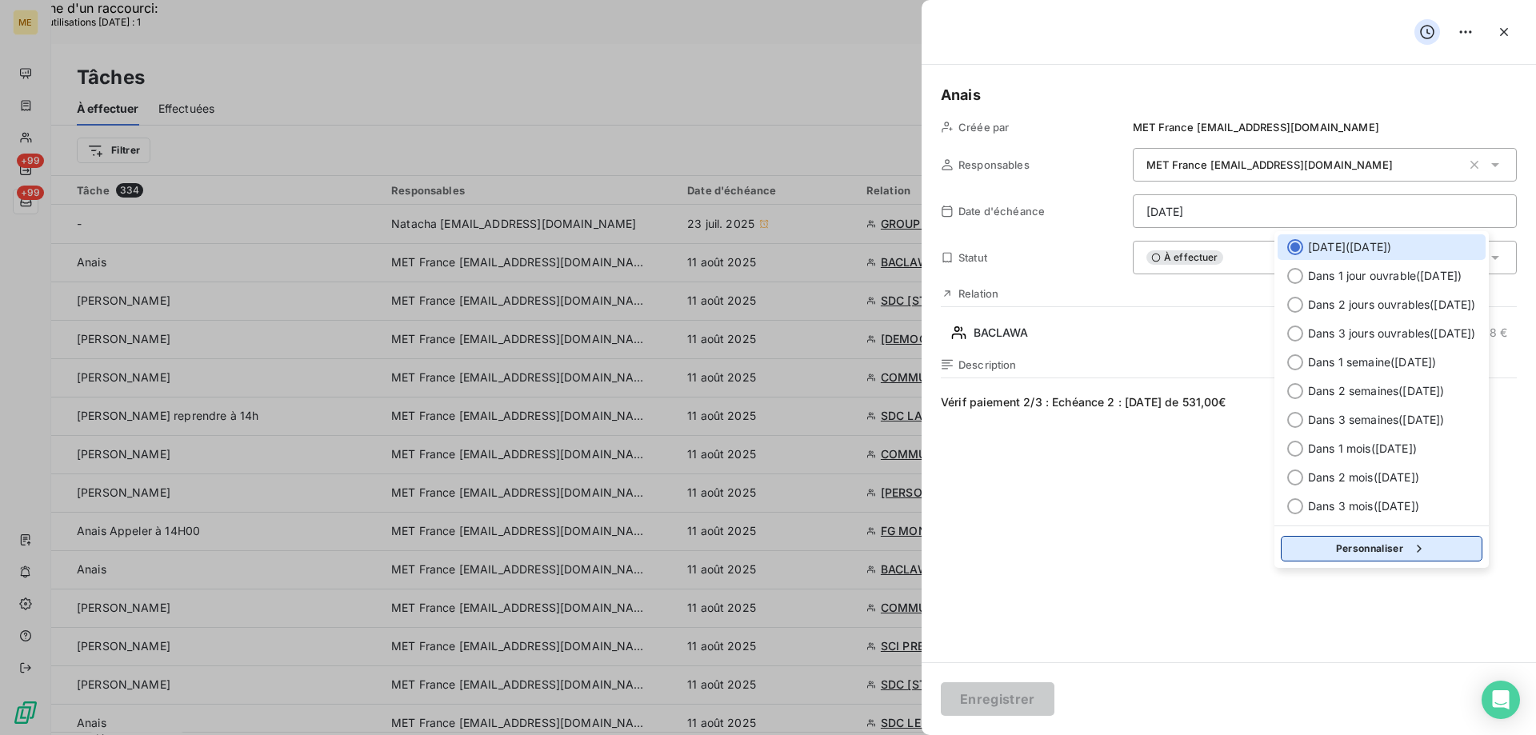
click at [1385, 555] on button "Personnaliser" at bounding box center [1381, 549] width 202 height 26
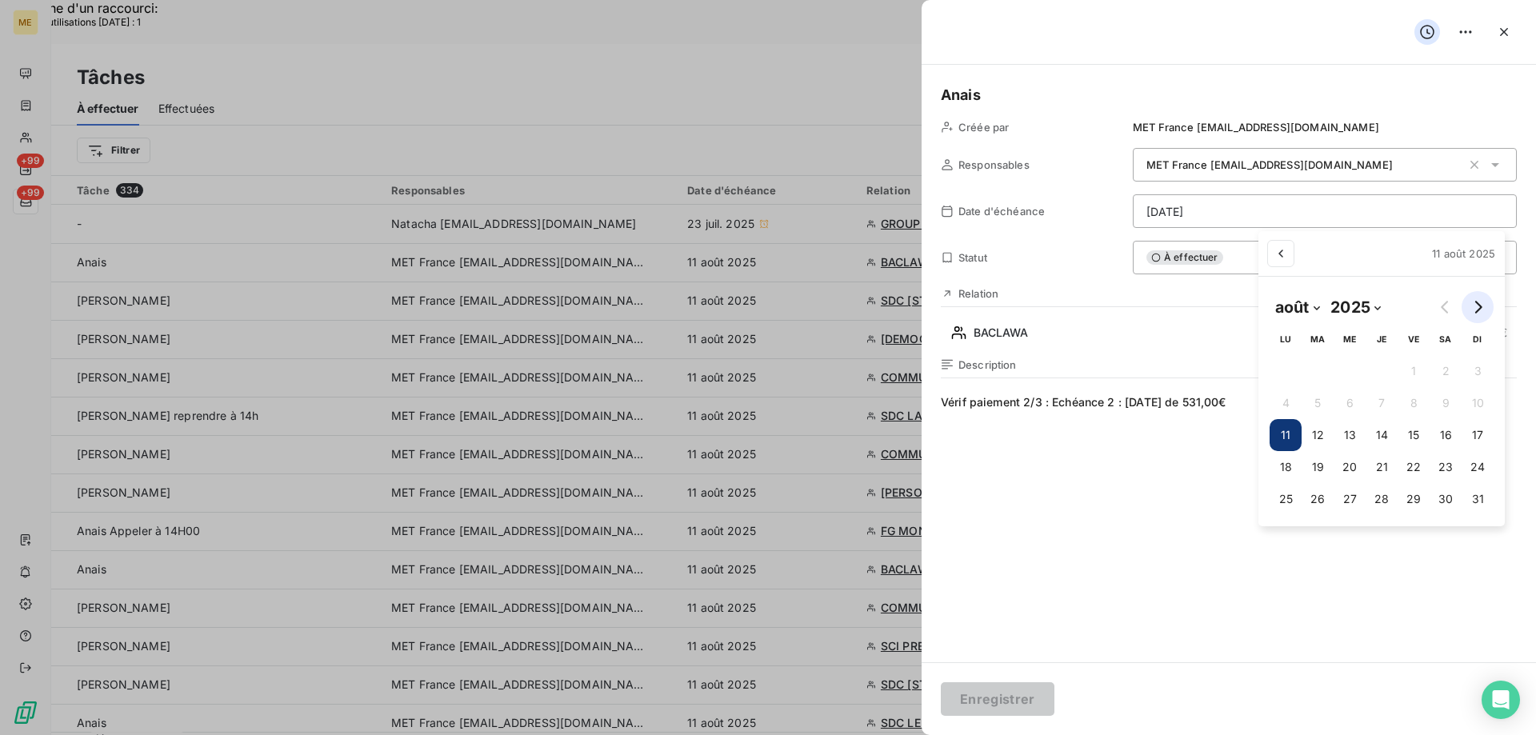
click at [1478, 304] on icon "Go to next month" at bounding box center [1478, 307] width 7 height 13
select select "8"
click at [1276, 435] on button "15" at bounding box center [1278, 435] width 32 height 32
type input "15/09/2025"
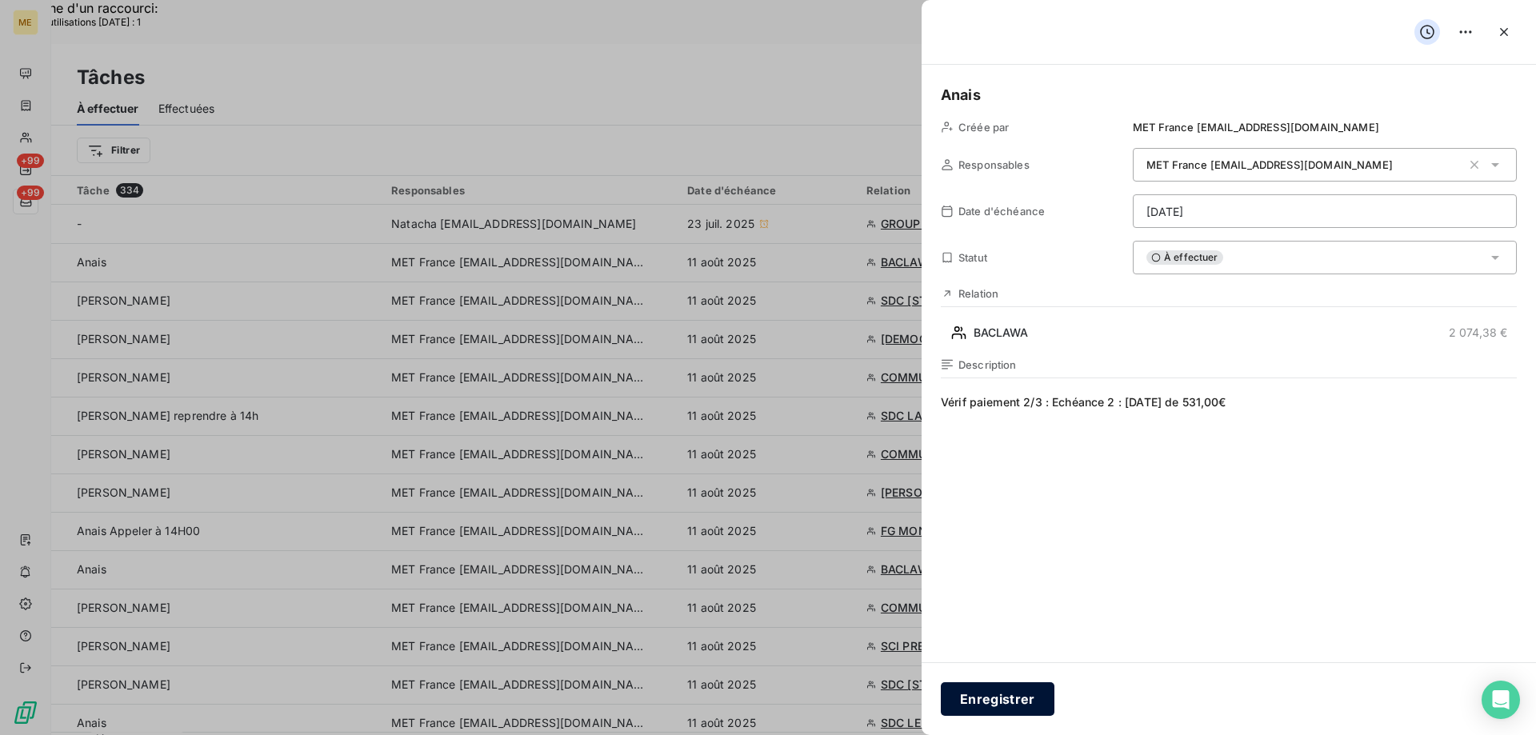
click at [1011, 697] on button "Enregistrer" at bounding box center [998, 699] width 114 height 34
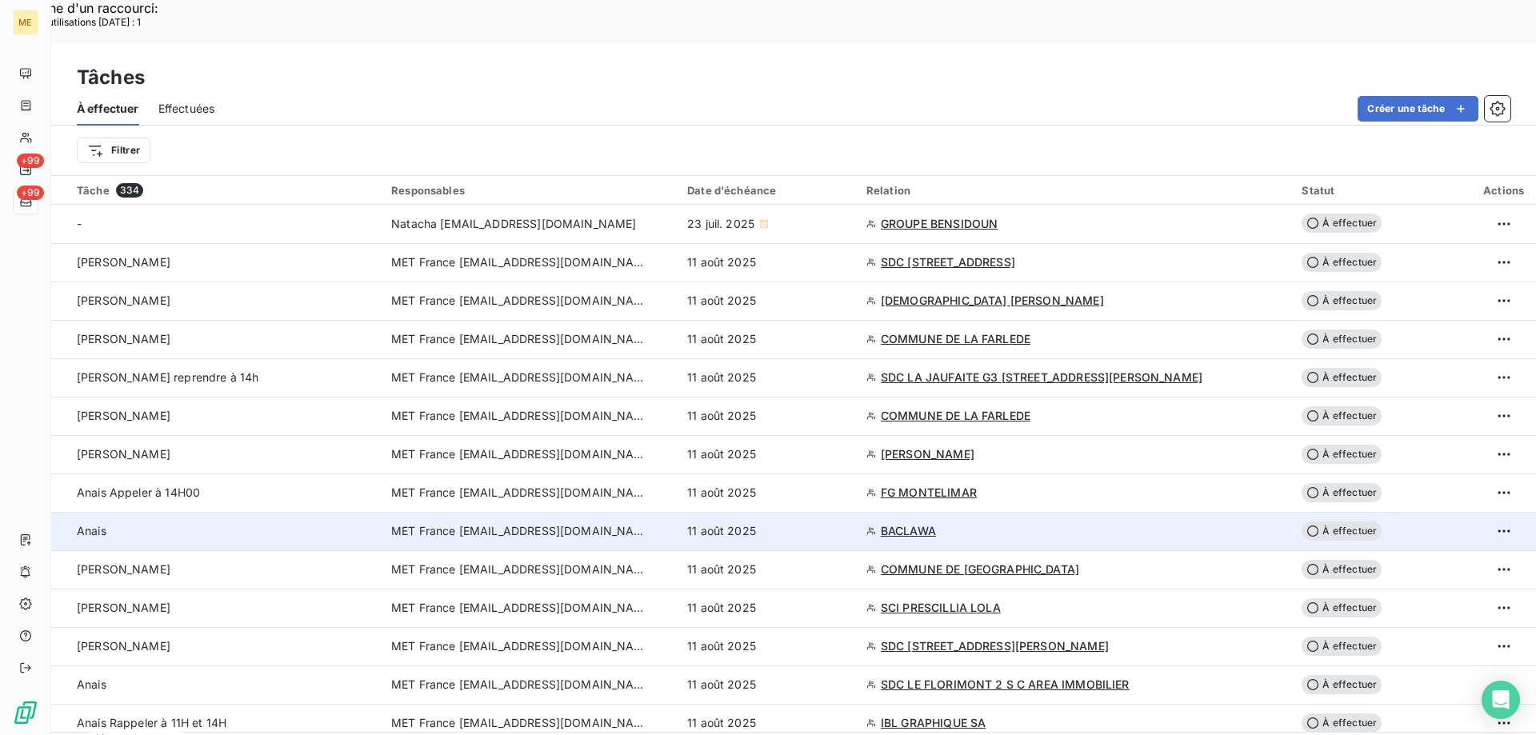
click at [817, 523] on div "11 août 2025" at bounding box center [767, 531] width 160 height 16
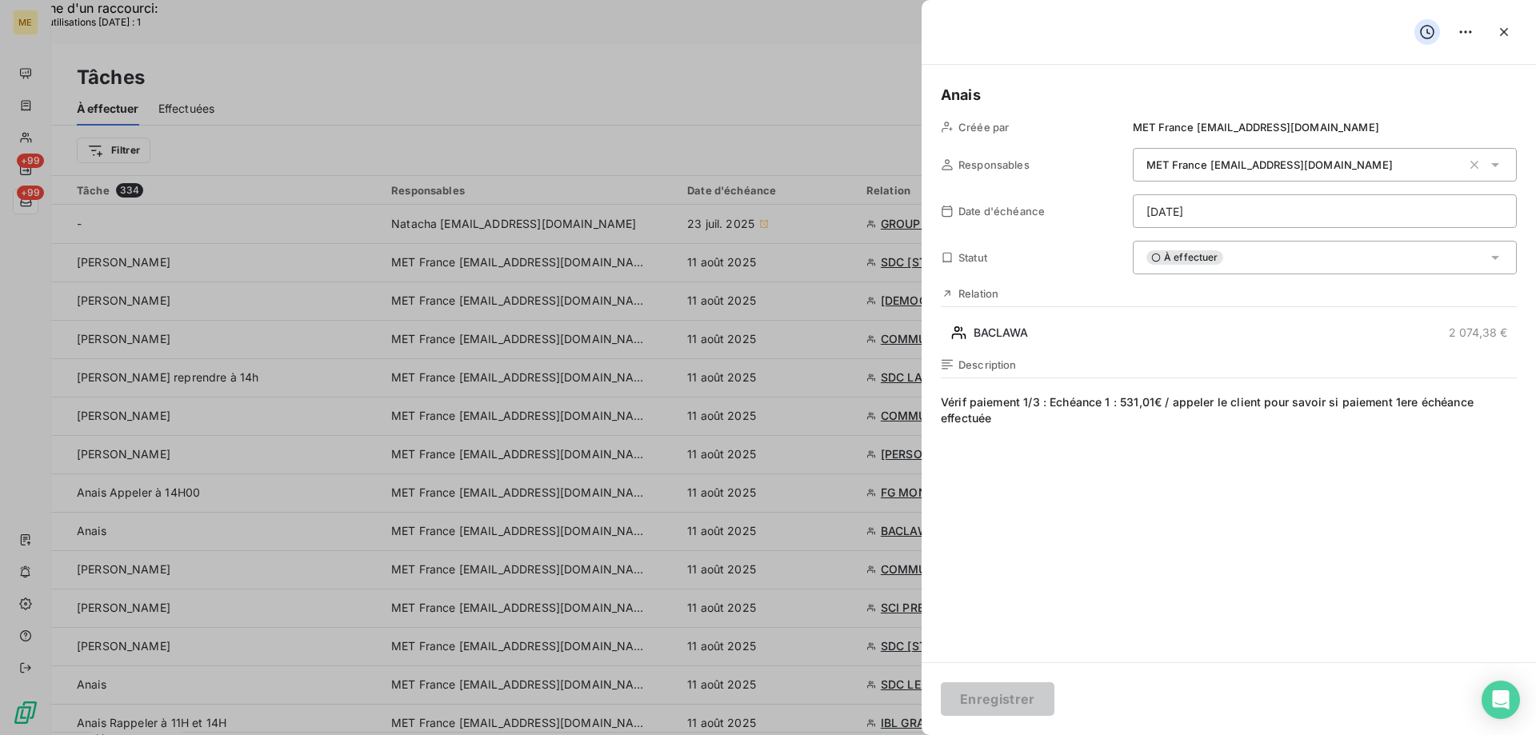
click at [1426, 260] on div "À effectuer" at bounding box center [1324, 258] width 384 height 34
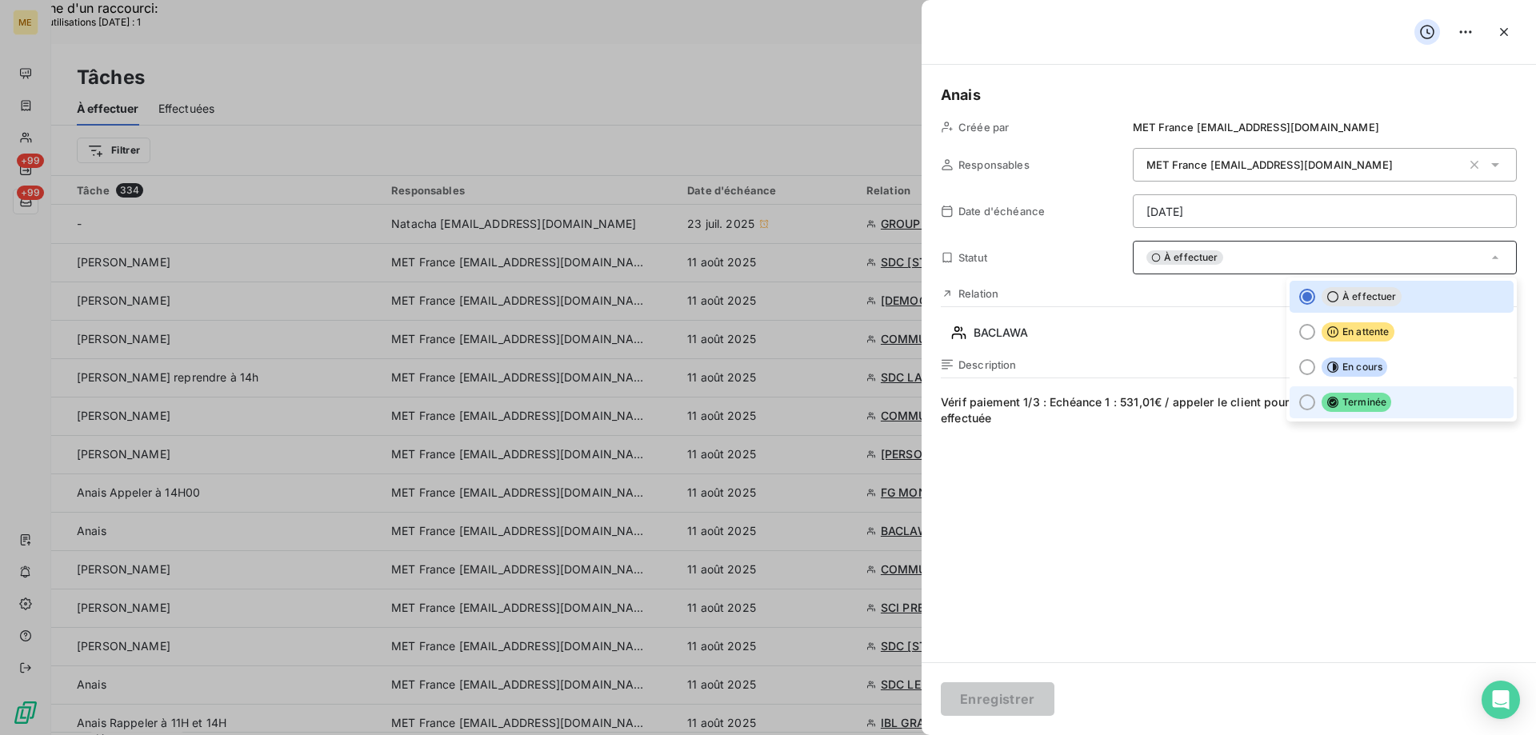
click at [1362, 409] on span "Terminée" at bounding box center [1356, 402] width 70 height 19
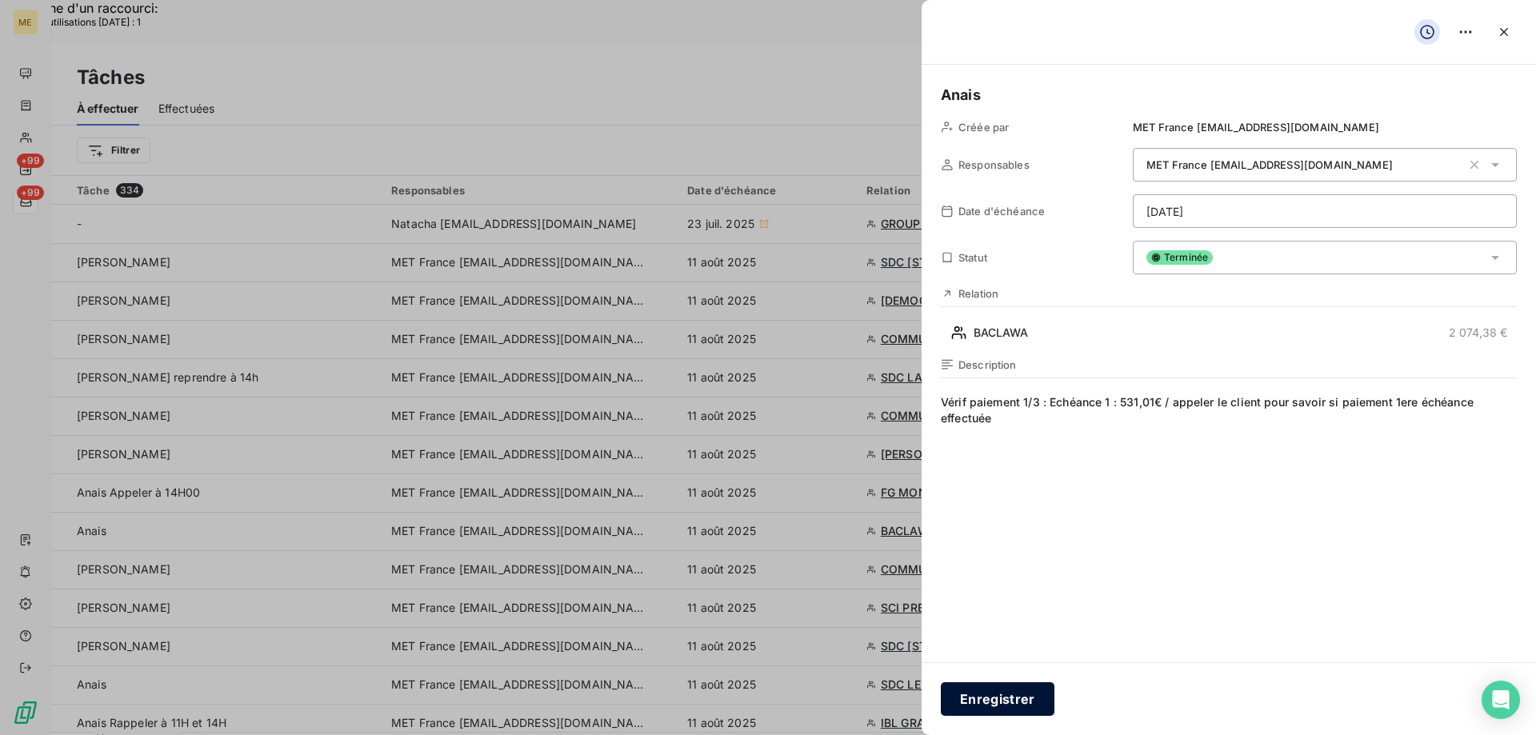
click at [1008, 706] on button "Enregistrer" at bounding box center [998, 699] width 114 height 34
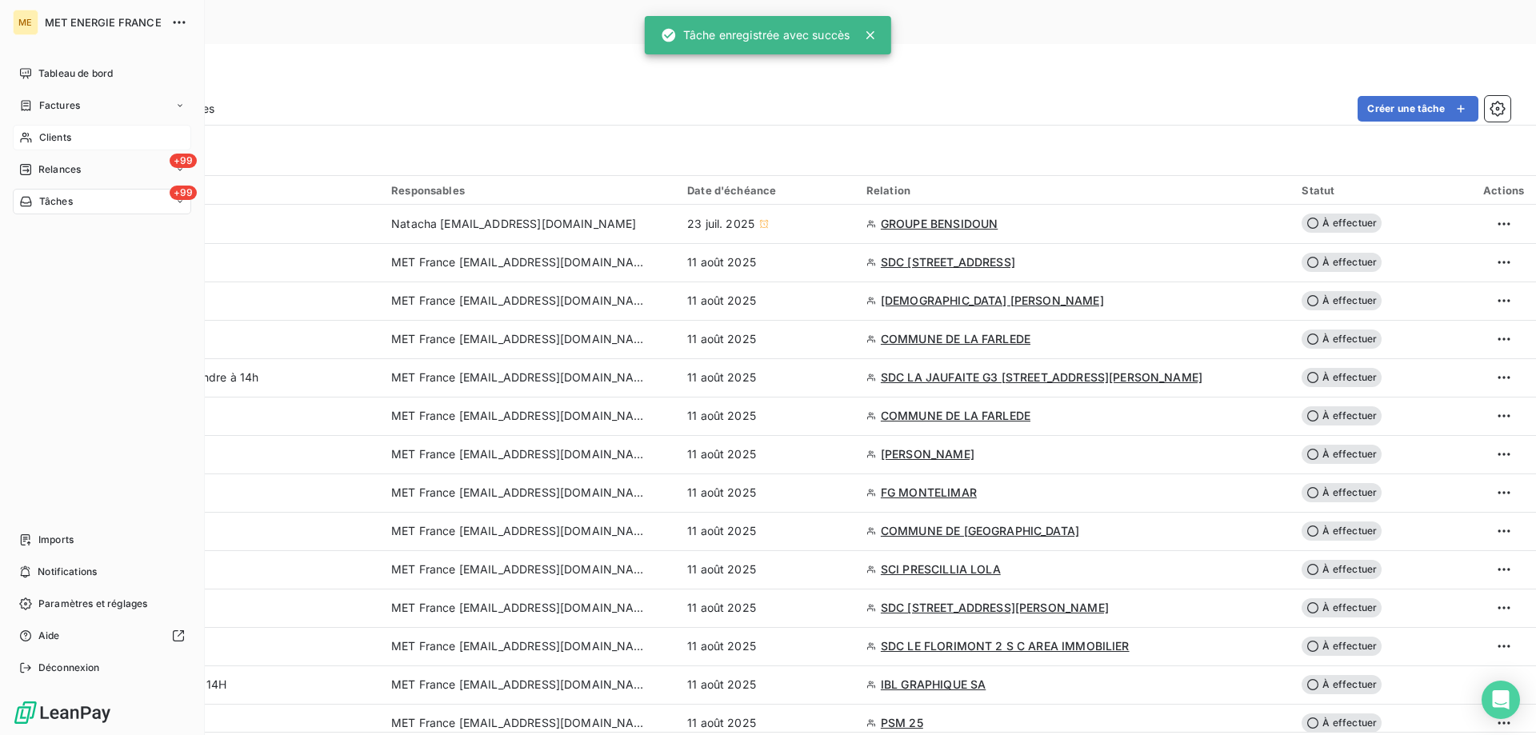
click at [50, 130] on div "Clients" at bounding box center [102, 138] width 178 height 26
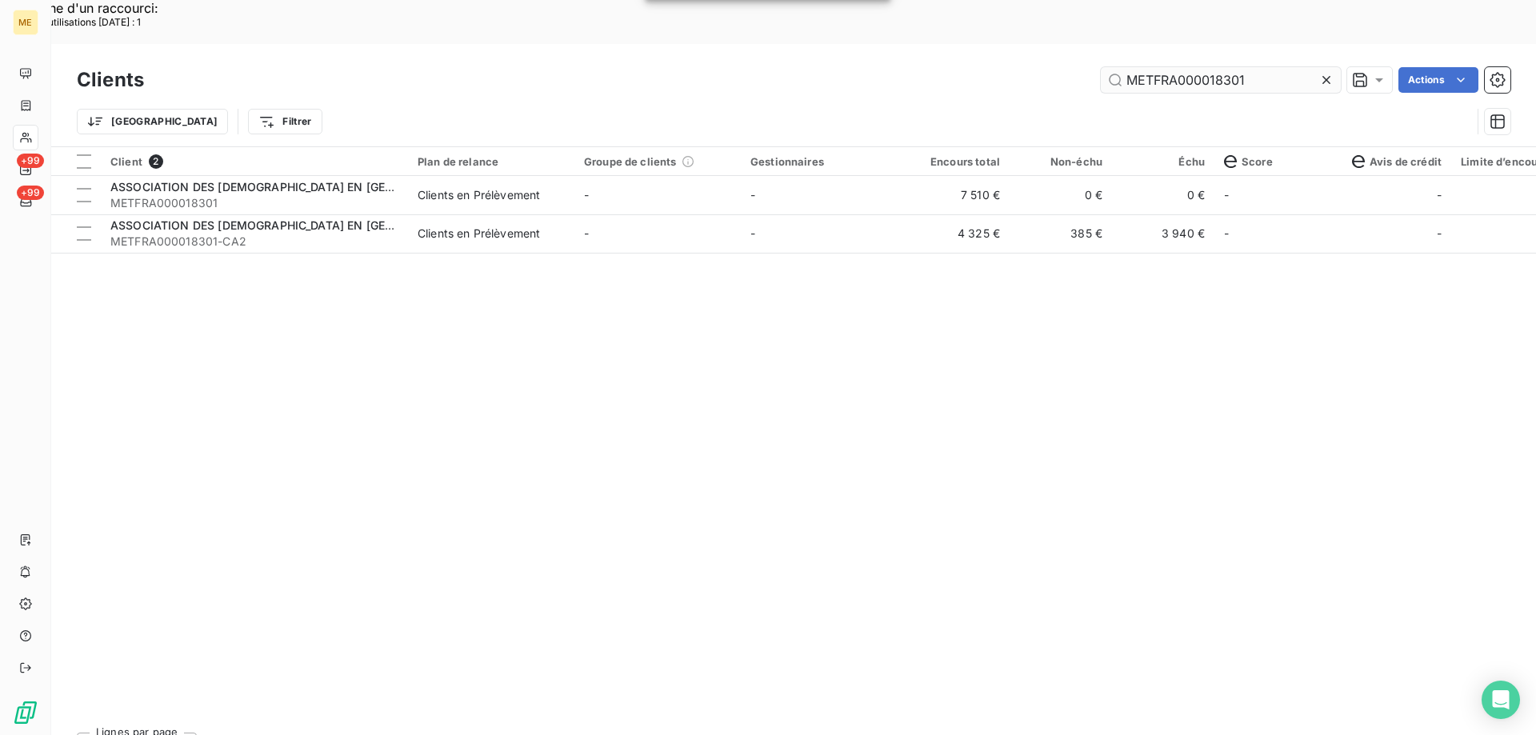
click at [1182, 67] on input "METFRA000018301" at bounding box center [1221, 80] width 240 height 26
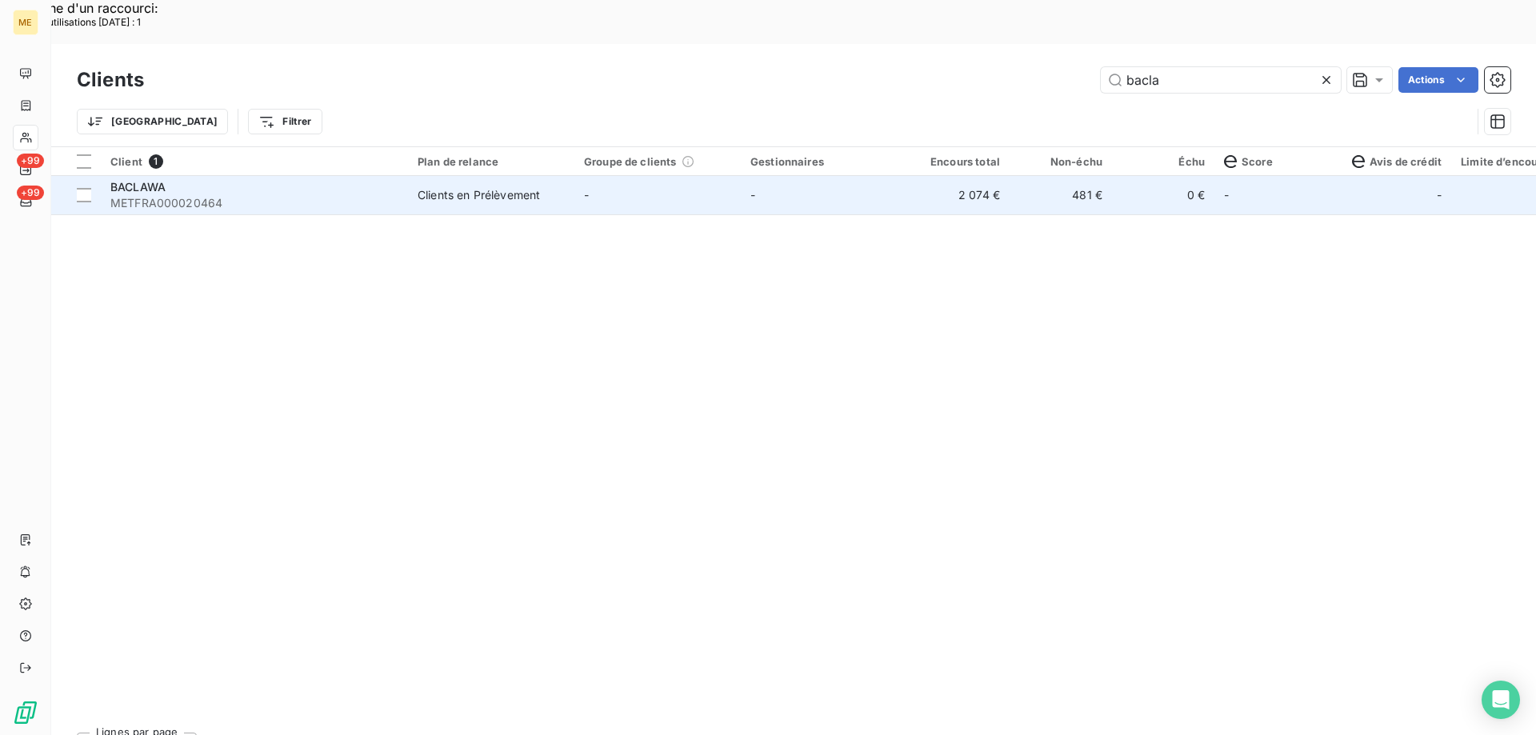
type input "bacla"
click at [672, 176] on td "-" at bounding box center [657, 195] width 166 height 38
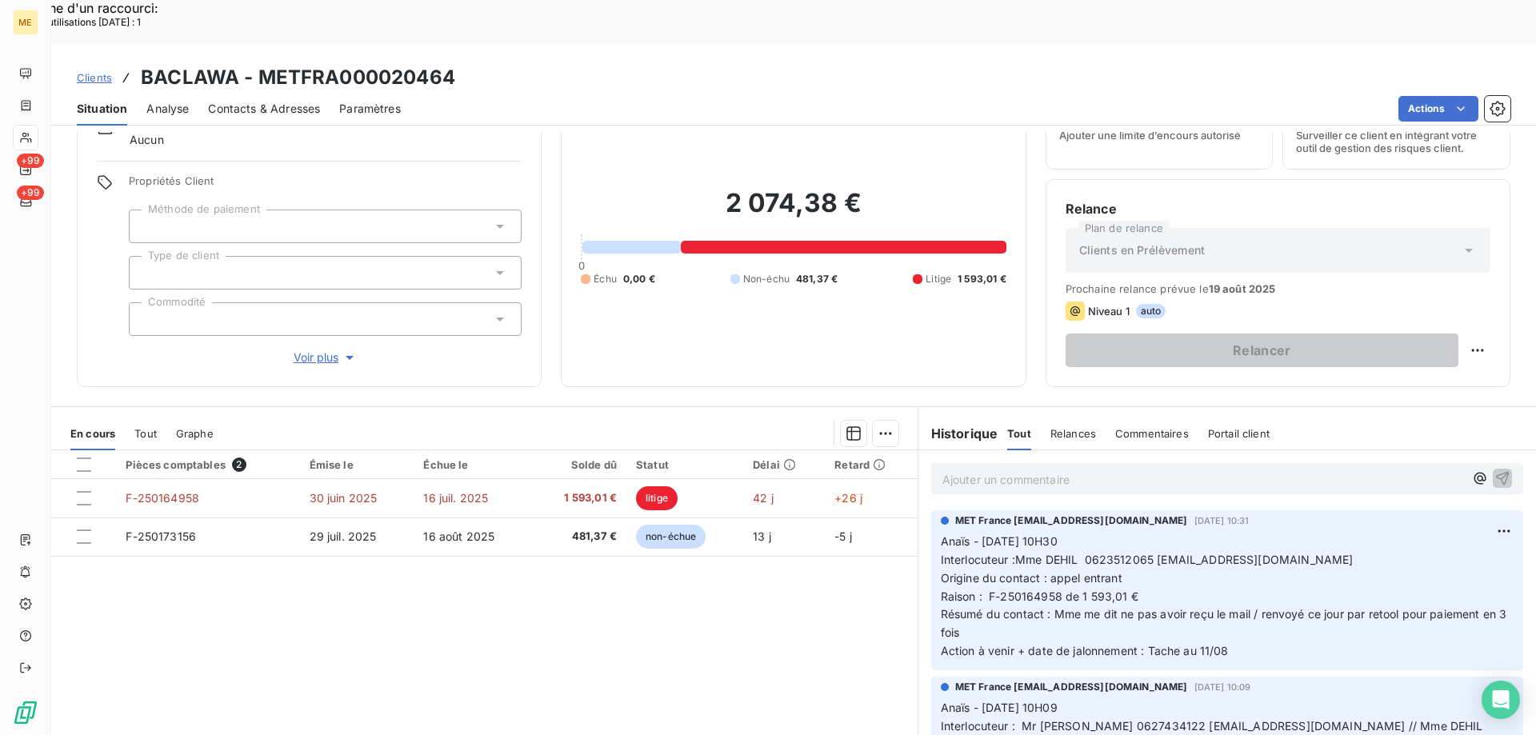
scroll to position [102, 0]
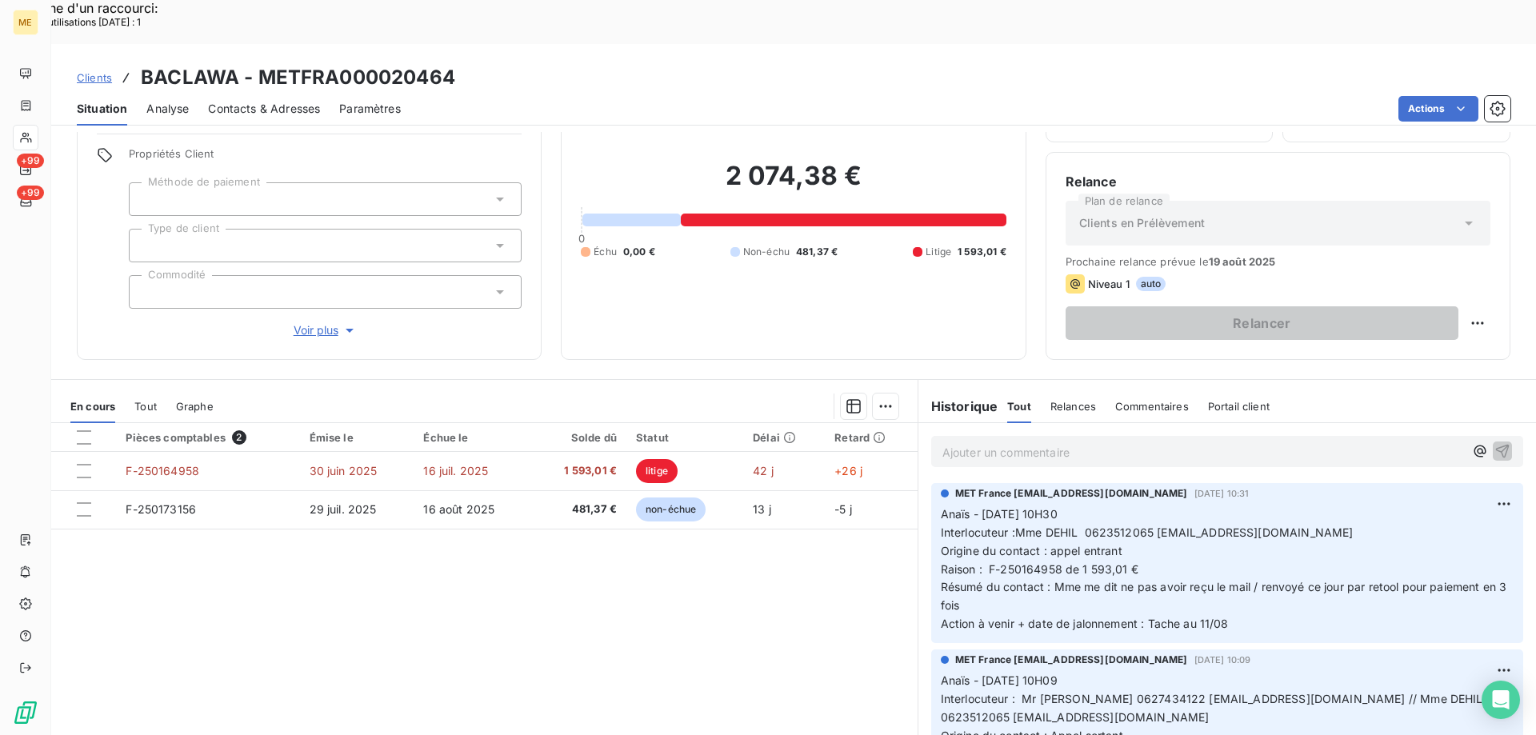
click at [261, 63] on div "Clients BACLAWA - METFRA000020464" at bounding box center [793, 77] width 1484 height 29
click at [453, 63] on h3 "BACLAWA - METFRA000020464" at bounding box center [298, 77] width 314 height 29
drag, startPoint x: 461, startPoint y: 38, endPoint x: 251, endPoint y: 27, distance: 209.8
click at [251, 63] on div "Clients BACLAWA - METFRA000020464" at bounding box center [793, 77] width 1484 height 29
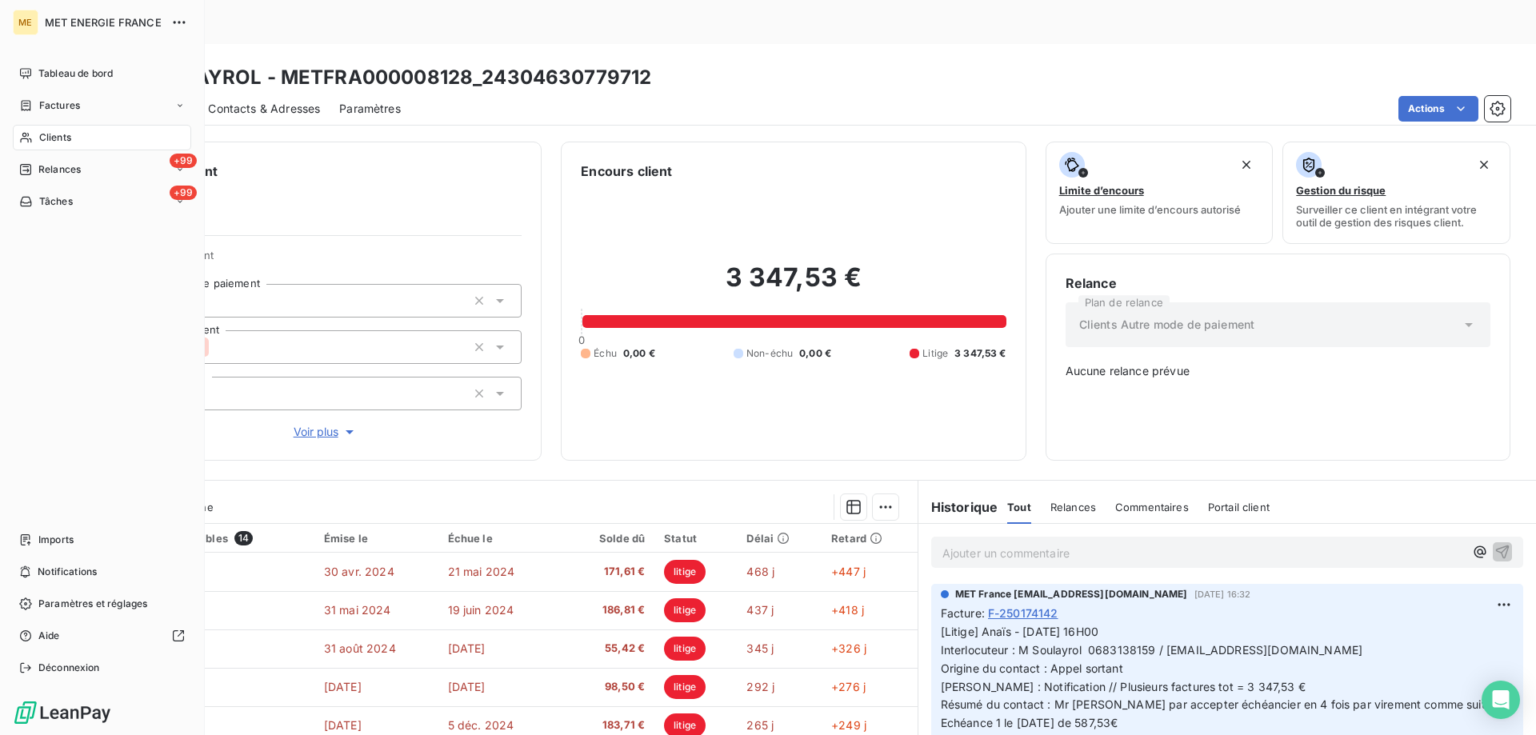
click at [36, 140] on div "Clients" at bounding box center [102, 138] width 178 height 26
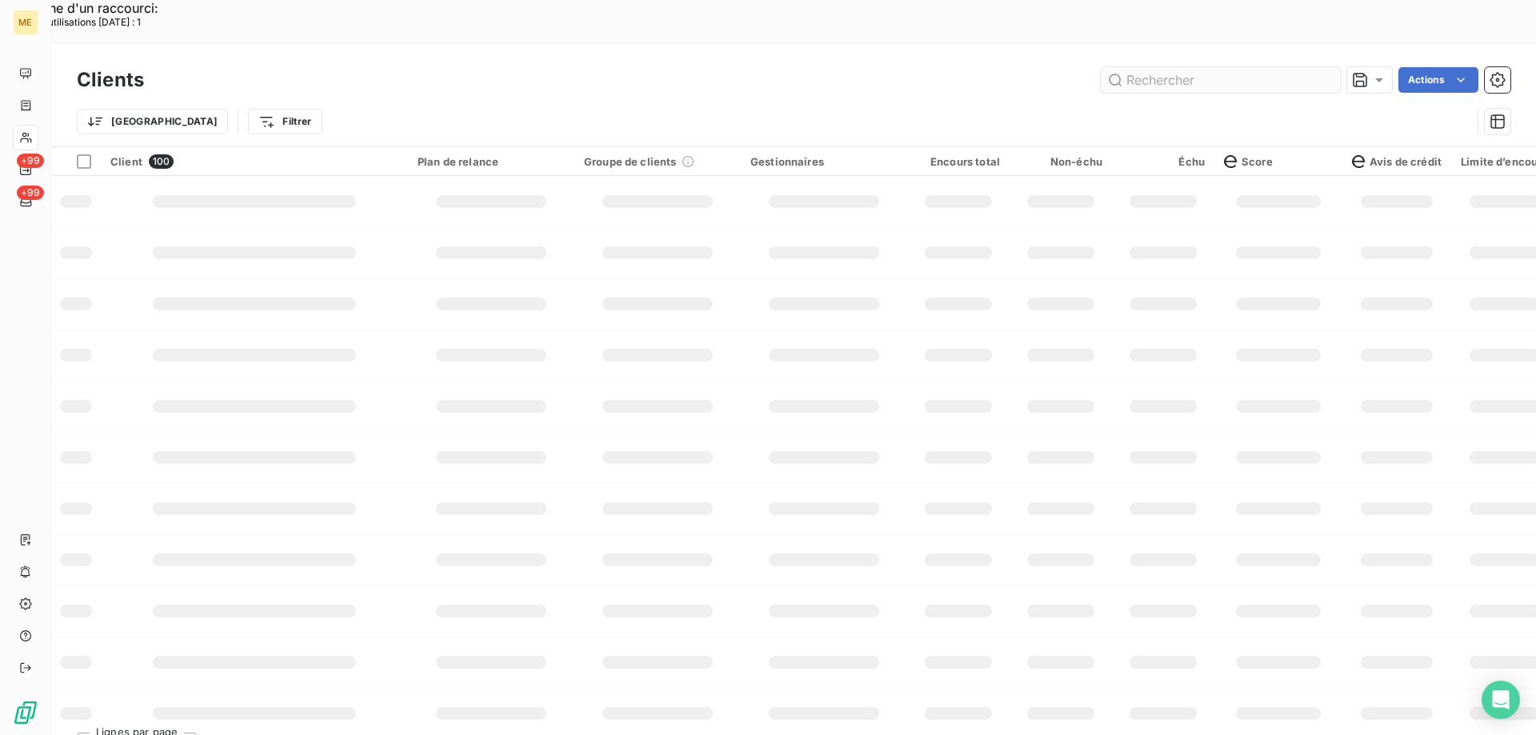
click at [1143, 67] on input "text" at bounding box center [1221, 80] width 240 height 26
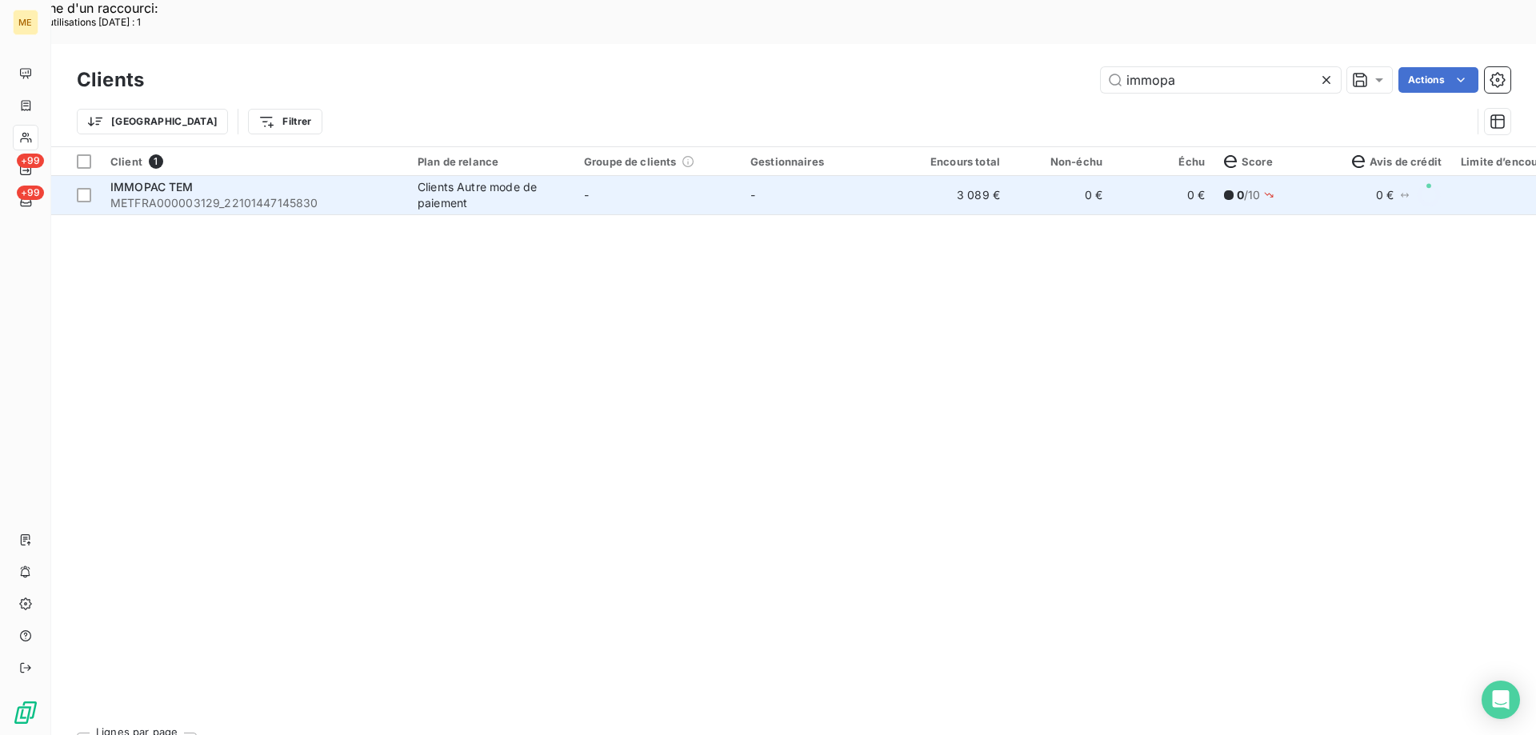
type input "immopa"
click at [672, 176] on td "-" at bounding box center [657, 195] width 166 height 38
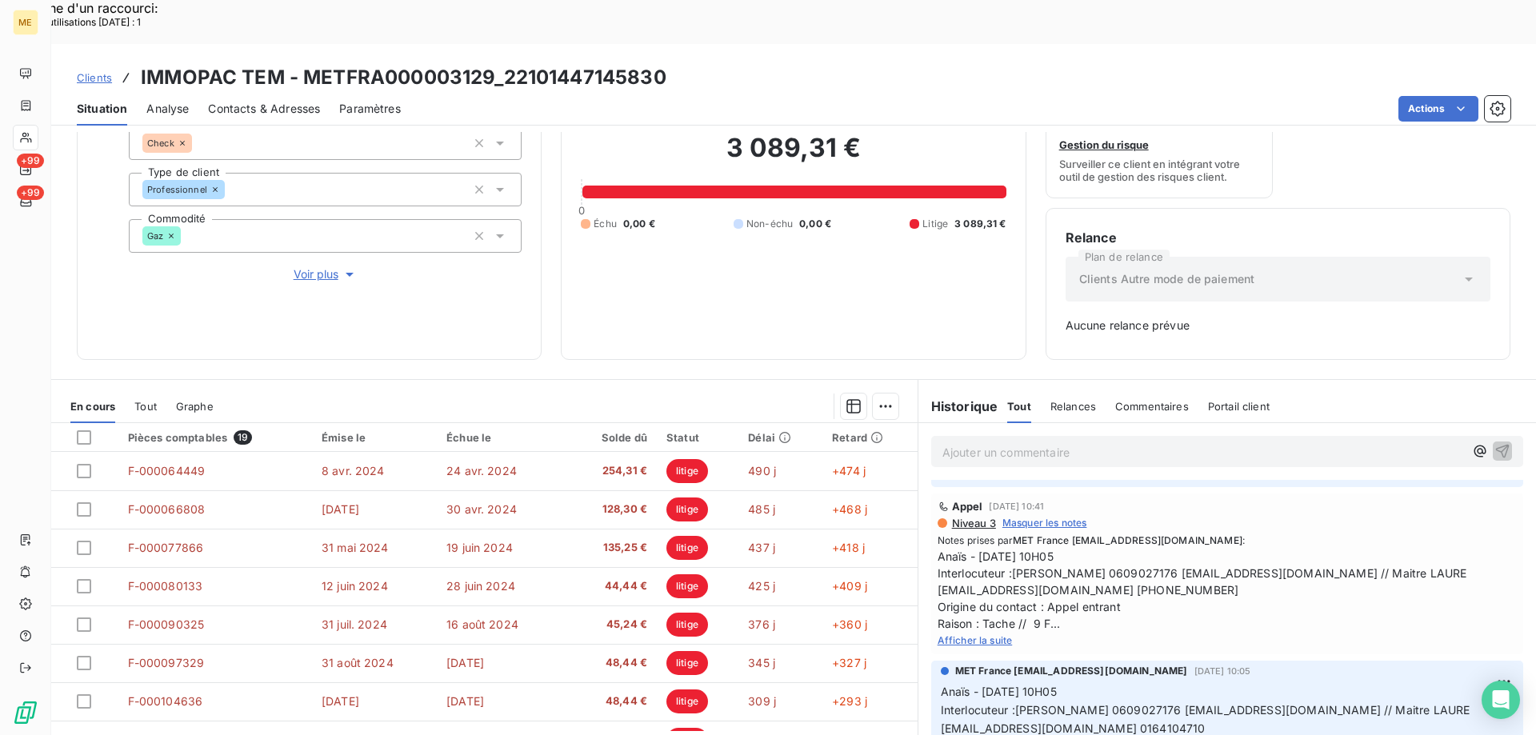
scroll to position [2799, 0]
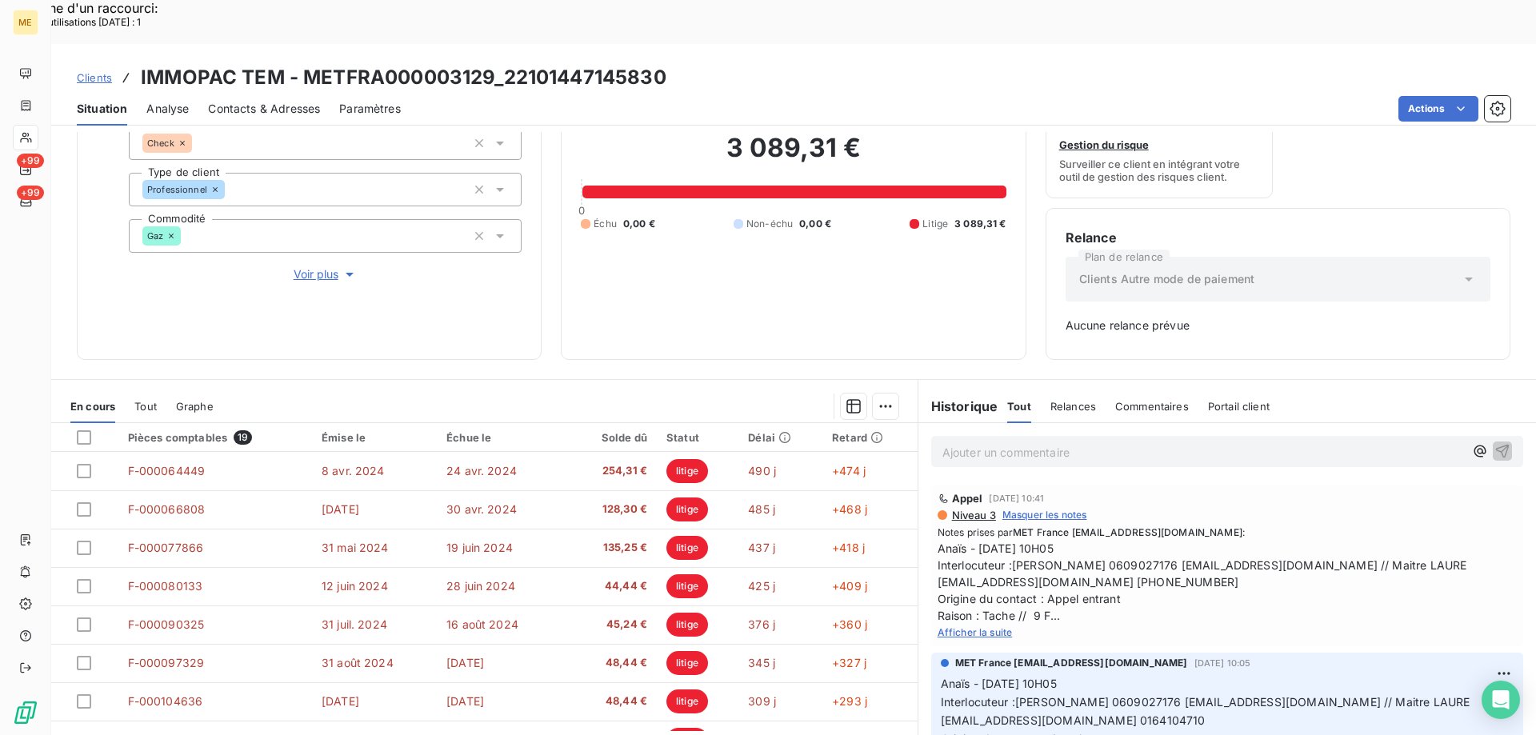
click at [985, 626] on span "Afficher la suite" at bounding box center [974, 632] width 75 height 12
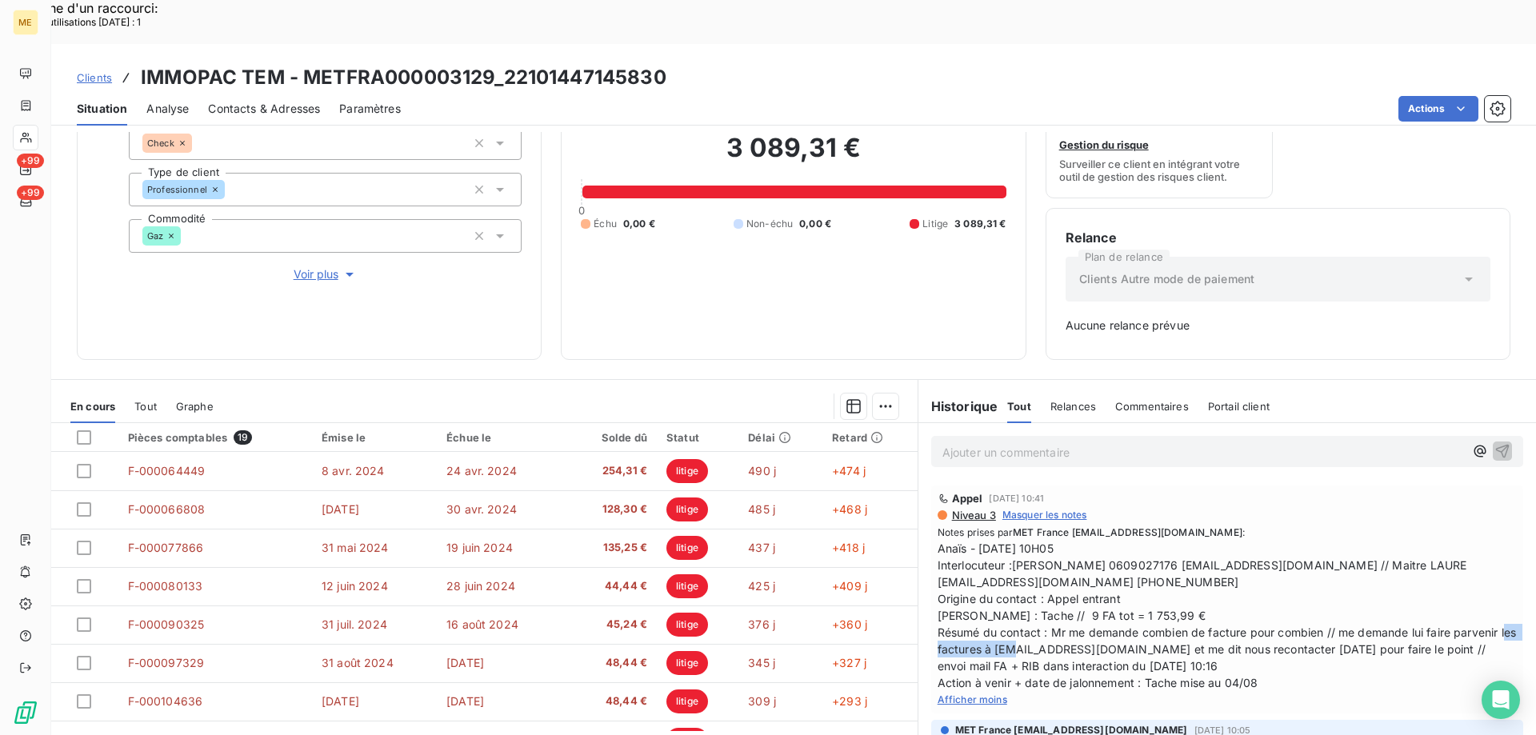
drag, startPoint x: 1161, startPoint y: 606, endPoint x: 1055, endPoint y: 613, distance: 106.6
click at [1055, 613] on span "Anaïs - 01/08/2025 - 10H05 Interlocuteur :Mr COUDERC 0609027176 immopac.tem@ora…" at bounding box center [1226, 615] width 579 height 151
copy span "jpcouderc@aol.com"
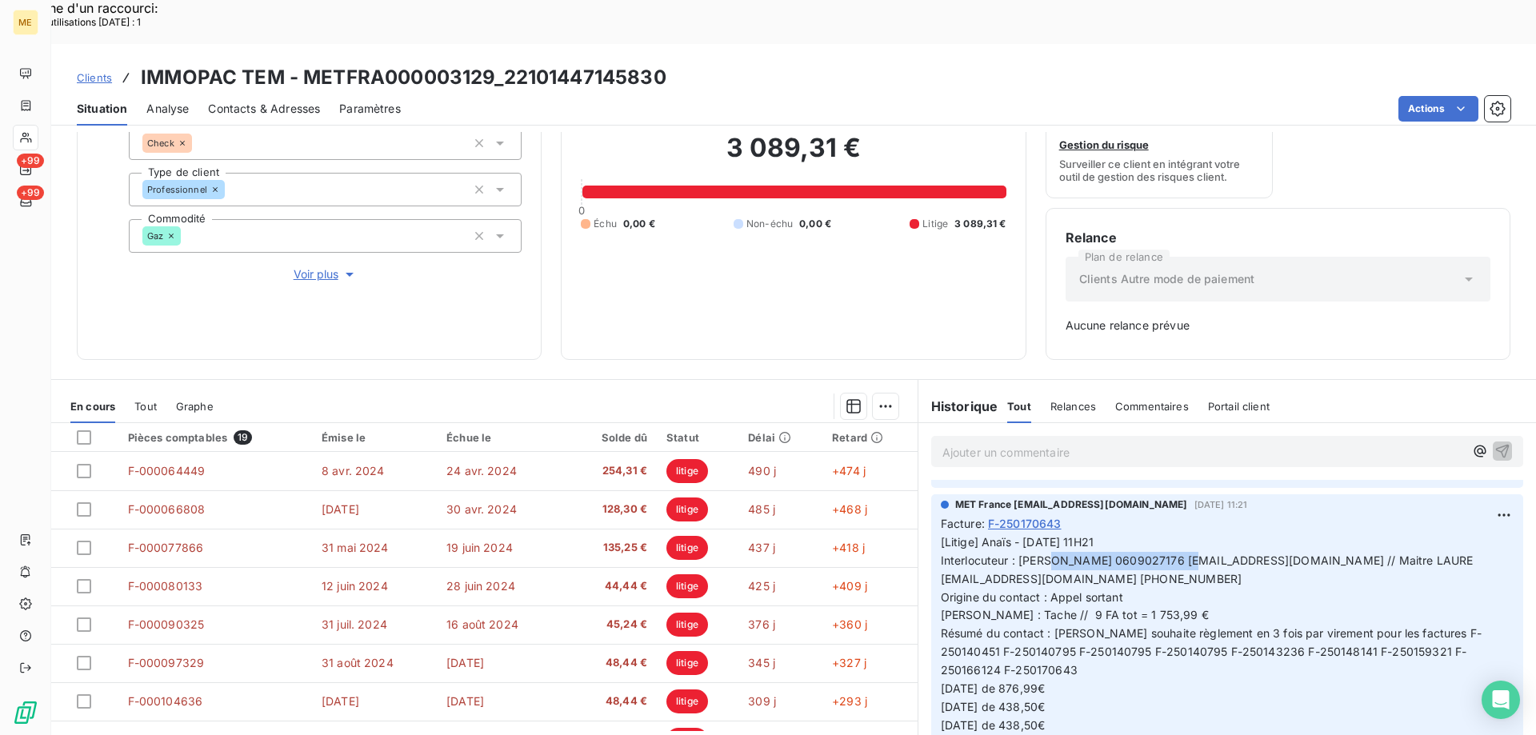
drag, startPoint x: 1011, startPoint y: 517, endPoint x: 1155, endPoint y: 511, distance: 144.1
click at [1155, 535] on span "[Litige] Anaïs - 04/08/2025 - 11H21 Interlocuteur : Mr COUDERC 0609027176 immop…" at bounding box center [1220, 660] width 559 height 251
copy span "Mr COUDERC 0609027176"
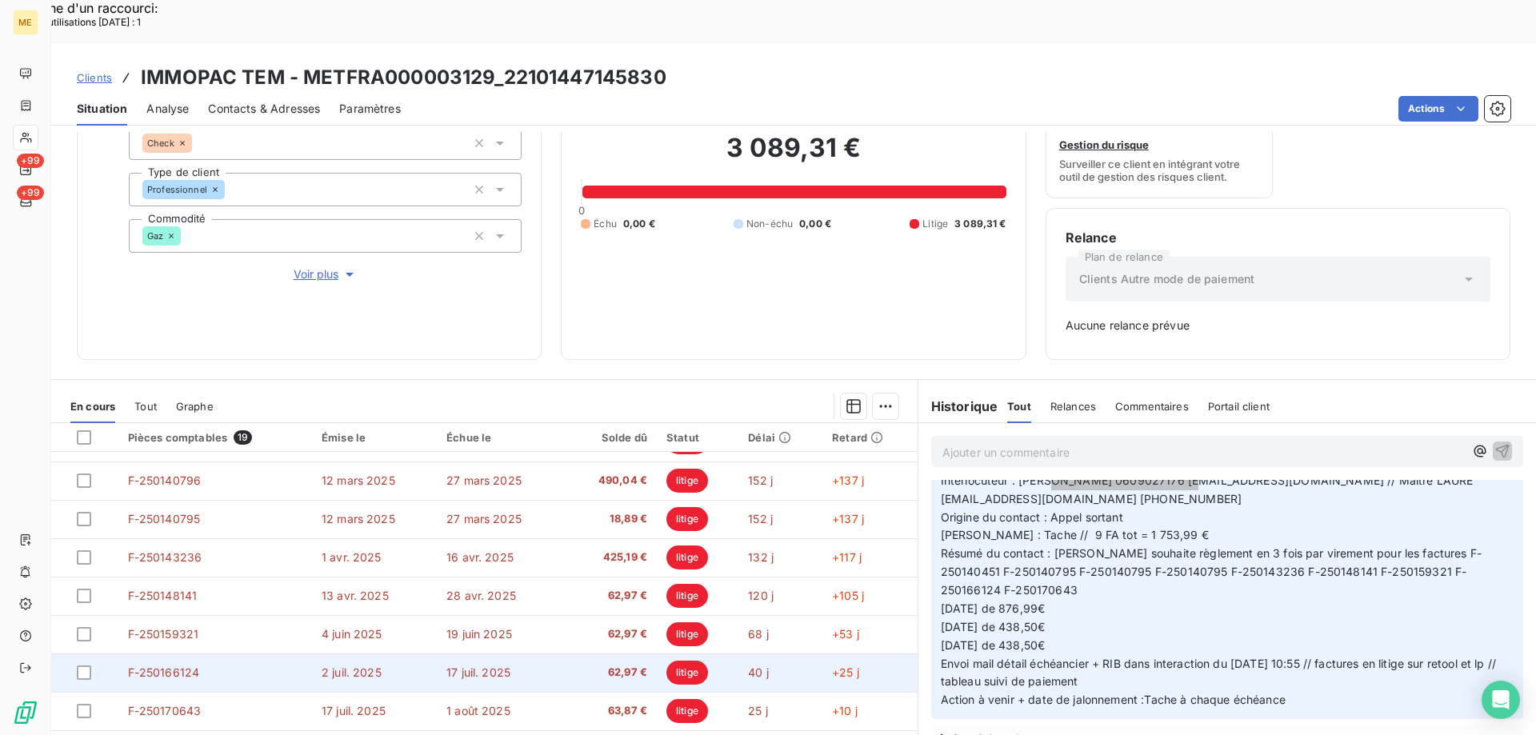
scroll to position [0, 0]
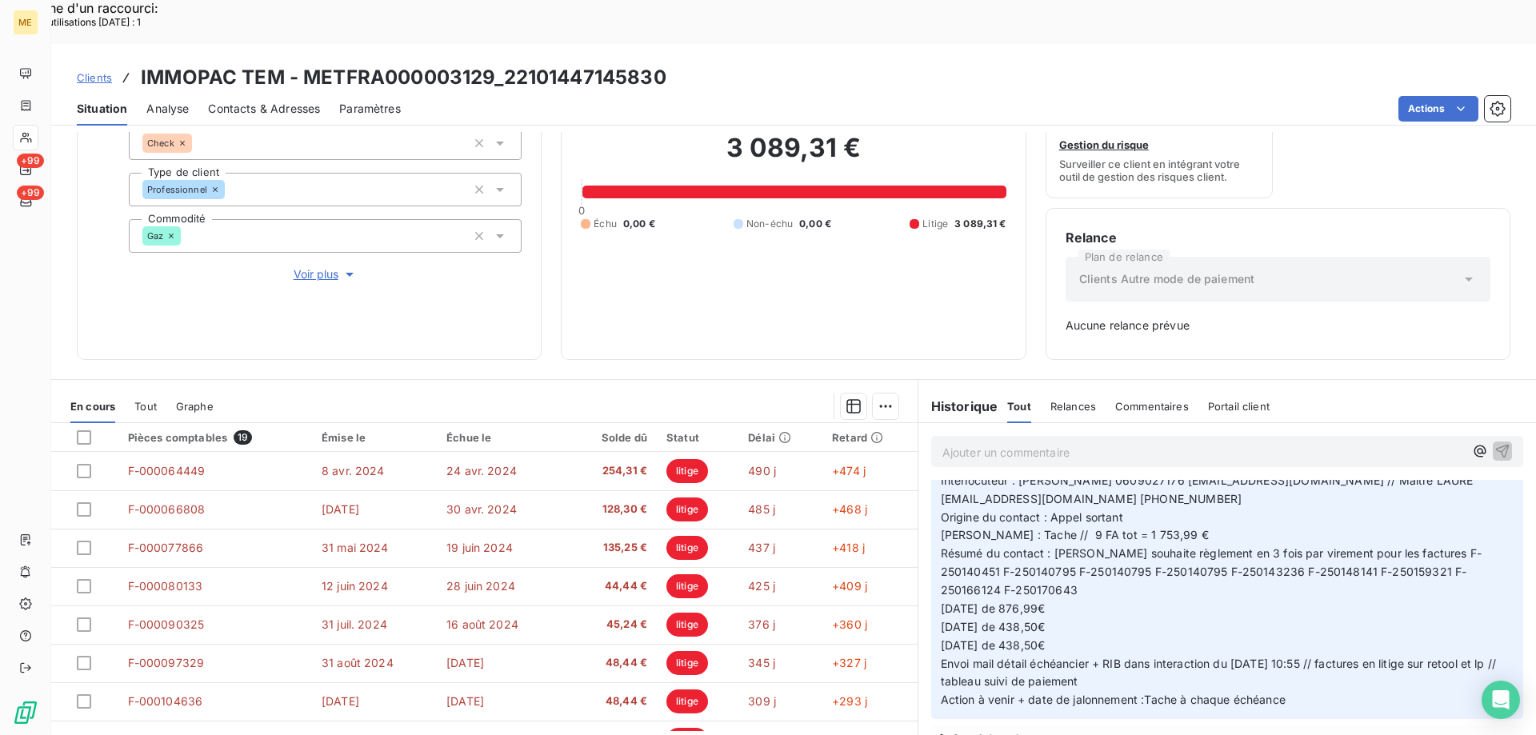
click at [1113, 561] on p "[Litige] Anaïs - 04/08/2025 - 11H21 Interlocuteur : Mr COUDERC 0609027176 immop…" at bounding box center [1227, 581] width 573 height 256
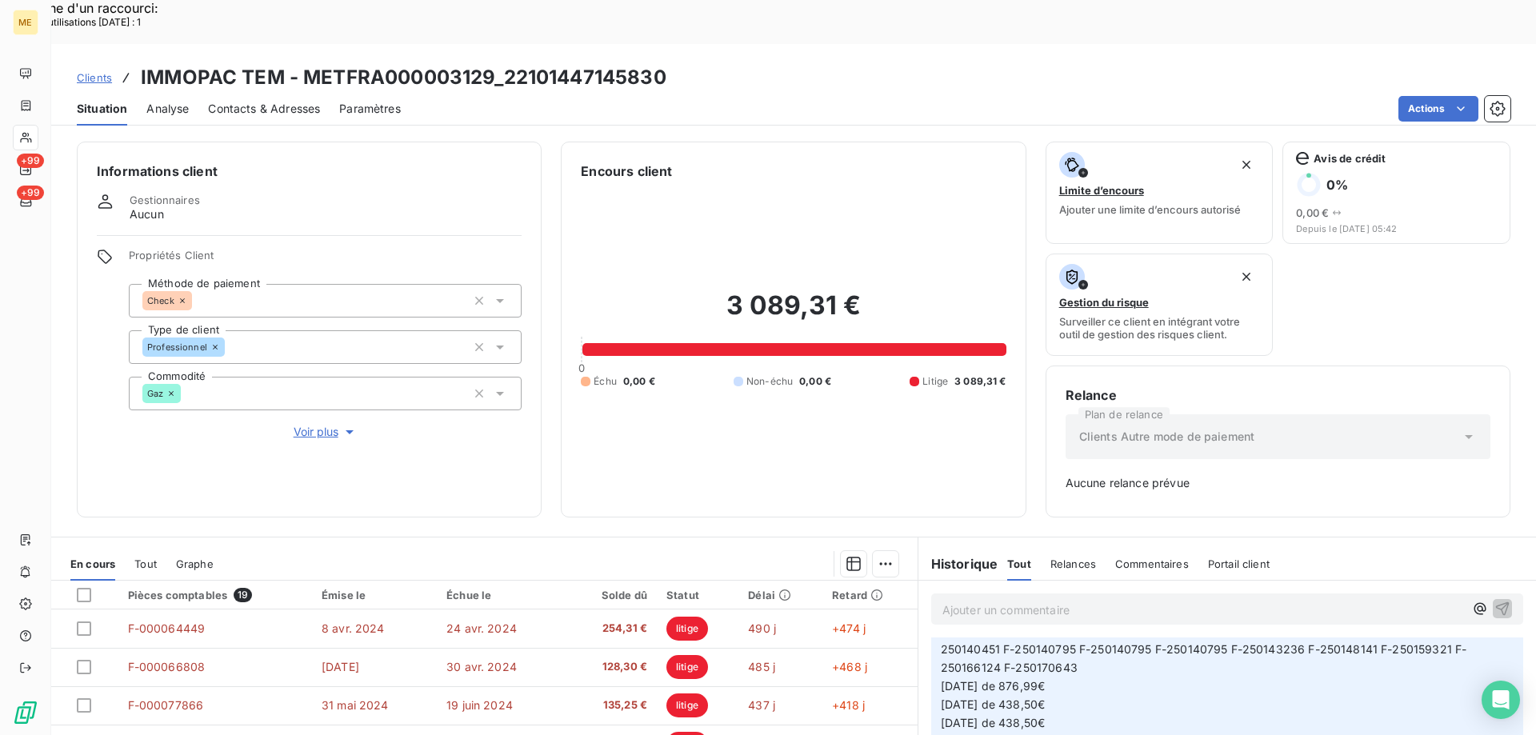
click at [303, 424] on span "Voir plus" at bounding box center [326, 432] width 64 height 16
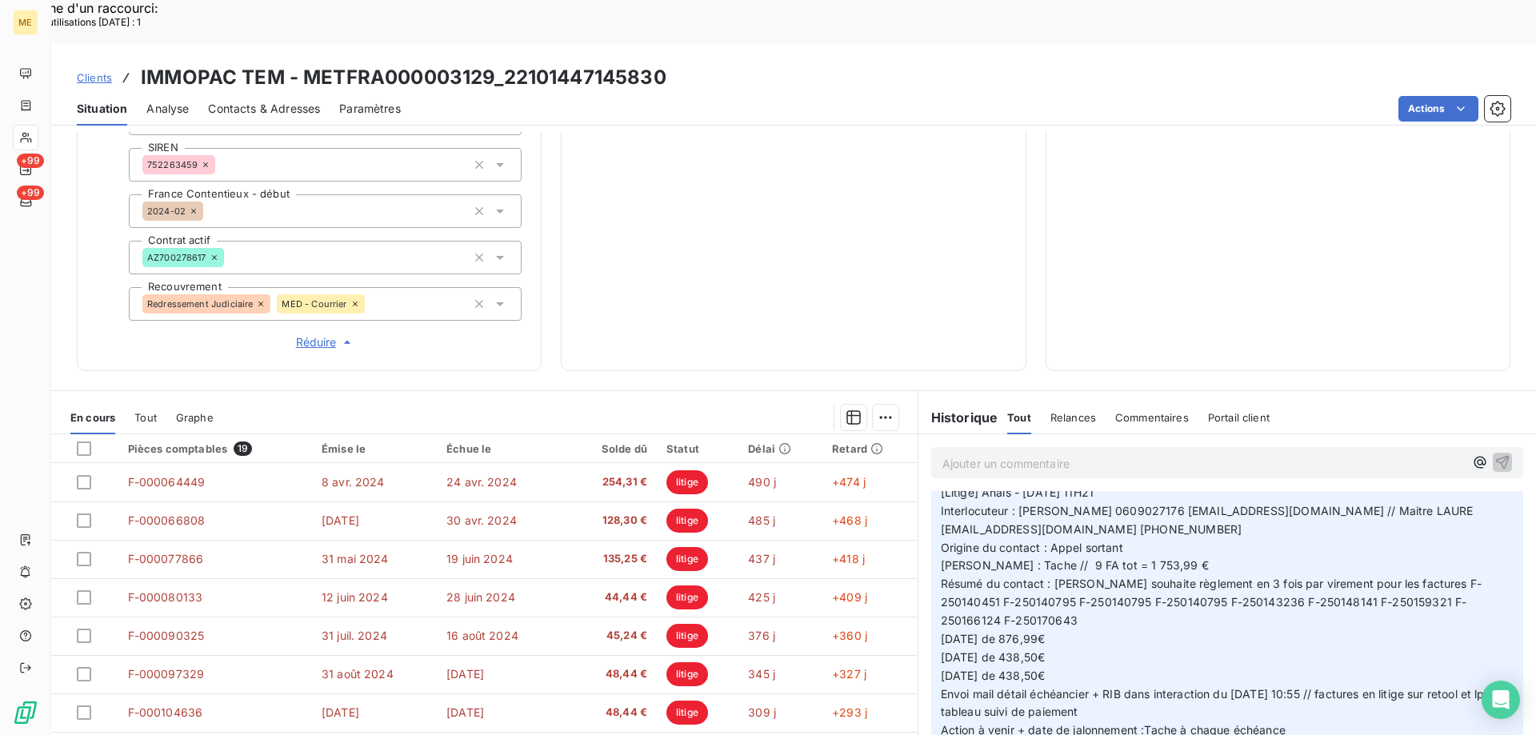
scroll to position [80, 0]
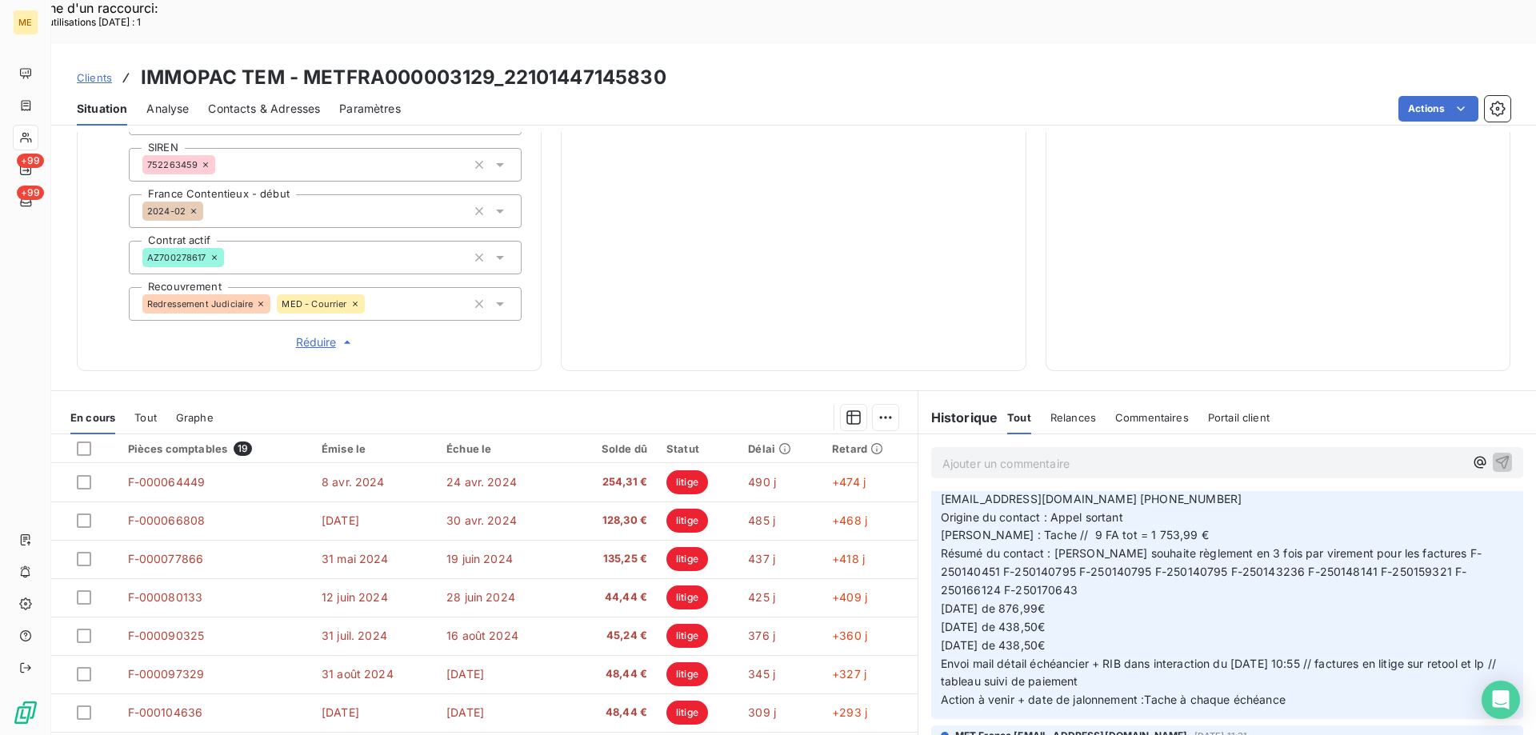
click at [1058, 547] on span "[Litige] Anaïs - 04/08/2025 - 11H21 Interlocuteur : Mr COUDERC 0609027176 immop…" at bounding box center [1220, 580] width 559 height 251
drag, startPoint x: 1059, startPoint y: 553, endPoint x: 1014, endPoint y: 553, distance: 44.8
click at [1014, 553] on p "[Litige] Anaïs - 04/08/2025 - 11H21 Interlocuteur : Mr COUDERC 0609027176 immop…" at bounding box center [1227, 581] width 573 height 256
click at [1080, 549] on p "[Litige] Anaïs - 04/08/2025 - 11H21 Interlocuteur : Mr COUDERC 0609027176 immop…" at bounding box center [1227, 581] width 573 height 256
drag, startPoint x: 1010, startPoint y: 555, endPoint x: 1069, endPoint y: 564, distance: 59.0
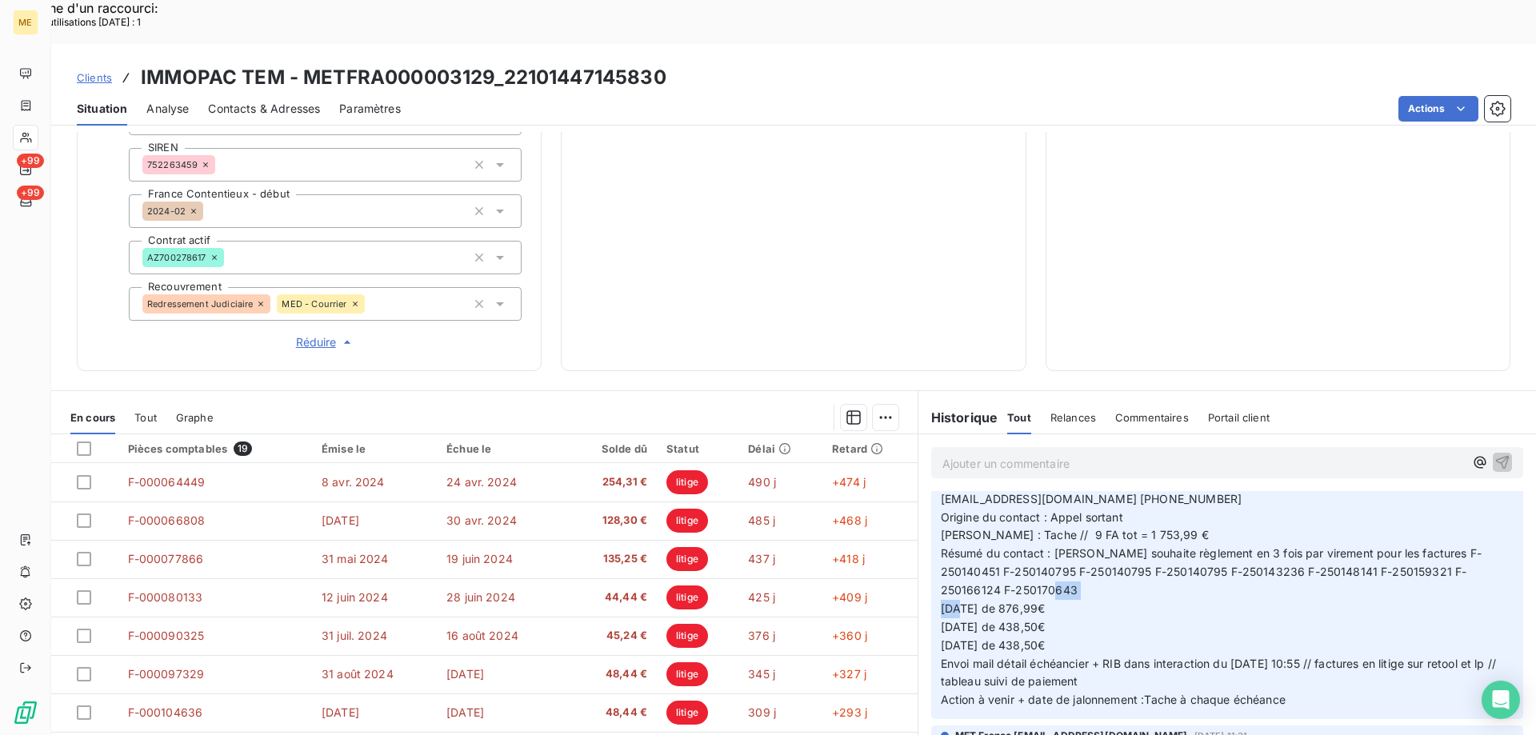
click at [1062, 562] on p "[Litige] Anaïs - 04/08/2025 - 11H21 Interlocuteur : Mr COUDERC 0609027176 immop…" at bounding box center [1227, 581] width 573 height 256
click at [1082, 558] on p "[Litige] Anaïs - 04/08/2025 - 11H21 Interlocuteur : Mr COUDERC 0609027176 immop…" at bounding box center [1227, 581] width 573 height 256
click at [1081, 577] on p "[Litige] Anaïs - 04/08/2025 - 11H21 Interlocuteur : Mr COUDERC 0609027176 immop…" at bounding box center [1227, 581] width 573 height 256
click at [1124, 539] on p "[Litige] Anaïs - 04/08/2025 - 11H21 Interlocuteur : Mr COUDERC 0609027176 immop…" at bounding box center [1227, 581] width 573 height 256
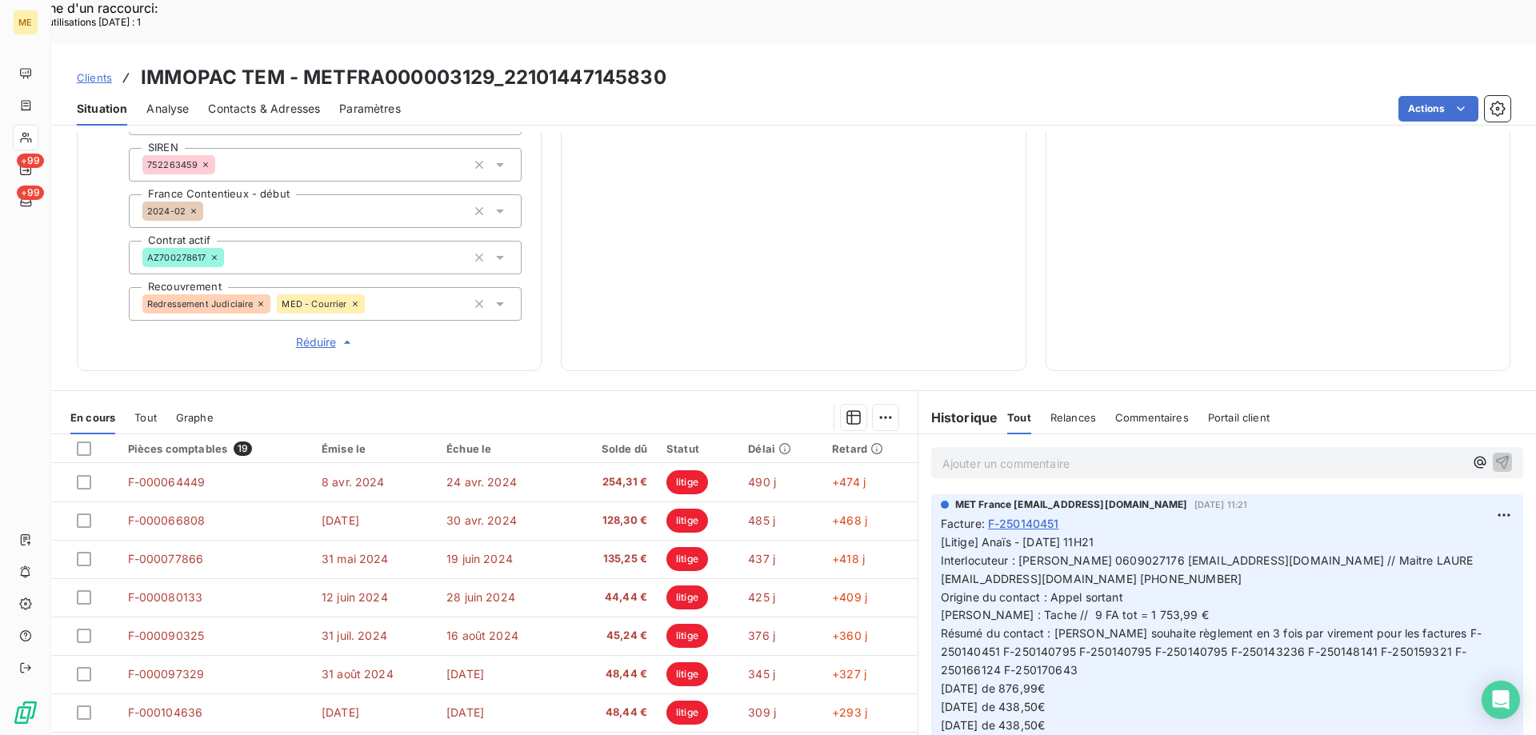
click at [783, 154] on div "3 089,31 € 0 Échu 0,00 € Non-échu 0,00 € Litige 3 089,31 €" at bounding box center [793, 35] width 425 height 631
drag, startPoint x: 1030, startPoint y: 558, endPoint x: 1191, endPoint y: 563, distance: 160.8
click at [1191, 563] on p "[Litige] Anaïs - 04/08/2025 - 11H21 Interlocuteur : Mr COUDERC 0609027176 immop…" at bounding box center [1227, 661] width 573 height 256
copy span "9 FA tot = 1 753,99 €"
drag, startPoint x: 933, startPoint y: 632, endPoint x: 1097, endPoint y: 626, distance: 164.1
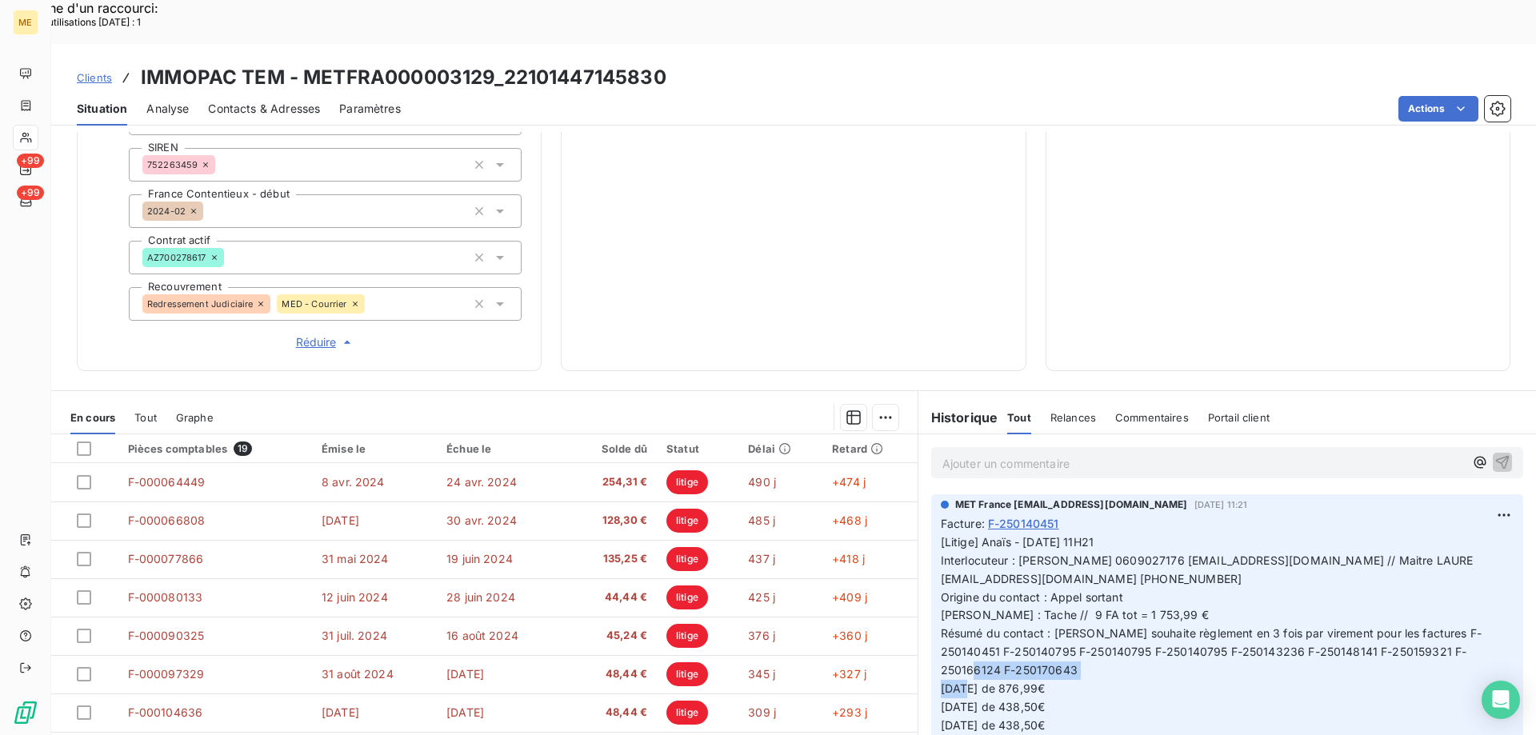
click at [1094, 629] on p "[Litige] Anaïs - 04/08/2025 - 11H21 Interlocuteur : Mr COUDERC 0609027176 immop…" at bounding box center [1227, 661] width 573 height 256
copy span "11/08/2025 de 876,99€"
click at [655, 274] on div "3 089,31 € 0 Échu 0,00 € Non-échu 0,00 € Litige 3 089,31 €" at bounding box center [793, 35] width 425 height 631
click at [865, 130] on div "3 089,31 € 0 Échu 0,00 € Non-échu 0,00 € Litige 3 089,31 €" at bounding box center [793, 35] width 425 height 631
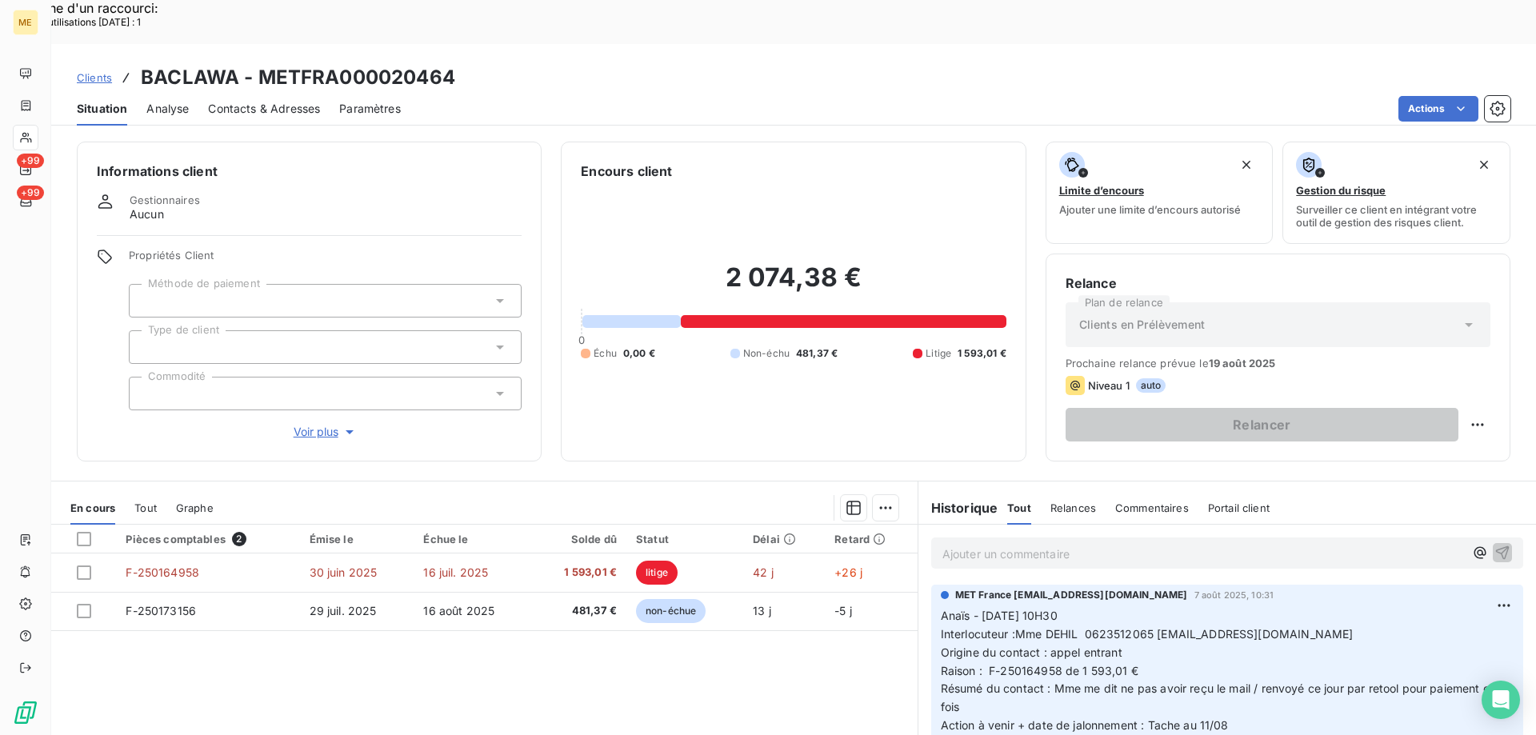
click at [82, 71] on span "Clients" at bounding box center [94, 77] width 35 height 13
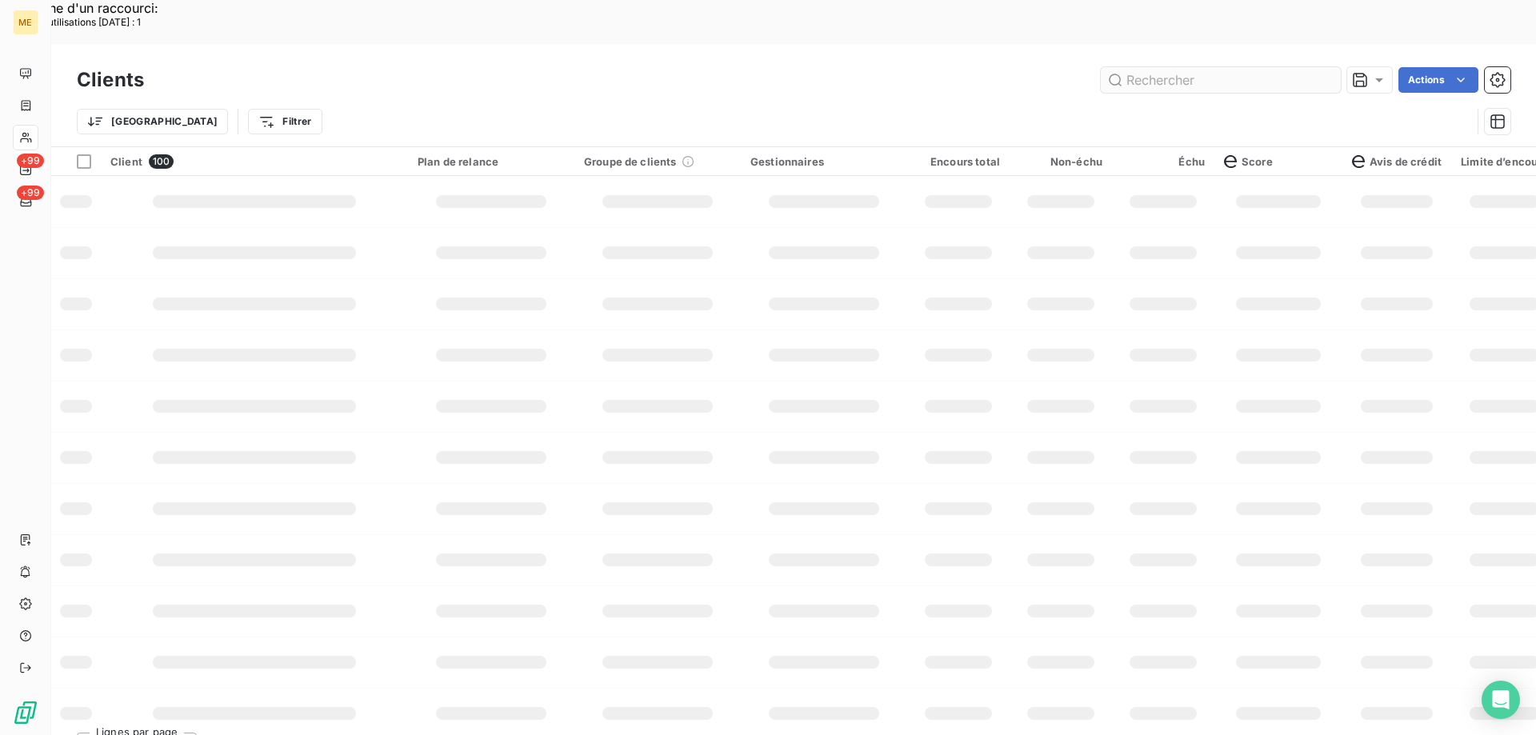
click at [1153, 67] on input "text" at bounding box center [1221, 80] width 240 height 26
click at [1152, 67] on input "mengus" at bounding box center [1221, 80] width 240 height 26
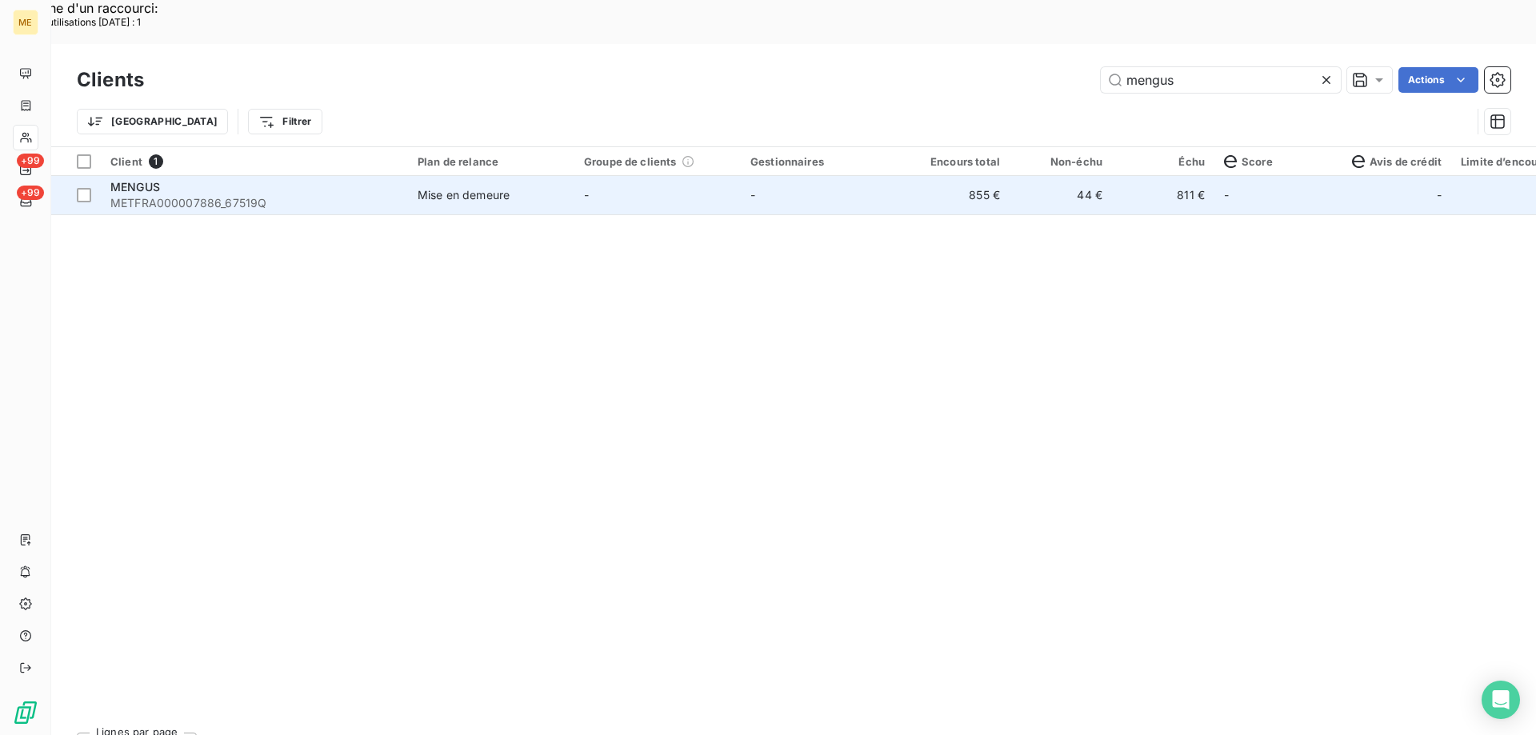
type input "mengus"
click at [651, 176] on td "-" at bounding box center [657, 195] width 166 height 38
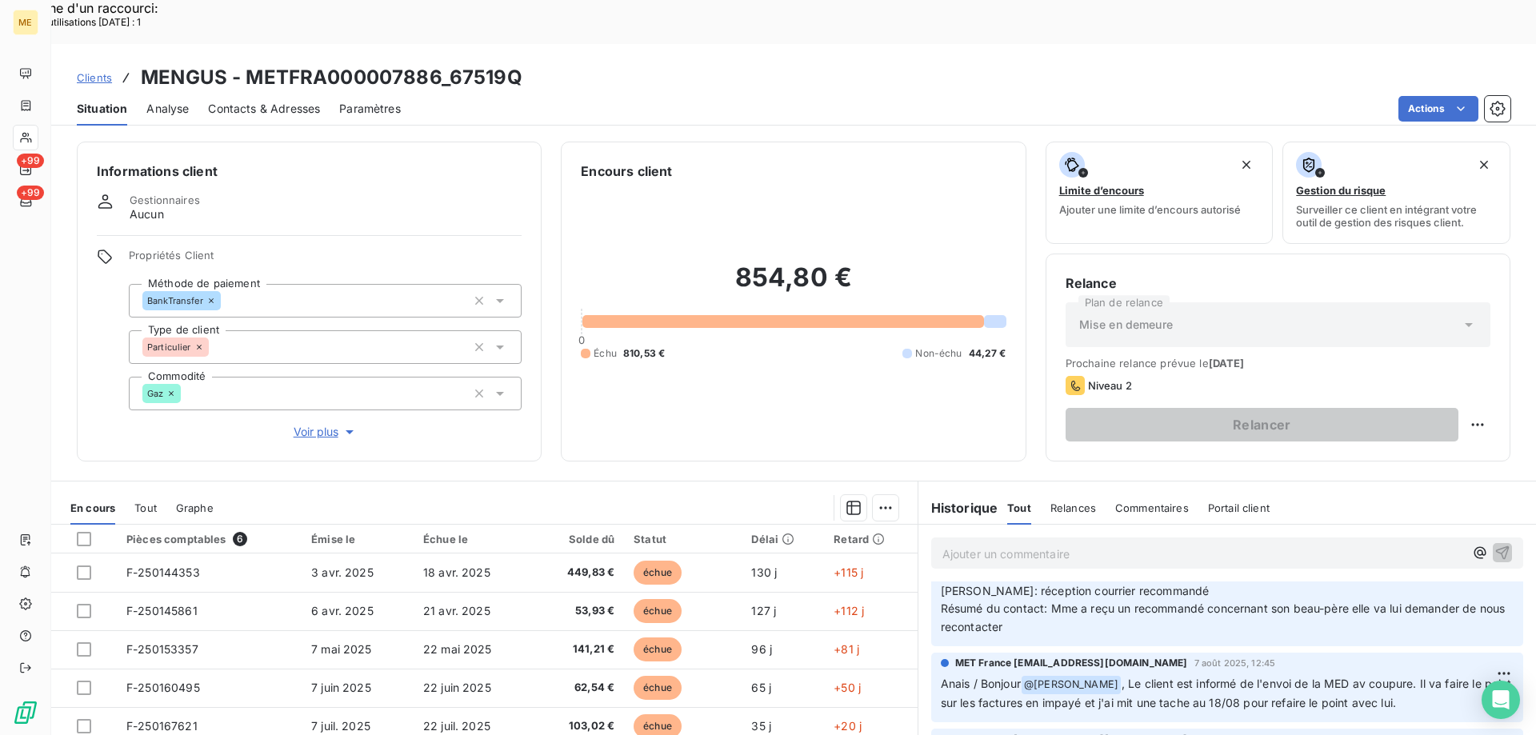
scroll to position [160, 0]
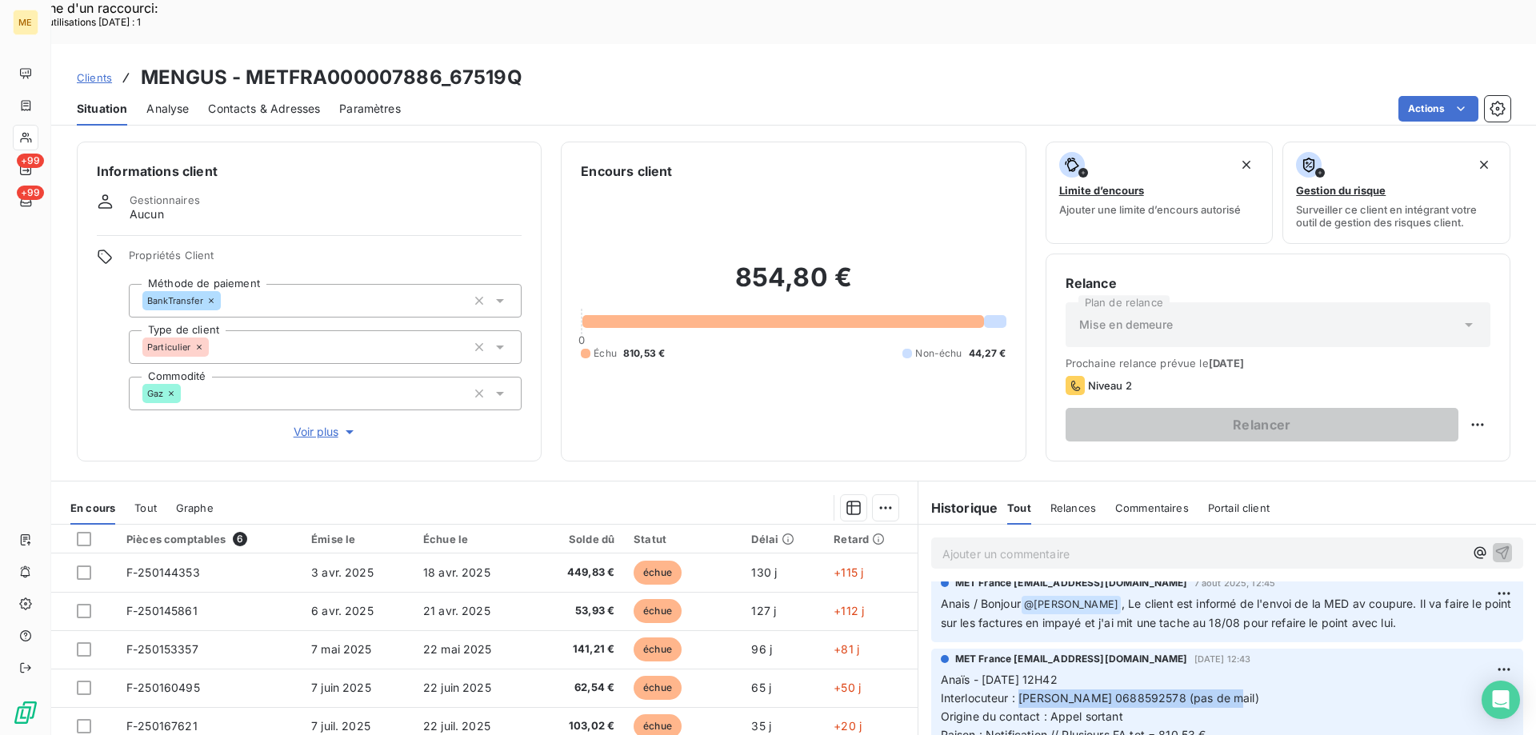
drag, startPoint x: 1013, startPoint y: 655, endPoint x: 1244, endPoint y: 653, distance: 231.9
click at [1244, 671] on p "Anaïs - [DATE] 12H42 Interlocuteur : [PERSON_NAME] 0688592578 (pas de mail) Ori…" at bounding box center [1227, 735] width 573 height 128
copy span "[PERSON_NAME] 0688592578 (pas de mail)"
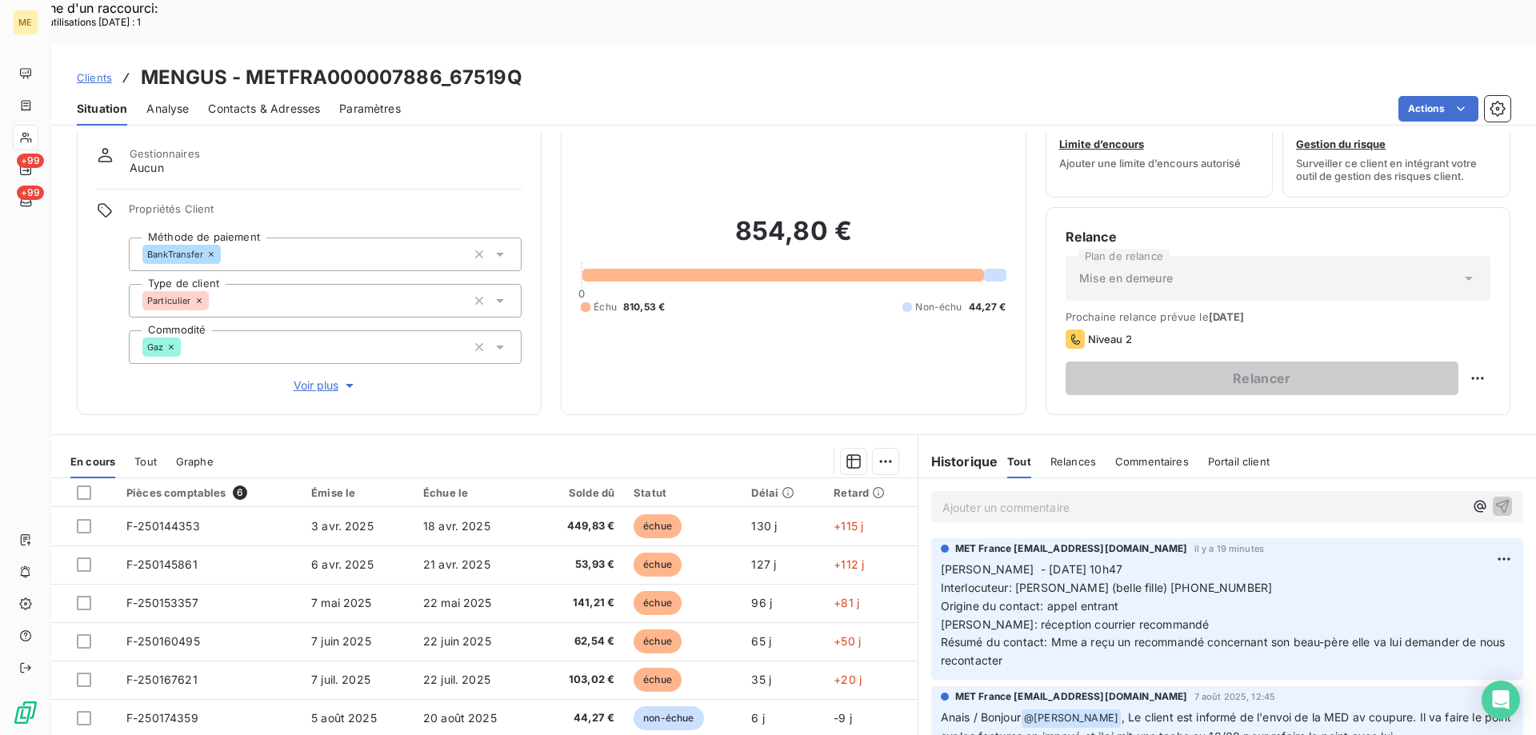
scroll to position [102, 0]
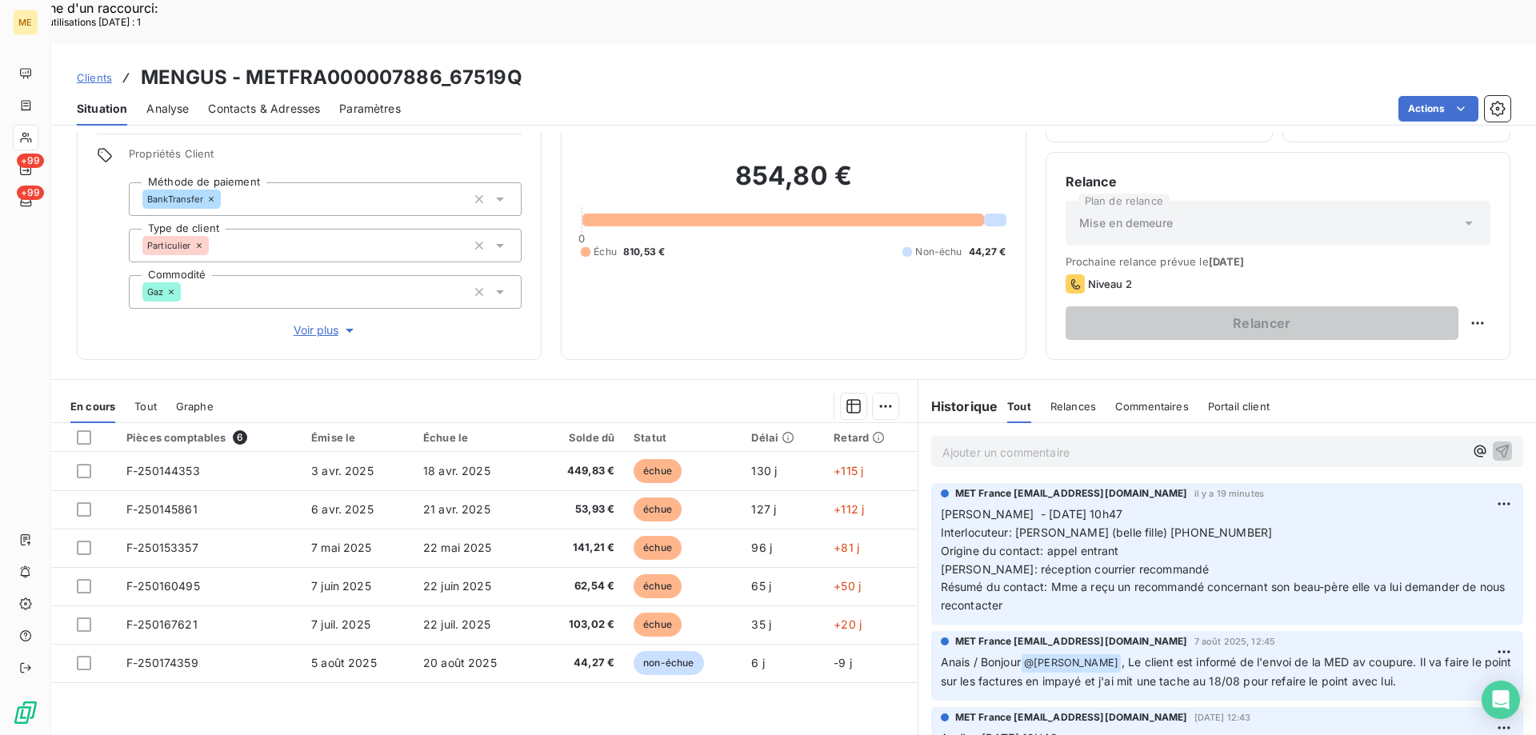
click at [1200, 539] on span "[PERSON_NAME] - [DATE] 10h47 Interlocuteur: [PERSON_NAME] (belle fille) [PHONE_…" at bounding box center [1225, 559] width 568 height 105
drag, startPoint x: 1043, startPoint y: 544, endPoint x: 1059, endPoint y: 557, distance: 21.0
click at [1058, 556] on p "[PERSON_NAME] - [DATE] 10h47 Interlocuteur: [PERSON_NAME] (belle fille) [PHONE_…" at bounding box center [1227, 560] width 573 height 110
click at [1061, 557] on p "[PERSON_NAME] - [DATE] 10h47 Interlocuteur: [PERSON_NAME] (belle fille) [PHONE_…" at bounding box center [1227, 560] width 573 height 110
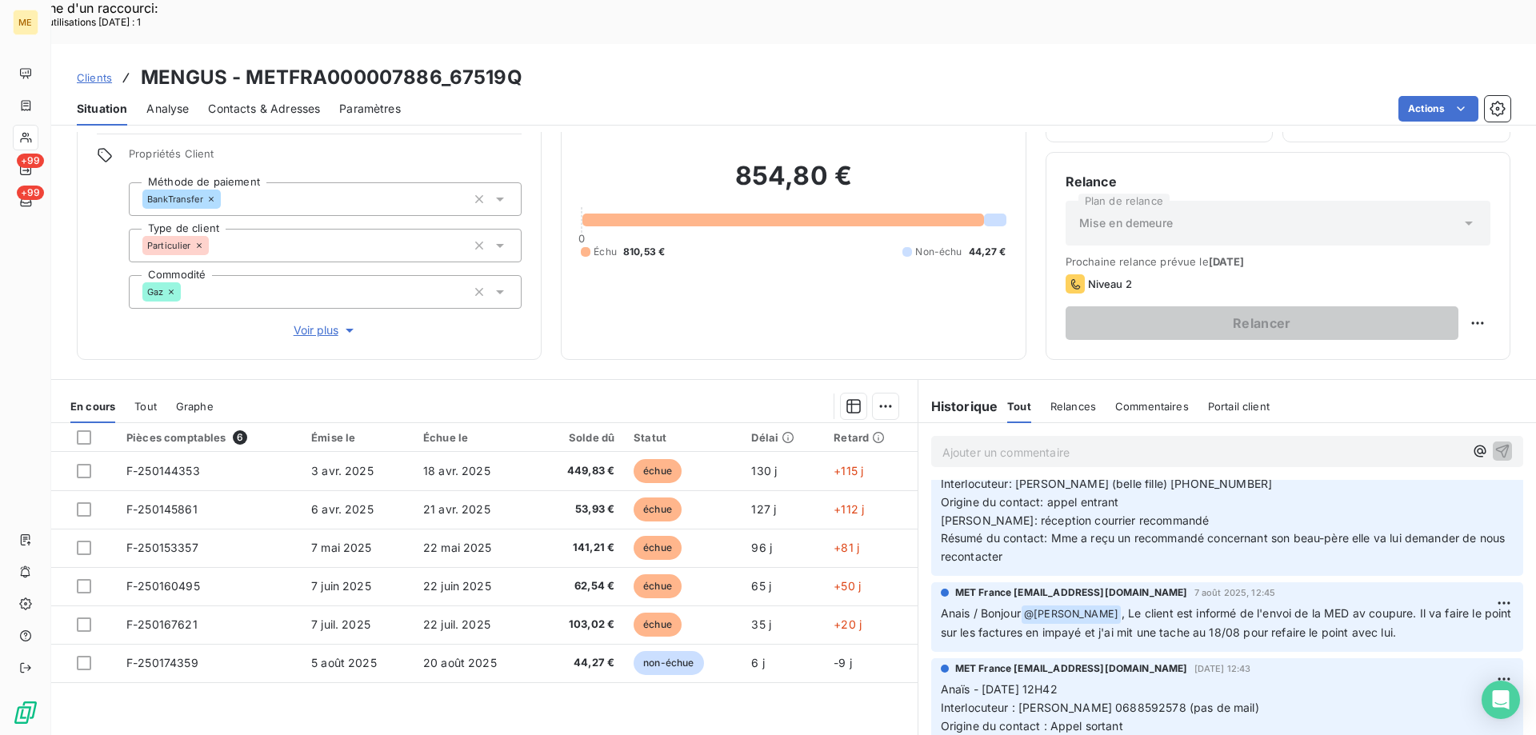
scroll to position [80, 0]
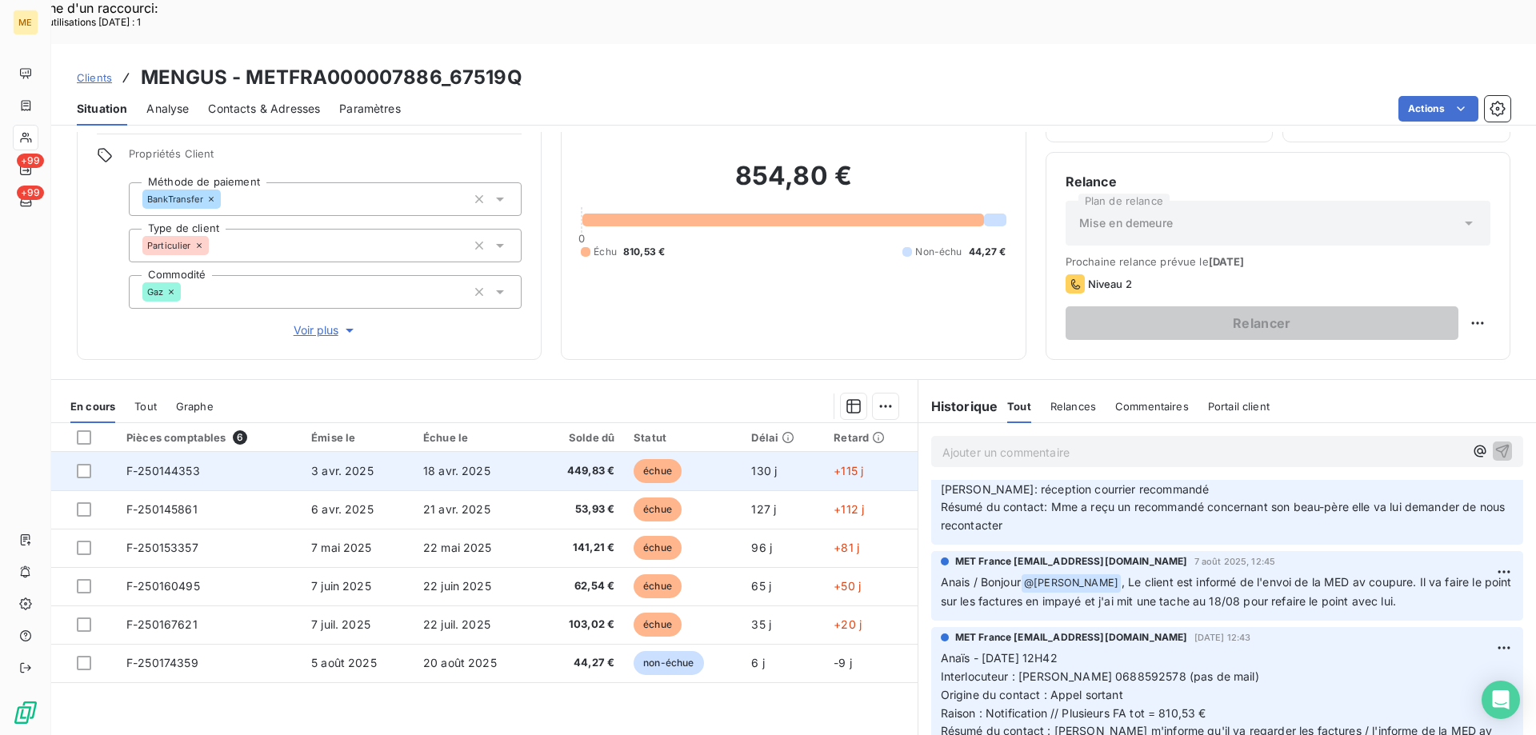
click at [521, 452] on td "18 avr. 2025" at bounding box center [474, 471] width 122 height 38
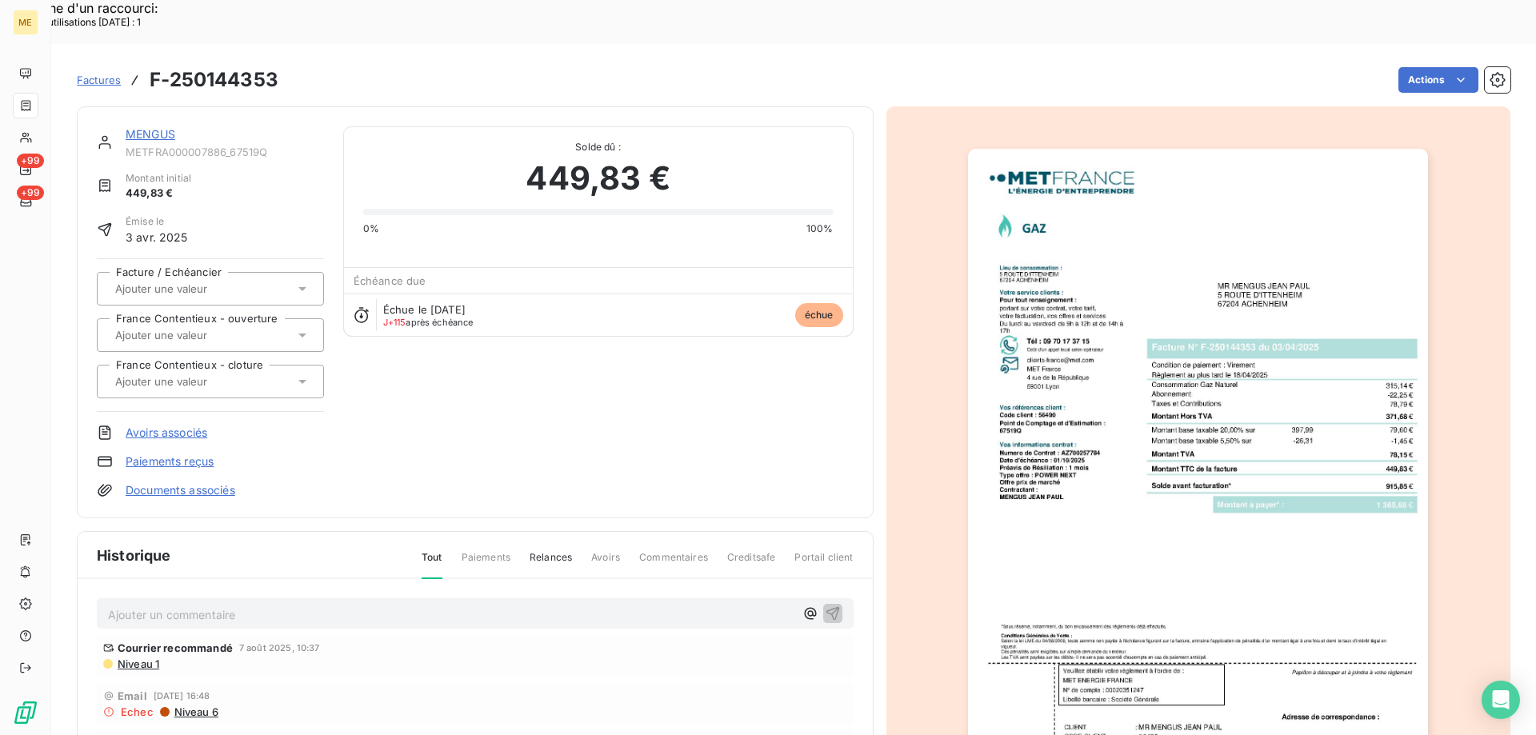
click at [156, 127] on link "MENGUS" at bounding box center [151, 134] width 50 height 14
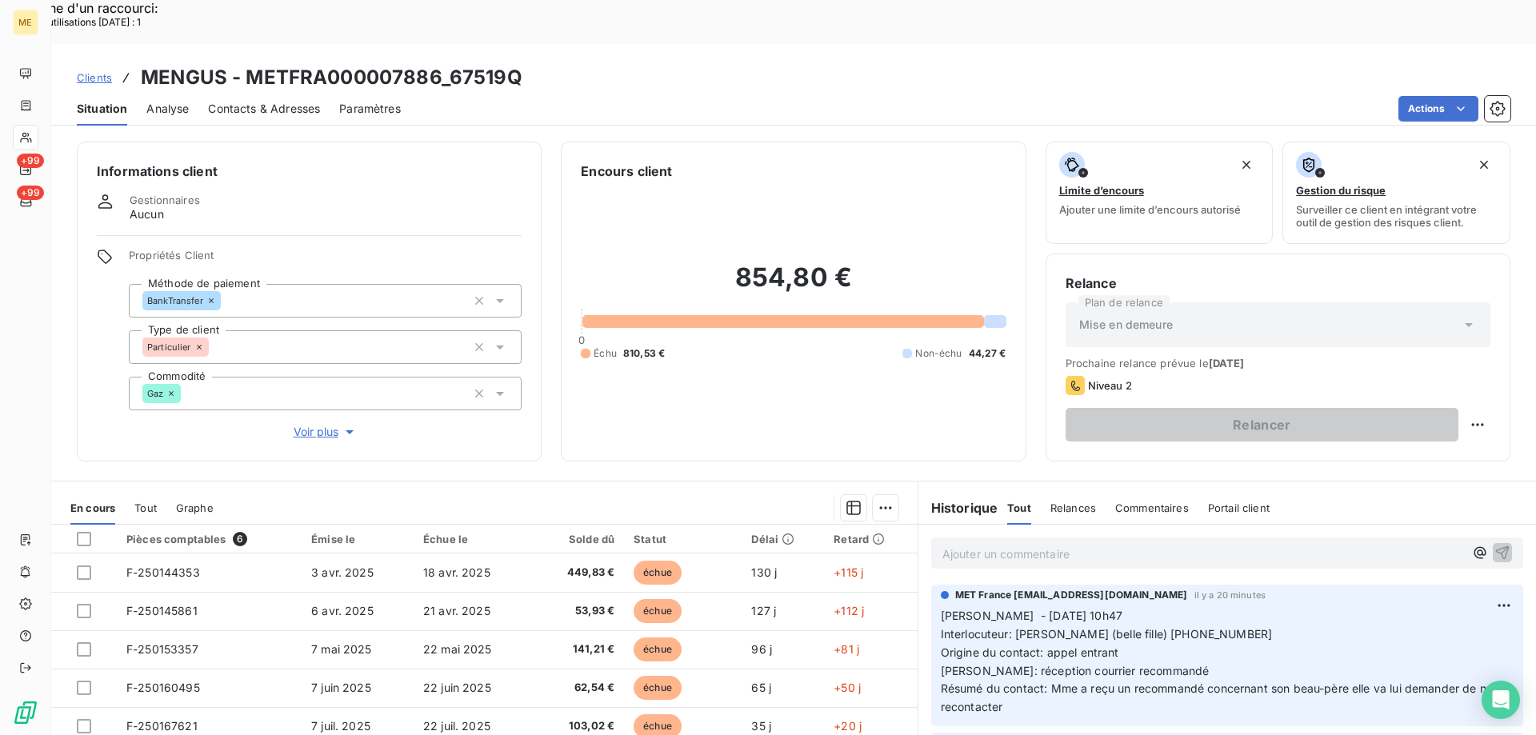
scroll to position [400, 0]
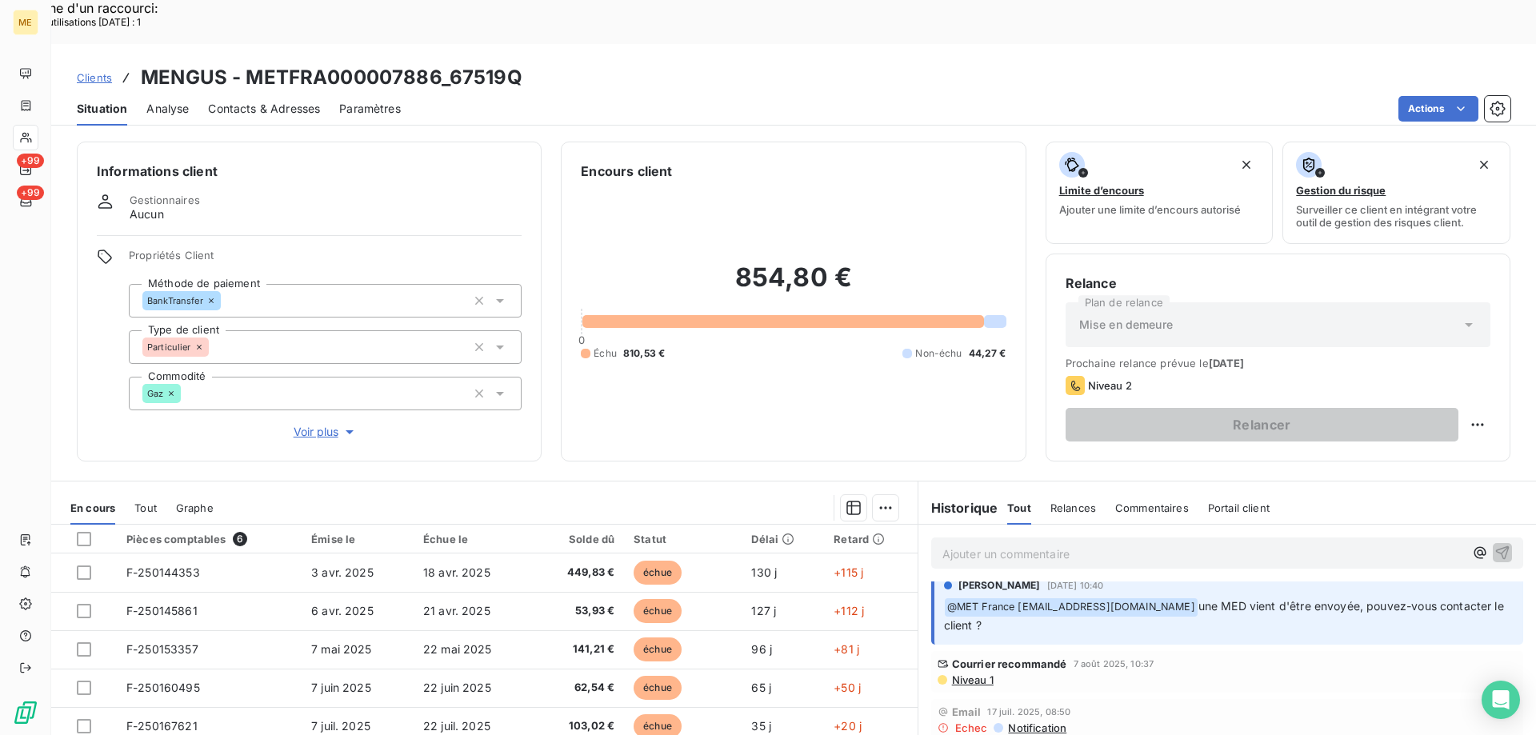
click at [962, 673] on span "Niveau 1" at bounding box center [971, 679] width 43 height 13
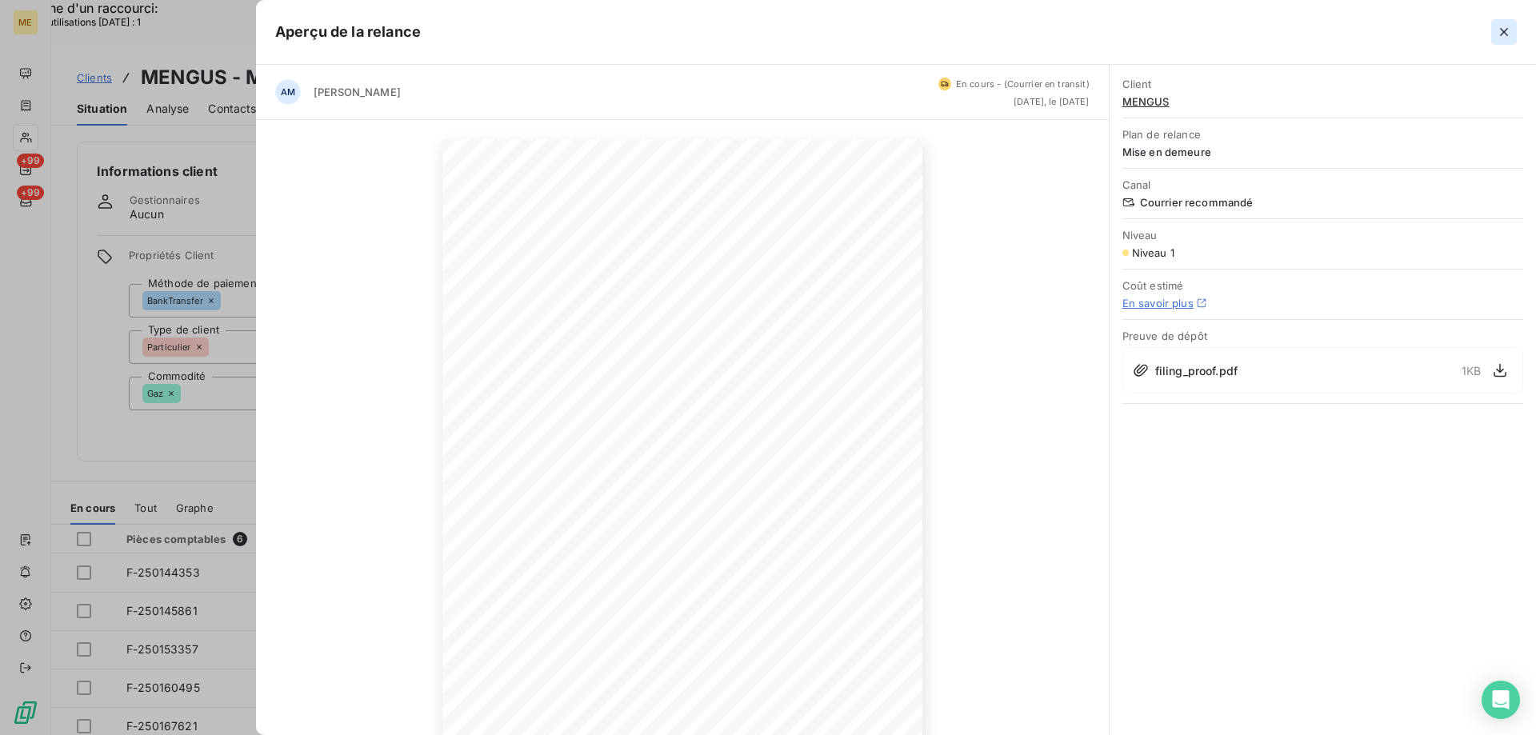
click at [1507, 30] on icon "button" at bounding box center [1504, 32] width 8 height 8
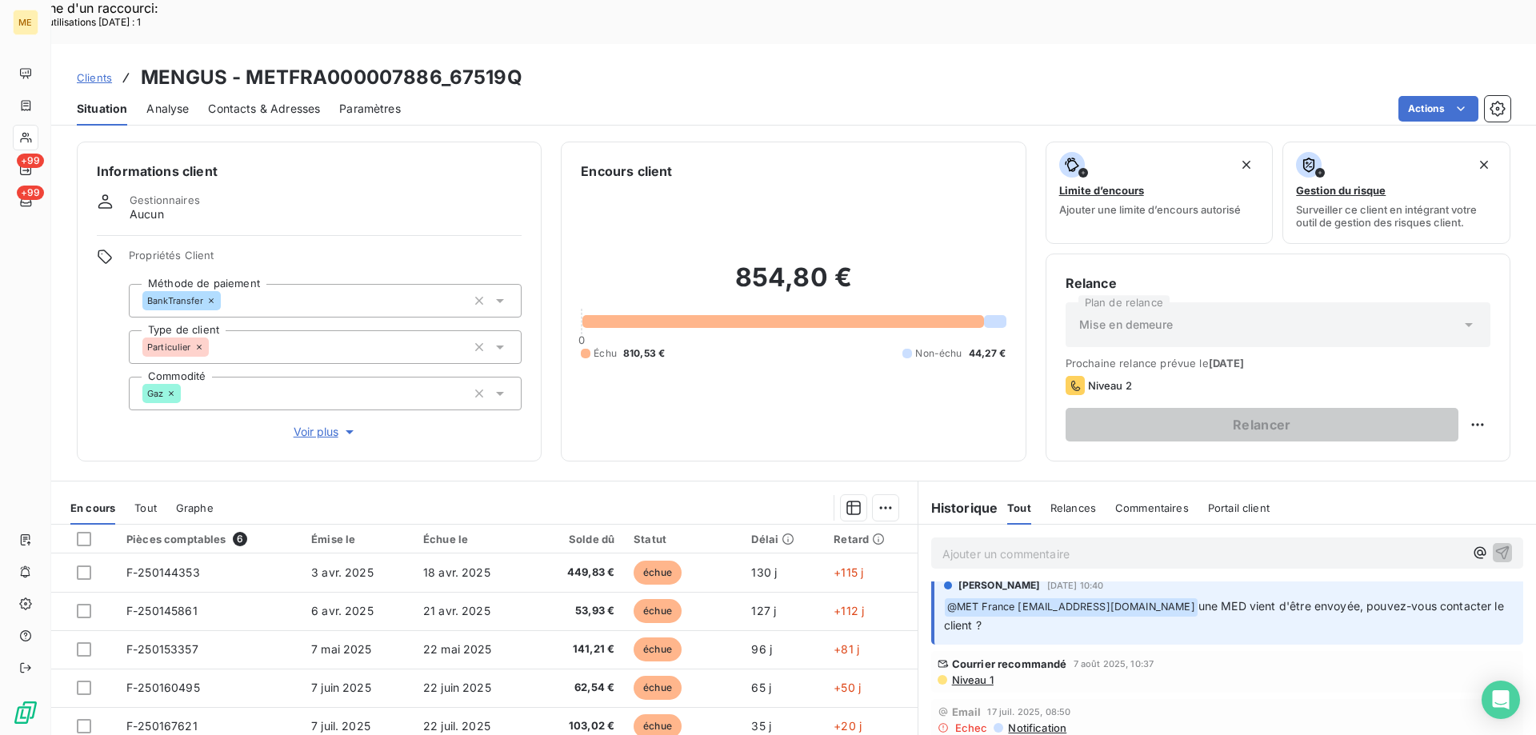
click at [955, 673] on span "Niveau 1" at bounding box center [971, 679] width 43 height 13
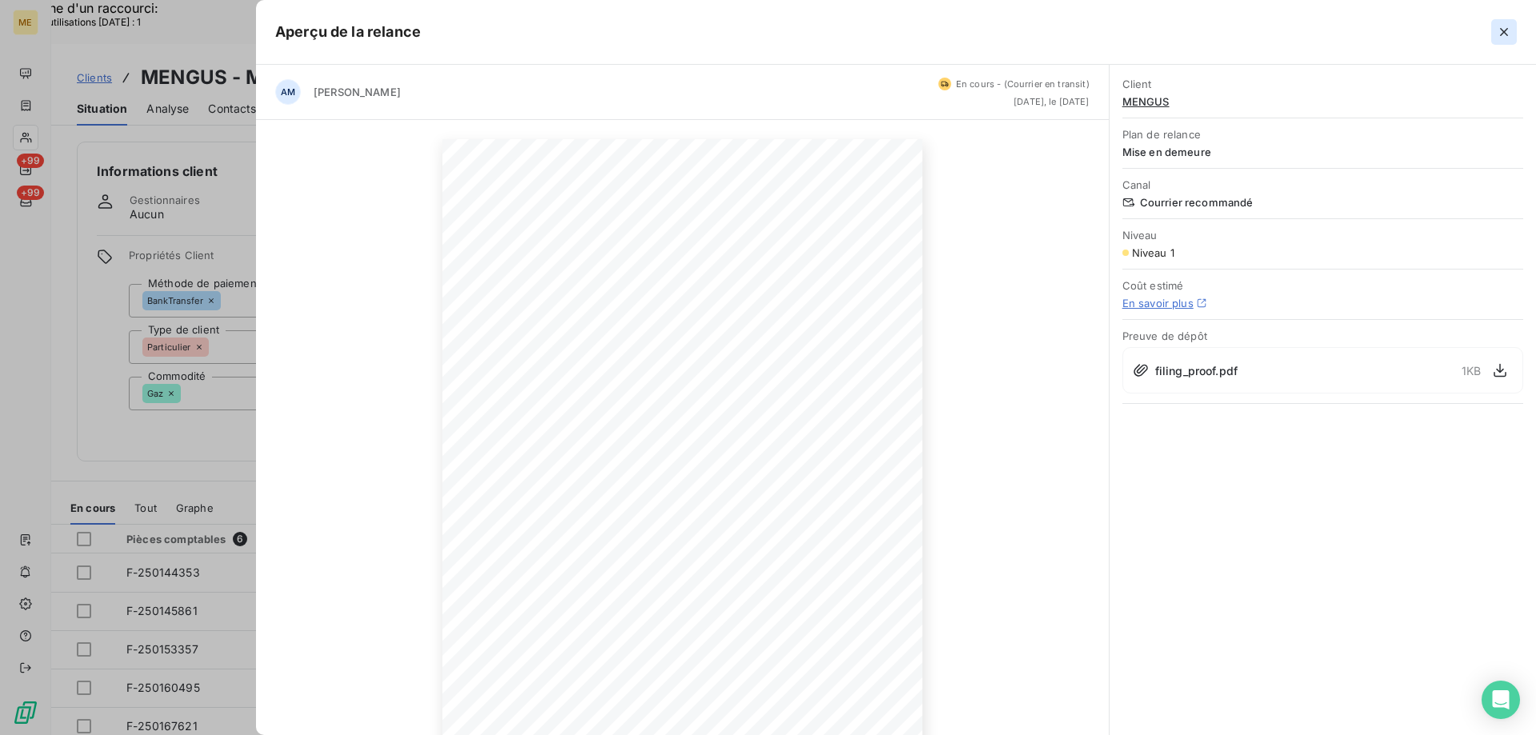
click at [1504, 30] on icon "button" at bounding box center [1504, 32] width 16 height 16
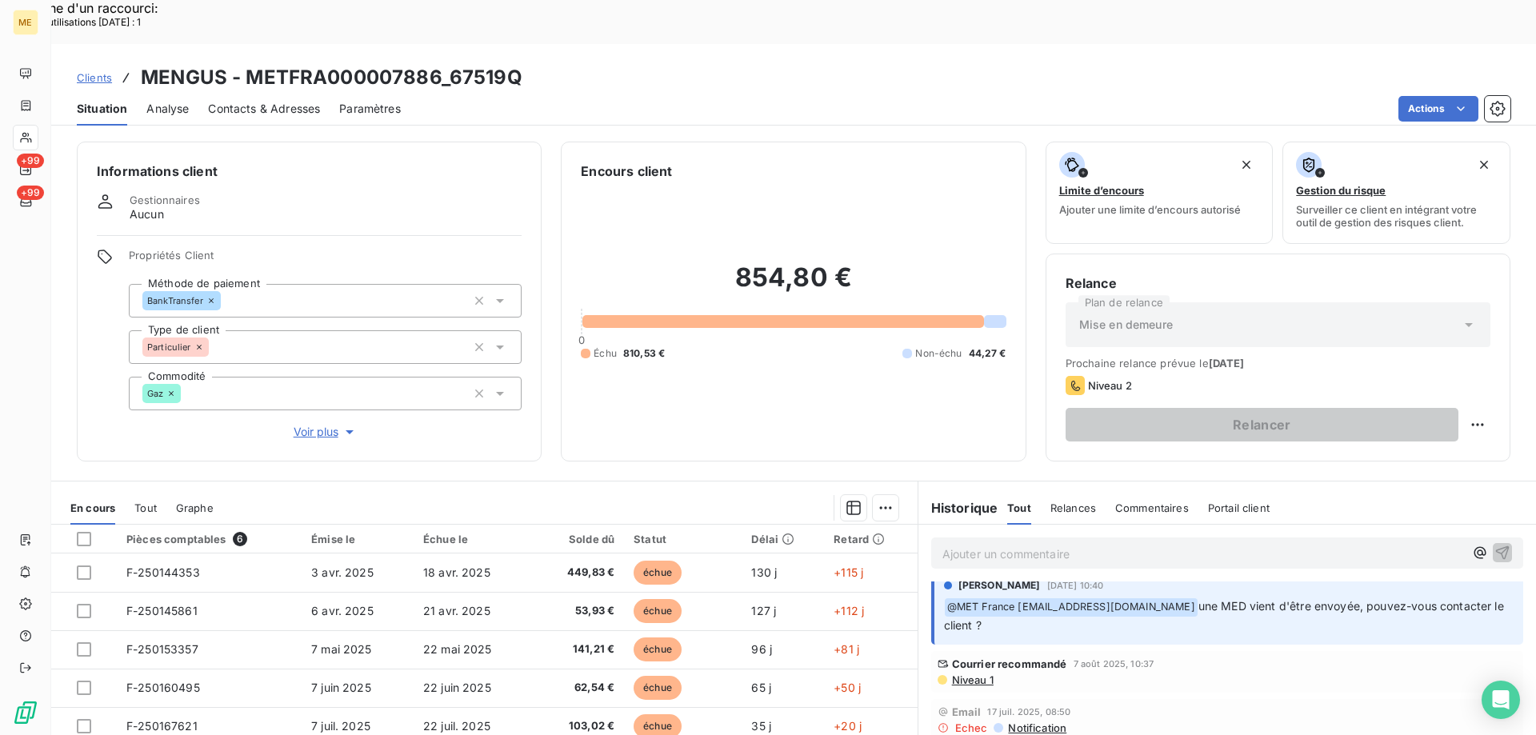
click at [953, 673] on span "Niveau 1" at bounding box center [971, 679] width 43 height 13
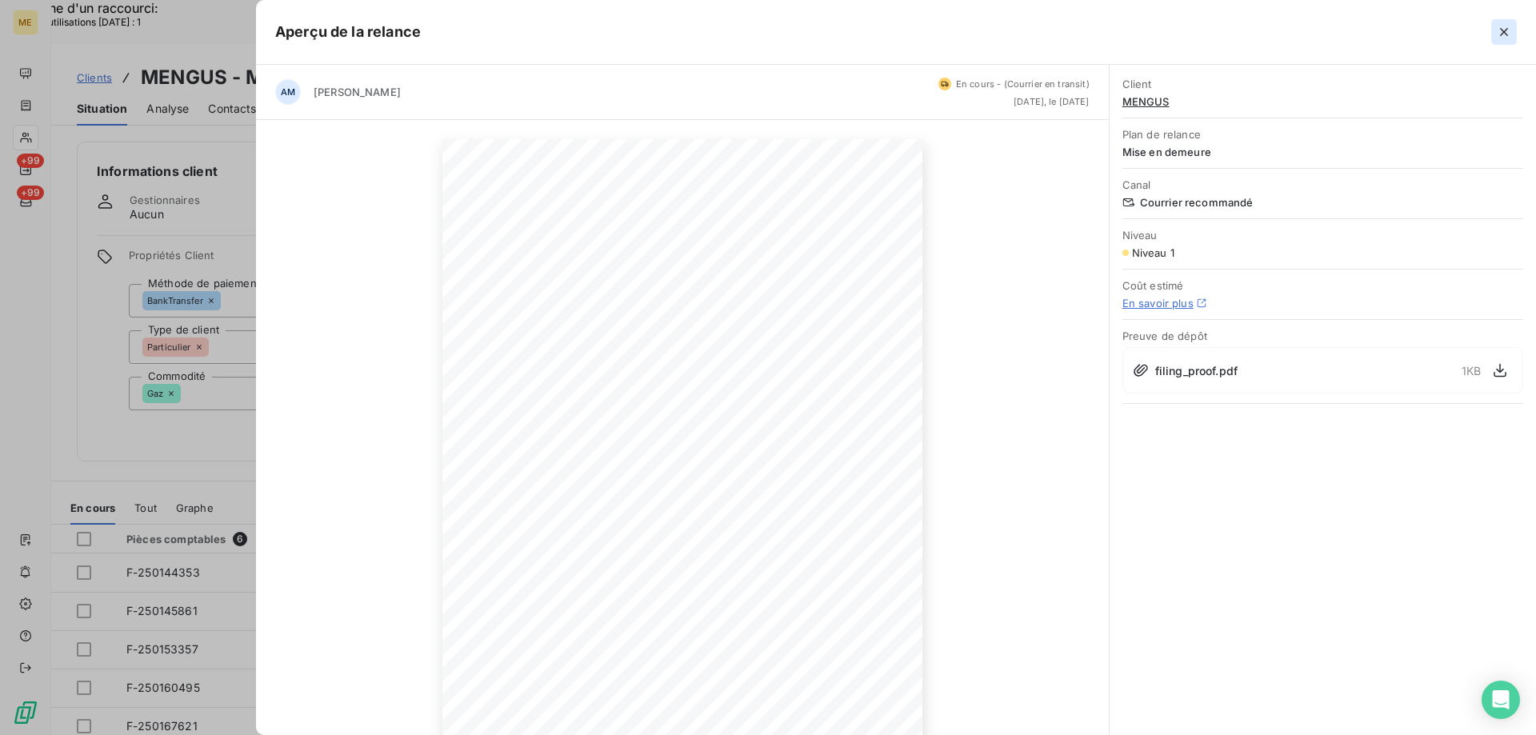
click at [1502, 29] on icon "button" at bounding box center [1504, 32] width 16 height 16
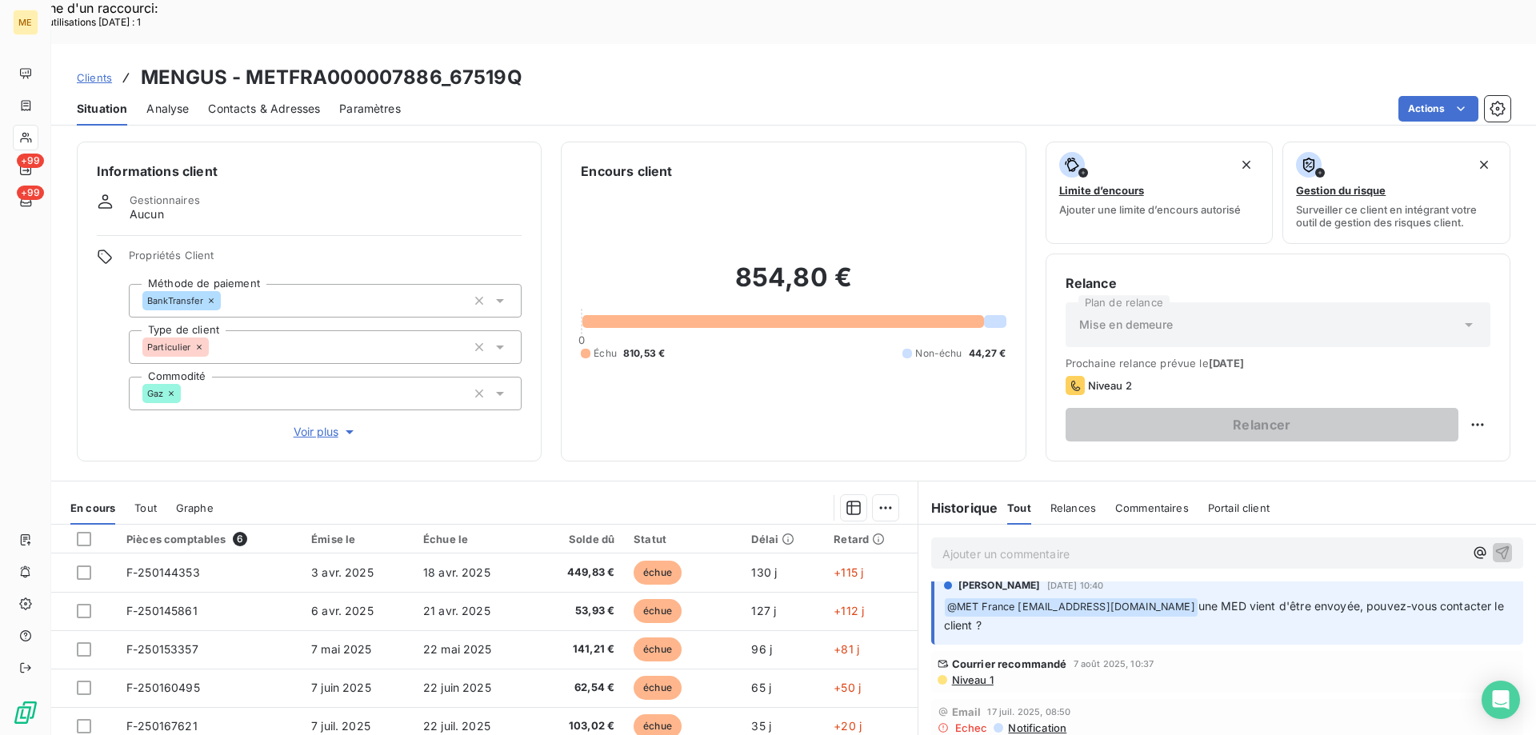
click at [973, 673] on span "Niveau 1" at bounding box center [971, 679] width 43 height 13
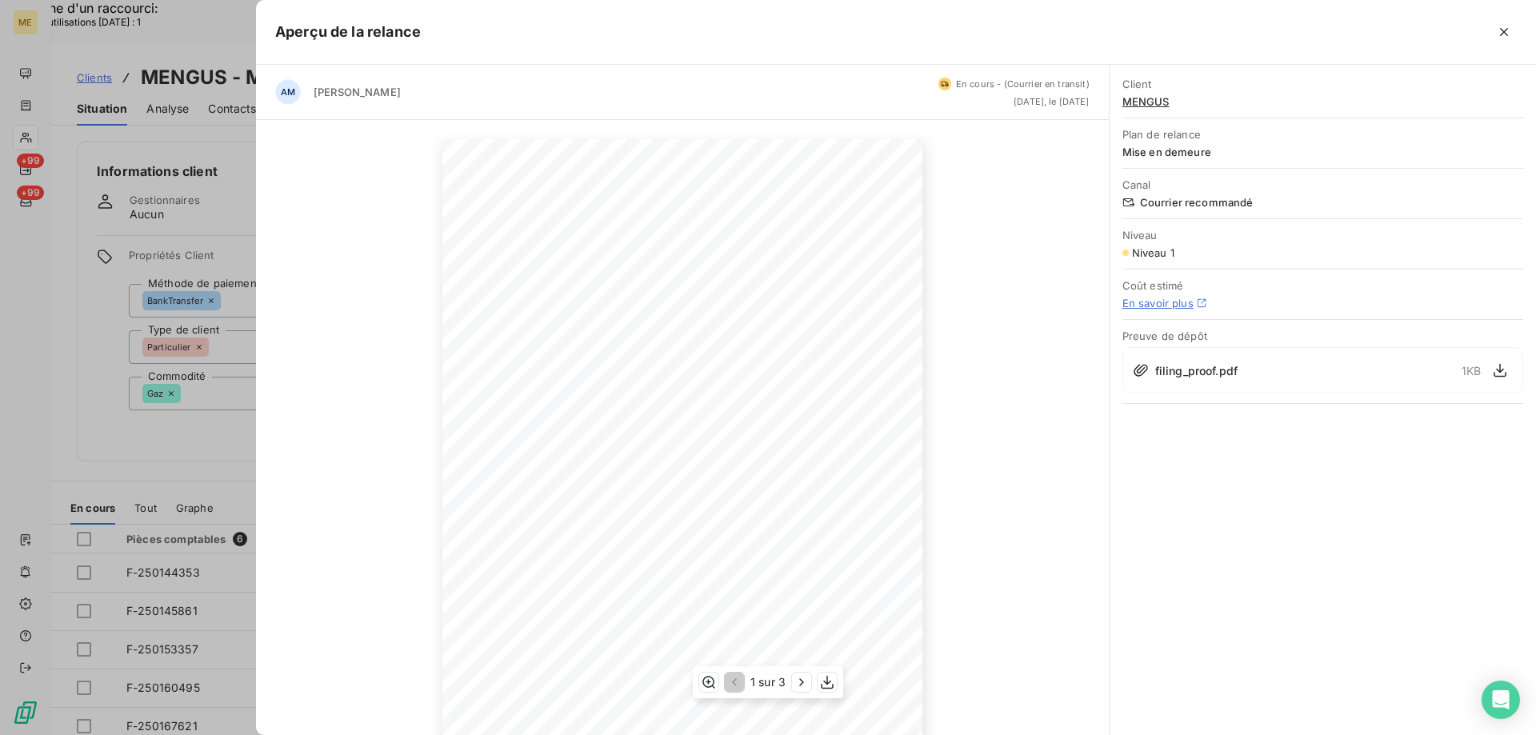
click at [710, 282] on span "[STREET_ADDRESS]" at bounding box center [736, 282] width 71 height 7
click at [1506, 34] on icon "button" at bounding box center [1504, 32] width 8 height 8
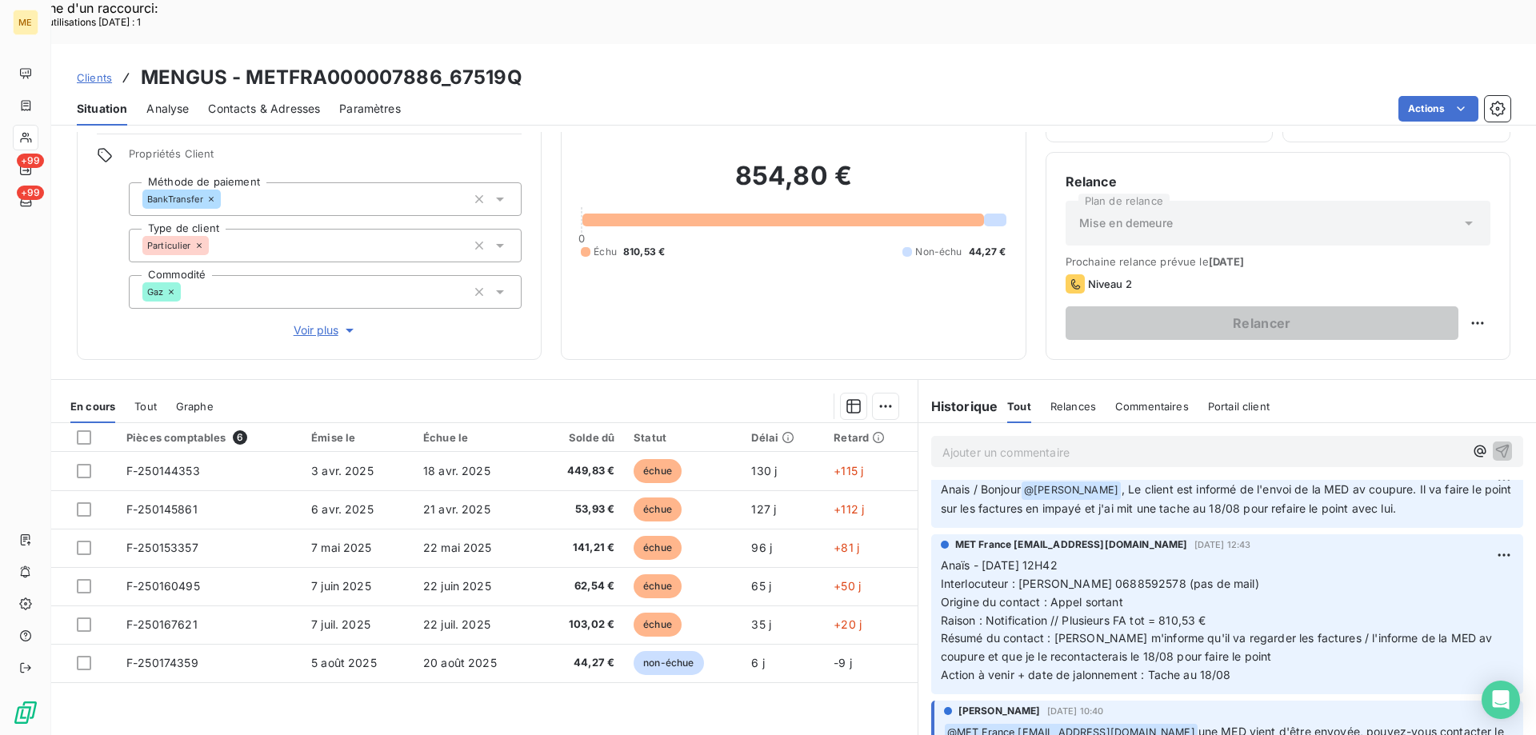
scroll to position [0, 0]
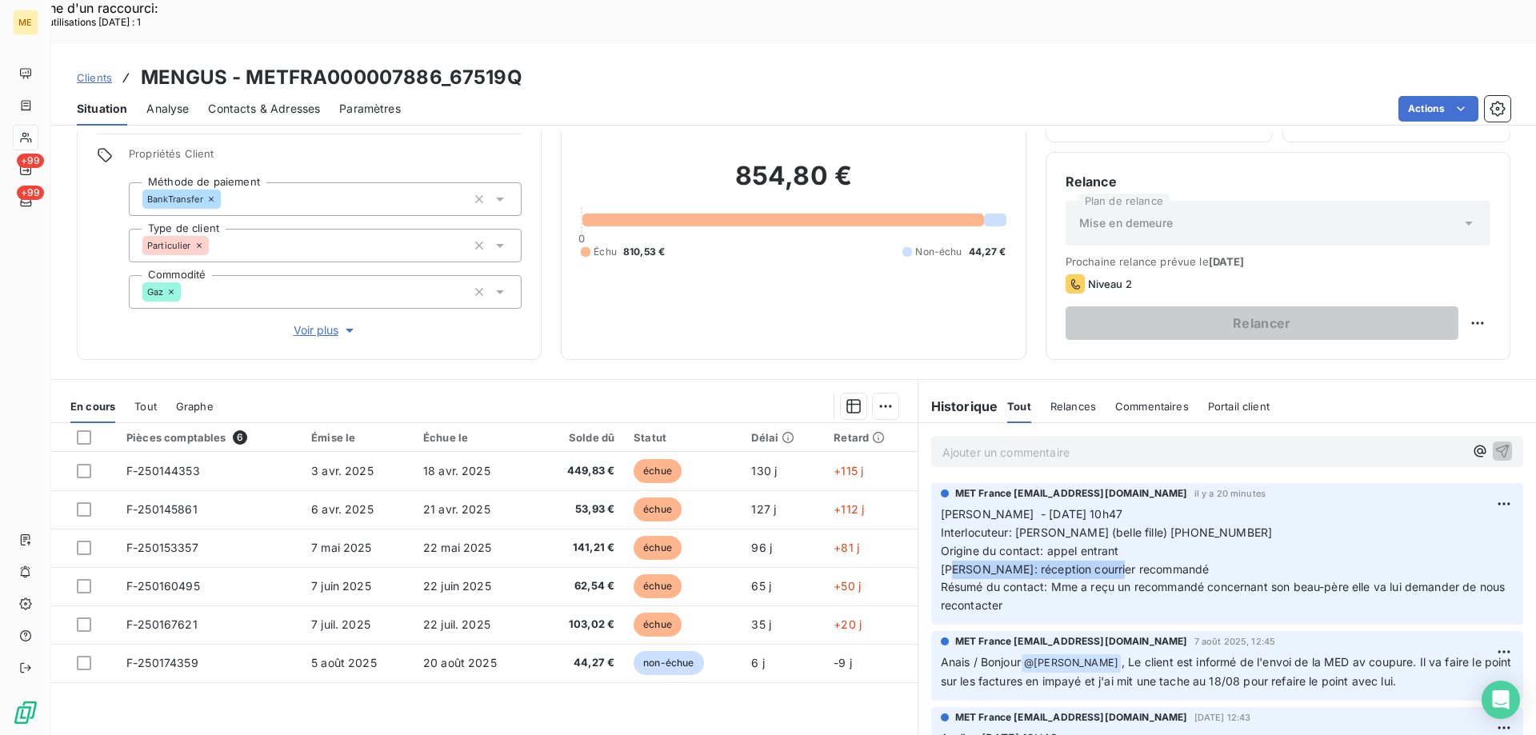
drag, startPoint x: 977, startPoint y: 525, endPoint x: 1173, endPoint y: 528, distance: 196.8
click at [1173, 528] on p "[PERSON_NAME] - [DATE] 10h47 Interlocuteur: [PERSON_NAME] (belle fille) [PHONE_…" at bounding box center [1227, 560] width 573 height 110
click at [1171, 525] on p "[PERSON_NAME] - [DATE] 10h47 Interlocuteur: [PERSON_NAME] (belle fille) [PHONE_…" at bounding box center [1227, 560] width 573 height 110
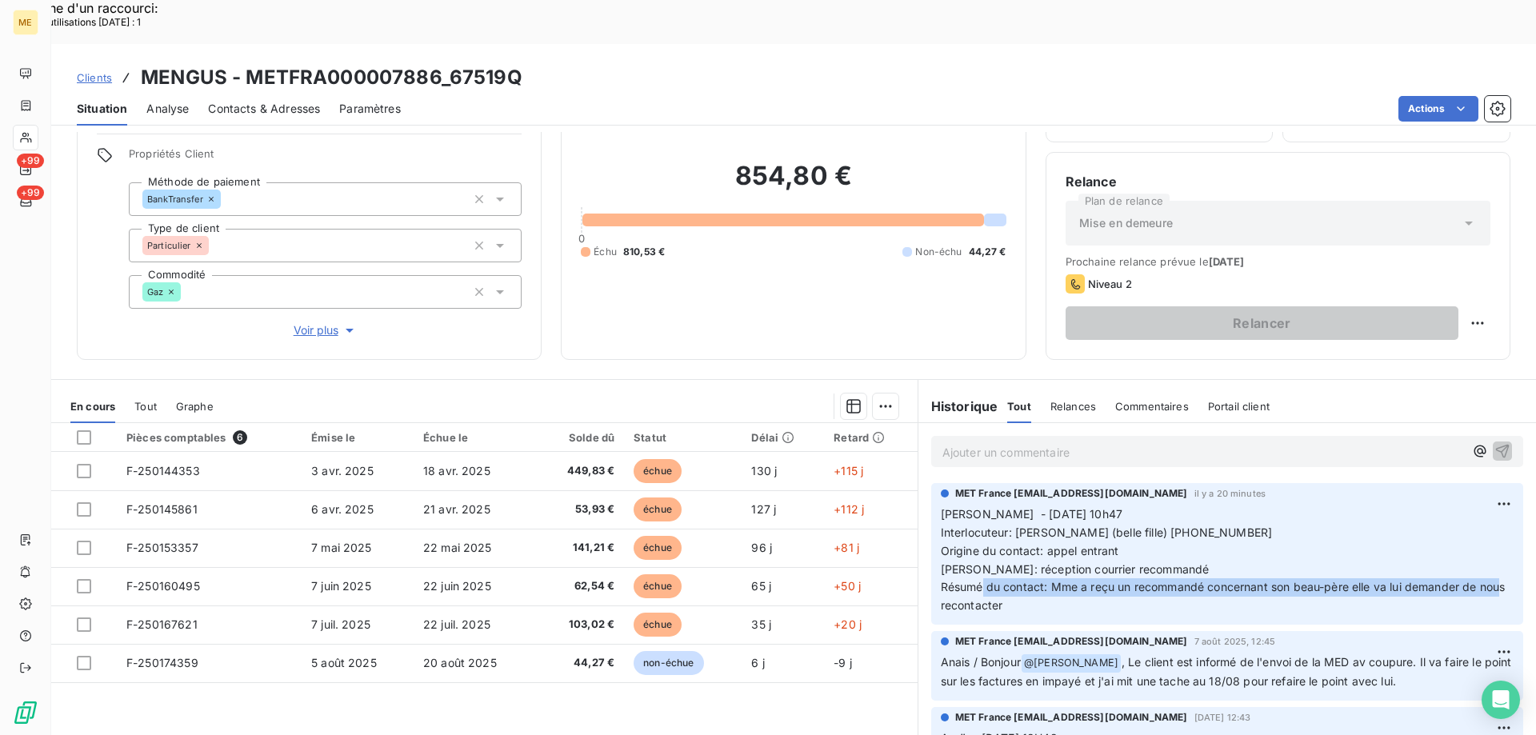
drag, startPoint x: 1045, startPoint y: 545, endPoint x: 1083, endPoint y: 561, distance: 41.6
click at [1083, 561] on p "[PERSON_NAME] - [DATE] 10h47 Interlocuteur: [PERSON_NAME] (belle fille) [PHONE_…" at bounding box center [1227, 560] width 573 height 110
click at [1082, 558] on p "[PERSON_NAME] - [DATE] 10h47 Interlocuteur: [PERSON_NAME] (belle fille) [PHONE_…" at bounding box center [1227, 560] width 573 height 110
drag, startPoint x: 1045, startPoint y: 541, endPoint x: 1078, endPoint y: 556, distance: 35.8
click at [1078, 556] on p "[PERSON_NAME] - [DATE] 10h47 Interlocuteur: [PERSON_NAME] (belle fille) [PHONE_…" at bounding box center [1227, 560] width 573 height 110
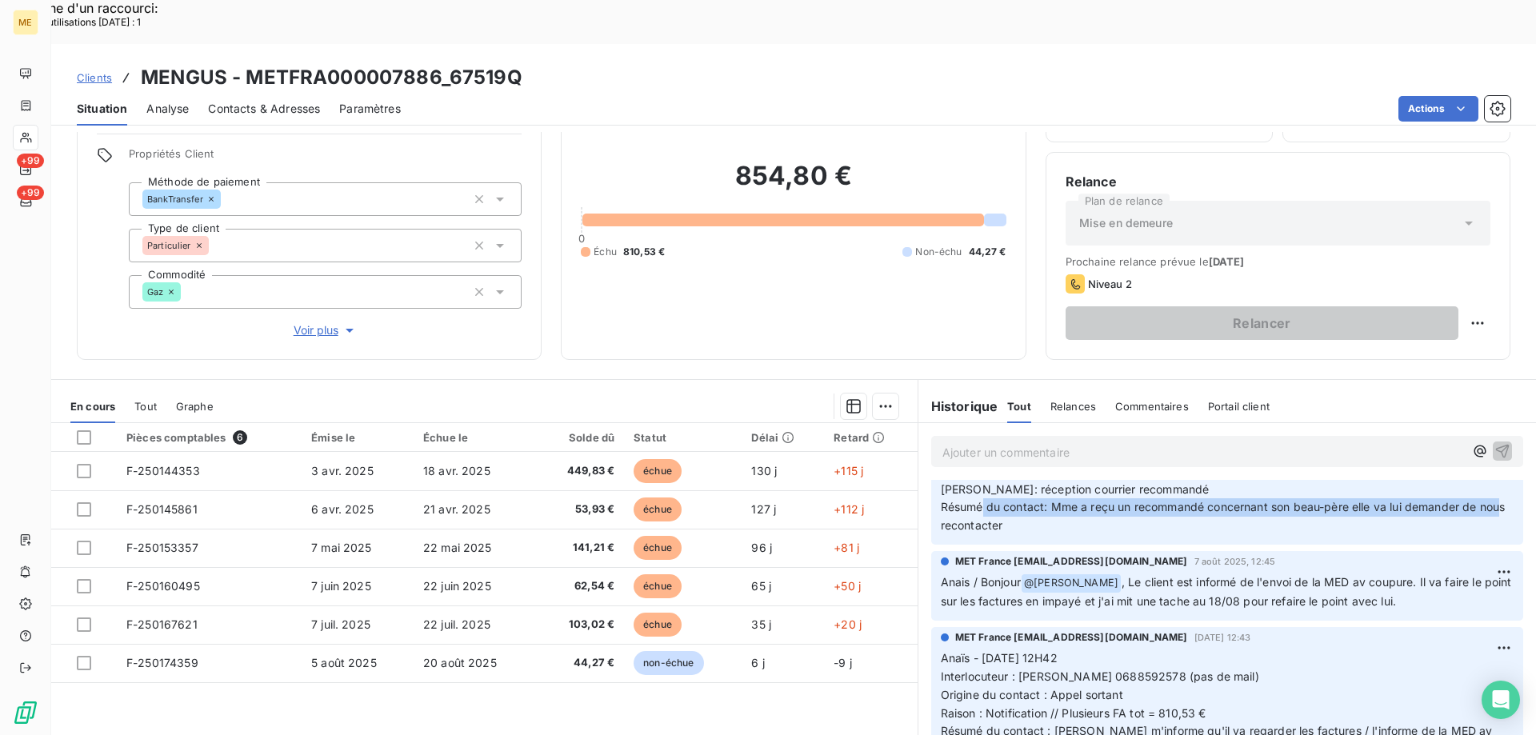
scroll to position [160, 0]
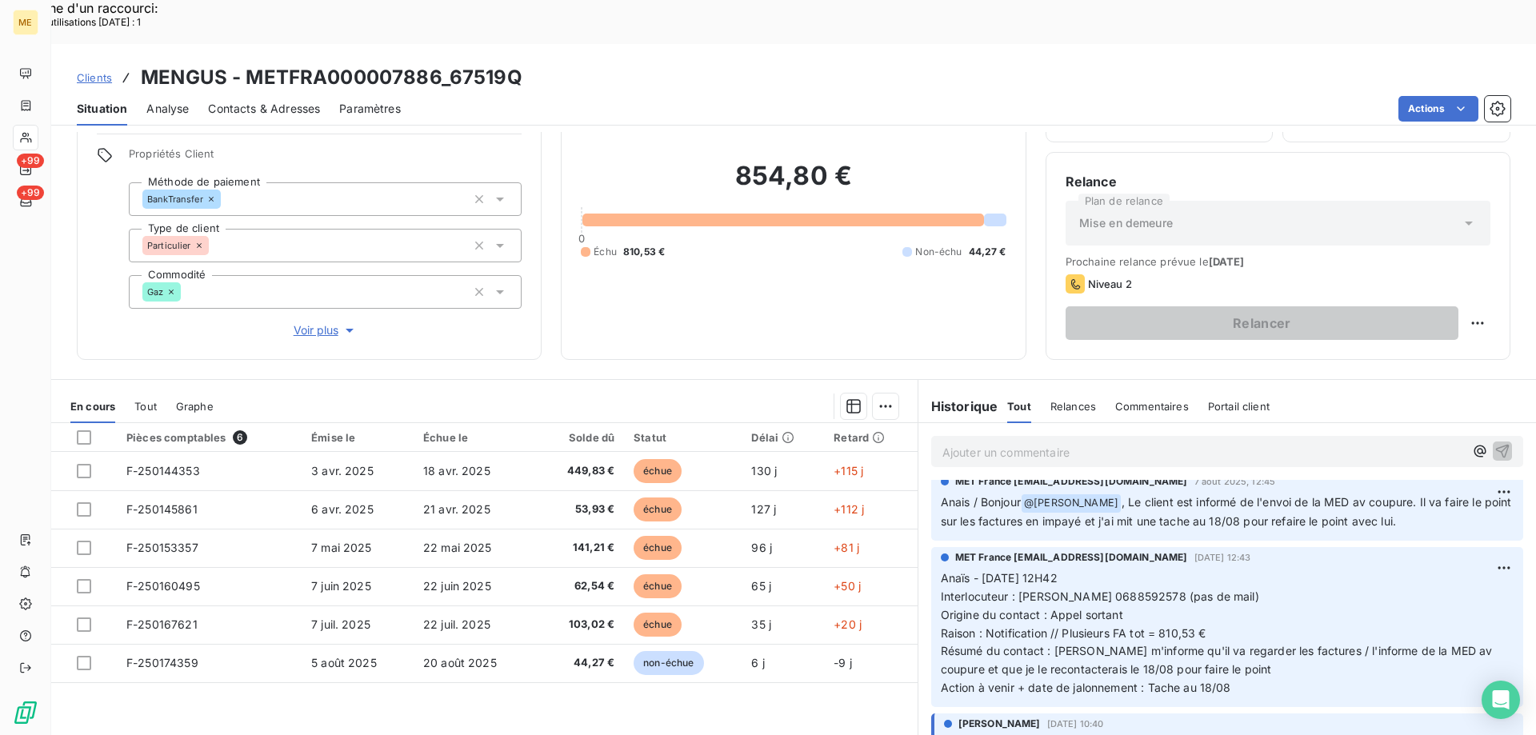
click at [704, 287] on div "854,80 € 0 Échu 810,53 € Non-échu 44,27 €" at bounding box center [793, 209] width 425 height 261
click at [321, 322] on span "Voir plus" at bounding box center [326, 330] width 64 height 16
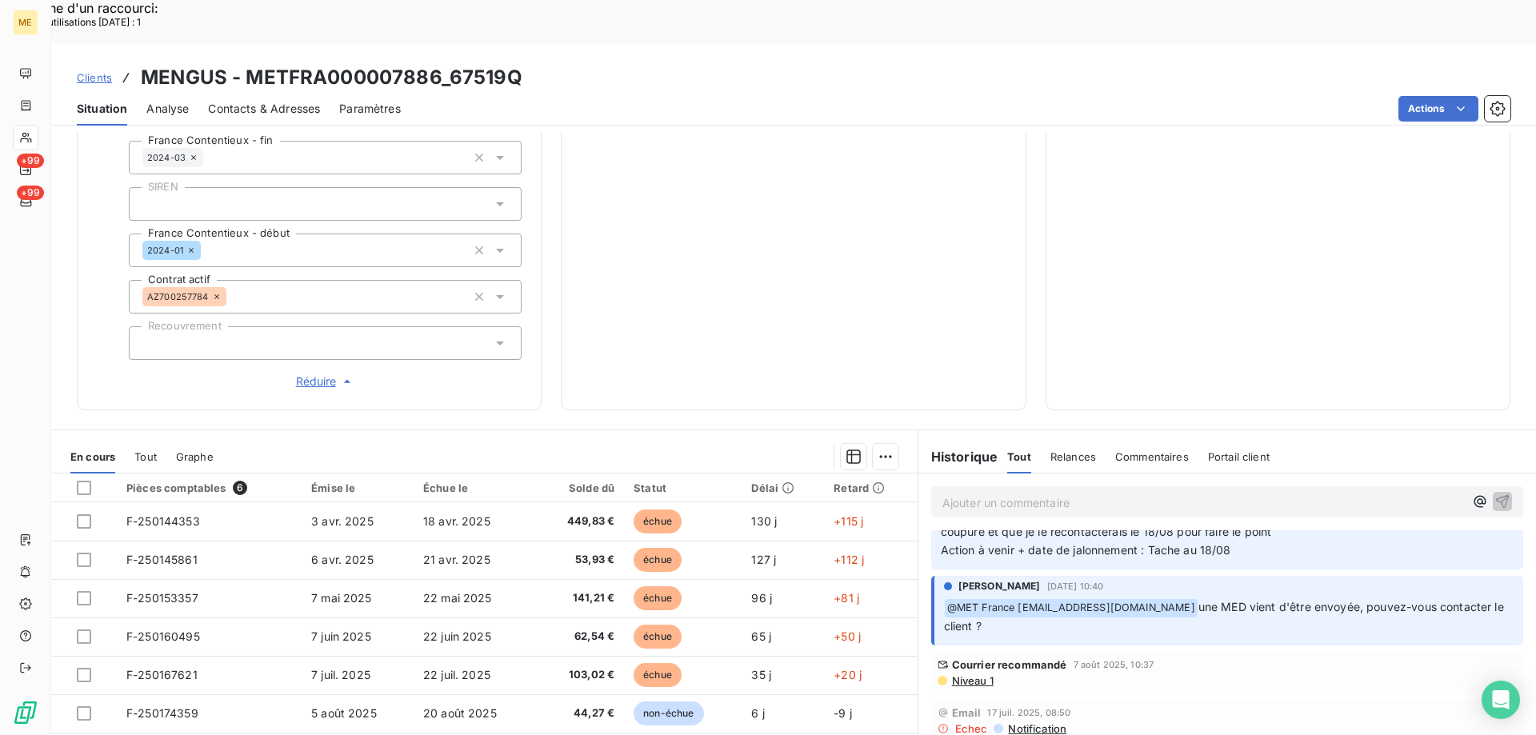
scroll to position [400, 0]
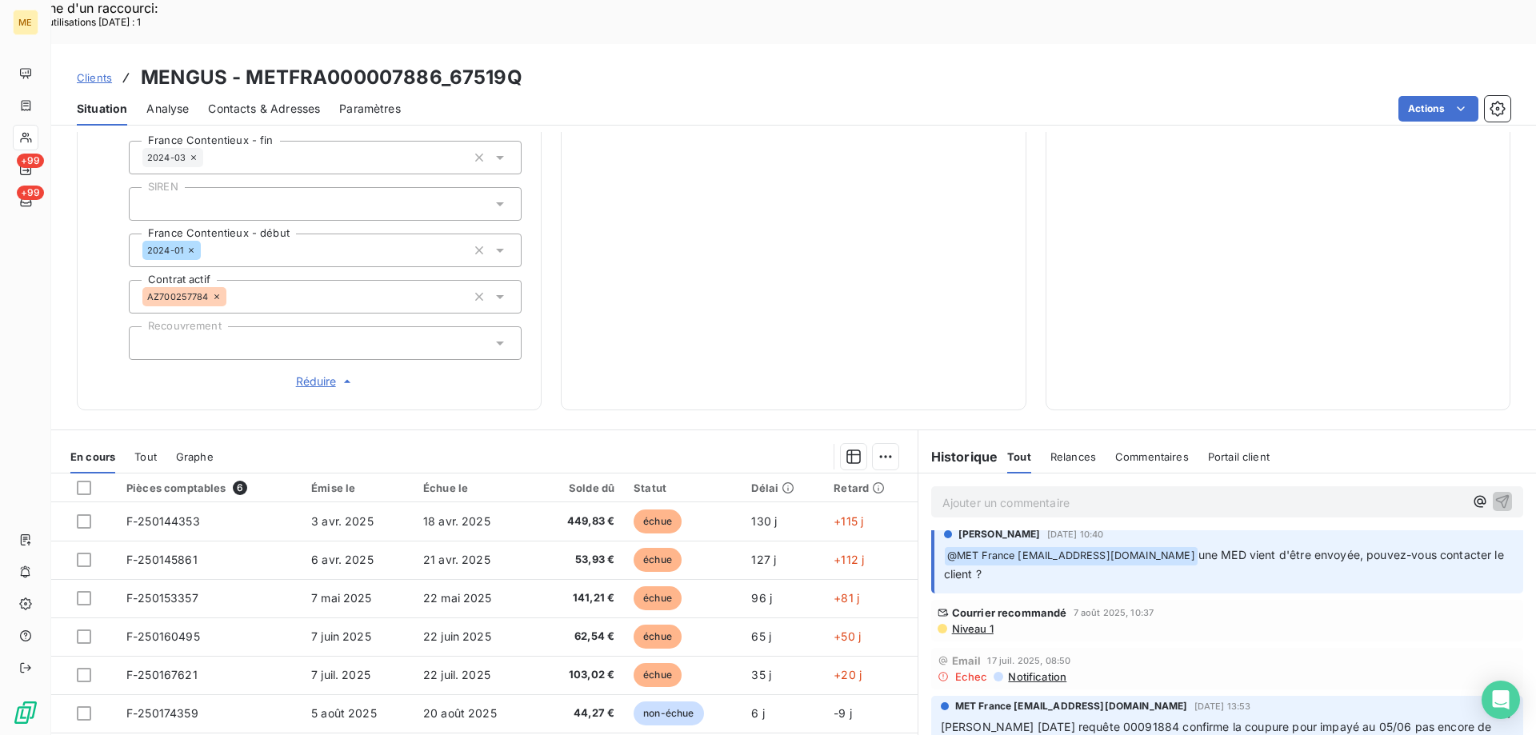
click at [960, 622] on span "Niveau 1" at bounding box center [971, 628] width 43 height 13
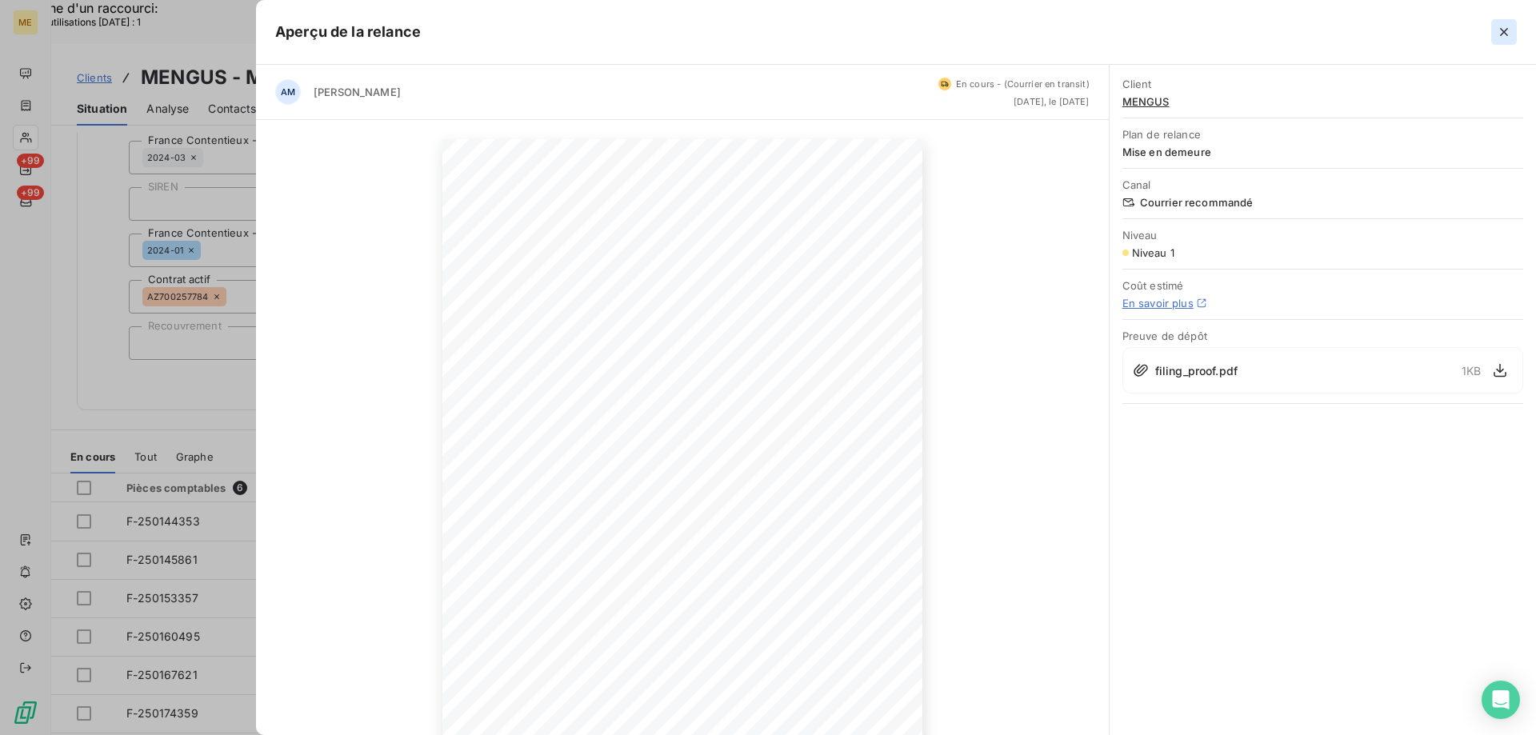
click at [1494, 32] on button "button" at bounding box center [1504, 32] width 26 height 26
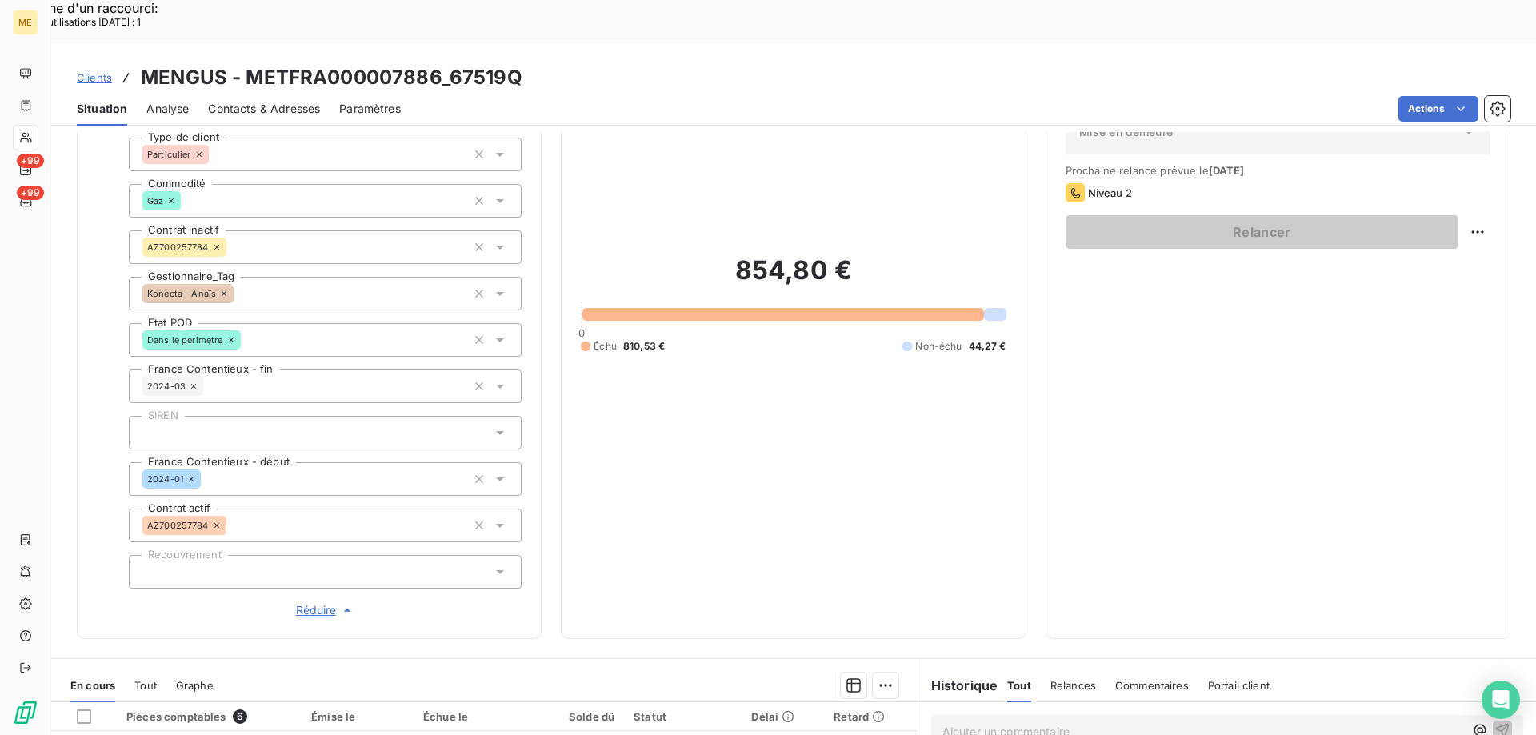
scroll to position [182, 0]
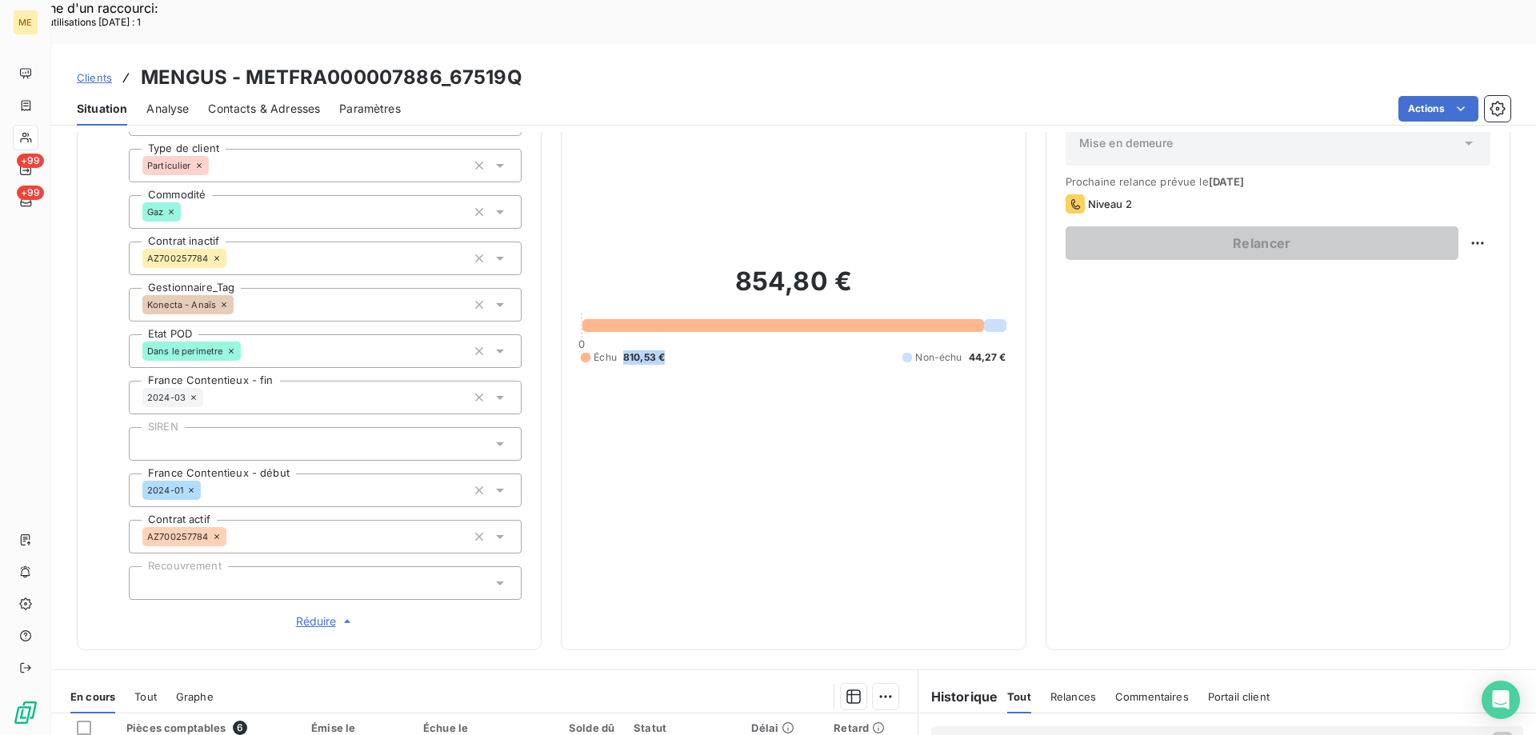
drag, startPoint x: 674, startPoint y: 298, endPoint x: 617, endPoint y: 301, distance: 56.9
click at [617, 350] on div "Échu 810,53 € Non-échu 44,27 €" at bounding box center [793, 357] width 425 height 14
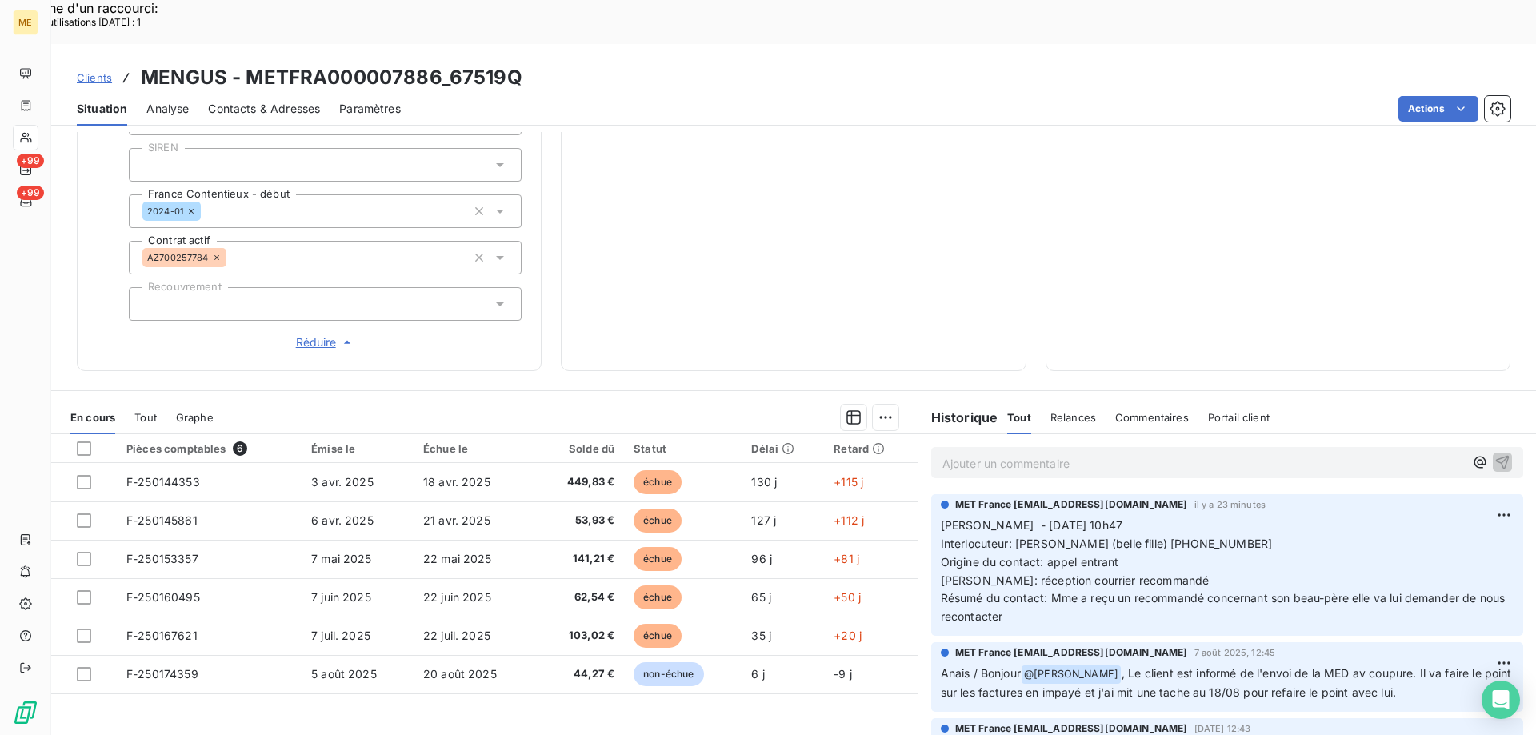
click at [1132, 537] on span "[PERSON_NAME] - [DATE] 10h47 Interlocuteur: [PERSON_NAME] (belle fille) [PHONE_…" at bounding box center [1225, 570] width 568 height 105
drag, startPoint x: 1045, startPoint y: 541, endPoint x: 1089, endPoint y: 559, distance: 48.1
click at [1084, 557] on p "[PERSON_NAME] - [DATE] 10h47 Interlocuteur: [PERSON_NAME] (belle fille) [PHONE_…" at bounding box center [1227, 572] width 573 height 110
click at [1089, 560] on p "[PERSON_NAME] - [DATE] 10h47 Interlocuteur: [PERSON_NAME] (belle fille) [PHONE_…" at bounding box center [1227, 572] width 573 height 110
click at [1166, 518] on span "Sylvain - 11/08/2025 - 10h47 Interlocuteur: Mme MENGUS (belle fille) 0660912240…" at bounding box center [1225, 570] width 568 height 105
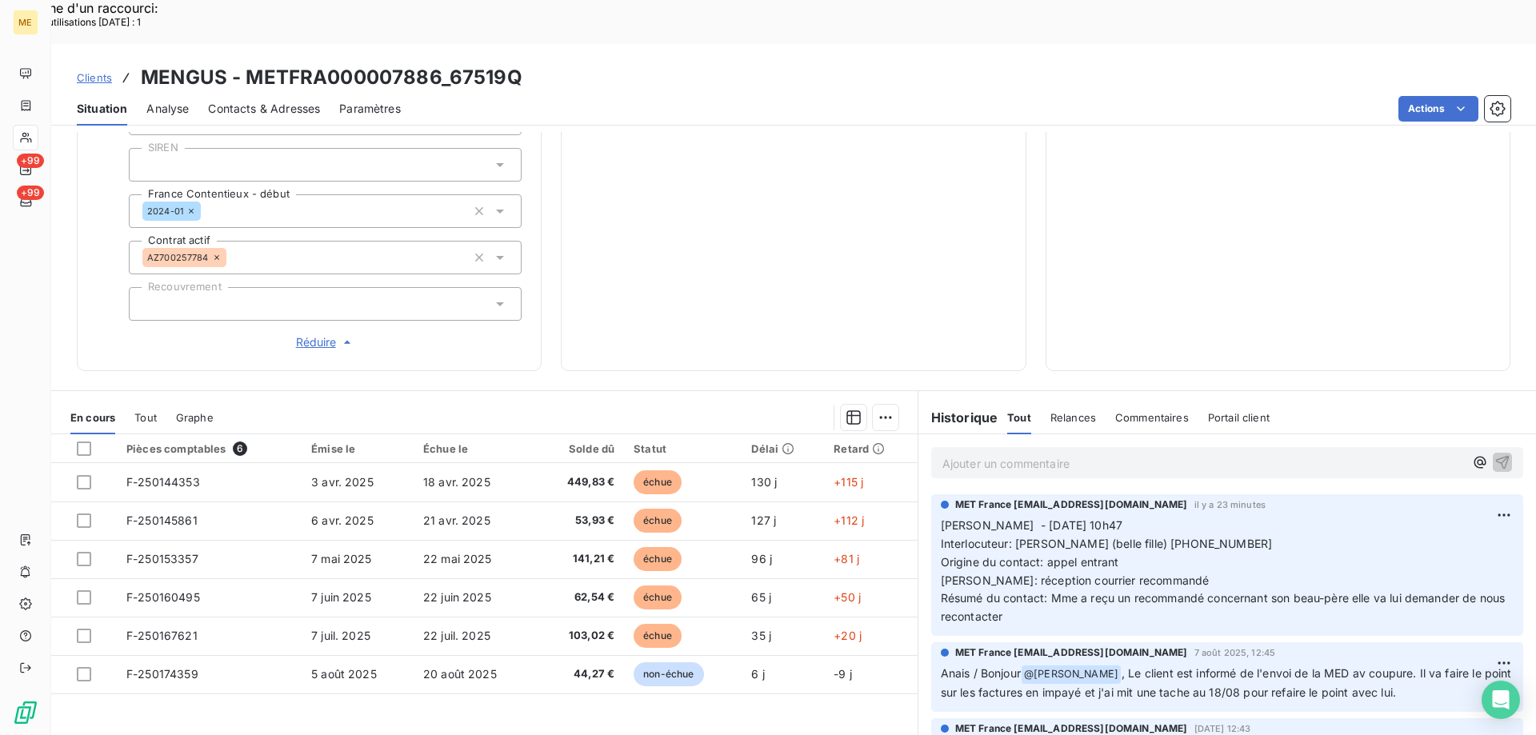
click at [1180, 518] on span "Sylvain - 11/08/2025 - 10h47 Interlocuteur: Mme MENGUS (belle fille) 0660912240…" at bounding box center [1225, 570] width 568 height 105
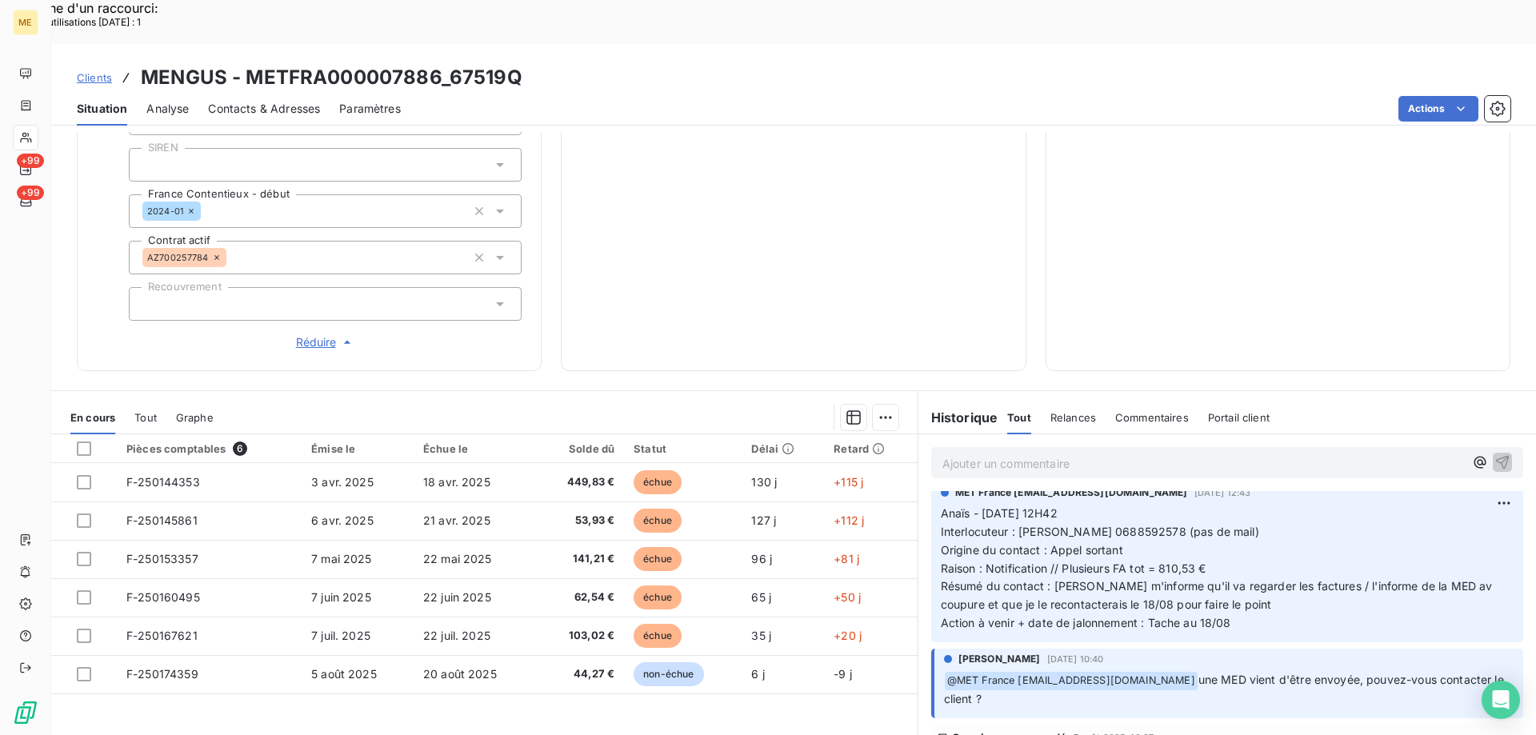
scroll to position [240, 0]
drag, startPoint x: 1145, startPoint y: 472, endPoint x: 1087, endPoint y: 476, distance: 58.5
click at [1077, 521] on span "Interlocuteur : M. Mengus 0688592578 (pas de mail)" at bounding box center [1100, 528] width 318 height 14
copy span "0688592578"
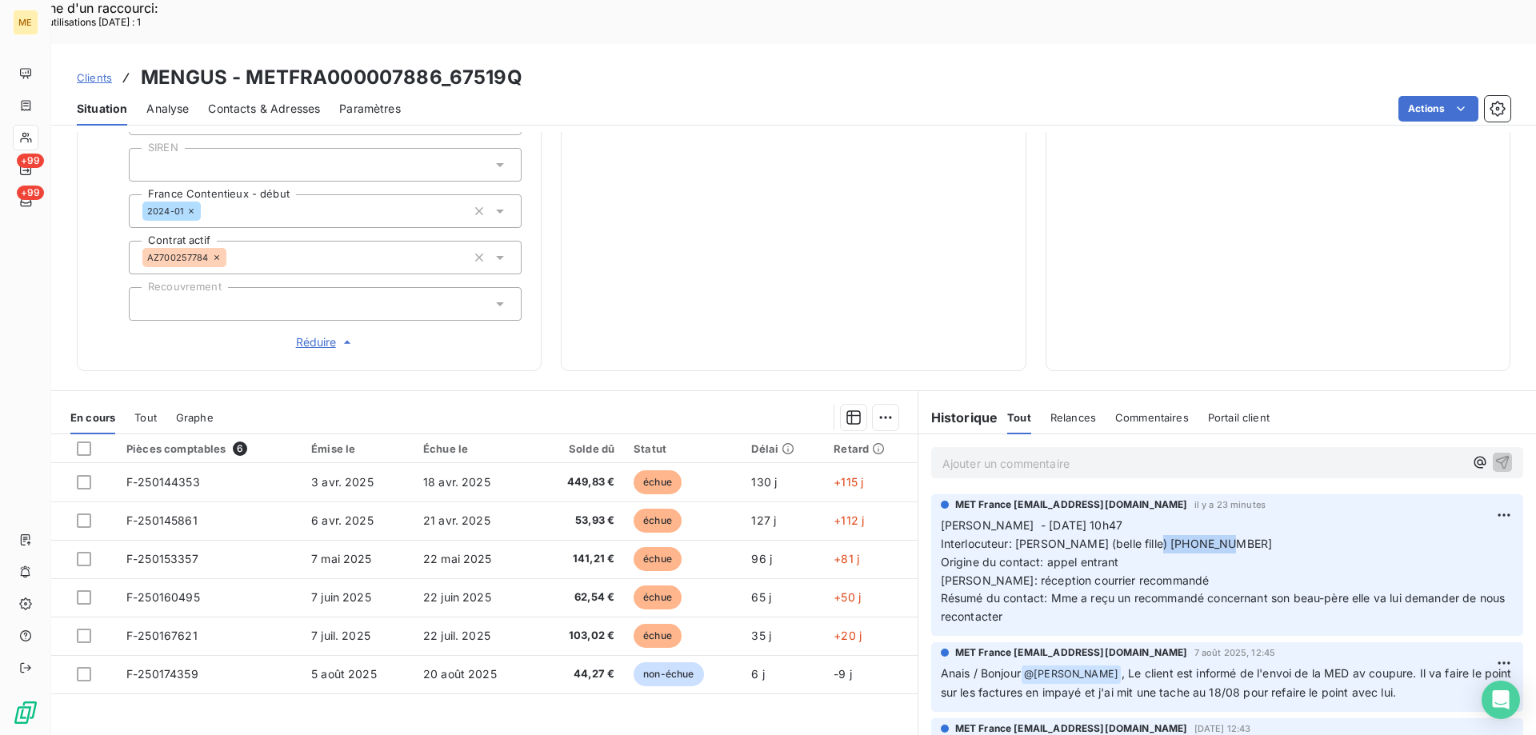
drag, startPoint x: 1152, startPoint y: 489, endPoint x: 1232, endPoint y: 489, distance: 80.0
click at [1232, 517] on p "Sylvain - 11/08/2025 - 10h47 Interlocuteur: Mme MENGUS (belle fille) 0660912240…" at bounding box center [1227, 572] width 573 height 110
click at [1145, 544] on span "Sylvain - 11/08/2025 - 10h47 Interlocuteur: Mme MENGUS (belle fille) 0660912240…" at bounding box center [1225, 570] width 568 height 105
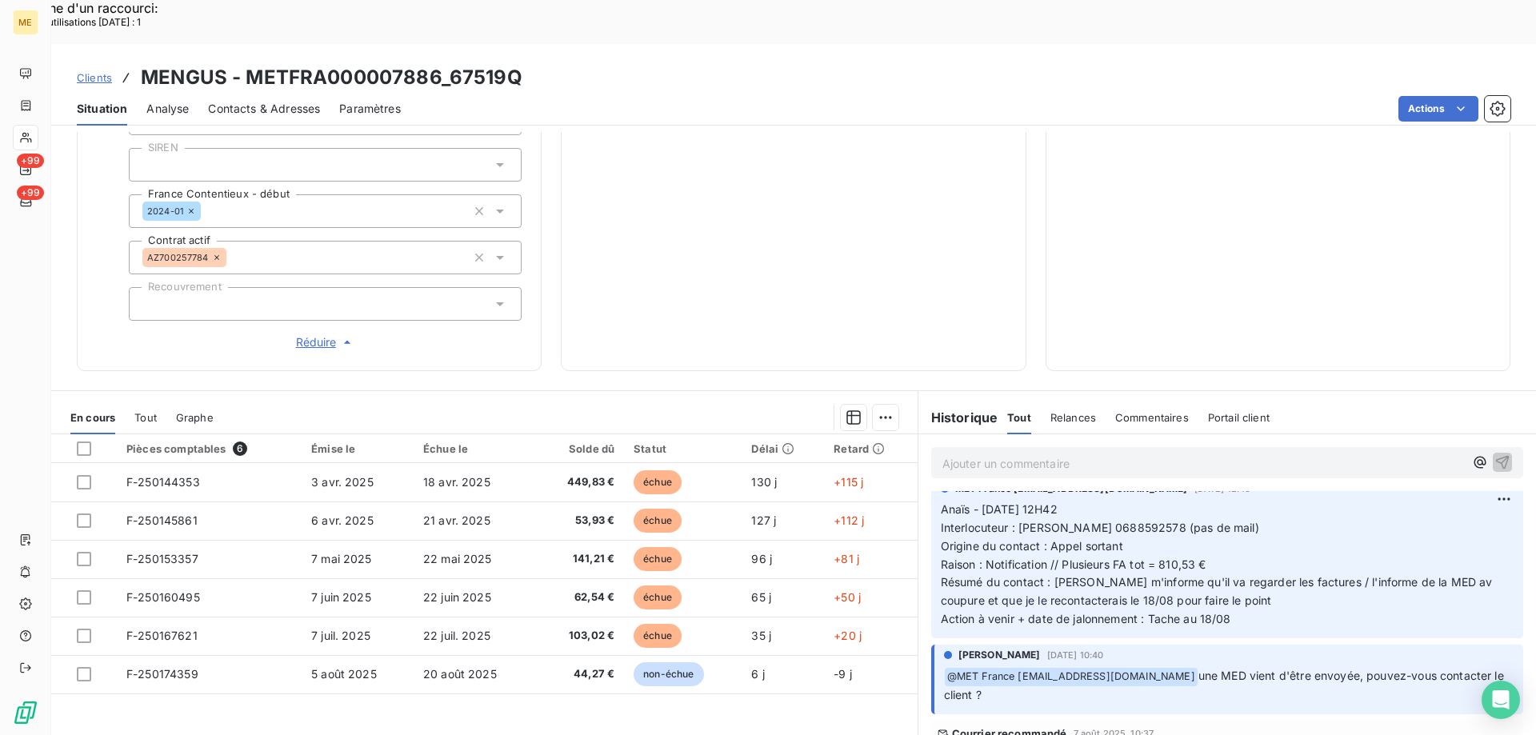
click at [1286, 561] on p "Anaïs - 07/08/2025 - 12H42 Interlocuteur : M. Mengus 0688592578 (pas de mail) O…" at bounding box center [1227, 565] width 573 height 128
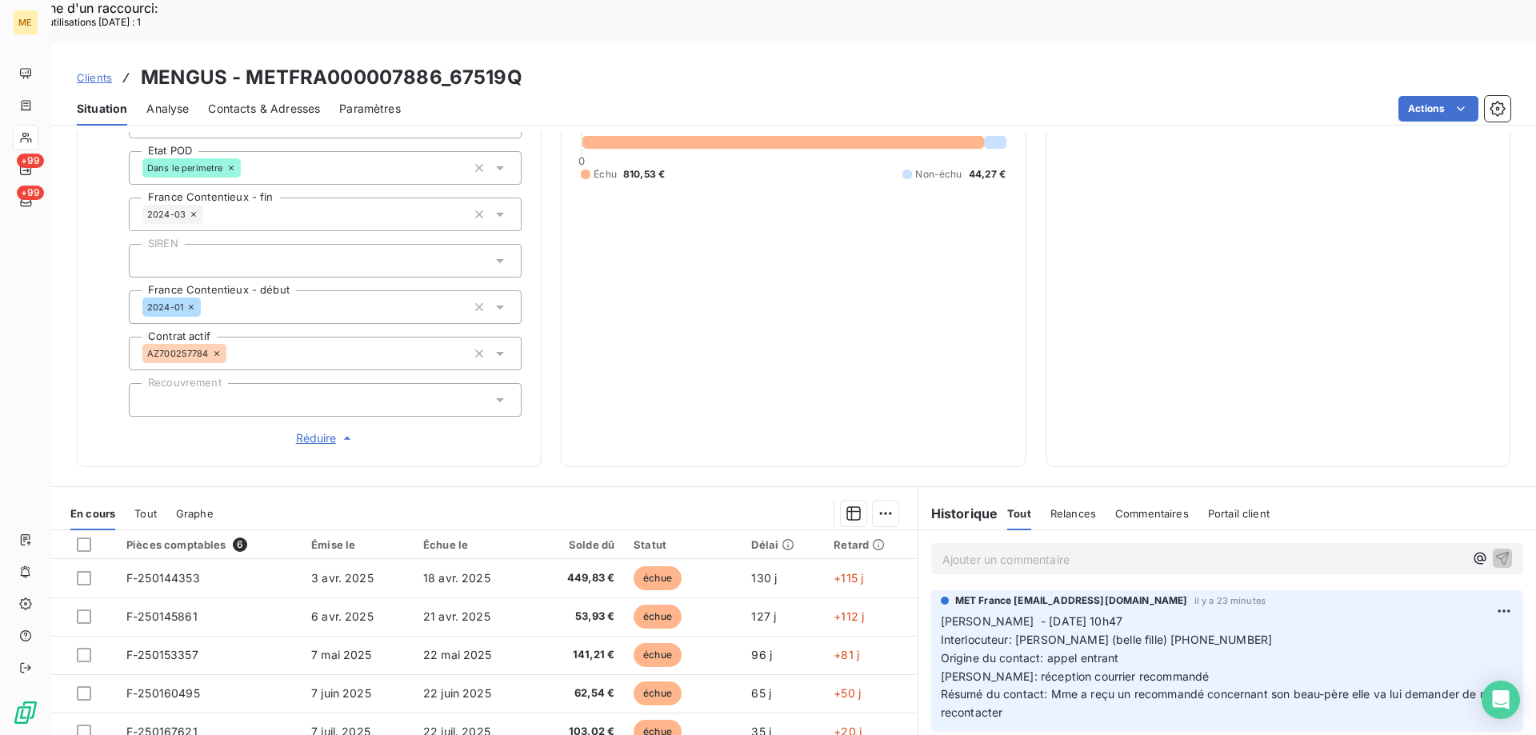
scroll to position [461, 0]
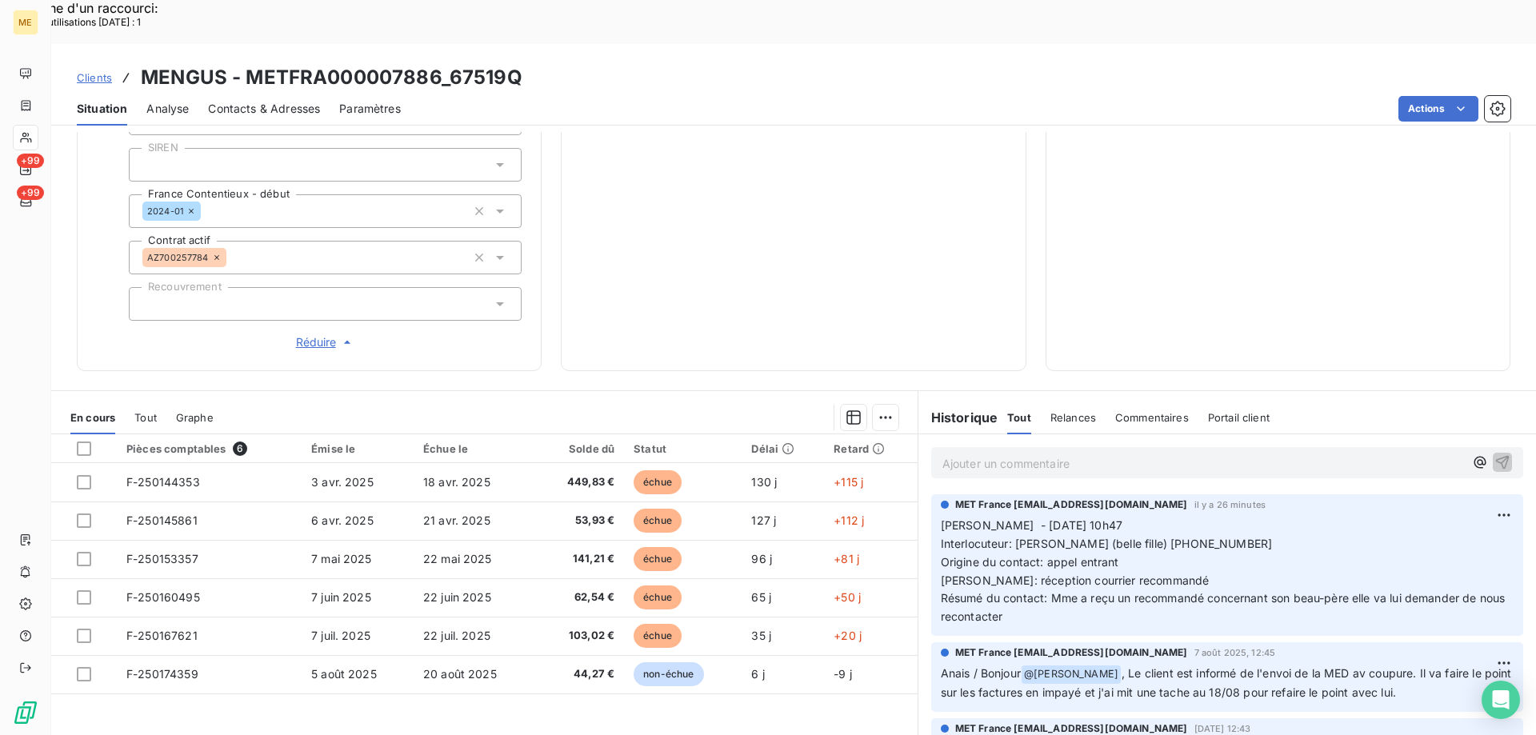
click at [82, 475] on div at bounding box center [84, 482] width 14 height 14
click at [83, 513] on div at bounding box center [84, 520] width 14 height 14
click at [805, 142] on div "854,80 € 0 Échu 810,53 € Non-échu 44,27 €" at bounding box center [793, 35] width 425 height 631
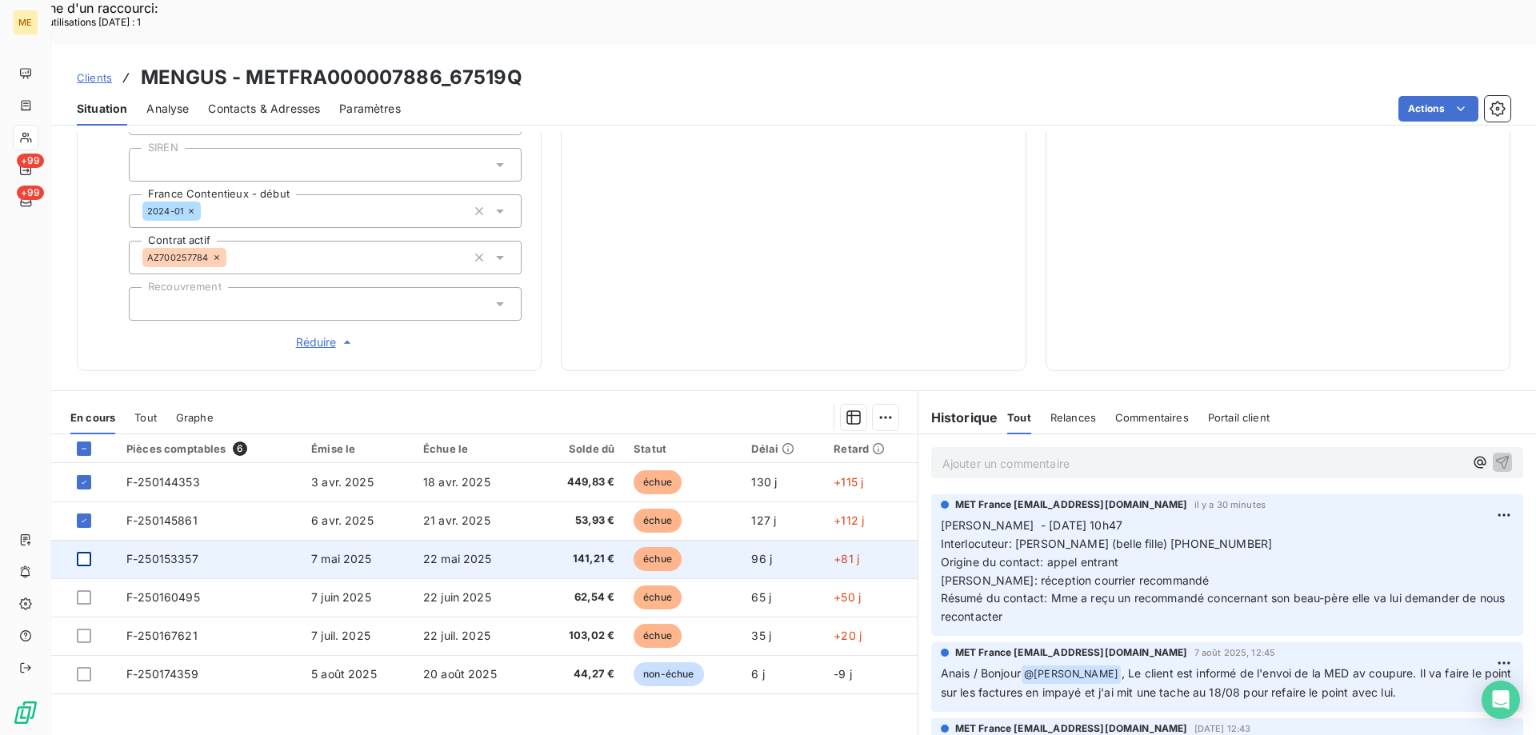
click at [86, 552] on div at bounding box center [84, 559] width 14 height 14
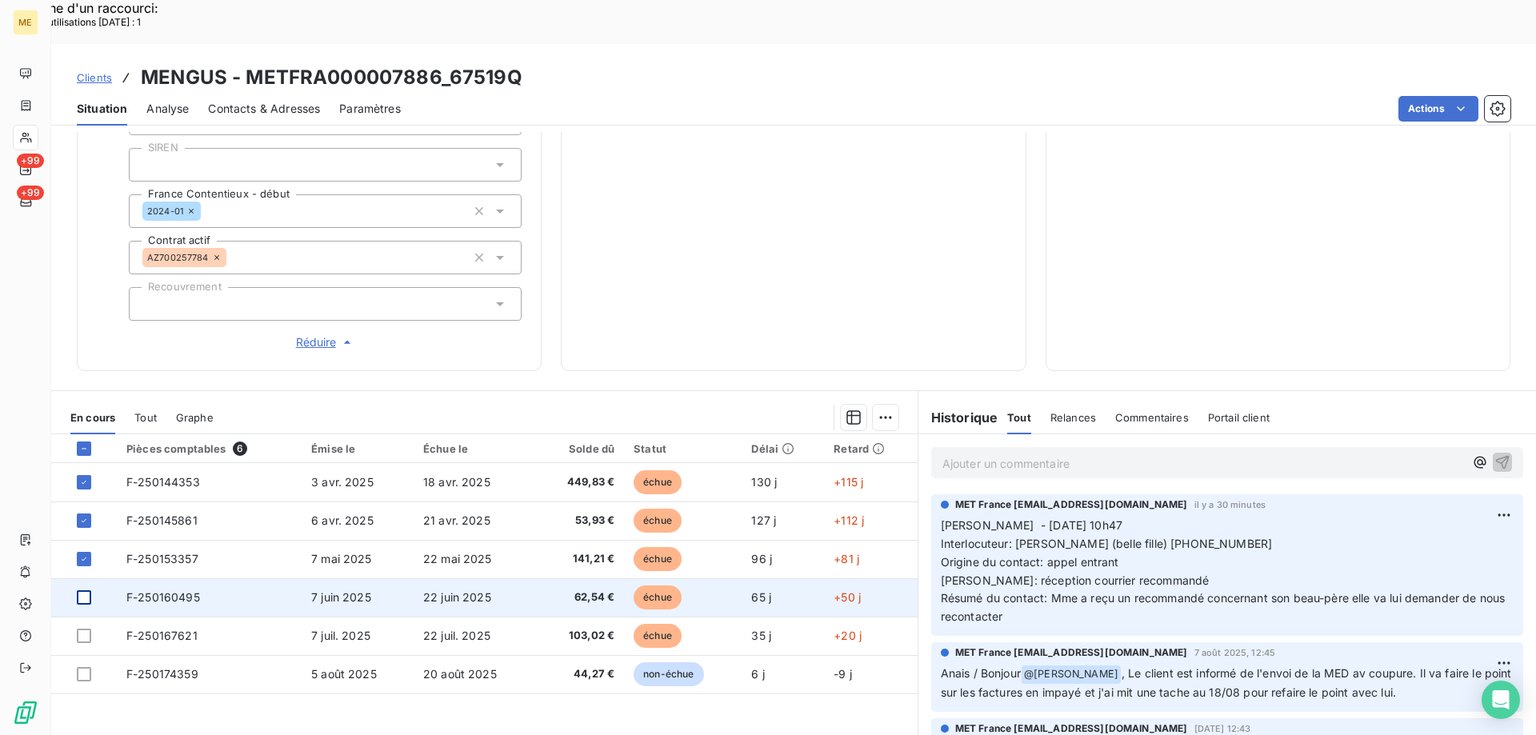
click at [83, 590] on div at bounding box center [84, 597] width 14 height 14
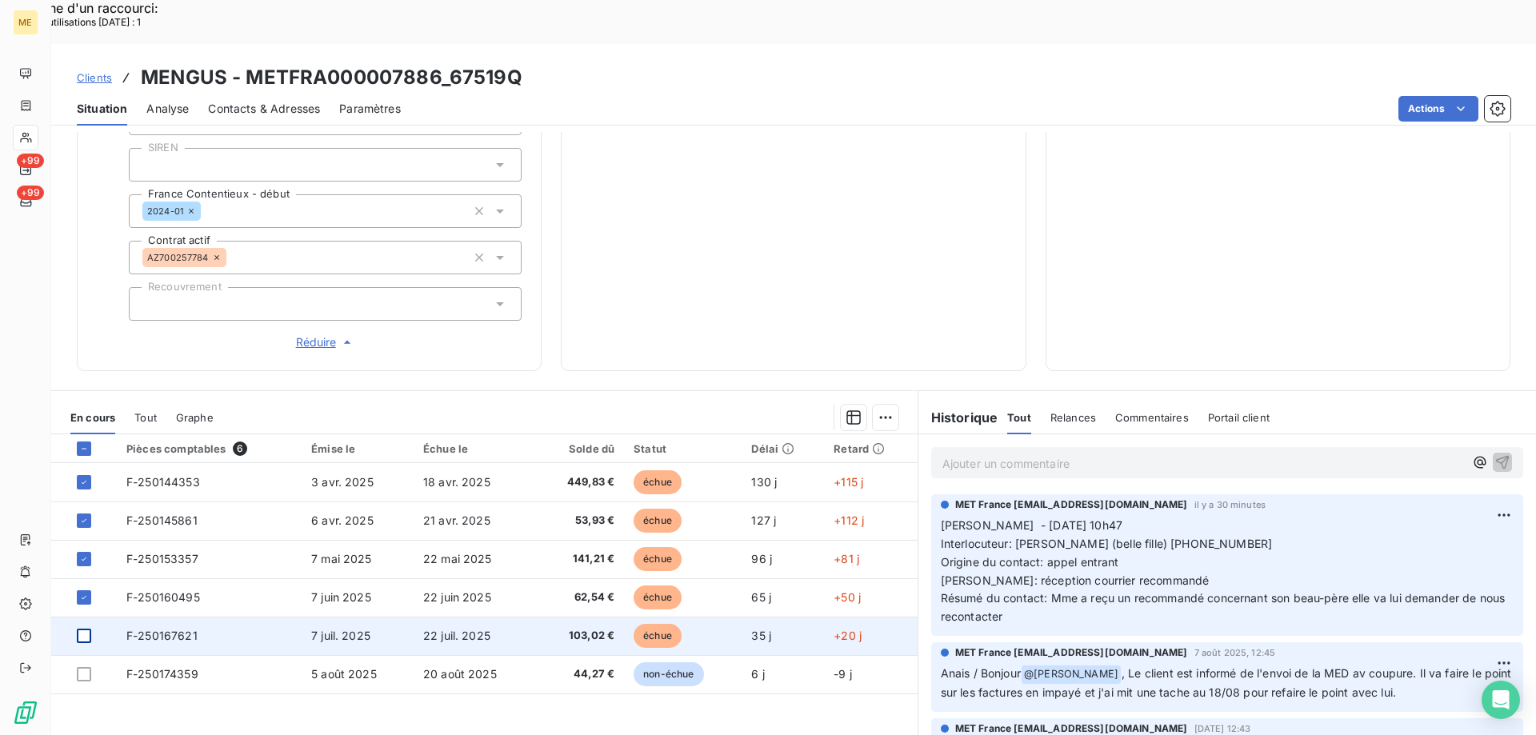
click at [83, 629] on div at bounding box center [84, 636] width 14 height 14
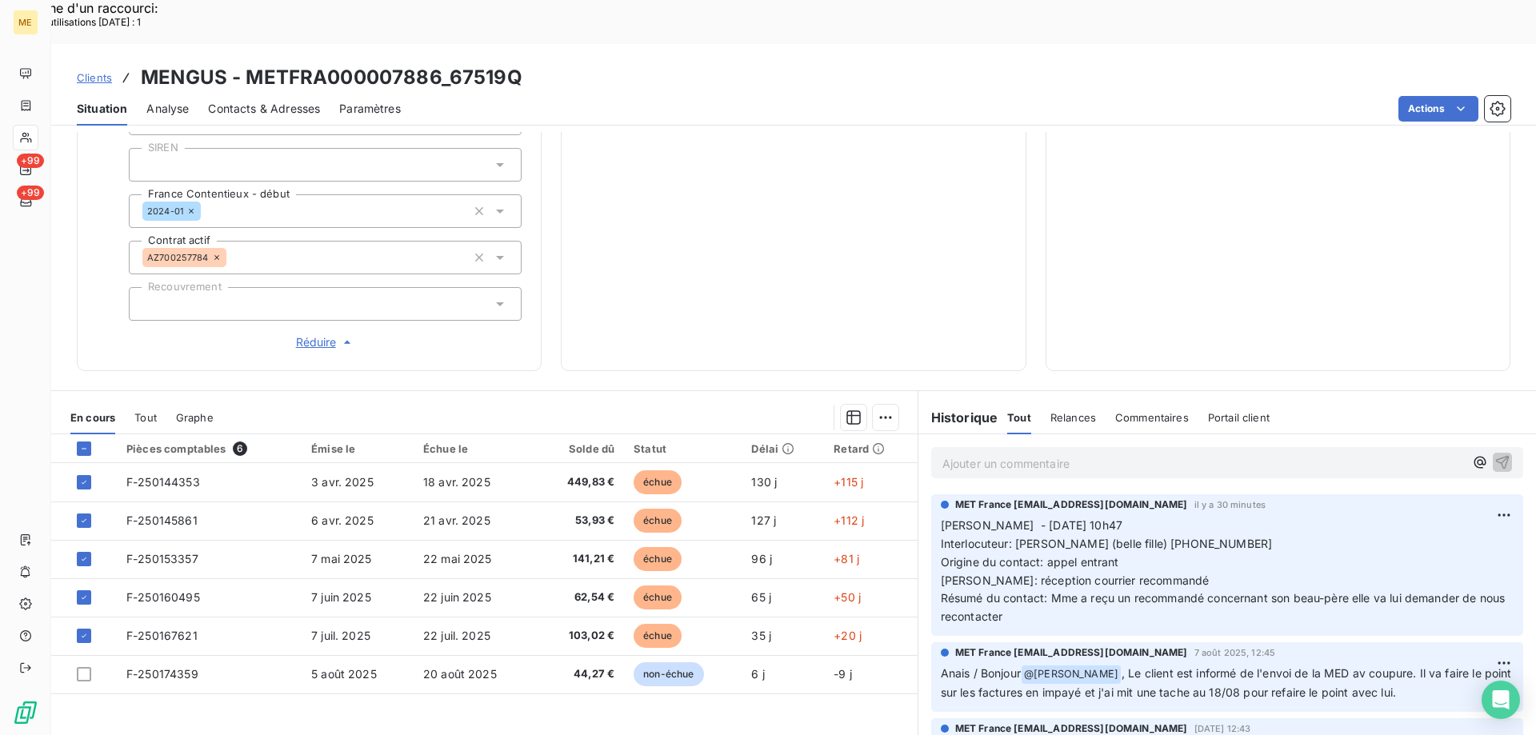
click at [812, 428] on div "Ajouter une promesse de paiement (5 factures)" at bounding box center [738, 426] width 290 height 26
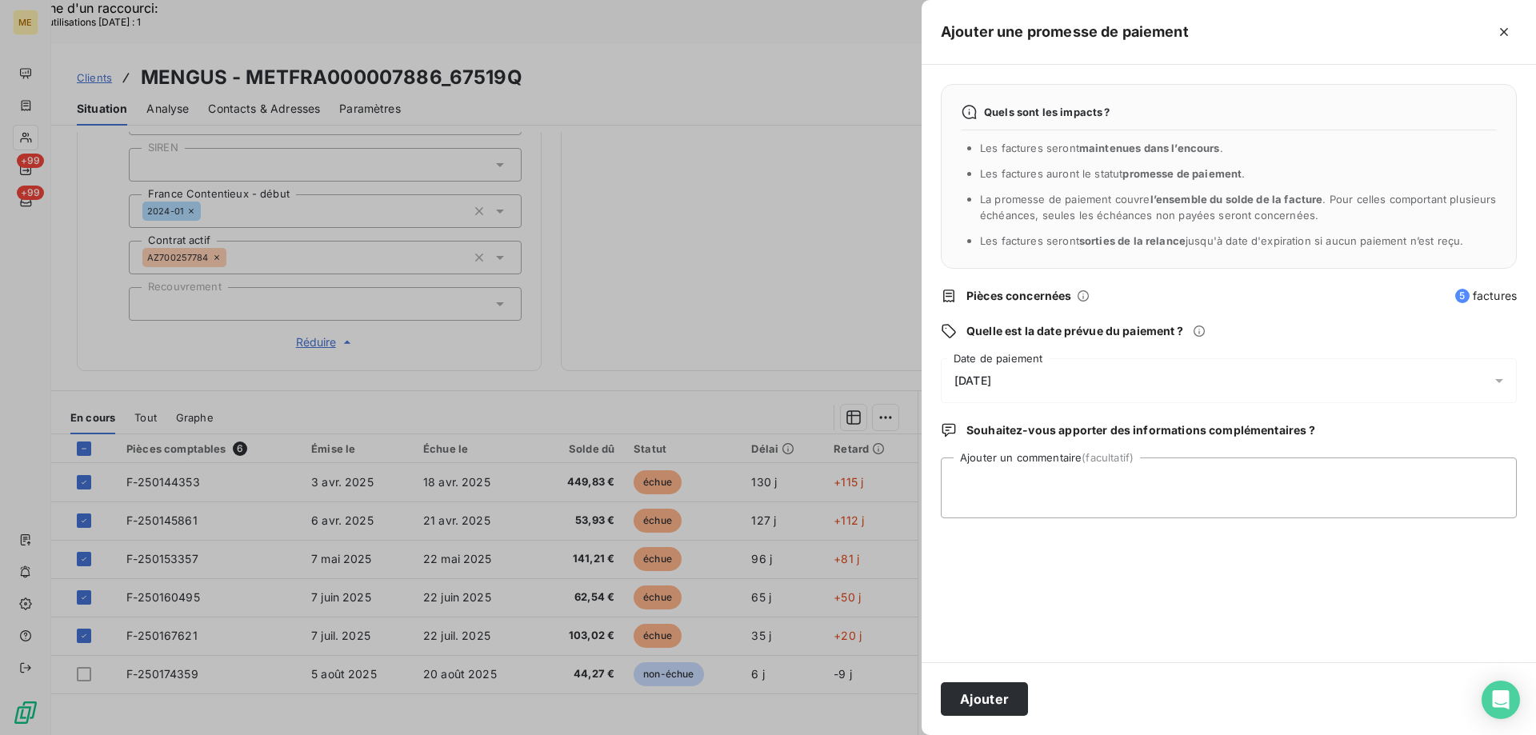
click at [1076, 384] on div "12/08/2025" at bounding box center [1229, 380] width 576 height 45
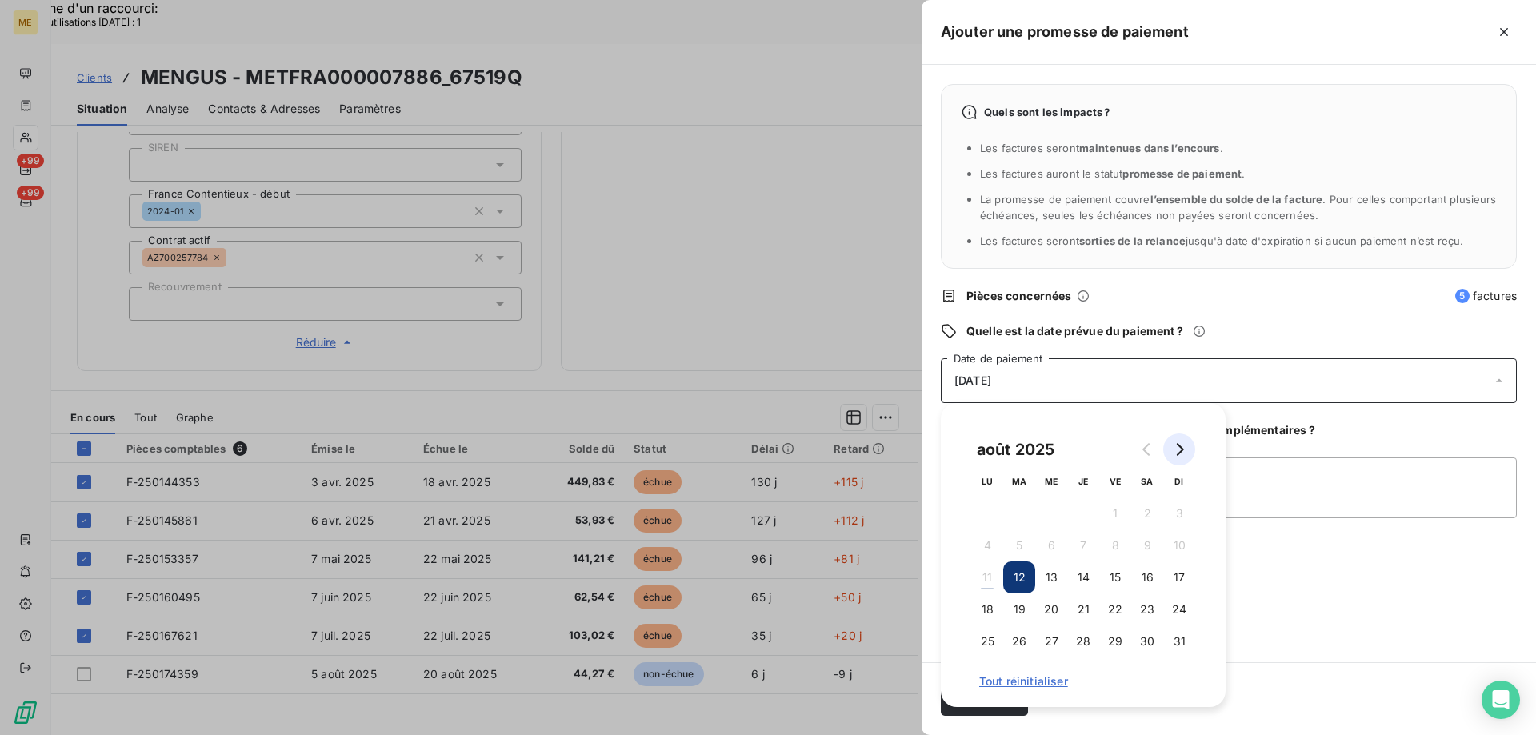
click at [1184, 447] on icon "Go to next month" at bounding box center [1178, 449] width 13 height 13
click at [1089, 545] on button "11" at bounding box center [1083, 545] width 32 height 32
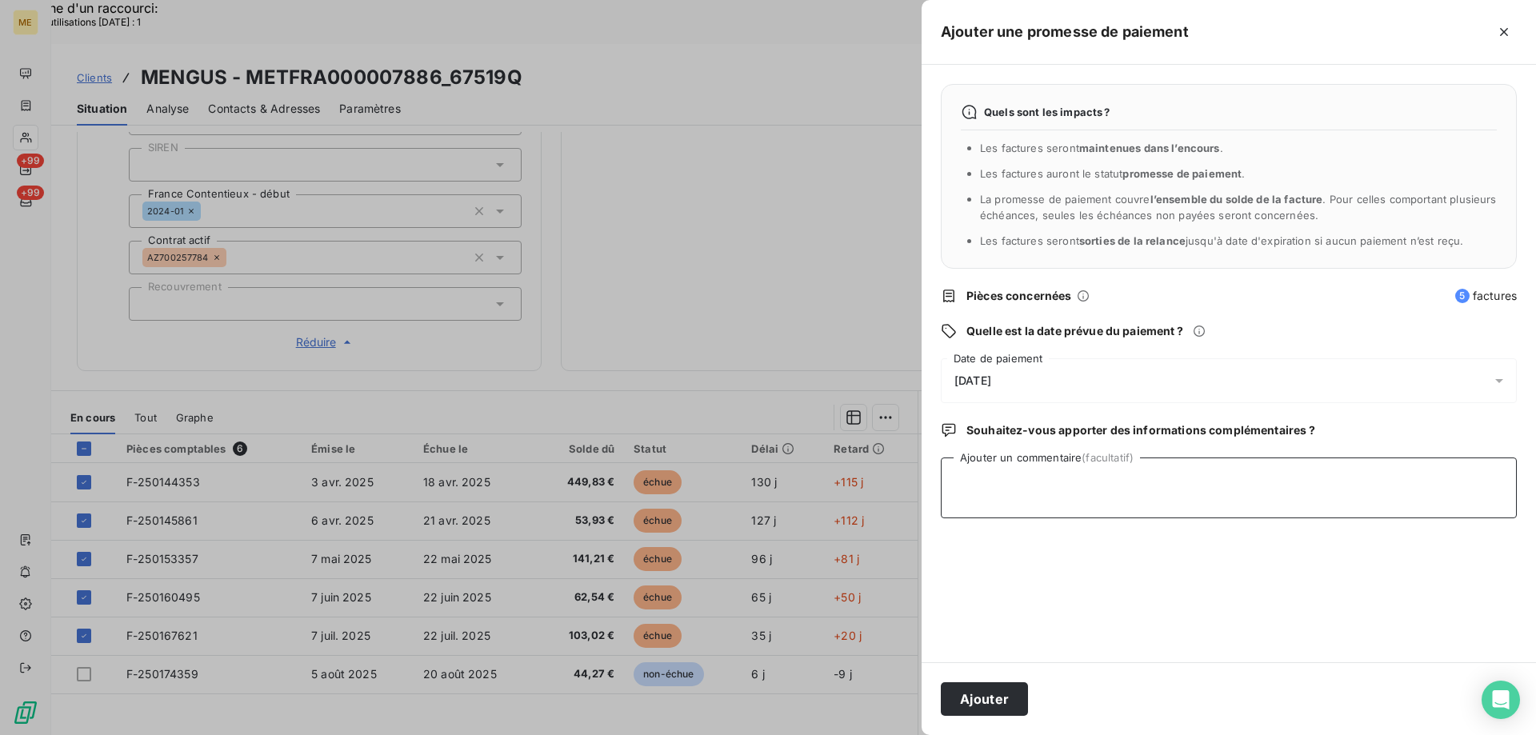
click at [1311, 489] on textarea "Ajouter un commentaire (facultatif)" at bounding box center [1229, 487] width 576 height 61
drag, startPoint x: 1504, startPoint y: 32, endPoint x: 1492, endPoint y: 38, distance: 14.0
click at [1504, 32] on icon "button" at bounding box center [1504, 32] width 8 height 8
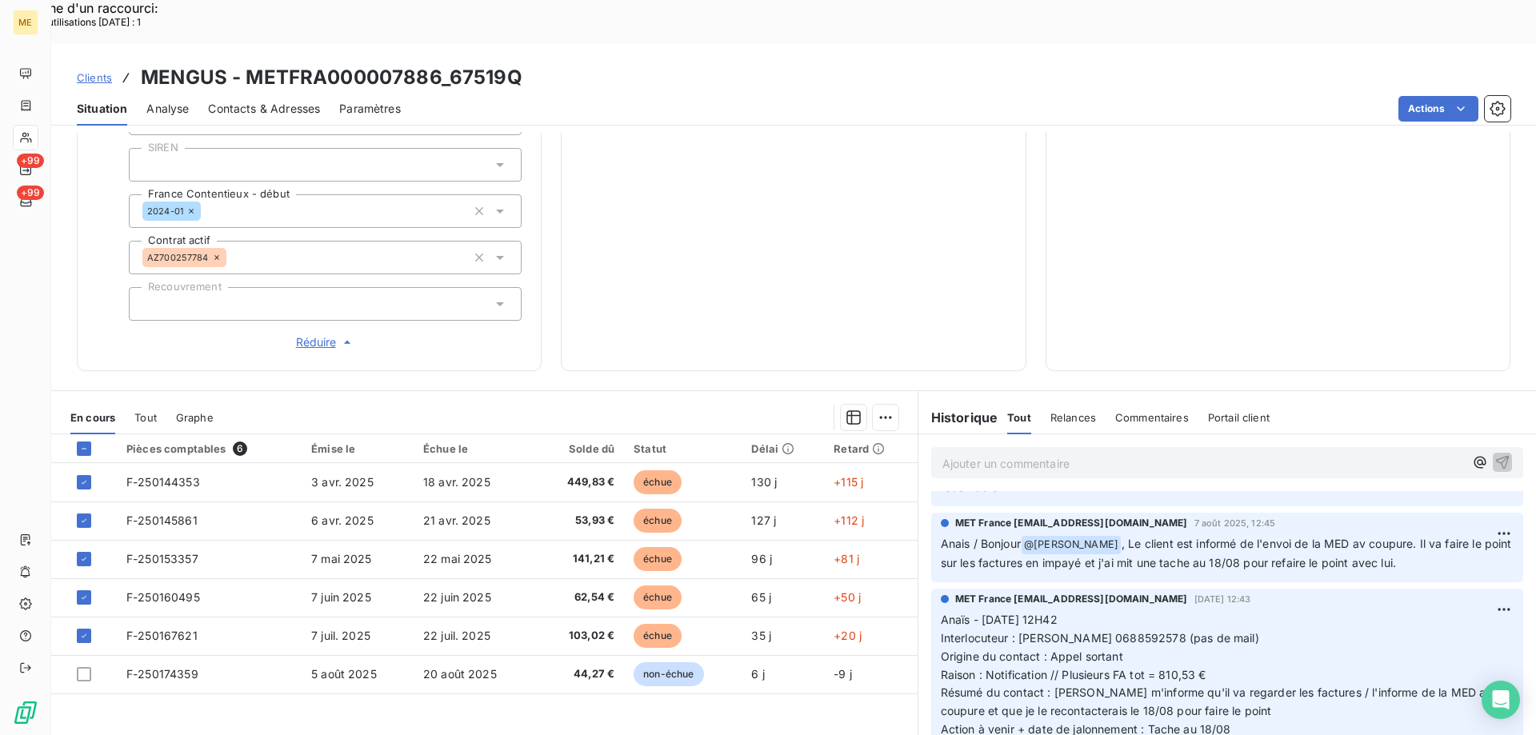
scroll to position [160, 0]
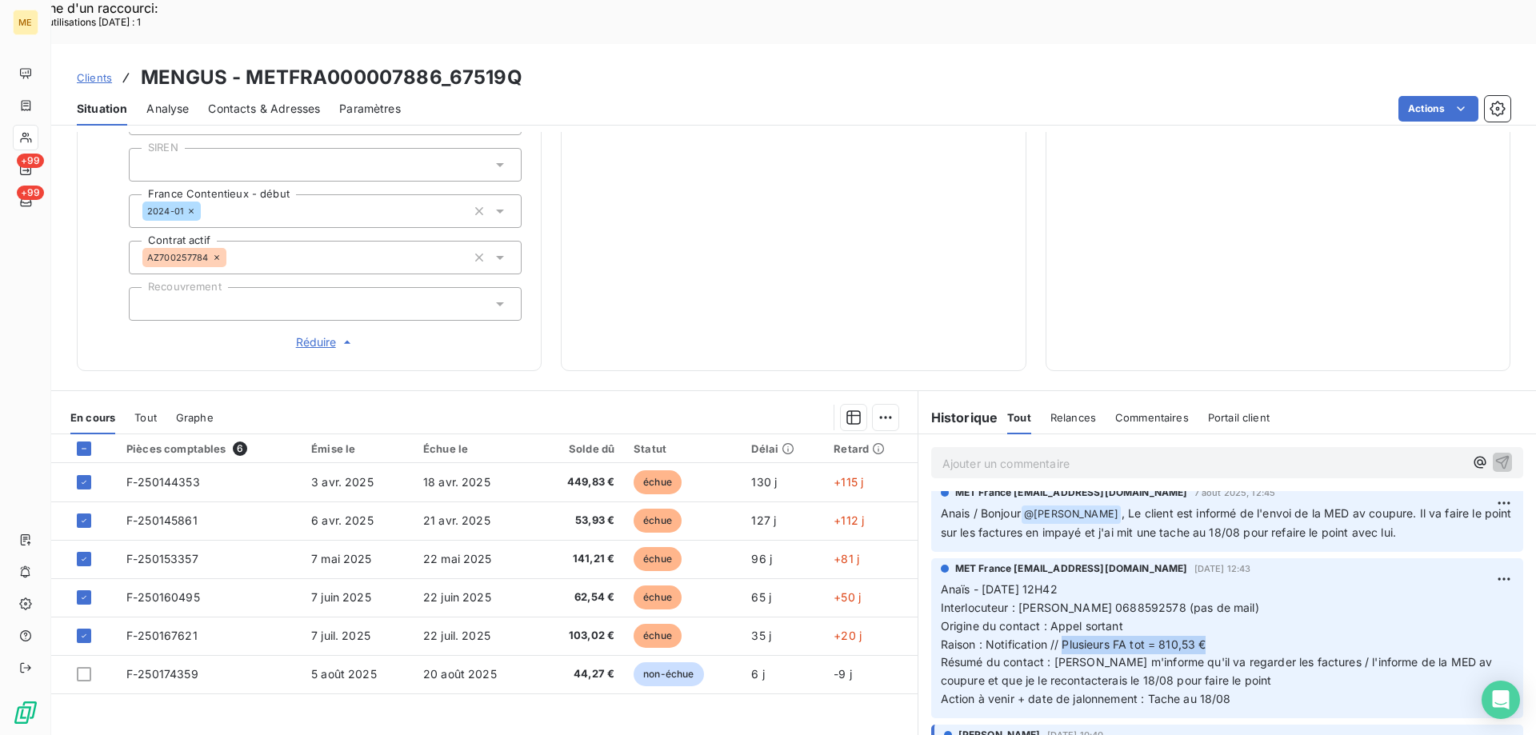
drag, startPoint x: 1057, startPoint y: 588, endPoint x: 1220, endPoint y: 585, distance: 164.0
click at [1220, 585] on p "Anaïs - 07/08/2025 - 12H42 Interlocuteur : M. Mengus 0688592578 (pas de mail) O…" at bounding box center [1227, 645] width 573 height 128
copy span "Plusieurs FA tot = 810,53 €"
click at [655, 423] on div "Ajouter une promesse de paiement (5 factures)" at bounding box center [738, 426] width 290 height 26
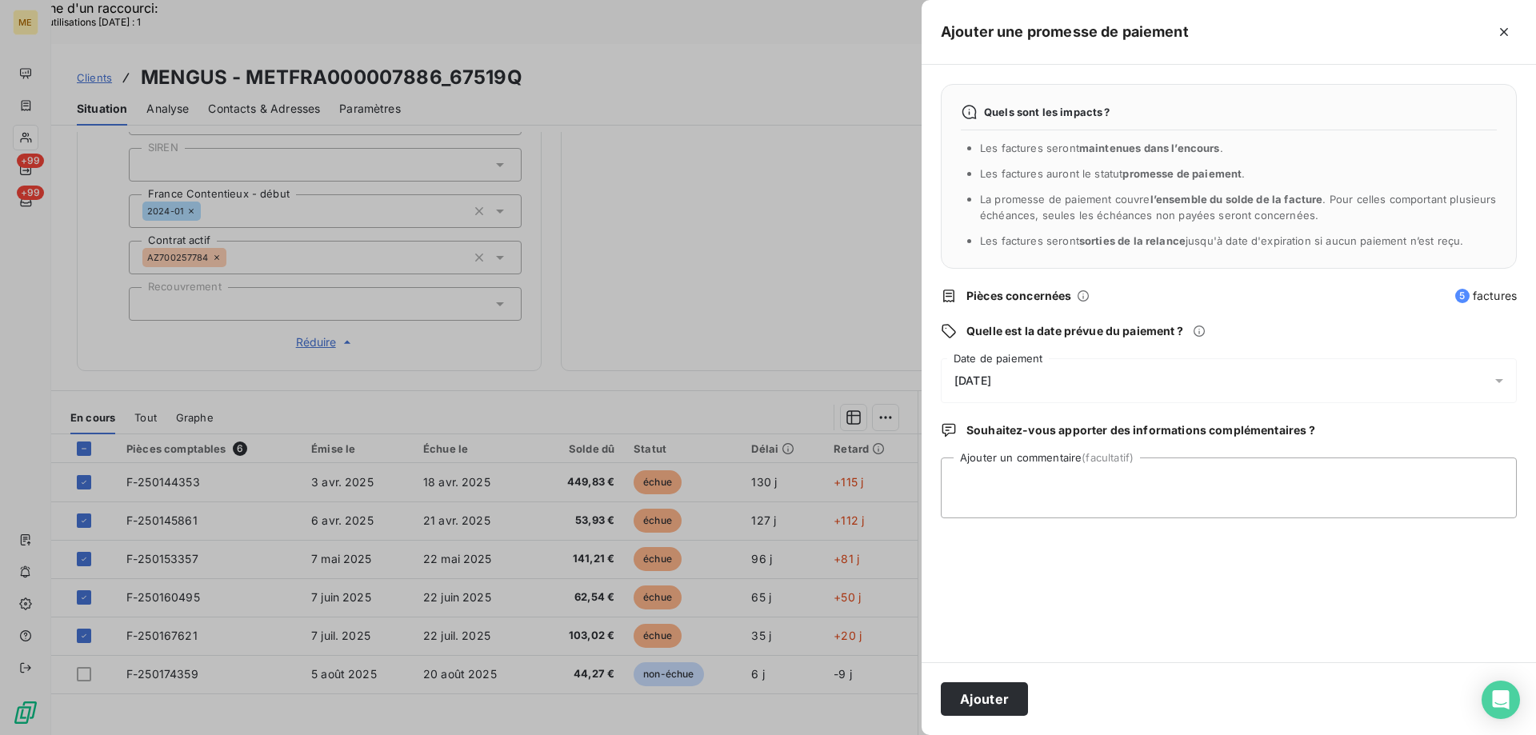
click at [1021, 370] on div "12/08/2025" at bounding box center [1229, 380] width 576 height 45
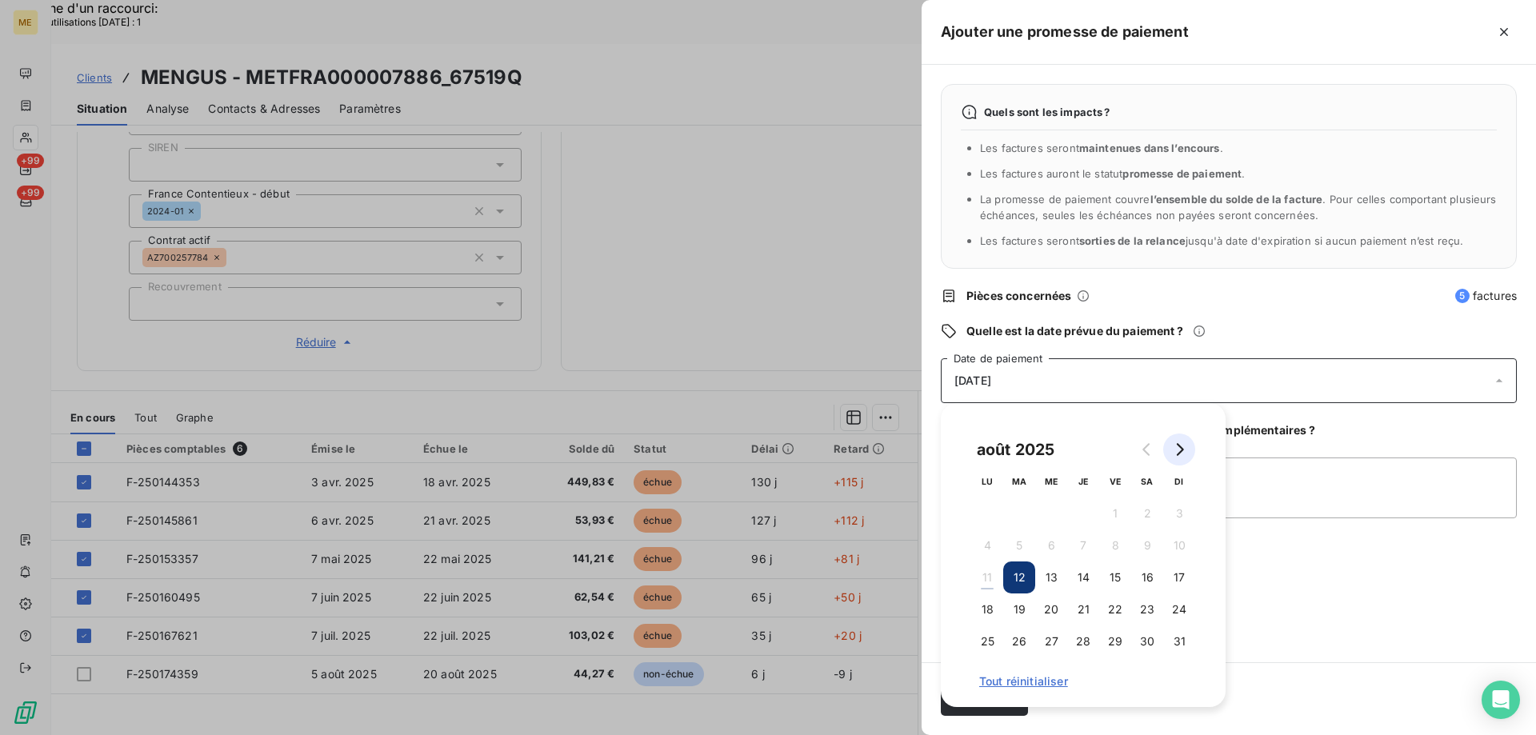
click at [1180, 452] on icon "Go to next month" at bounding box center [1179, 449] width 7 height 13
click at [1085, 549] on button "11" at bounding box center [1083, 545] width 32 height 32
click at [1362, 479] on textarea "Ajouter un commentaire (facultatif)" at bounding box center [1229, 487] width 576 height 61
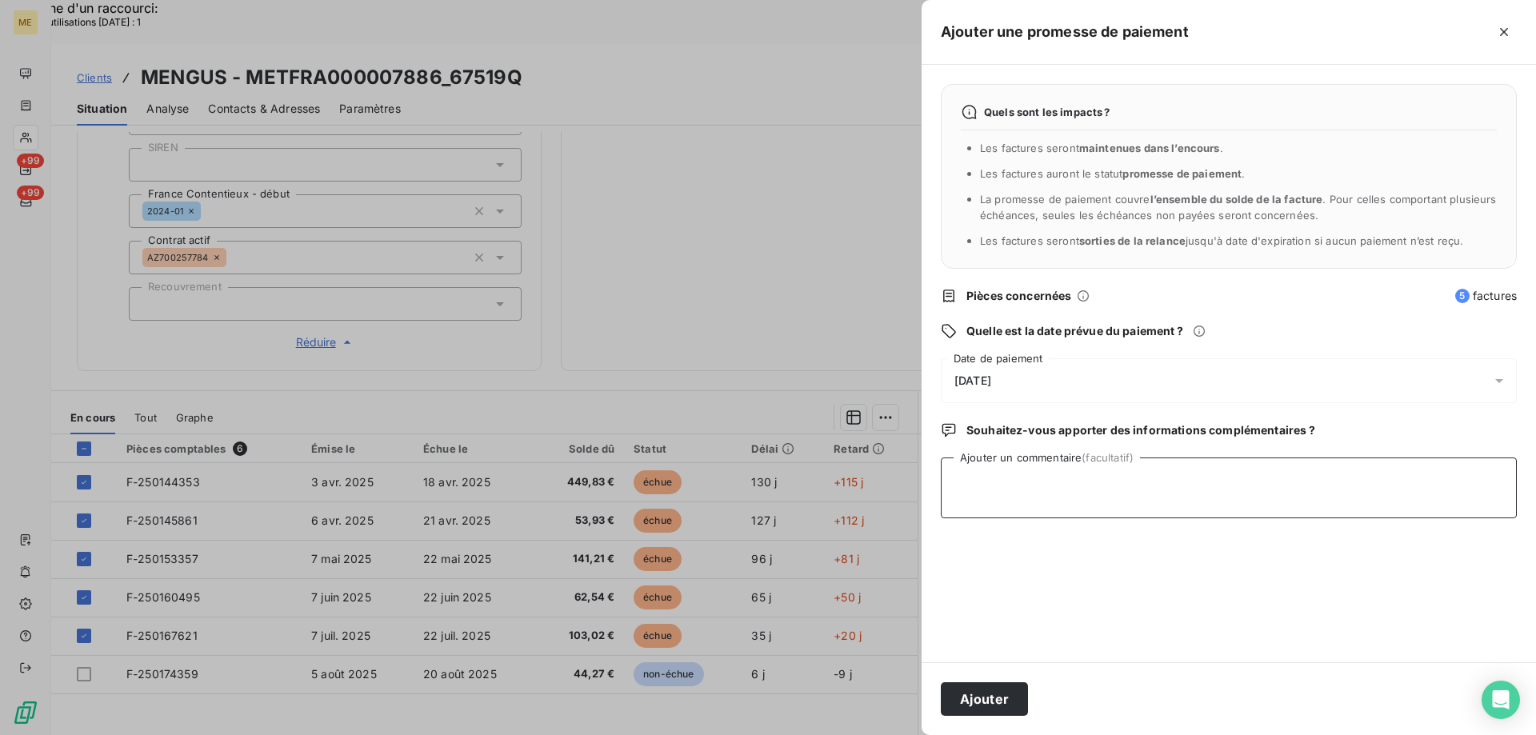
paste textarea "Anaïs - 11/08/2025 - 11H20 Interlocuteur : M. Mengus 0688592578 (pas de mail) O…"
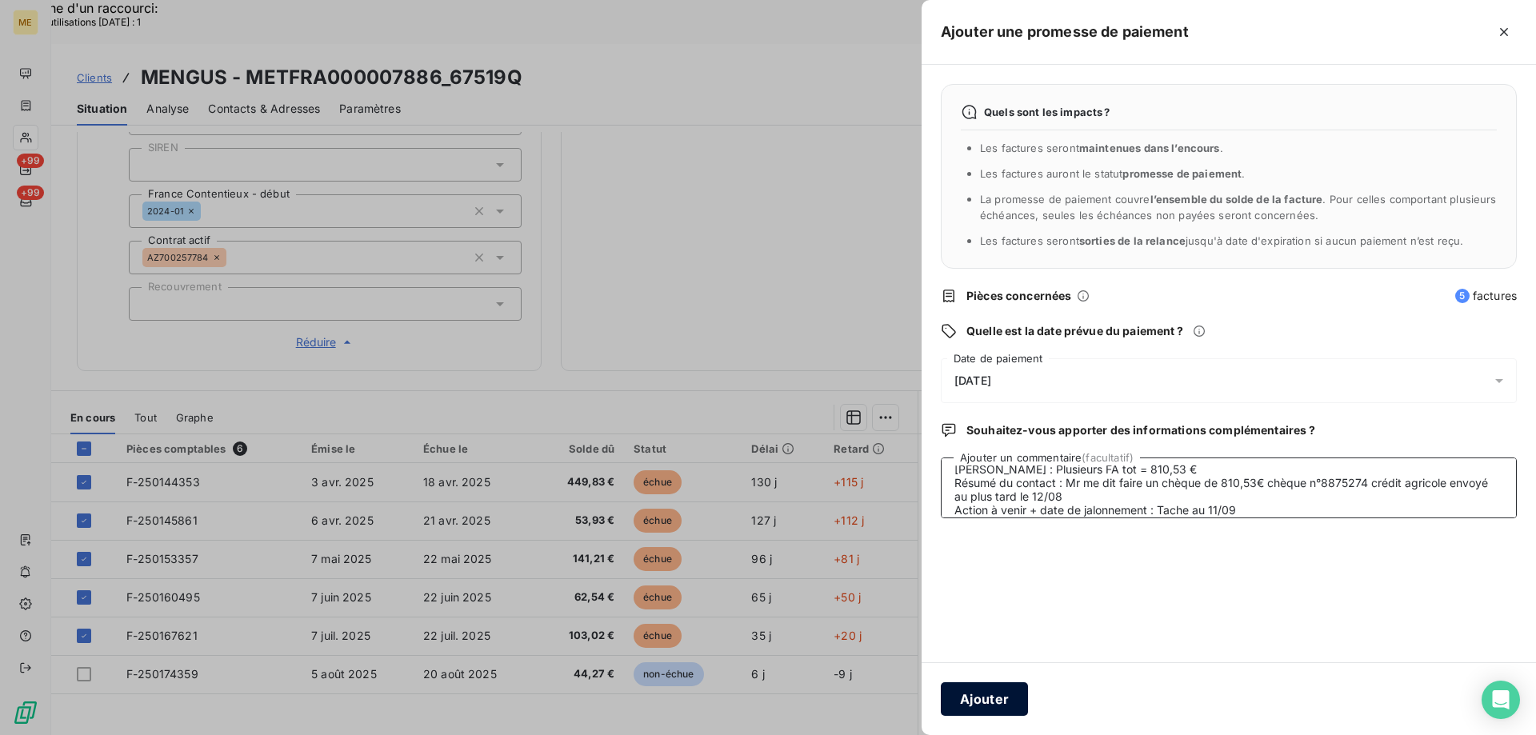
type textarea "Anaïs - 11/08/2025 - 11H20 Interlocuteur : M. Mengus 0688592578 (pas de mail) O…"
click at [982, 697] on button "Ajouter" at bounding box center [984, 699] width 87 height 34
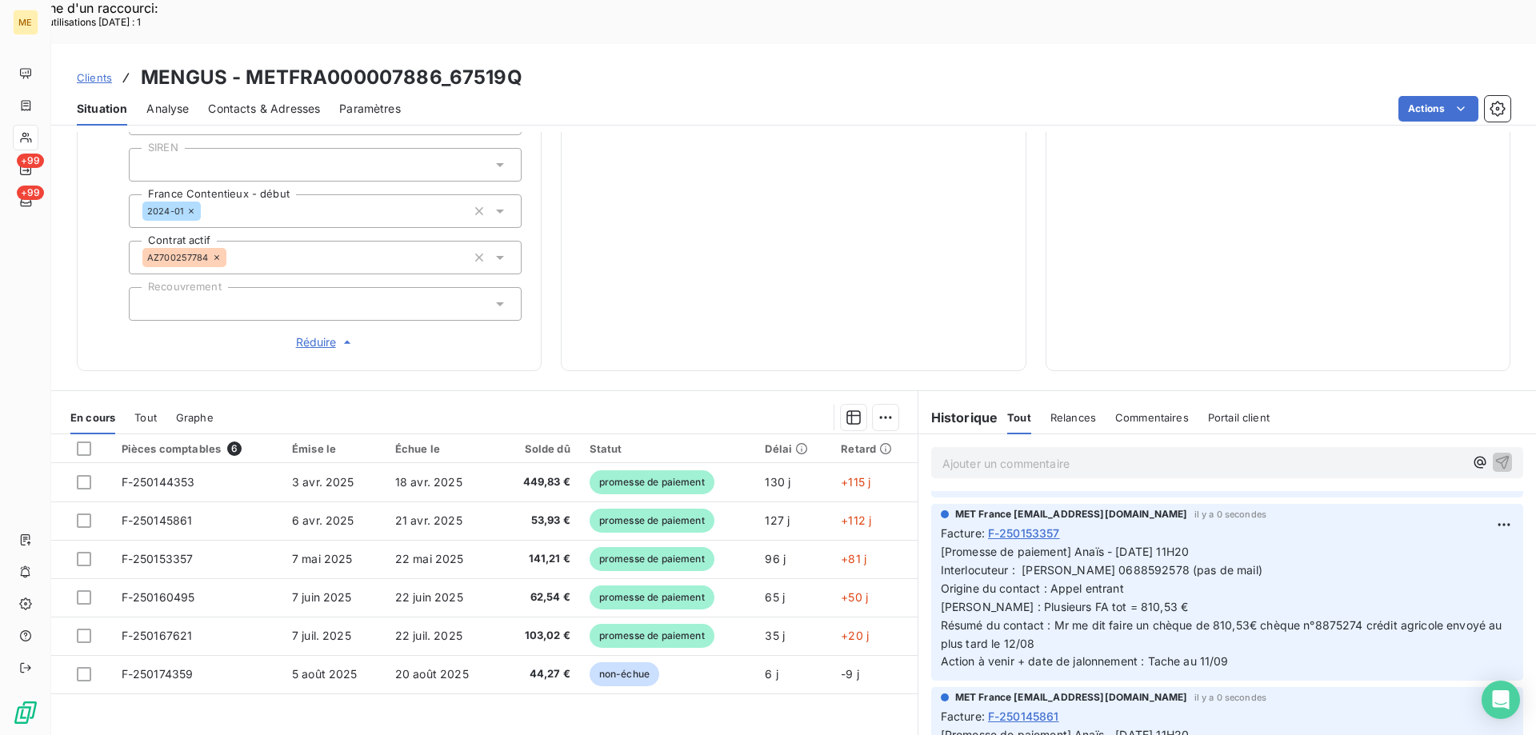
scroll to position [0, 0]
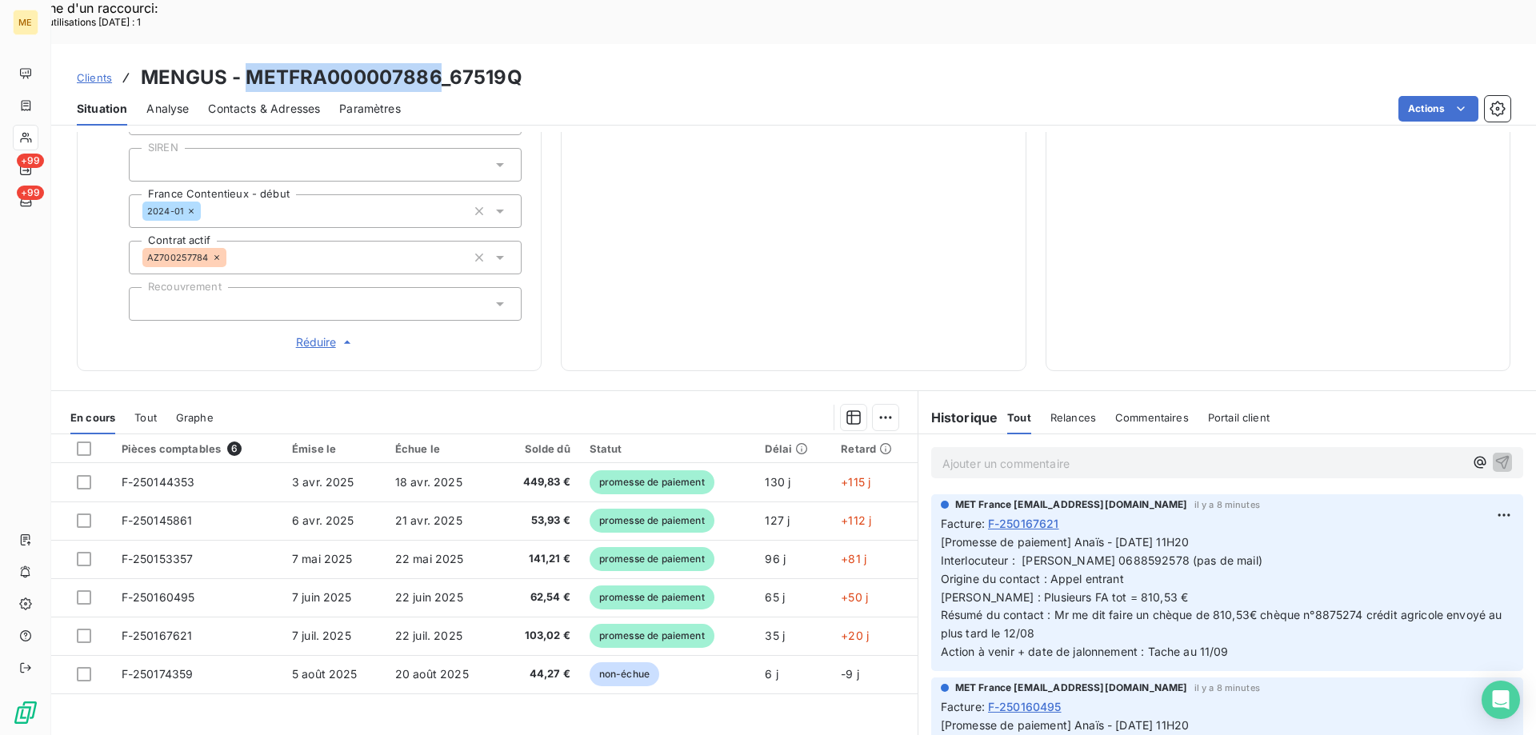
drag, startPoint x: 436, startPoint y: 33, endPoint x: 243, endPoint y: 26, distance: 192.9
click at [243, 63] on h3 "MENGUS - METFRA000007886_67519Q" at bounding box center [331, 77] width 381 height 29
copy h3 "METFRA000007886"
drag, startPoint x: 601, startPoint y: 39, endPoint x: 550, endPoint y: 42, distance: 50.5
click at [599, 63] on div "Clients MENGUS - METFRA000007886_67519Q" at bounding box center [793, 77] width 1484 height 29
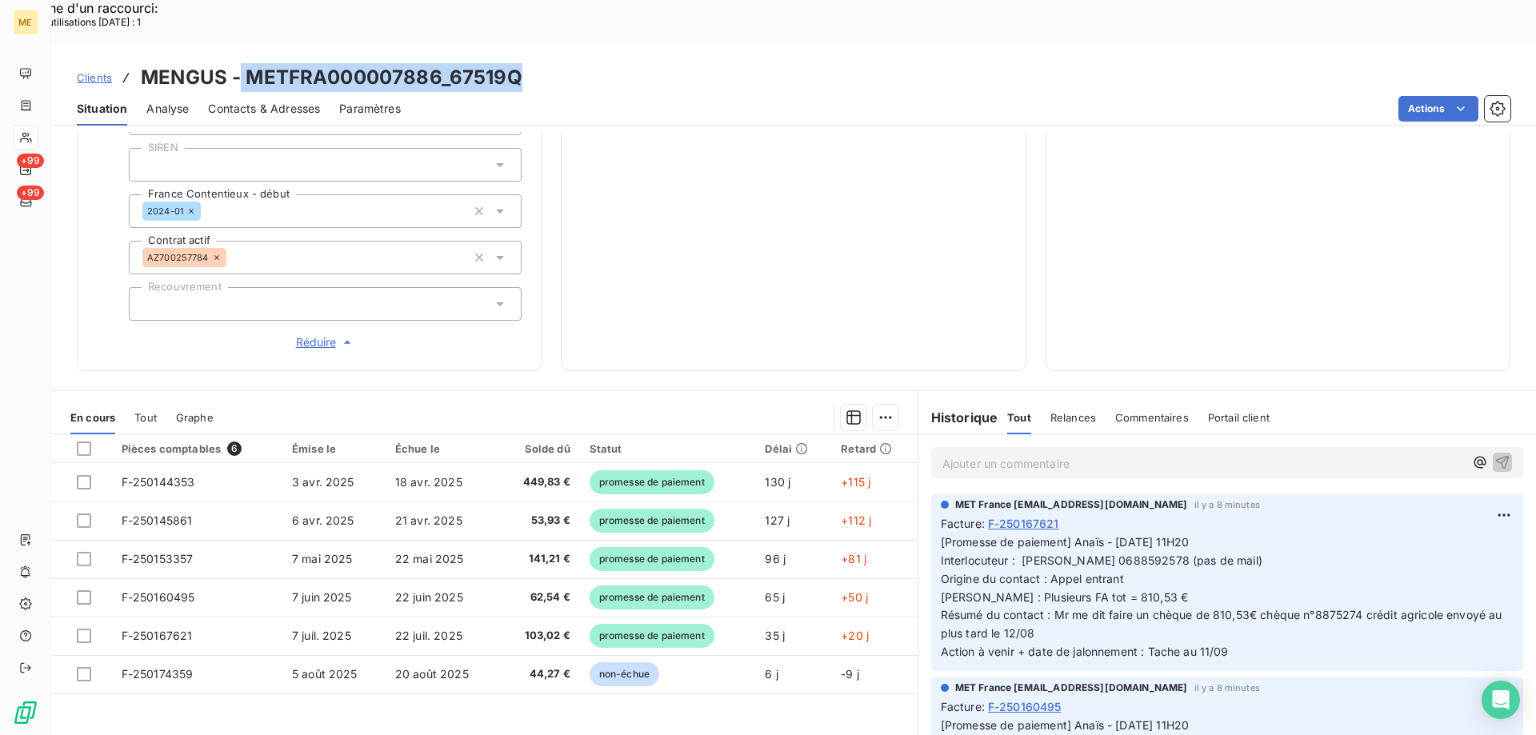
drag, startPoint x: 539, startPoint y: 30, endPoint x: 241, endPoint y: 30, distance: 298.3
click at [241, 63] on div "Clients MENGUS - METFRA000007886_67519Q" at bounding box center [793, 77] width 1484 height 29
copy h3 "METFRA000007886_67519Q"
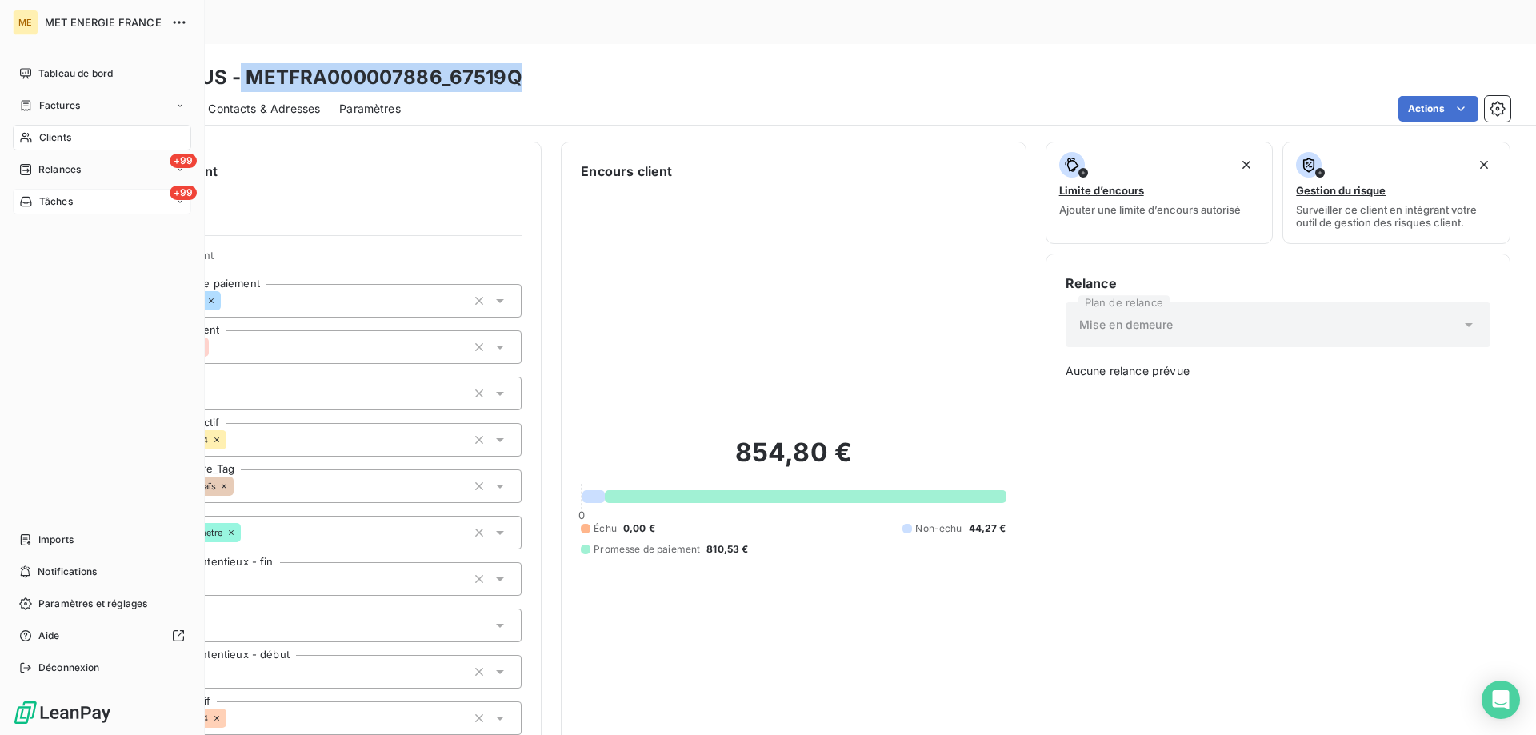
click at [34, 202] on div "Tâches" at bounding box center [46, 201] width 54 height 14
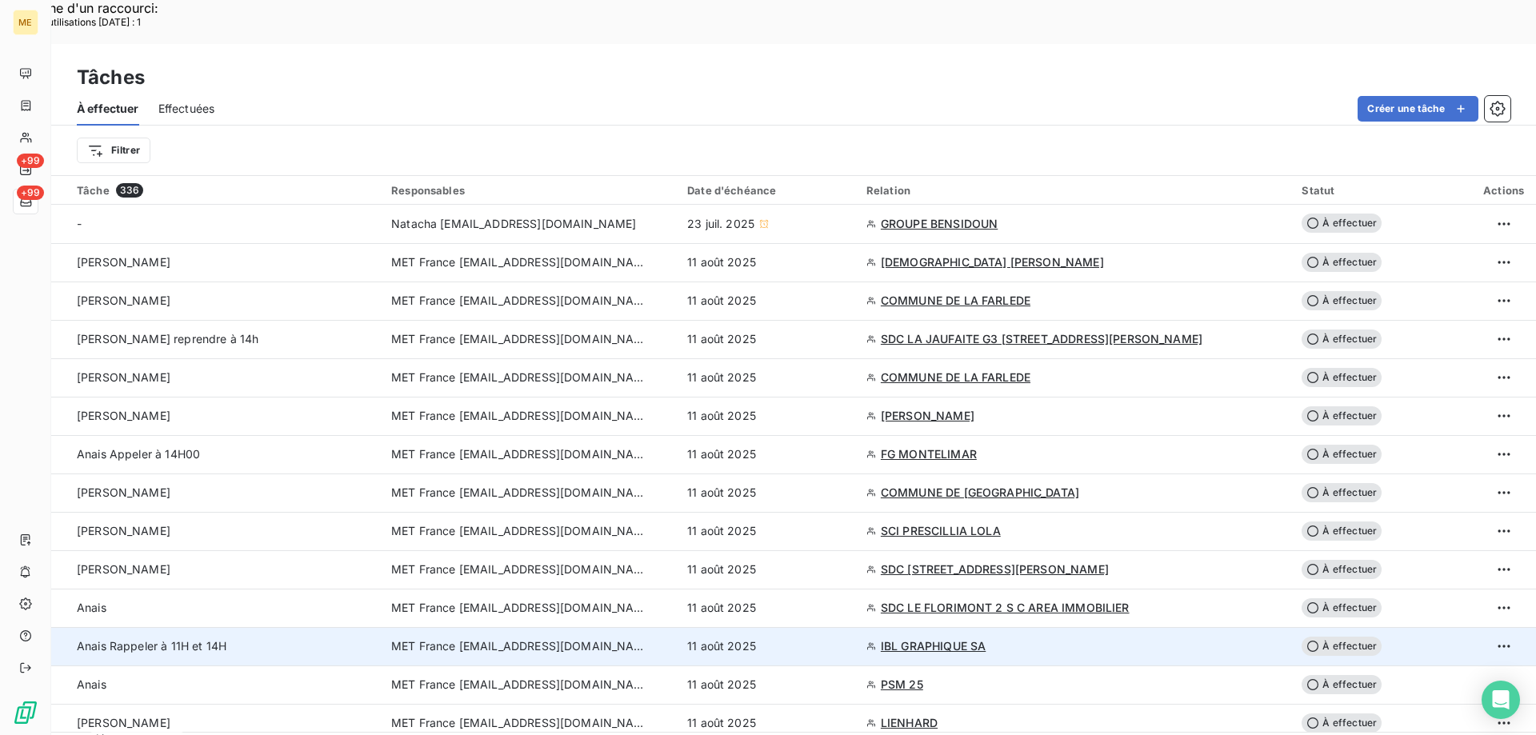
click at [953, 638] on span "IBL GRAPHIQUE SA" at bounding box center [933, 646] width 105 height 16
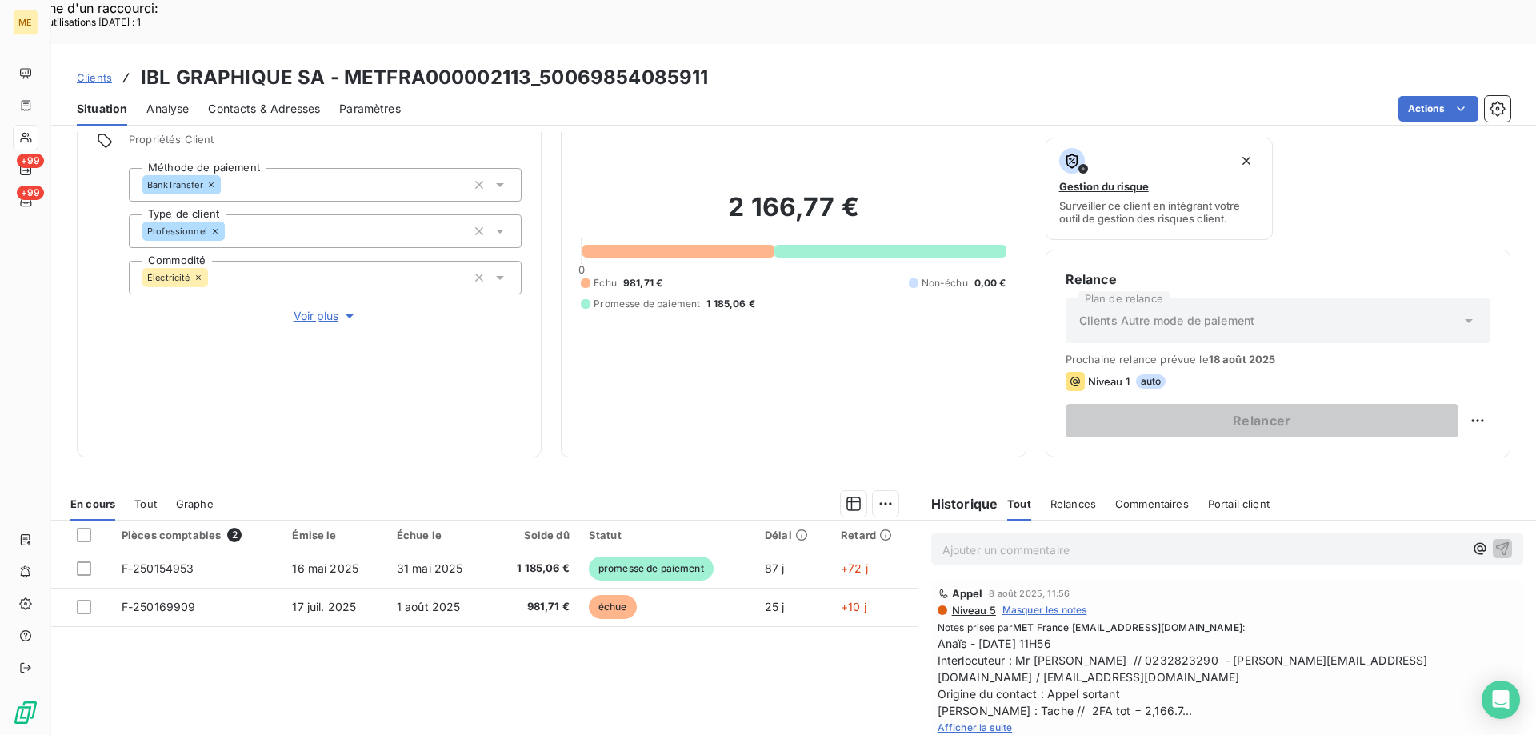
scroll to position [214, 0]
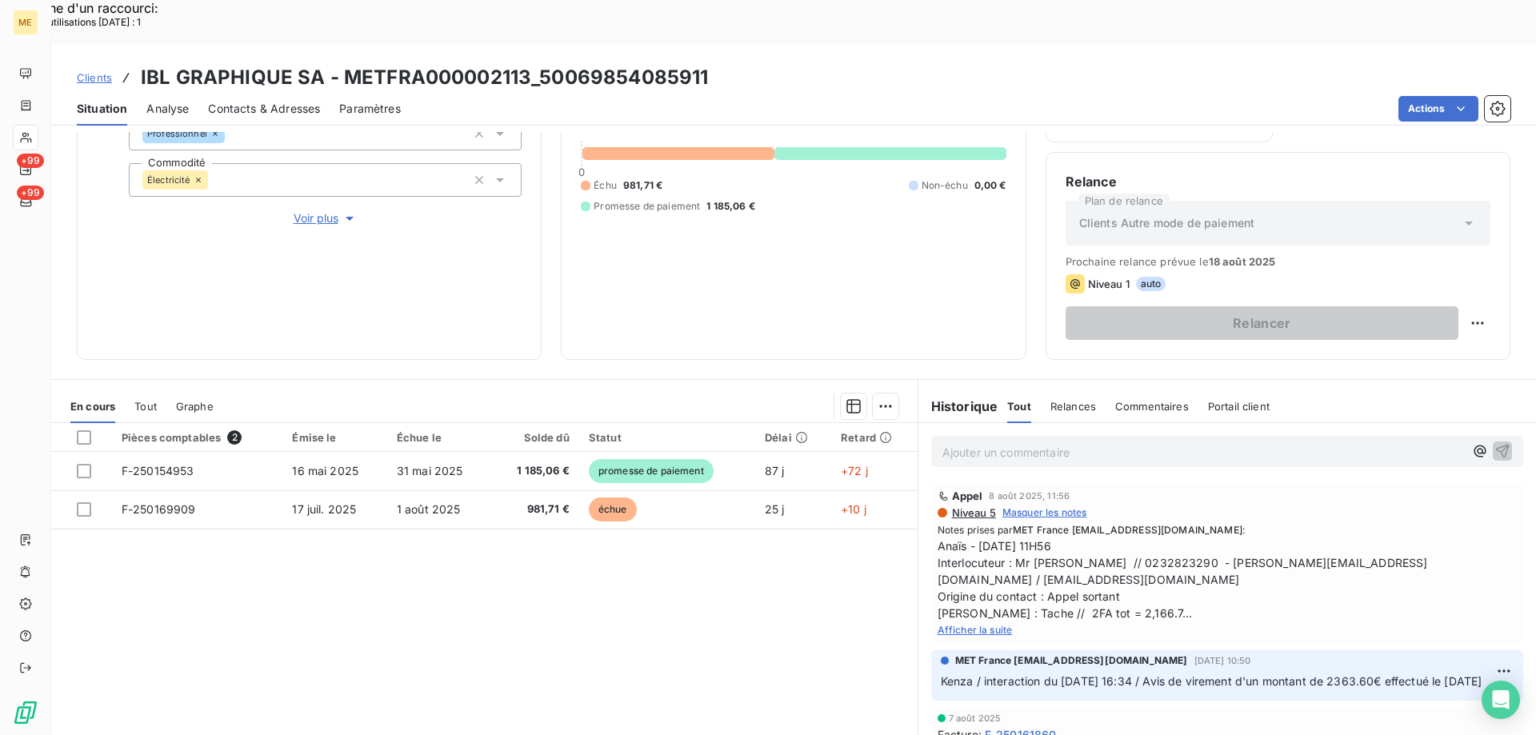
click at [976, 624] on span "Afficher la suite" at bounding box center [974, 630] width 75 height 12
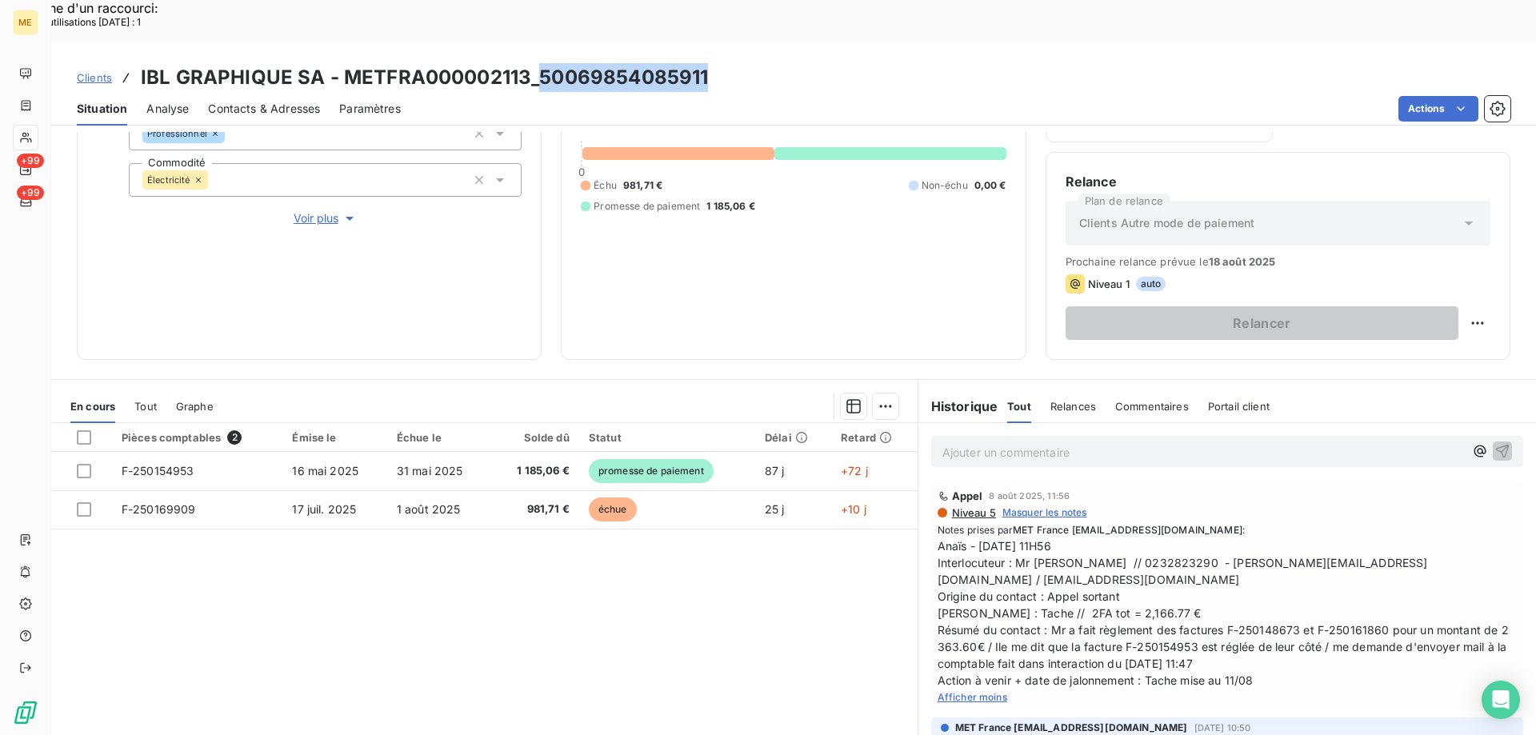
drag, startPoint x: 714, startPoint y: 32, endPoint x: 537, endPoint y: 37, distance: 177.6
click at [537, 63] on div "Clients IBL GRAPHIQUE SA - METFRA000002113_50069854085911" at bounding box center [793, 77] width 1484 height 29
copy h3 "[CREDIT_CARD_NUMBER]"
click at [953, 691] on span "Afficher moins" at bounding box center [972, 697] width 70 height 12
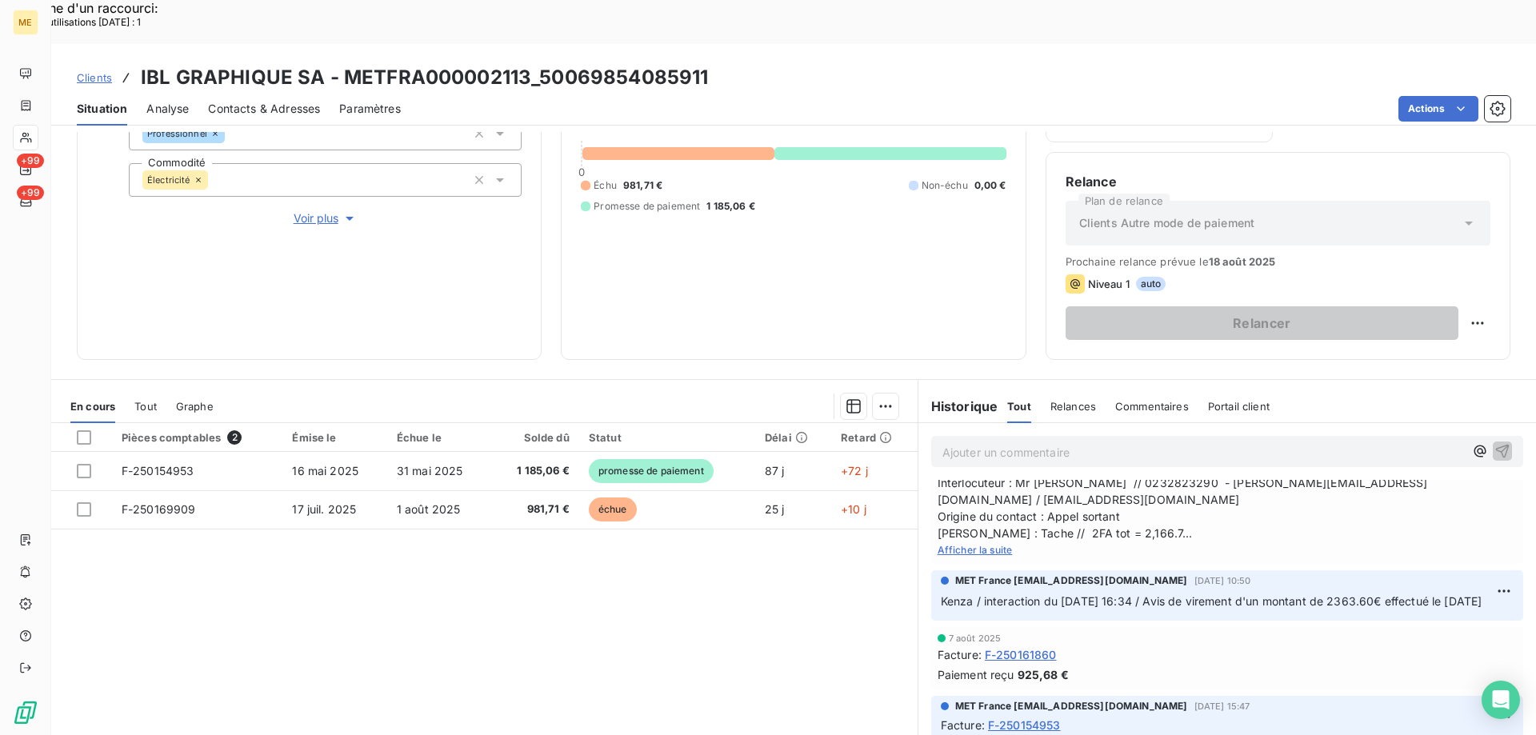
scroll to position [0, 0]
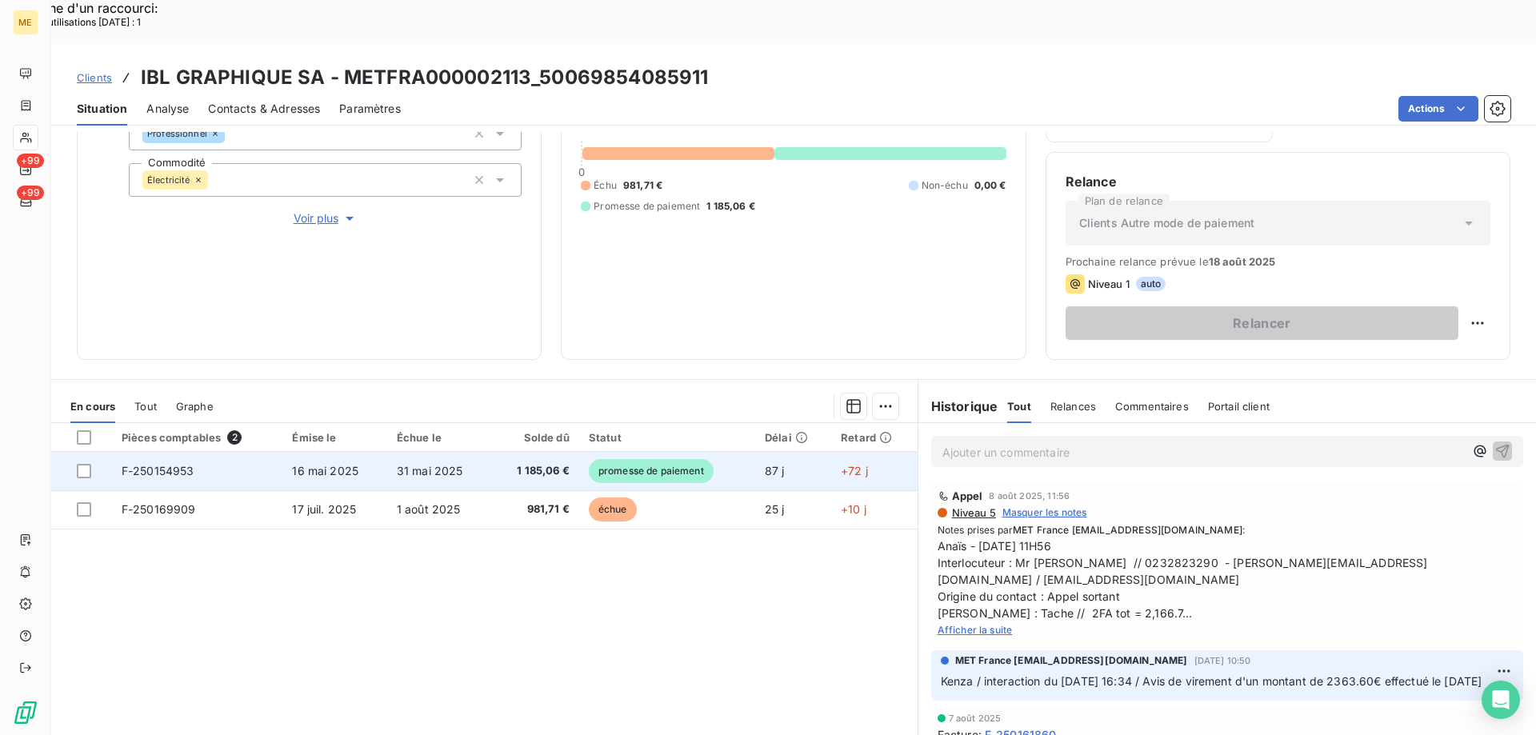
click at [684, 459] on span "promesse de paiement" at bounding box center [651, 471] width 125 height 24
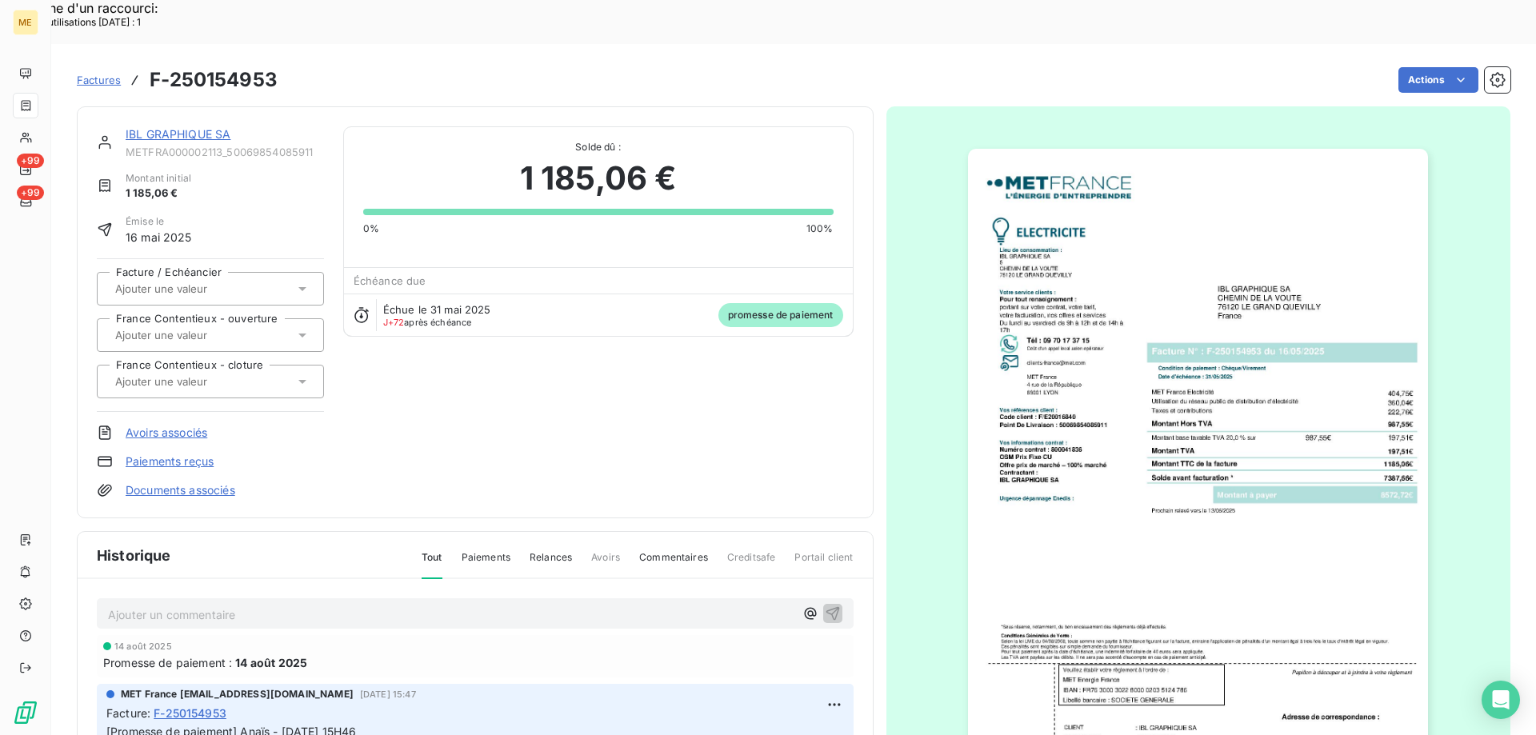
click at [177, 127] on link "IBL GRAPHIQUE SA" at bounding box center [178, 134] width 105 height 14
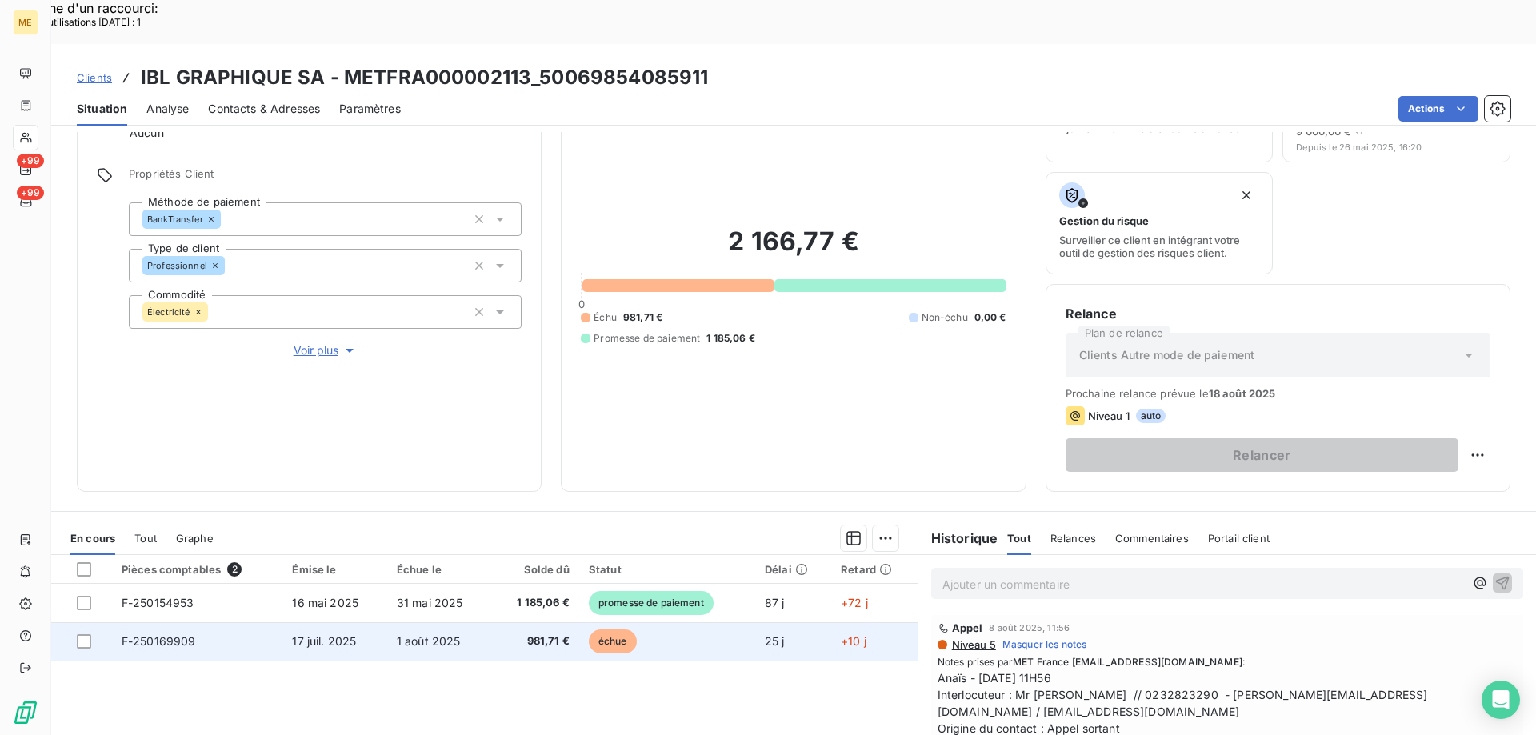
scroll to position [214, 0]
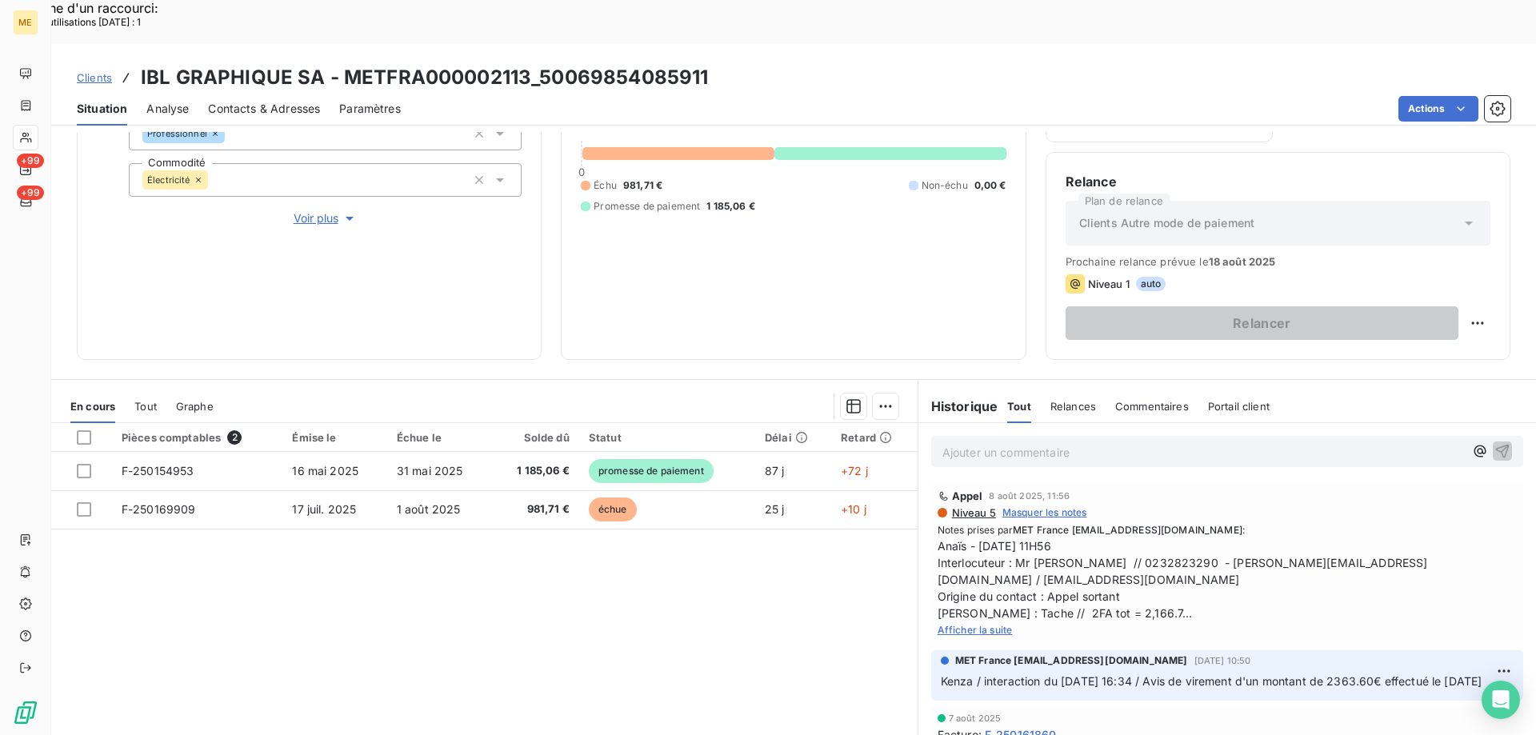
click at [985, 624] on span "Afficher la suite" at bounding box center [974, 630] width 75 height 12
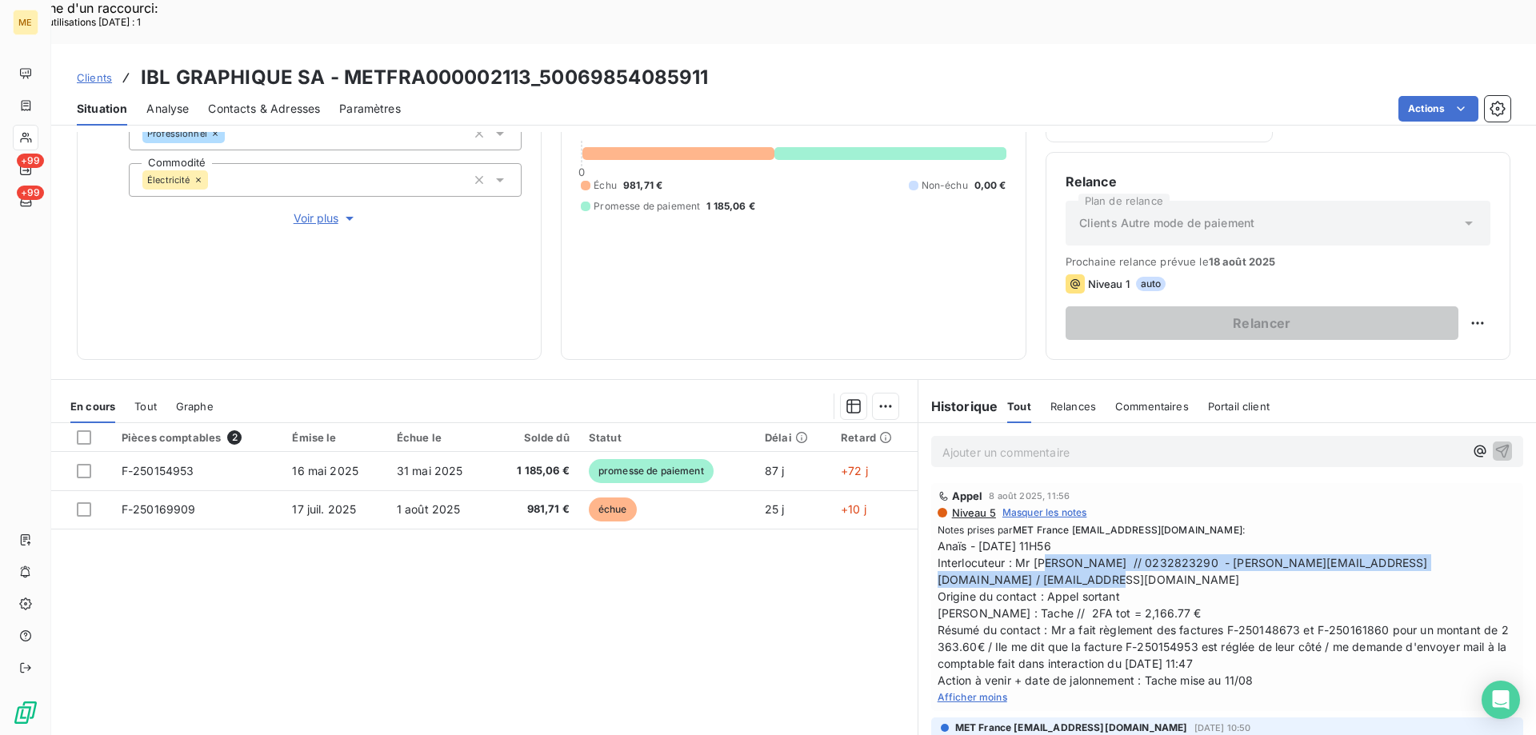
drag, startPoint x: 1007, startPoint y: 520, endPoint x: 1517, endPoint y: 516, distance: 510.3
click at [1517, 516] on div "Ajouter un commentaire ﻿ Appel 8 août 2025, 11:56 Niveau 5 Masquer les notes No…" at bounding box center [1226, 601] width 617 height 356
copy span "Mr [PERSON_NAME] // 0232823290 - [PERSON_NAME][EMAIL_ADDRESS][DOMAIN_NAME] / [E…"
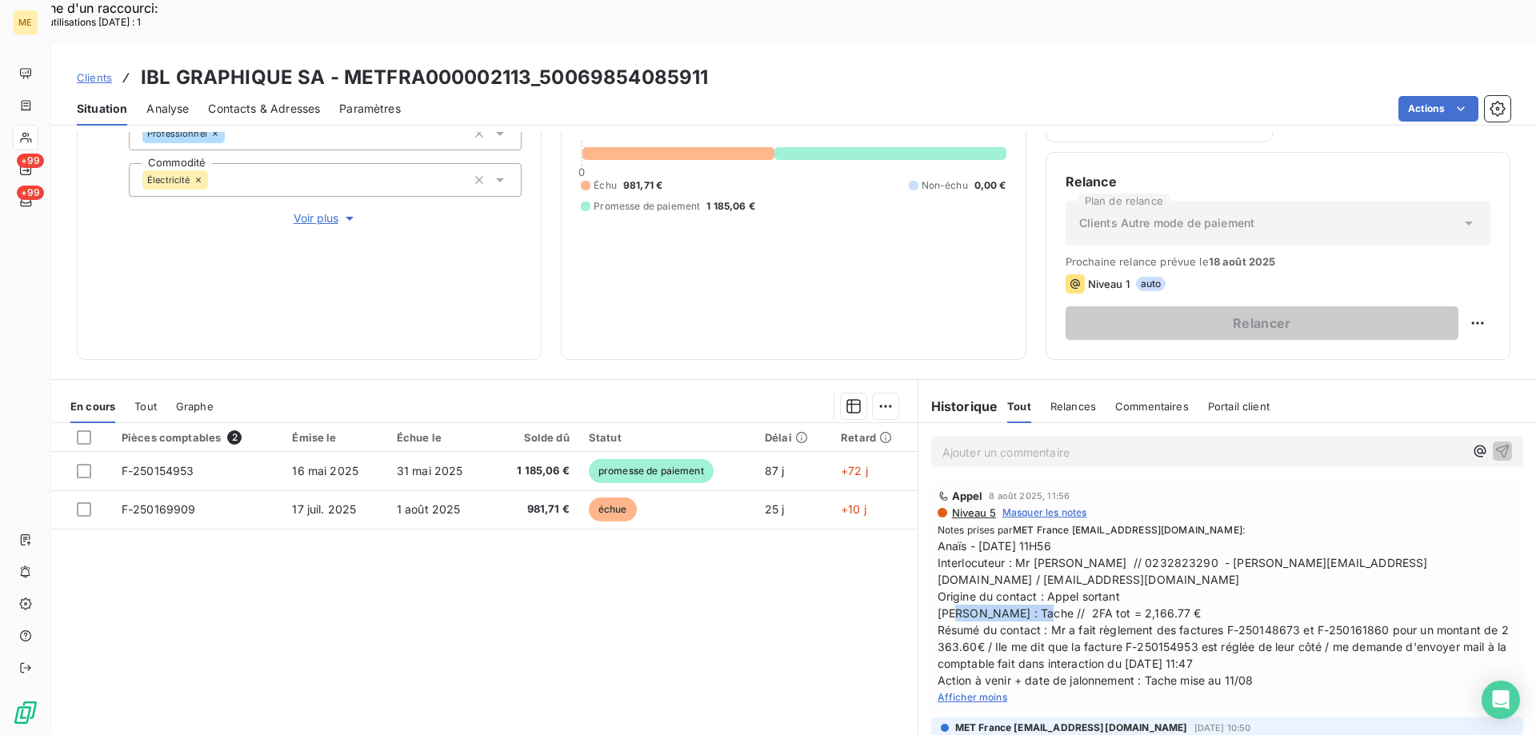
drag, startPoint x: 1030, startPoint y: 553, endPoint x: 1097, endPoint y: 579, distance: 72.2
click at [1106, 561] on span "Anaïs - 08/08/2025 - 11H56 Interlocuteur : Mr ZELFIN // 0232823290 - frederic@i…" at bounding box center [1226, 612] width 579 height 151
click at [1101, 561] on span "Anaïs - 08/08/2025 - 11H56 Interlocuteur : Mr ZELFIN // 0232823290 - frederic@i…" at bounding box center [1226, 612] width 579 height 151
click at [1058, 587] on span "Anaïs - 08/08/2025 - 11H56 Interlocuteur : Mr ZELFIN // 0232823290 - frederic@i…" at bounding box center [1226, 612] width 579 height 151
drag, startPoint x: 1027, startPoint y: 555, endPoint x: 1155, endPoint y: 558, distance: 128.0
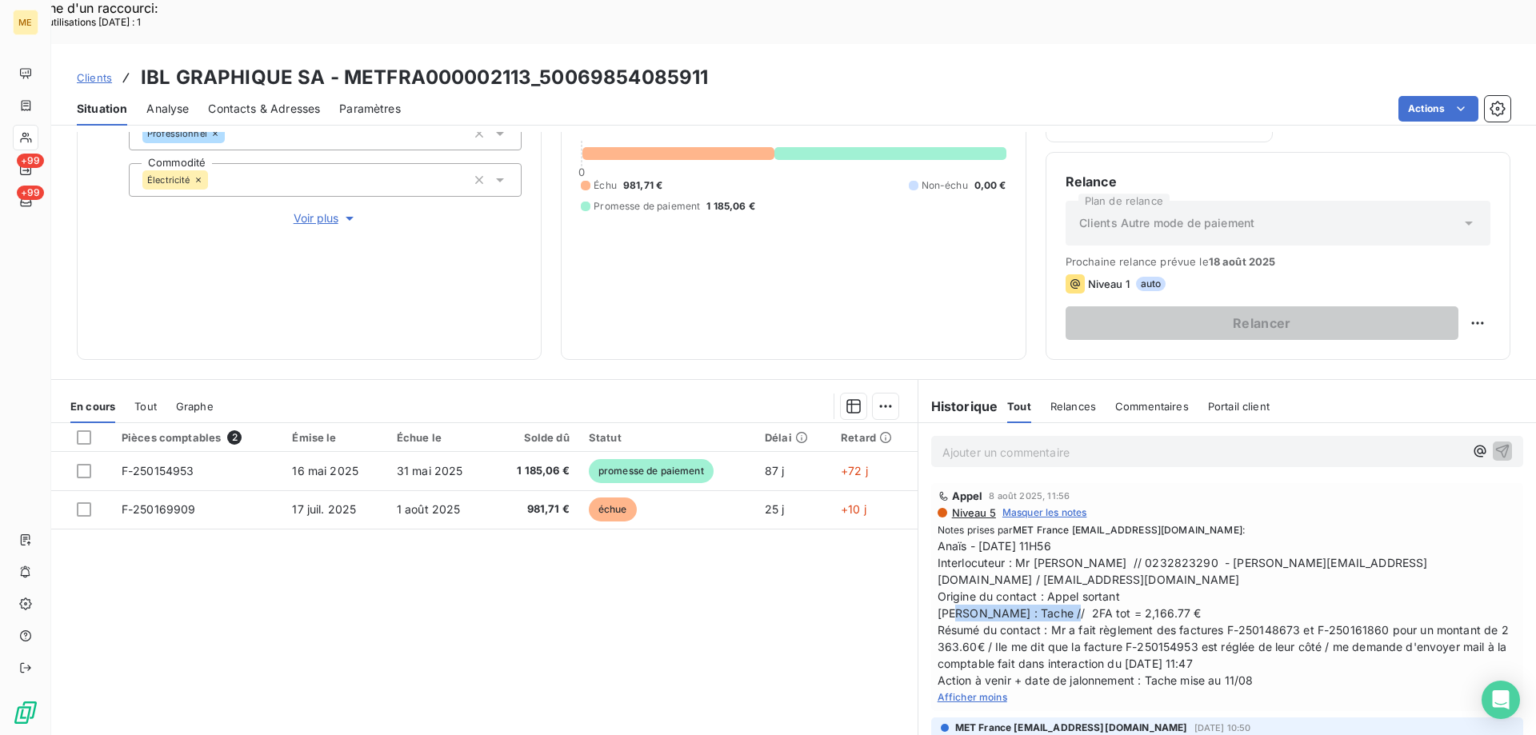
click at [1155, 558] on span "Anaïs - 08/08/2025 - 11H56 Interlocuteur : Mr ZELFIN // 0232823290 - frederic@i…" at bounding box center [1226, 612] width 579 height 151
copy span "2FA tot = 2,166.77 €"
drag, startPoint x: 1483, startPoint y: 519, endPoint x: 1320, endPoint y: 519, distance: 163.2
click at [1320, 537] on span "Anaïs - 08/08/2025 - 11H56 Interlocuteur : Mr ZELFIN // 0232823290 - frederic@i…" at bounding box center [1226, 612] width 579 height 151
copy span "[EMAIL_ADDRESS][DOMAIN_NAME]"
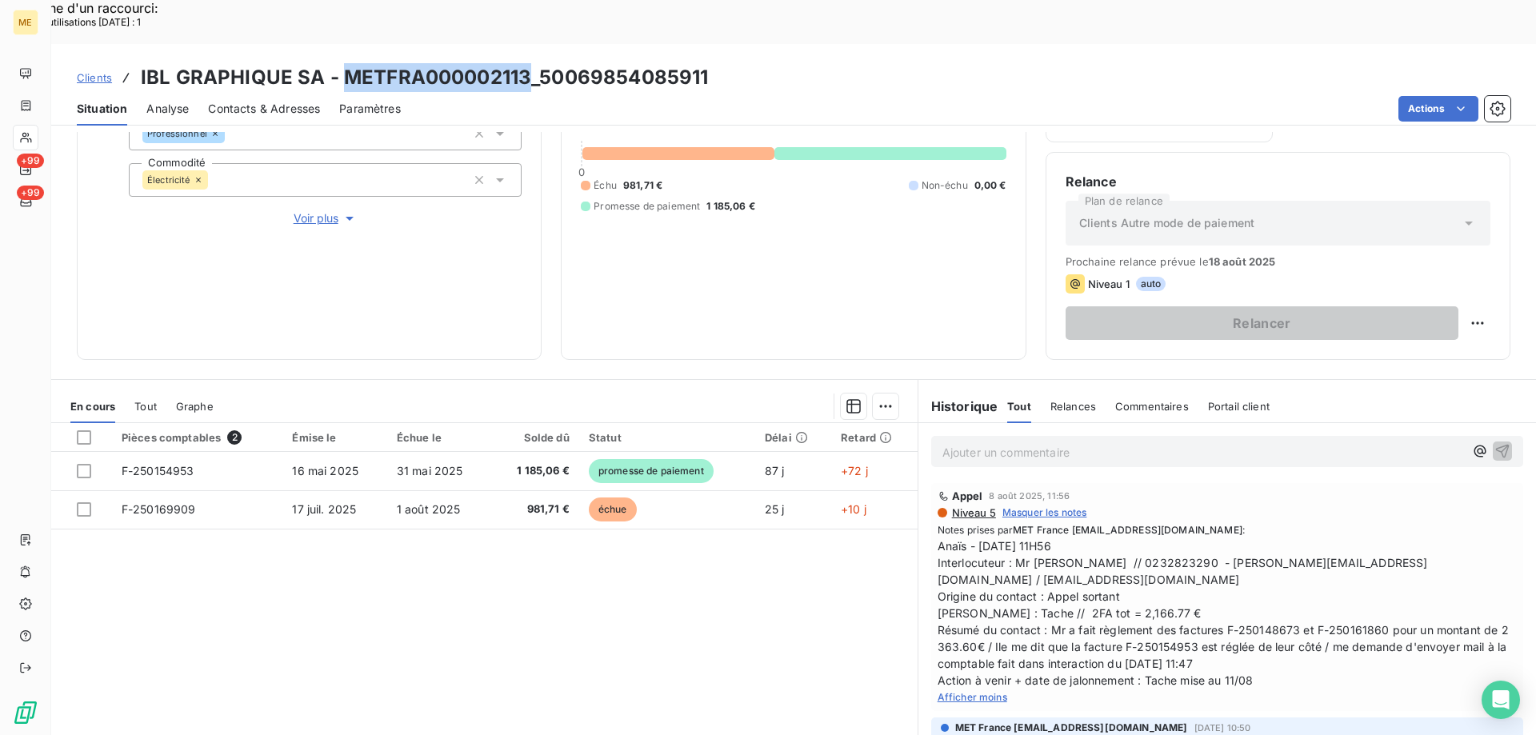
drag, startPoint x: 524, startPoint y: 32, endPoint x: 342, endPoint y: 42, distance: 182.6
click at [342, 63] on h3 "IBL GRAPHIQUE SA - METFRA000002113_50069854085911" at bounding box center [424, 77] width 567 height 29
copy h3 "METFRA000002113"
drag, startPoint x: 1081, startPoint y: 554, endPoint x: 1141, endPoint y: 550, distance: 60.9
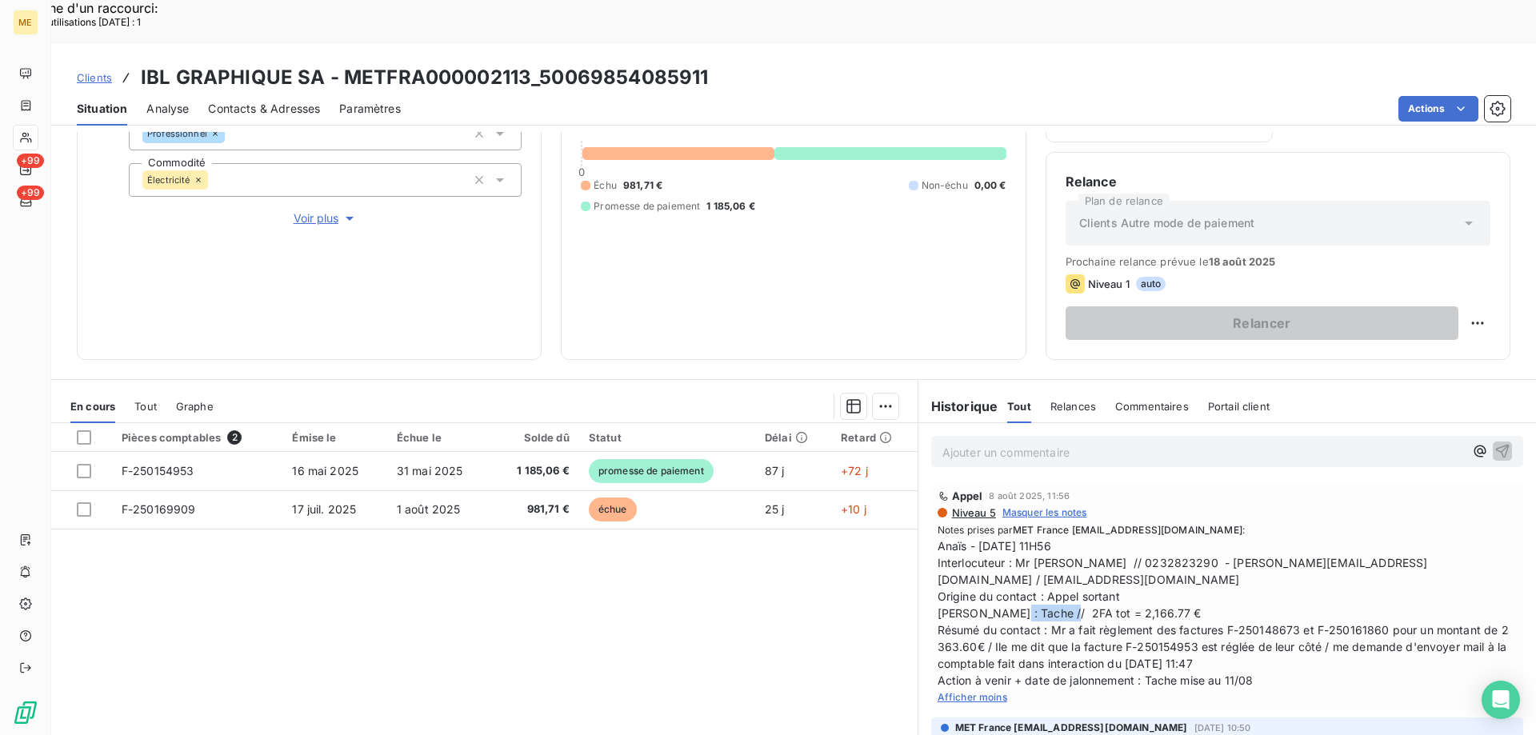
click at [1141, 550] on span "Anaïs - 08/08/2025 - 11H56 Interlocuteur : Mr ZELFIN // 0232823290 - frederic@i…" at bounding box center [1226, 612] width 579 height 151
click at [1148, 581] on span "Anaïs - 08/08/2025 - 11H56 Interlocuteur : Mr ZELFIN // 0232823290 - frederic@i…" at bounding box center [1226, 612] width 579 height 151
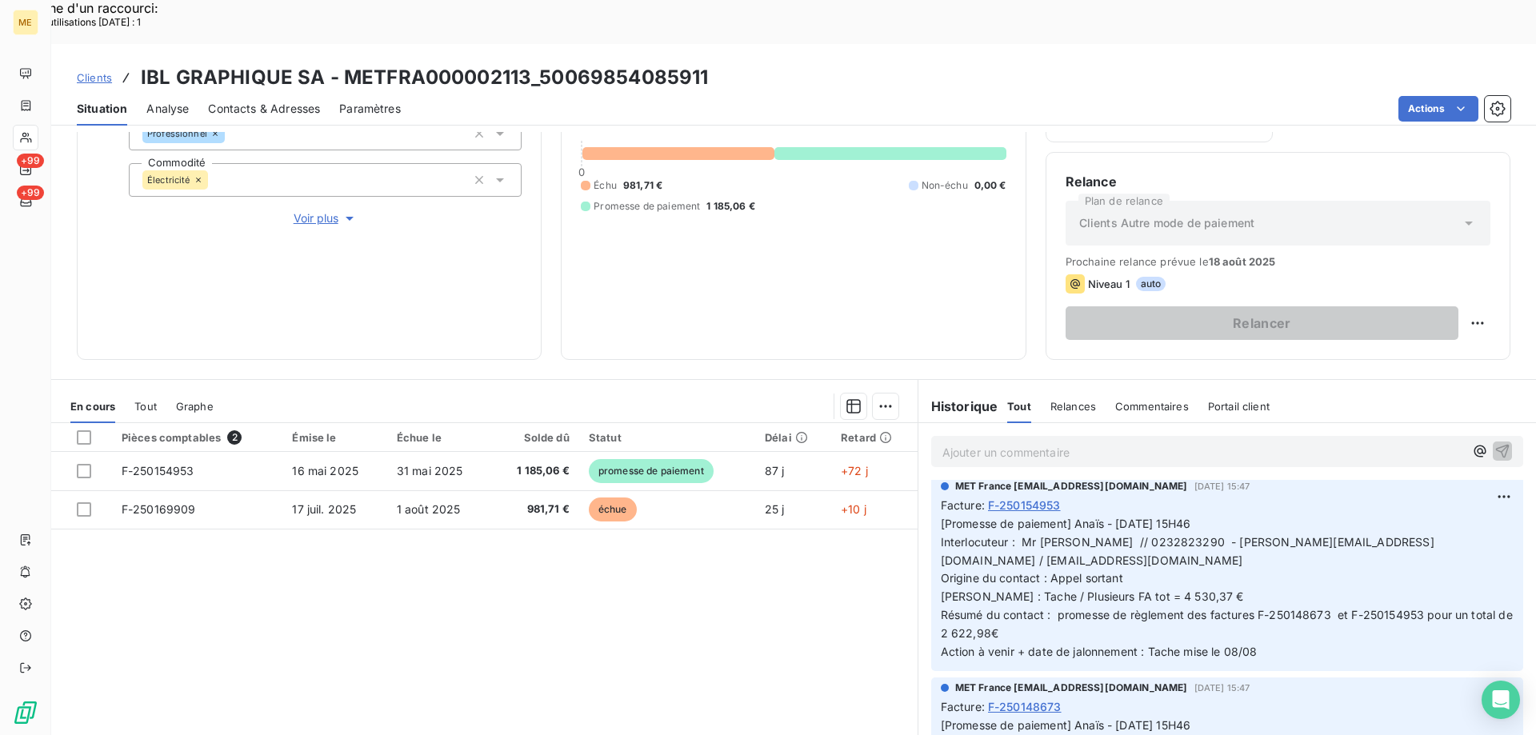
scroll to position [400, 0]
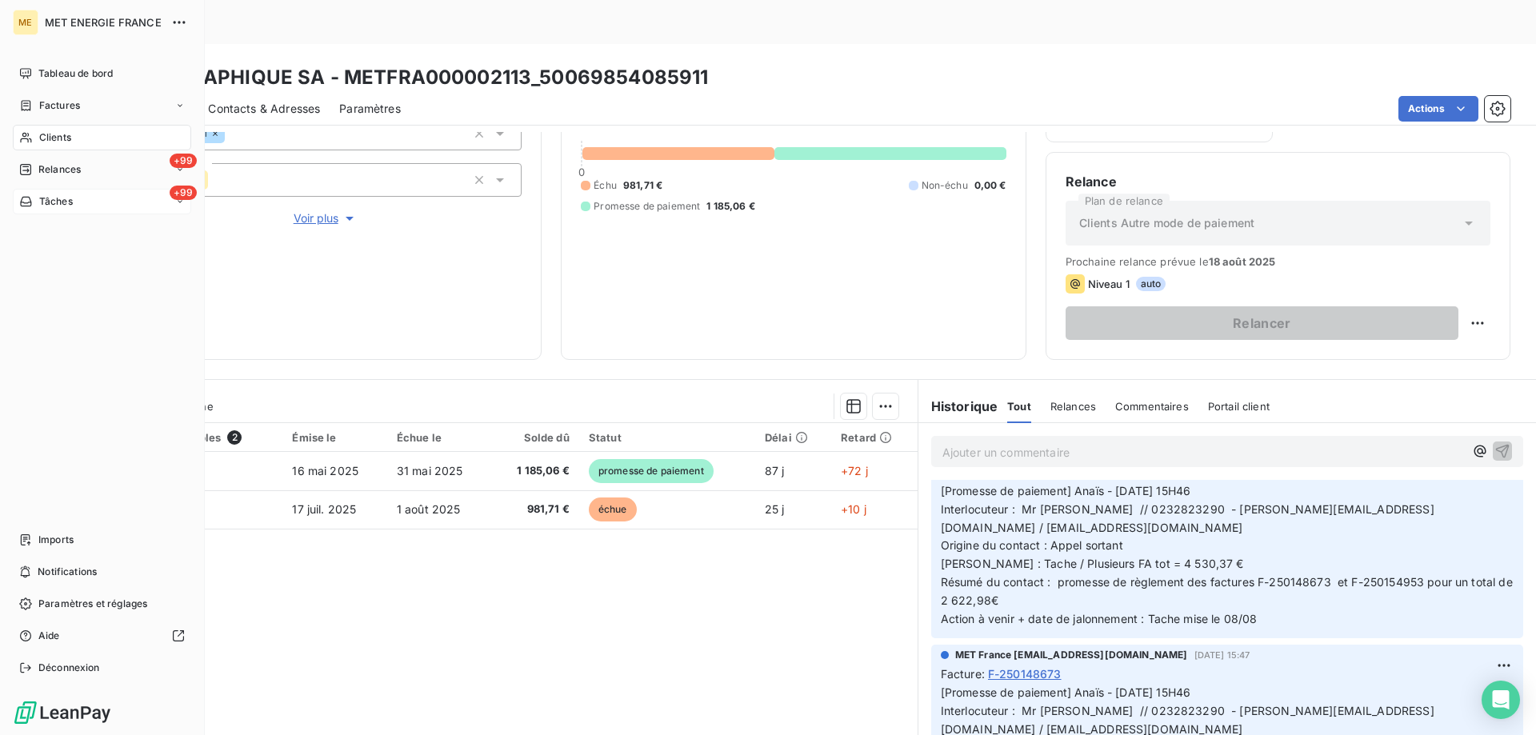
click at [86, 206] on div "+99 Tâches" at bounding box center [102, 202] width 178 height 26
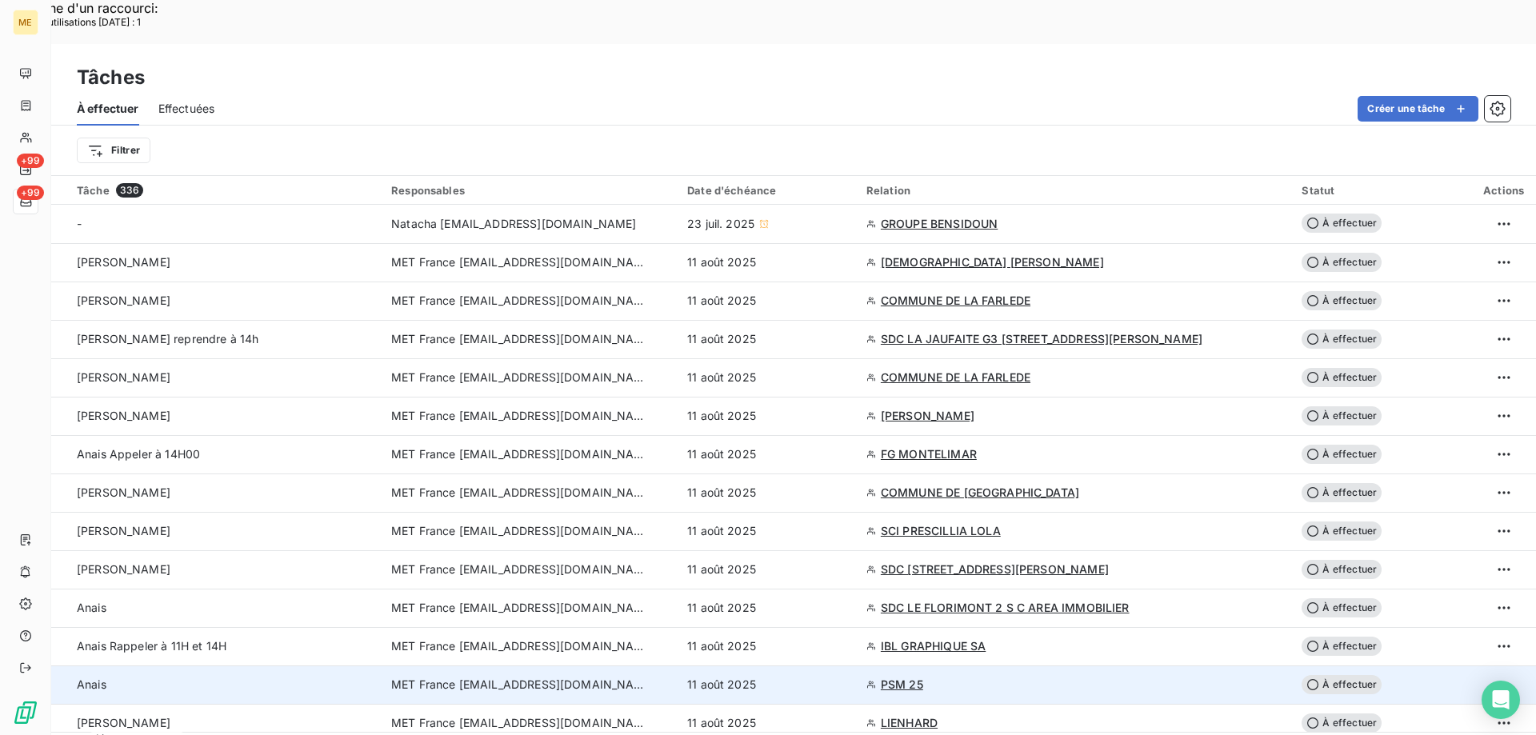
click at [847, 677] on div "11 août 2025" at bounding box center [767, 685] width 160 height 16
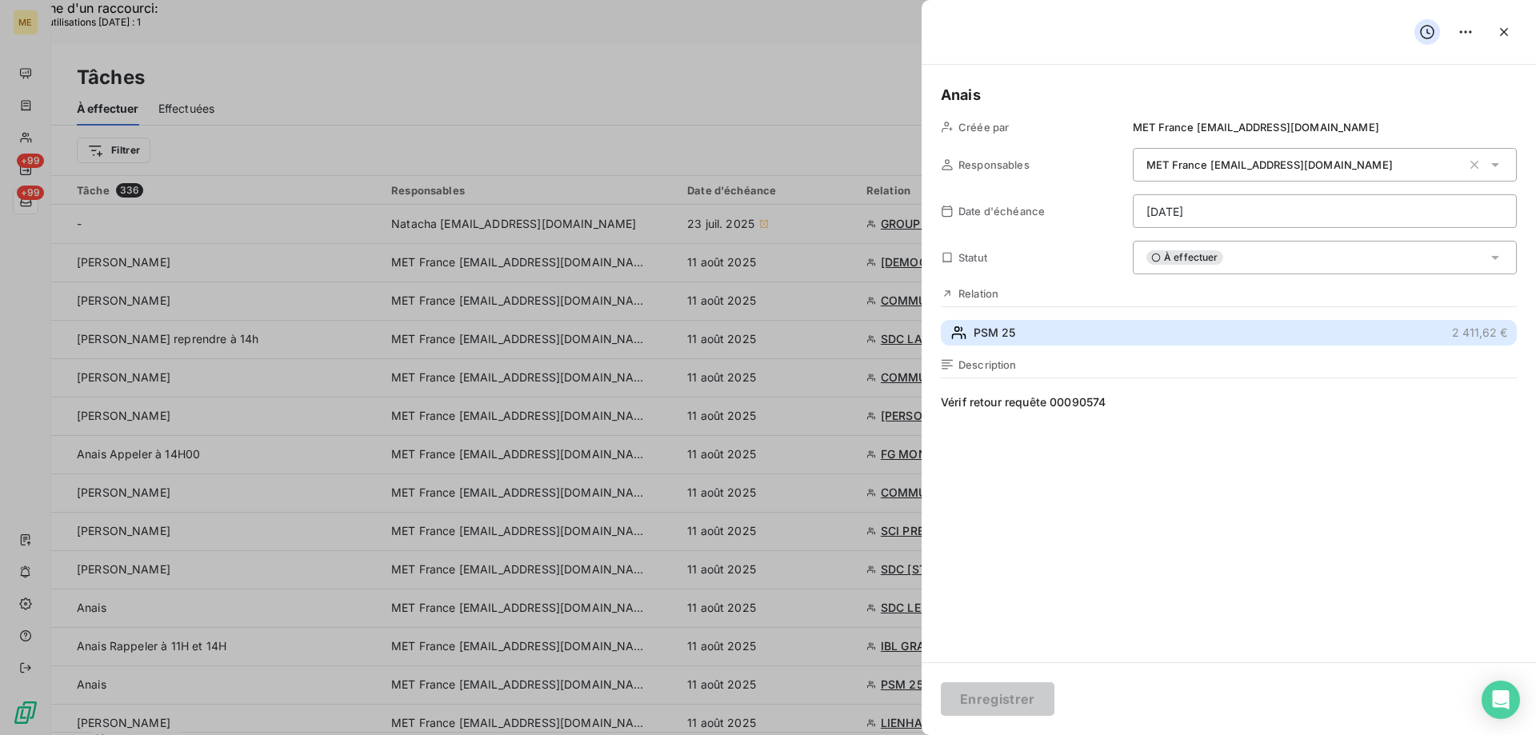
click at [1078, 340] on button "PSM 25 2 411,62 €" at bounding box center [1229, 333] width 576 height 26
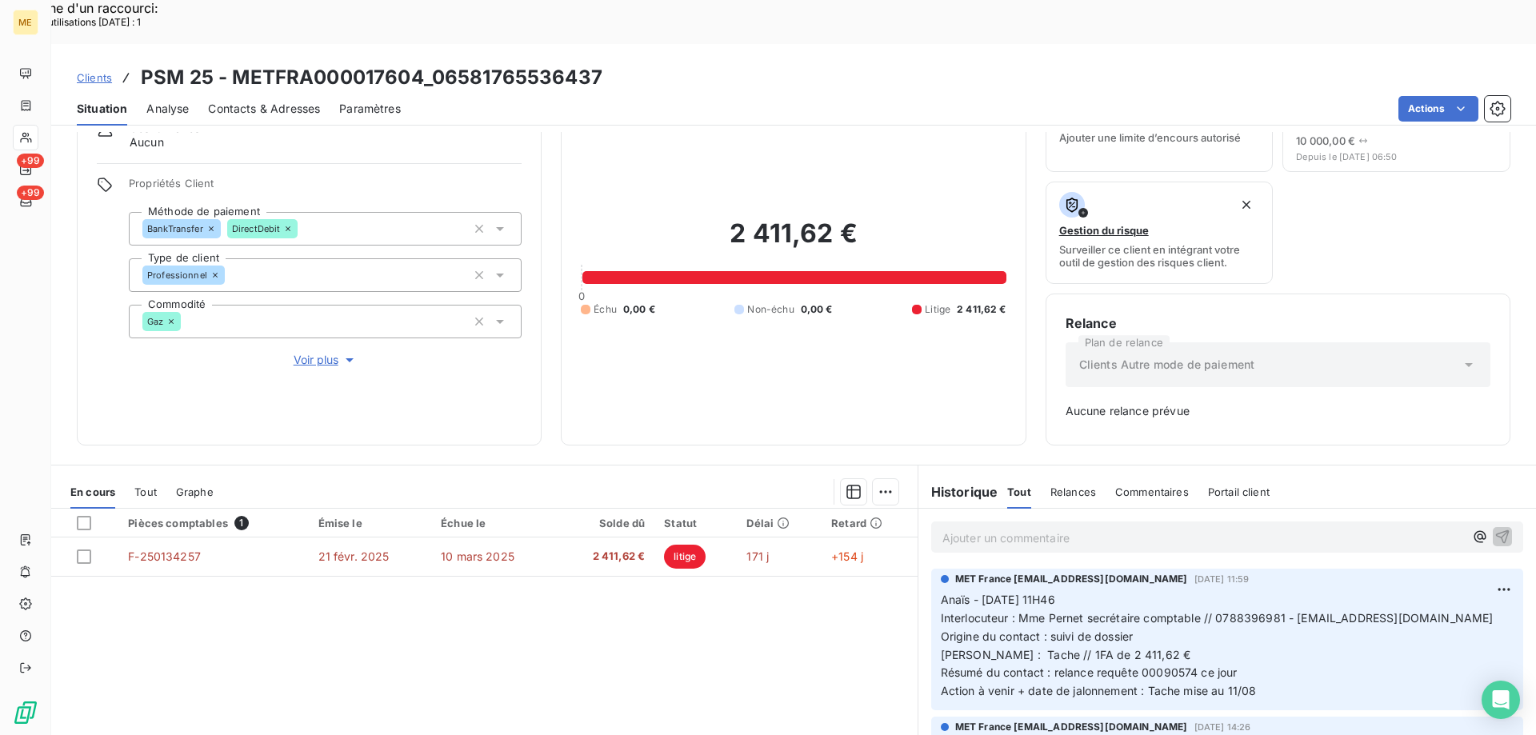
scroll to position [158, 0]
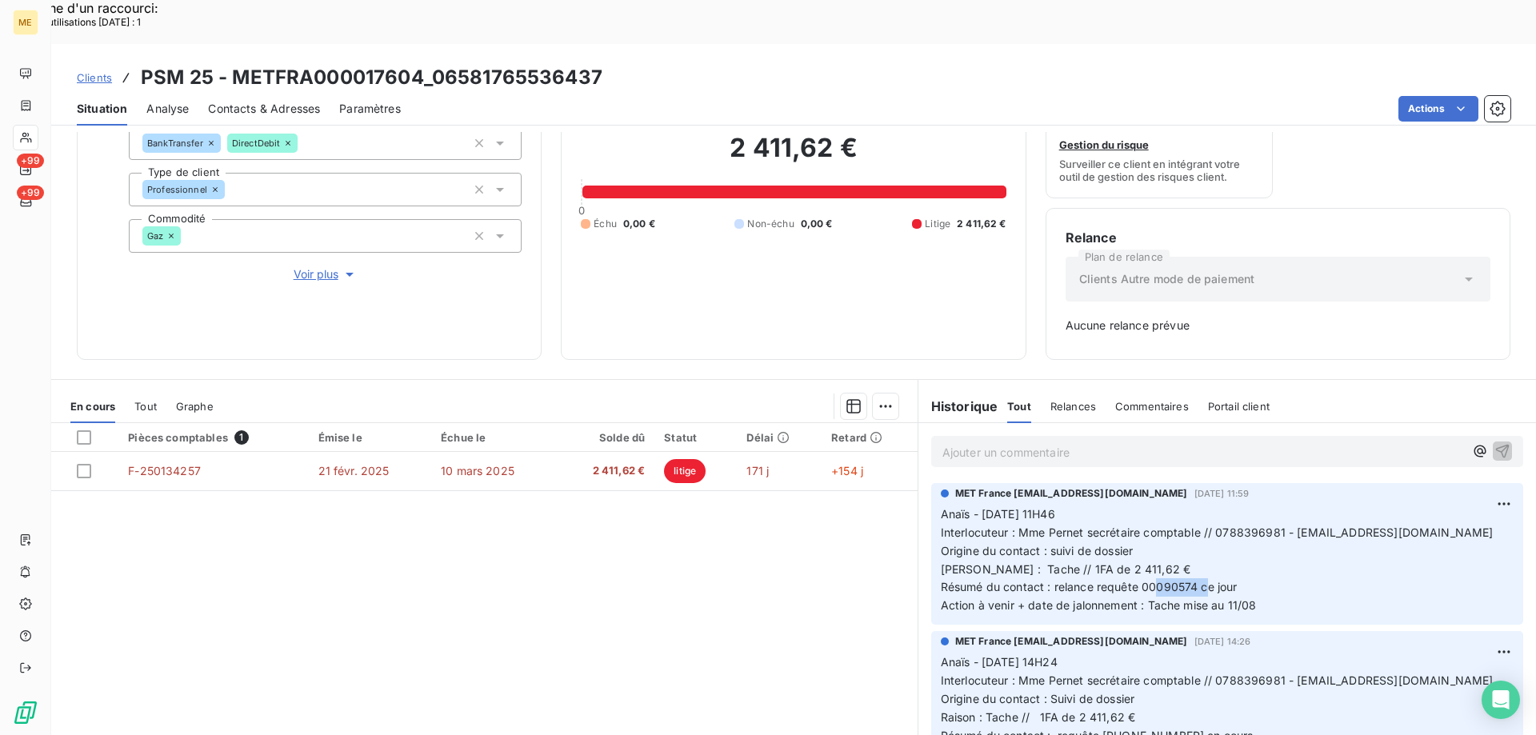
drag, startPoint x: 1189, startPoint y: 545, endPoint x: 1136, endPoint y: 541, distance: 52.9
click at [1136, 541] on span "Anaïs - 06/08/2025 - 11H46 Interlocuteur : Mme Pernet secrétaire comptable // 0…" at bounding box center [1217, 559] width 553 height 105
click at [1258, 561] on p "Anaïs - 06/08/2025 - 11H46 Interlocuteur : Mme Pernet secrétaire comptable // 0…" at bounding box center [1227, 560] width 573 height 110
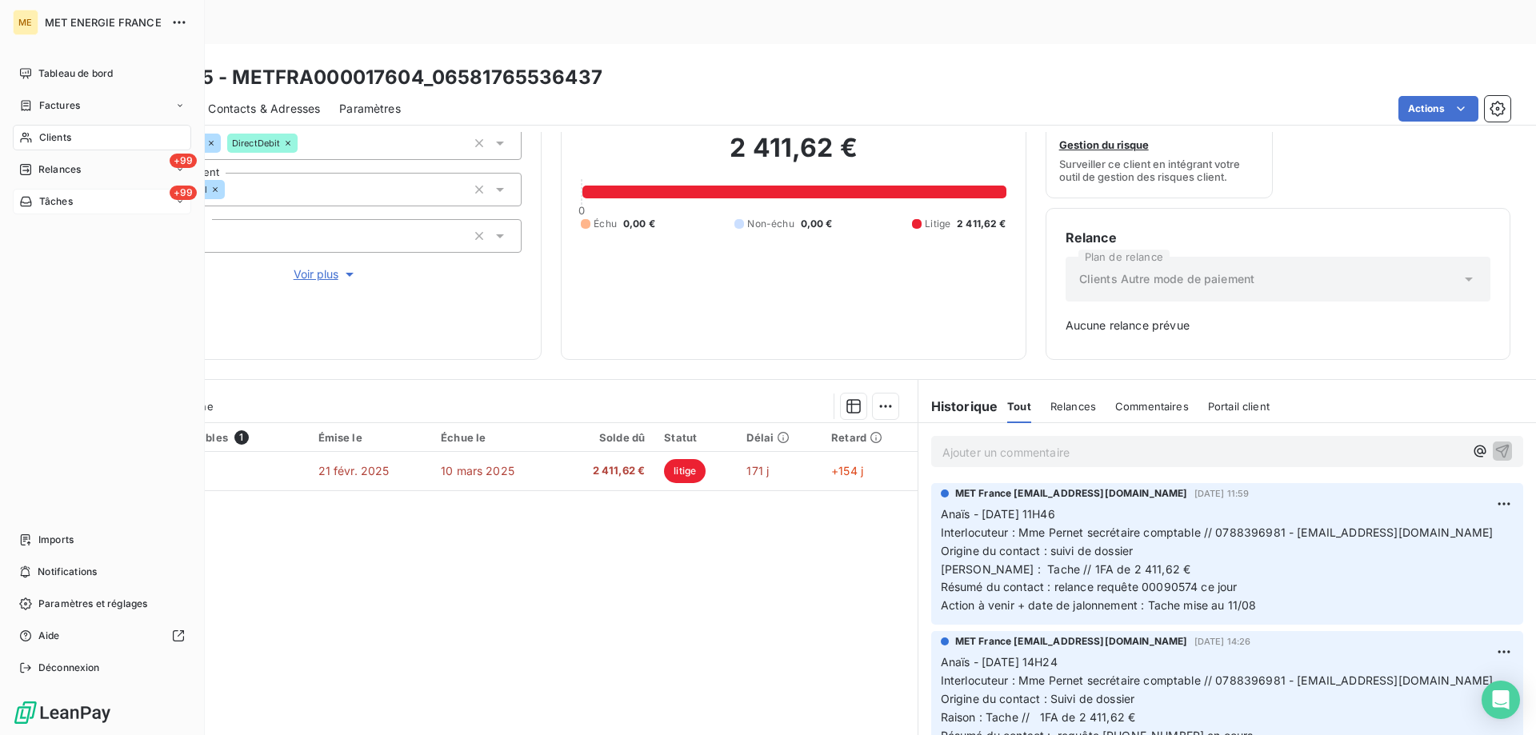
click at [34, 195] on div "Tâches" at bounding box center [46, 201] width 54 height 14
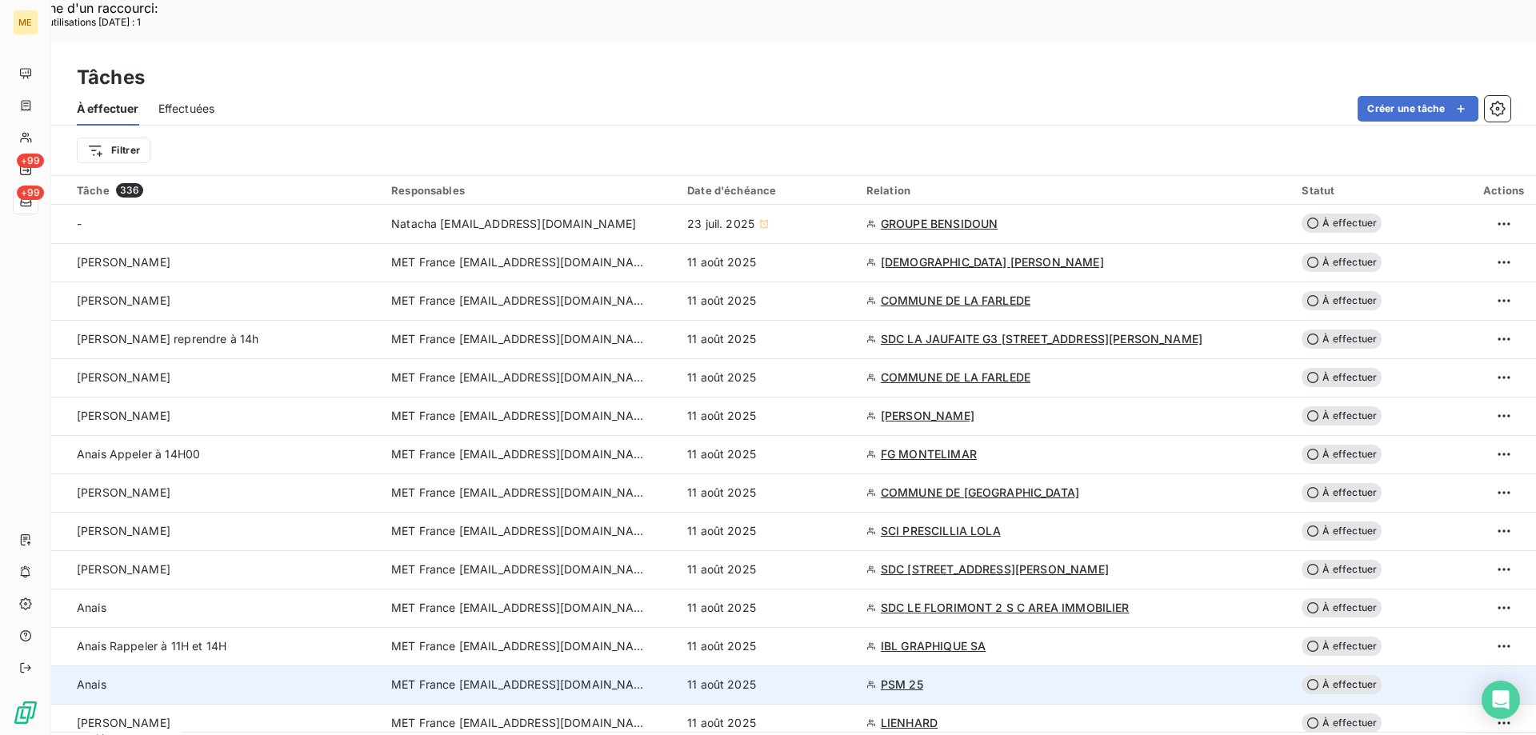
click at [847, 677] on div "11 août 2025" at bounding box center [767, 685] width 160 height 16
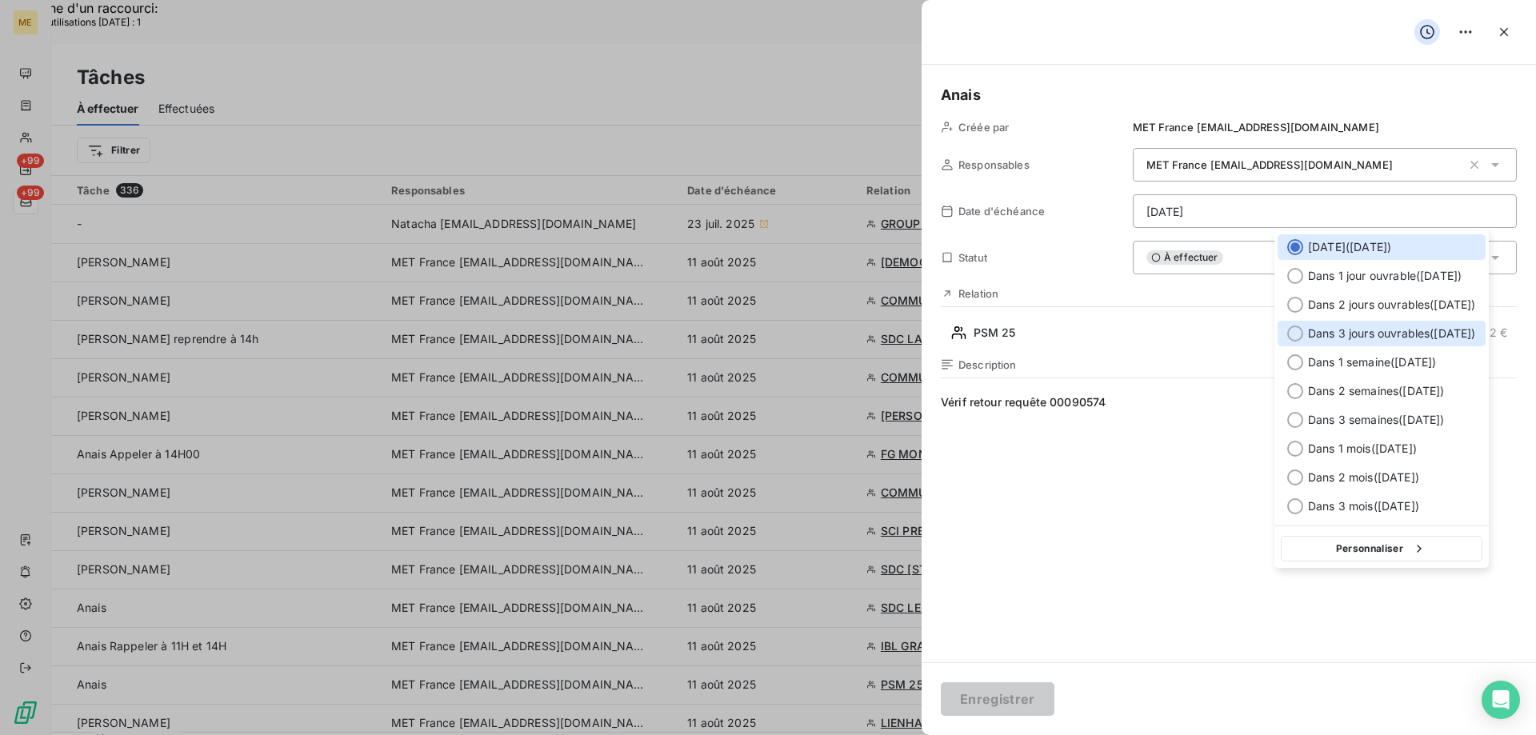
click at [1442, 330] on span "Dans 3 jours ouvrables ( jeudi )" at bounding box center [1392, 334] width 168 height 16
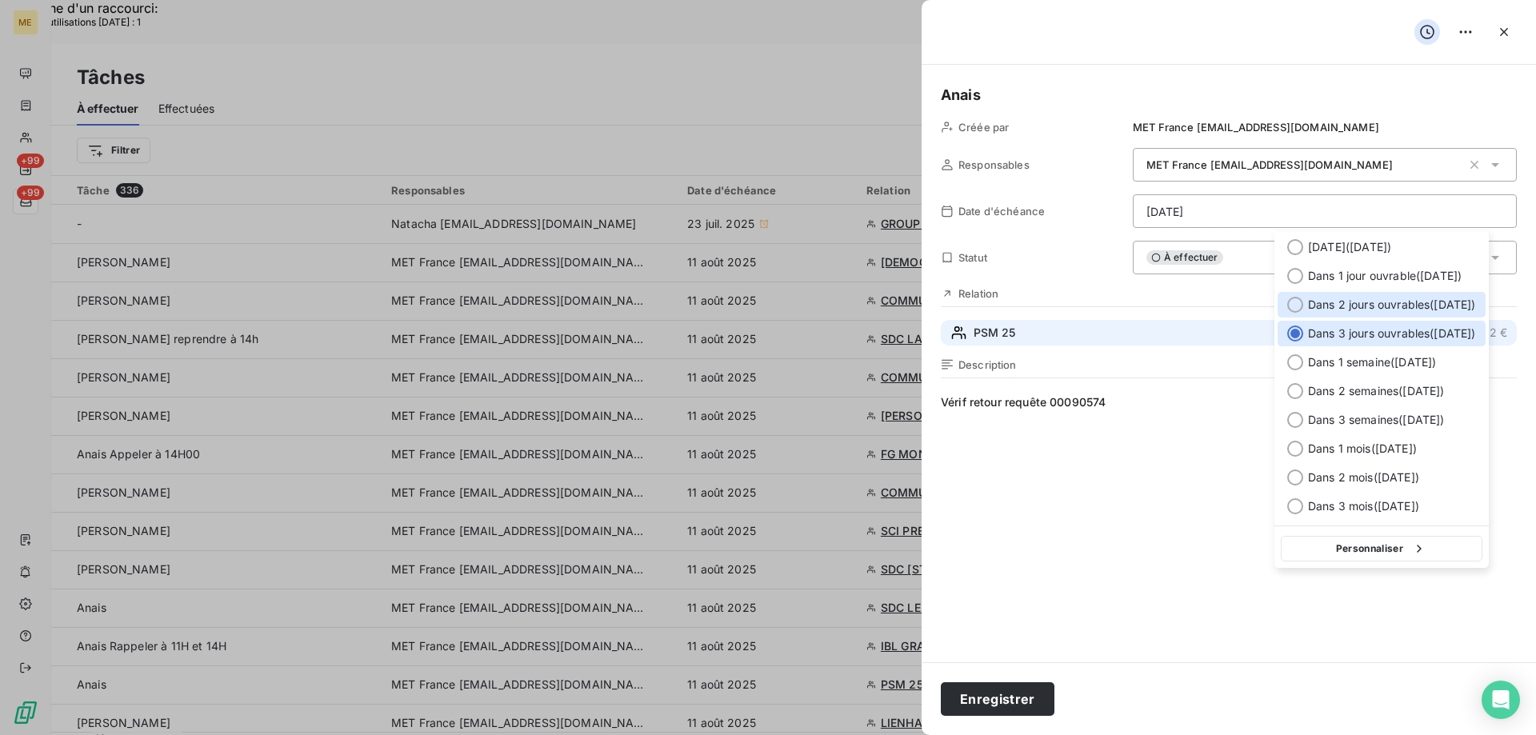
drag, startPoint x: 1412, startPoint y: 302, endPoint x: 1368, endPoint y: 330, distance: 52.1
click at [1413, 302] on span "Dans 2 jours ouvrables ( mercredi )" at bounding box center [1392, 305] width 168 height 16
type input "13/08/2025"
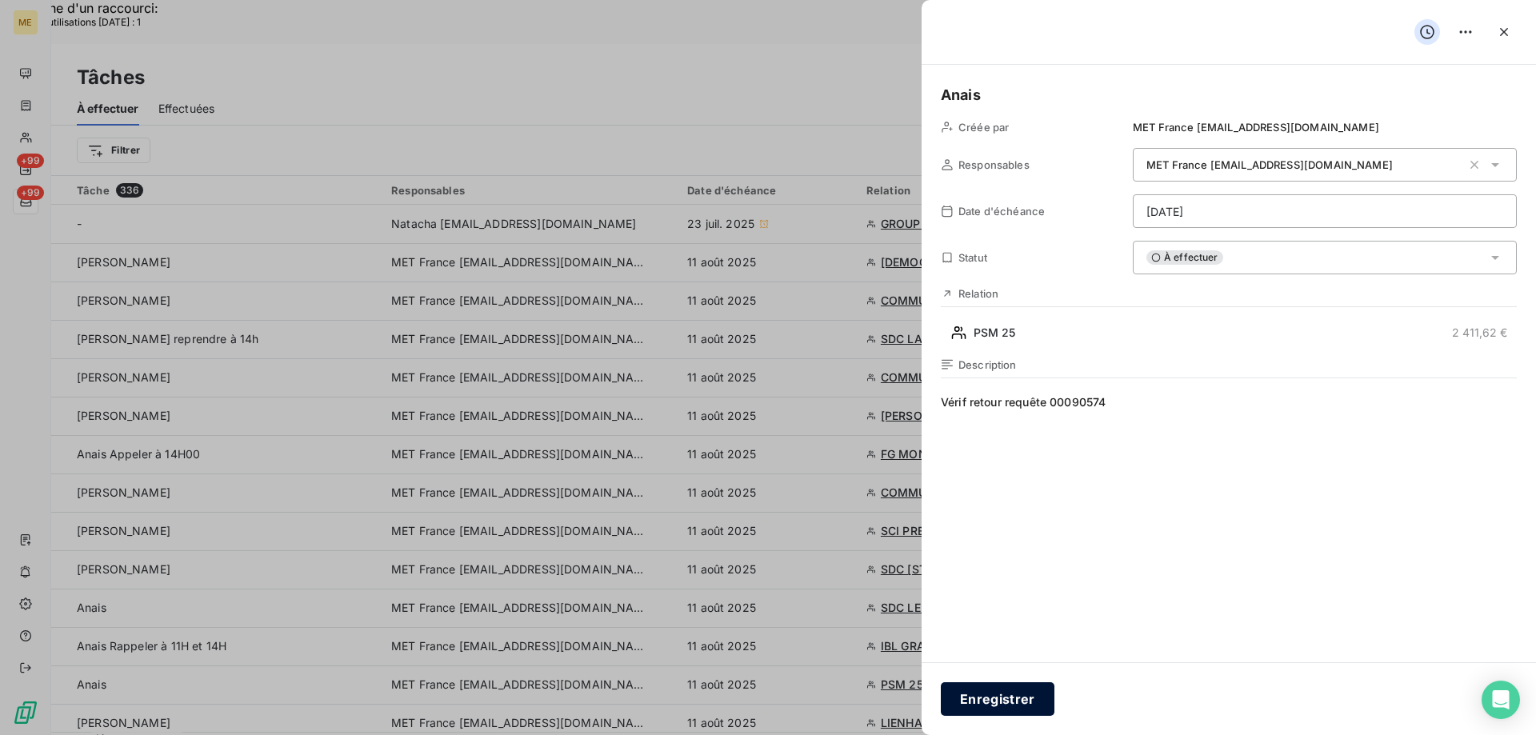
click at [994, 690] on button "Enregistrer" at bounding box center [998, 699] width 114 height 34
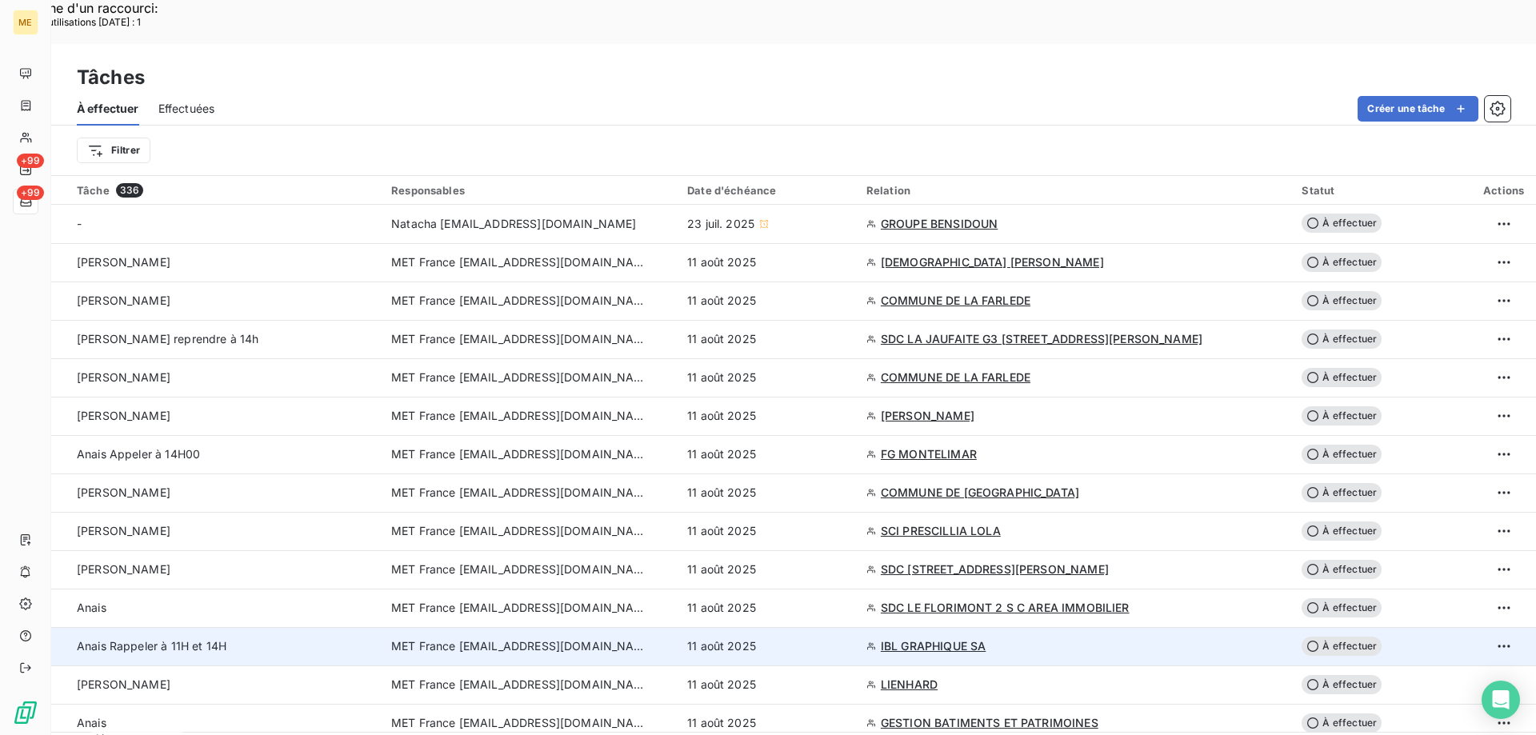
scroll to position [80, 0]
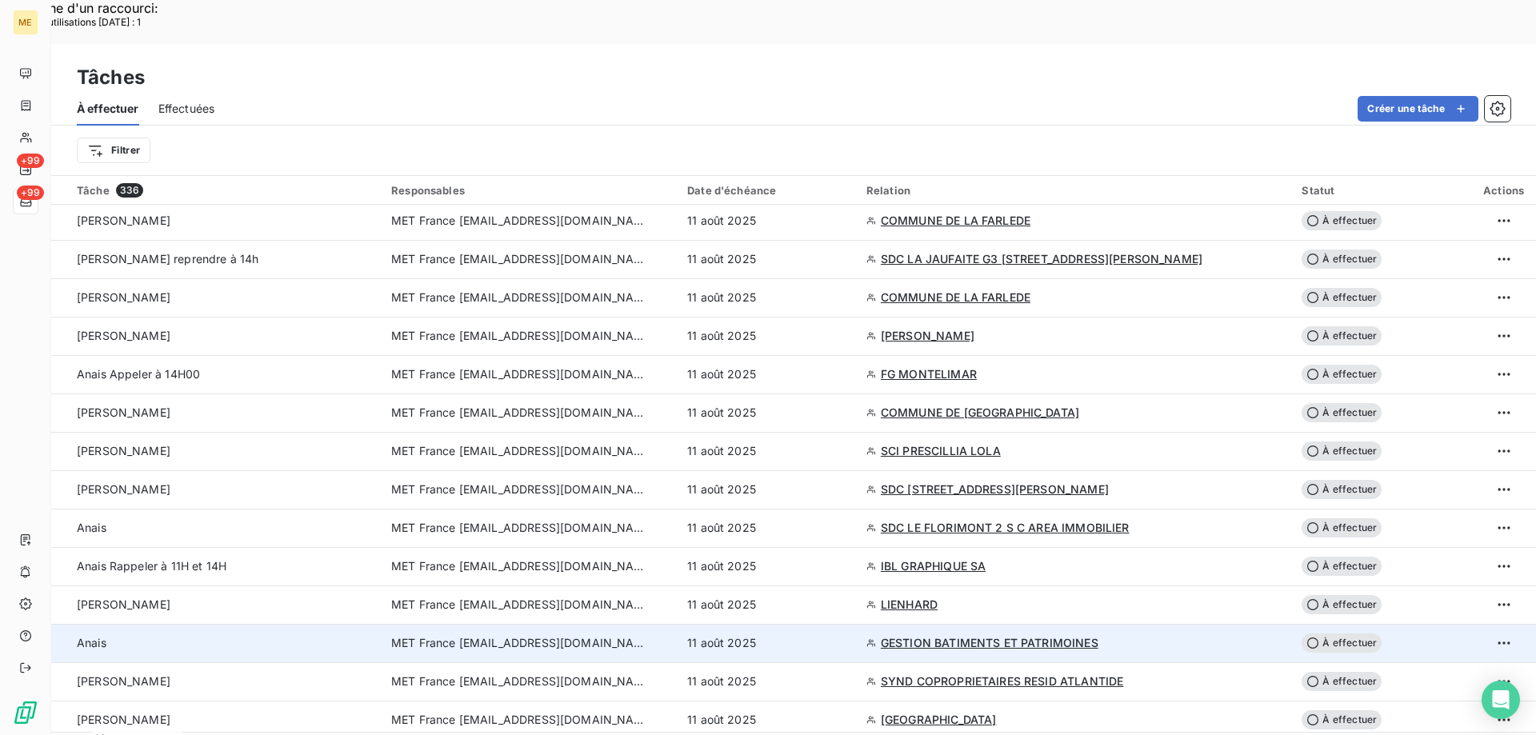
click at [836, 635] on div "11 août 2025" at bounding box center [767, 643] width 160 height 16
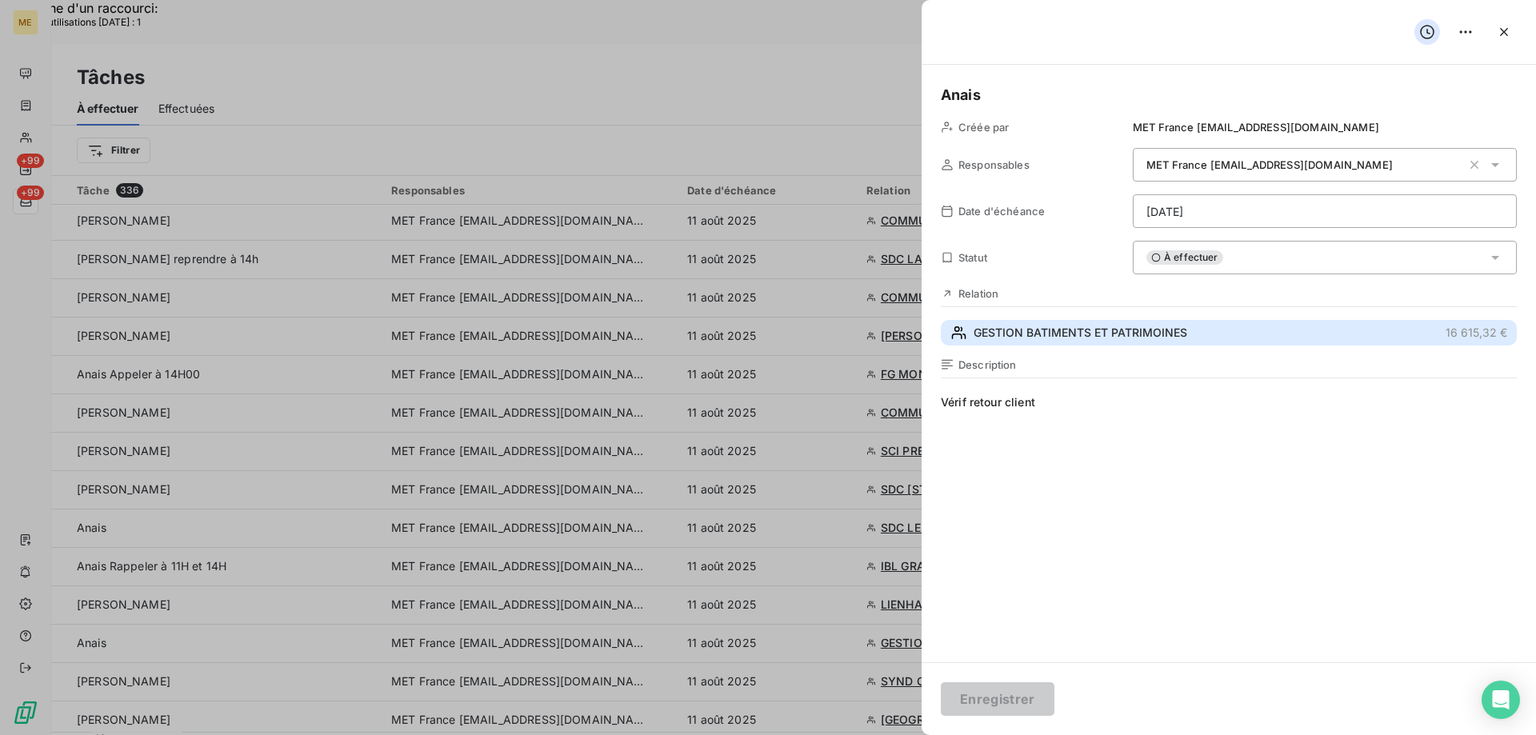
click at [1033, 327] on span "GESTION BATIMENTS ET PATRIMOINES" at bounding box center [1080, 333] width 214 height 16
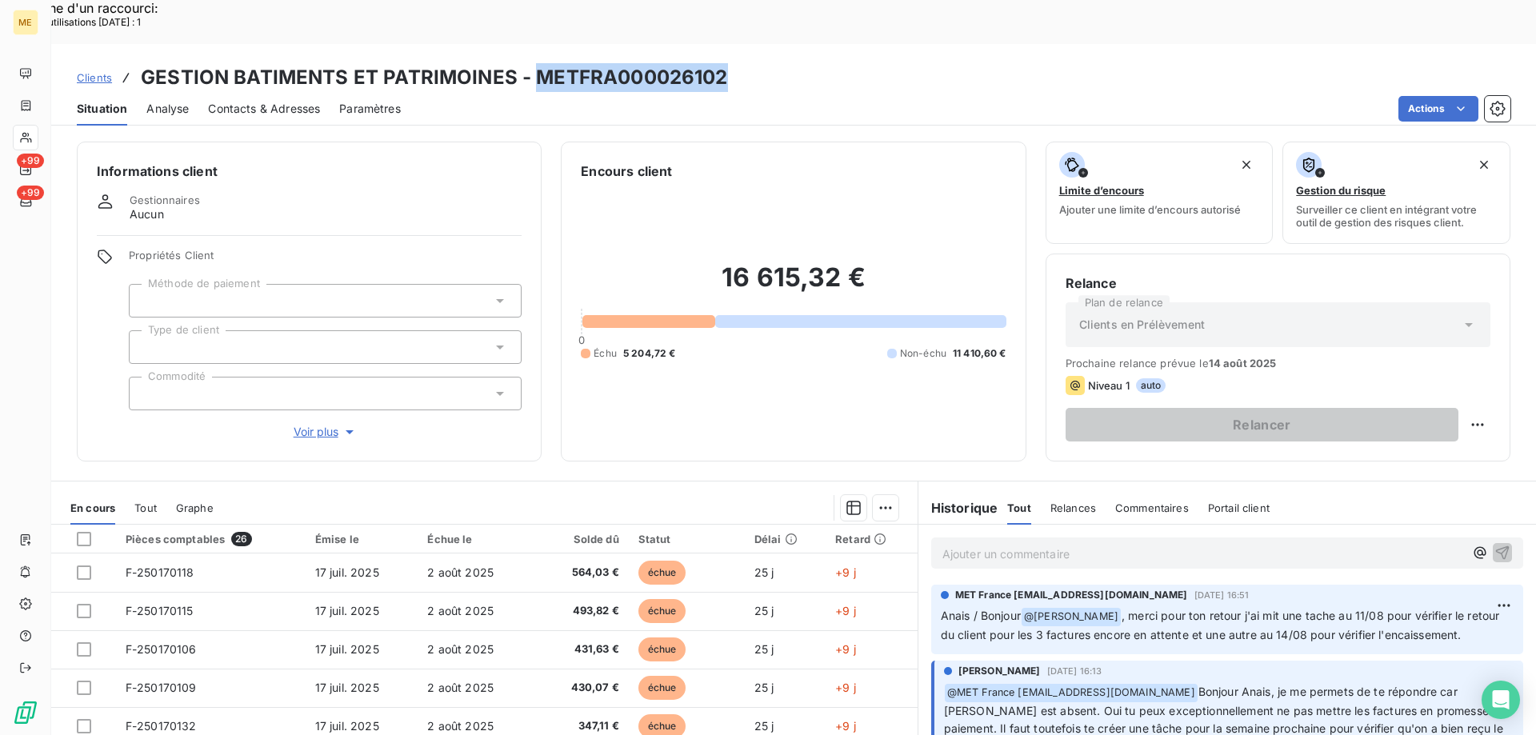
drag, startPoint x: 722, startPoint y: 34, endPoint x: 533, endPoint y: 38, distance: 189.6
click at [533, 63] on h3 "GESTION BATIMENTS ET PATRIMOINES - METFRA000026102" at bounding box center [434, 77] width 587 height 29
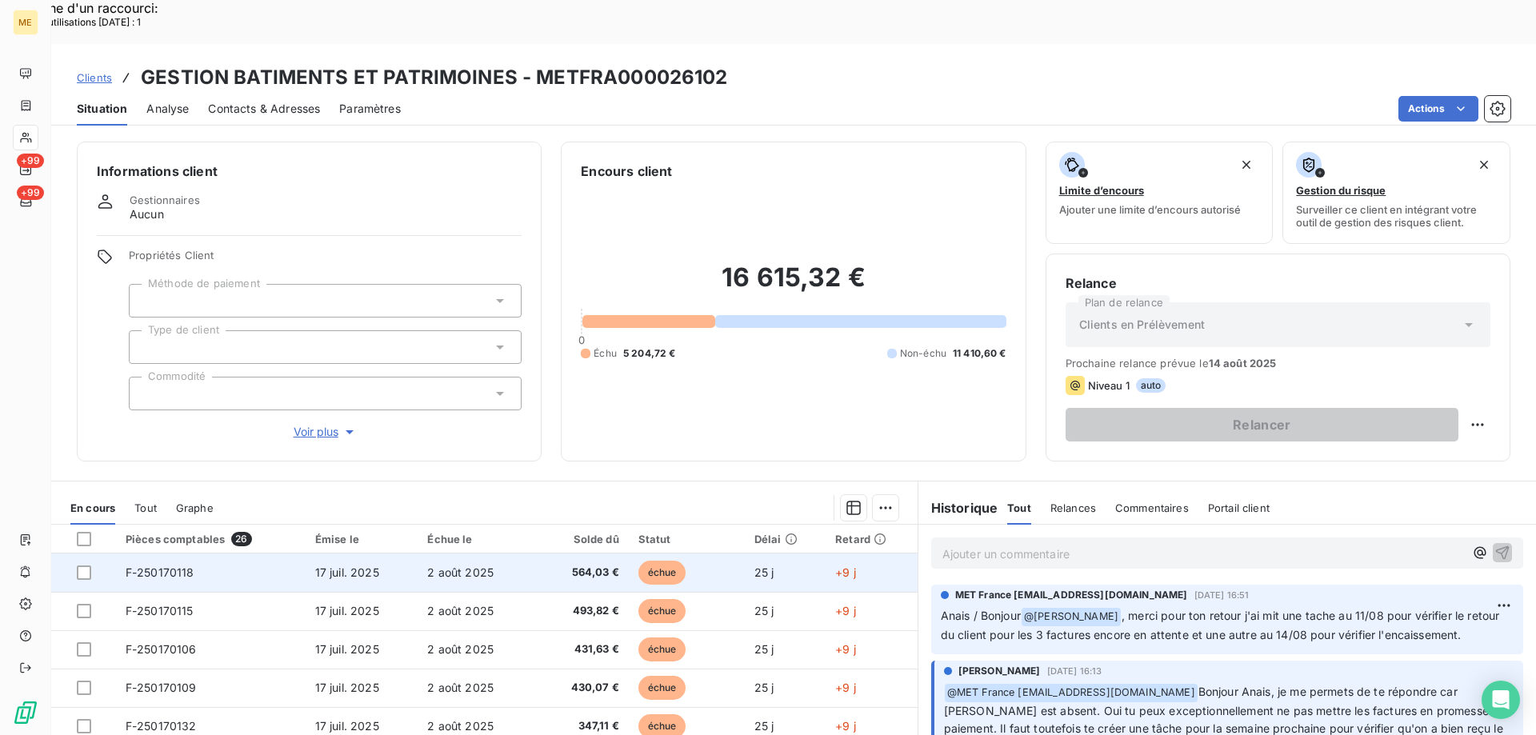
click at [538, 565] on span "564,03 €" at bounding box center [578, 573] width 80 height 16
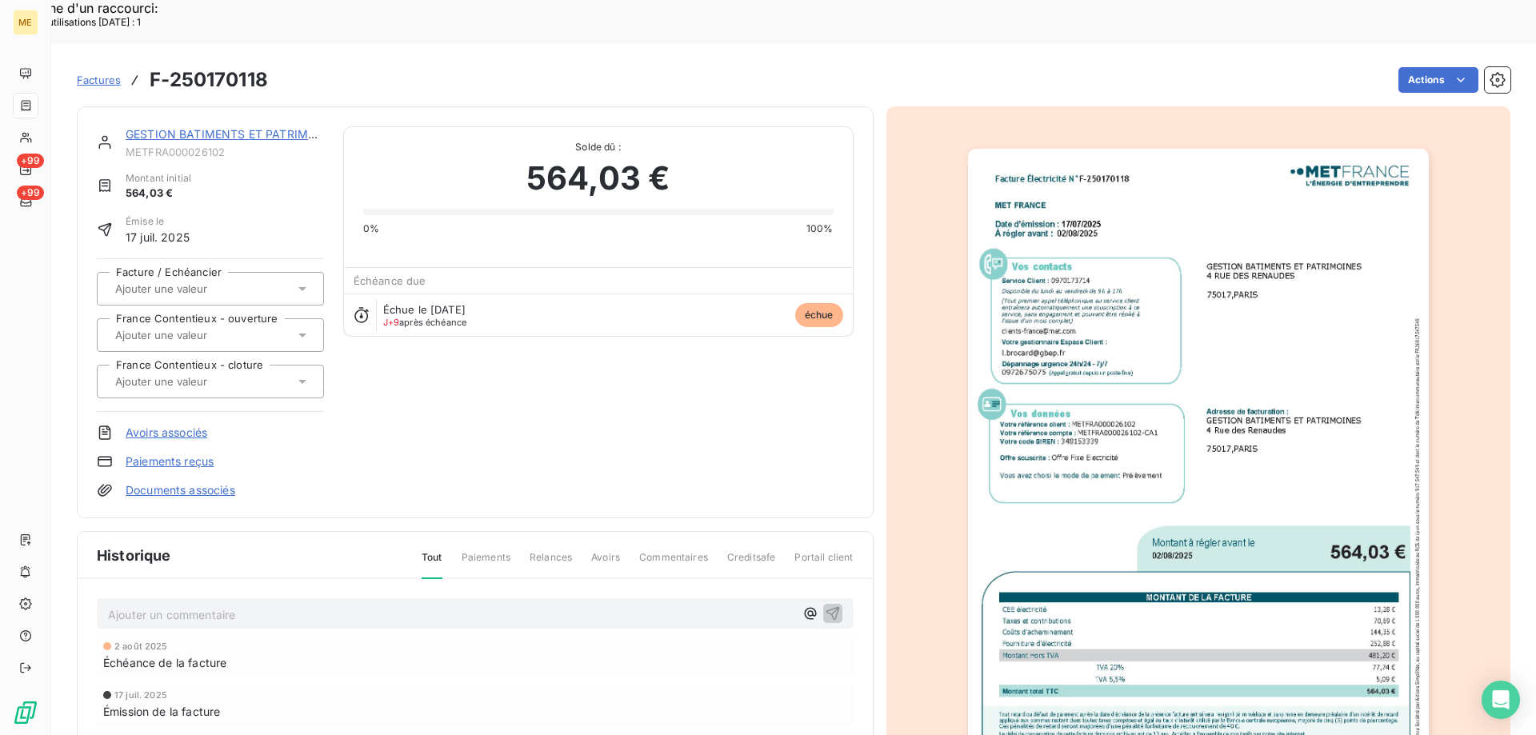
click at [1212, 409] on img "button" at bounding box center [1198, 474] width 461 height 651
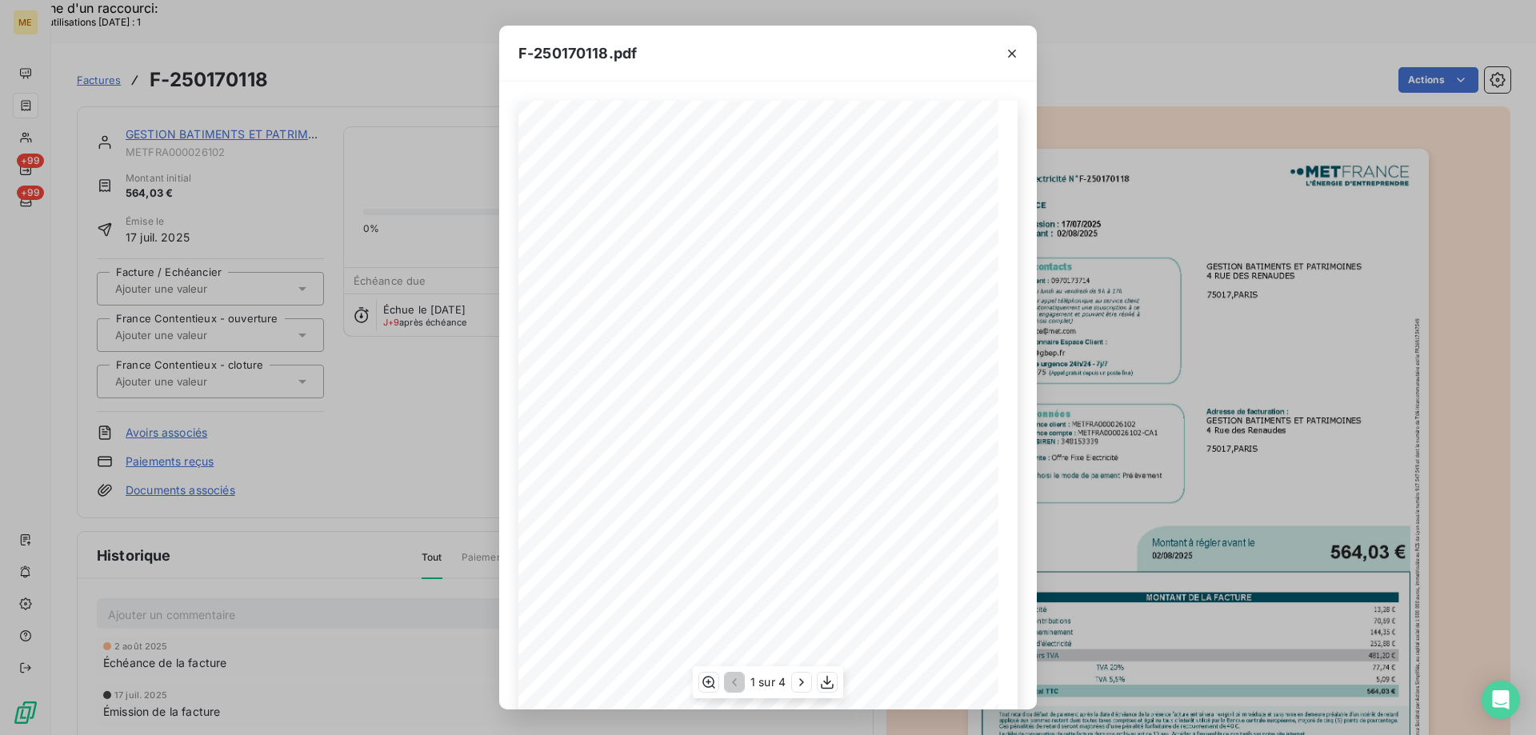
scroll to position [110, 0]
click at [801, 684] on icon "button" at bounding box center [801, 682] width 16 height 16
click at [1013, 54] on icon "button" at bounding box center [1012, 54] width 8 height 8
click at [1015, 54] on icon "button" at bounding box center [1012, 54] width 16 height 16
click at [1012, 53] on icon "button" at bounding box center [1012, 54] width 8 height 8
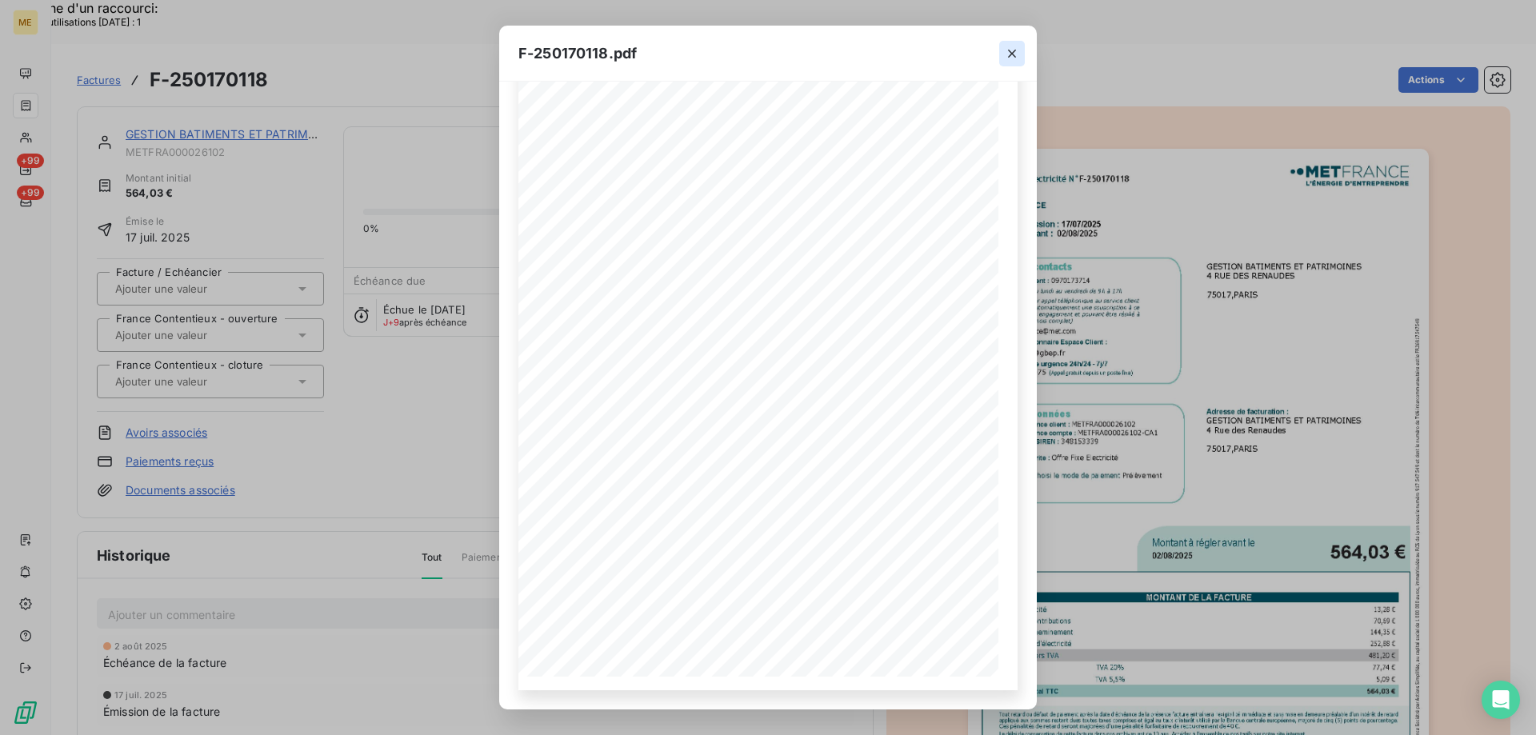
click at [1012, 53] on icon "button" at bounding box center [1012, 54] width 8 height 8
click at [1011, 53] on icon "button" at bounding box center [1012, 54] width 8 height 8
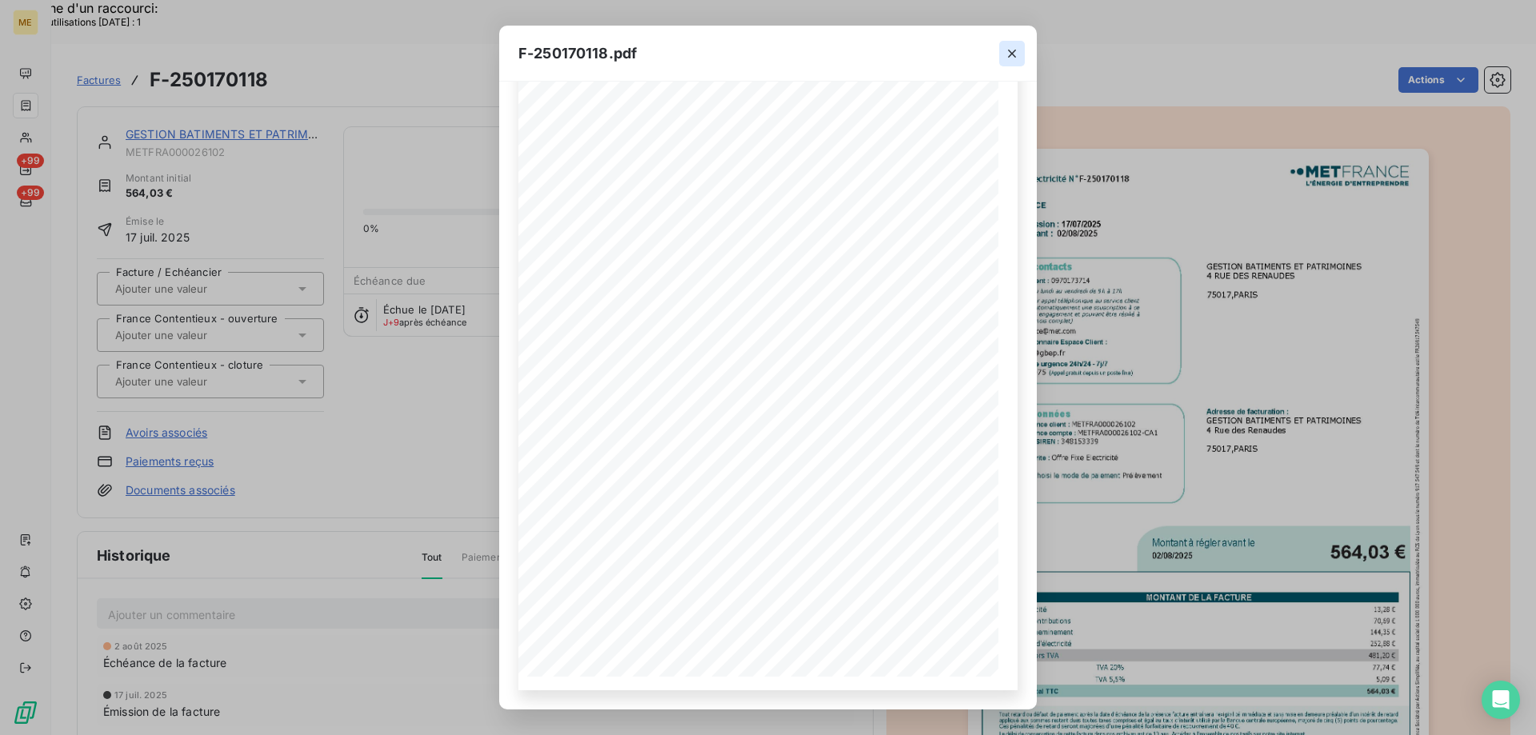
click at [1011, 53] on icon "button" at bounding box center [1012, 54] width 8 height 8
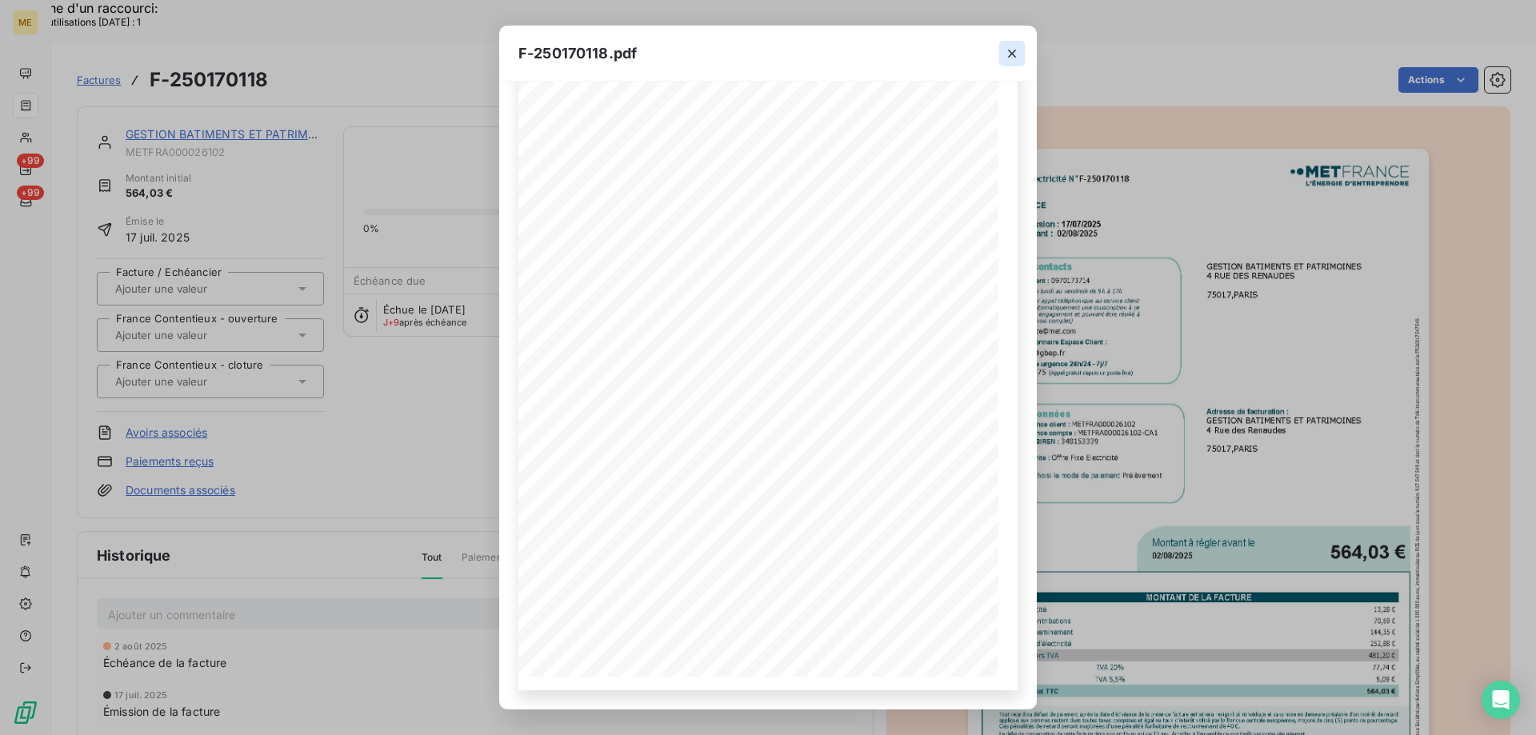
click at [1011, 53] on icon "button" at bounding box center [1012, 54] width 8 height 8
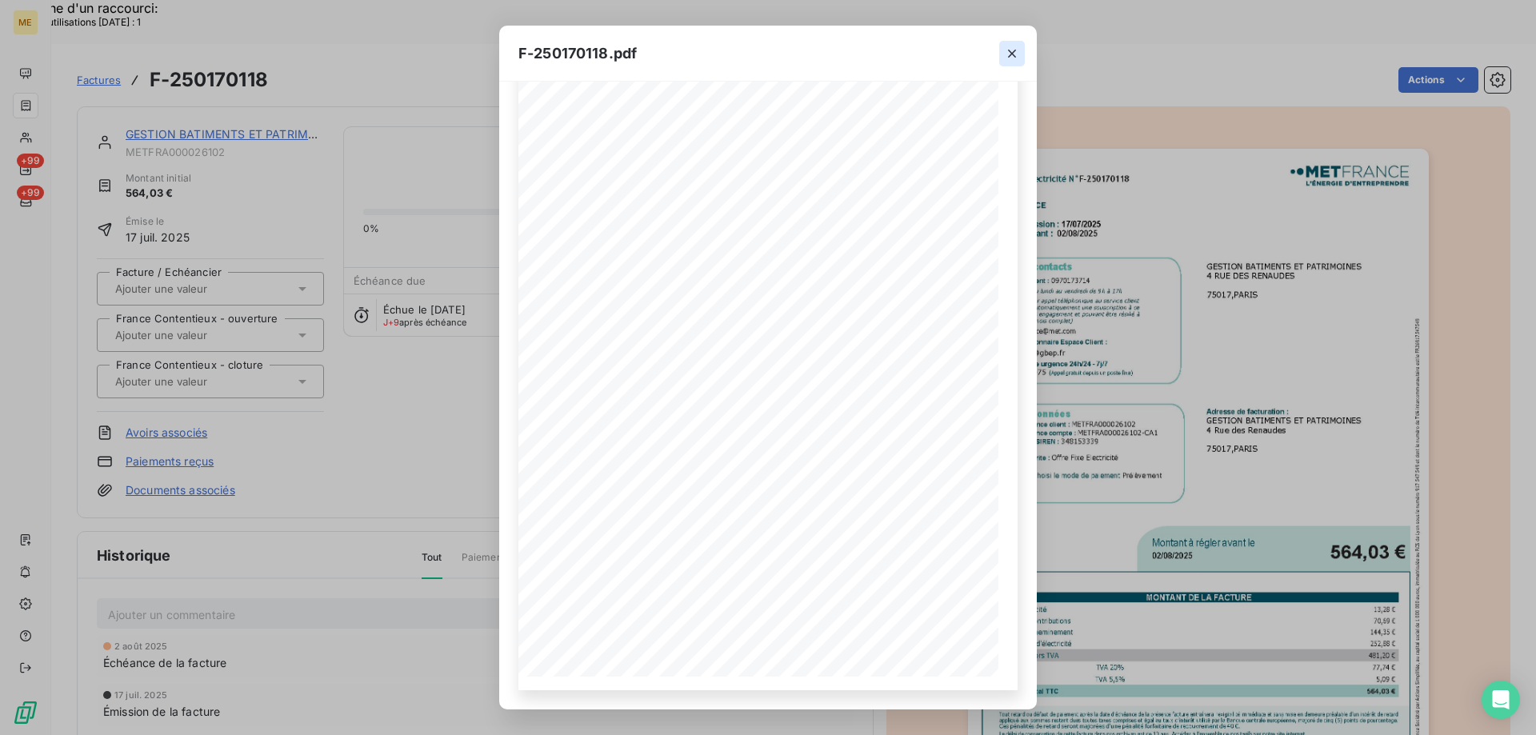
click at [1011, 53] on icon "button" at bounding box center [1012, 54] width 8 height 8
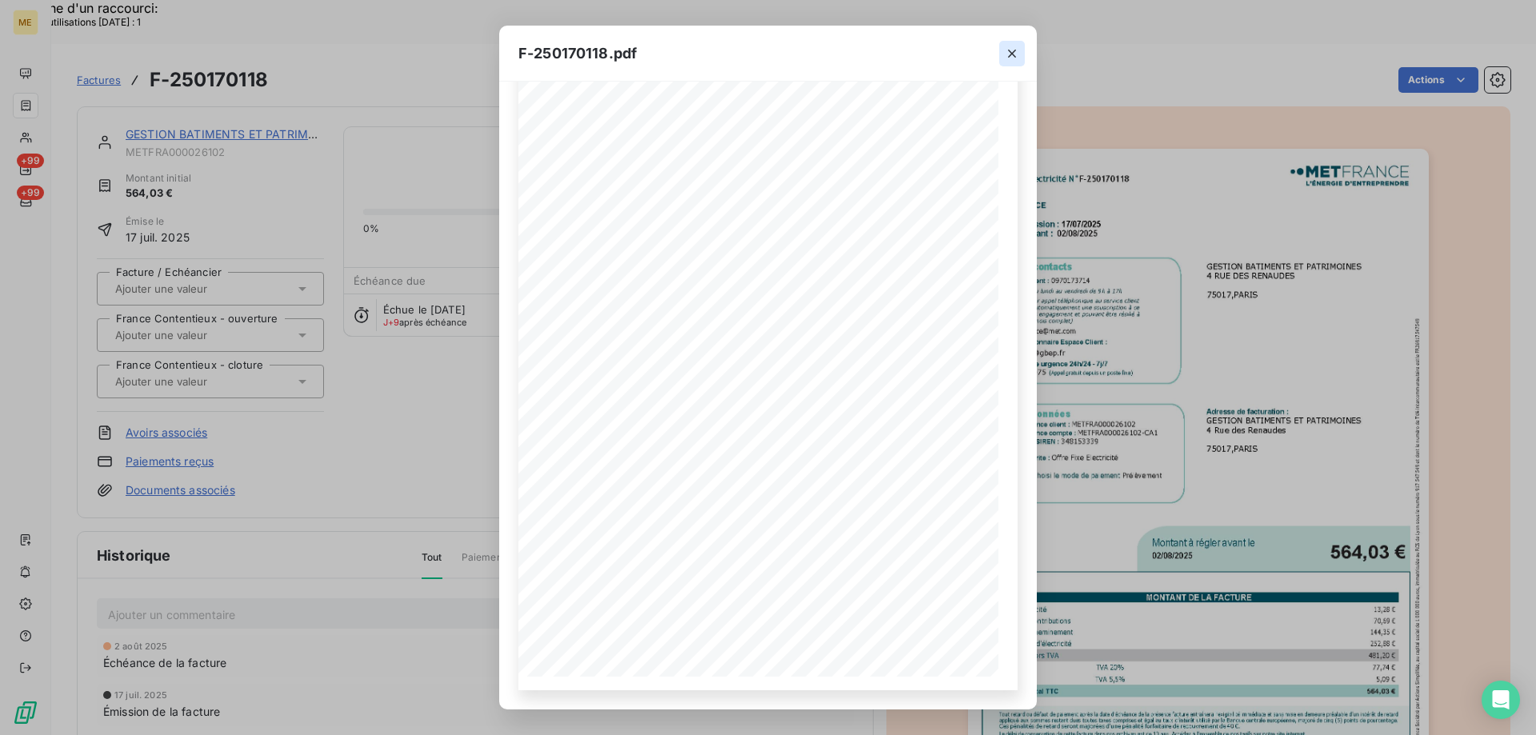
click at [1011, 53] on icon "button" at bounding box center [1012, 54] width 8 height 8
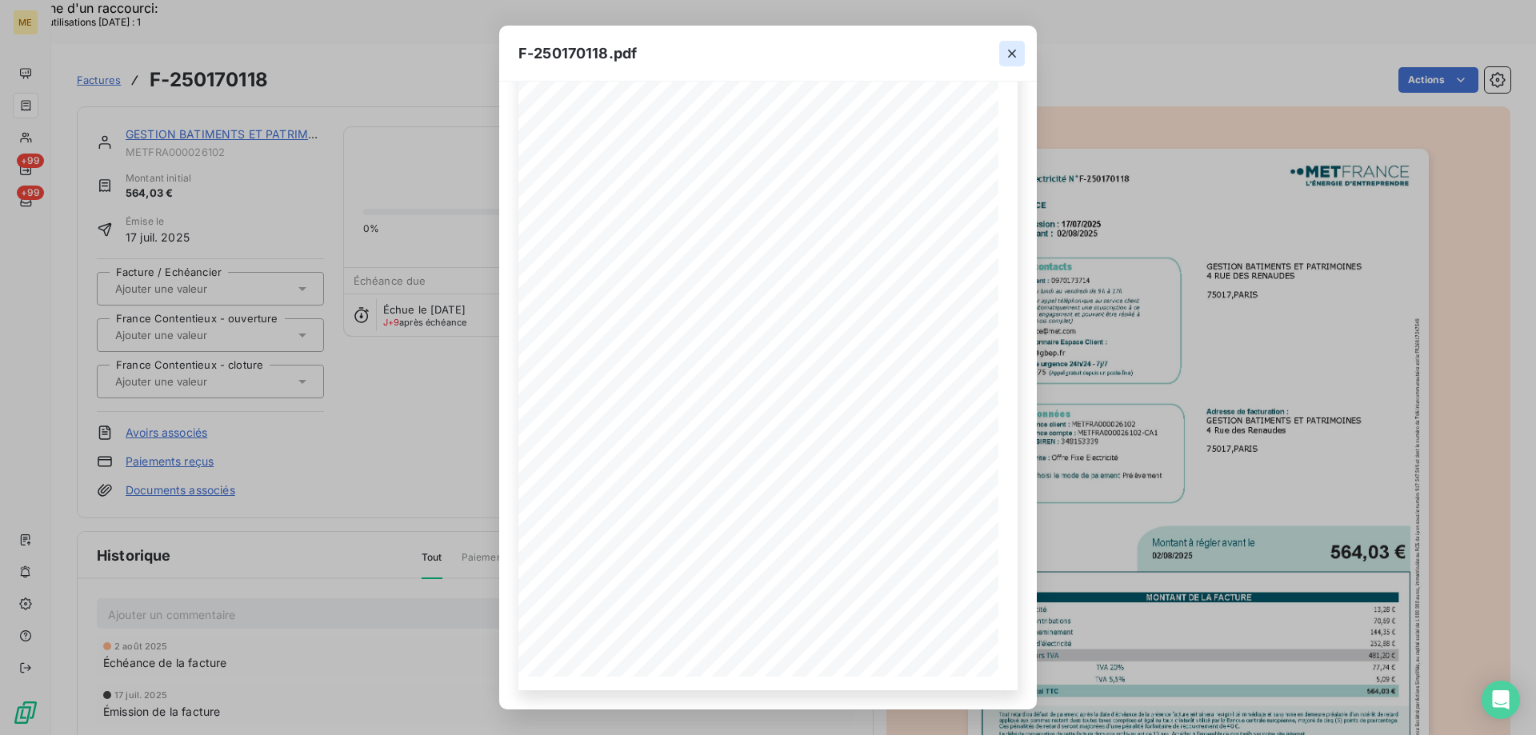
click at [1011, 53] on icon "button" at bounding box center [1012, 54] width 8 height 8
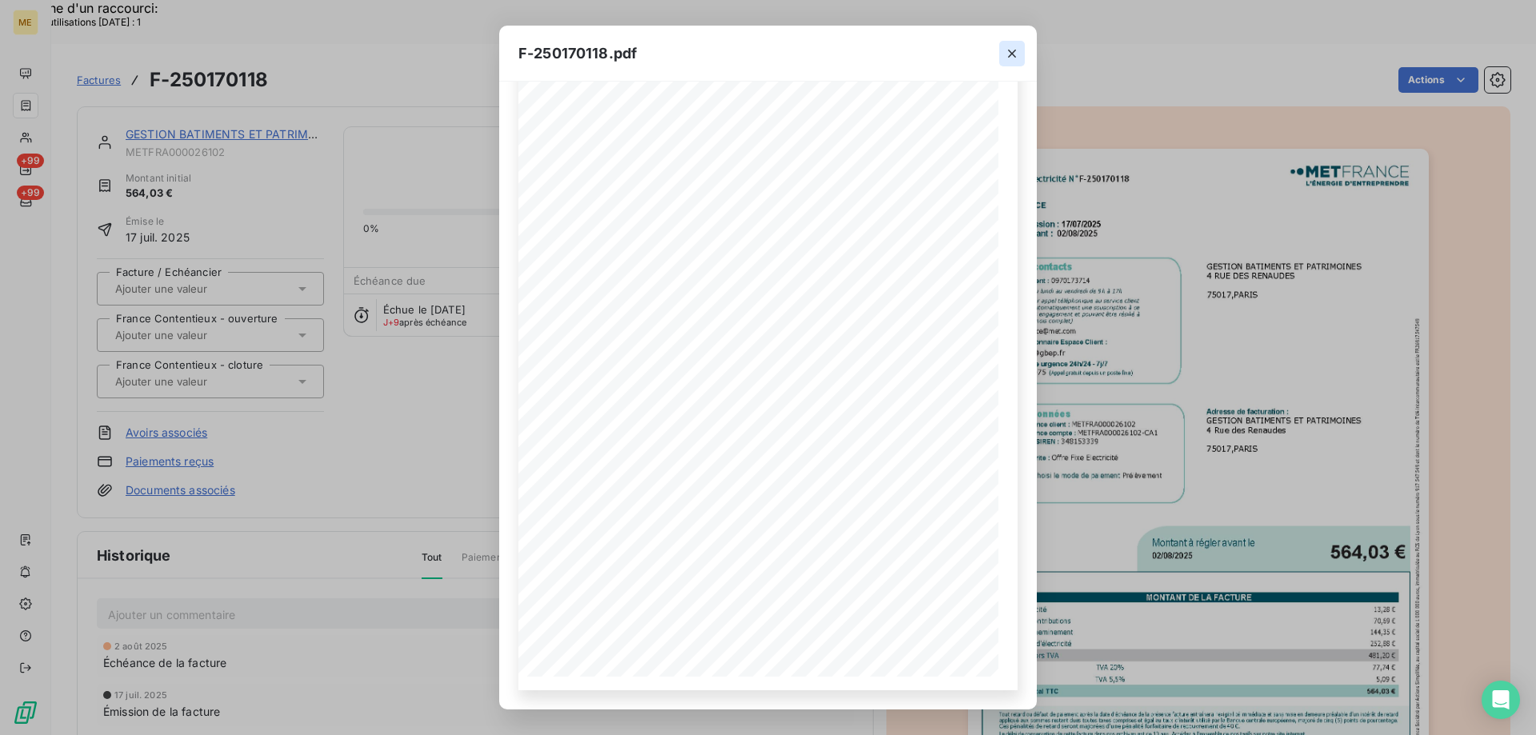
click at [1011, 53] on icon "button" at bounding box center [1012, 54] width 8 height 8
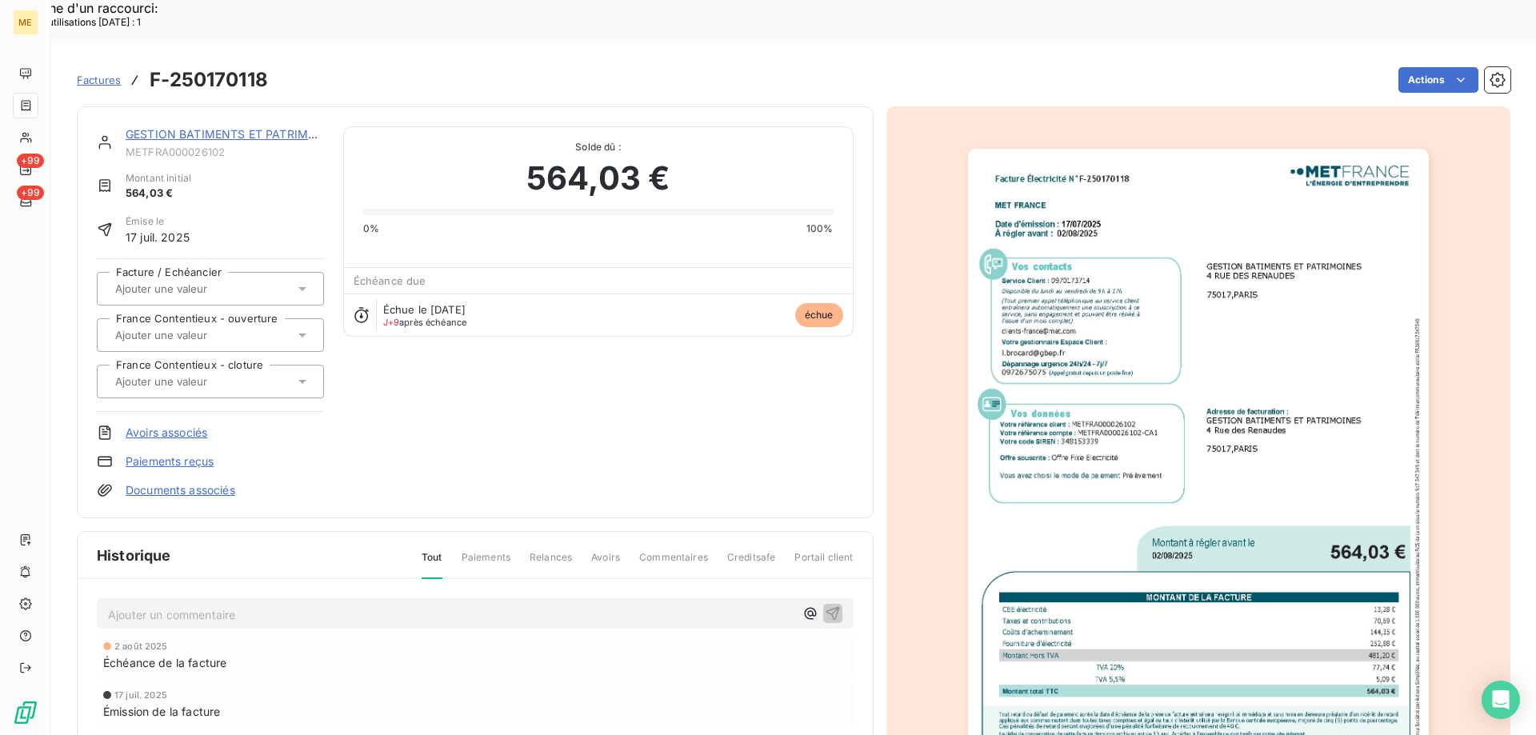
click at [1011, 53] on div at bounding box center [999, 68] width 47 height 53
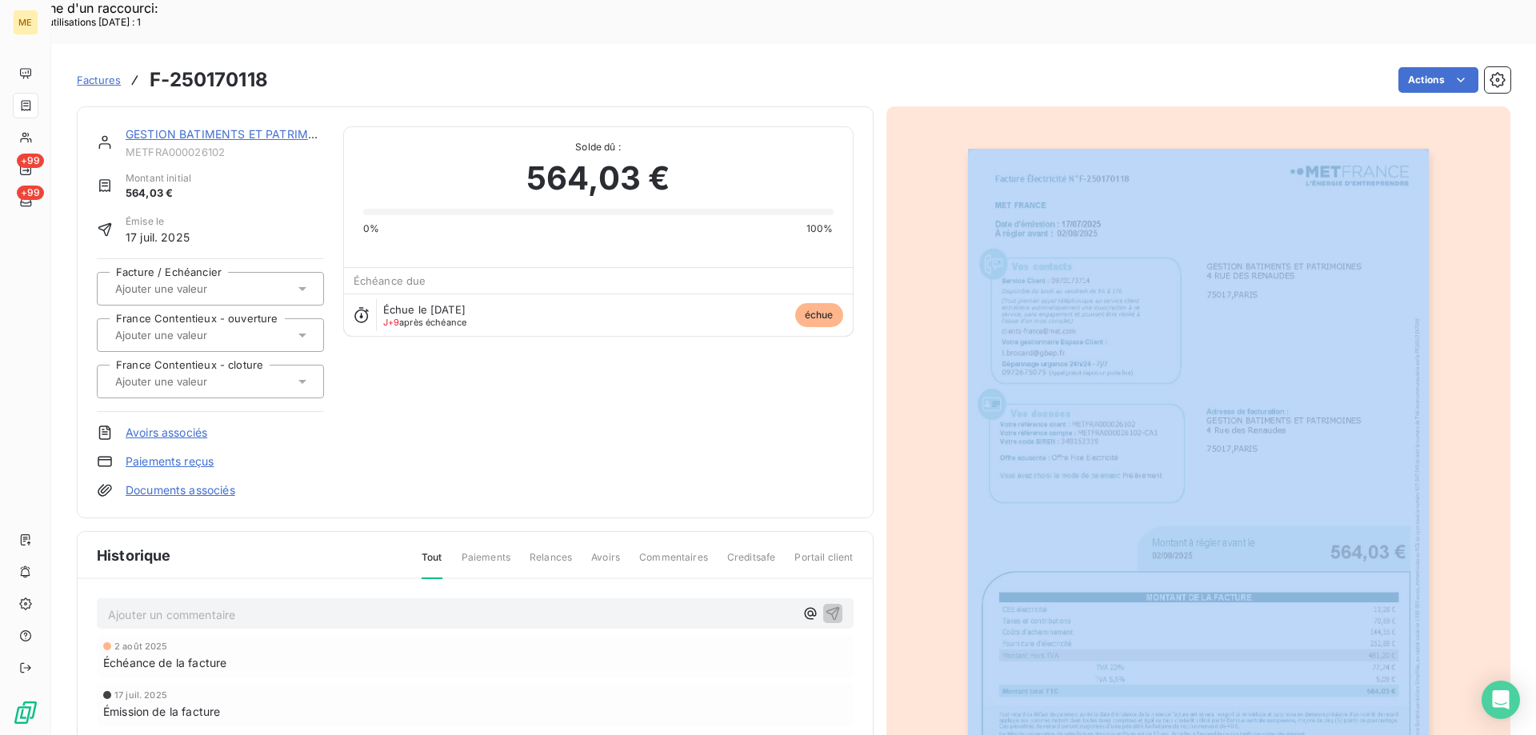
click at [1011, 97] on div "GESTION BATIMENTS ET PATRIMOINES METFRA000026102 Montant initial 564,03 € Émise…" at bounding box center [793, 500] width 1433 height 806
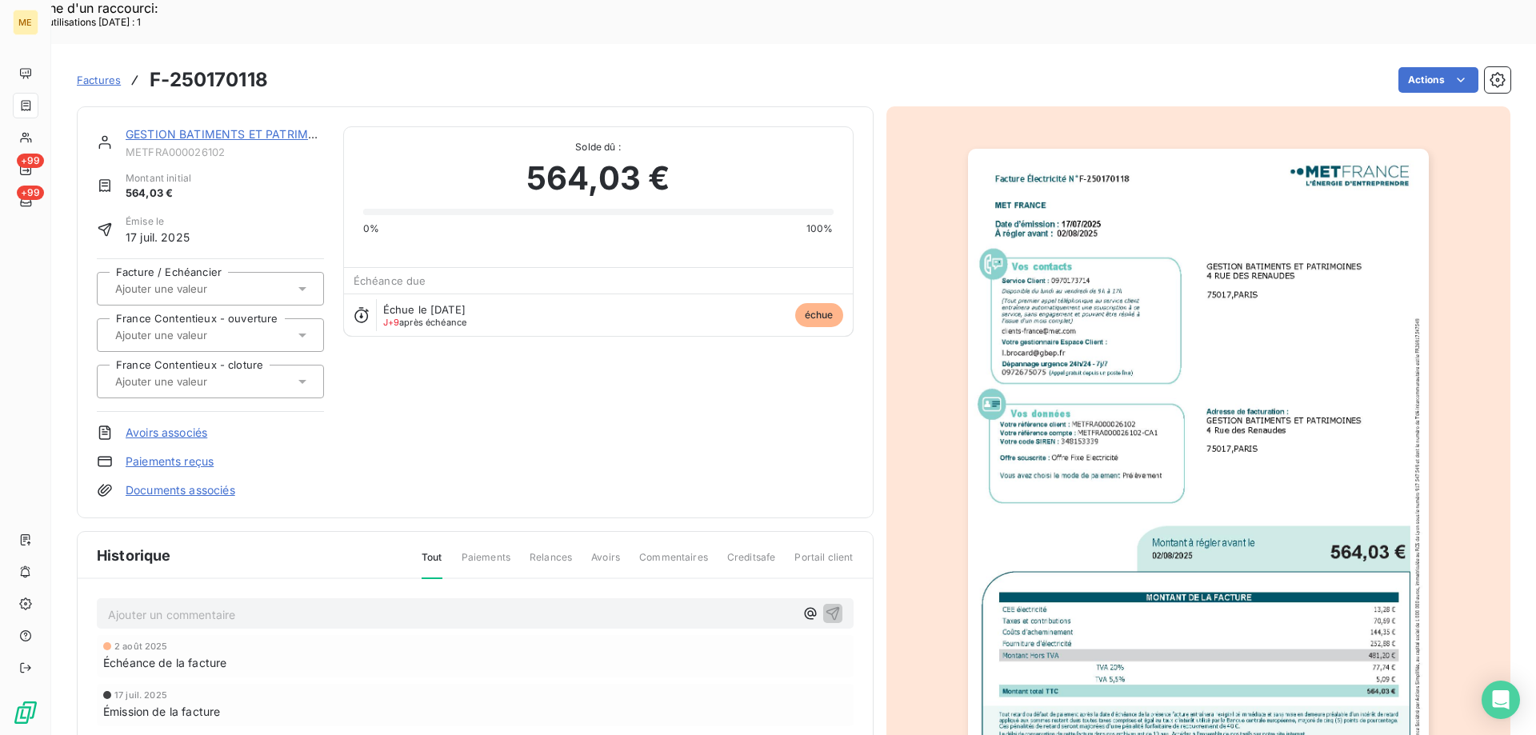
click at [1003, 67] on div "Actions" at bounding box center [898, 80] width 1223 height 26
click at [200, 127] on link "GESTION BATIMENTS ET PATRIMOINES" at bounding box center [235, 134] width 218 height 14
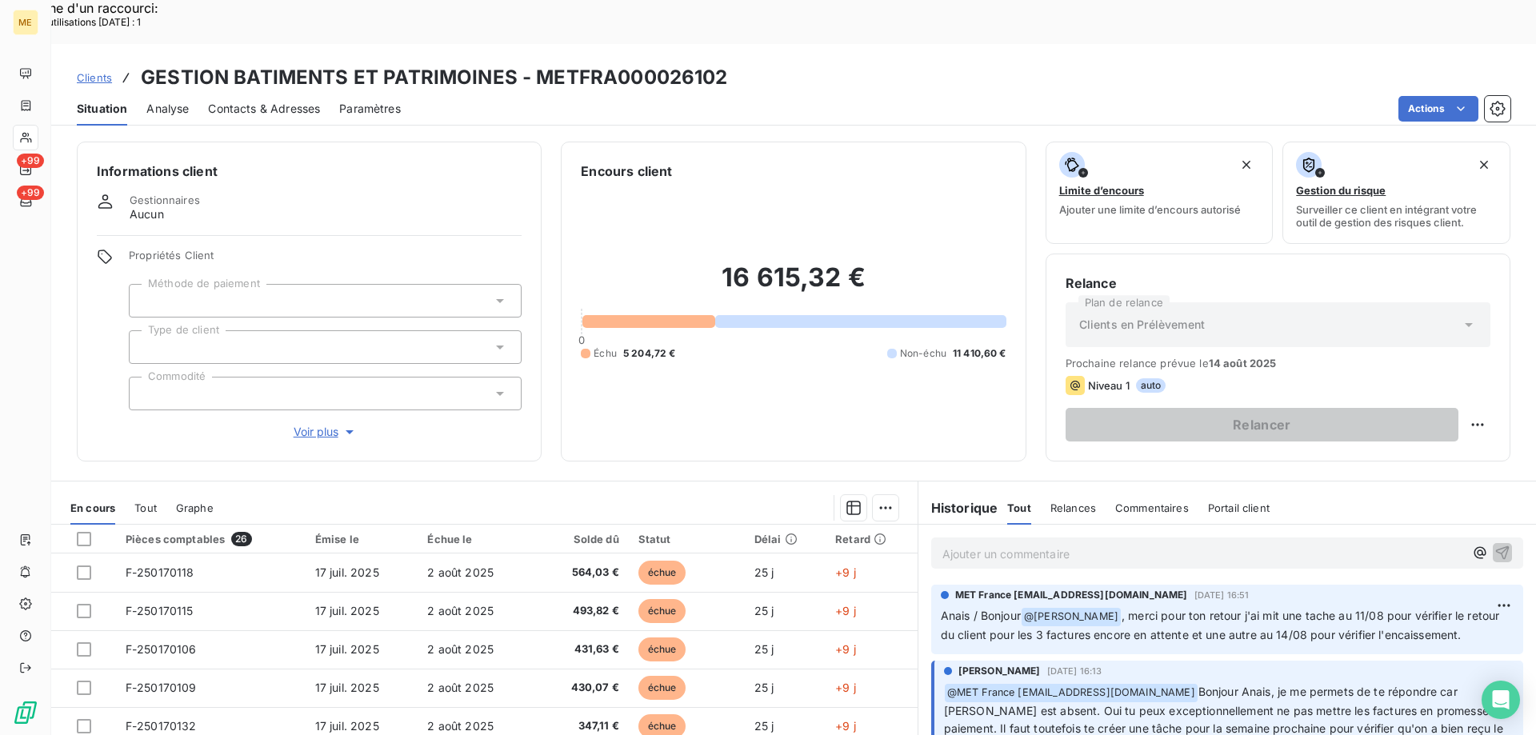
click at [1113, 544] on p "Ajouter un commentaire ﻿" at bounding box center [1202, 554] width 521 height 20
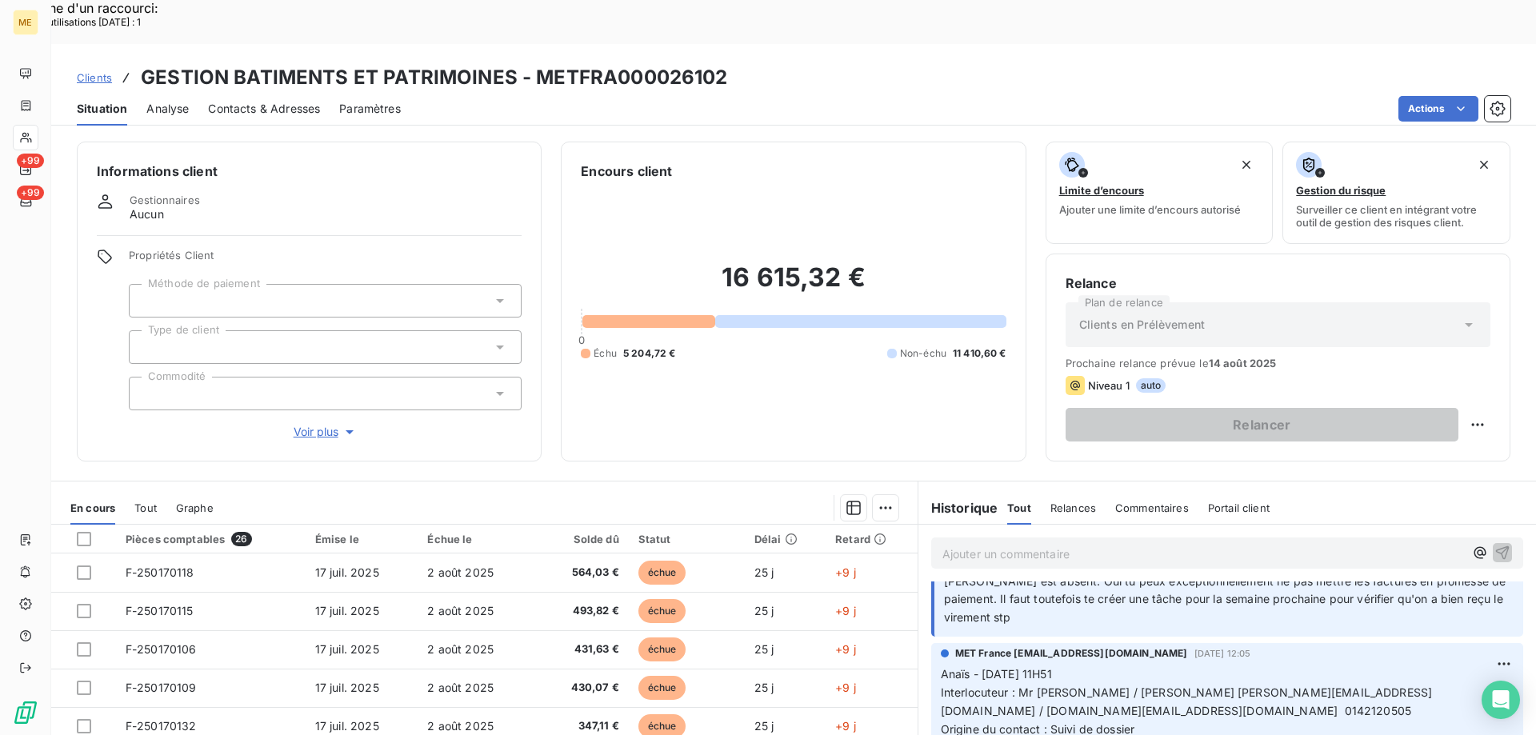
scroll to position [160, 0]
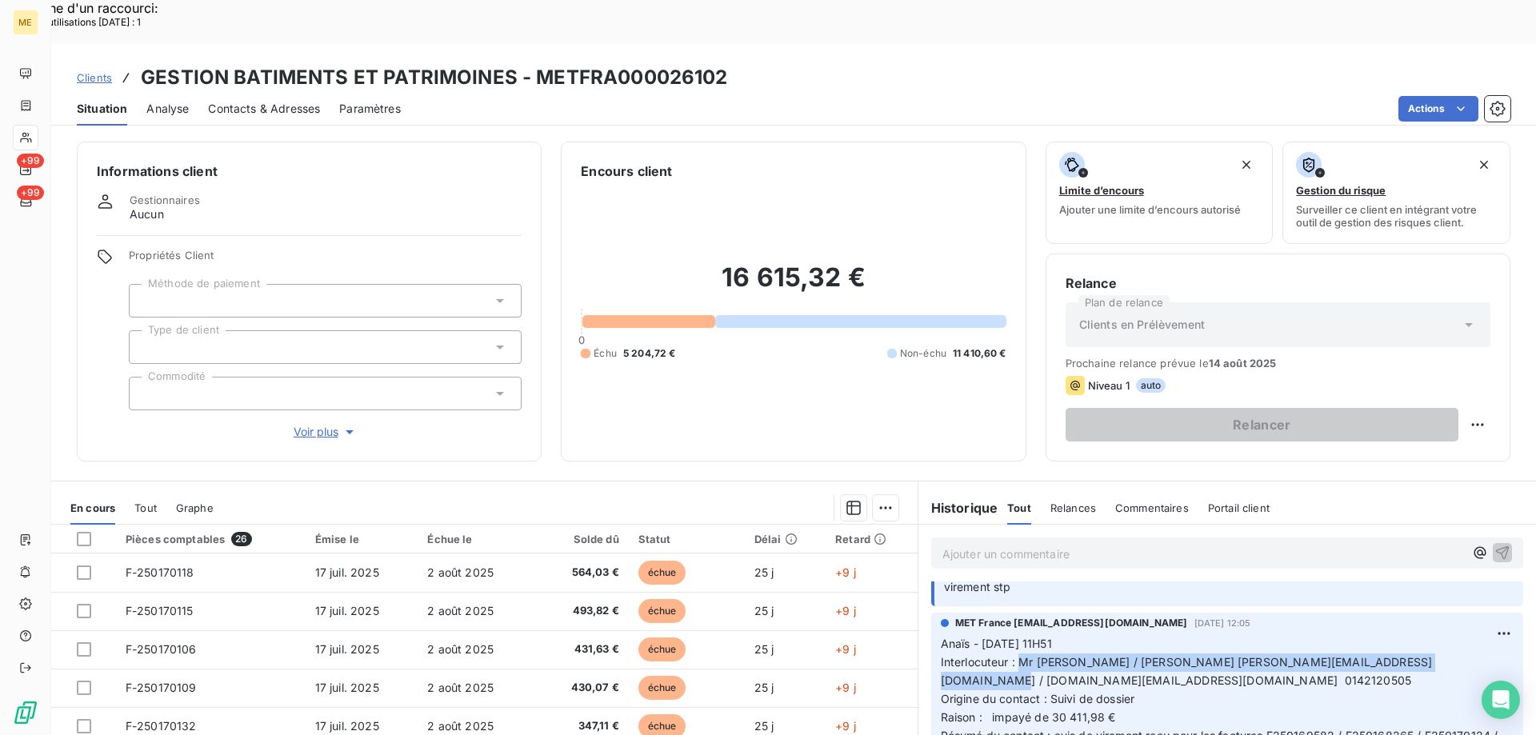
drag, startPoint x: 1012, startPoint y: 640, endPoint x: 1467, endPoint y: 640, distance: 455.1
drag, startPoint x: 982, startPoint y: 675, endPoint x: 1012, endPoint y: 677, distance: 29.7
click at [1012, 710] on span "Raison : impayé de 30 411,98 €" at bounding box center [1028, 717] width 175 height 14
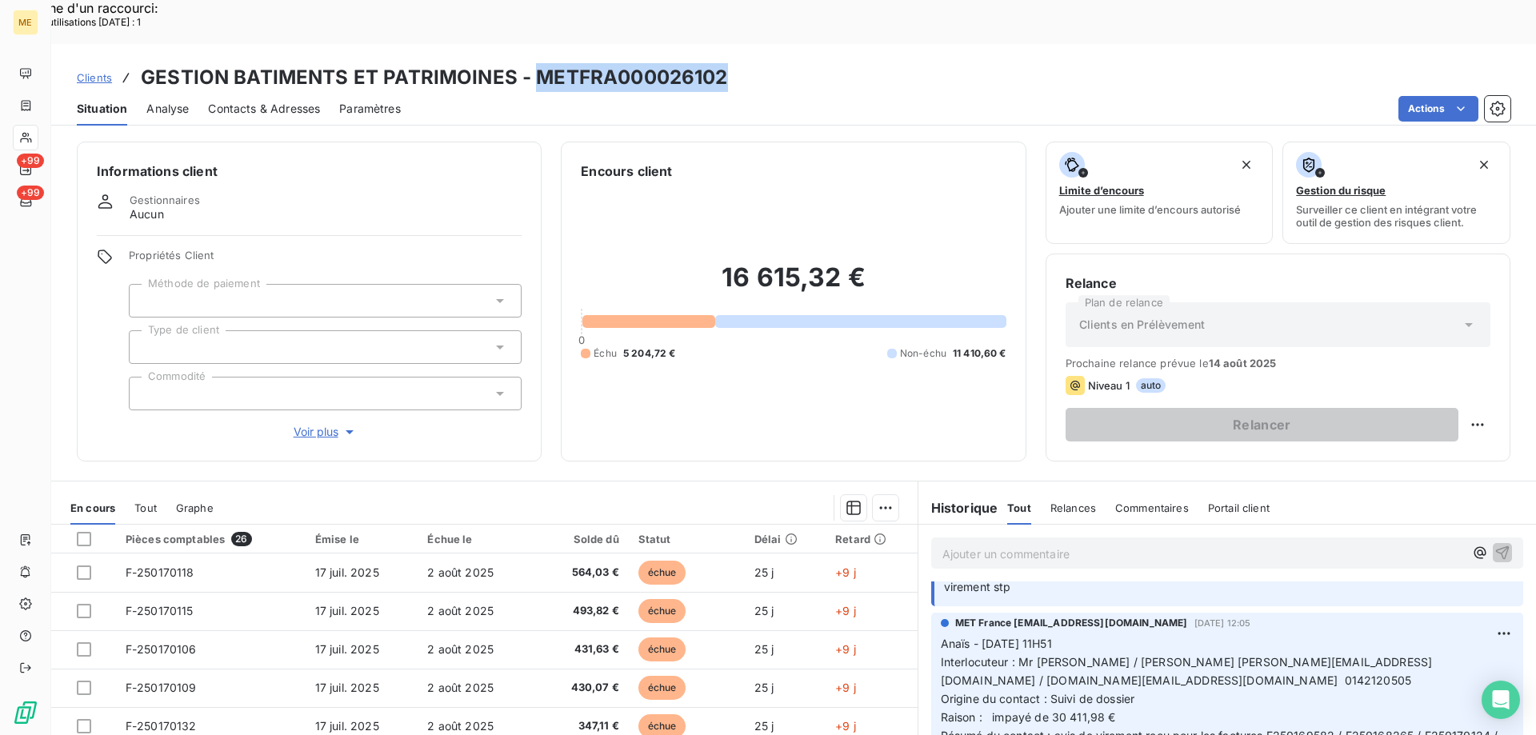
drag, startPoint x: 730, startPoint y: 33, endPoint x: 534, endPoint y: 42, distance: 196.1
click at [534, 63] on div "Clients GESTION BATIMENTS ET PATRIMOINES - METFRA000026102" at bounding box center [793, 77] width 1484 height 29
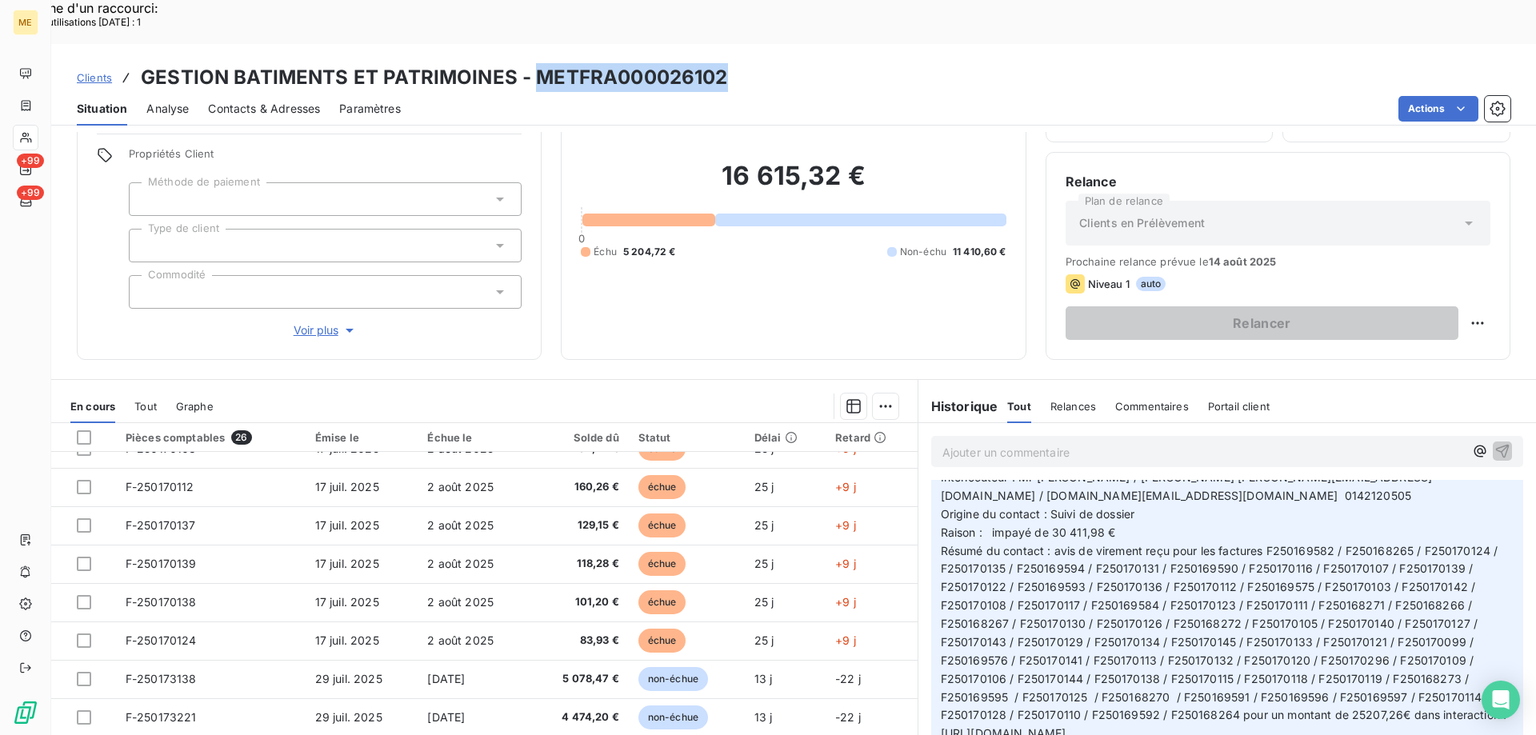
scroll to position [320, 0]
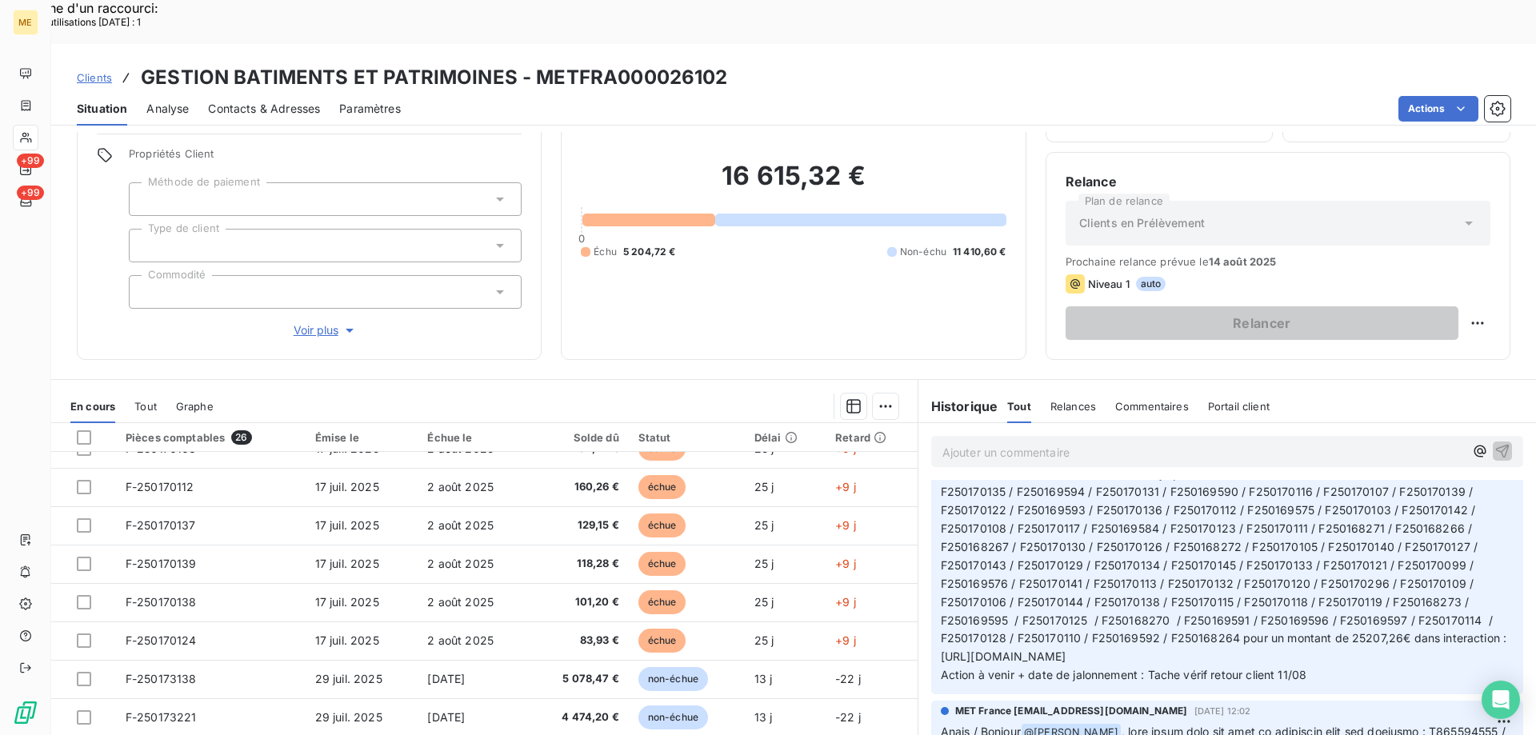
click at [1388, 583] on p "Anaïs - 07/08/2025 - 11H51 Interlocuteur : Mr BROCARD / Mme BESSON l.brocard@gb…" at bounding box center [1227, 528] width 573 height 311
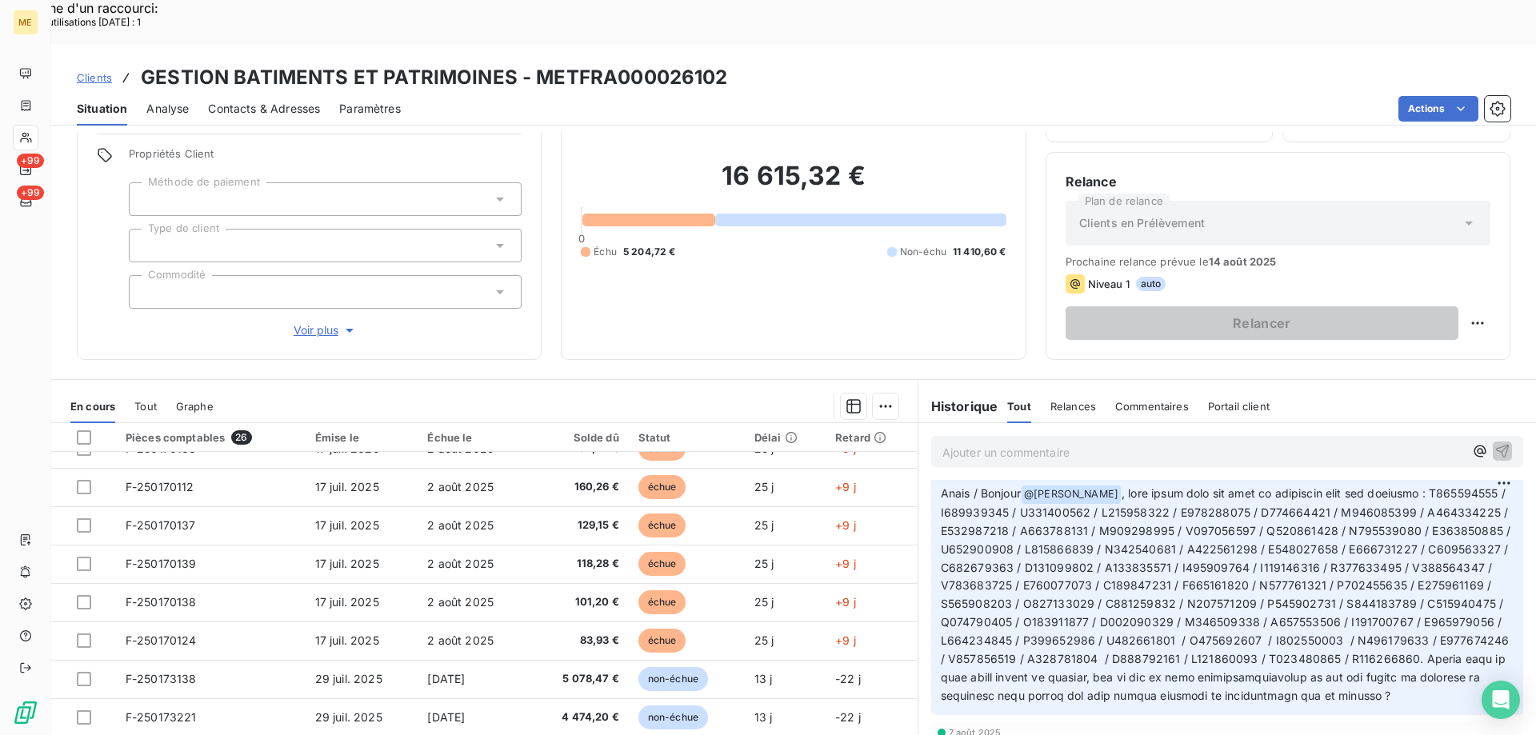
scroll to position [560, 0]
drag, startPoint x: 1080, startPoint y: 487, endPoint x: 1026, endPoint y: 484, distance: 53.7
click at [1026, 485] on span at bounding box center [1227, 593] width 573 height 216
click at [1389, 501] on span at bounding box center [1227, 593] width 573 height 216
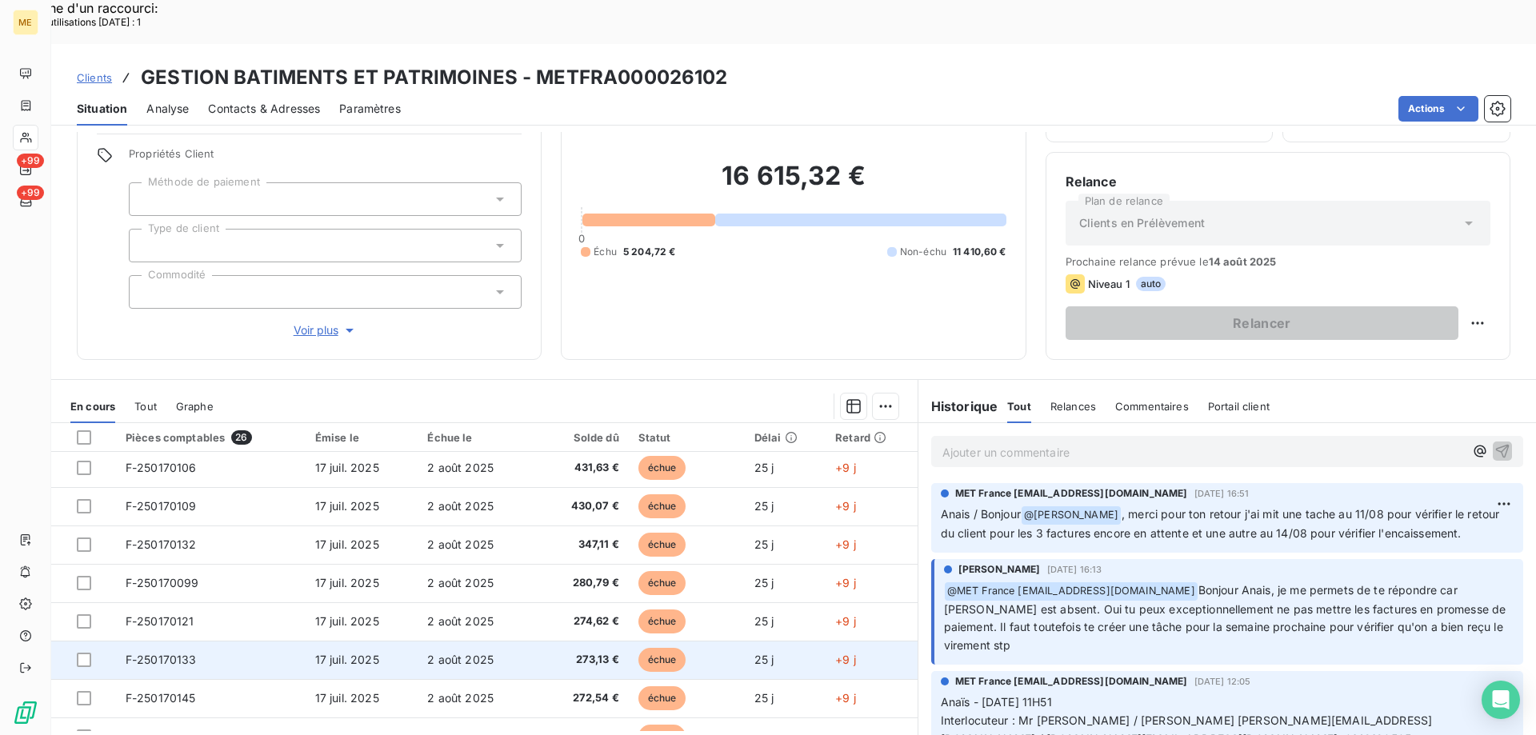
scroll to position [0, 0]
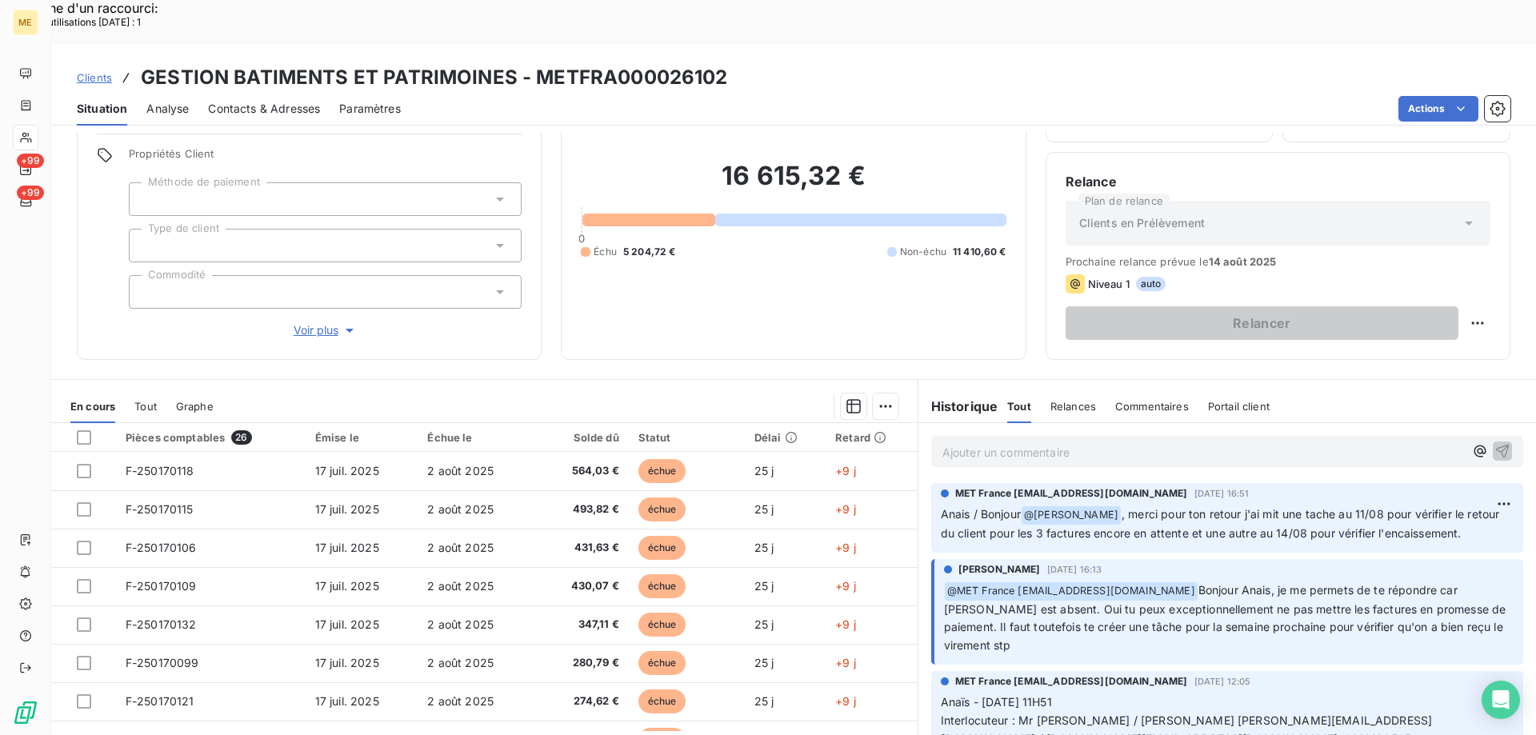
click at [1109, 442] on p "Ajouter un commentaire ﻿" at bounding box center [1202, 452] width 521 height 20
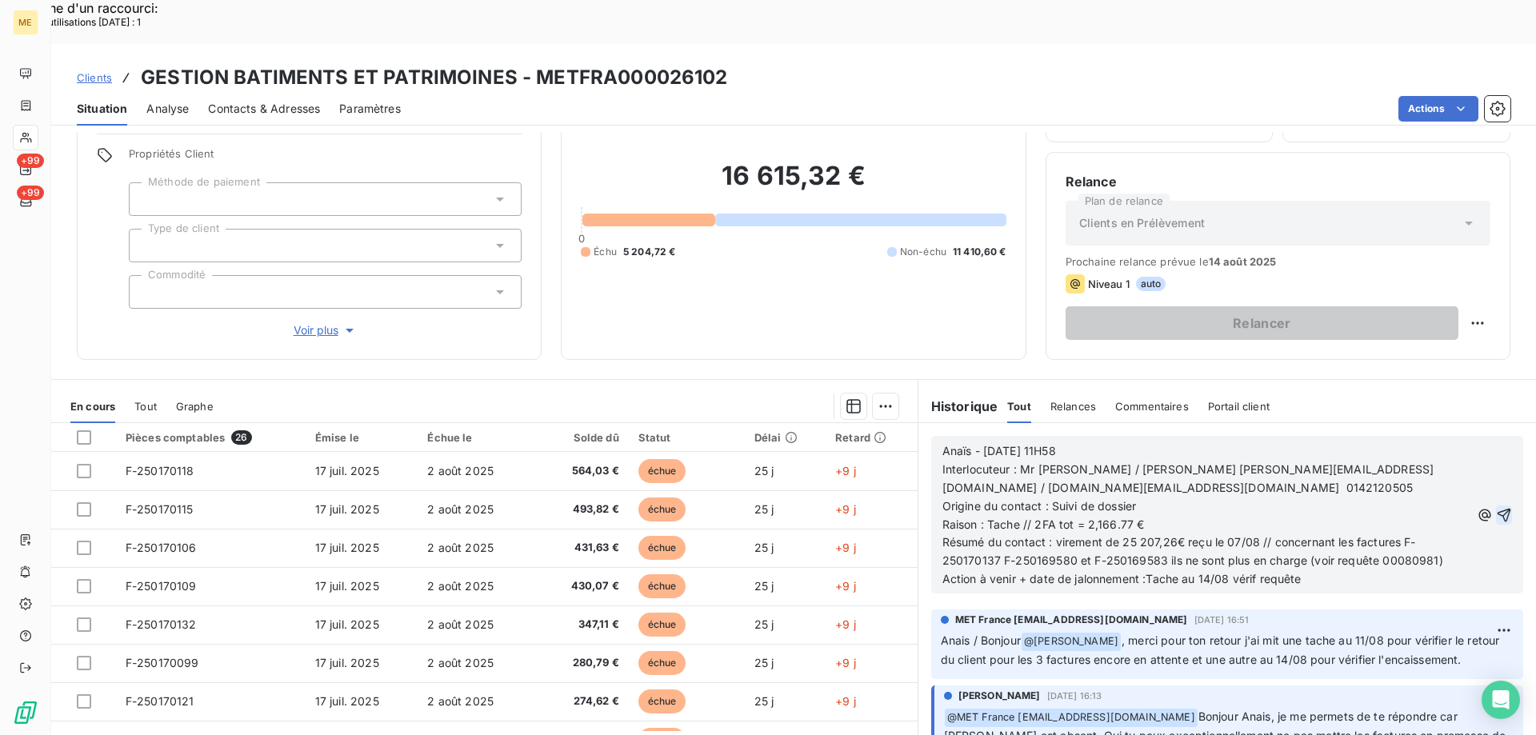
click at [1496, 507] on icon "button" at bounding box center [1504, 515] width 16 height 16
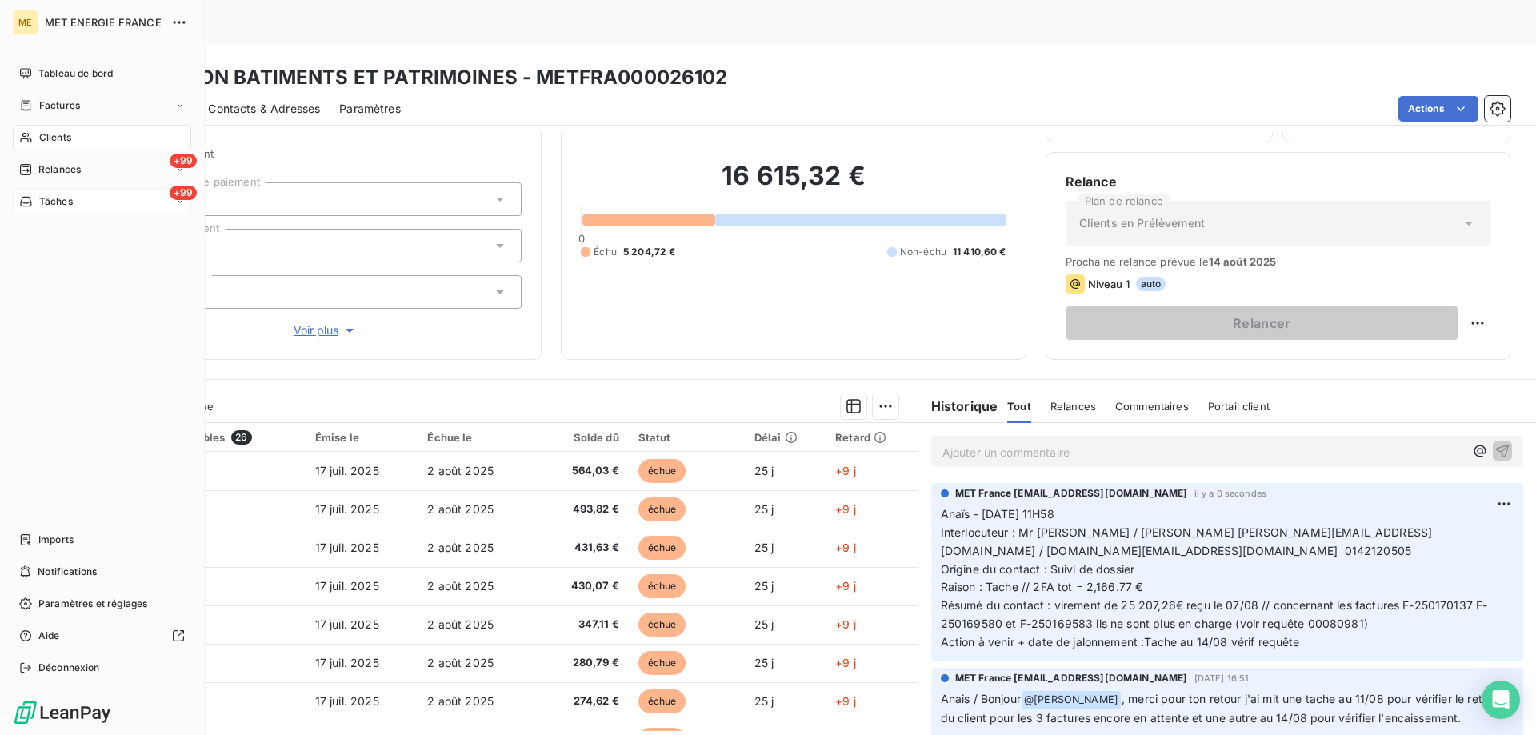
click at [39, 205] on span "Tâches" at bounding box center [56, 201] width 34 height 14
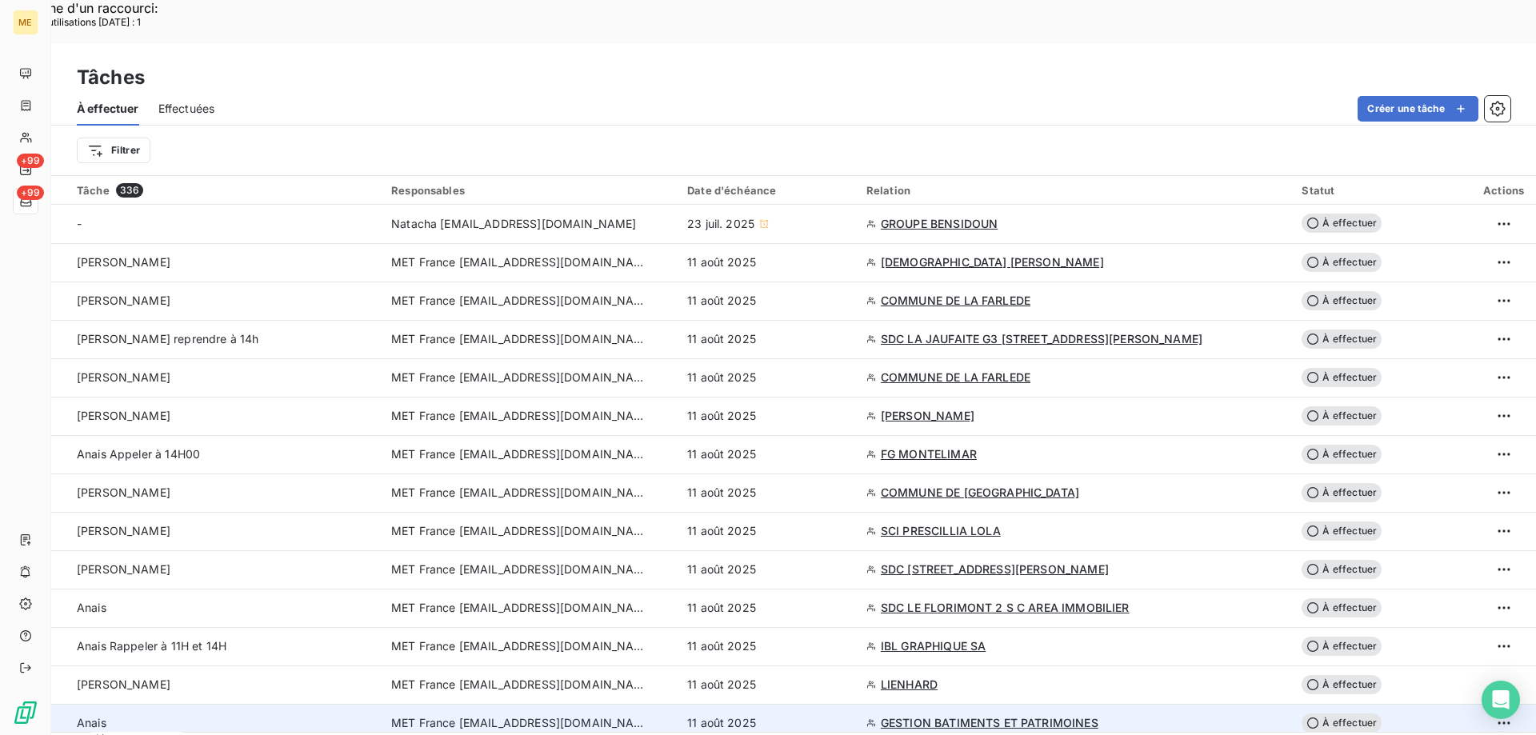
click at [1029, 715] on span "GESTION BATIMENTS ET PATRIMOINES" at bounding box center [990, 723] width 218 height 16
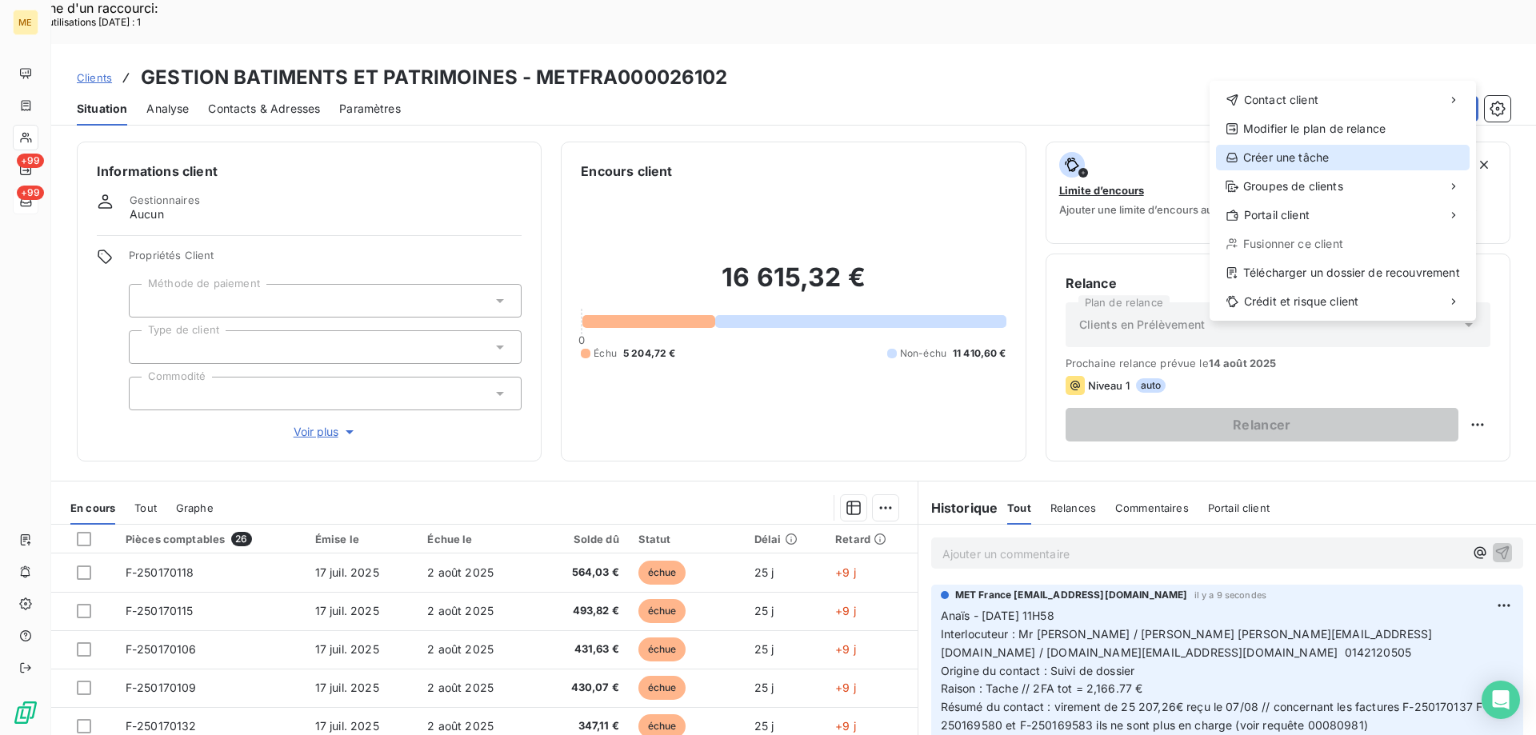
click at [1316, 154] on div "Créer une tâche" at bounding box center [1343, 158] width 254 height 26
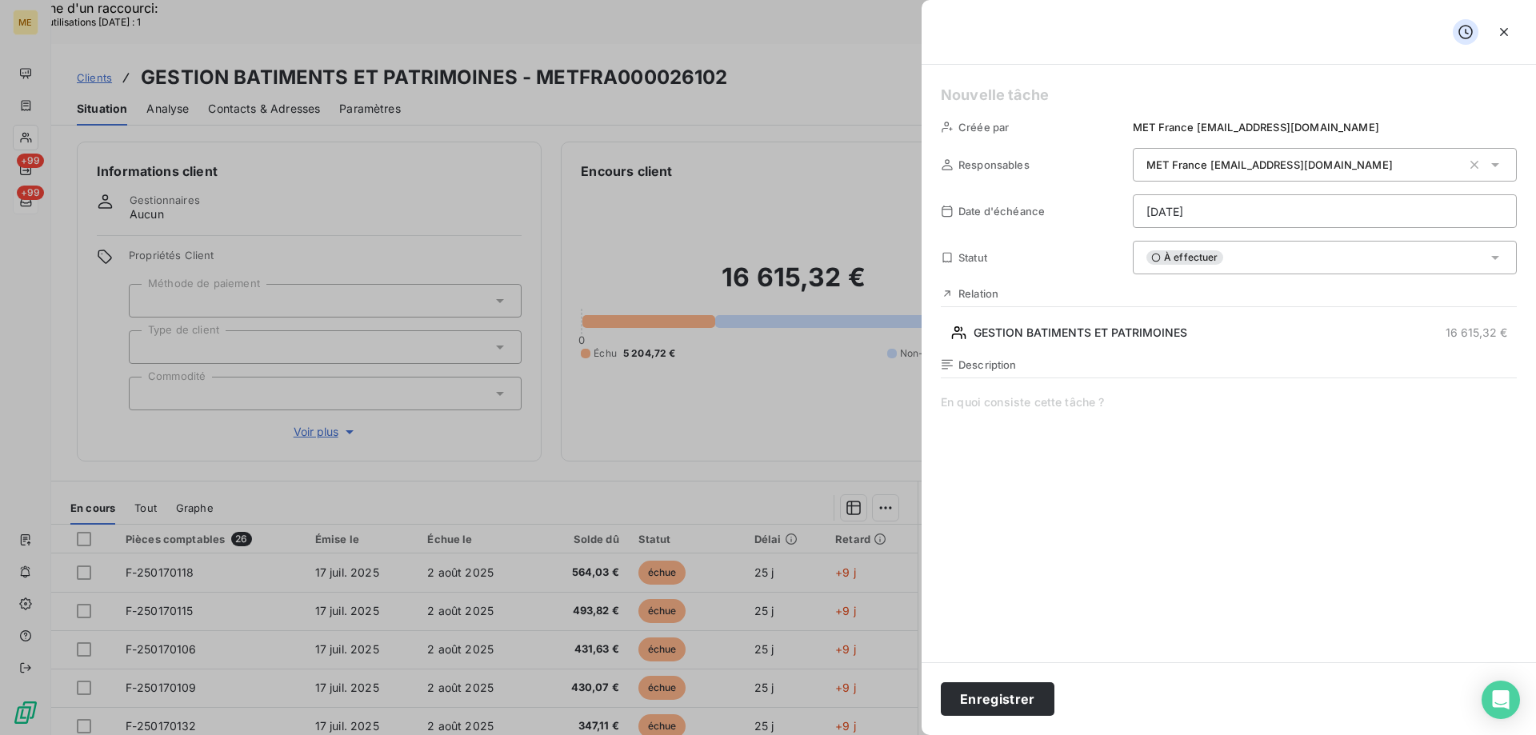
click at [1025, 90] on h5 at bounding box center [1229, 95] width 576 height 22
click at [1075, 401] on span at bounding box center [1229, 547] width 576 height 307
click at [1141, 408] on span "Vérif retour requête" at bounding box center [1229, 547] width 576 height 307
click at [1001, 705] on button "Enregistrer" at bounding box center [998, 699] width 114 height 34
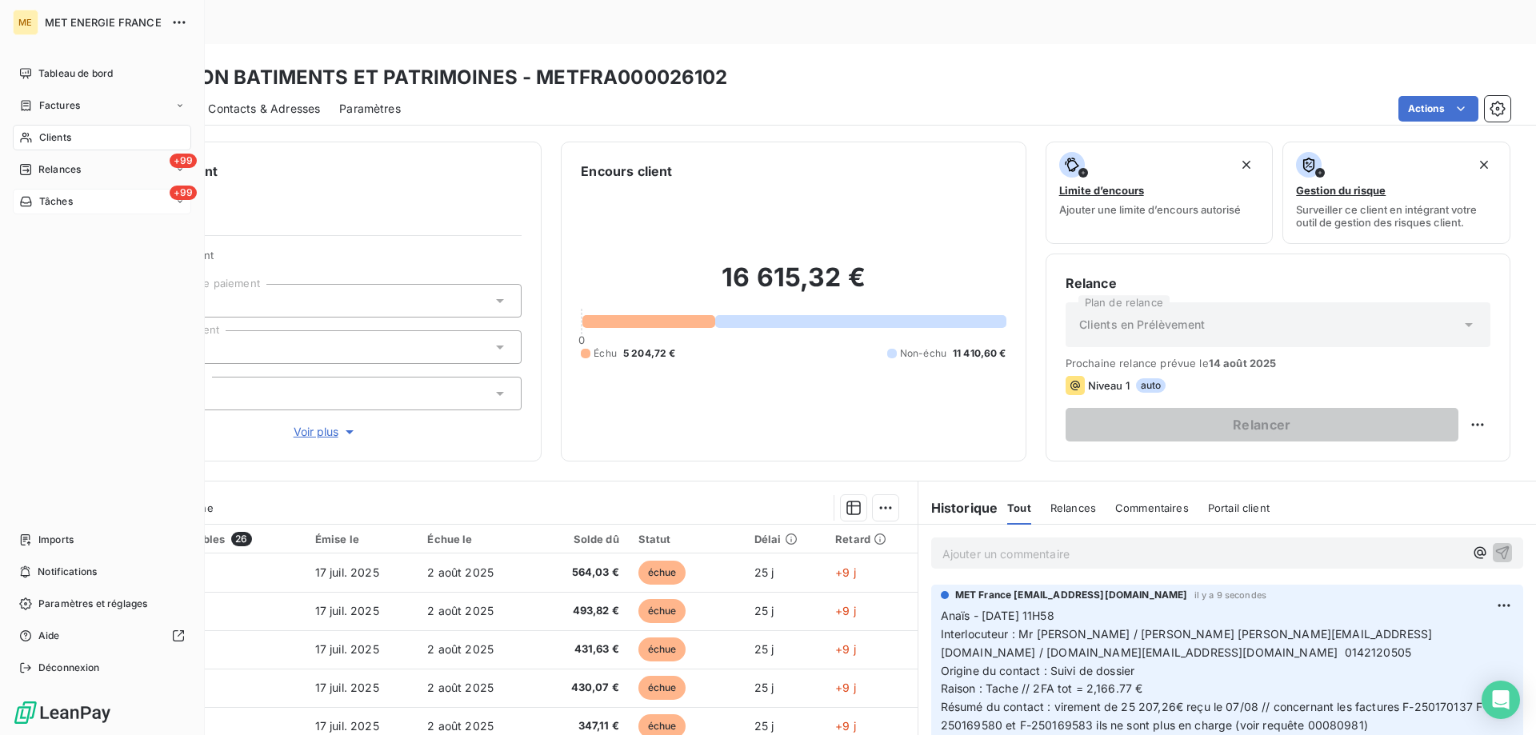
click at [52, 197] on span "Tâches" at bounding box center [56, 201] width 34 height 14
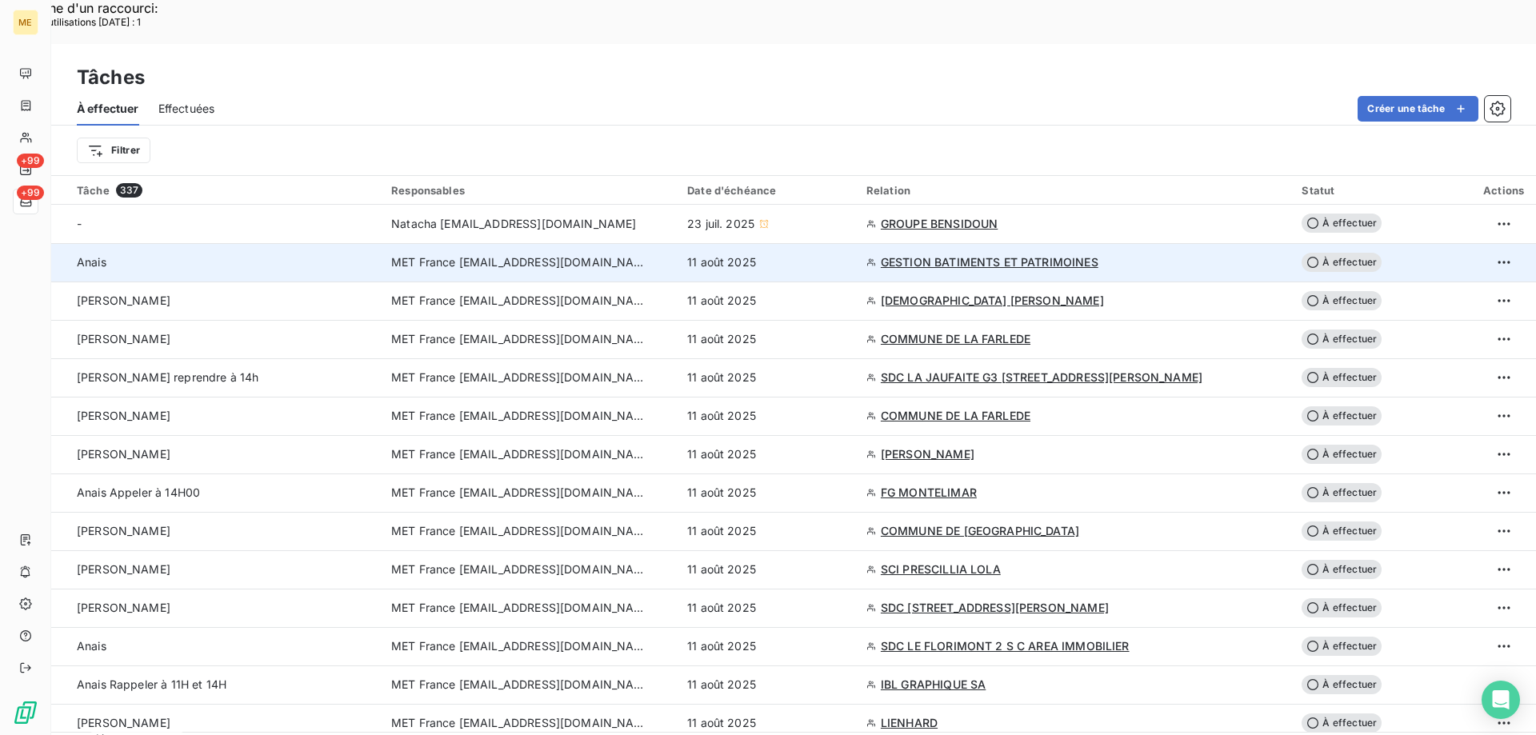
click at [833, 254] on div "11 août 2025" at bounding box center [767, 262] width 160 height 16
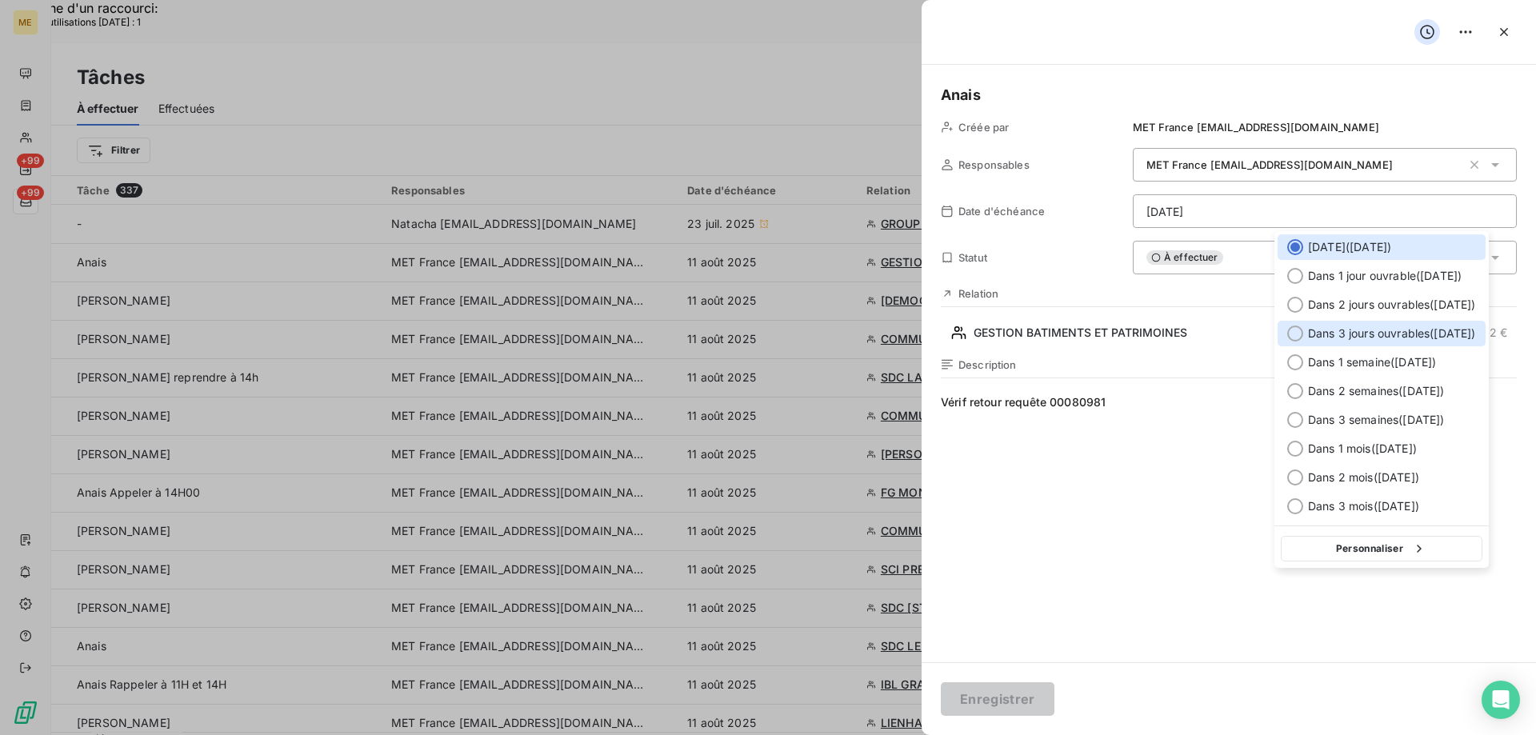
drag, startPoint x: 1336, startPoint y: 332, endPoint x: 1160, endPoint y: 401, distance: 188.9
click at [1336, 333] on span "Dans 3 jours ouvrables ( jeudi )" at bounding box center [1392, 334] width 168 height 16
type input "14/08/2025"
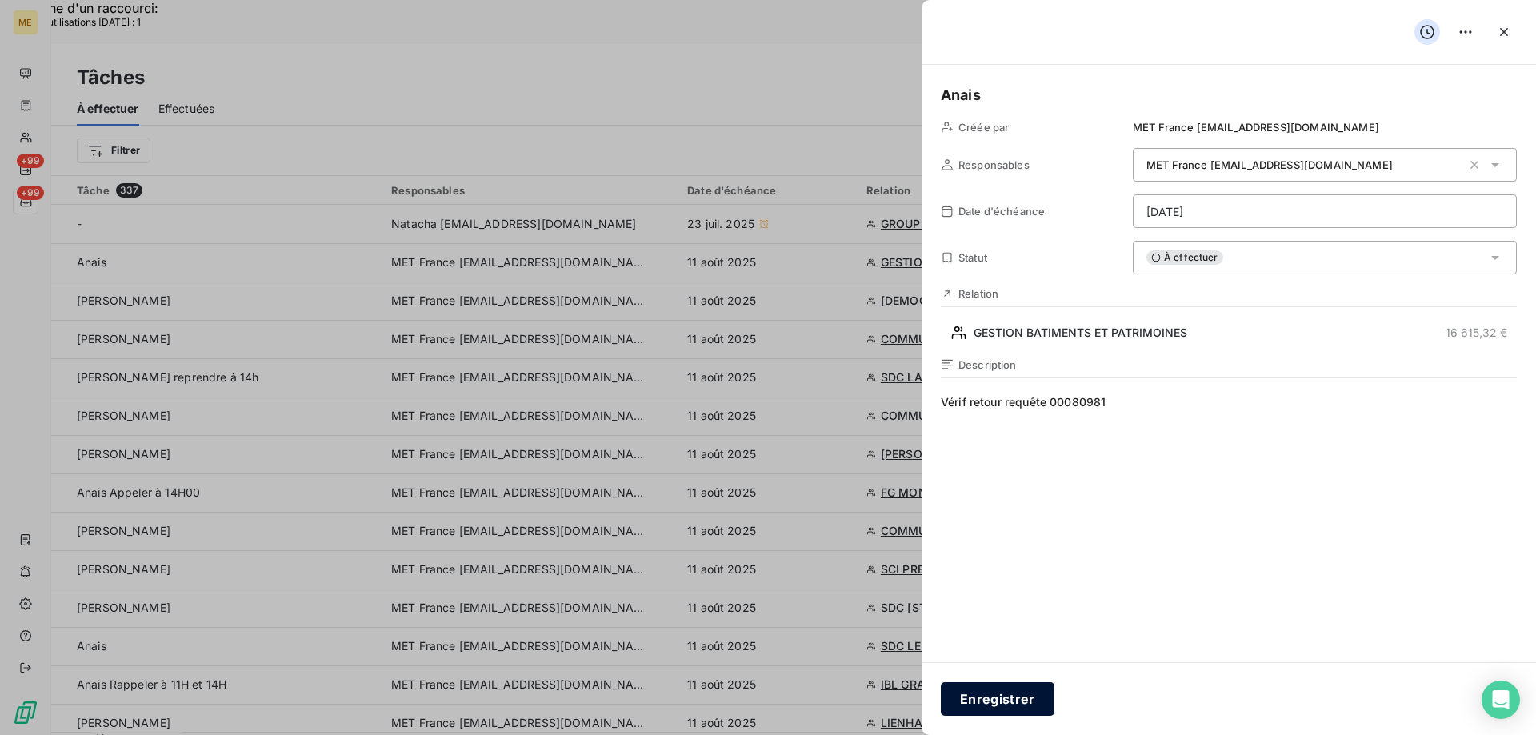
click at [979, 703] on button "Enregistrer" at bounding box center [998, 699] width 114 height 34
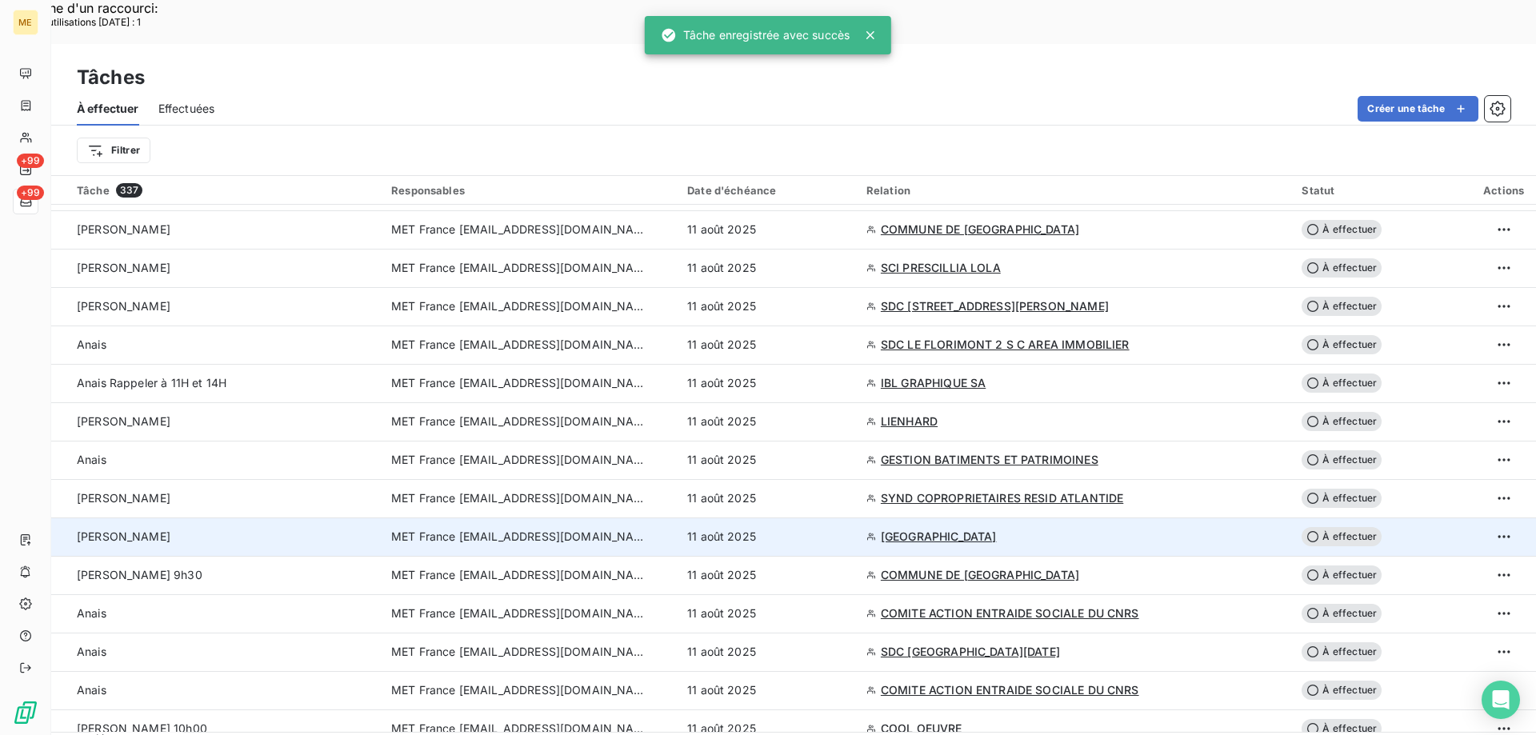
scroll to position [320, 0]
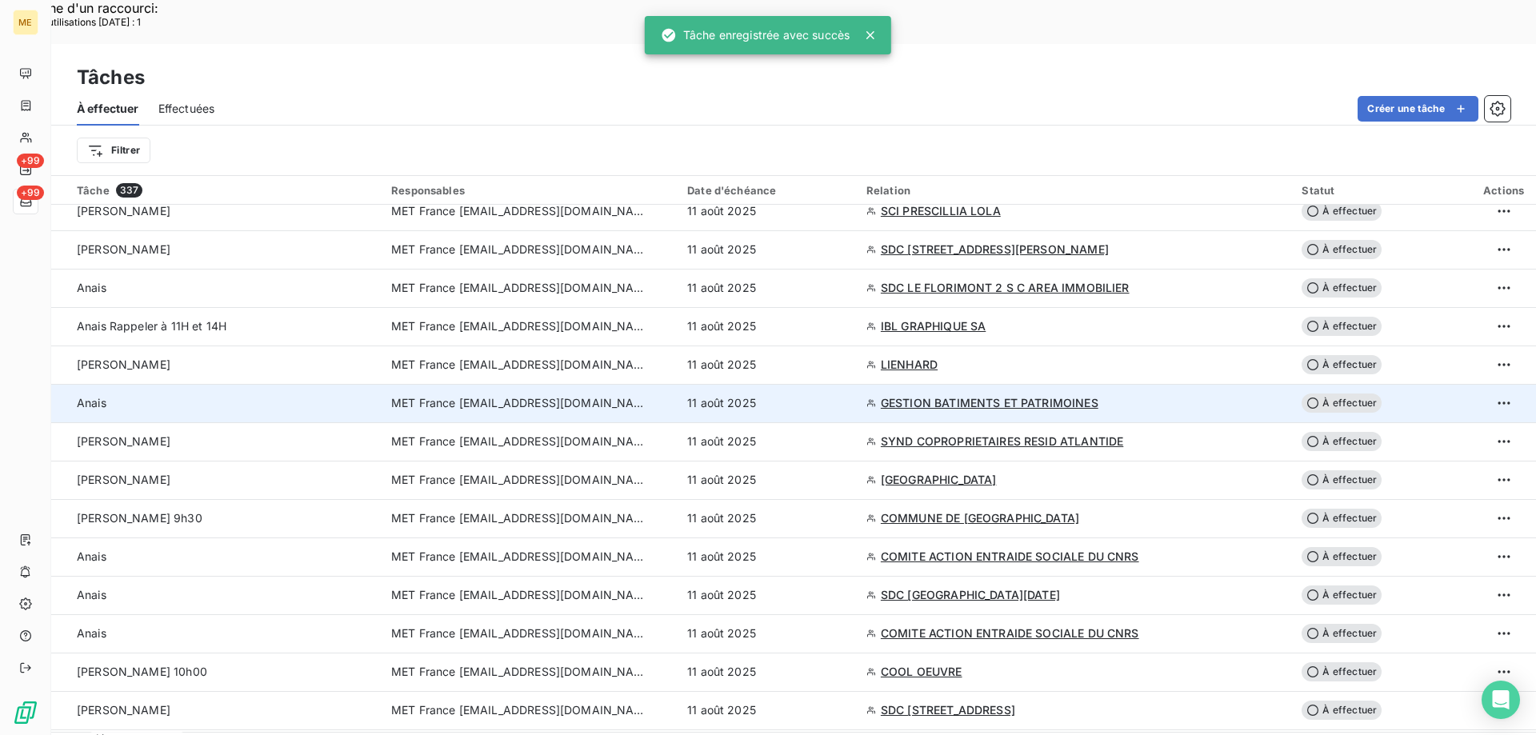
click at [847, 395] on div "11 août 2025" at bounding box center [767, 403] width 160 height 16
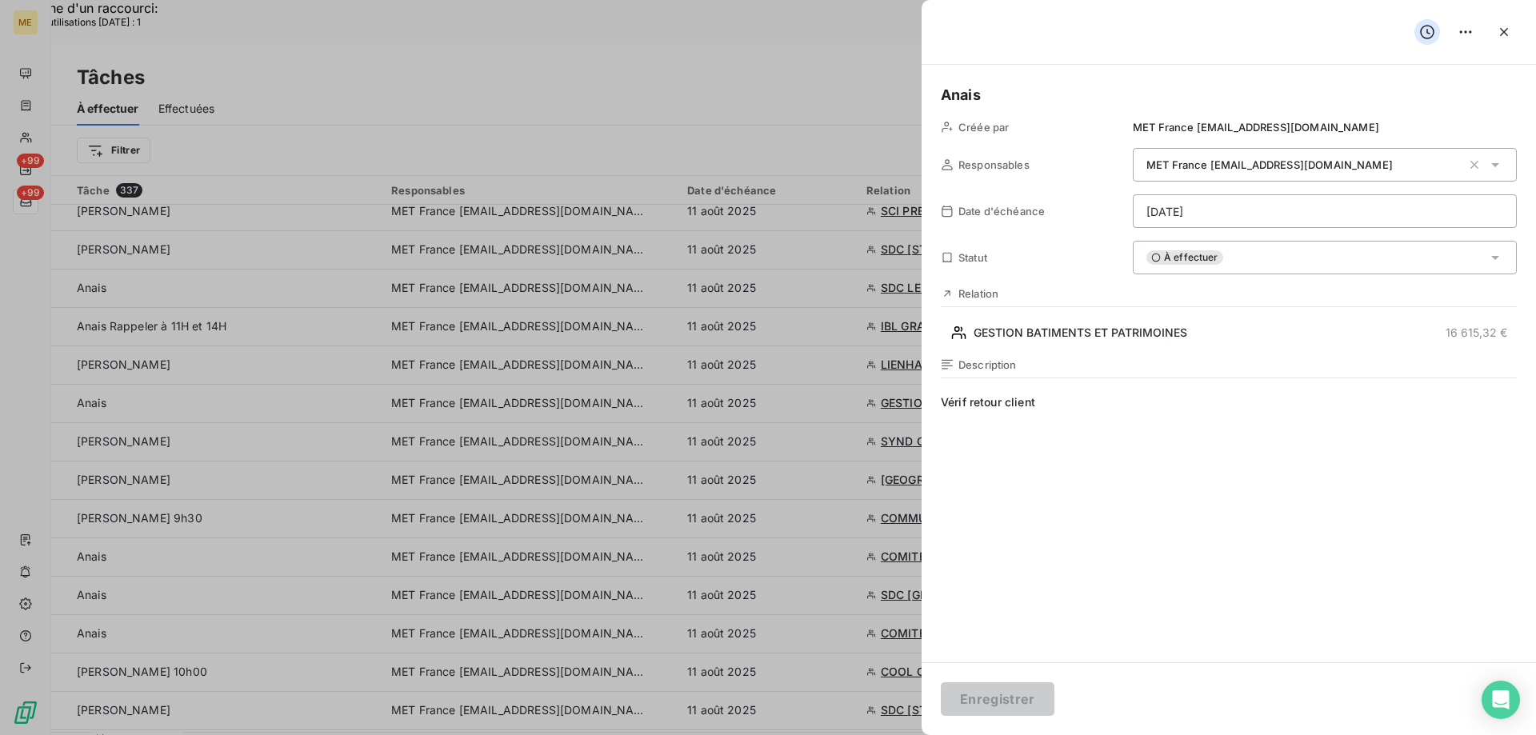
click at [1276, 261] on div "À effectuer" at bounding box center [1324, 258] width 384 height 34
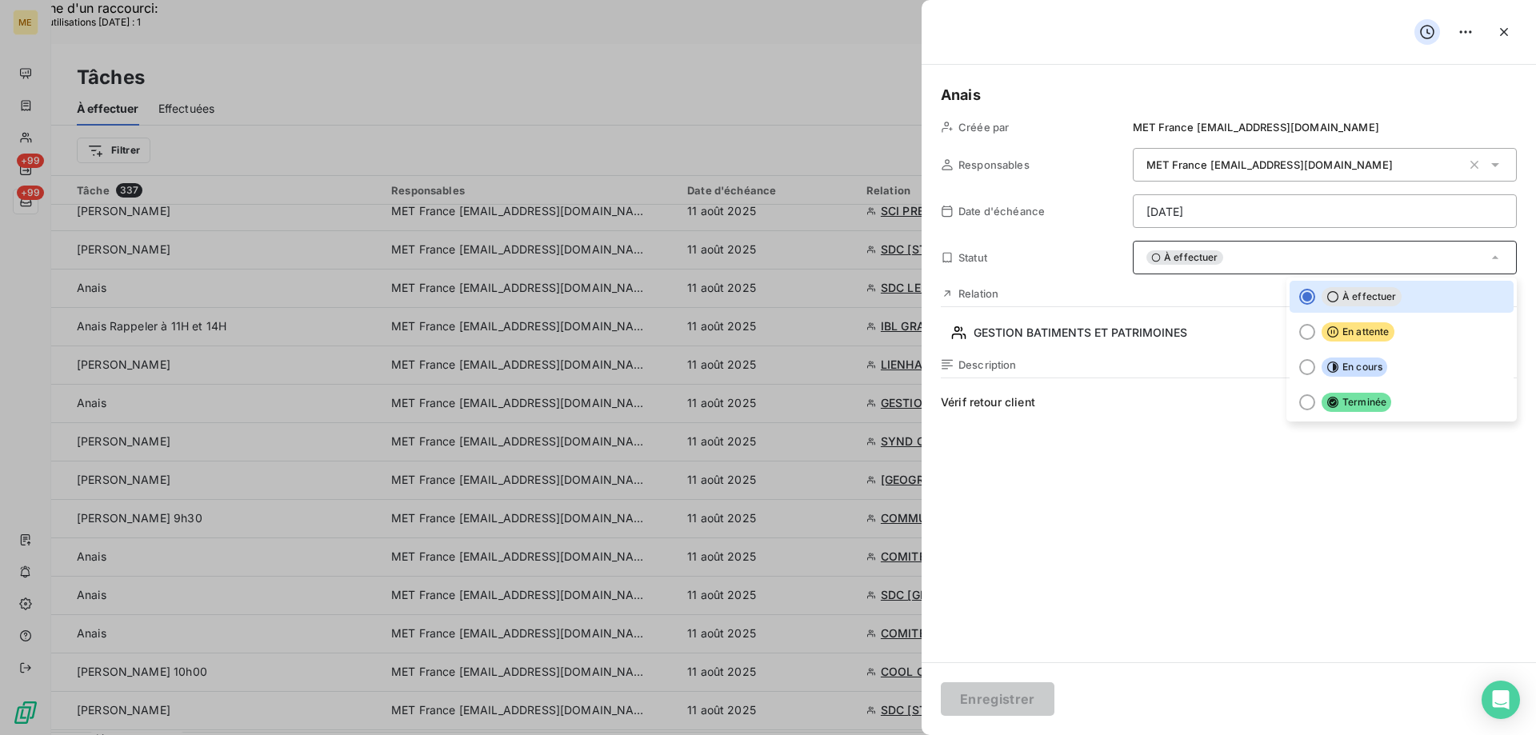
click at [1354, 407] on span "Terminée" at bounding box center [1356, 402] width 70 height 19
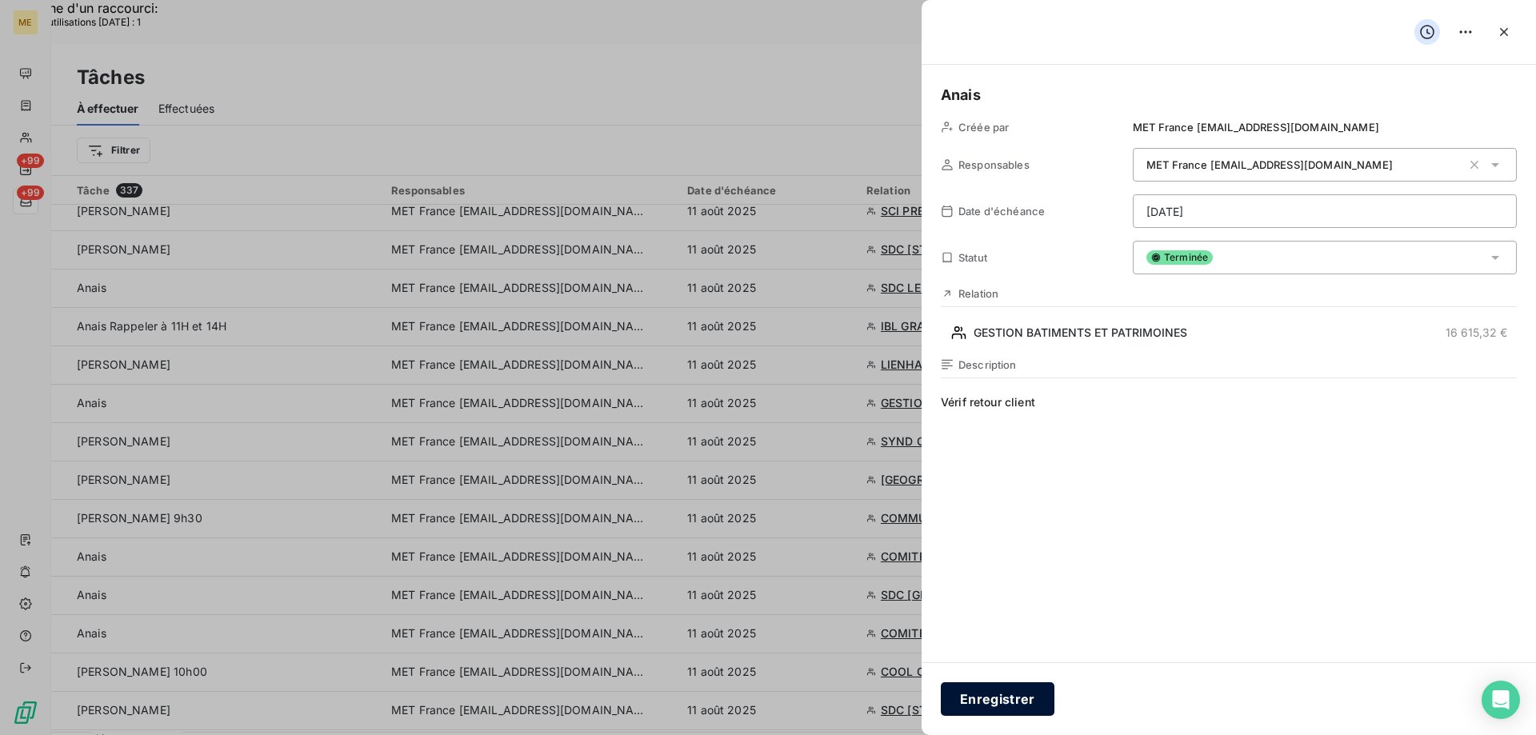
click at [953, 695] on button "Enregistrer" at bounding box center [998, 699] width 114 height 34
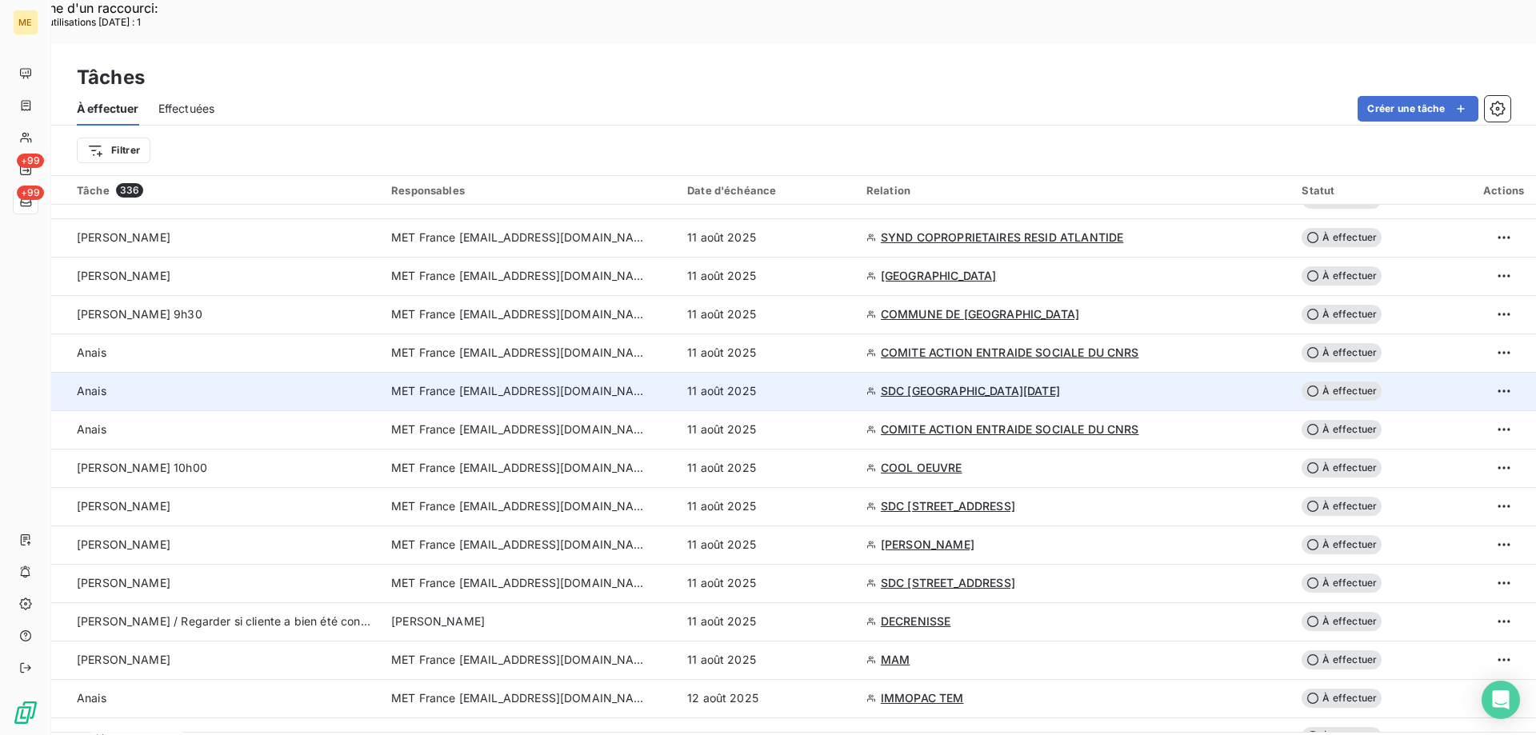
scroll to position [560, 0]
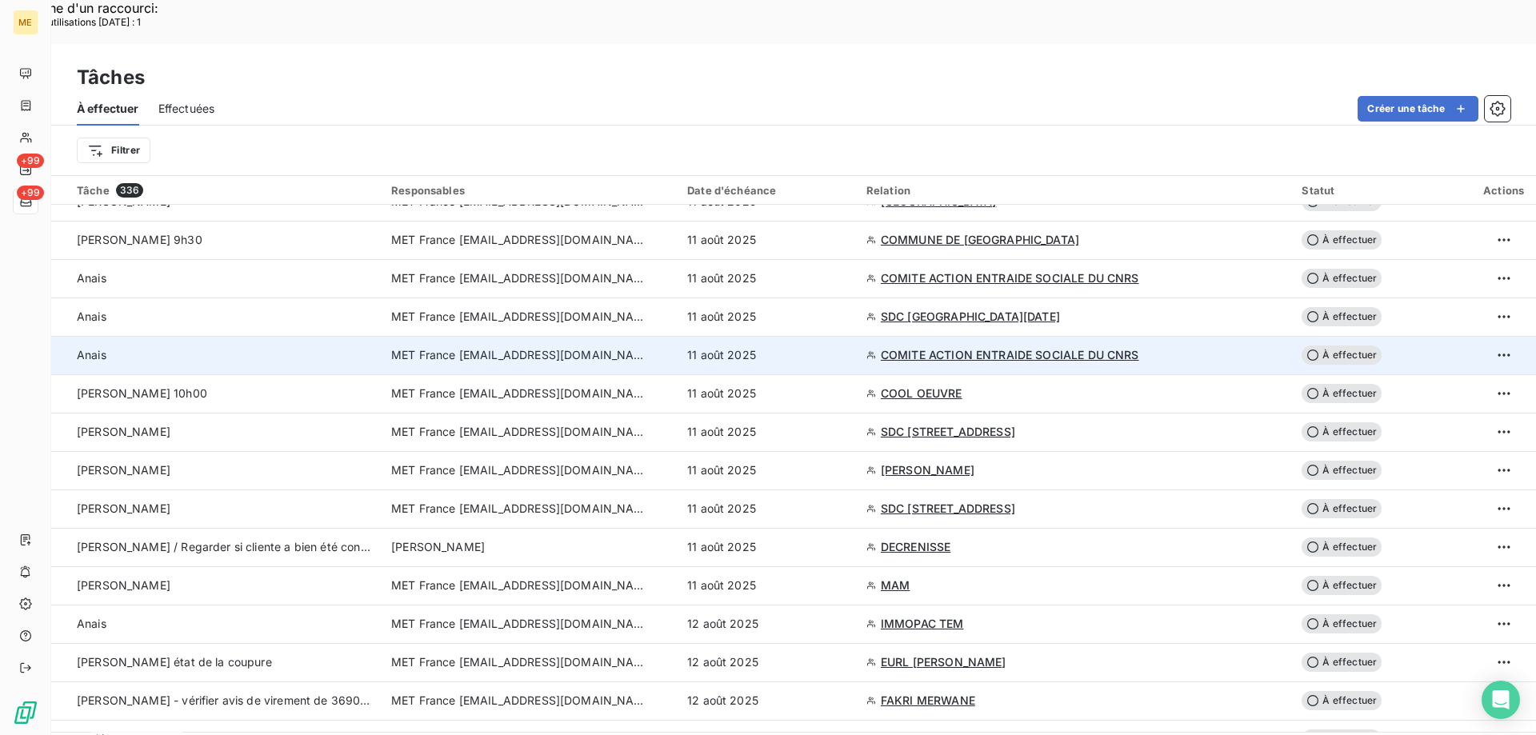
click at [847, 347] on div "11 août 2025" at bounding box center [767, 355] width 160 height 16
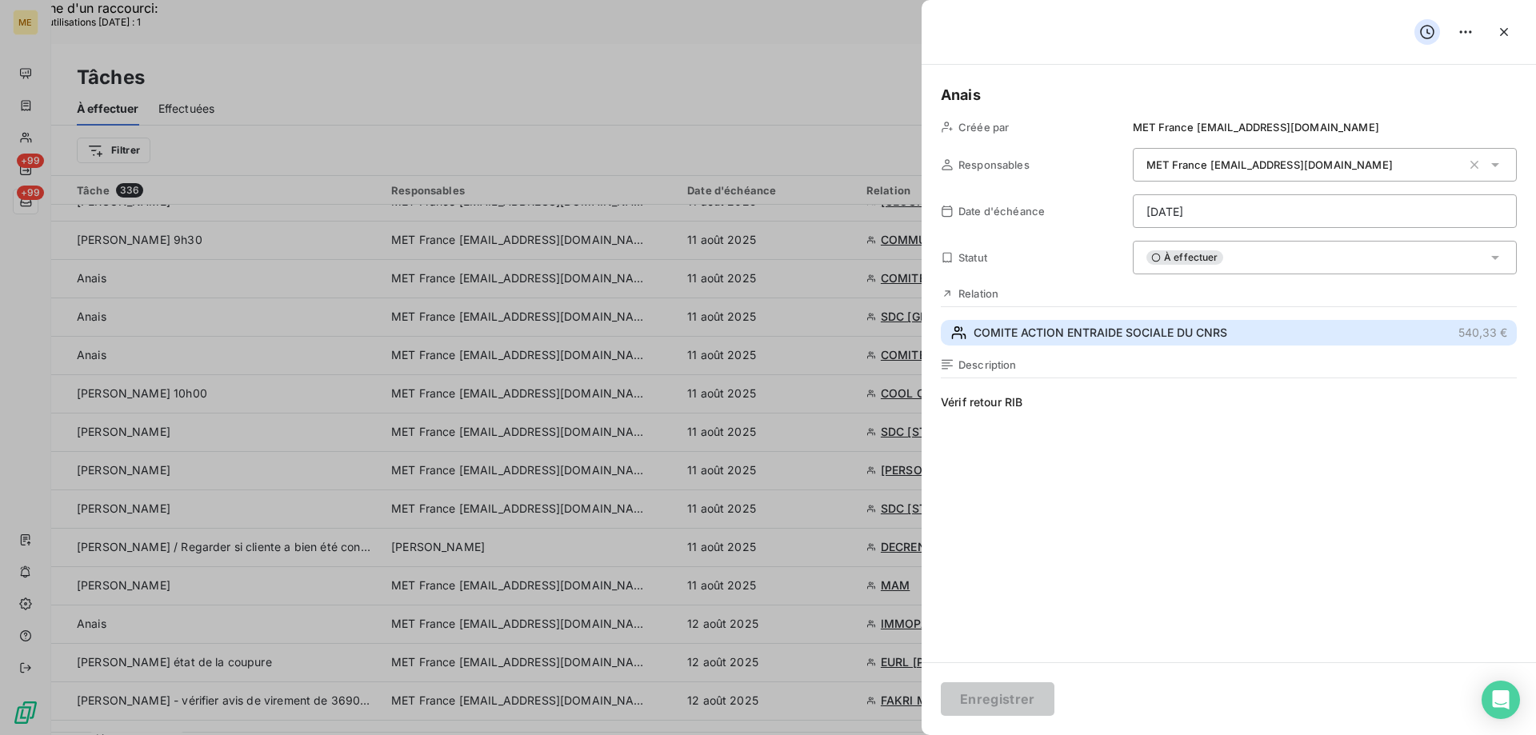
click at [1140, 329] on span "COMITE ACTION ENTRAIDE SOCIALE DU CNRS" at bounding box center [1100, 333] width 254 height 16
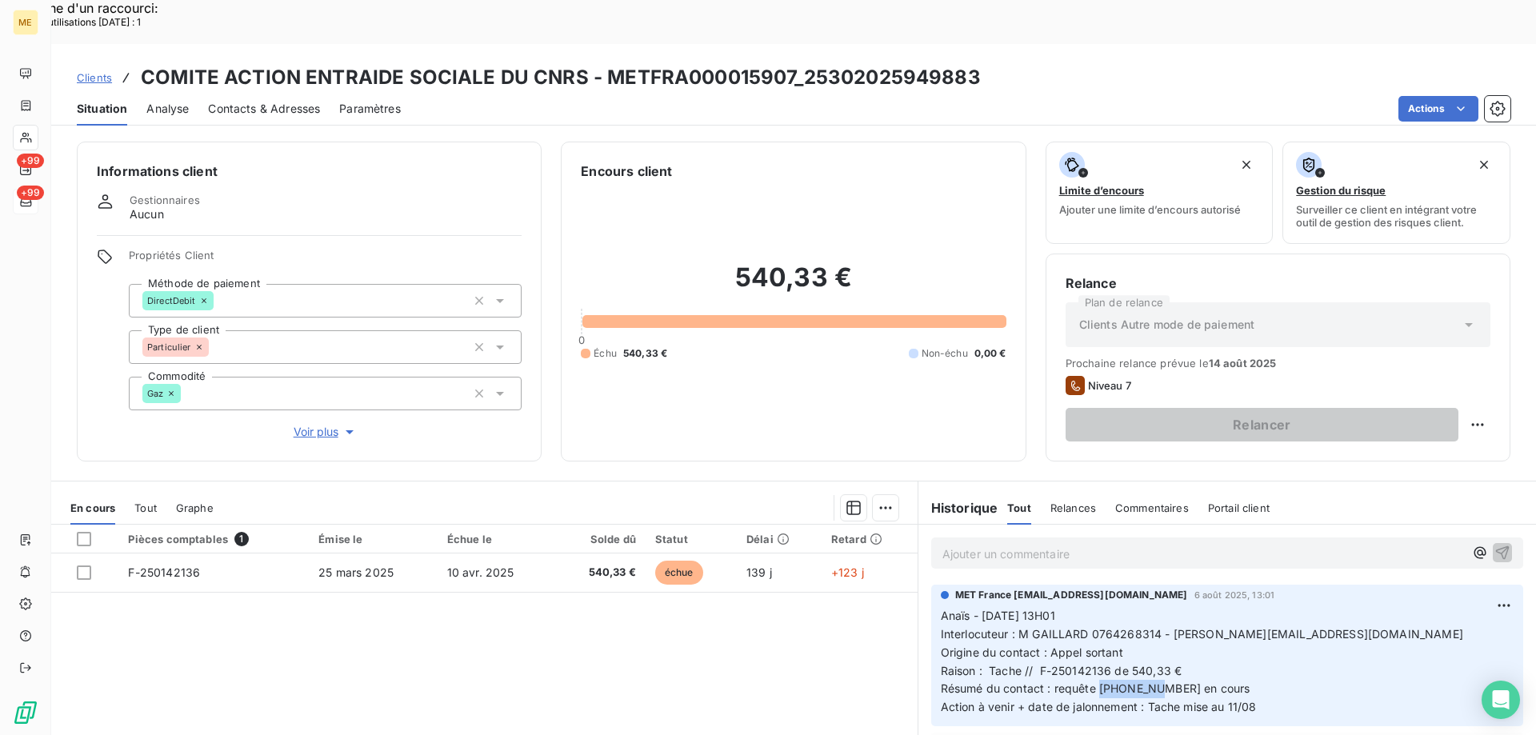
drag, startPoint x: 1153, startPoint y: 645, endPoint x: 1093, endPoint y: 645, distance: 60.8
click at [1093, 681] on span "Résumé du contact : requête 000095132 en cours" at bounding box center [1096, 688] width 310 height 14
drag, startPoint x: 791, startPoint y: 30, endPoint x: 602, endPoint y: 48, distance: 189.6
click at [601, 63] on h3 "COMITE ACTION ENTRAIDE SOCIALE DU CNRS - METFRA000015907_25302025949883" at bounding box center [561, 77] width 840 height 29
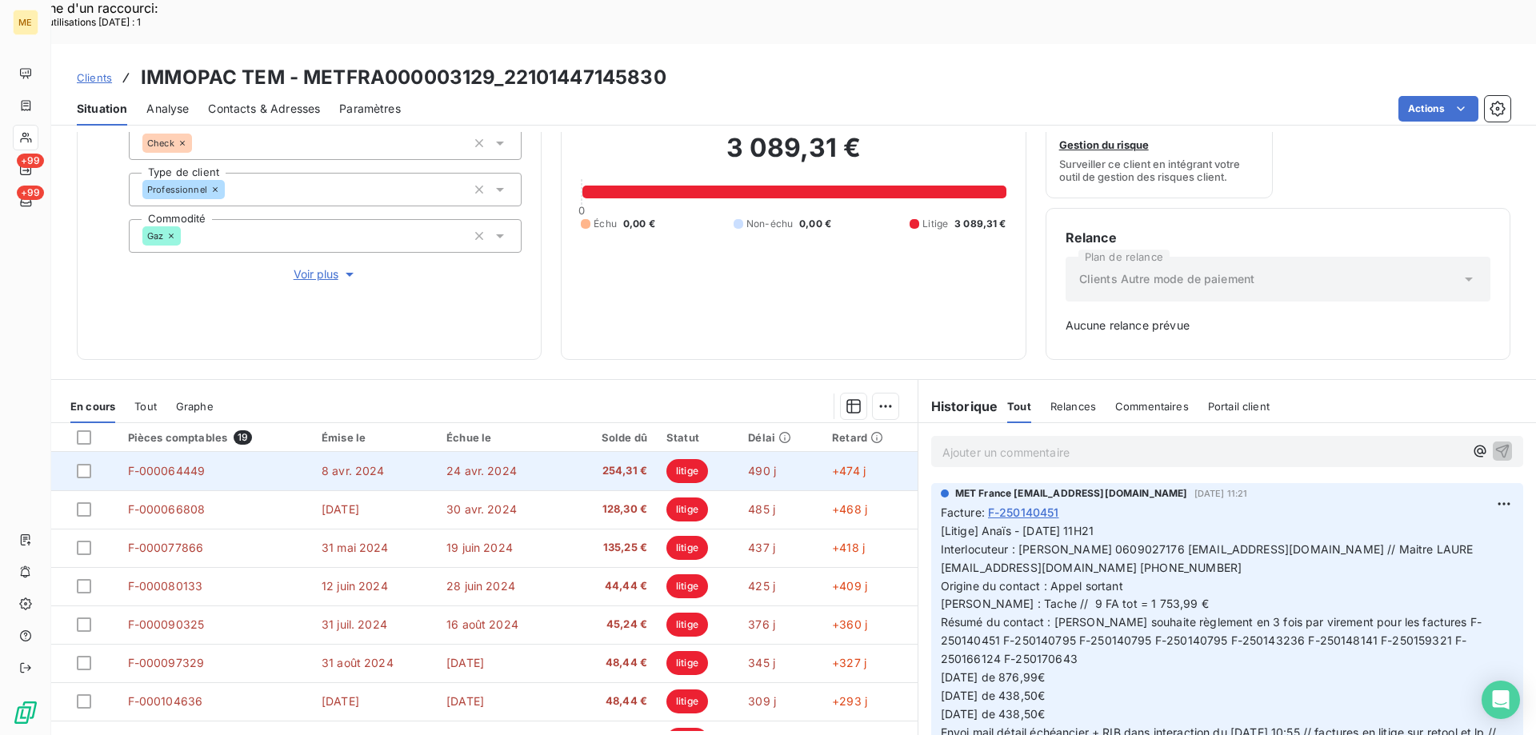
click at [546, 452] on td "24 avr. 2024" at bounding box center [501, 471] width 128 height 38
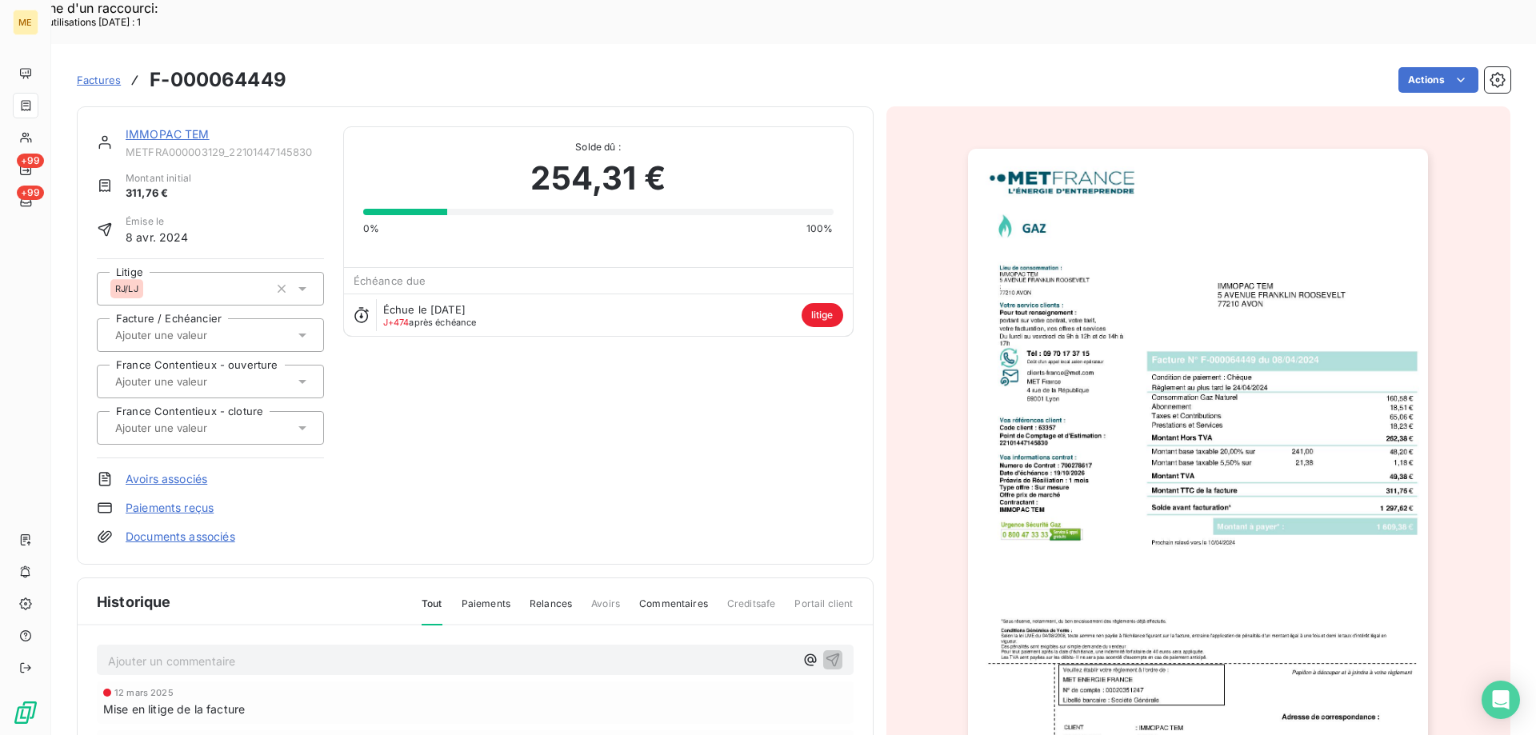
click at [1239, 433] on img "button" at bounding box center [1198, 474] width 460 height 651
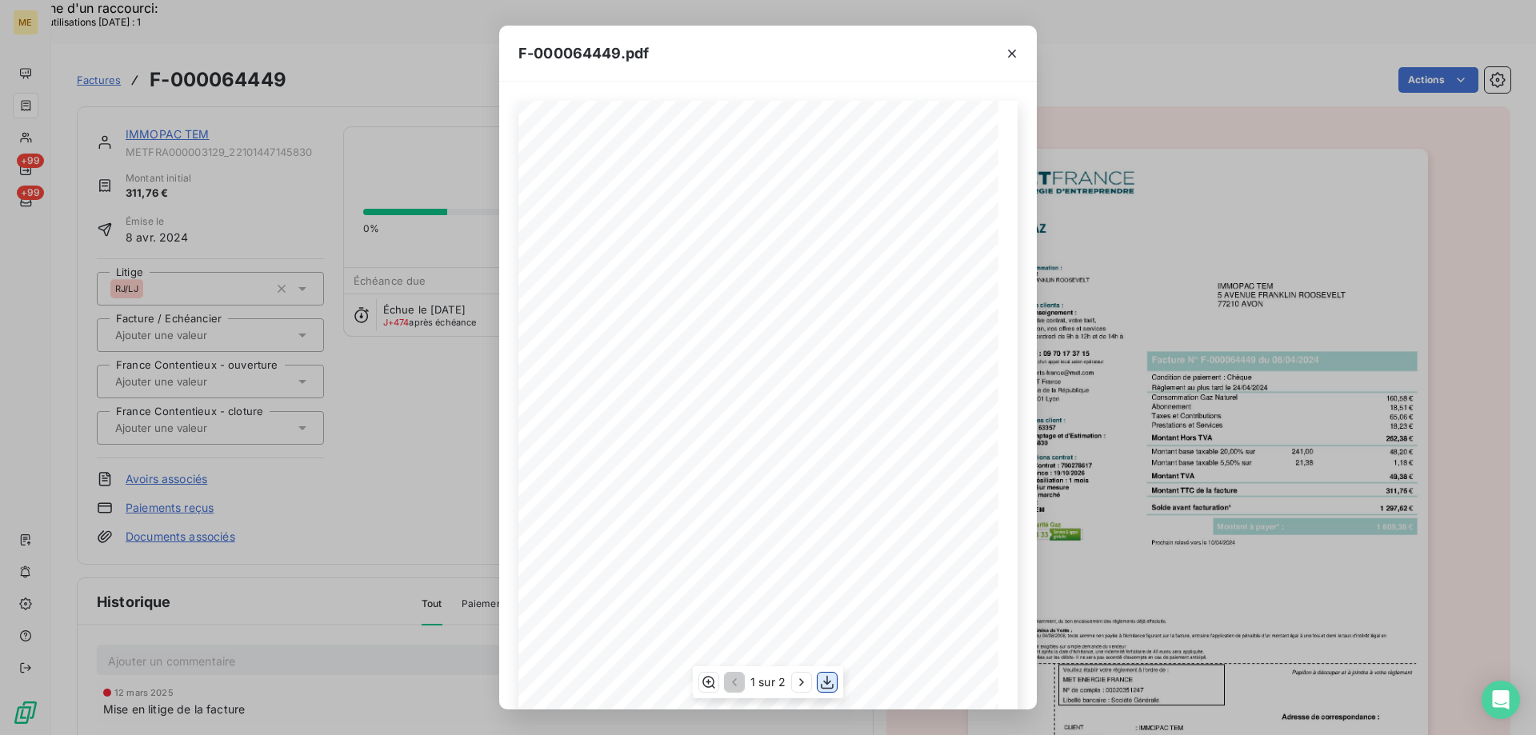
click at [827, 685] on icon "button" at bounding box center [827, 682] width 16 height 16
click at [1013, 54] on icon "button" at bounding box center [1012, 54] width 8 height 8
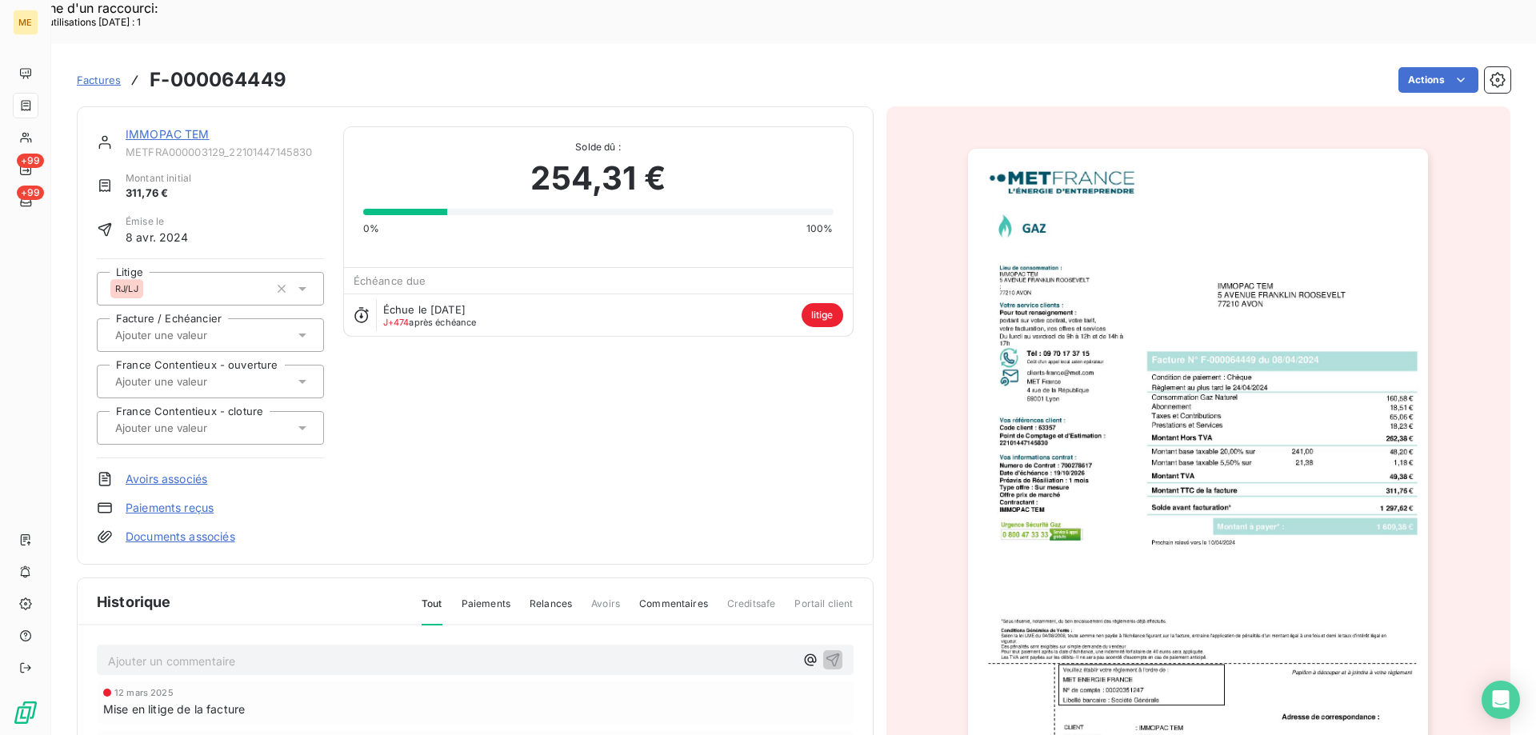
click at [158, 127] on link "IMMOPAC TEM" at bounding box center [168, 134] width 84 height 14
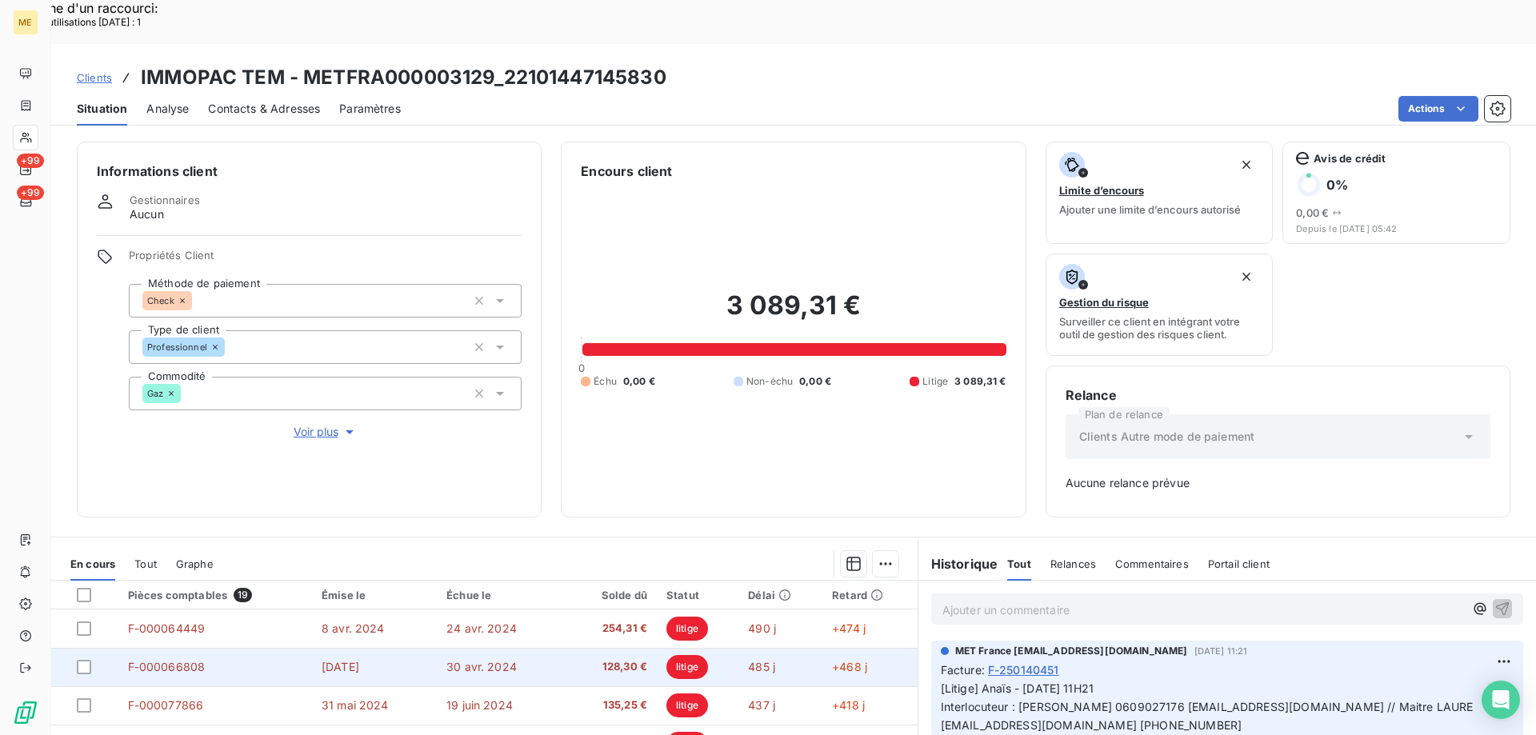
click at [393, 648] on td "[DATE]" at bounding box center [374, 667] width 125 height 38
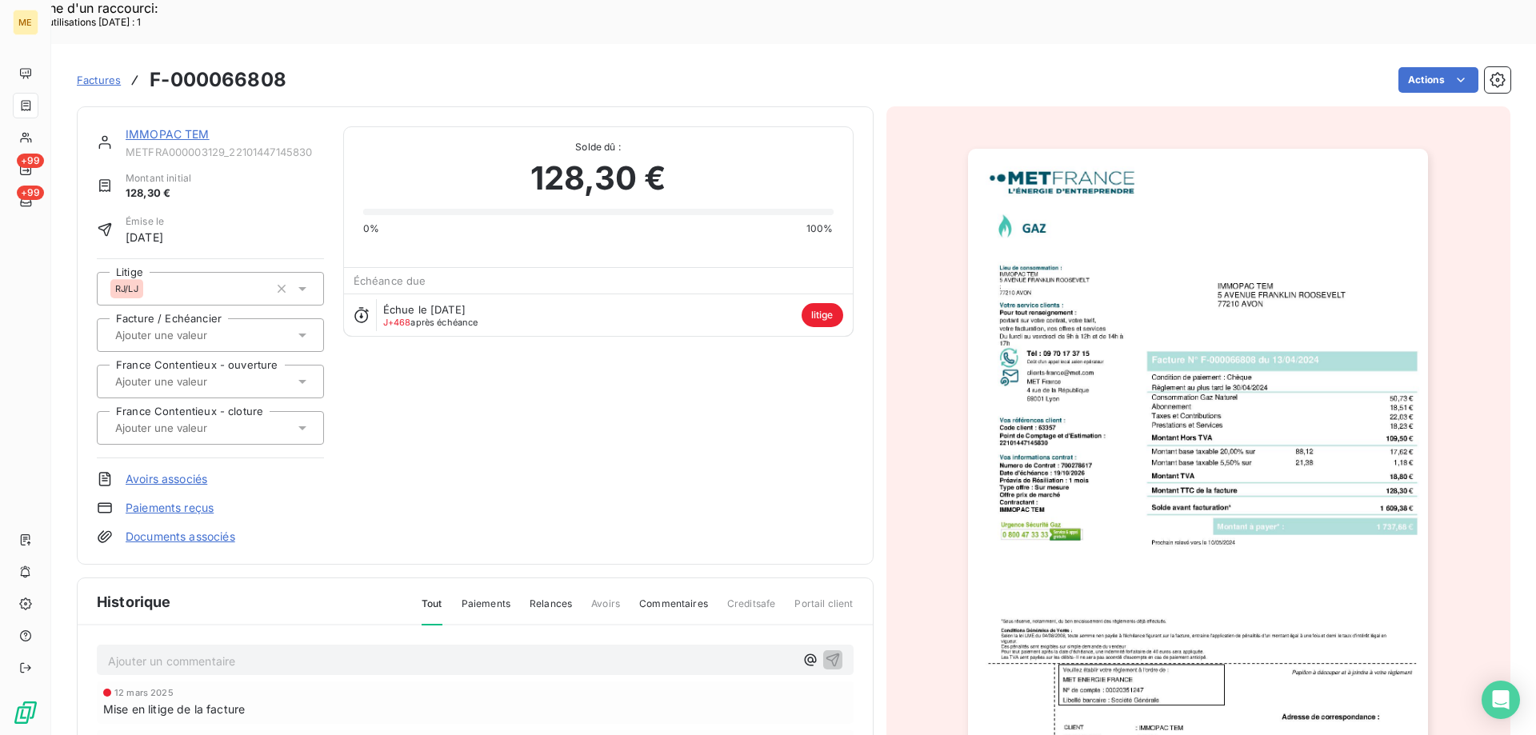
click at [1256, 481] on img "button" at bounding box center [1198, 474] width 460 height 651
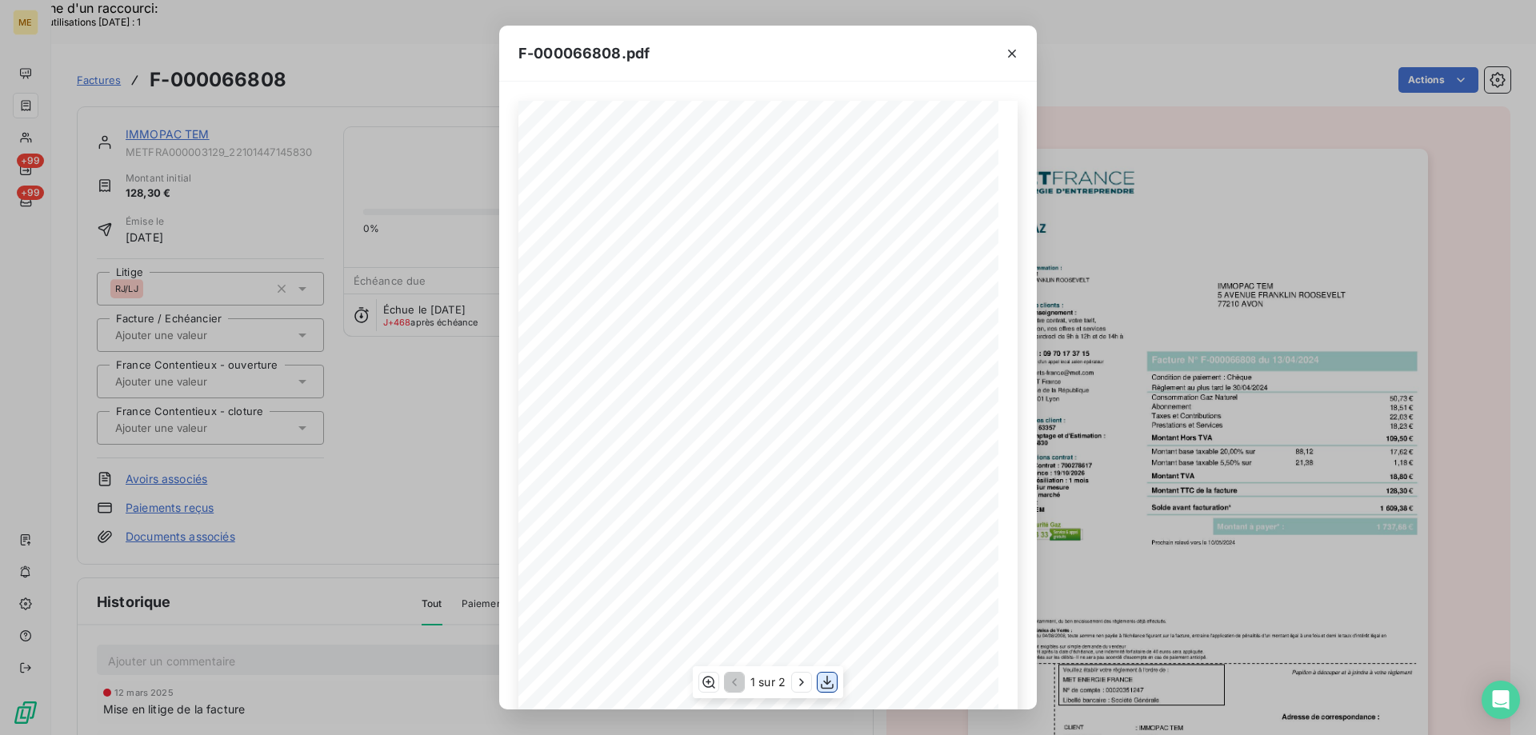
click at [828, 684] on icon "button" at bounding box center [827, 682] width 16 height 16
click at [1006, 50] on icon "button" at bounding box center [1012, 54] width 16 height 16
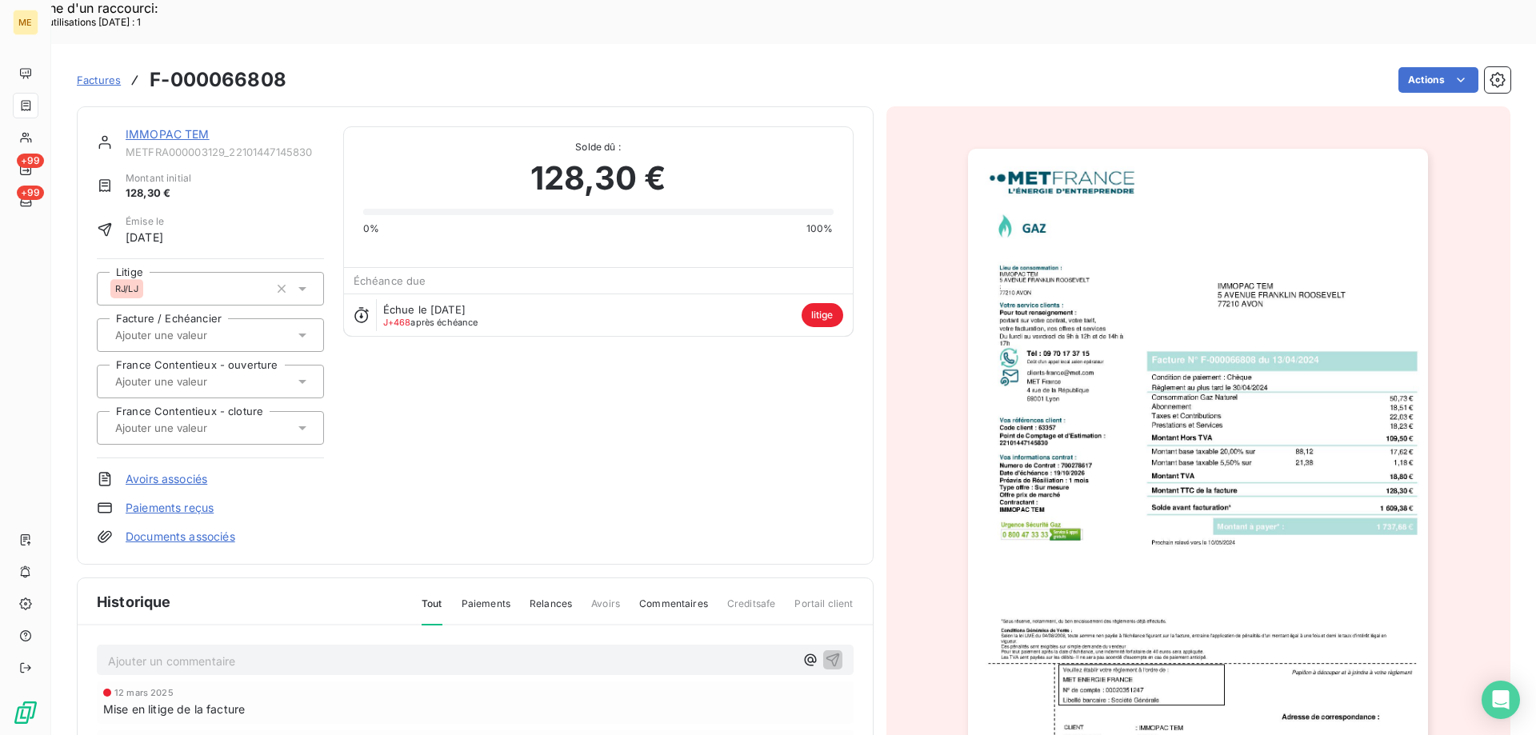
click at [158, 127] on link "IMMOPAC TEM" at bounding box center [168, 134] width 84 height 14
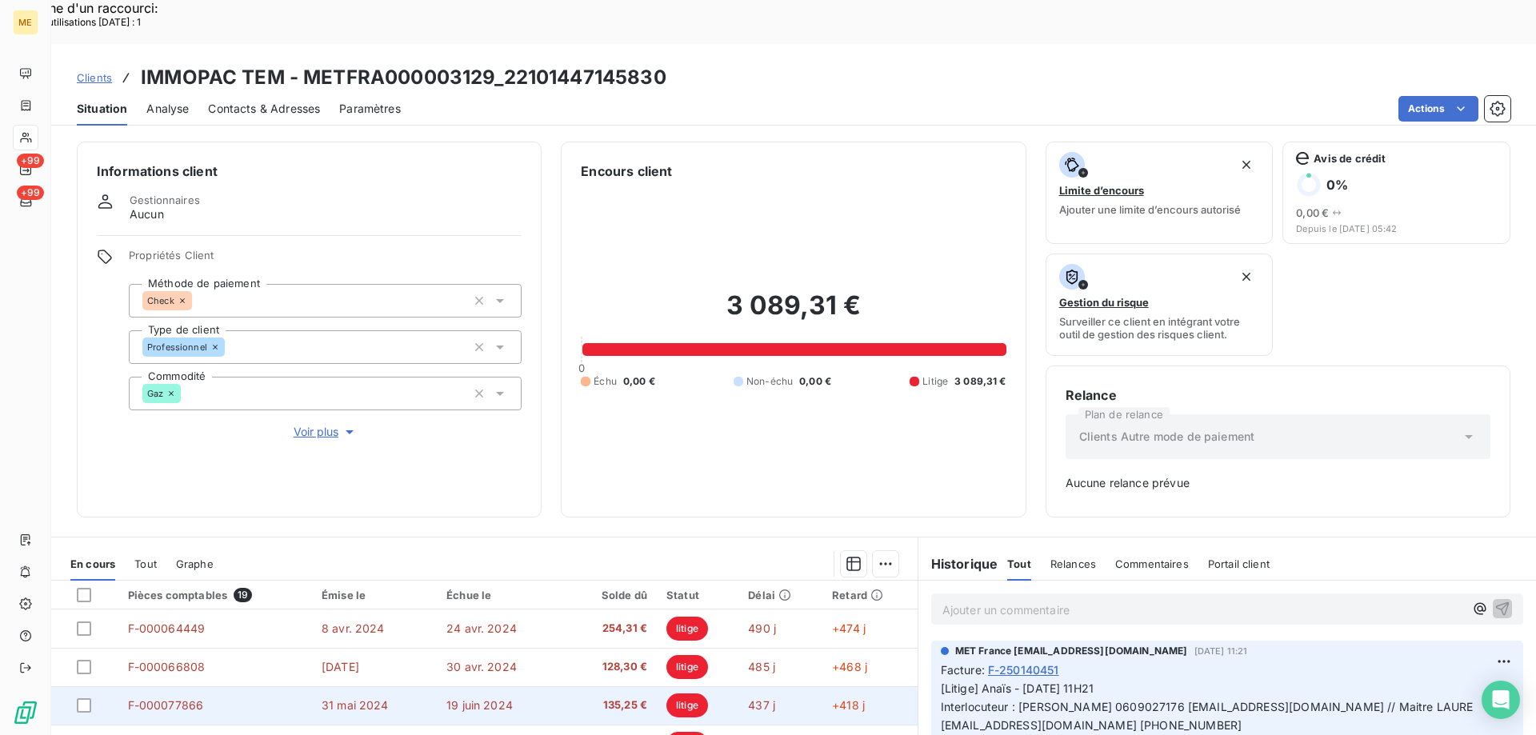
click at [257, 686] on td "F-000077866" at bounding box center [215, 705] width 194 height 38
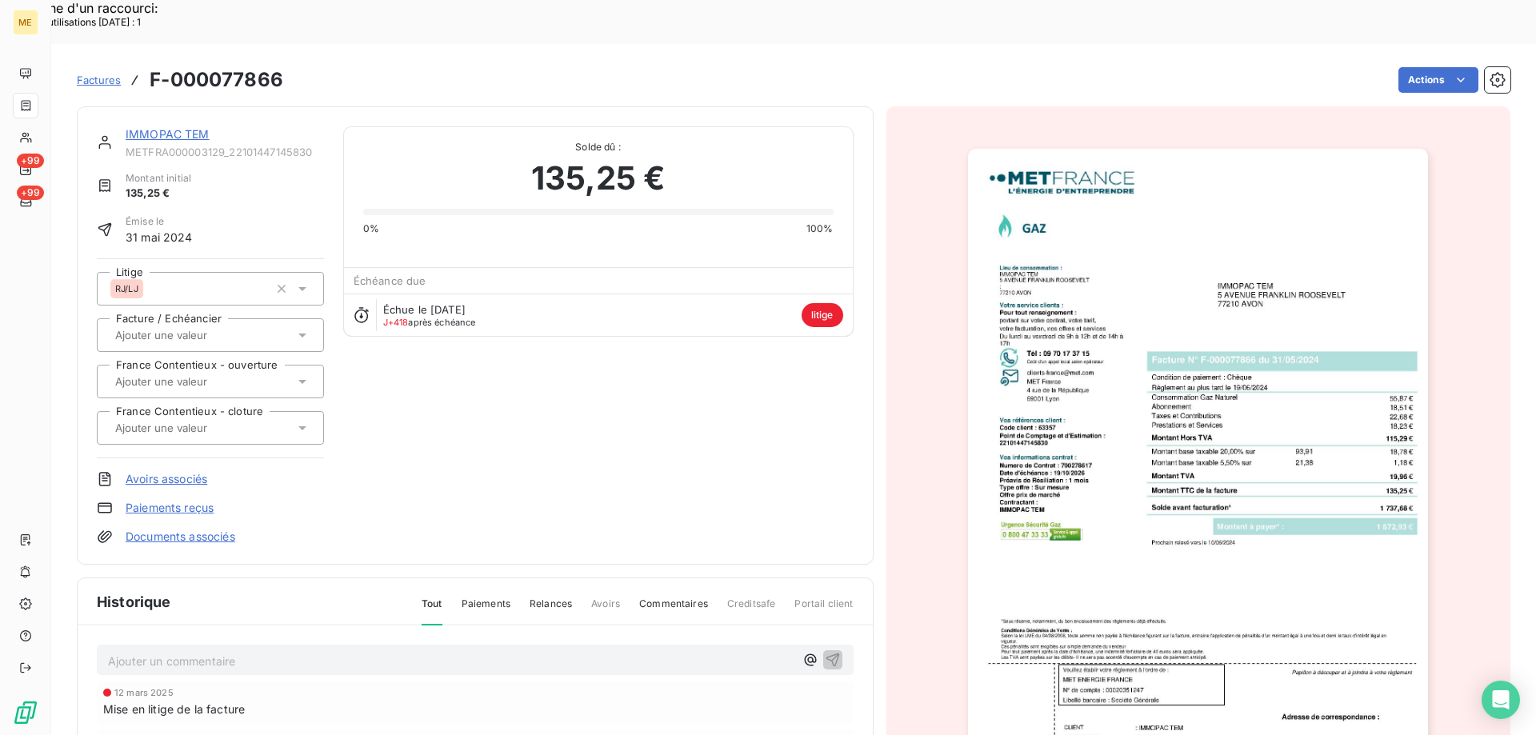
click at [1192, 543] on img "button" at bounding box center [1198, 474] width 460 height 651
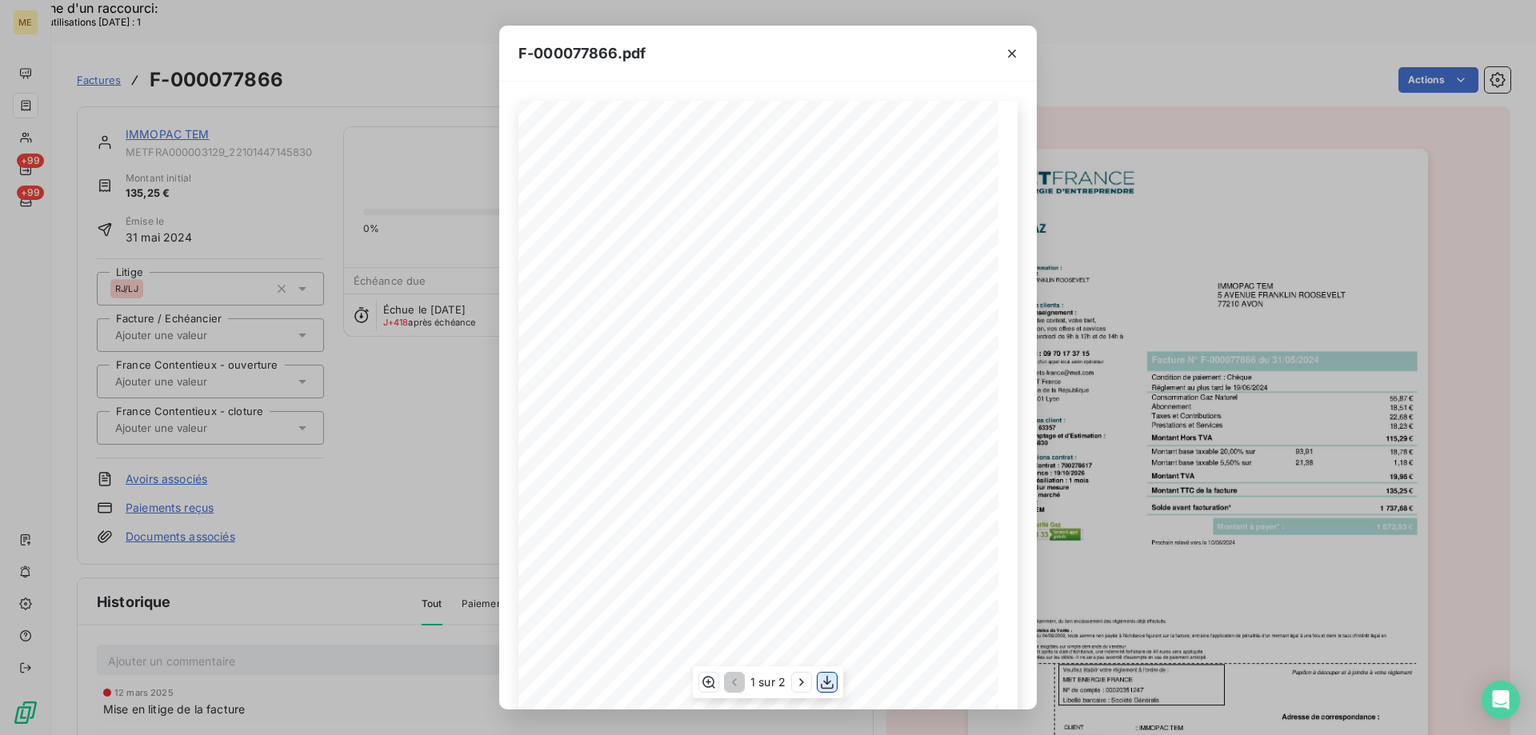
click at [829, 689] on icon "button" at bounding box center [827, 683] width 13 height 14
click at [1016, 57] on icon "button" at bounding box center [1012, 54] width 16 height 16
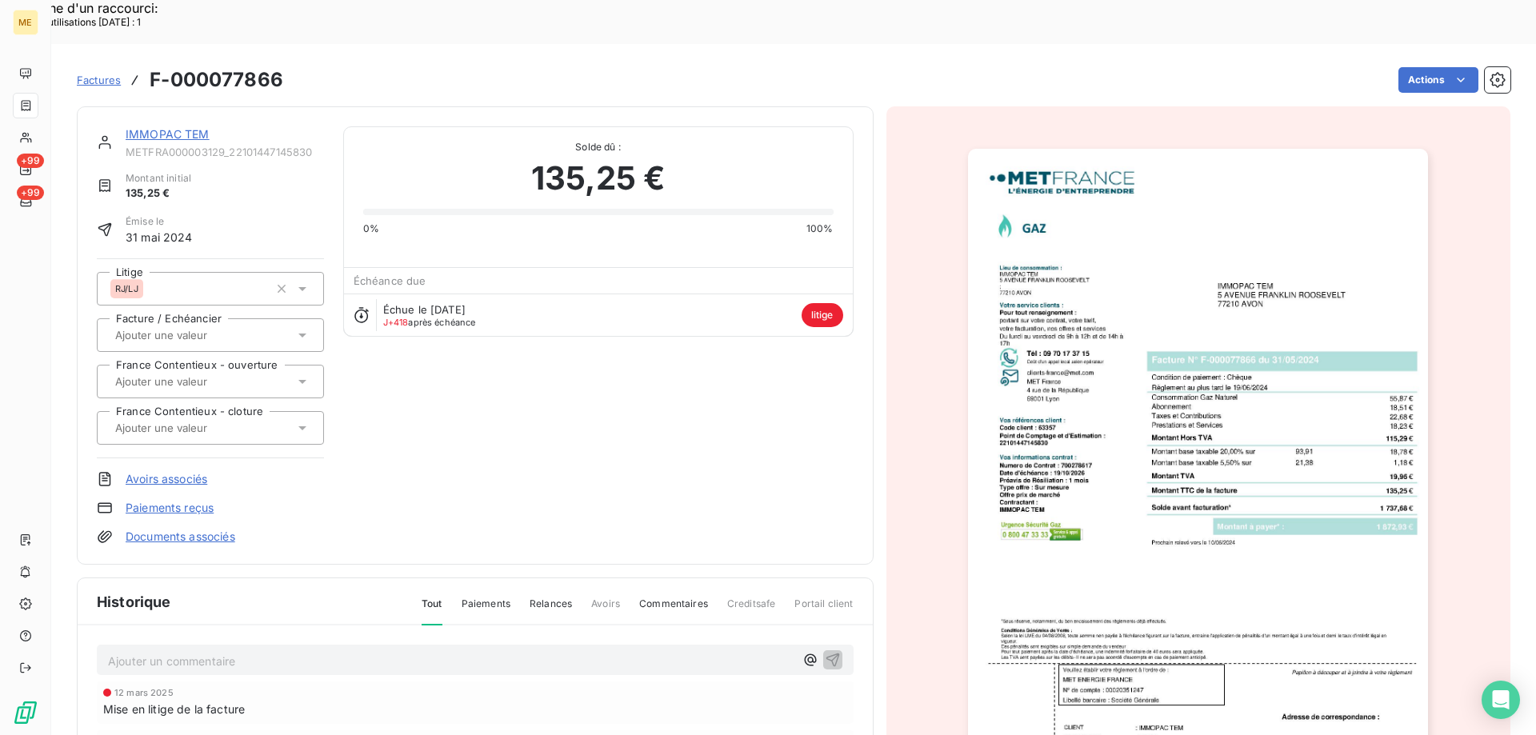
click at [189, 127] on link "IMMOPAC TEM" at bounding box center [168, 134] width 84 height 14
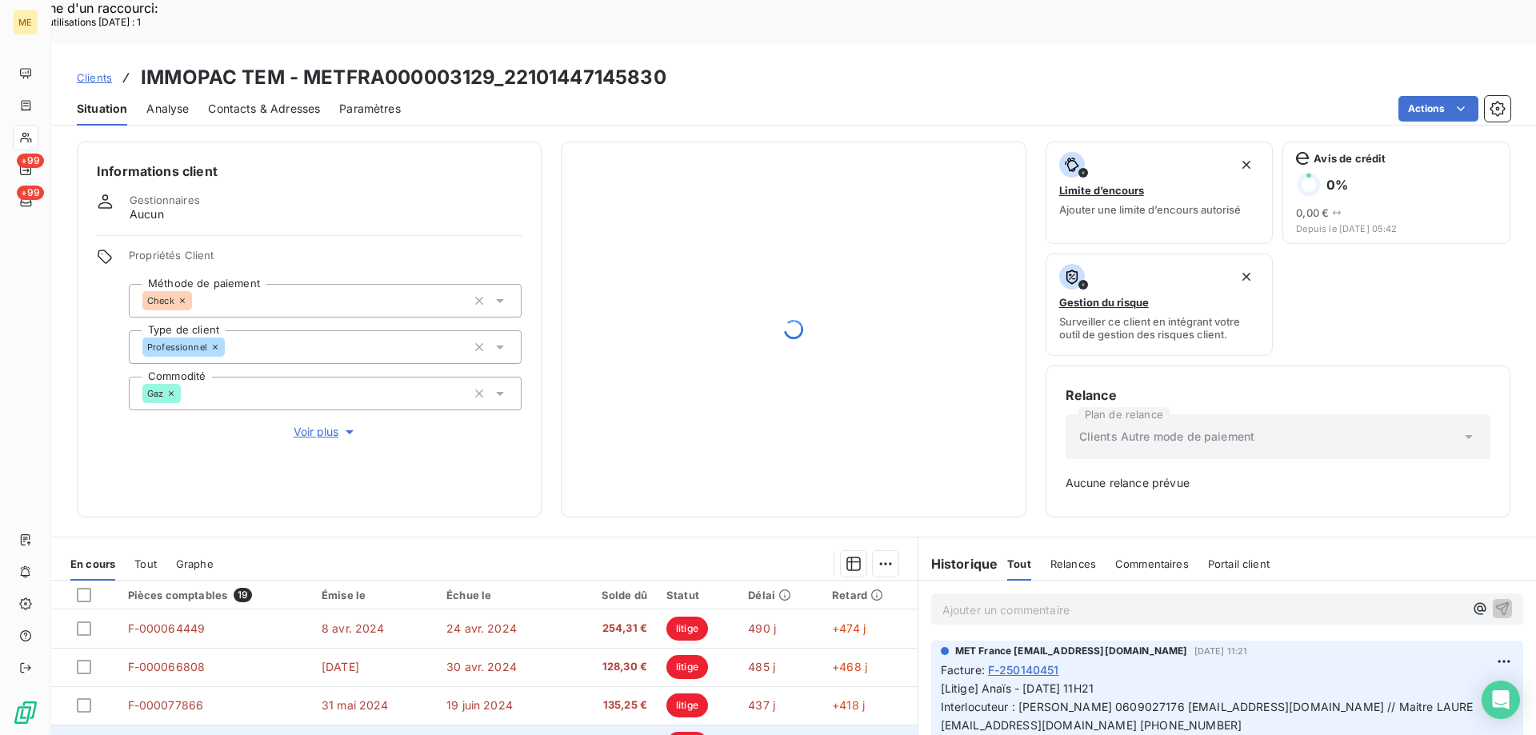
click at [235, 725] on td "F-000080133" at bounding box center [215, 744] width 194 height 38
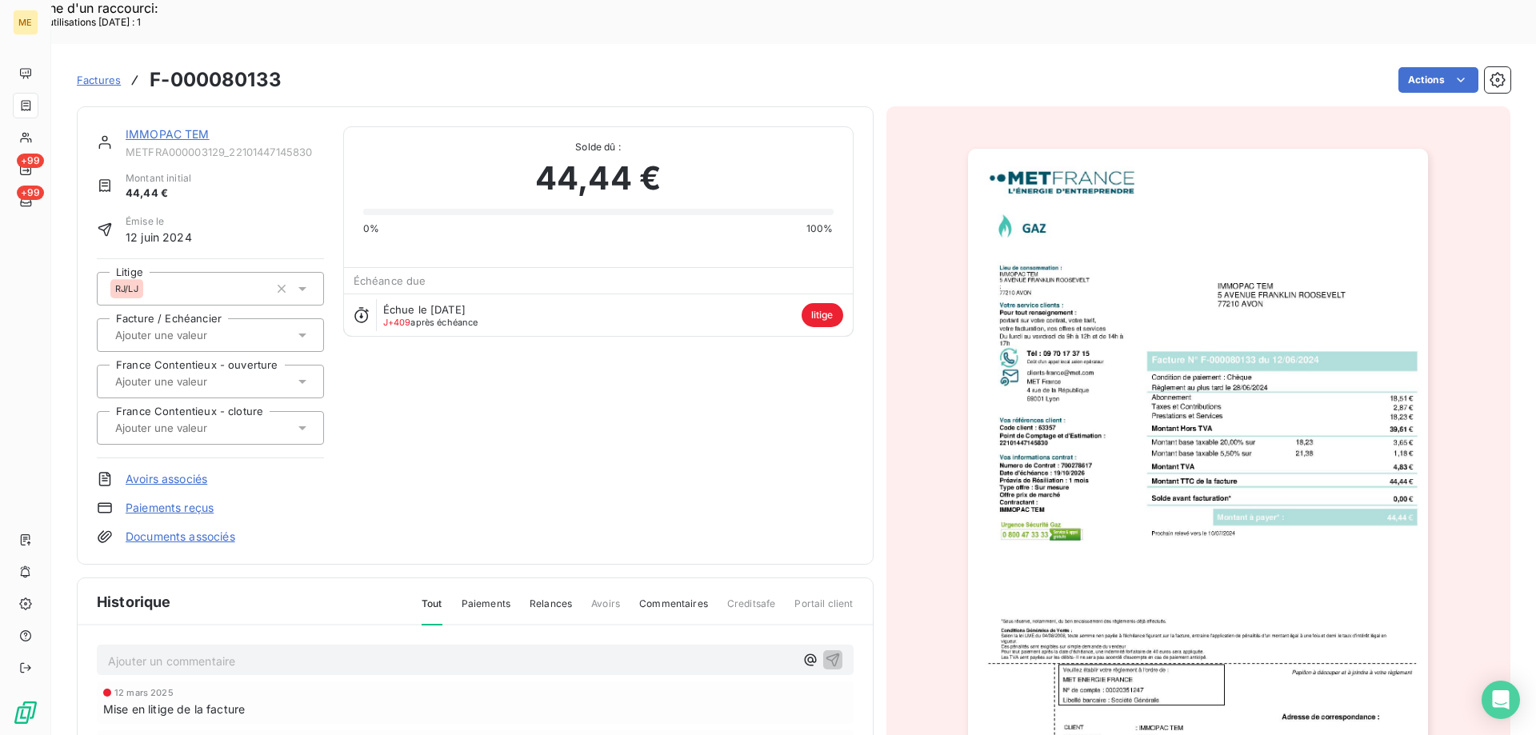
click at [1232, 475] on img "button" at bounding box center [1198, 474] width 460 height 651
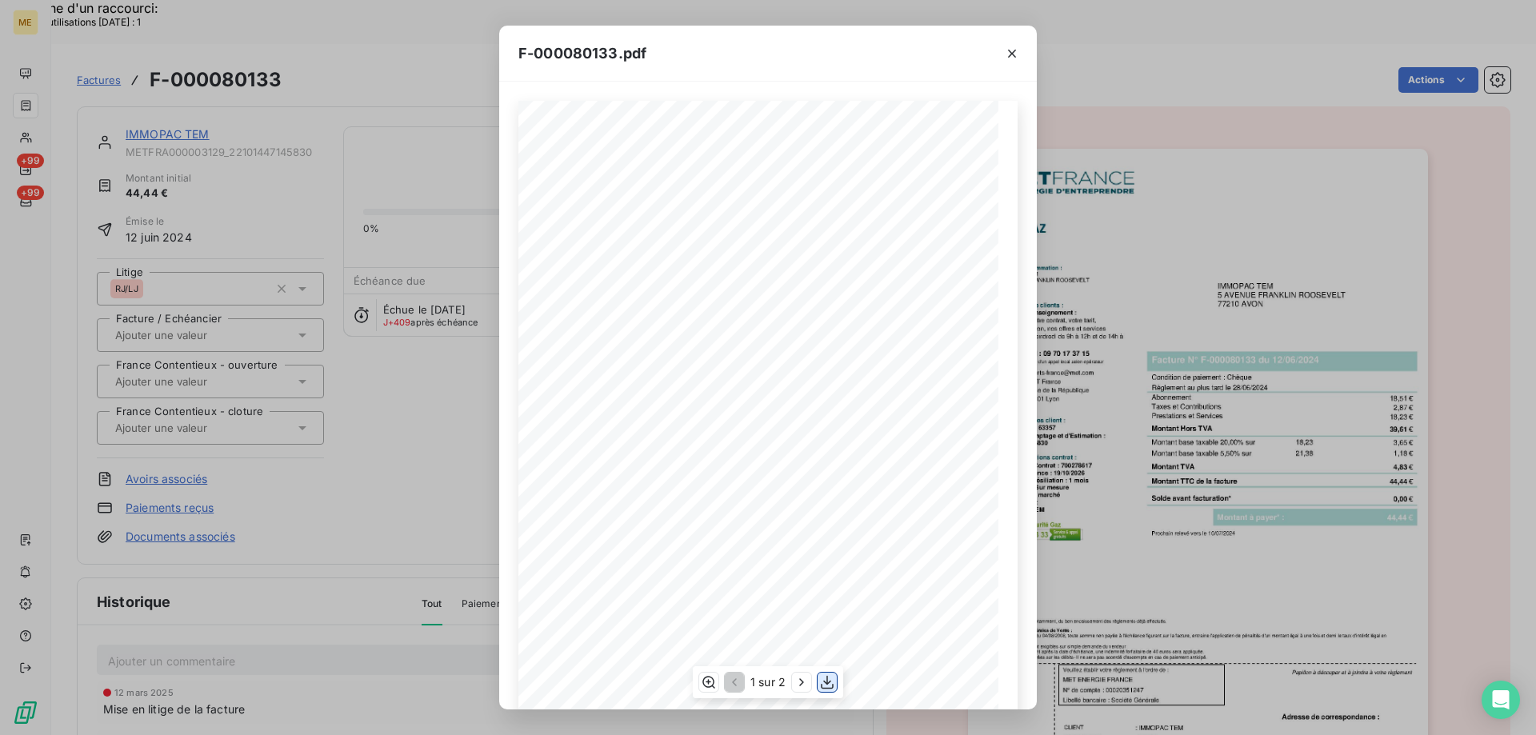
click at [828, 686] on icon "button" at bounding box center [827, 682] width 16 height 16
click at [1016, 50] on icon "button" at bounding box center [1012, 54] width 16 height 16
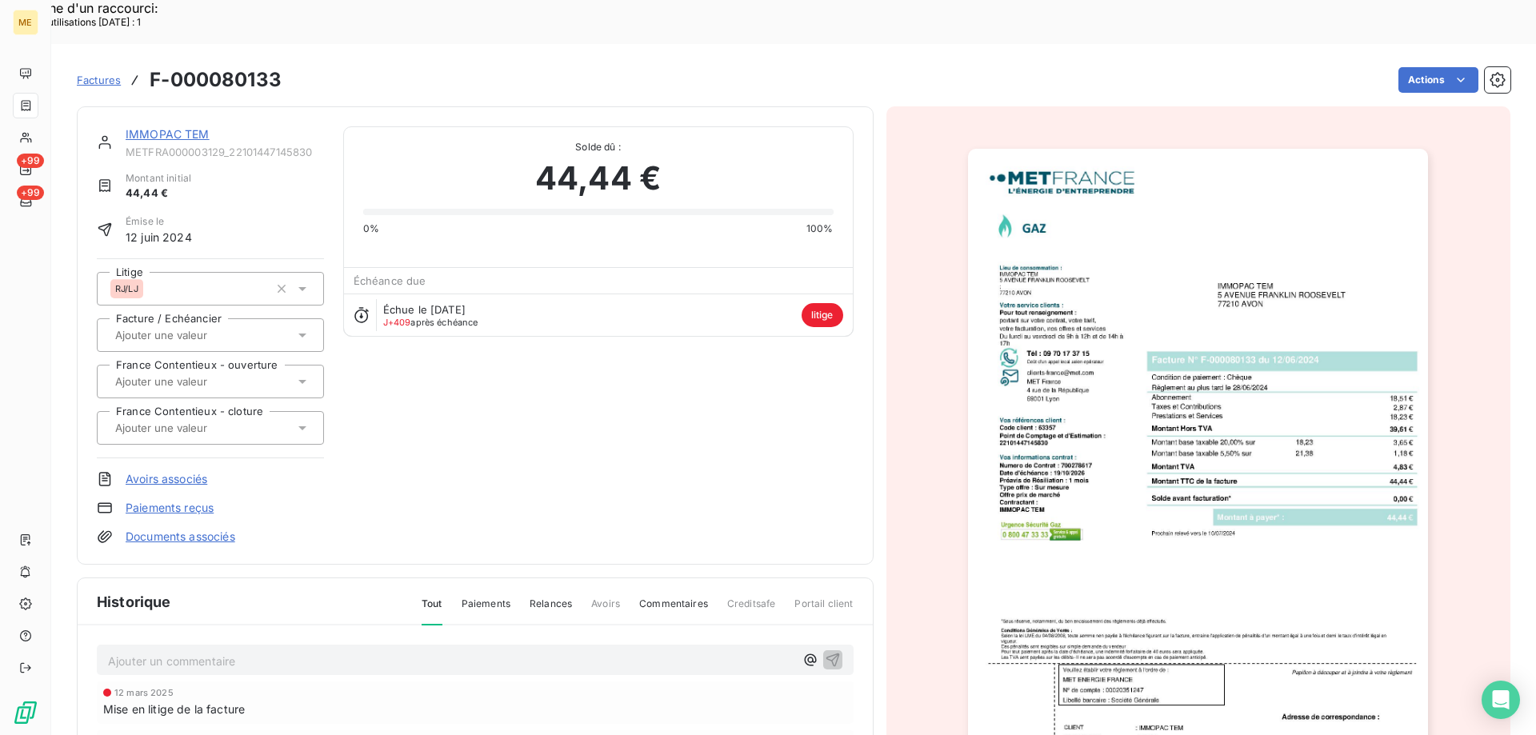
click at [160, 127] on link "IMMOPAC TEM" at bounding box center [168, 134] width 84 height 14
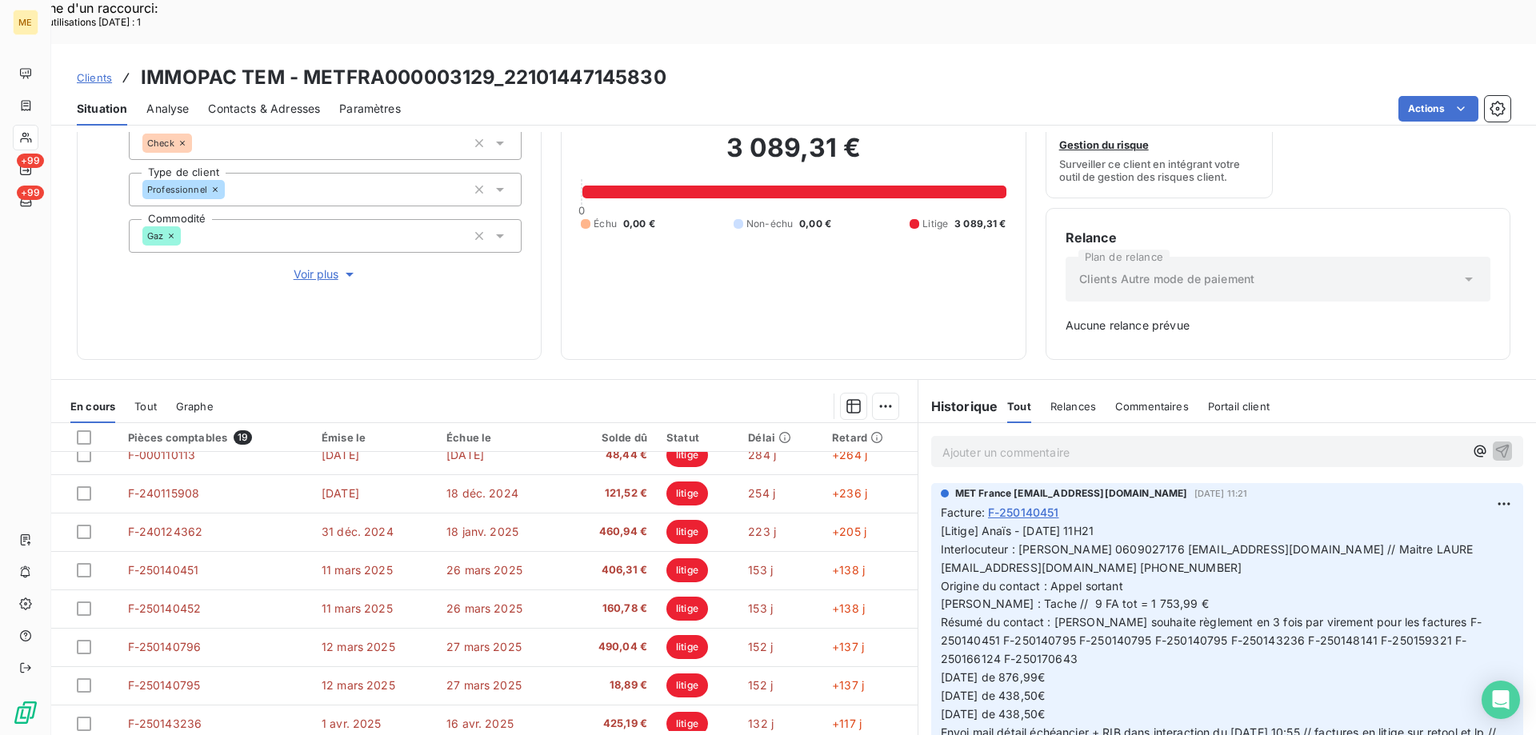
scroll to position [451, 0]
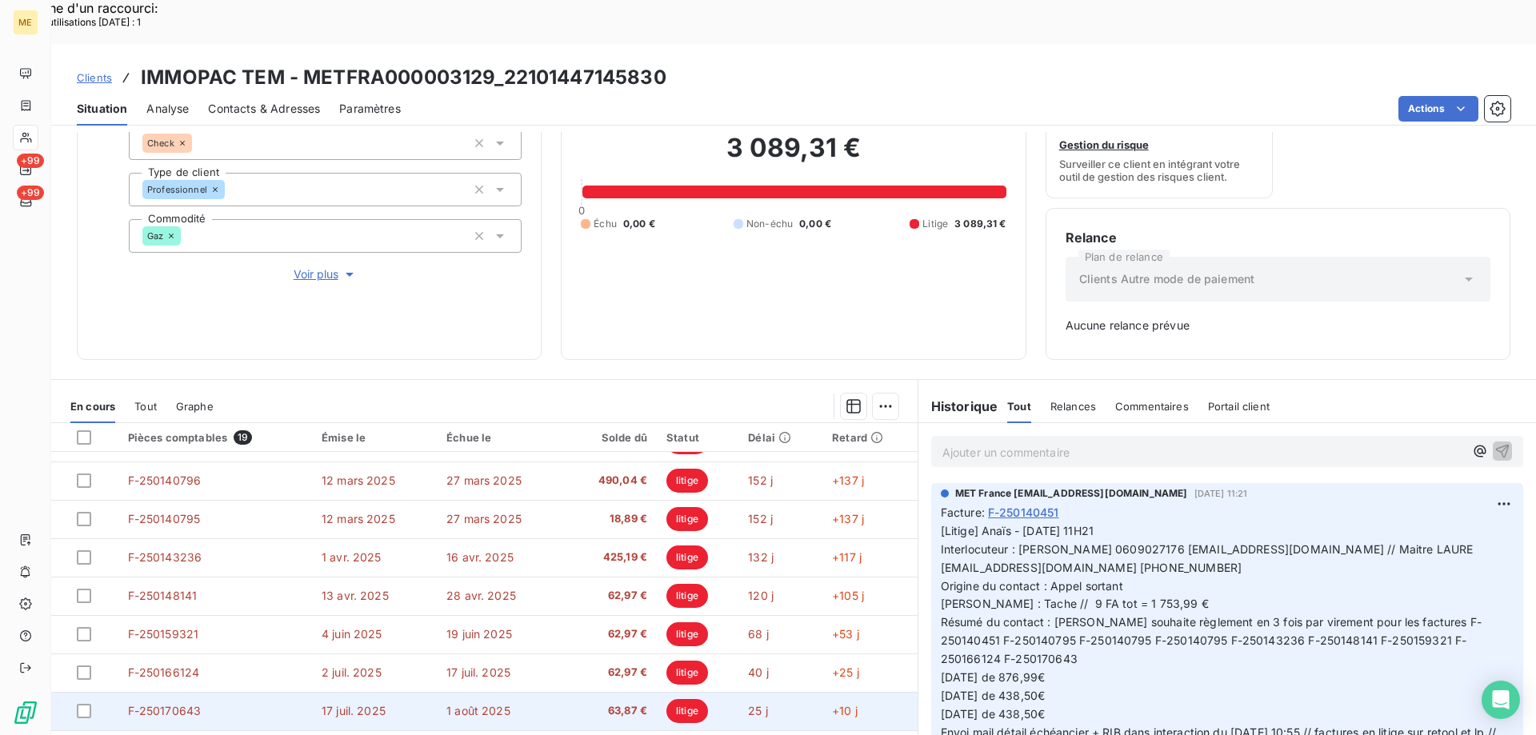
click at [275, 692] on td "F-250170643" at bounding box center [215, 711] width 194 height 38
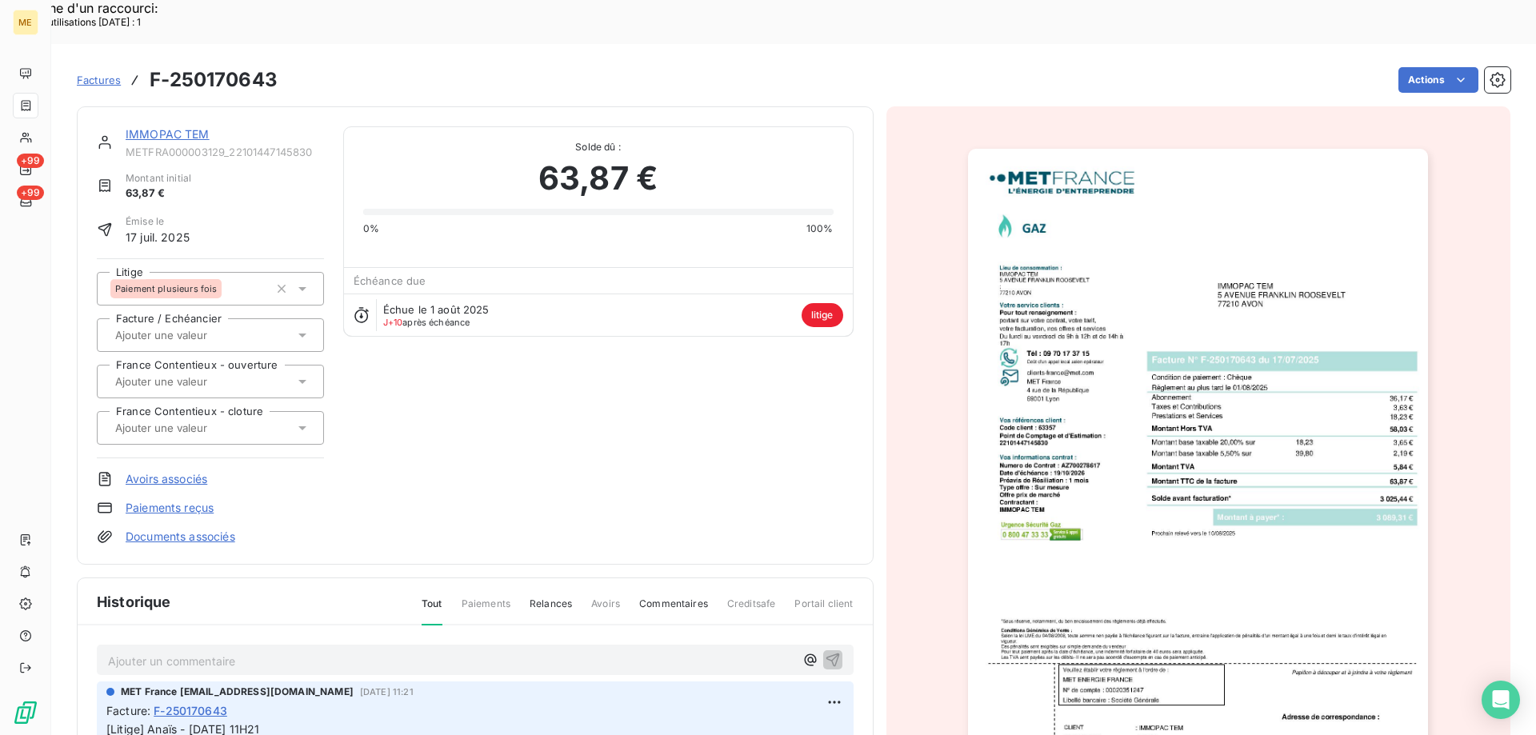
click at [1192, 509] on img "button" at bounding box center [1198, 474] width 460 height 651
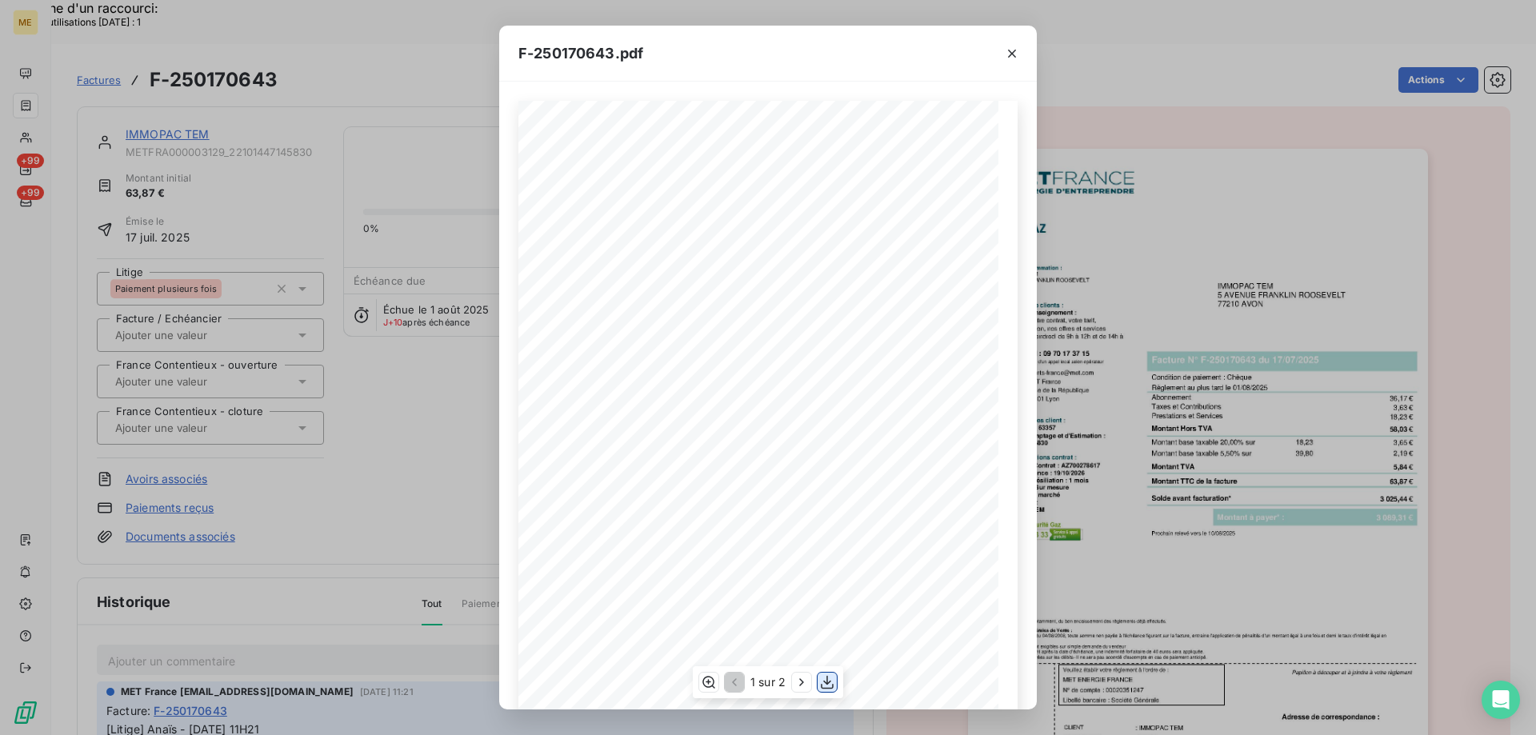
click at [825, 683] on icon "button" at bounding box center [827, 682] width 16 height 16
click at [1018, 52] on icon "button" at bounding box center [1012, 54] width 16 height 16
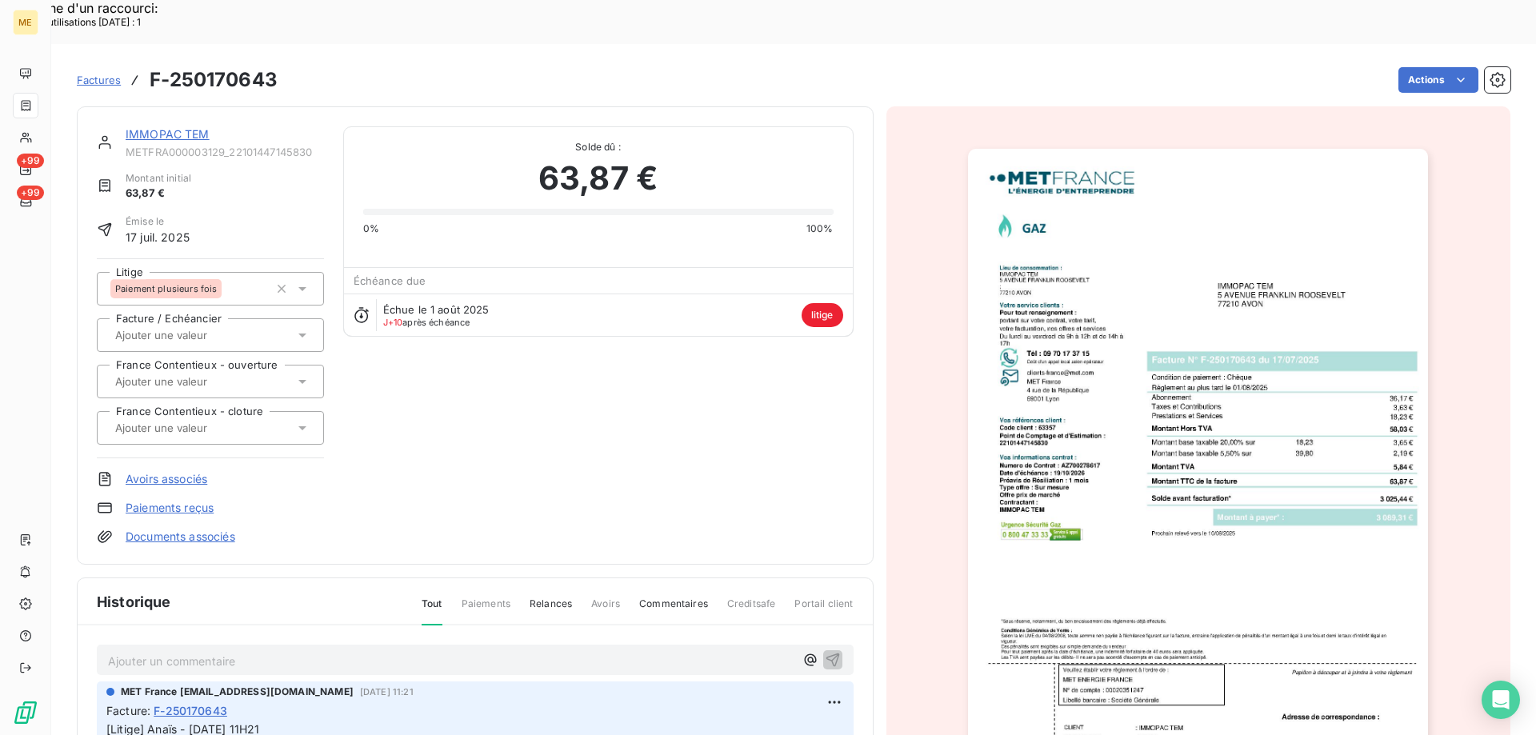
click at [177, 126] on div "IMMOPAC TEM" at bounding box center [225, 134] width 198 height 16
click at [180, 127] on link "IMMOPAC TEM" at bounding box center [168, 134] width 84 height 14
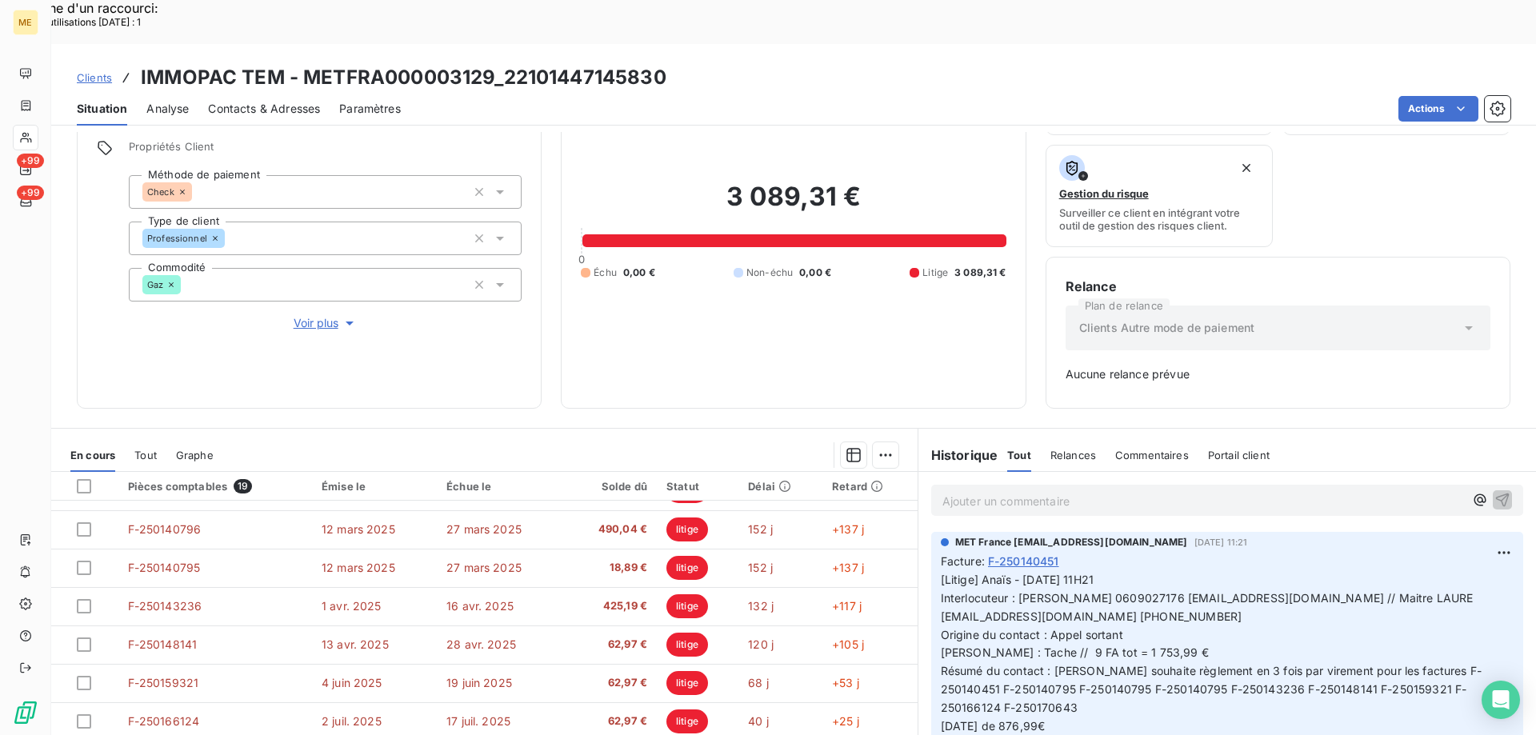
scroll to position [158, 0]
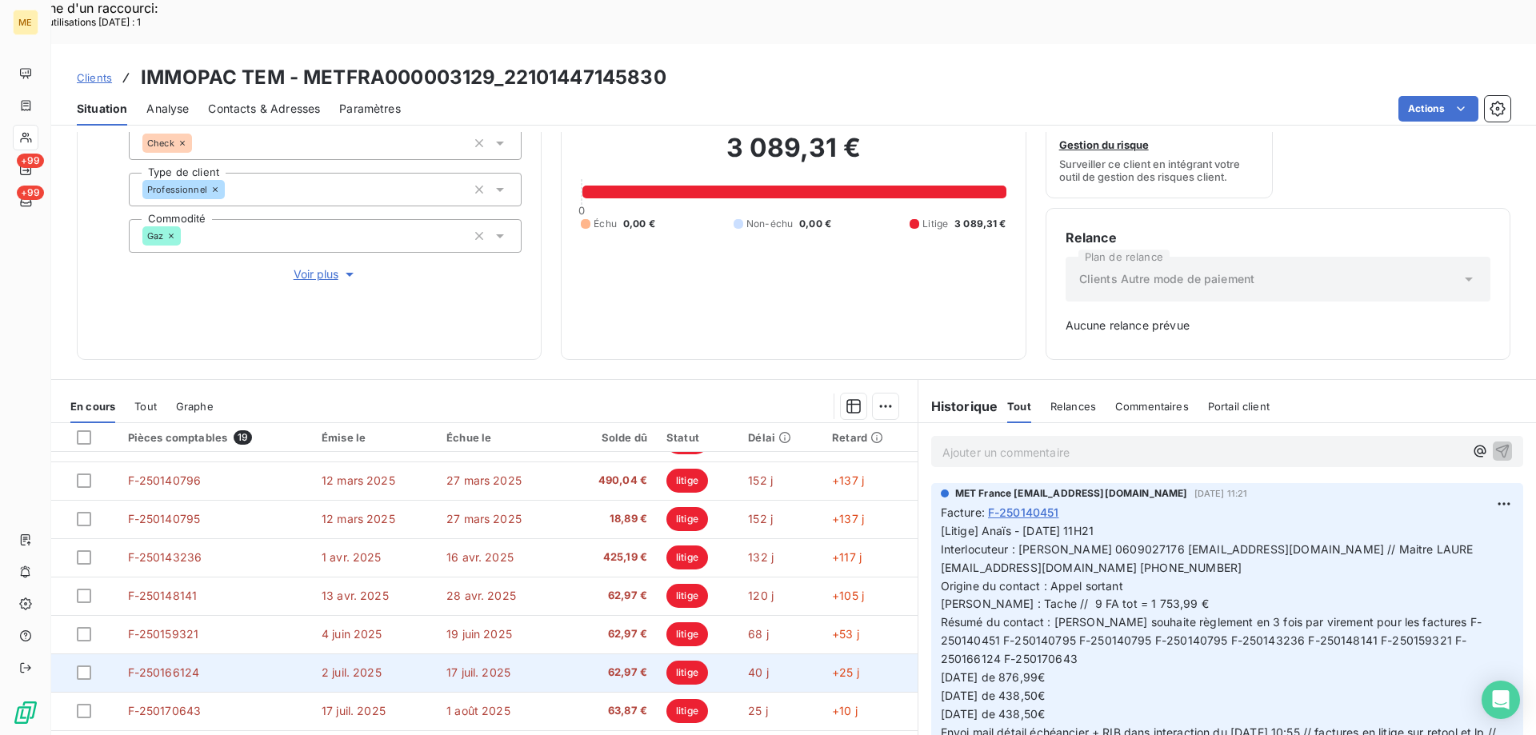
click at [239, 653] on td "F-250166124" at bounding box center [215, 672] width 194 height 38
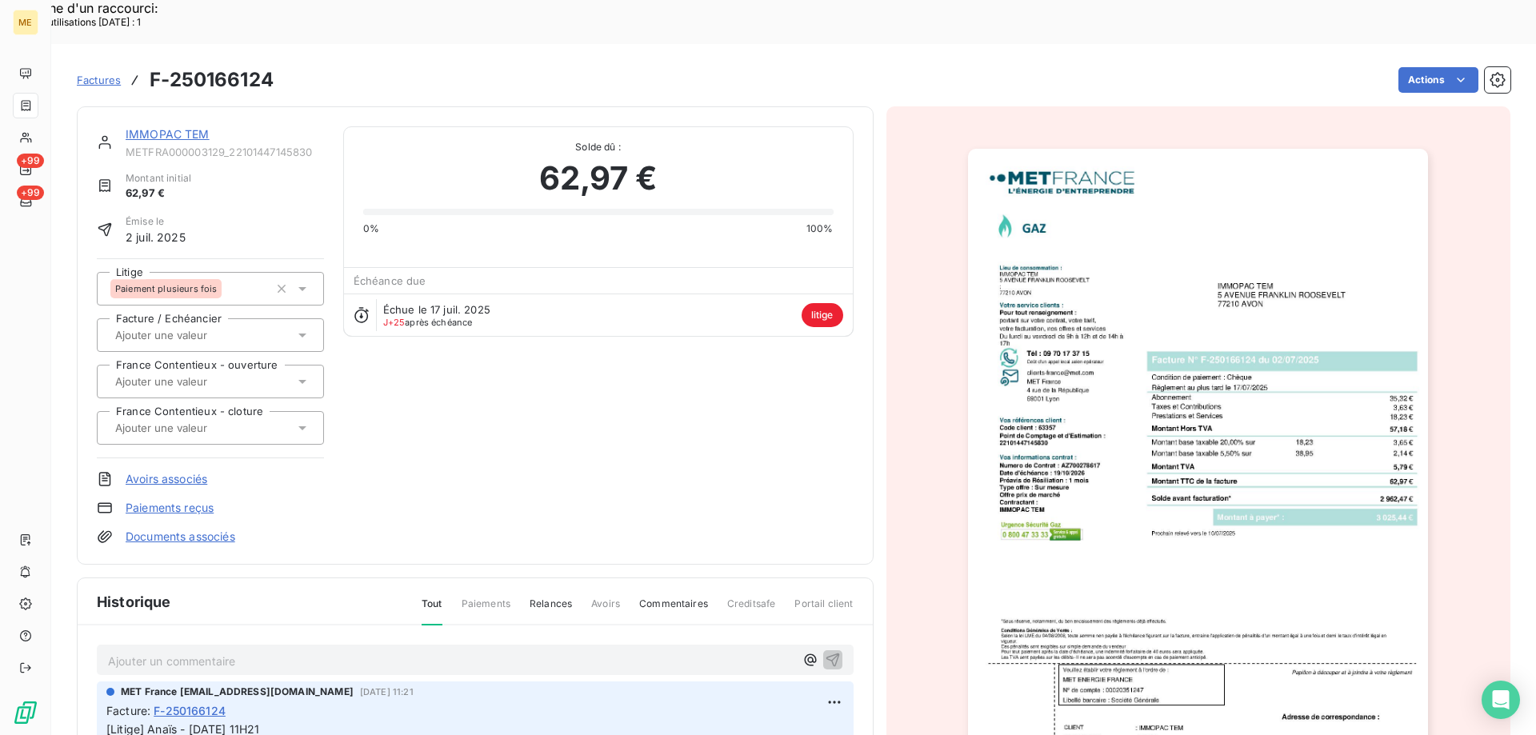
click at [1120, 420] on img "button" at bounding box center [1198, 474] width 460 height 651
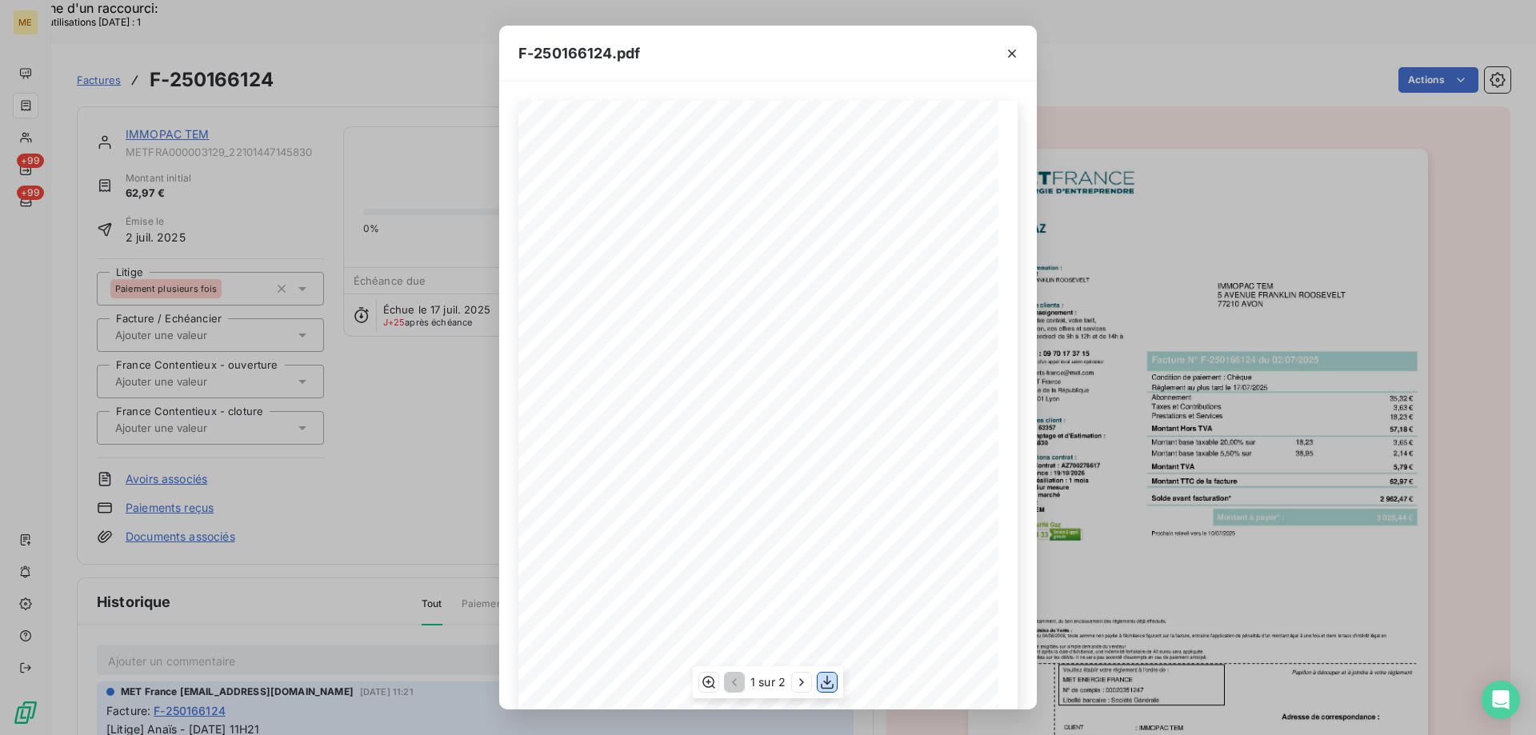
drag, startPoint x: 830, startPoint y: 681, endPoint x: 836, endPoint y: 673, distance: 9.8
click at [831, 681] on icon "button" at bounding box center [827, 682] width 16 height 16
click at [1015, 48] on icon "button" at bounding box center [1012, 54] width 16 height 16
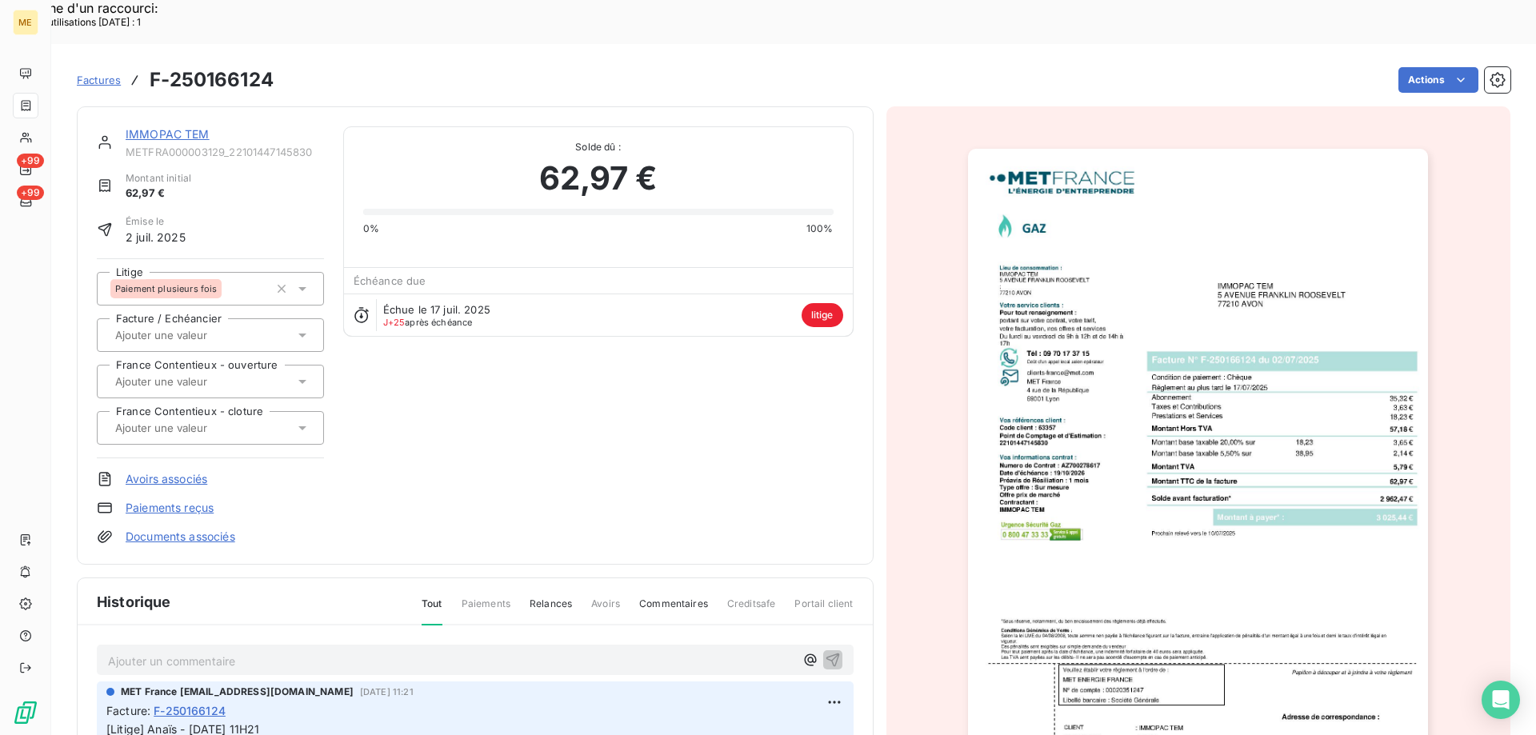
click at [147, 106] on div "IMMOPAC TEM METFRA000003129_22101447145830 Montant initial 62,97 € Émise le [DA…" at bounding box center [475, 335] width 797 height 458
click at [148, 127] on link "IMMOPAC TEM" at bounding box center [168, 134] width 84 height 14
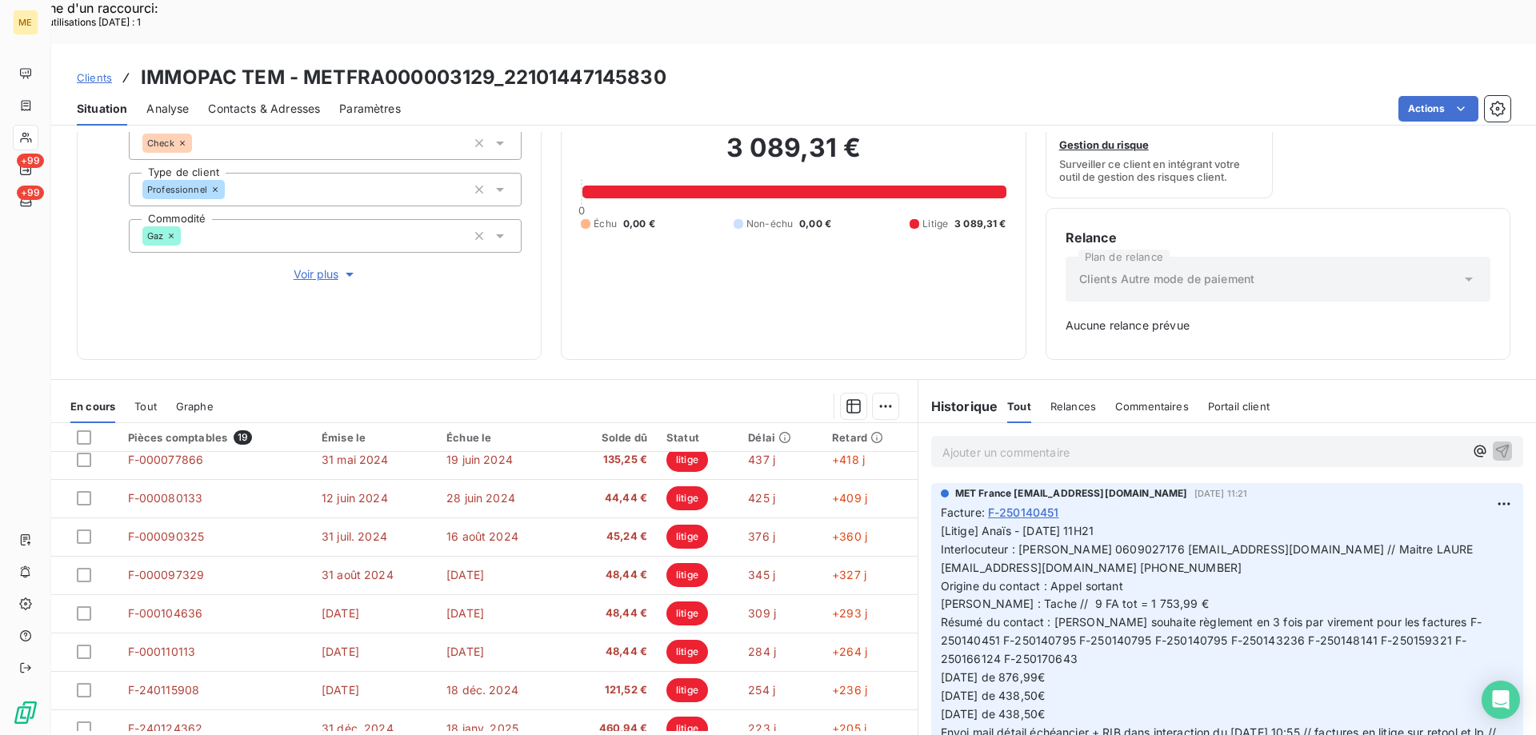
scroll to position [451, 0]
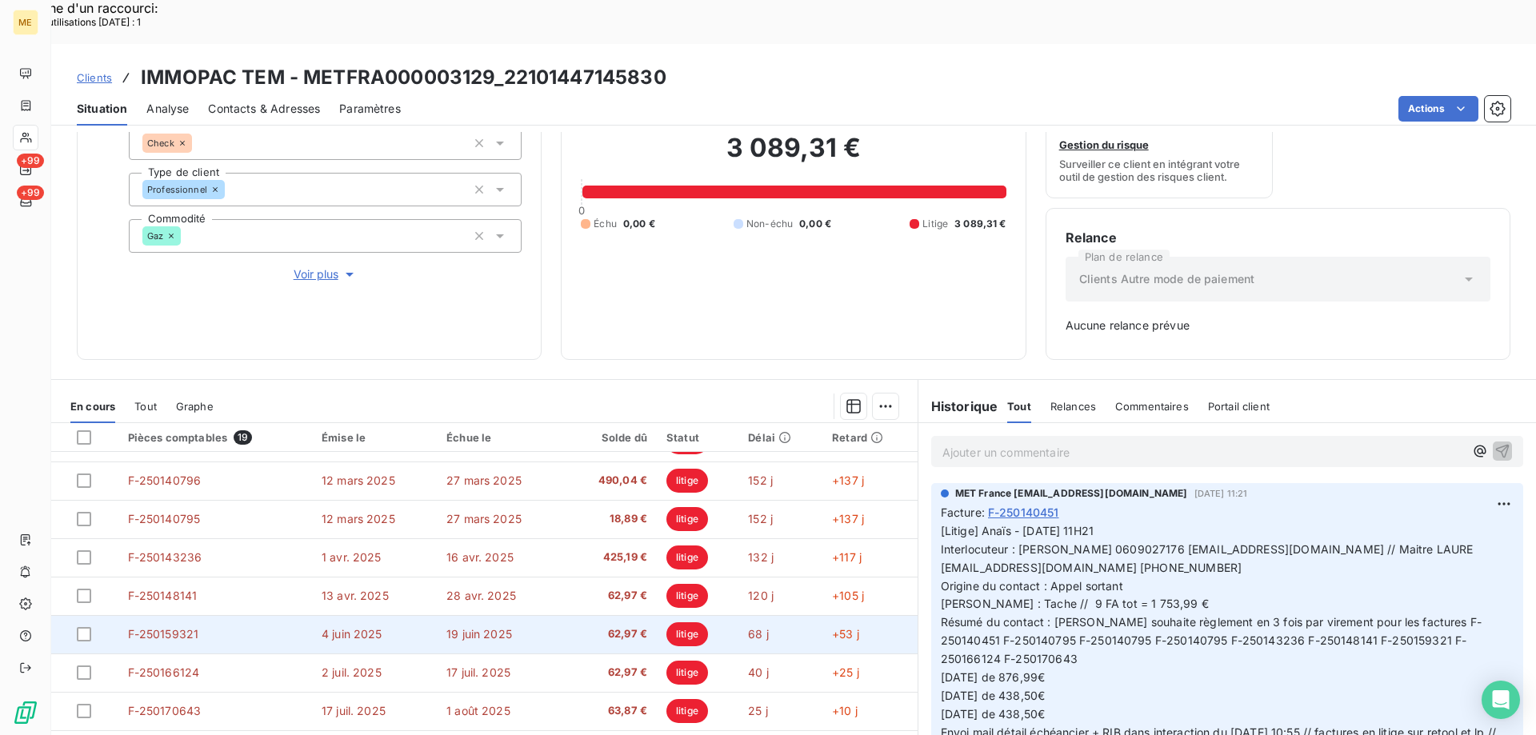
click at [253, 615] on td "F-250159321" at bounding box center [215, 634] width 194 height 38
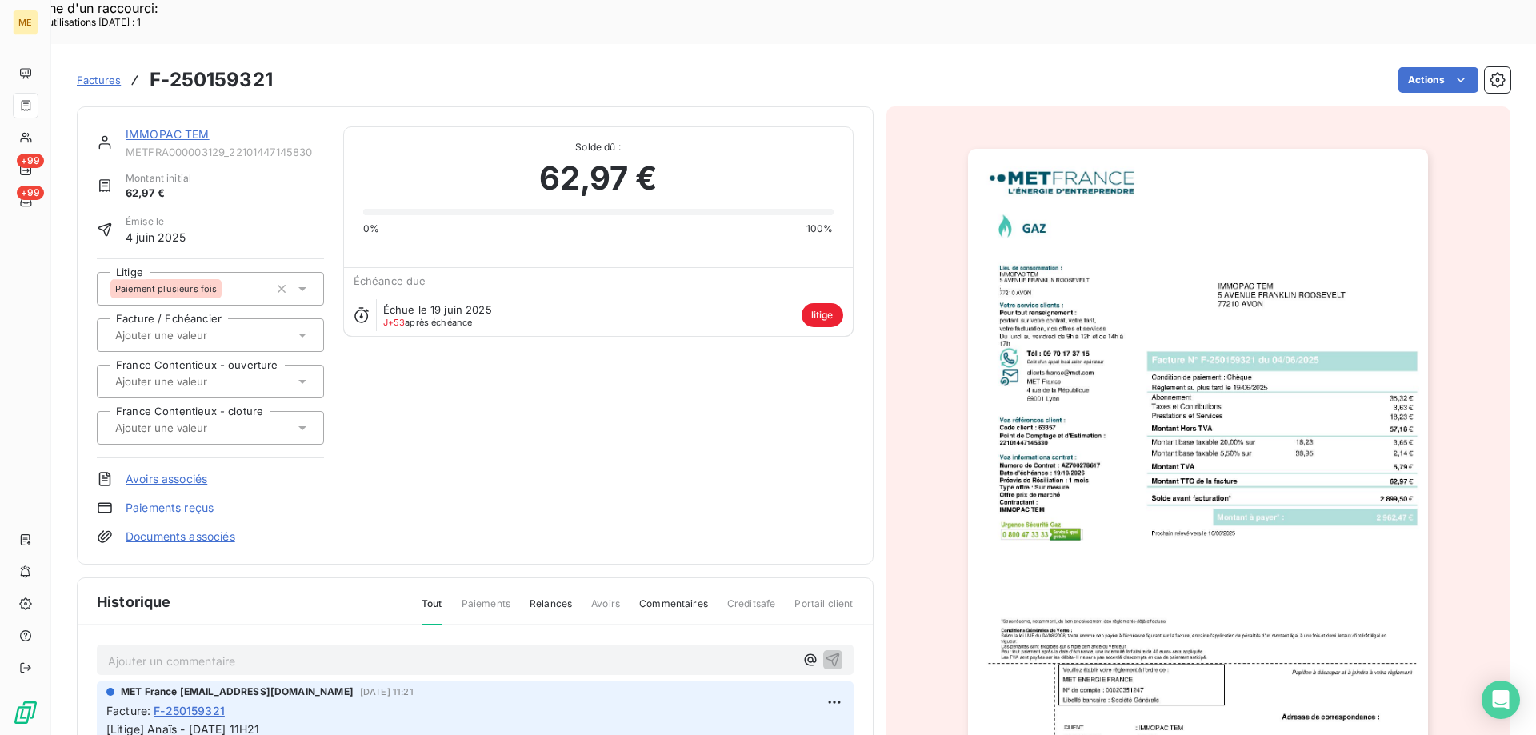
click at [1192, 440] on img "button" at bounding box center [1198, 474] width 460 height 651
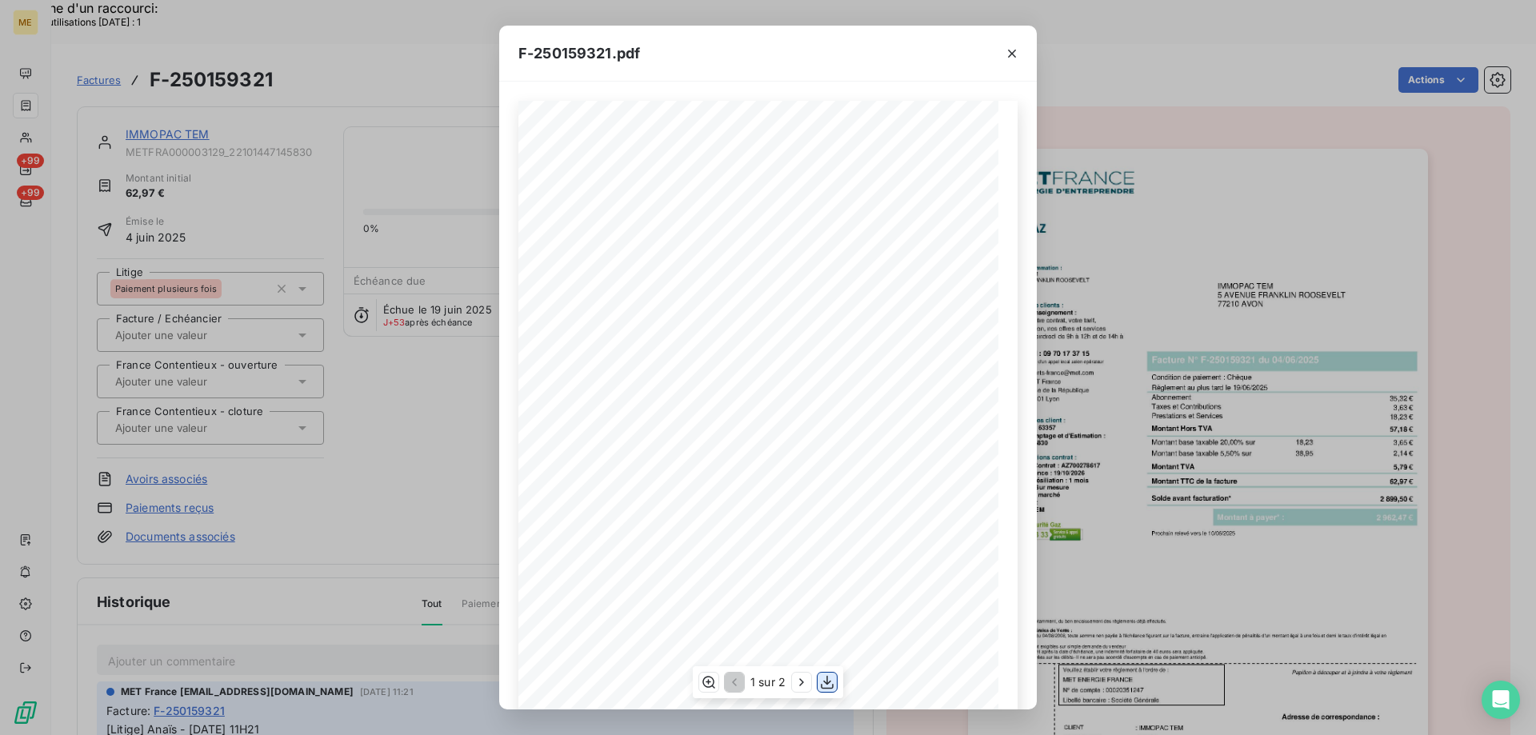
click at [828, 683] on icon "button" at bounding box center [827, 683] width 13 height 14
click at [1009, 52] on icon "button" at bounding box center [1012, 54] width 16 height 16
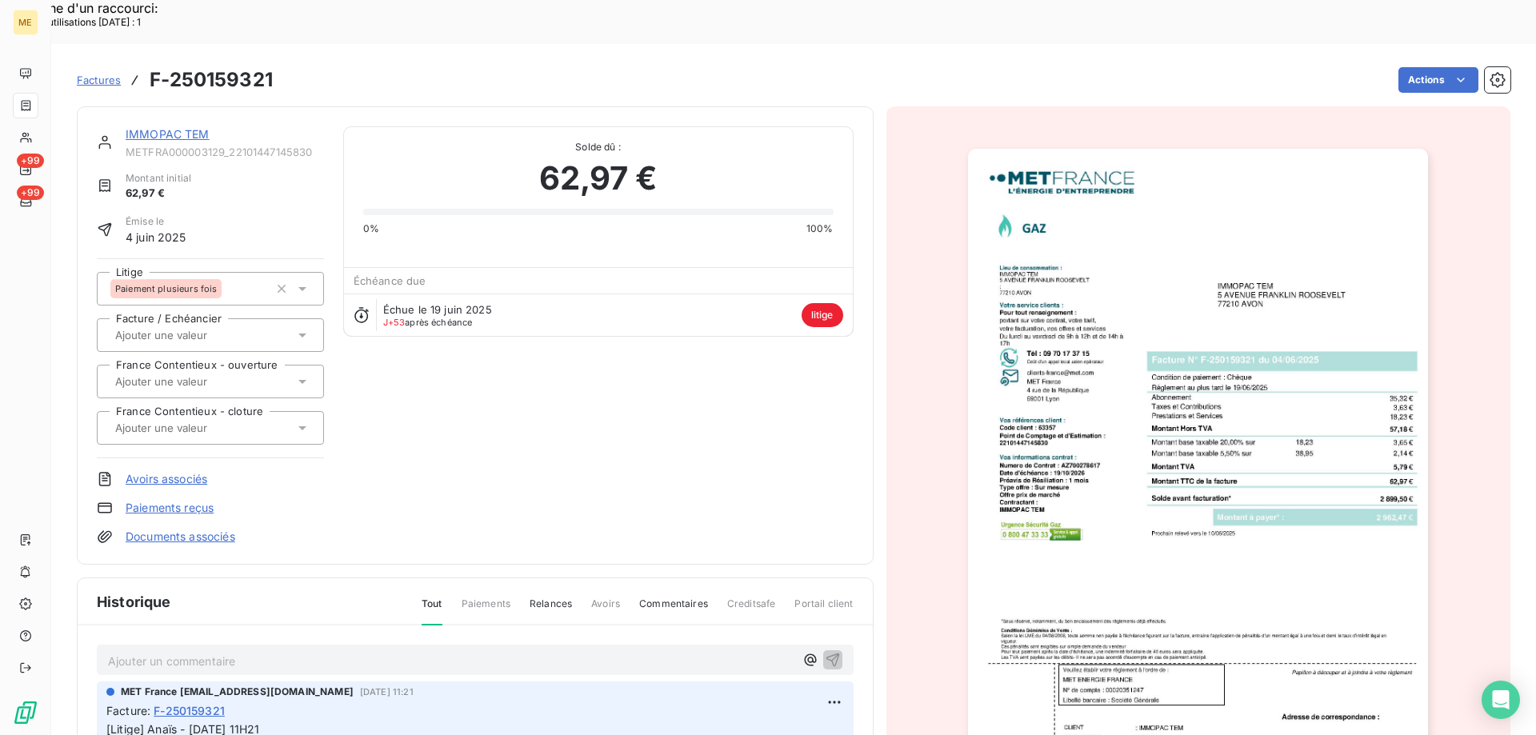
click at [181, 127] on link "IMMOPAC TEM" at bounding box center [168, 134] width 84 height 14
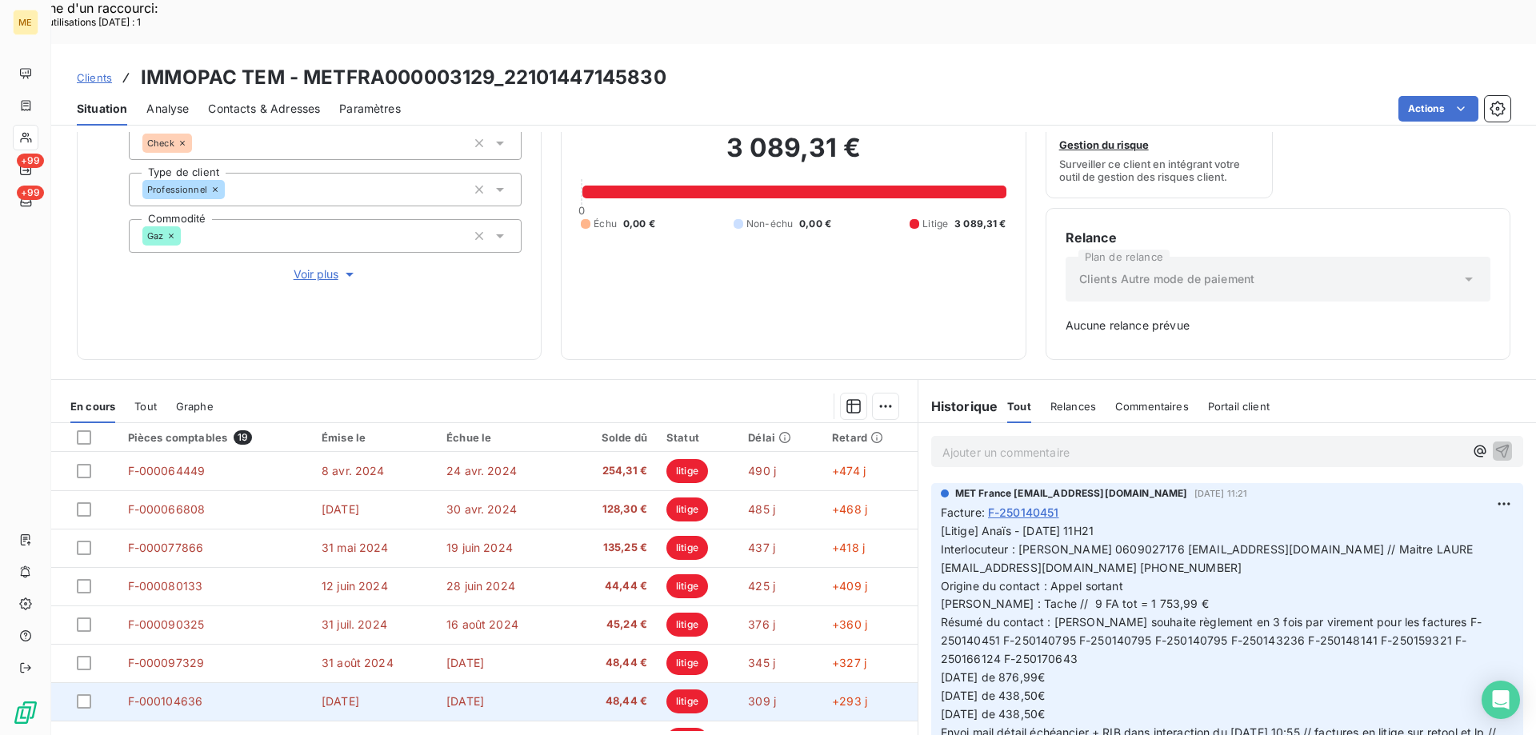
scroll to position [451, 0]
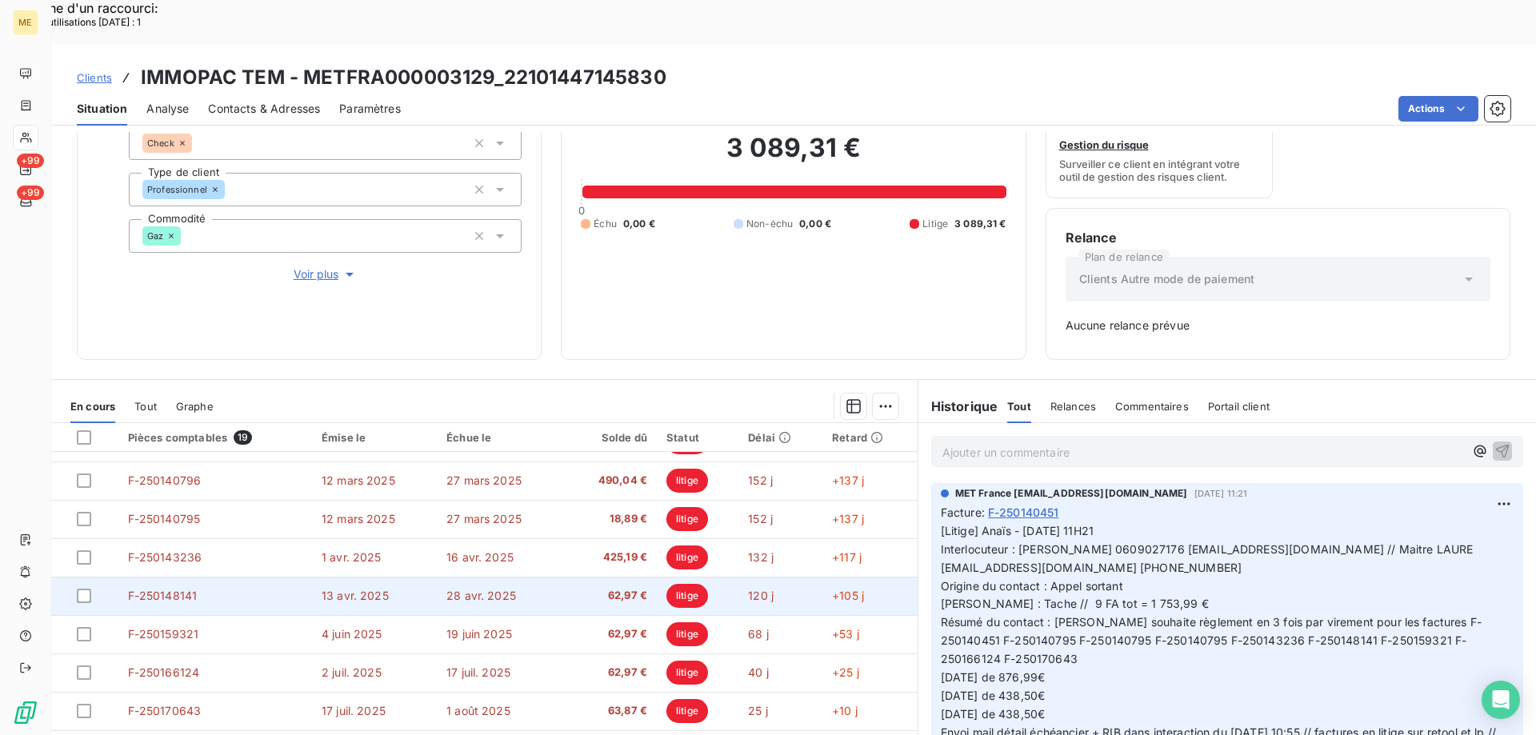
click at [218, 577] on td "F-250148141" at bounding box center [215, 596] width 194 height 38
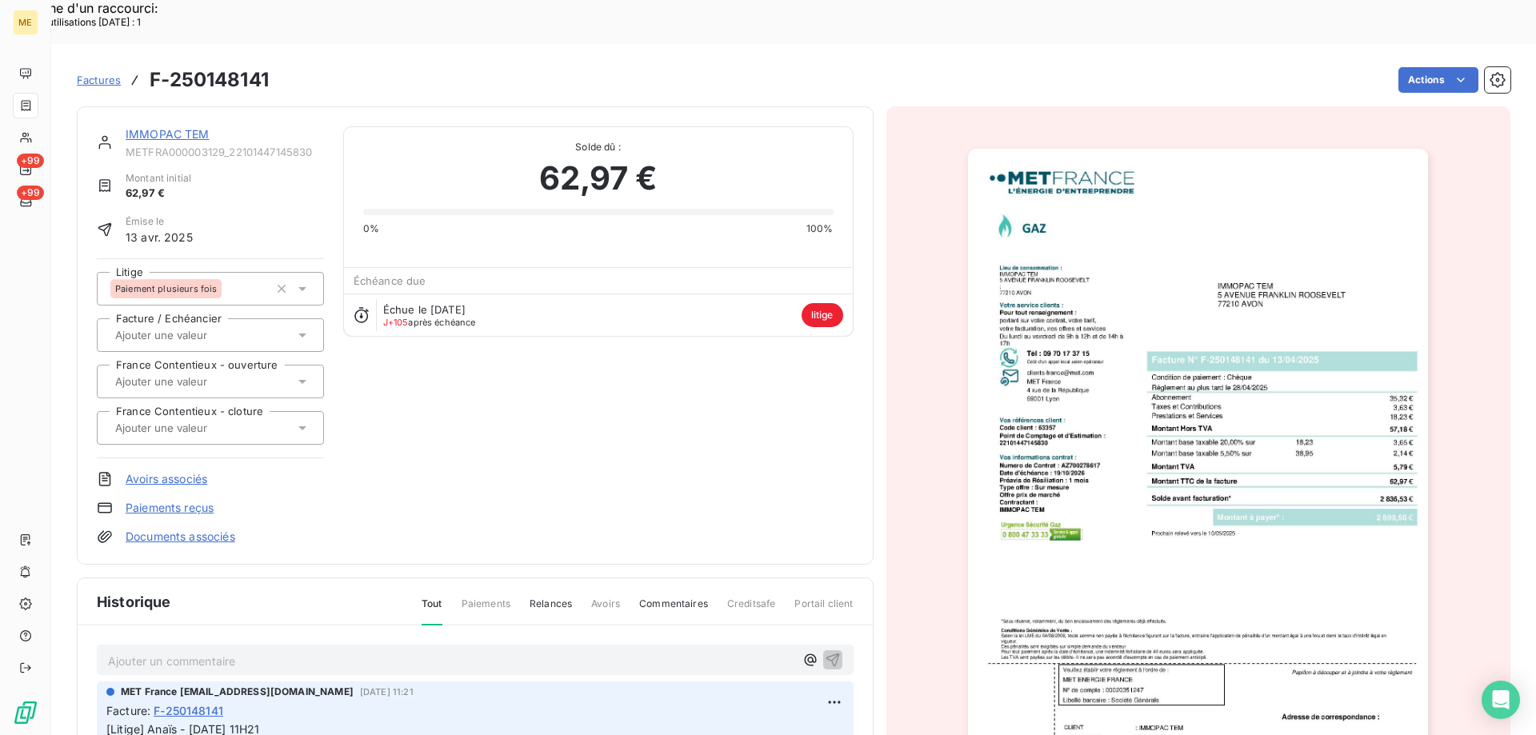
click at [1134, 473] on img "button" at bounding box center [1198, 474] width 460 height 651
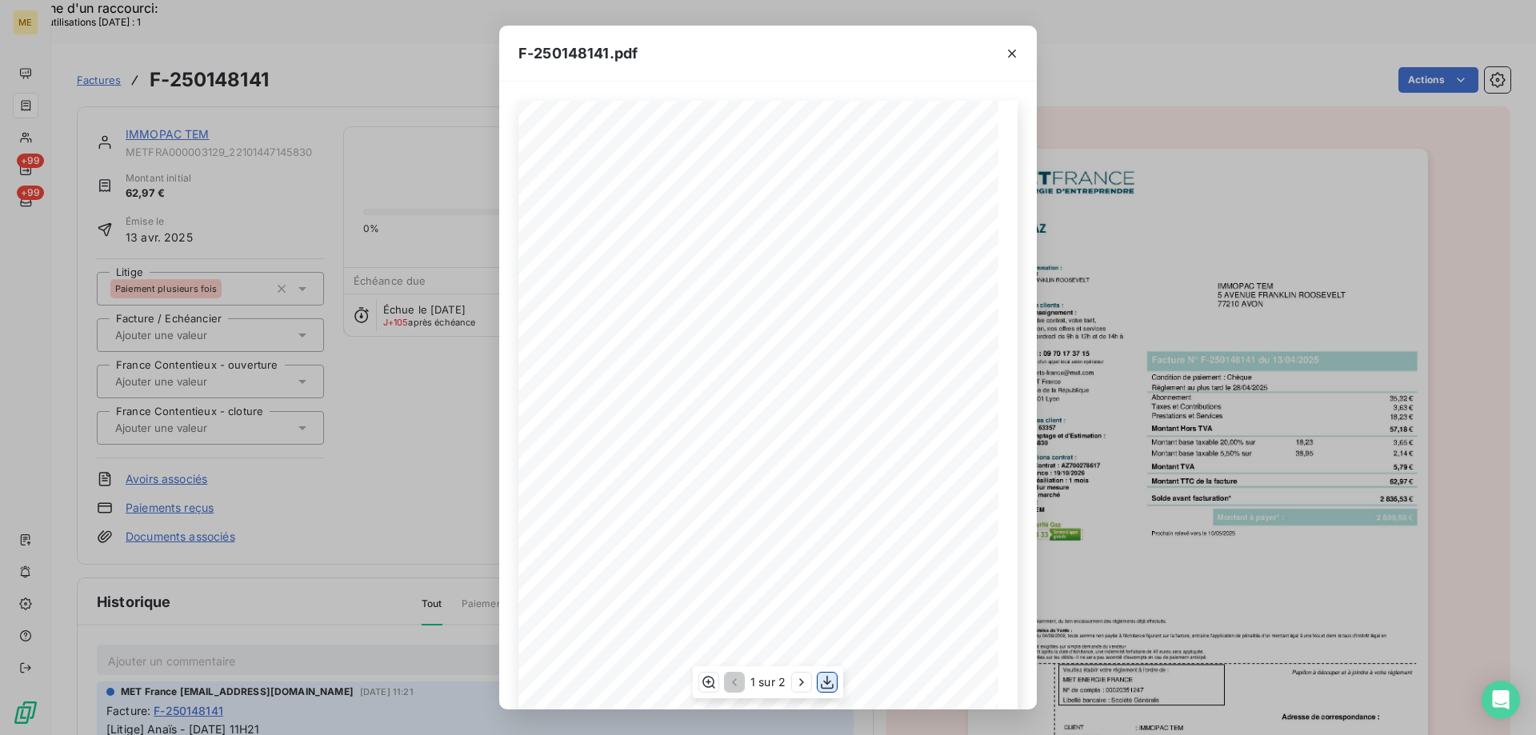
click at [828, 684] on icon "button" at bounding box center [827, 683] width 13 height 14
click at [1010, 54] on icon "button" at bounding box center [1012, 54] width 8 height 8
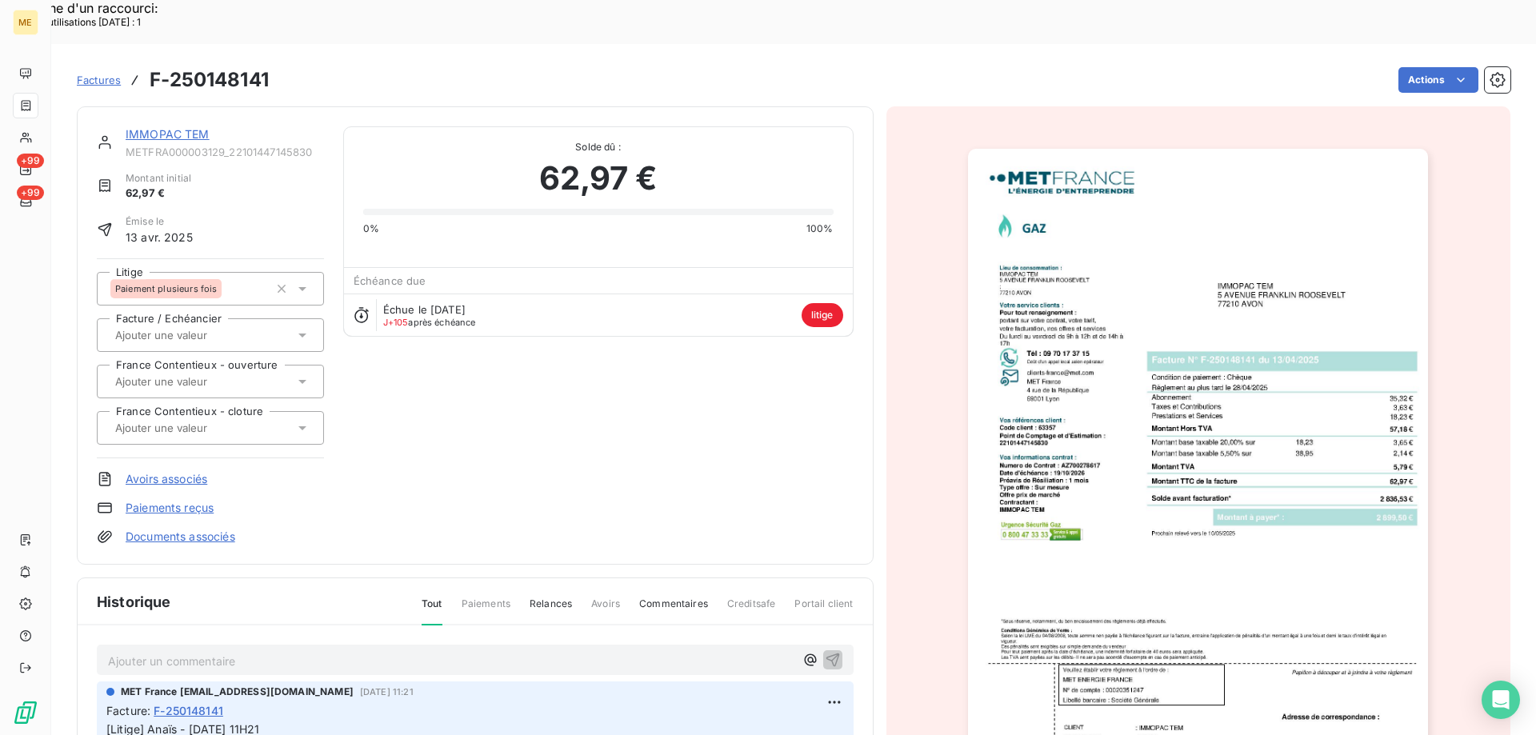
click at [166, 127] on link "IMMOPAC TEM" at bounding box center [168, 134] width 84 height 14
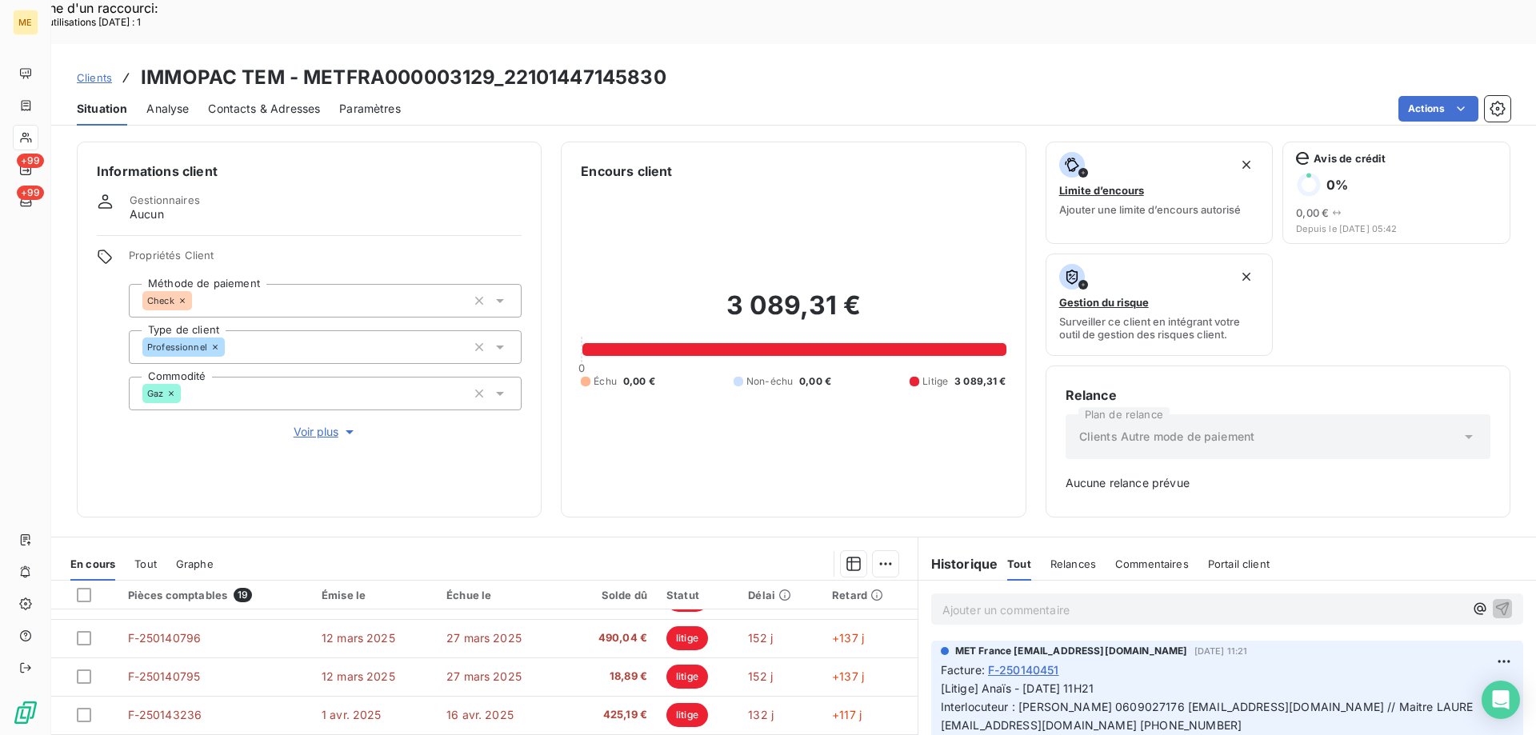
scroll to position [158, 0]
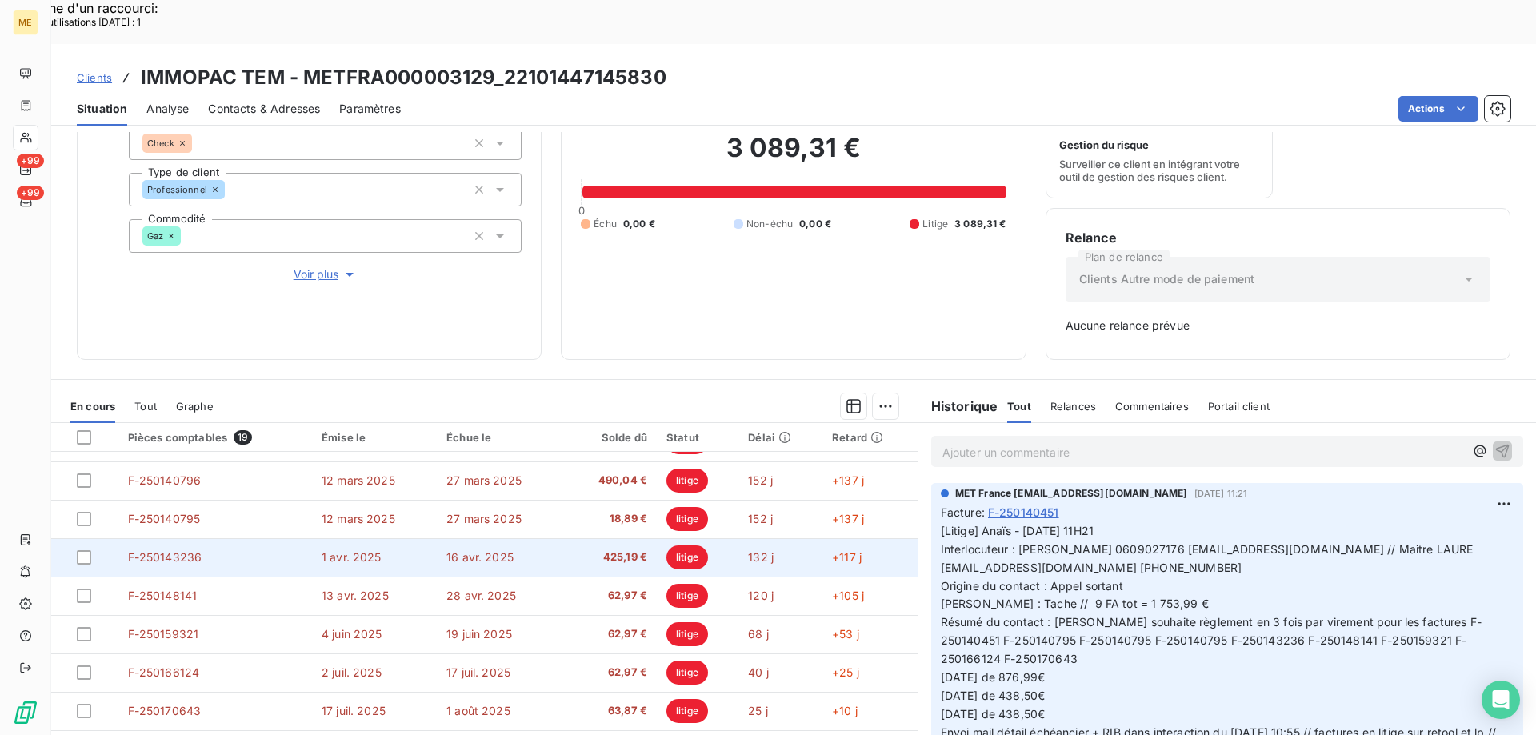
click at [210, 538] on td "F-250143236" at bounding box center [215, 557] width 194 height 38
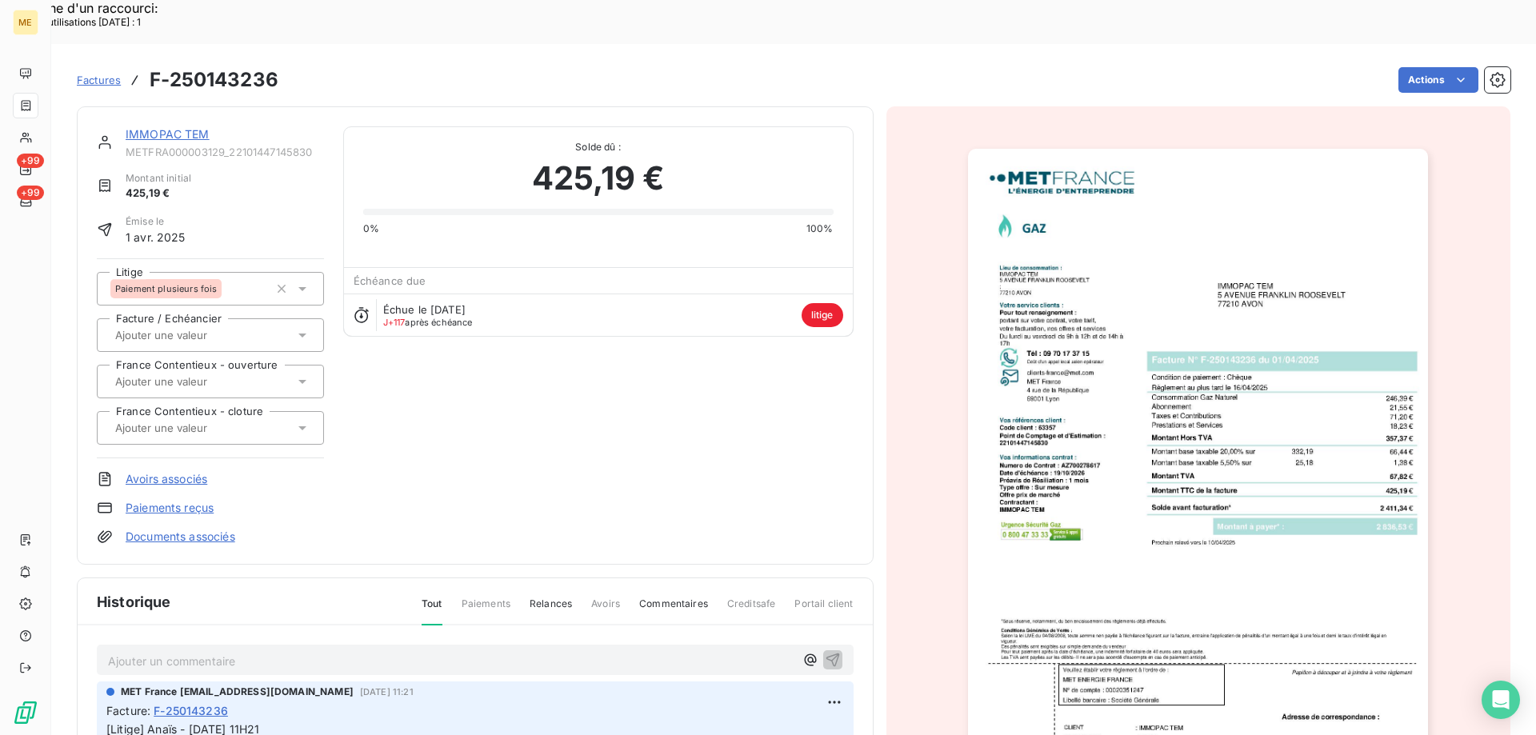
click at [1120, 513] on img "button" at bounding box center [1198, 474] width 460 height 651
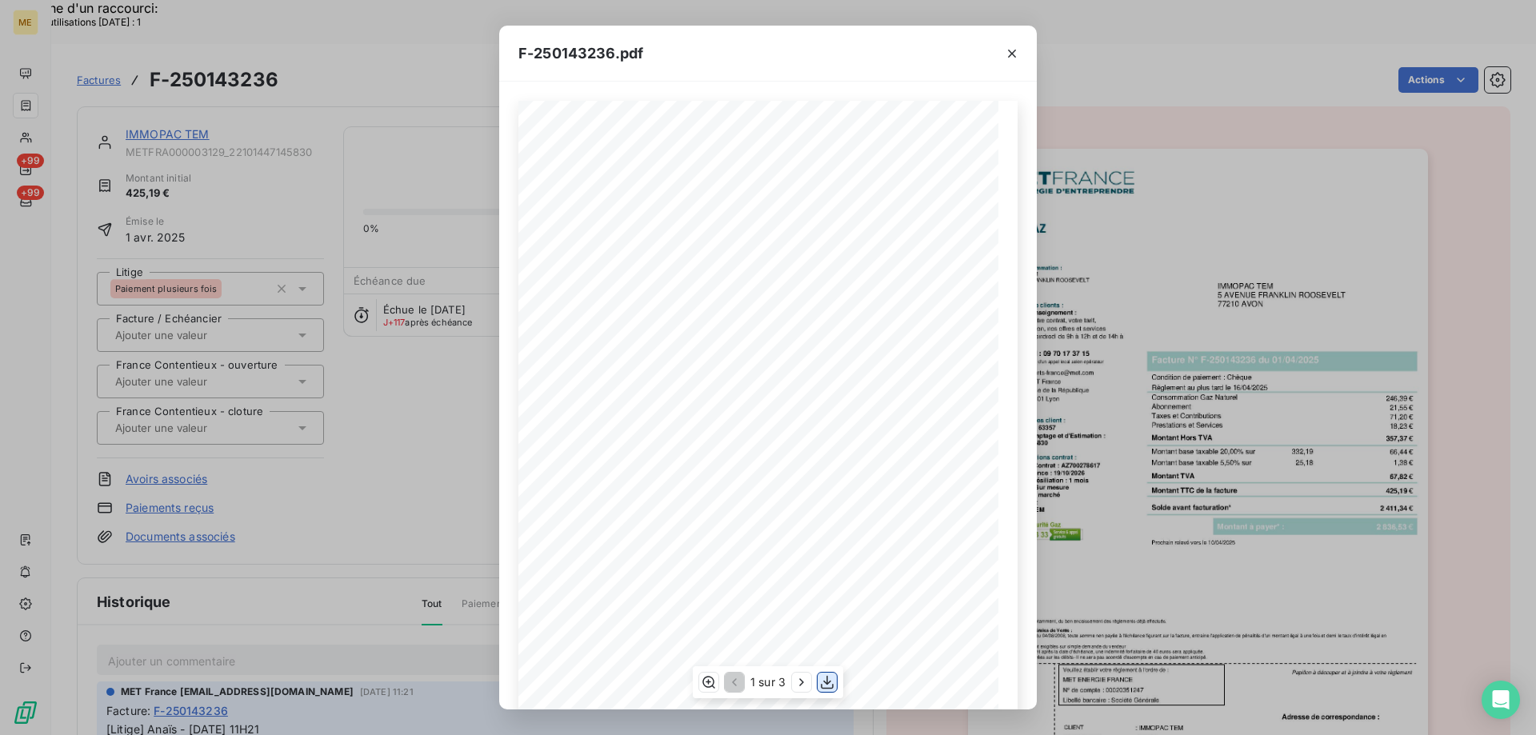
click at [832, 682] on icon "button" at bounding box center [827, 682] width 16 height 16
click at [1013, 50] on icon "button" at bounding box center [1012, 54] width 16 height 16
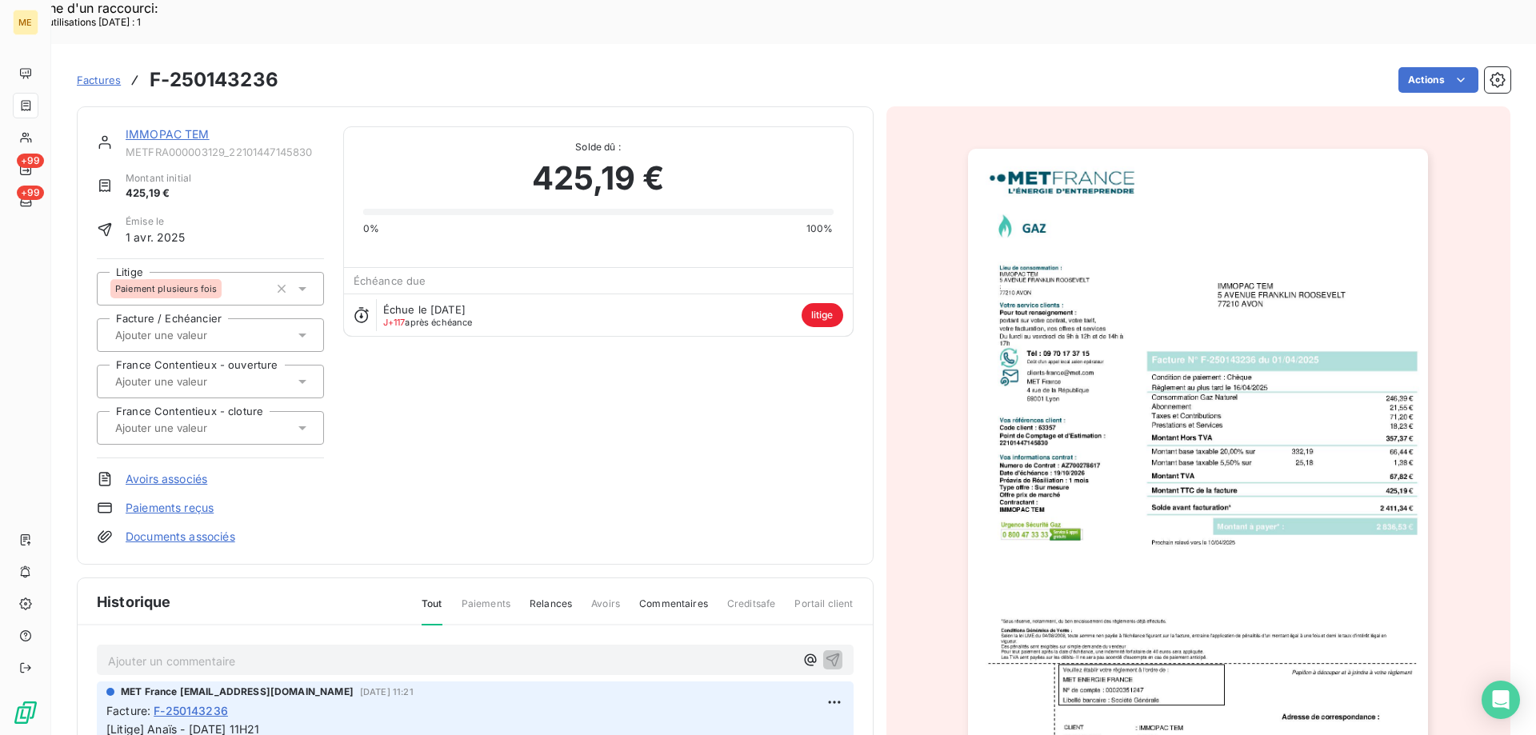
click at [144, 127] on link "IMMOPAC TEM" at bounding box center [168, 134] width 84 height 14
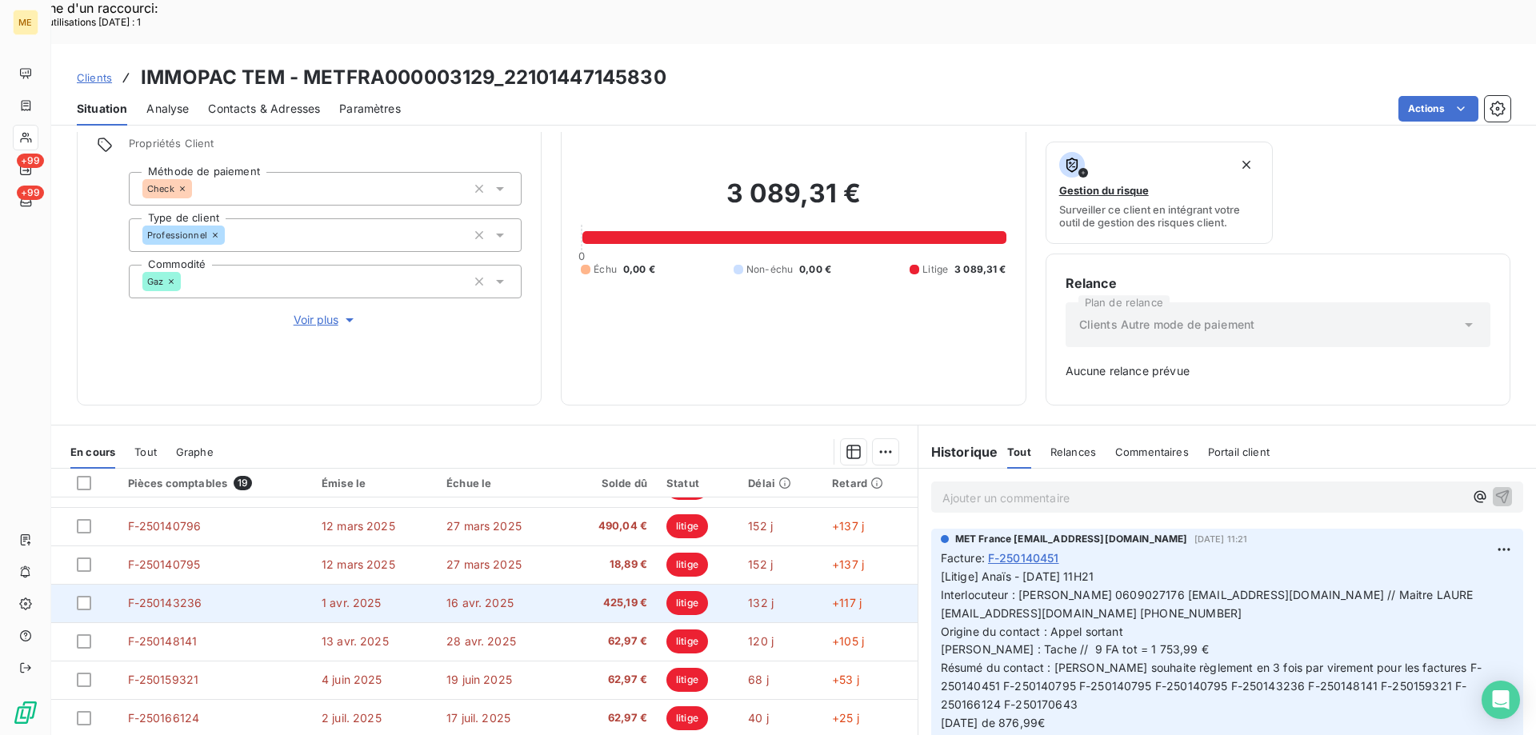
scroll to position [158, 0]
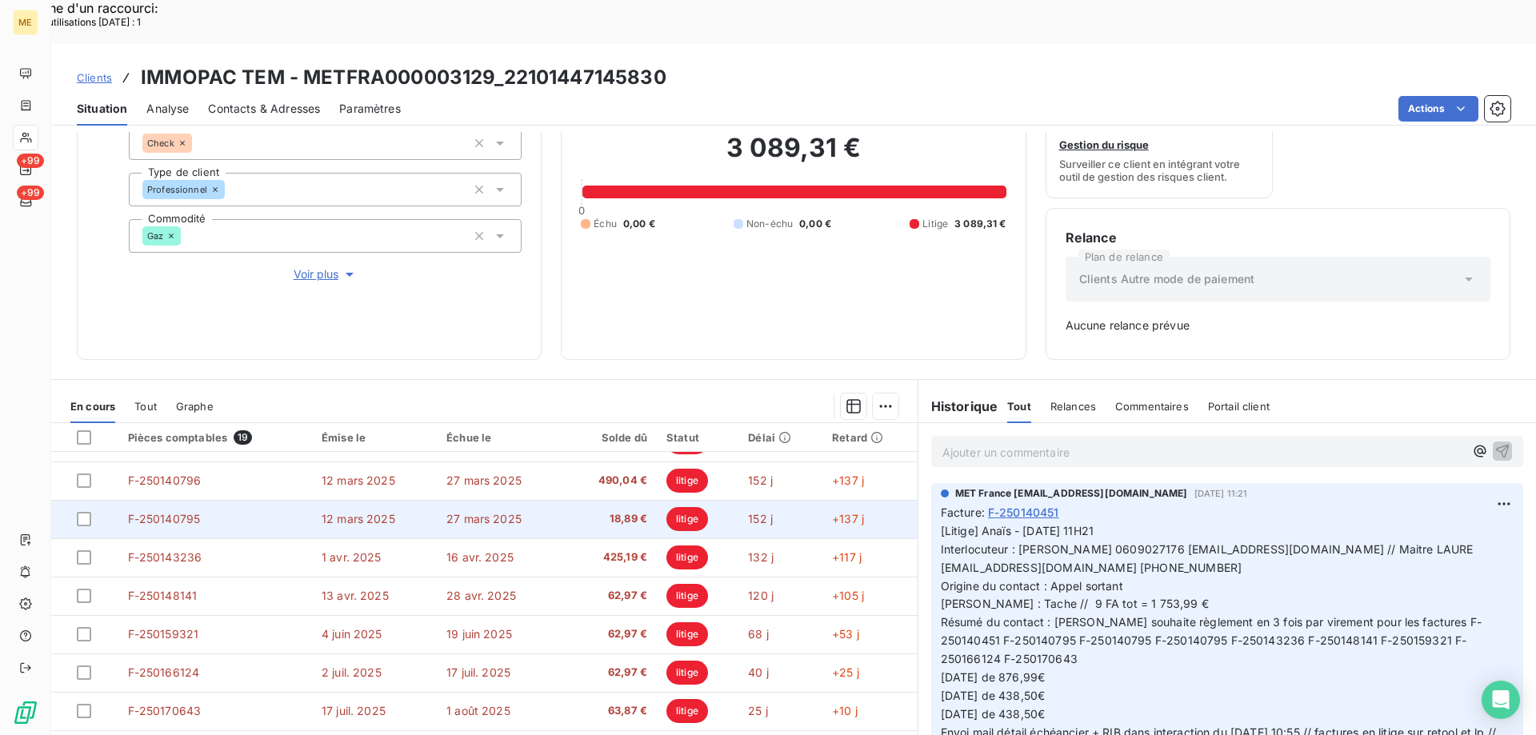
click at [242, 500] on td "F-250140795" at bounding box center [215, 519] width 194 height 38
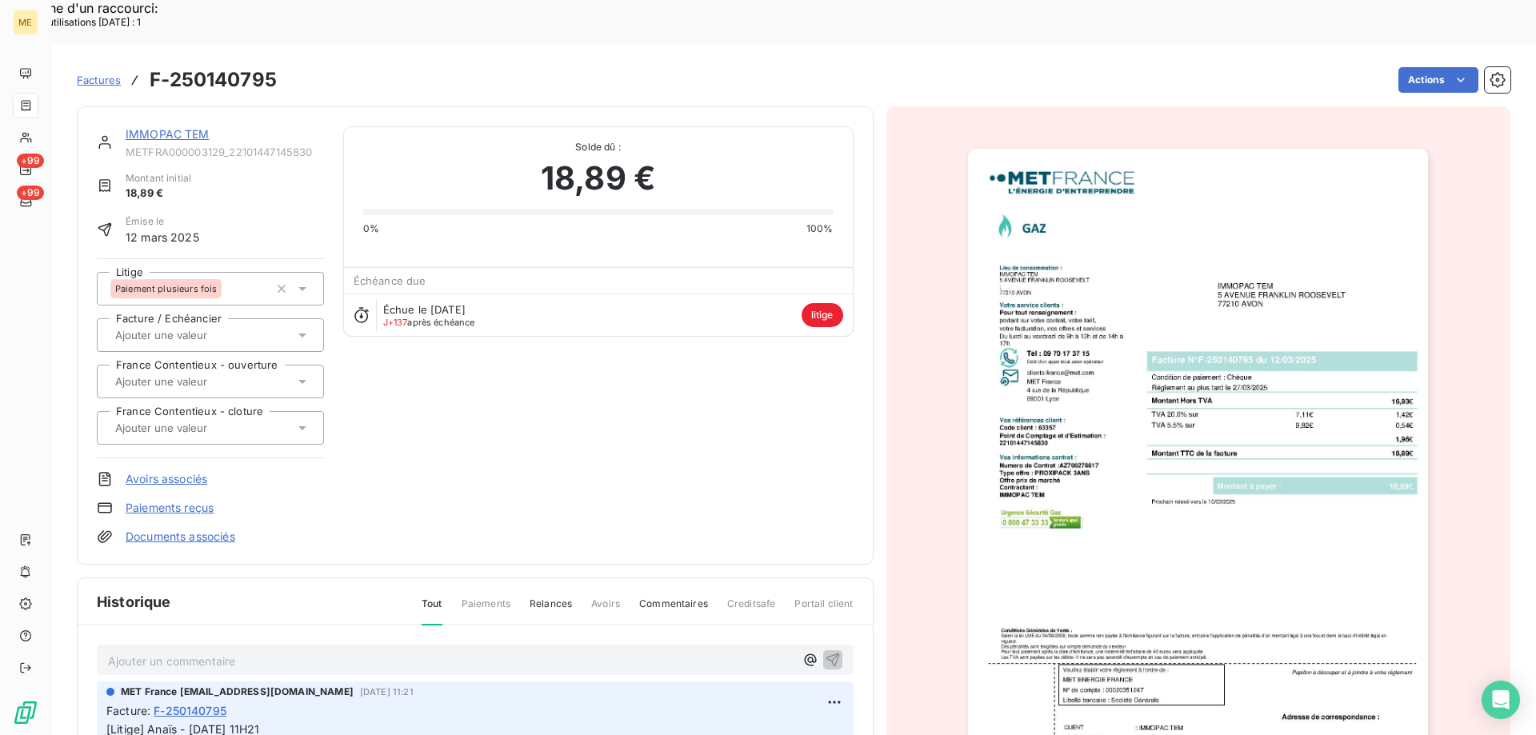
click at [1077, 445] on img "button" at bounding box center [1198, 474] width 460 height 651
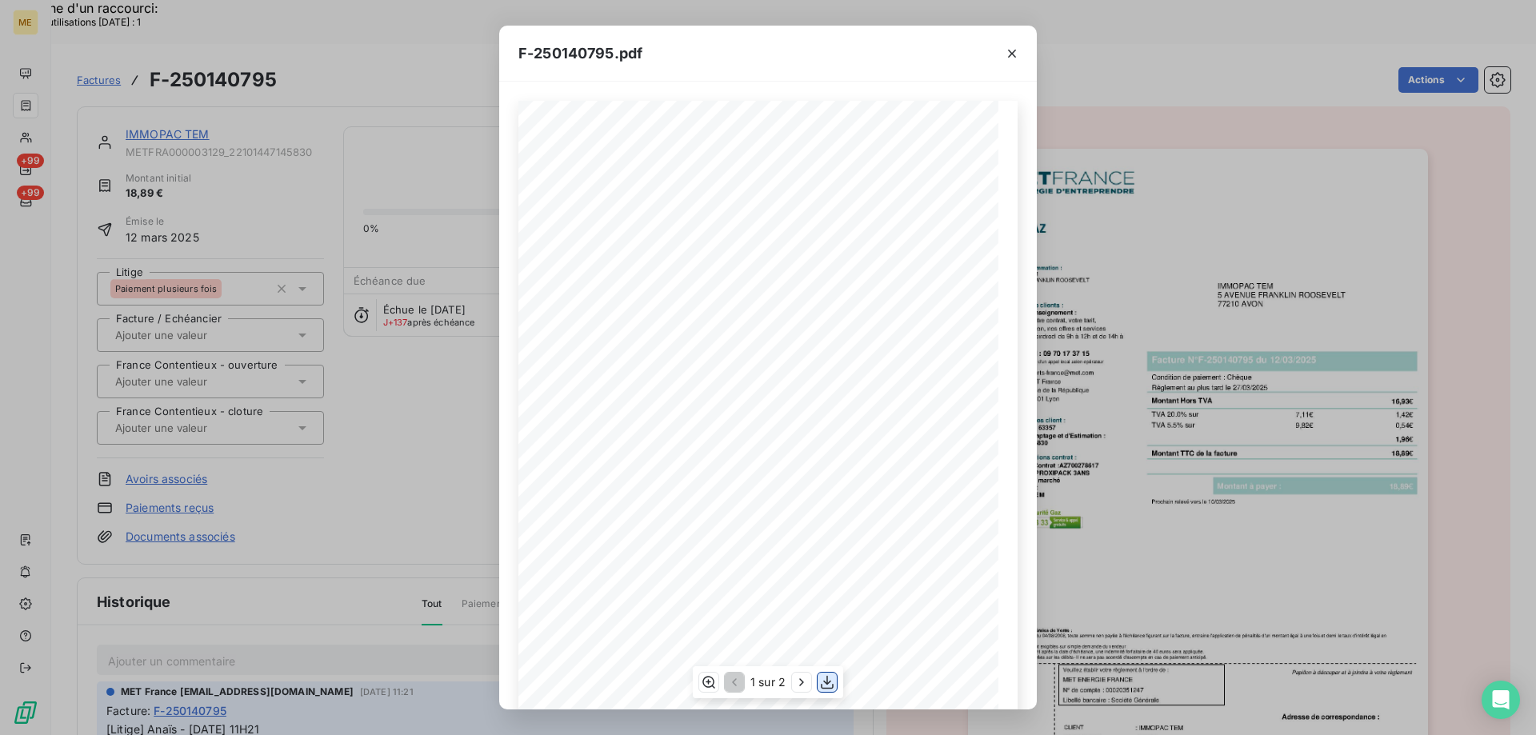
click at [835, 684] on icon "button" at bounding box center [827, 682] width 16 height 16
click at [1013, 52] on icon "button" at bounding box center [1012, 54] width 8 height 8
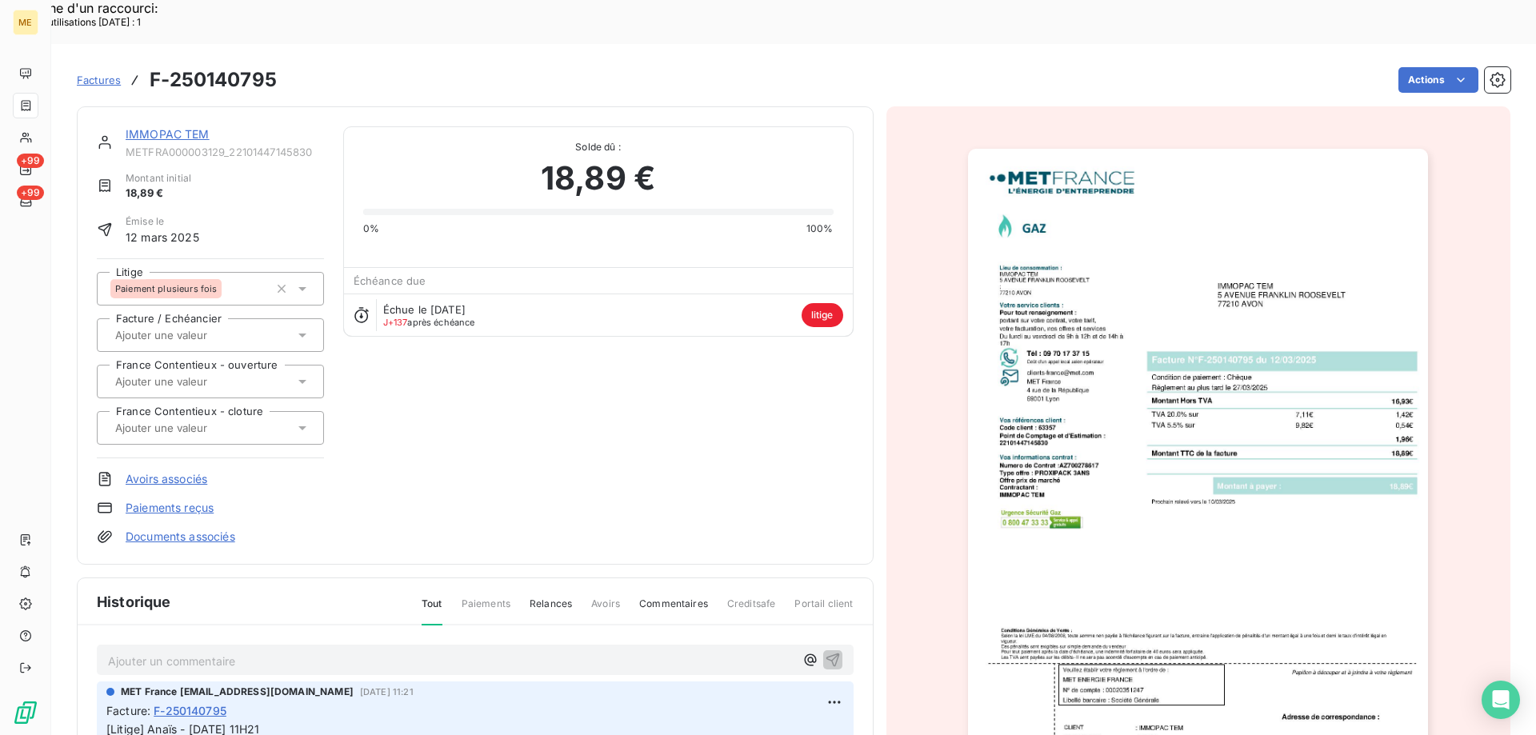
click at [177, 106] on div "IMMOPAC TEM METFRA000003129_22101447145830 Montant initial 18,89 € Émise le [DA…" at bounding box center [475, 335] width 797 height 458
click at [179, 127] on link "IMMOPAC TEM" at bounding box center [168, 134] width 84 height 14
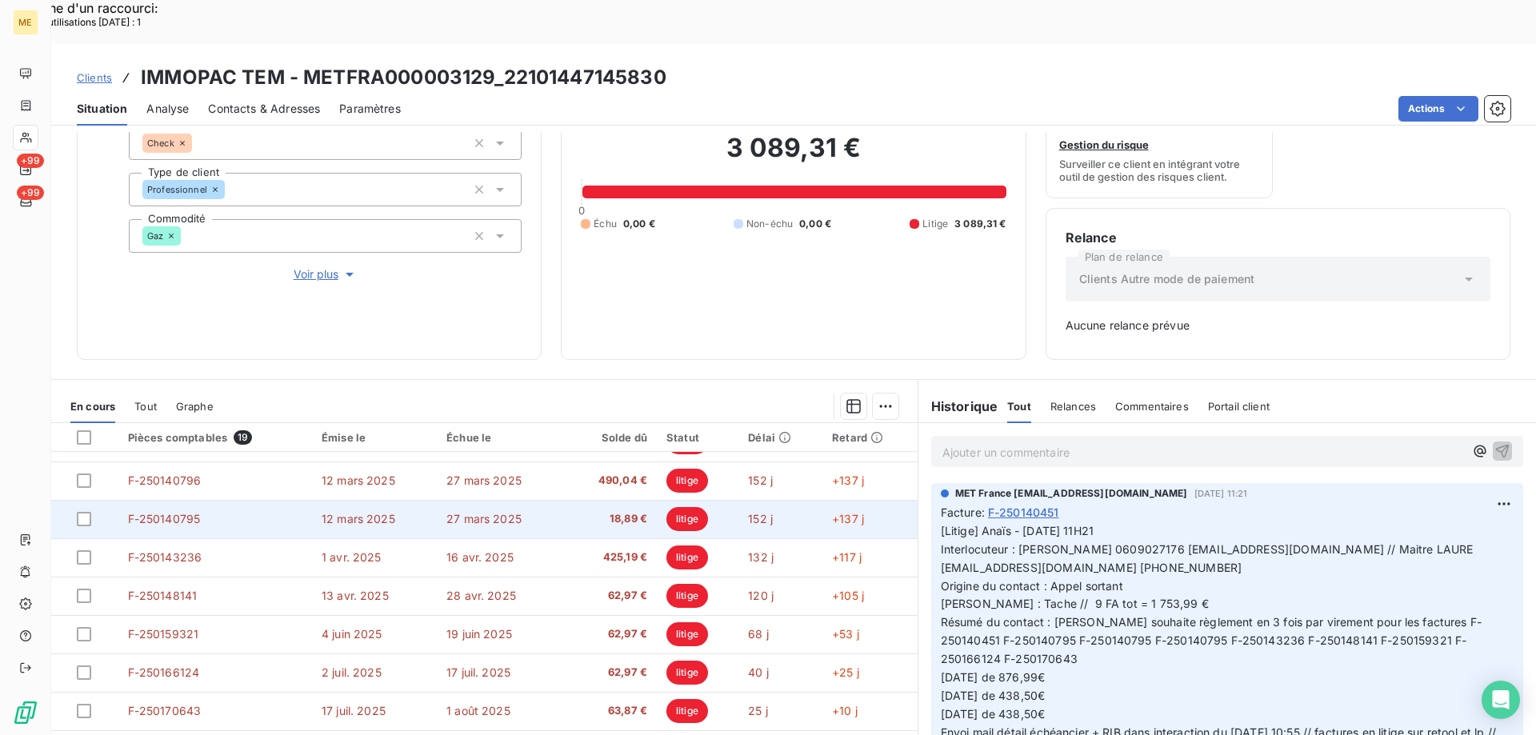
scroll to position [371, 0]
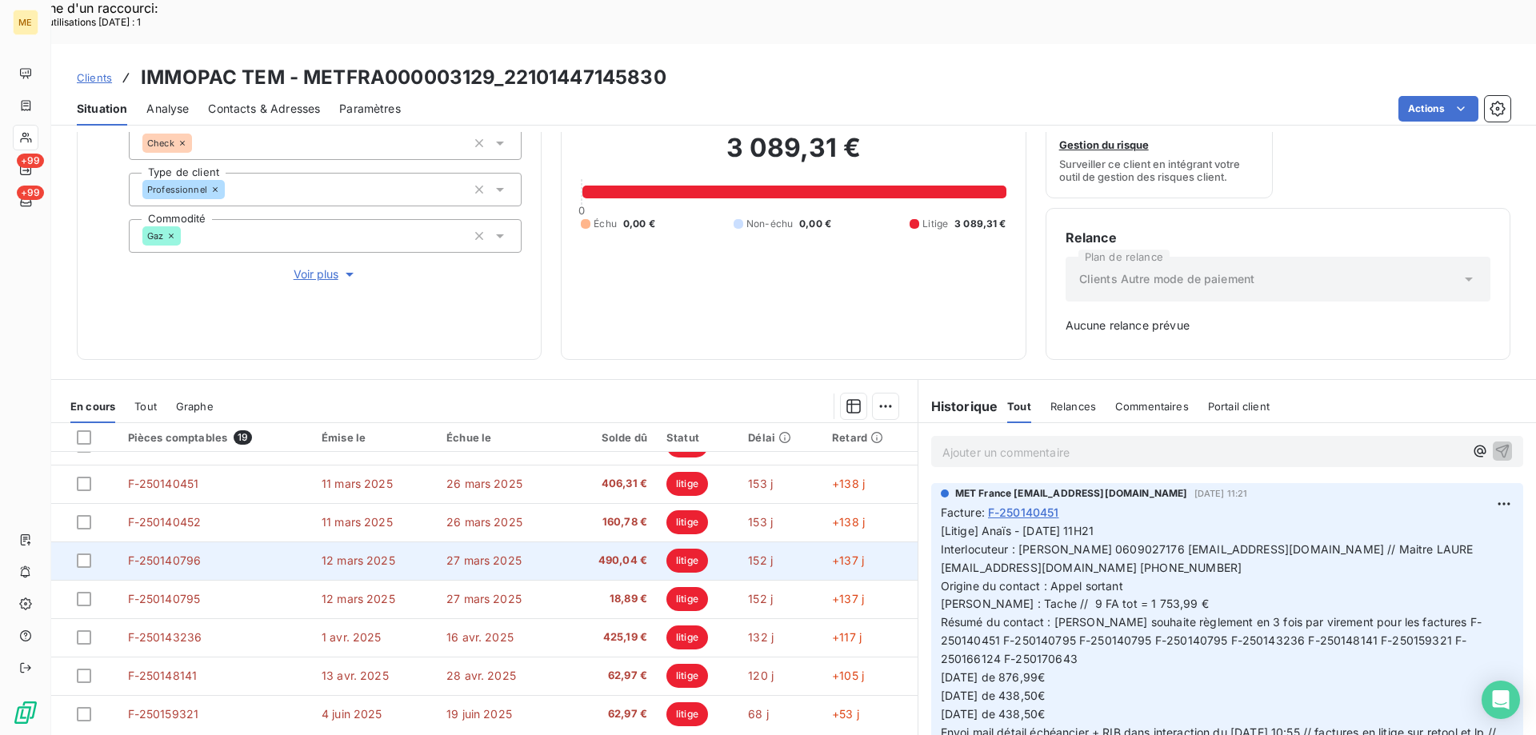
click at [255, 541] on td "F-250140796" at bounding box center [215, 560] width 194 height 38
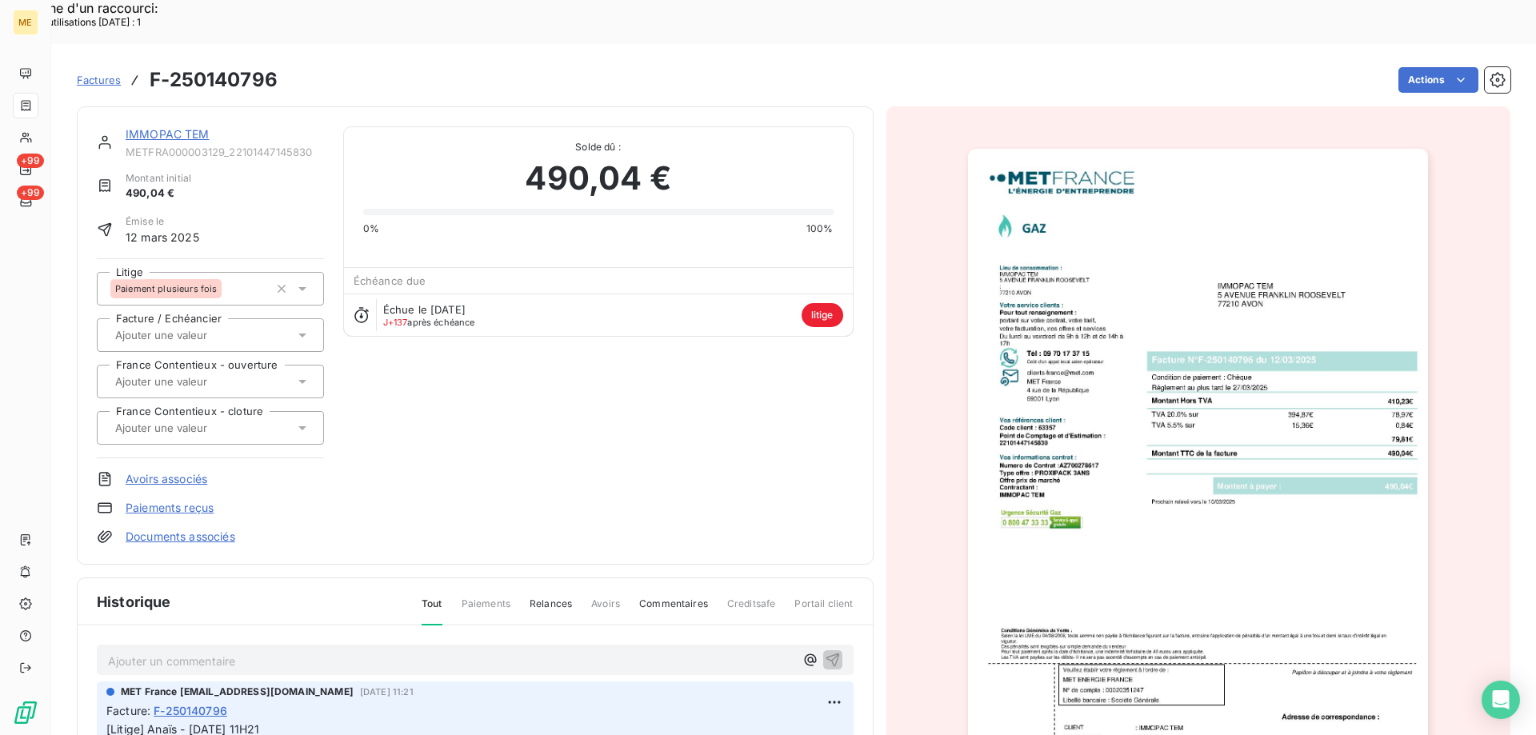
click at [1204, 515] on img "button" at bounding box center [1198, 474] width 460 height 651
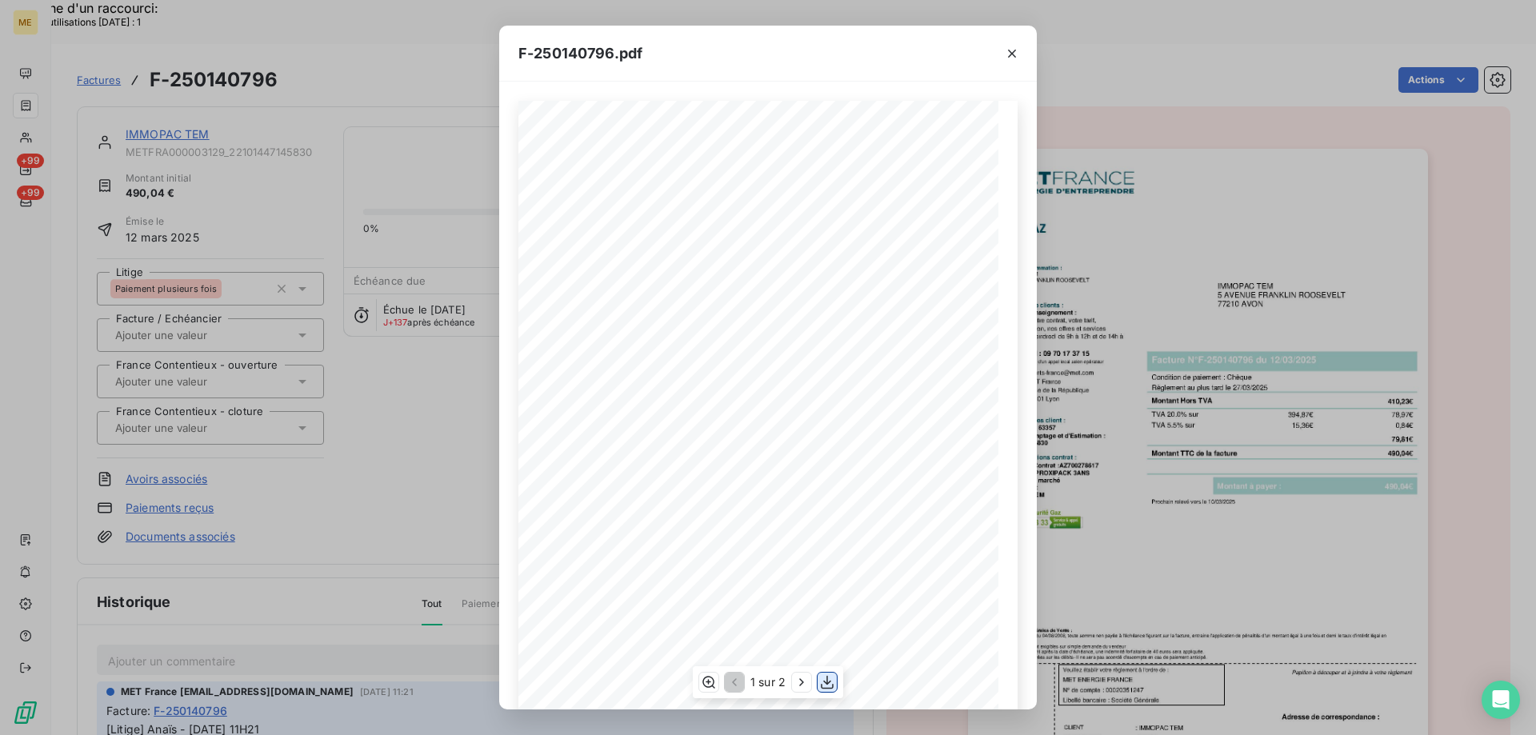
click at [835, 681] on button "button" at bounding box center [826, 682] width 19 height 19
click at [1014, 57] on icon "button" at bounding box center [1012, 54] width 16 height 16
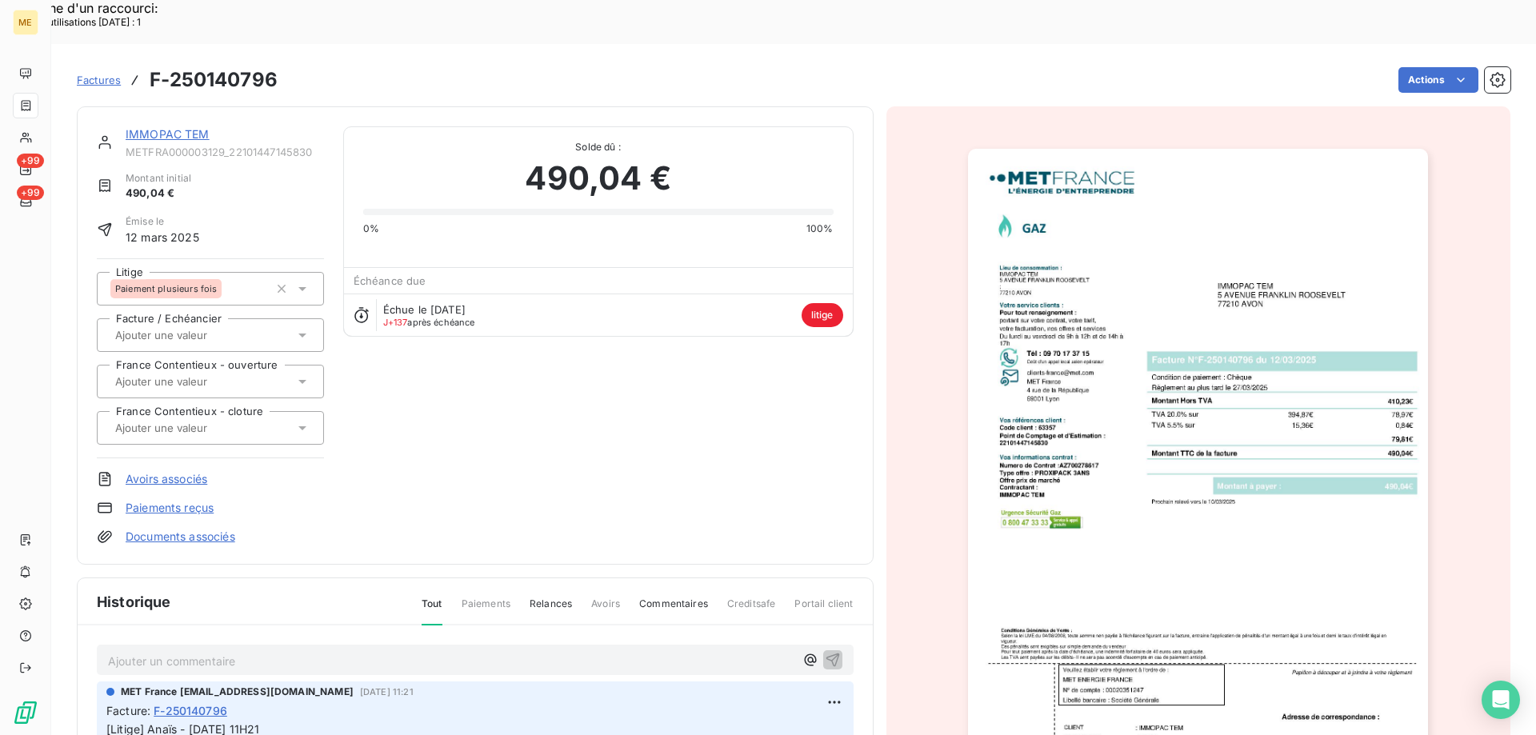
click at [182, 127] on link "IMMOPAC TEM" at bounding box center [168, 134] width 84 height 14
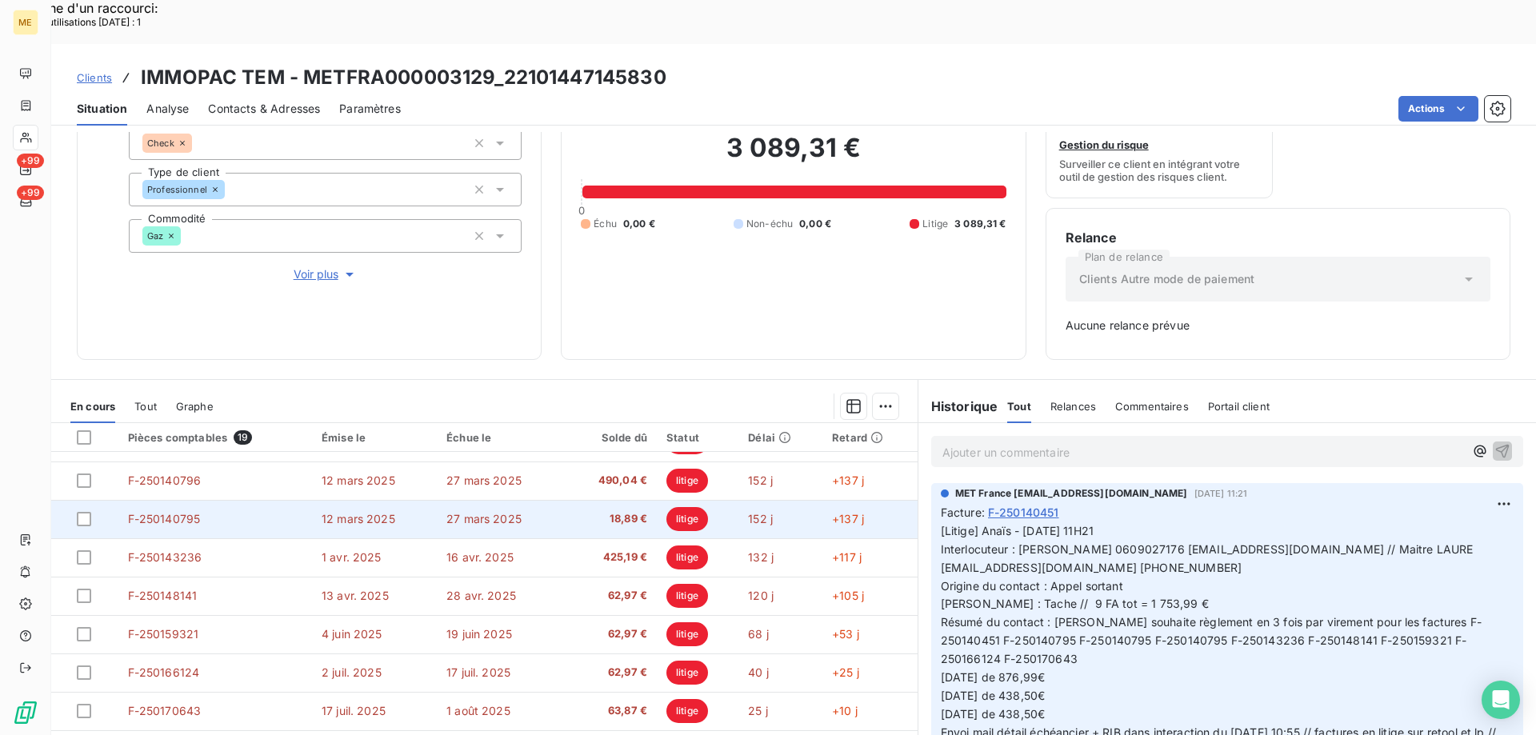
scroll to position [371, 0]
click at [222, 503] on td "F-250140452" at bounding box center [215, 522] width 194 height 38
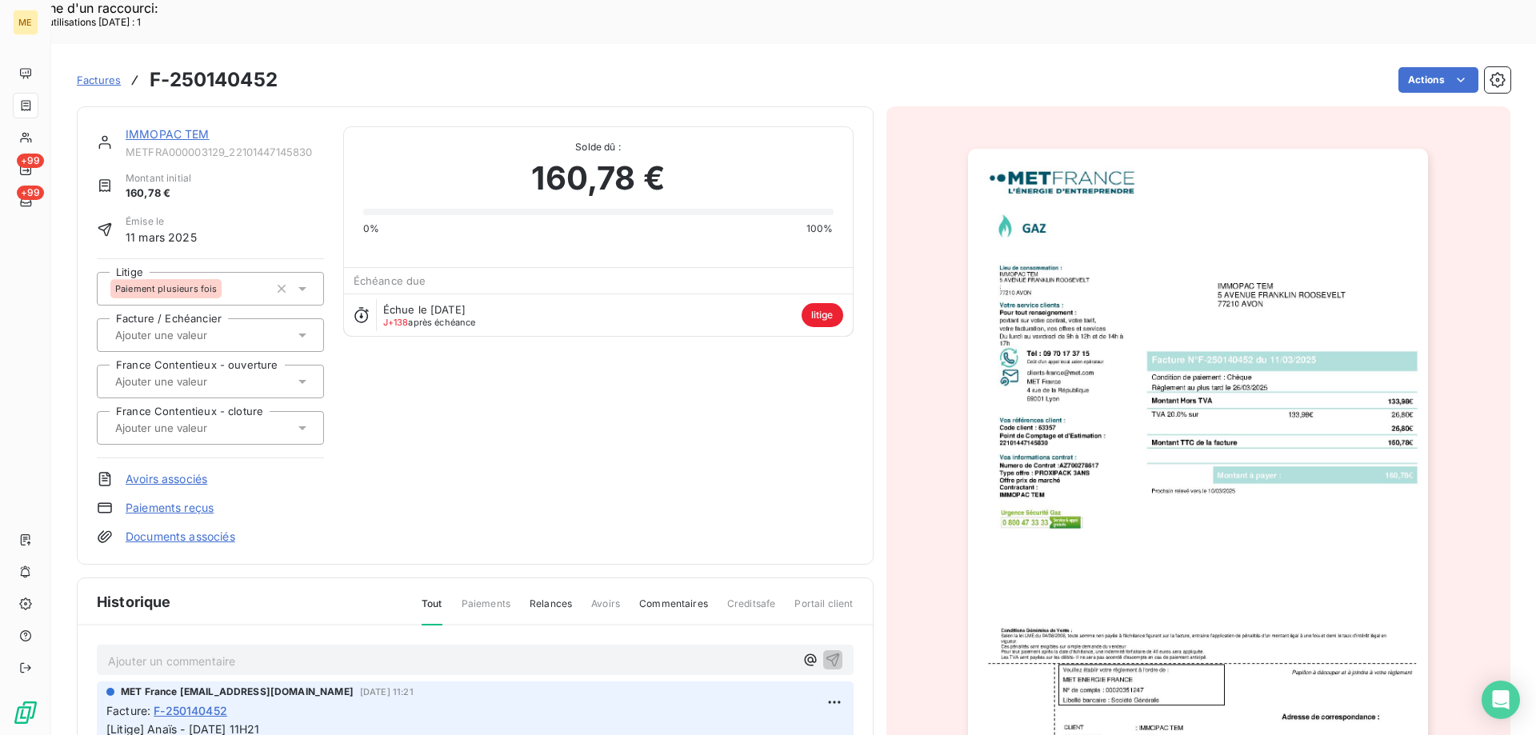
click at [1217, 544] on img "button" at bounding box center [1198, 474] width 460 height 651
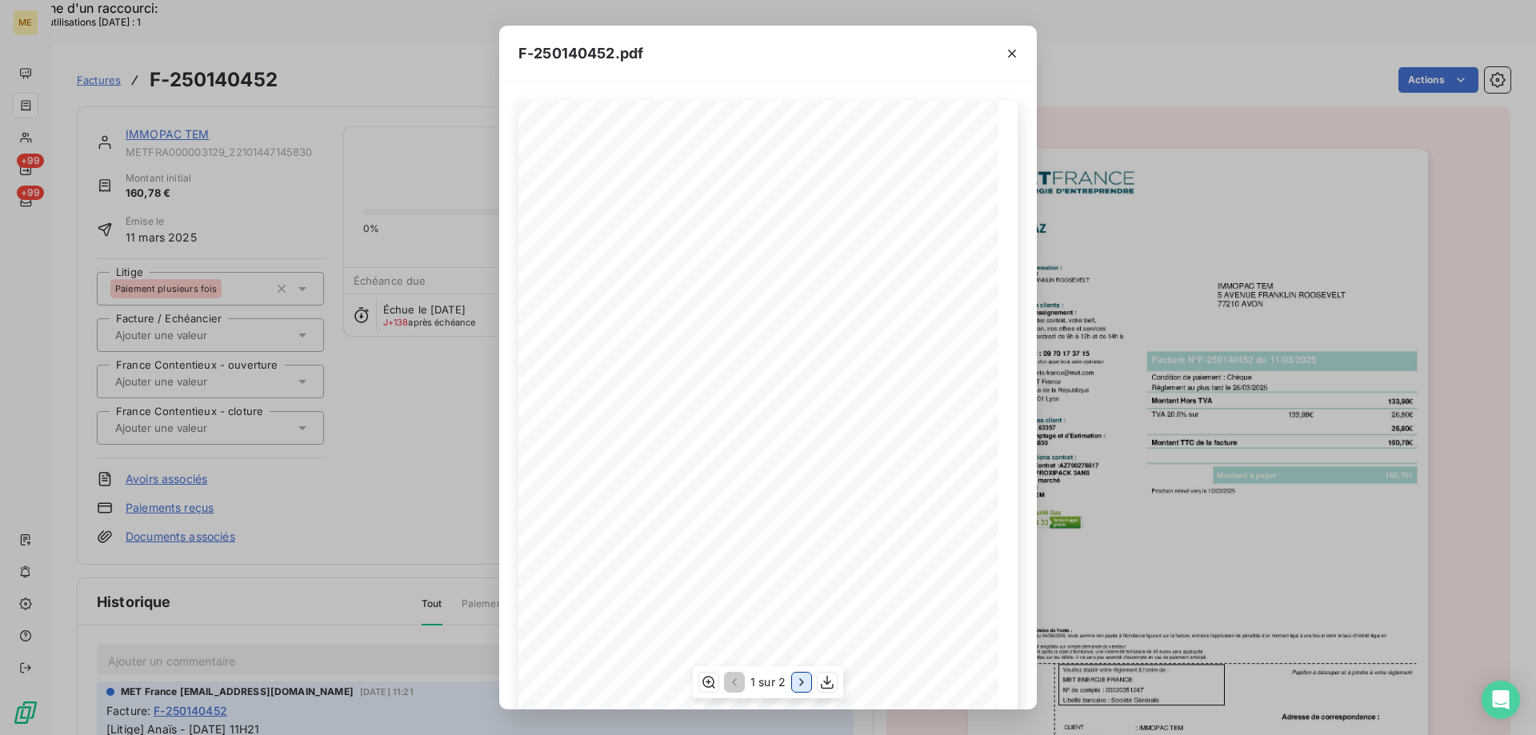
click at [798, 684] on icon "button" at bounding box center [801, 682] width 16 height 16
click at [1013, 53] on icon "button" at bounding box center [1012, 54] width 16 height 16
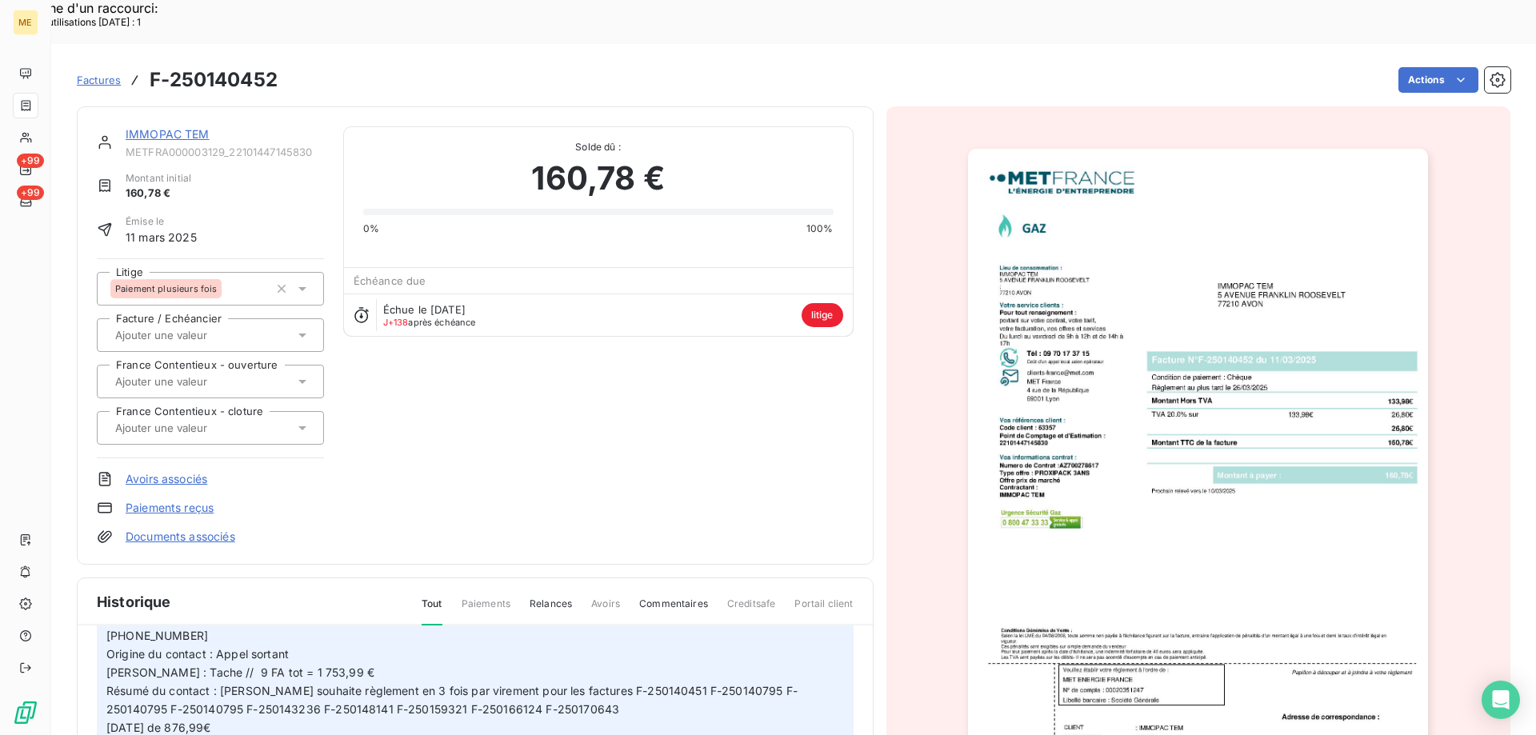
scroll to position [160, 0]
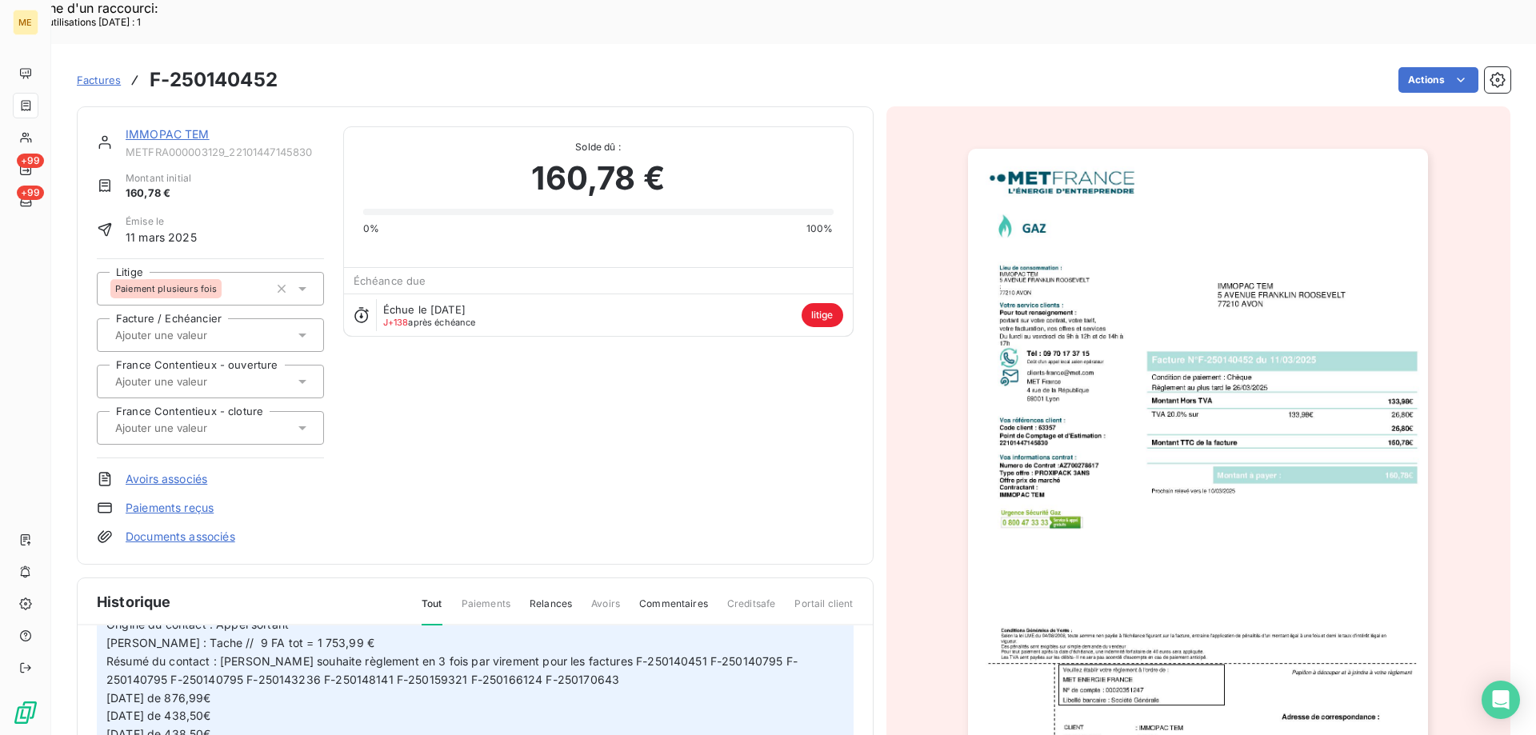
click at [1321, 603] on img "button" at bounding box center [1198, 474] width 460 height 651
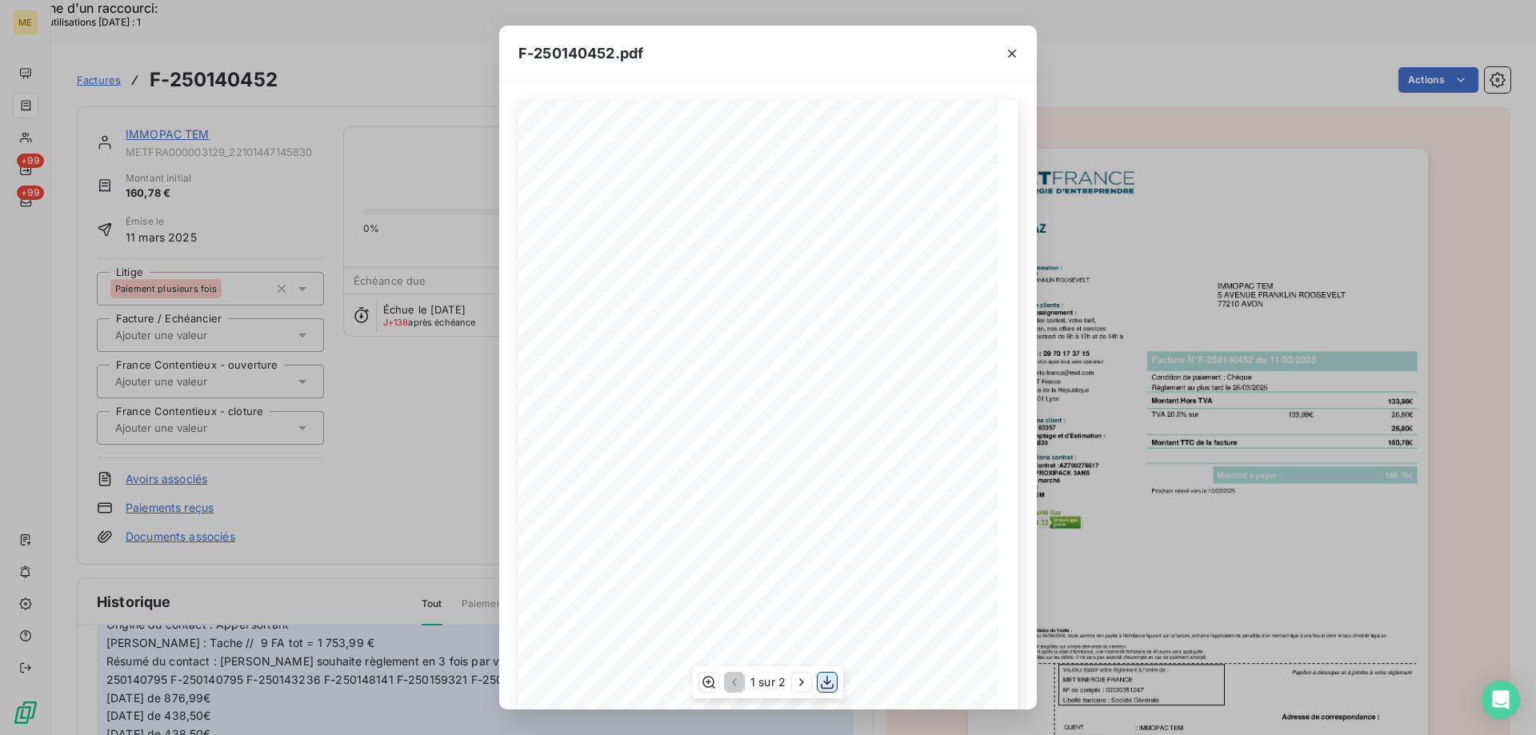
click at [826, 683] on icon "button" at bounding box center [827, 683] width 13 height 14
click at [1009, 55] on icon "button" at bounding box center [1012, 54] width 8 height 8
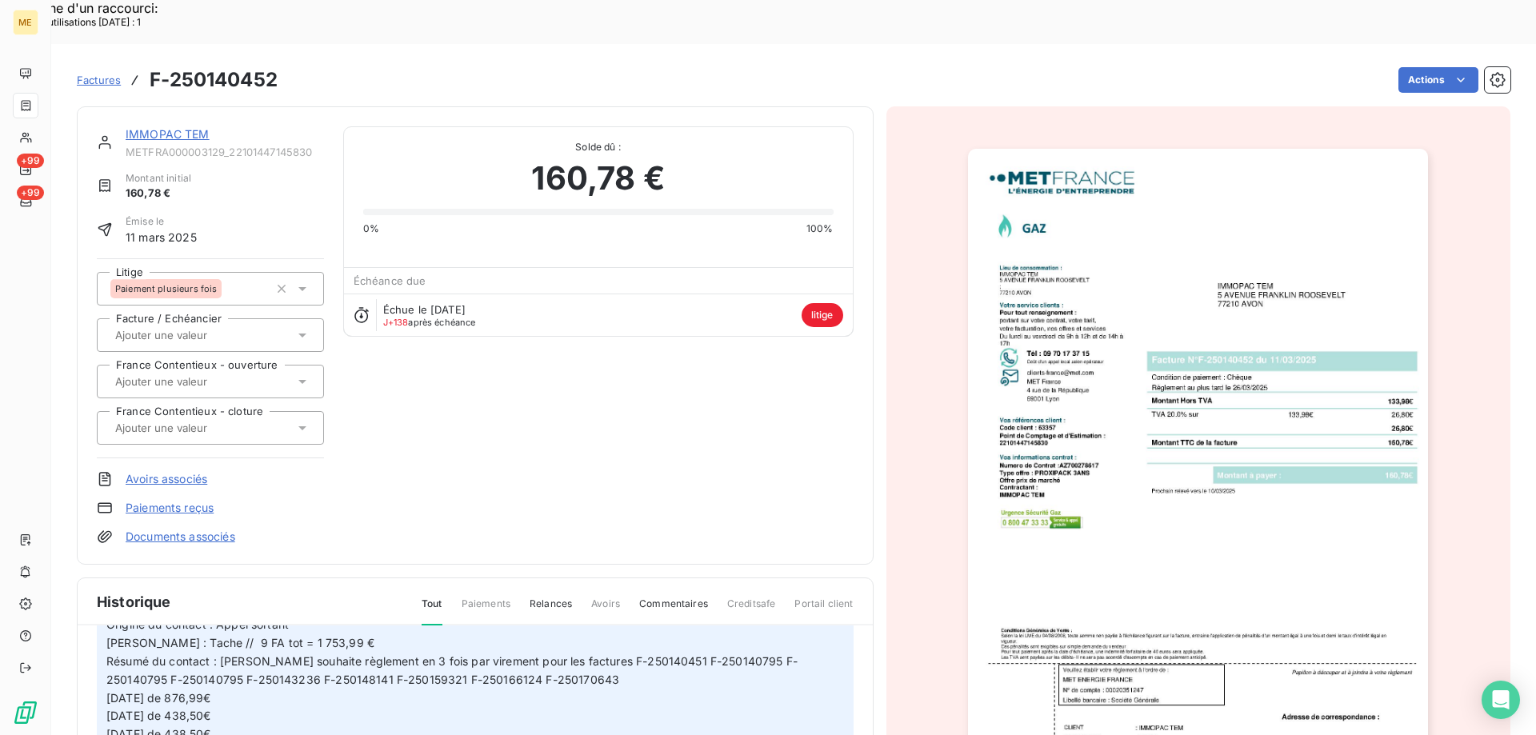
click at [193, 127] on link "IMMOPAC TEM" at bounding box center [168, 134] width 84 height 14
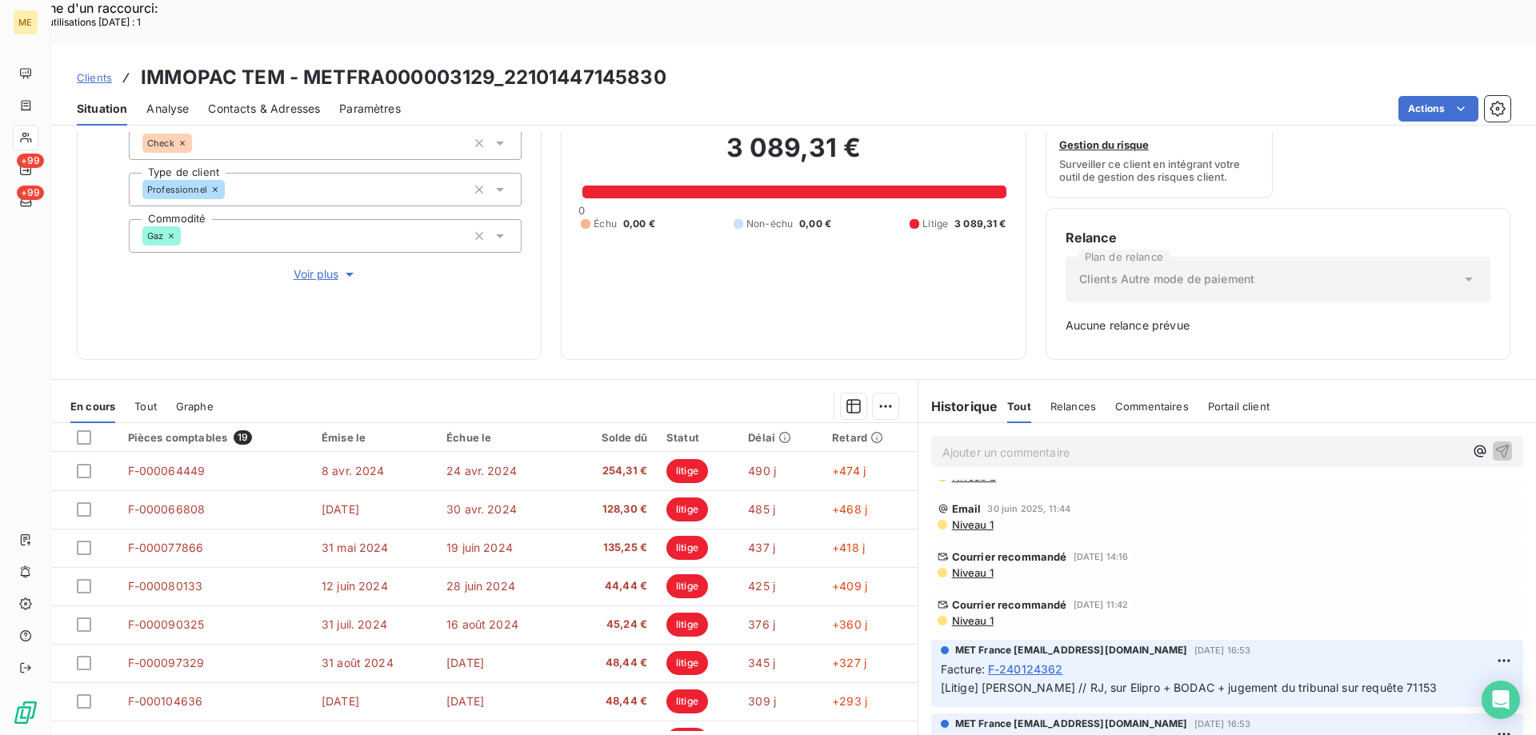
scroll to position [3439, 0]
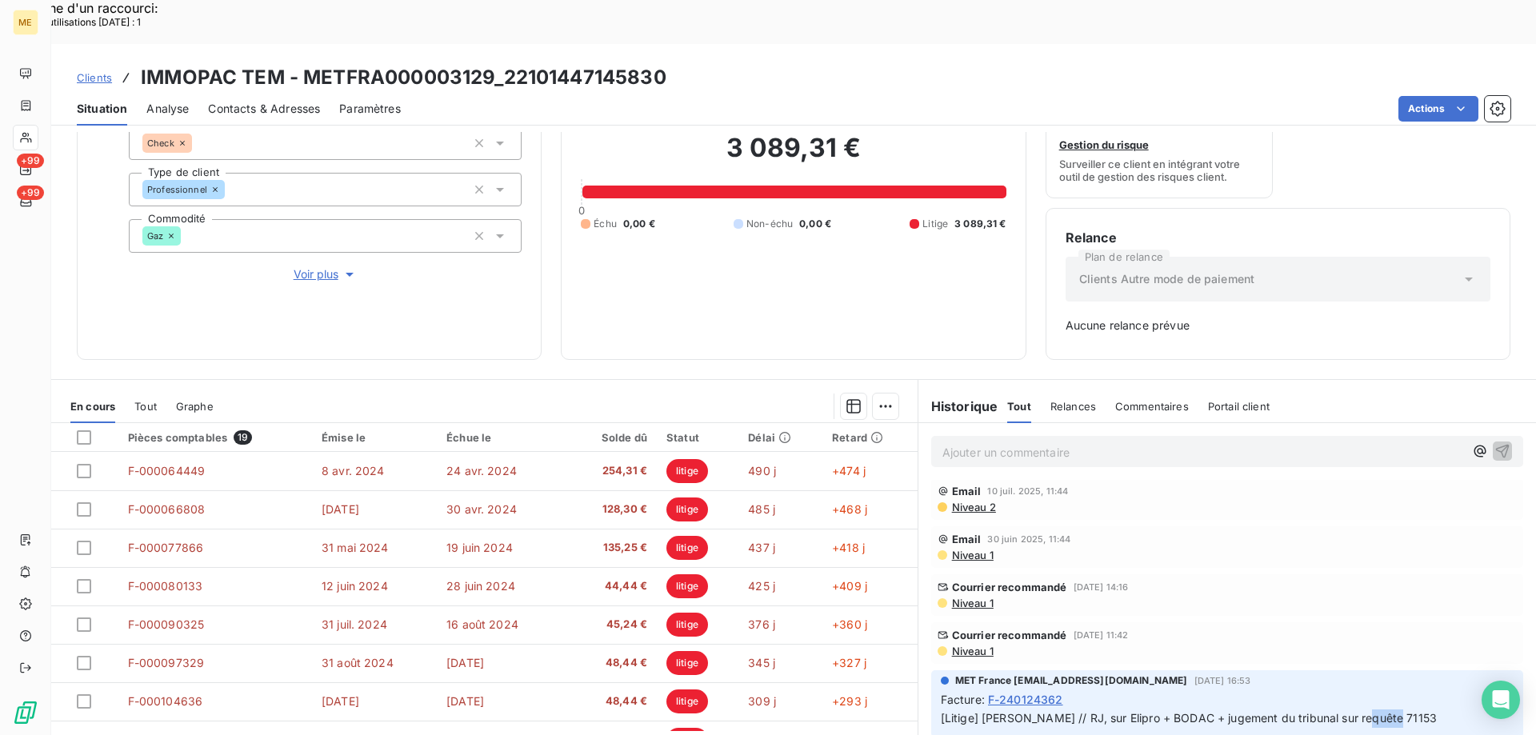
drag, startPoint x: 1379, startPoint y: 673, endPoint x: 1346, endPoint y: 676, distance: 32.9
click at [1346, 709] on p "[Litige] [PERSON_NAME] // RJ, sur Elipro + BODAC + jugement du tribunal sur req…" at bounding box center [1227, 718] width 573 height 18
copy span "71153"
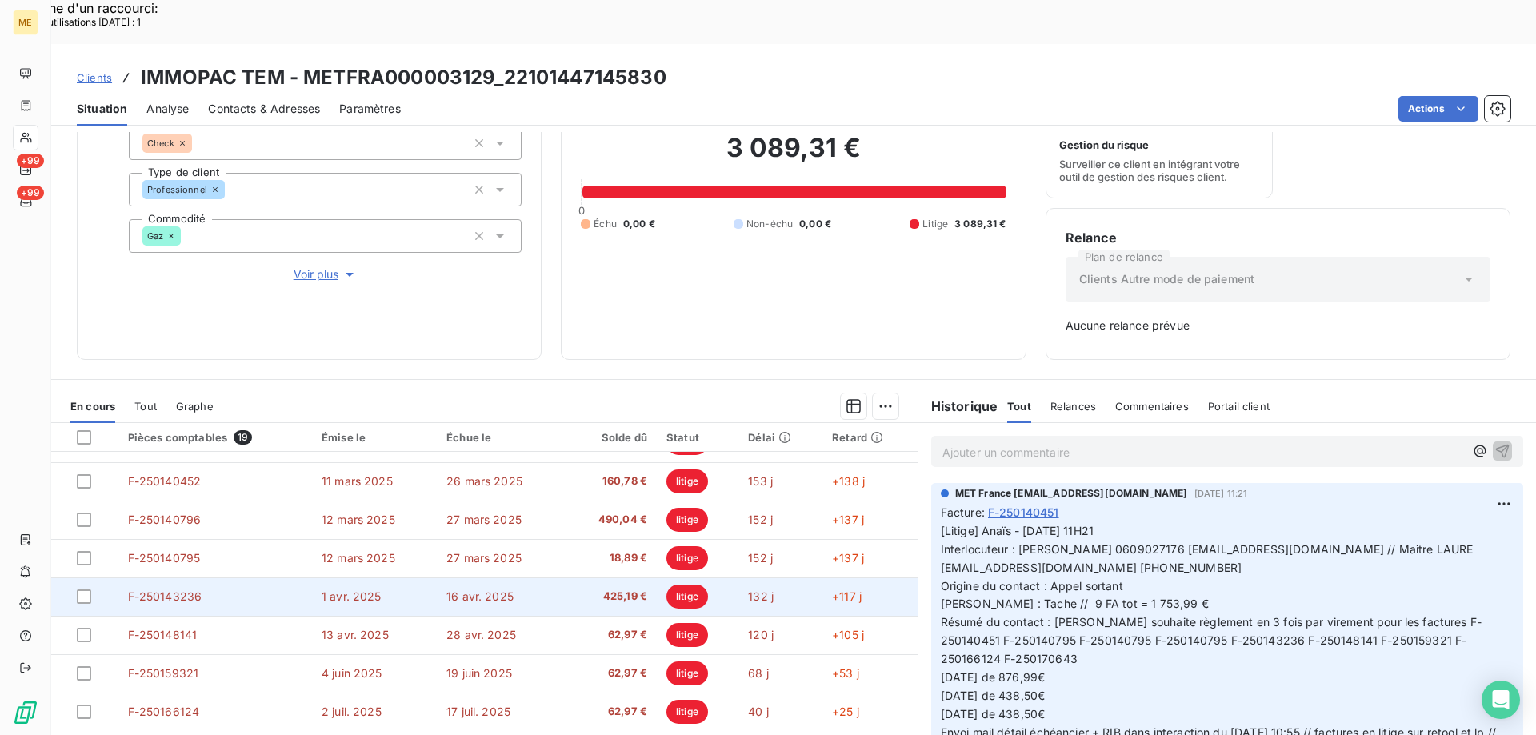
scroll to position [371, 0]
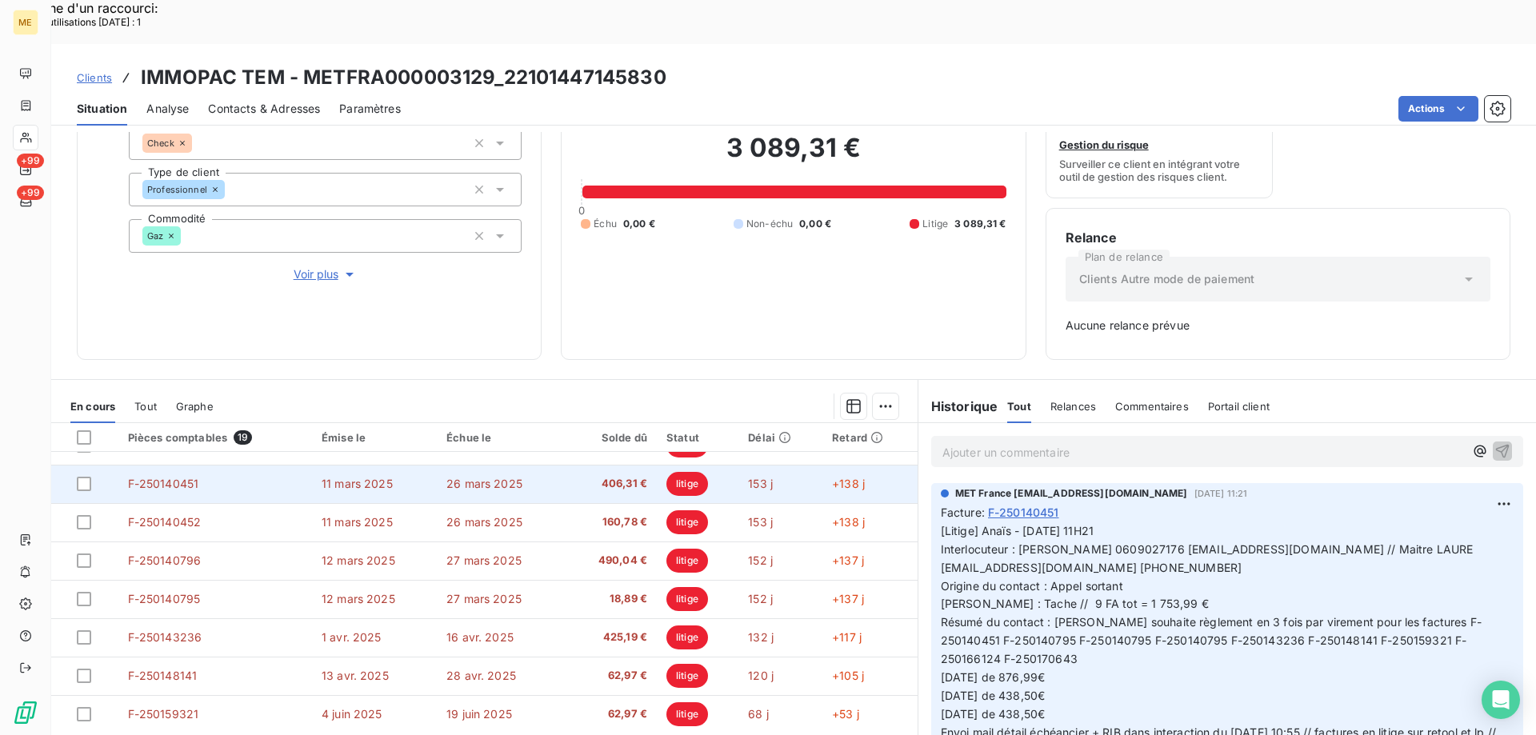
click at [206, 465] on td "F-250140451" at bounding box center [215, 484] width 194 height 38
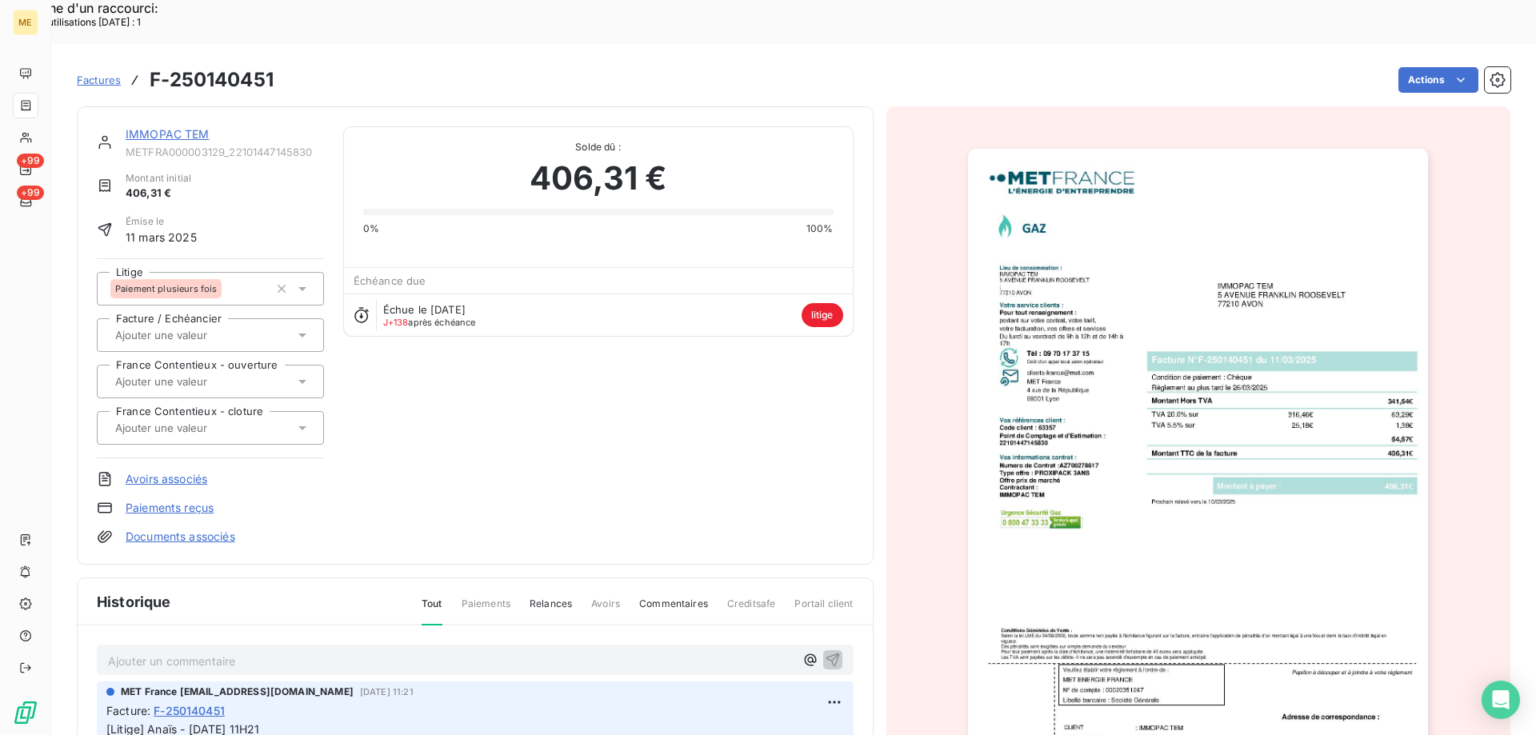
click at [1258, 558] on img "button" at bounding box center [1198, 474] width 460 height 651
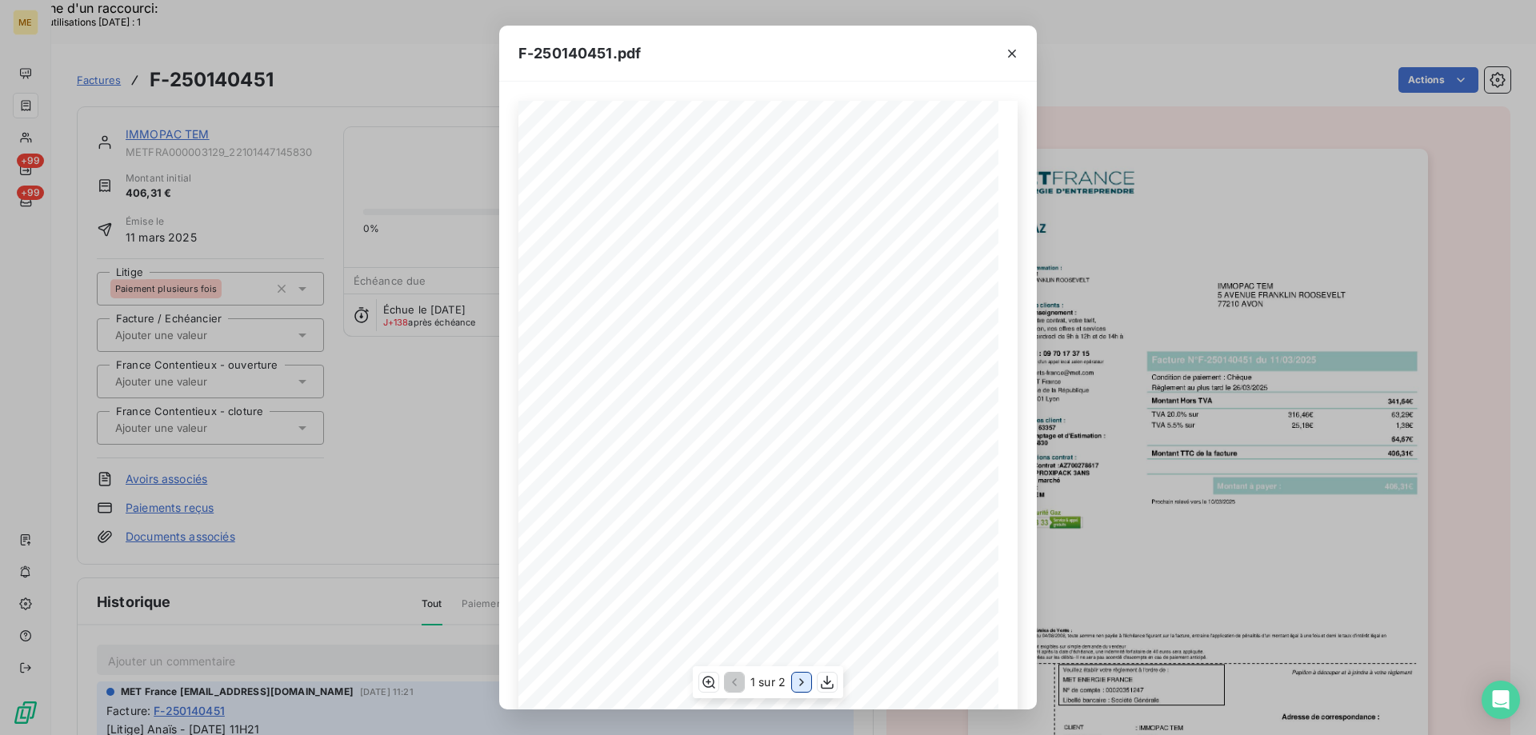
click at [798, 679] on icon "button" at bounding box center [801, 682] width 16 height 16
click at [828, 685] on icon "button" at bounding box center [828, 683] width 13 height 14
click at [1013, 52] on icon "button" at bounding box center [1012, 54] width 8 height 8
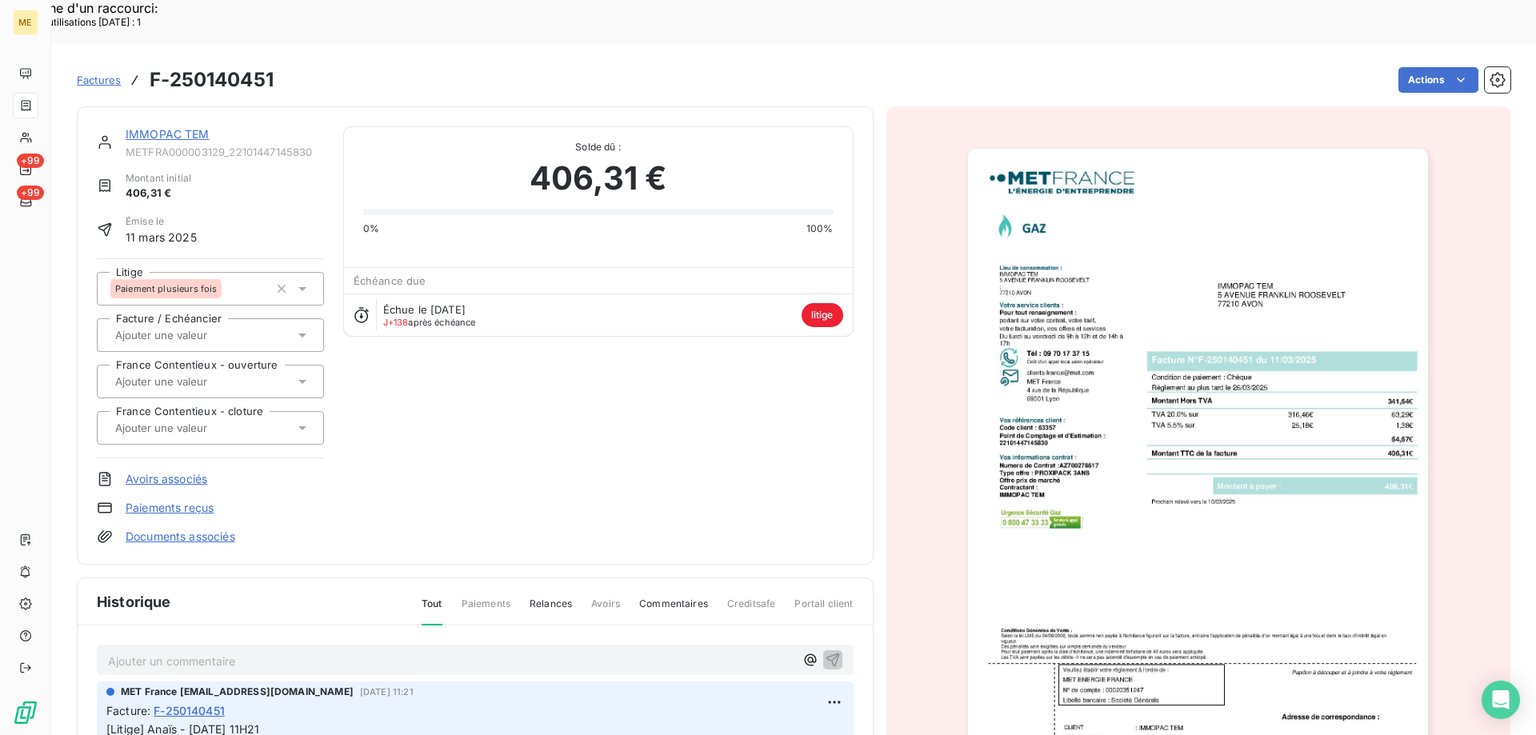
click at [179, 127] on link "IMMOPAC TEM" at bounding box center [168, 134] width 84 height 14
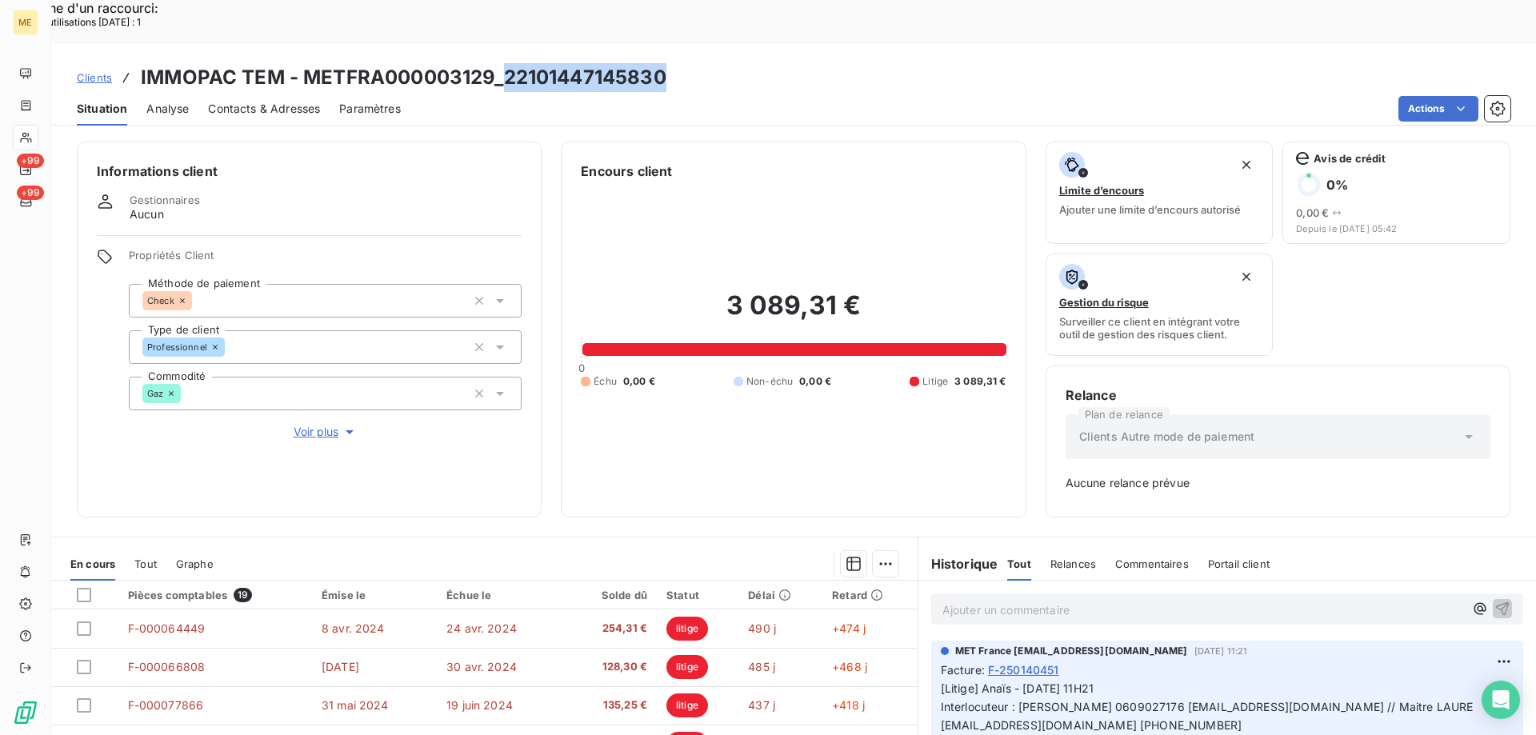
drag, startPoint x: 673, startPoint y: 34, endPoint x: 505, endPoint y: 34, distance: 168.0
click at [505, 63] on div "Clients IMMOPAC TEM - METFRA000003129_22101447145830" at bounding box center [793, 77] width 1484 height 29
copy h3 "22101447145830"
click at [1141, 600] on p "Ajouter un commentaire ﻿" at bounding box center [1202, 610] width 521 height 20
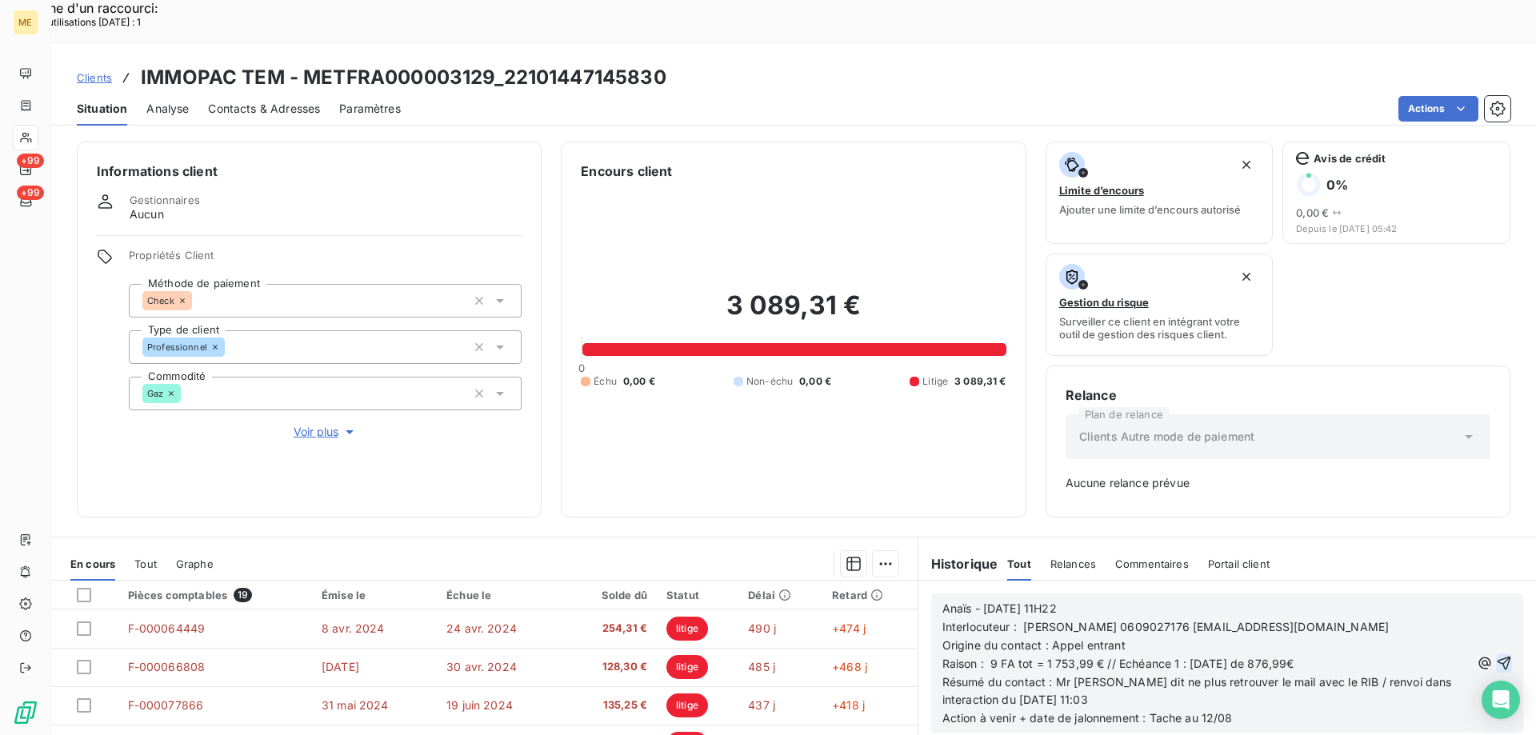
click at [1497, 657] on icon "button" at bounding box center [1504, 664] width 14 height 14
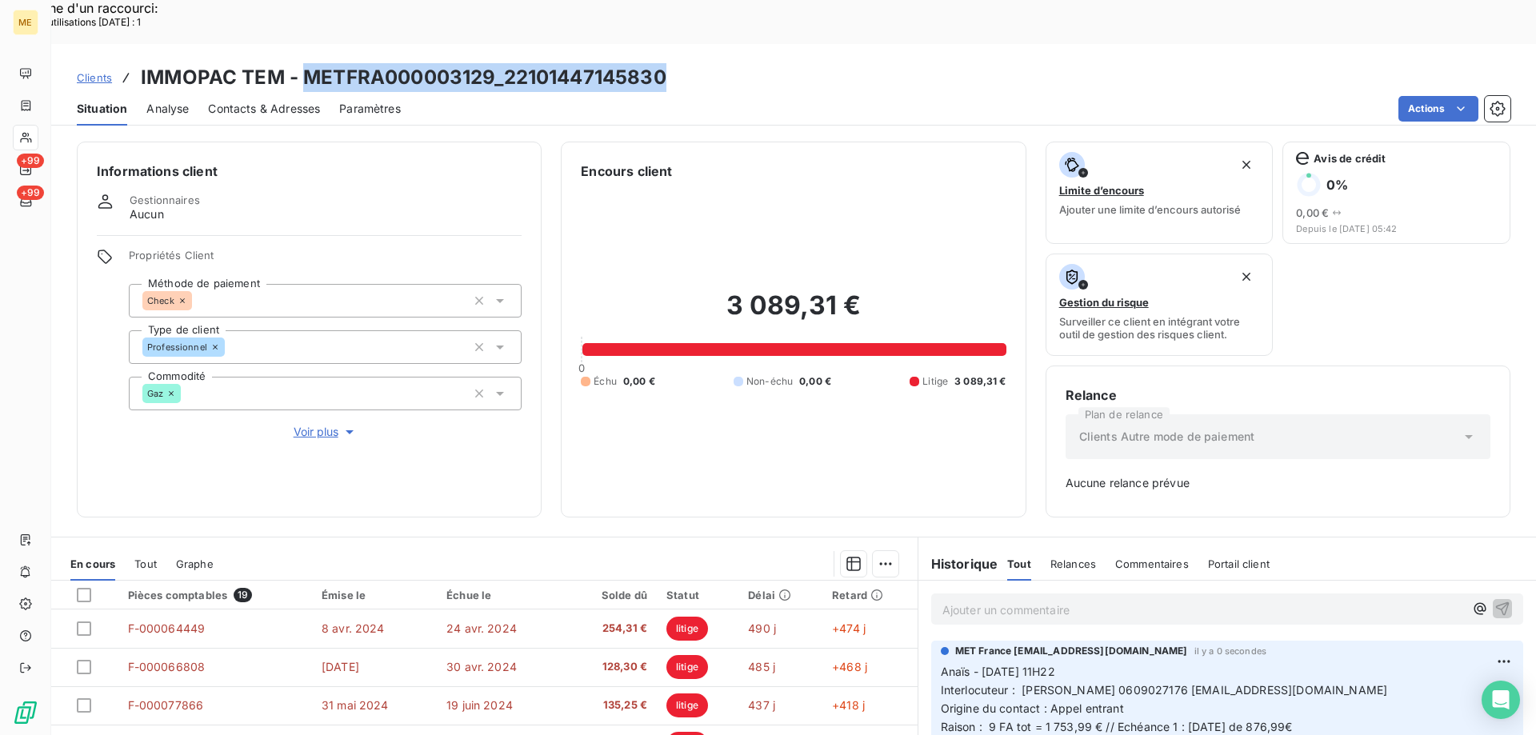
drag, startPoint x: 682, startPoint y: 34, endPoint x: 302, endPoint y: 34, distance: 379.9
click at [302, 63] on div "Clients IMMOPAC TEM - METFRA000003129_22101447145830" at bounding box center [793, 77] width 1484 height 29
copy h3 "METFRA000003129_22101447145830"
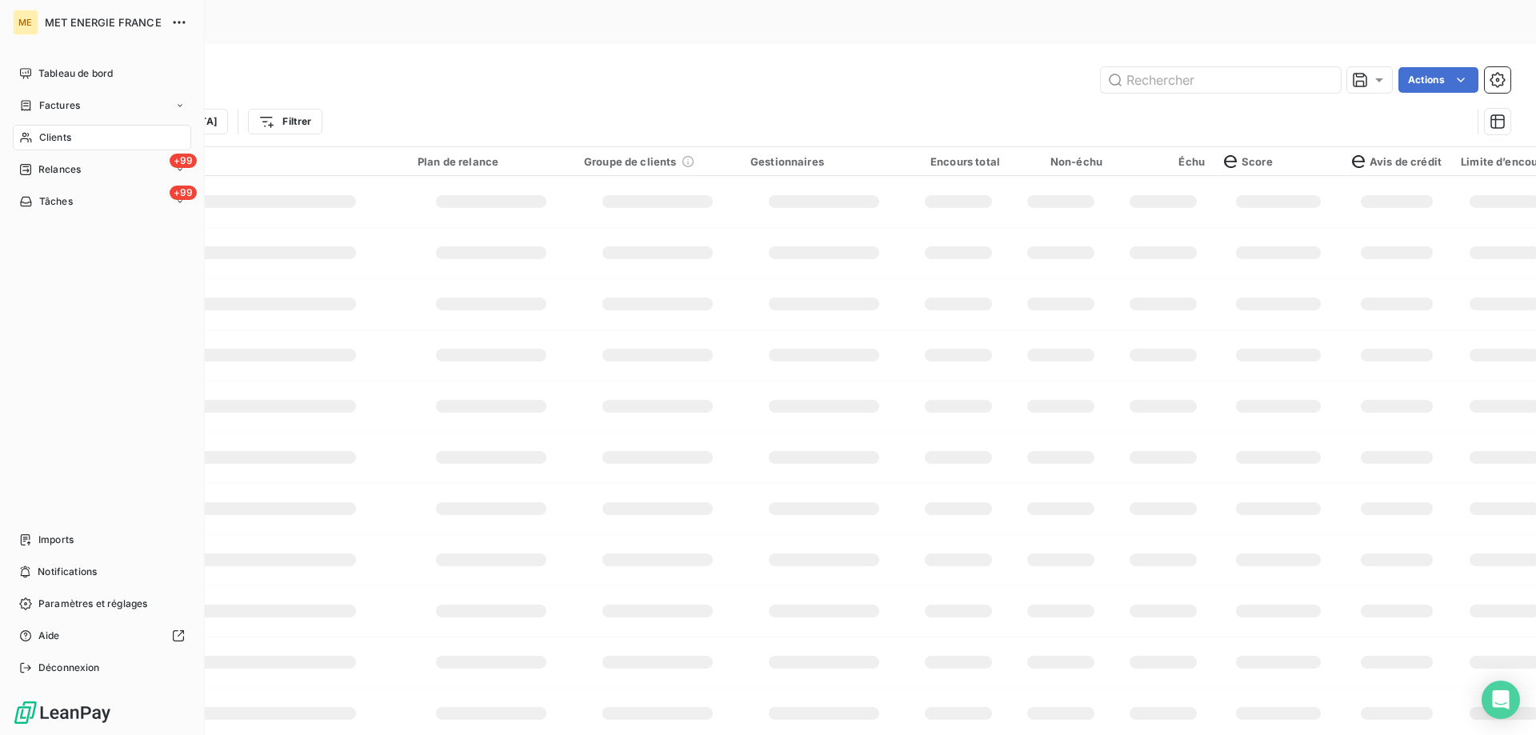
click at [26, 134] on icon at bounding box center [26, 137] width 14 height 13
click at [1164, 67] on input "text" at bounding box center [1221, 80] width 240 height 26
click at [1176, 67] on input "text" at bounding box center [1221, 80] width 240 height 26
paste input "24304630779712"
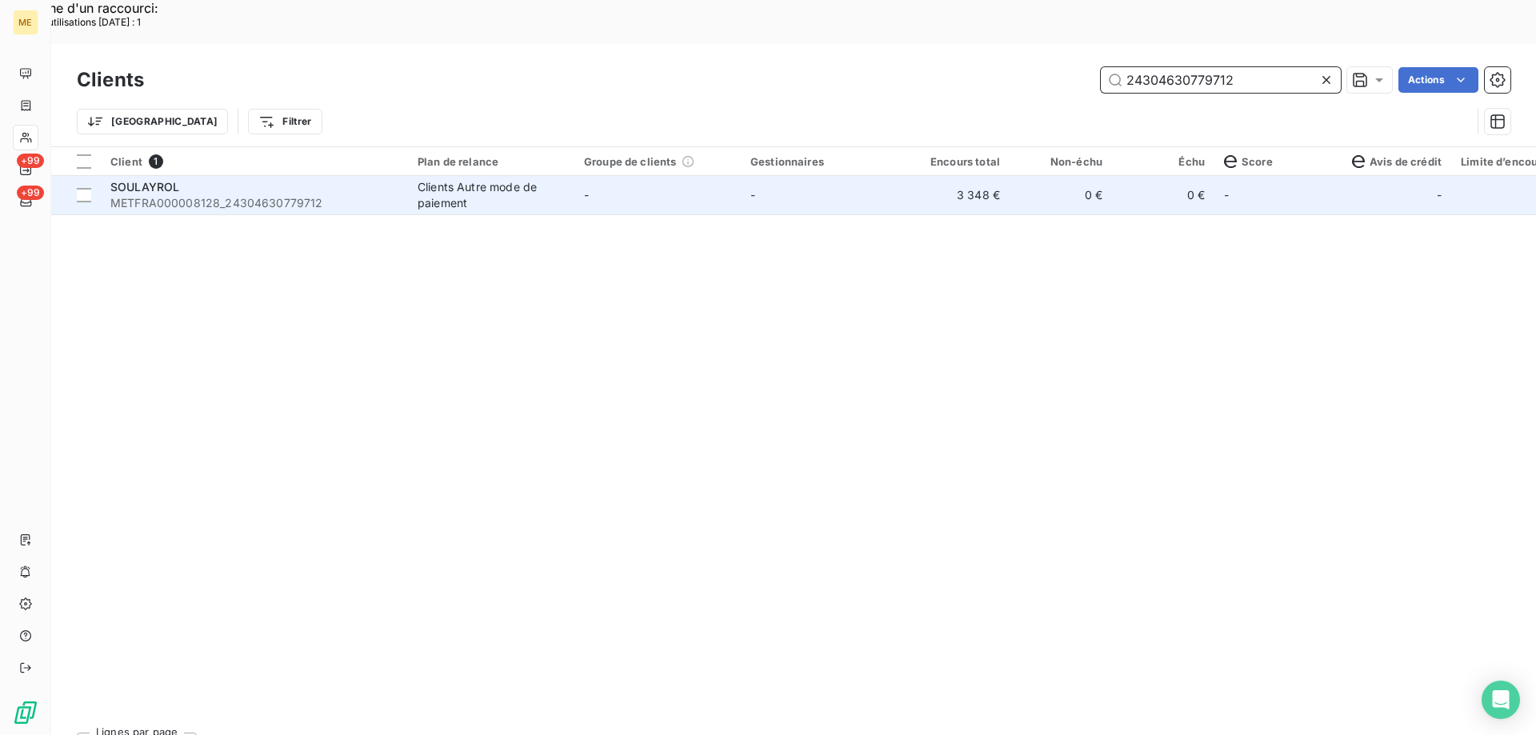
type input "24304630779712"
click at [790, 176] on td "-" at bounding box center [824, 195] width 166 height 38
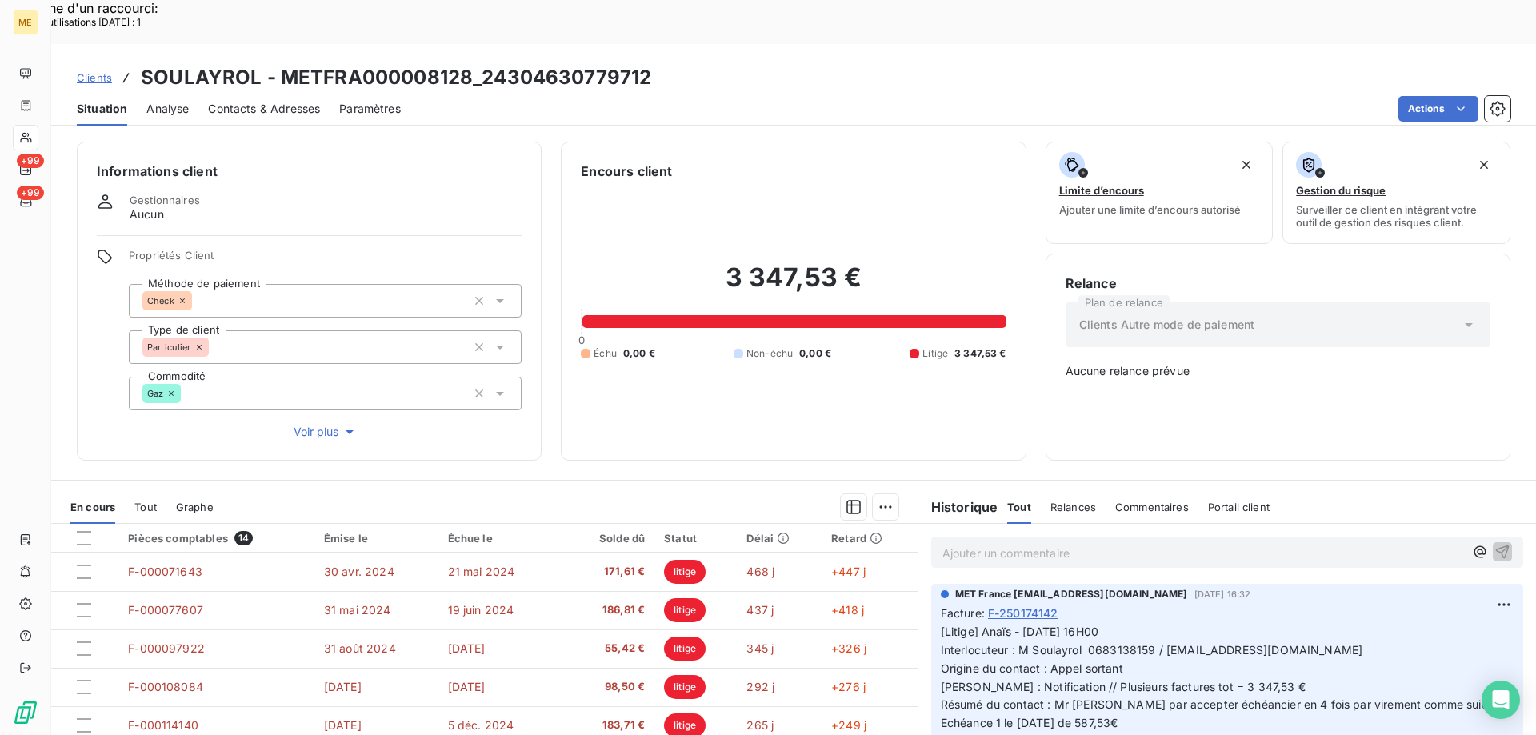
click at [32, 138] on icon at bounding box center [26, 137] width 14 height 13
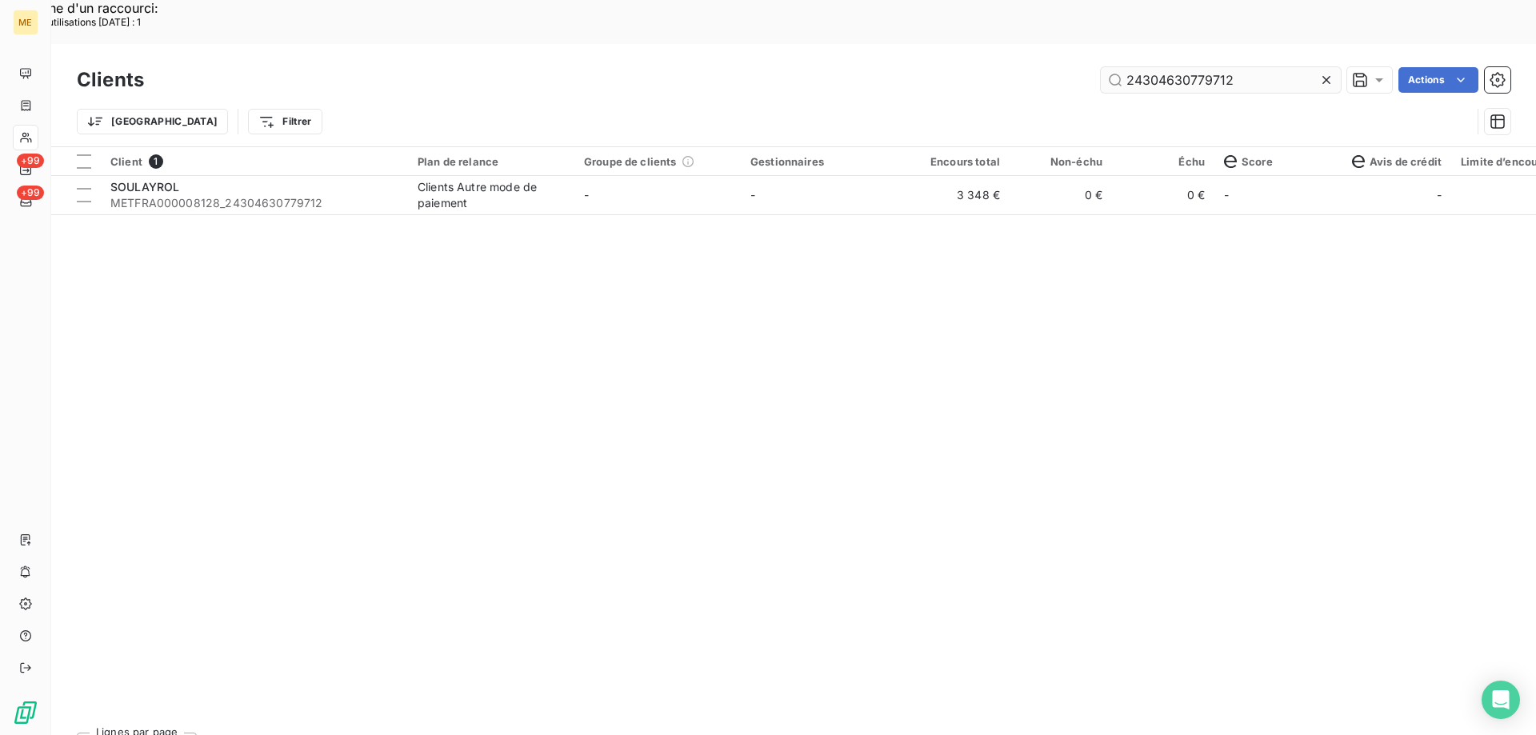
click at [1204, 67] on input "24304630779712" at bounding box center [1221, 80] width 240 height 26
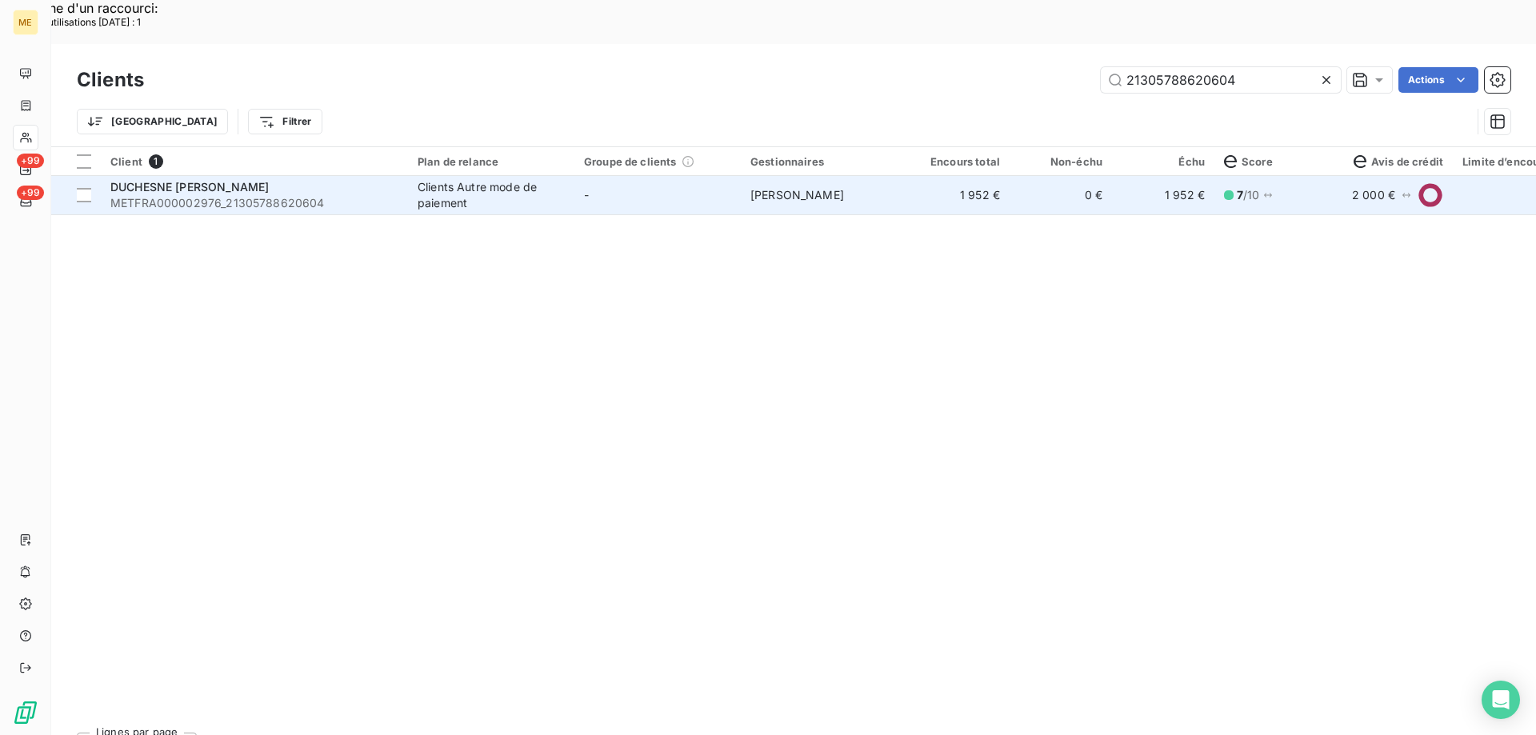
type input "21305788620604"
click at [493, 179] on div "Clients Autre mode de paiement" at bounding box center [490, 195] width 147 height 32
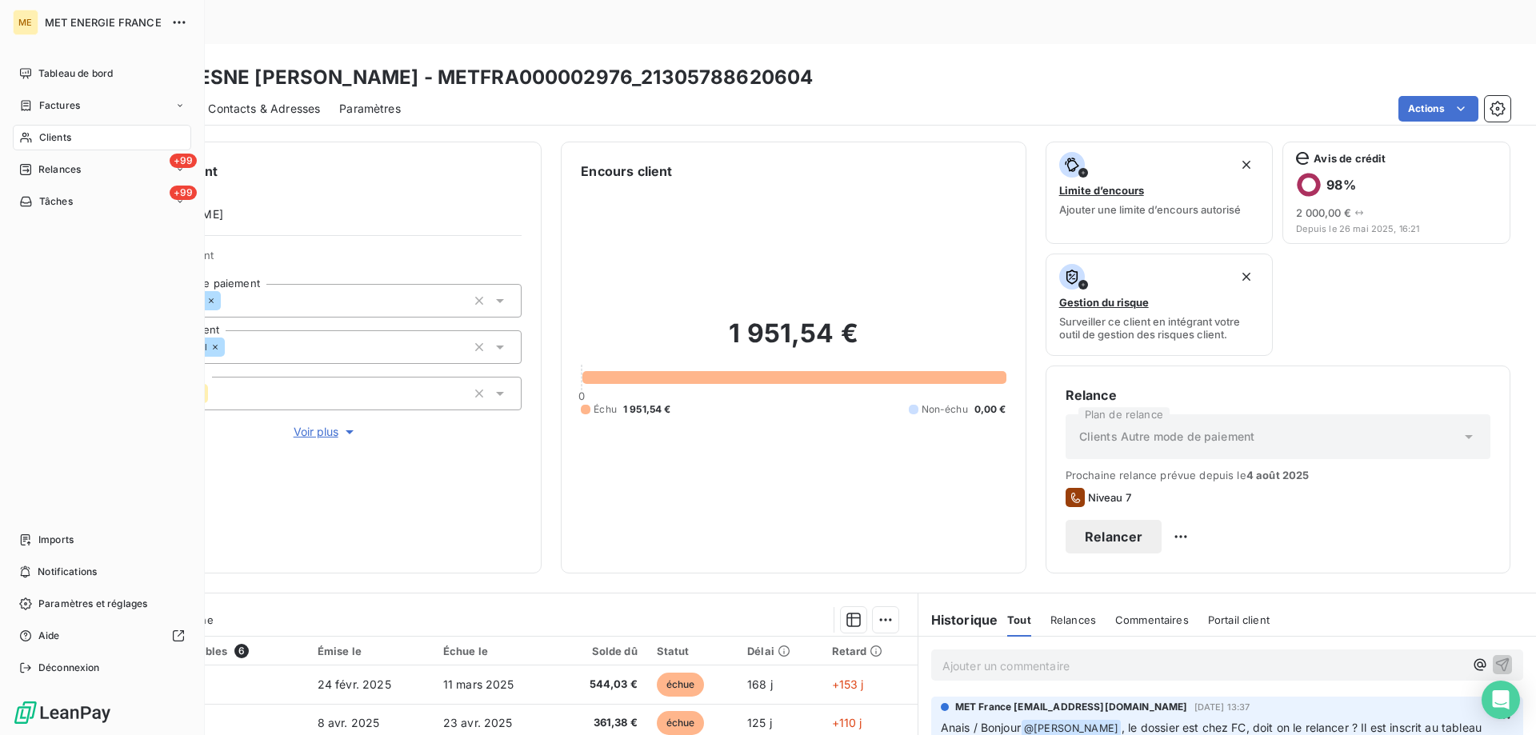
click at [32, 138] on icon at bounding box center [26, 137] width 14 height 13
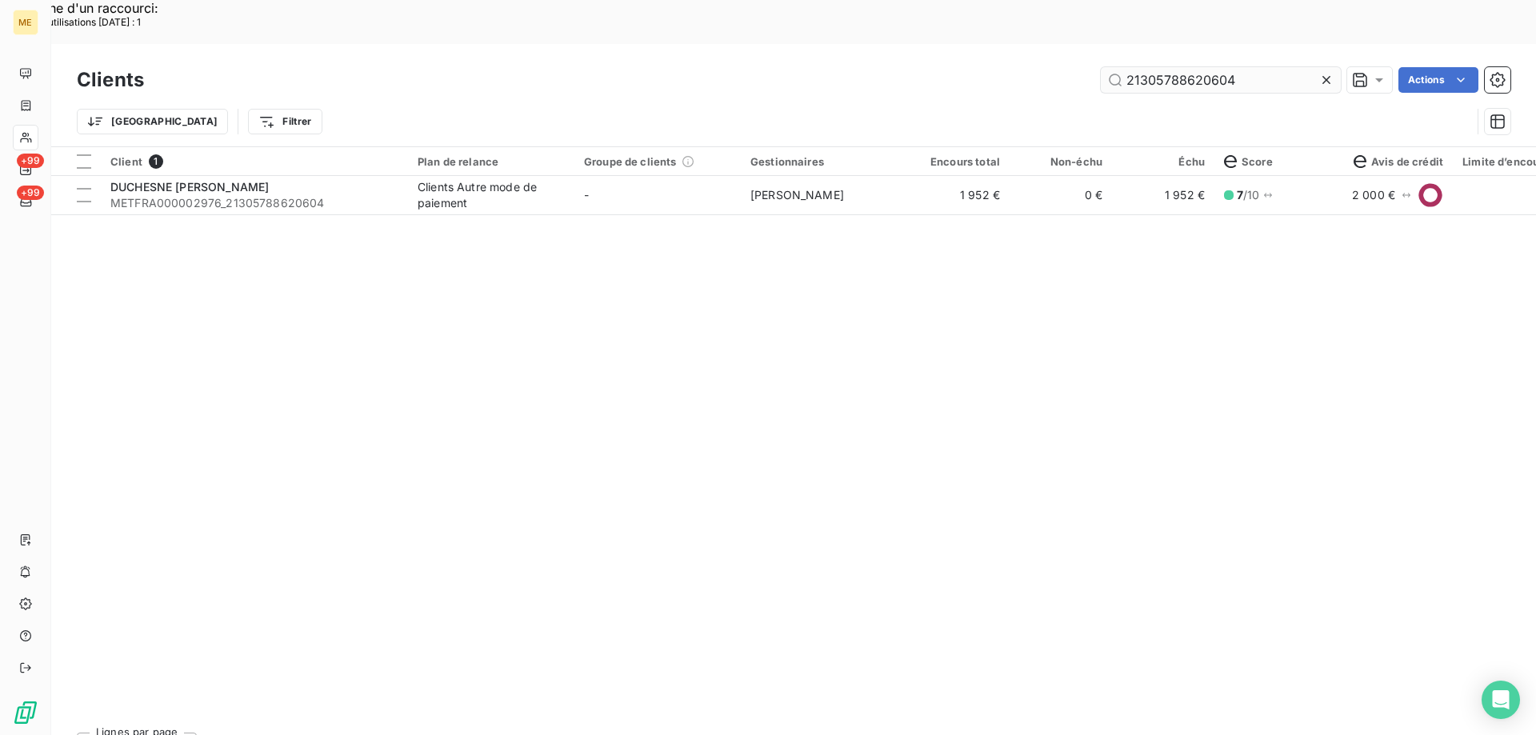
click at [1232, 67] on input "21305788620604" at bounding box center [1221, 80] width 240 height 26
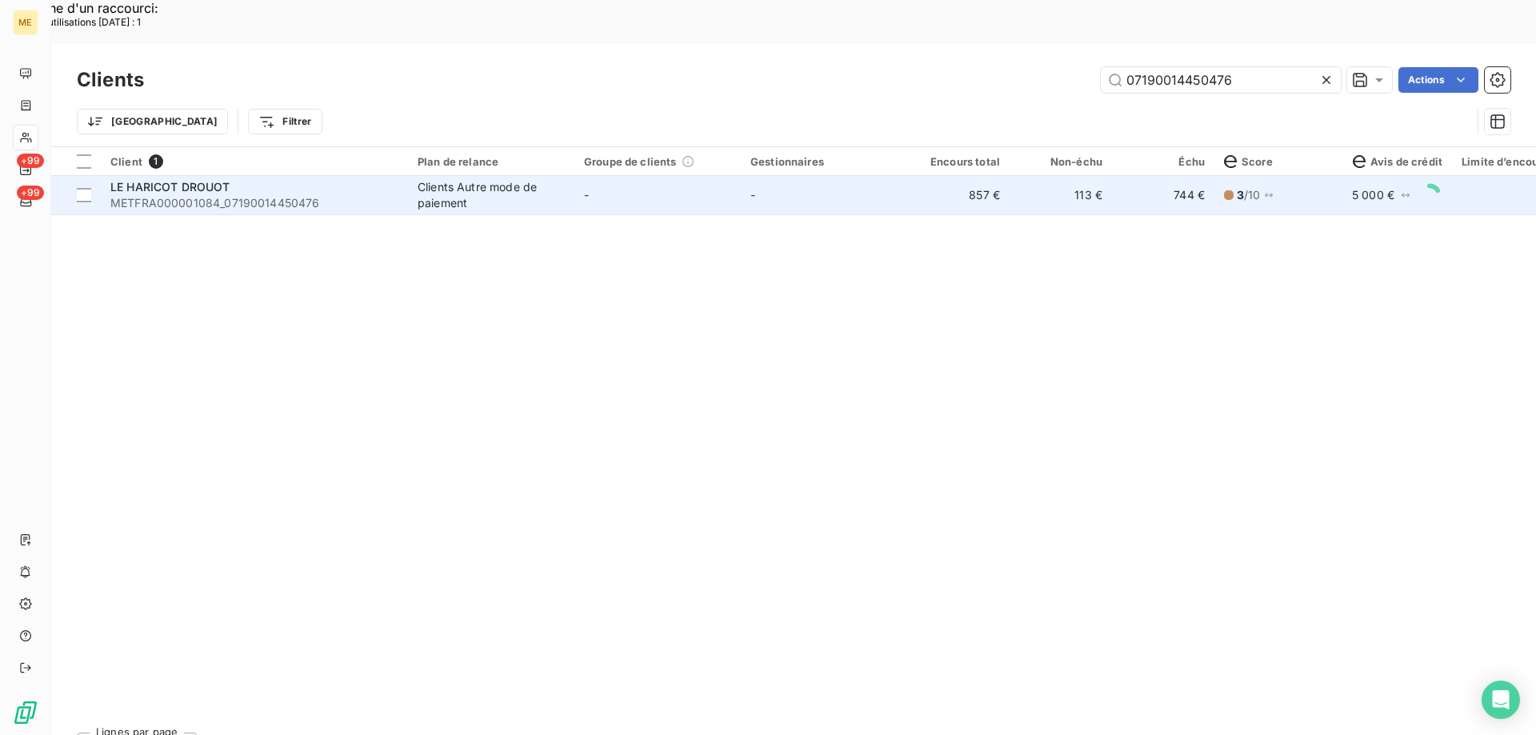
type input "07190014450476"
click at [451, 179] on div "Clients Autre mode de paiement" at bounding box center [490, 195] width 147 height 32
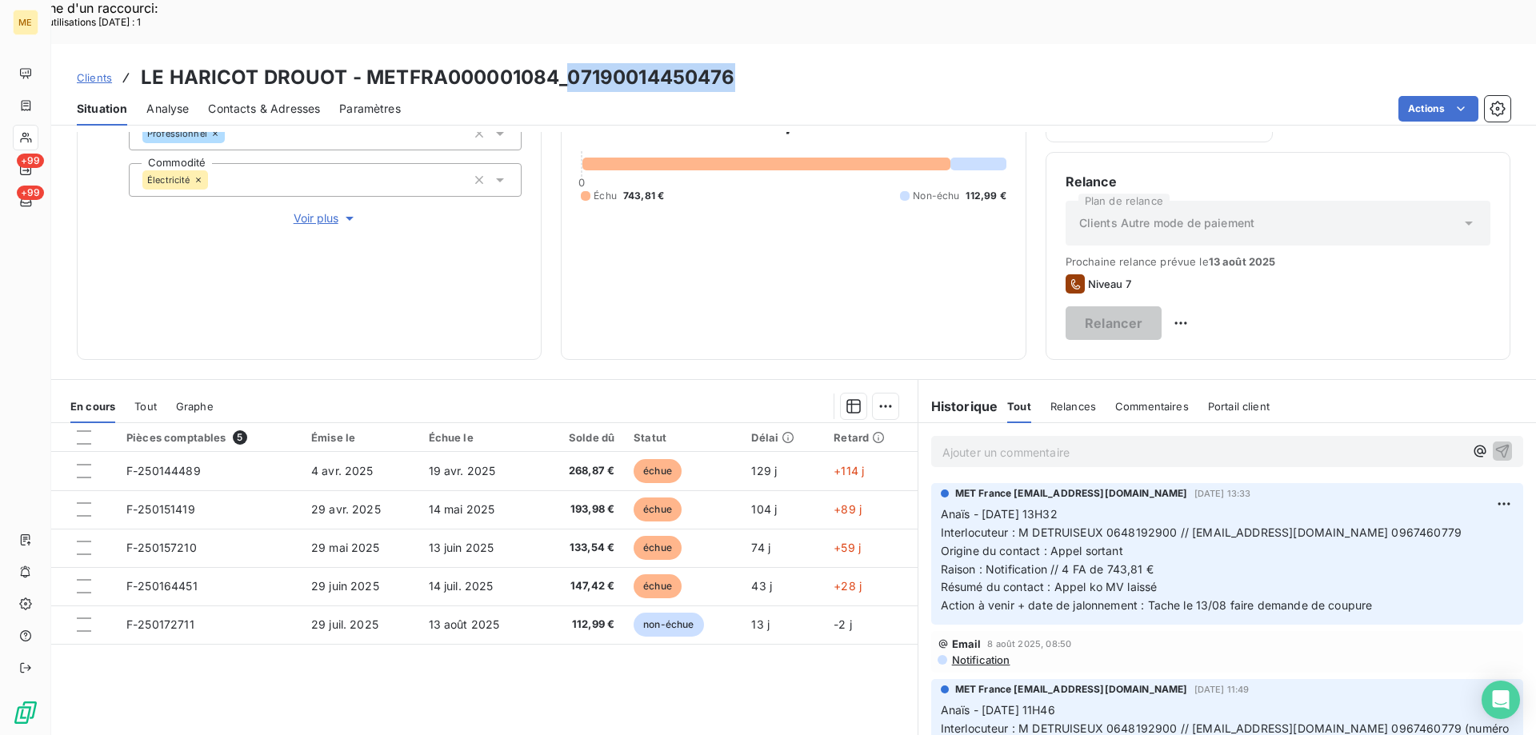
drag, startPoint x: 729, startPoint y: 29, endPoint x: 570, endPoint y: 34, distance: 158.5
click at [570, 63] on h3 "LE HARICOT DROUOT - METFRA000001084_07190014450476" at bounding box center [438, 77] width 594 height 29
copy h3 "07190014450476"
click at [266, 101] on span "Contacts & Adresses" at bounding box center [264, 109] width 112 height 16
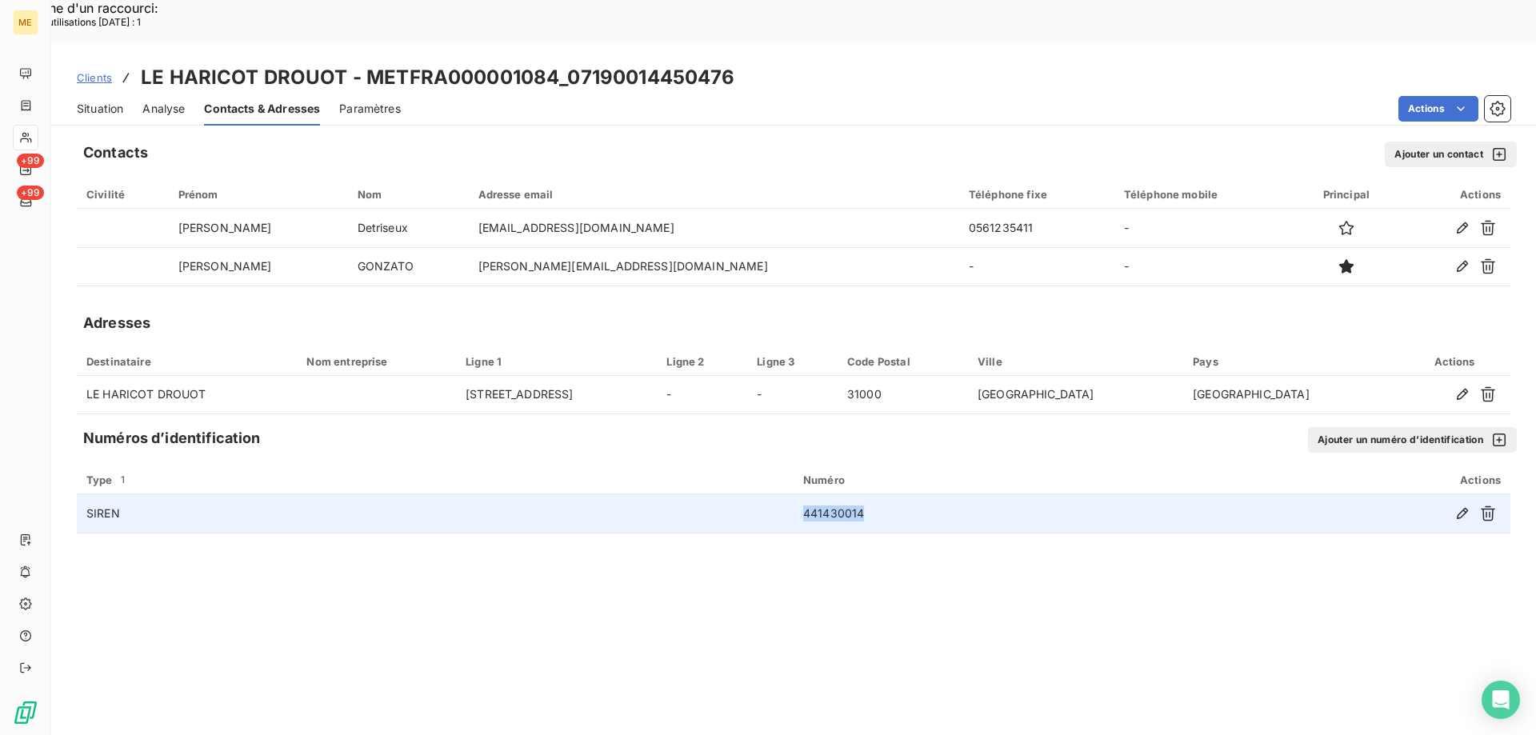
drag, startPoint x: 881, startPoint y: 467, endPoint x: 801, endPoint y: 471, distance: 80.9
click at [801, 494] on td "441430014" at bounding box center [983, 513] width 381 height 38
copy td "441430014"
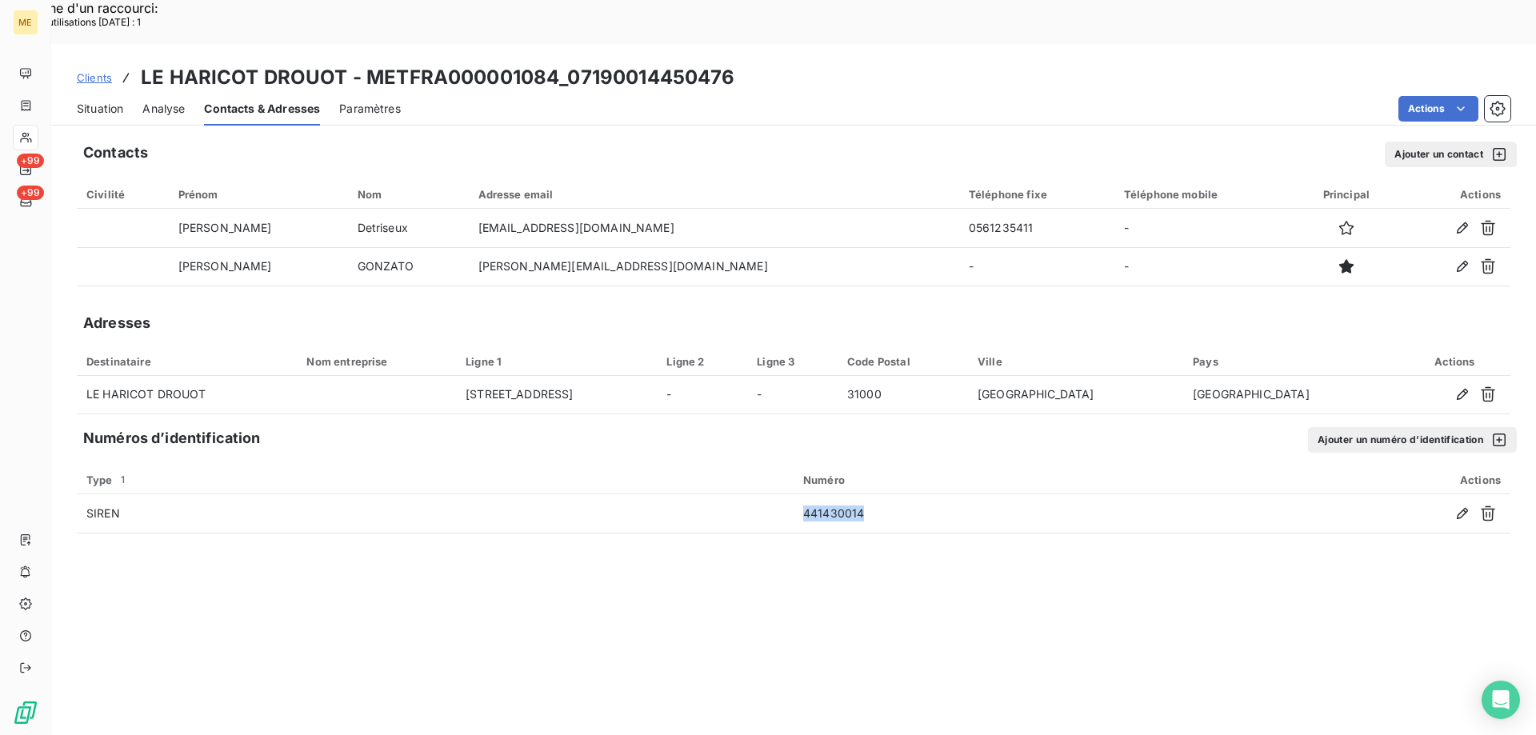
click at [110, 92] on div "Situation" at bounding box center [100, 109] width 46 height 34
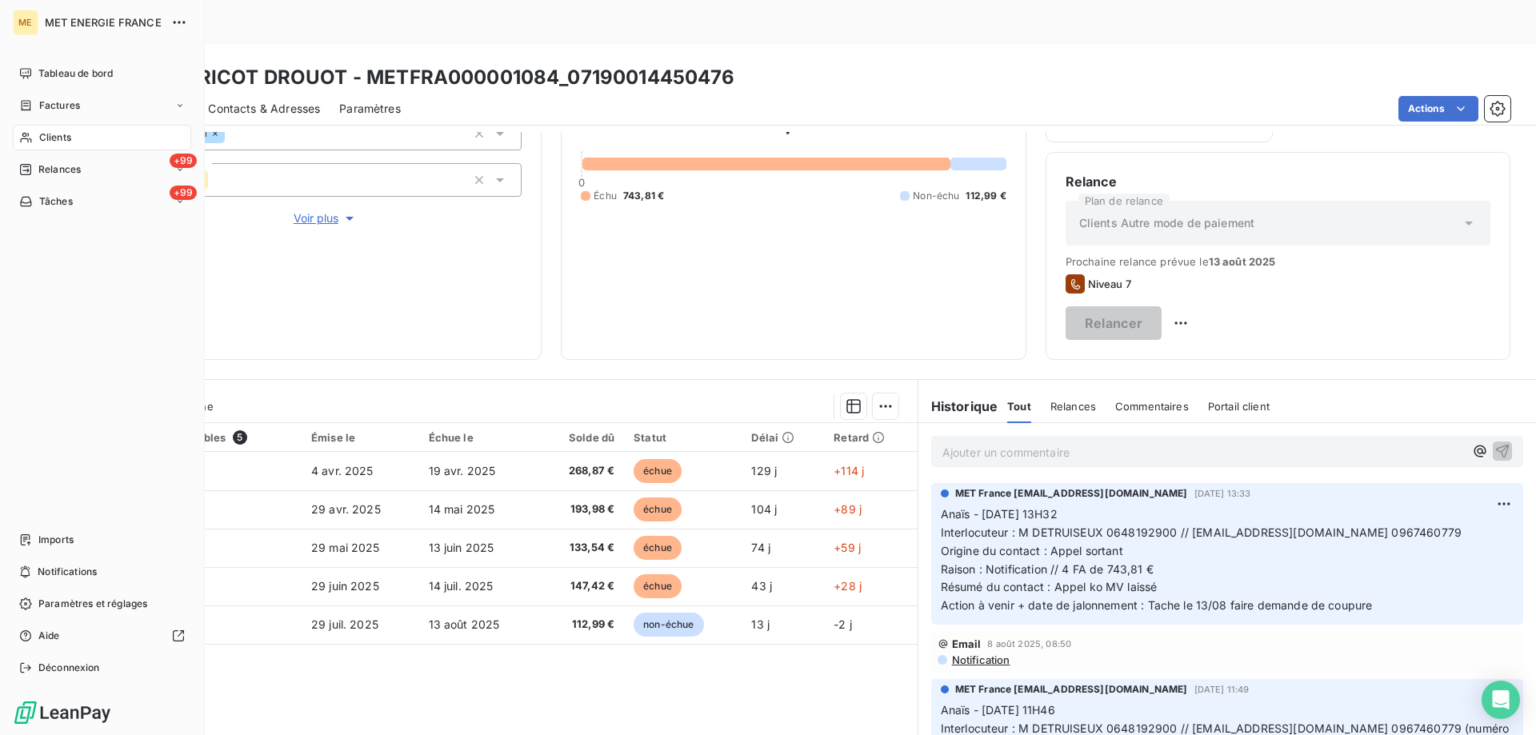
click at [26, 142] on icon at bounding box center [26, 137] width 14 height 13
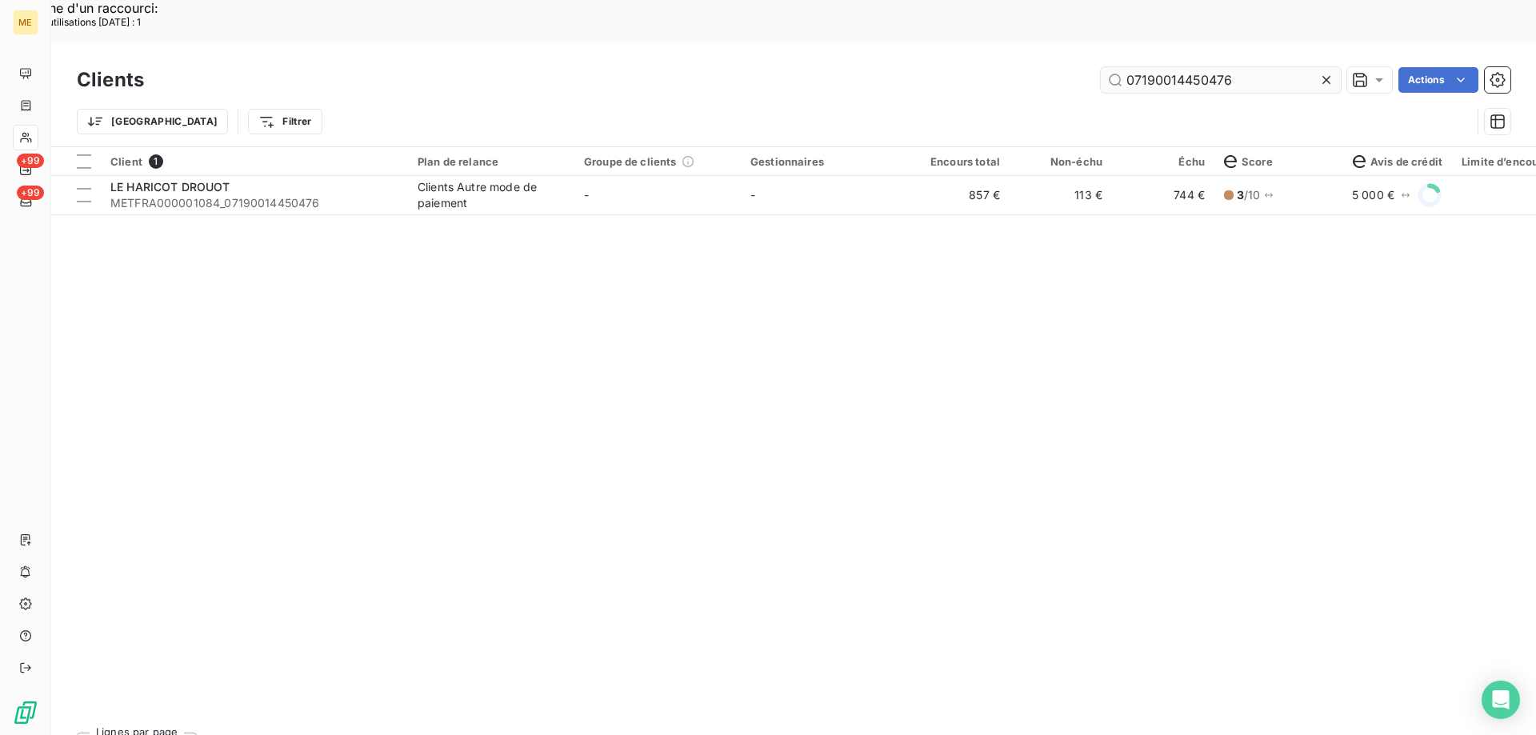
click at [1150, 67] on input "07190014450476" at bounding box center [1221, 80] width 240 height 26
click at [1148, 67] on input "07190014450476" at bounding box center [1221, 80] width 240 height 26
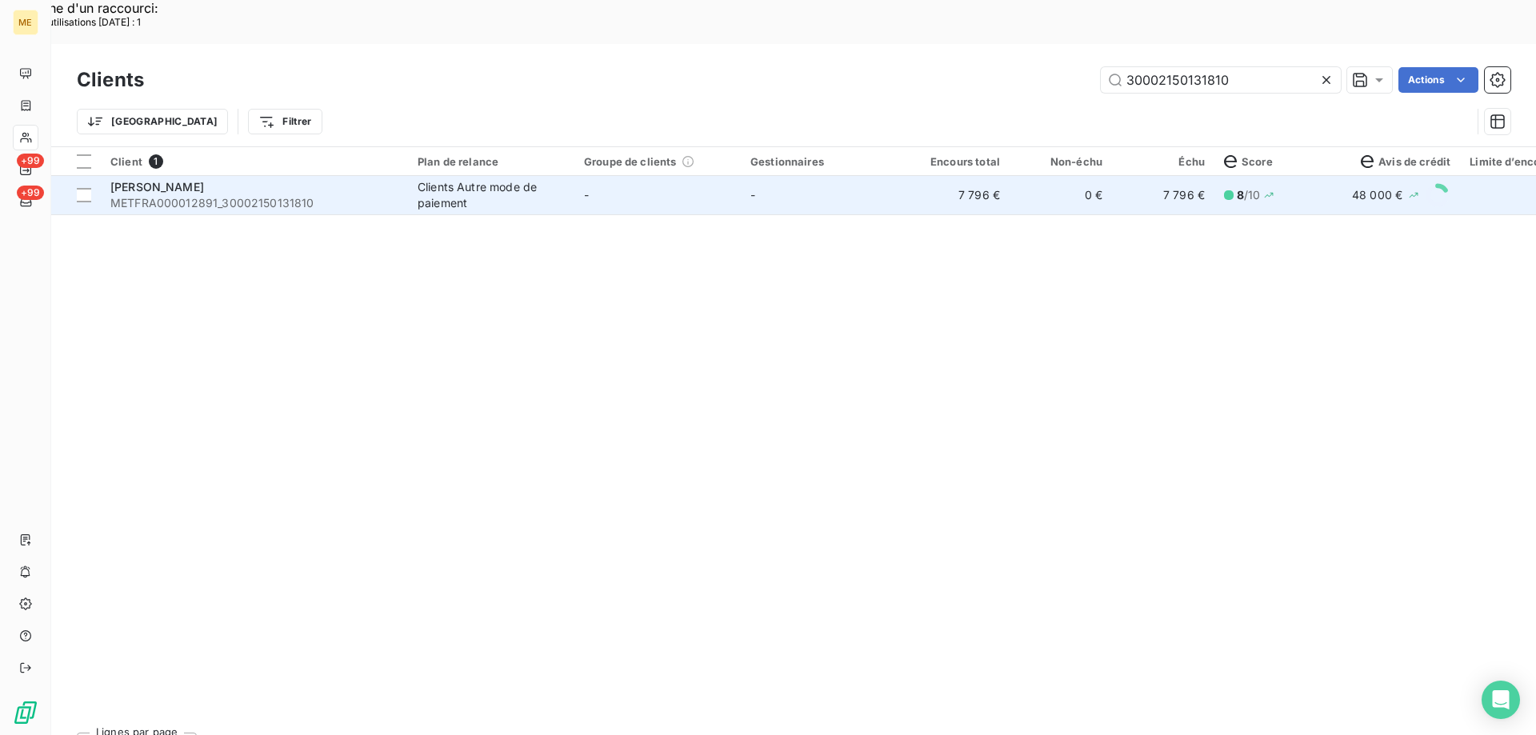
type input "30002150131810"
click at [590, 176] on td "-" at bounding box center [657, 195] width 166 height 38
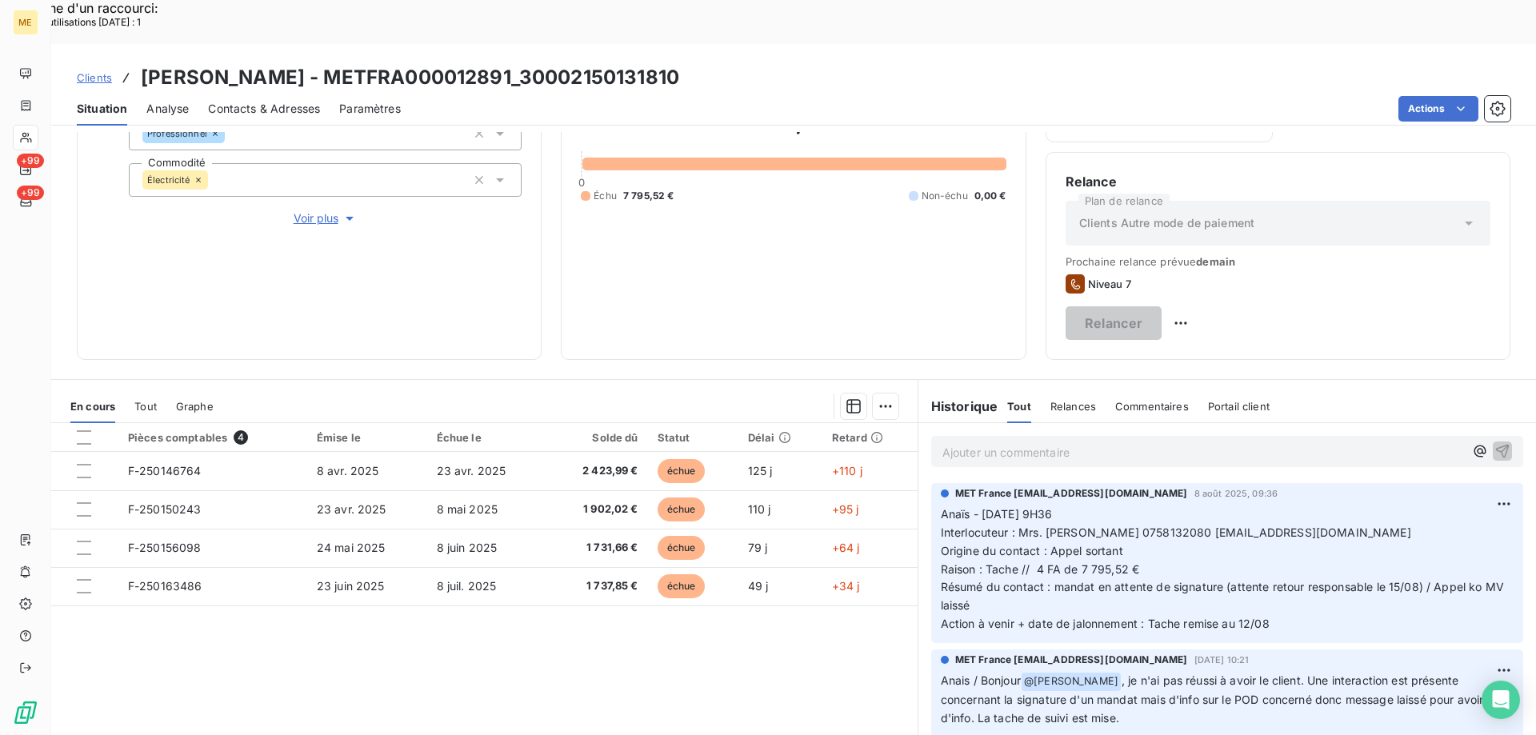
click at [1149, 569] on p "Anaïs - [DATE] 9H36 Interlocuteur : Mrs. [PERSON_NAME] 0758132080 [EMAIL_ADDRES…" at bounding box center [1227, 569] width 573 height 128
